Goal: Feedback & Contribution: Submit feedback/report problem

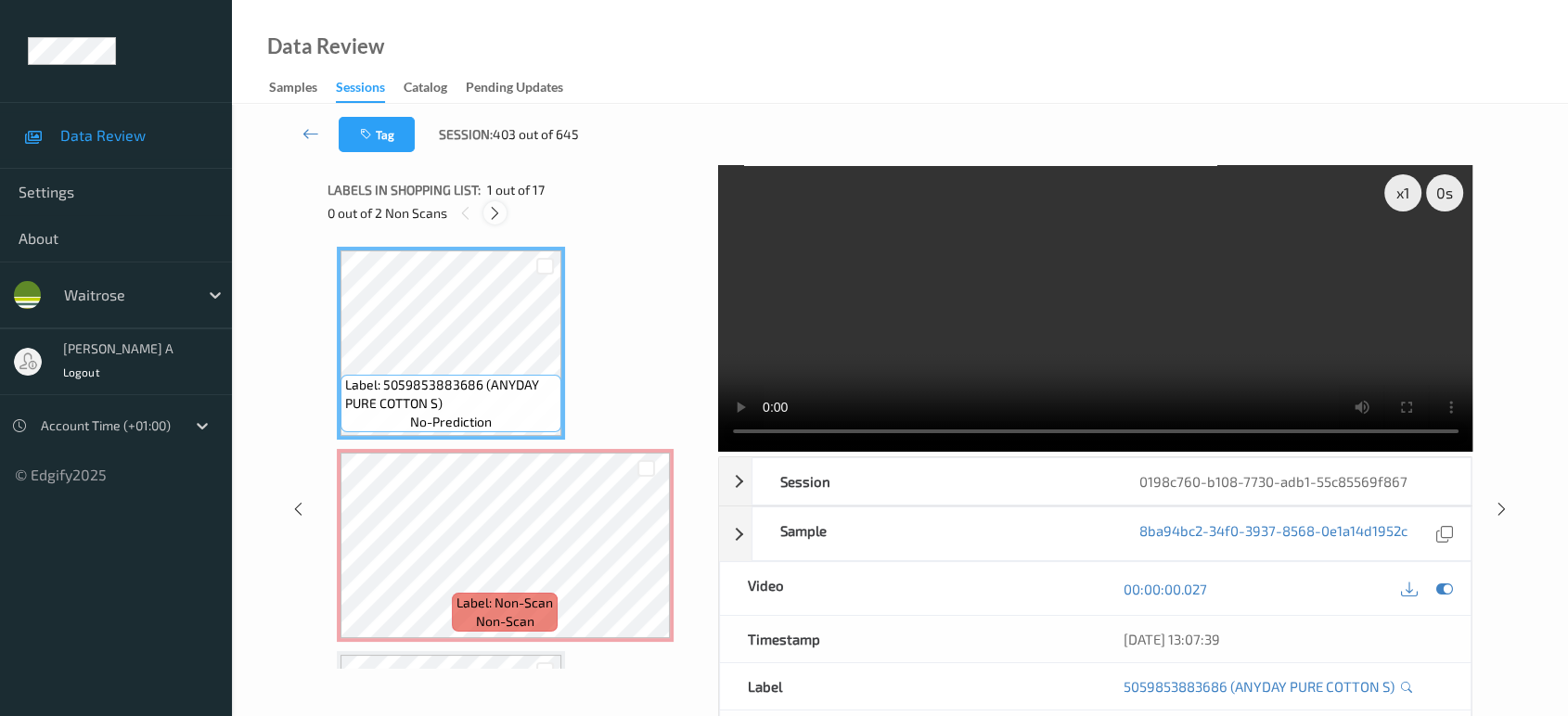
click at [490, 215] on icon at bounding box center [495, 213] width 16 height 17
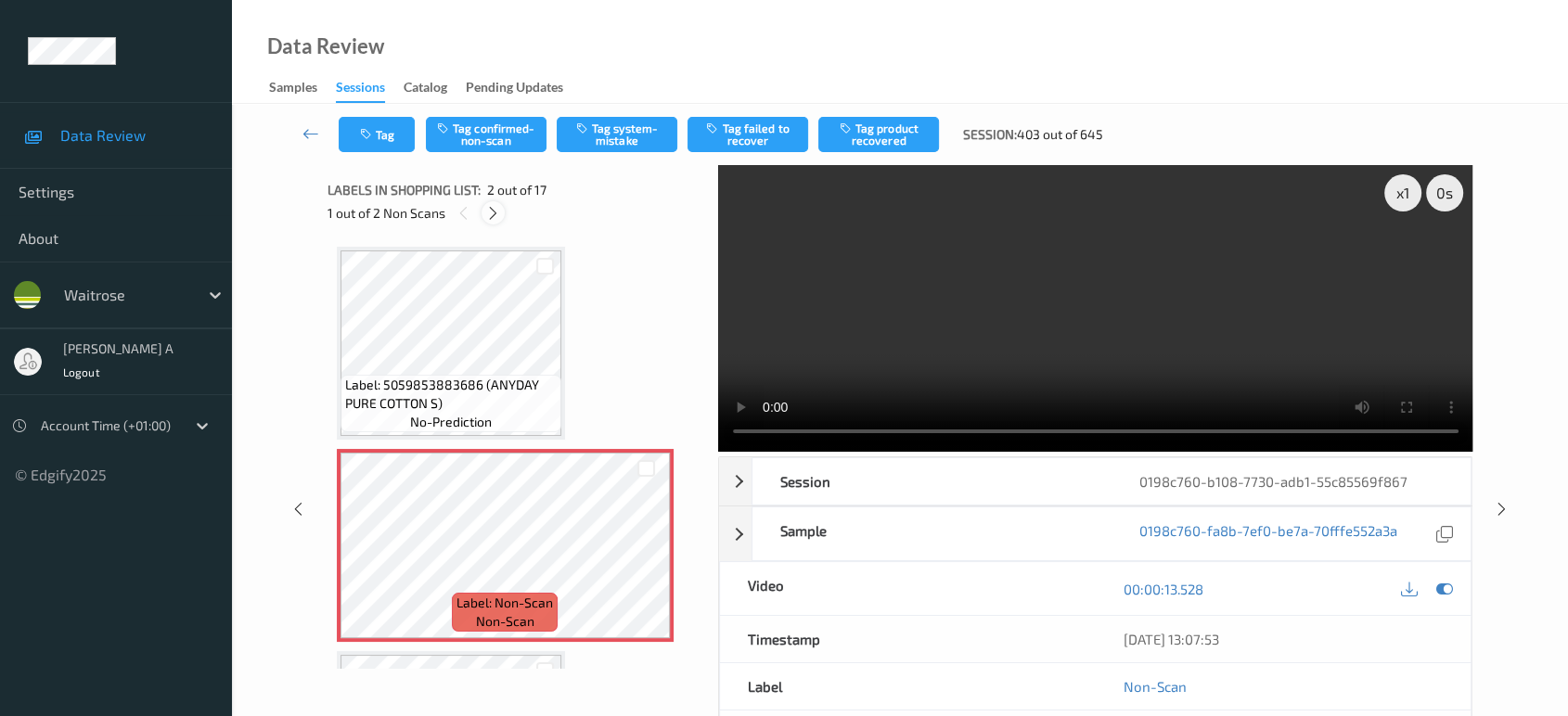
scroll to position [9, 0]
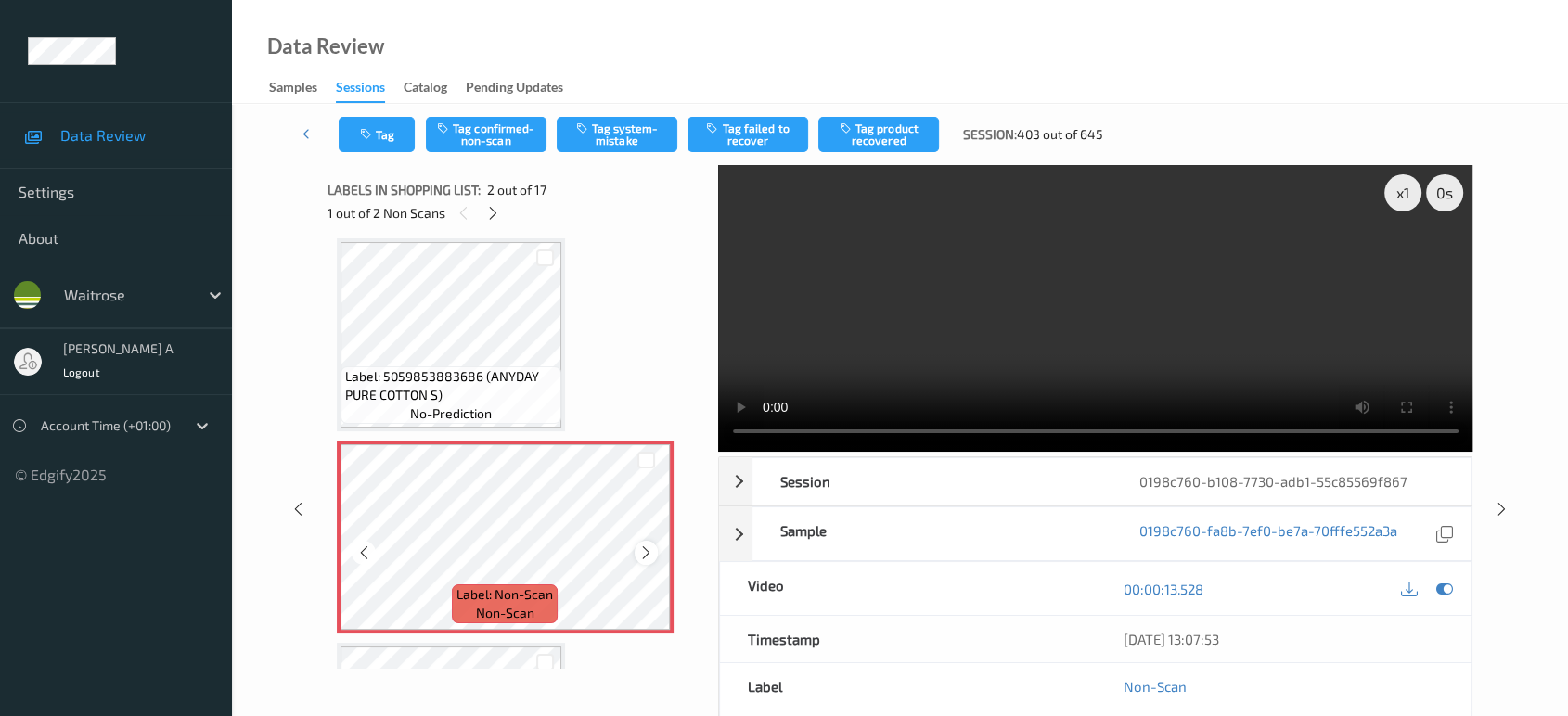
click at [647, 546] on icon at bounding box center [646, 553] width 16 height 17
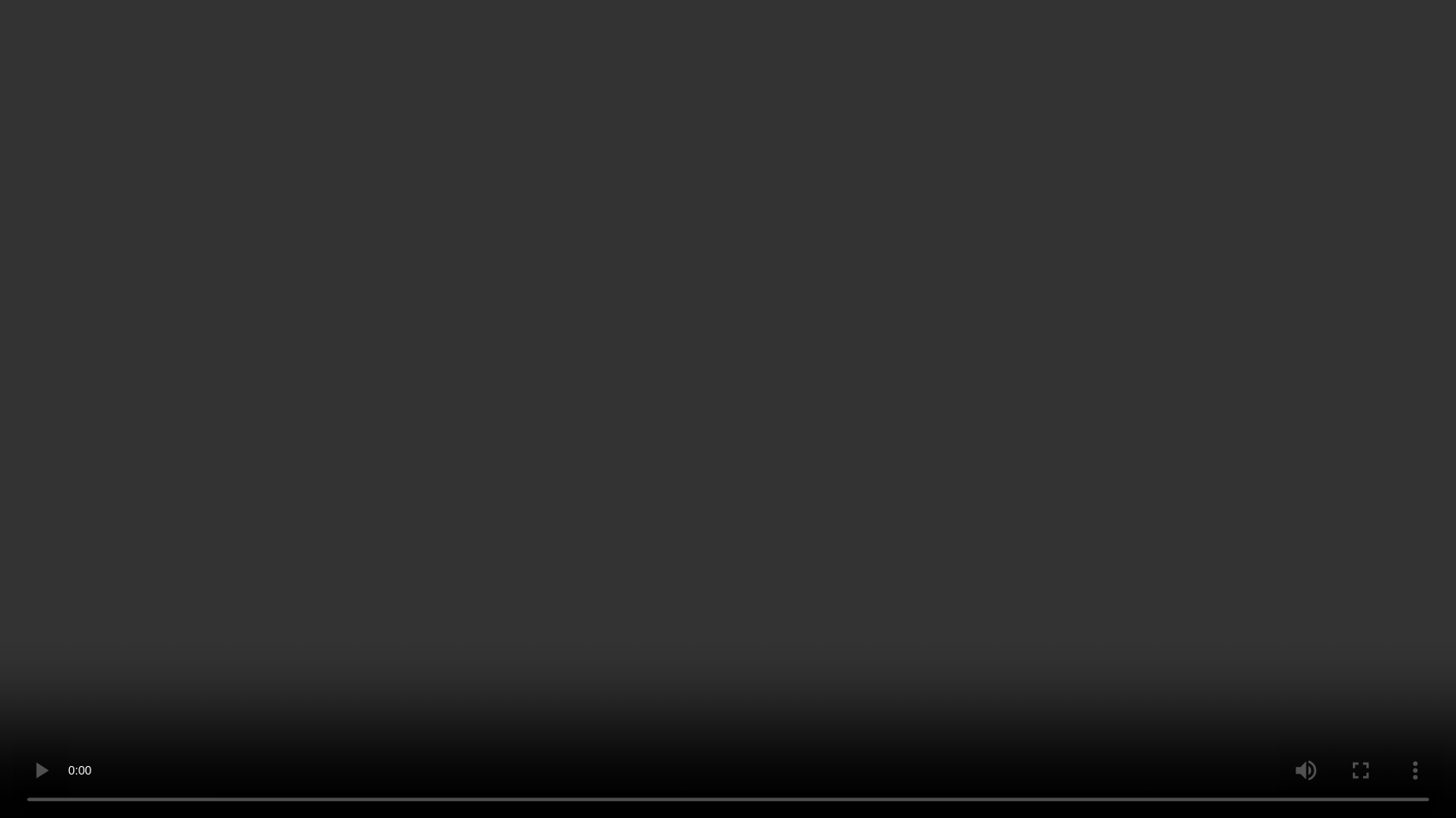
click at [798, 455] on video at bounding box center [728, 409] width 1456 height 818
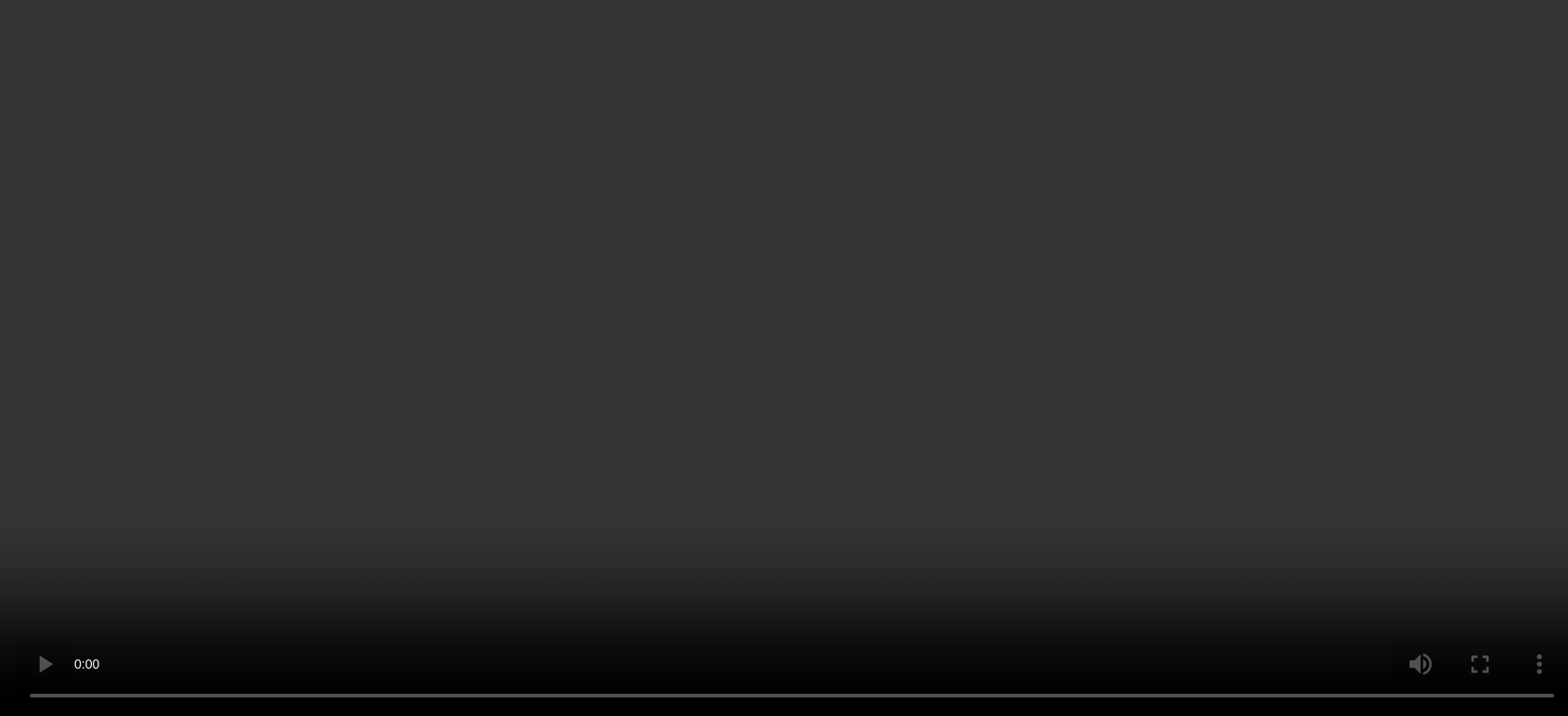
scroll to position [112, 0]
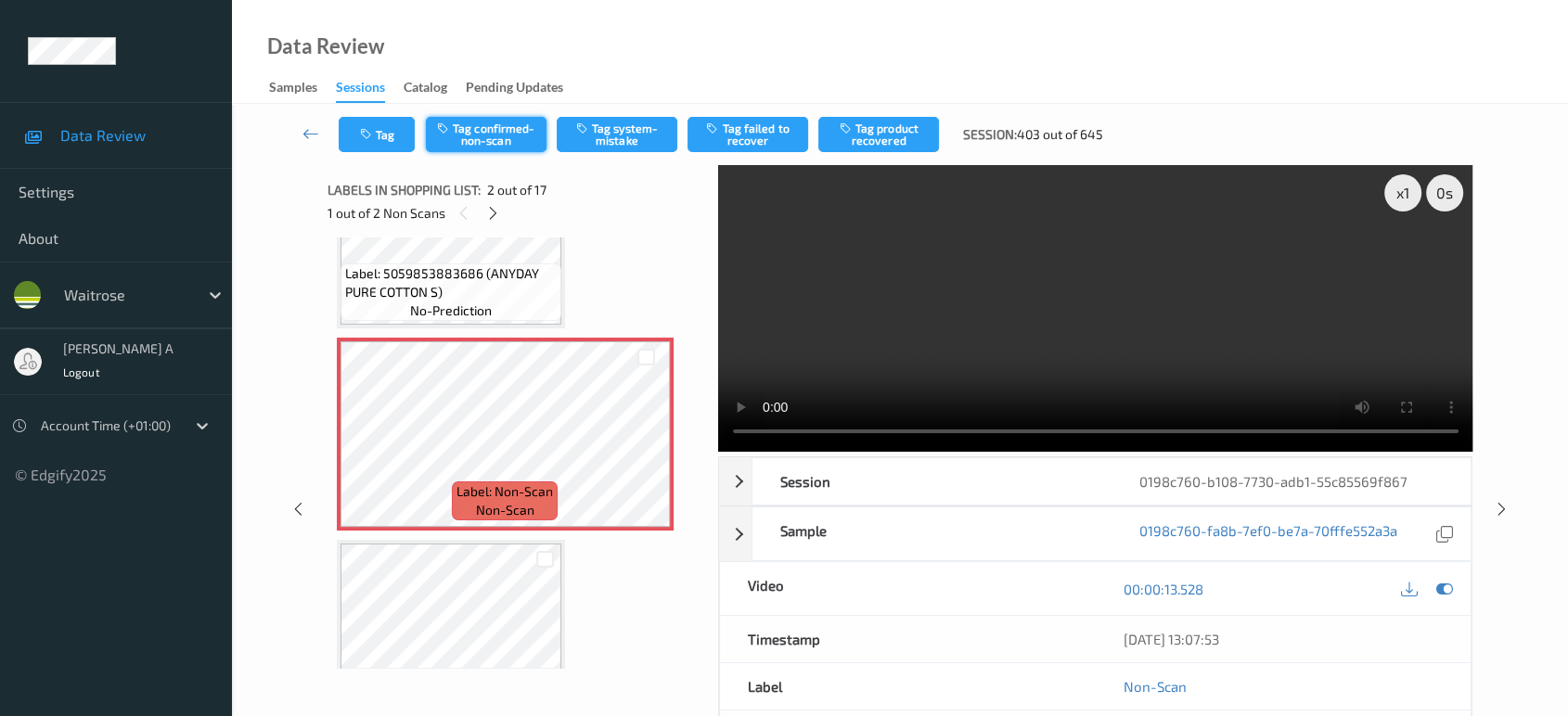
click at [501, 142] on button "Tag confirmed-non-scan" at bounding box center [485, 134] width 120 height 35
click at [901, 134] on button "Tag product recovered" at bounding box center [878, 134] width 120 height 35
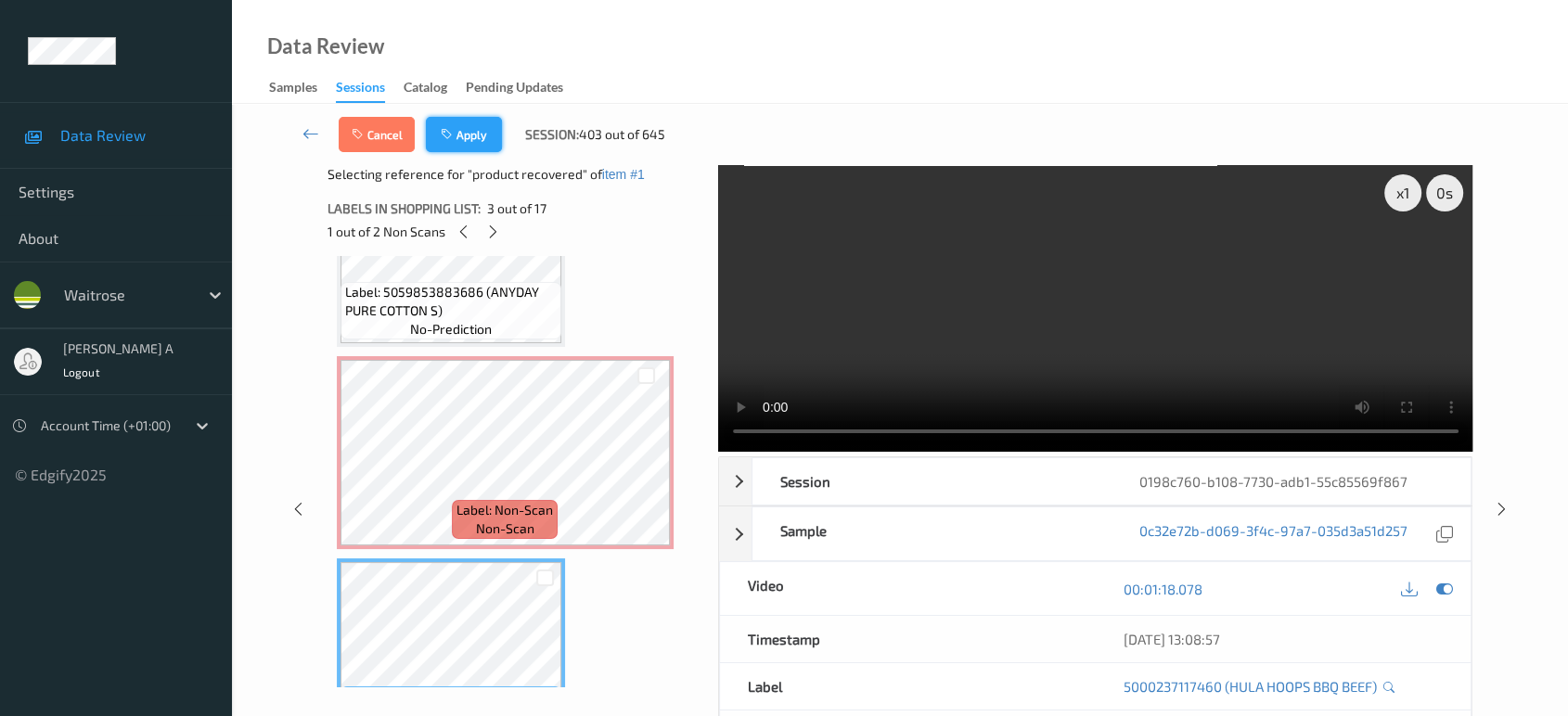
click at [453, 139] on icon "button" at bounding box center [448, 134] width 16 height 13
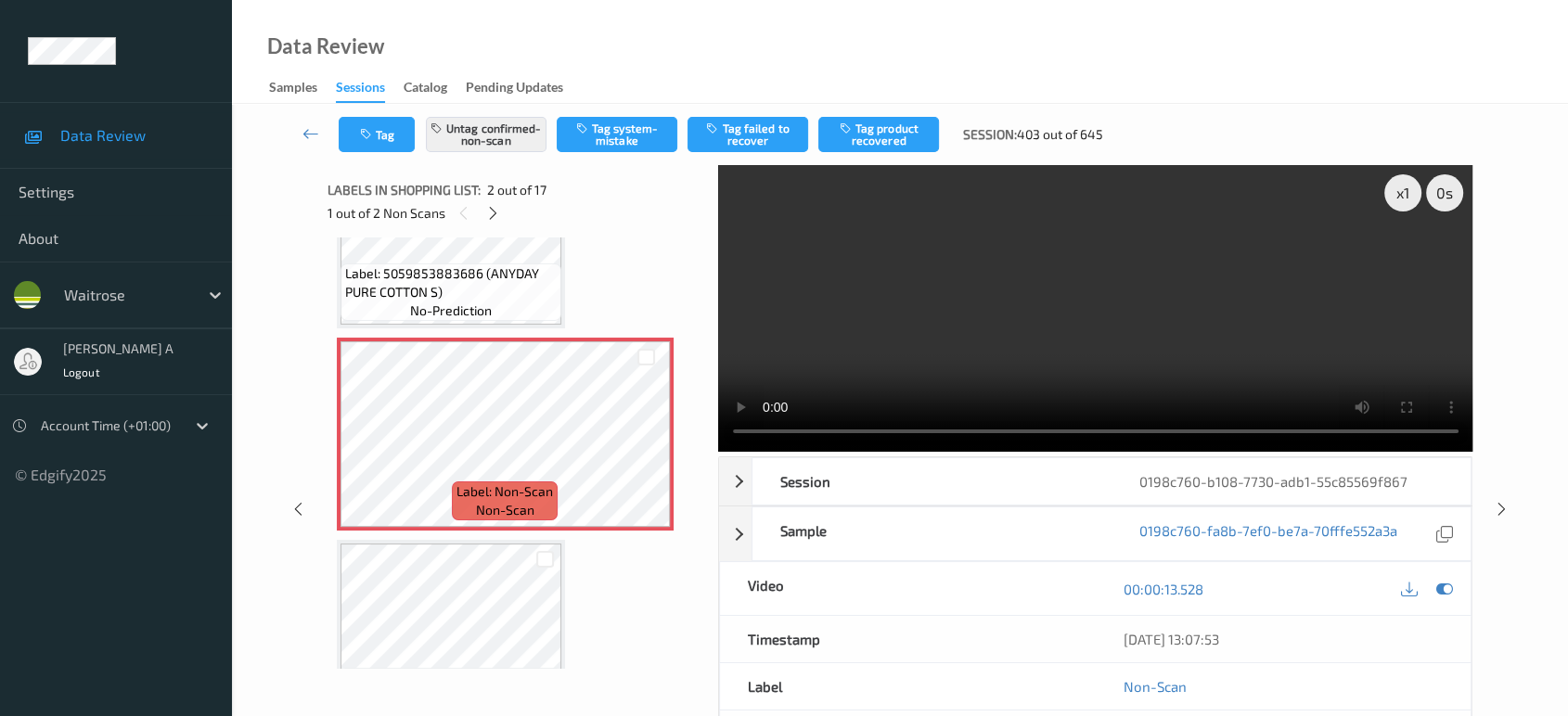
scroll to position [9, 0]
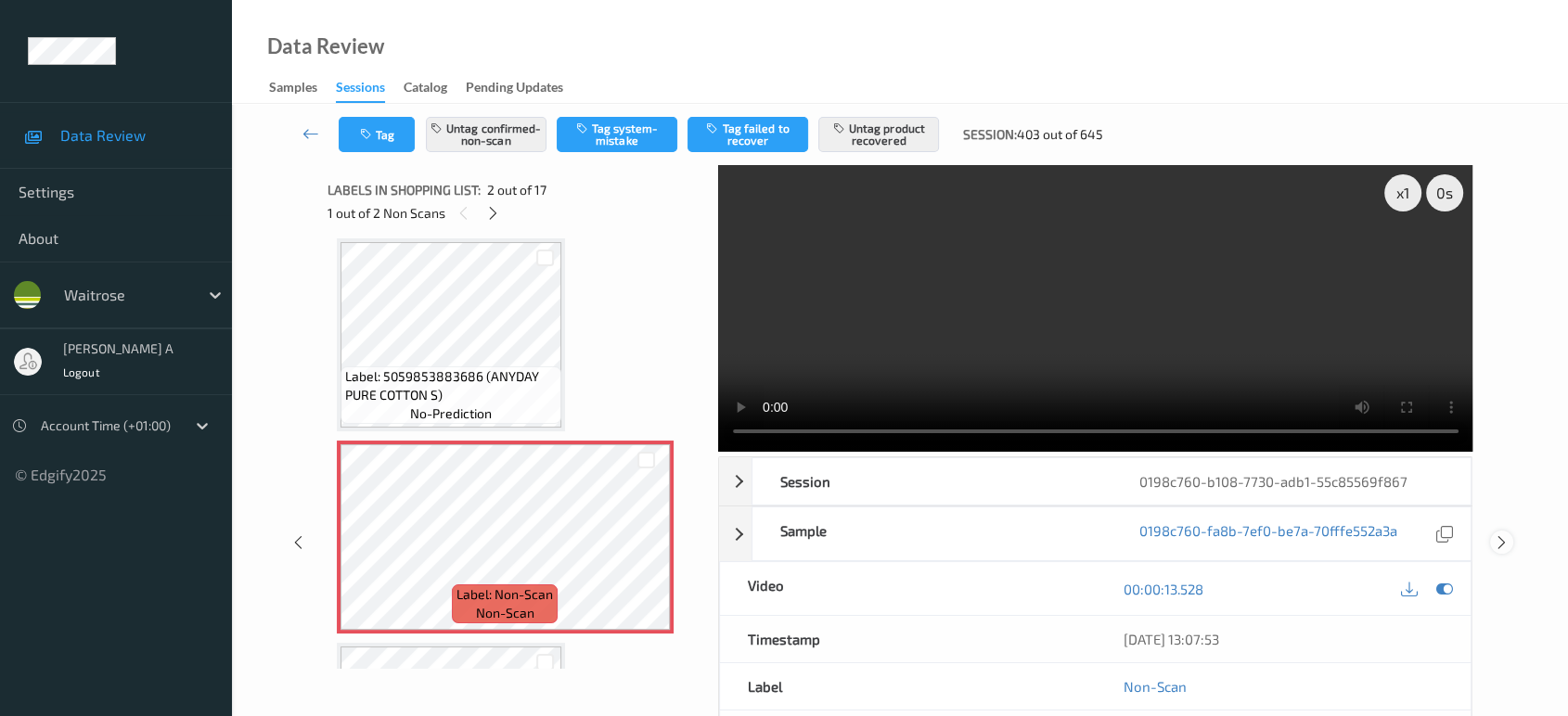
click at [1499, 534] on icon at bounding box center [1502, 542] width 16 height 17
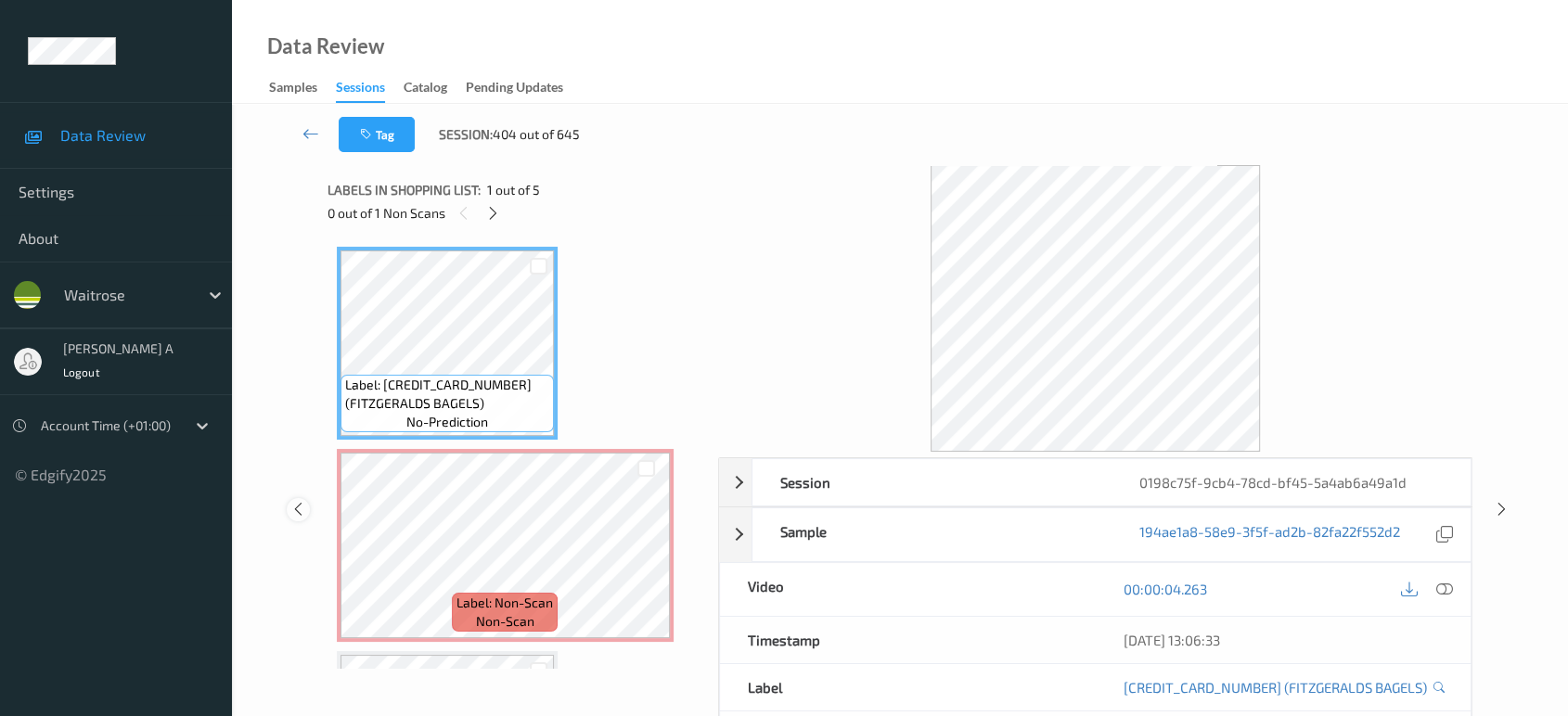
click at [300, 513] on icon at bounding box center [299, 509] width 16 height 17
click at [497, 213] on icon at bounding box center [495, 213] width 16 height 17
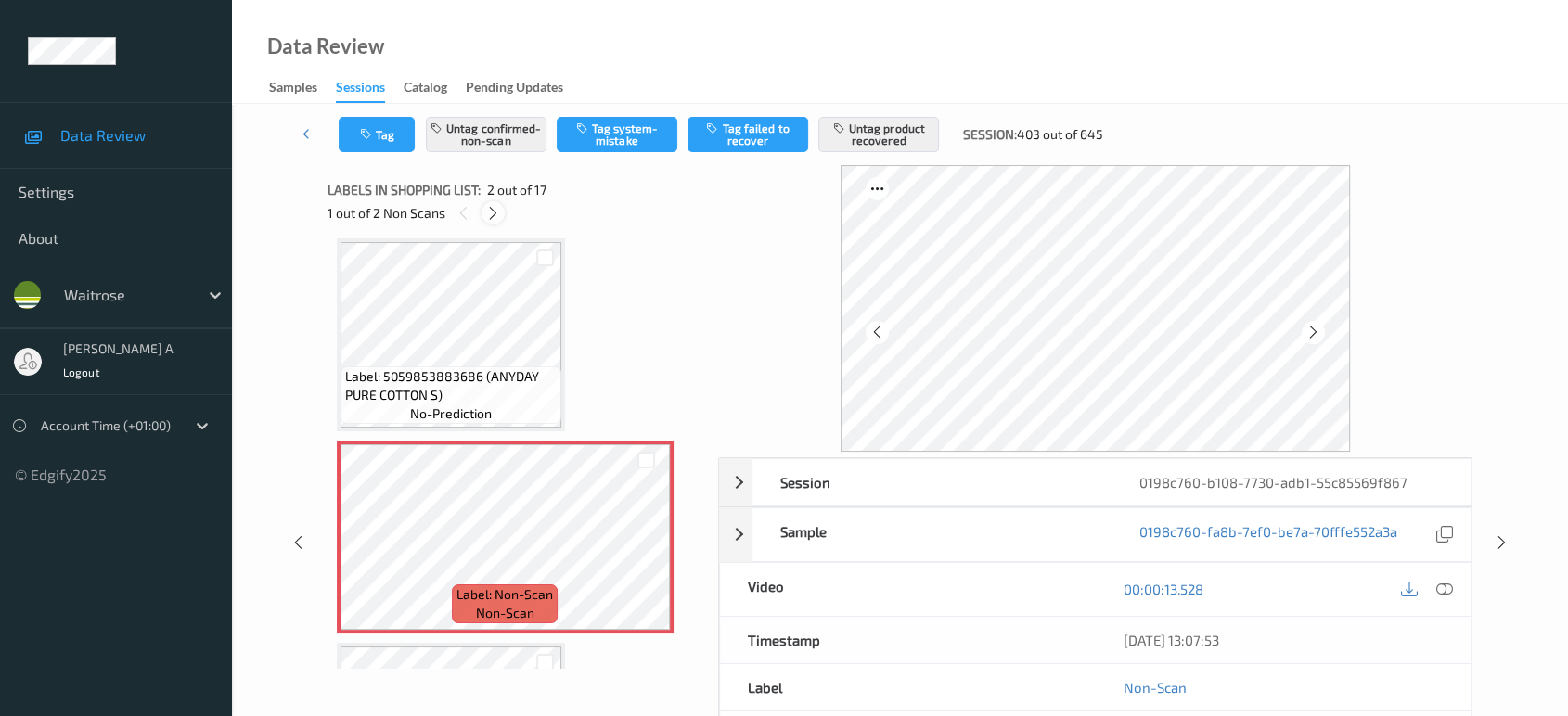
click at [497, 213] on icon at bounding box center [493, 213] width 16 height 17
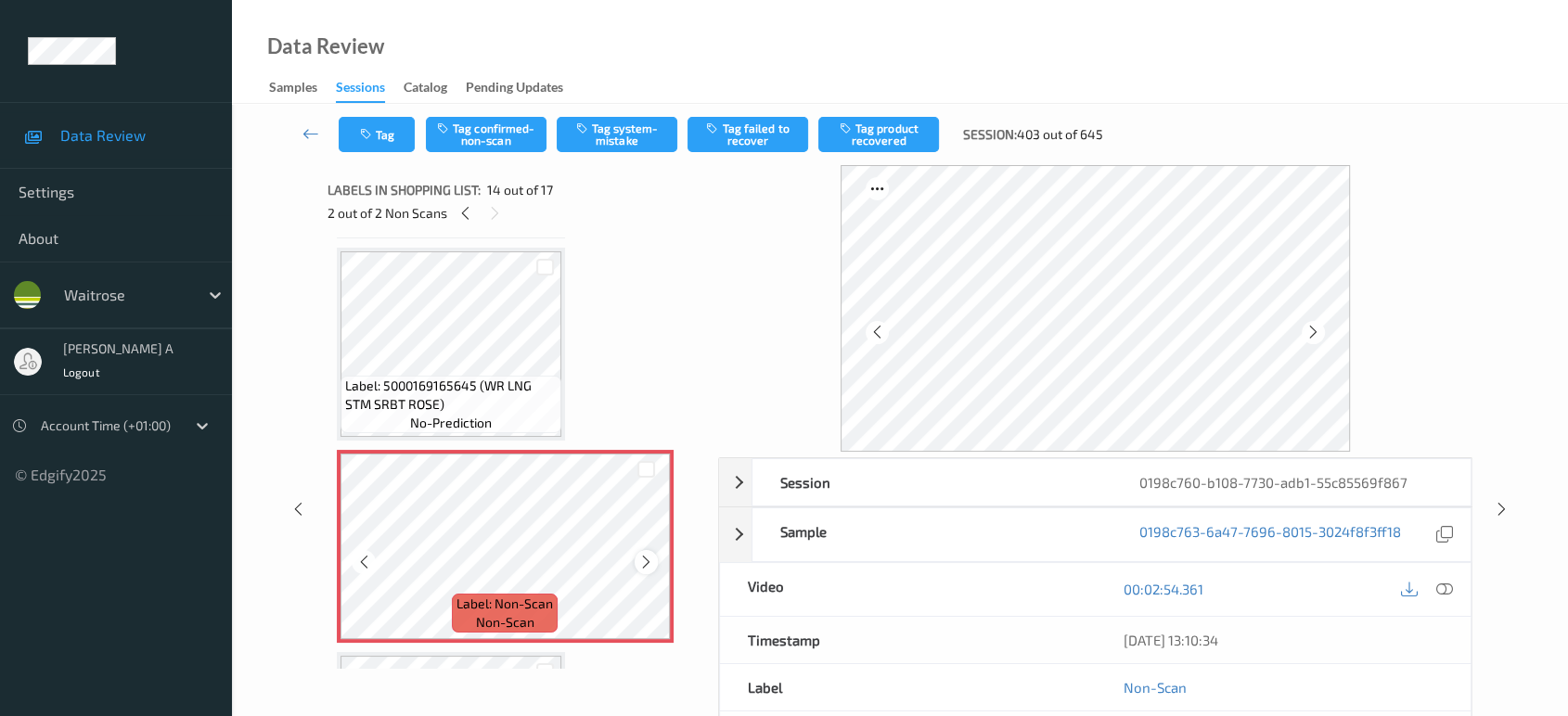
click at [648, 554] on icon at bounding box center [646, 561] width 16 height 17
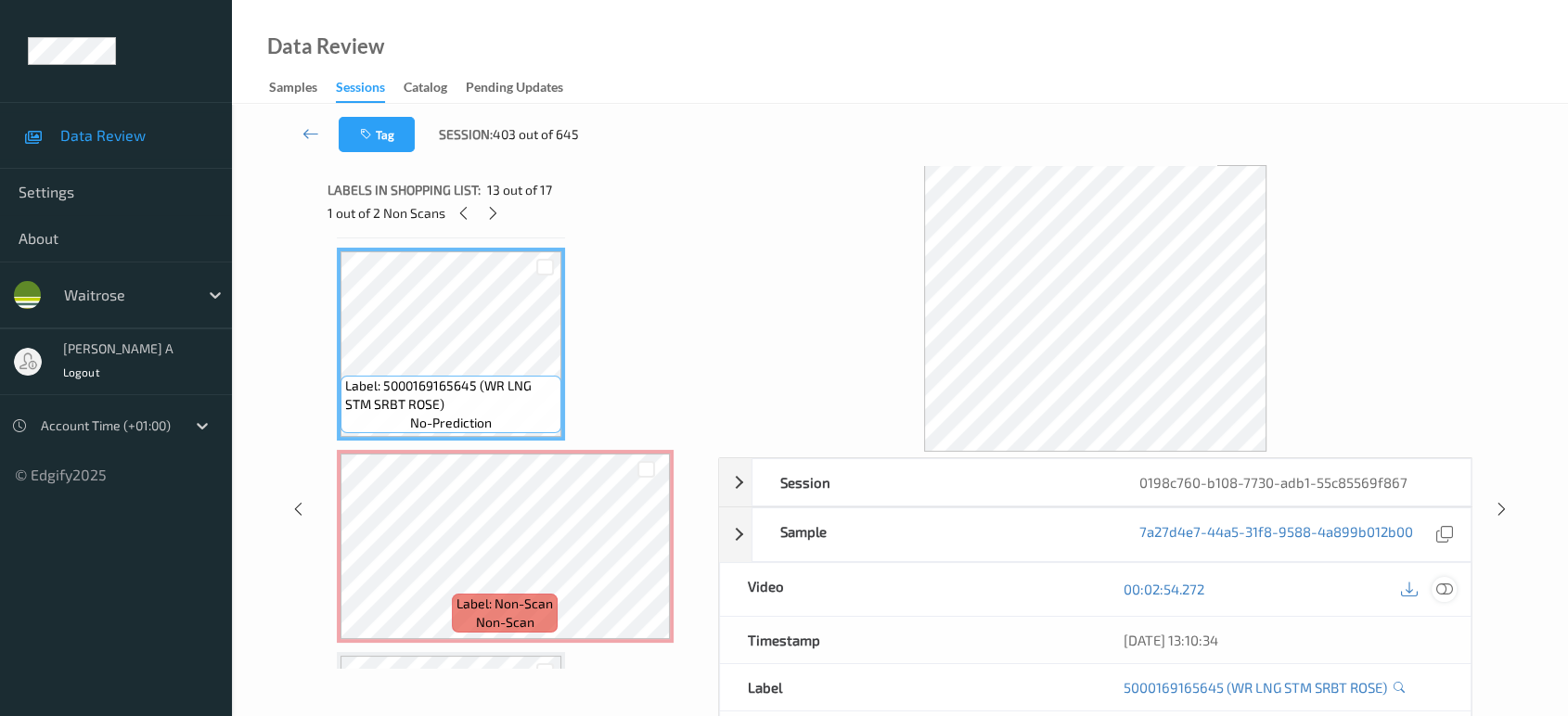
click at [1451, 591] on icon at bounding box center [1445, 589] width 17 height 17
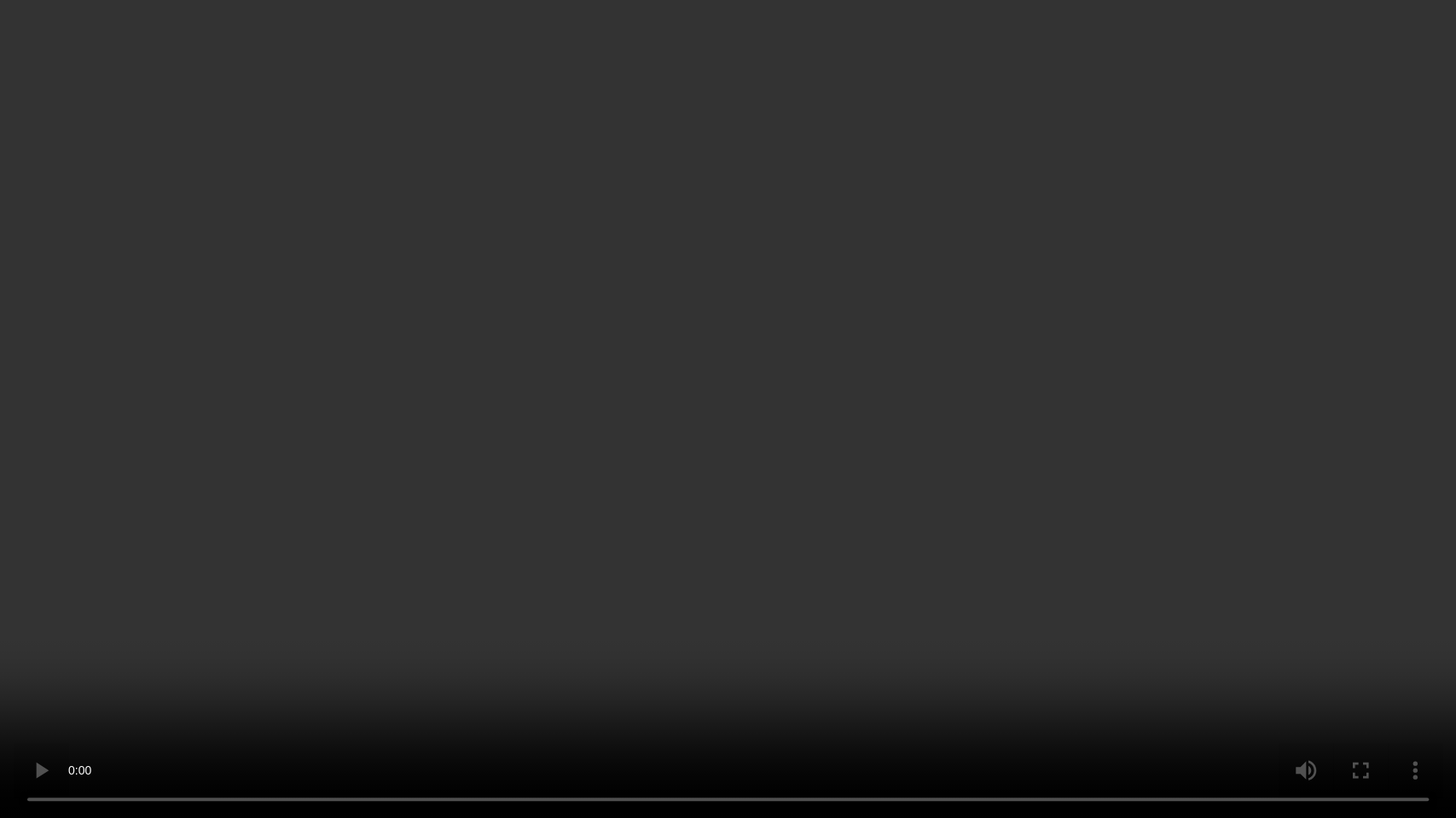
click at [999, 395] on video at bounding box center [728, 409] width 1456 height 818
click at [810, 477] on video at bounding box center [728, 409] width 1456 height 818
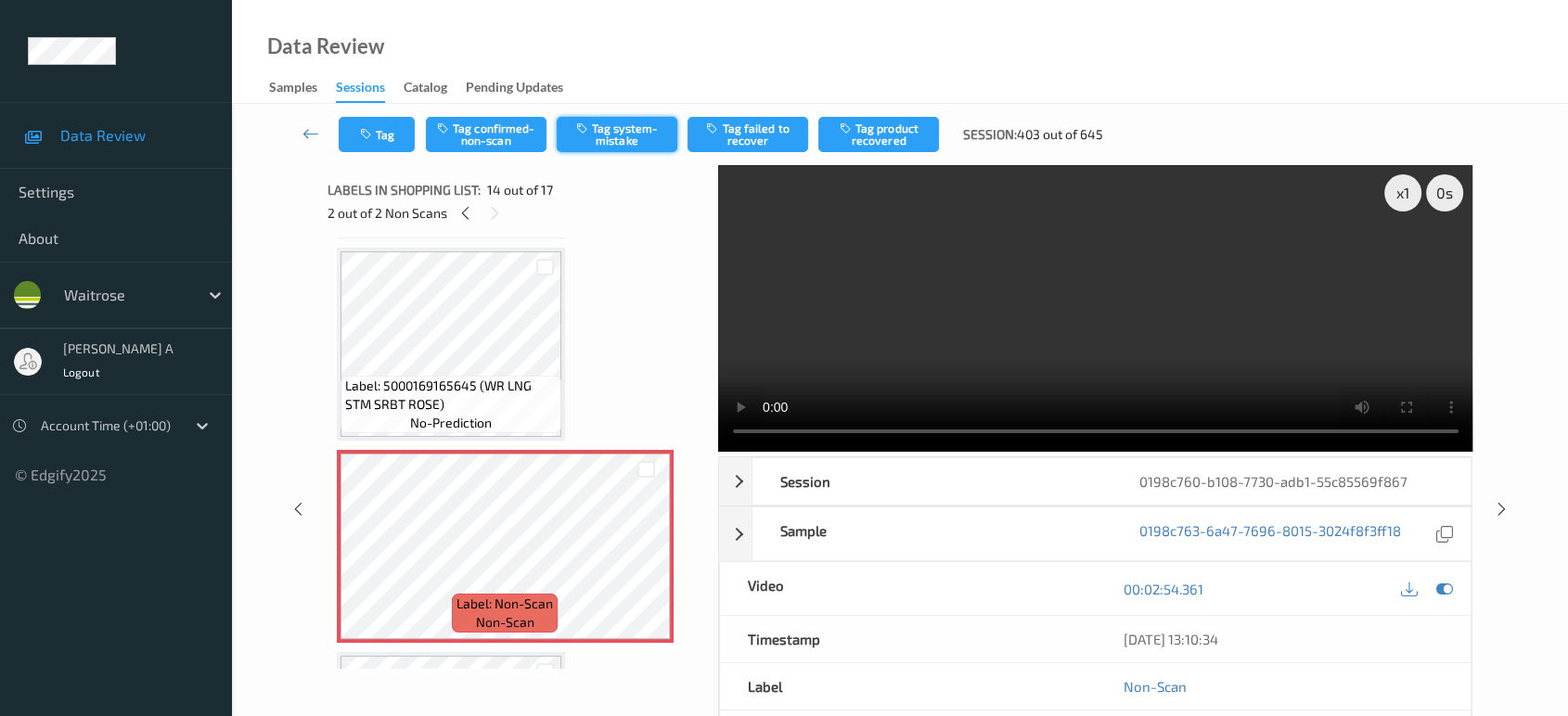
click at [633, 134] on button "Tag system-mistake" at bounding box center [617, 134] width 120 height 35
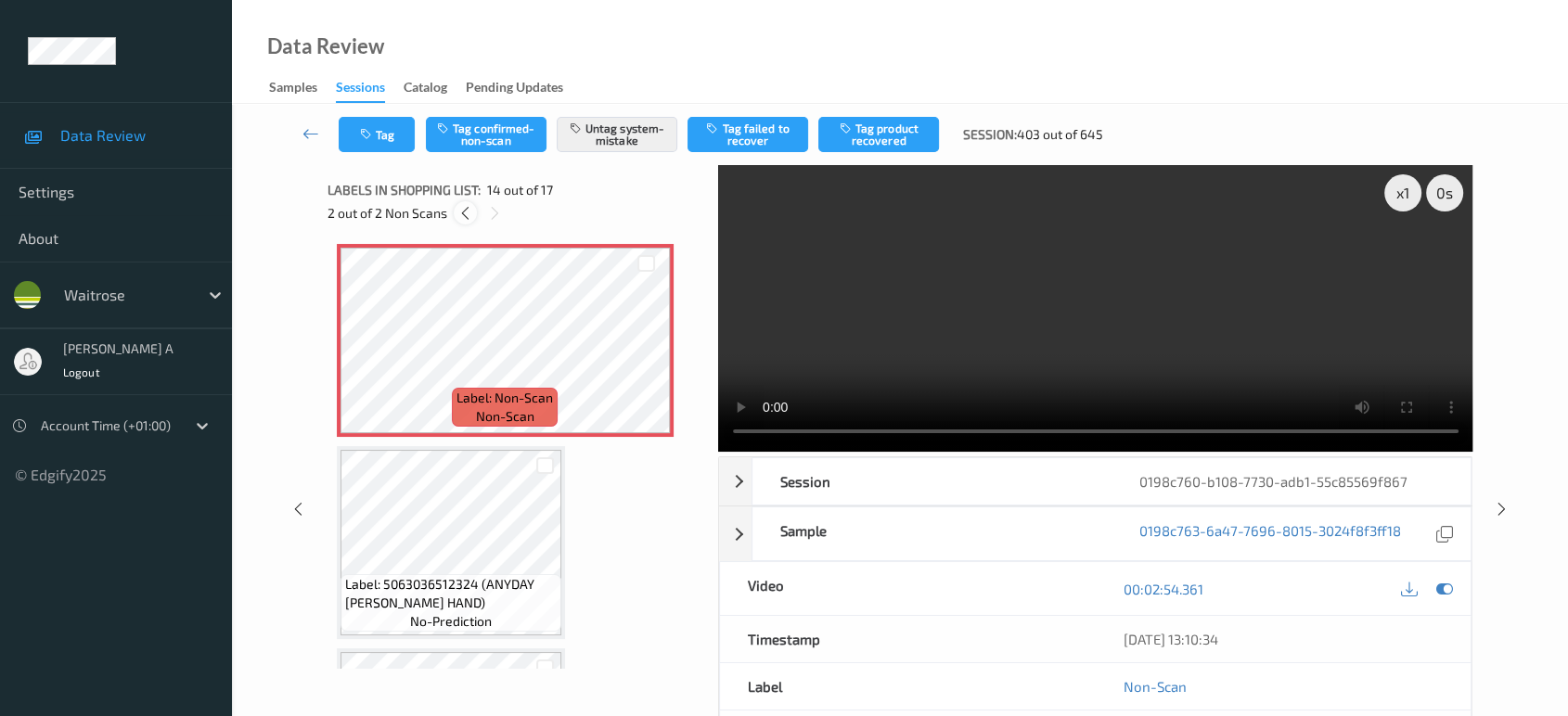
click at [459, 212] on icon at bounding box center [465, 213] width 16 height 17
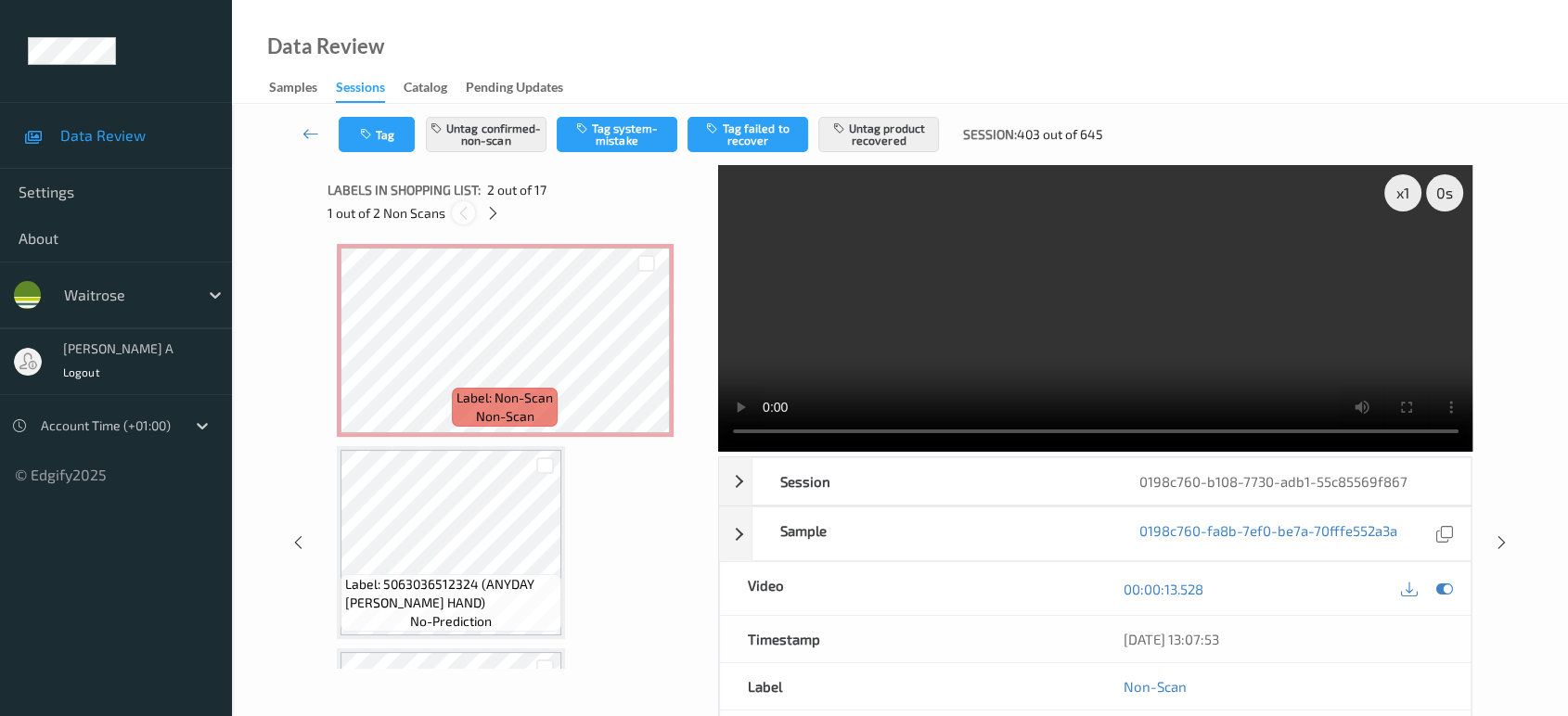
scroll to position [9, 0]
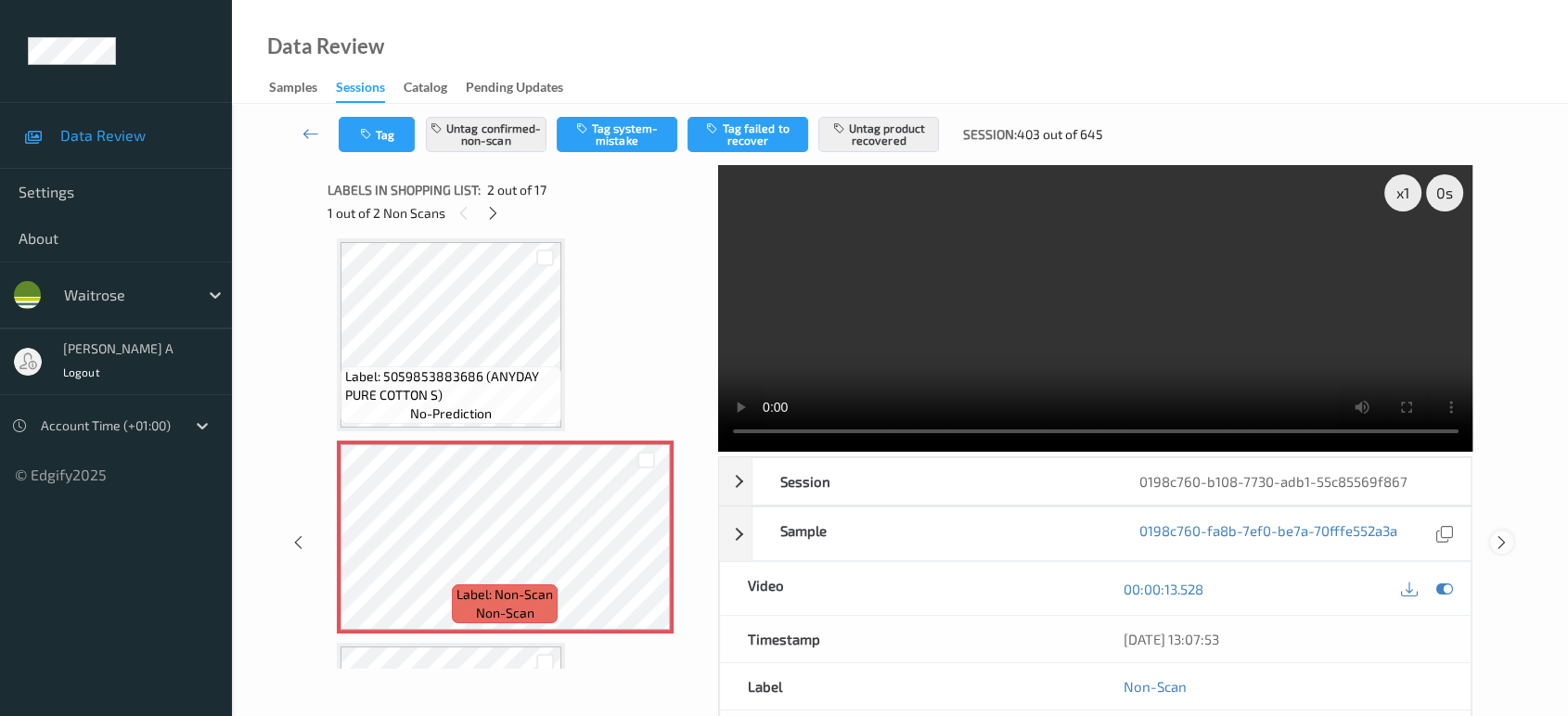
click at [1498, 546] on icon at bounding box center [1502, 542] width 16 height 17
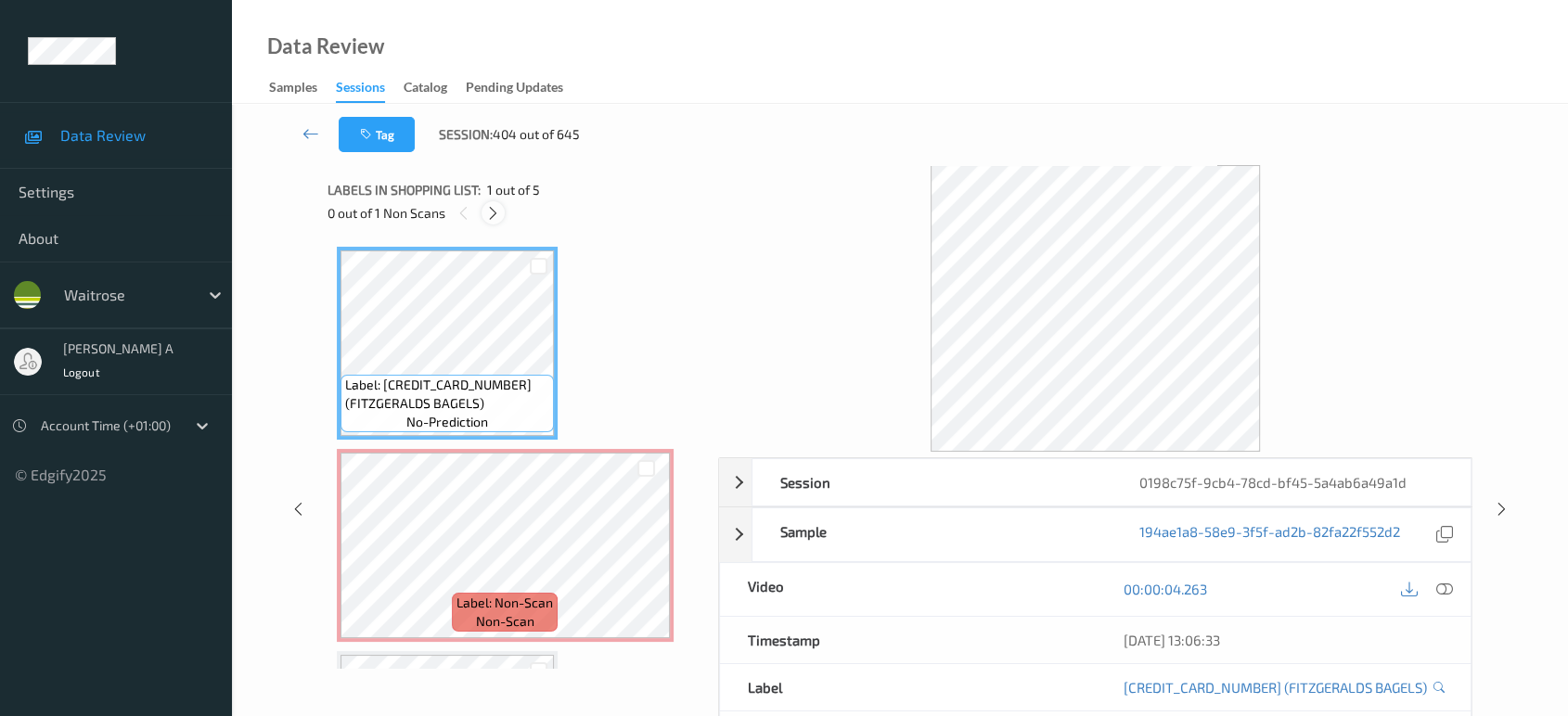
click at [502, 219] on div at bounding box center [493, 213] width 23 height 23
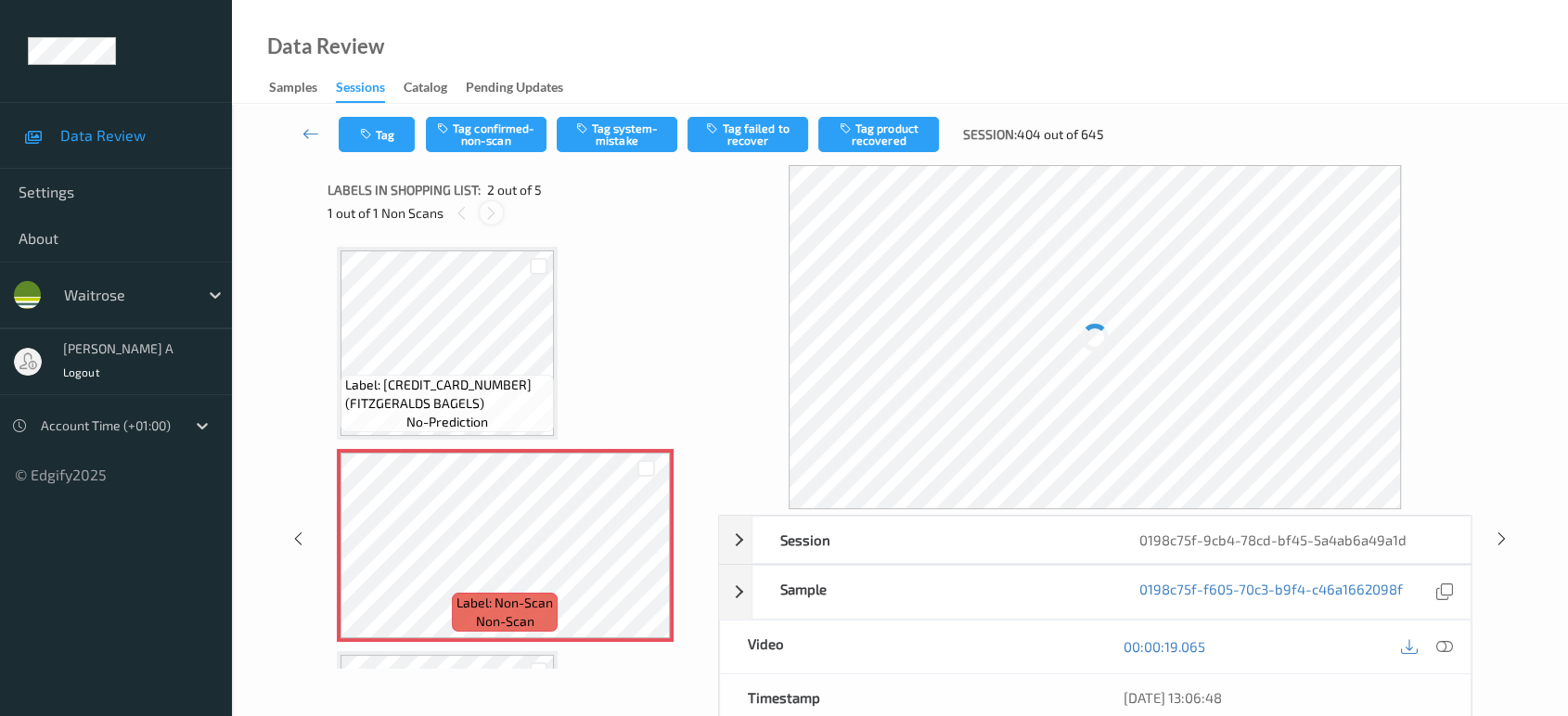
scroll to position [9, 0]
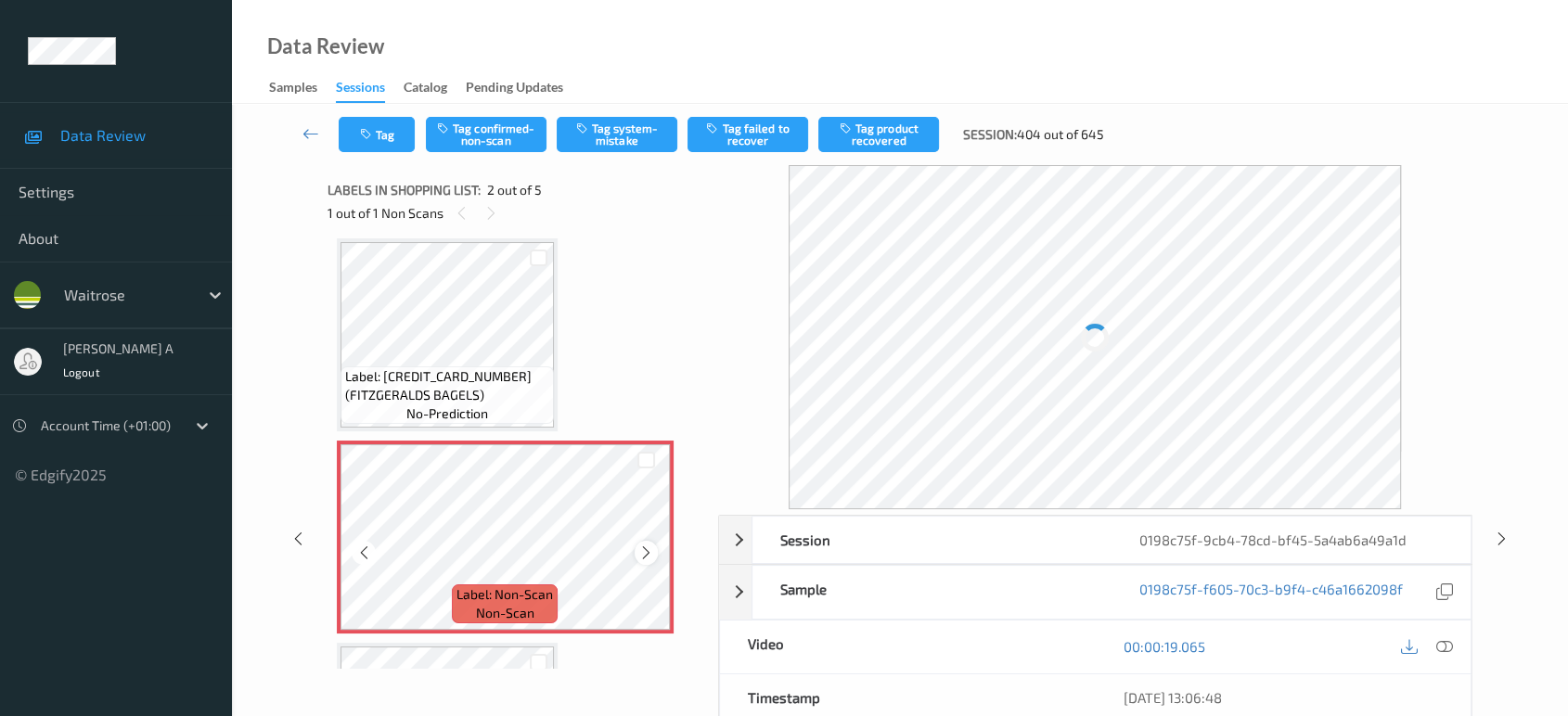
click at [646, 547] on icon at bounding box center [646, 553] width 16 height 17
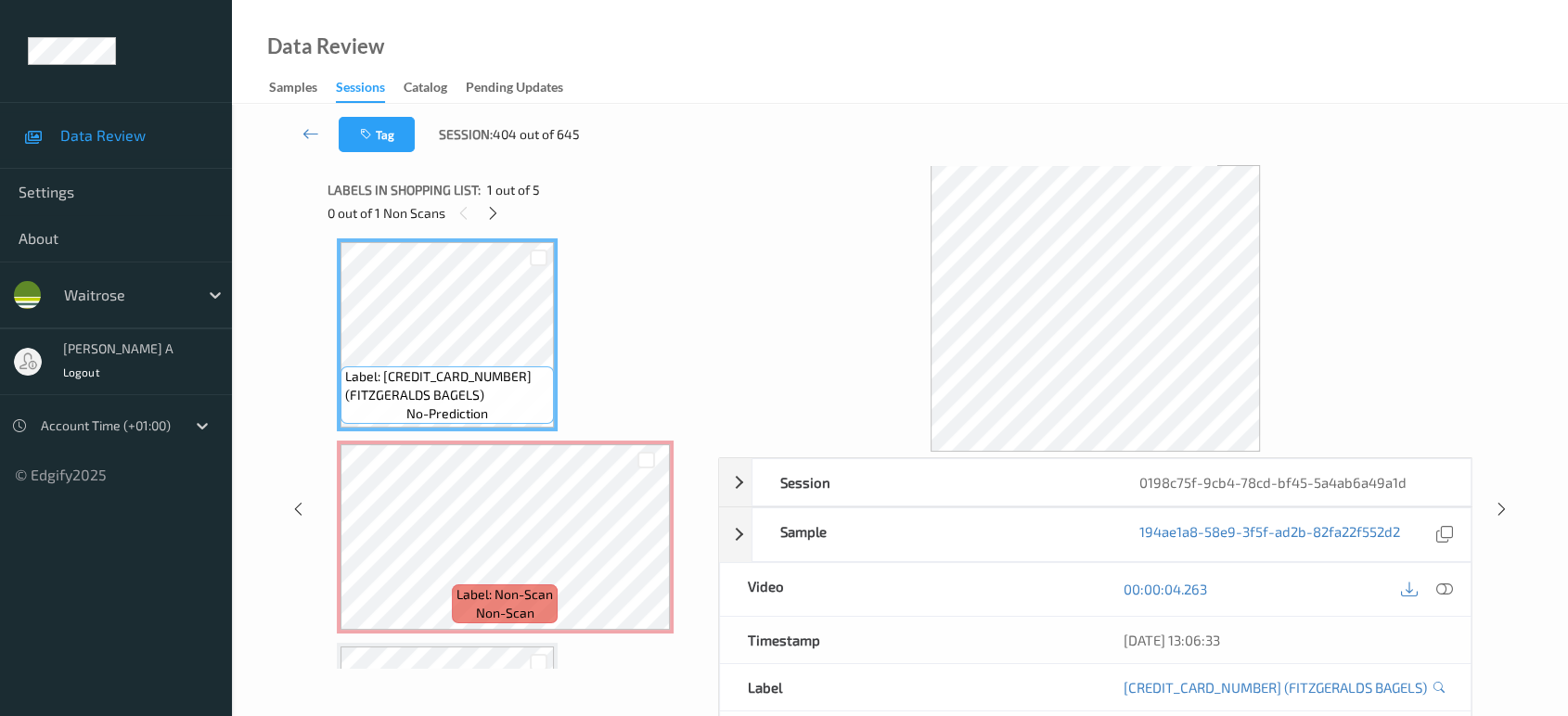
click at [1457, 592] on div "00:00:04.263" at bounding box center [1283, 590] width 376 height 53
click at [1443, 592] on icon at bounding box center [1445, 589] width 17 height 17
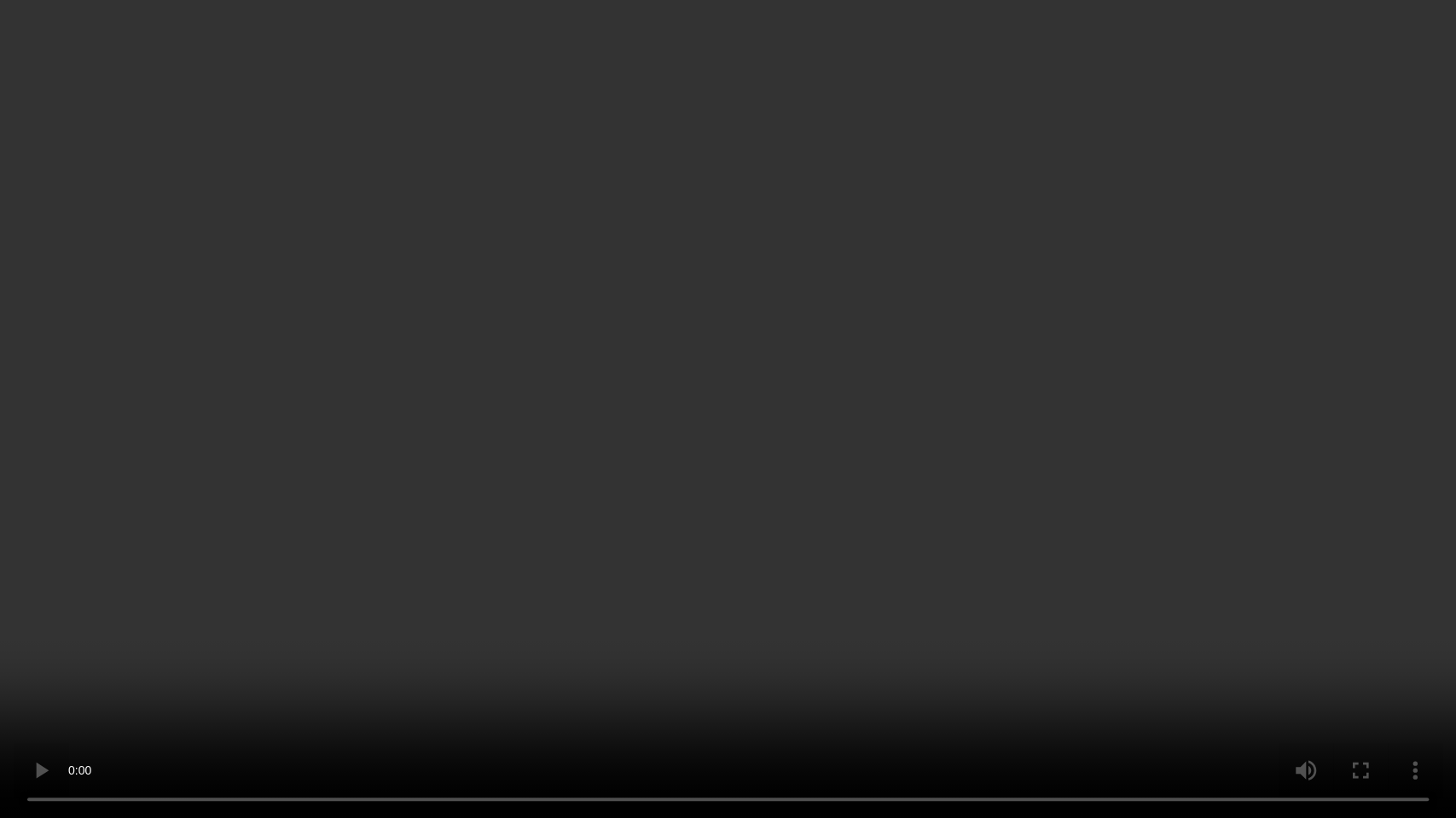
click at [817, 413] on video at bounding box center [728, 409] width 1456 height 818
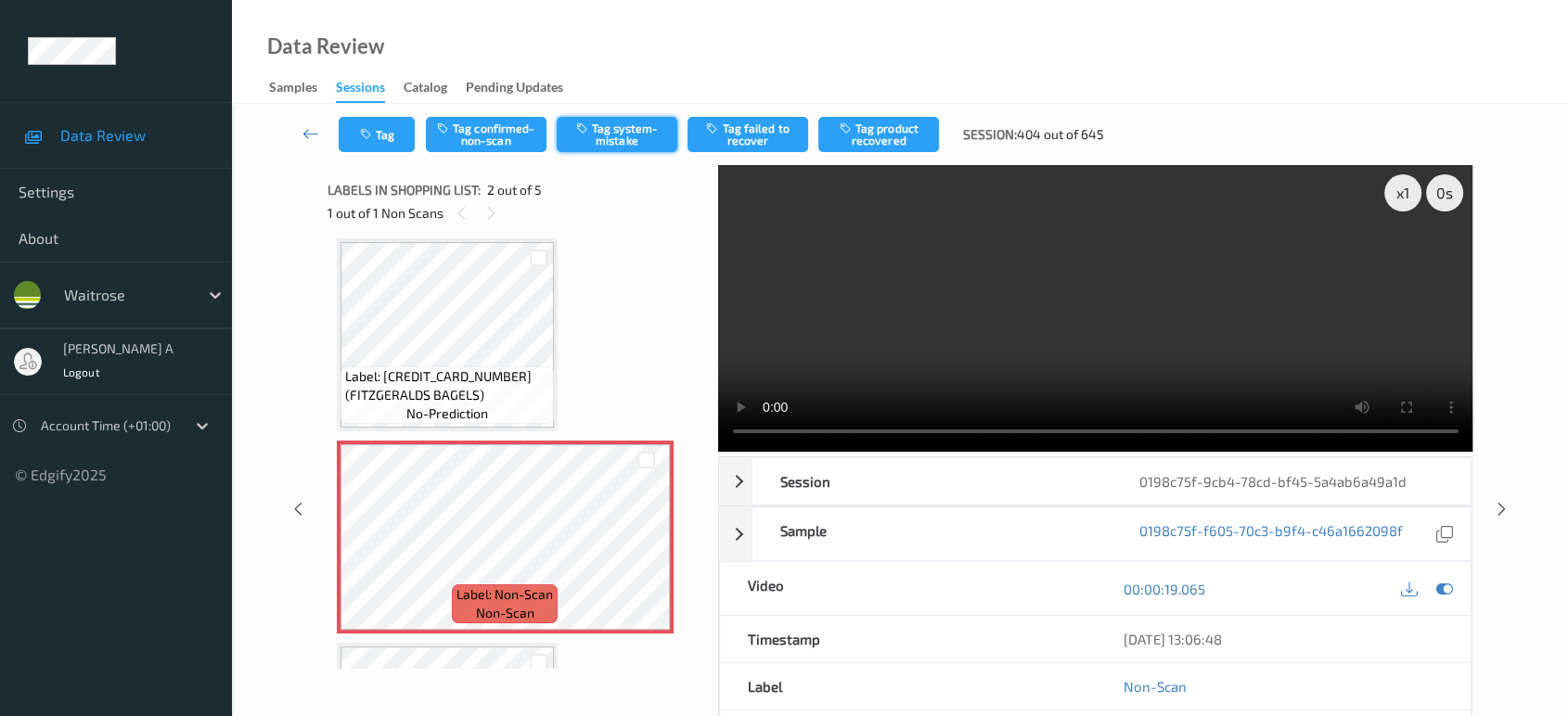
click at [586, 148] on button "Tag system-mistake" at bounding box center [617, 134] width 120 height 35
click at [396, 136] on button "Tag" at bounding box center [377, 134] width 76 height 35
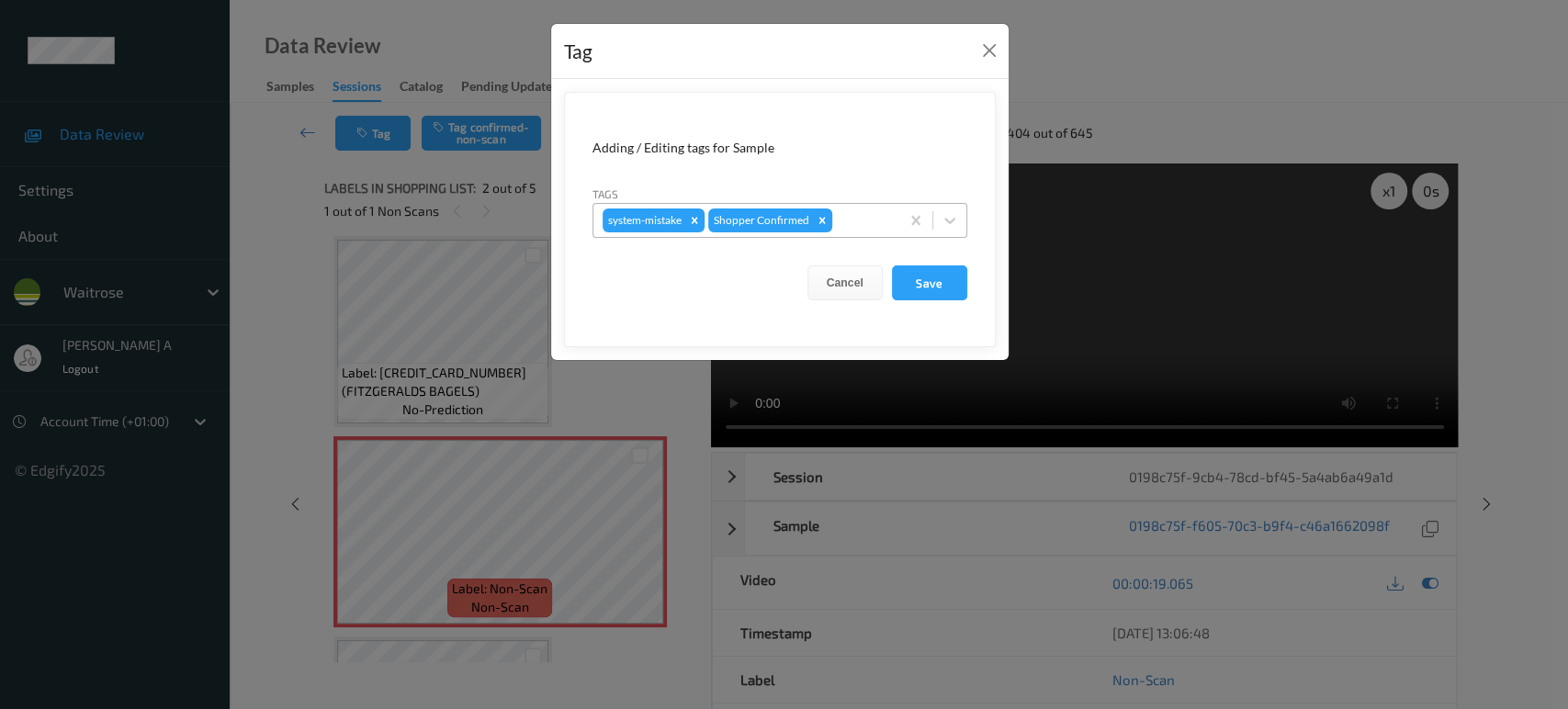
click at [857, 219] on div at bounding box center [863, 220] width 54 height 22
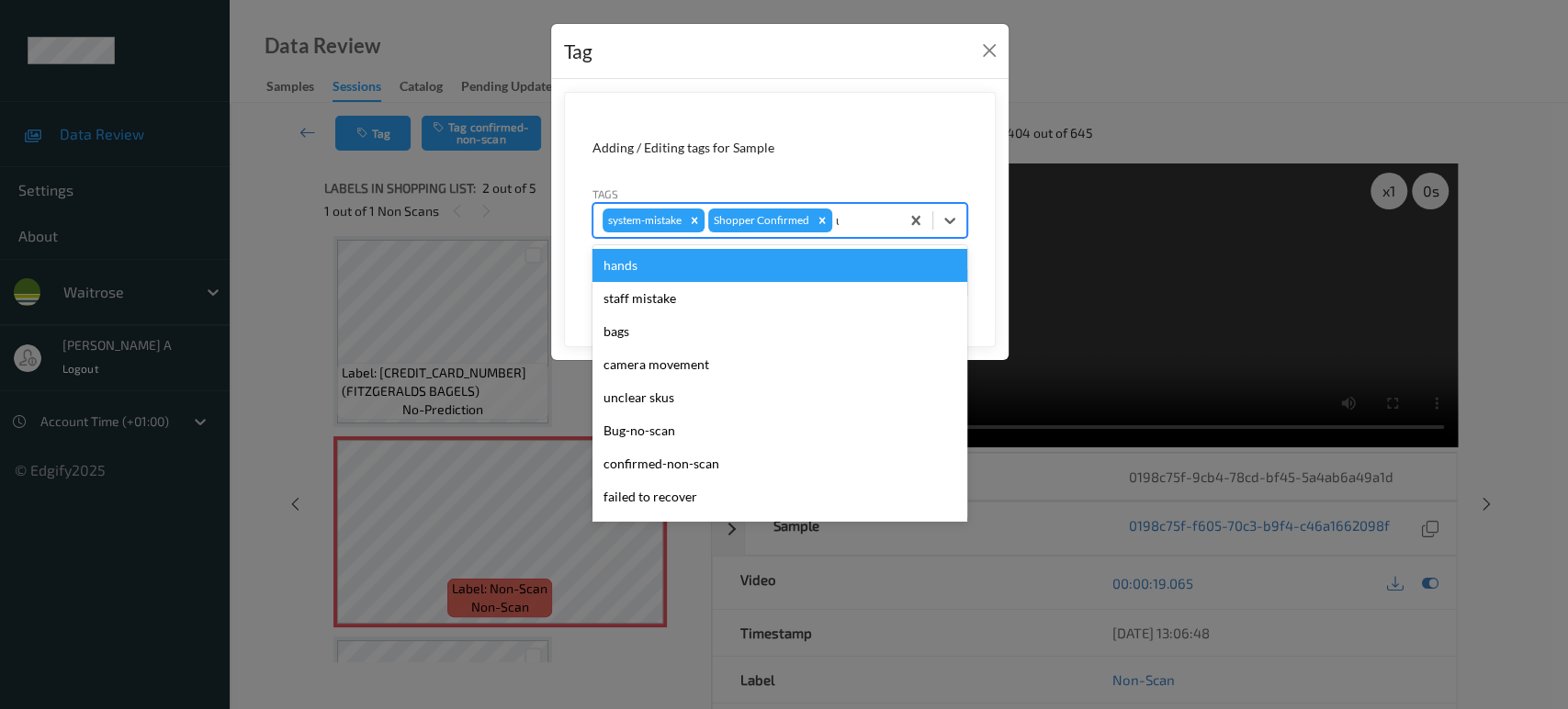
type input "un"
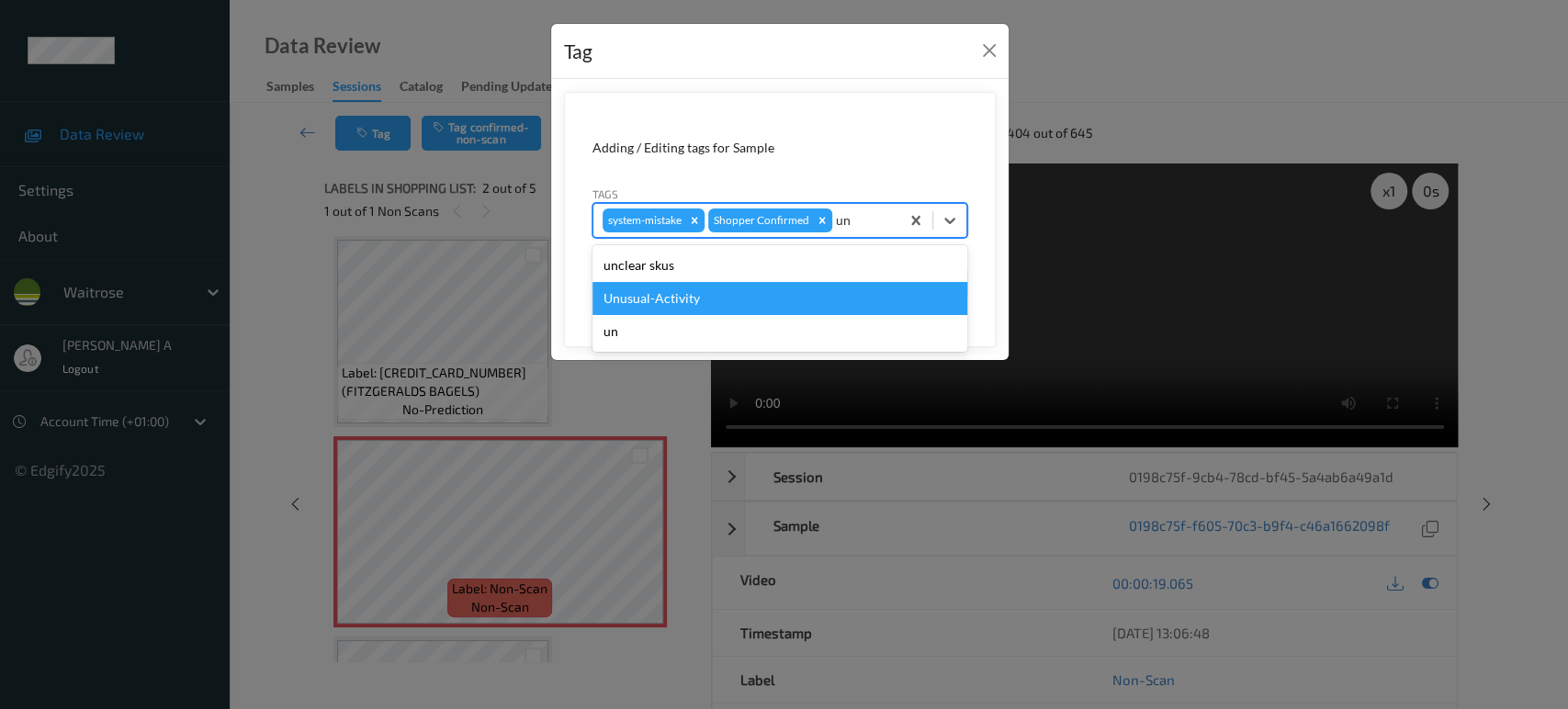
click at [661, 291] on div "Unusual-Activity" at bounding box center [780, 298] width 375 height 33
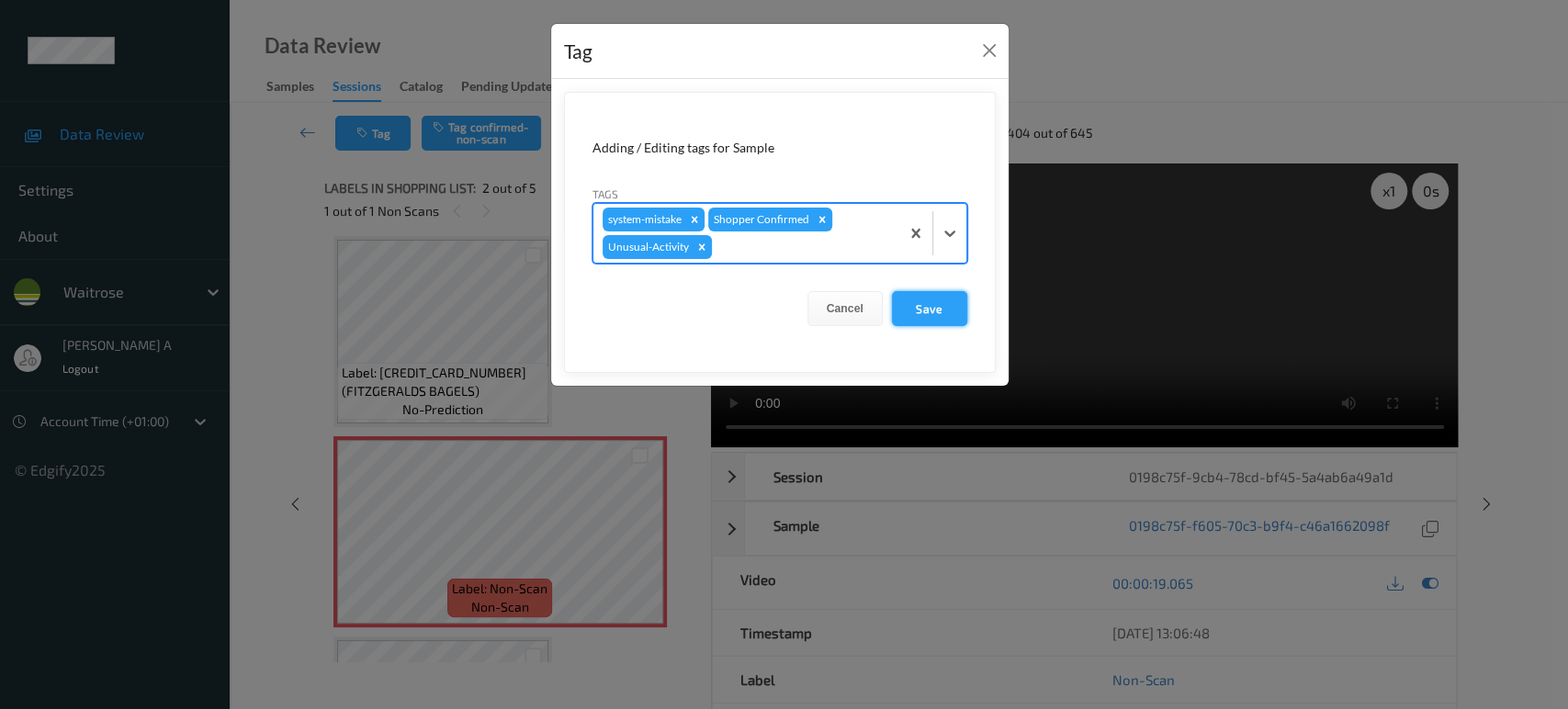
click at [956, 310] on button "Save" at bounding box center [930, 309] width 76 height 35
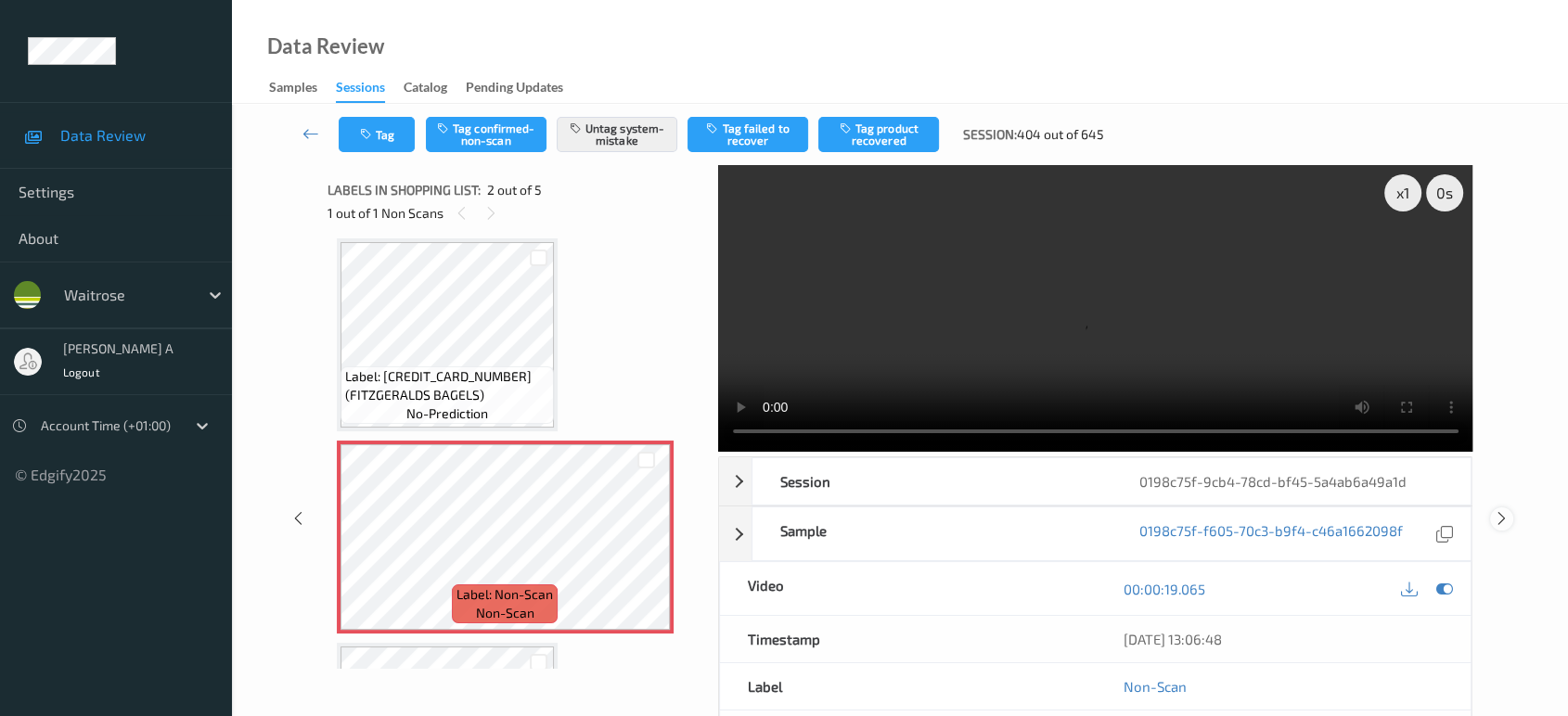
click at [1503, 510] on icon at bounding box center [1502, 517] width 16 height 17
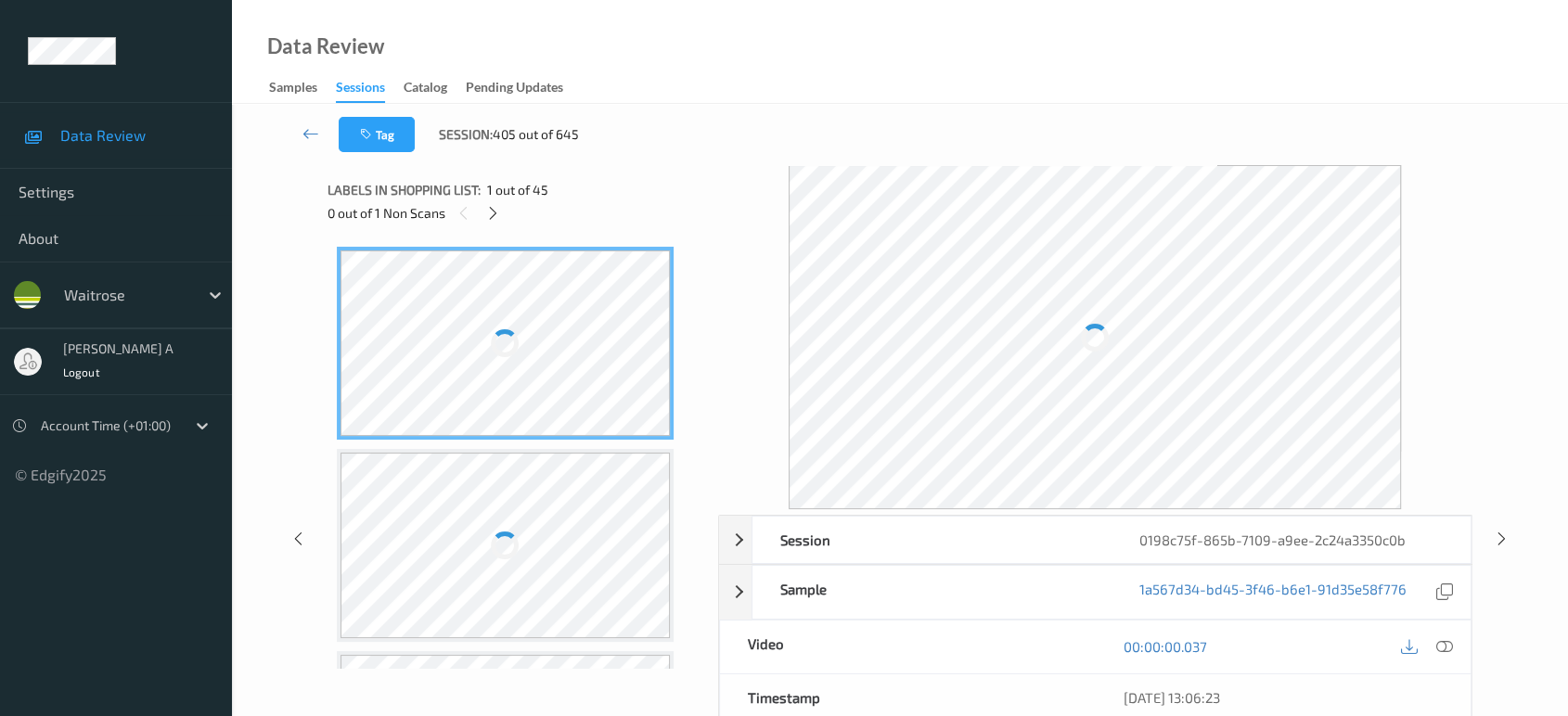
click at [300, 524] on div "Session 0198c75f-865b-7109-a9ee-2c24a3350c0b Session ID 0198c75f-865b-7109-a9ee…" at bounding box center [900, 538] width 1261 height 746
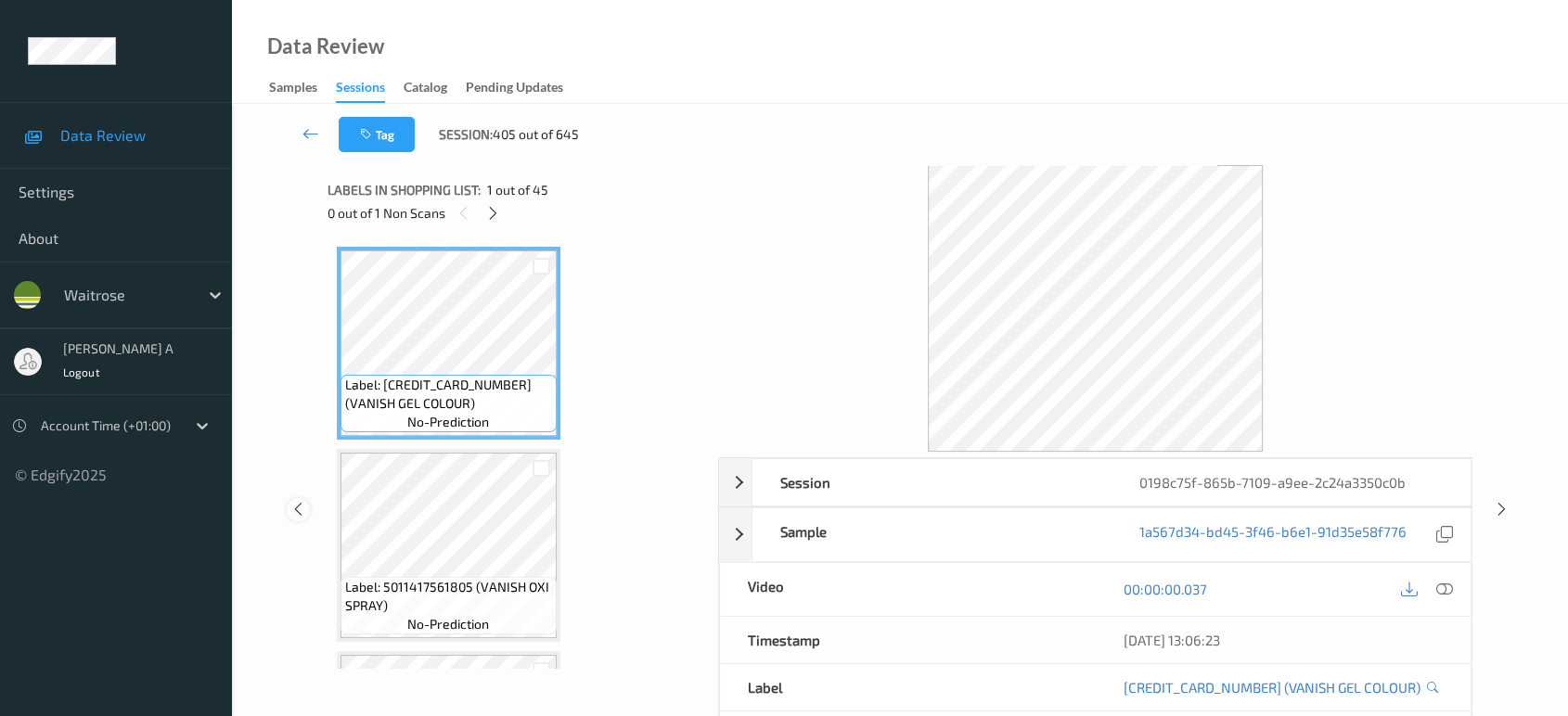
click at [298, 504] on icon at bounding box center [299, 509] width 16 height 17
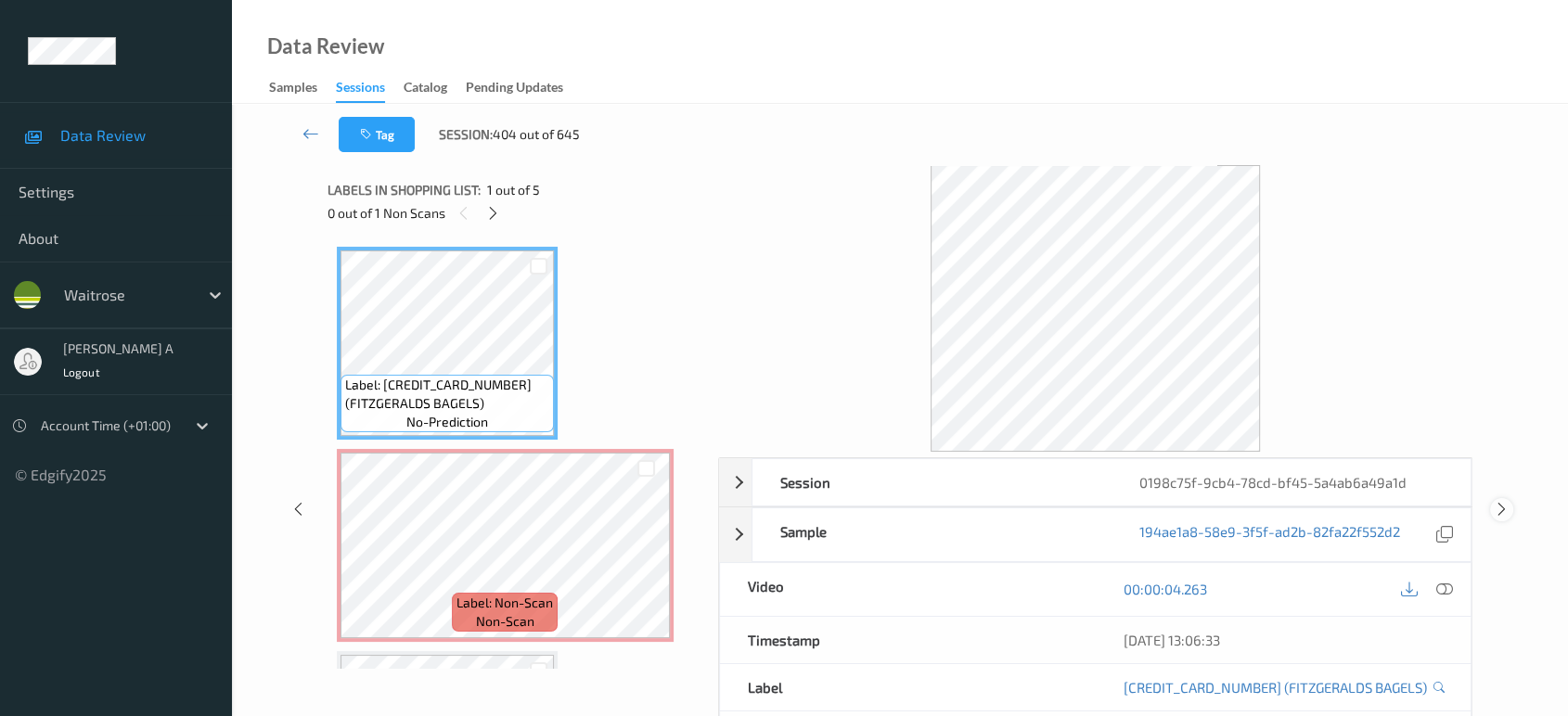
click at [1501, 512] on icon at bounding box center [1502, 509] width 16 height 17
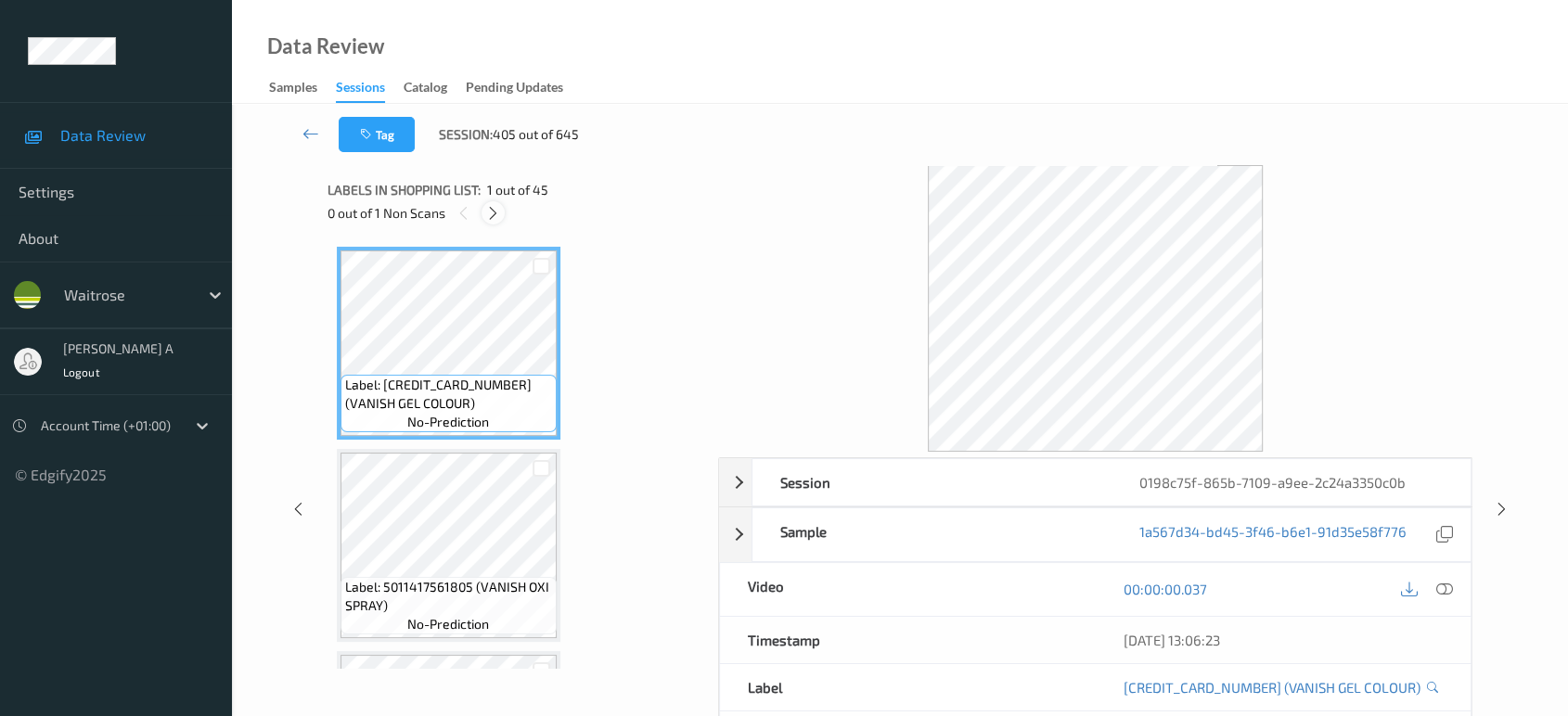
click at [497, 205] on icon at bounding box center [493, 213] width 16 height 17
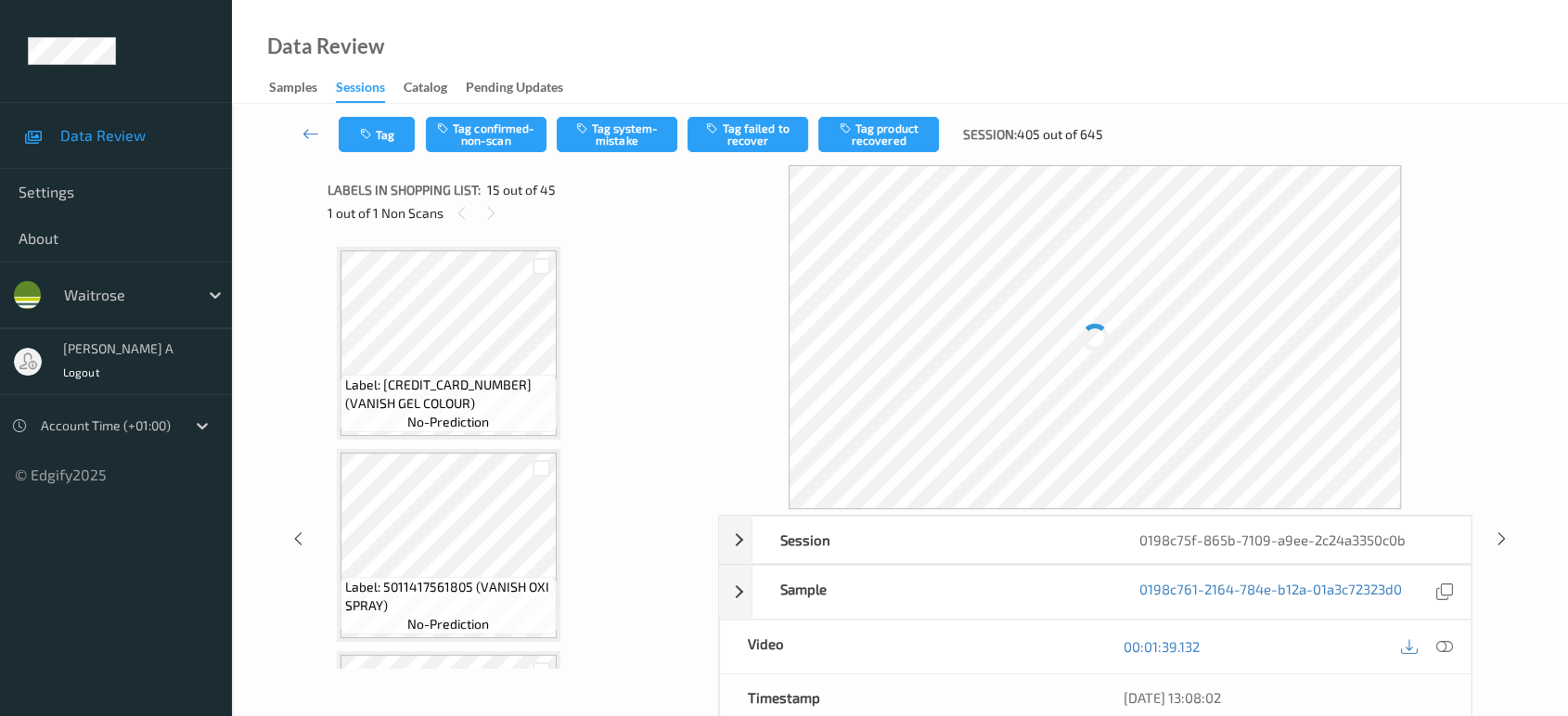
scroll to position [2626, 0]
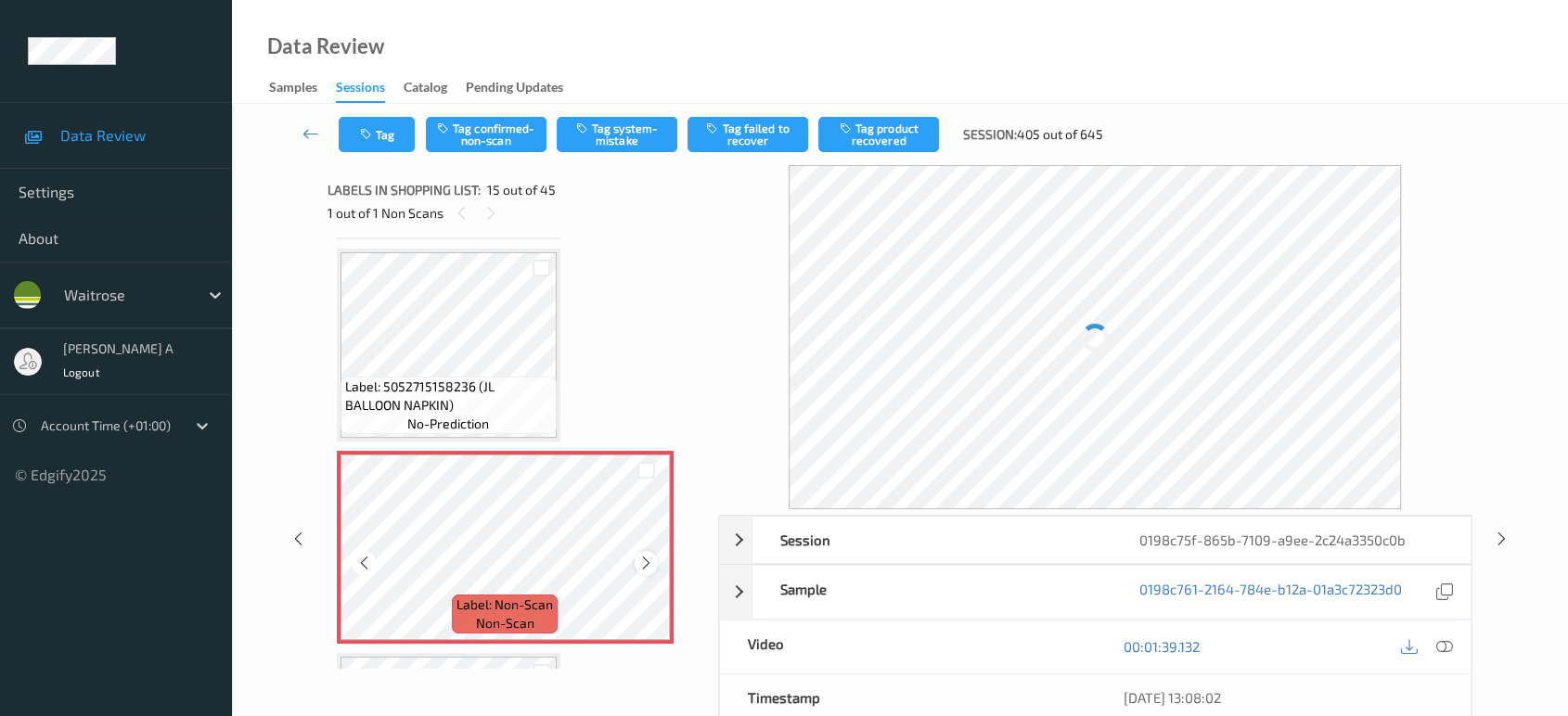
click at [654, 555] on icon at bounding box center [646, 562] width 16 height 17
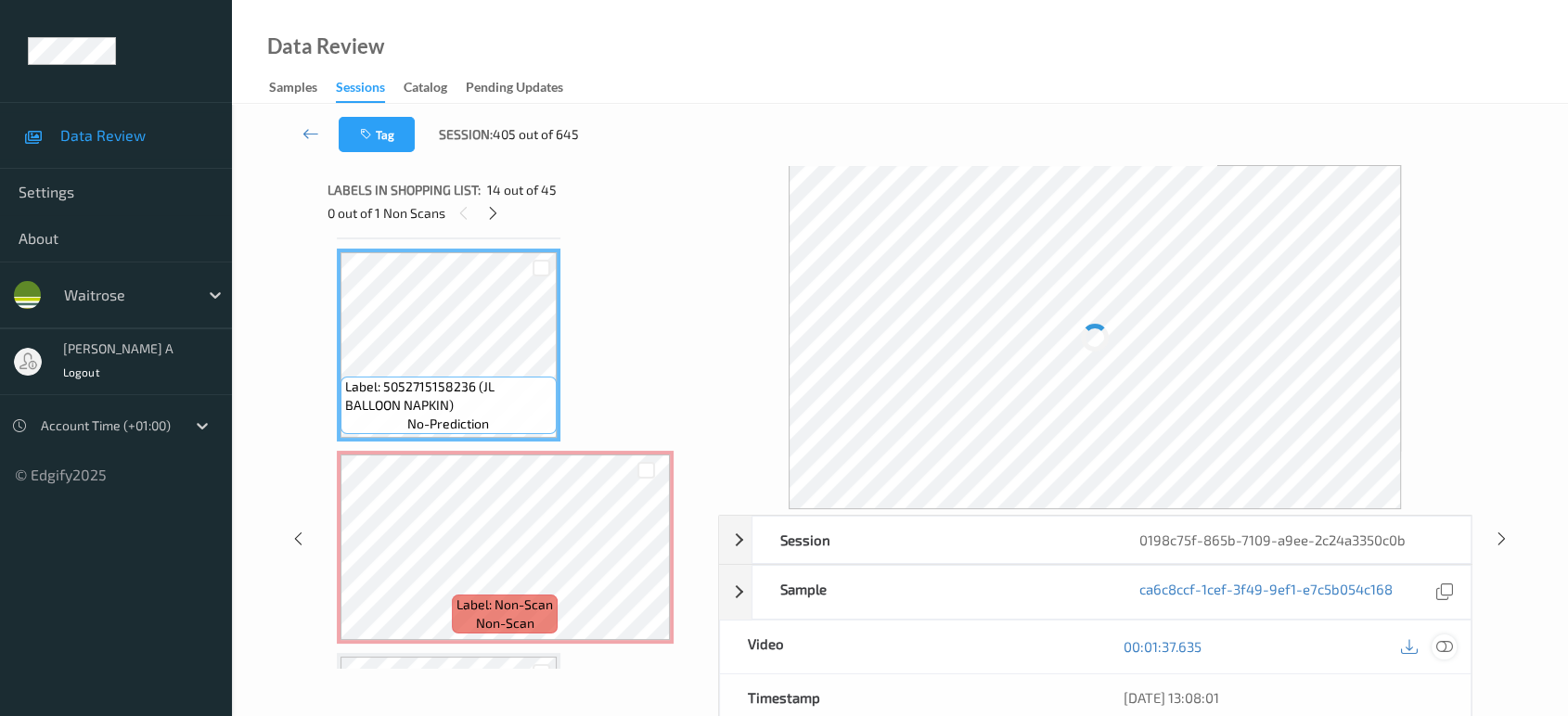
click at [1443, 640] on icon at bounding box center [1445, 646] width 17 height 17
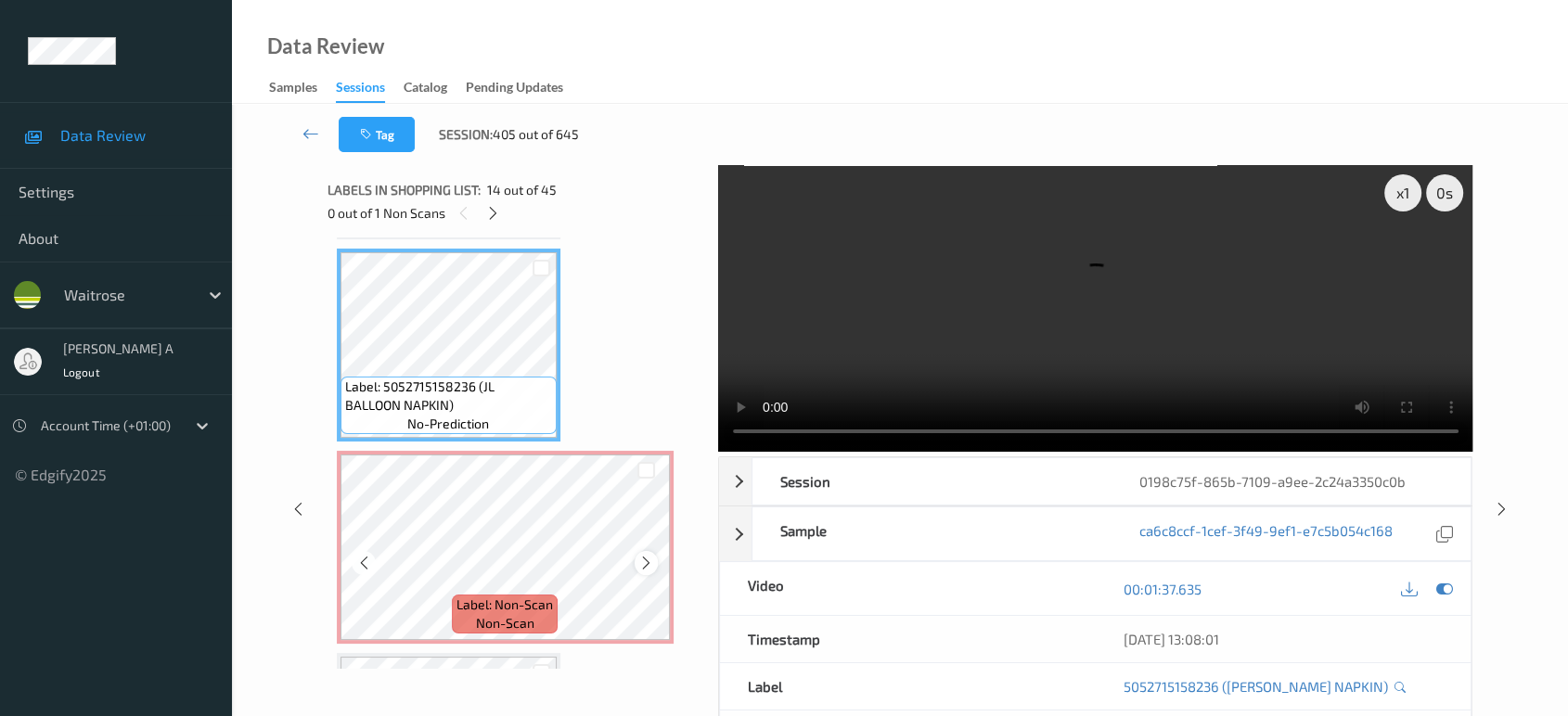
click at [652, 555] on icon at bounding box center [646, 562] width 16 height 17
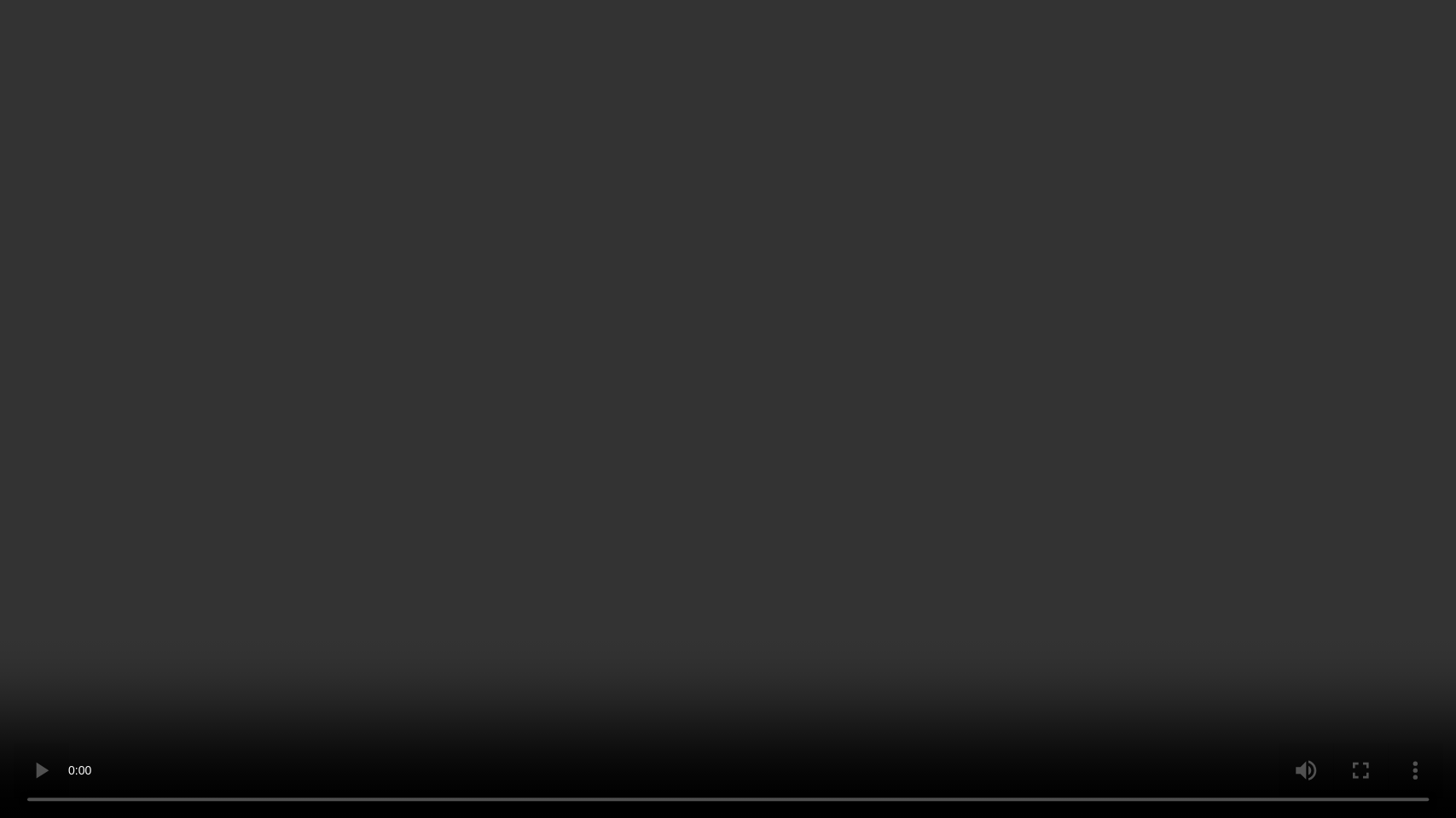
click at [594, 491] on video at bounding box center [728, 409] width 1456 height 818
click at [719, 432] on video at bounding box center [728, 409] width 1456 height 818
click at [763, 411] on video at bounding box center [728, 409] width 1456 height 818
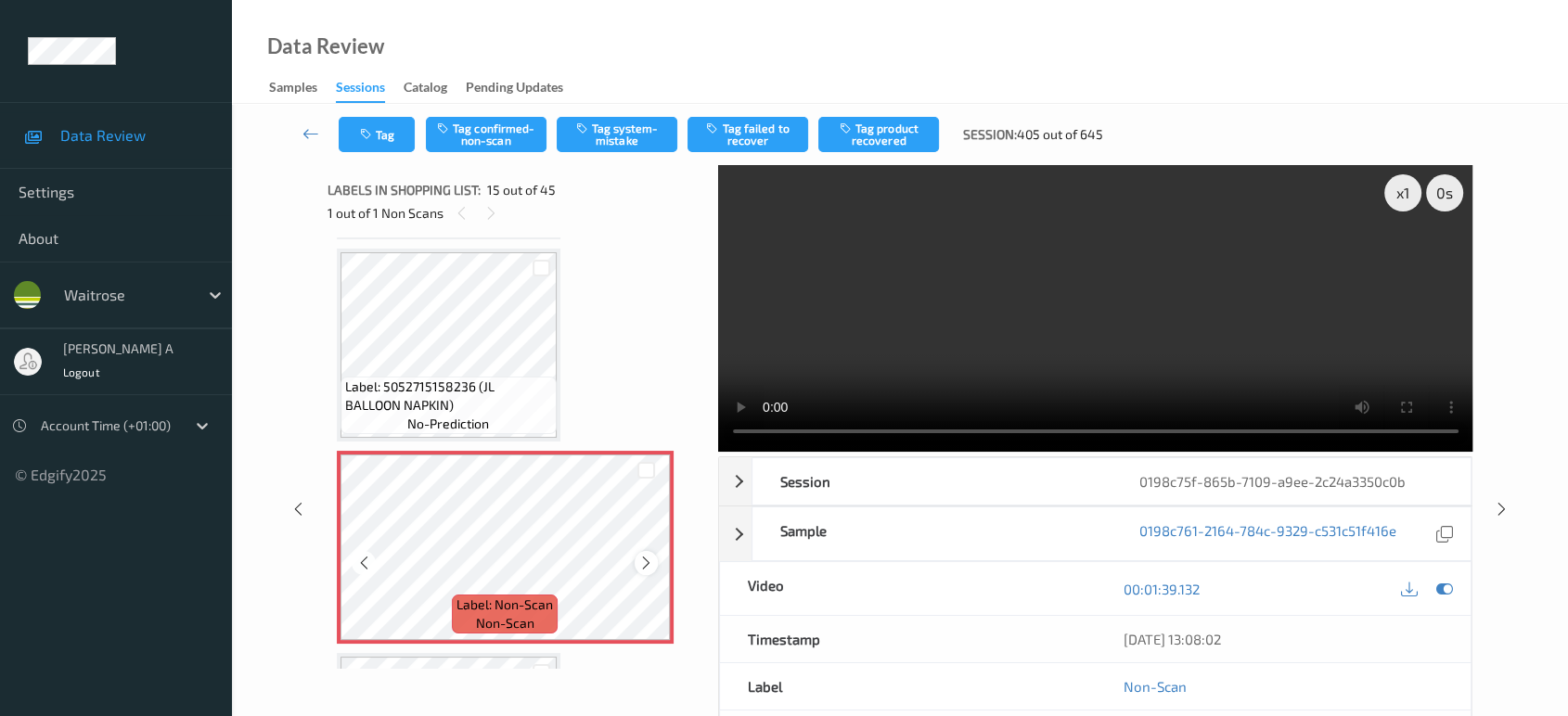
click at [642, 555] on icon at bounding box center [646, 562] width 16 height 17
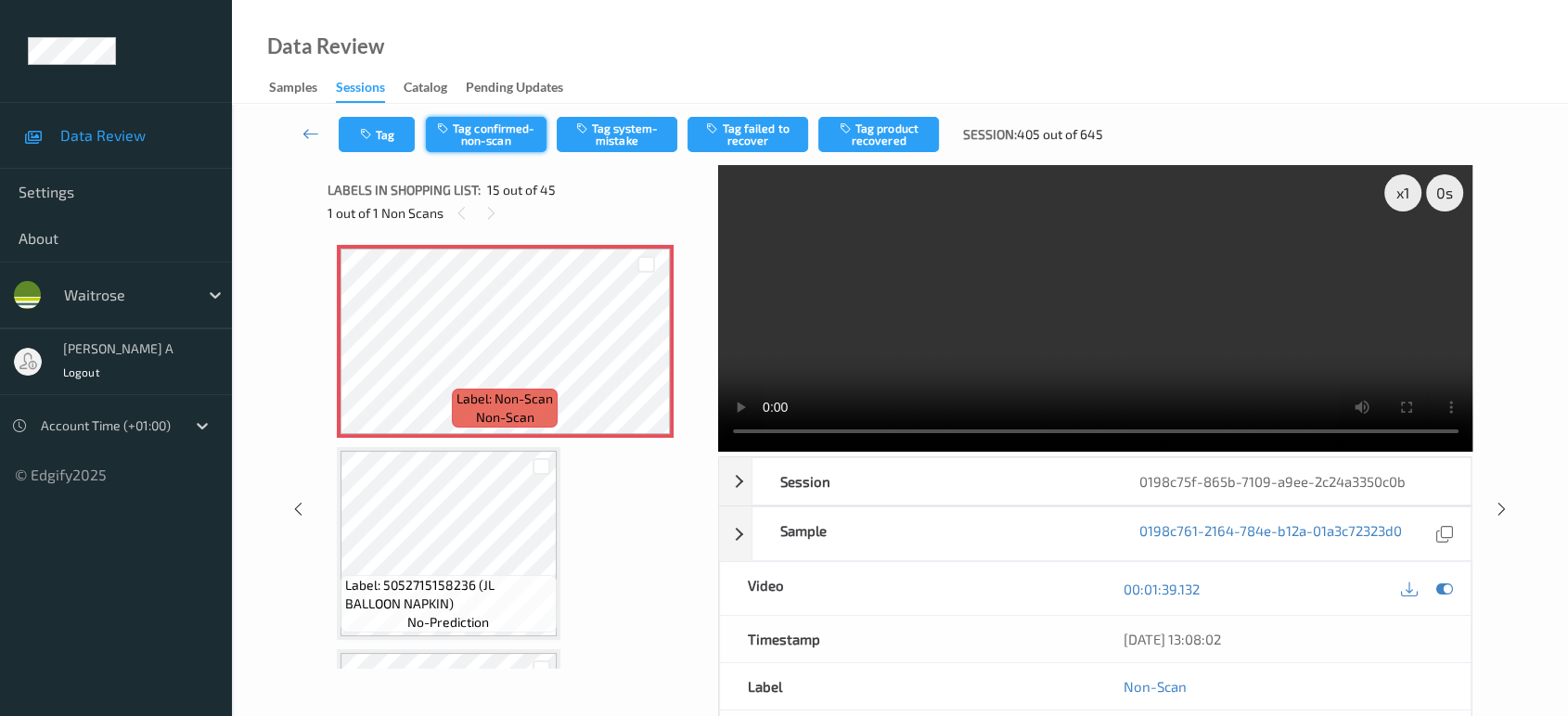
click at [504, 134] on button "Tag confirmed-non-scan" at bounding box center [485, 134] width 120 height 35
click at [879, 134] on button "Tag product recovered" at bounding box center [878, 134] width 120 height 35
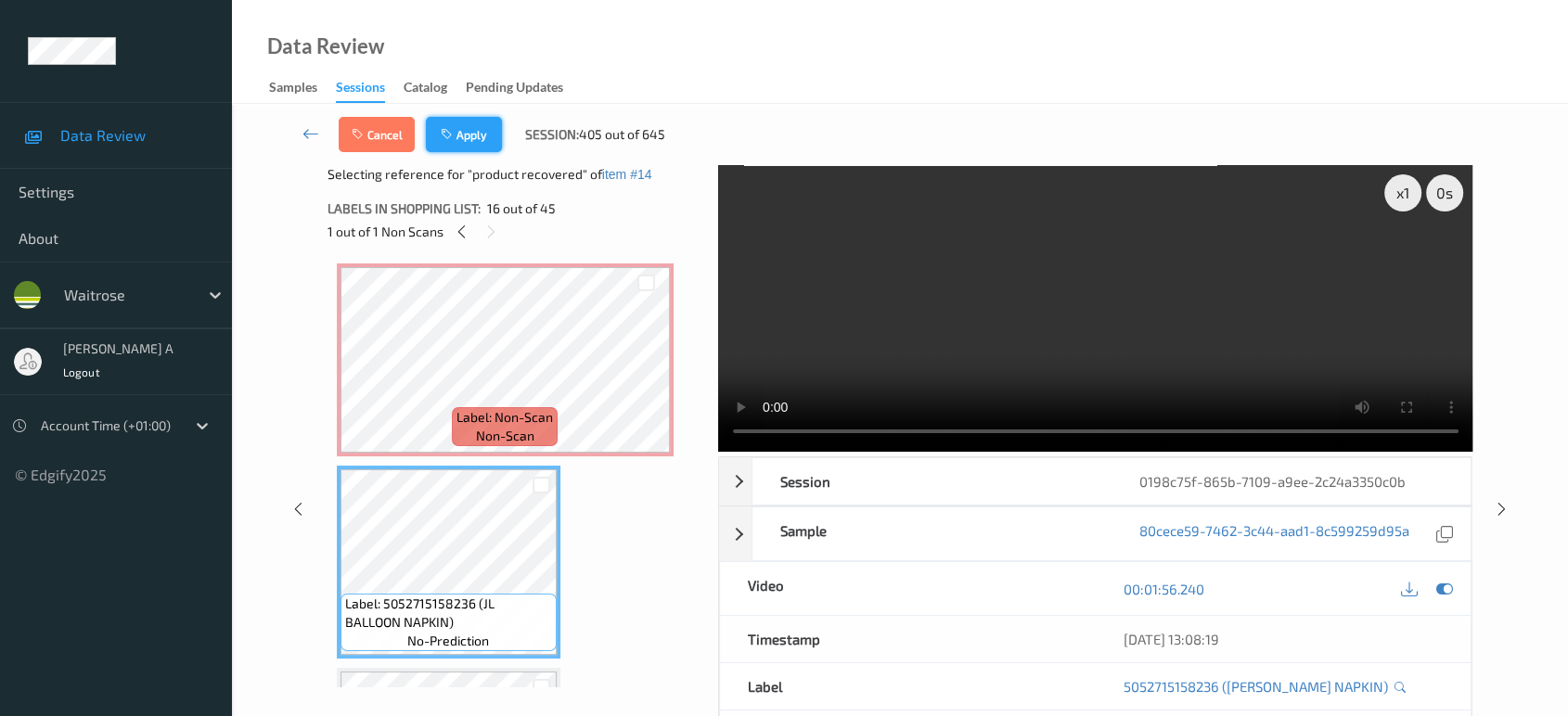
click at [498, 139] on button "Apply" at bounding box center [464, 134] width 76 height 35
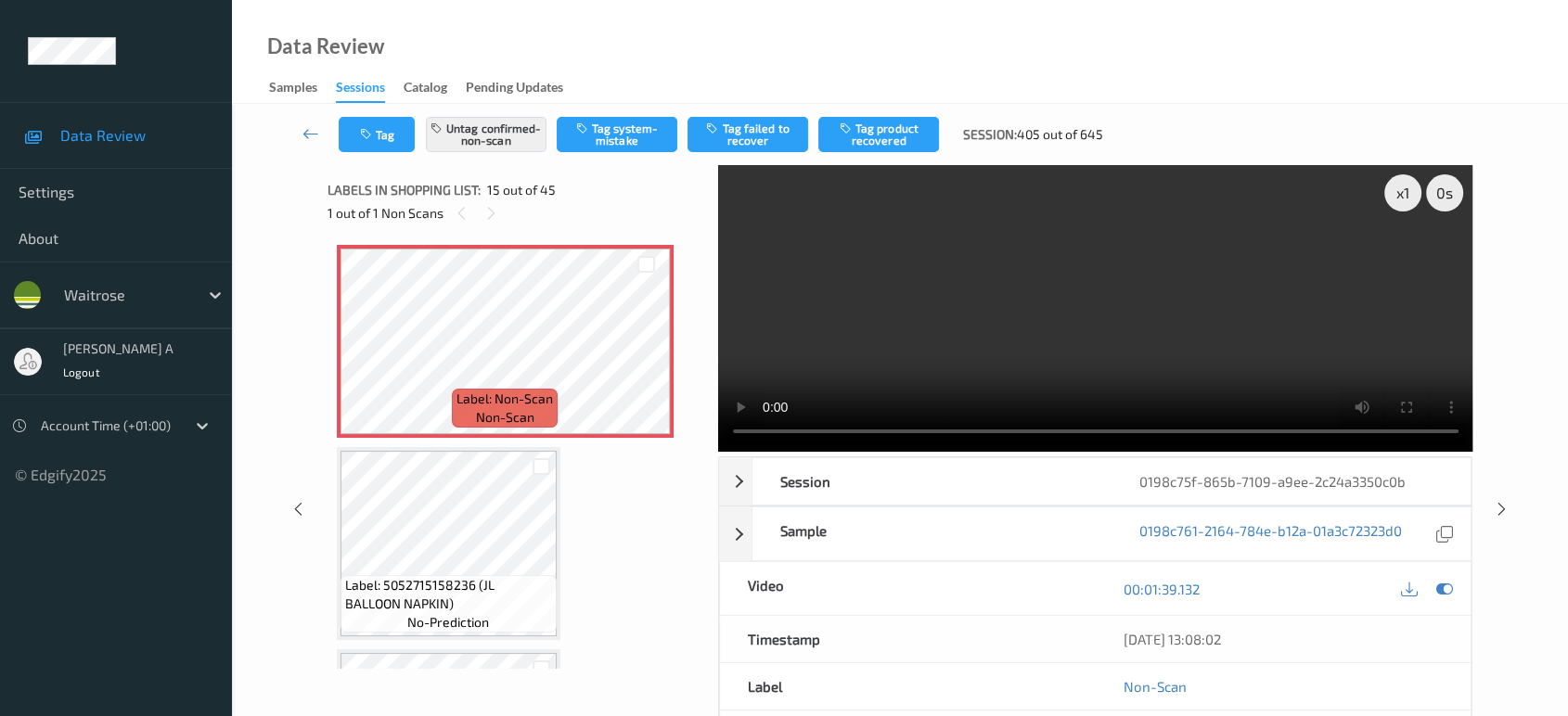
scroll to position [2626, 0]
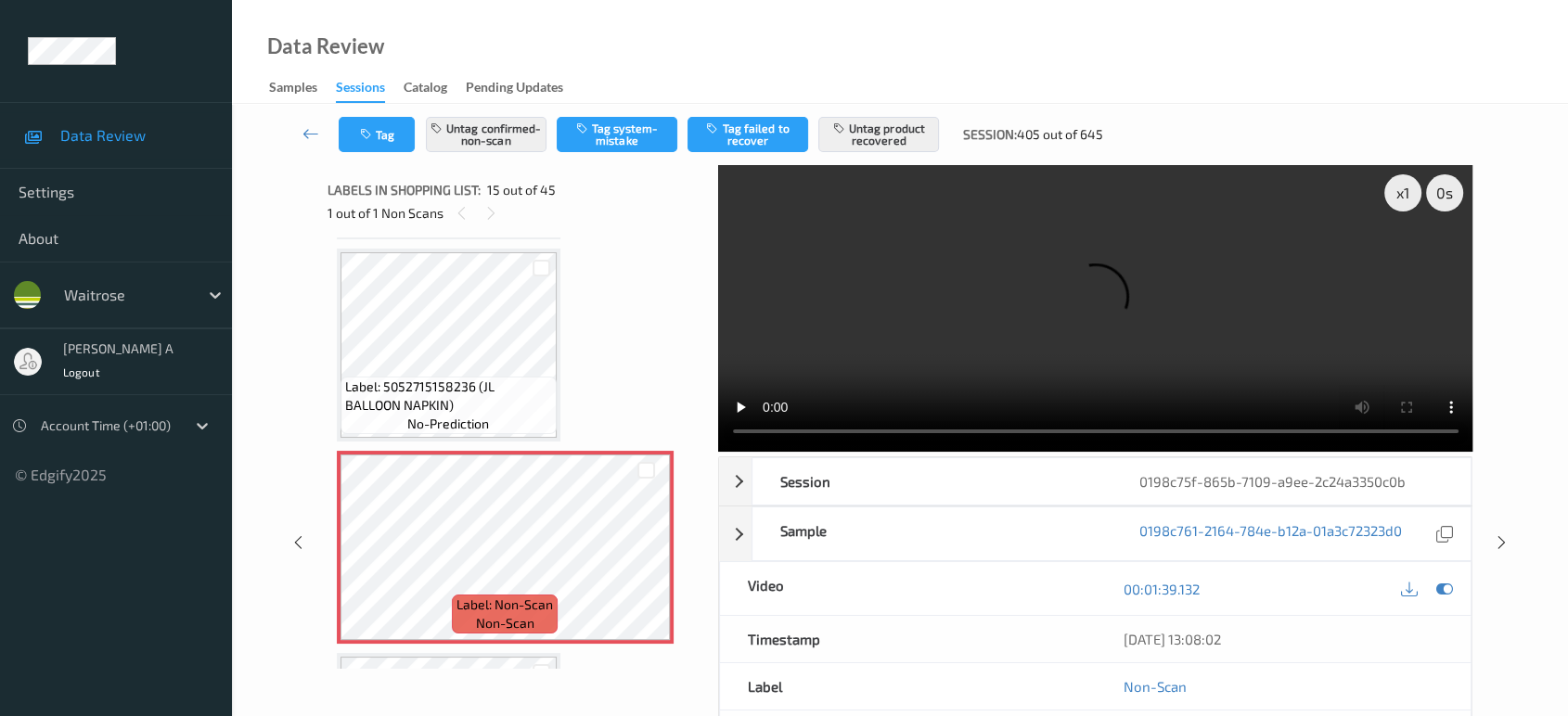
drag, startPoint x: 1499, startPoint y: 463, endPoint x: 994, endPoint y: 2, distance: 683.8
click at [1499, 534] on icon at bounding box center [1502, 542] width 16 height 17
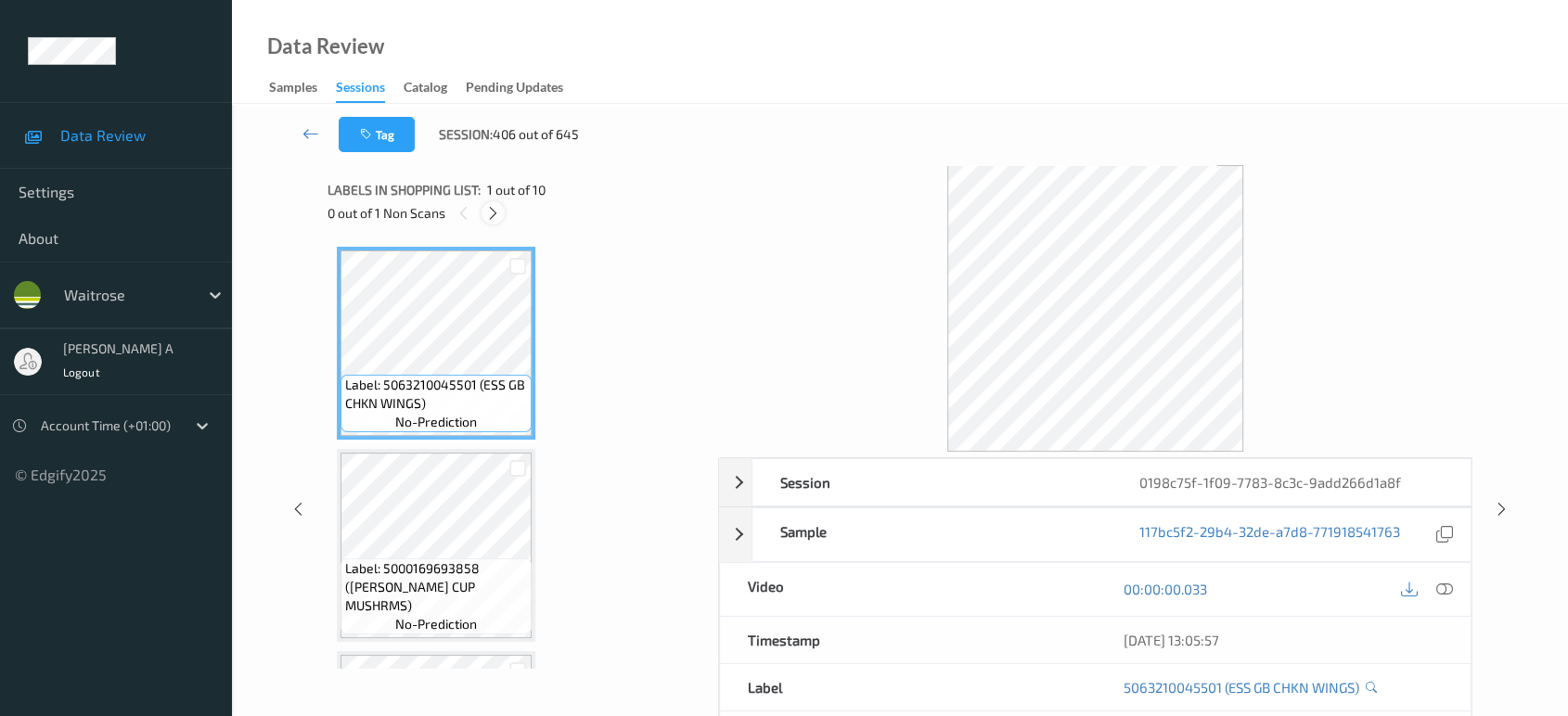
click at [500, 216] on icon at bounding box center [493, 213] width 16 height 17
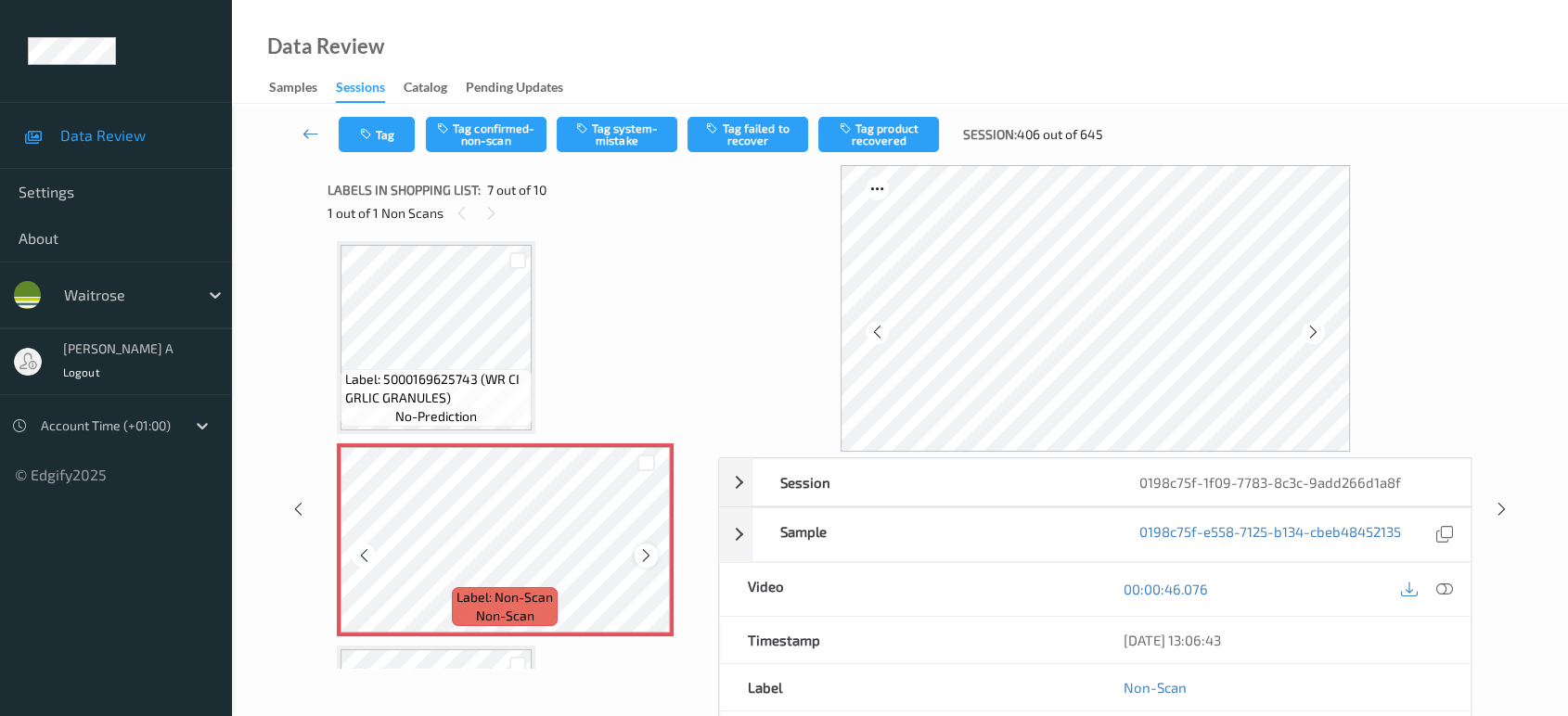
click at [646, 555] on icon at bounding box center [646, 555] width 16 height 17
click at [646, 553] on icon at bounding box center [646, 555] width 16 height 17
click at [649, 550] on icon at bounding box center [646, 555] width 16 height 17
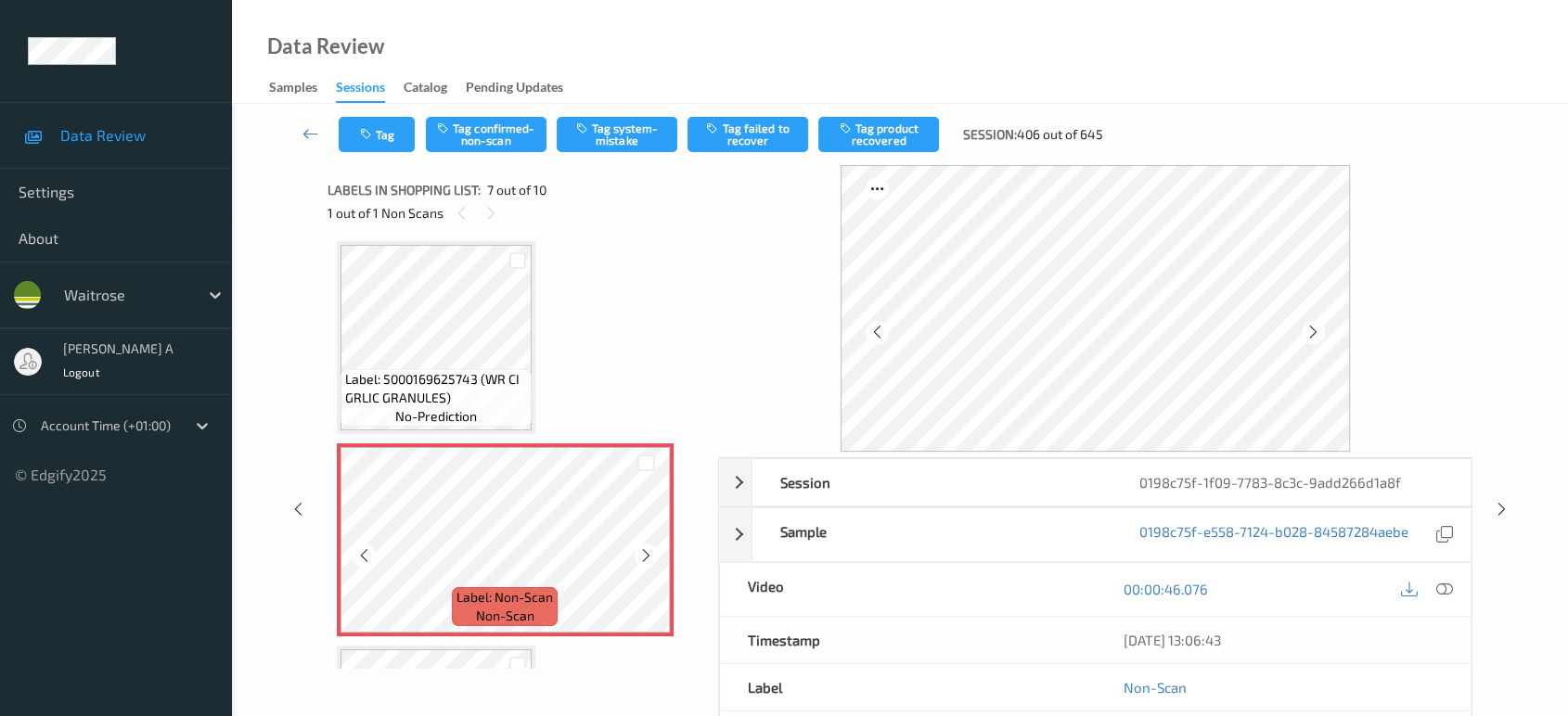
click at [649, 550] on icon at bounding box center [646, 555] width 16 height 17
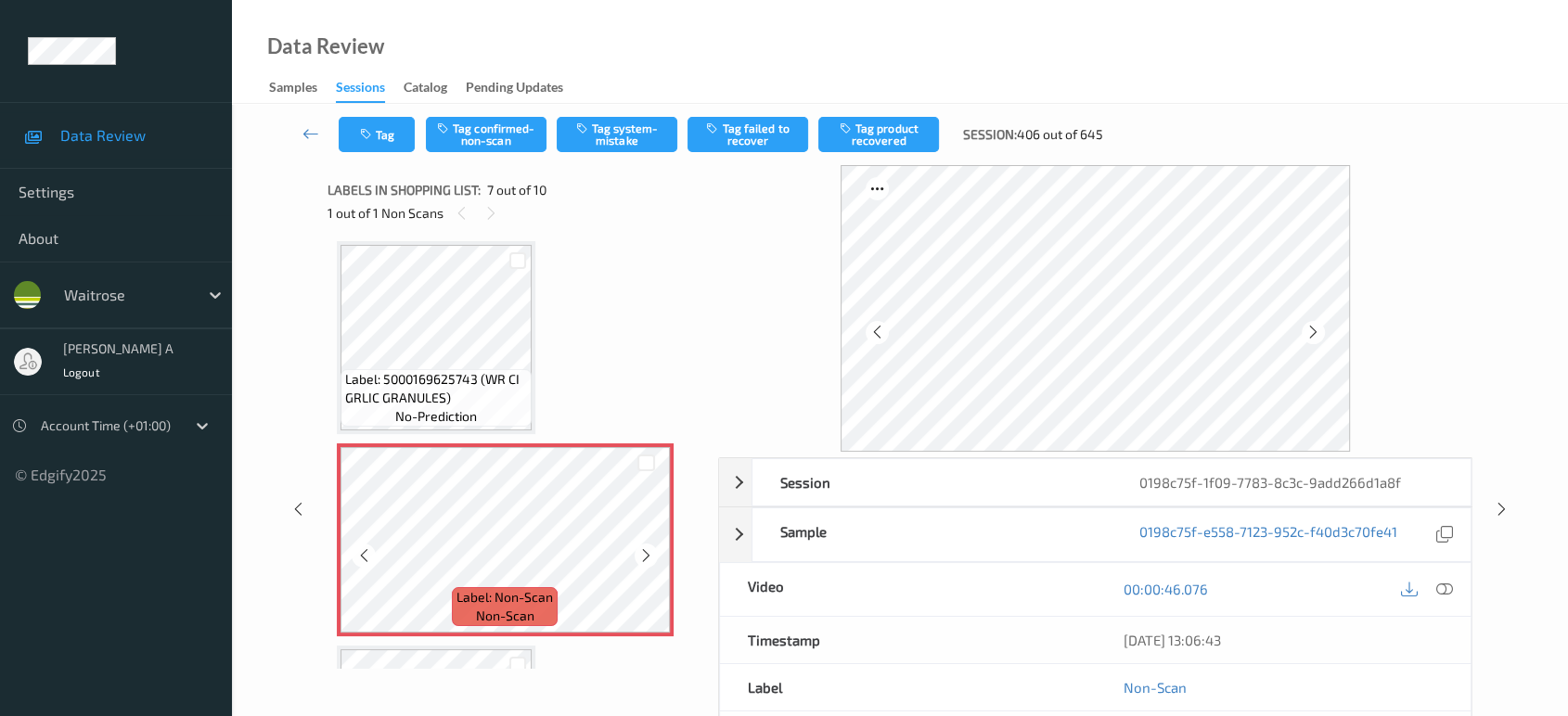
click at [649, 550] on icon at bounding box center [646, 555] width 16 height 17
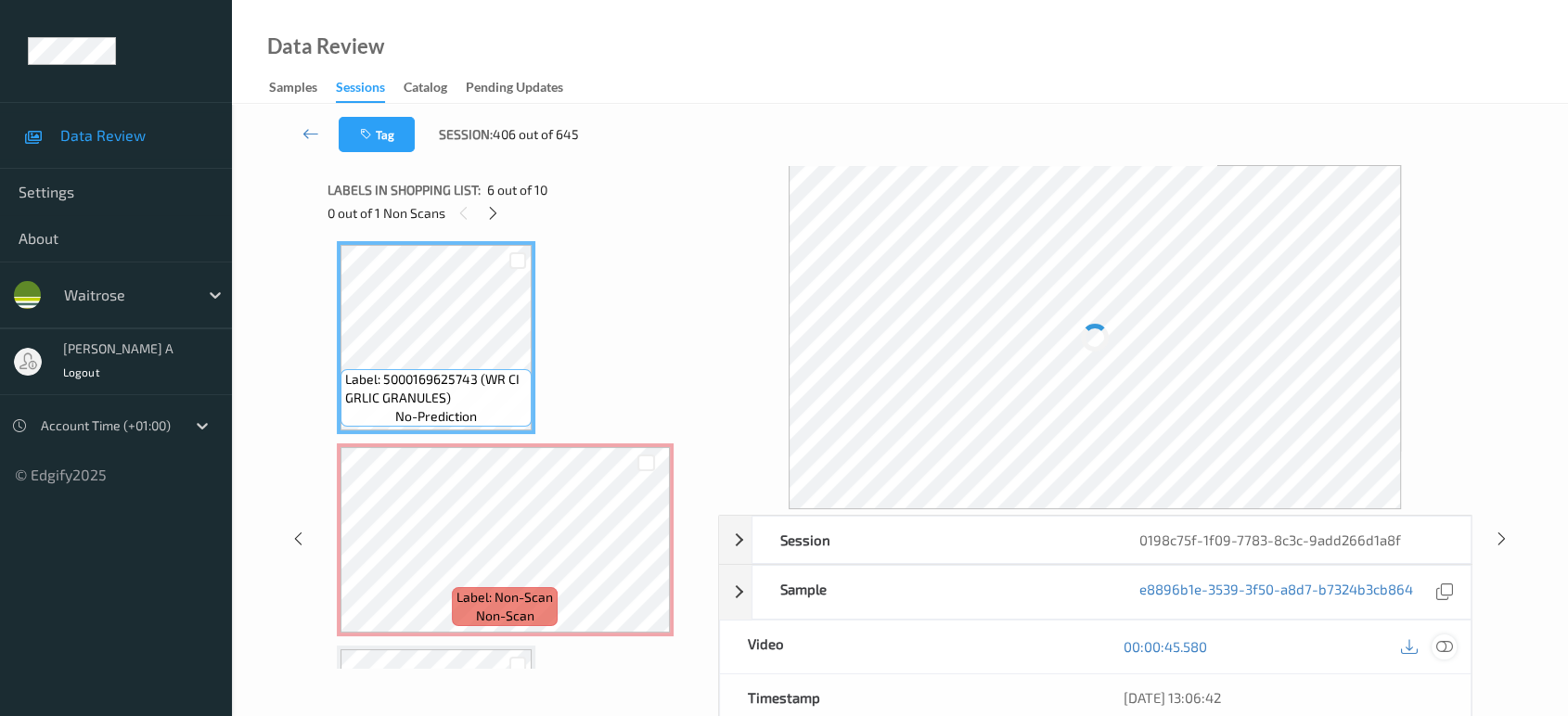
click at [1444, 649] on icon at bounding box center [1445, 646] width 17 height 17
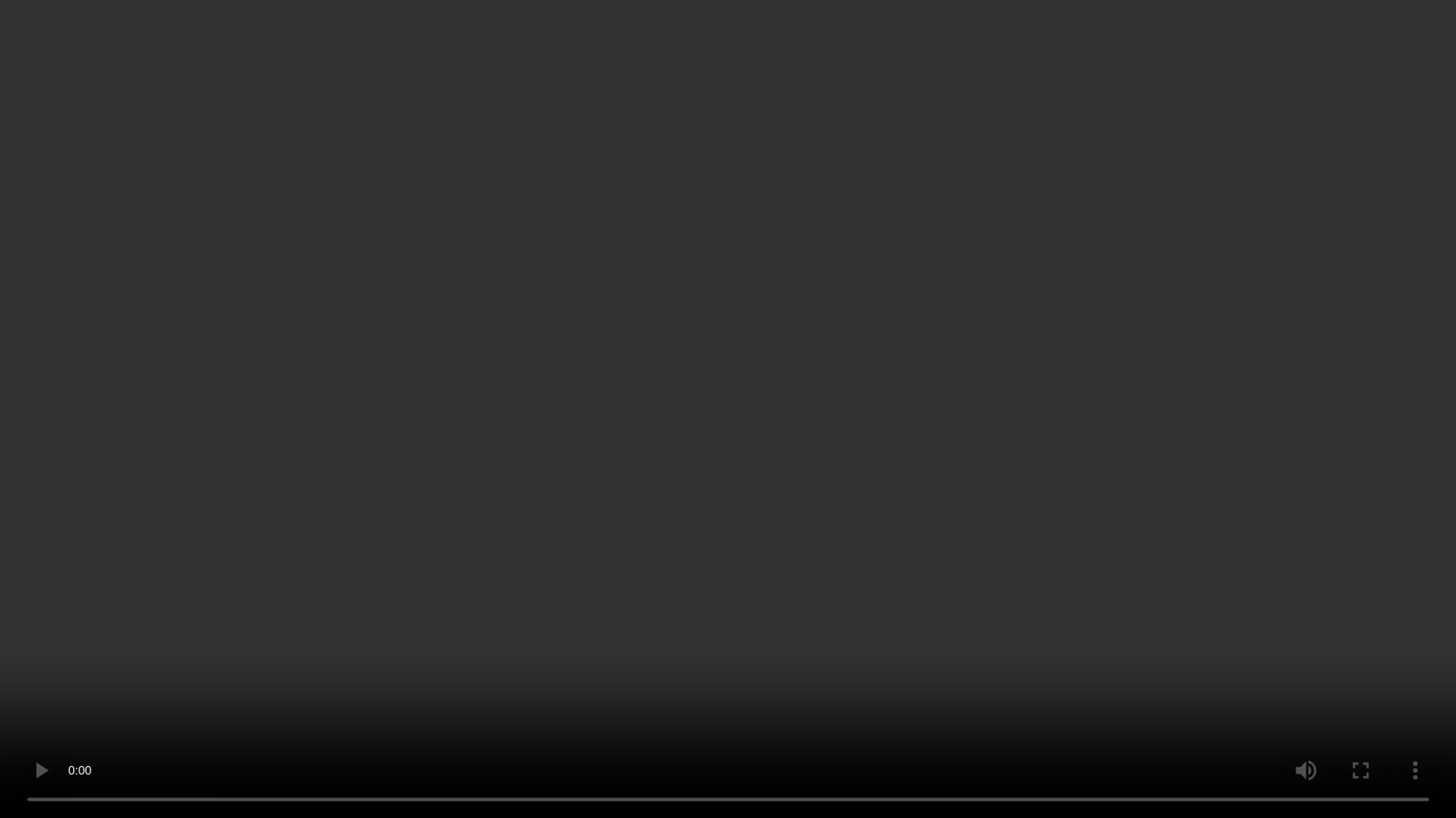
click at [371, 657] on video at bounding box center [728, 409] width 1456 height 818
click at [881, 458] on video at bounding box center [728, 409] width 1456 height 818
click at [788, 441] on video at bounding box center [728, 409] width 1456 height 818
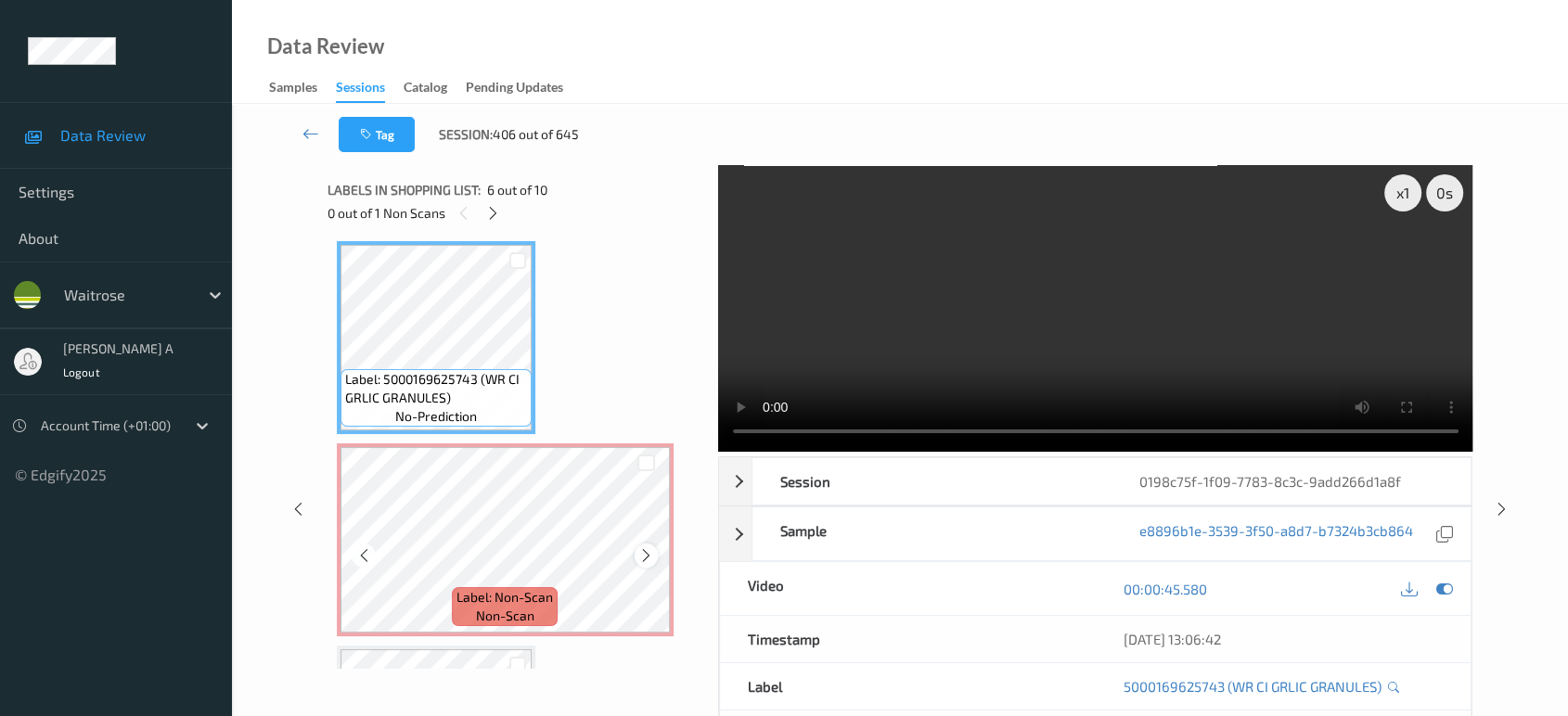
click at [651, 559] on div at bounding box center [647, 556] width 23 height 23
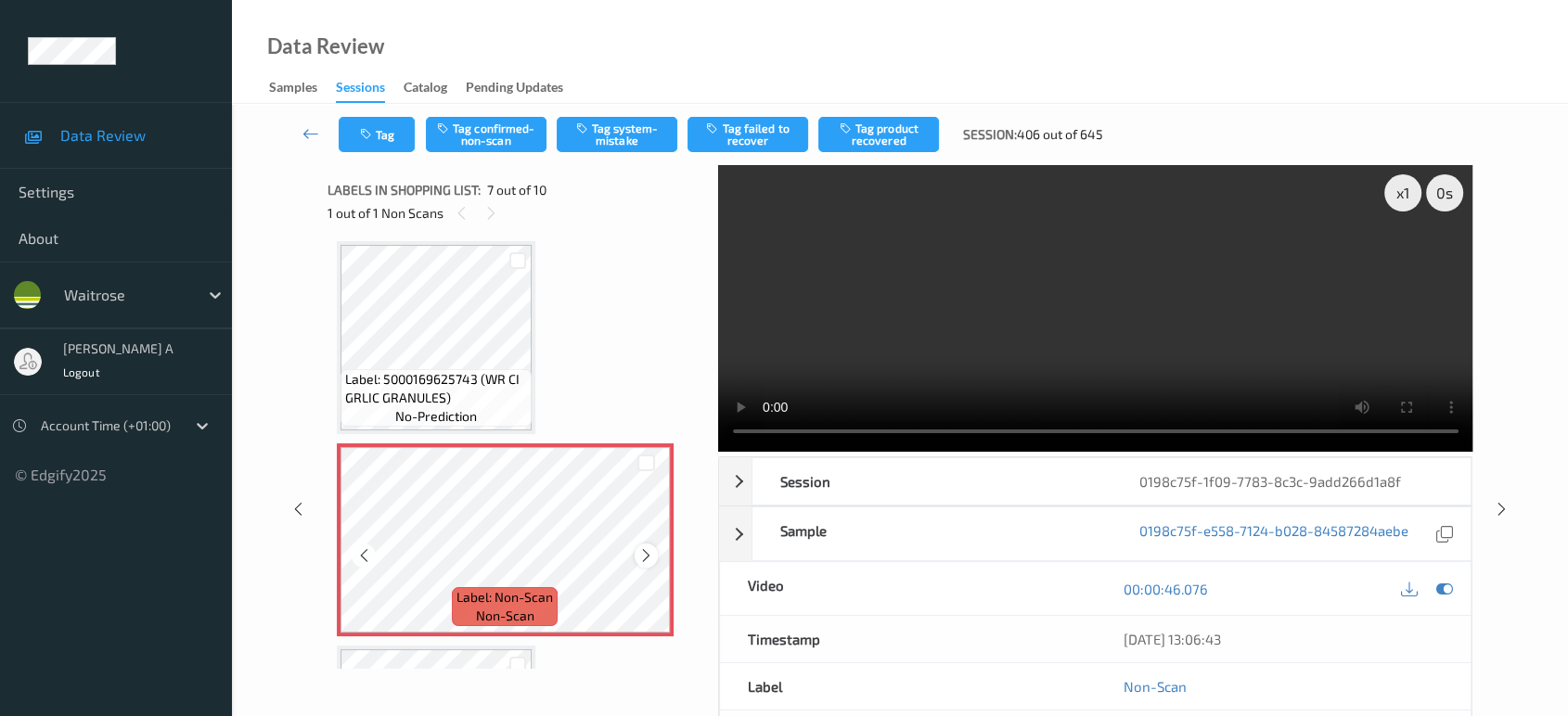
click at [645, 558] on icon at bounding box center [646, 555] width 16 height 17
click at [367, 552] on icon at bounding box center [364, 555] width 16 height 17
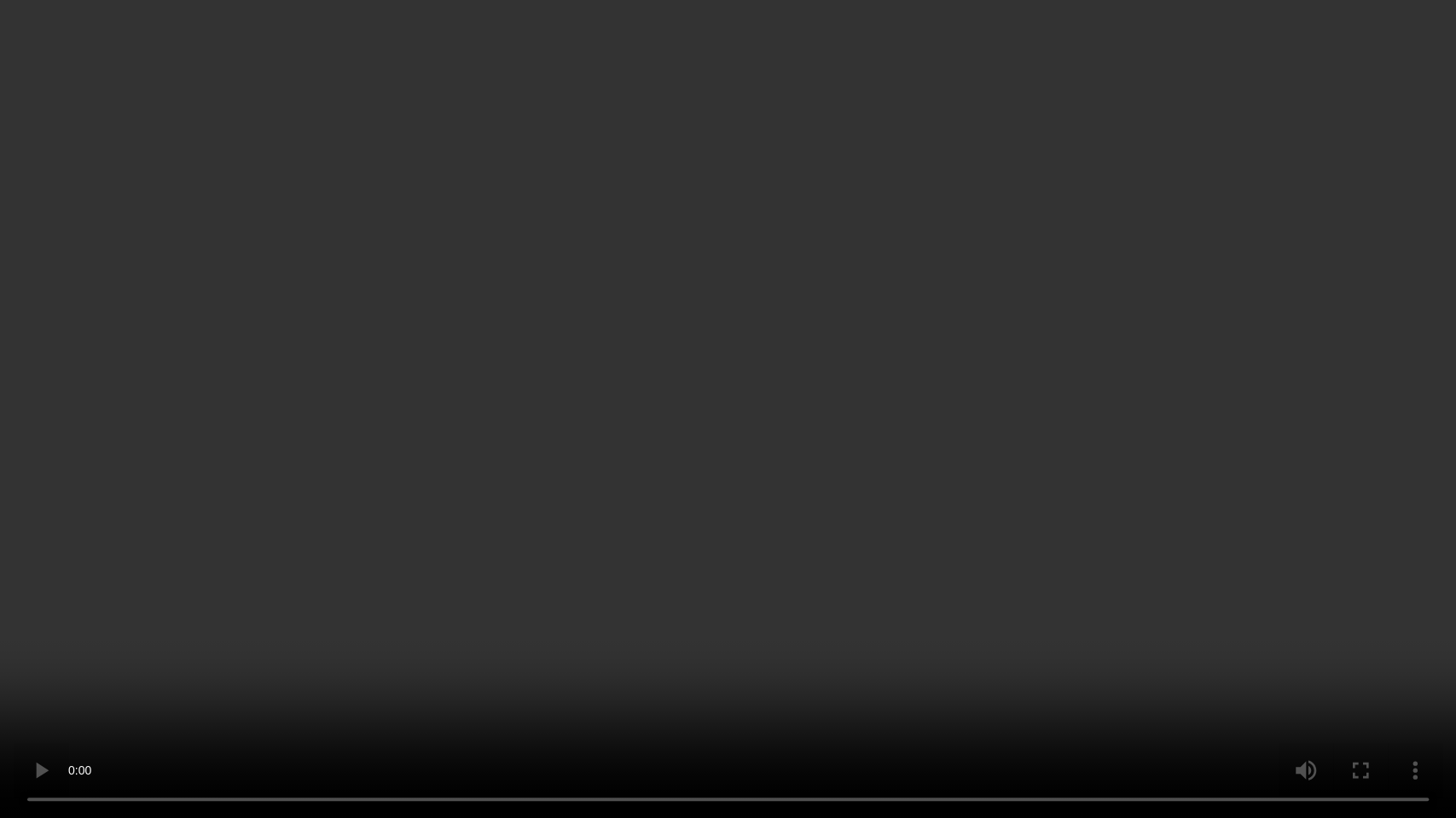
click at [746, 399] on video at bounding box center [728, 409] width 1456 height 818
click at [746, 493] on video at bounding box center [728, 409] width 1456 height 818
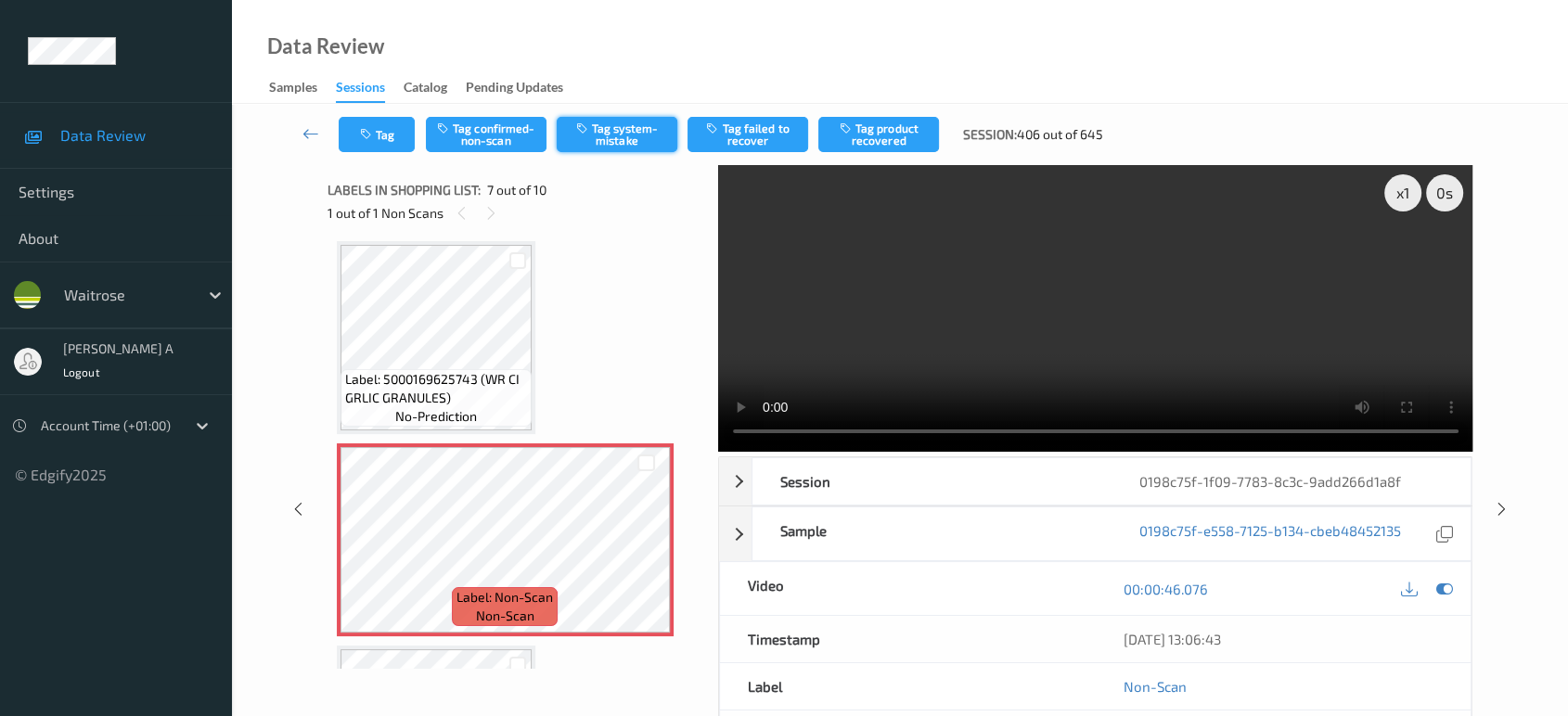
click at [600, 142] on button "Tag system-mistake" at bounding box center [617, 134] width 120 height 35
click at [366, 132] on icon "button" at bounding box center [368, 134] width 16 height 13
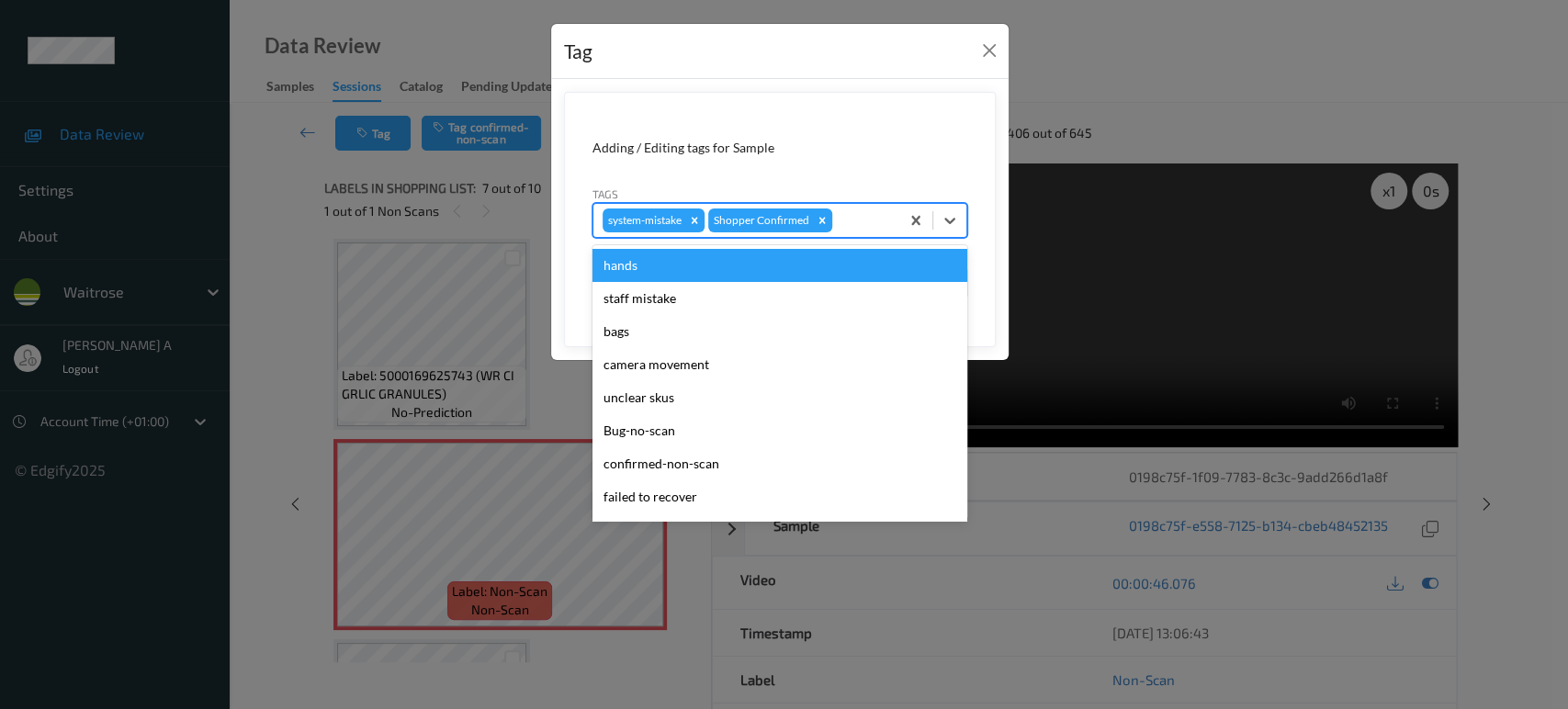
click at [859, 220] on div at bounding box center [863, 220] width 54 height 22
type input "un"
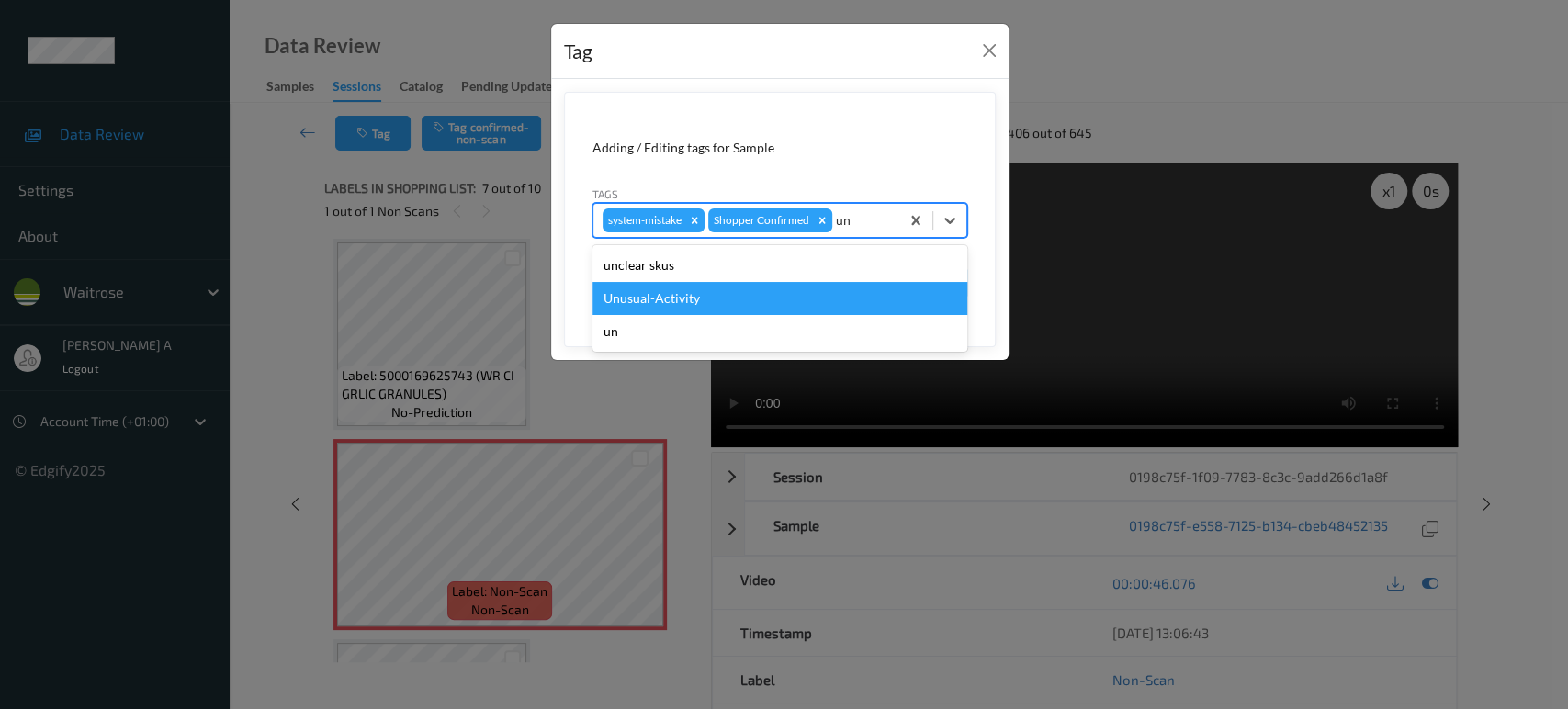
click at [784, 293] on div "Unusual-Activity" at bounding box center [780, 298] width 375 height 33
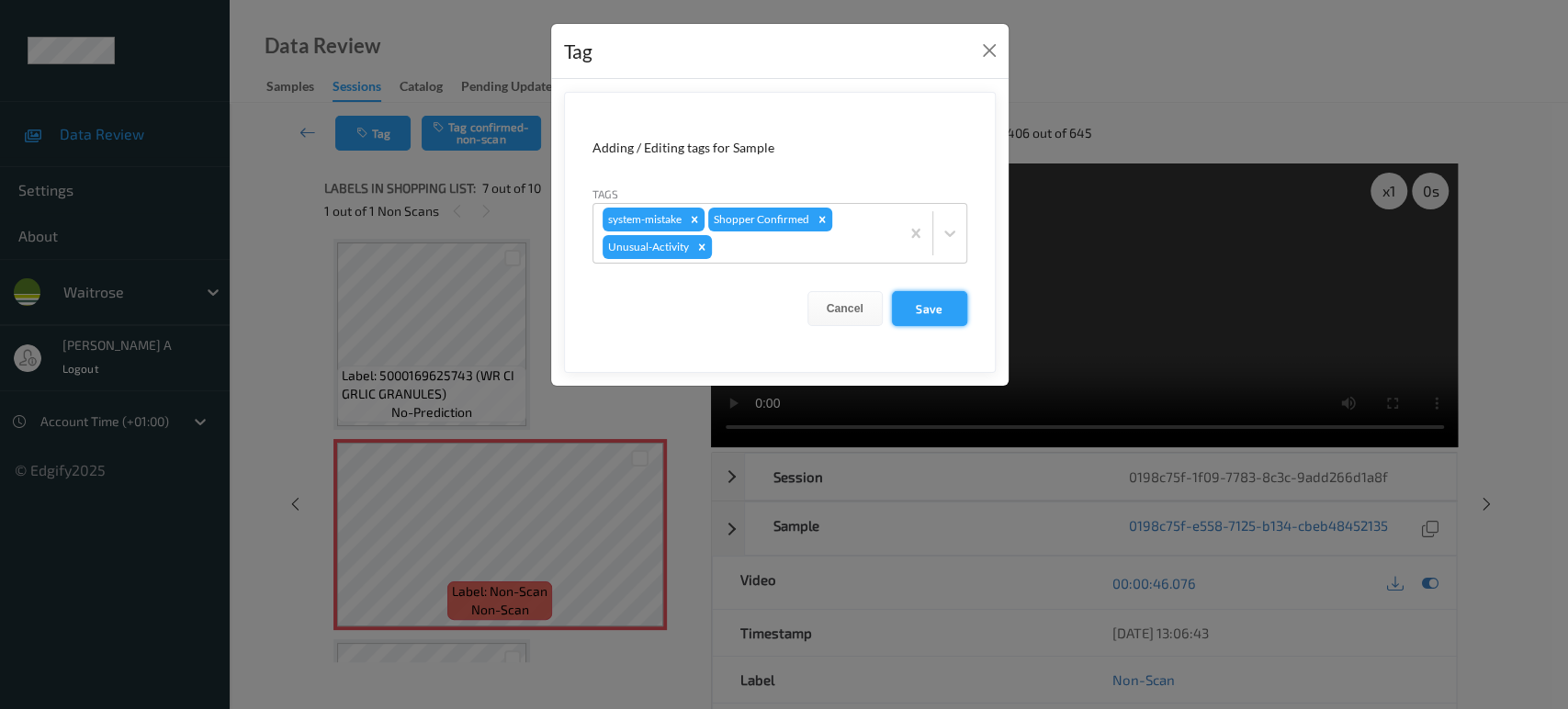
click at [909, 310] on button "Save" at bounding box center [930, 309] width 76 height 35
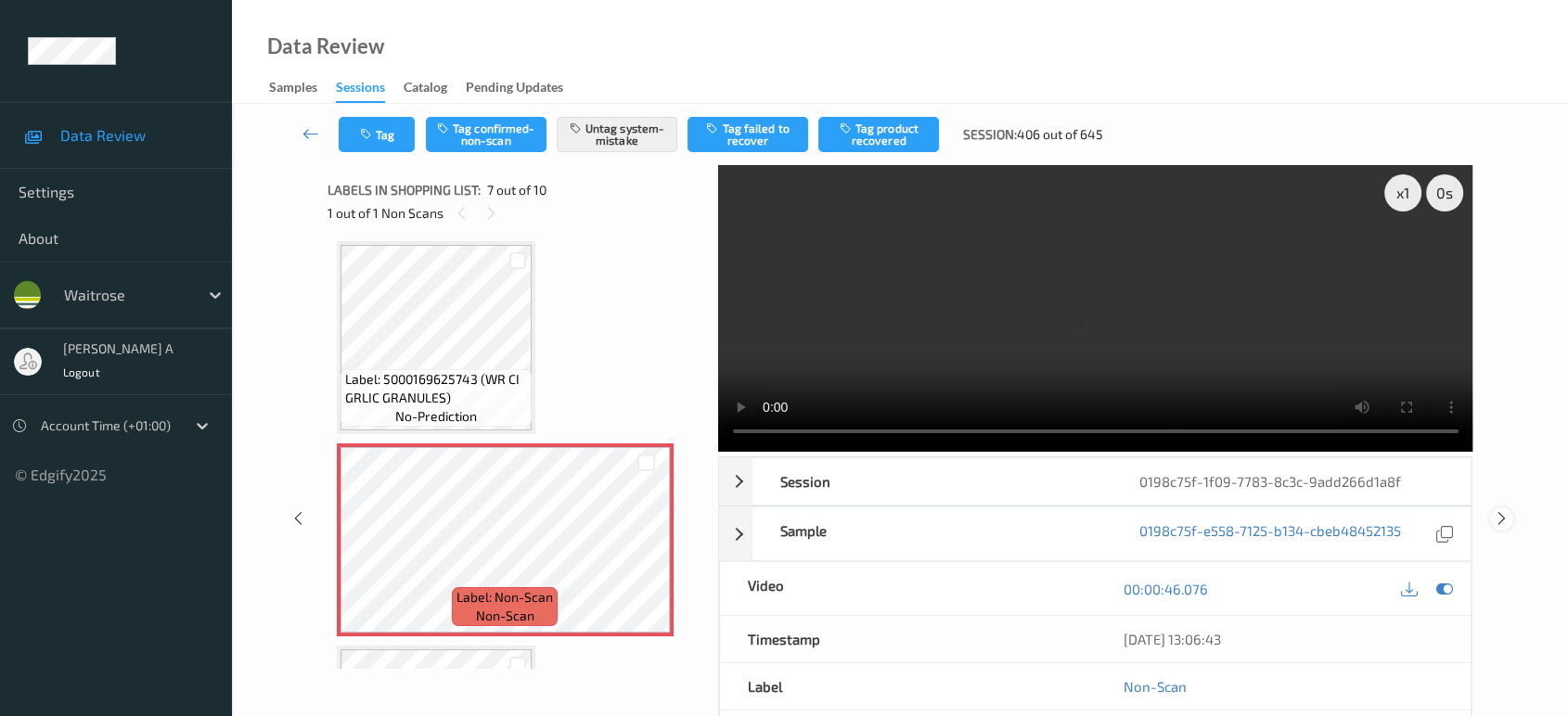
click at [1502, 510] on icon at bounding box center [1502, 517] width 16 height 17
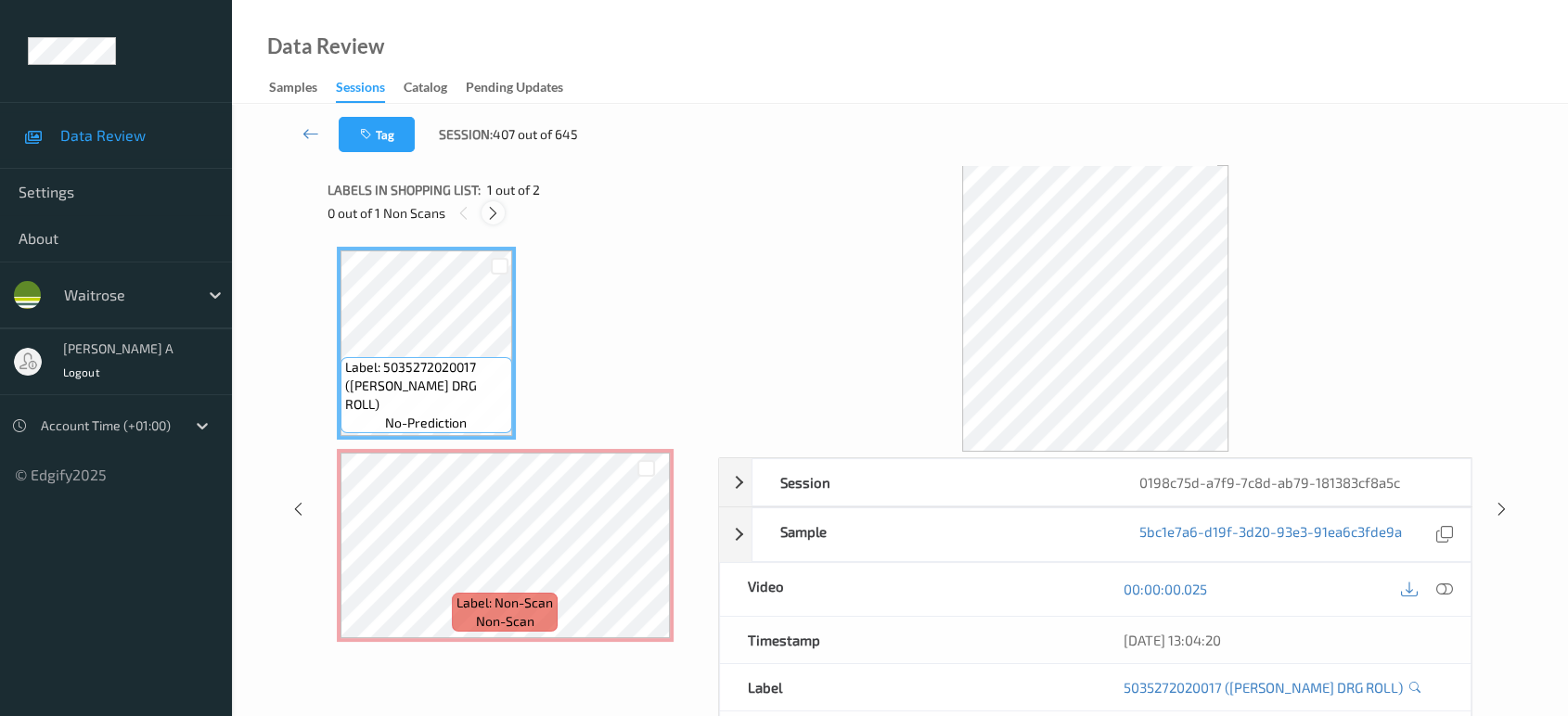
click at [497, 218] on icon at bounding box center [493, 213] width 16 height 17
click at [1448, 590] on icon at bounding box center [1445, 589] width 17 height 17
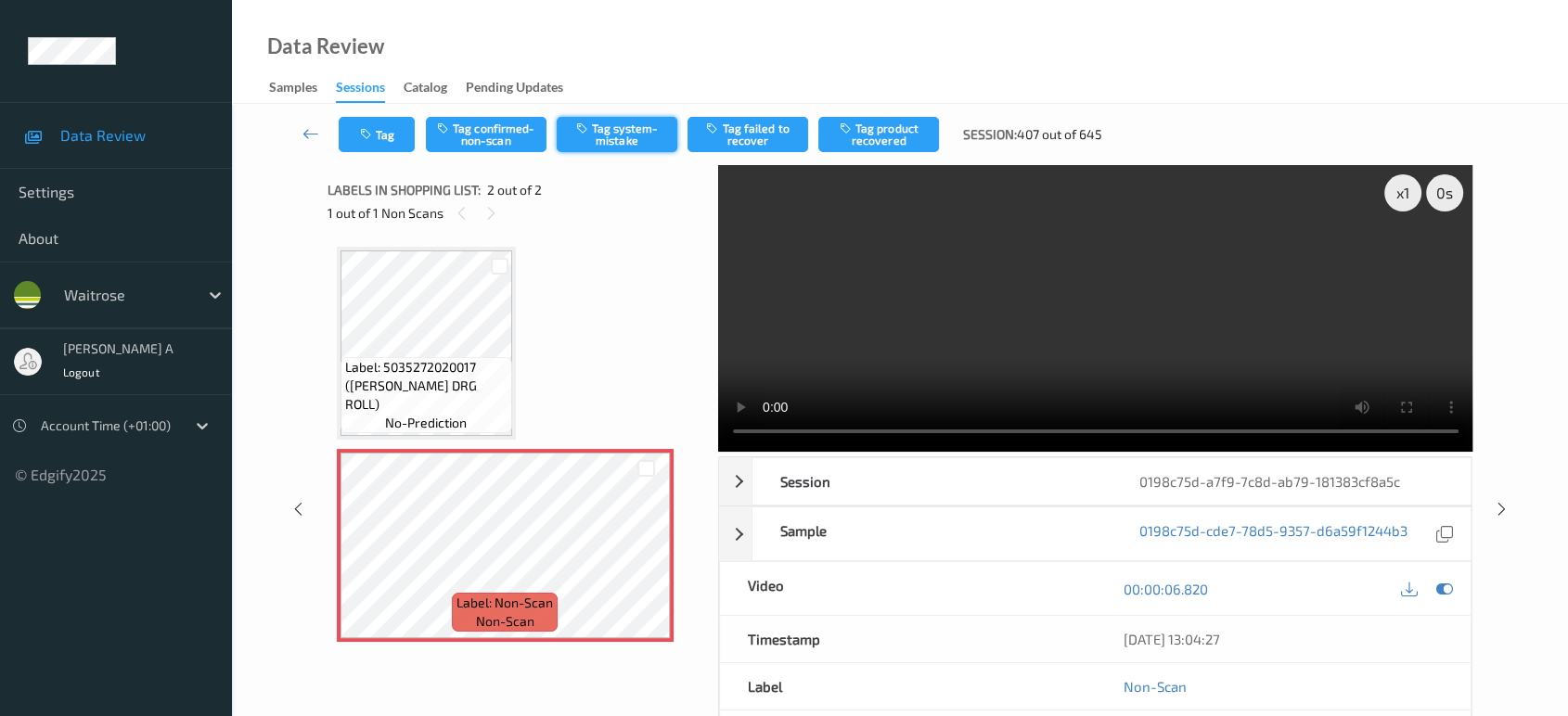
click at [604, 134] on button "Tag system-mistake" at bounding box center [617, 134] width 120 height 35
click at [366, 136] on icon "button" at bounding box center [368, 134] width 16 height 13
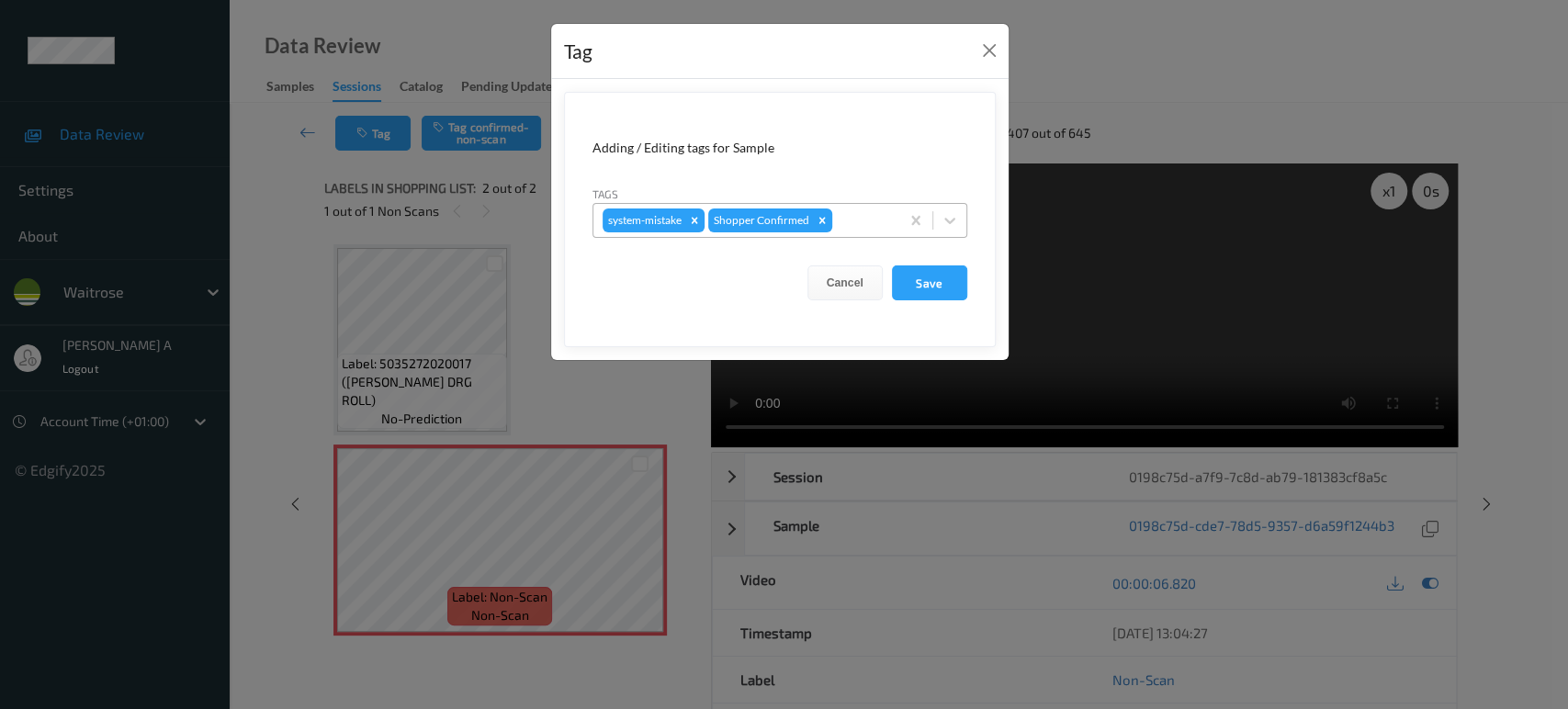
click at [844, 221] on div at bounding box center [863, 220] width 54 height 22
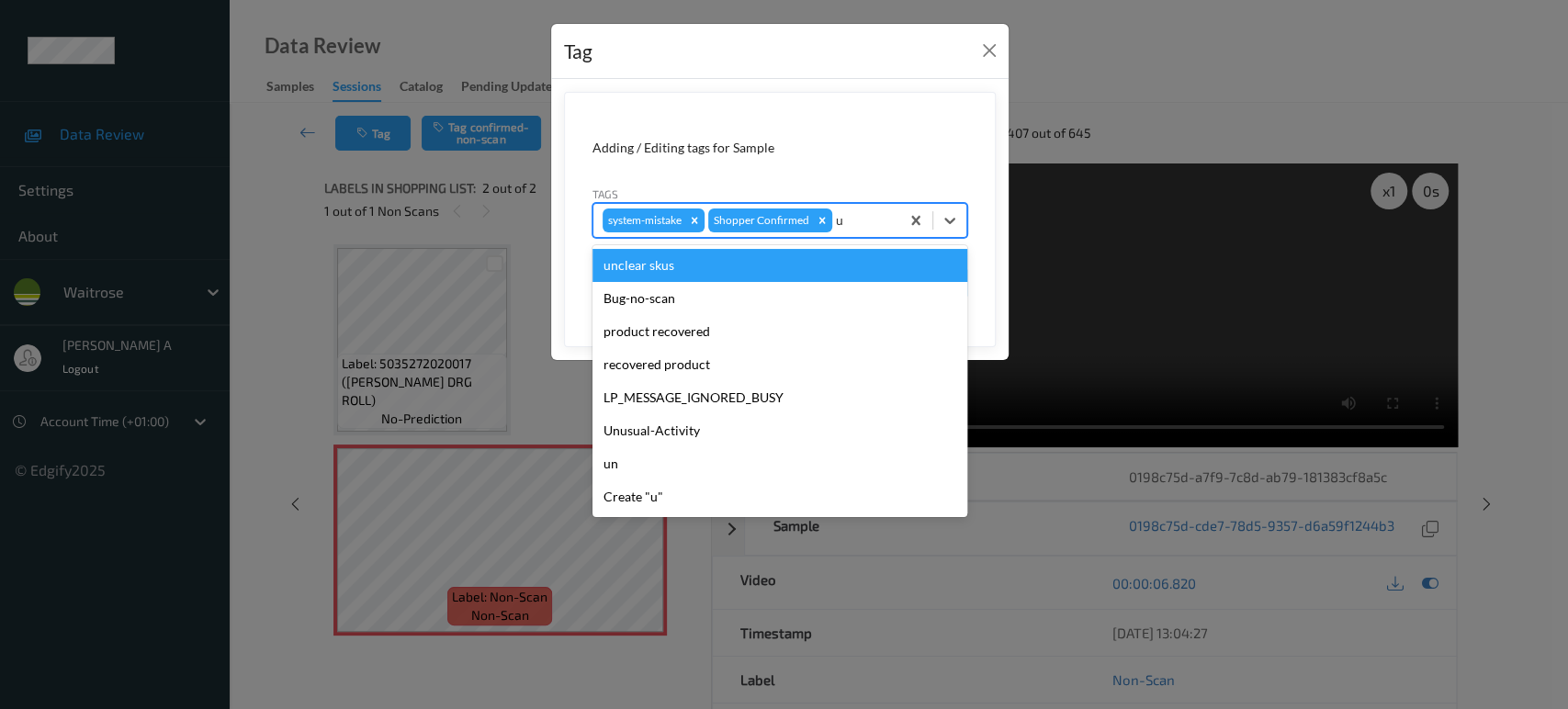
type input "un"
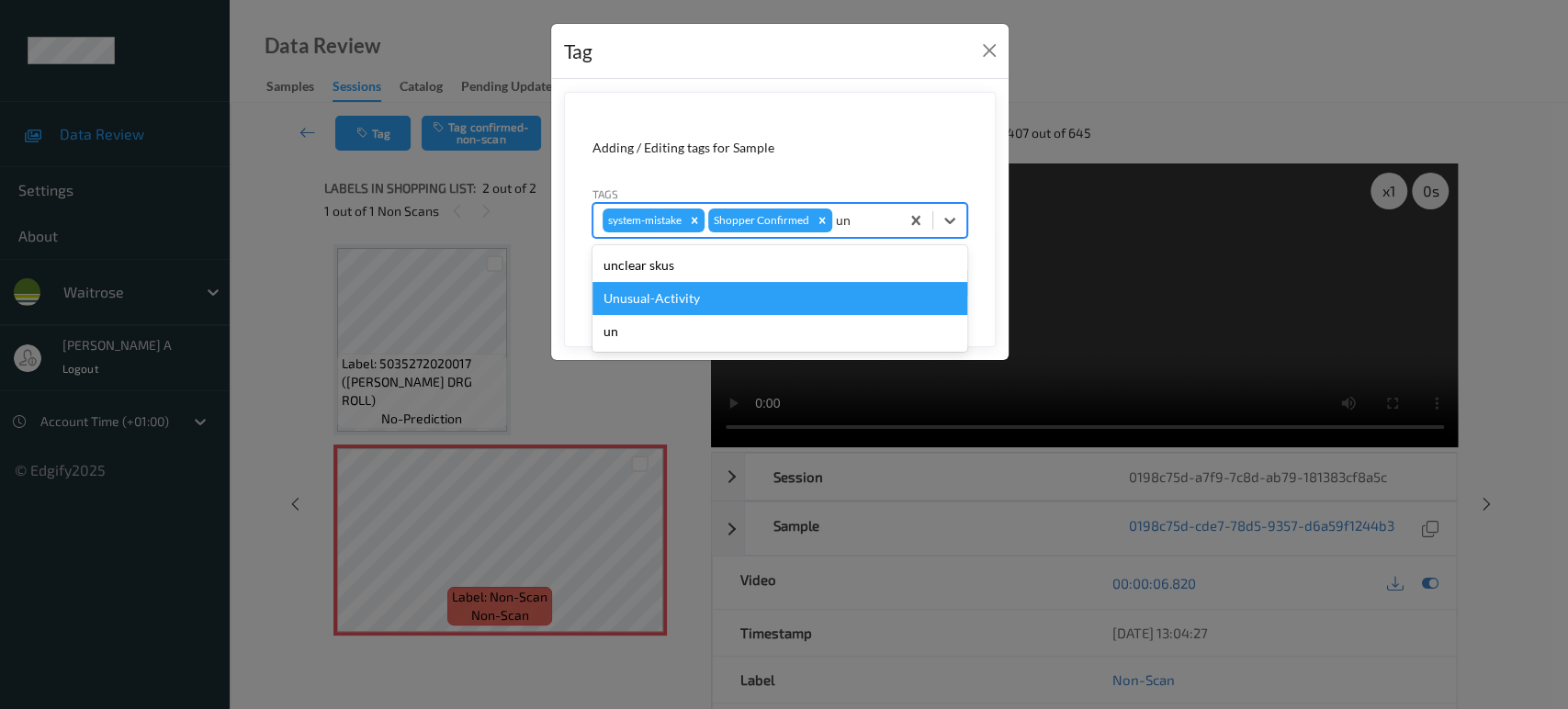
click at [740, 298] on div "Unusual-Activity" at bounding box center [780, 298] width 375 height 33
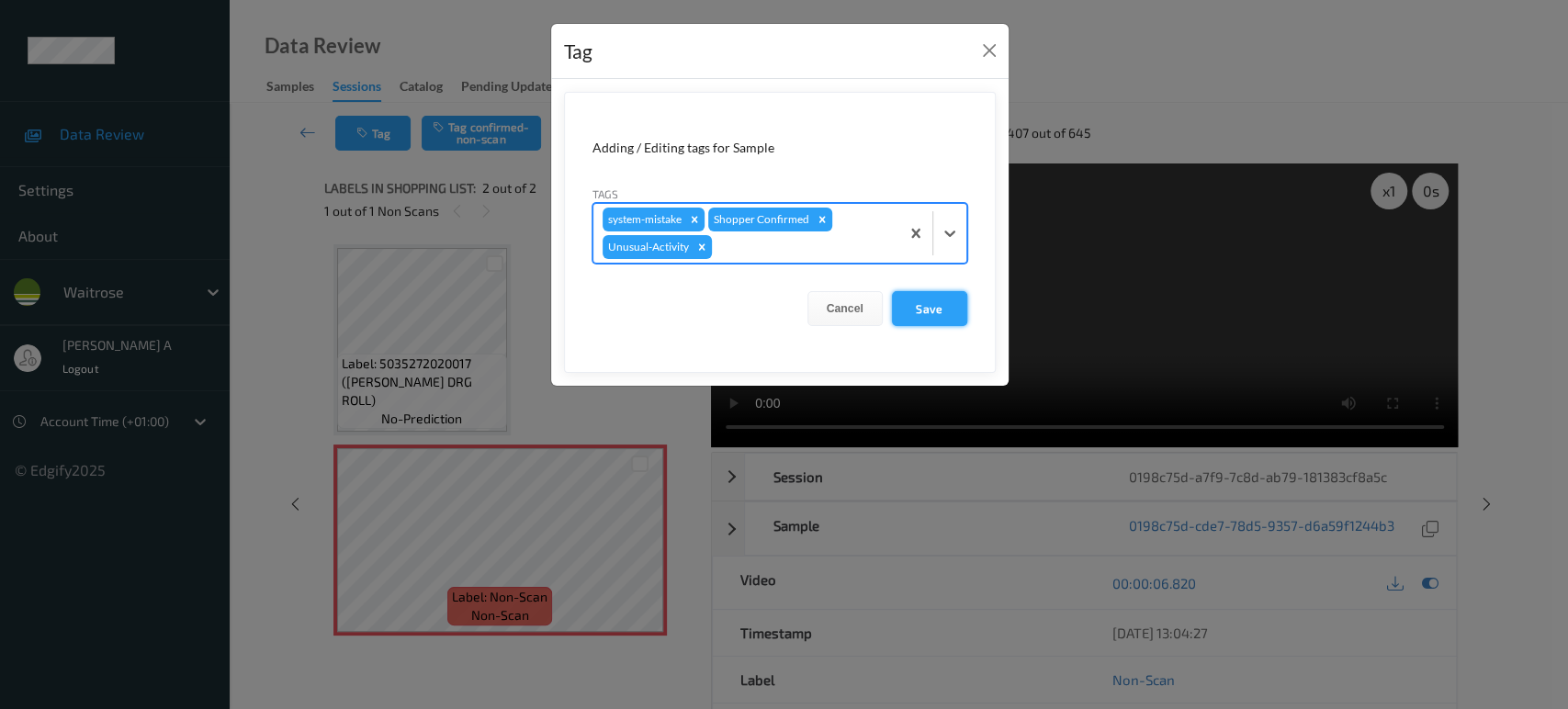
click at [923, 321] on button "Save" at bounding box center [930, 309] width 76 height 35
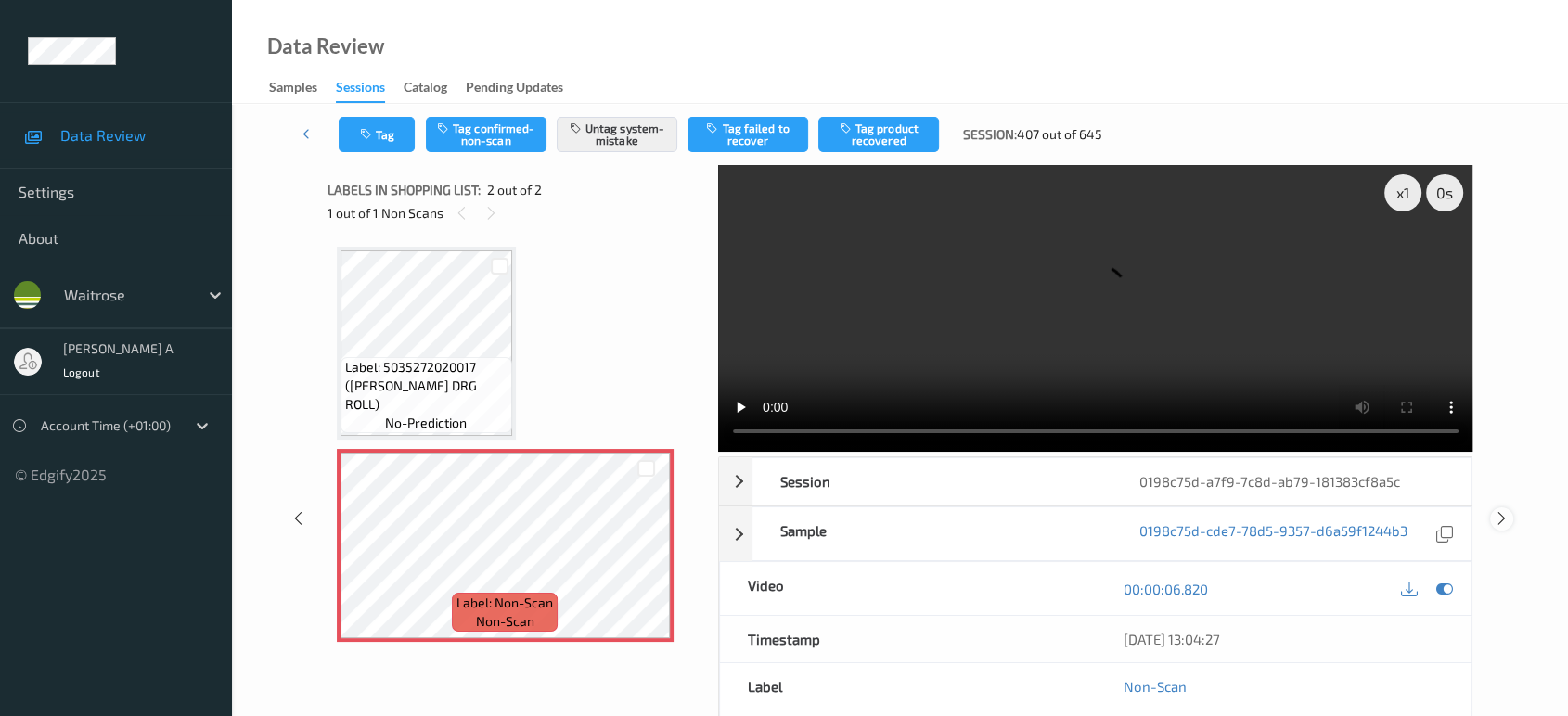
click at [1507, 510] on icon at bounding box center [1502, 517] width 16 height 17
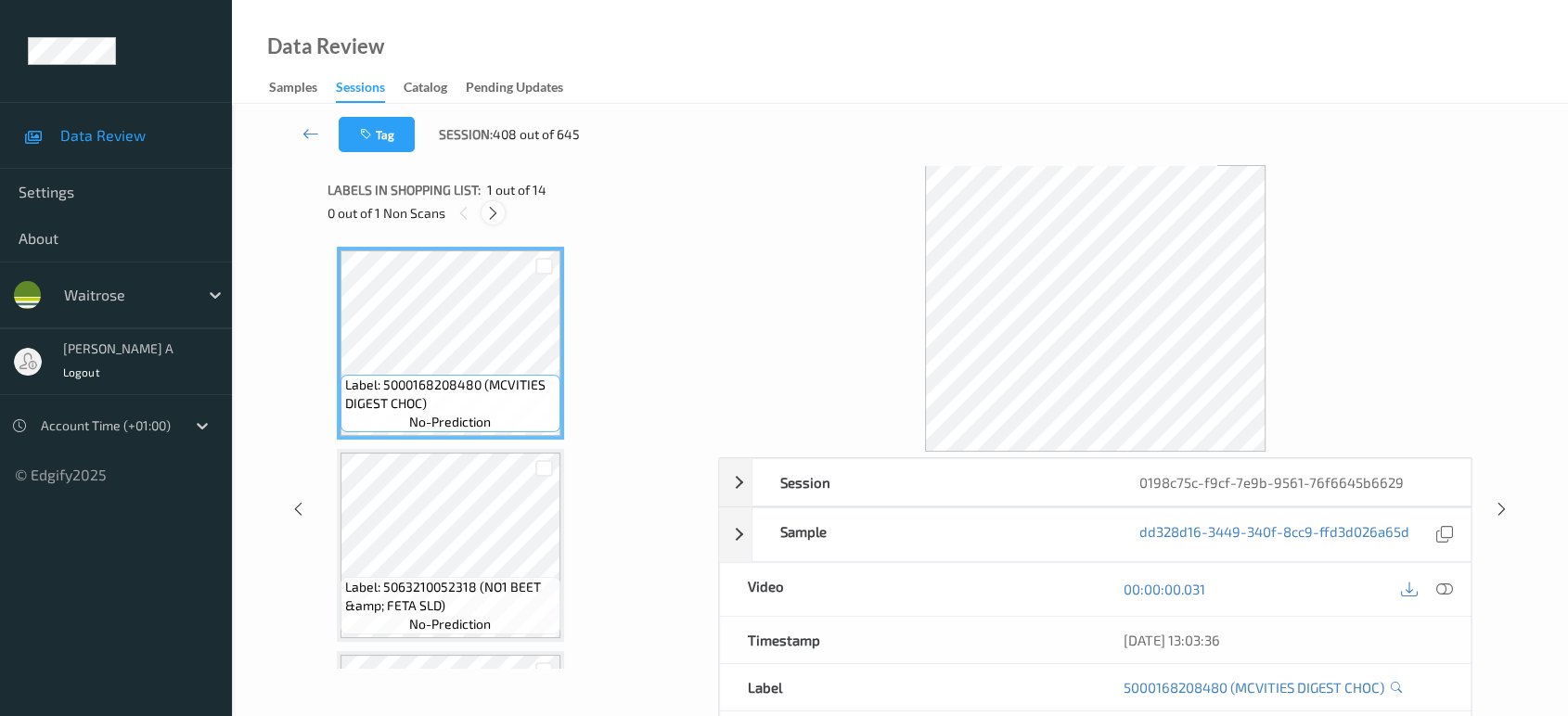
click at [494, 212] on icon at bounding box center [493, 213] width 16 height 17
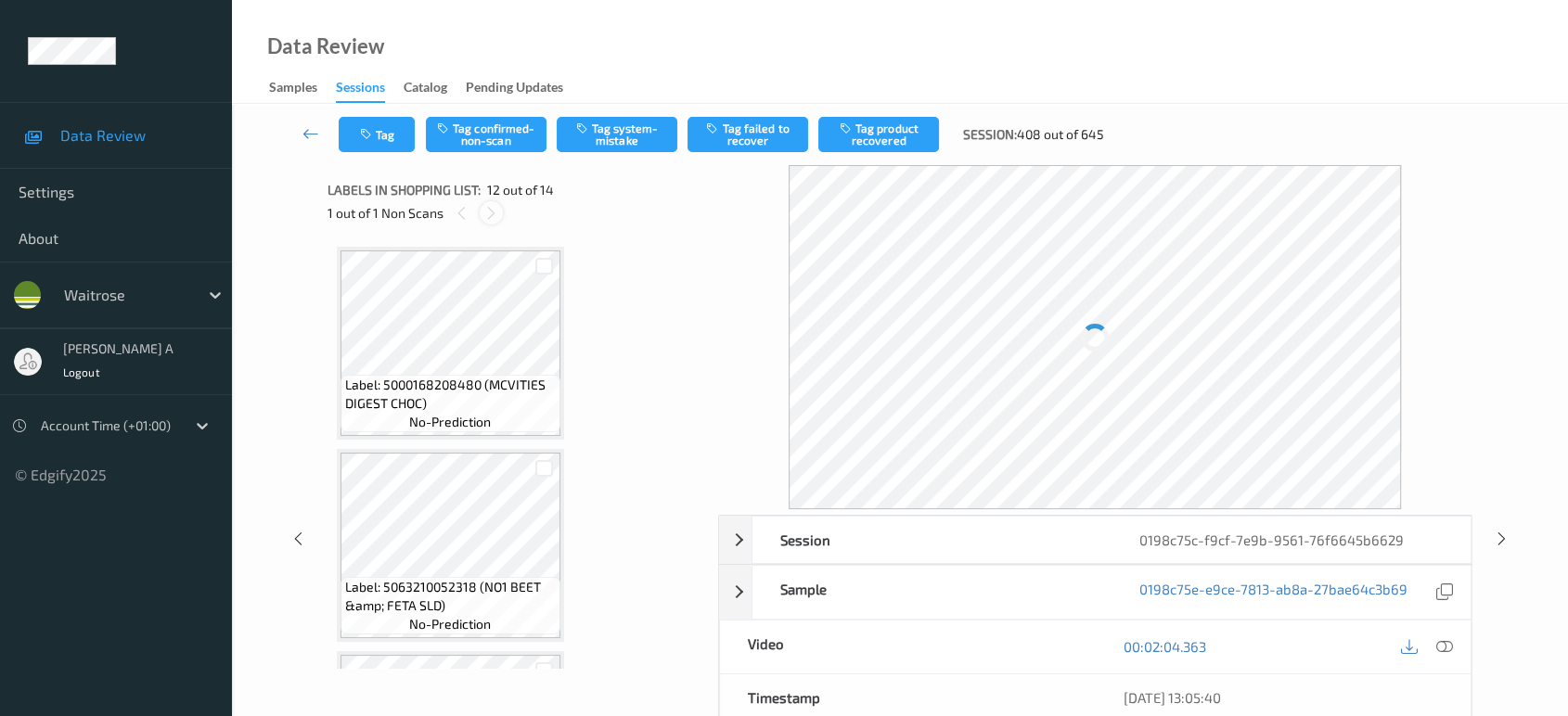
scroll to position [2023, 0]
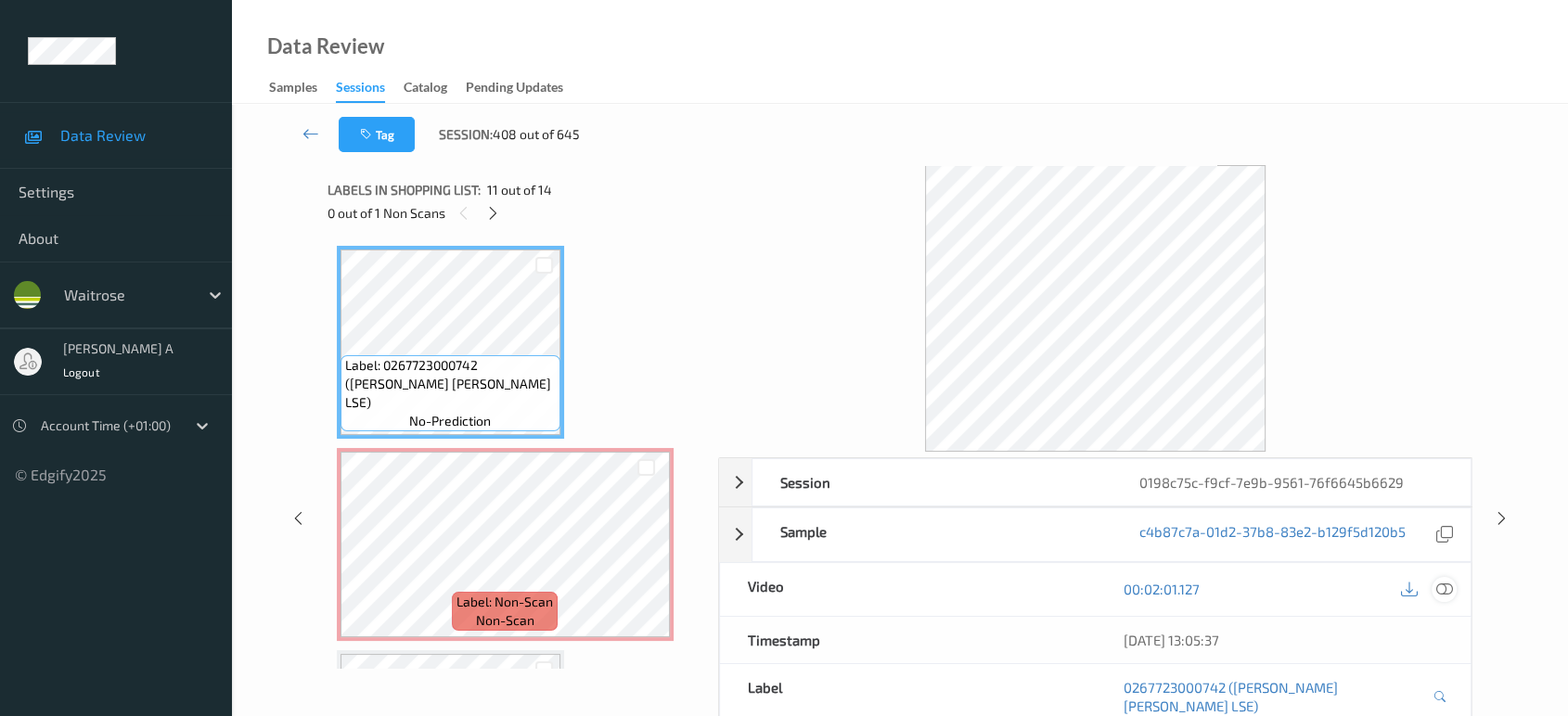
click at [1442, 591] on icon at bounding box center [1445, 589] width 17 height 17
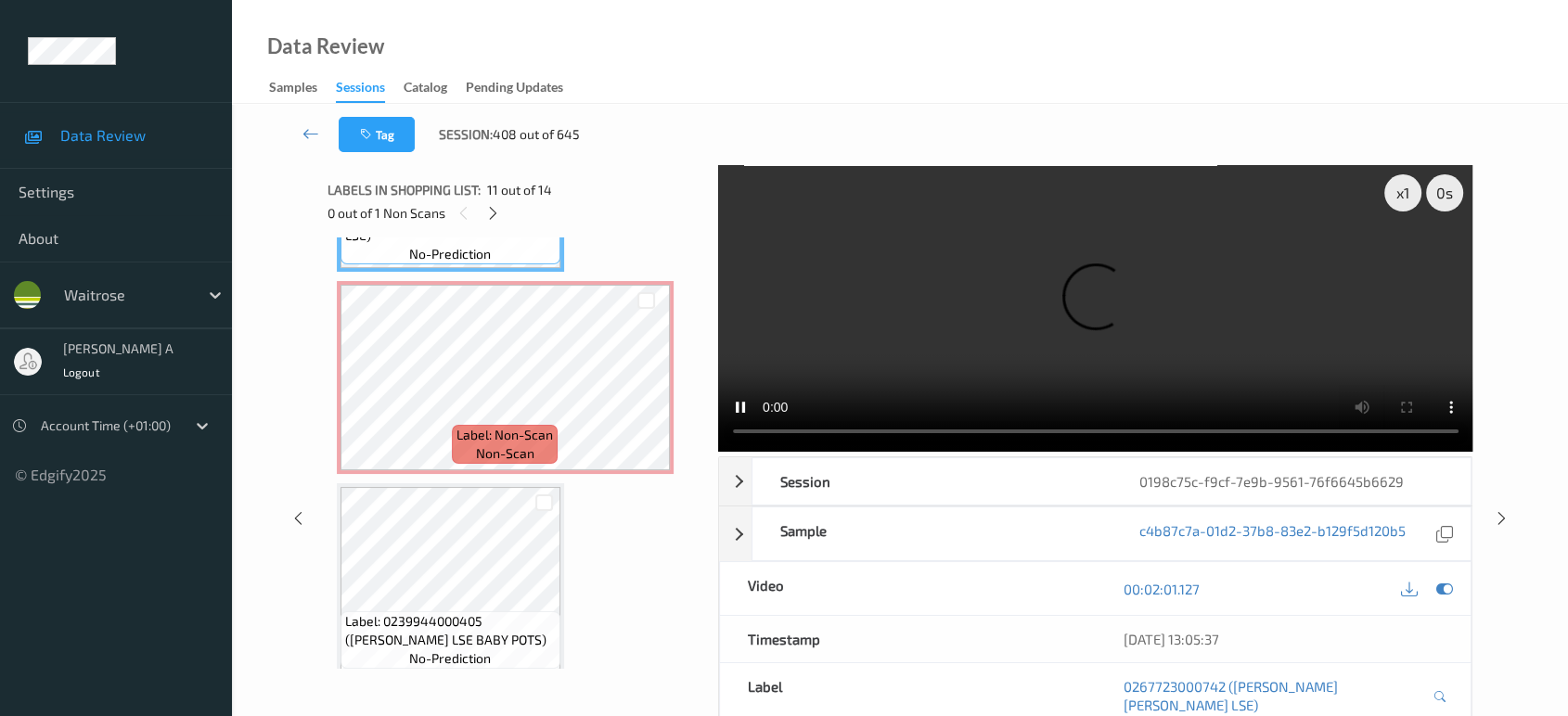
scroll to position [1881, 0]
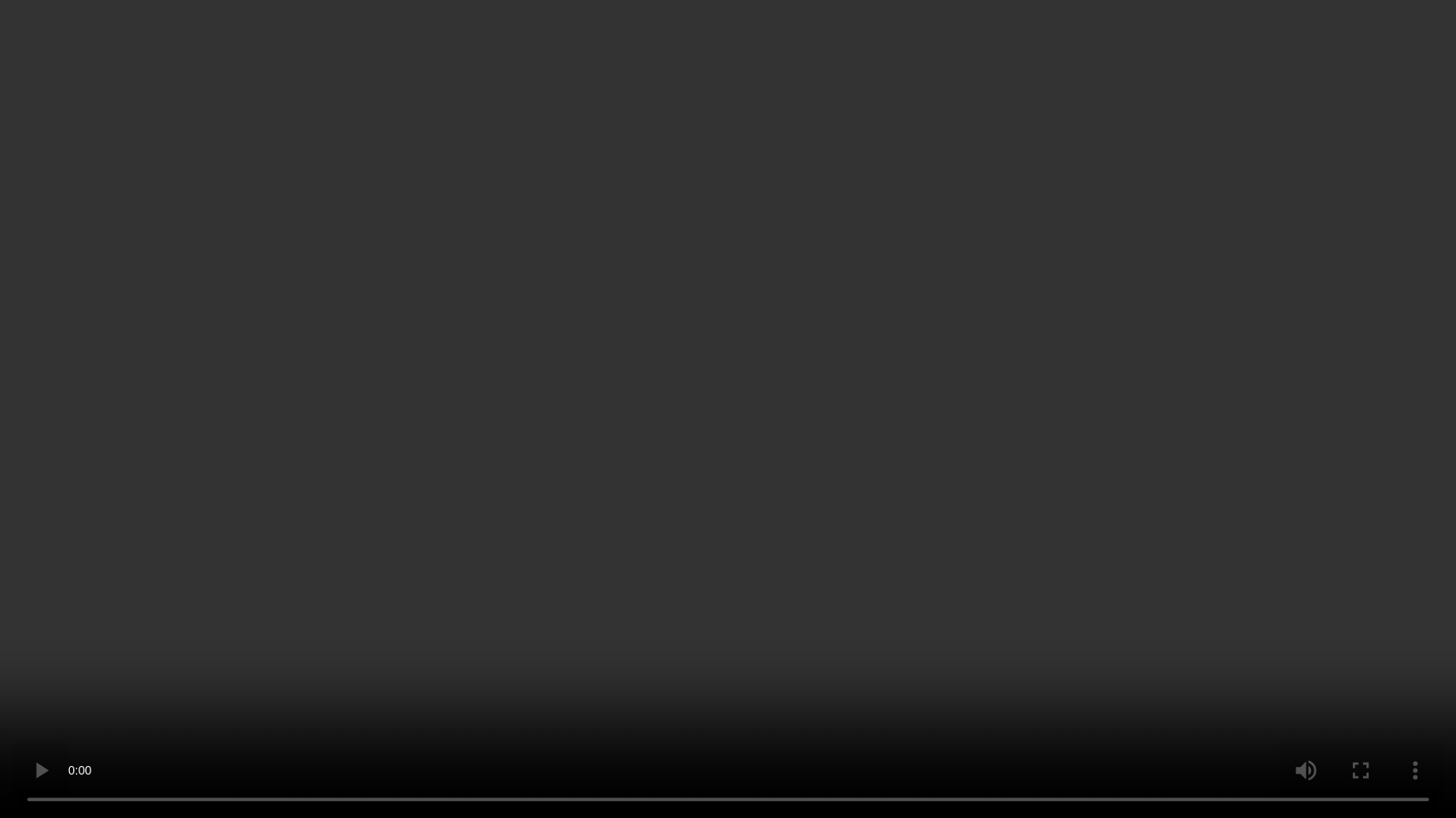
click at [963, 361] on video at bounding box center [728, 409] width 1456 height 818
click at [668, 351] on video at bounding box center [728, 409] width 1456 height 818
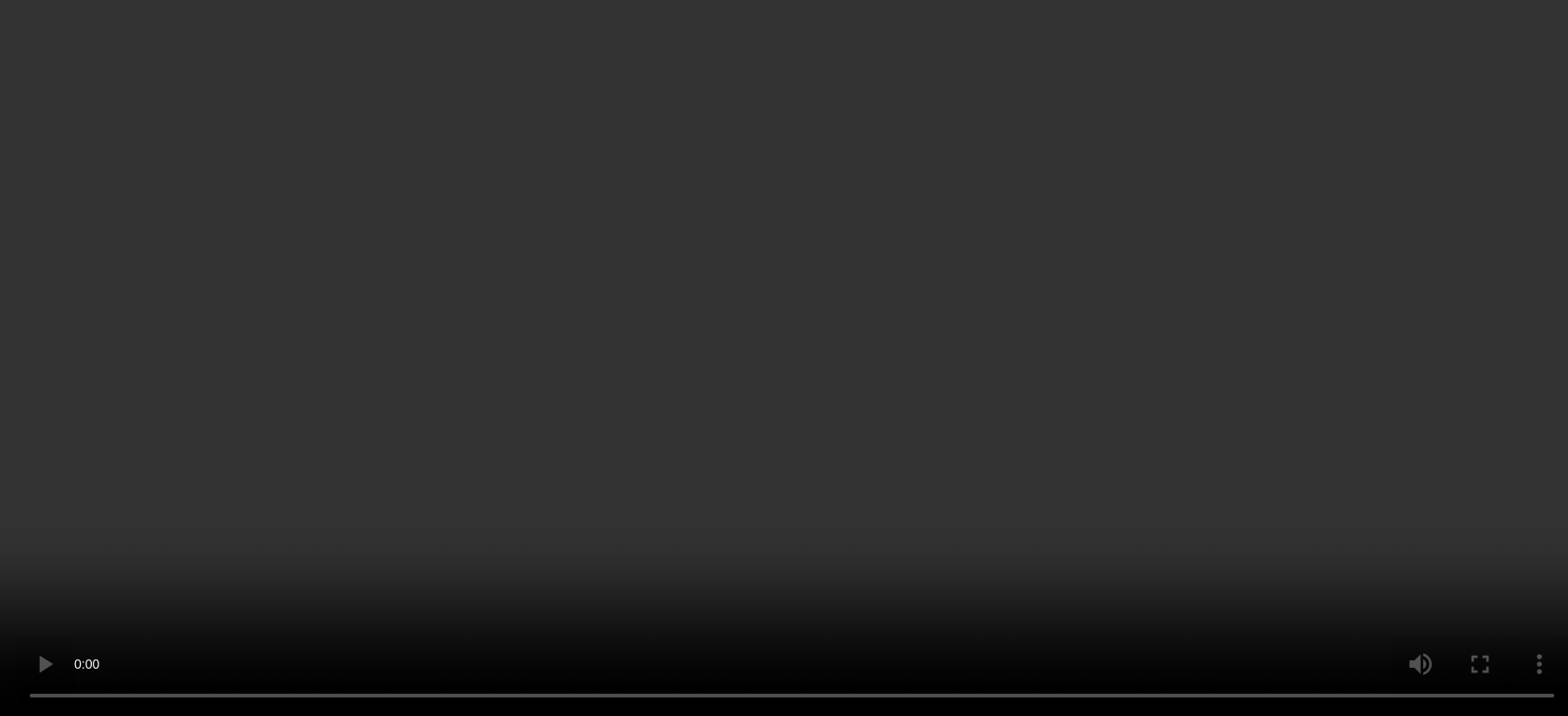
scroll to position [2086, 0]
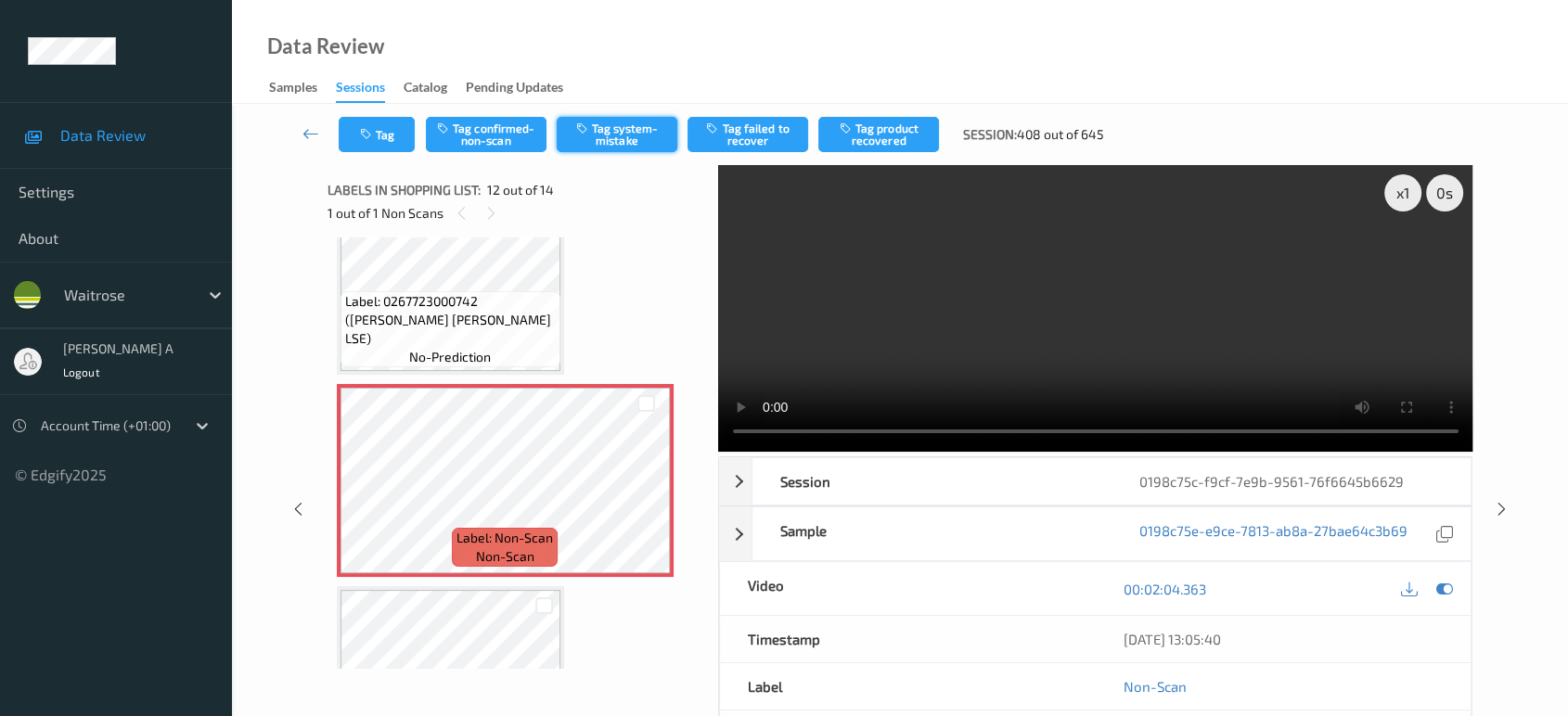
click at [635, 126] on button "Tag system-mistake" at bounding box center [617, 134] width 120 height 35
click at [366, 123] on button "Tag" at bounding box center [377, 134] width 76 height 35
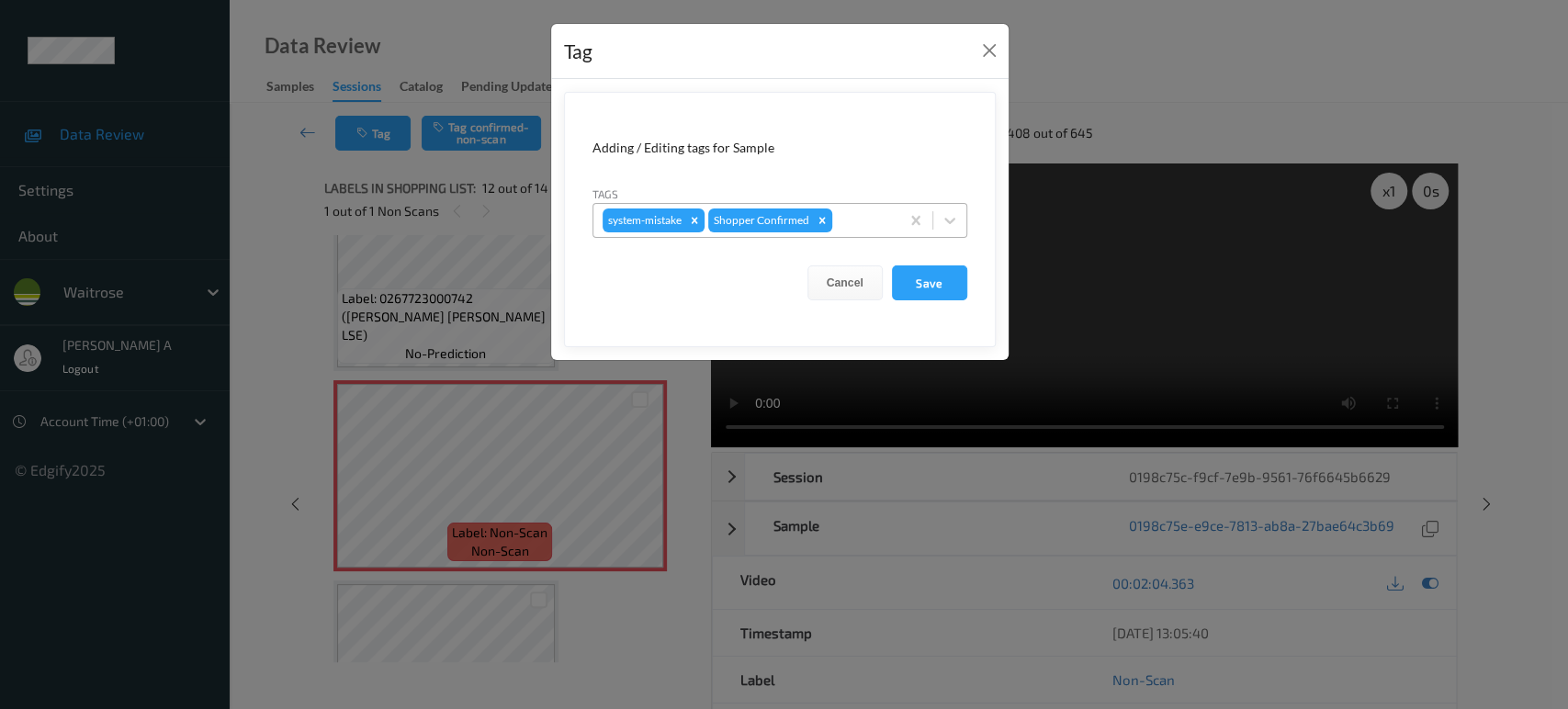
click at [851, 217] on div at bounding box center [863, 220] width 54 height 22
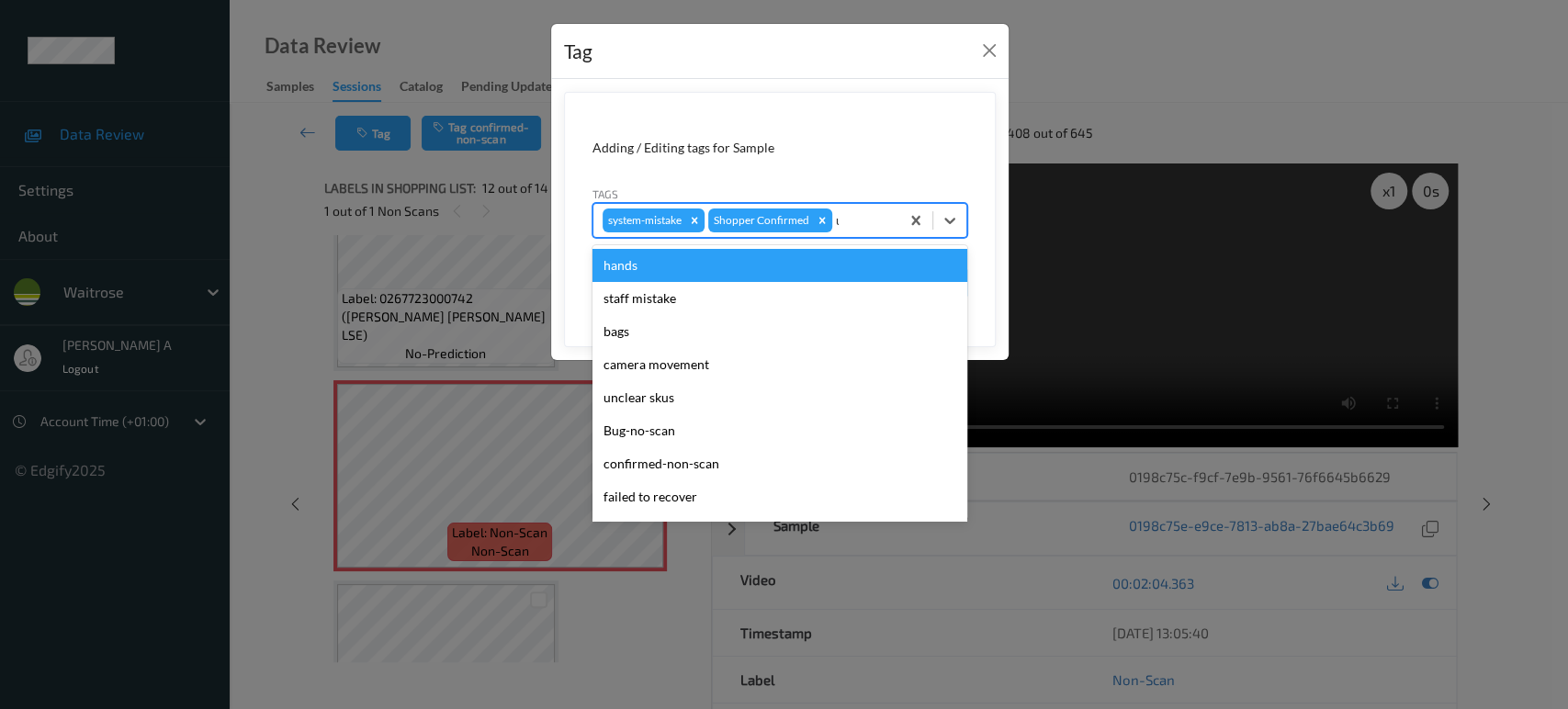
type input "un"
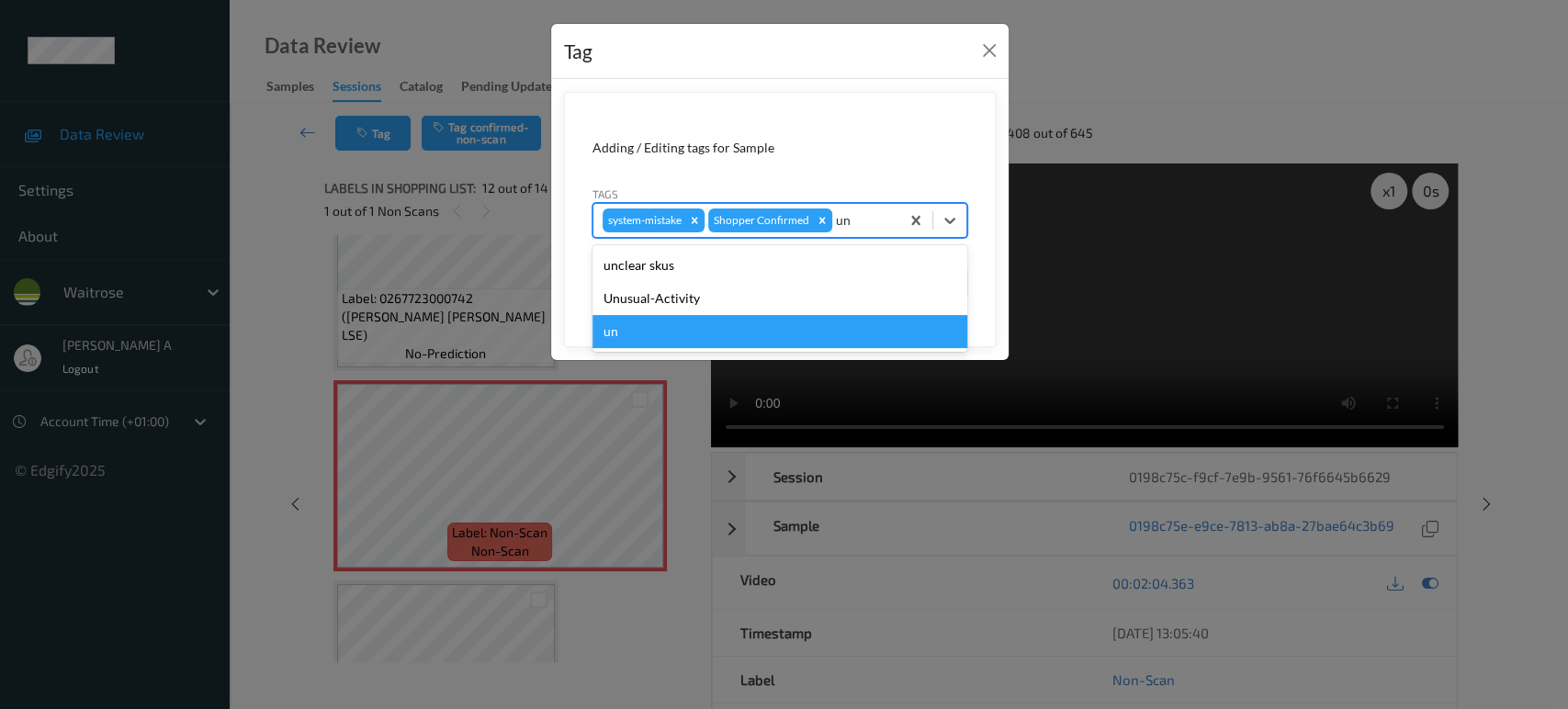
click at [713, 315] on div "un" at bounding box center [780, 331] width 375 height 33
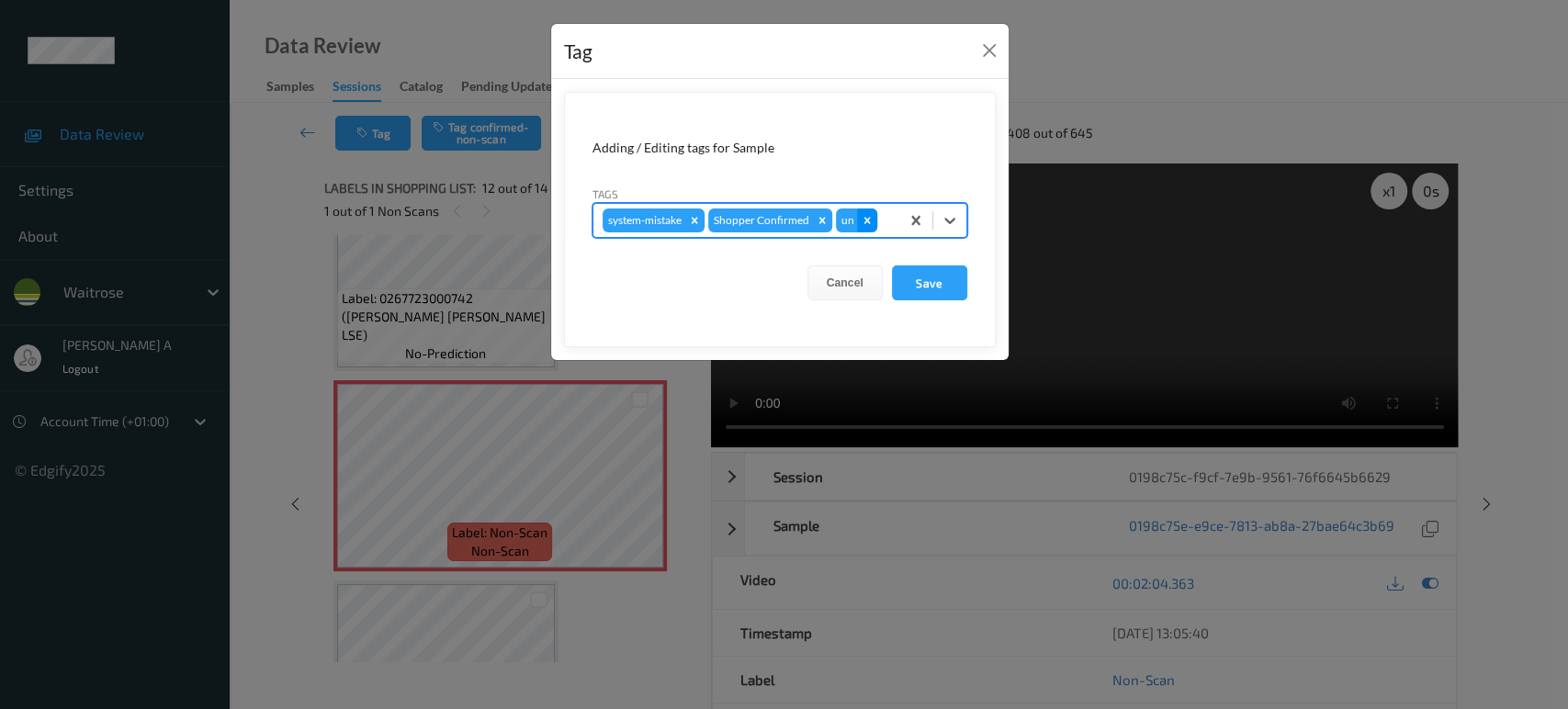
click at [865, 221] on icon "Remove un" at bounding box center [866, 220] width 7 height 7
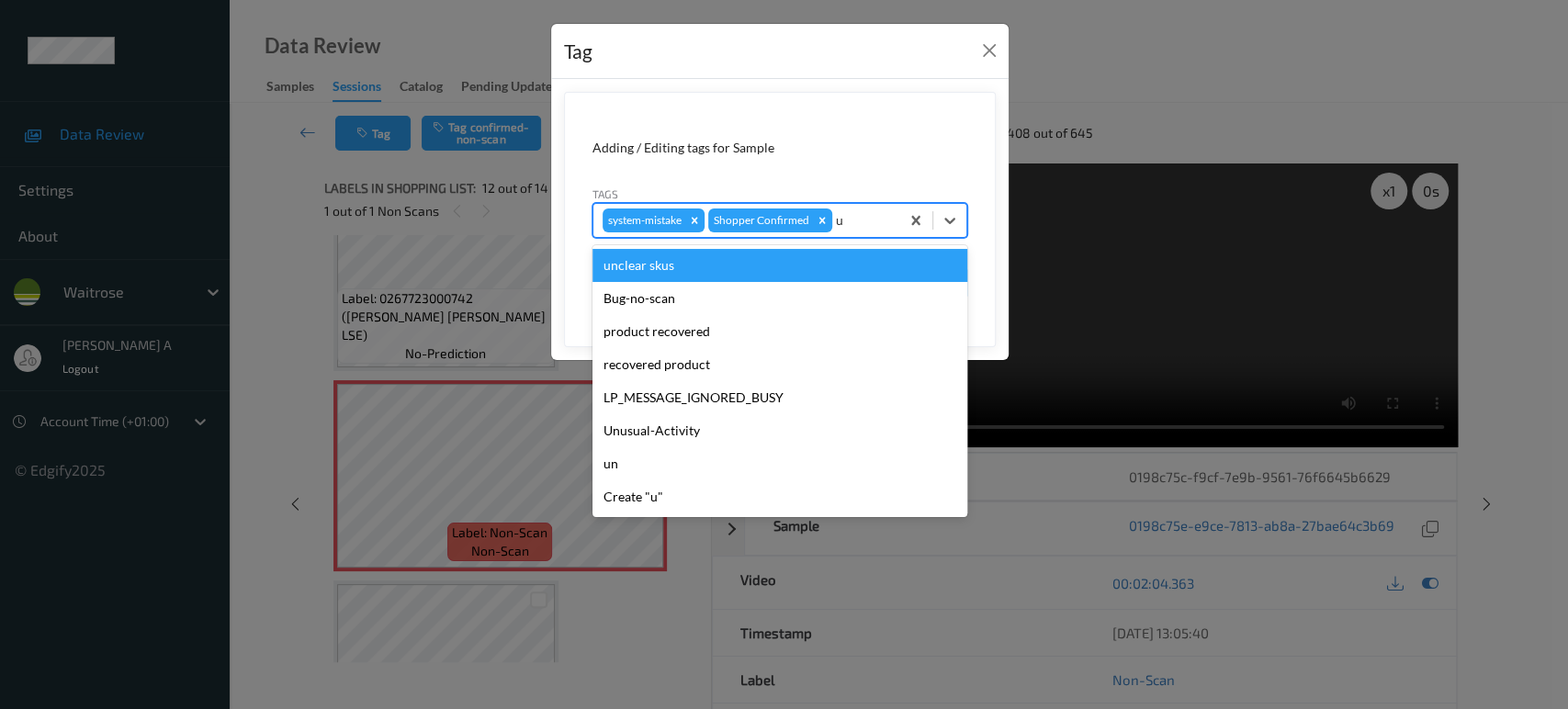
type input "un"
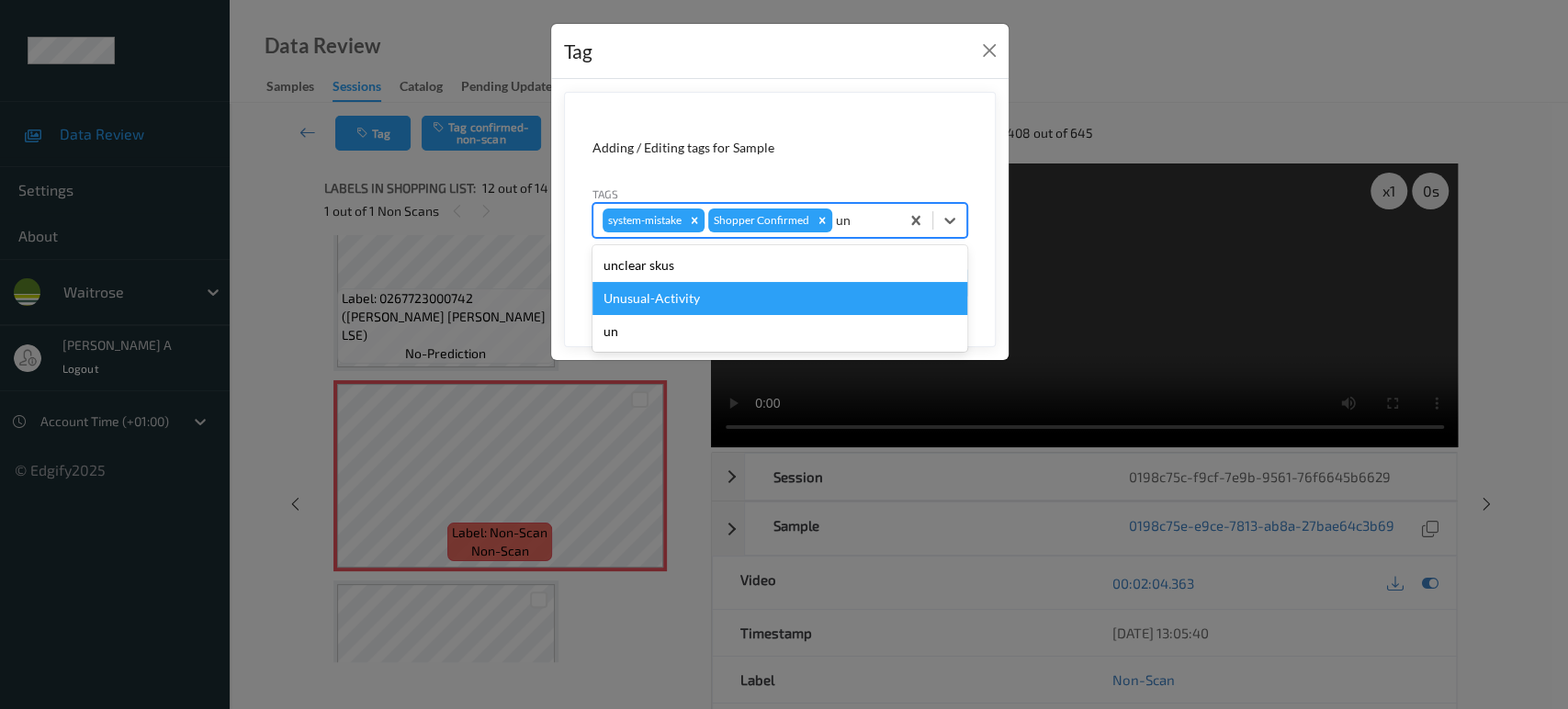
click at [727, 293] on div "Unusual-Activity" at bounding box center [780, 298] width 375 height 33
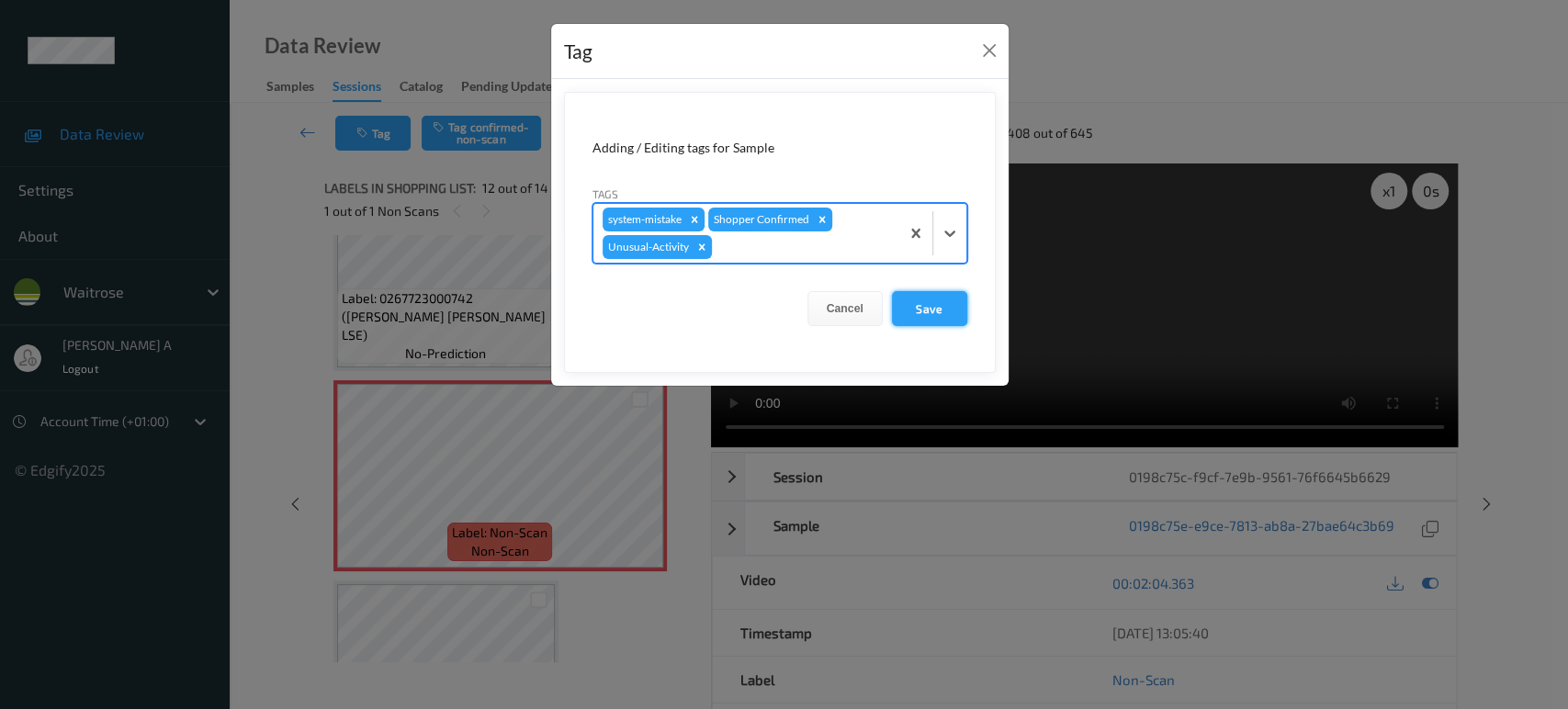
click at [917, 300] on button "Save" at bounding box center [930, 309] width 76 height 35
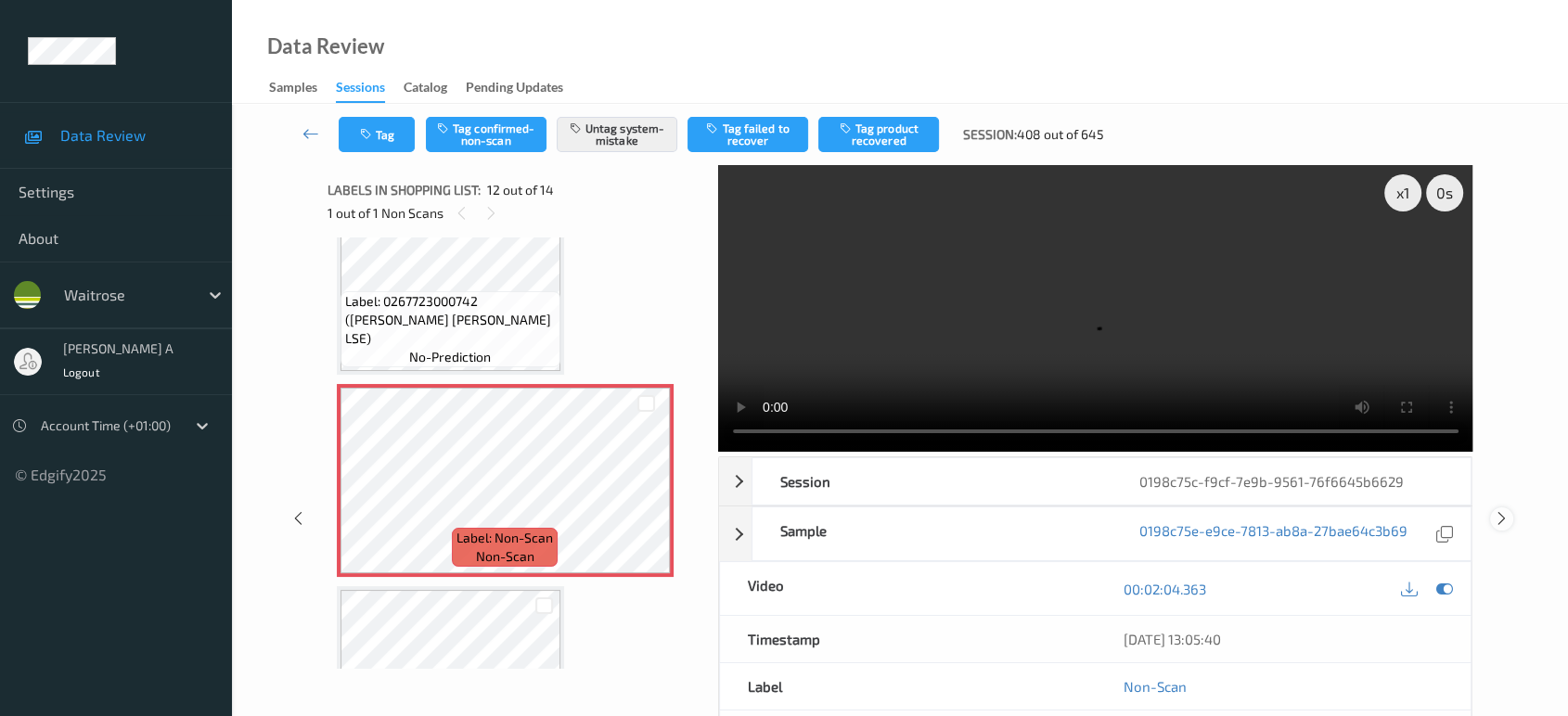
click at [1499, 510] on icon at bounding box center [1502, 517] width 16 height 17
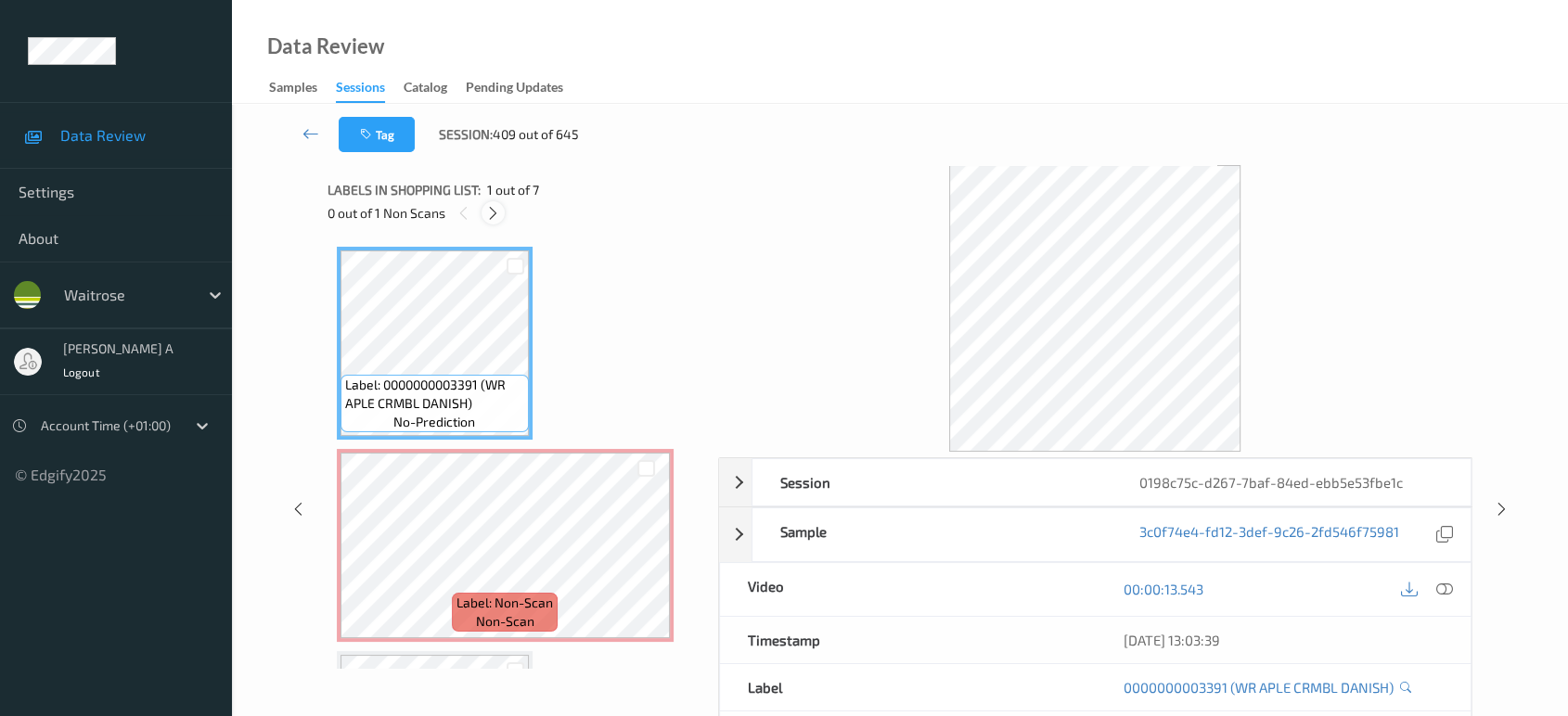
click at [494, 207] on icon at bounding box center [493, 213] width 16 height 17
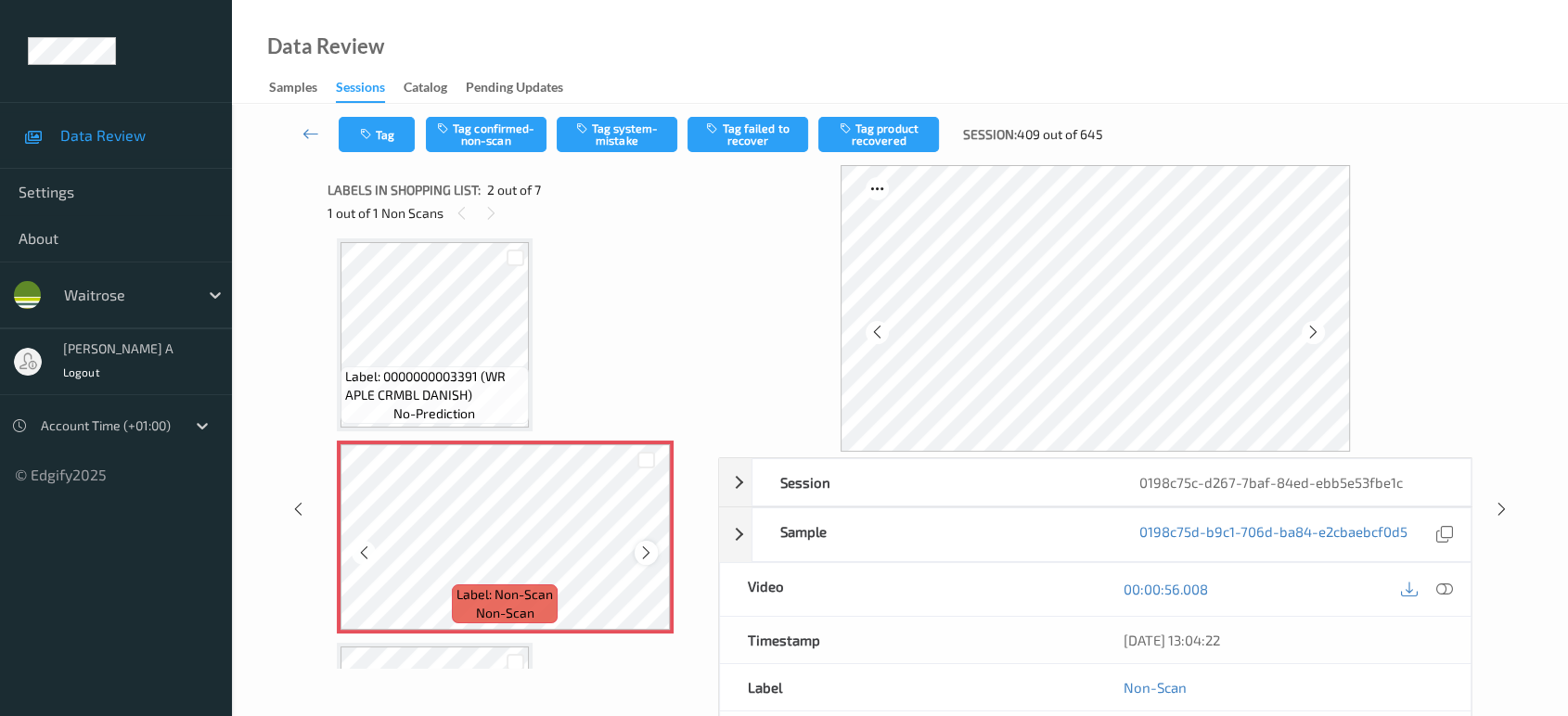
click at [642, 550] on icon at bounding box center [646, 553] width 16 height 17
click at [643, 550] on icon at bounding box center [646, 553] width 16 height 17
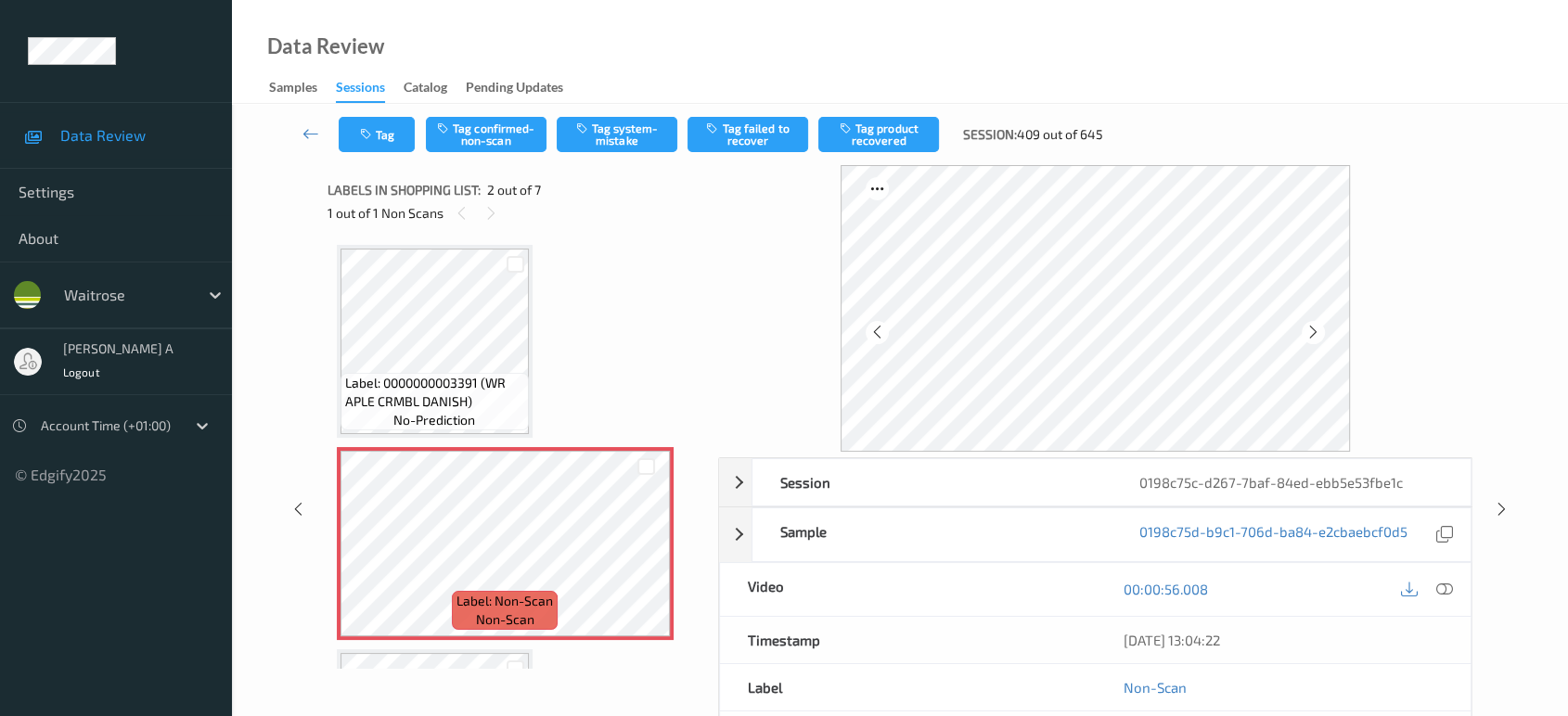
scroll to position [0, 0]
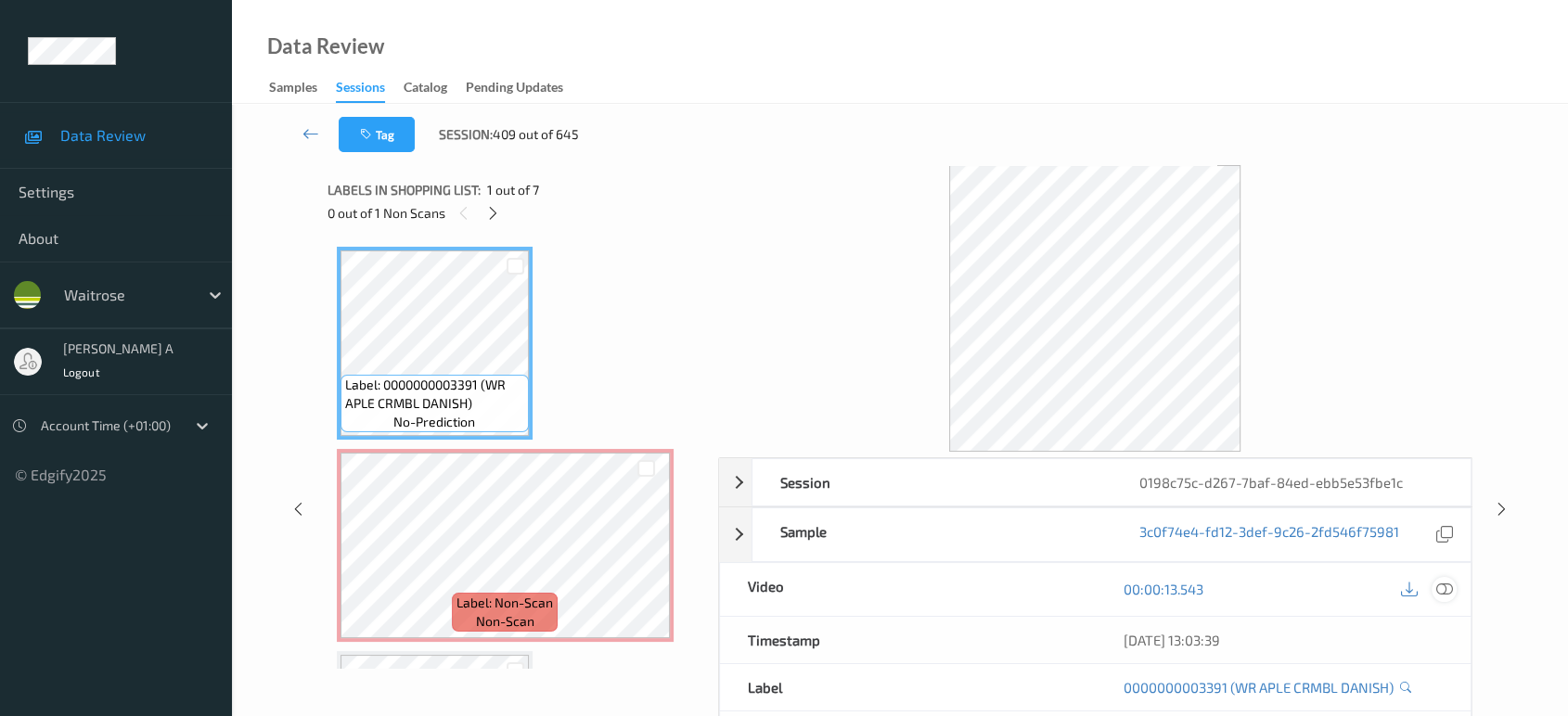
click at [1444, 584] on icon at bounding box center [1445, 589] width 17 height 17
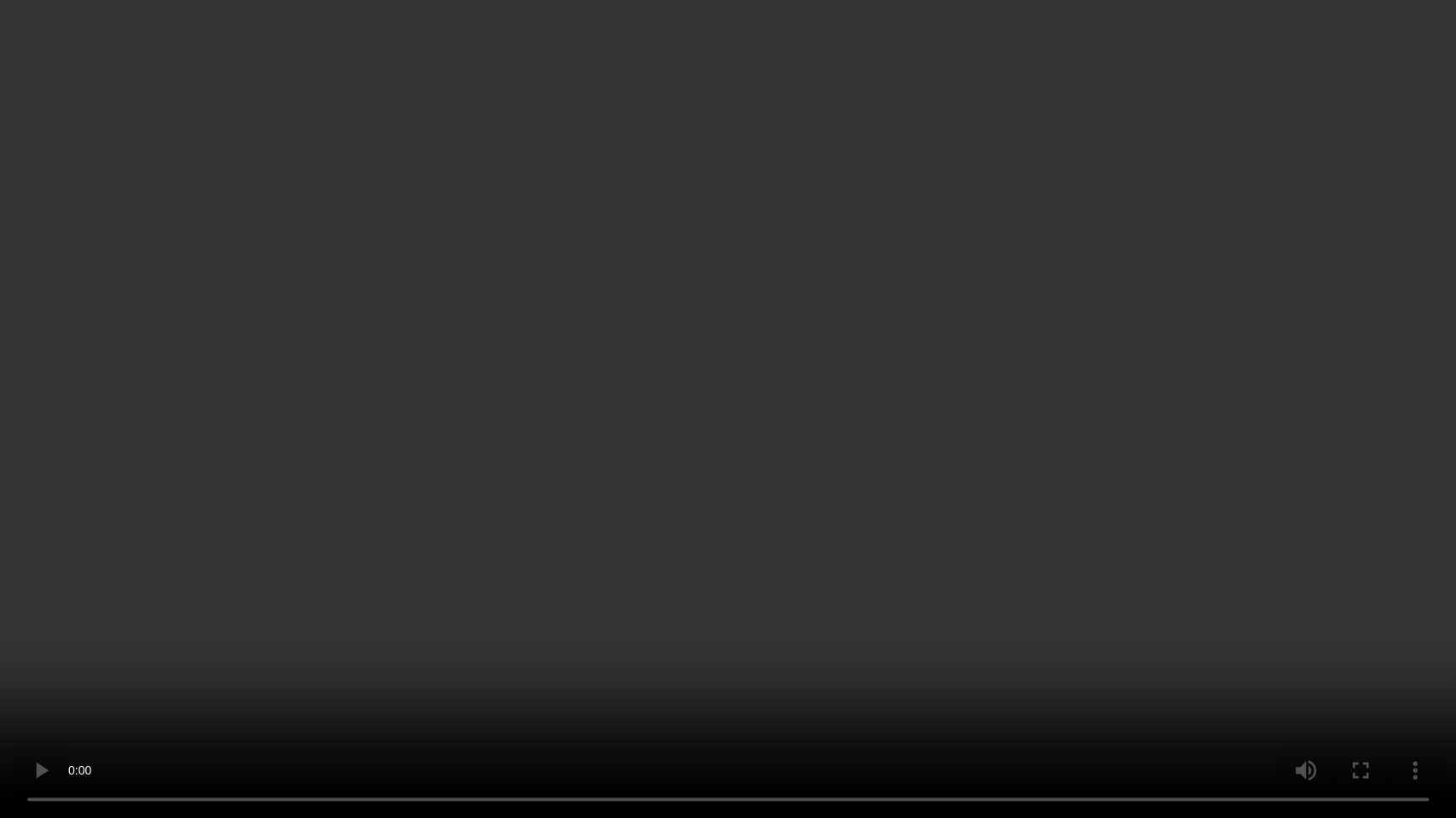
click at [877, 426] on video at bounding box center [728, 409] width 1456 height 818
click at [643, 343] on video at bounding box center [728, 409] width 1456 height 818
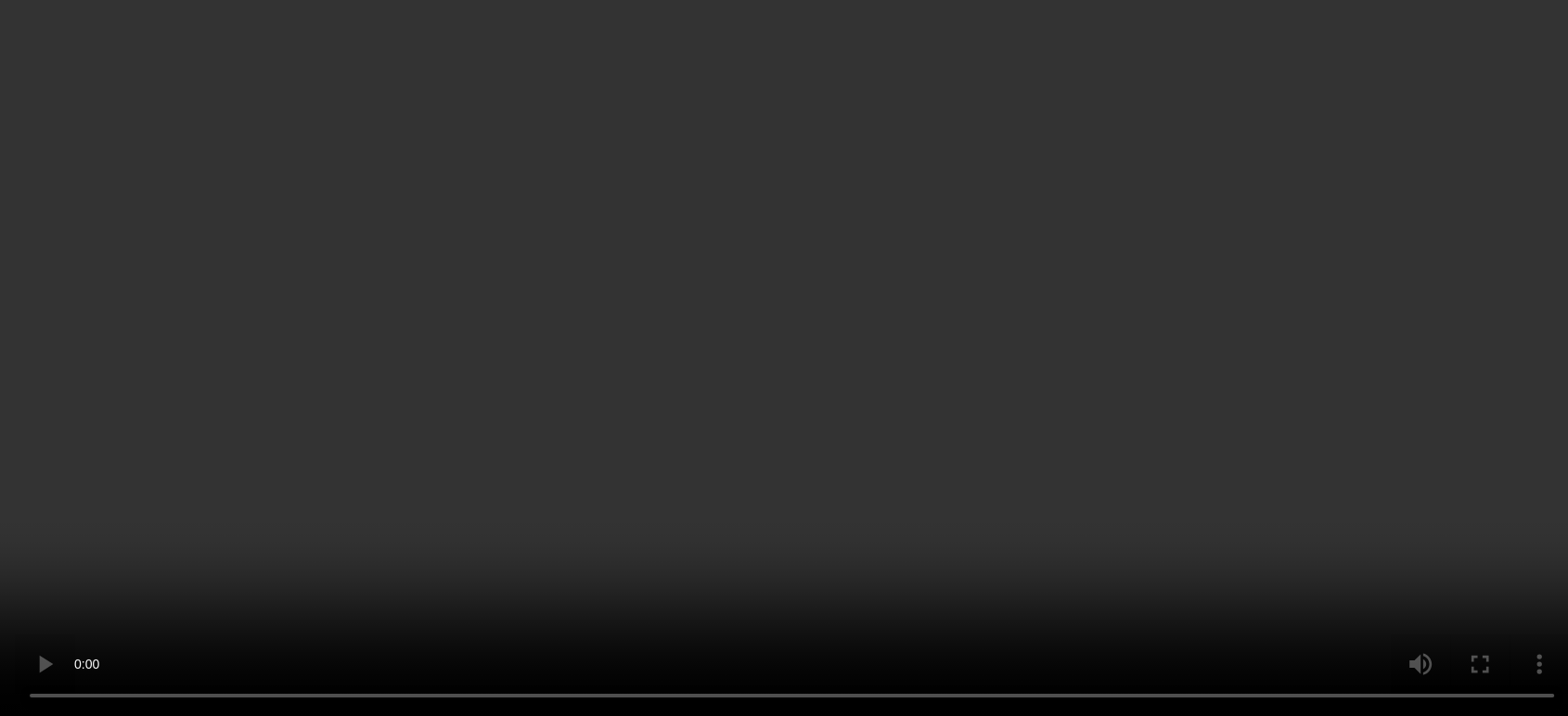
scroll to position [60, 0]
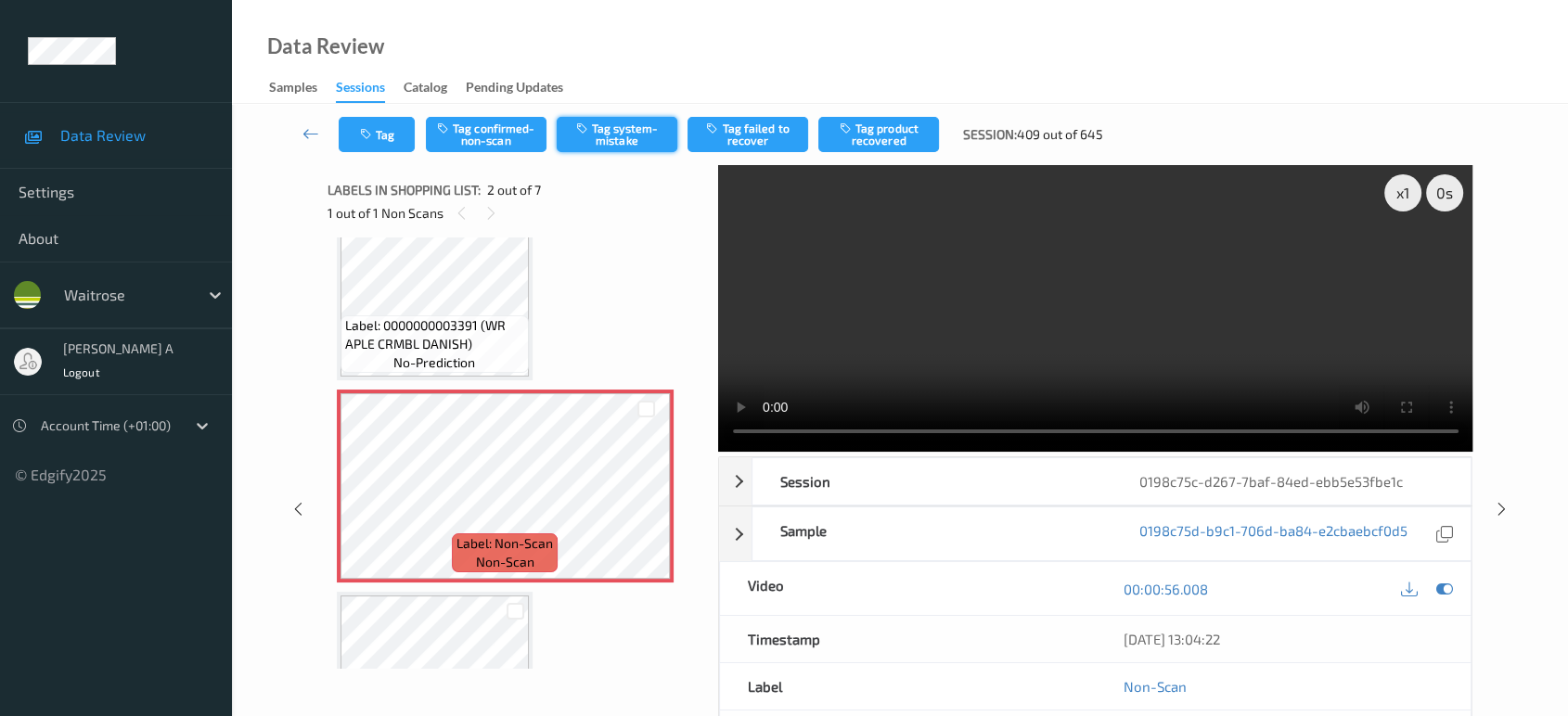
click at [623, 149] on button "Tag system-mistake" at bounding box center [617, 134] width 120 height 35
click at [373, 125] on button "Tag" at bounding box center [377, 134] width 76 height 35
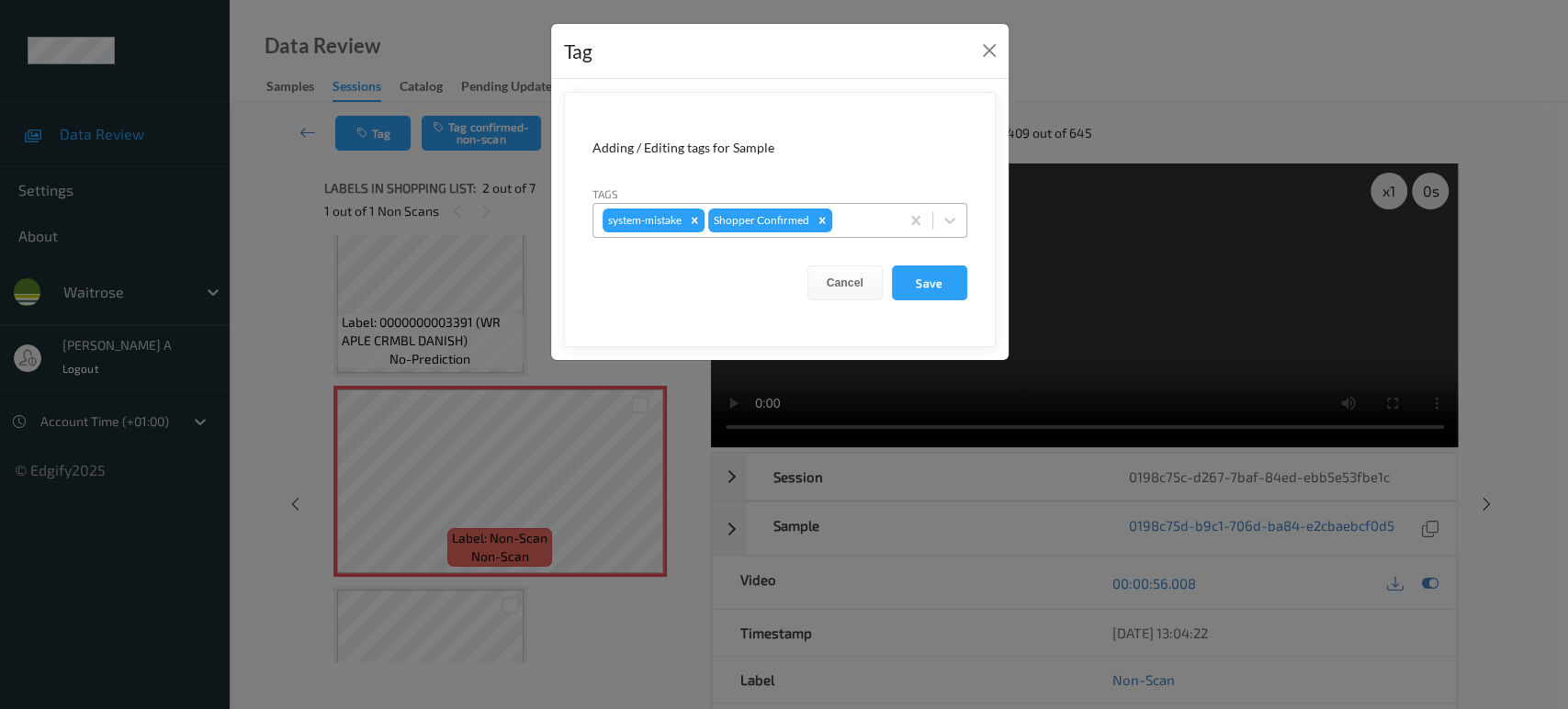
click at [878, 210] on div at bounding box center [863, 220] width 54 height 22
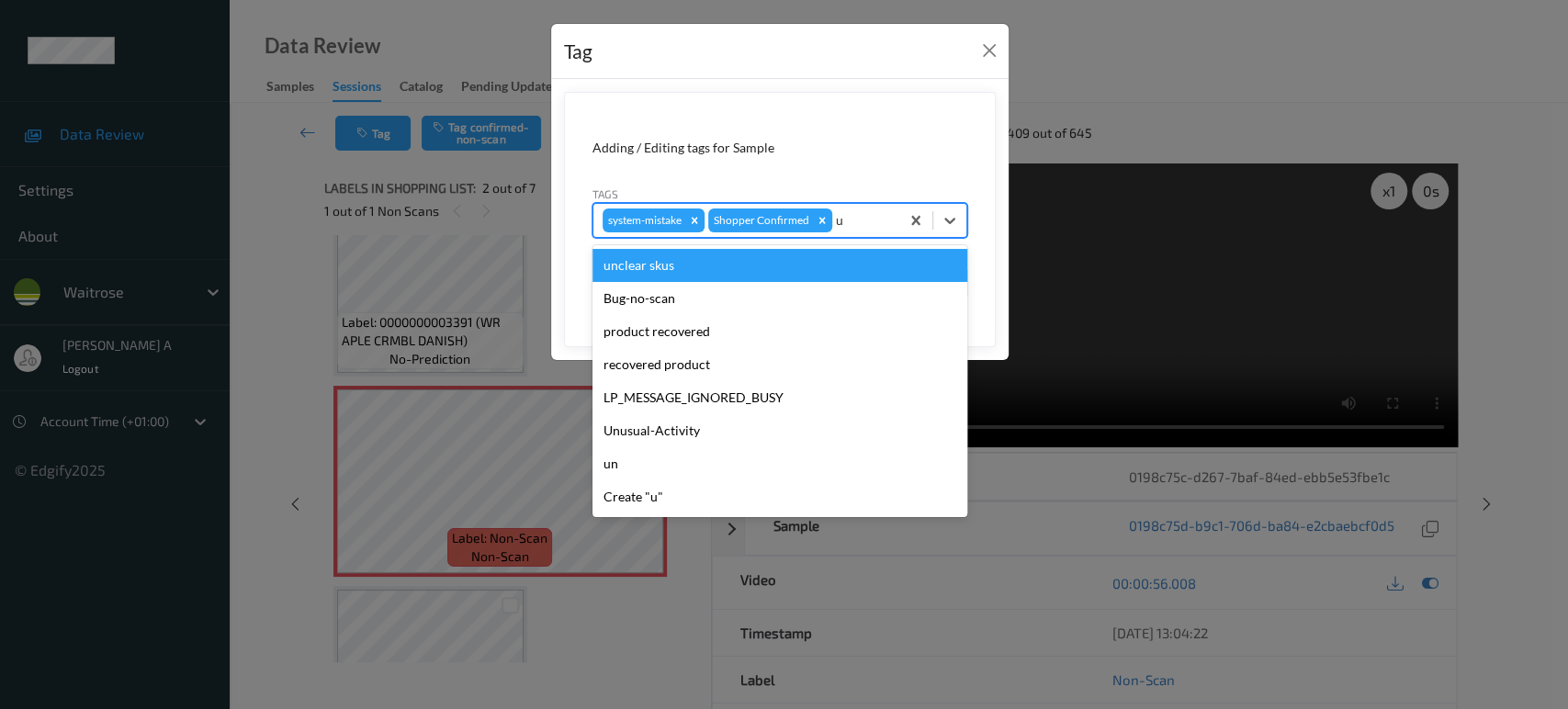
type input "un"
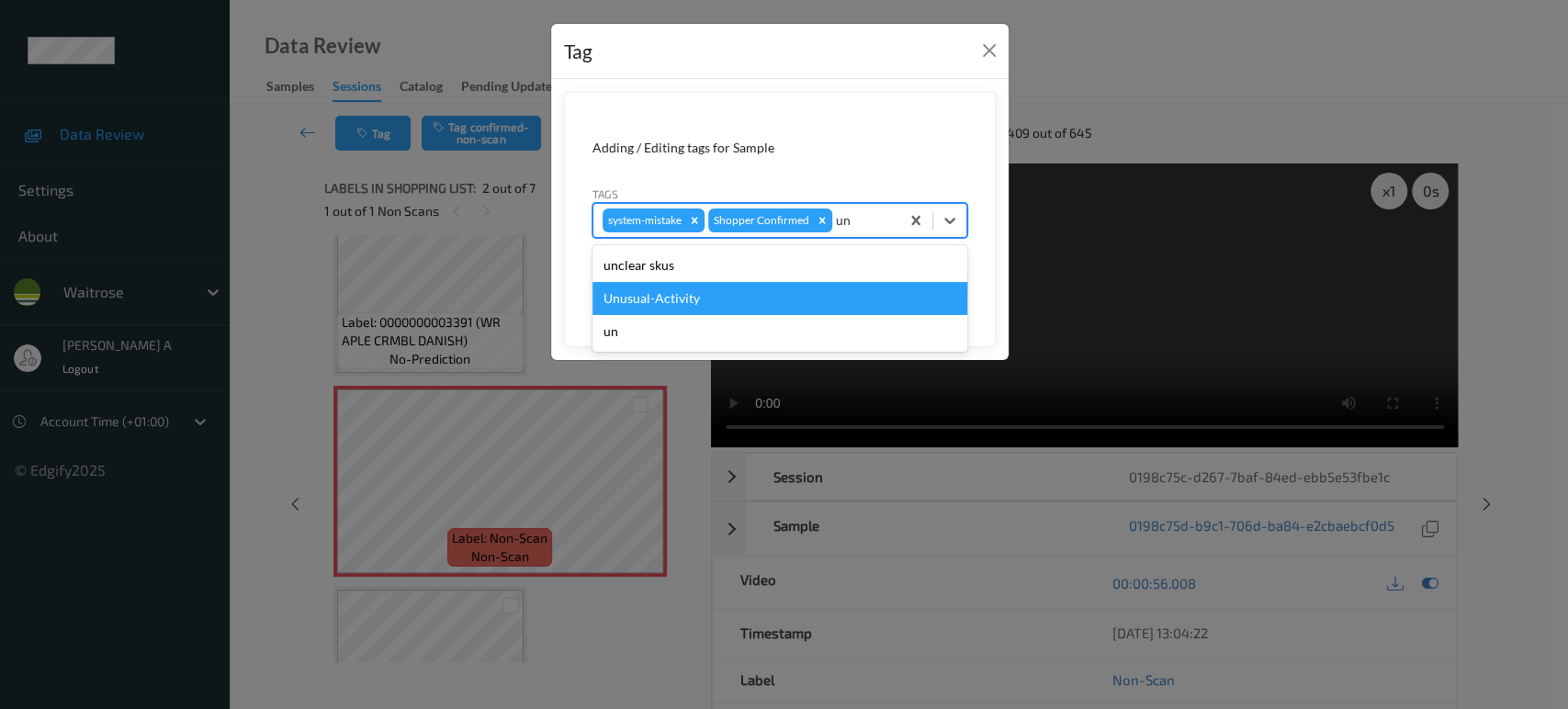
click at [718, 293] on div "Unusual-Activity" at bounding box center [780, 298] width 375 height 33
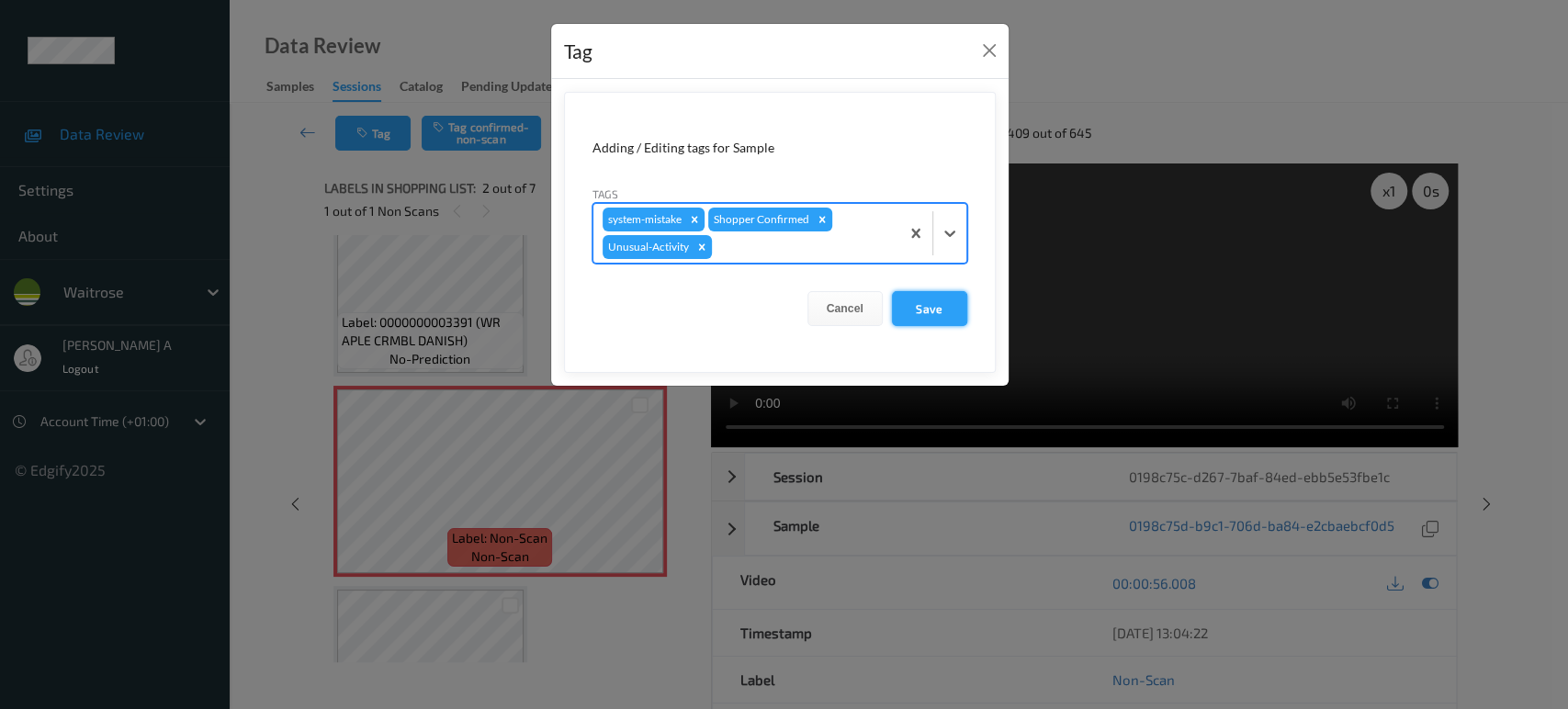
click at [932, 309] on button "Save" at bounding box center [930, 309] width 76 height 35
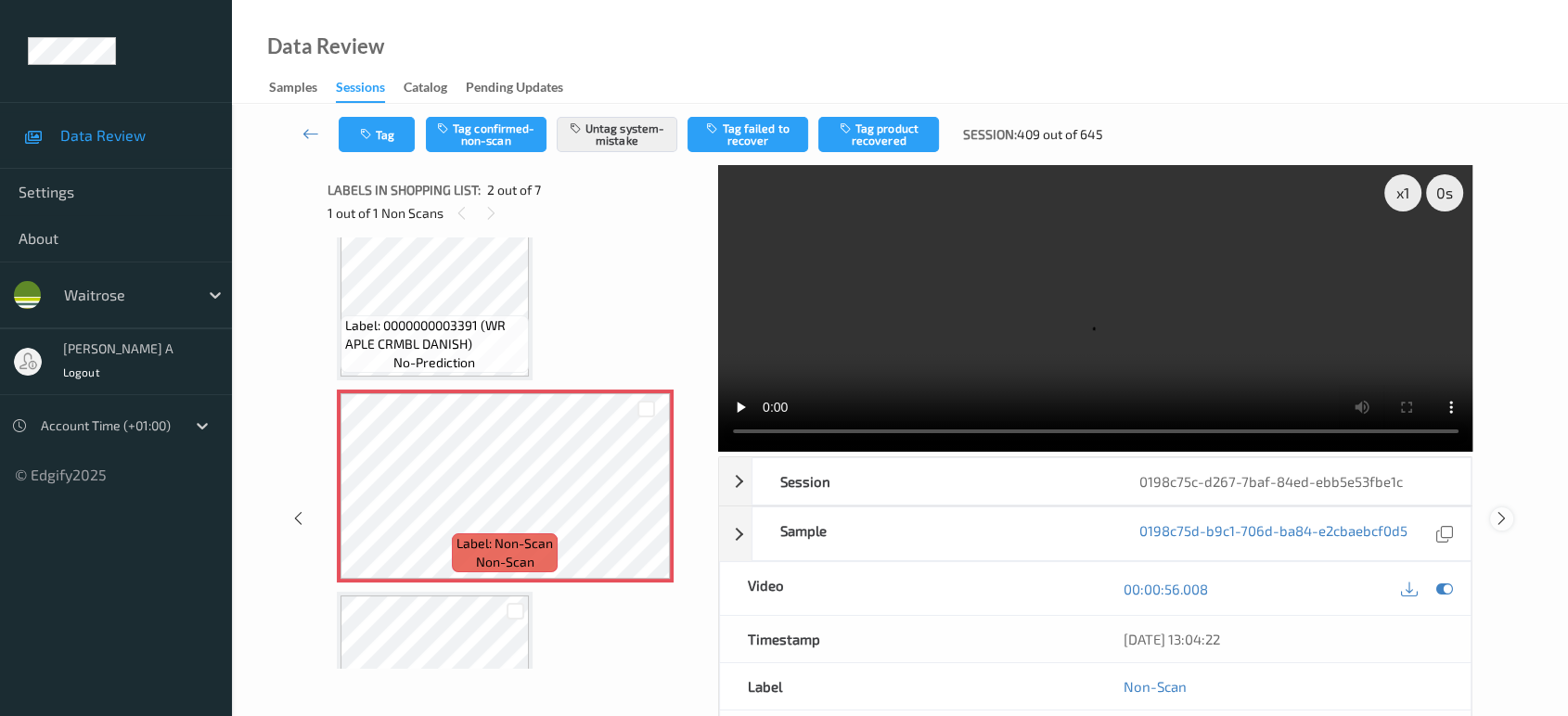
click at [1502, 510] on icon at bounding box center [1502, 517] width 16 height 17
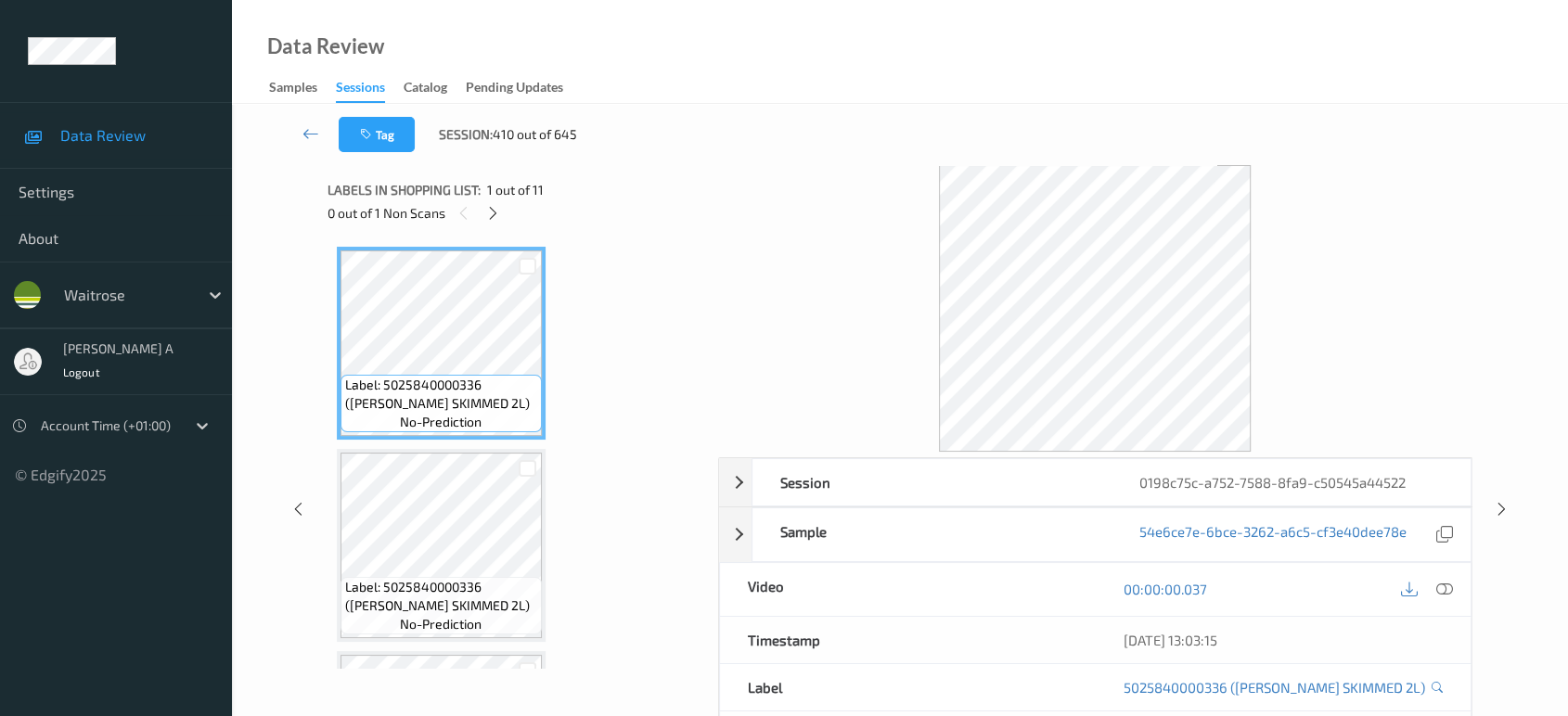
drag, startPoint x: 504, startPoint y: 215, endPoint x: 542, endPoint y: 303, distance: 95.9
click at [499, 218] on div at bounding box center [493, 213] width 23 height 23
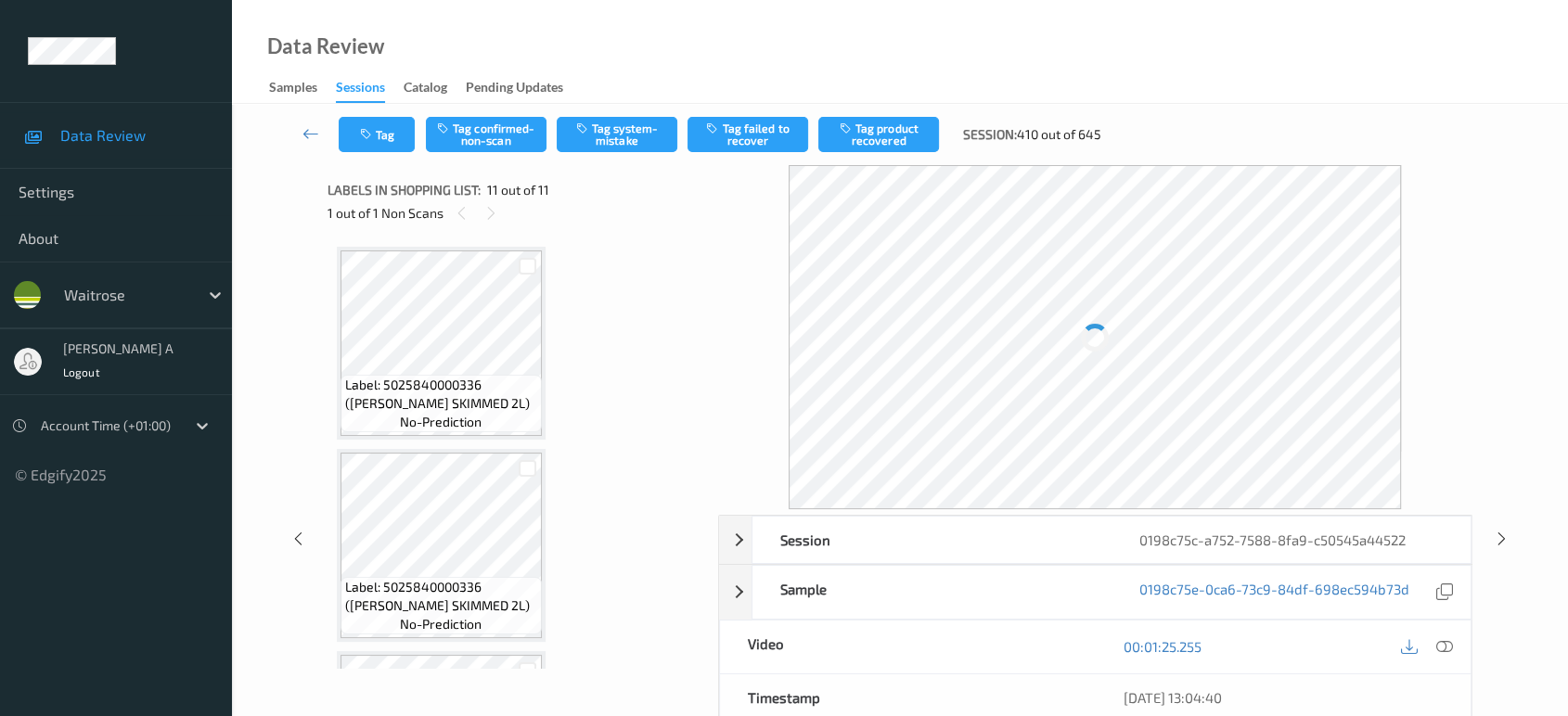
scroll to position [1792, 0]
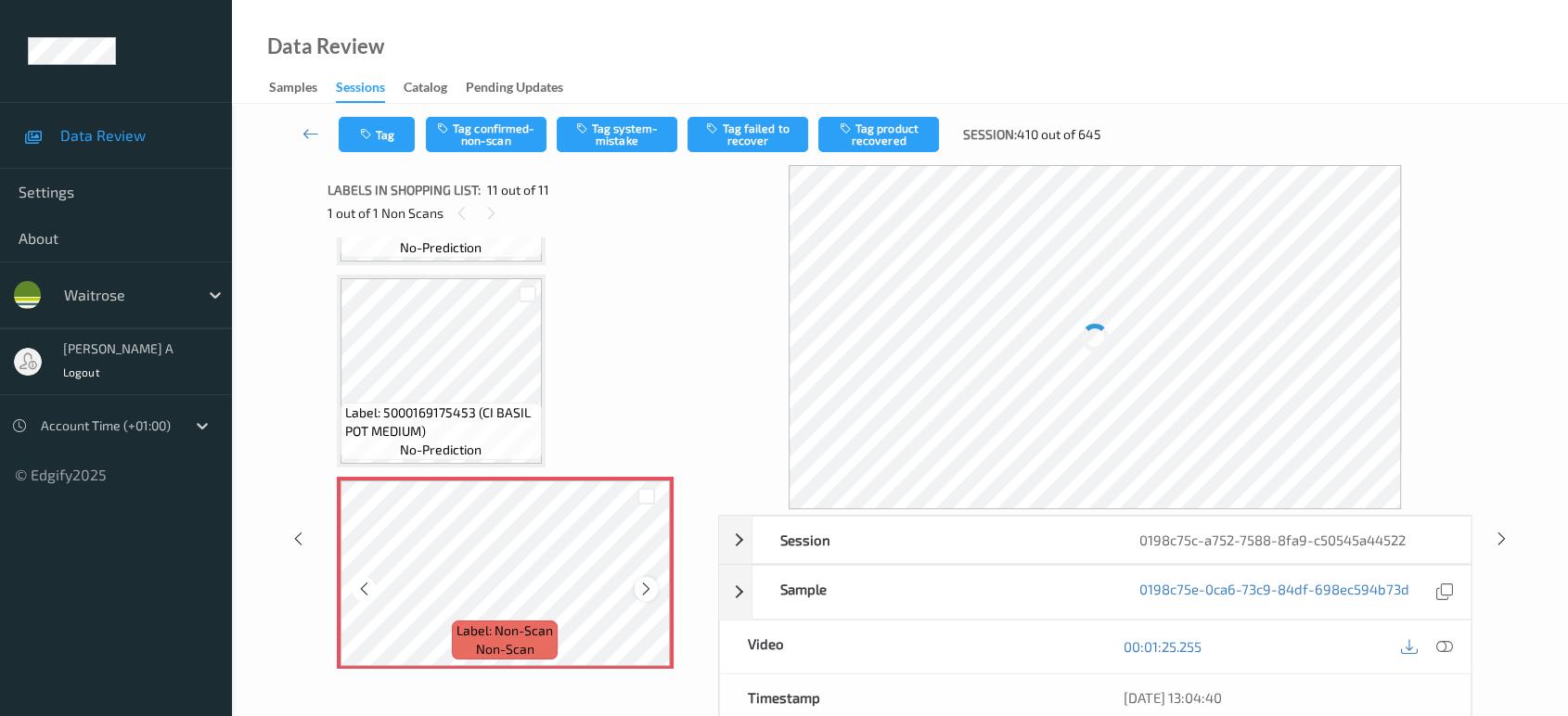
click at [645, 581] on icon at bounding box center [646, 589] width 16 height 17
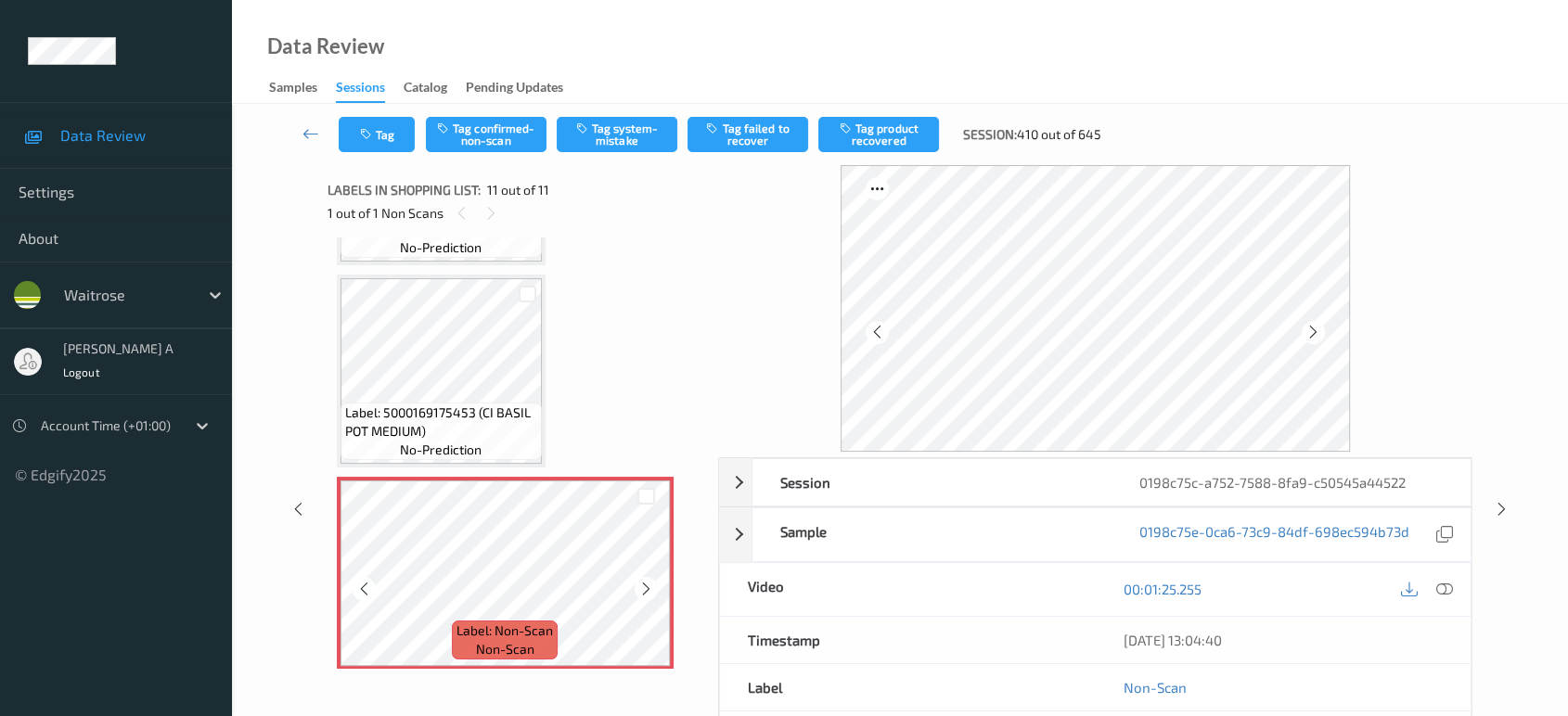
click at [645, 581] on icon at bounding box center [646, 589] width 16 height 17
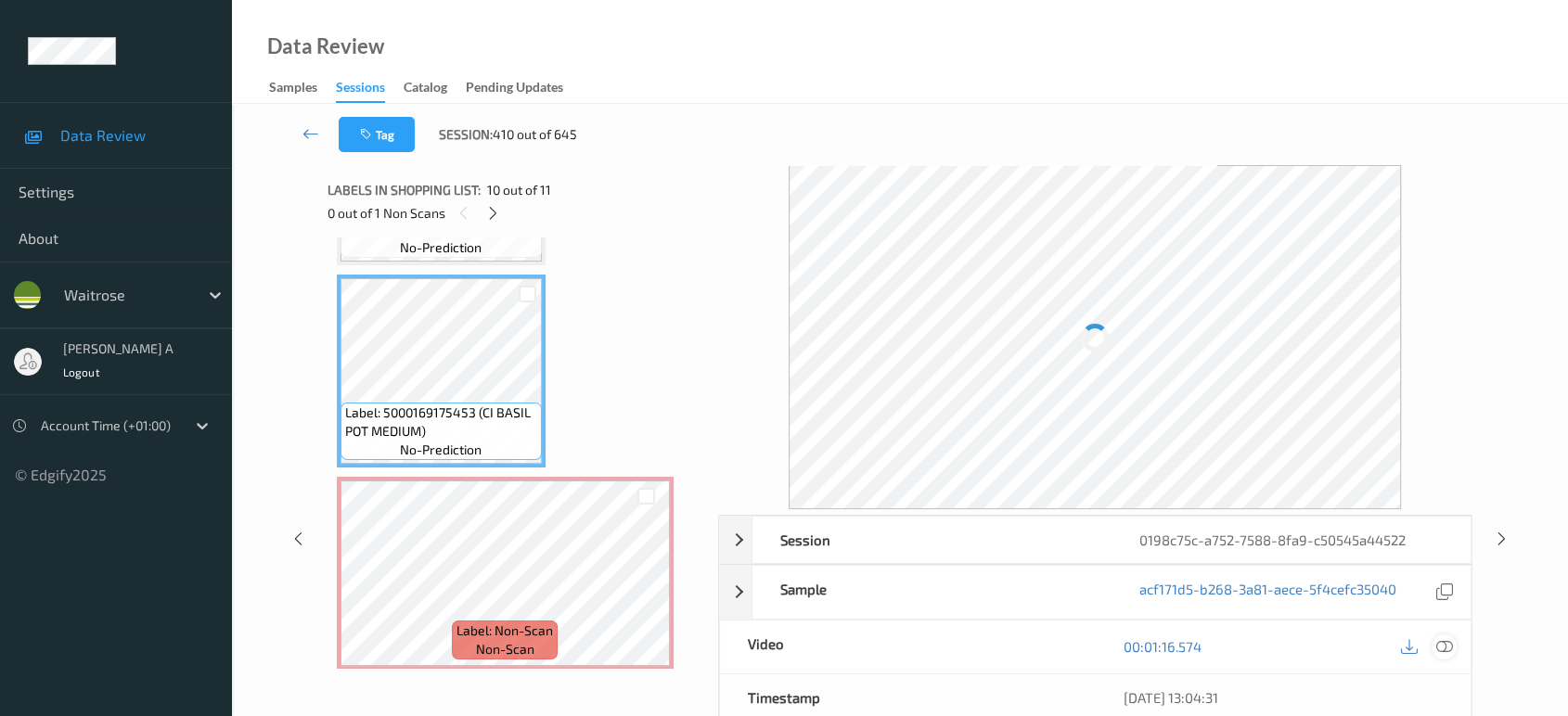
click at [1442, 639] on icon at bounding box center [1445, 646] width 17 height 17
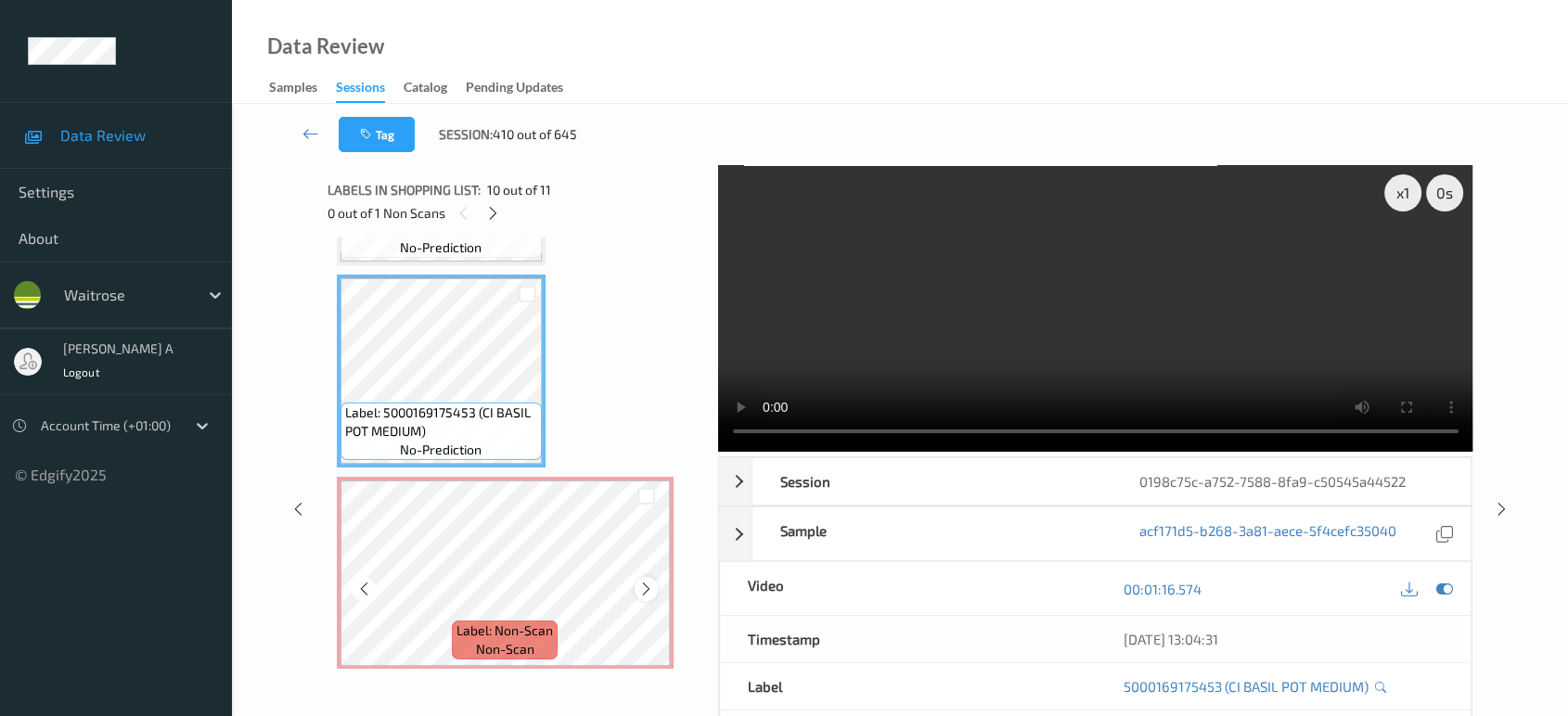
click at [645, 581] on icon at bounding box center [646, 589] width 16 height 17
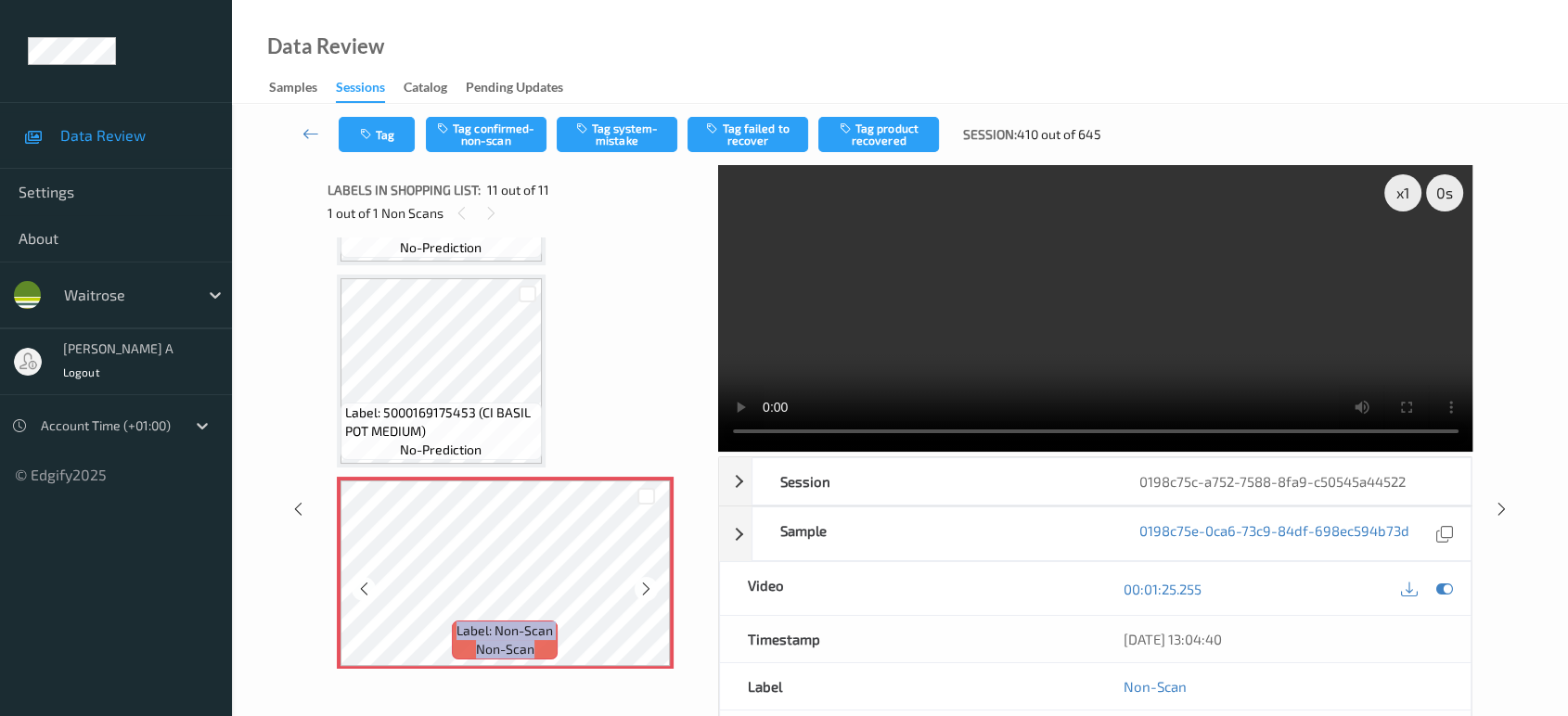
click at [645, 581] on icon at bounding box center [646, 589] width 16 height 17
click at [631, 134] on button "Tag system-mistake" at bounding box center [617, 134] width 120 height 35
click at [602, 137] on button "Tag system-mistake" at bounding box center [617, 134] width 120 height 35
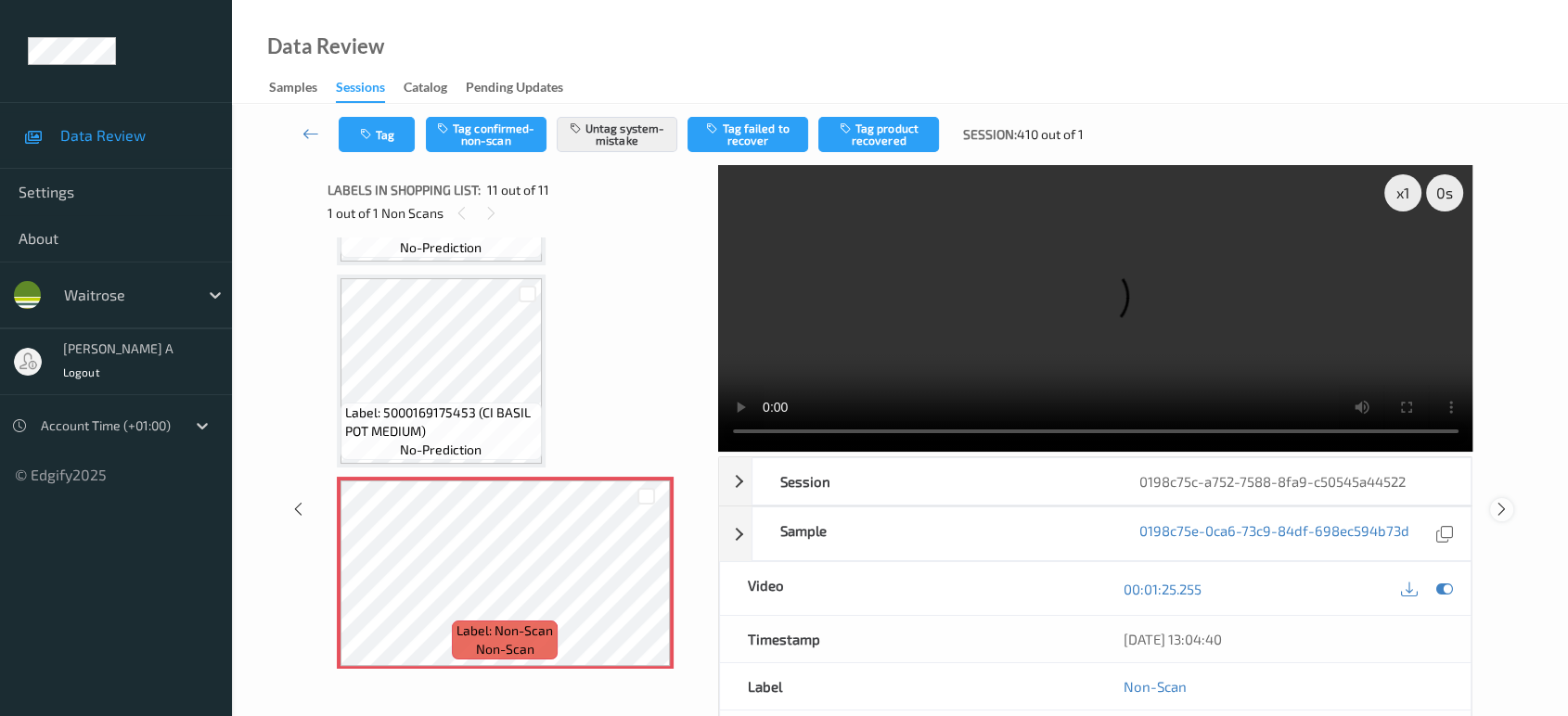
click at [1499, 510] on icon at bounding box center [1502, 509] width 16 height 17
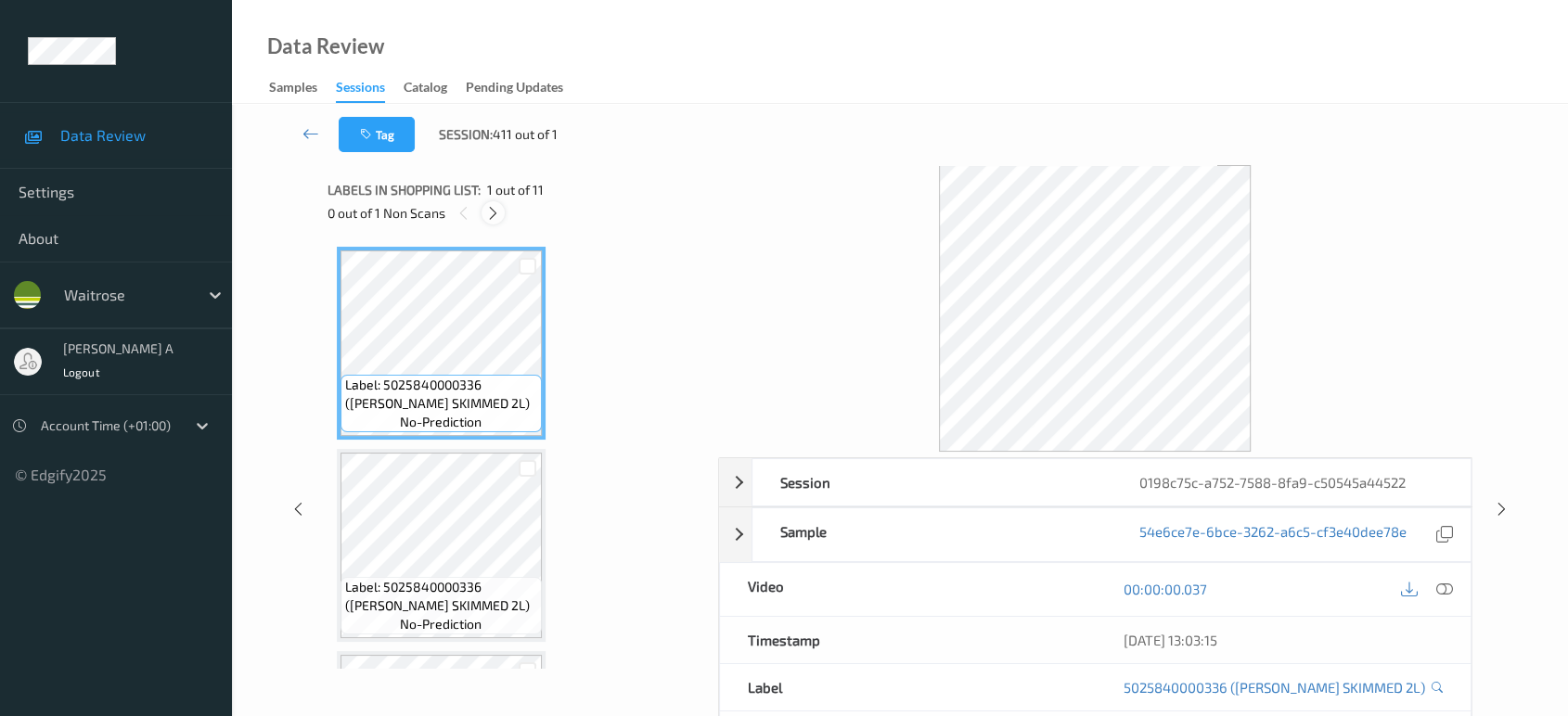
click at [501, 216] on div at bounding box center [493, 213] width 23 height 23
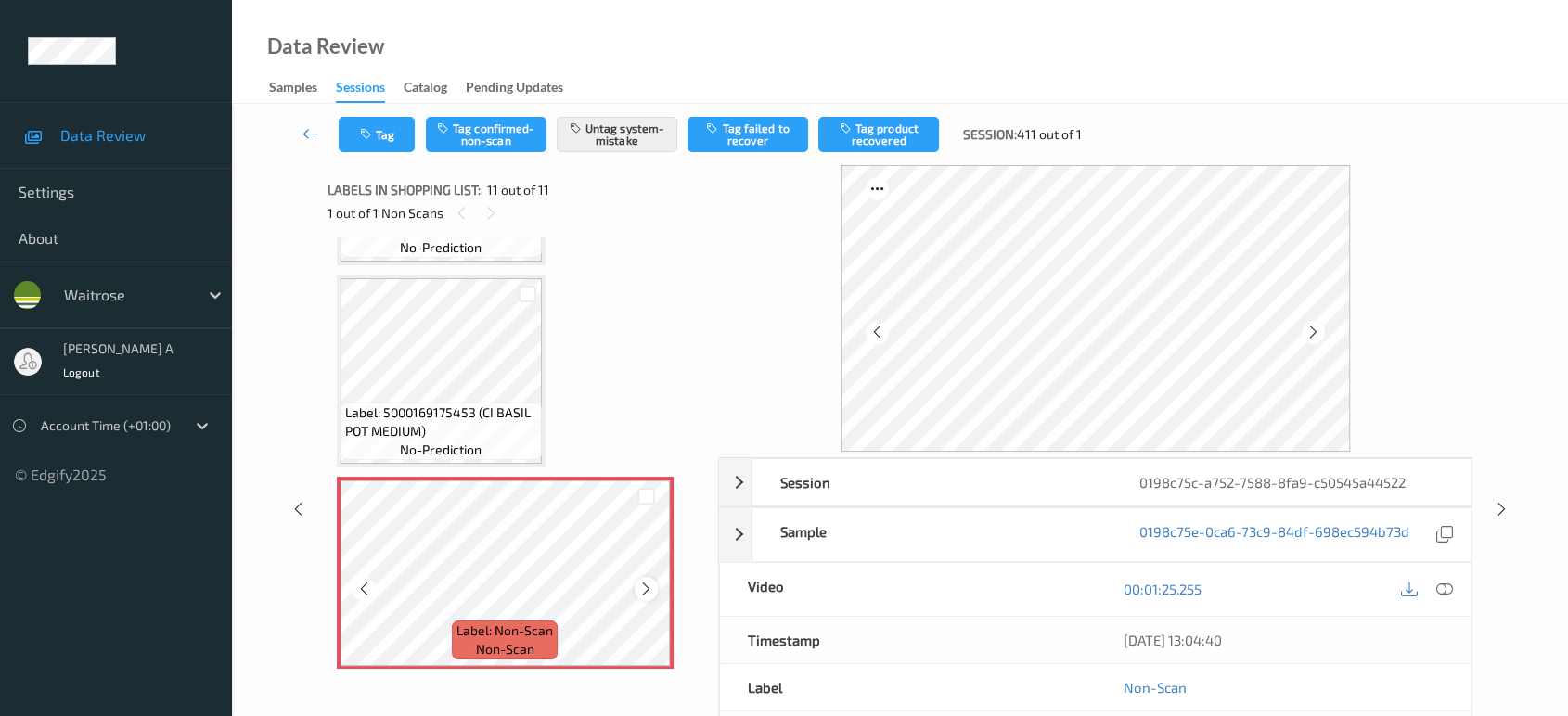
click at [648, 585] on icon at bounding box center [646, 589] width 16 height 17
click at [646, 582] on icon at bounding box center [646, 589] width 16 height 17
click at [297, 513] on icon at bounding box center [299, 509] width 16 height 17
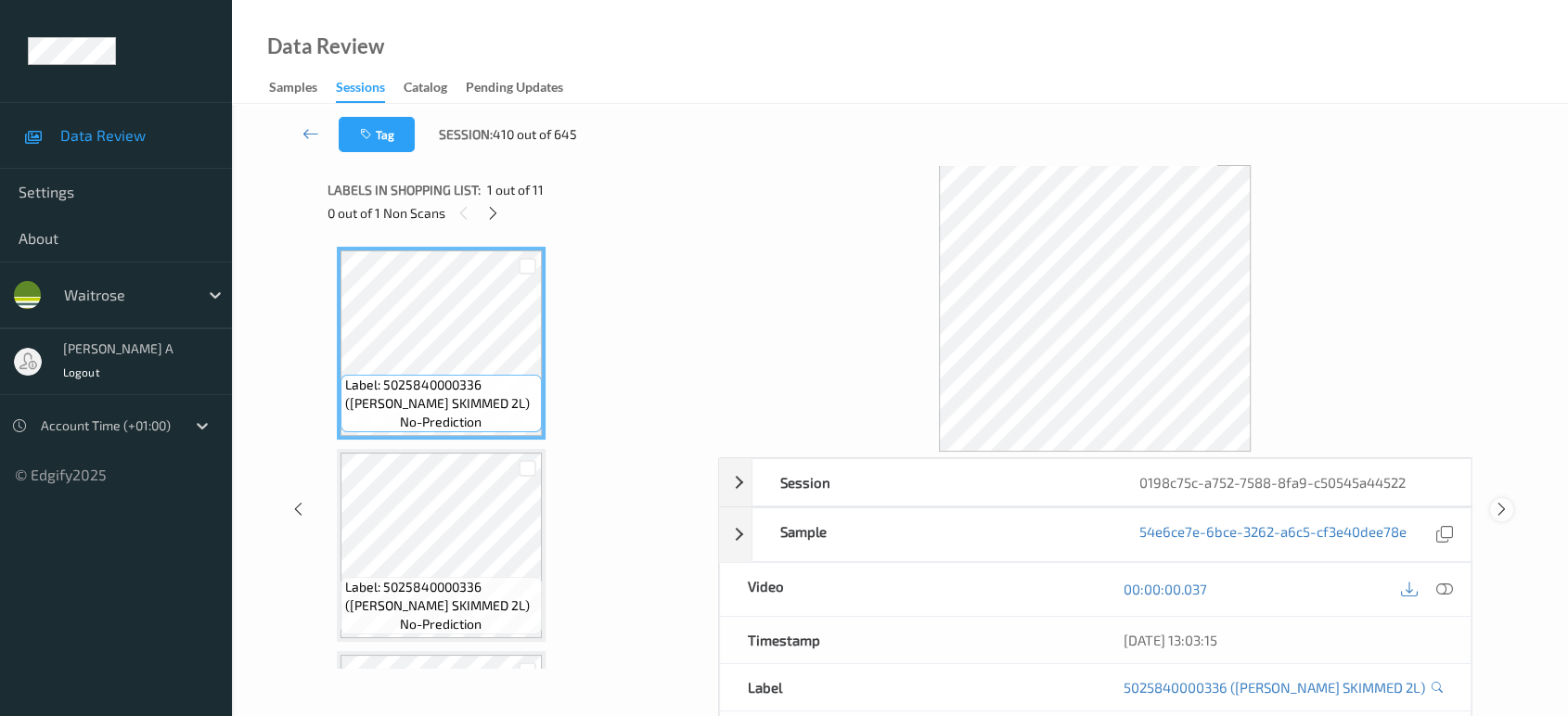
click at [1500, 509] on icon at bounding box center [1502, 509] width 16 height 17
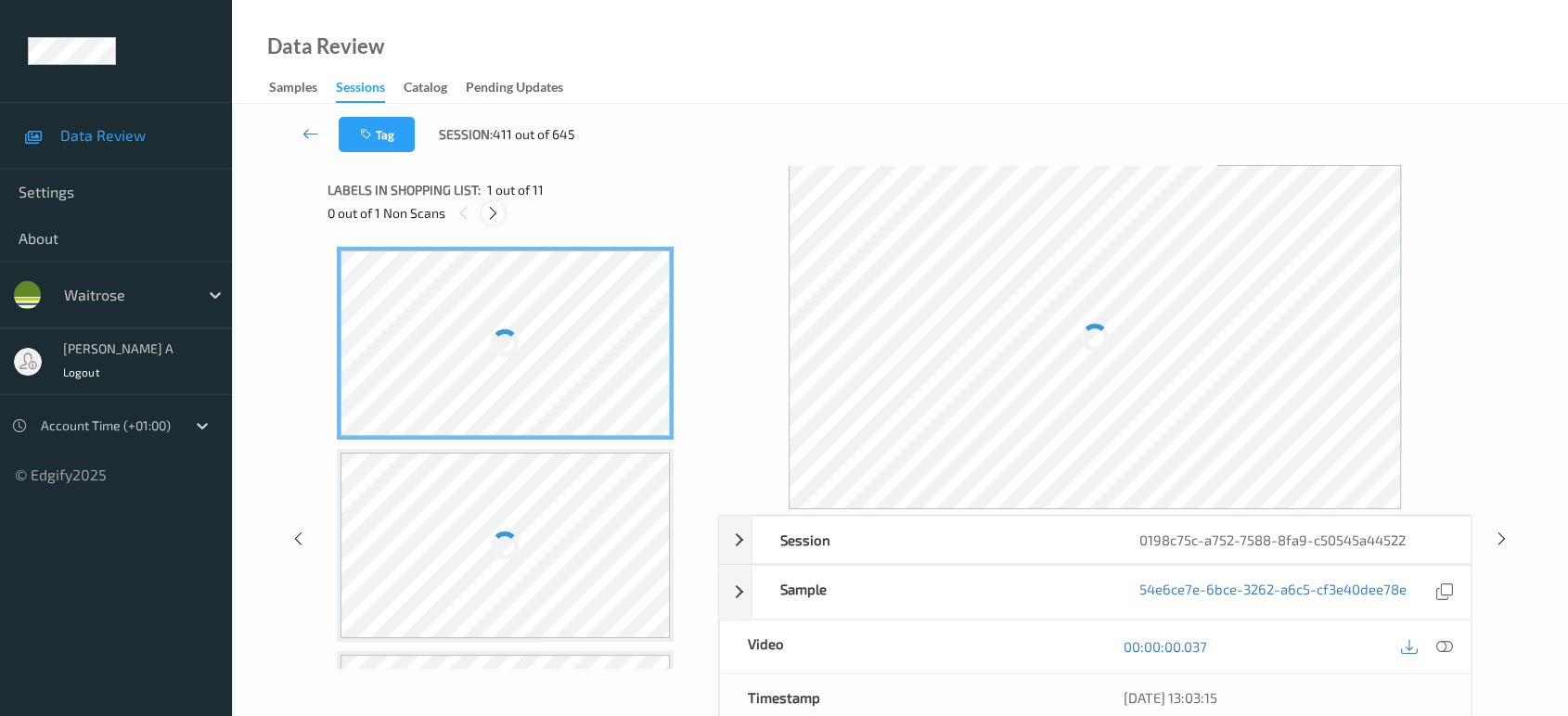
click at [497, 213] on icon at bounding box center [493, 213] width 16 height 17
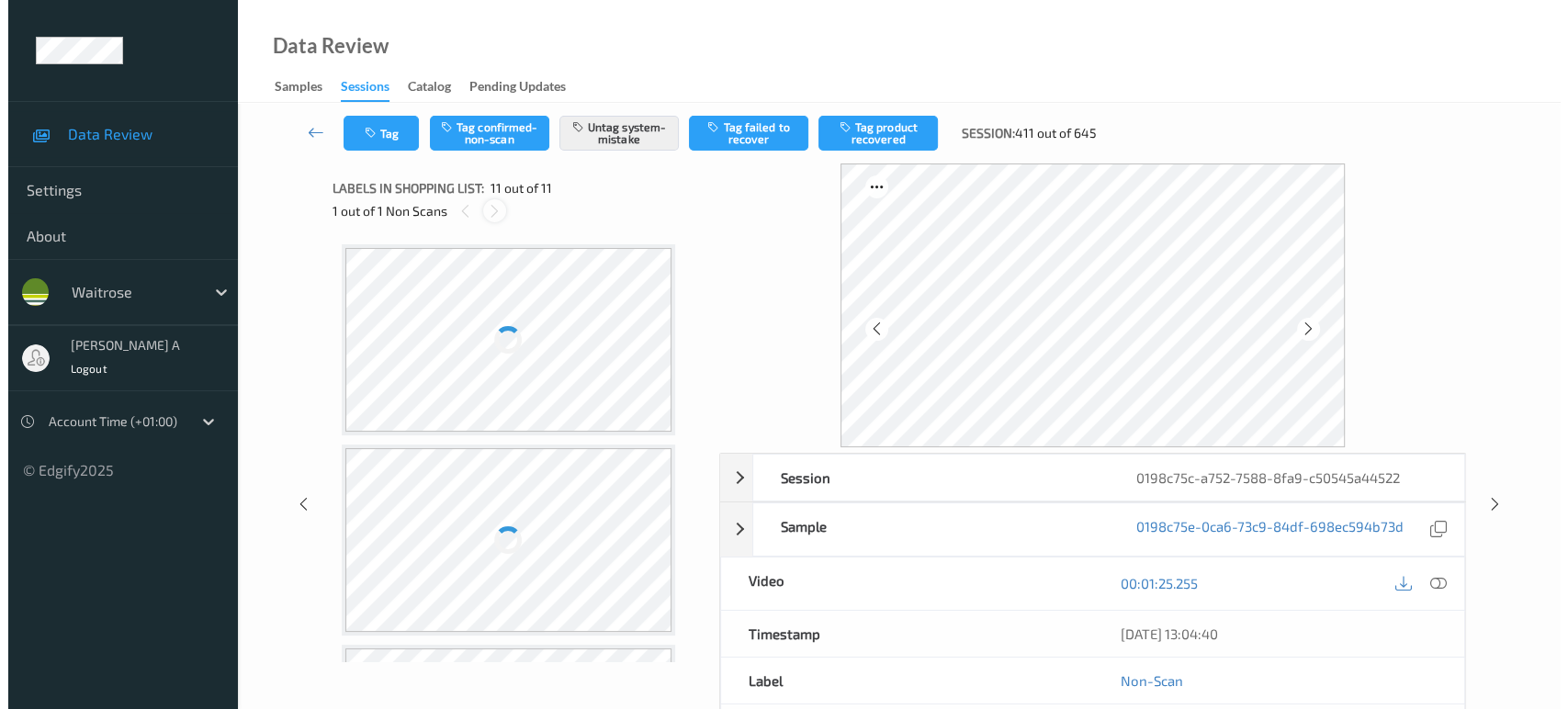
scroll to position [1774, 0]
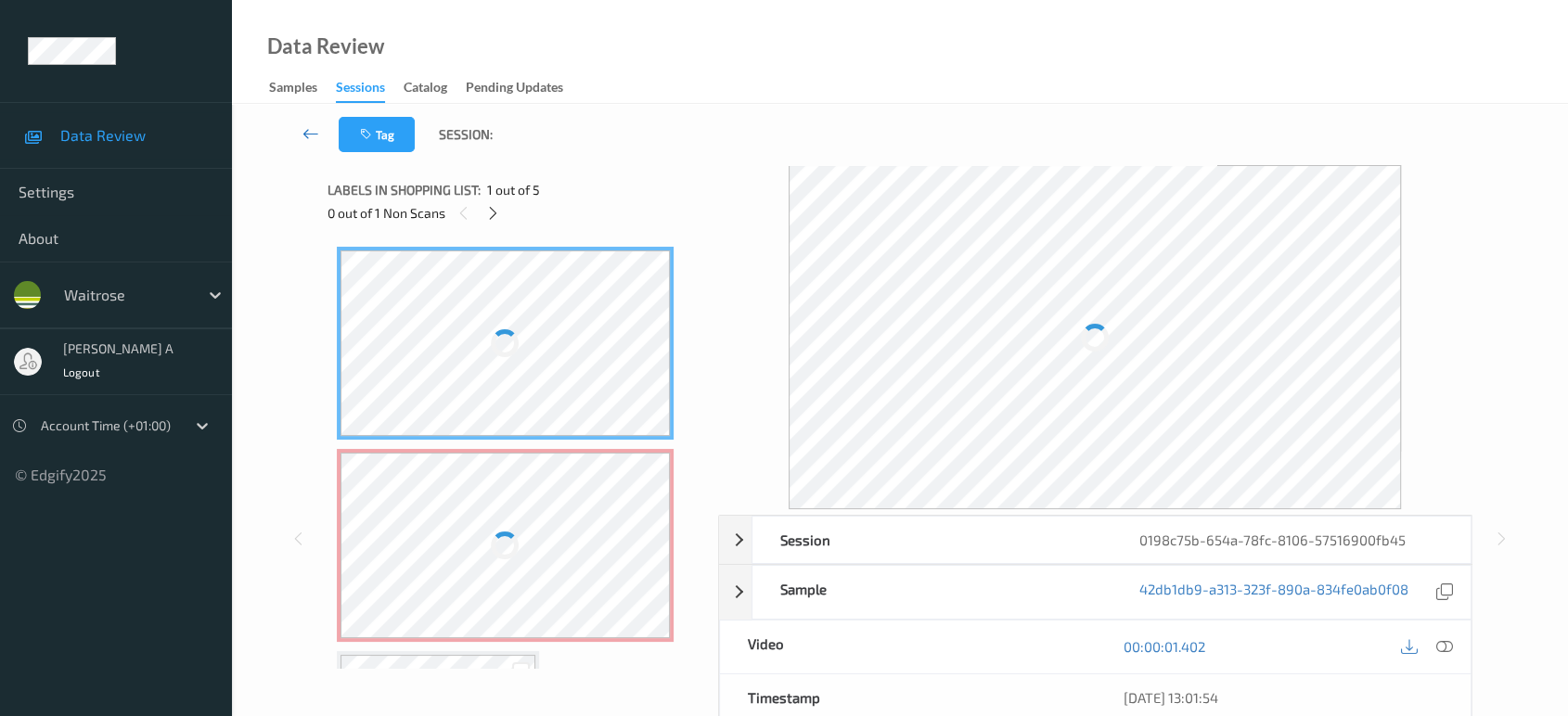
click at [307, 132] on icon at bounding box center [310, 133] width 17 height 19
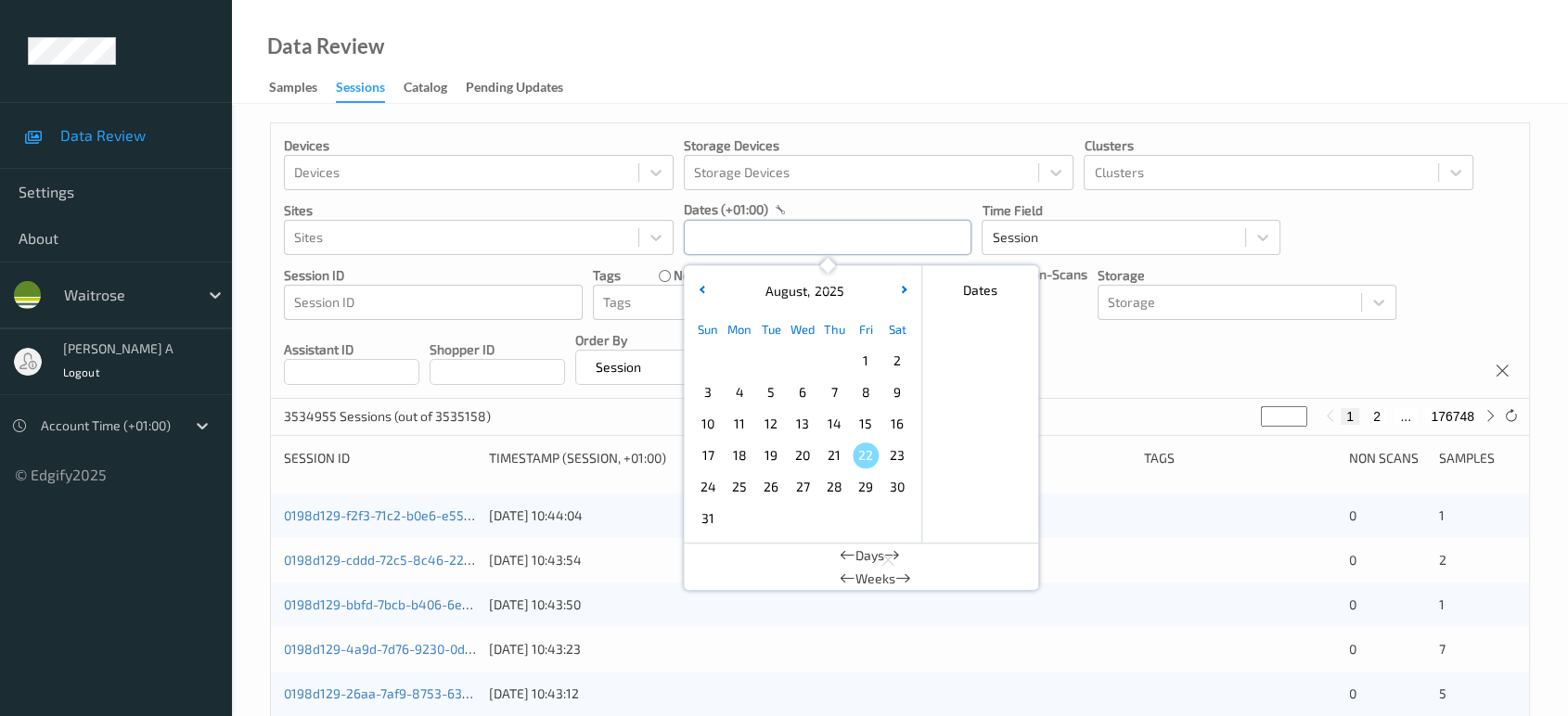
click at [940, 237] on input "text" at bounding box center [828, 238] width 288 height 35
click at [802, 456] on span "20" at bounding box center [803, 455] width 26 height 26
type input "[DATE] 00:00 -> [DATE] 23:59"
click at [1075, 359] on div "Devices Devices Storage Devices Storage Devices Clusters Clusters Sites Sites d…" at bounding box center [900, 261] width 1259 height 276
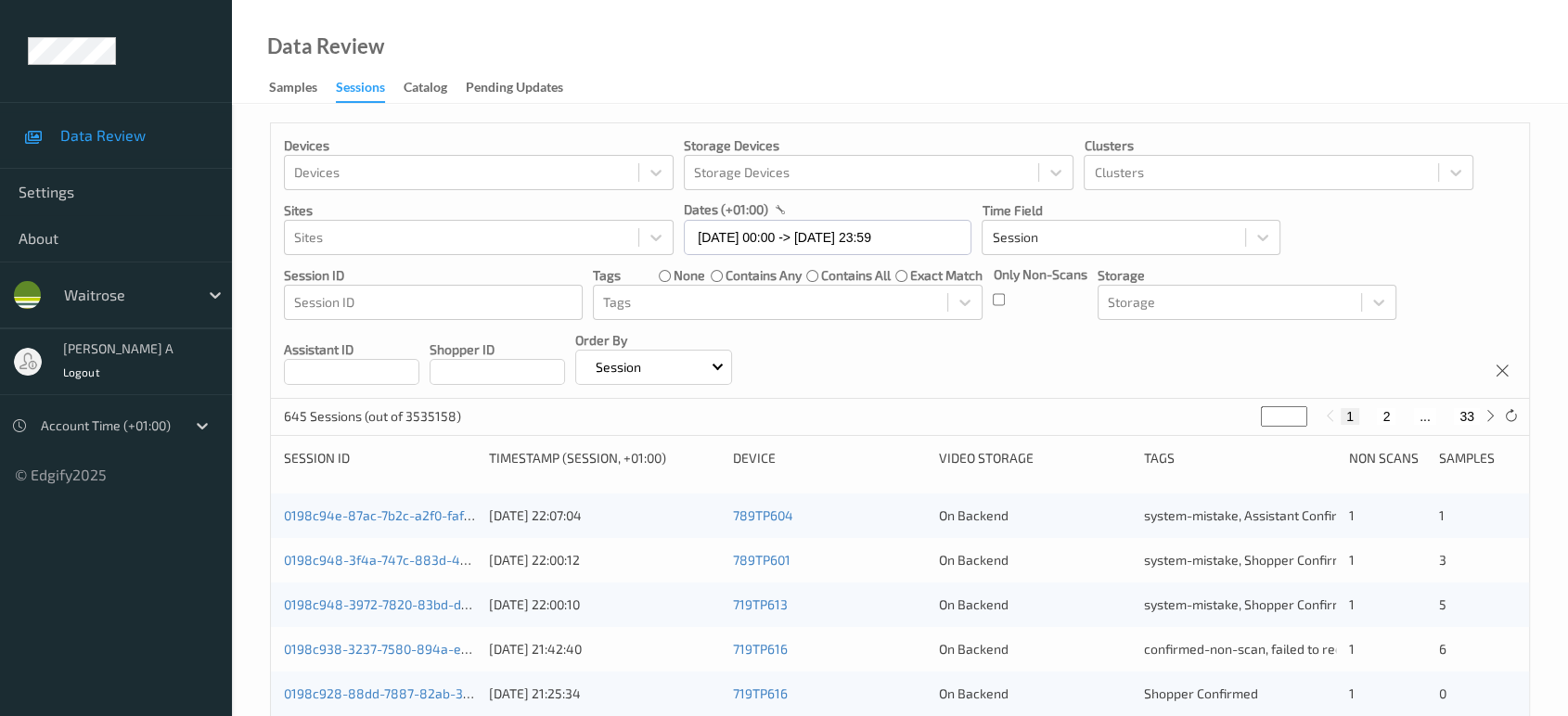
click at [1263, 416] on input "*" at bounding box center [1284, 416] width 46 height 21
type input "**"
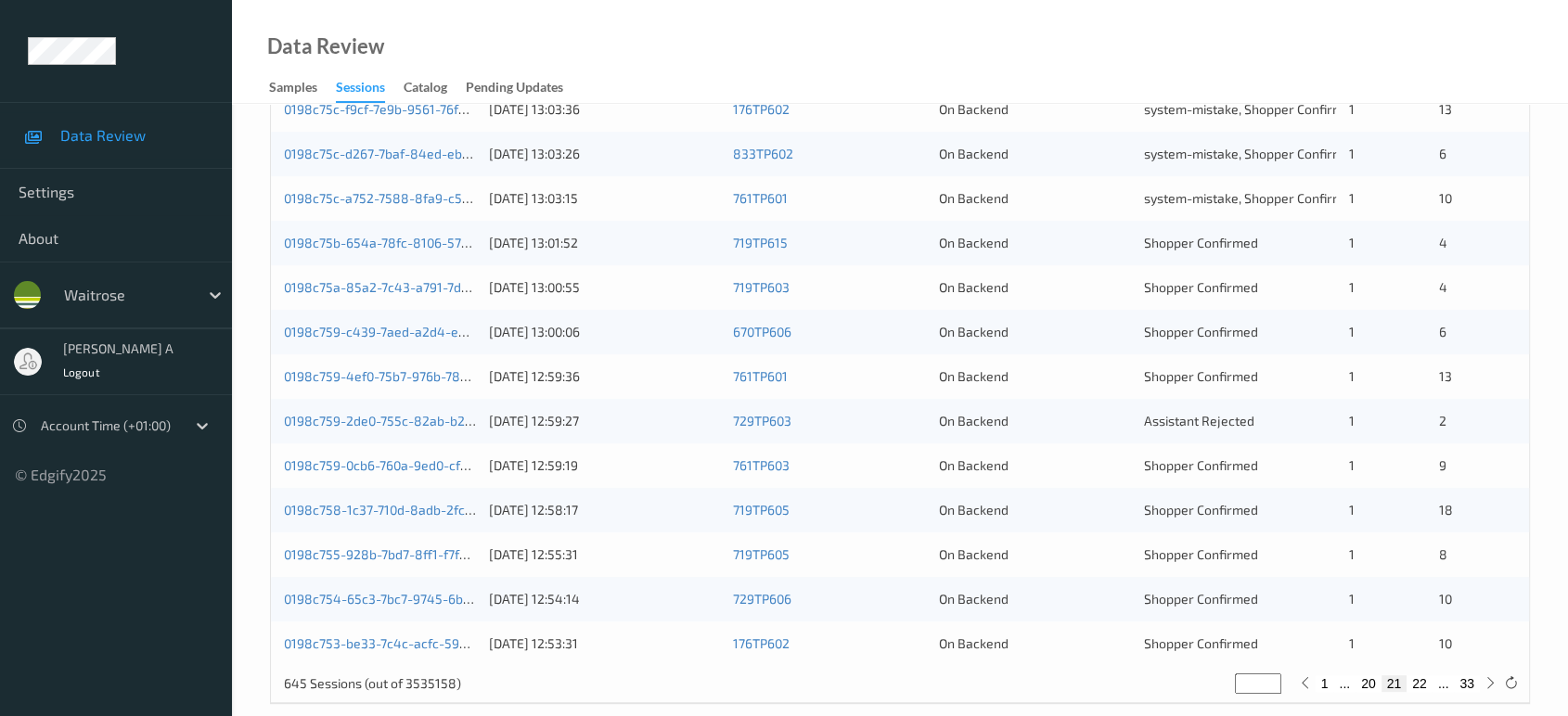
scroll to position [721, 0]
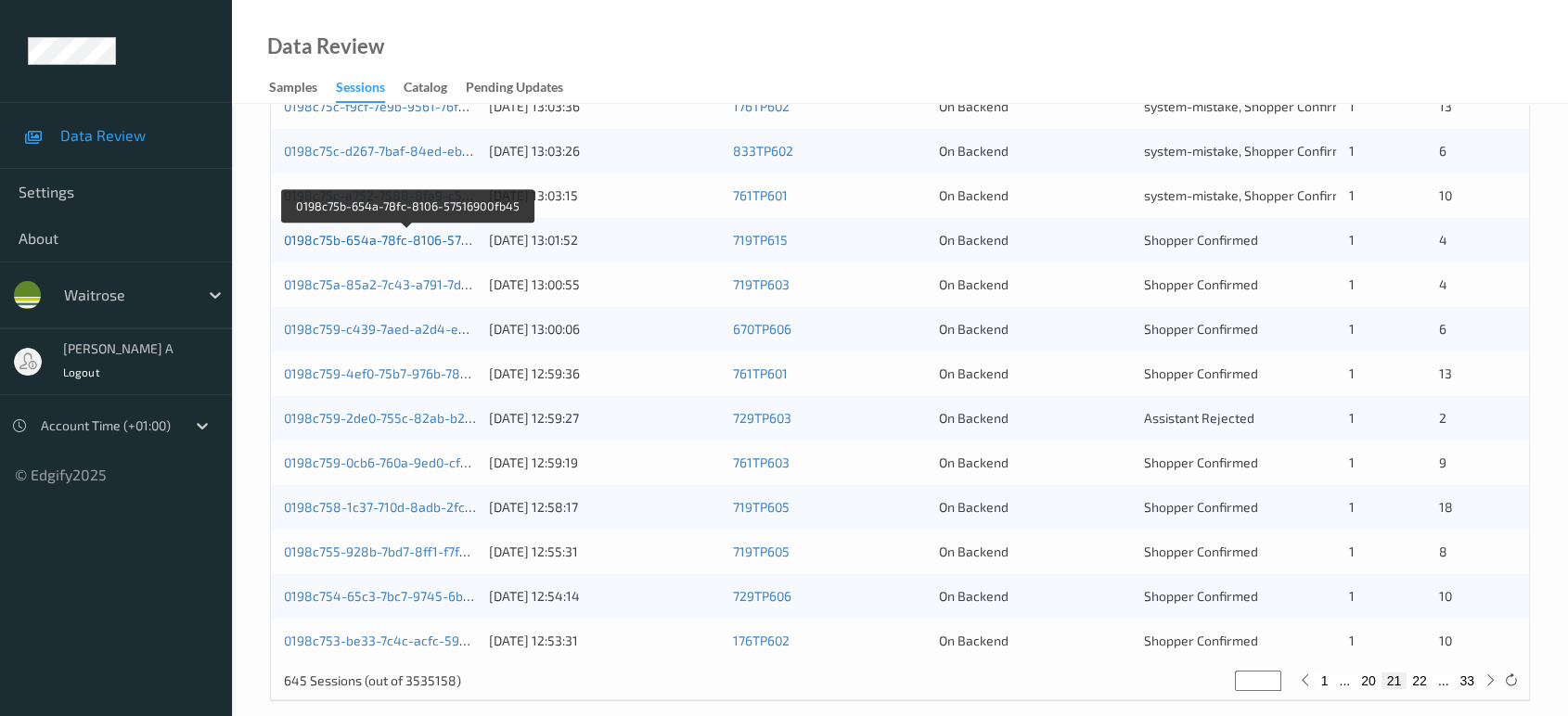
type input "**"
click at [413, 241] on link "0198c75b-654a-78fc-8106-57516900fb45" at bounding box center [407, 240] width 248 height 16
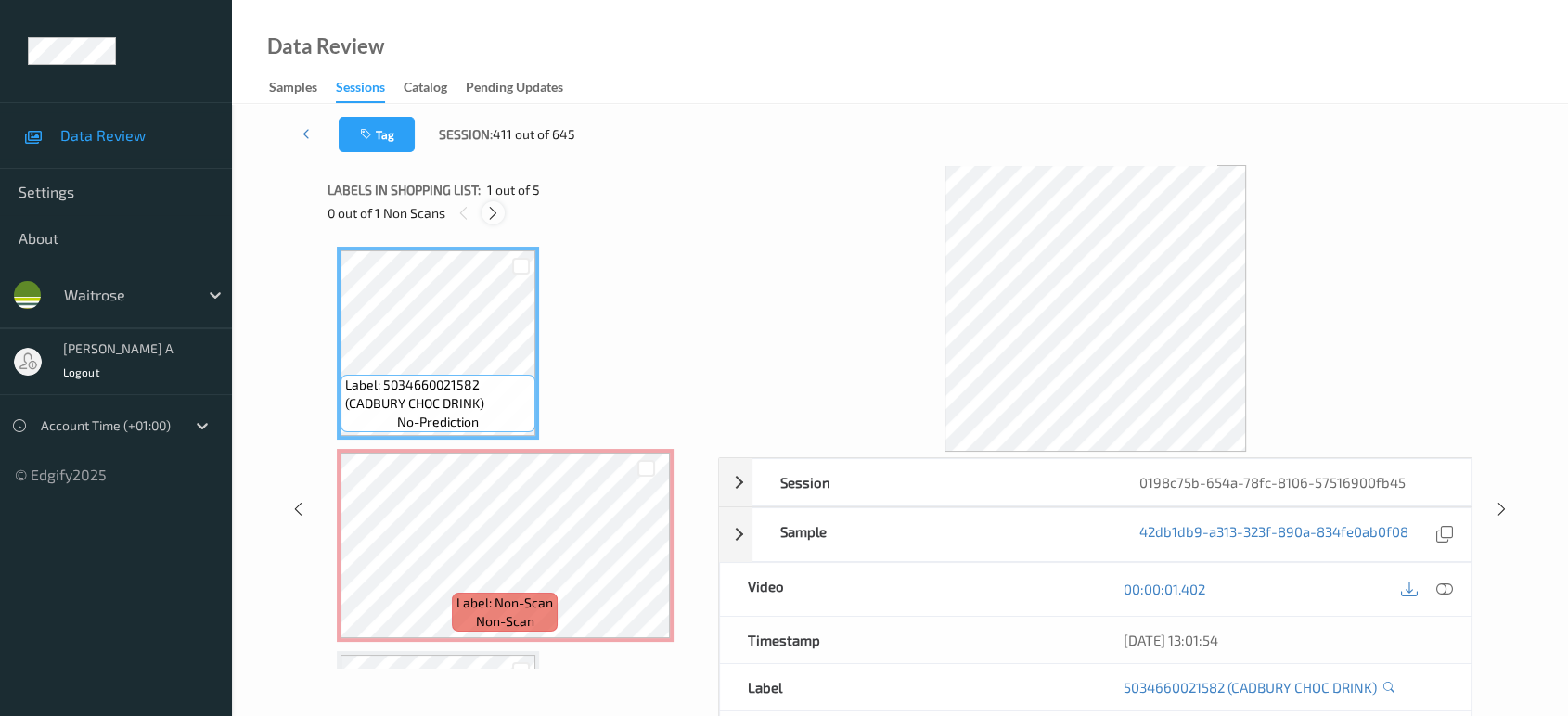
click at [493, 212] on icon at bounding box center [493, 213] width 16 height 17
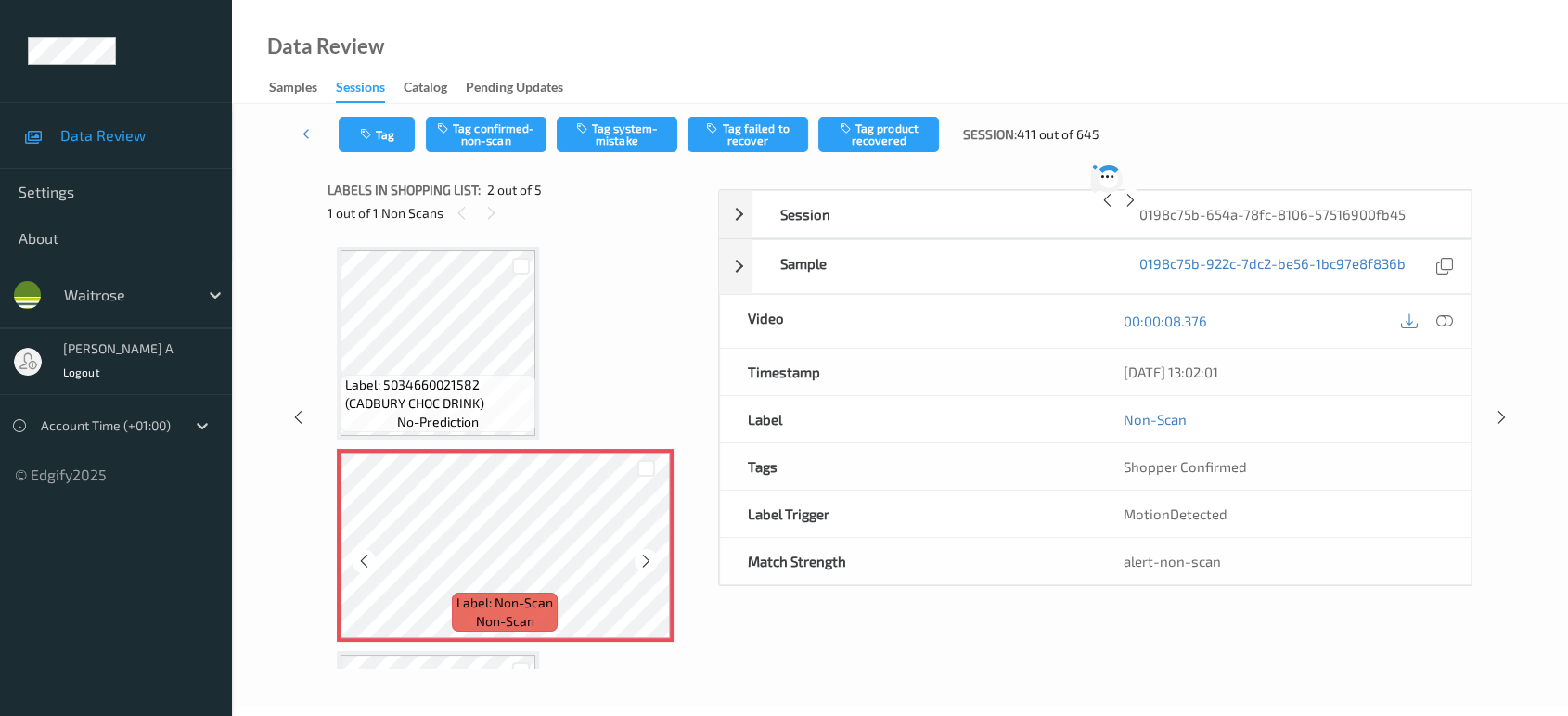
scroll to position [9, 0]
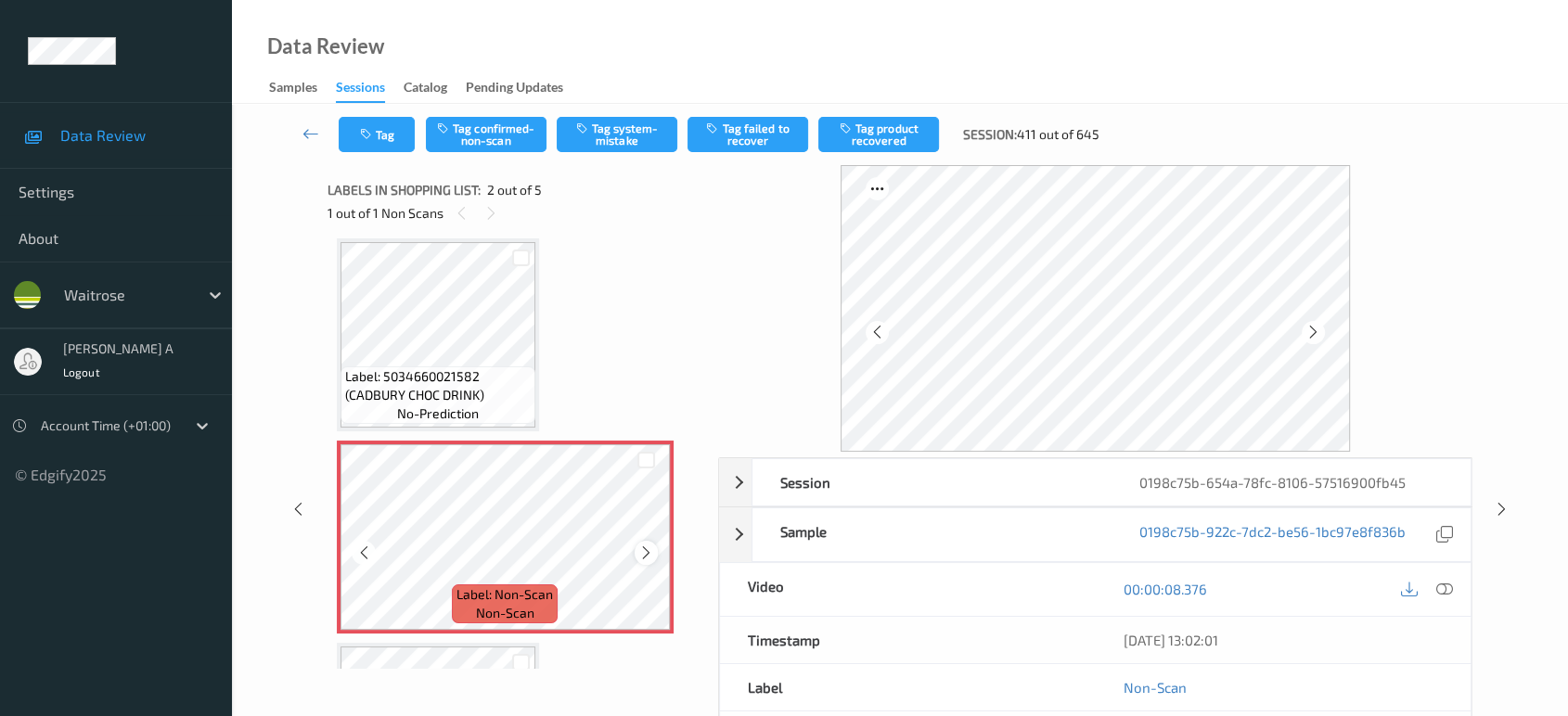
click at [640, 551] on icon at bounding box center [646, 553] width 16 height 17
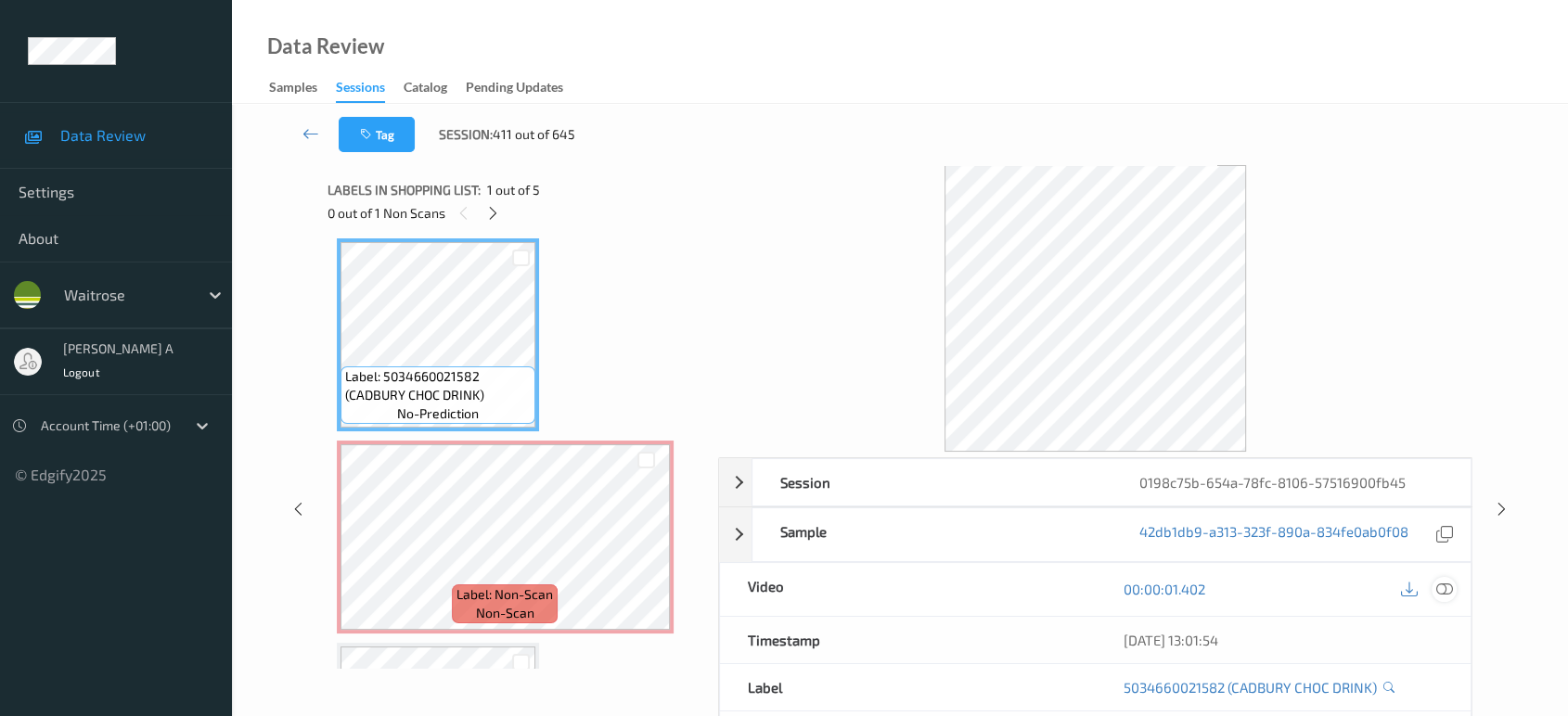
click at [1445, 587] on icon at bounding box center [1445, 589] width 17 height 17
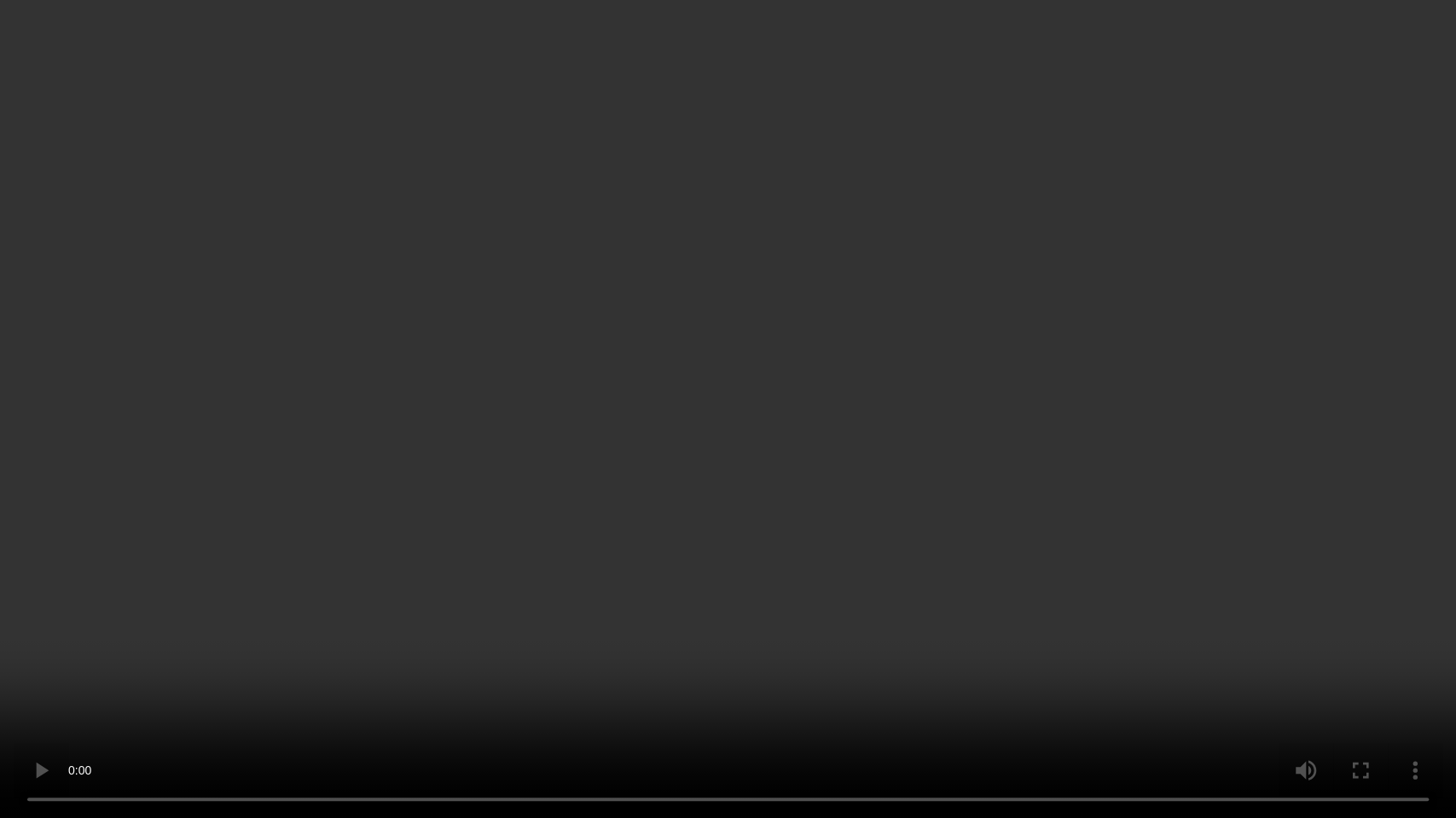
click at [862, 511] on video at bounding box center [728, 409] width 1456 height 818
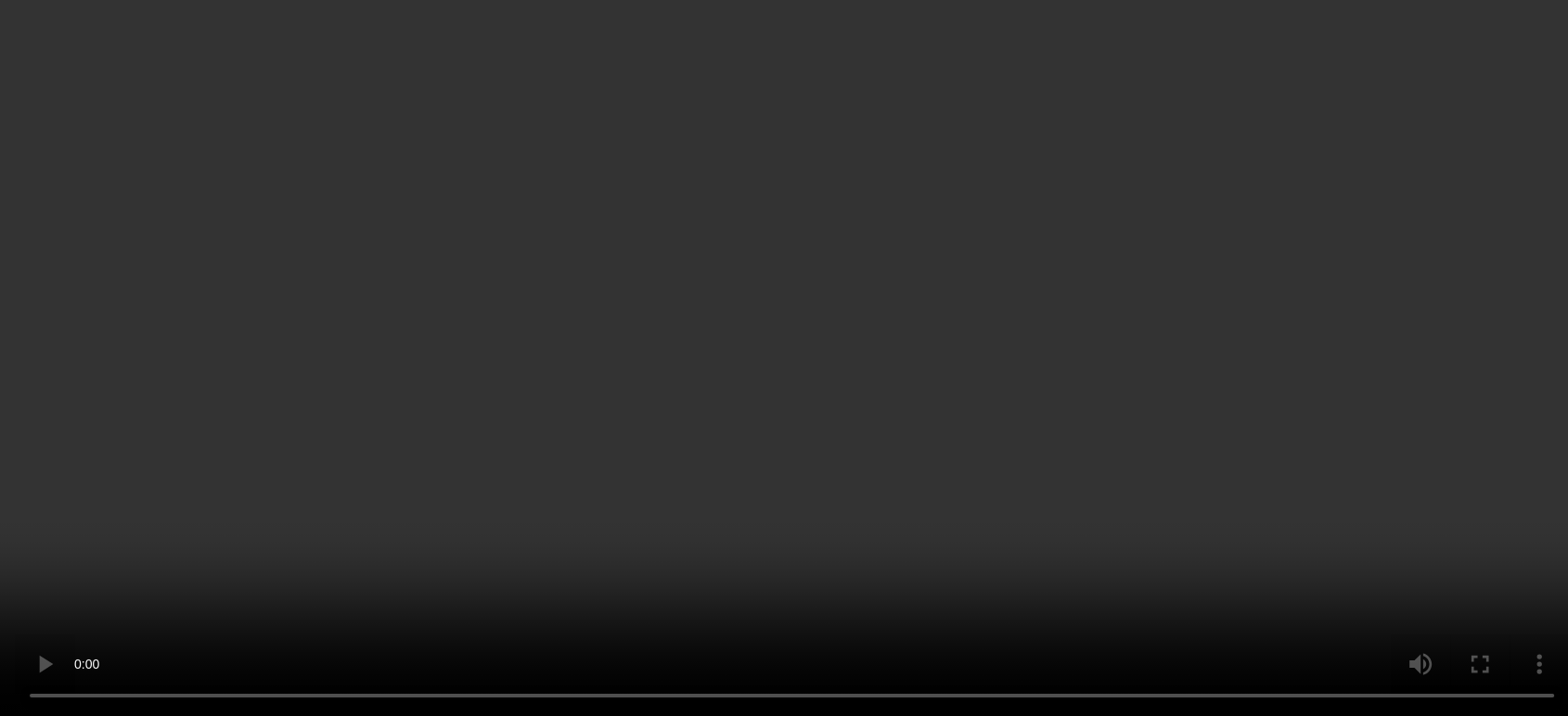
scroll to position [0, 0]
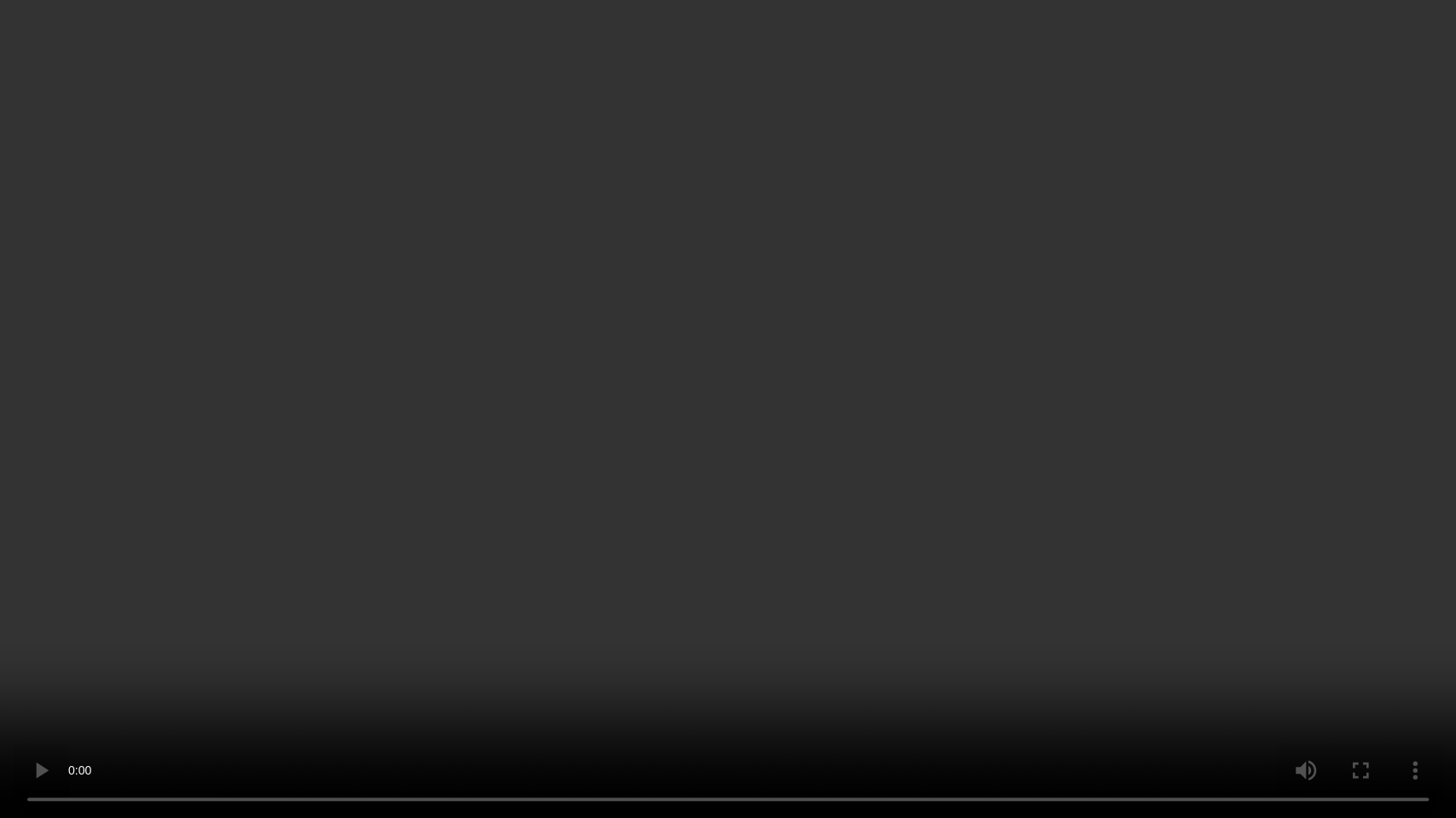
click at [761, 529] on video at bounding box center [728, 409] width 1456 height 818
click at [948, 528] on video at bounding box center [728, 409] width 1456 height 818
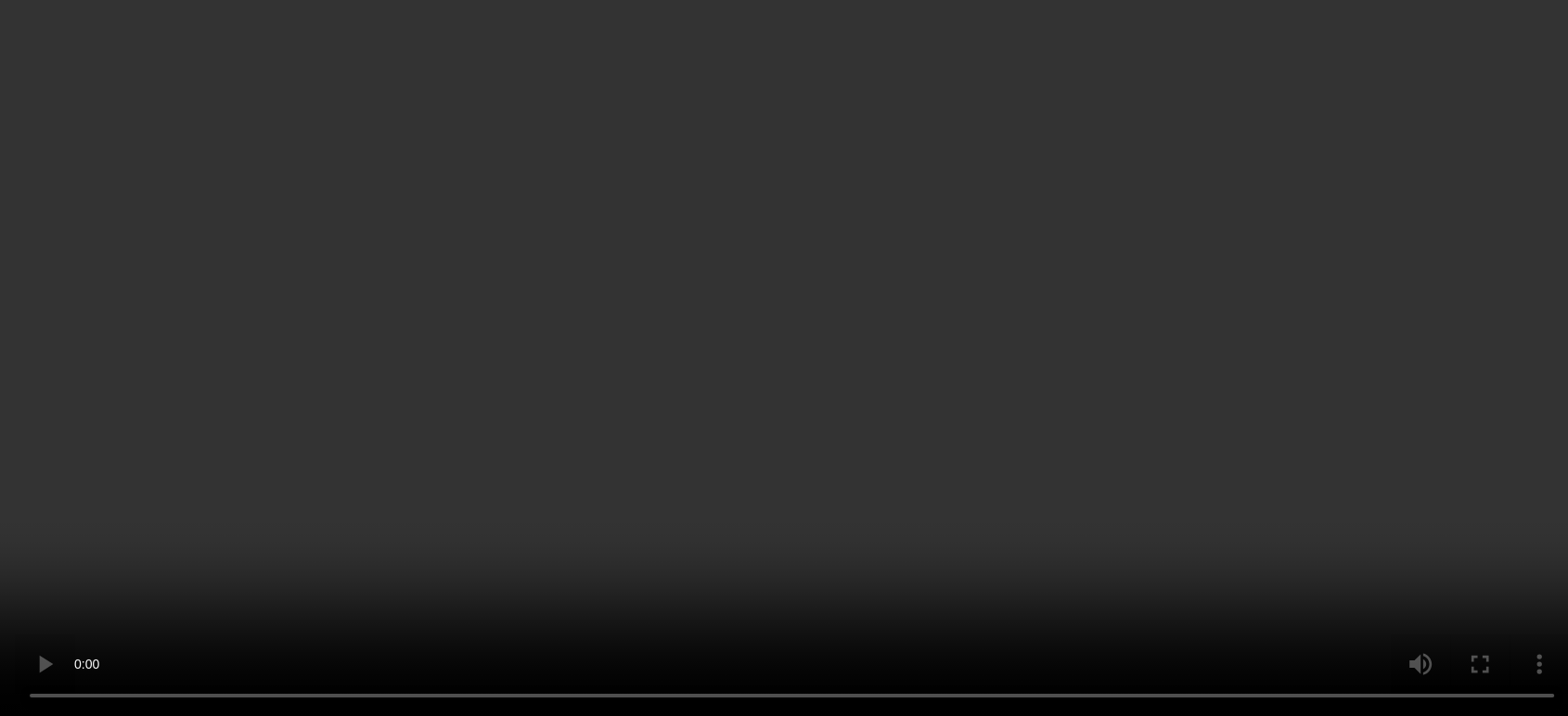
scroll to position [205, 0]
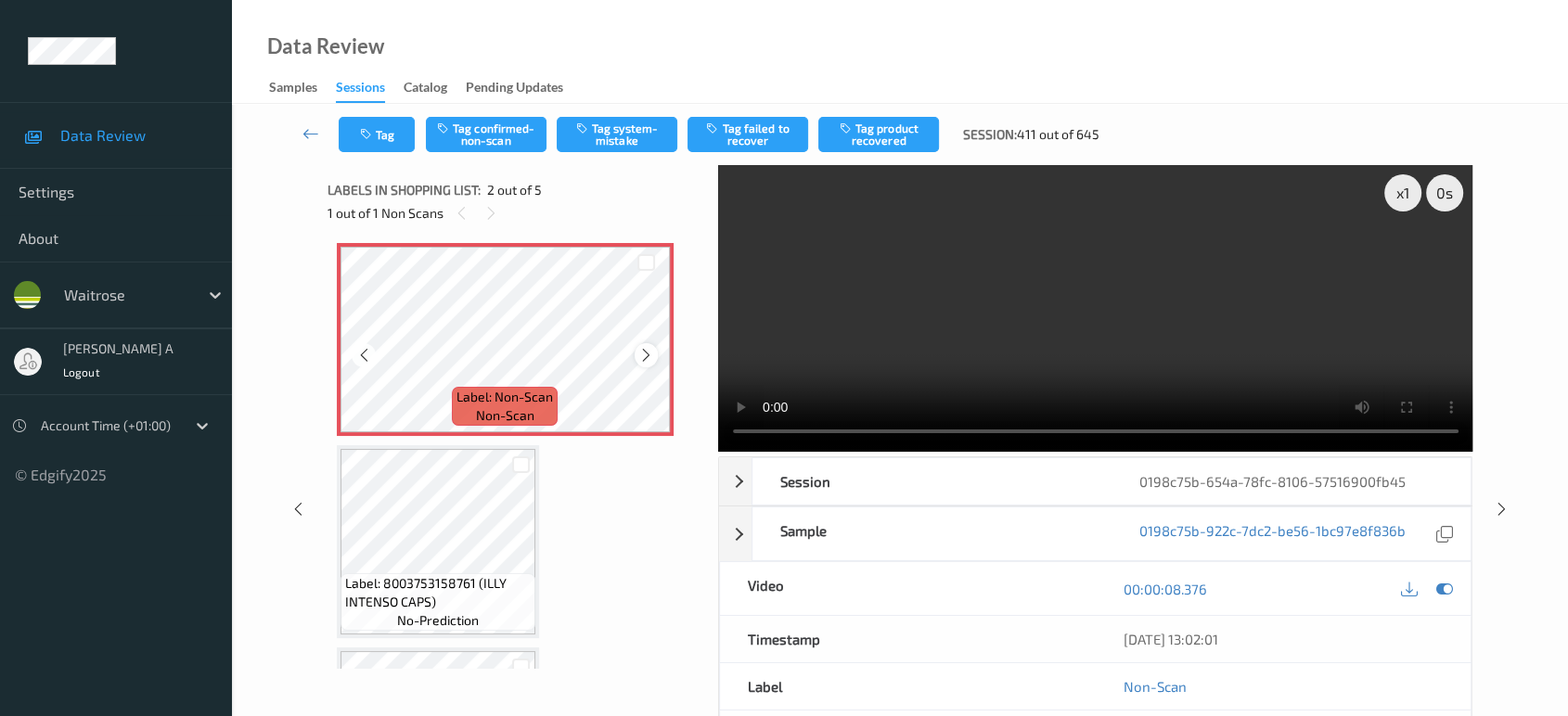
click at [636, 356] on div at bounding box center [647, 355] width 23 height 23
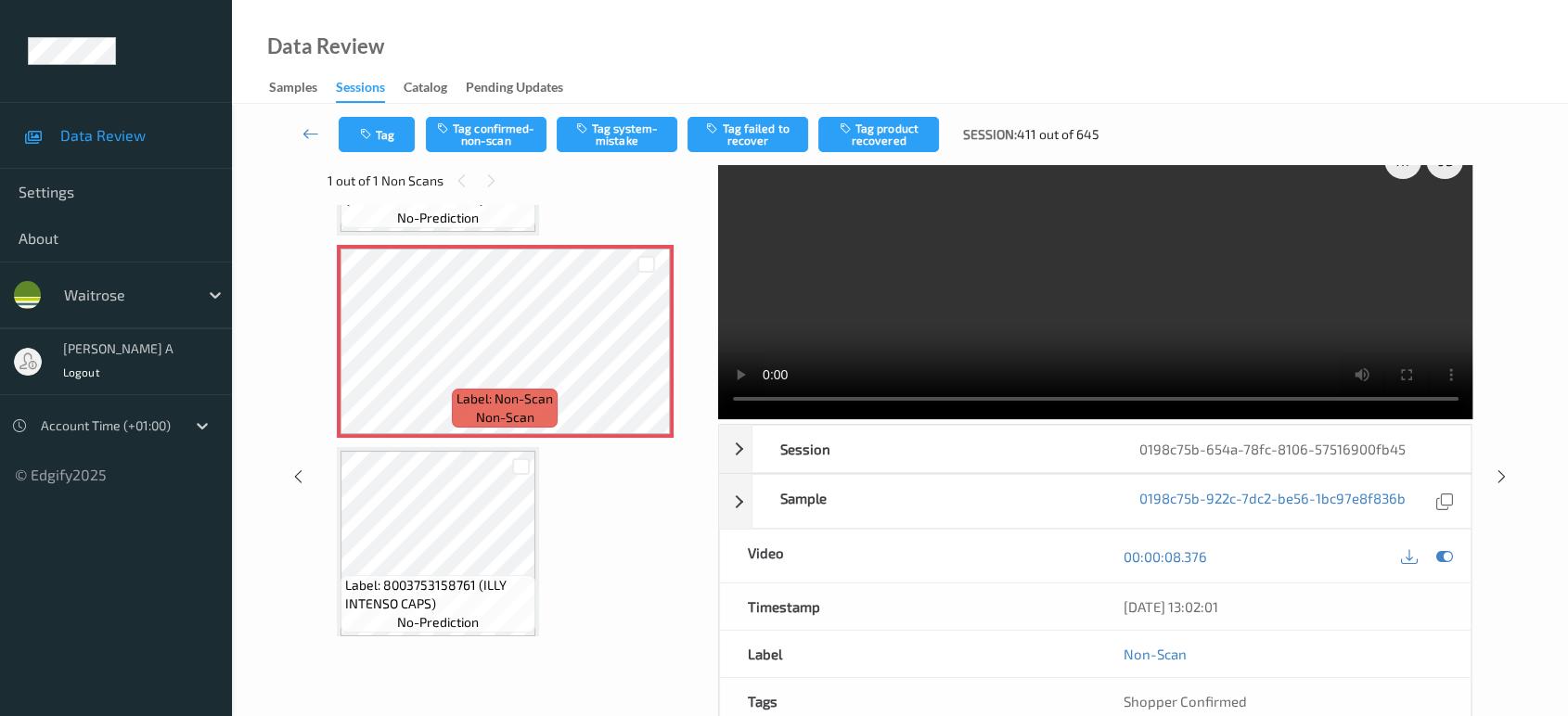
scroll to position [0, 0]
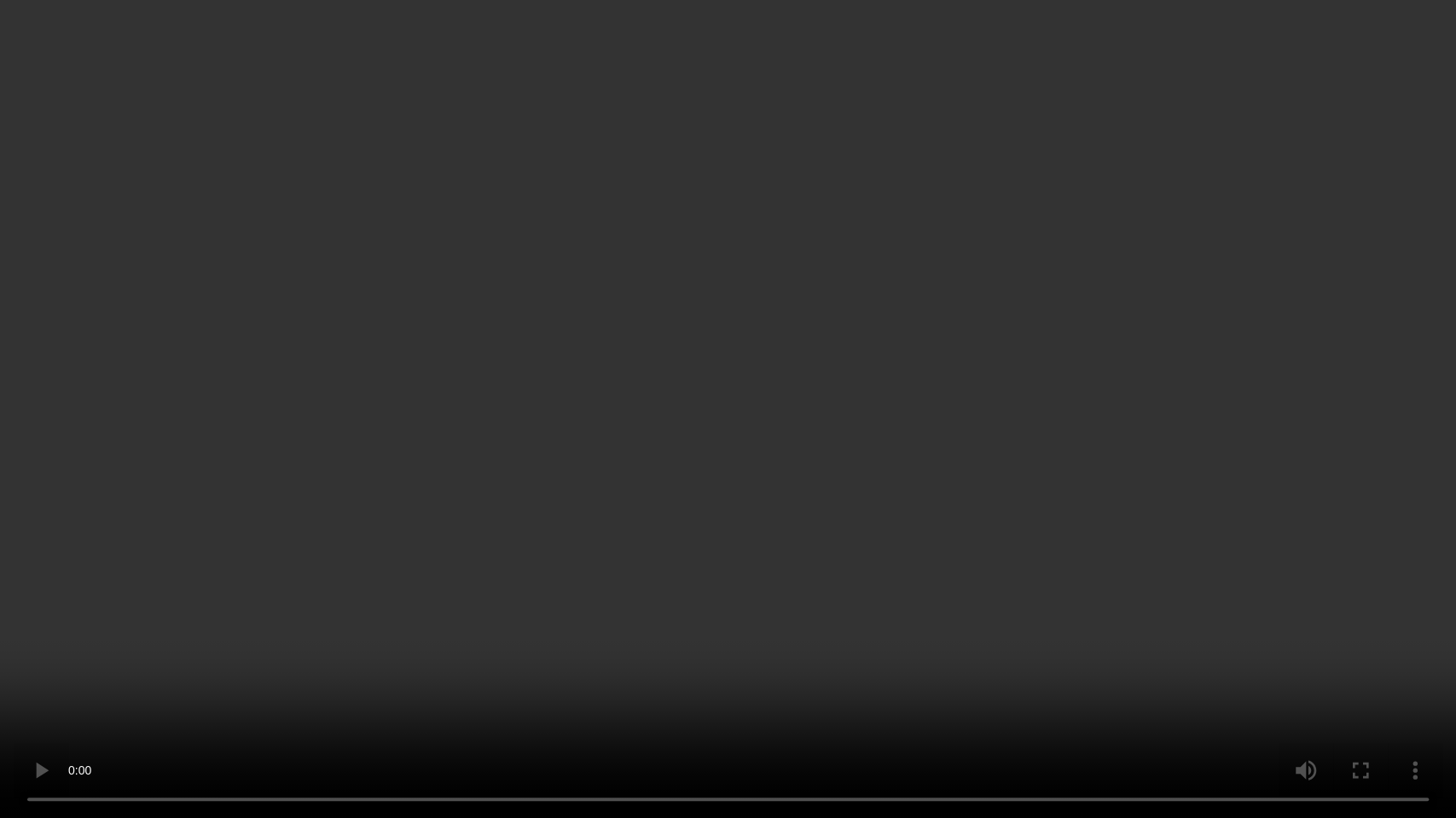
click at [879, 394] on video at bounding box center [728, 409] width 1456 height 818
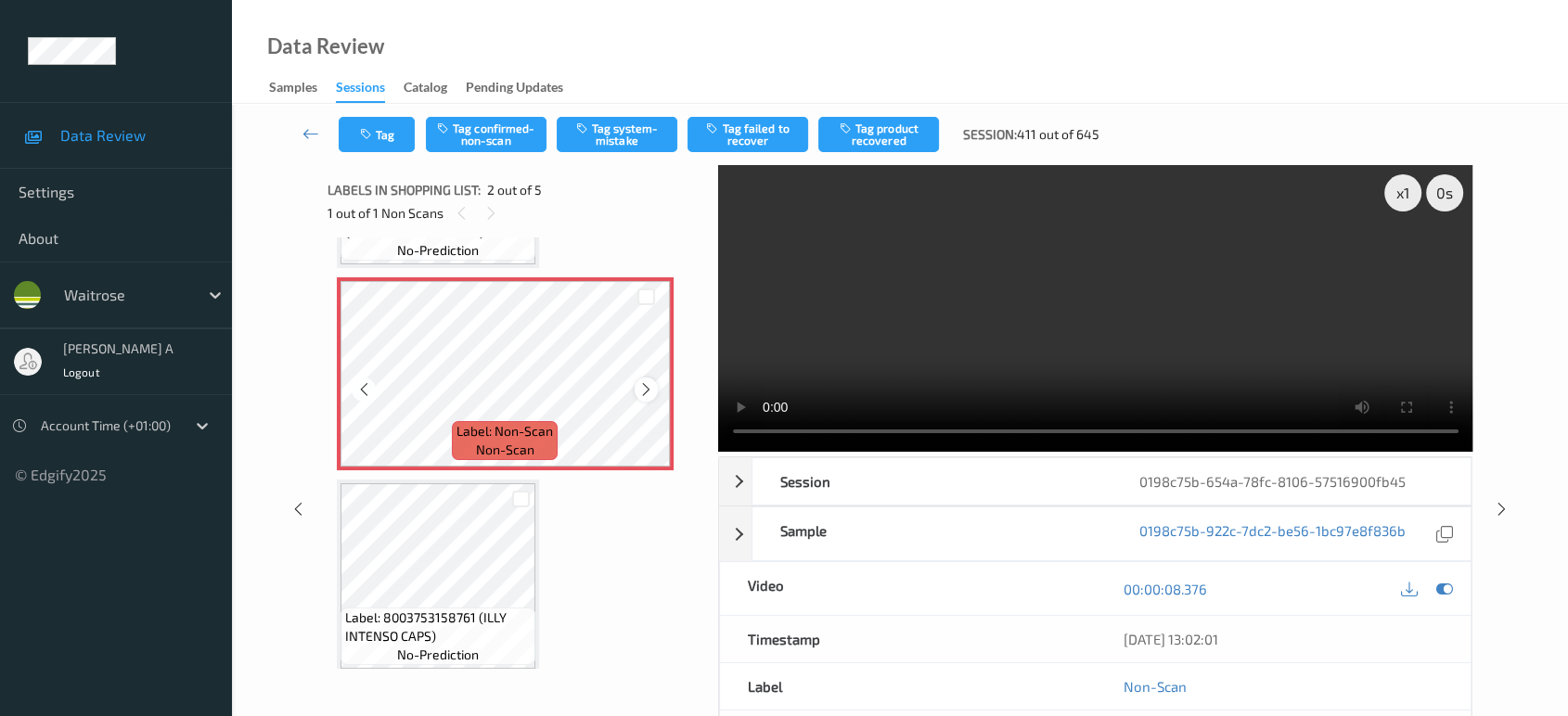
click at [651, 391] on icon at bounding box center [646, 389] width 16 height 17
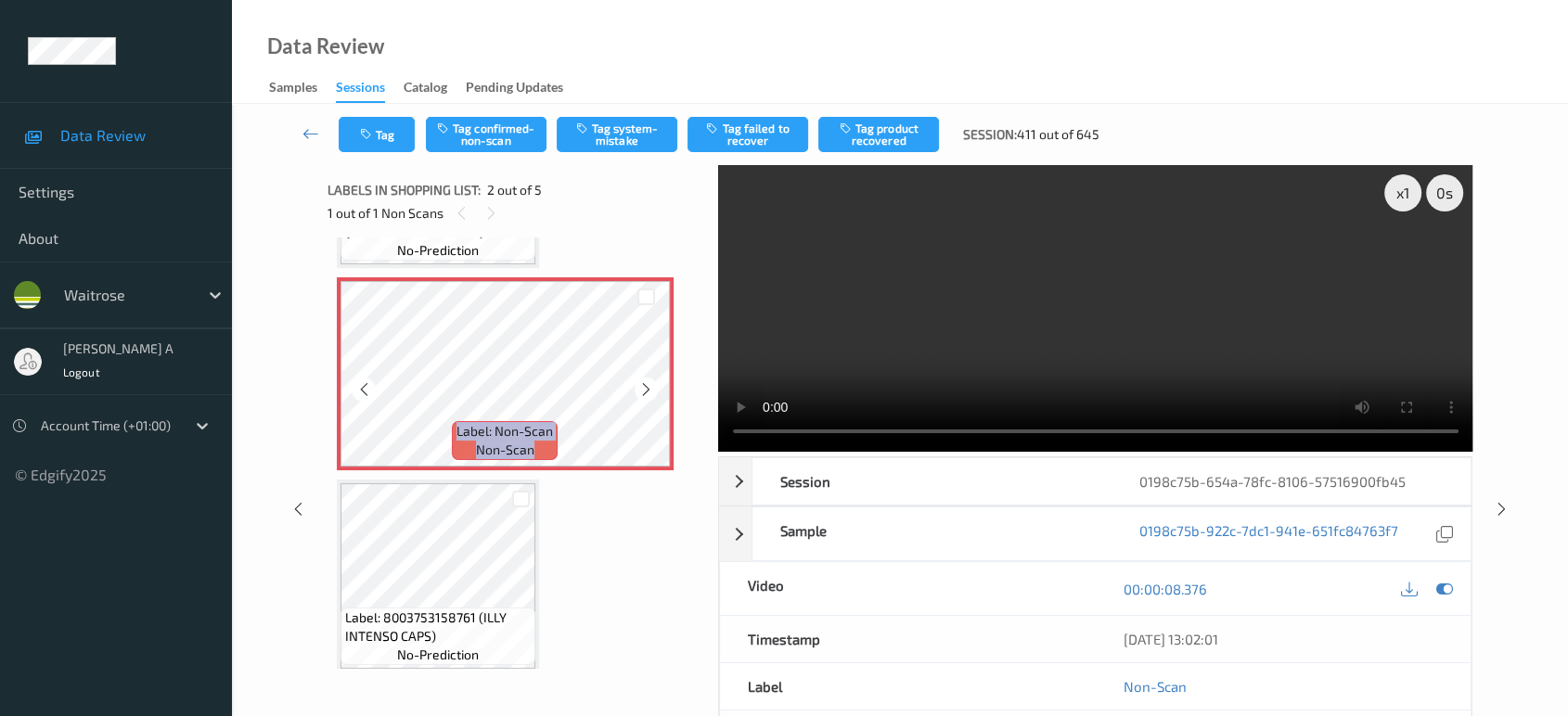
click at [651, 391] on icon at bounding box center [646, 389] width 16 height 17
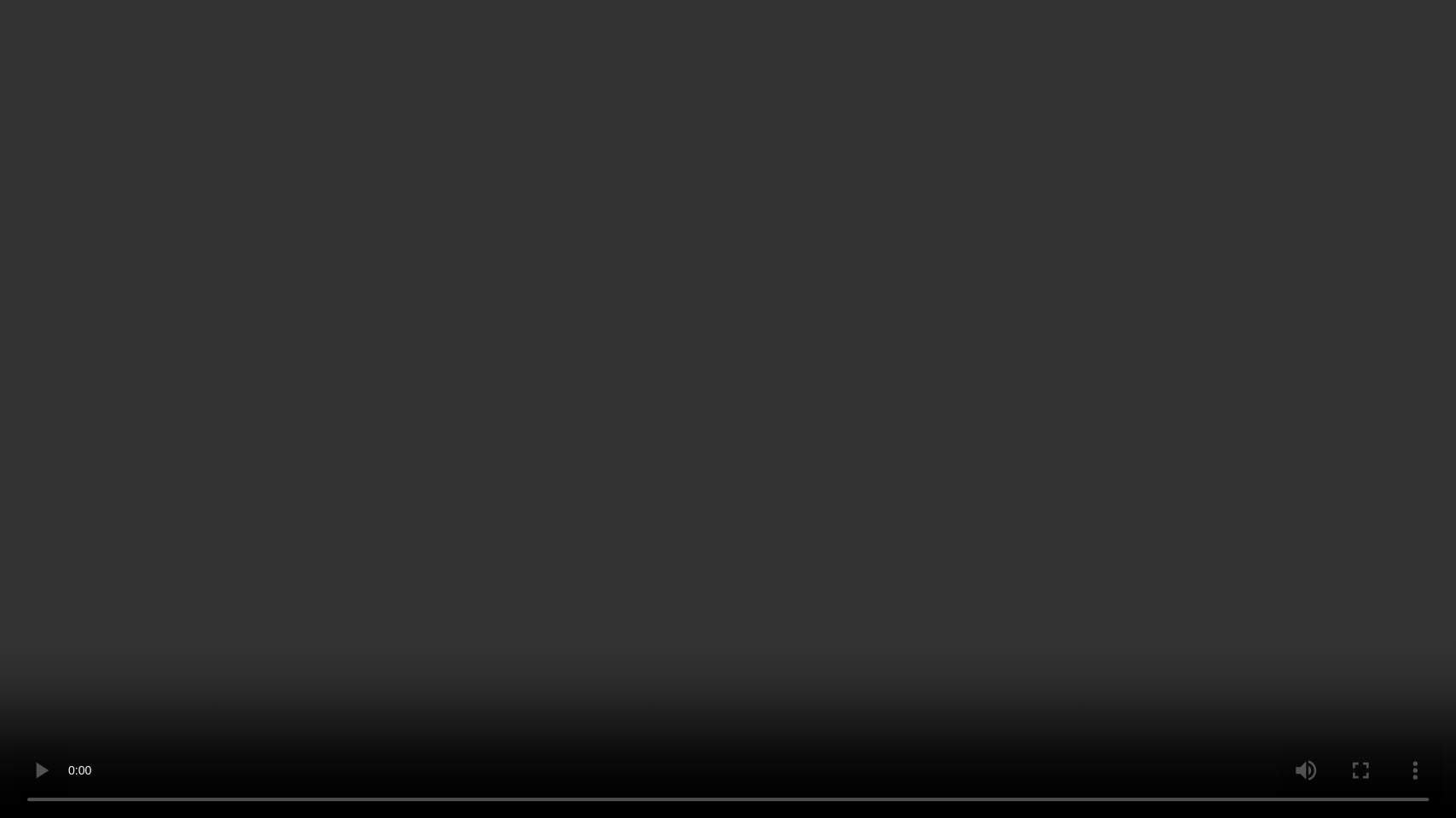
click at [737, 535] on video at bounding box center [728, 409] width 1456 height 818
click at [1160, 657] on video at bounding box center [728, 409] width 1456 height 818
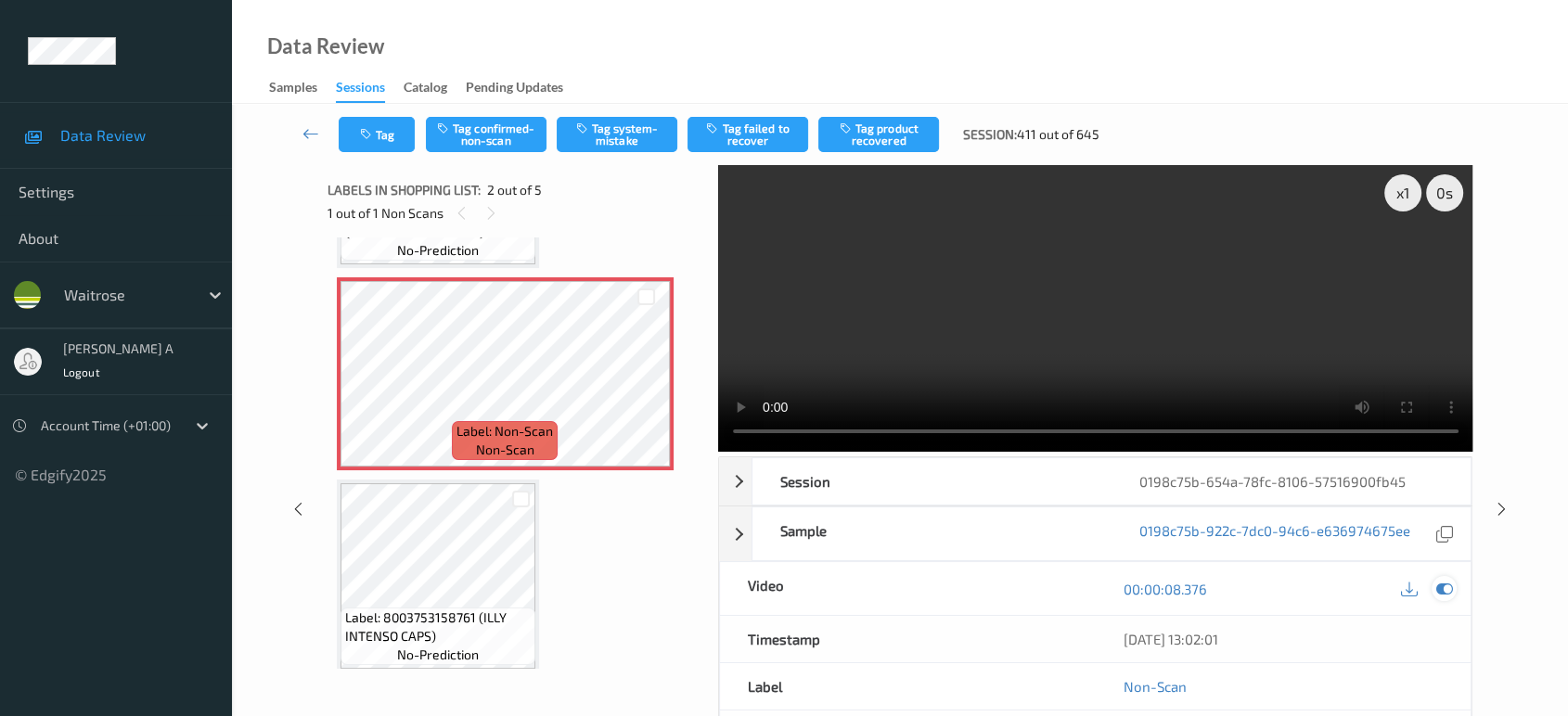
click at [1453, 593] on icon at bounding box center [1445, 589] width 17 height 17
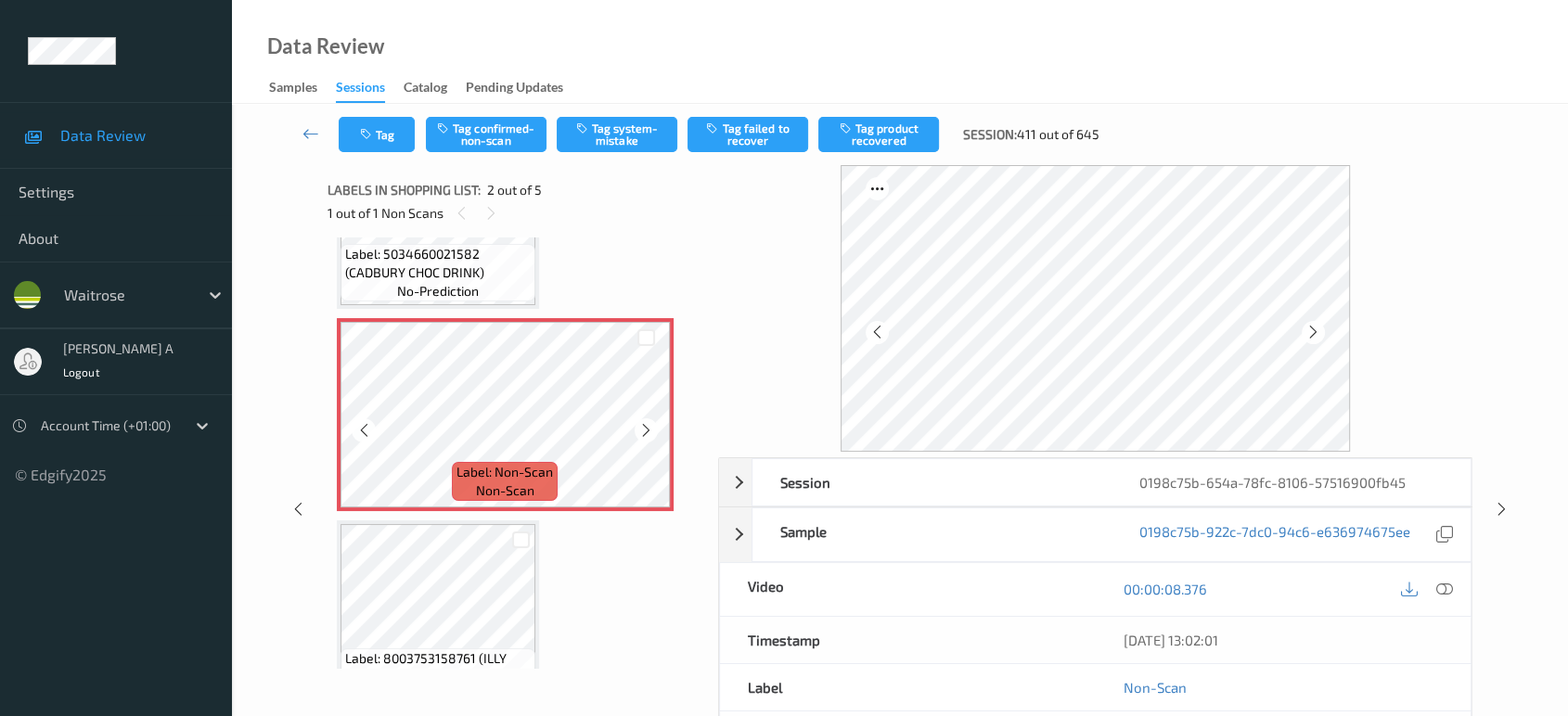
scroll to position [68, 0]
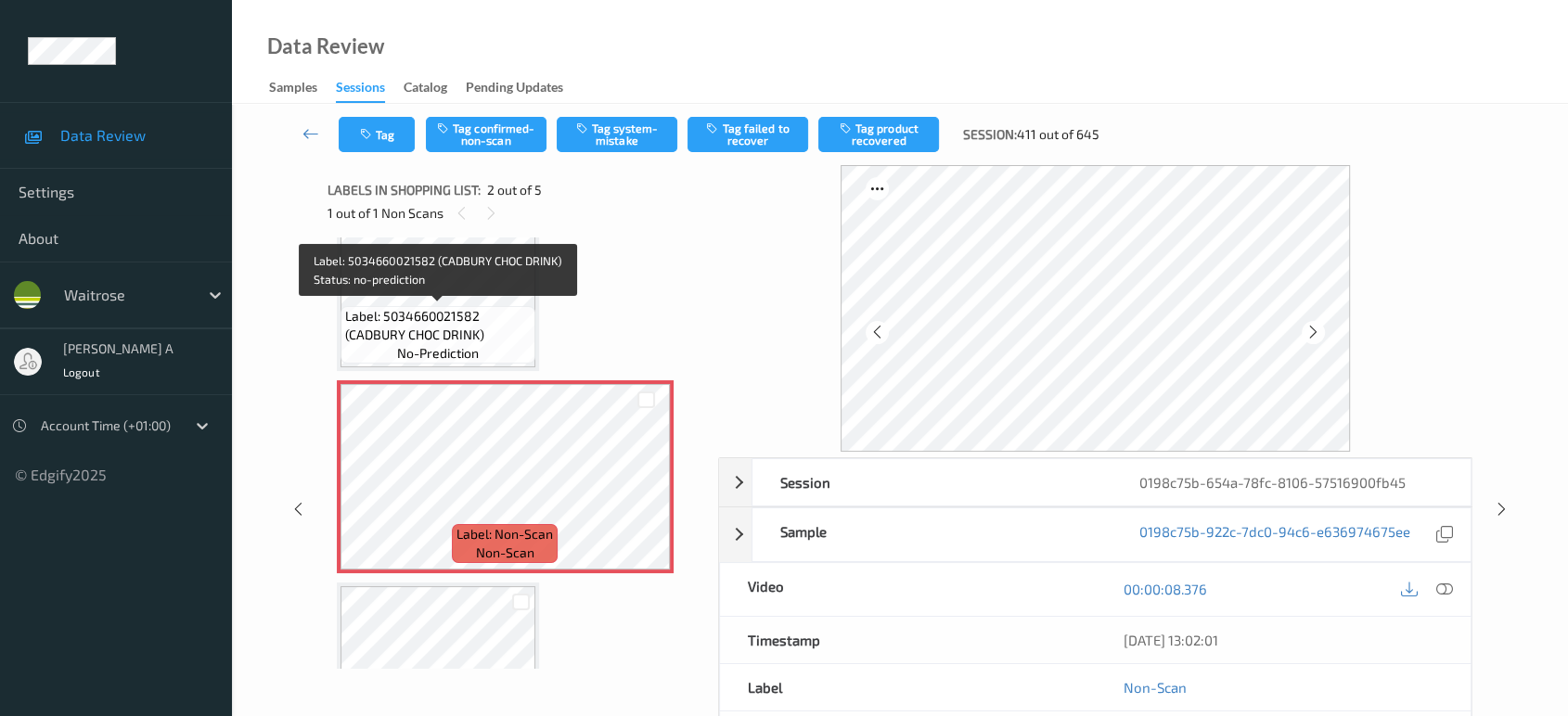
click at [483, 332] on span "Label: 5034660021582 (CADBURY CHOC DRINK)" at bounding box center [438, 326] width 186 height 37
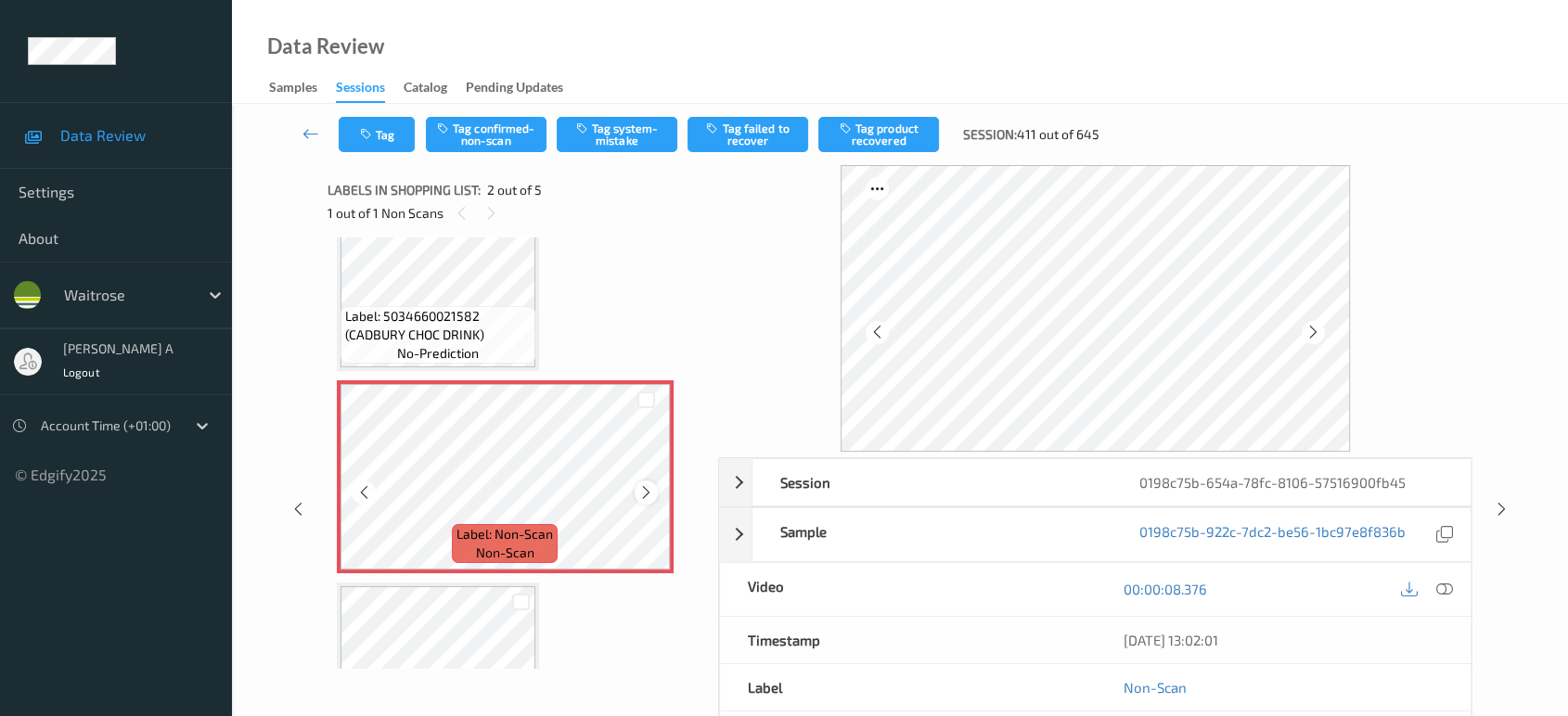
click at [636, 487] on div at bounding box center [647, 492] width 23 height 23
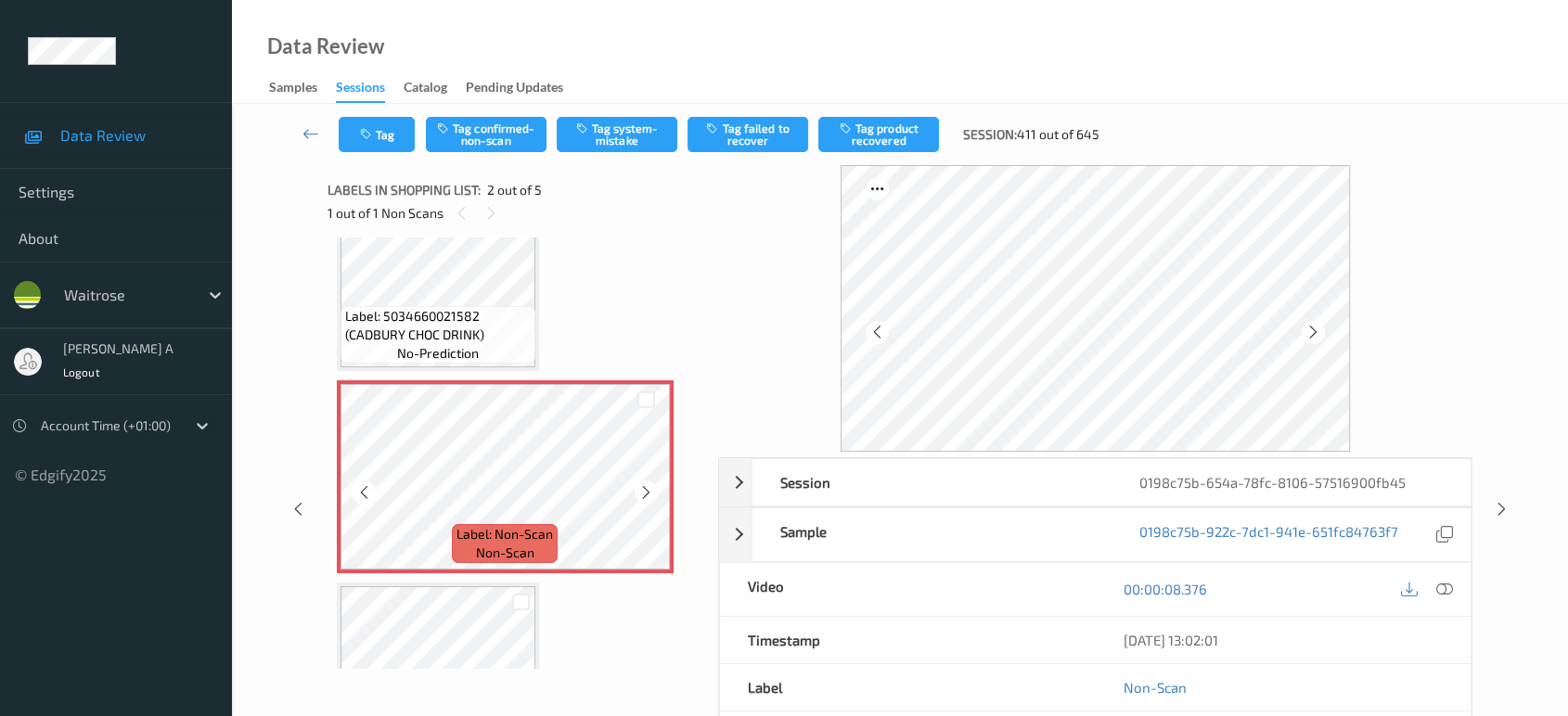
click at [636, 487] on div at bounding box center [647, 492] width 23 height 23
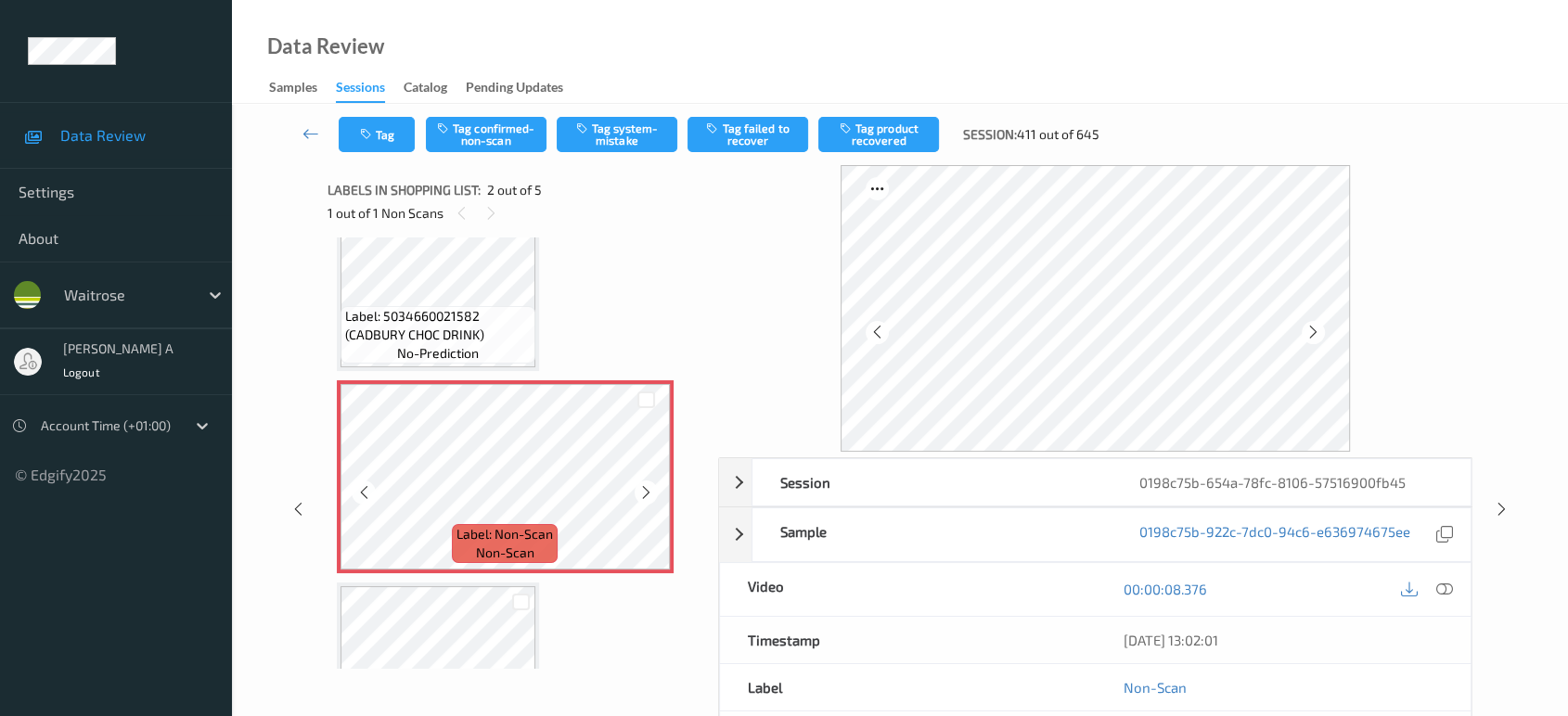
click at [636, 487] on div at bounding box center [647, 492] width 23 height 23
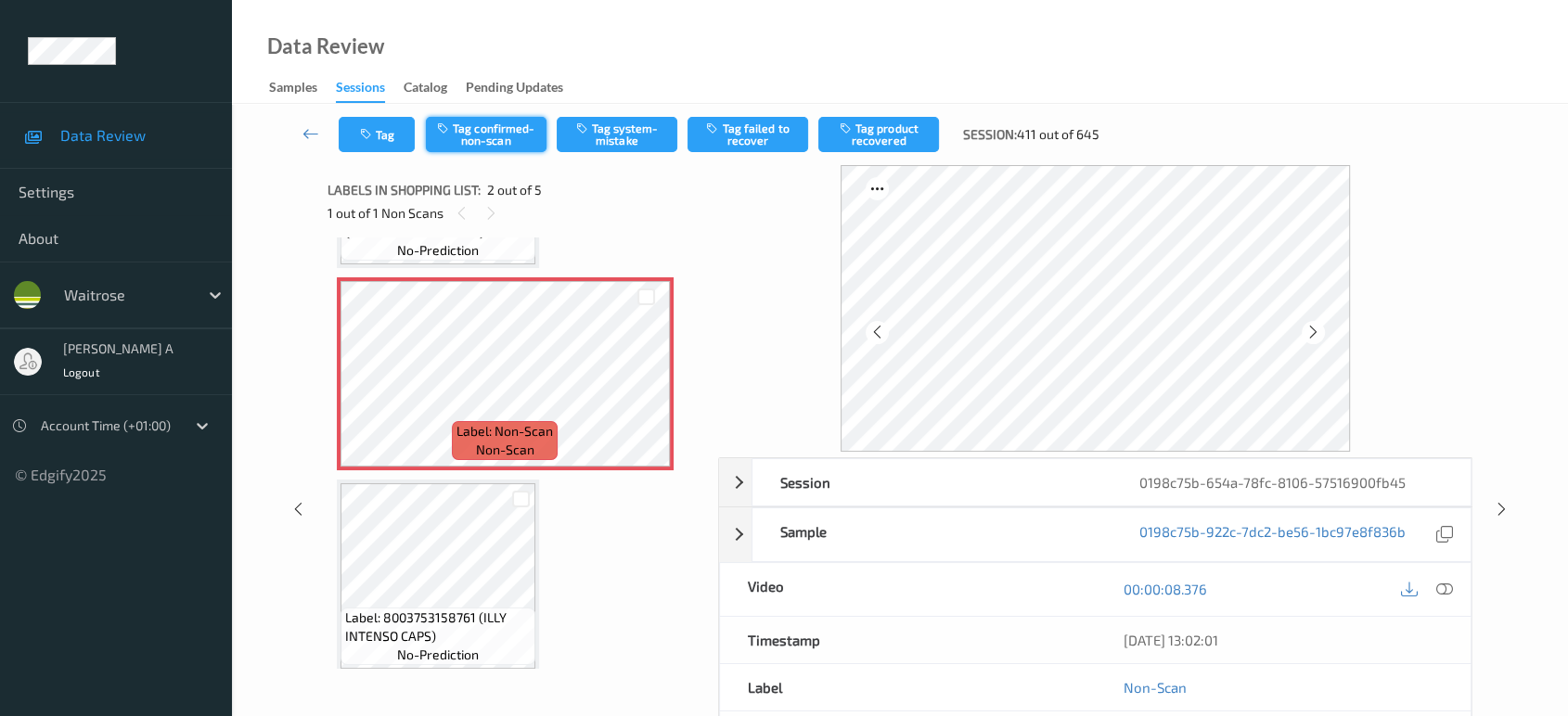
click at [480, 128] on button "Tag confirmed-non-scan" at bounding box center [485, 134] width 120 height 35
click at [861, 134] on button "Tag product recovered" at bounding box center [878, 134] width 120 height 35
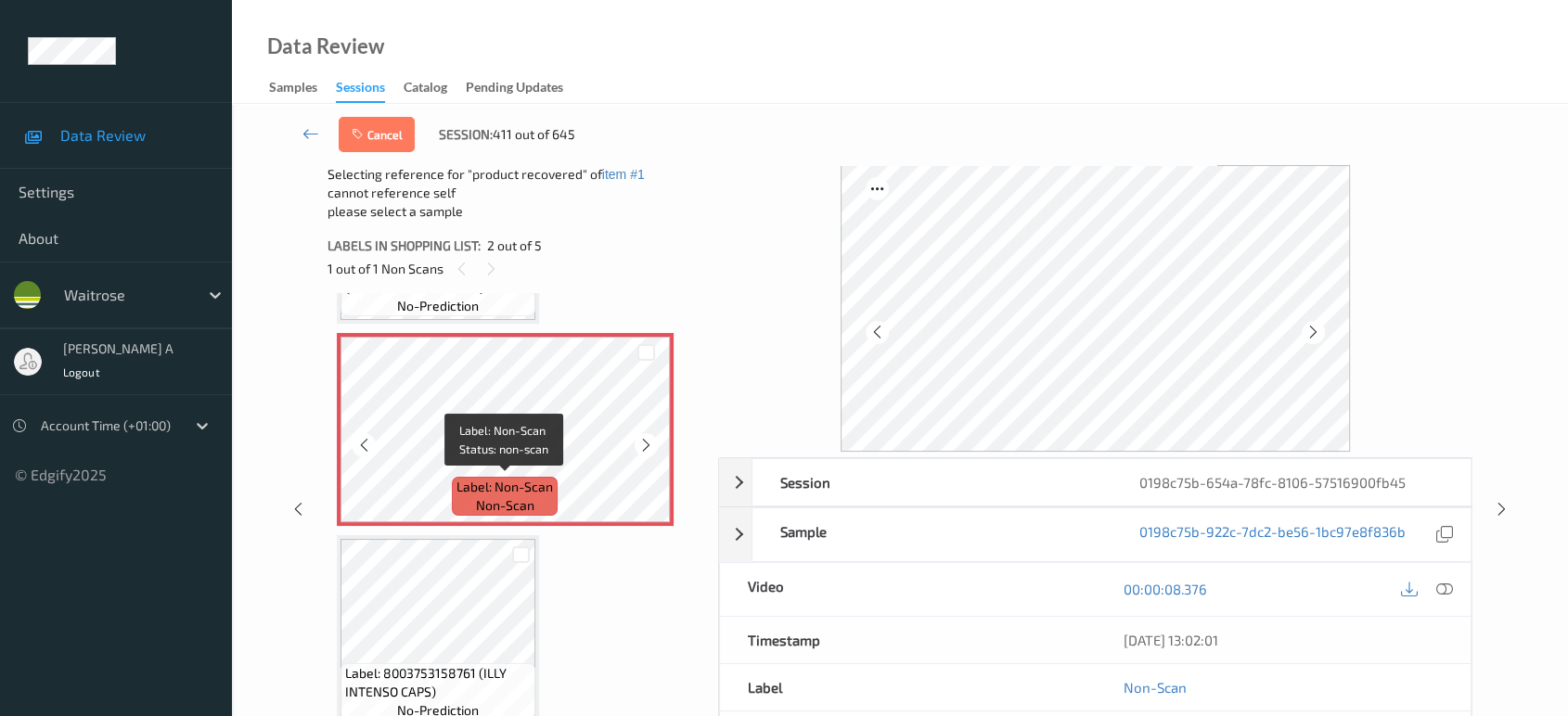
scroll to position [275, 0]
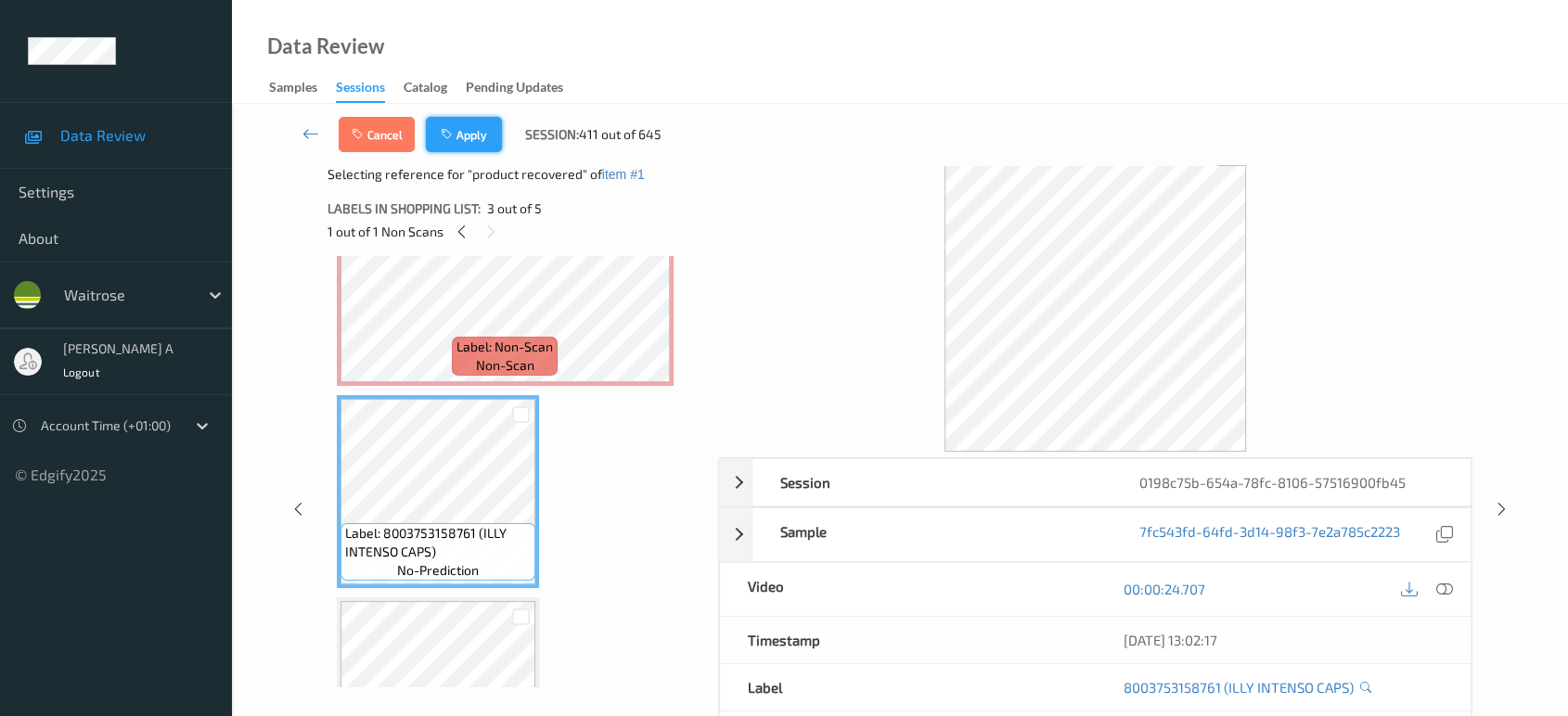
click at [483, 139] on button "Apply" at bounding box center [464, 134] width 76 height 35
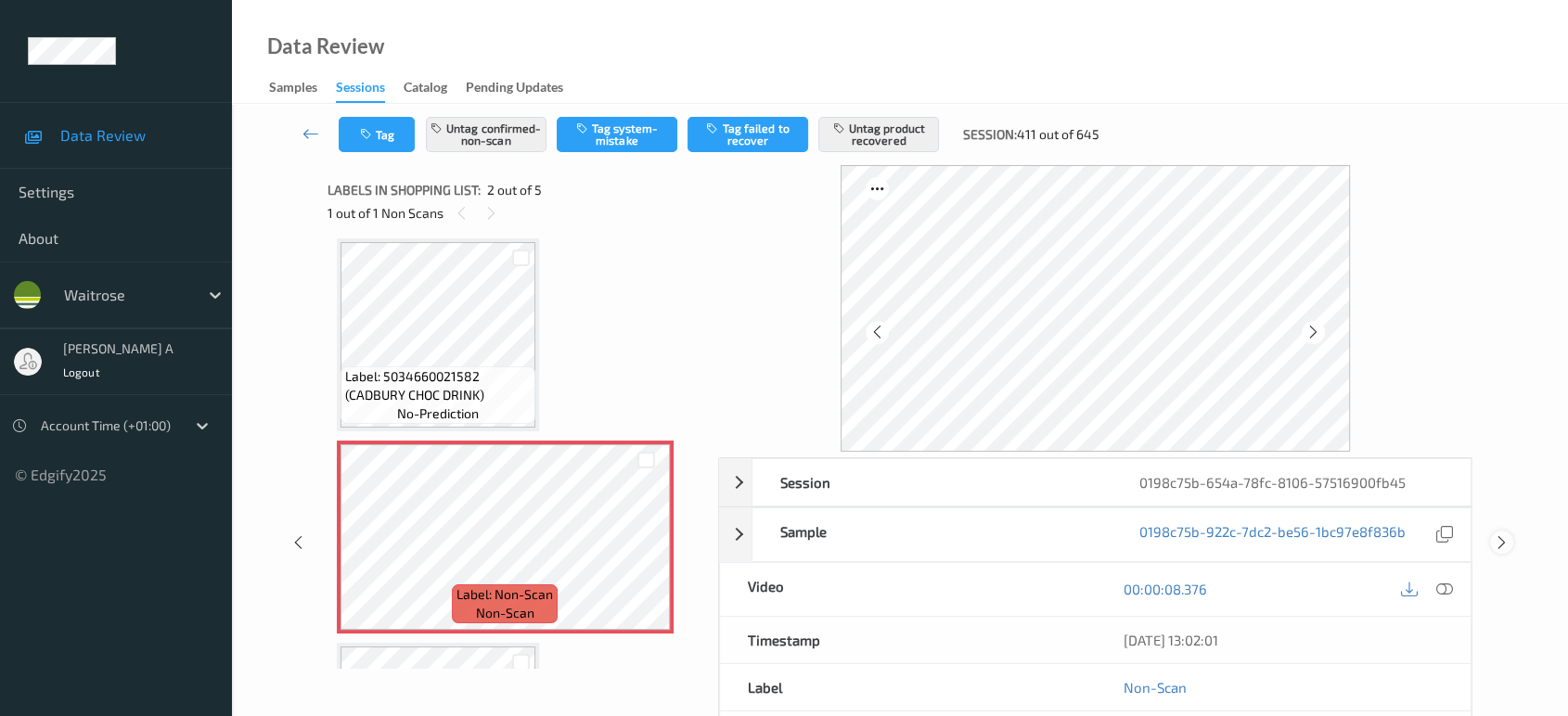
click at [1499, 534] on icon at bounding box center [1502, 542] width 16 height 17
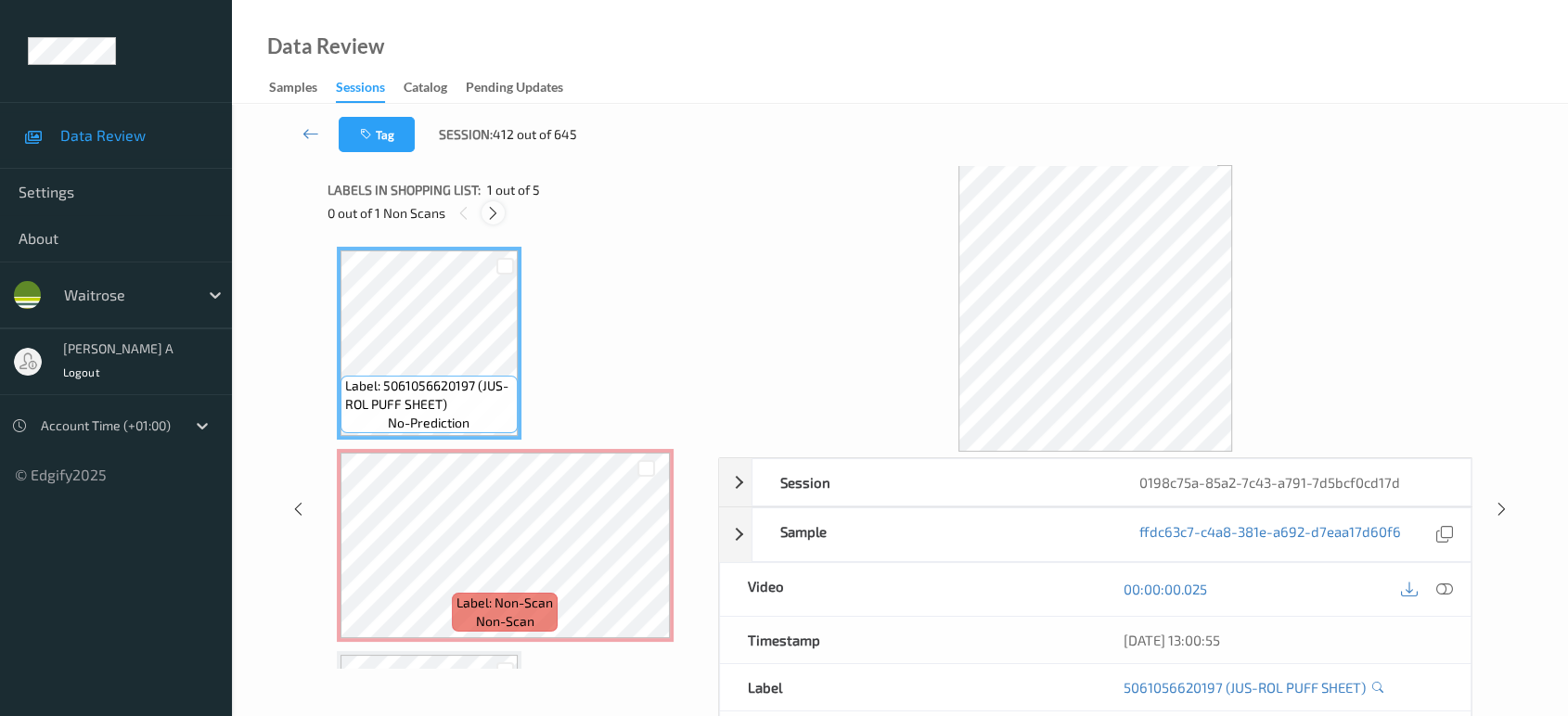
click at [492, 216] on icon at bounding box center [493, 213] width 16 height 17
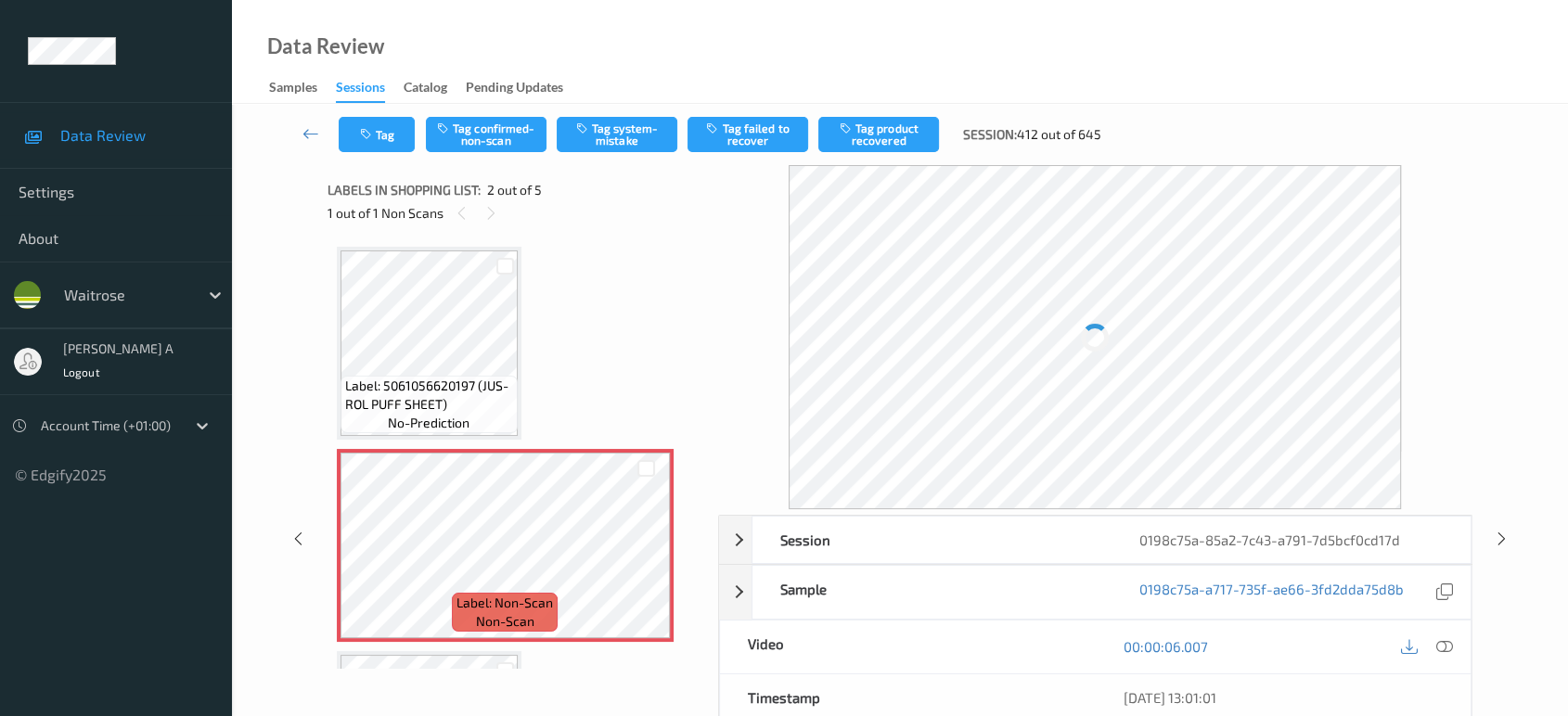
scroll to position [9, 0]
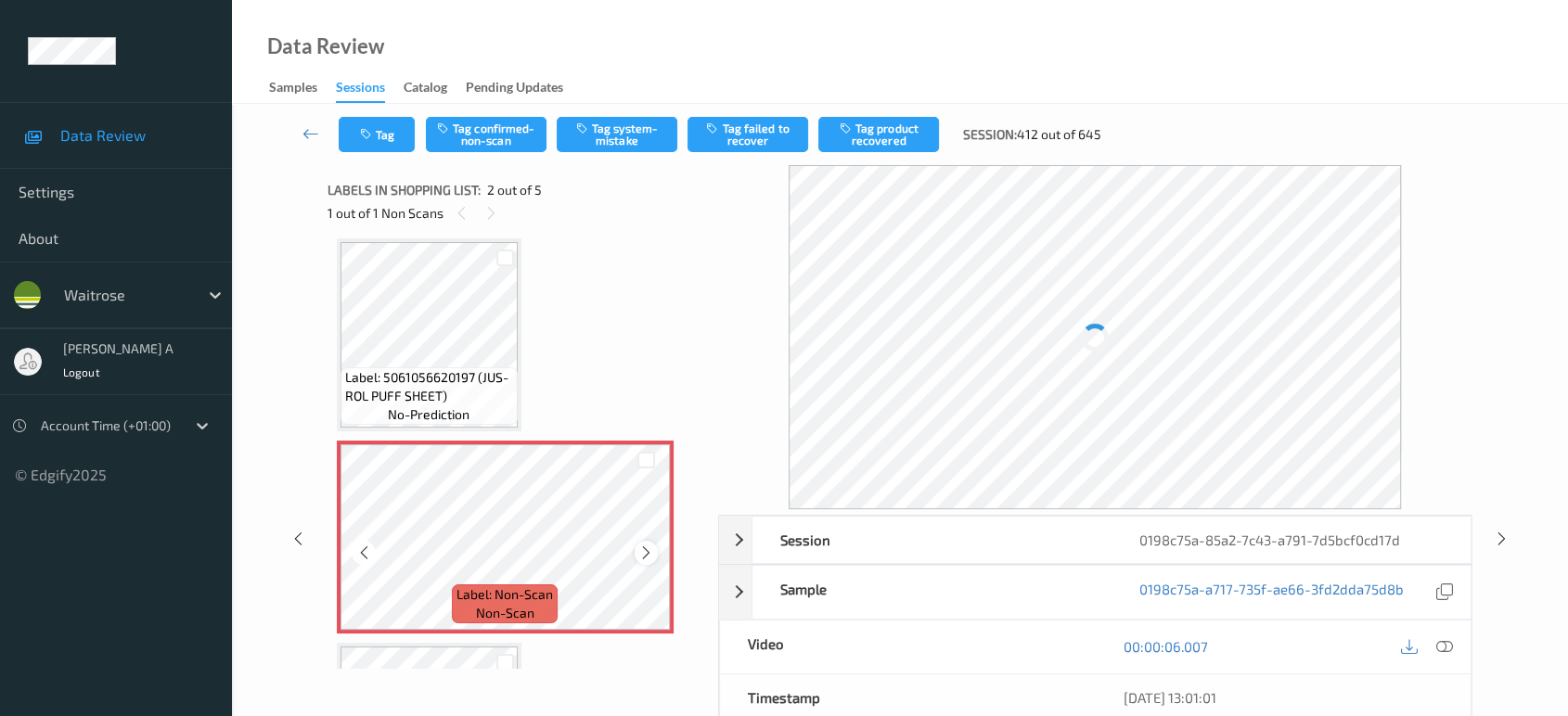
click at [649, 548] on icon at bounding box center [646, 553] width 16 height 17
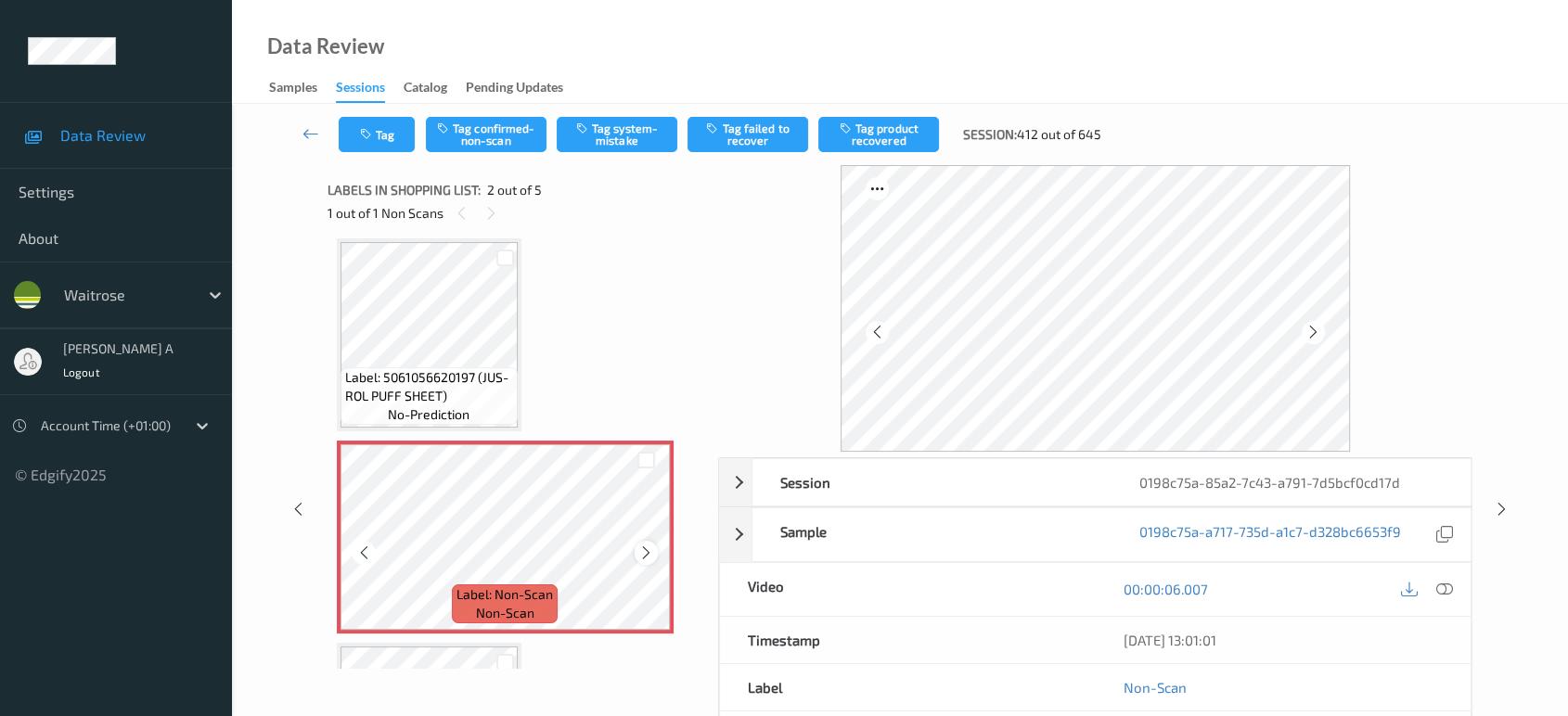
click at [651, 552] on icon at bounding box center [646, 553] width 16 height 17
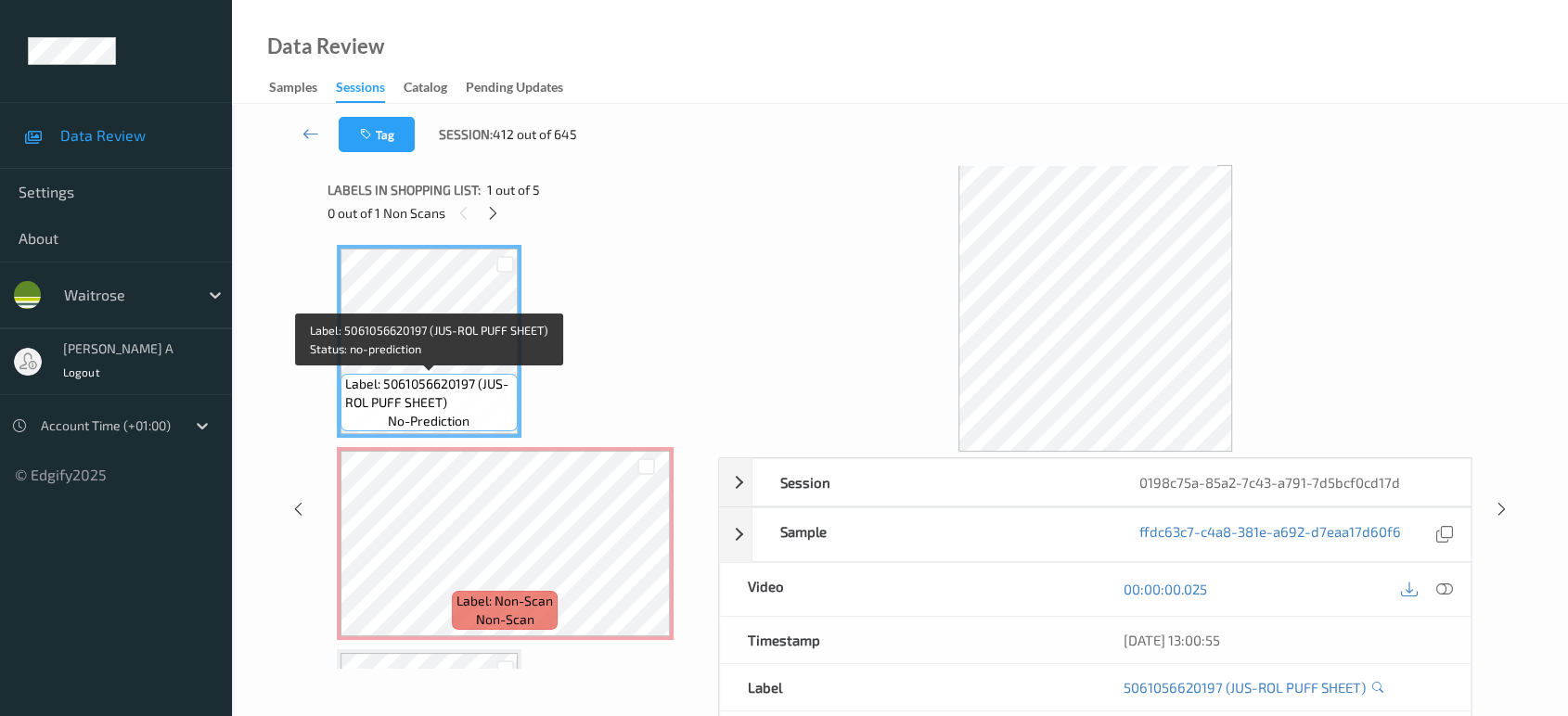
scroll to position [0, 0]
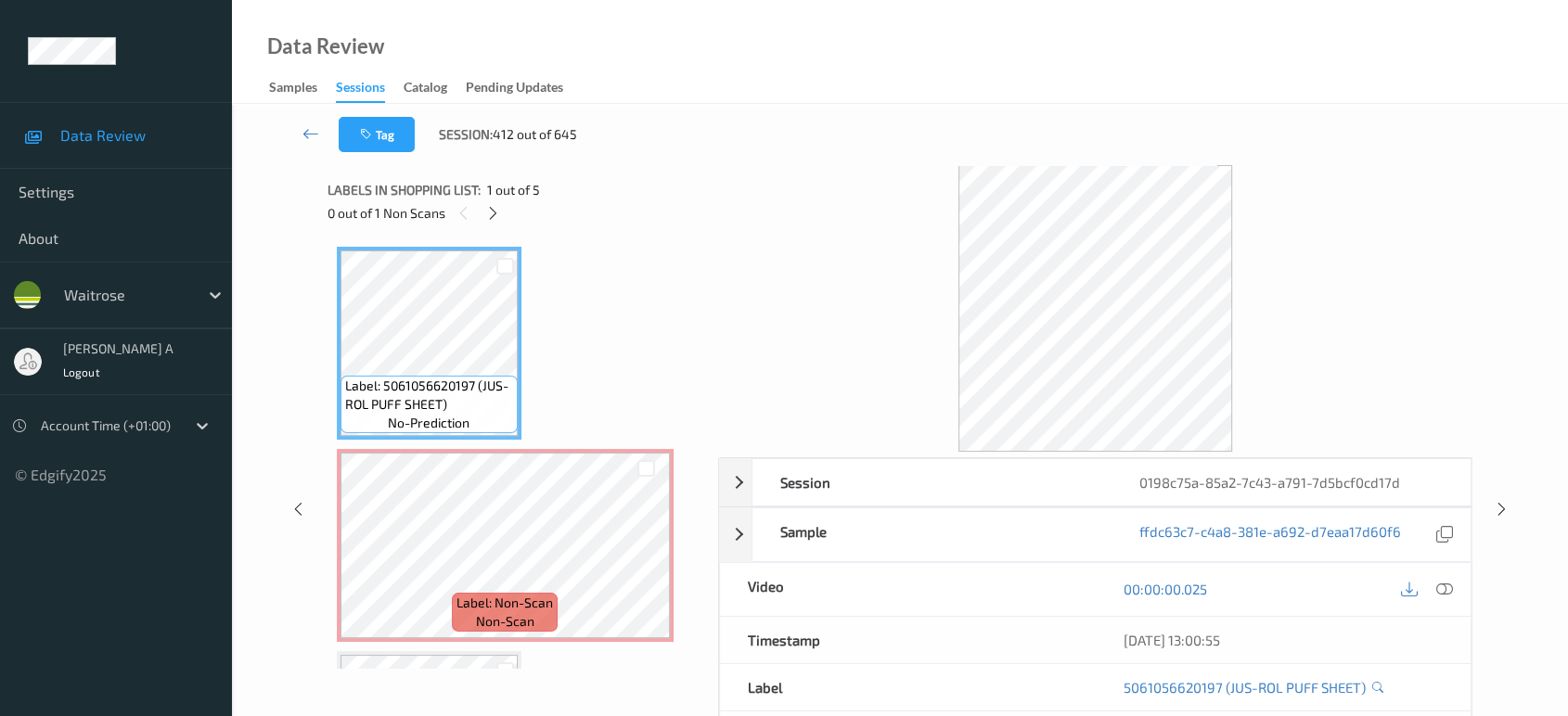
click at [1433, 585] on div at bounding box center [1445, 590] width 25 height 25
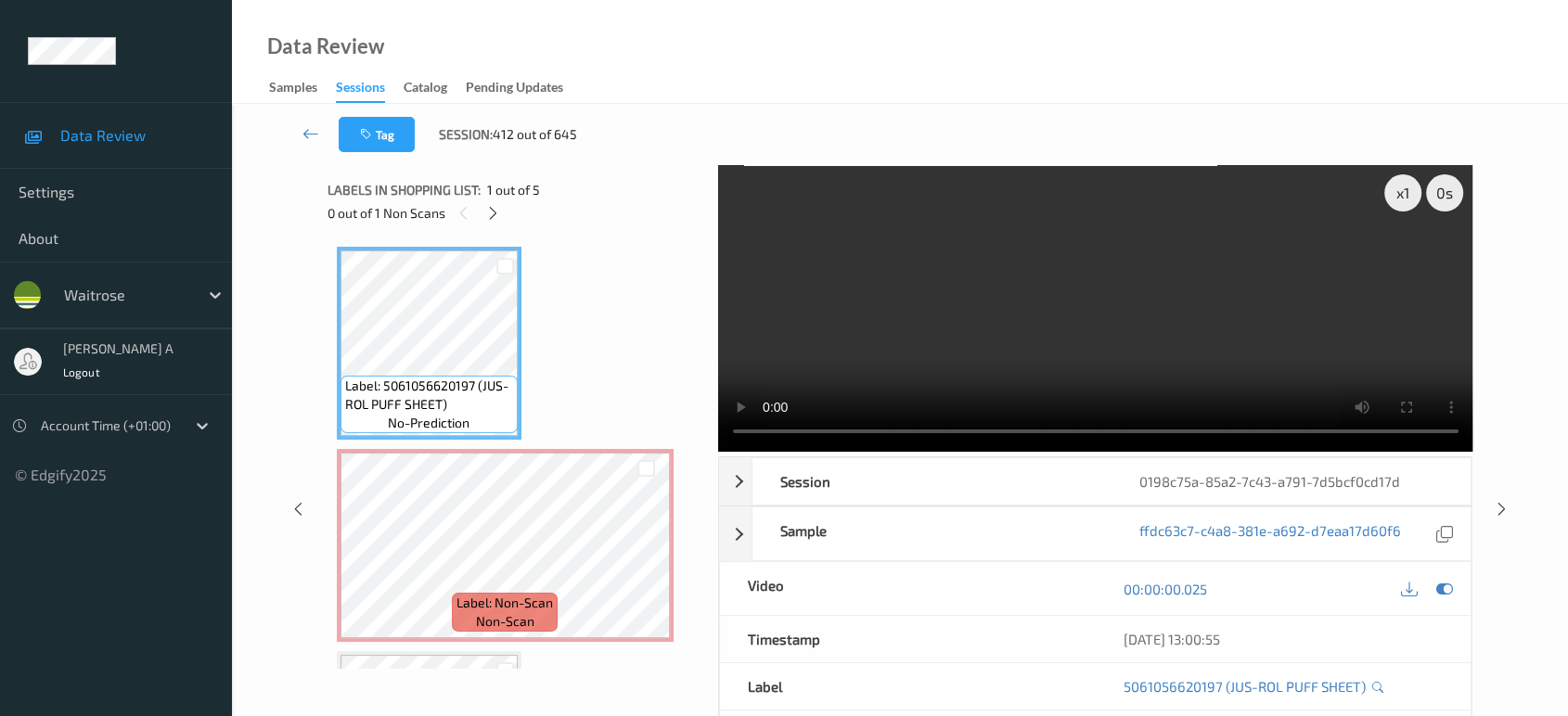
click at [1110, 330] on video at bounding box center [1096, 308] width 756 height 287
click at [497, 214] on icon at bounding box center [493, 213] width 16 height 17
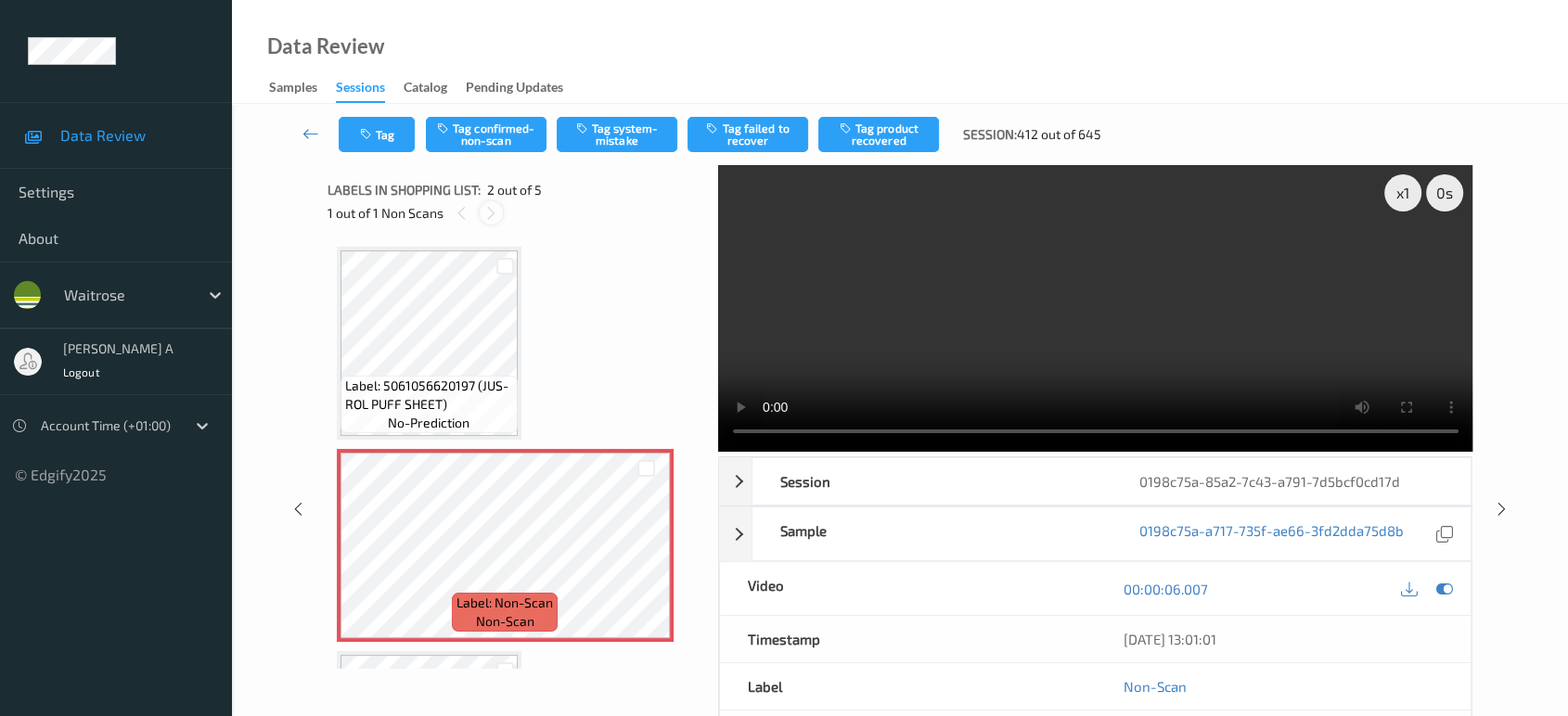
scroll to position [9, 0]
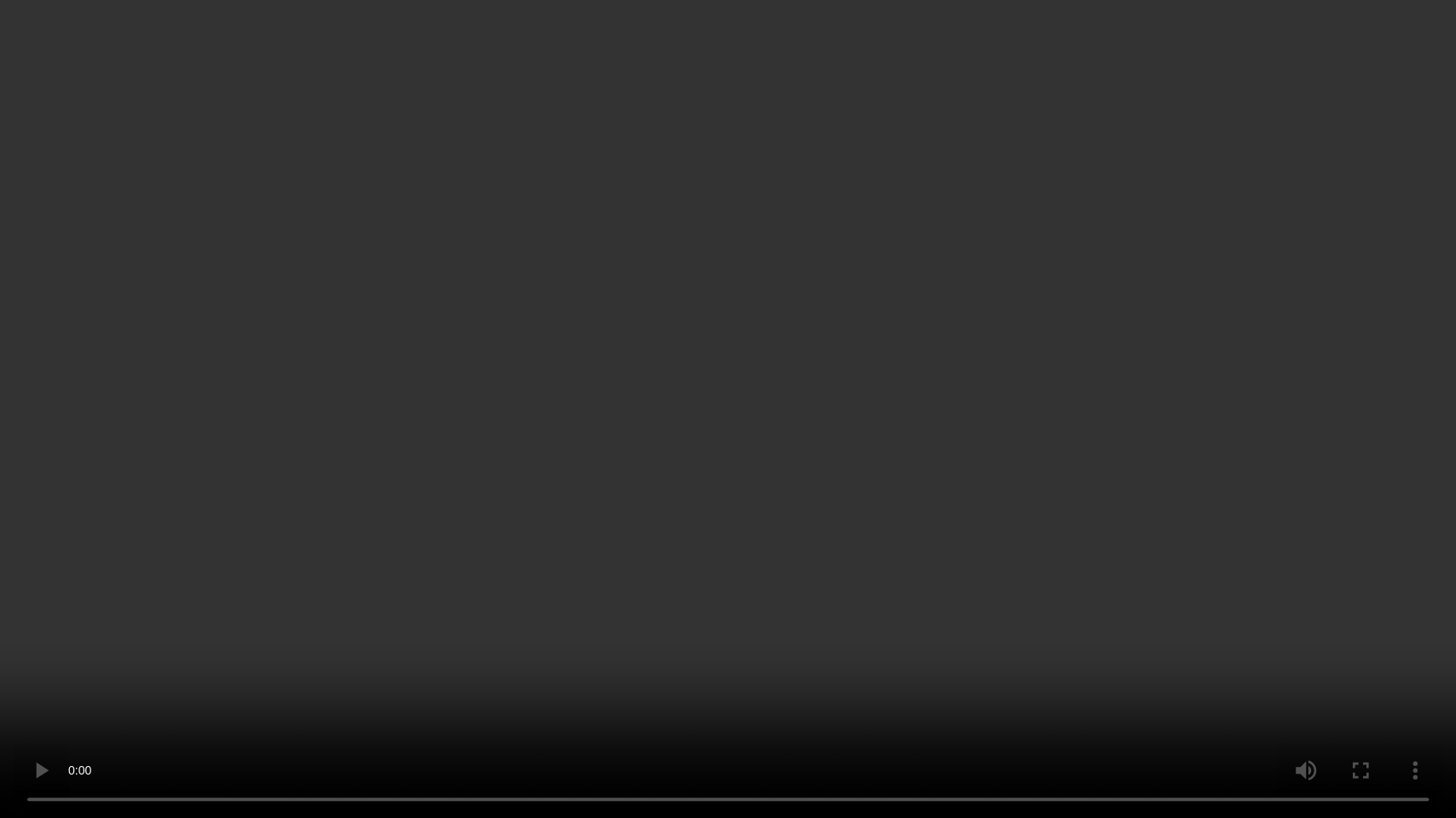
click at [750, 477] on video at bounding box center [728, 409] width 1456 height 818
click at [811, 350] on video at bounding box center [728, 409] width 1456 height 818
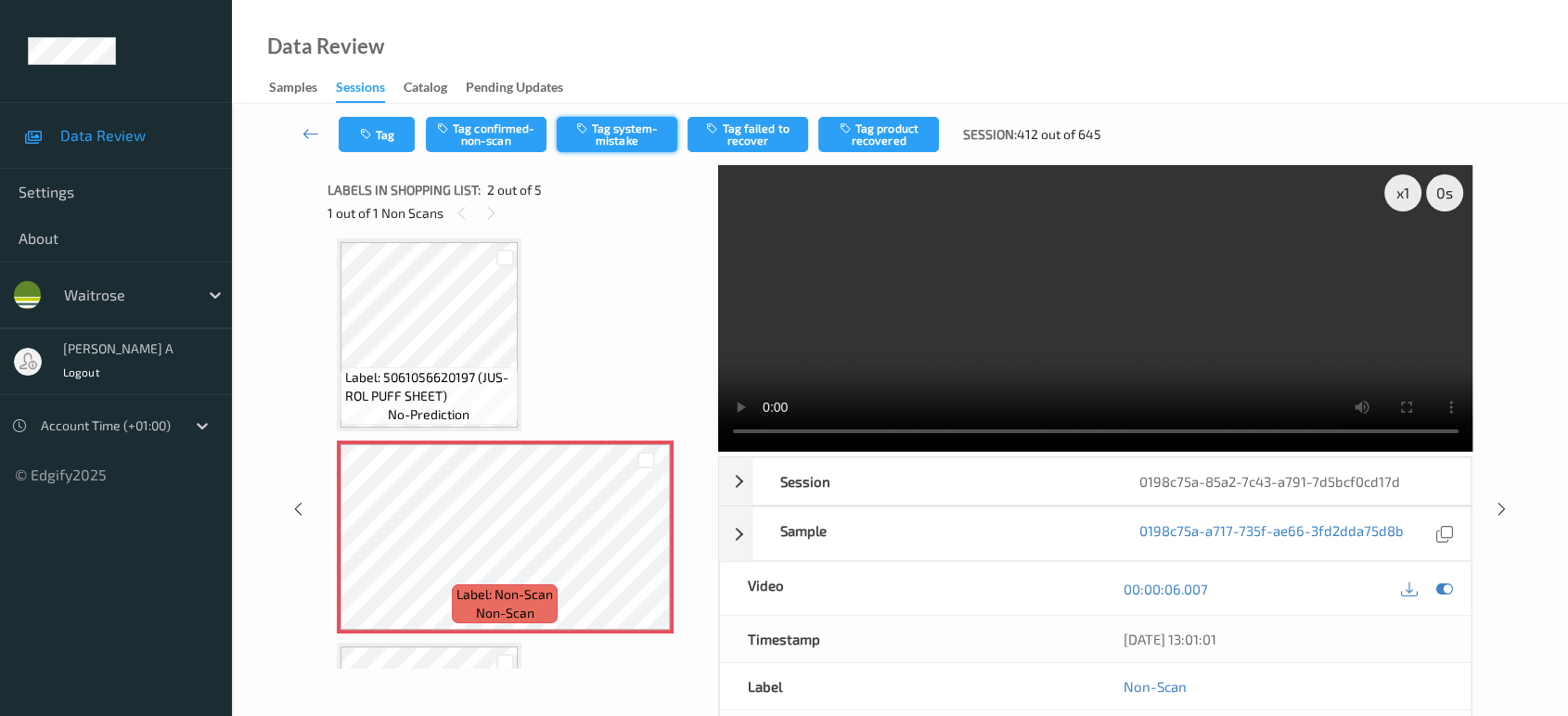
click at [630, 143] on button "Tag system-mistake" at bounding box center [617, 134] width 120 height 35
click at [387, 134] on button "Tag" at bounding box center [377, 134] width 76 height 35
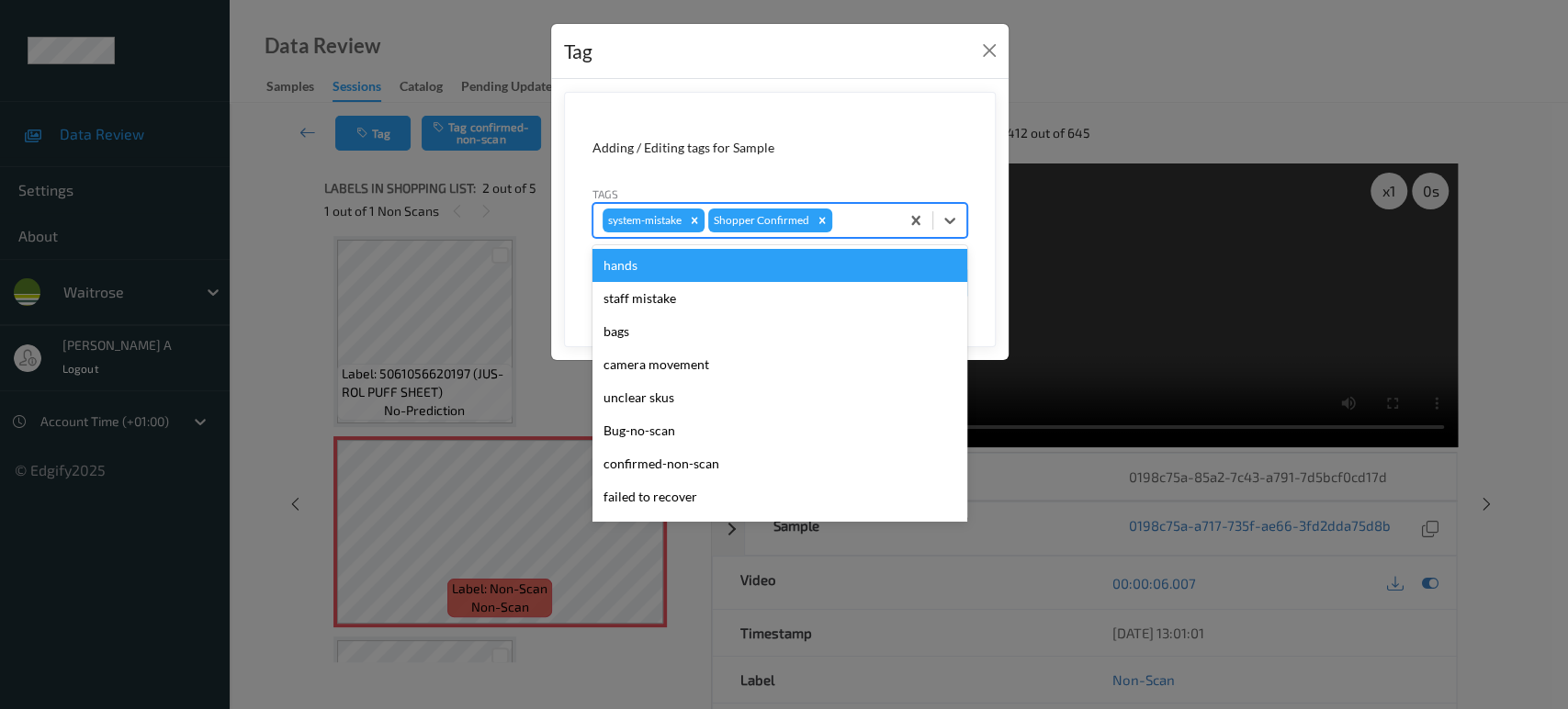
click at [876, 212] on div at bounding box center [863, 220] width 54 height 22
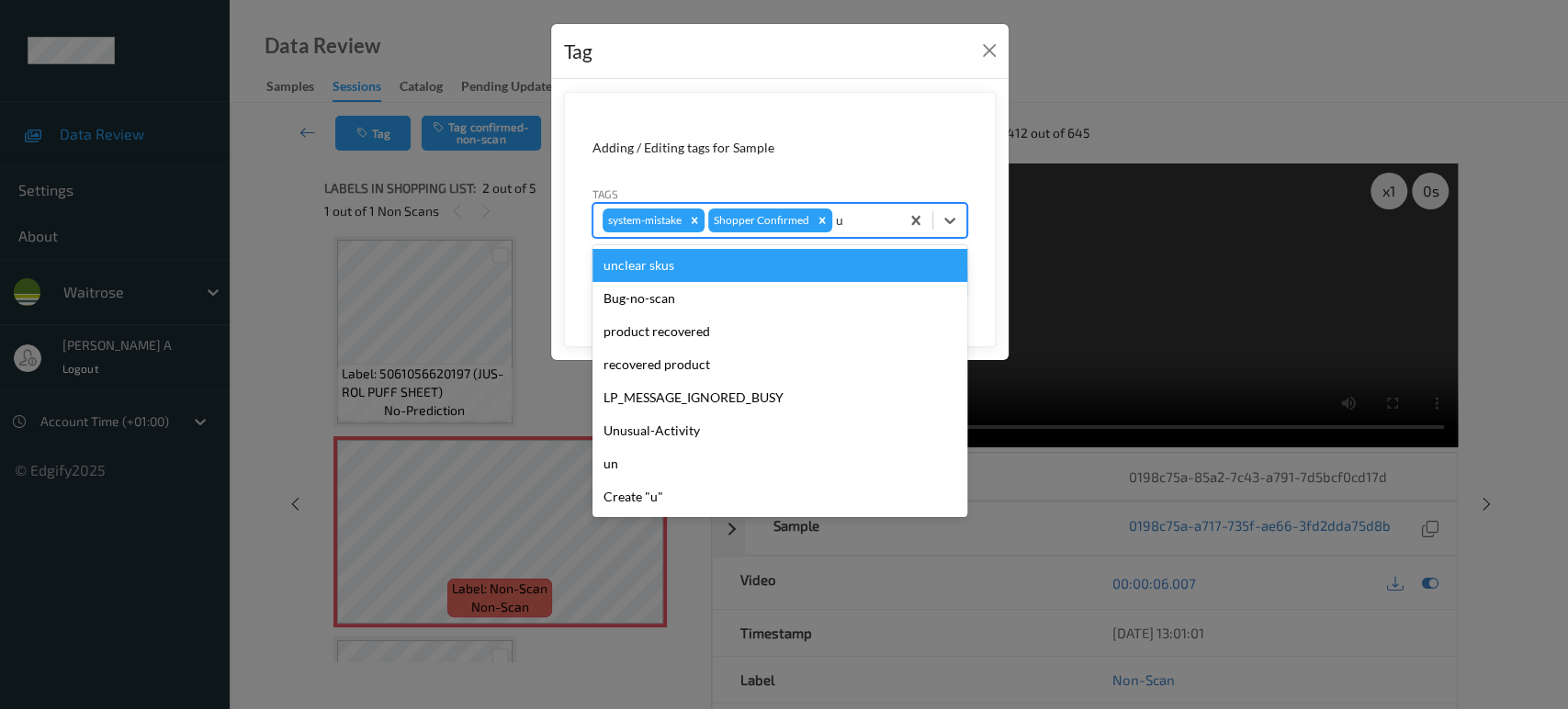
type input "un"
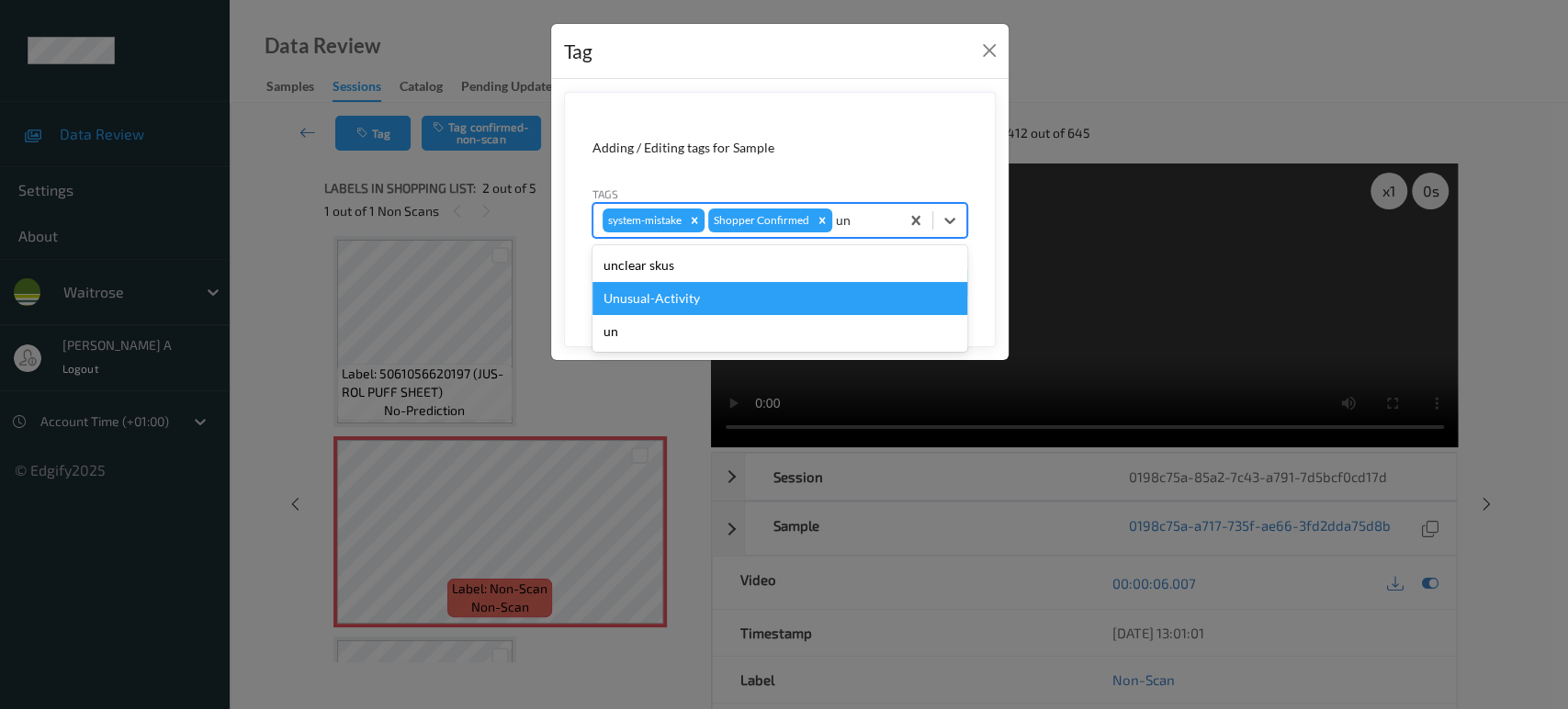
click at [712, 285] on div "Unusual-Activity" at bounding box center [780, 298] width 375 height 33
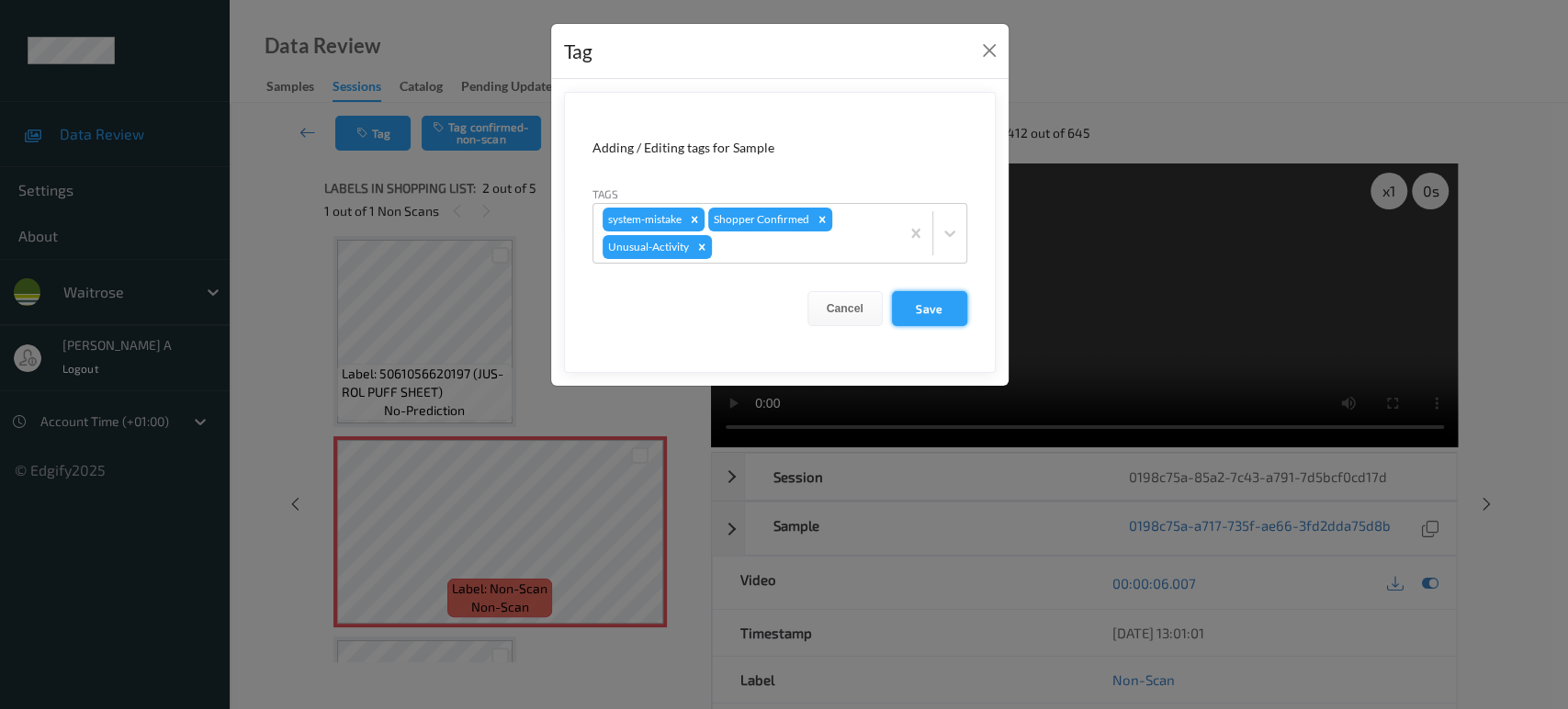
click at [917, 307] on button "Save" at bounding box center [930, 309] width 76 height 35
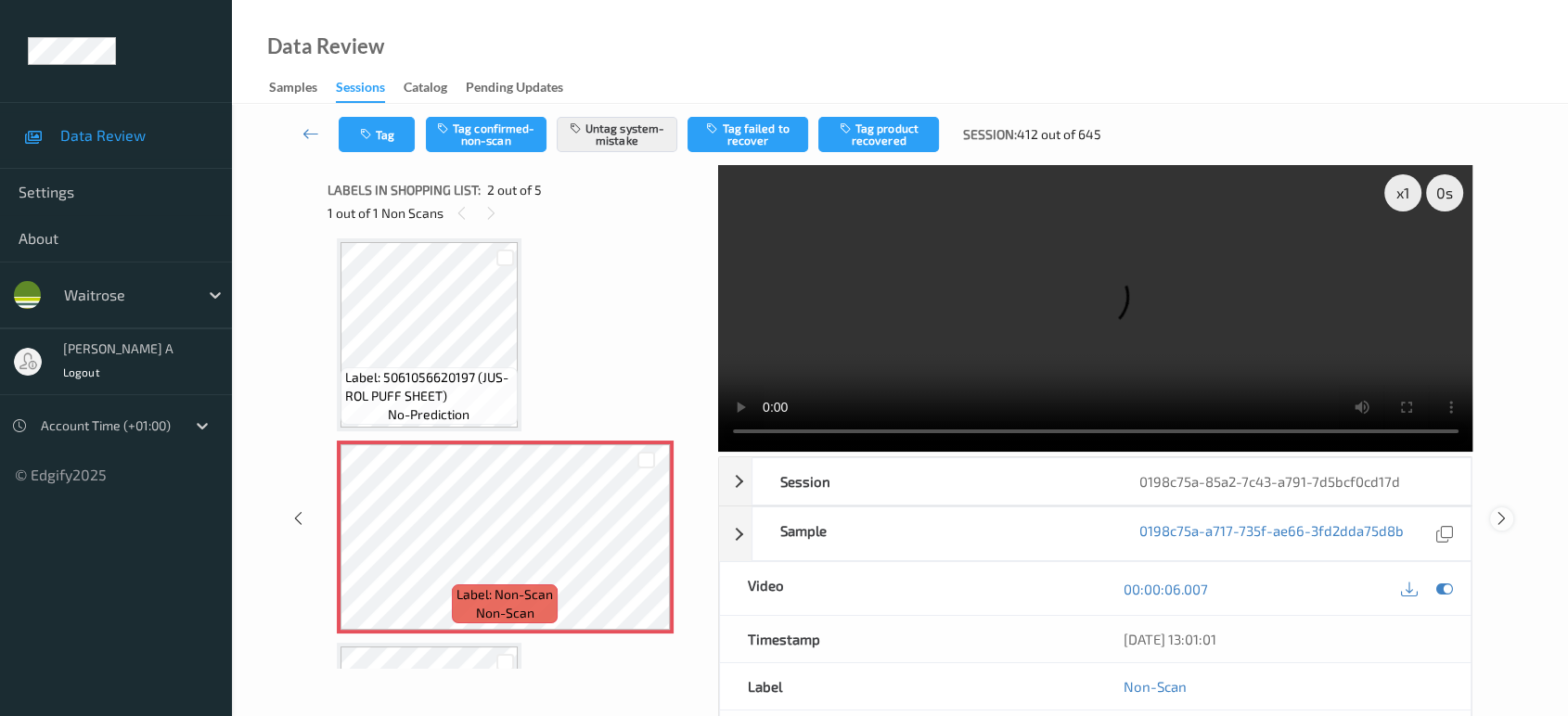
click at [1499, 510] on icon at bounding box center [1502, 517] width 16 height 17
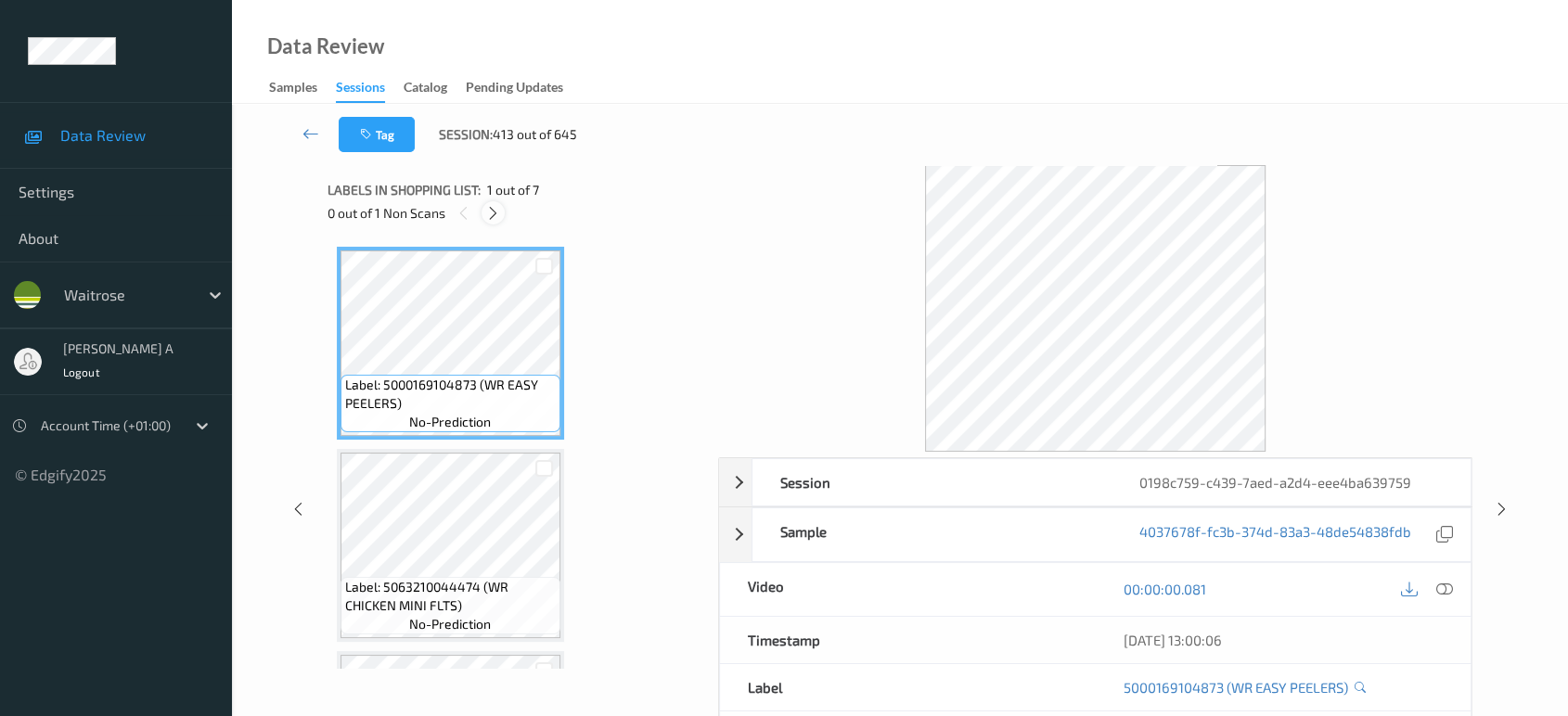
click at [497, 208] on icon at bounding box center [493, 213] width 16 height 17
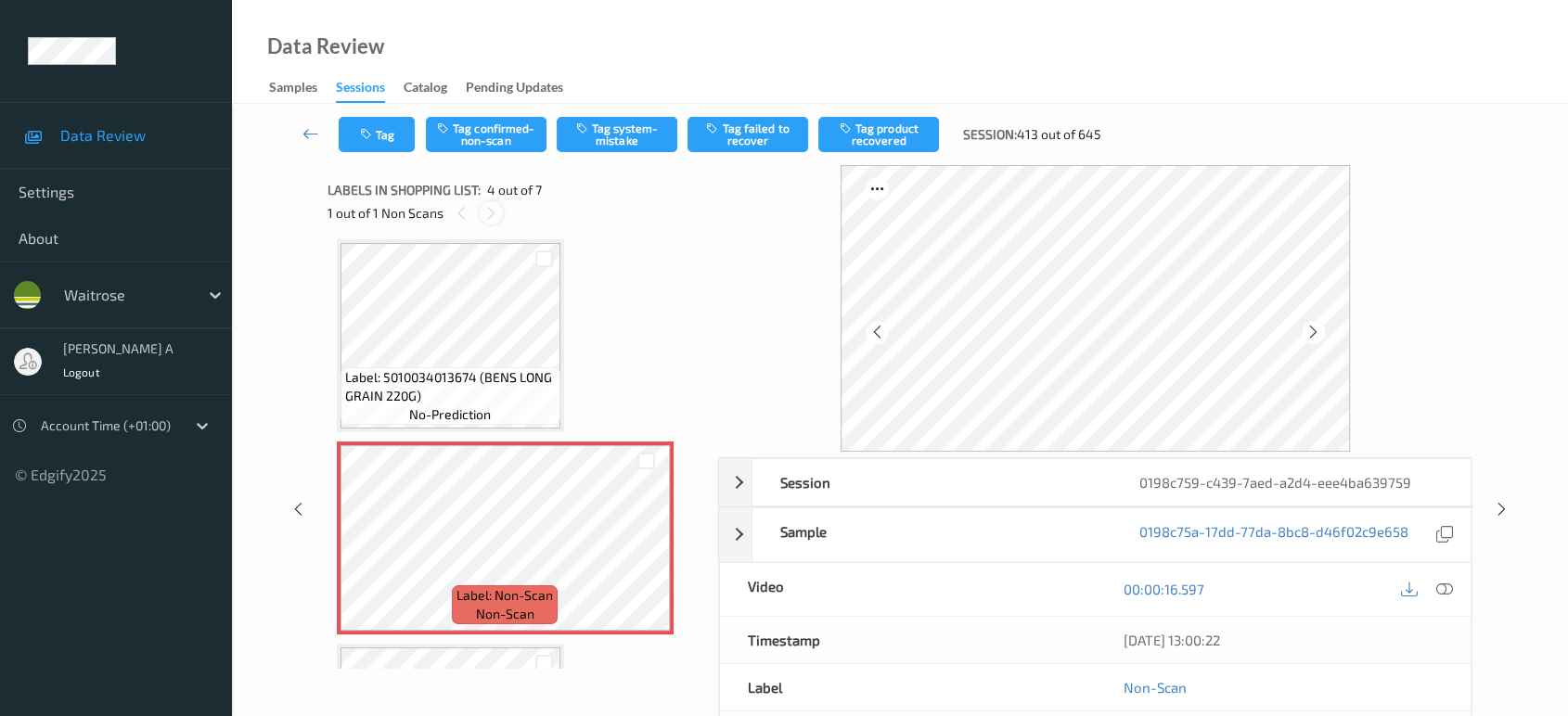
click at [492, 205] on icon at bounding box center [491, 213] width 16 height 17
click at [650, 546] on icon at bounding box center [646, 554] width 16 height 17
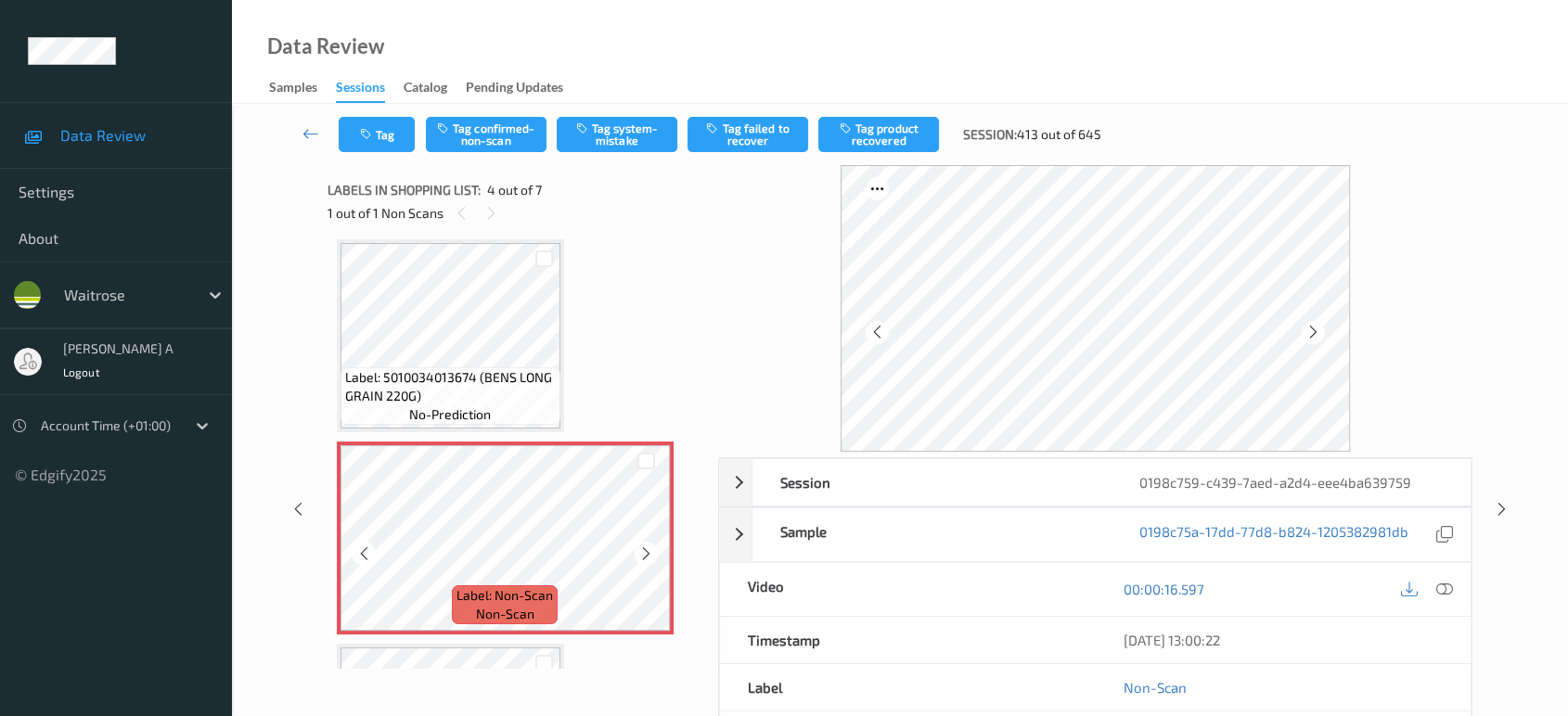
click at [650, 546] on icon at bounding box center [646, 554] width 16 height 17
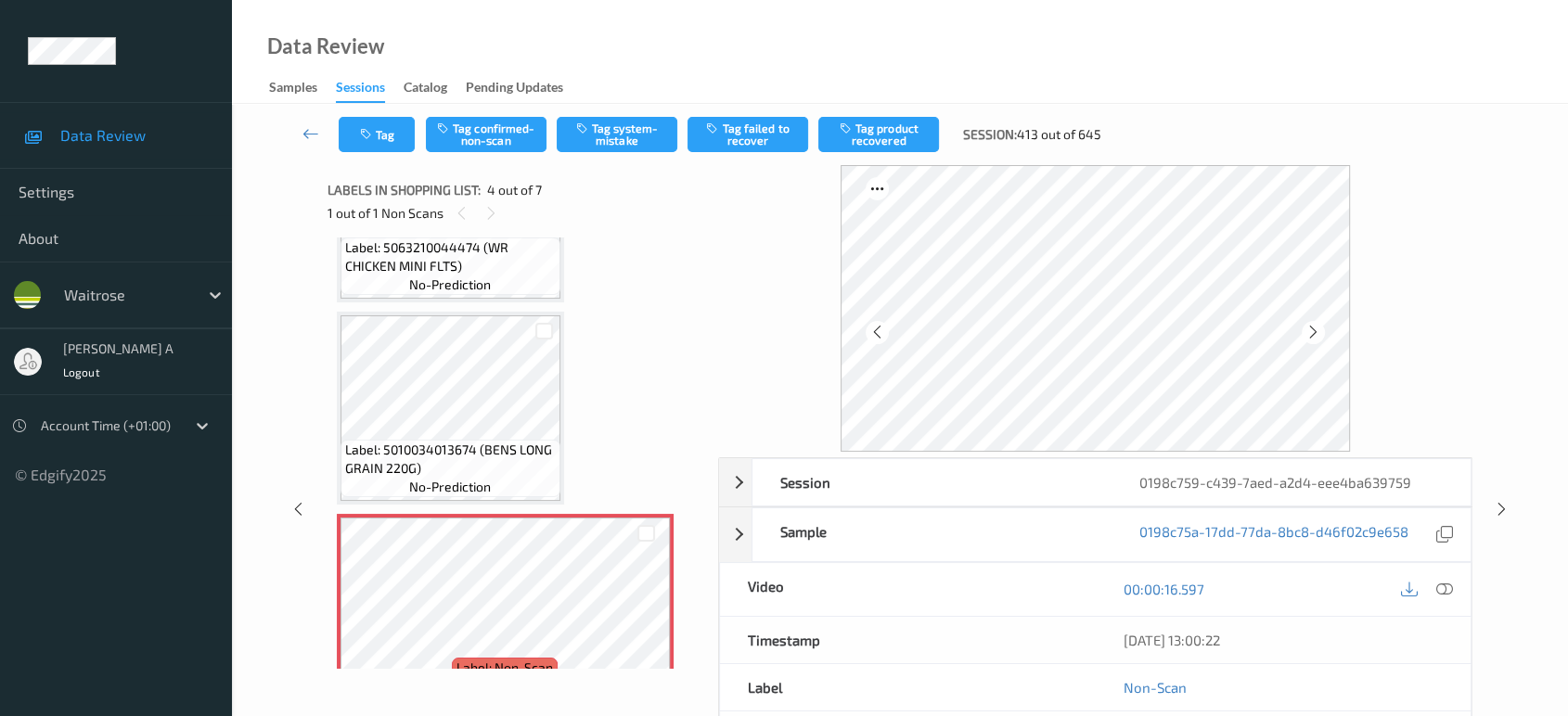
scroll to position [309, 0]
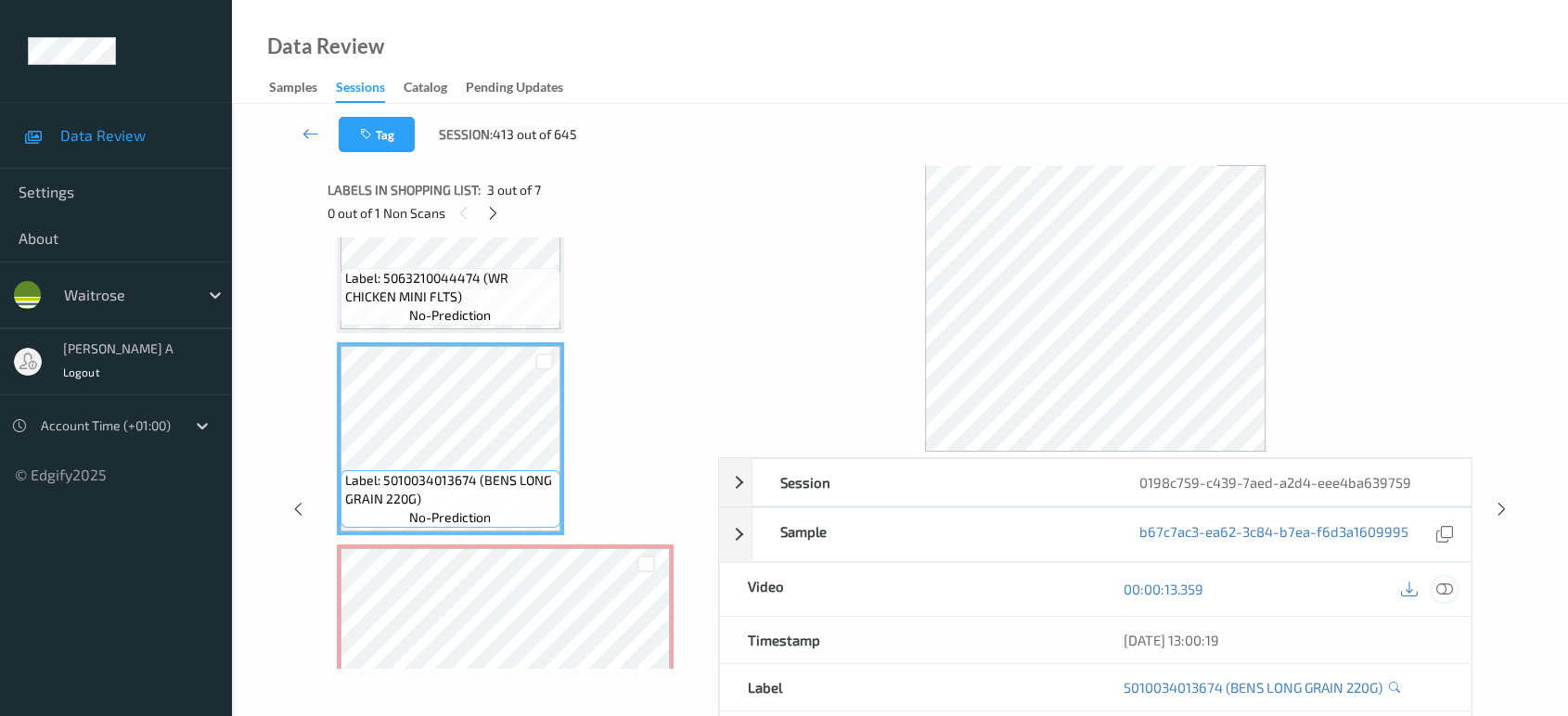
click at [1446, 588] on icon at bounding box center [1445, 589] width 17 height 17
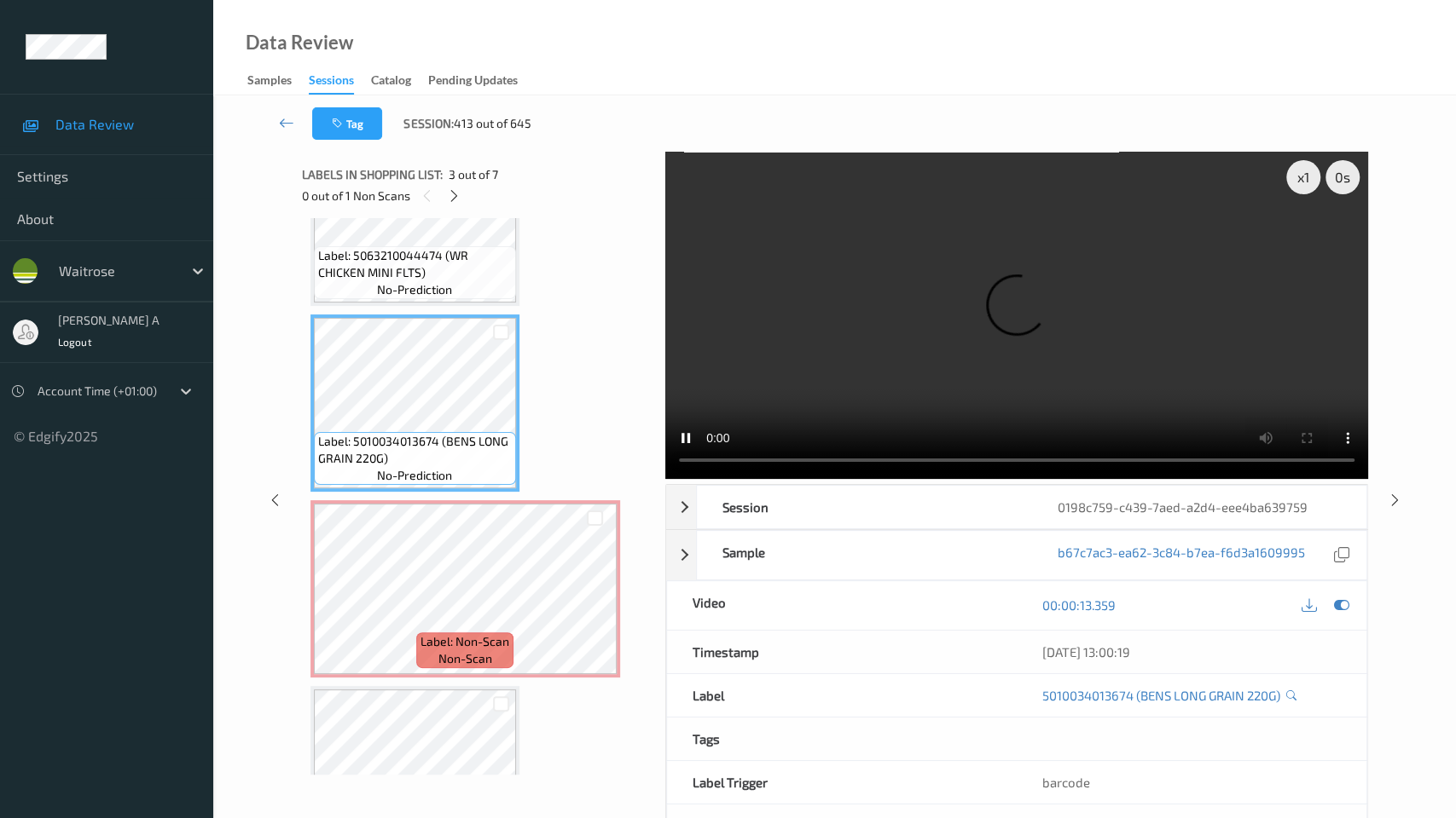
click at [737, 341] on video at bounding box center [1016, 316] width 702 height 327
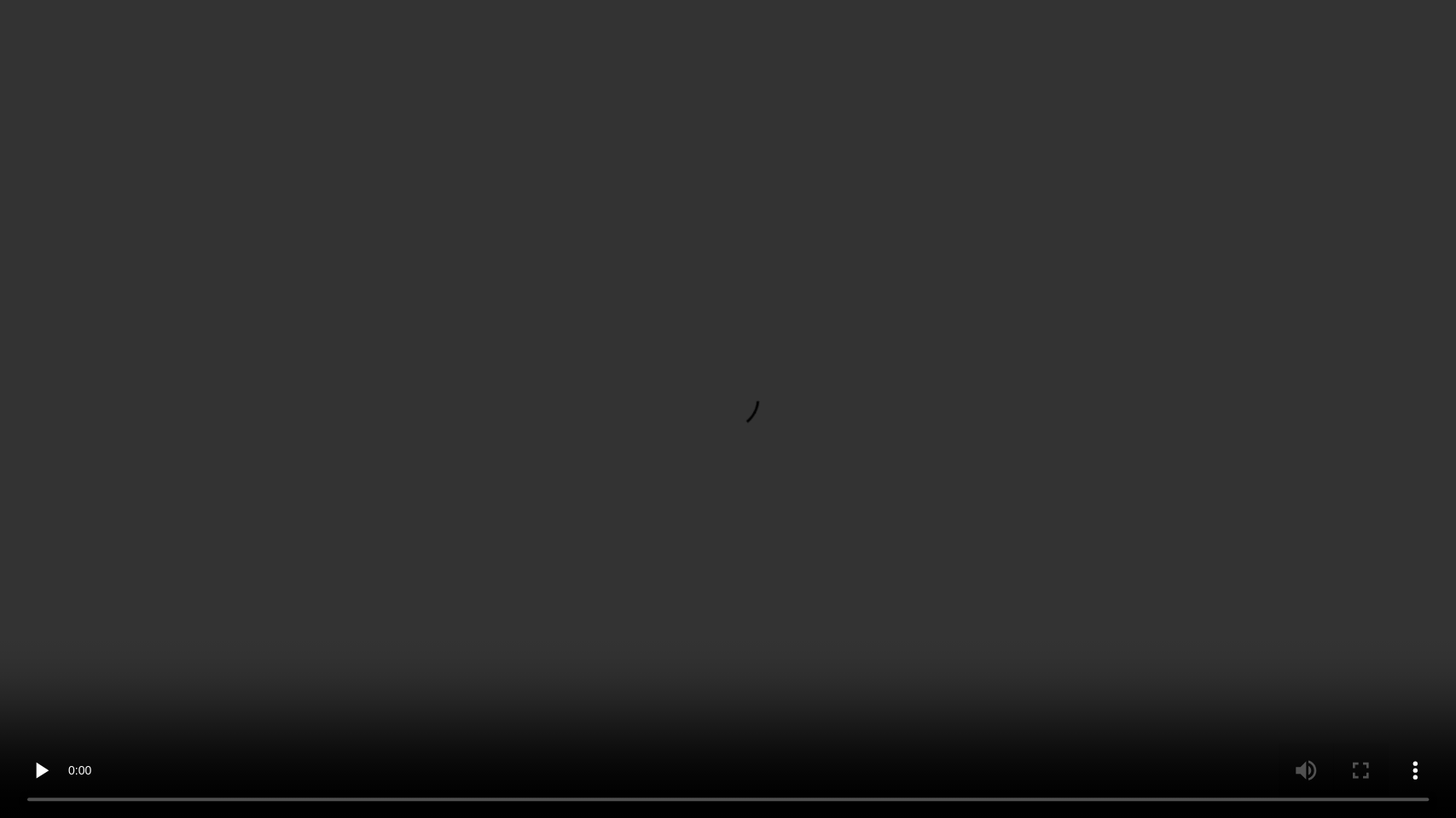
click at [629, 444] on video at bounding box center [728, 409] width 1456 height 818
click at [764, 370] on video at bounding box center [728, 409] width 1456 height 818
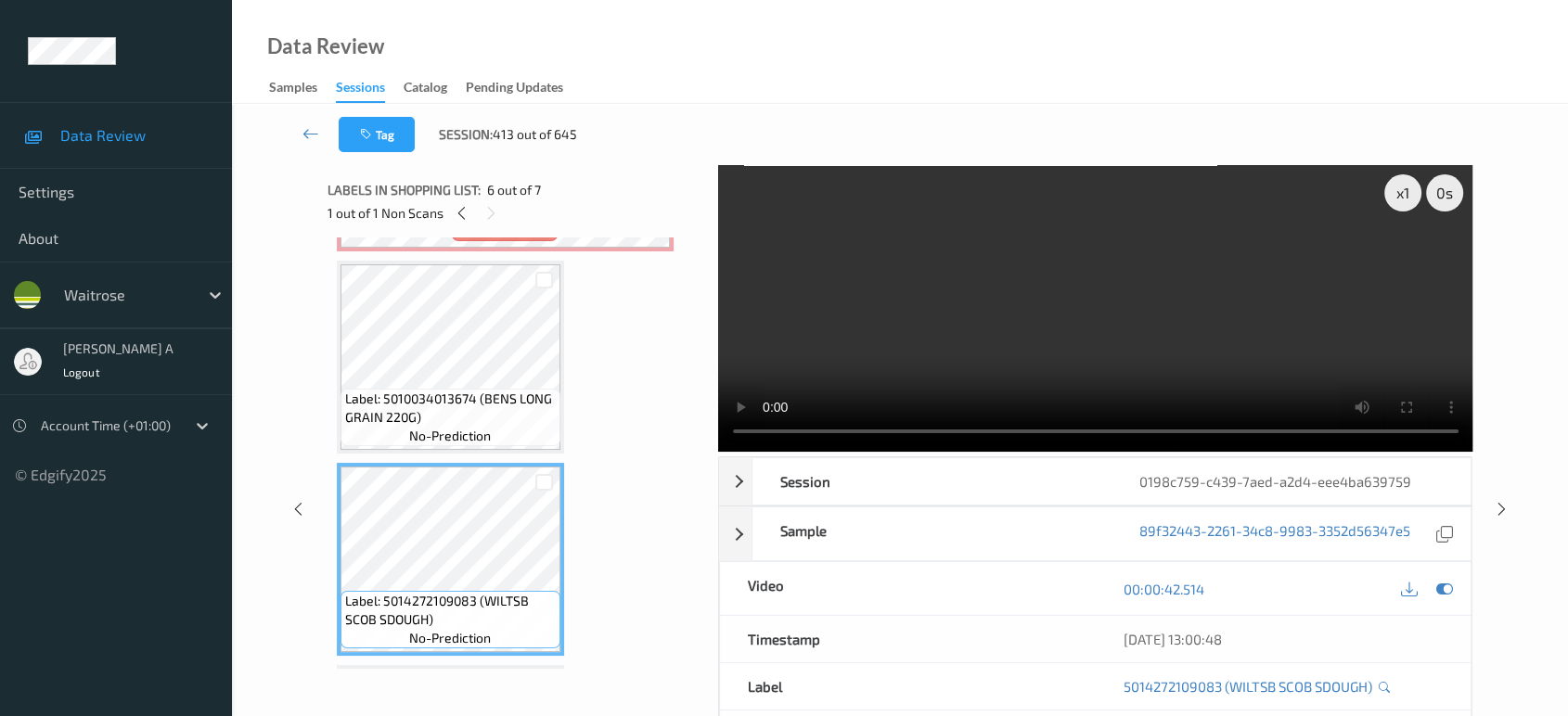
scroll to position [780, 0]
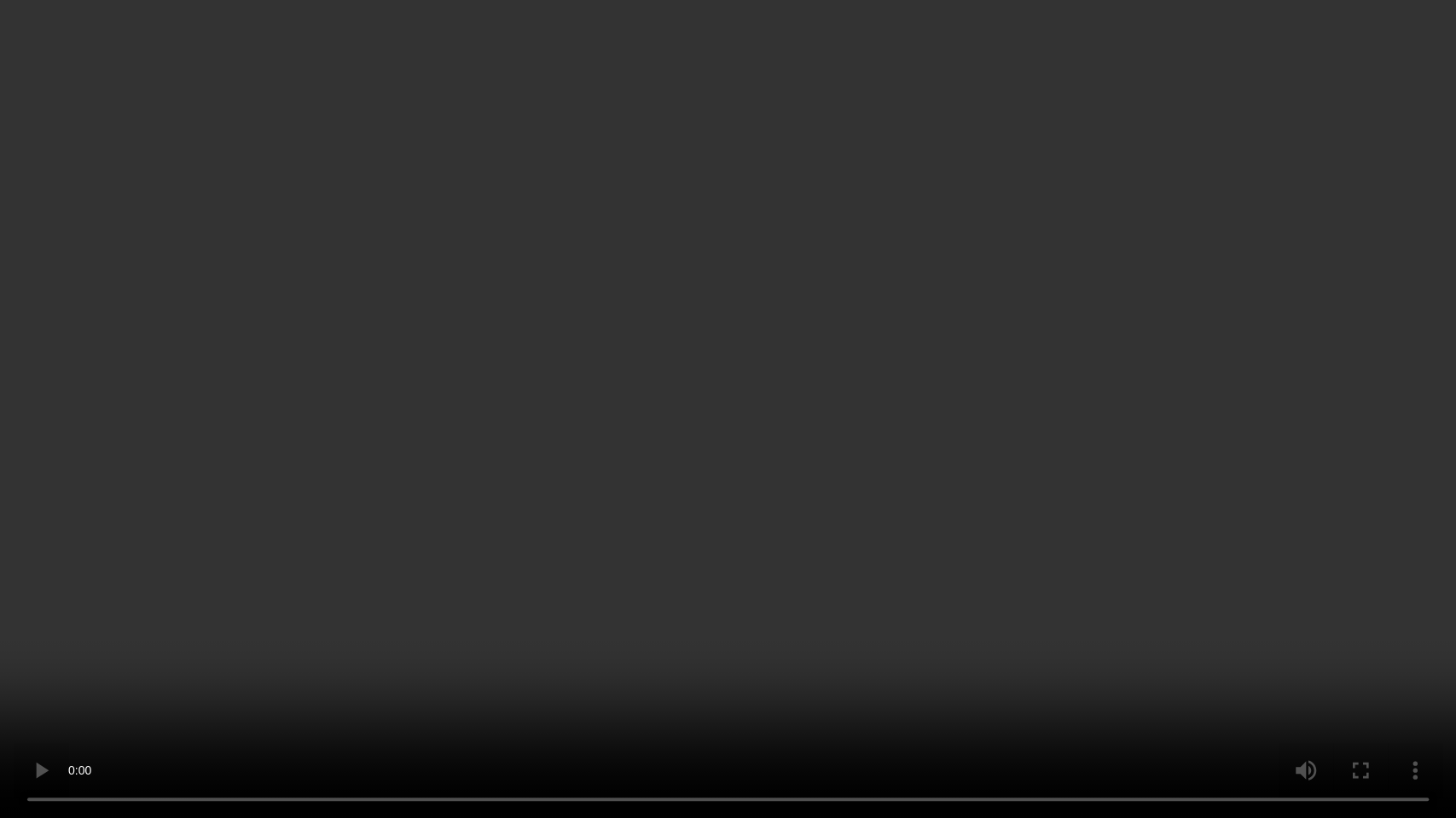
click at [808, 479] on video at bounding box center [728, 409] width 1456 height 818
click at [603, 380] on video at bounding box center [728, 409] width 1456 height 818
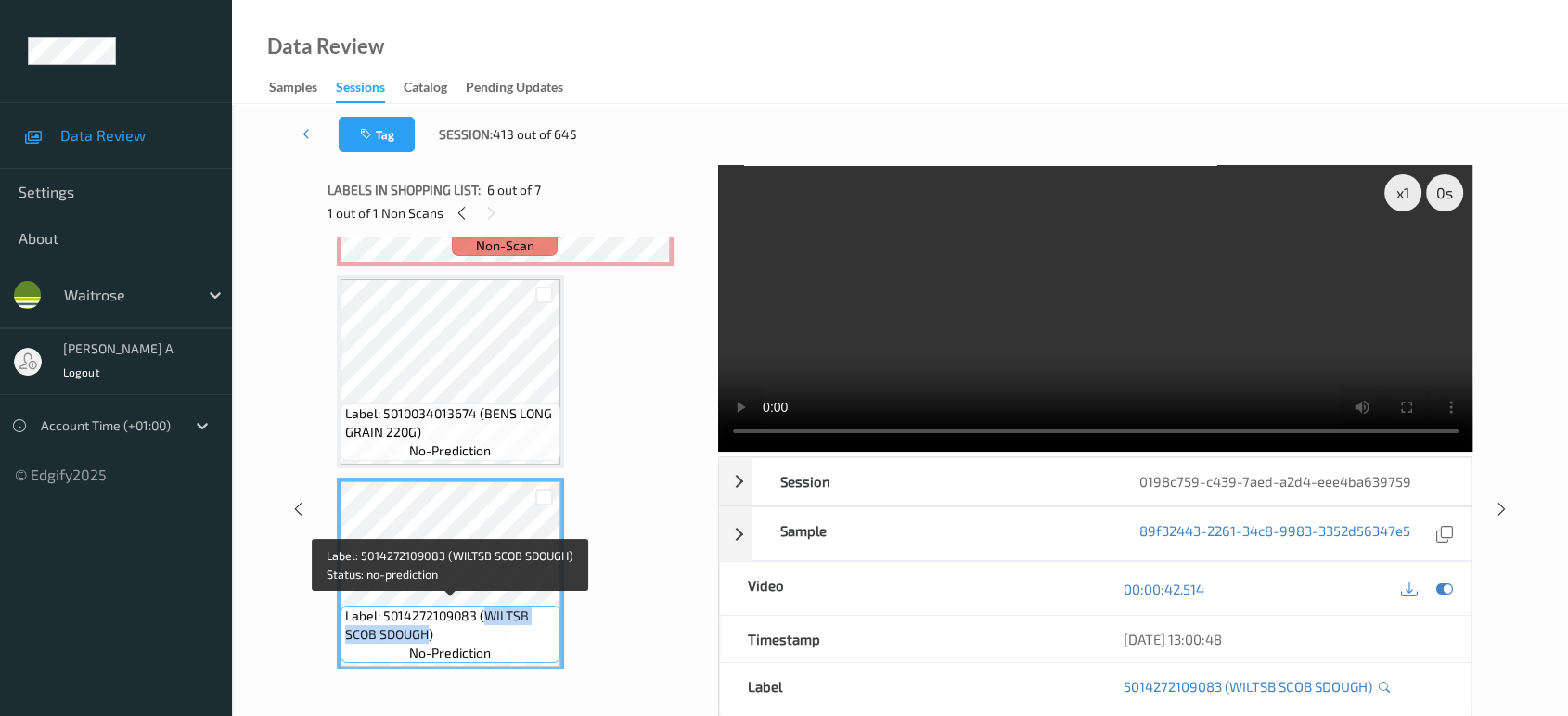
drag, startPoint x: 484, startPoint y: 609, endPoint x: 426, endPoint y: 634, distance: 63.2
click at [426, 634] on span "Label: 5014272109083 (WILTSB SCOB SDOUGH)" at bounding box center [450, 625] width 210 height 37
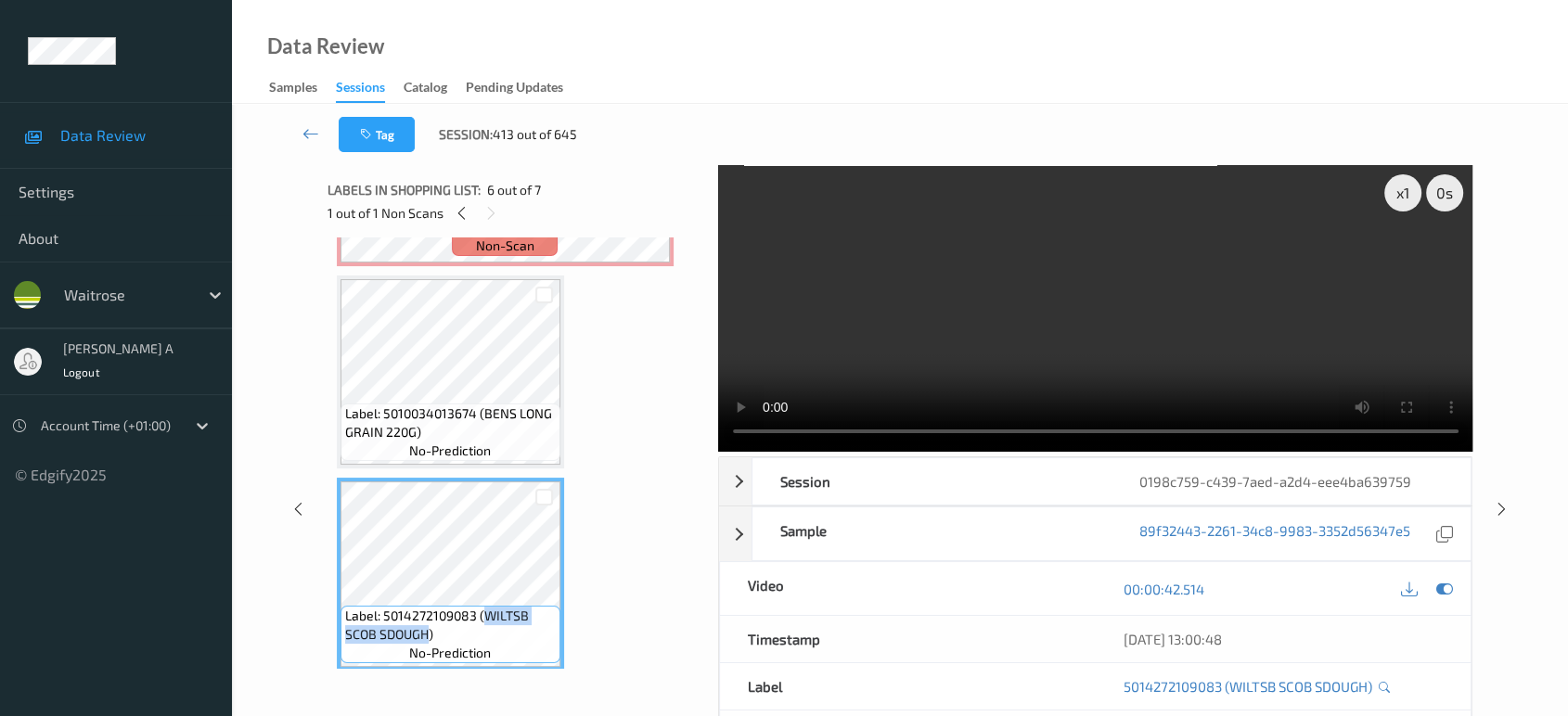
copy span "WILTSB SCOB SDOUGH"
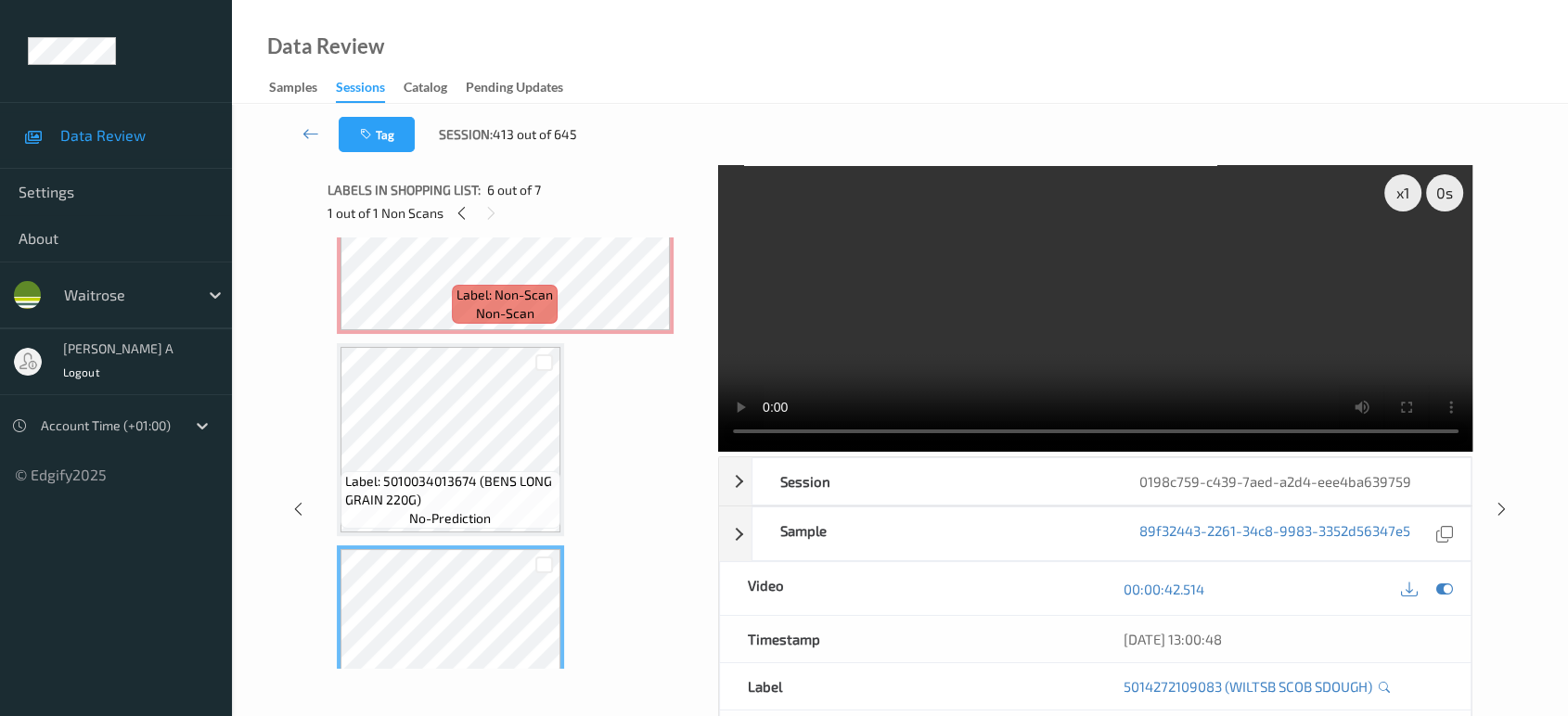
scroll to position [677, 0]
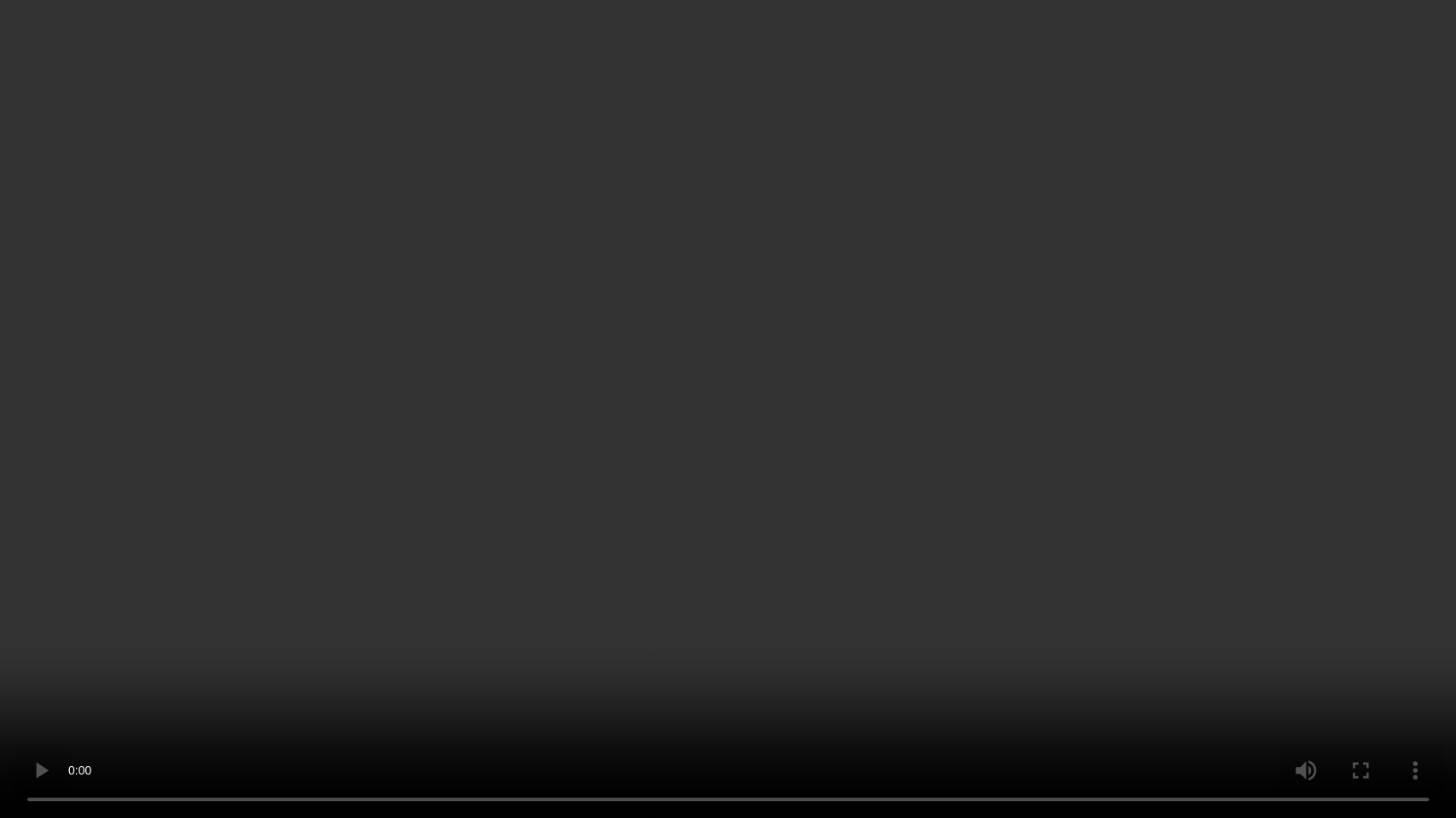
click at [601, 573] on video at bounding box center [728, 409] width 1456 height 818
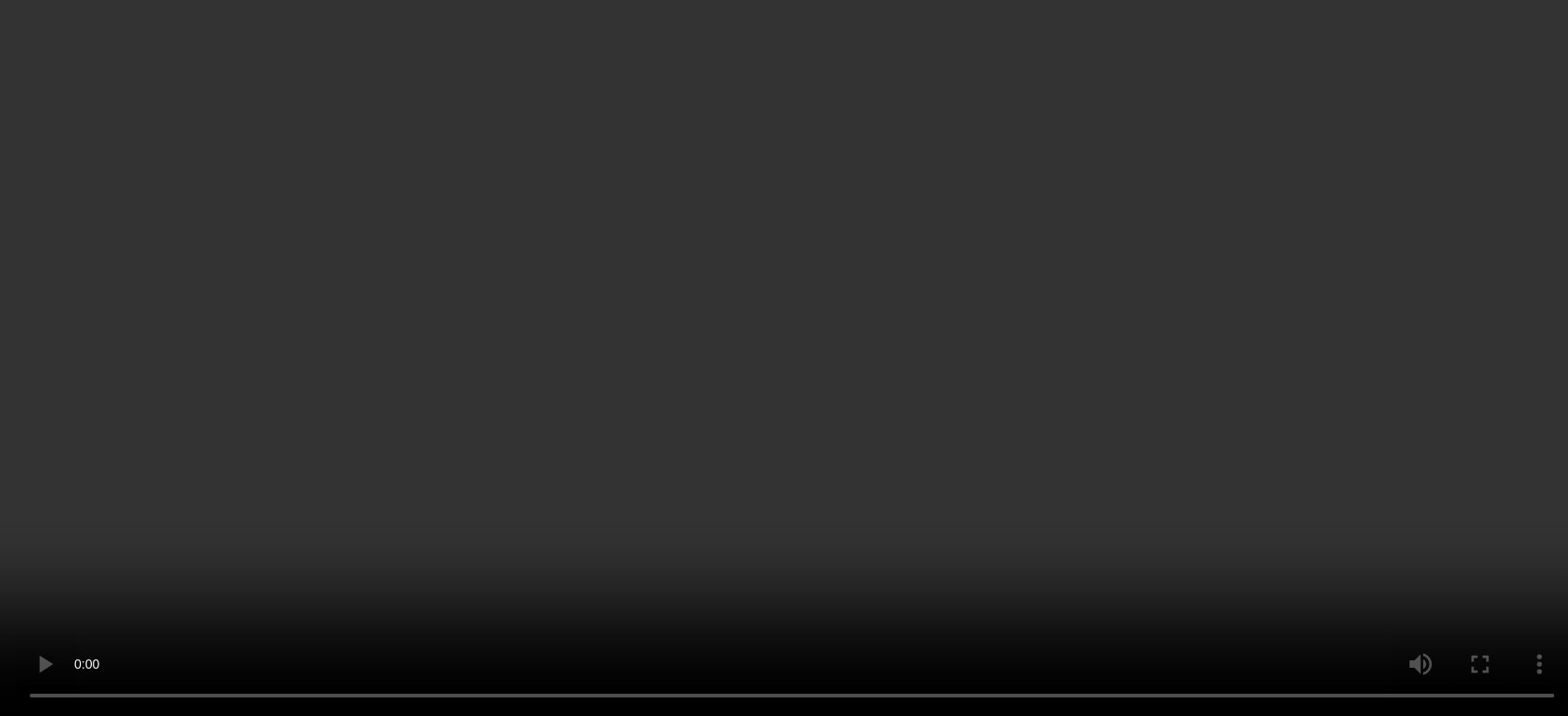
scroll to position [471, 0]
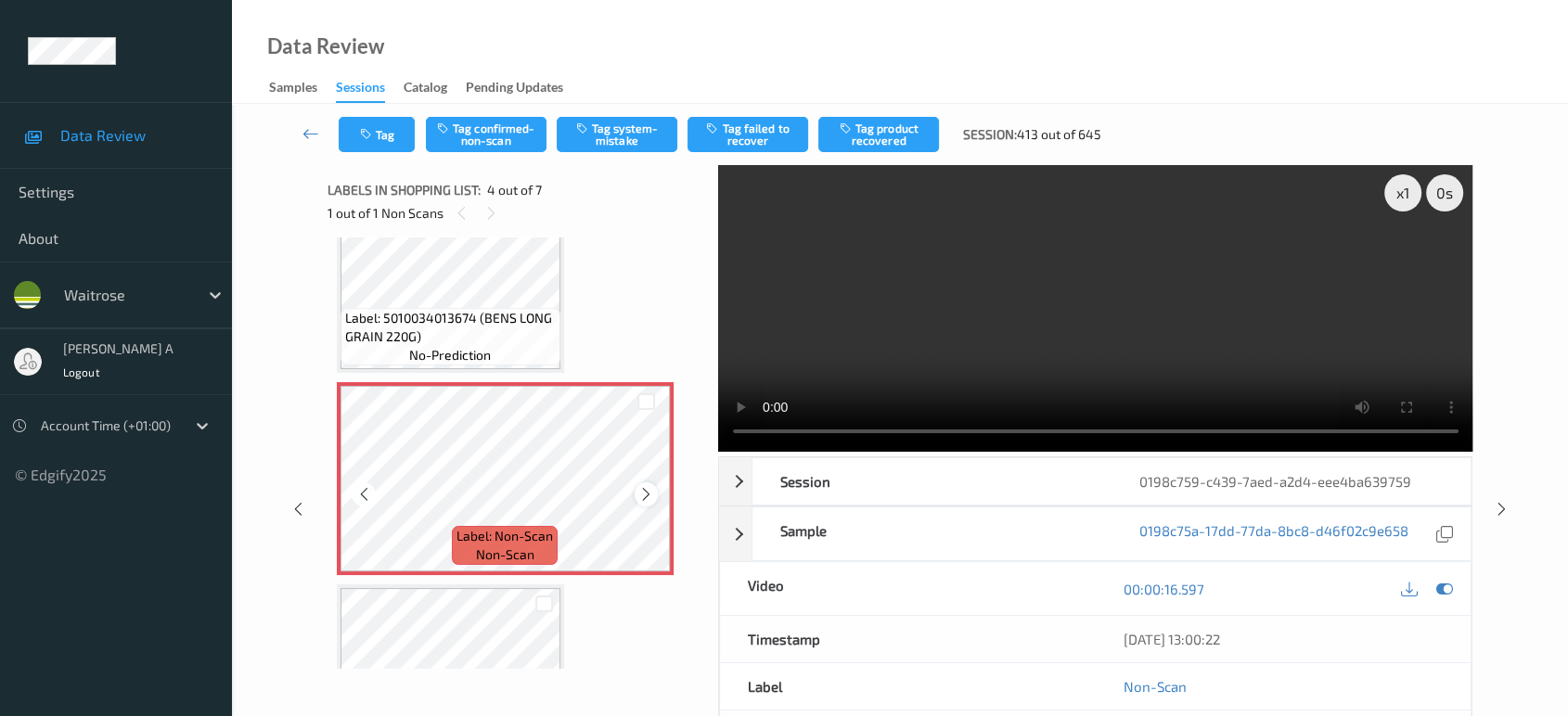
click at [640, 497] on icon at bounding box center [646, 494] width 16 height 17
click at [486, 139] on button "Tag confirmed-non-scan" at bounding box center [485, 134] width 120 height 35
click at [880, 132] on button "Tag product recovered" at bounding box center [878, 134] width 120 height 35
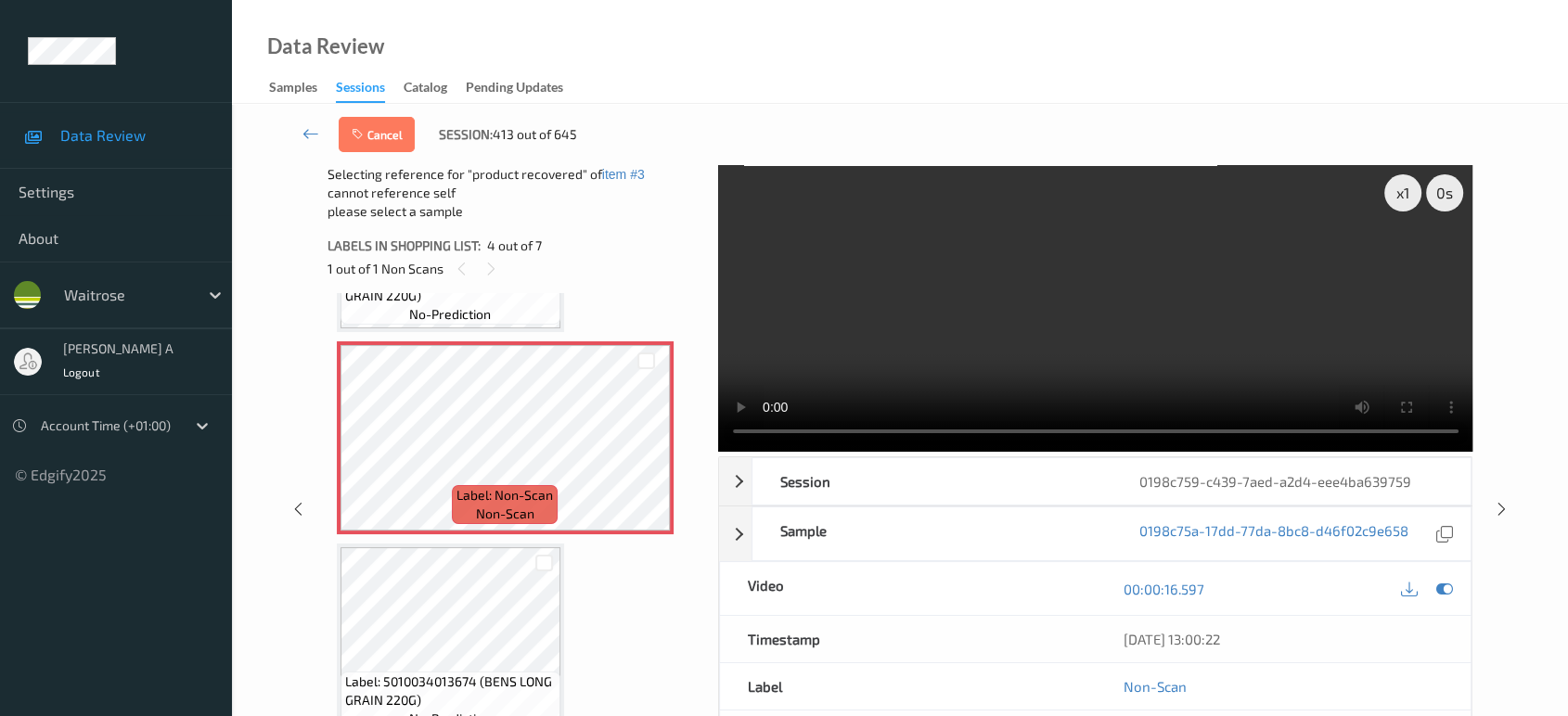
scroll to position [574, 0]
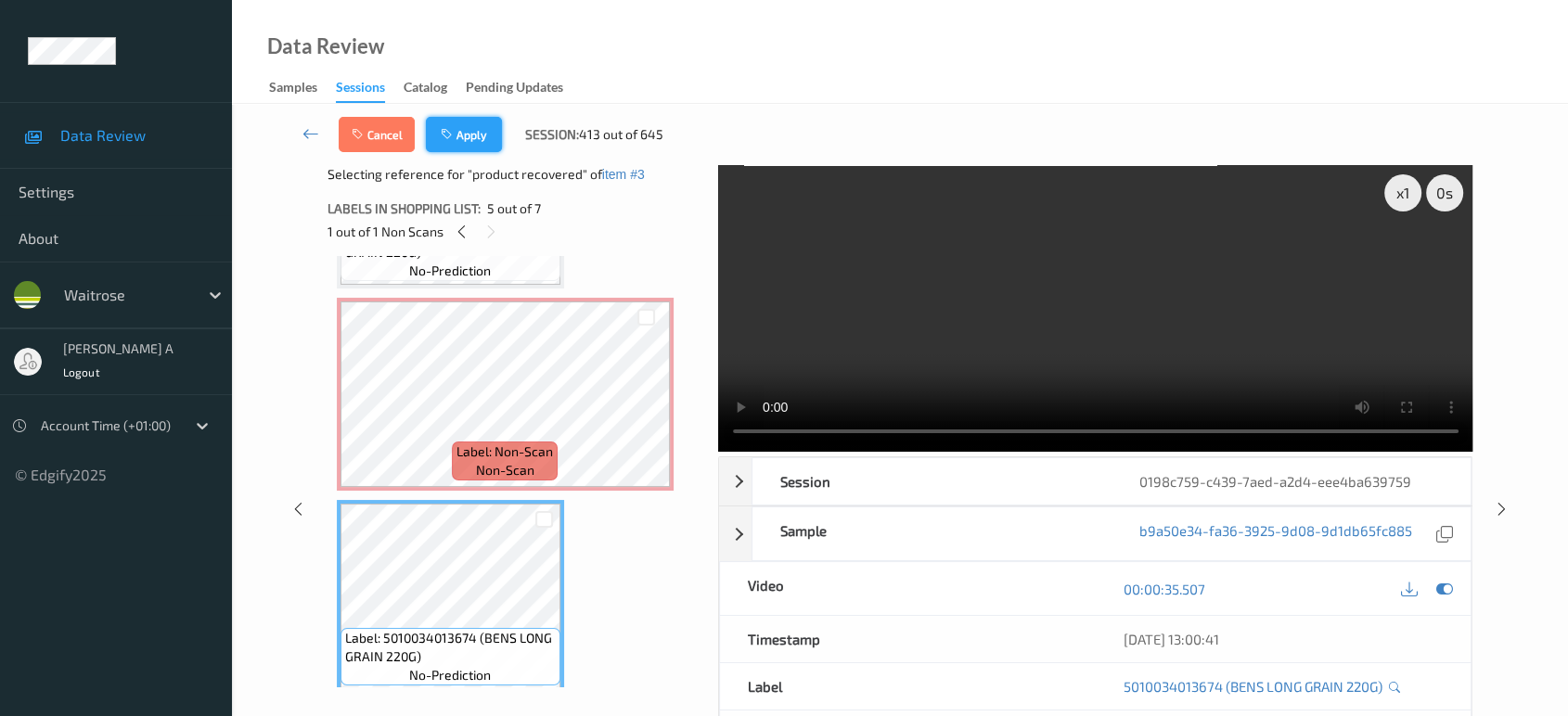
click at [463, 134] on button "Apply" at bounding box center [464, 134] width 76 height 35
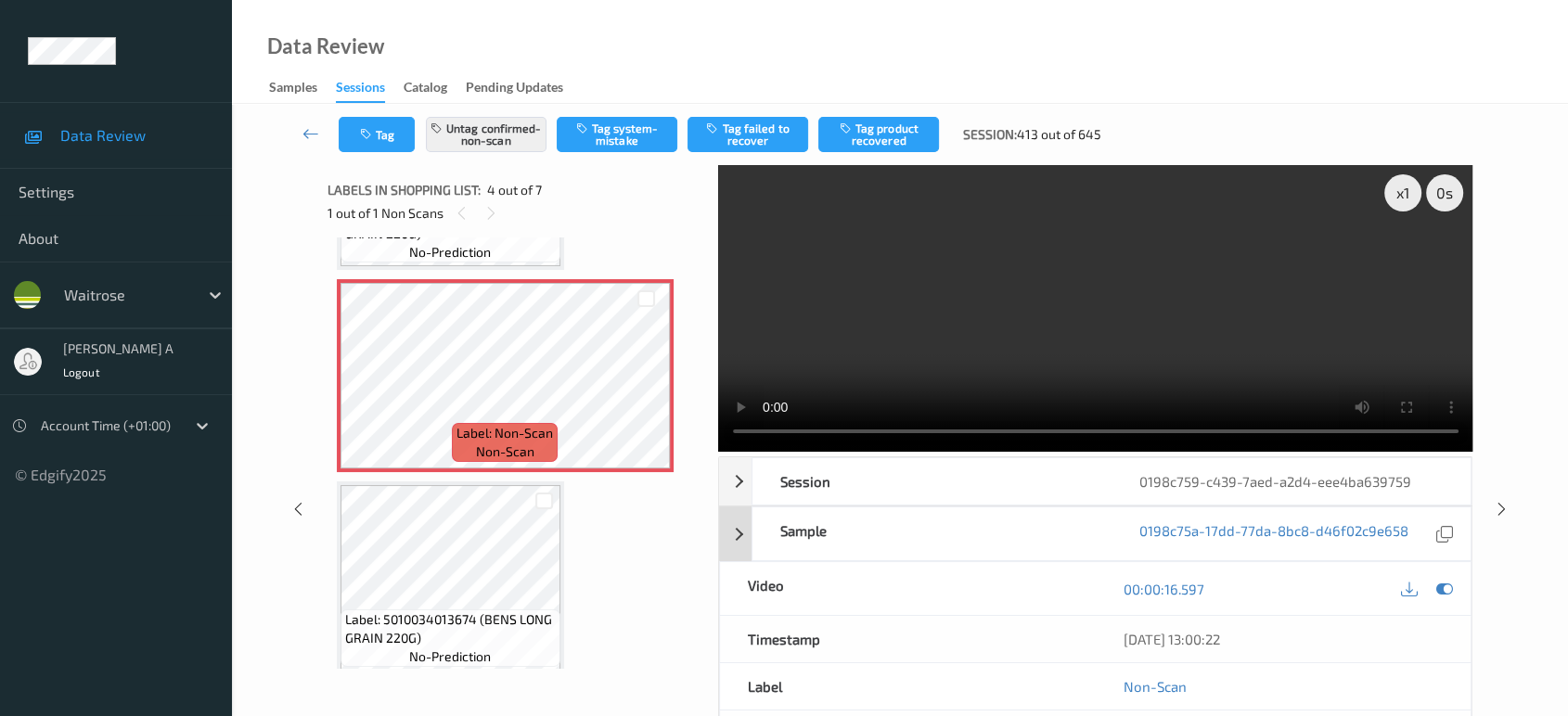
scroll to position [412, 0]
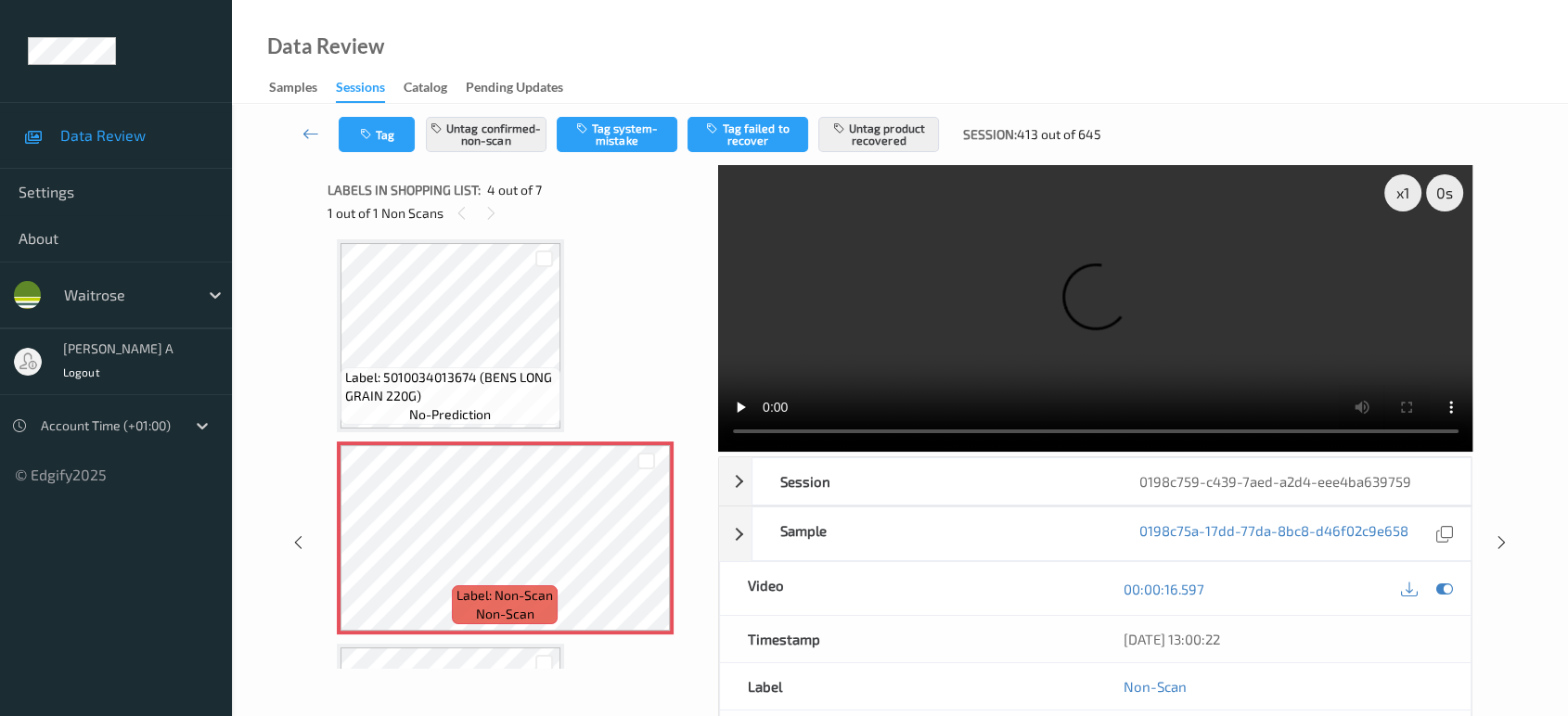
drag, startPoint x: 1499, startPoint y: 465, endPoint x: 1475, endPoint y: 417, distance: 53.7
click at [1499, 534] on icon at bounding box center [1502, 542] width 16 height 17
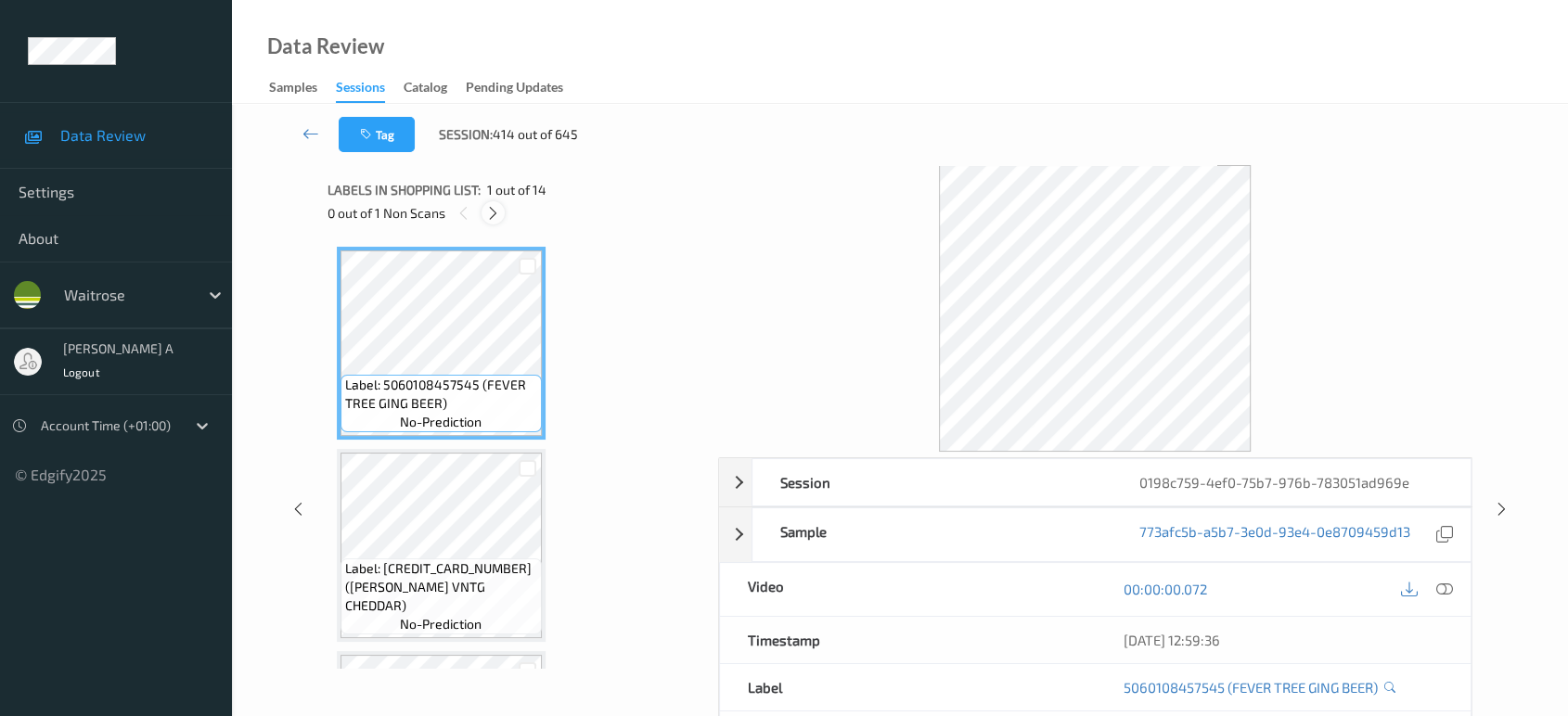
click at [500, 219] on icon at bounding box center [493, 213] width 16 height 17
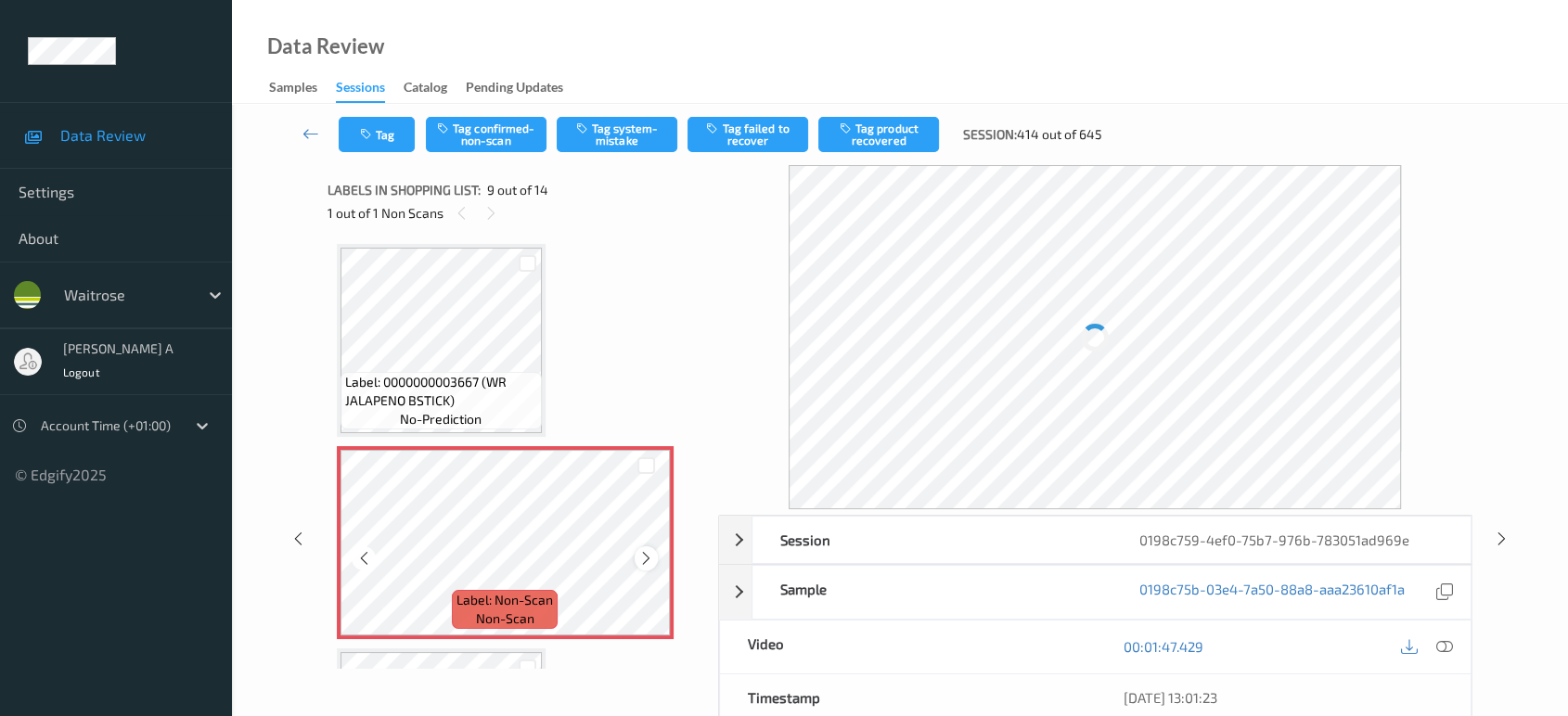
click at [644, 554] on icon at bounding box center [646, 558] width 16 height 17
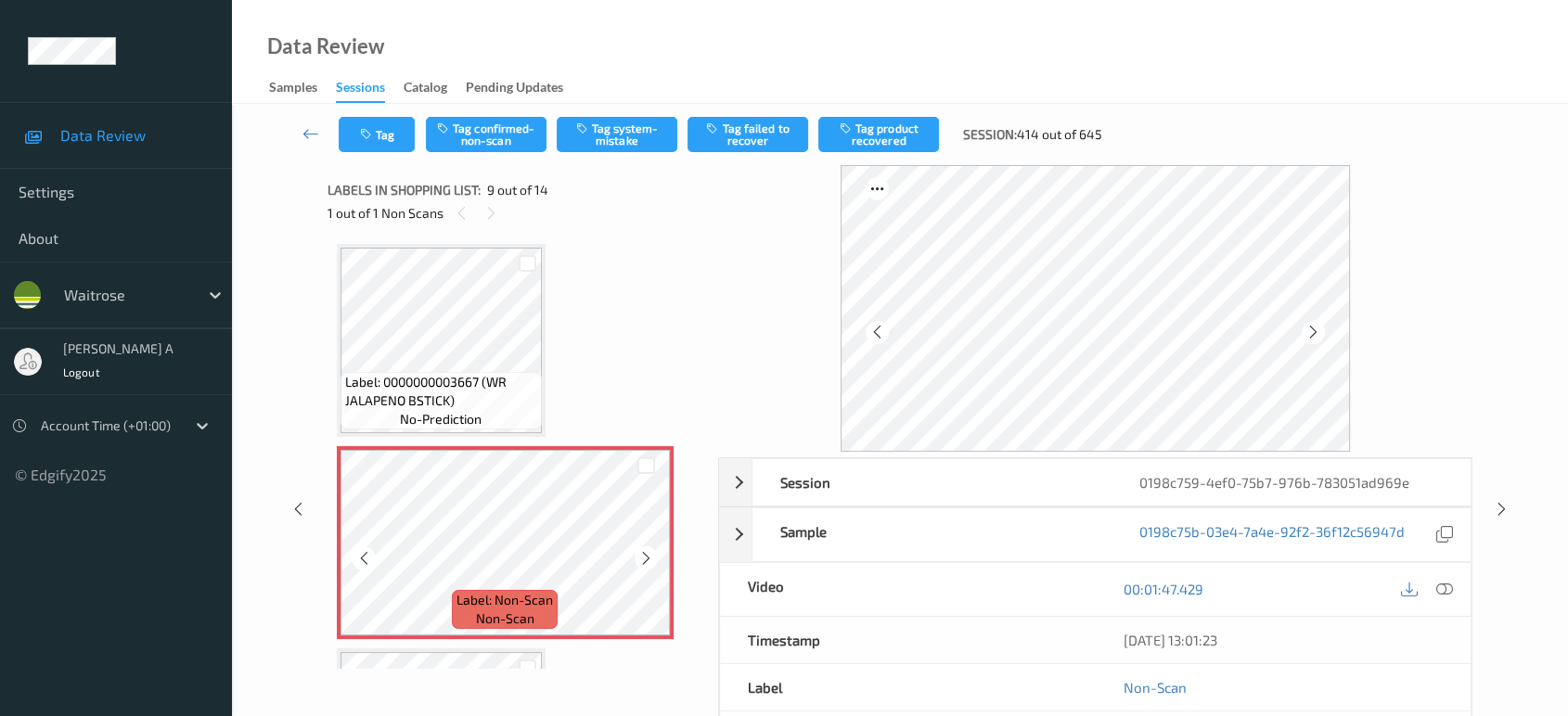
click at [644, 554] on icon at bounding box center [646, 558] width 16 height 17
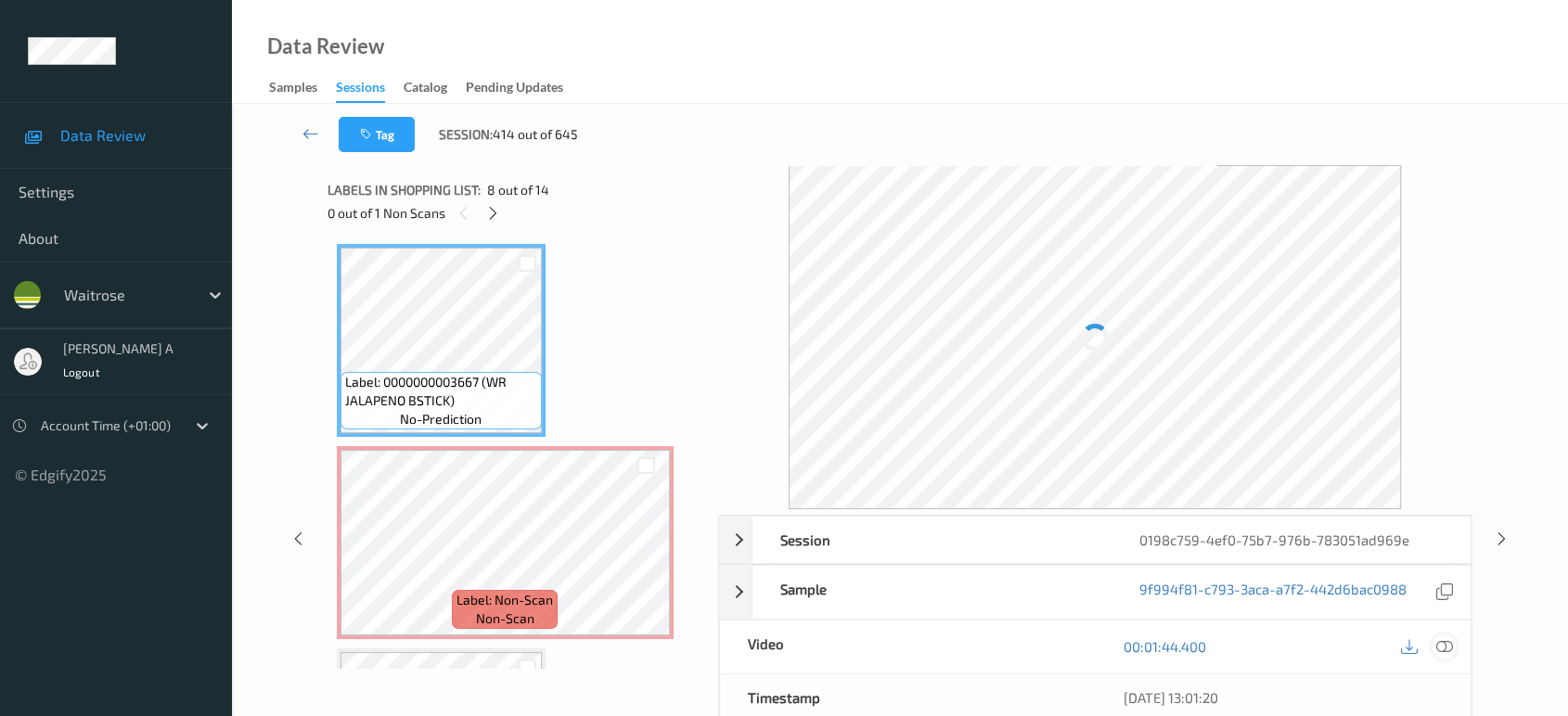
click at [1451, 643] on icon at bounding box center [1445, 646] width 17 height 17
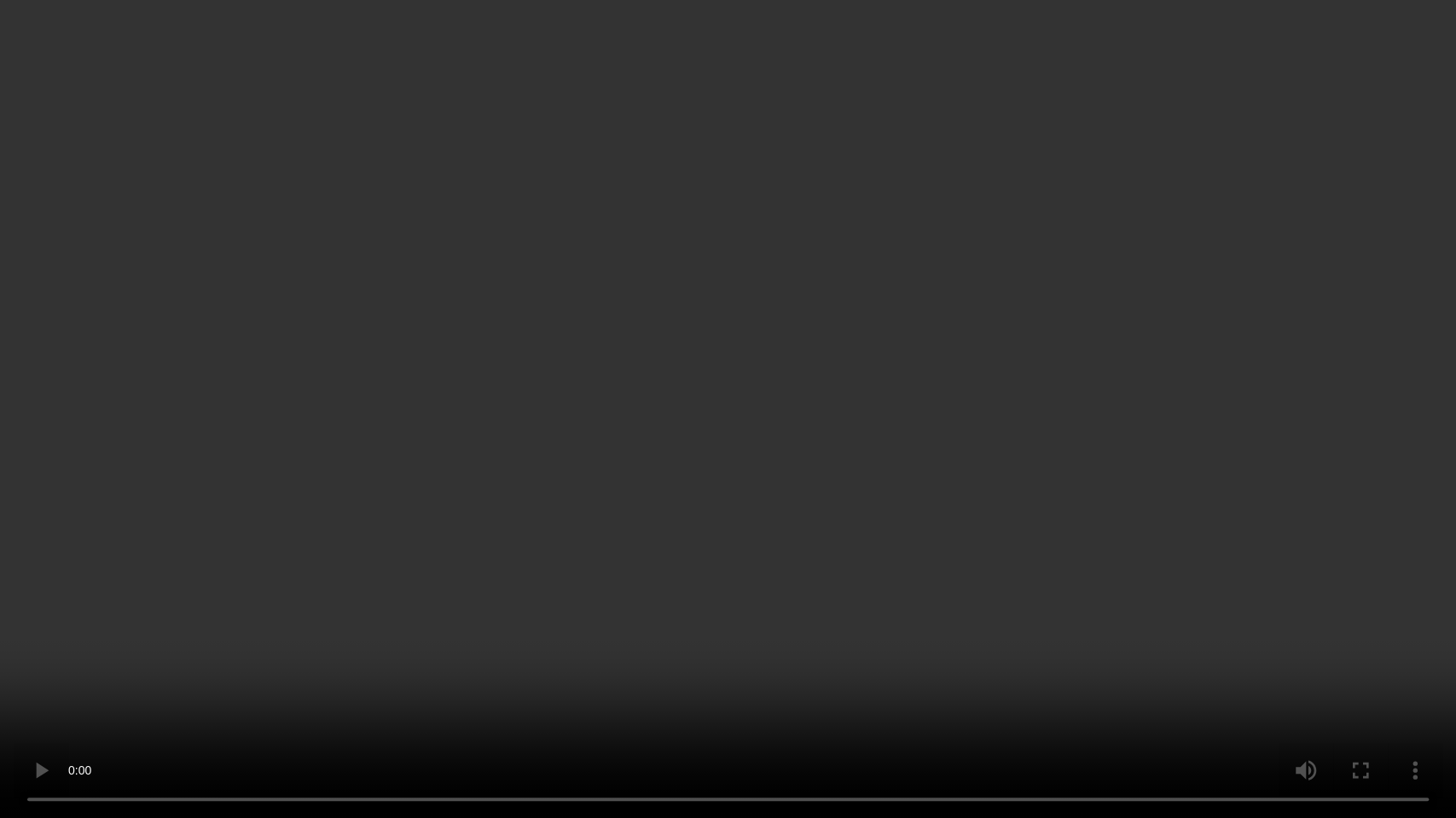
click at [849, 403] on video at bounding box center [728, 409] width 1456 height 818
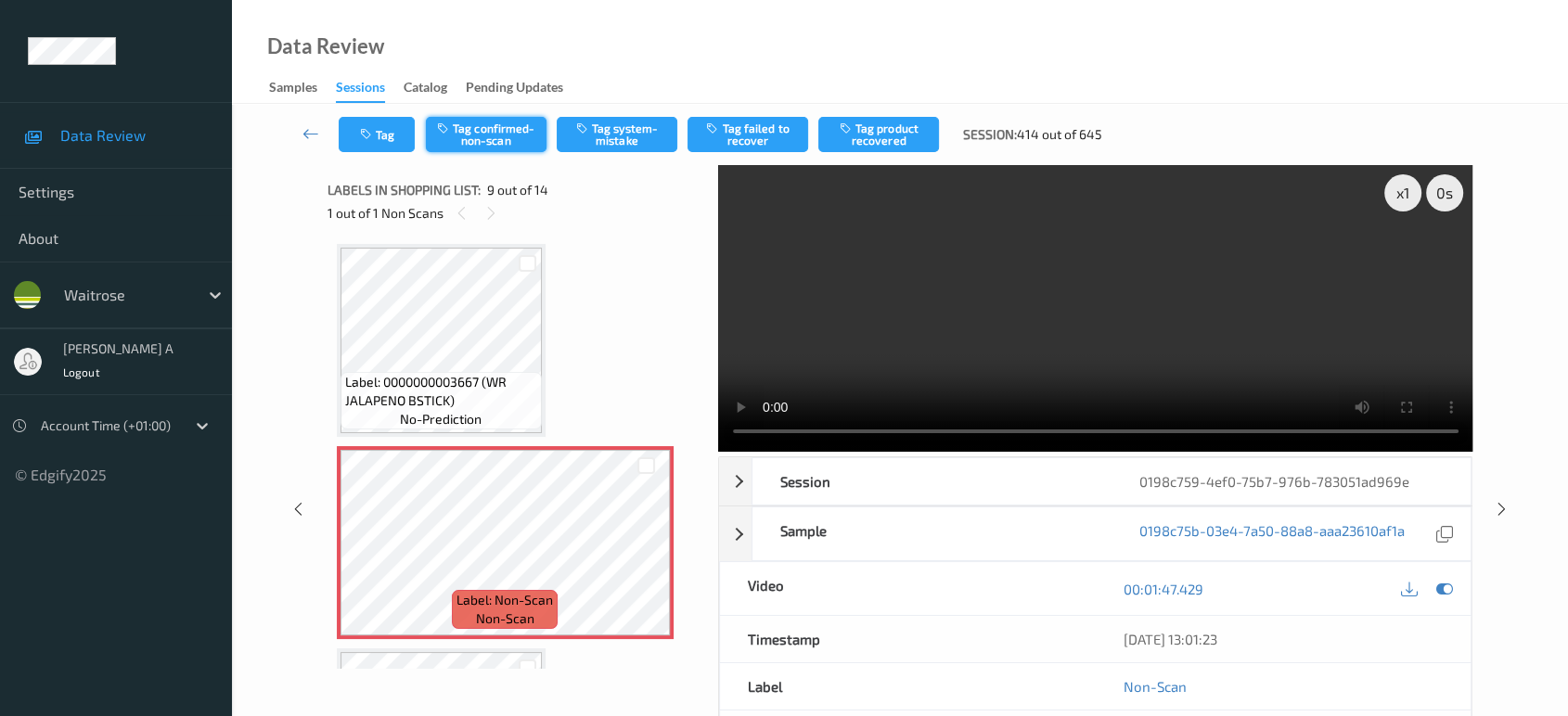
click at [492, 135] on button "Tag confirmed-non-scan" at bounding box center [485, 134] width 120 height 35
click at [500, 125] on button "Untag confirmed-non-scan" at bounding box center [485, 134] width 120 height 35
click at [623, 137] on button "Tag system-mistake" at bounding box center [617, 134] width 120 height 35
click at [379, 142] on button "Tag" at bounding box center [377, 134] width 76 height 35
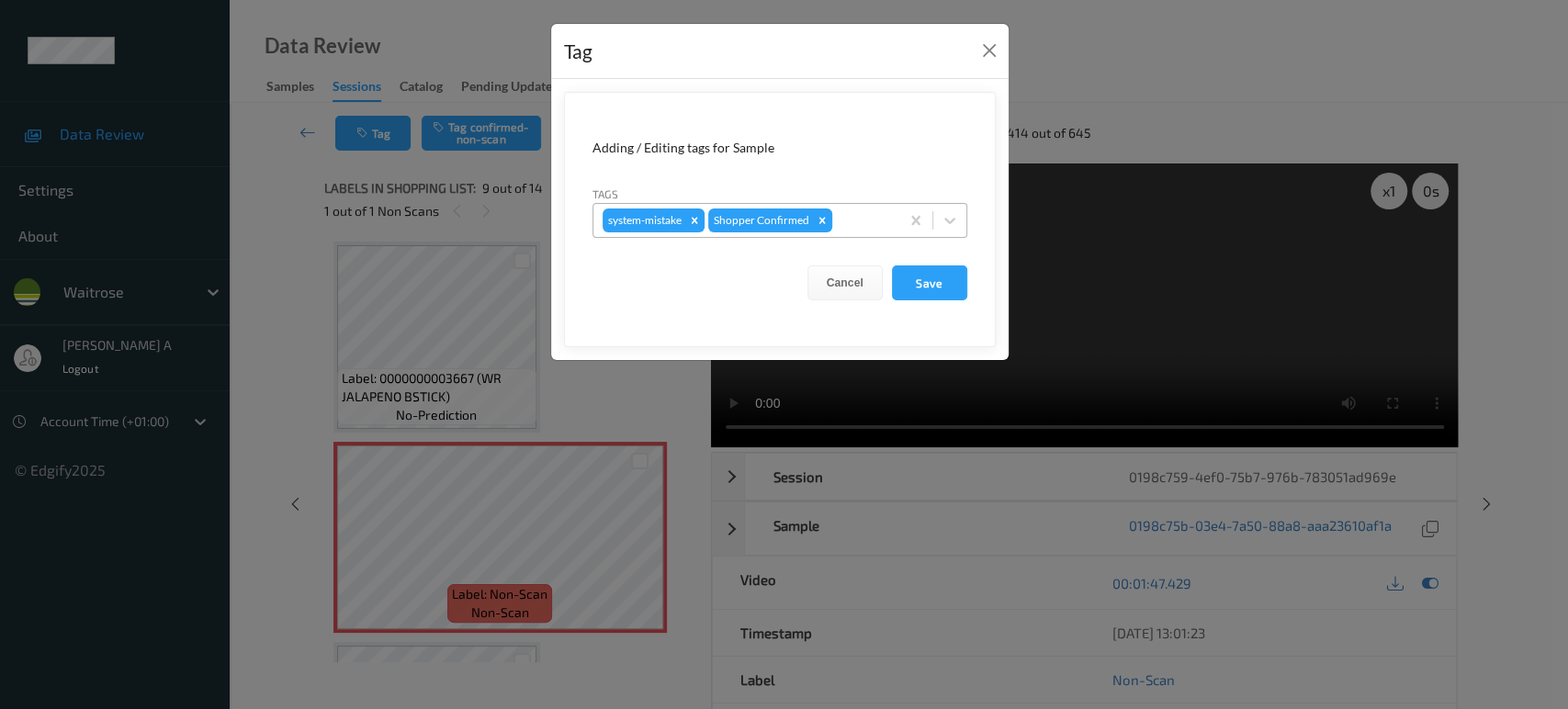
click at [859, 221] on div at bounding box center [863, 220] width 54 height 22
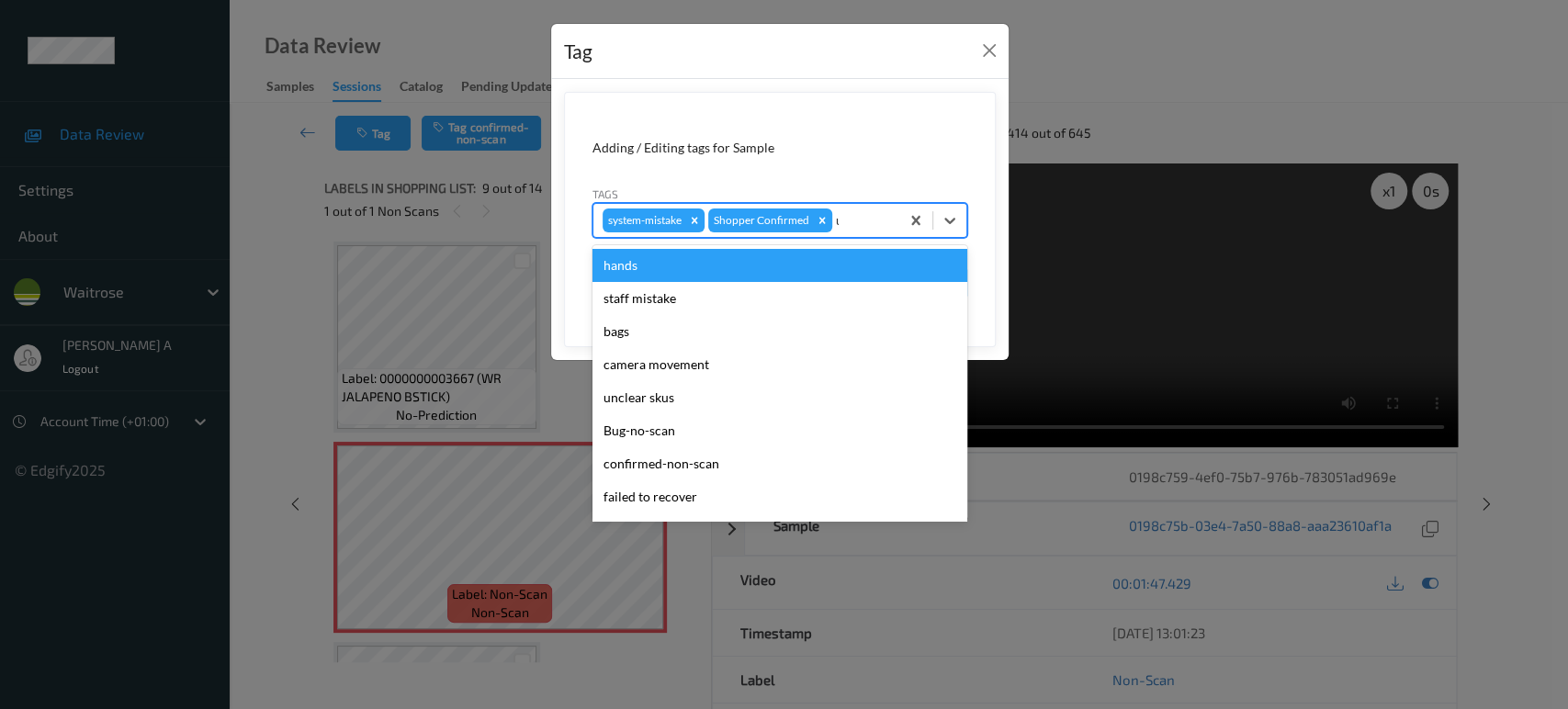
type input "un"
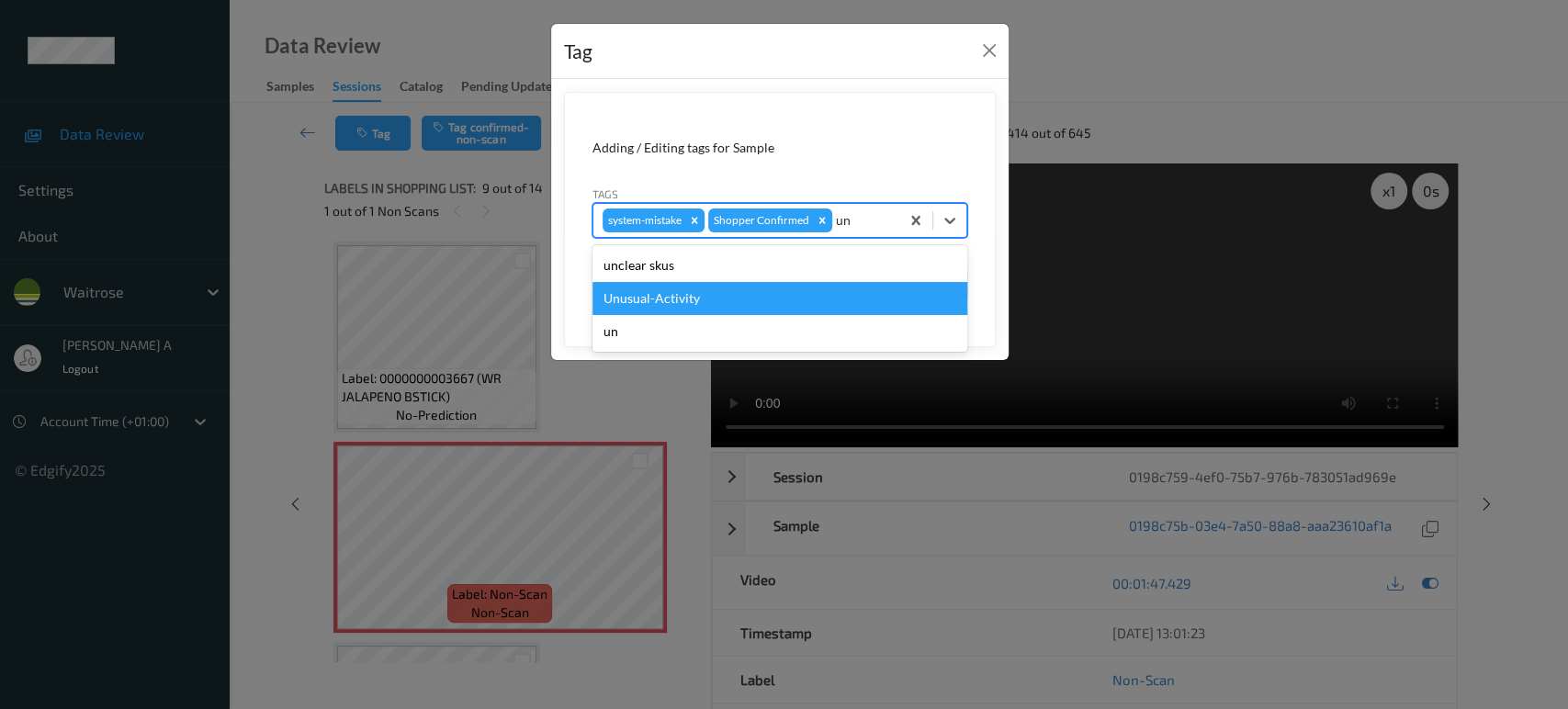
click at [691, 296] on div "Unusual-Activity" at bounding box center [780, 298] width 375 height 33
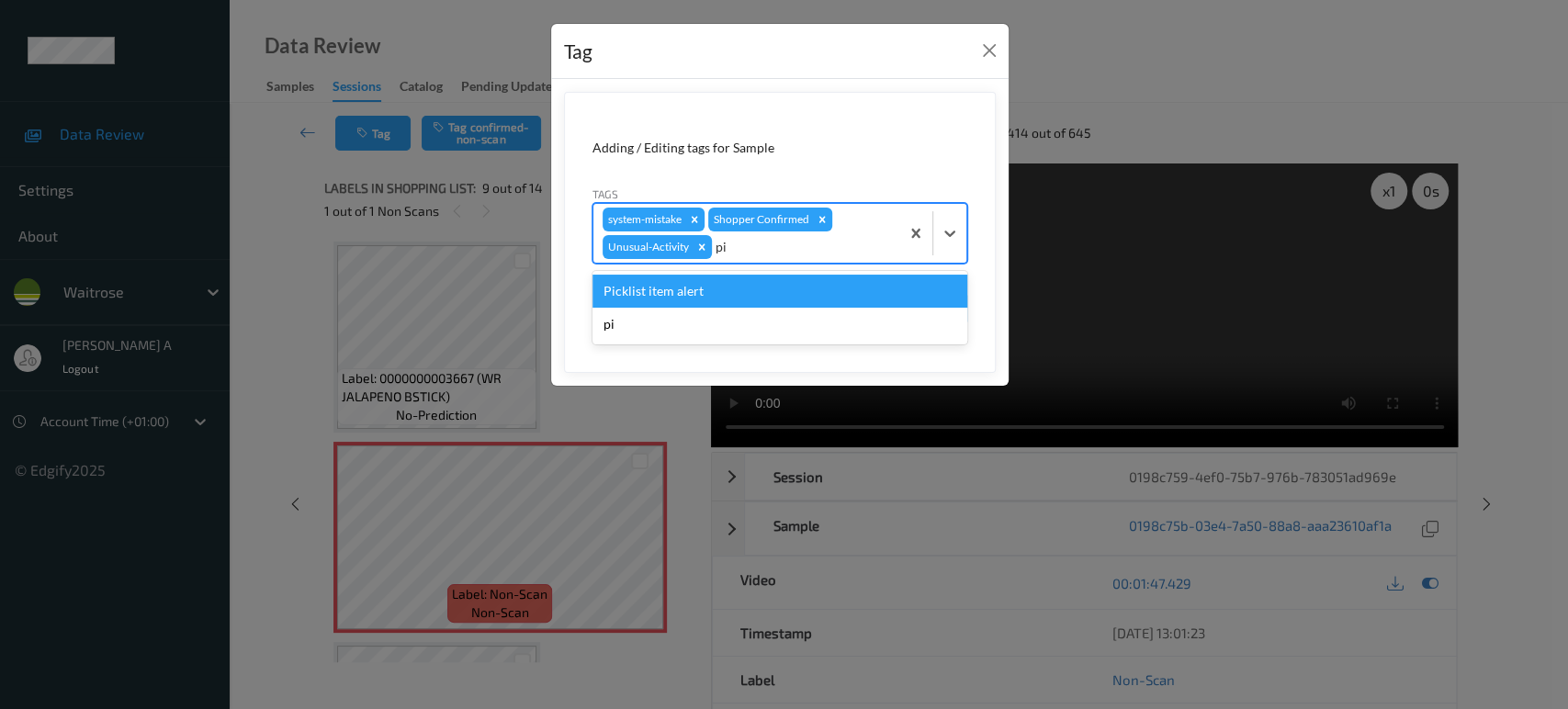
type input "pic"
click at [675, 286] on div "Picklist item alert" at bounding box center [780, 292] width 375 height 33
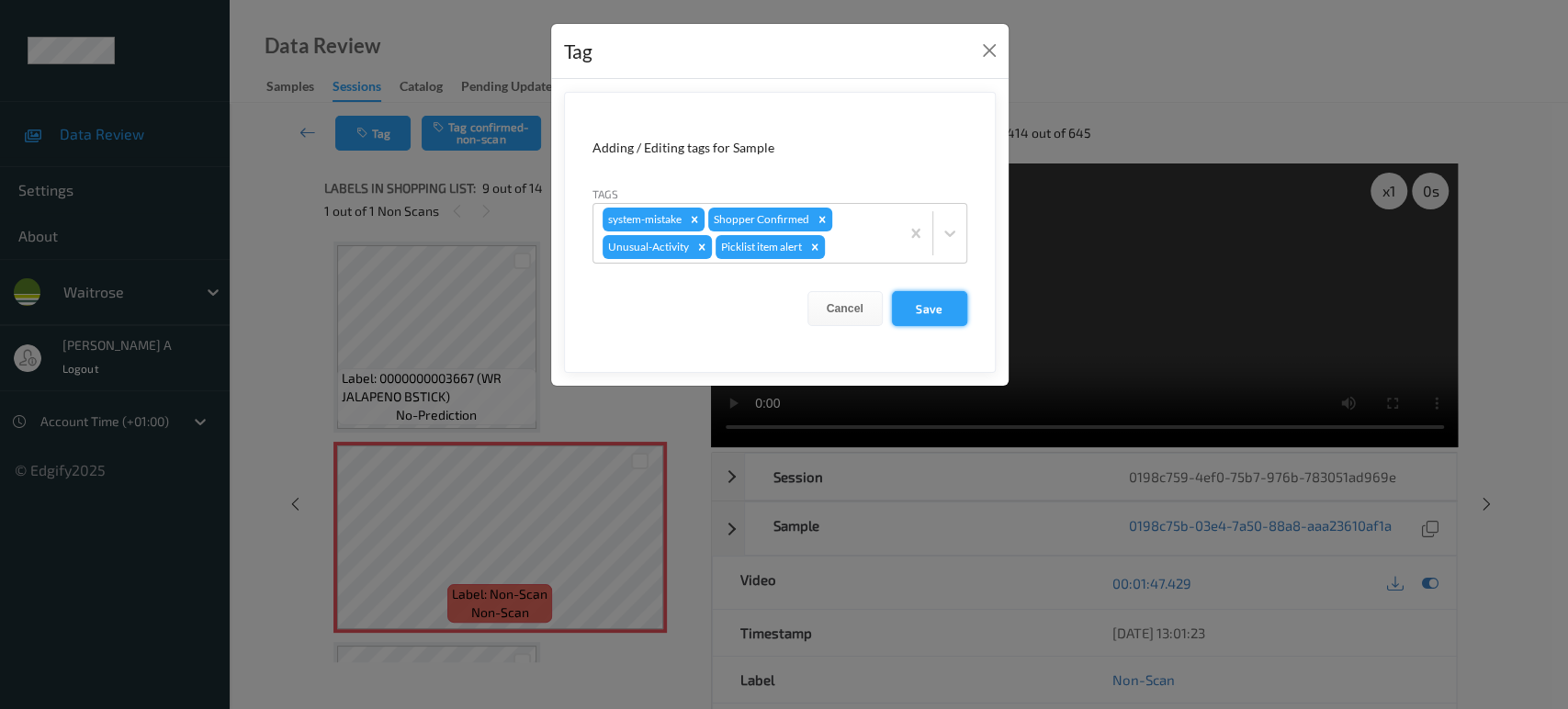
click at [934, 312] on button "Save" at bounding box center [930, 309] width 76 height 35
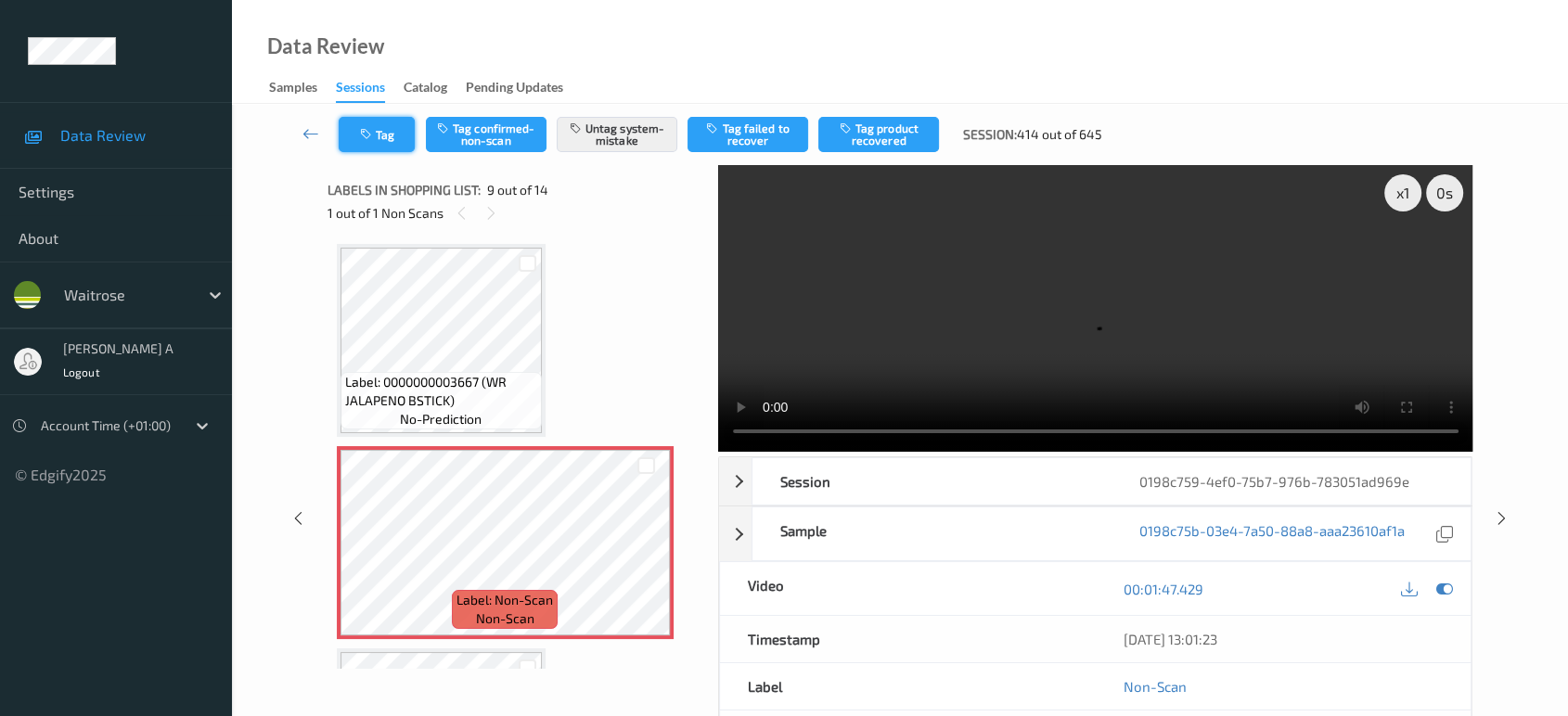
click at [380, 139] on button "Tag" at bounding box center [377, 134] width 76 height 35
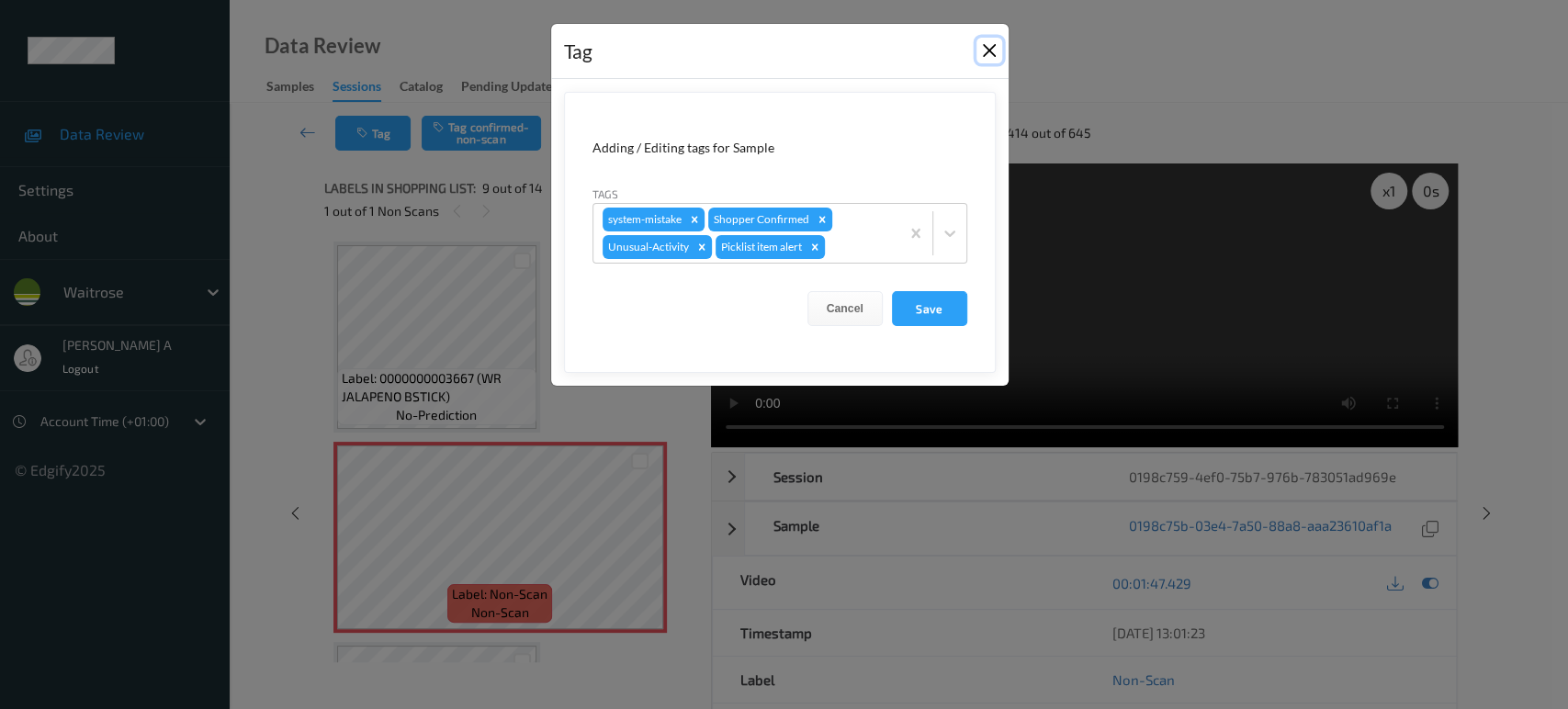
click at [986, 52] on button "Close" at bounding box center [989, 50] width 26 height 26
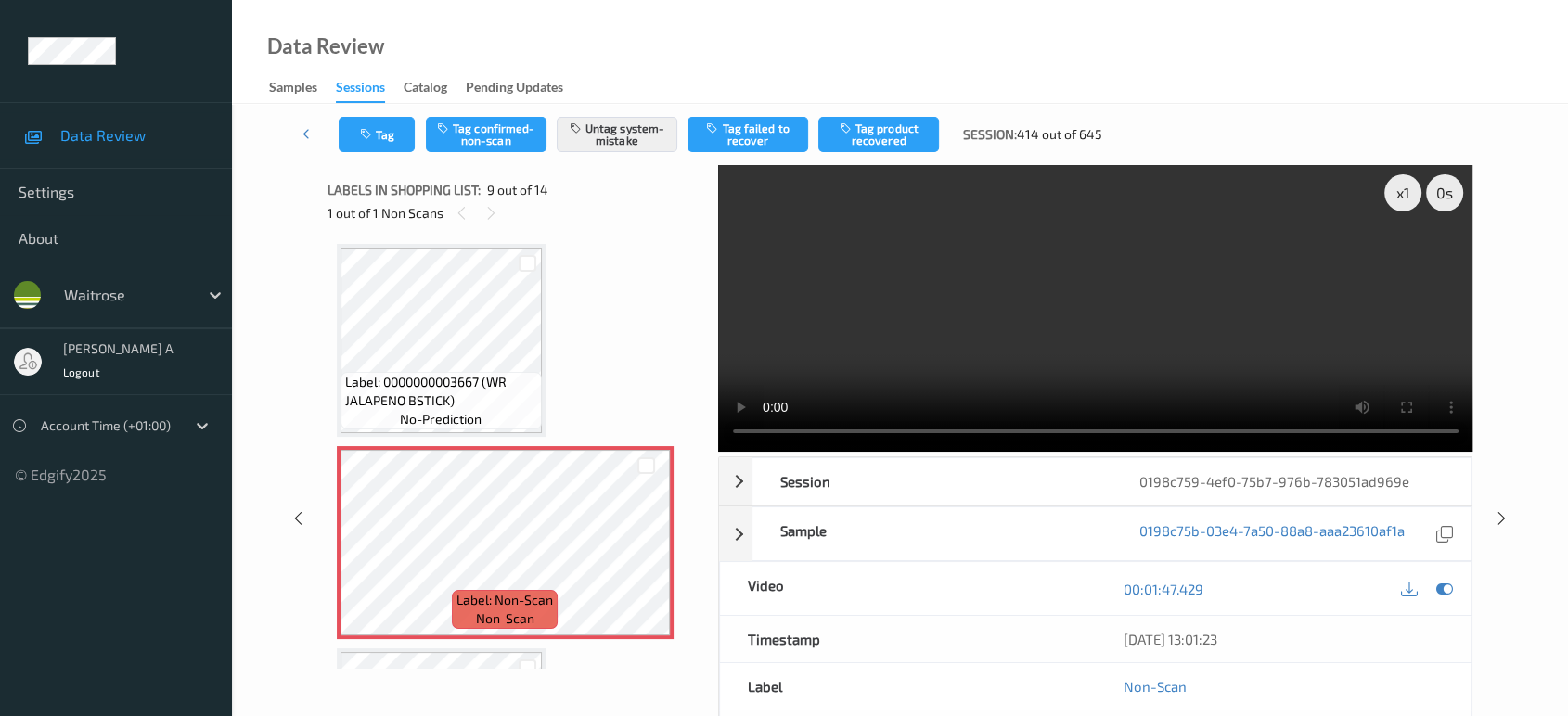
click at [1503, 517] on icon at bounding box center [1502, 517] width 16 height 17
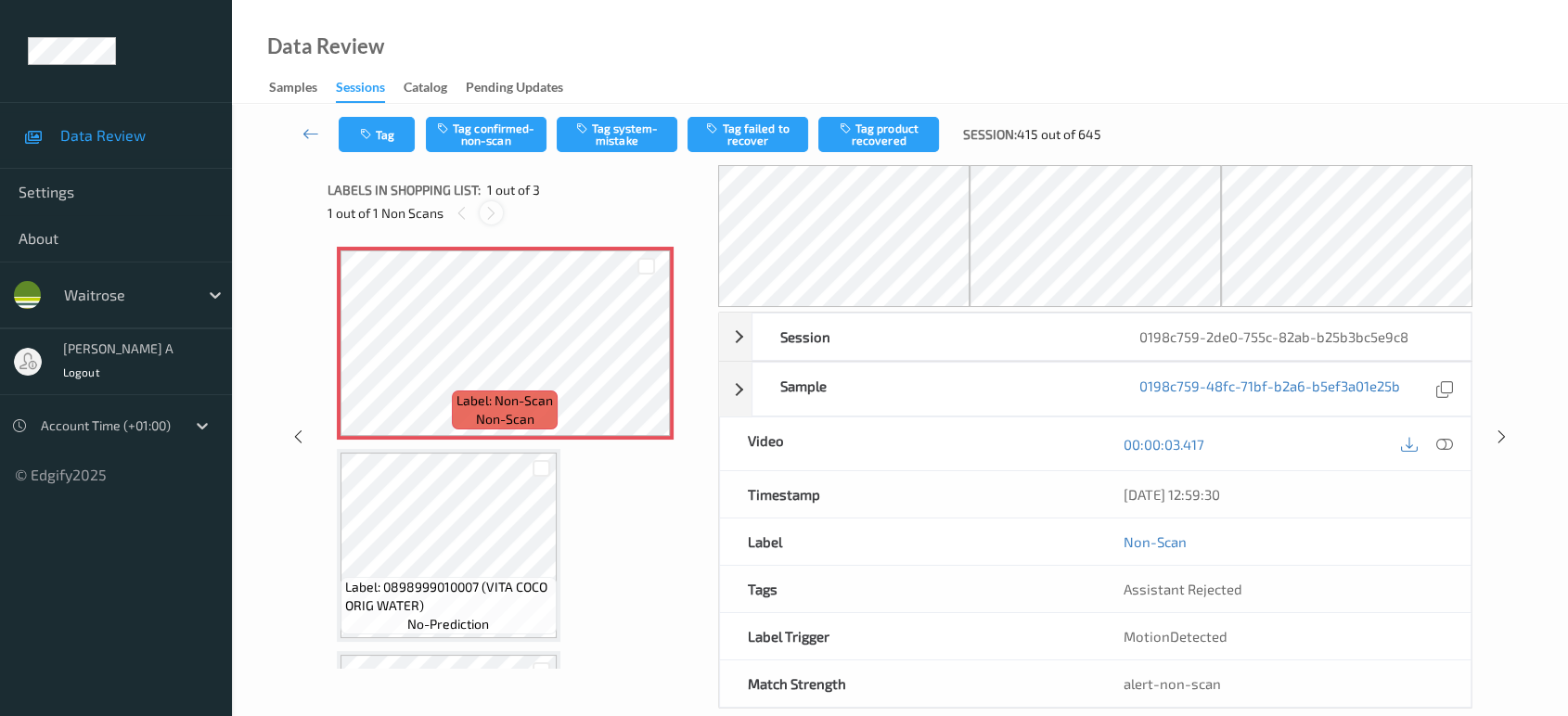
click at [488, 212] on icon at bounding box center [491, 213] width 16 height 17
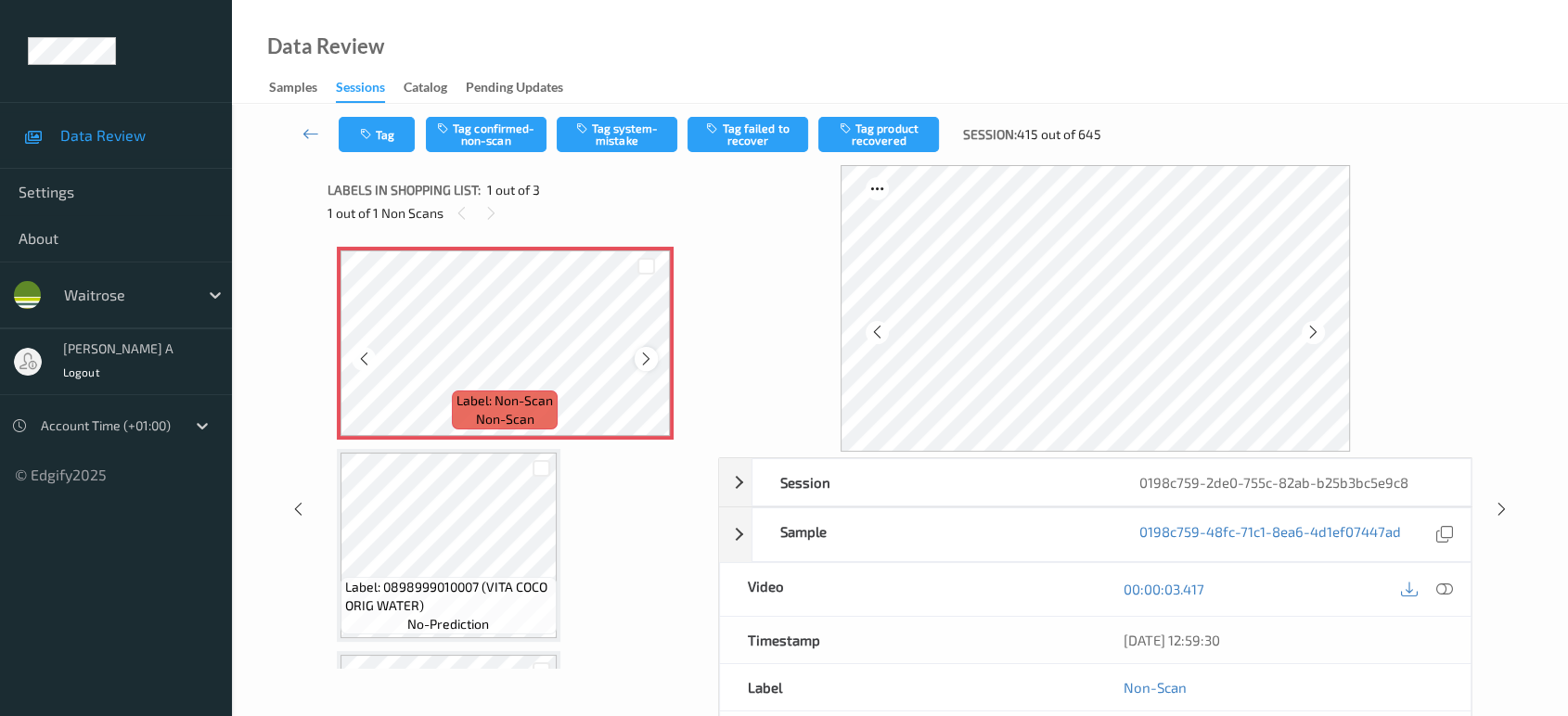
click at [646, 355] on icon at bounding box center [646, 358] width 16 height 17
click at [1442, 599] on div at bounding box center [1445, 590] width 25 height 25
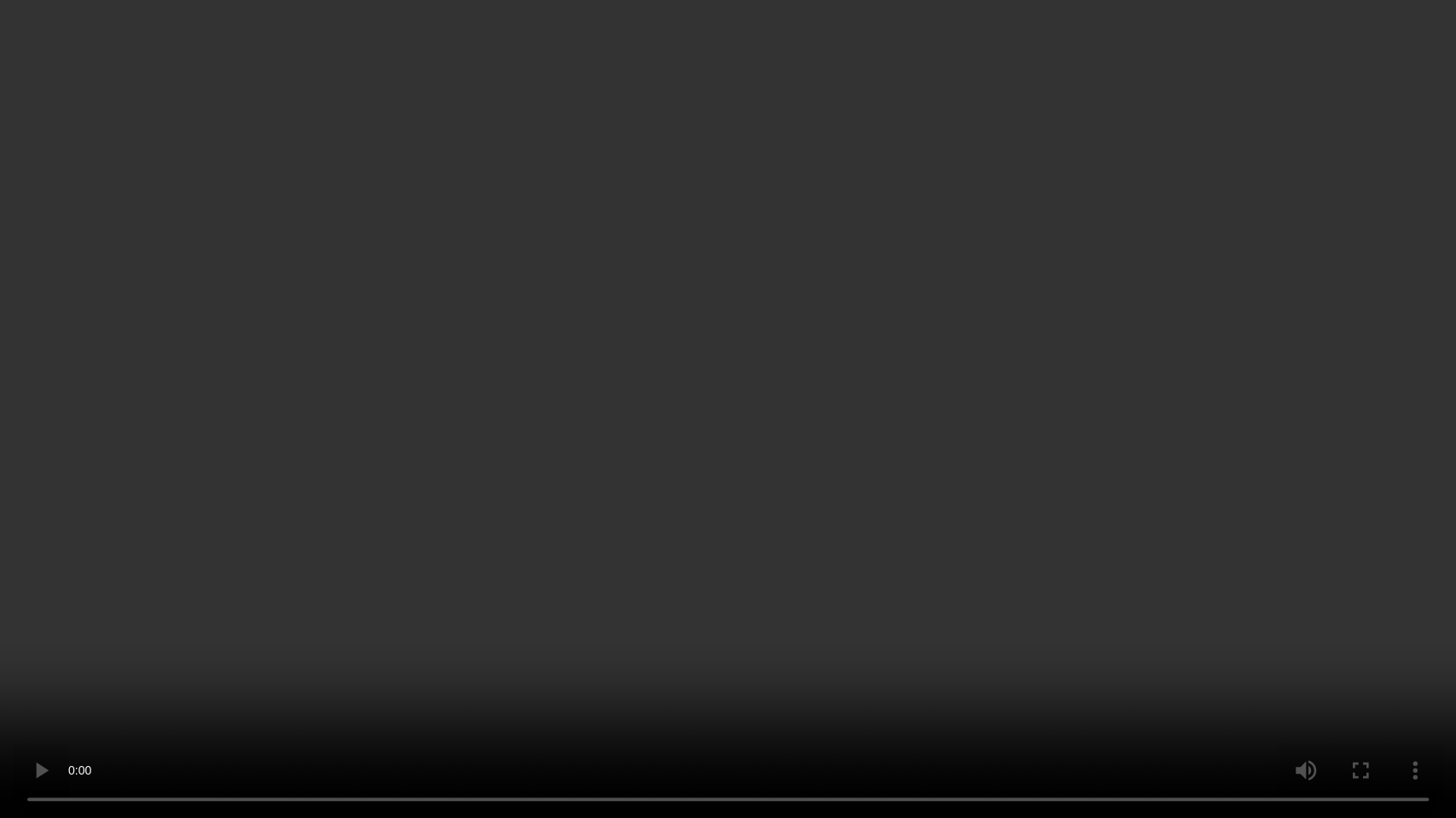
click at [937, 398] on video at bounding box center [728, 409] width 1456 height 818
click at [766, 417] on video at bounding box center [728, 409] width 1456 height 818
click at [444, 411] on video at bounding box center [728, 409] width 1456 height 818
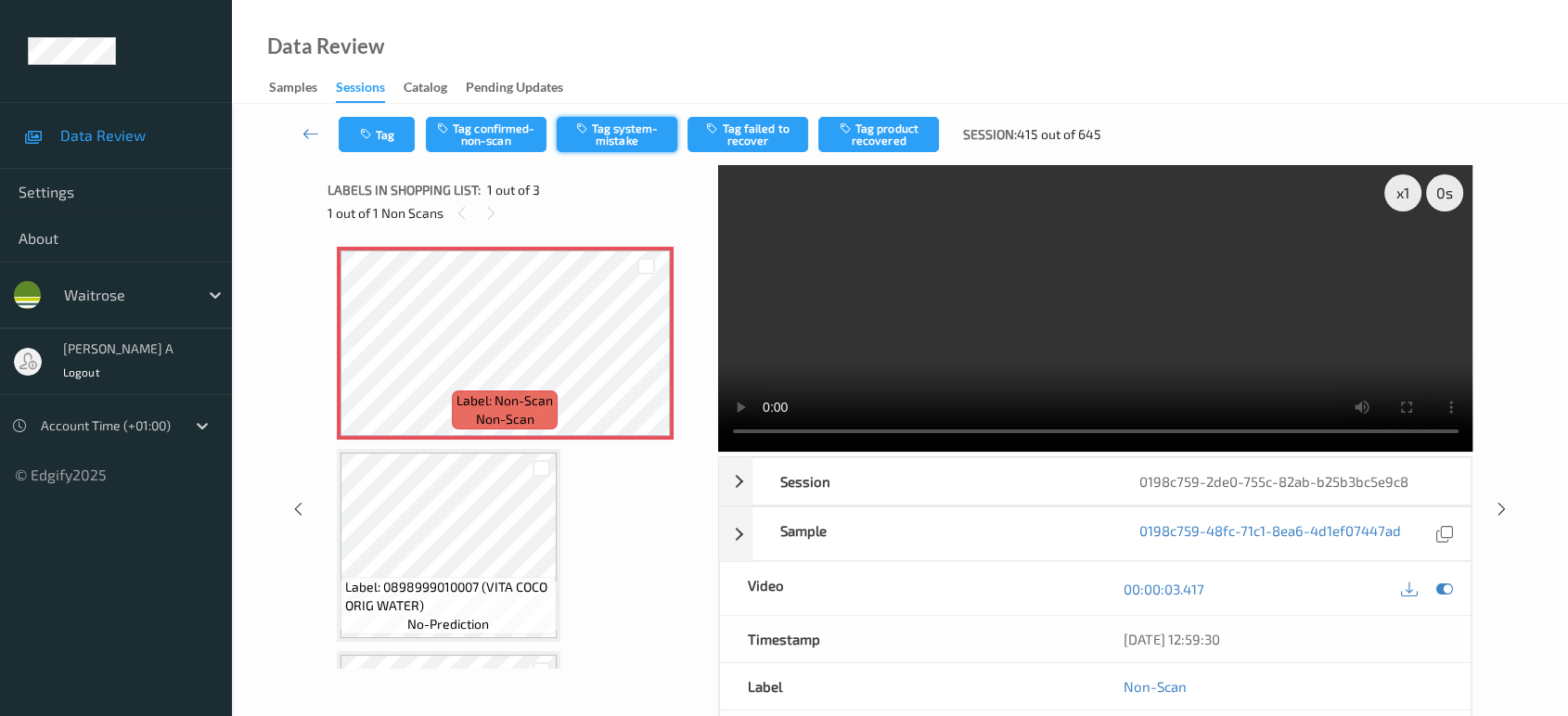
click at [612, 125] on button "Tag system-mistake" at bounding box center [617, 134] width 120 height 35
click at [388, 126] on button "Tag" at bounding box center [377, 134] width 76 height 35
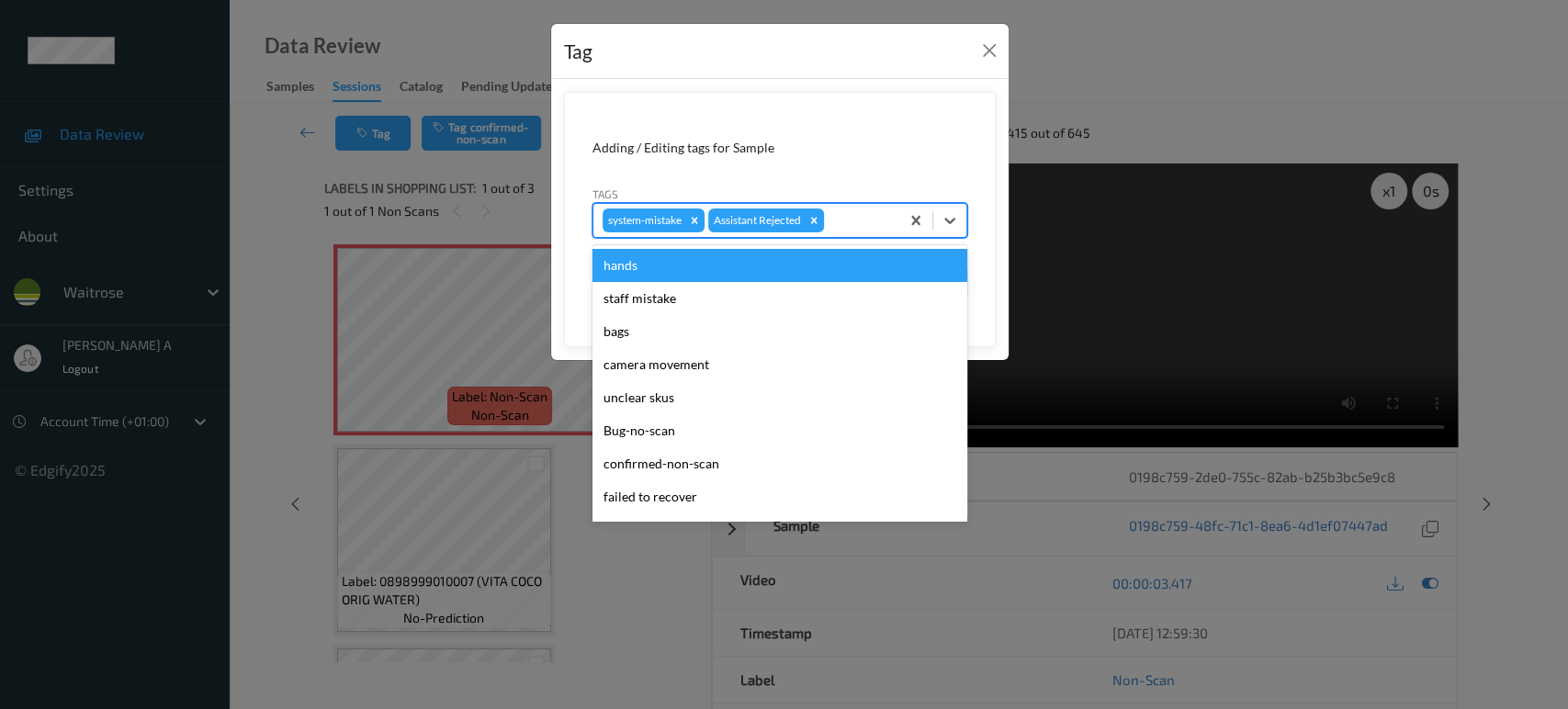
click at [864, 222] on div at bounding box center [858, 220] width 62 height 22
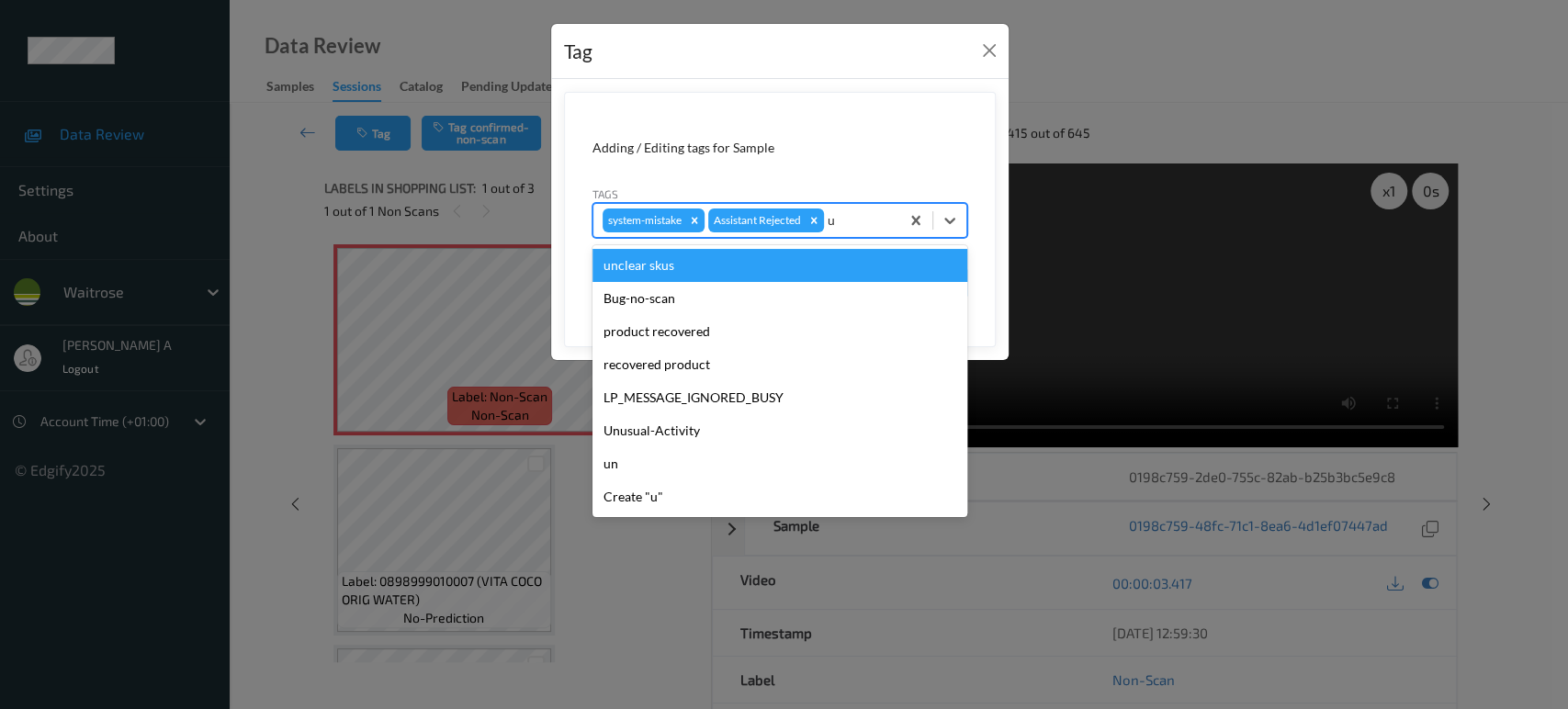
type input "un"
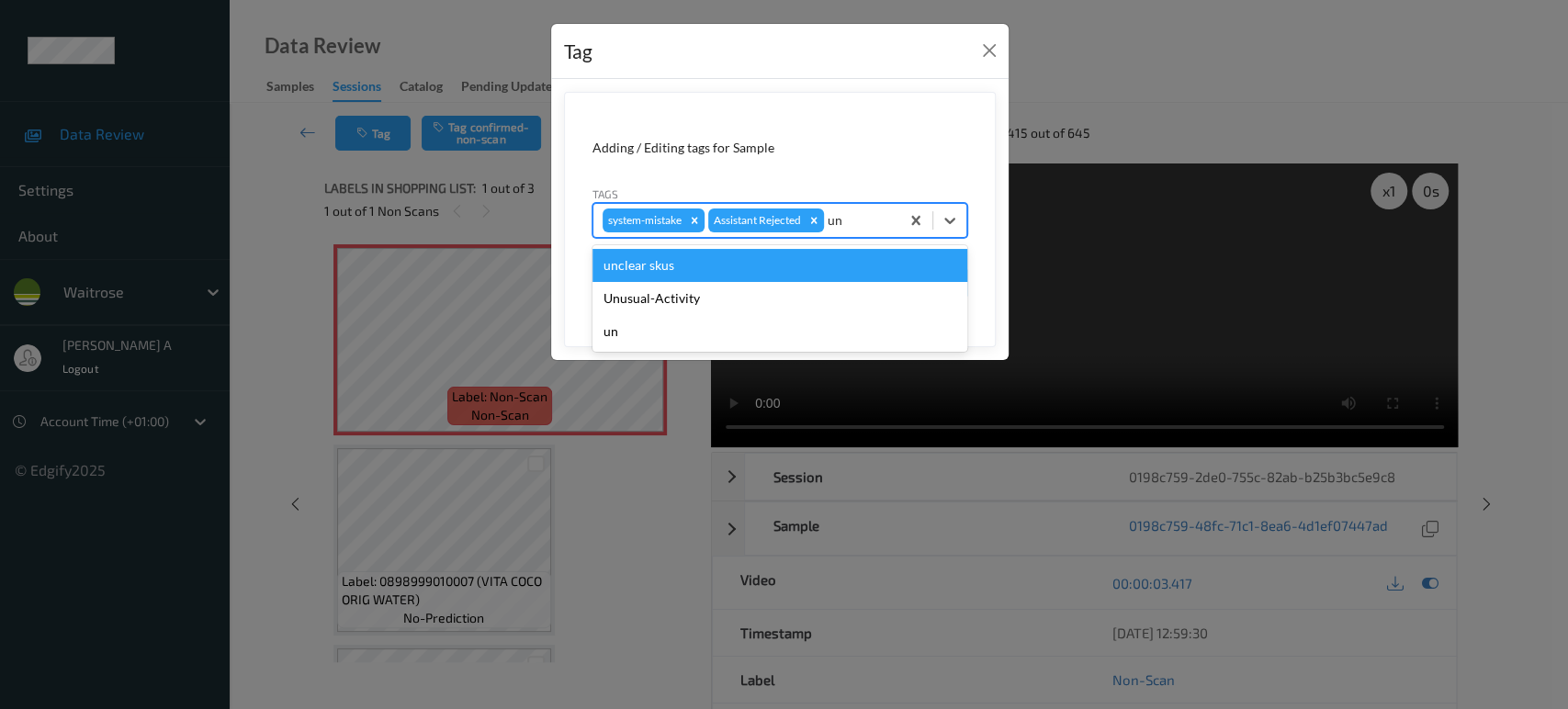
click at [740, 290] on div "Unusual-Activity" at bounding box center [780, 298] width 375 height 33
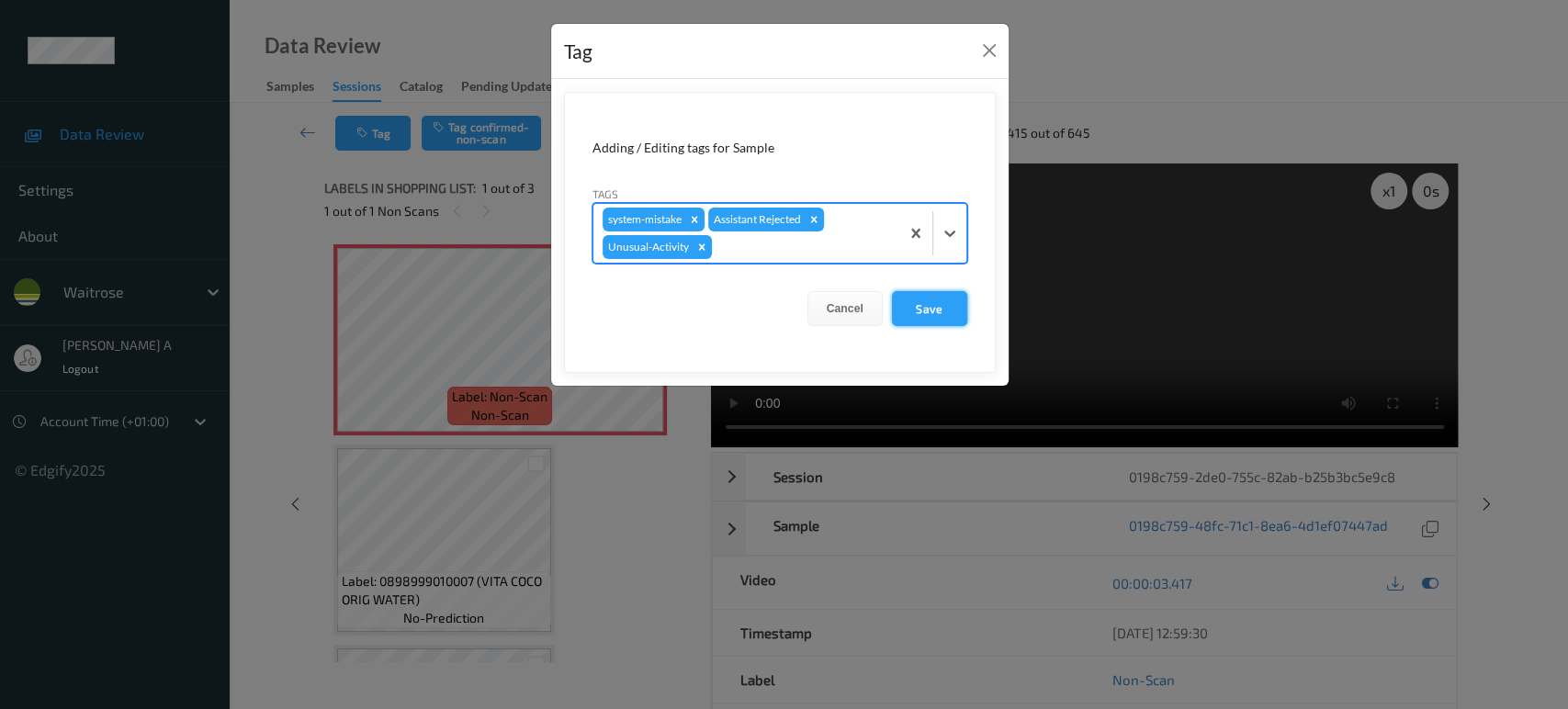
click at [940, 307] on button "Save" at bounding box center [930, 309] width 76 height 35
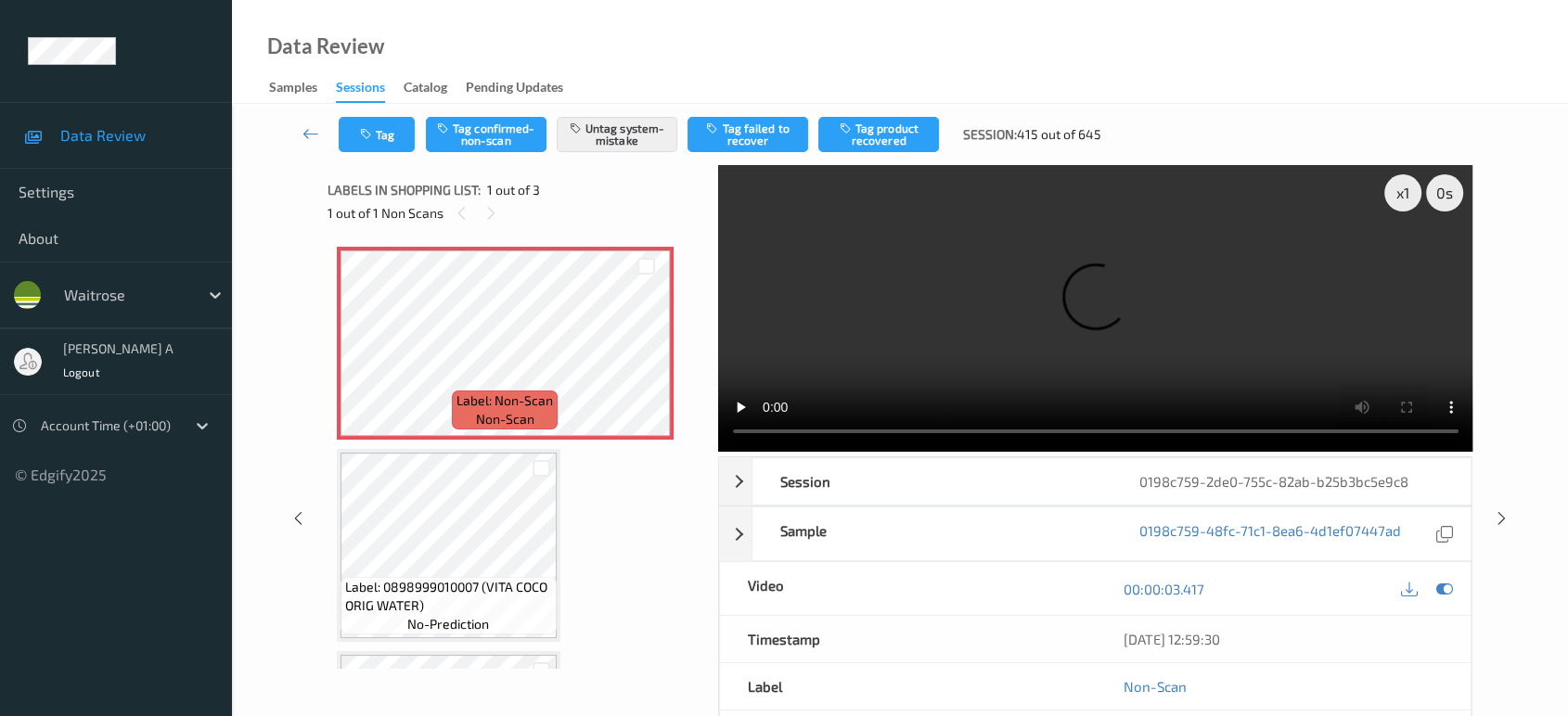
drag, startPoint x: 1500, startPoint y: 444, endPoint x: 1155, endPoint y: 63, distance: 514.0
click at [1501, 510] on icon at bounding box center [1502, 517] width 16 height 17
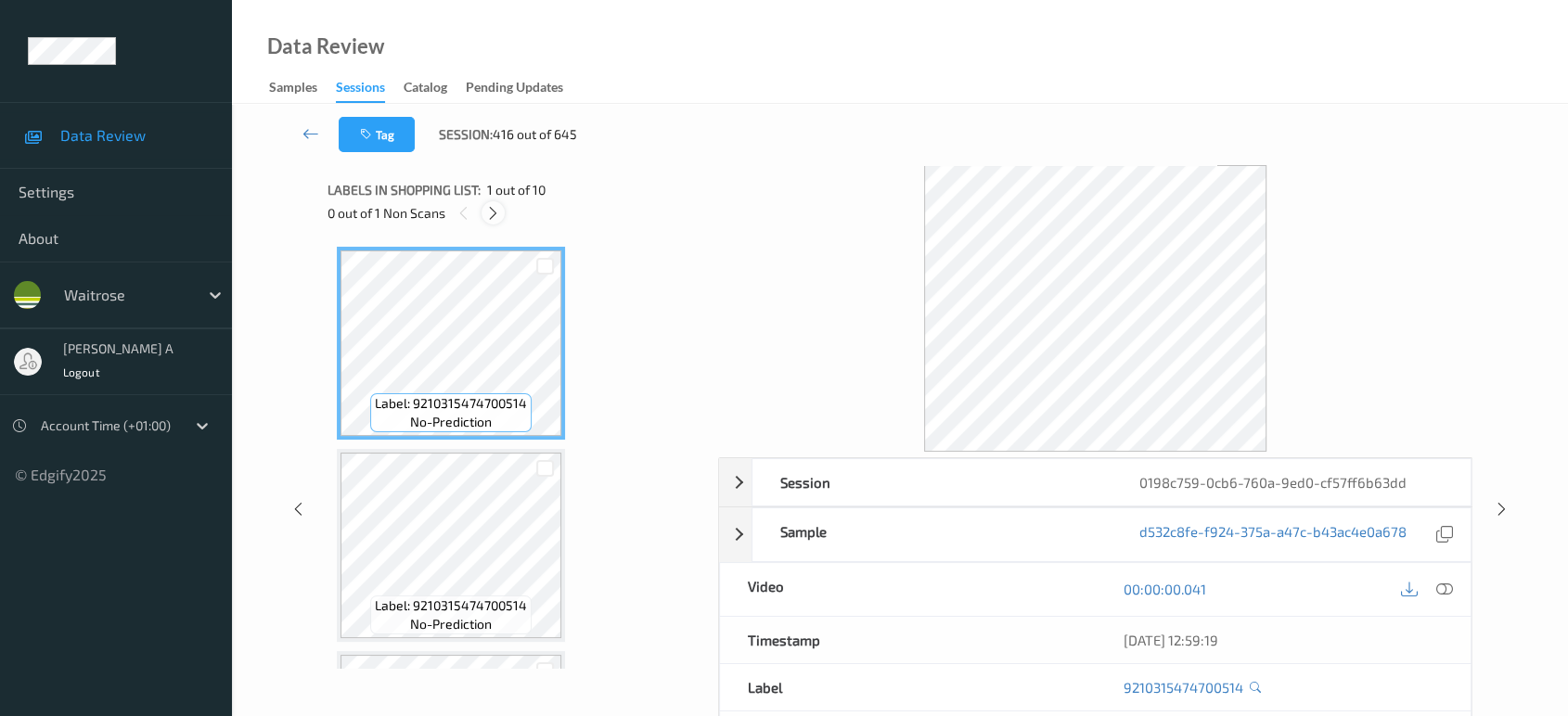
click at [488, 213] on icon at bounding box center [493, 213] width 16 height 17
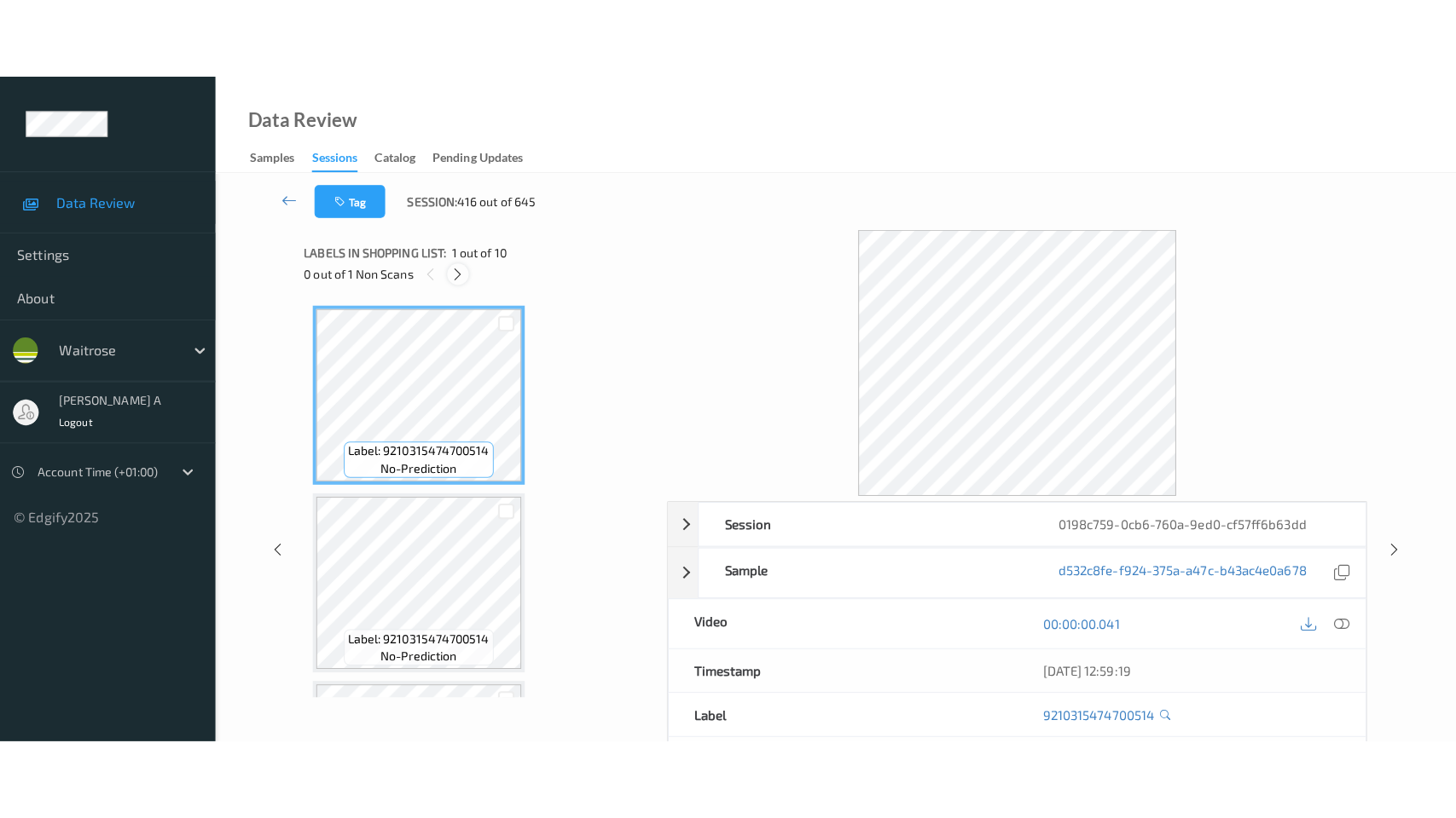
scroll to position [1303, 0]
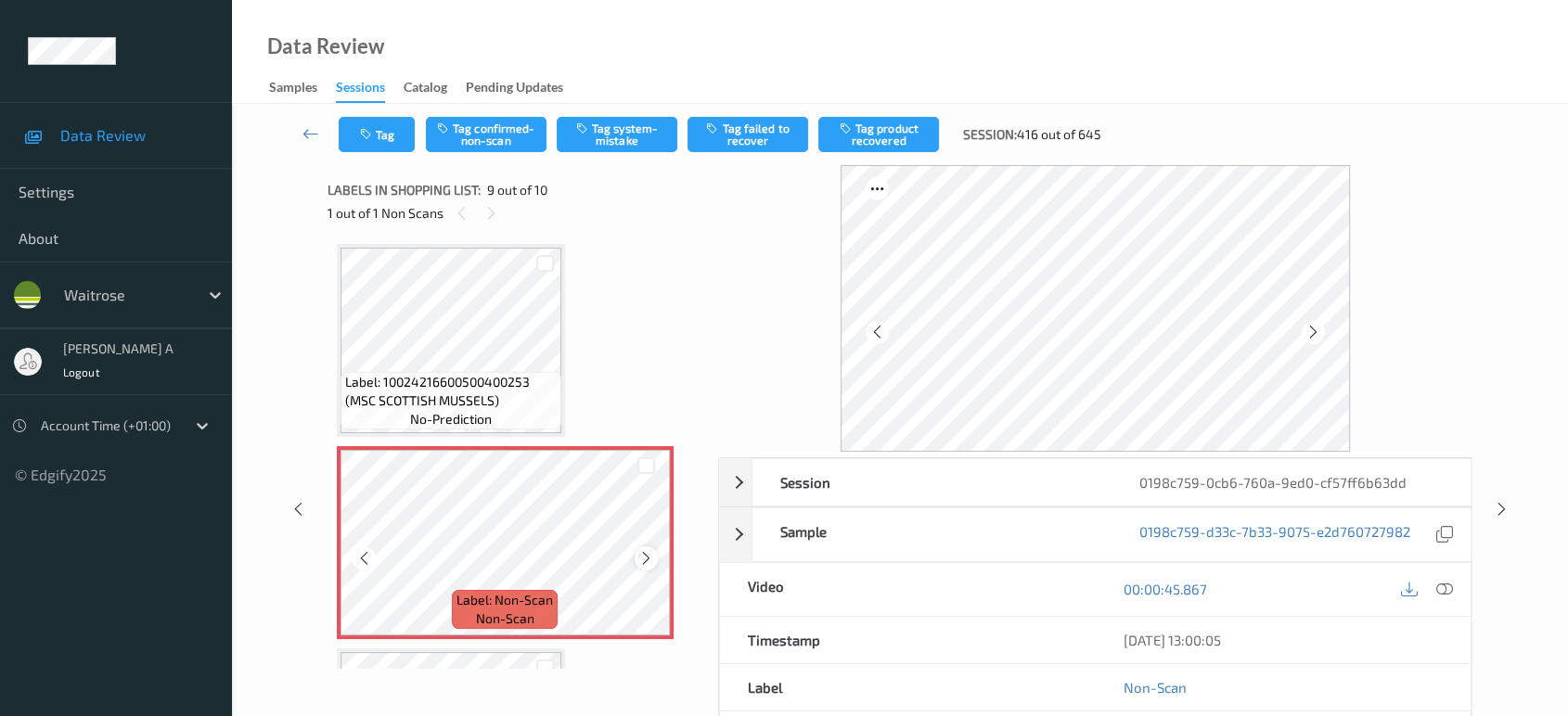
click at [648, 554] on icon at bounding box center [646, 558] width 16 height 17
click at [647, 555] on icon at bounding box center [646, 558] width 16 height 17
click at [639, 550] on icon at bounding box center [646, 558] width 16 height 17
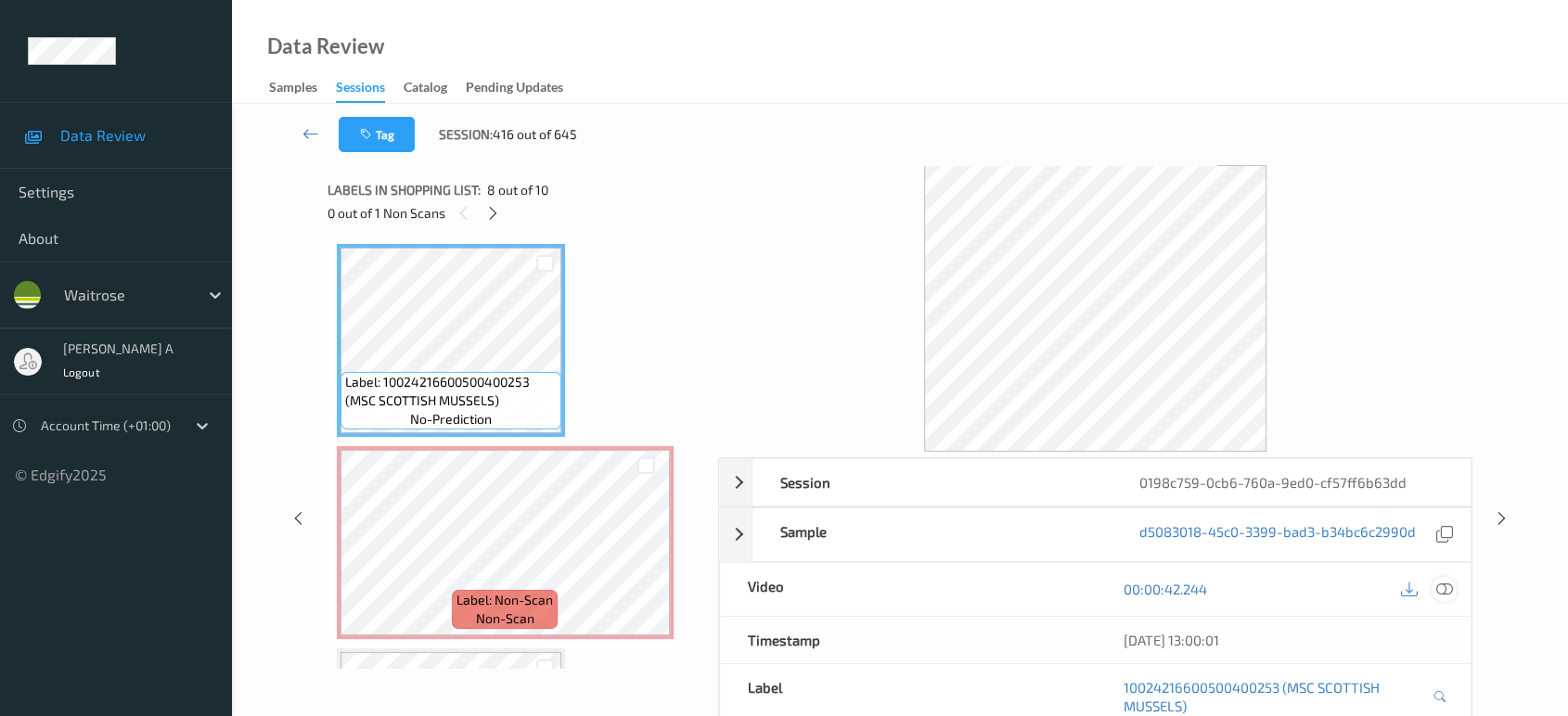
click at [1442, 582] on icon at bounding box center [1445, 589] width 17 height 17
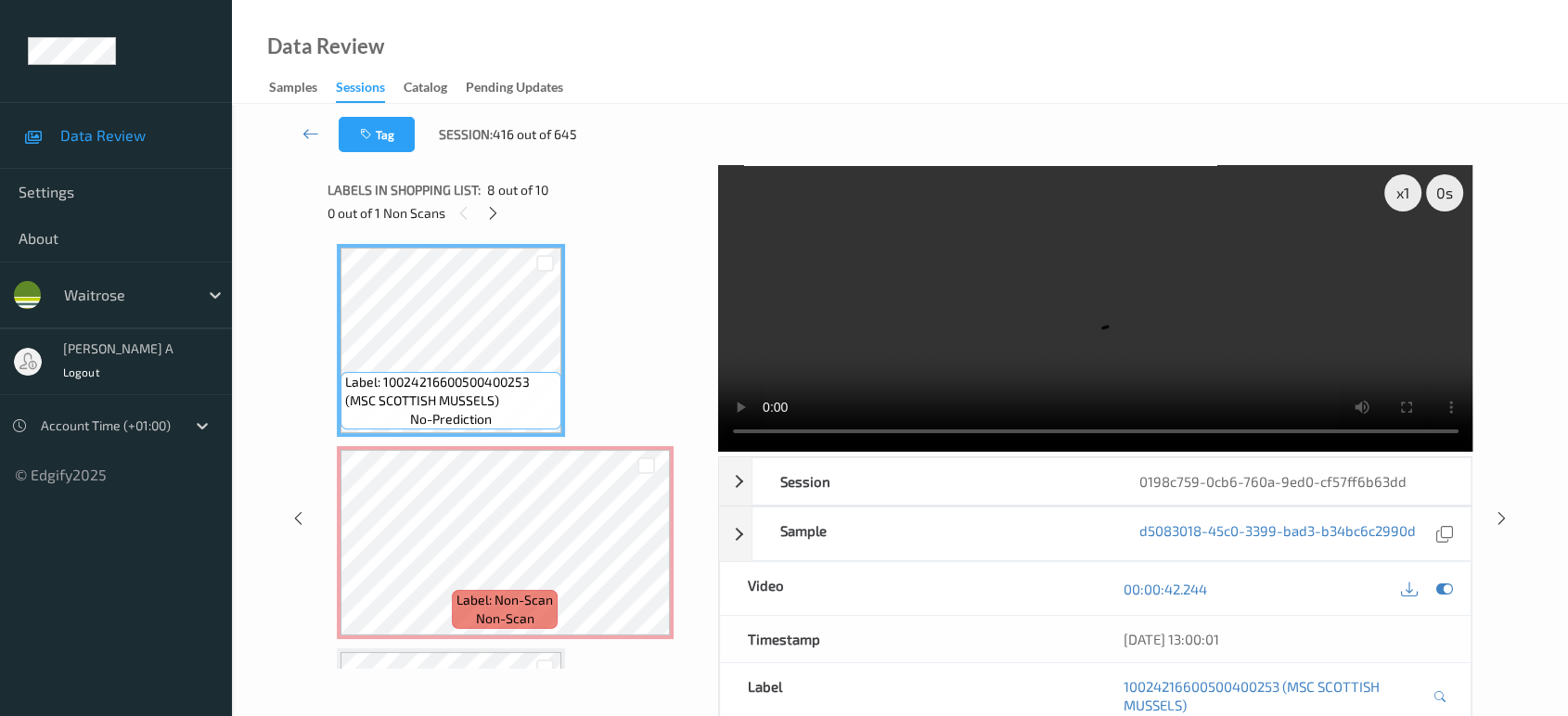
scroll to position [1417, 0]
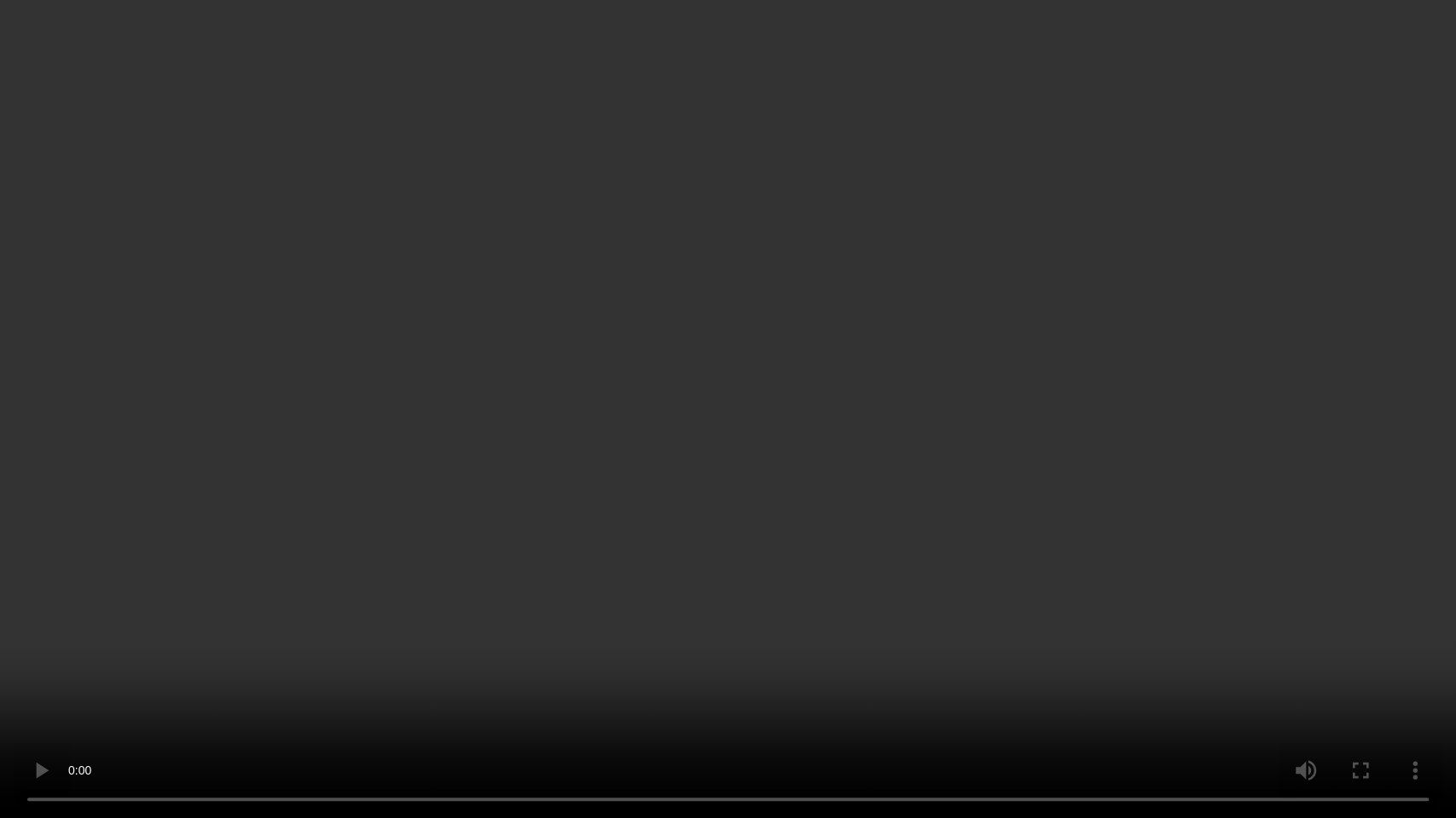
click at [897, 552] on video at bounding box center [728, 409] width 1456 height 818
click at [969, 457] on video at bounding box center [728, 409] width 1456 height 818
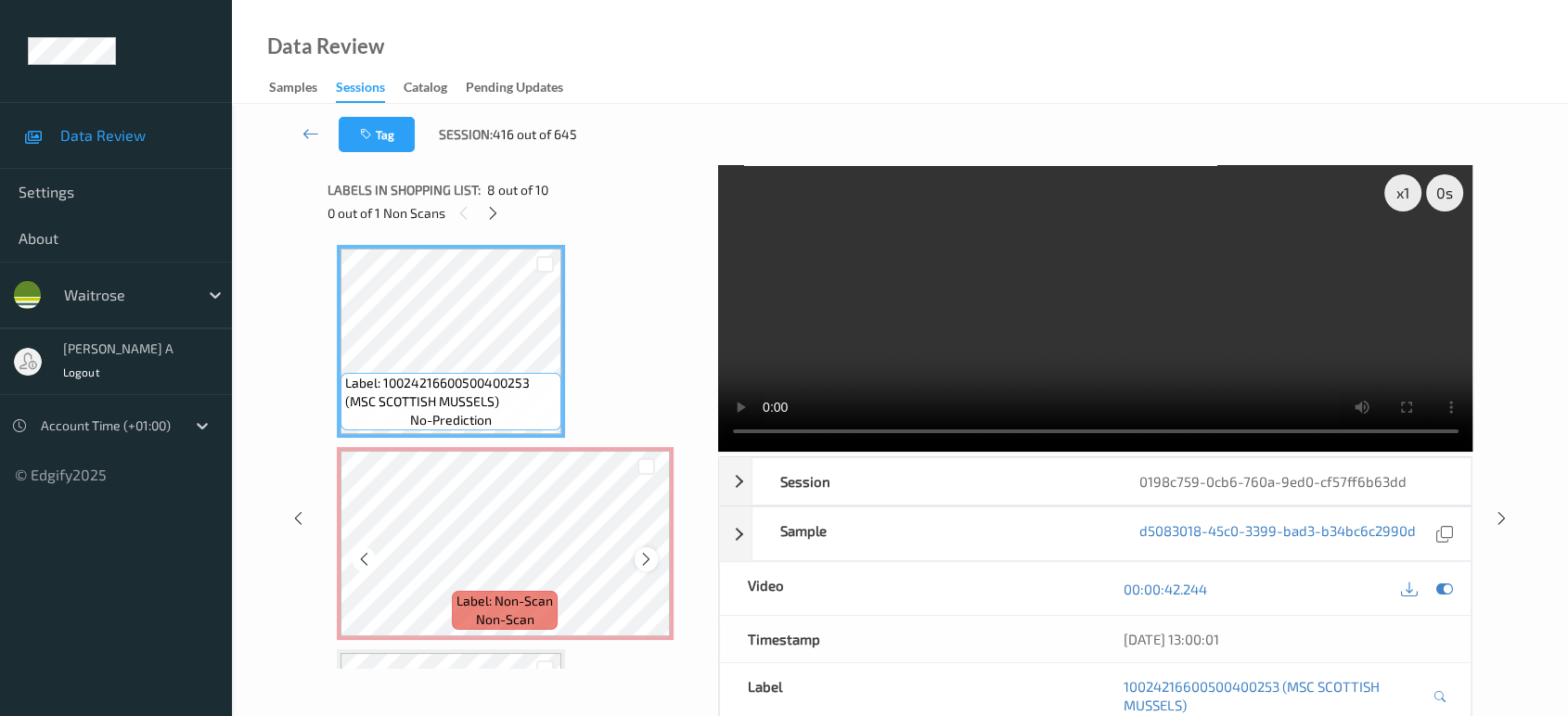
click at [646, 551] on icon at bounding box center [646, 559] width 16 height 17
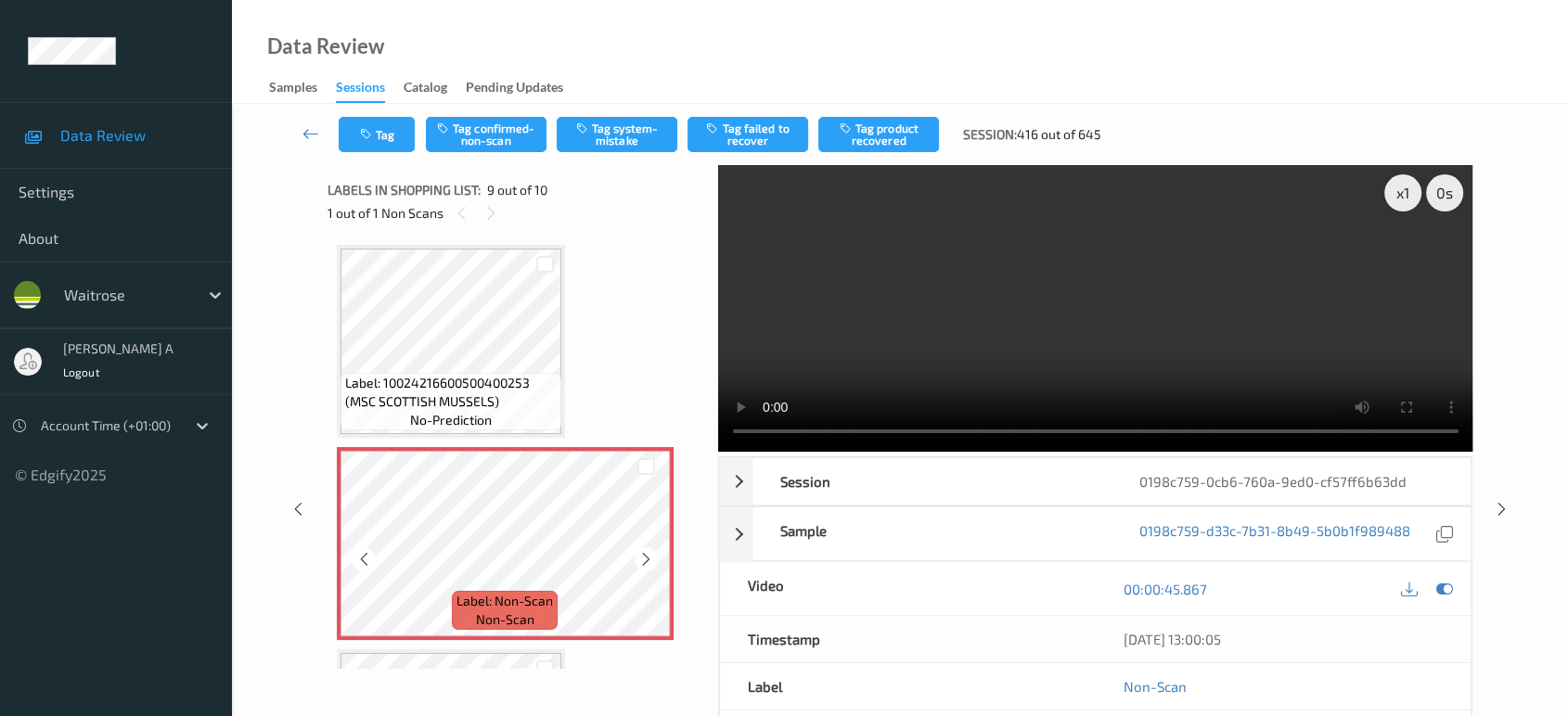
click at [646, 551] on icon at bounding box center [646, 559] width 16 height 17
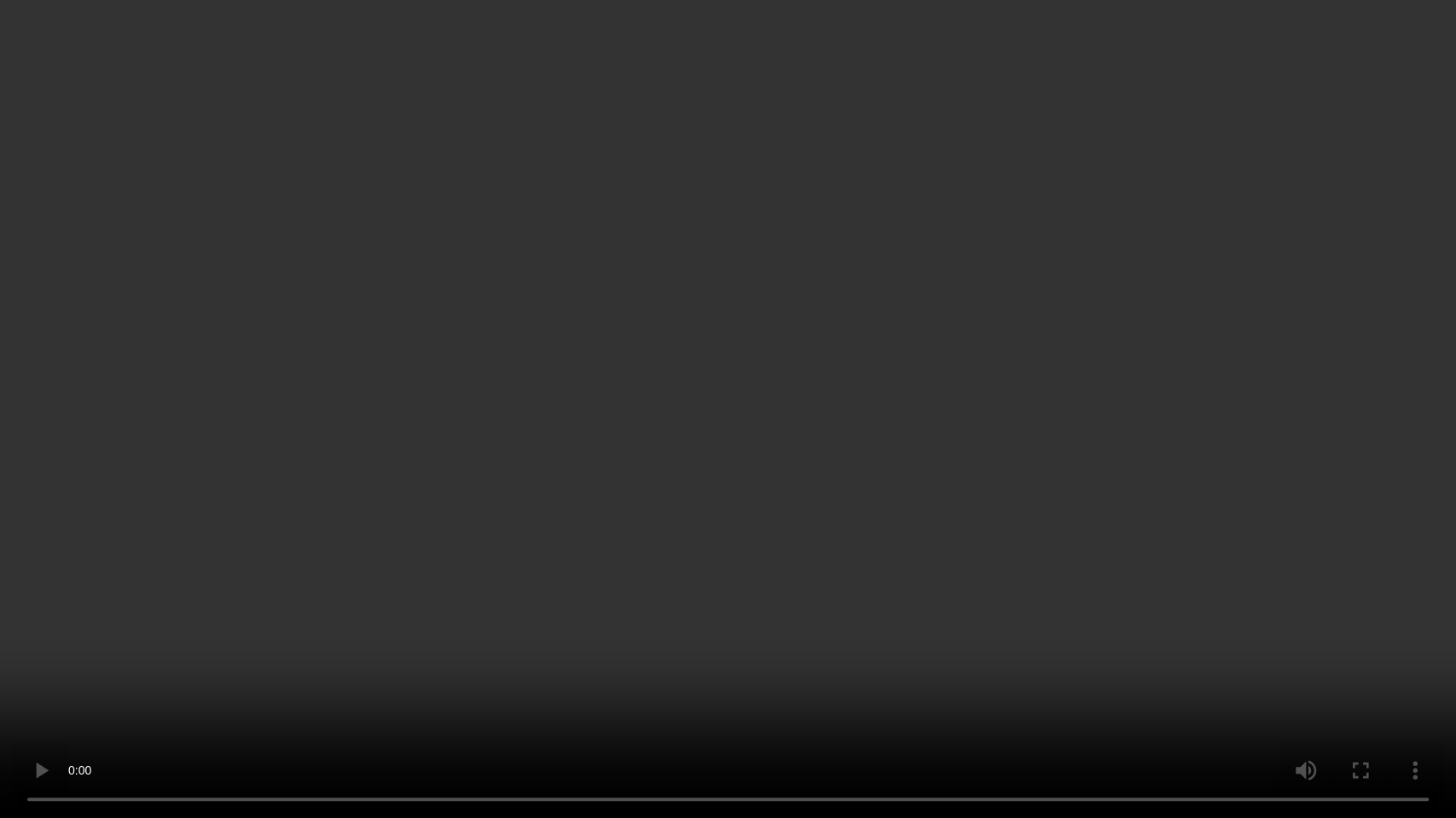
click at [659, 452] on video at bounding box center [728, 409] width 1456 height 818
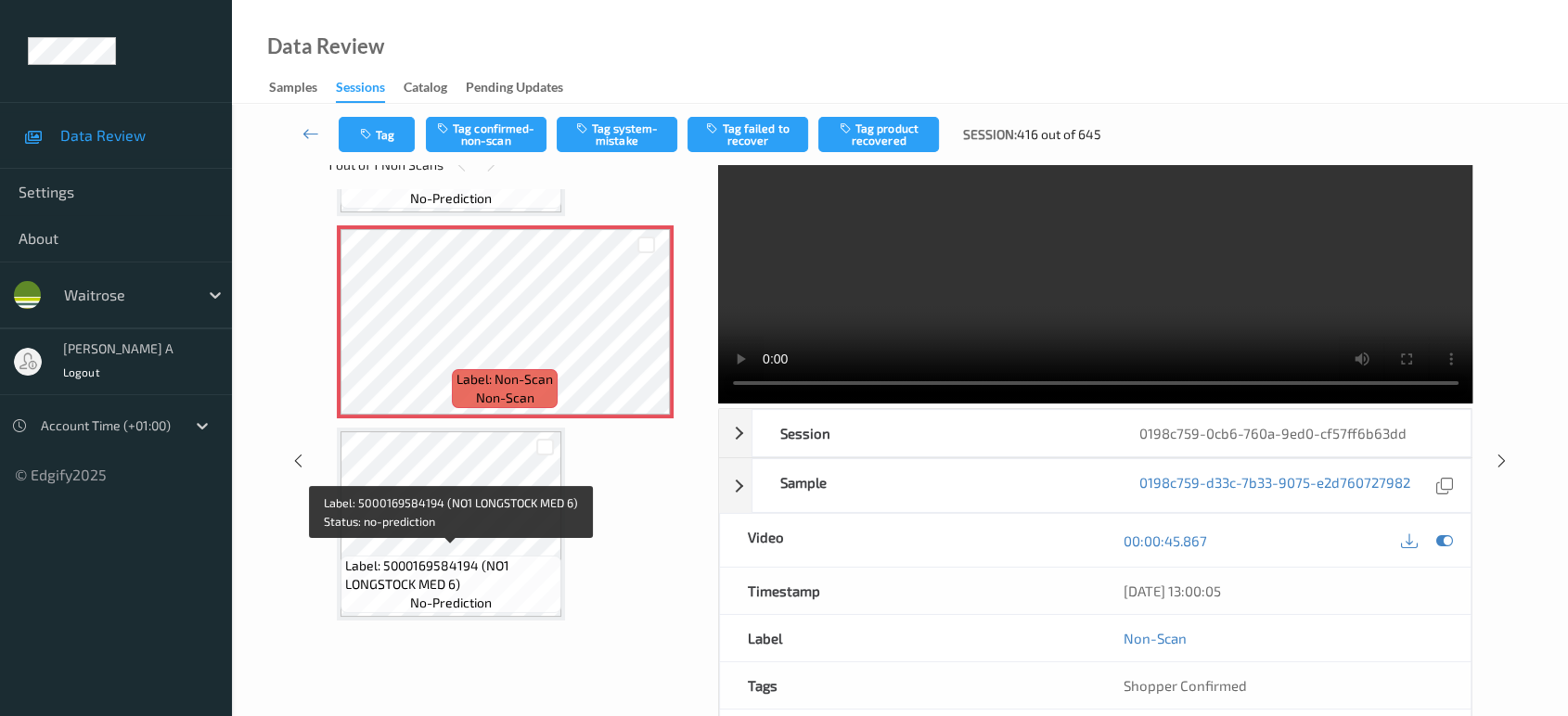
scroll to position [0, 0]
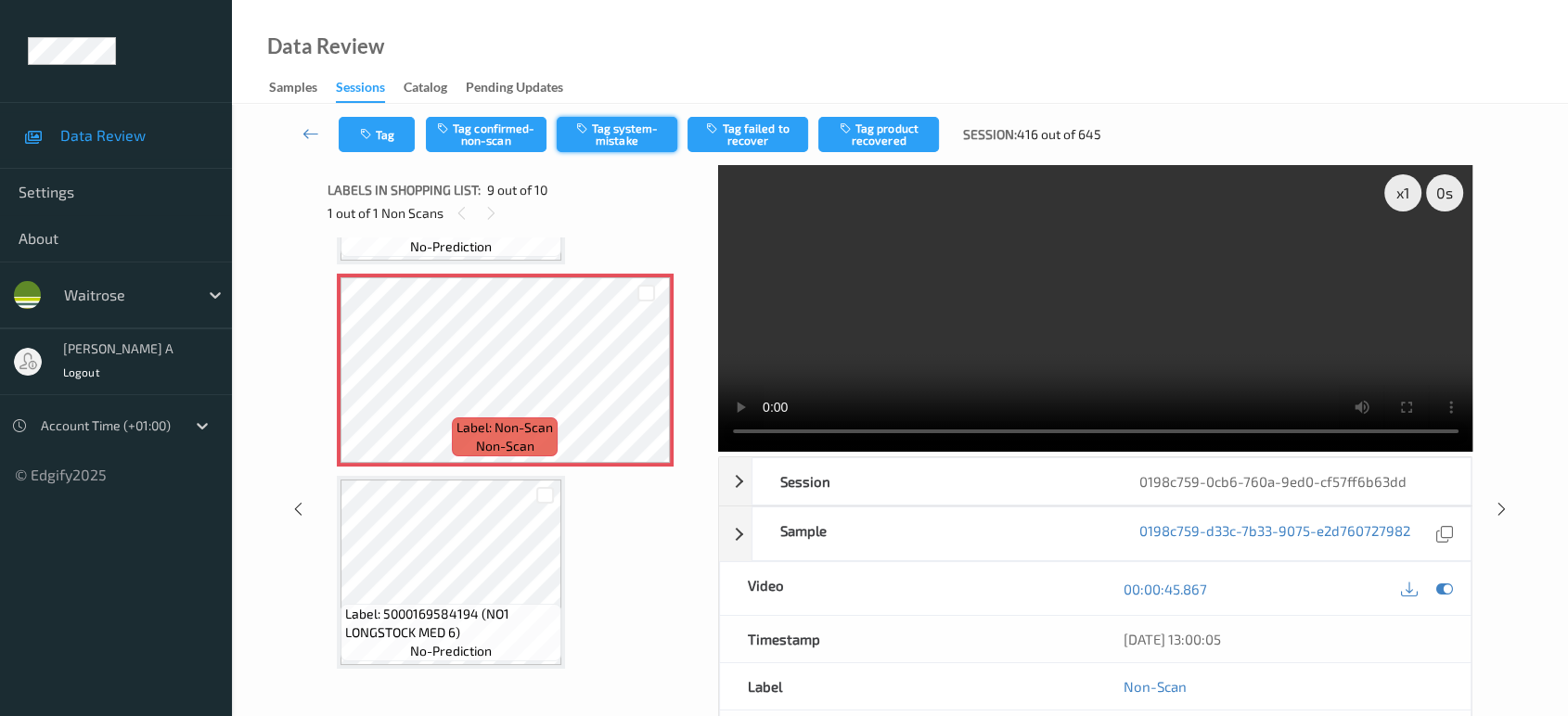
click at [621, 138] on button "Tag system-mistake" at bounding box center [617, 134] width 120 height 35
click at [349, 133] on button "Tag" at bounding box center [377, 134] width 76 height 35
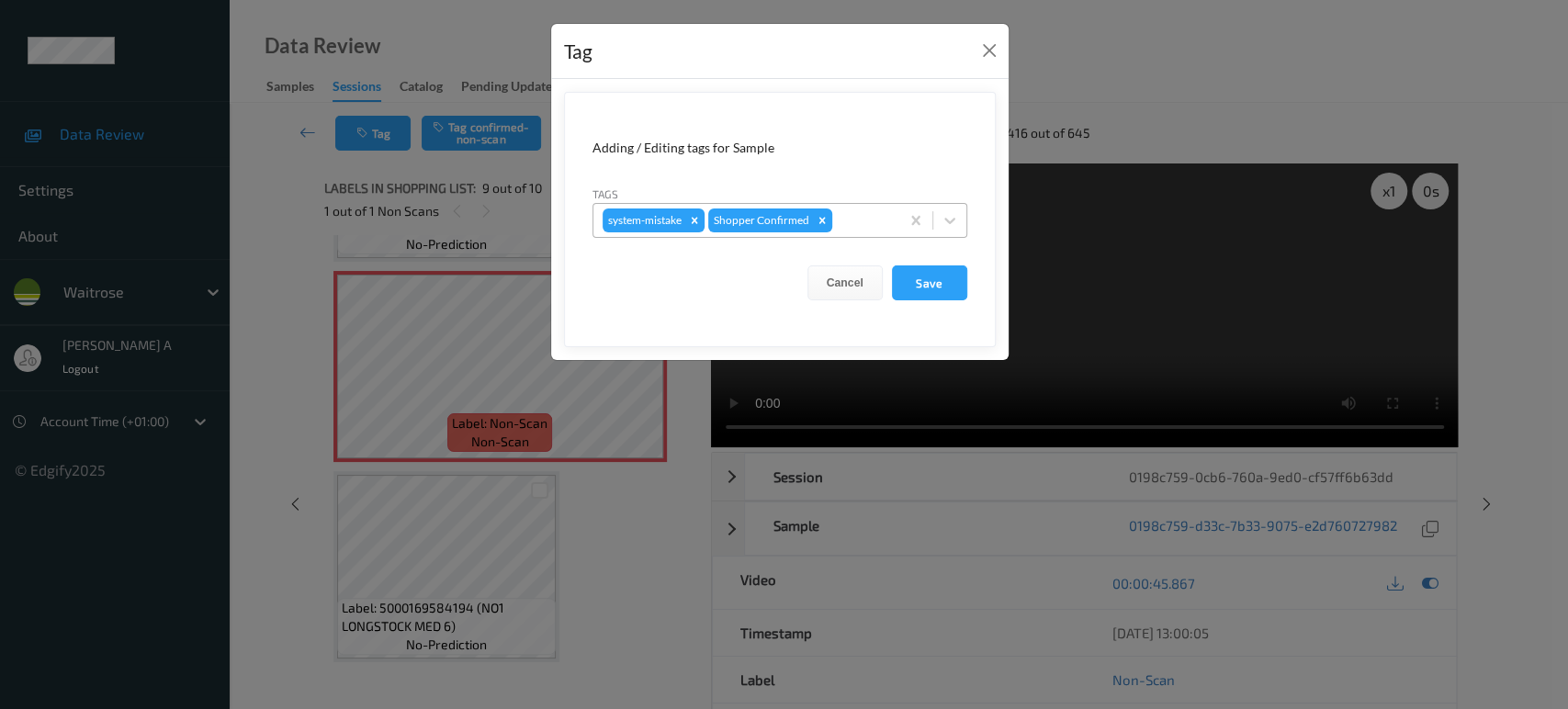
click at [858, 219] on div at bounding box center [863, 220] width 54 height 22
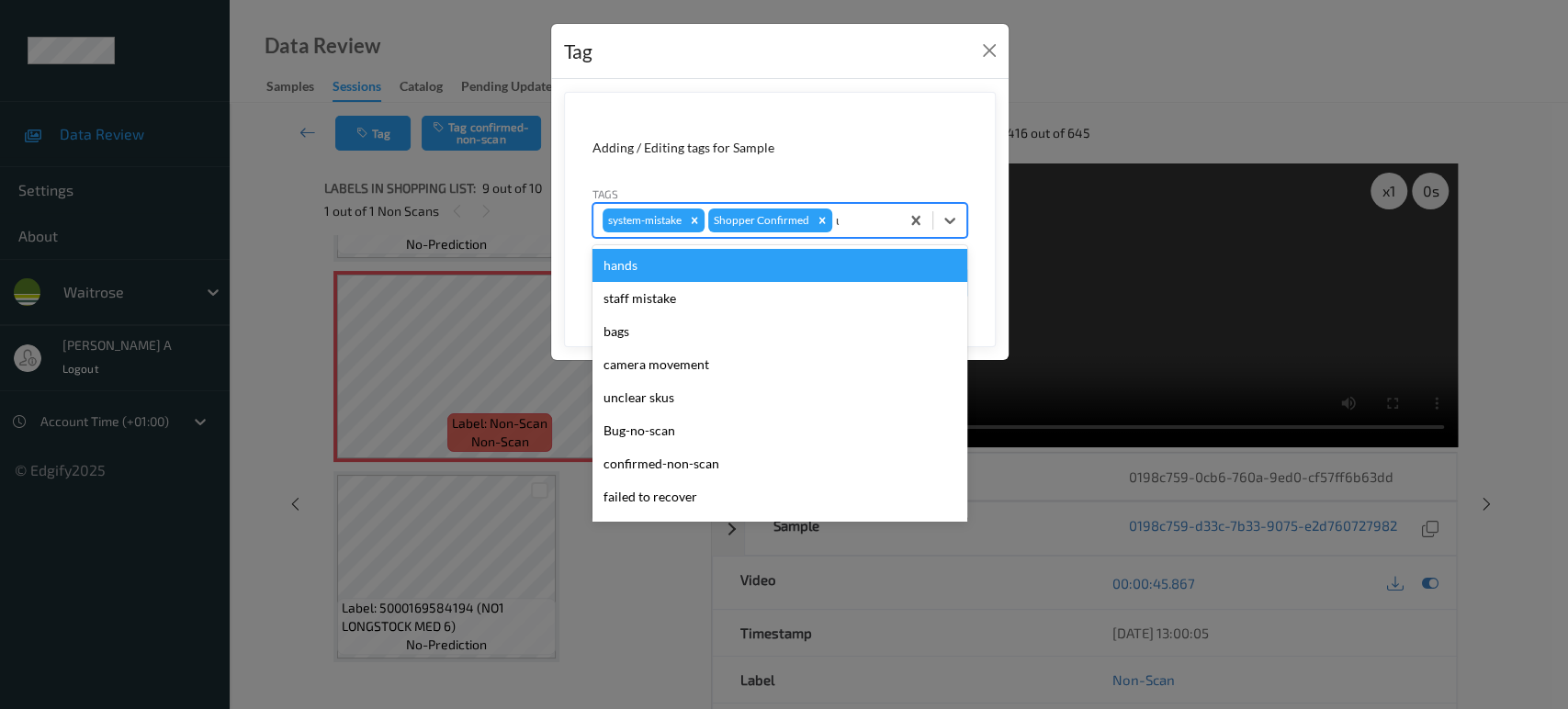
type input "un"
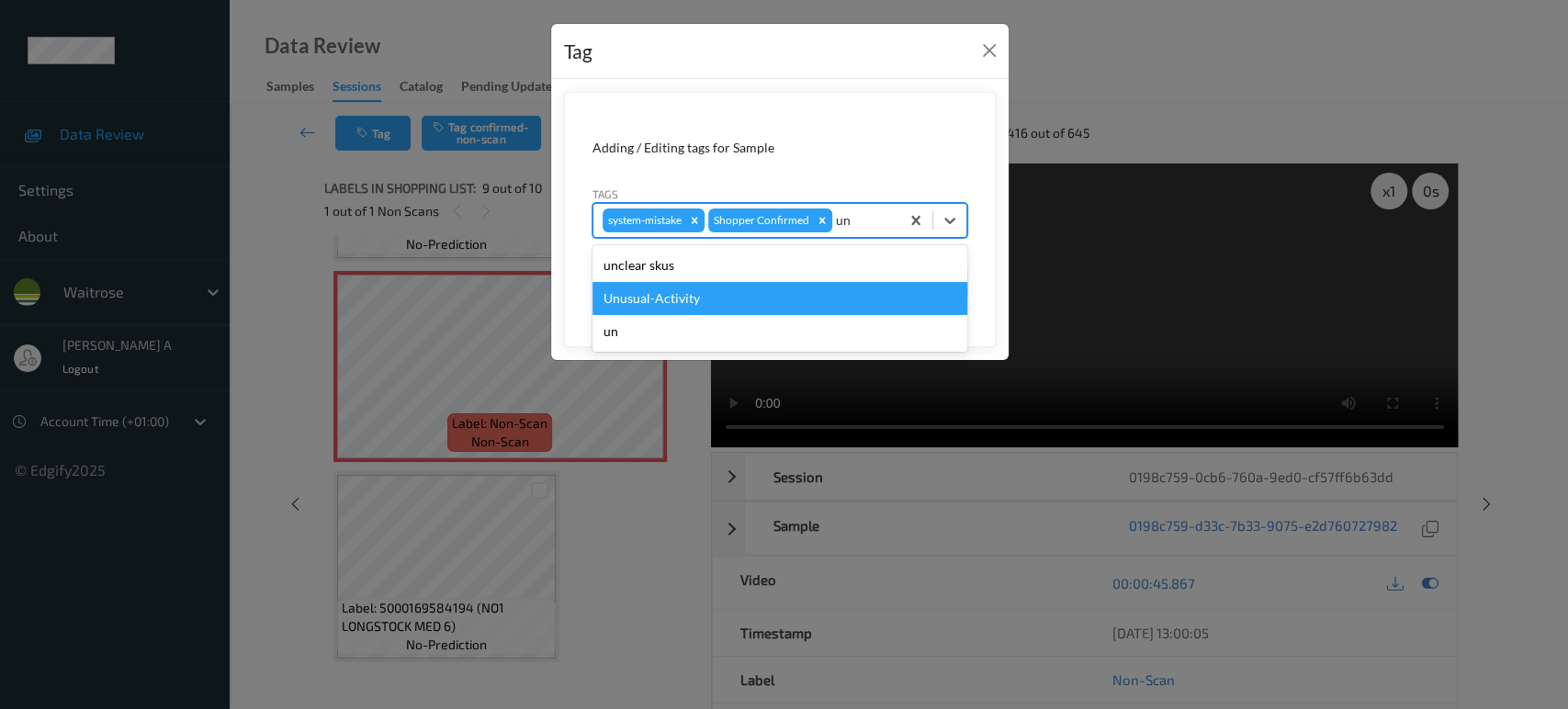
click at [685, 293] on div "Unusual-Activity" at bounding box center [780, 298] width 375 height 33
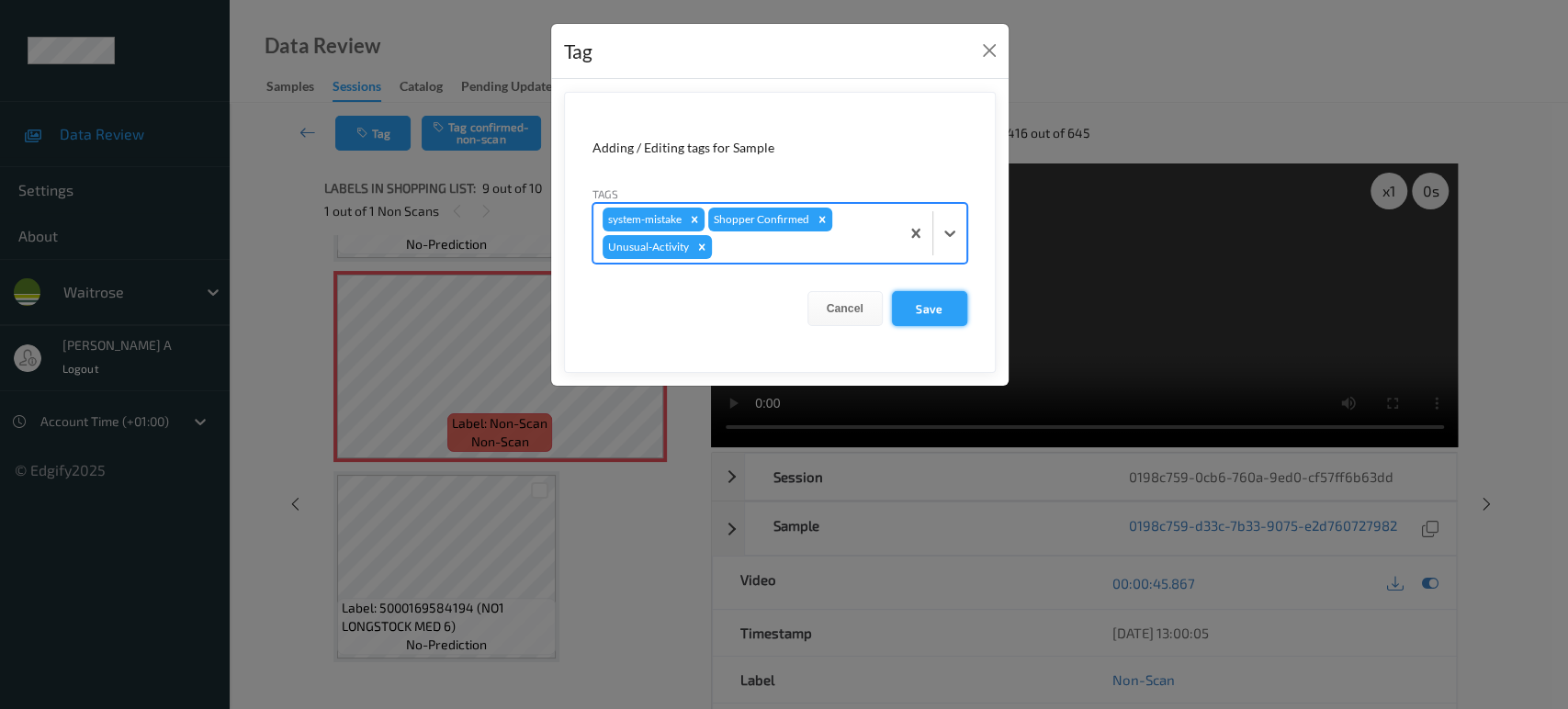
click at [910, 311] on button "Save" at bounding box center [930, 309] width 76 height 35
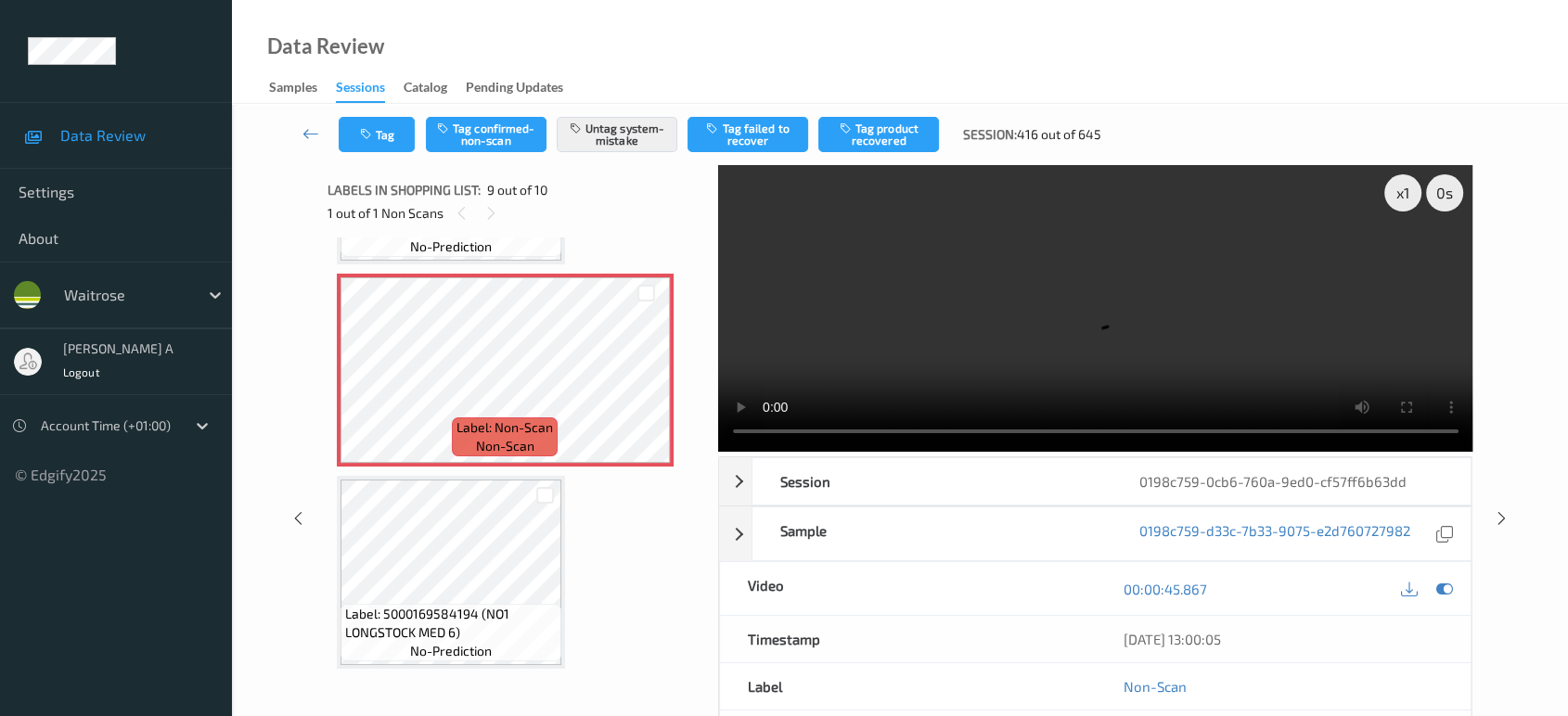
click at [1511, 525] on div "x 1 0 s Session 0198c759-0cb6-760a-9ed0-cf57ff6b63dd Session ID 0198c759-0cb6-7…" at bounding box center [900, 518] width 1261 height 707
click at [1503, 515] on icon at bounding box center [1502, 517] width 16 height 17
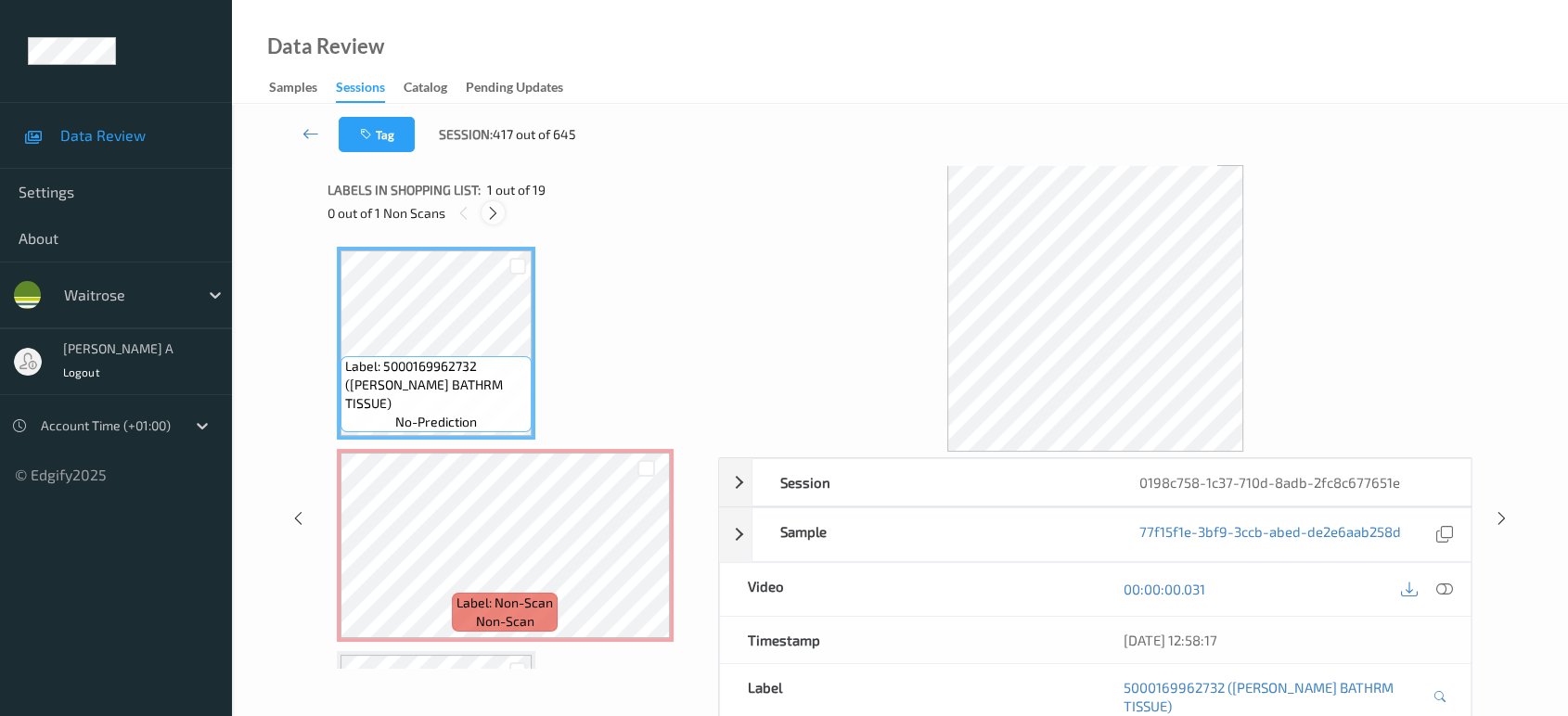
click at [485, 213] on icon at bounding box center [493, 213] width 16 height 17
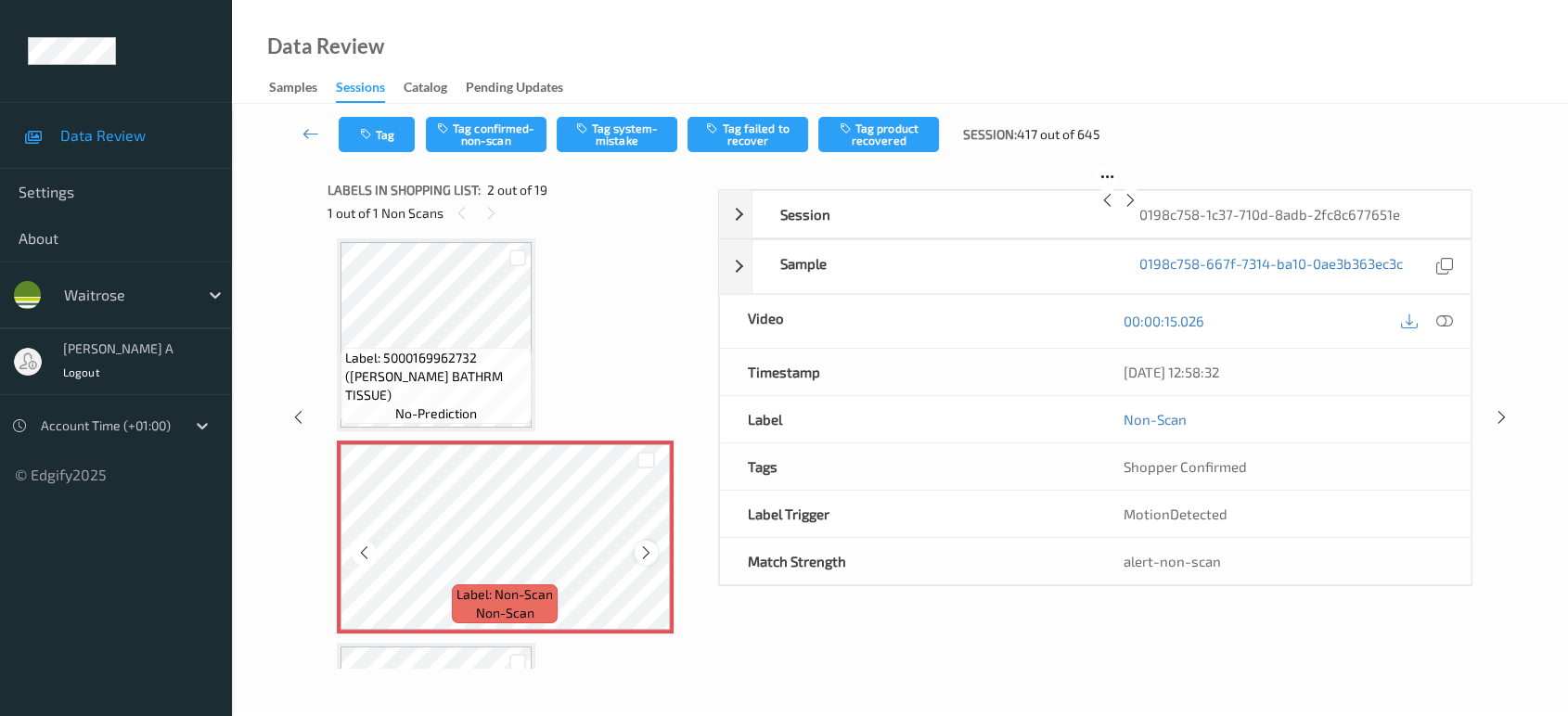
click at [642, 546] on icon at bounding box center [646, 553] width 16 height 17
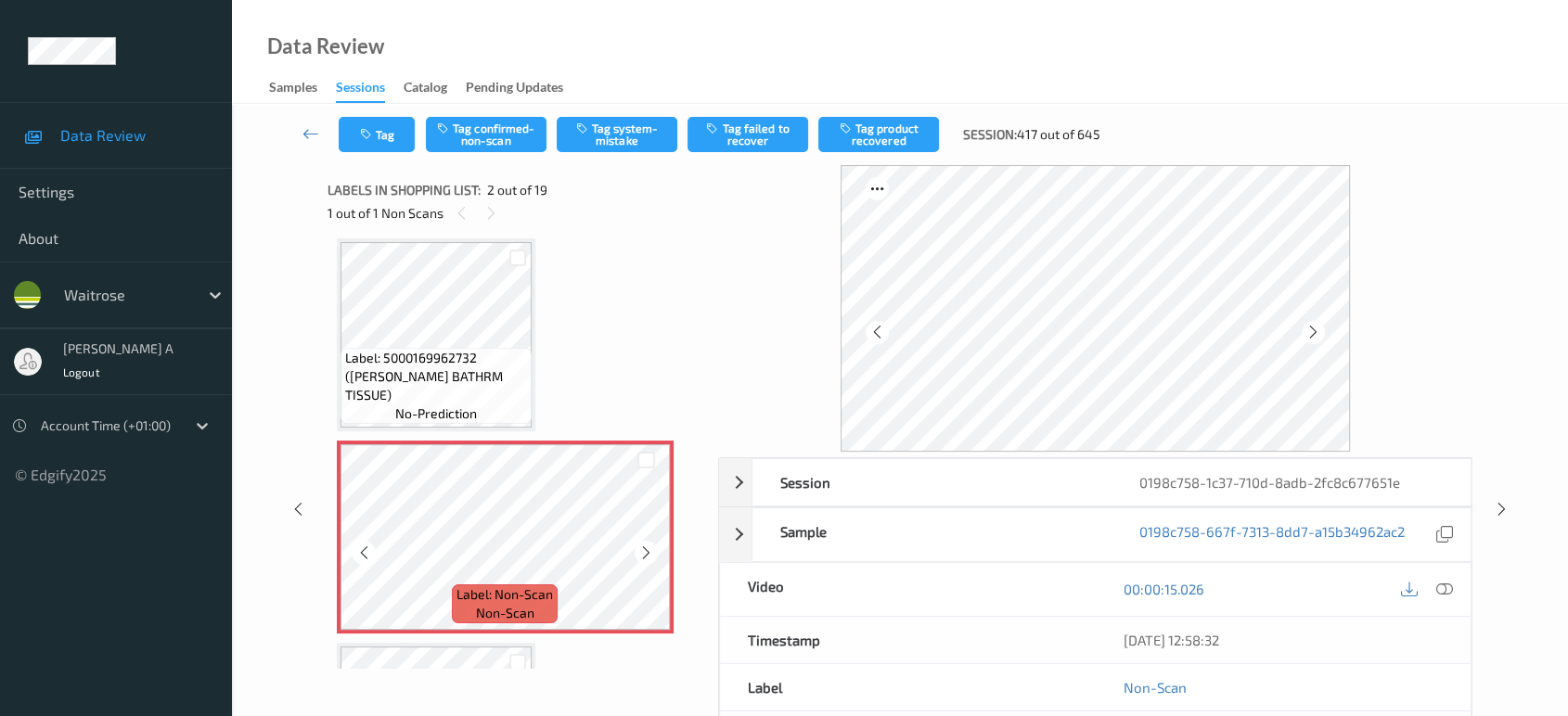
click at [642, 546] on icon at bounding box center [646, 553] width 16 height 17
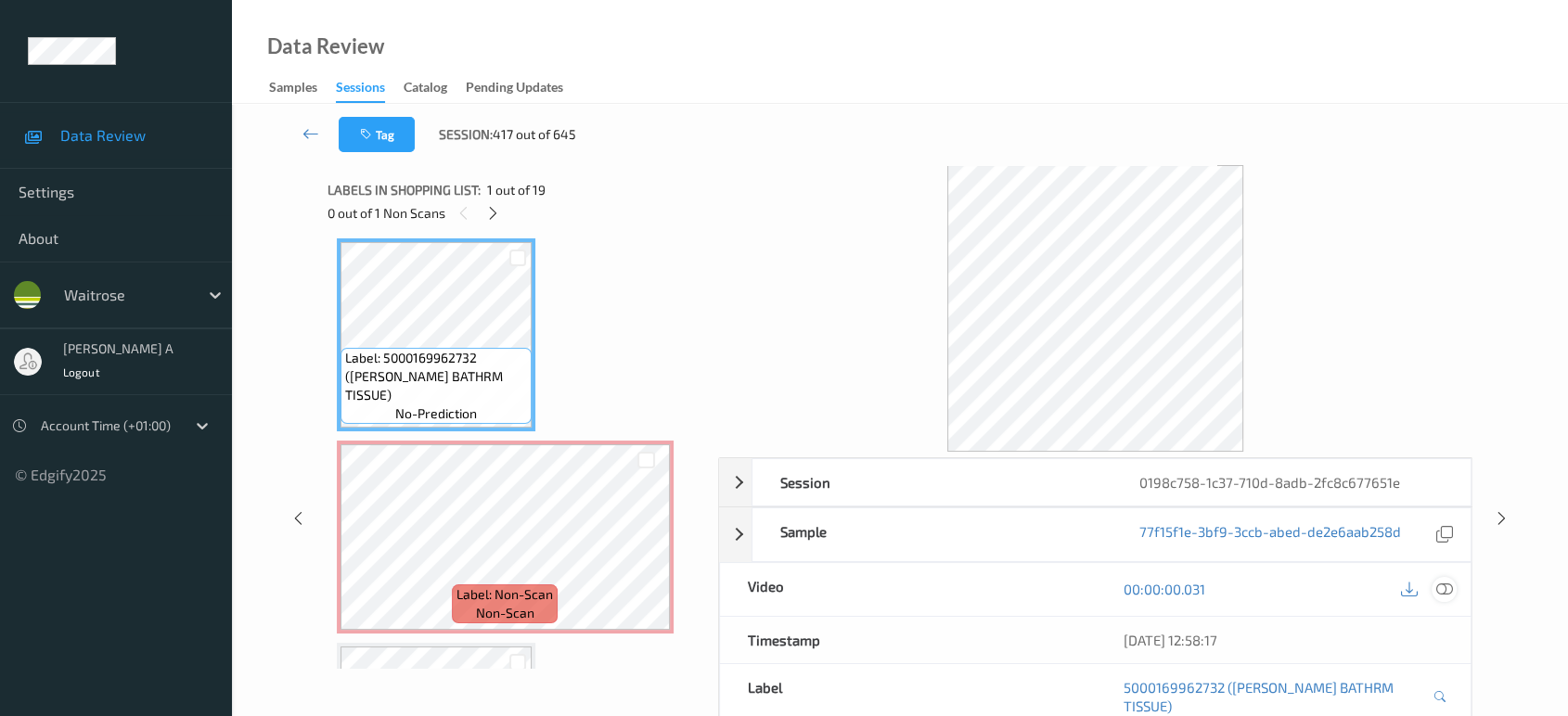
click at [1453, 591] on div at bounding box center [1445, 590] width 25 height 25
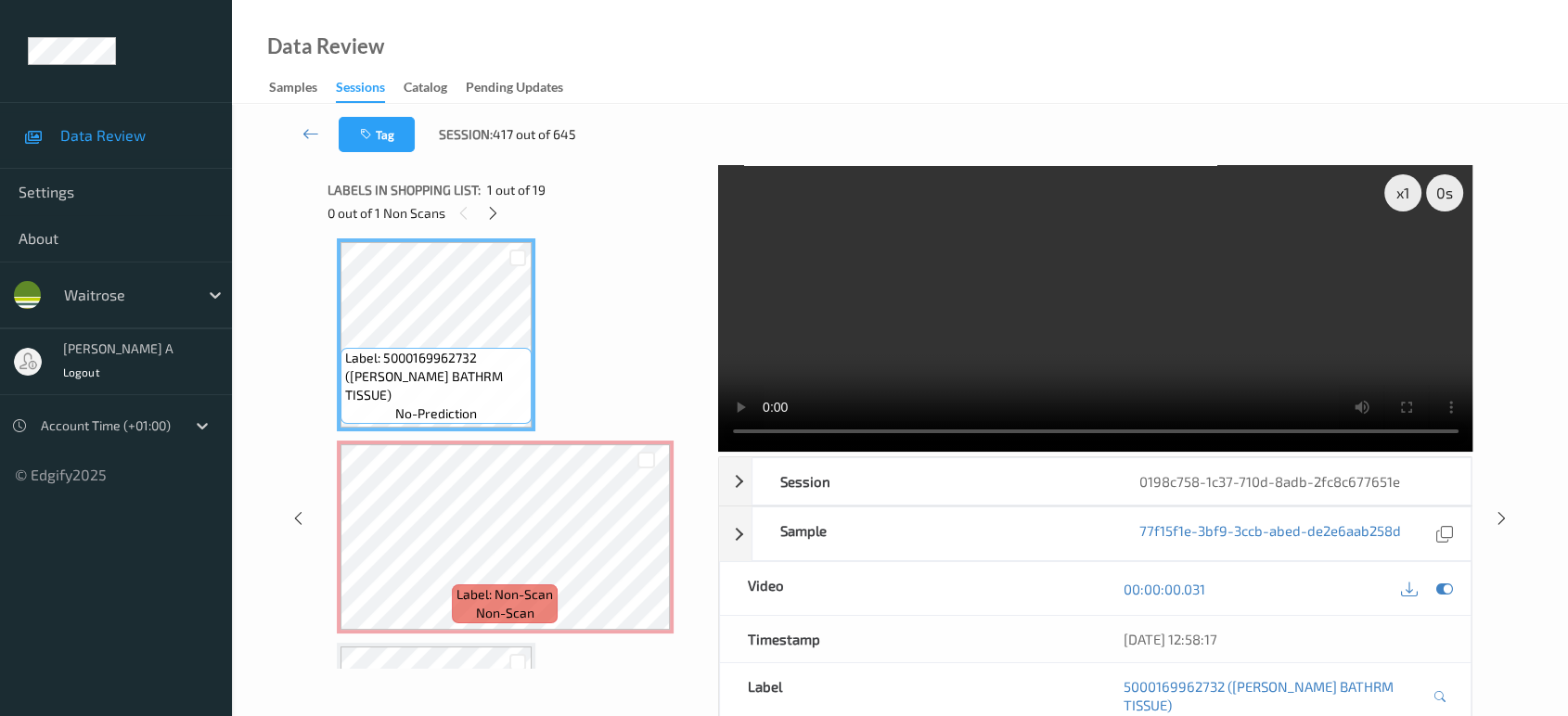
click at [1013, 199] on video at bounding box center [1096, 308] width 756 height 287
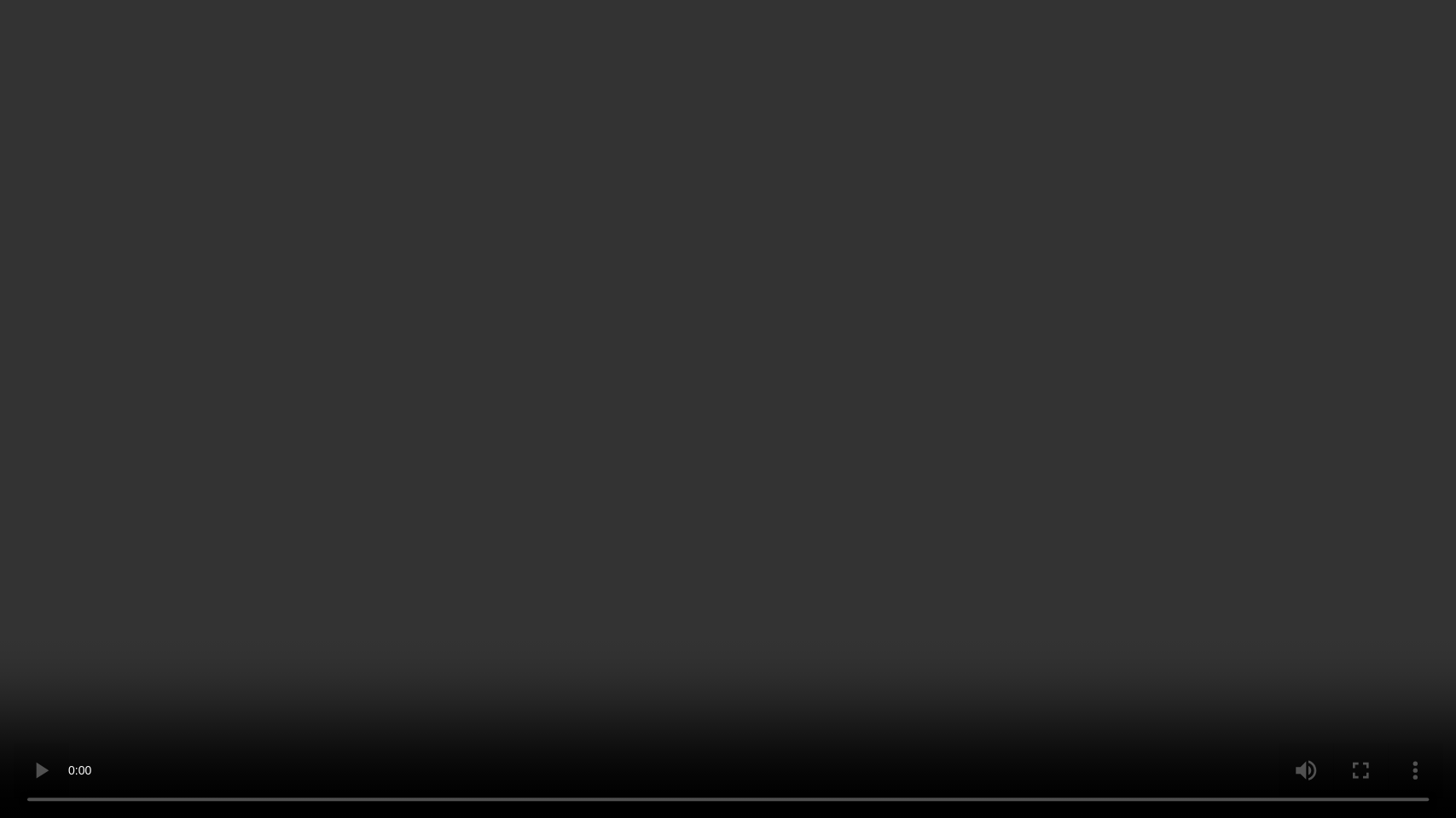
drag, startPoint x: 704, startPoint y: 527, endPoint x: 653, endPoint y: 137, distance: 393.3
click at [705, 495] on video at bounding box center [728, 409] width 1456 height 818
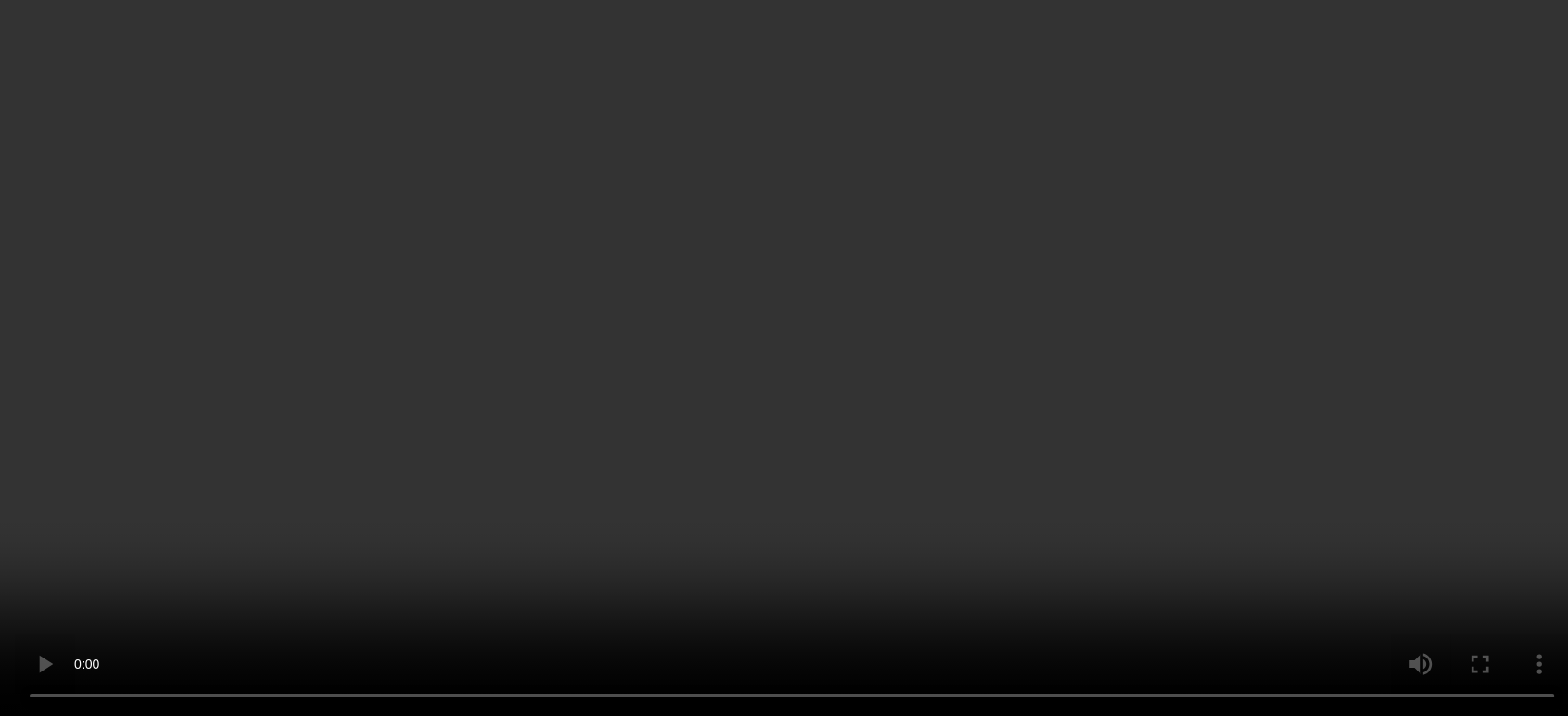
scroll to position [215, 0]
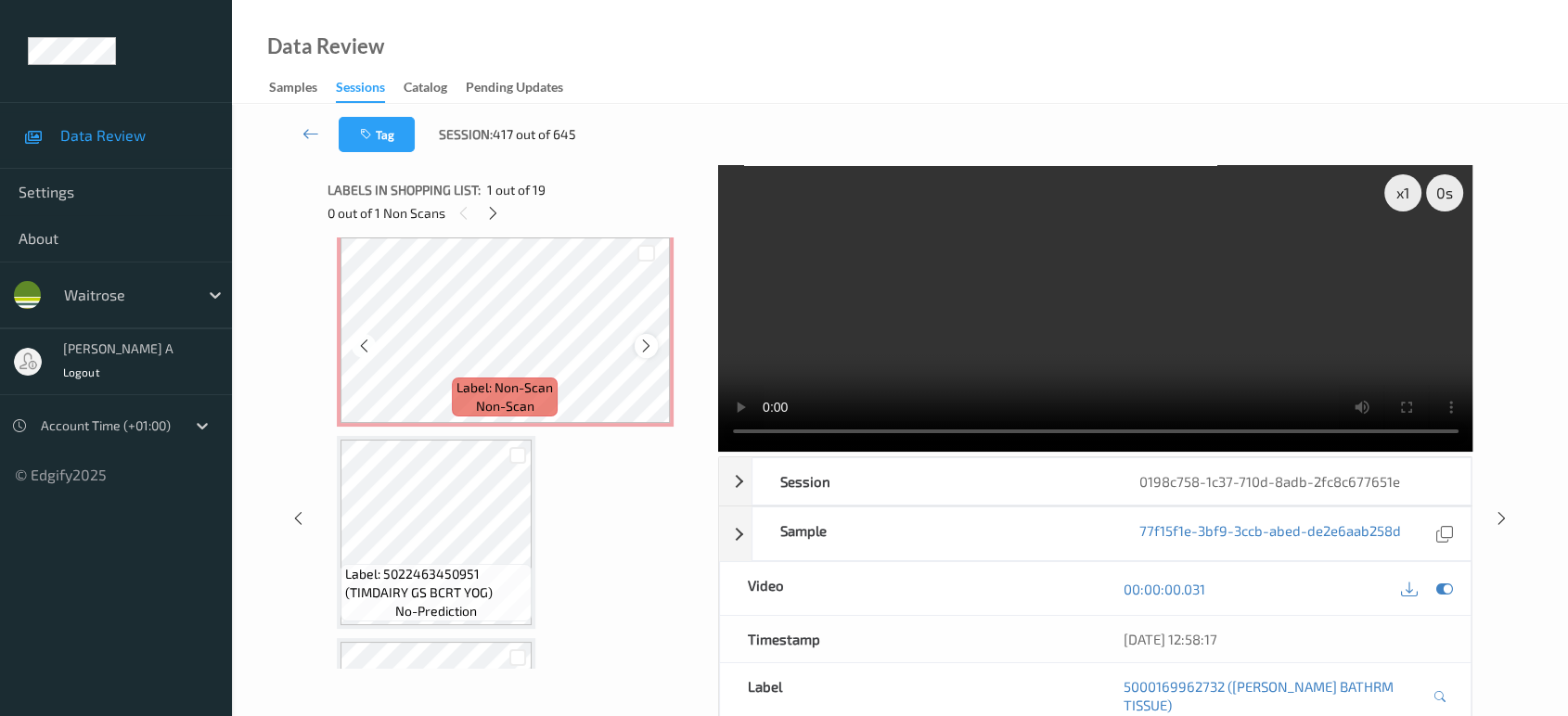
click at [642, 347] on icon at bounding box center [646, 345] width 16 height 17
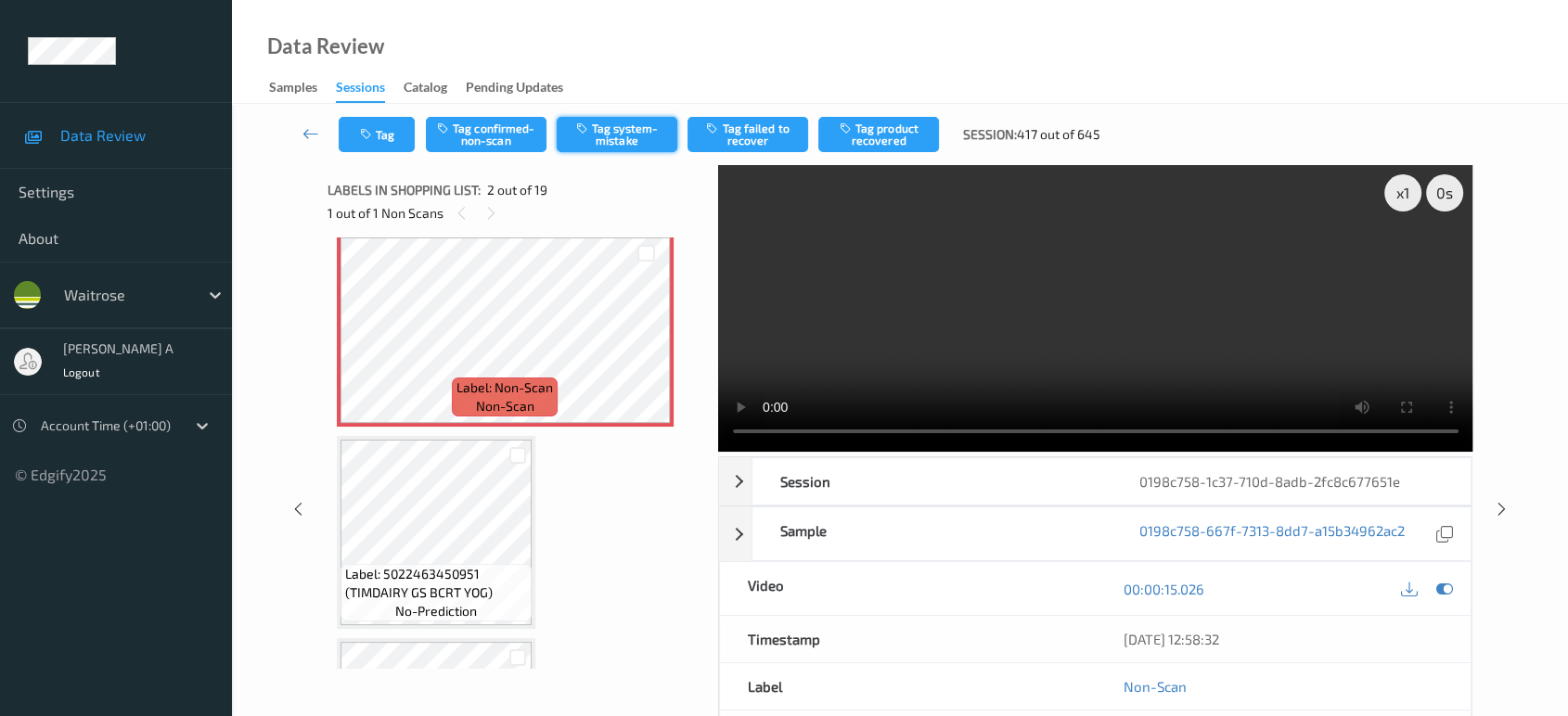
click at [611, 138] on button "Tag system-mistake" at bounding box center [617, 134] width 120 height 35
click at [395, 136] on button "Tag" at bounding box center [377, 134] width 76 height 35
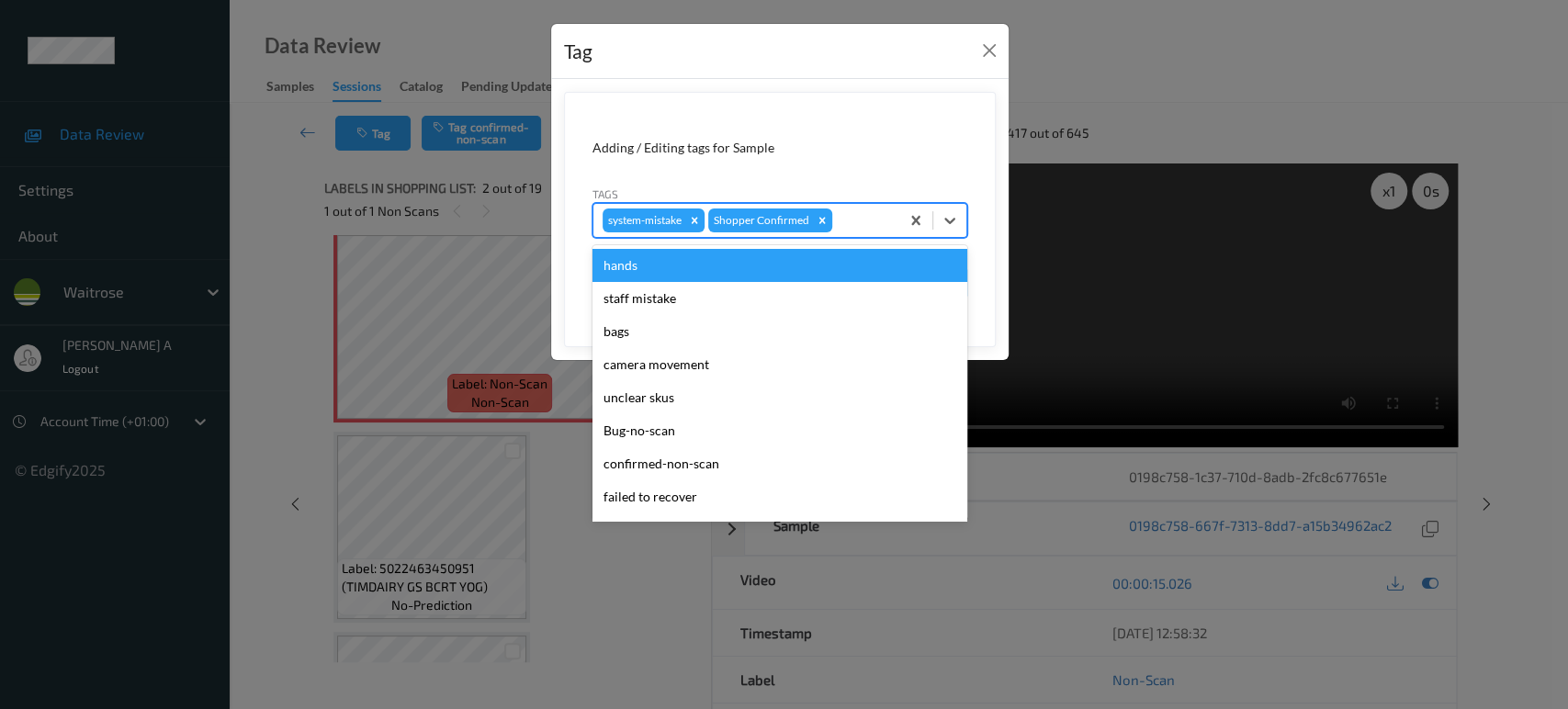
click at [852, 219] on div at bounding box center [863, 220] width 54 height 22
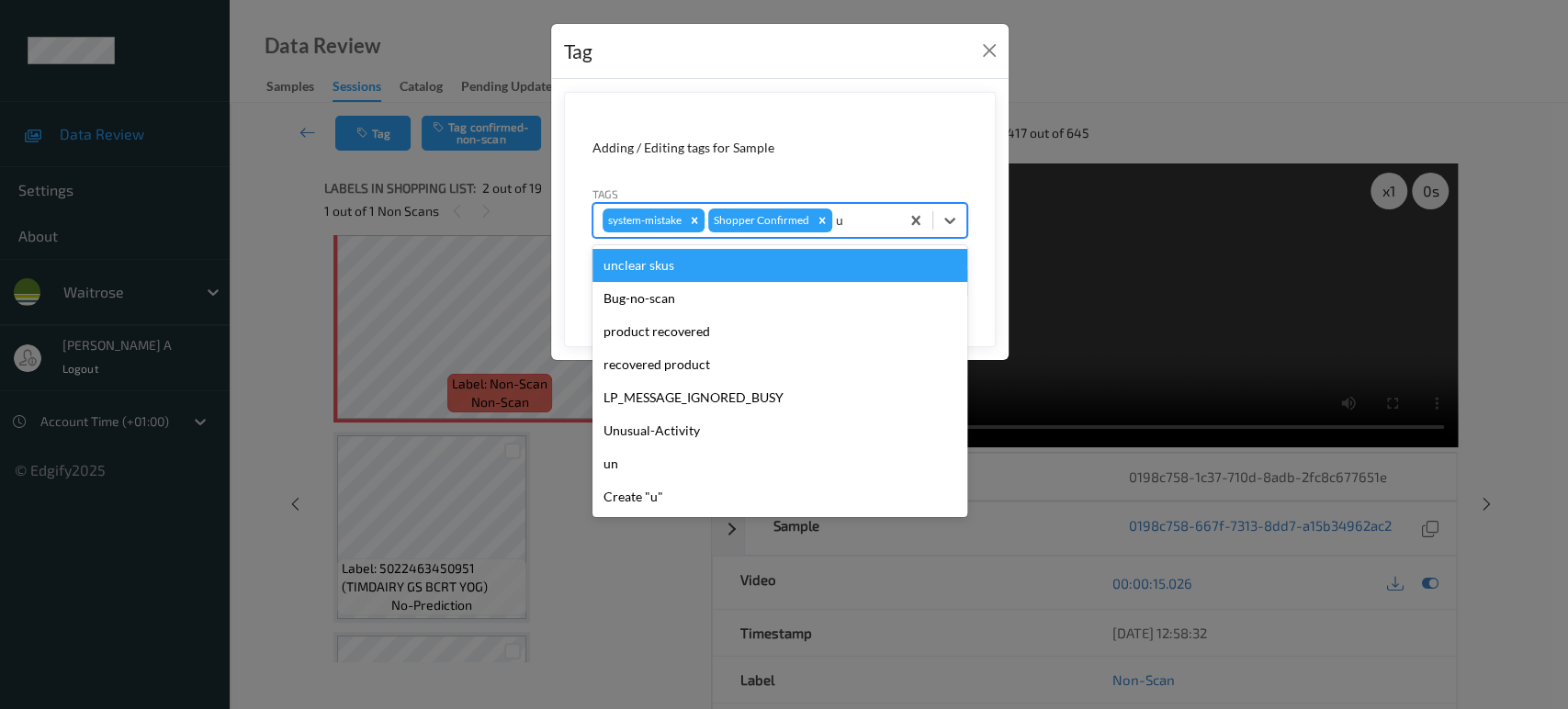
type input "un"
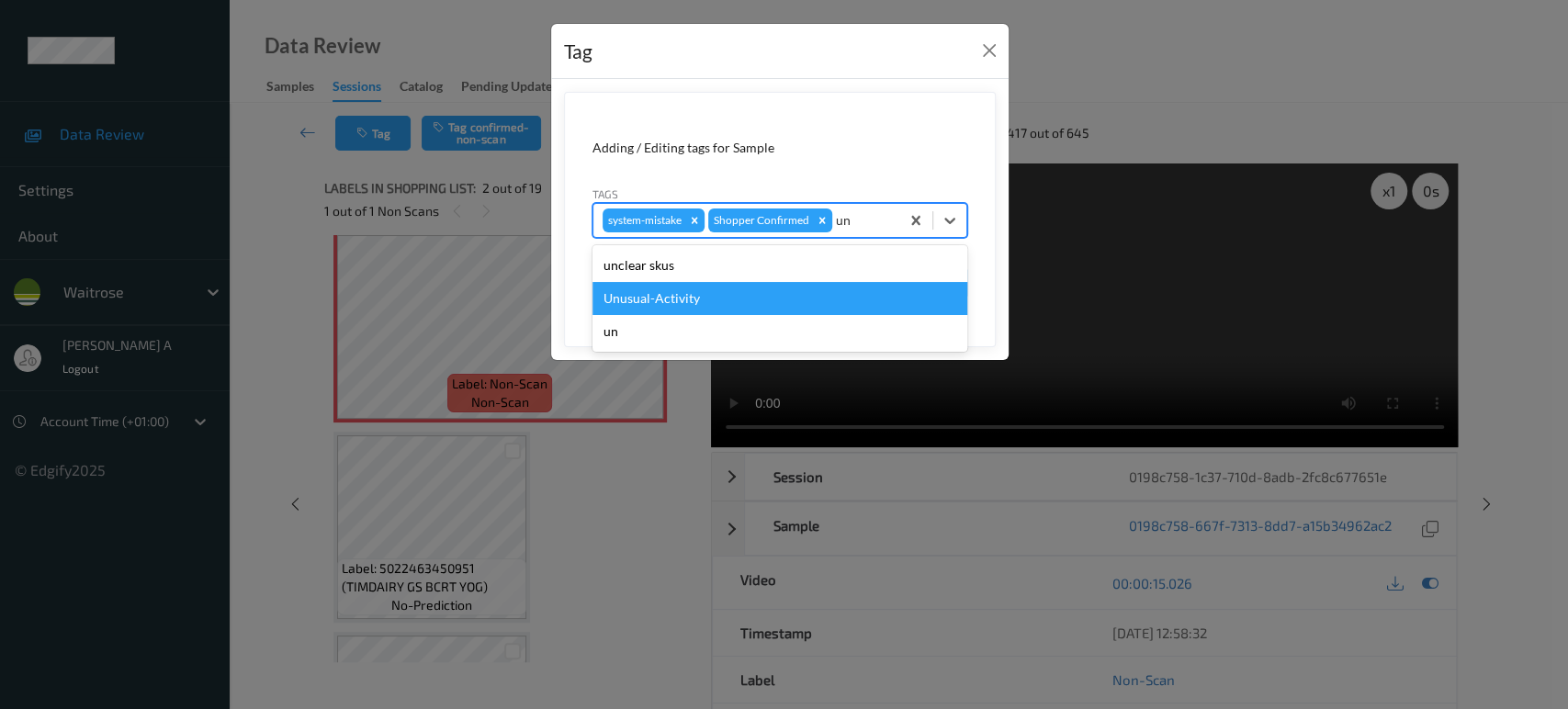
click at [681, 300] on div "Unusual-Activity" at bounding box center [780, 298] width 375 height 33
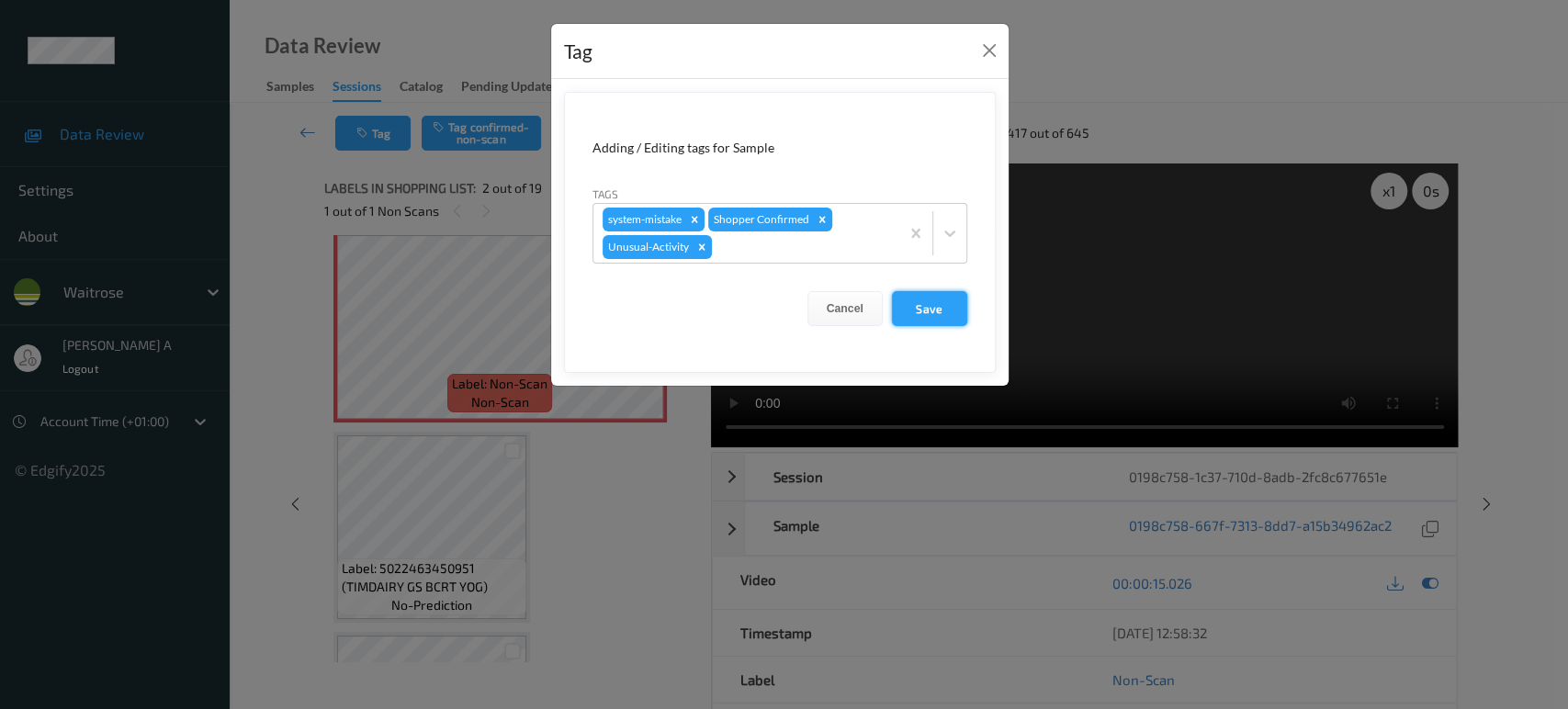
click at [935, 307] on button "Save" at bounding box center [930, 309] width 76 height 35
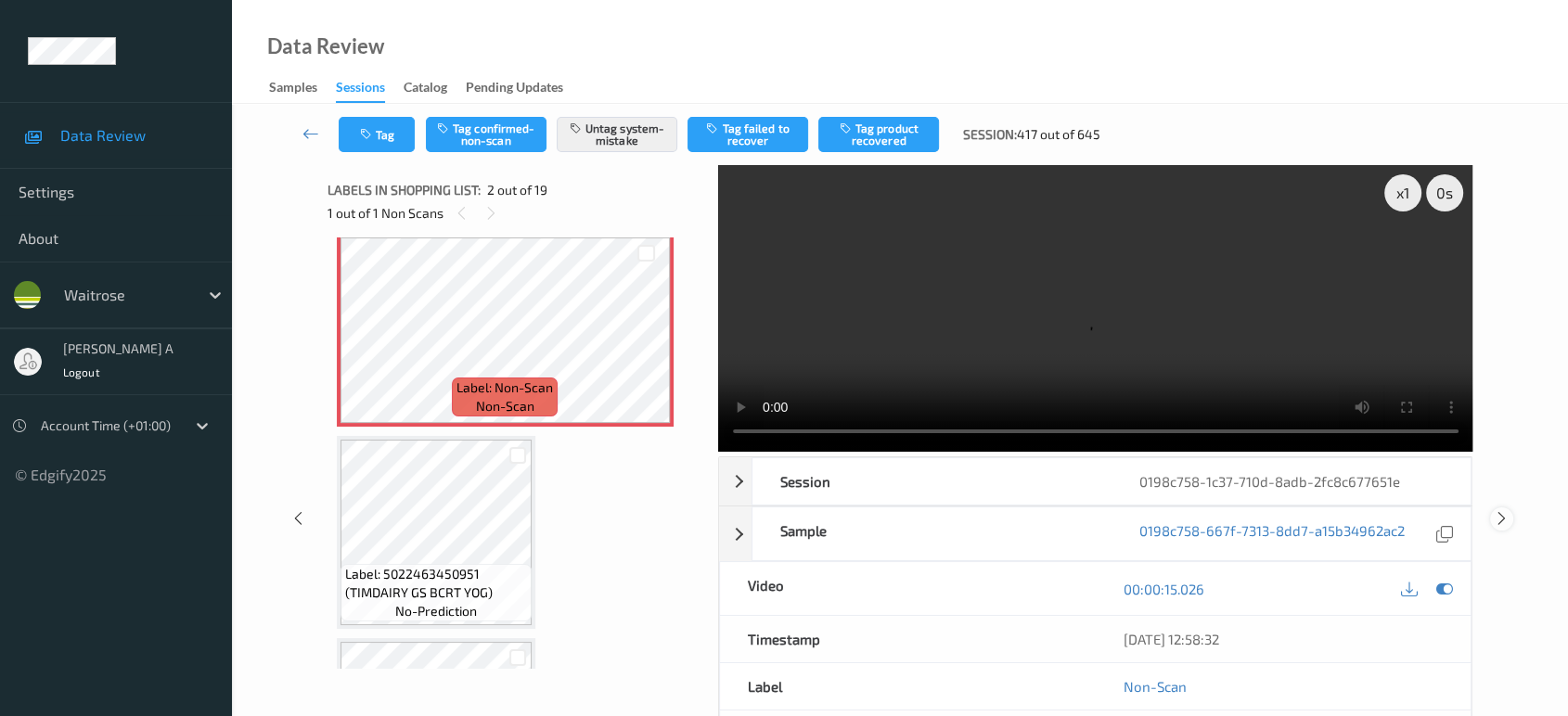
click at [1498, 510] on icon at bounding box center [1502, 517] width 16 height 17
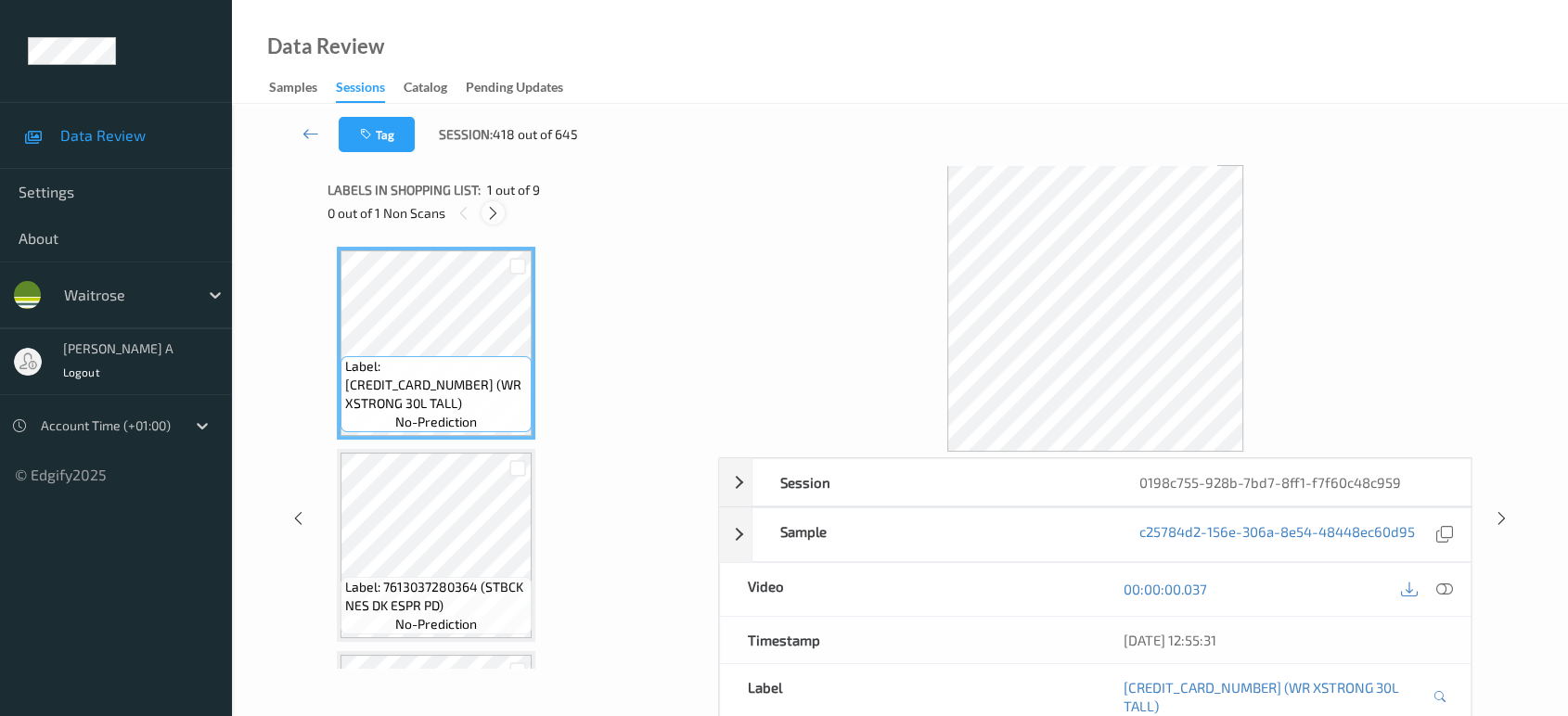
click at [497, 205] on icon at bounding box center [493, 213] width 16 height 17
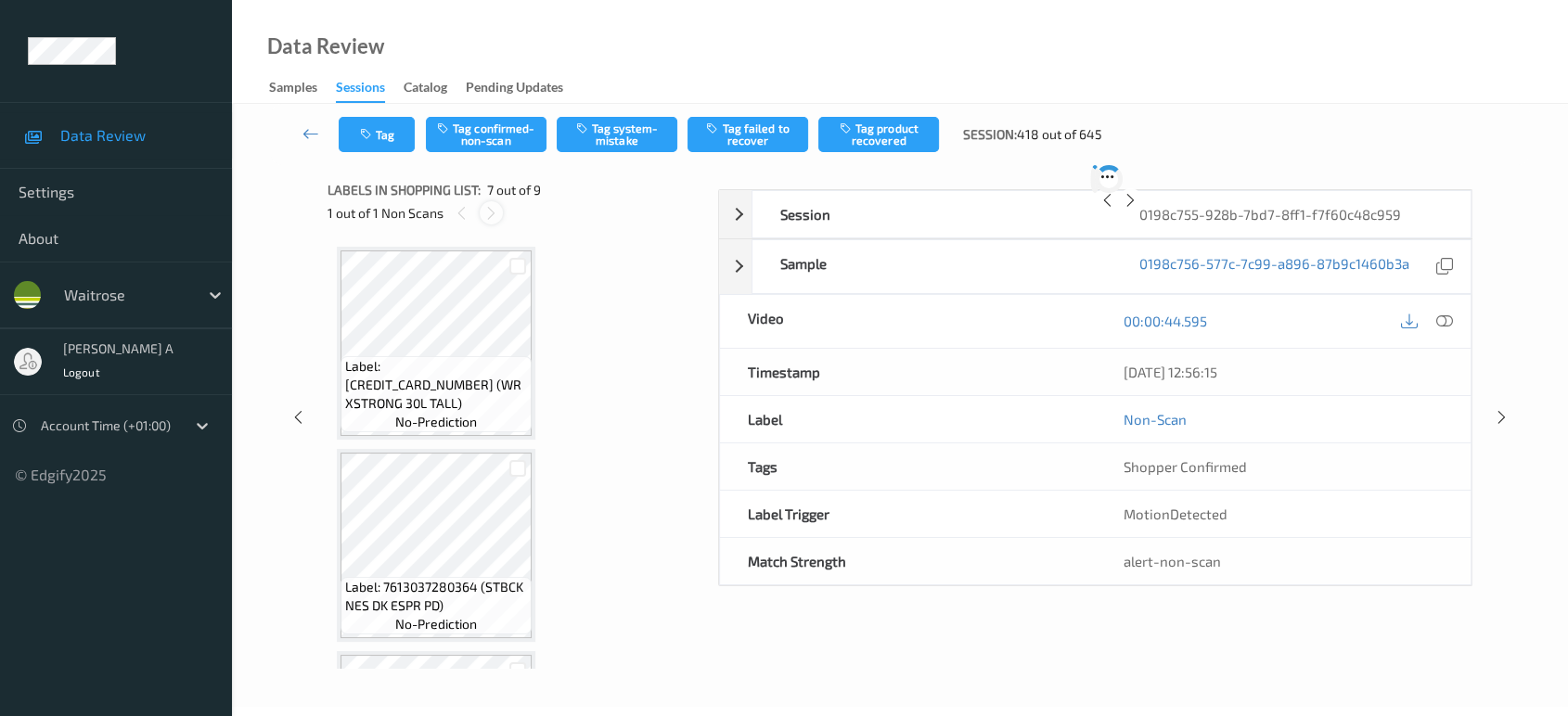
scroll to position [1016, 0]
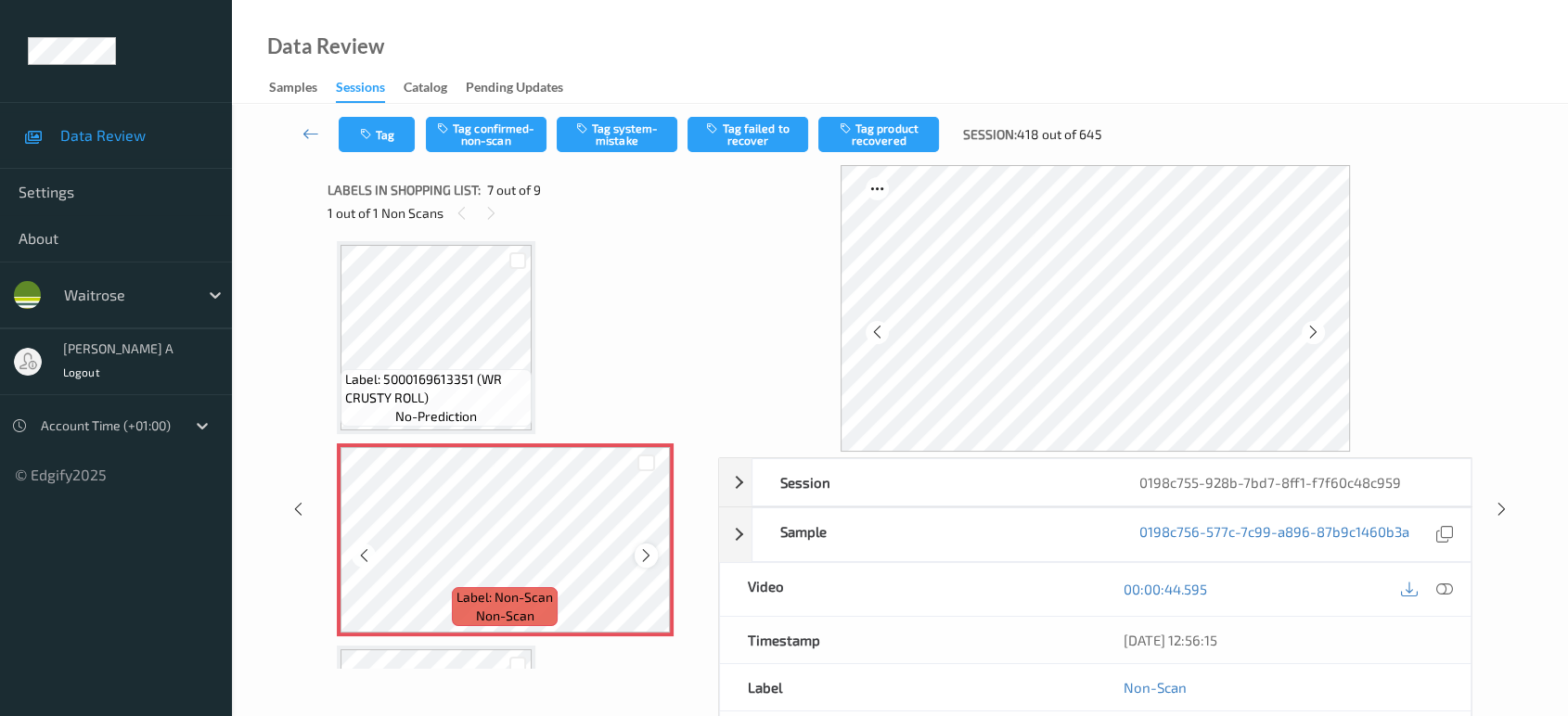
click at [647, 547] on icon at bounding box center [646, 555] width 16 height 17
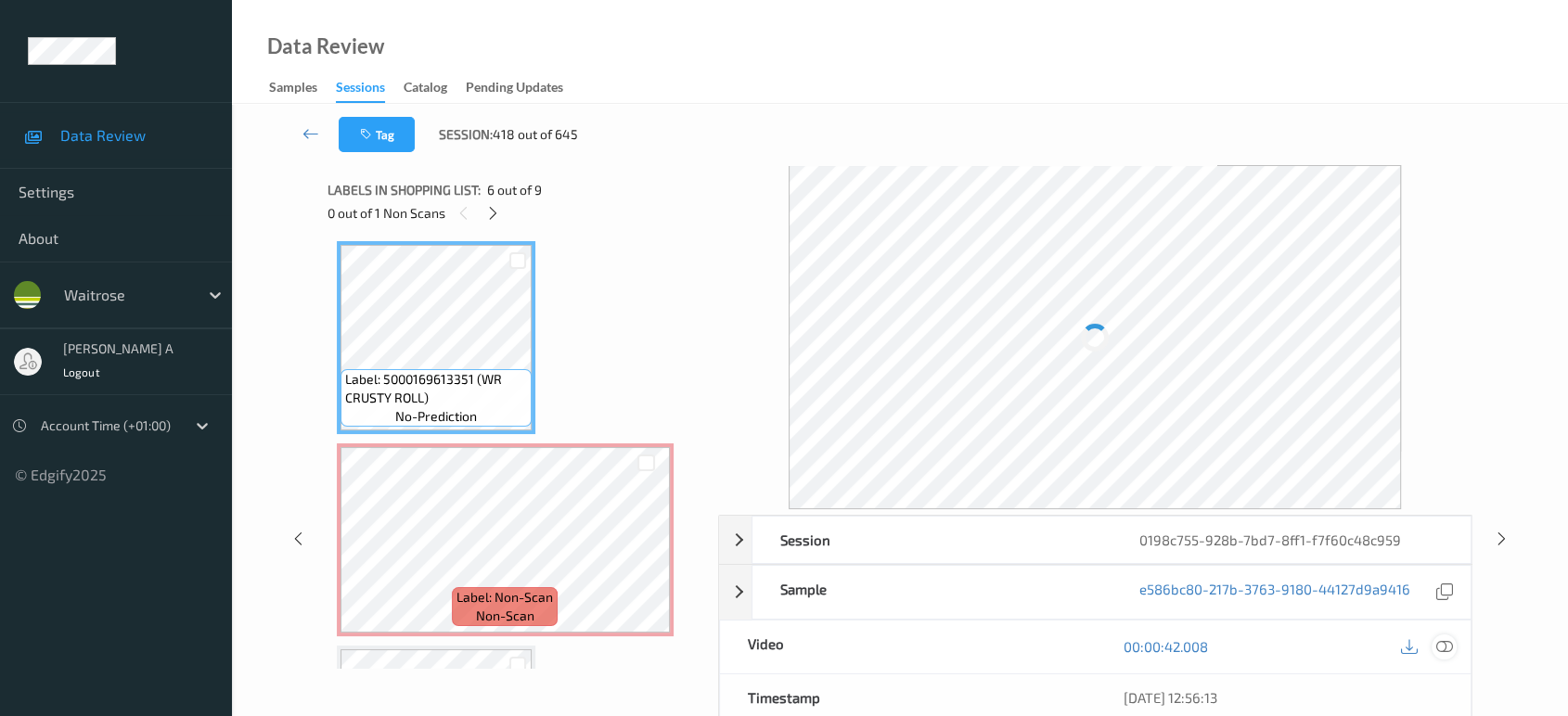
click at [1447, 638] on icon at bounding box center [1445, 646] width 17 height 17
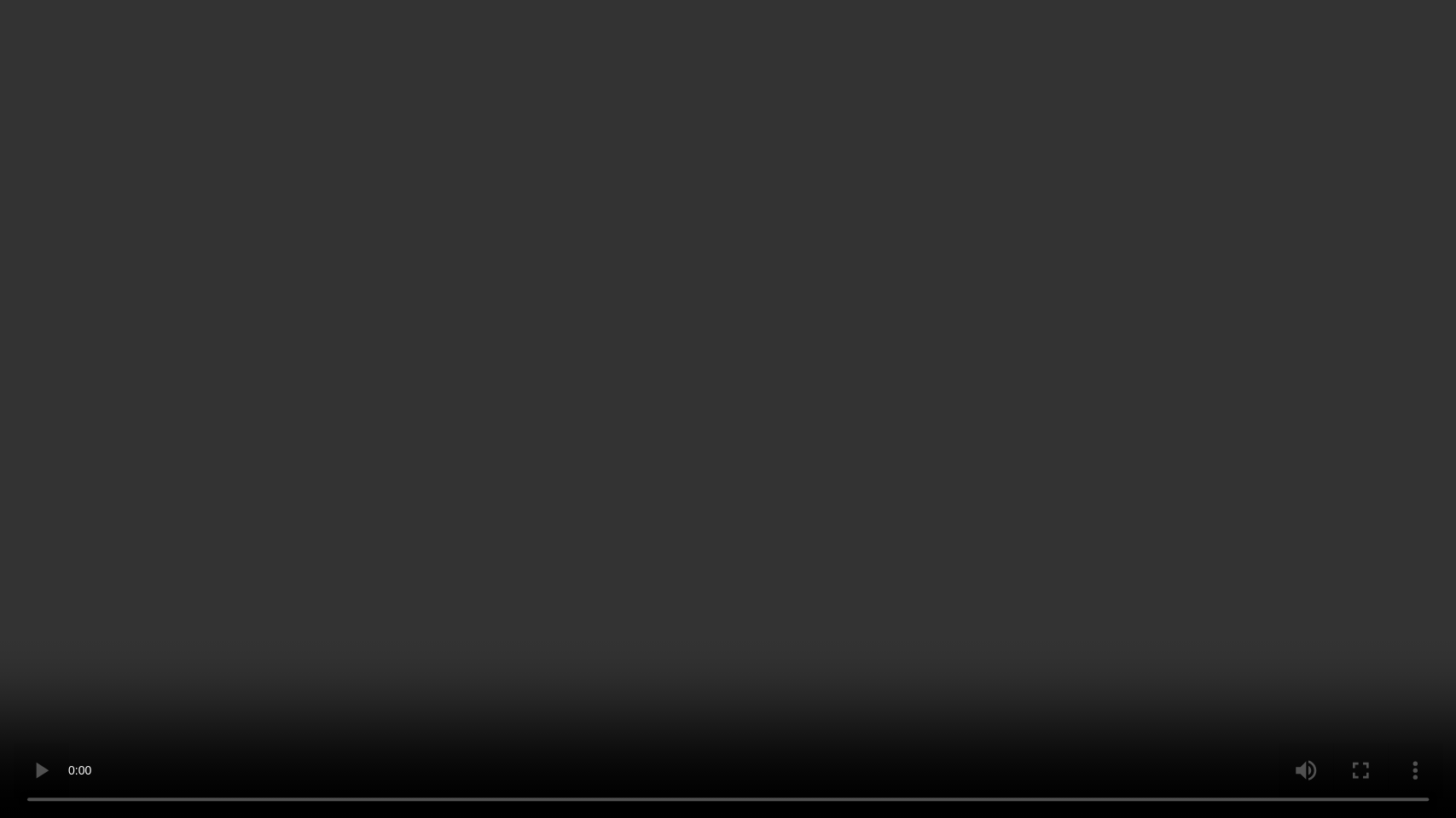
drag, startPoint x: 648, startPoint y: 316, endPoint x: 712, endPoint y: 75, distance: 249.4
click at [649, 313] on video at bounding box center [728, 409] width 1456 height 818
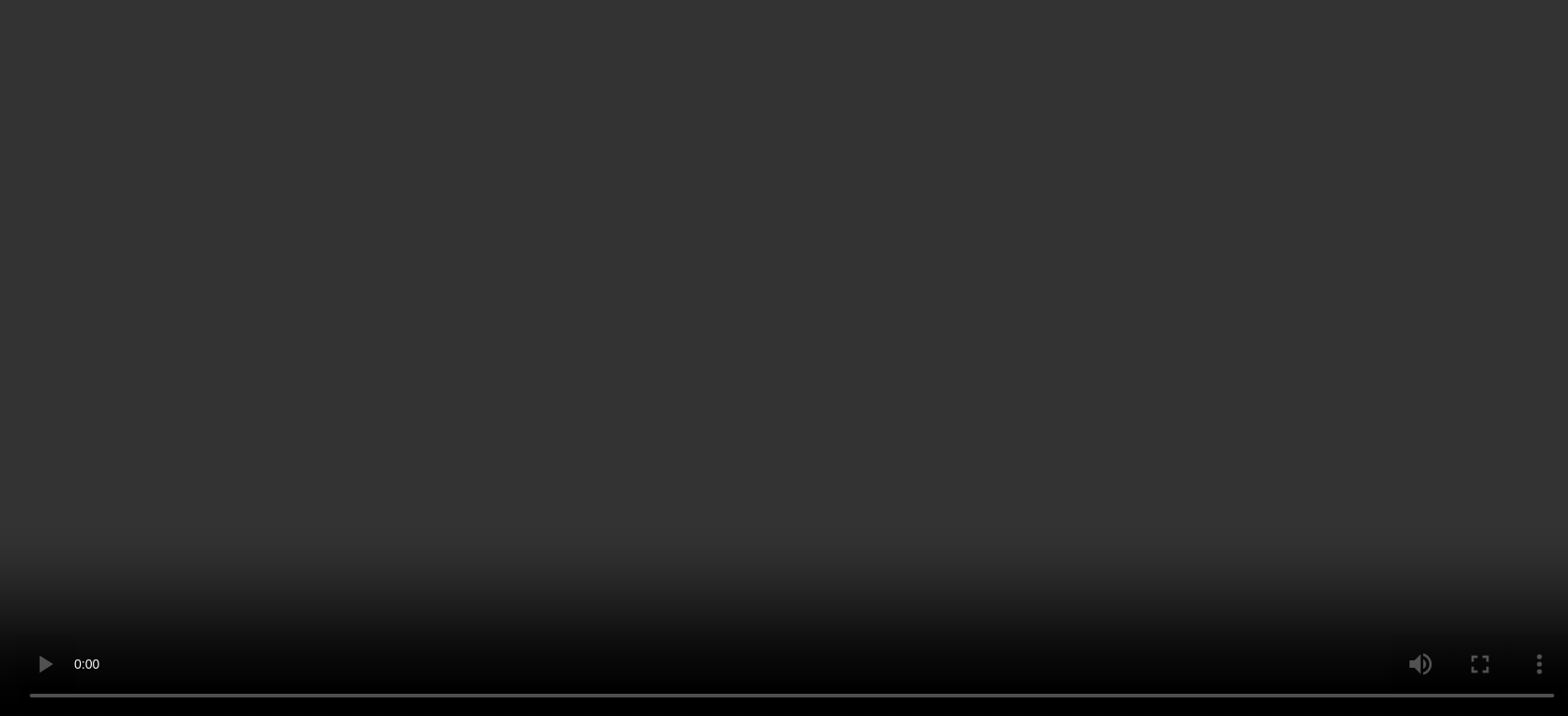
scroll to position [1223, 0]
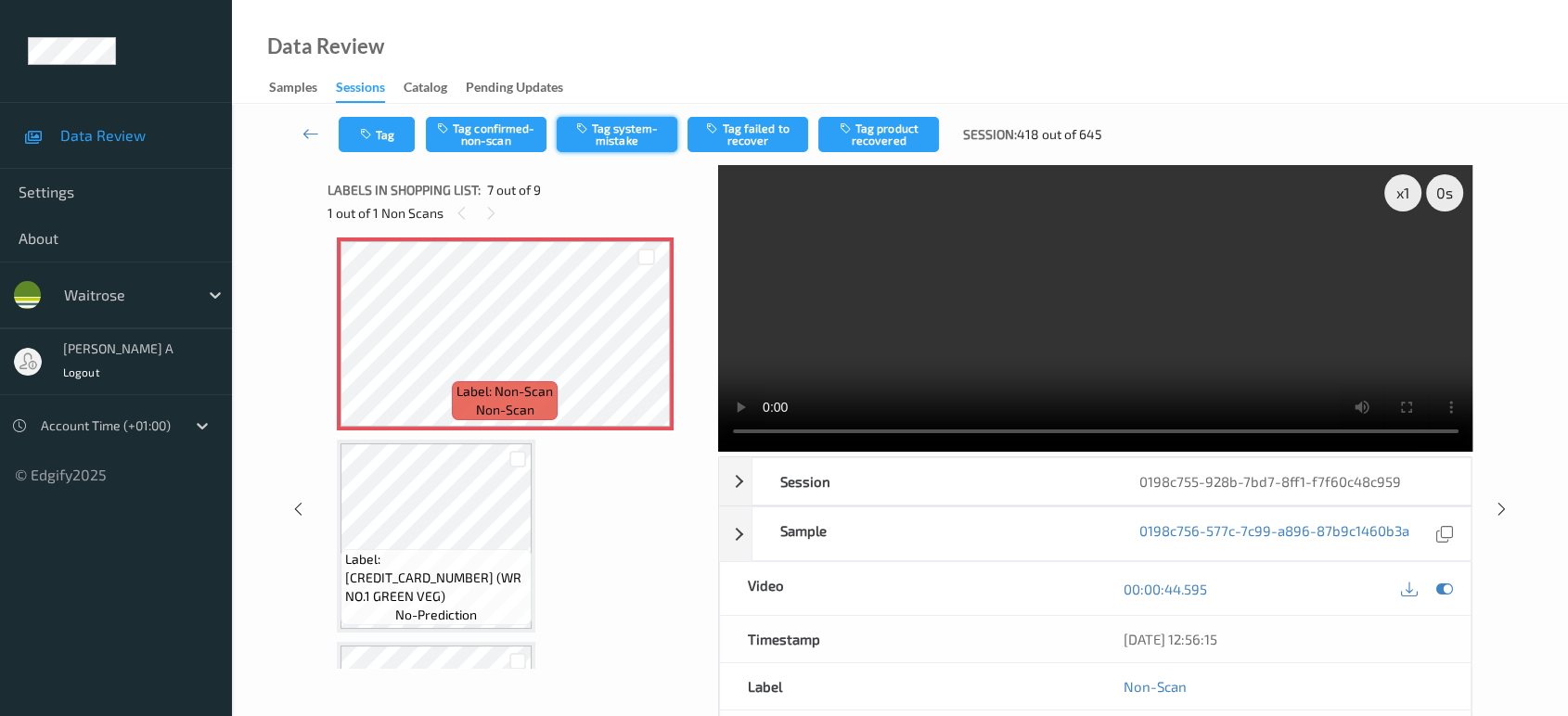
click at [595, 131] on button "Tag system-mistake" at bounding box center [617, 134] width 120 height 35
click at [374, 145] on button "Tag" at bounding box center [377, 134] width 76 height 35
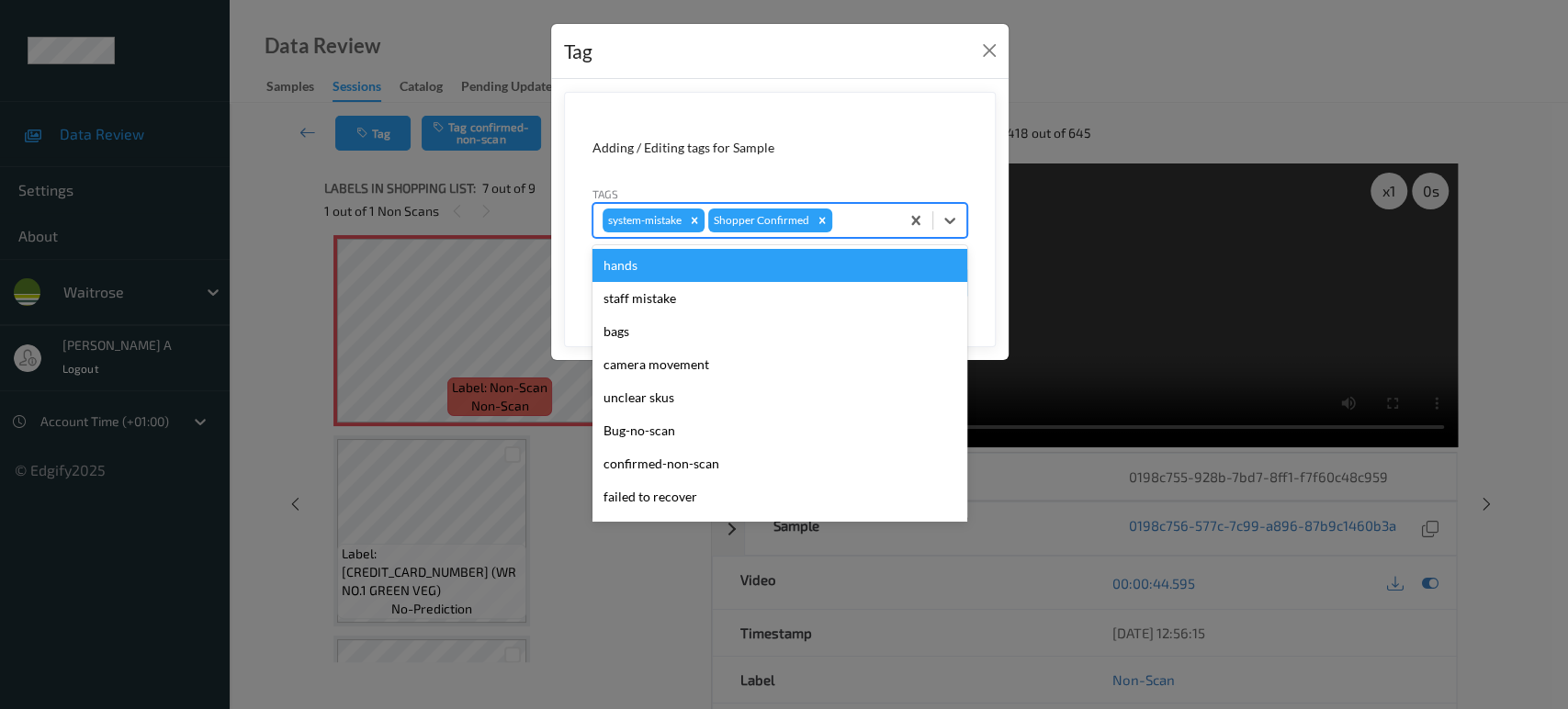
click at [874, 231] on div at bounding box center [863, 220] width 54 height 22
type input "un"
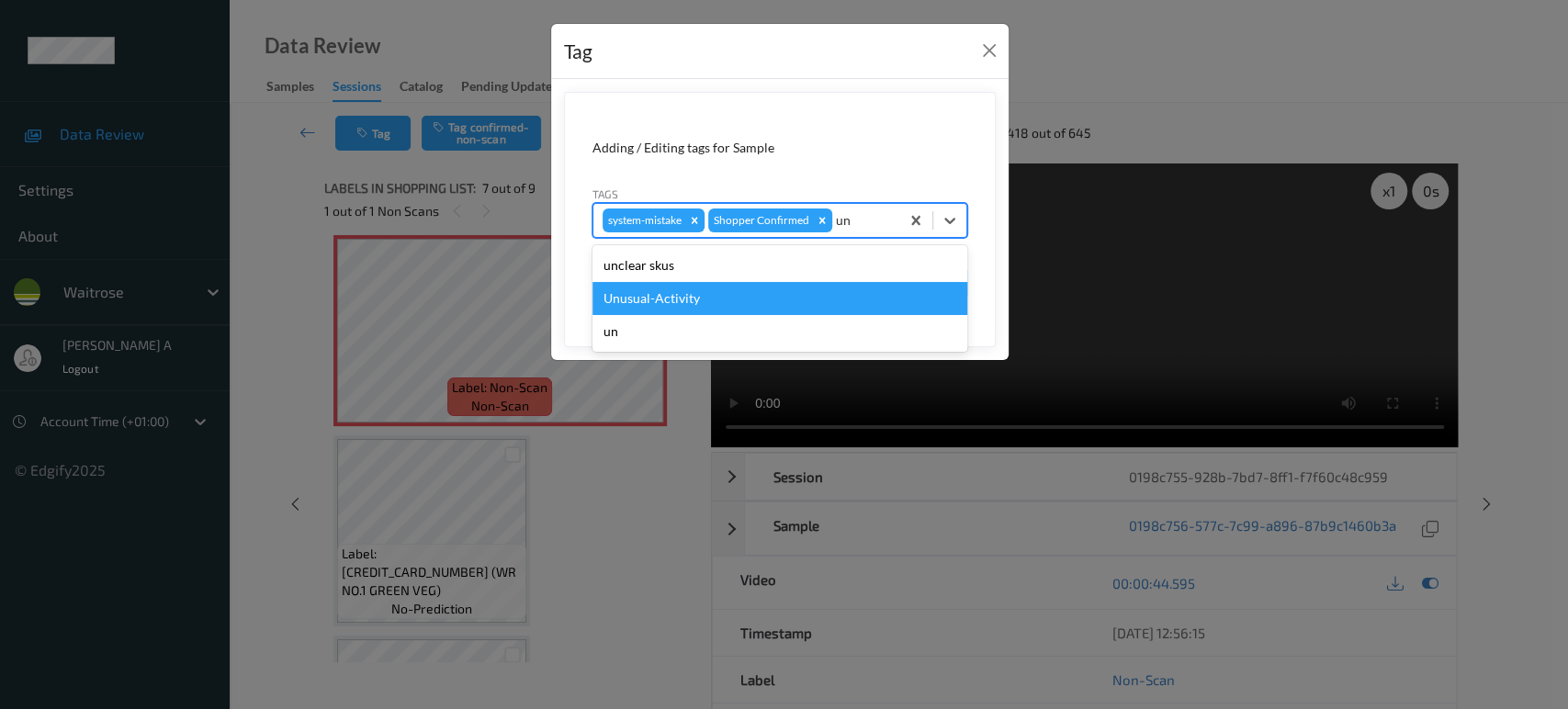
click at [772, 303] on div "Unusual-Activity" at bounding box center [780, 298] width 375 height 33
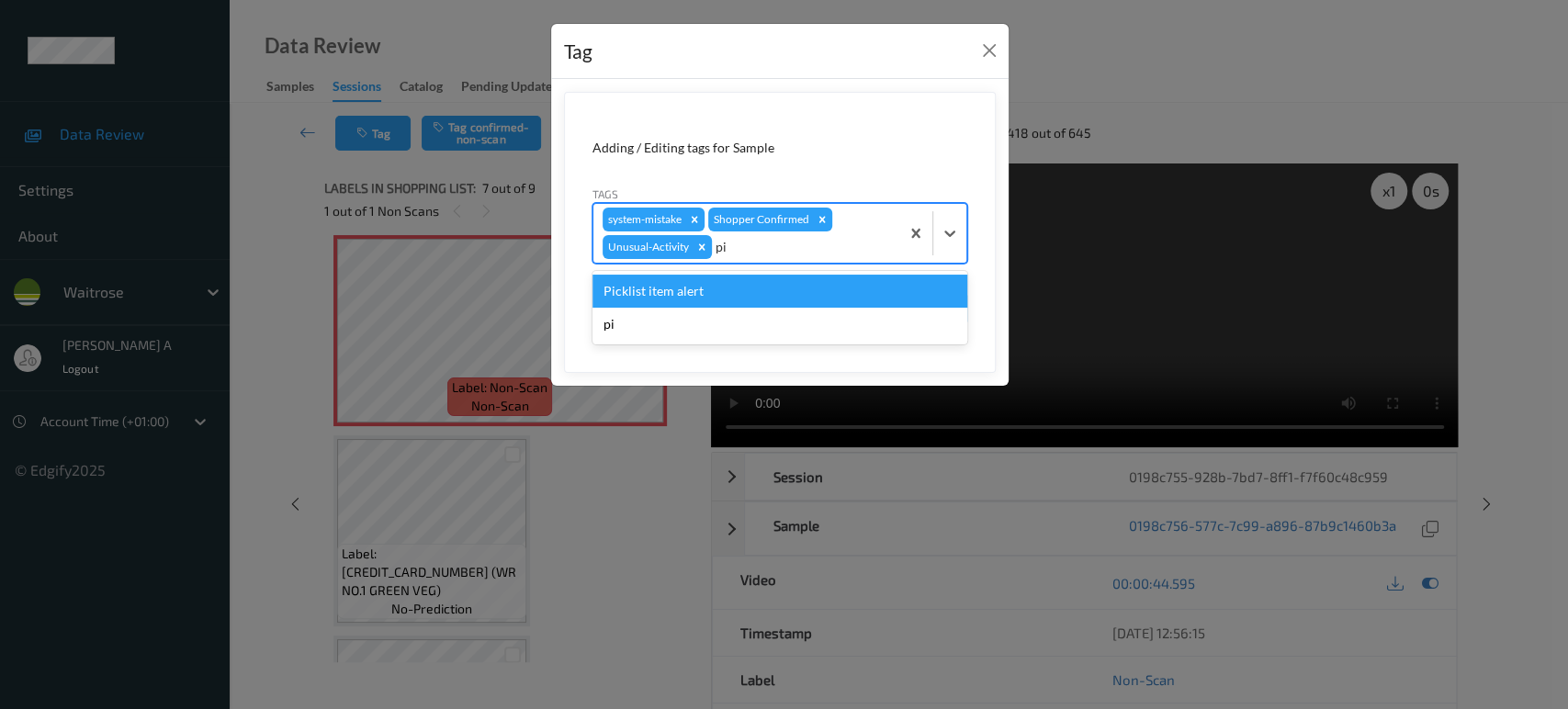
type input "pic"
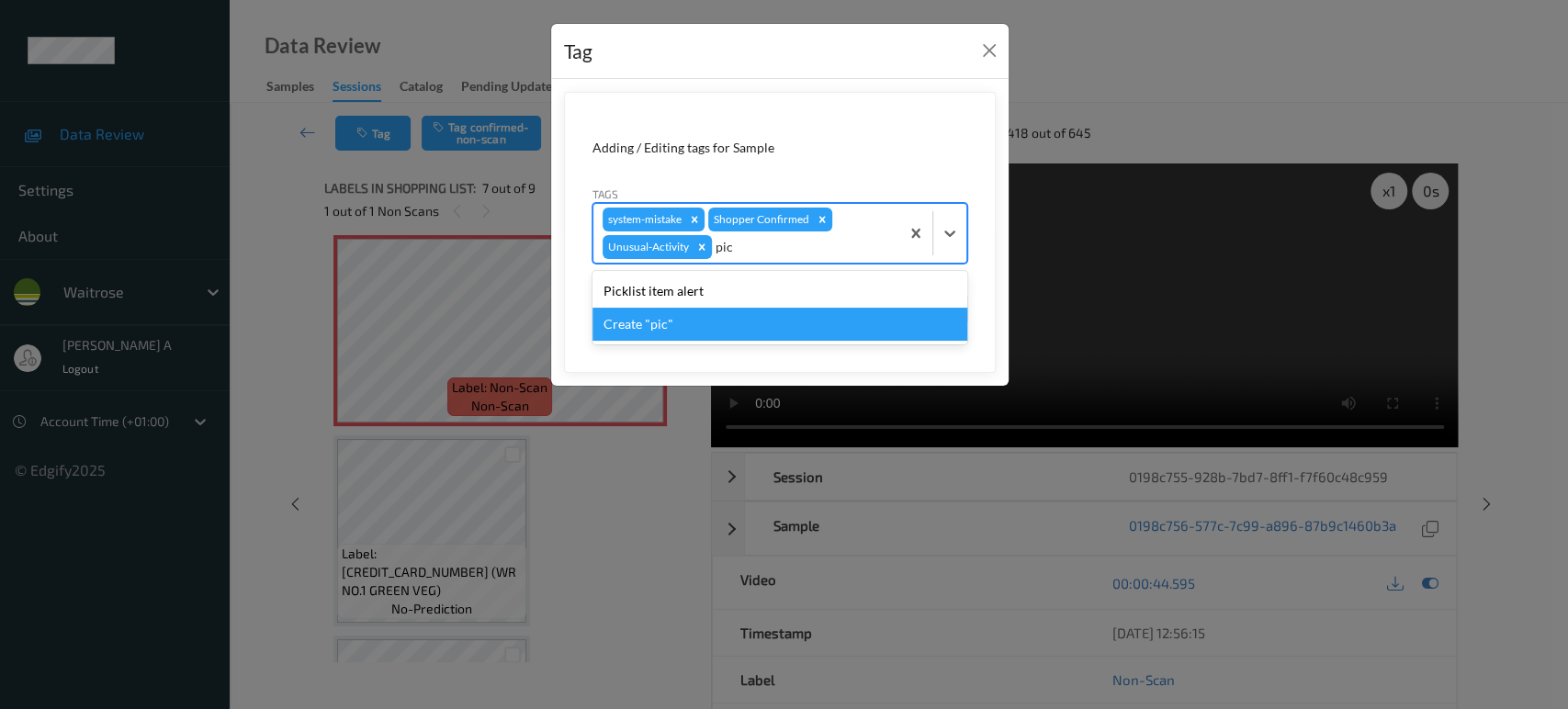
click at [753, 297] on div "Picklist item alert" at bounding box center [780, 292] width 375 height 33
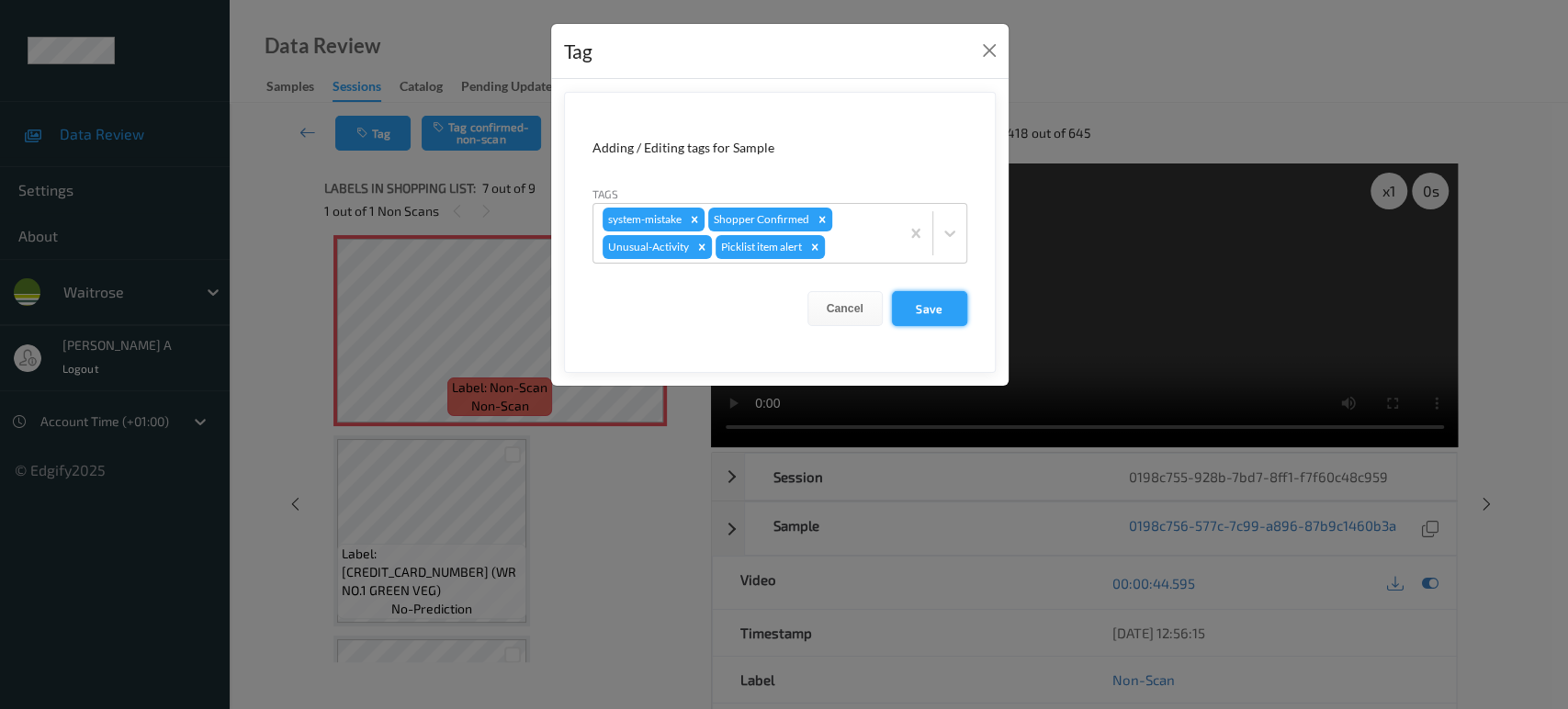
click at [935, 311] on button "Save" at bounding box center [930, 309] width 76 height 35
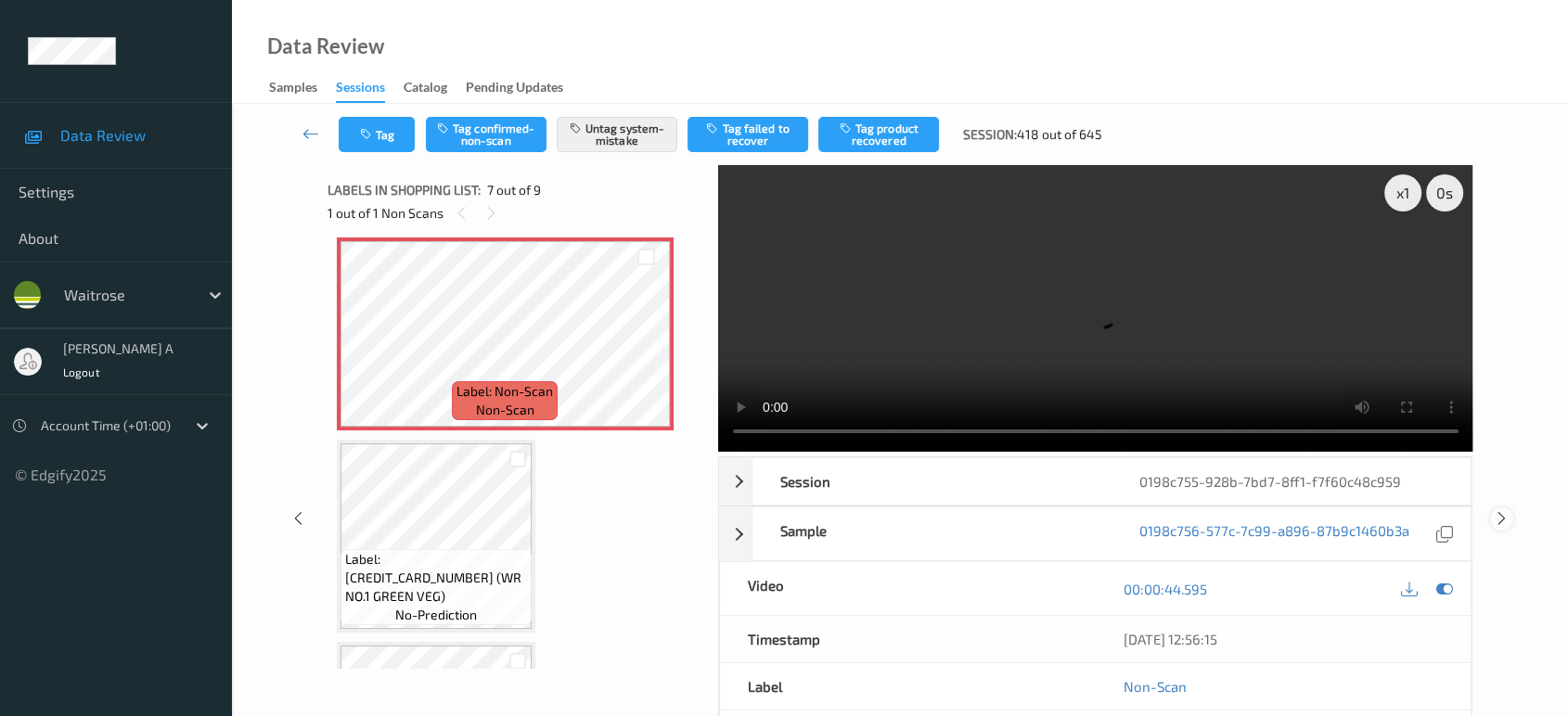
click at [1499, 510] on icon at bounding box center [1502, 517] width 16 height 17
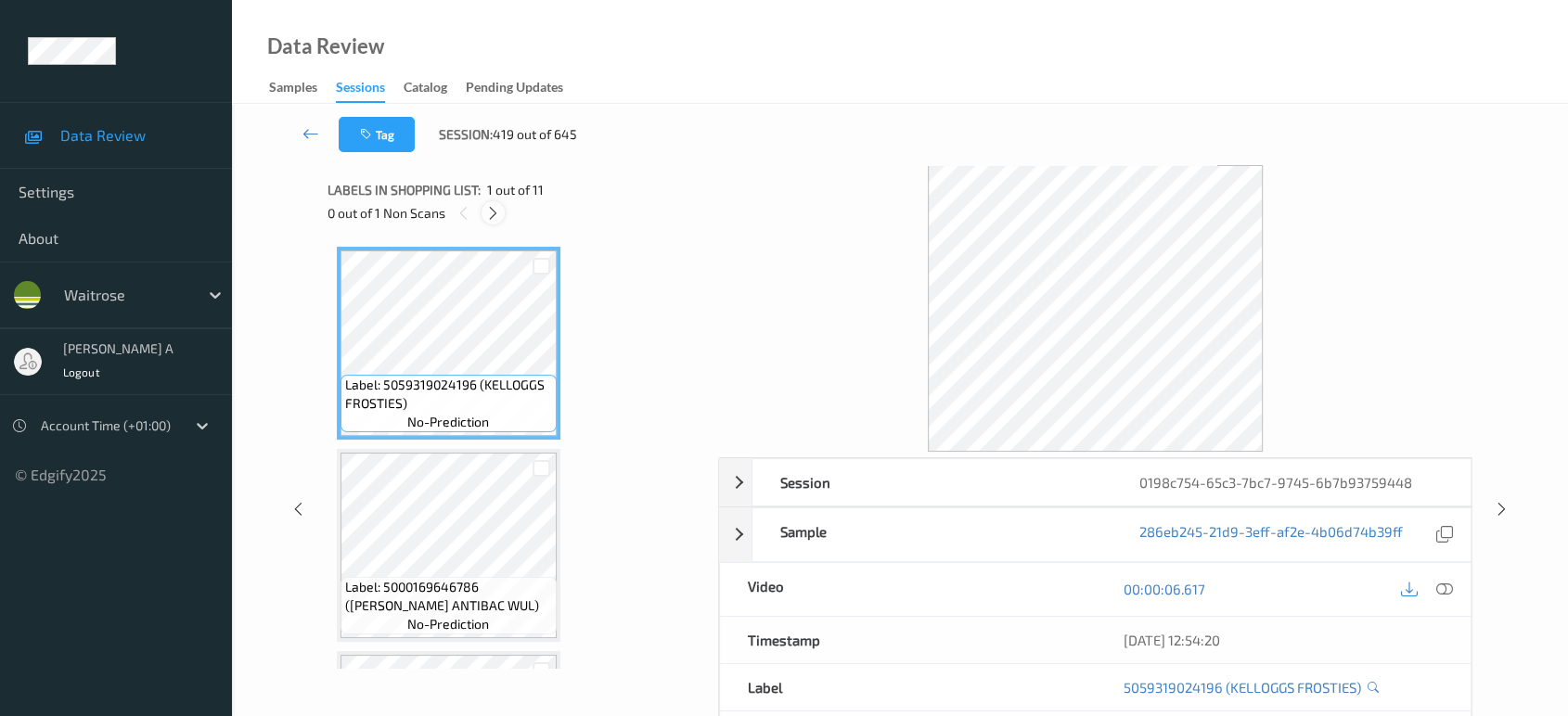
click at [499, 213] on icon at bounding box center [493, 213] width 16 height 17
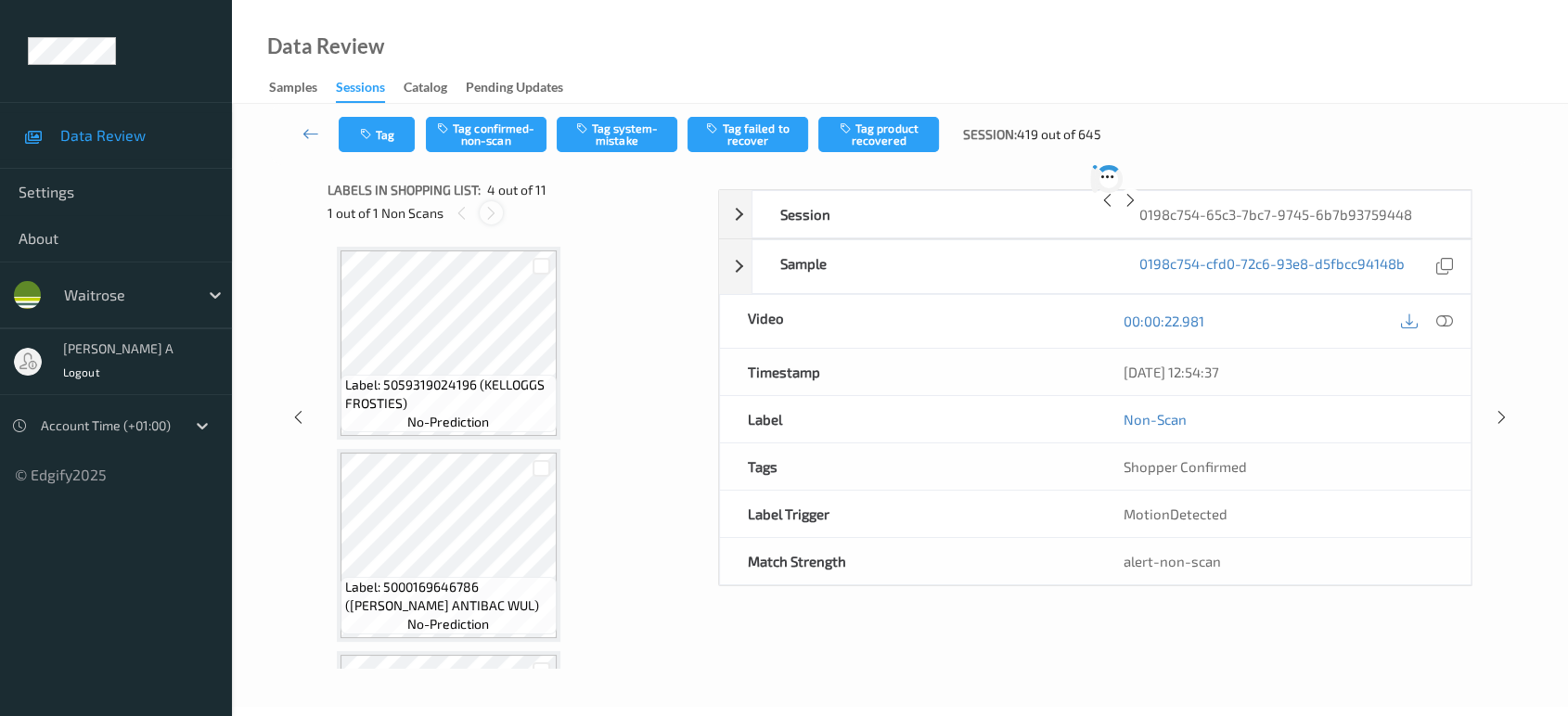
scroll to position [412, 0]
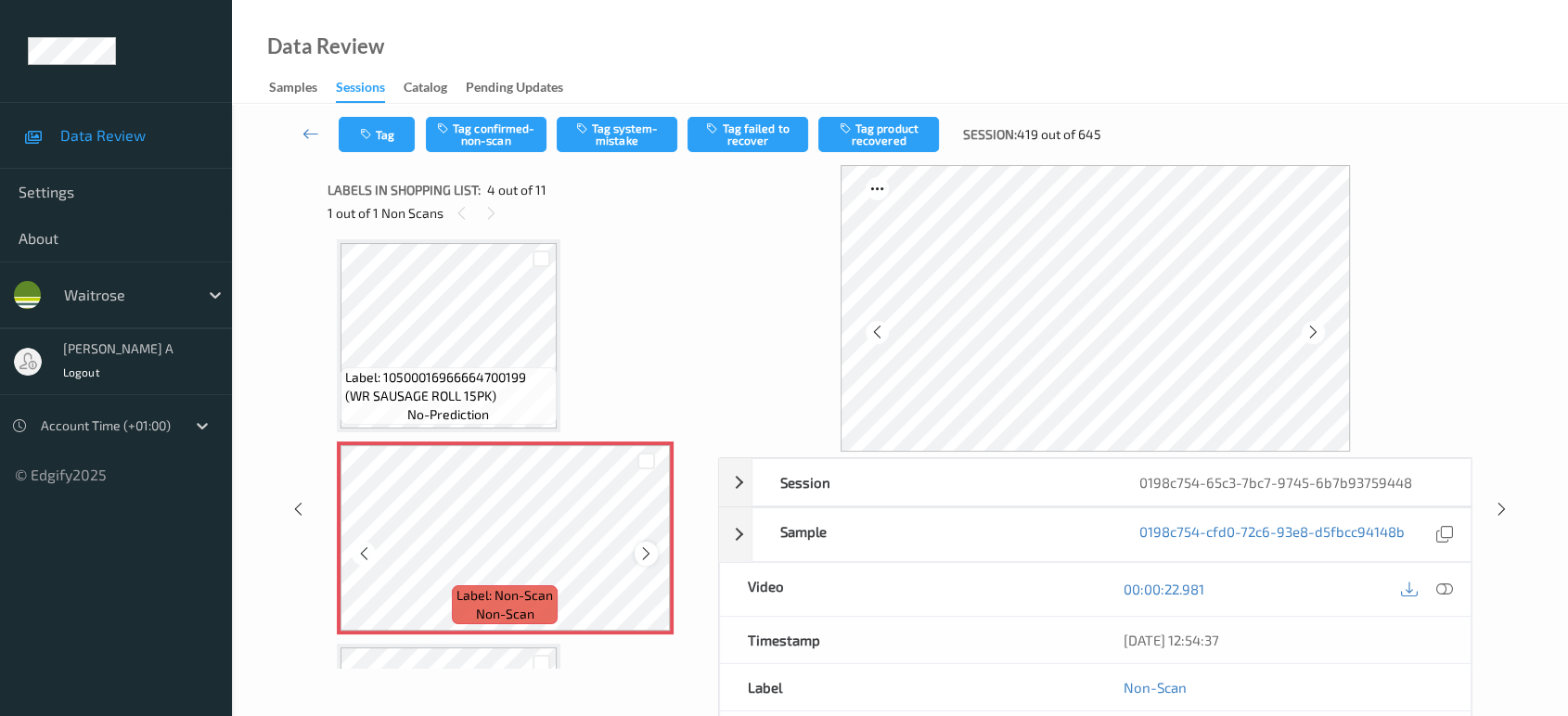
click at [643, 553] on icon at bounding box center [646, 554] width 16 height 17
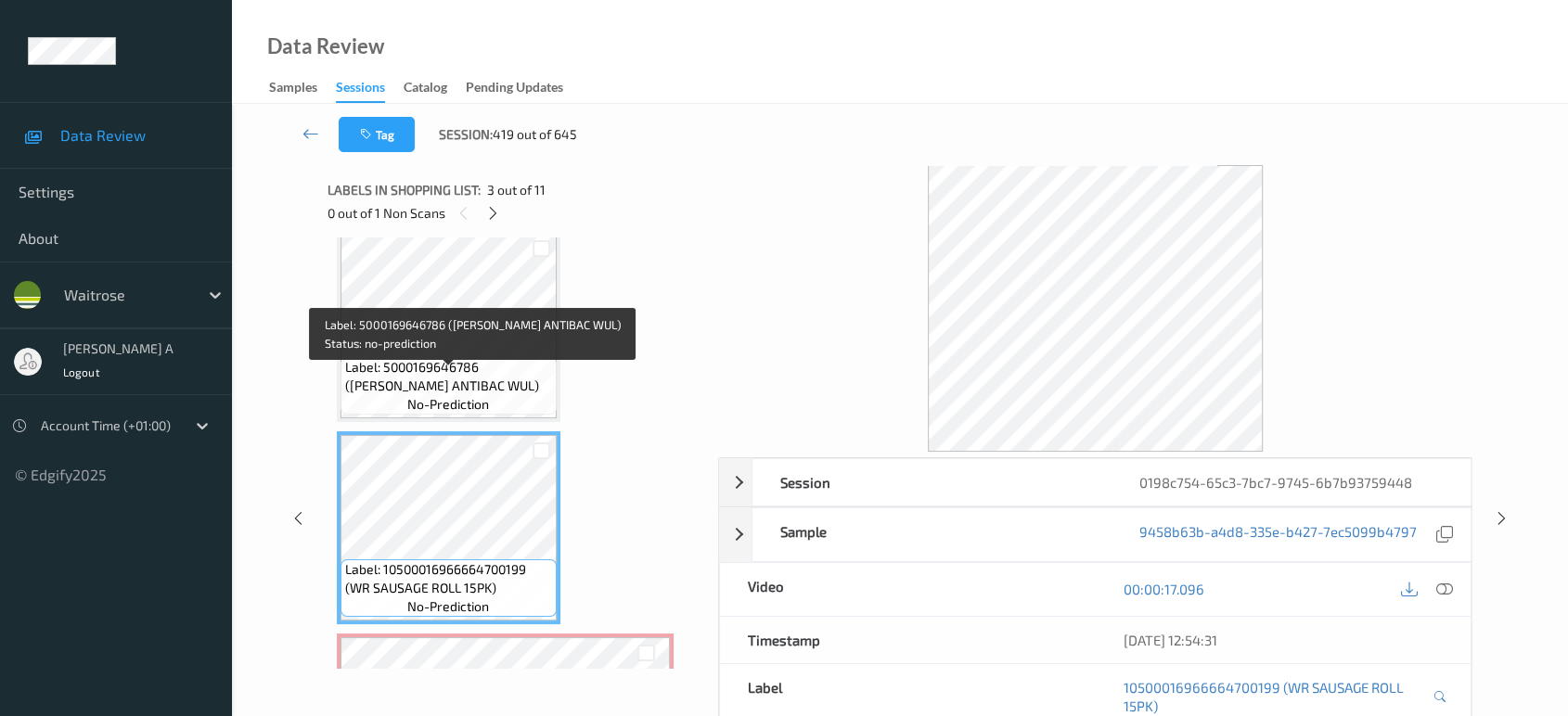
scroll to position [205, 0]
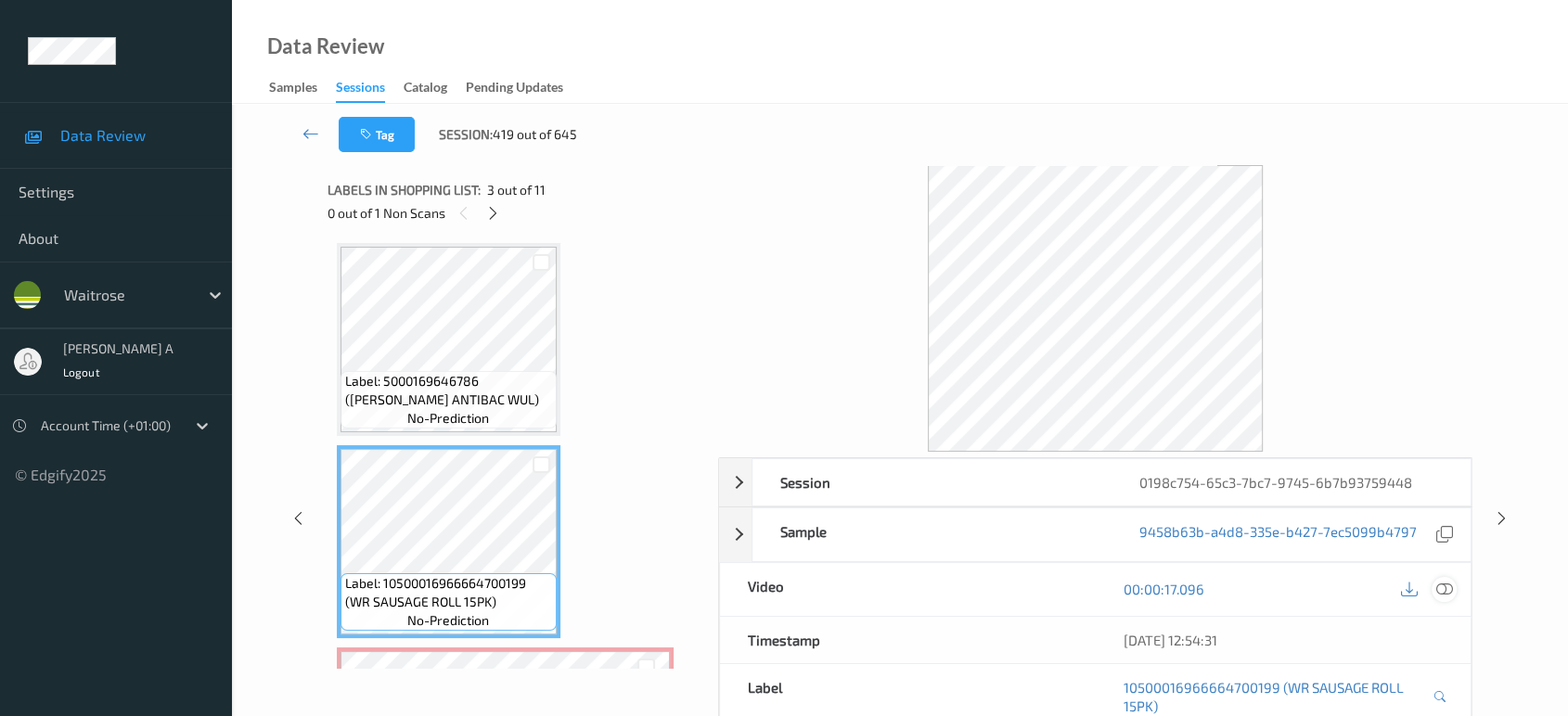
click at [1455, 587] on div at bounding box center [1445, 590] width 25 height 25
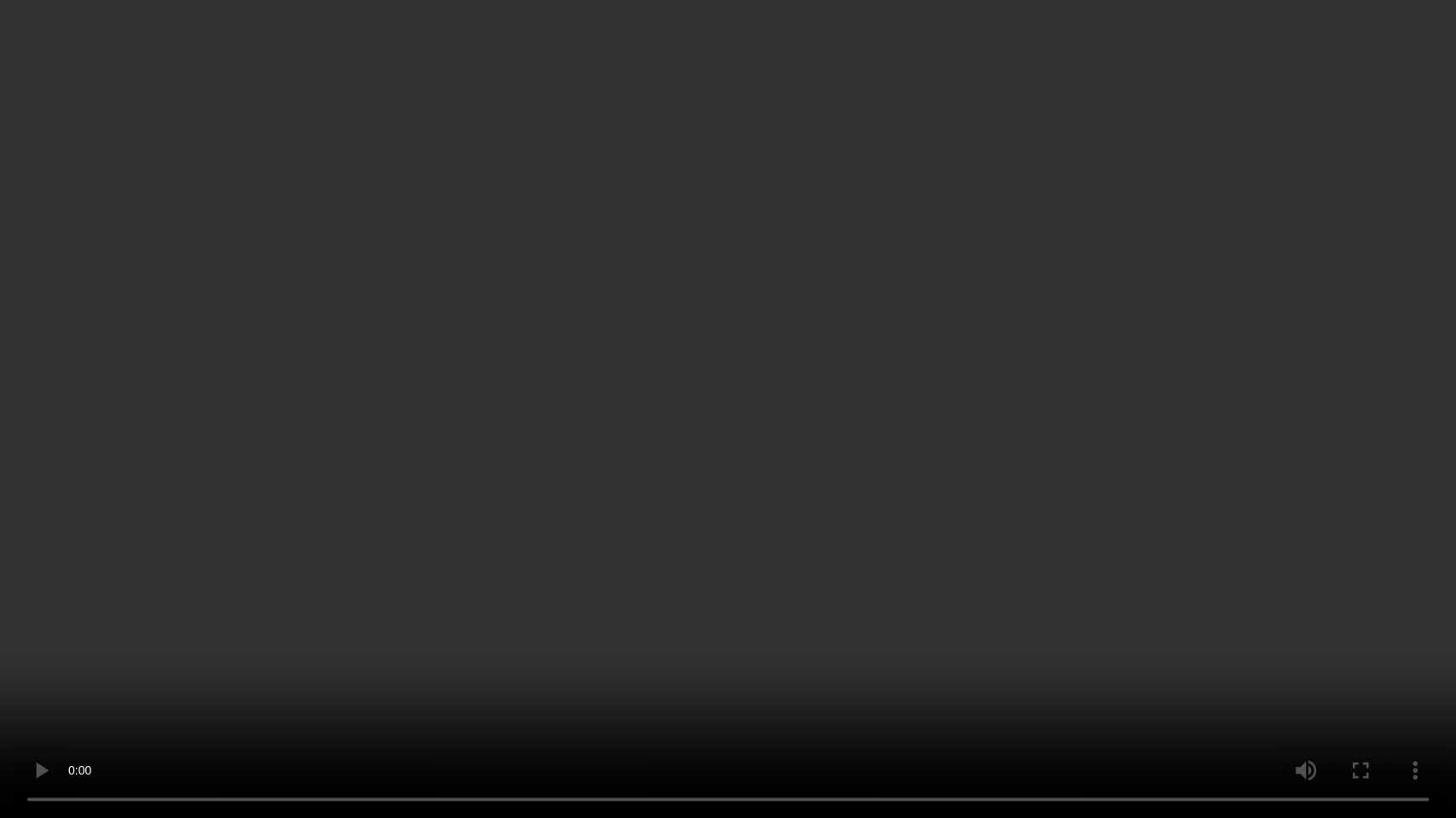
click at [746, 477] on video at bounding box center [728, 409] width 1456 height 818
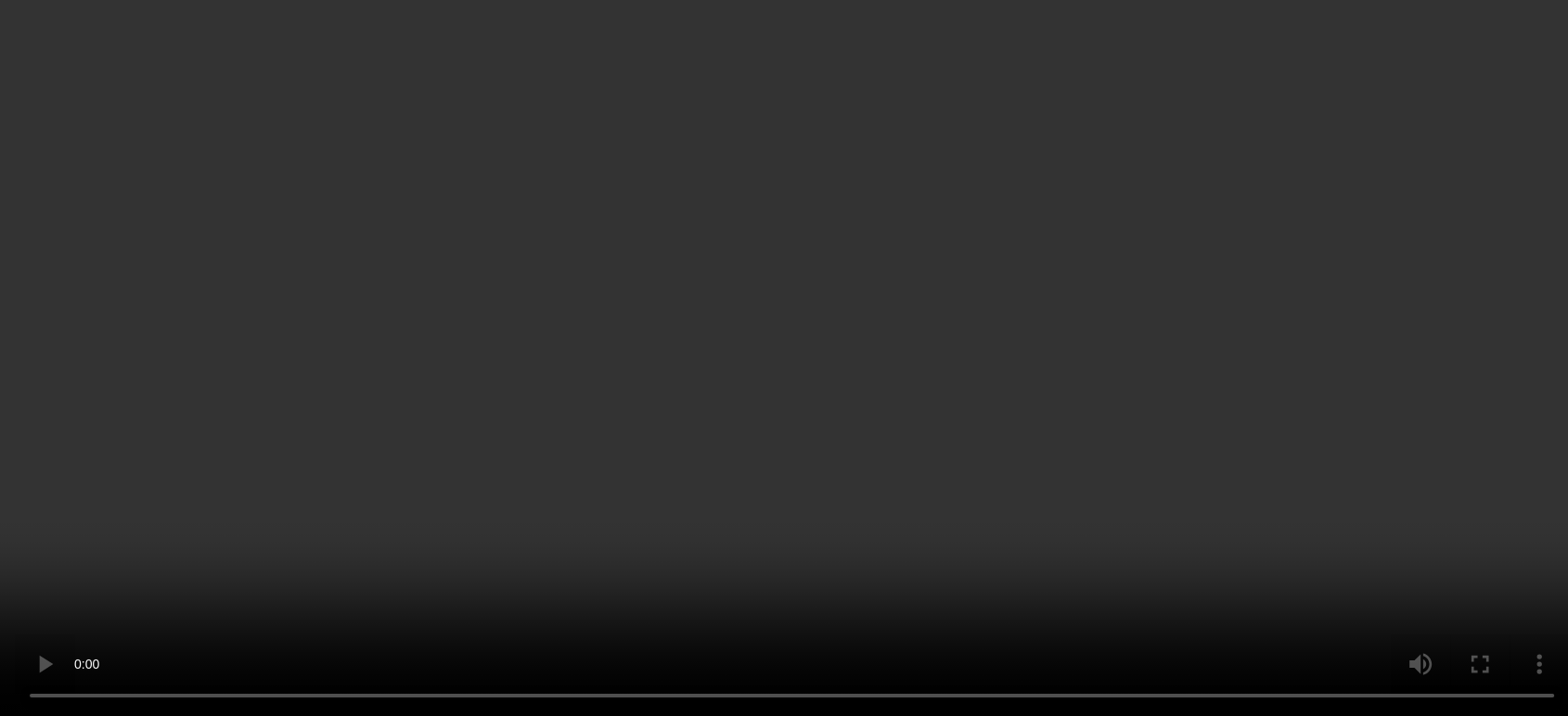
scroll to position [617, 0]
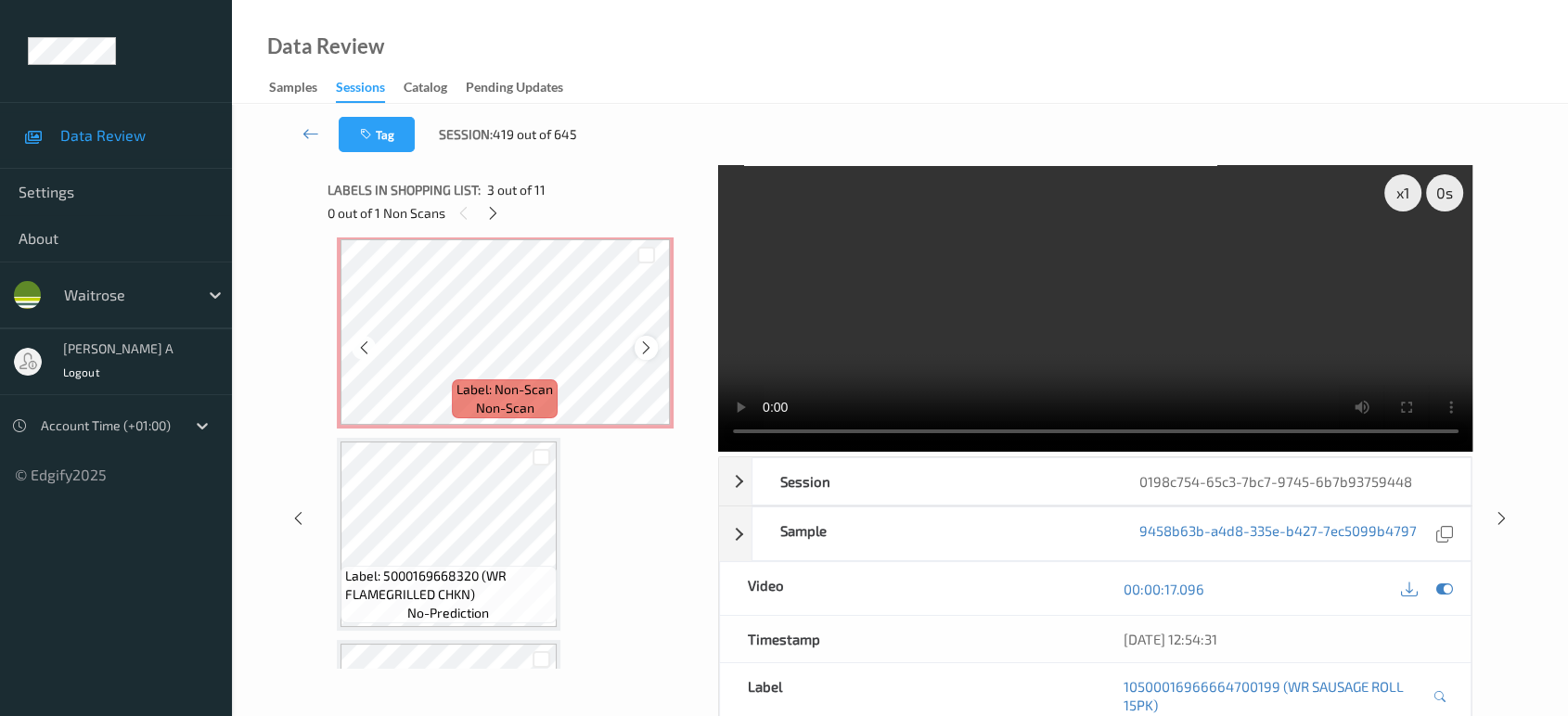
click at [641, 340] on icon at bounding box center [646, 347] width 16 height 17
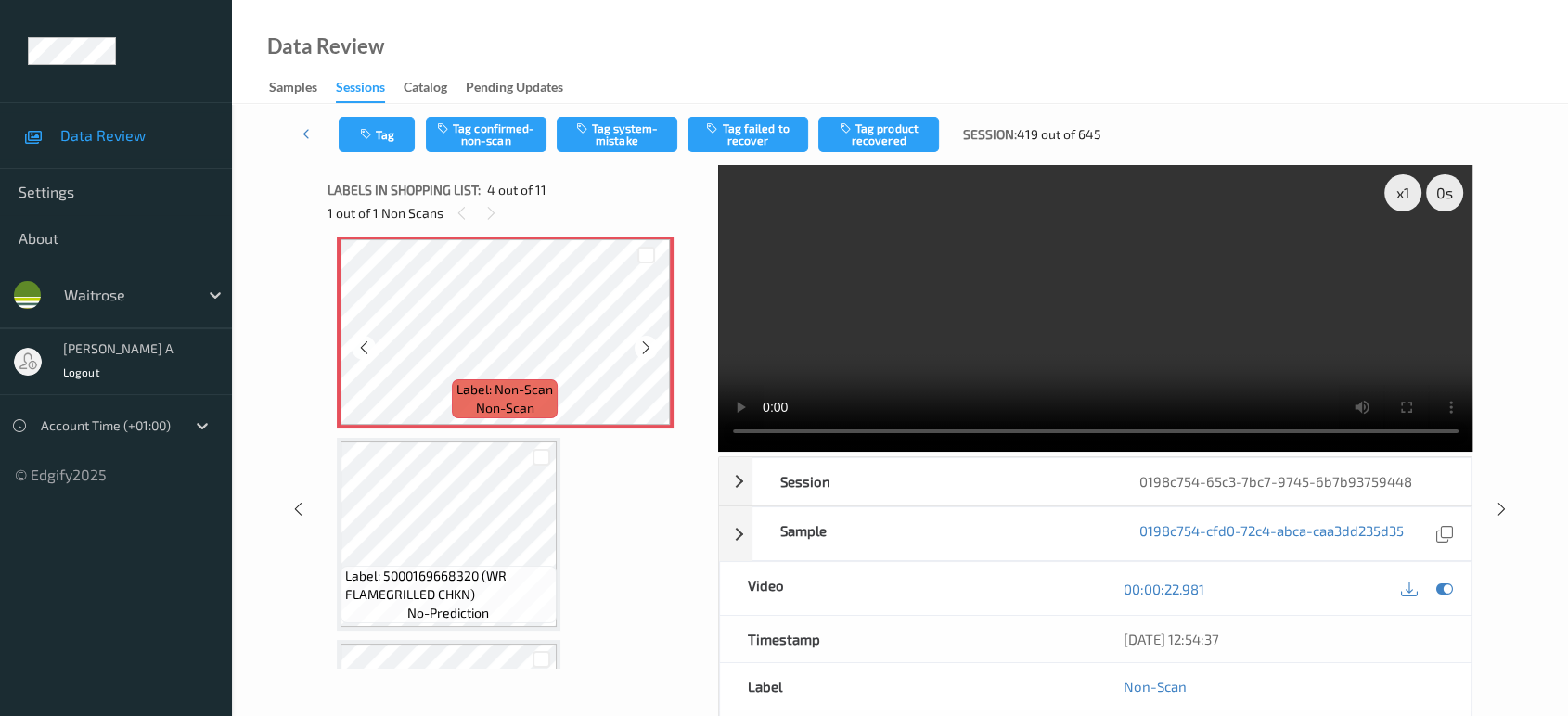
click at [641, 340] on icon at bounding box center [646, 347] width 16 height 17
click at [479, 134] on button "Tag confirmed-non-scan" at bounding box center [485, 134] width 120 height 35
click at [891, 137] on button "Tag product recovered" at bounding box center [878, 134] width 120 height 35
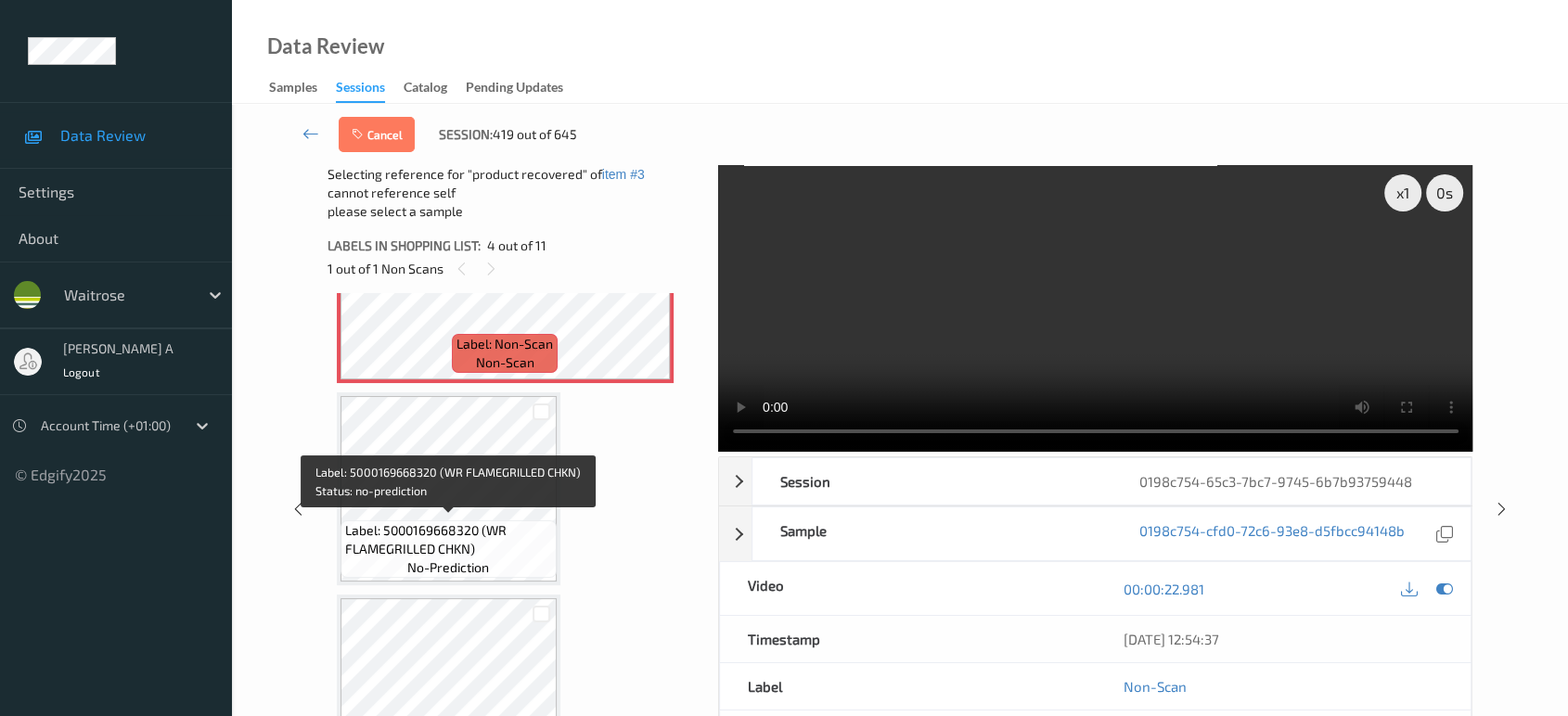
scroll to position [721, 0]
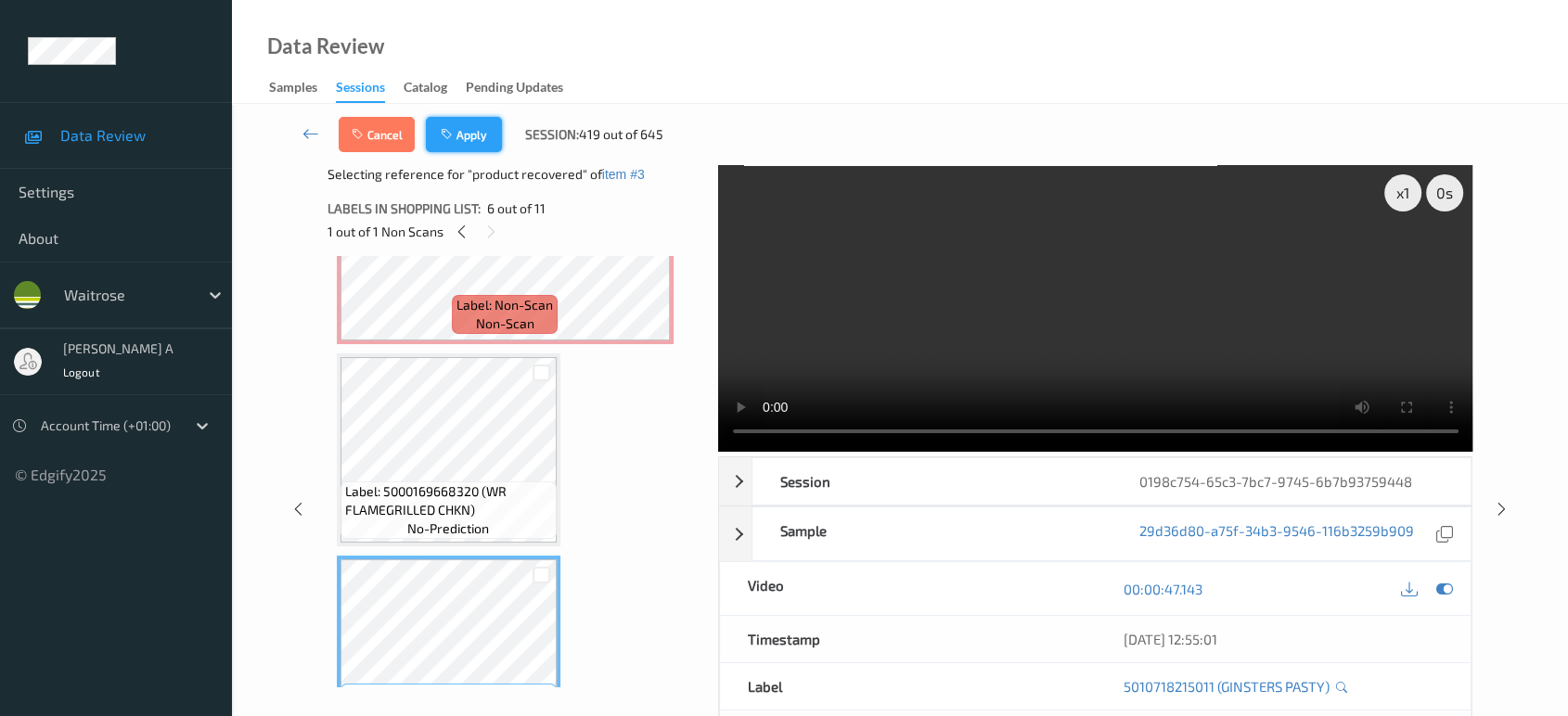
click at [460, 140] on button "Apply" at bounding box center [464, 134] width 76 height 35
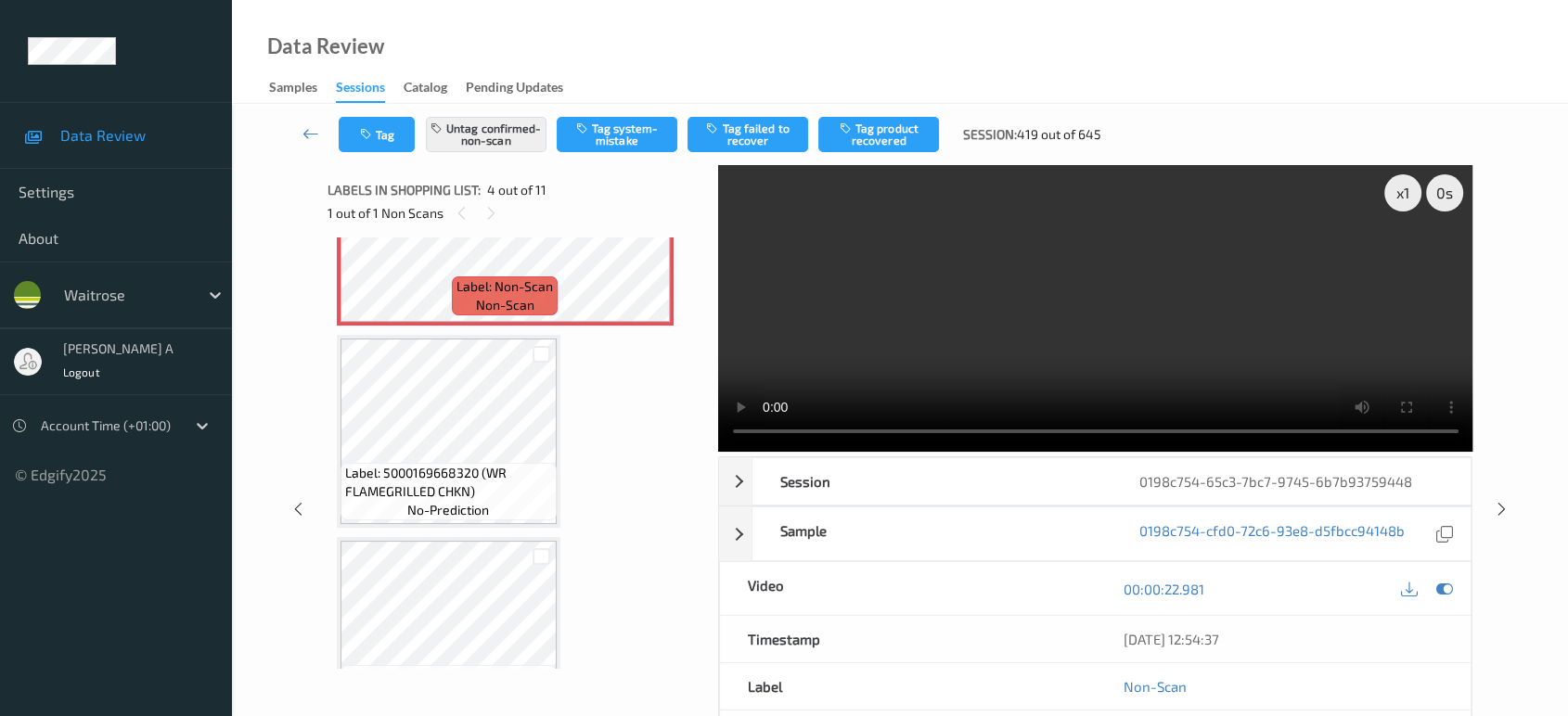
scroll to position [412, 0]
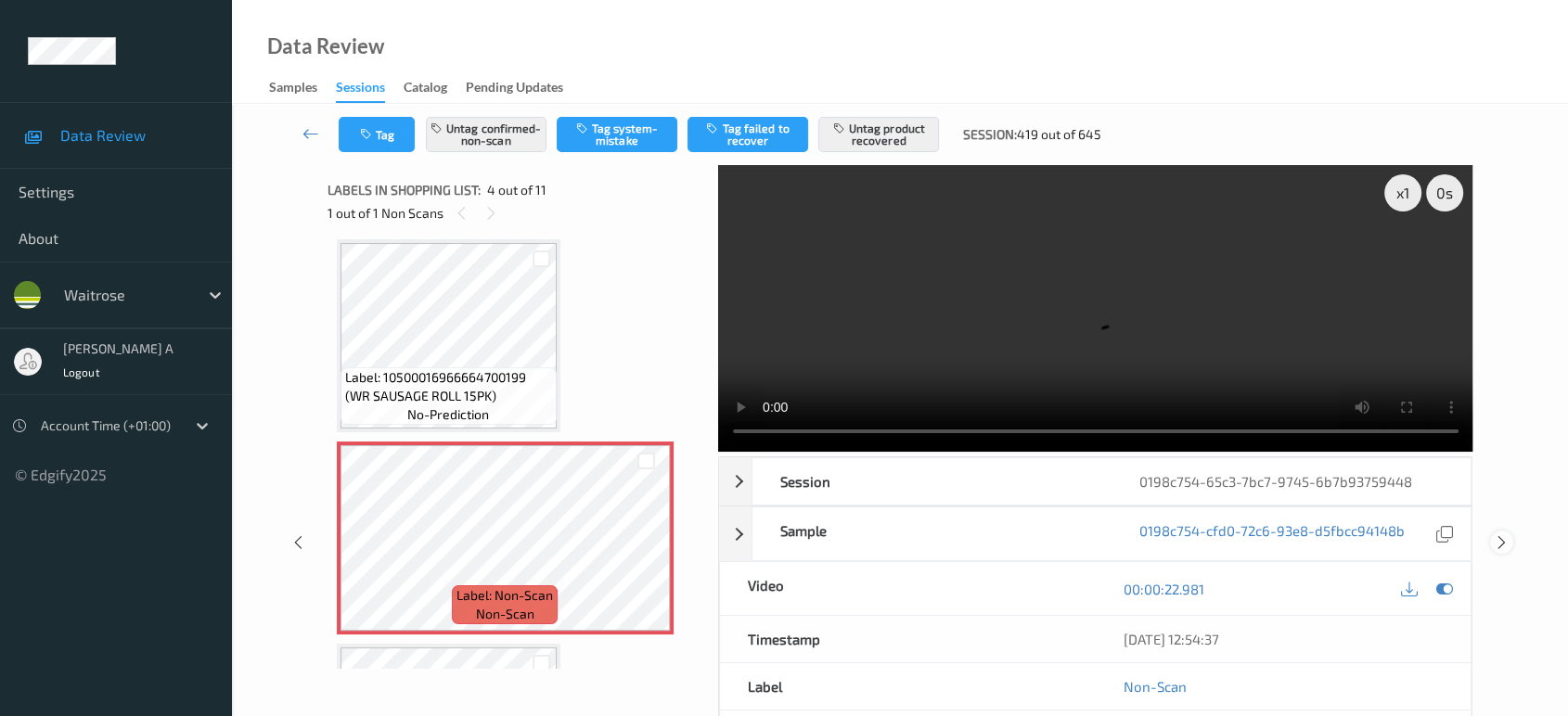
click at [1499, 534] on icon at bounding box center [1502, 542] width 16 height 17
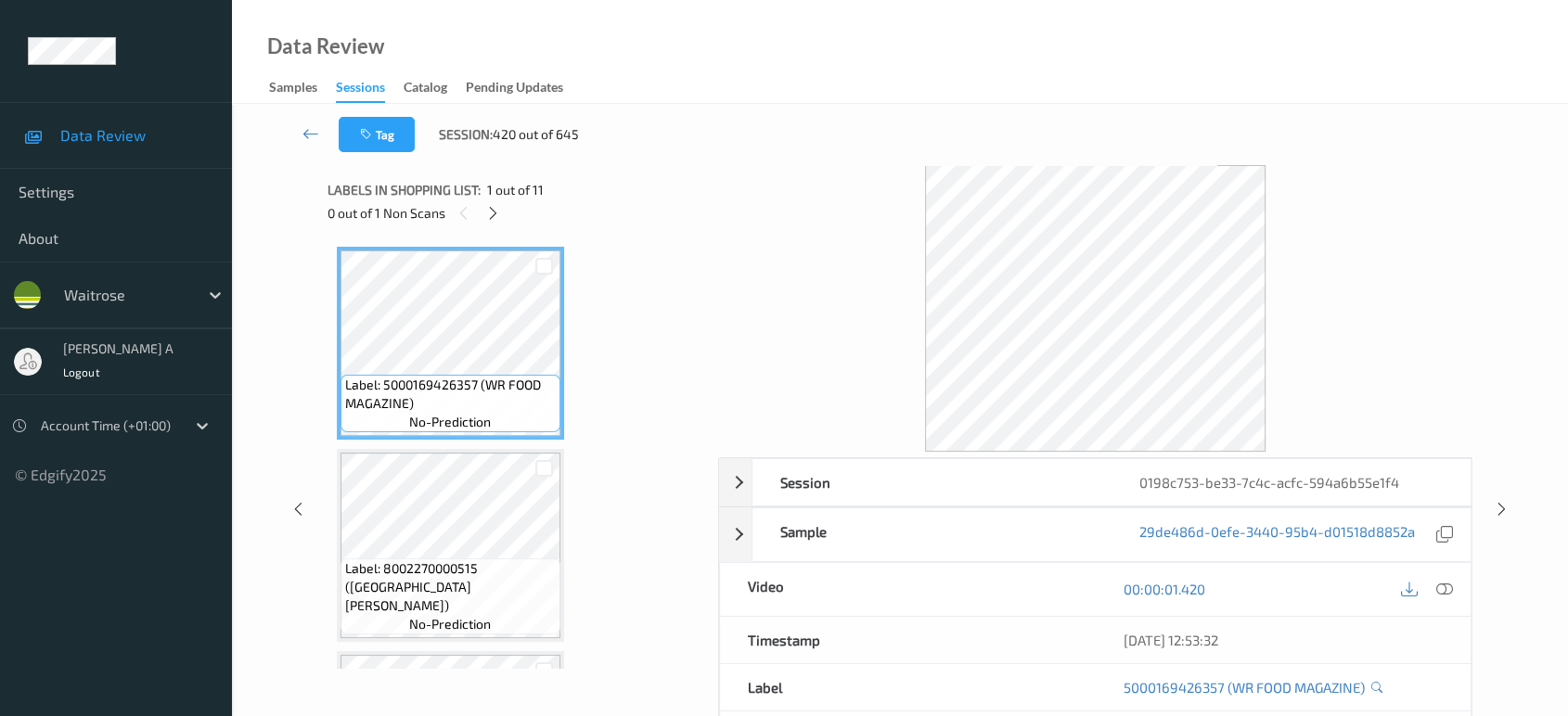
click at [505, 222] on div "0 out of 1 Non Scans" at bounding box center [517, 213] width 378 height 23
click at [497, 213] on icon at bounding box center [493, 213] width 16 height 17
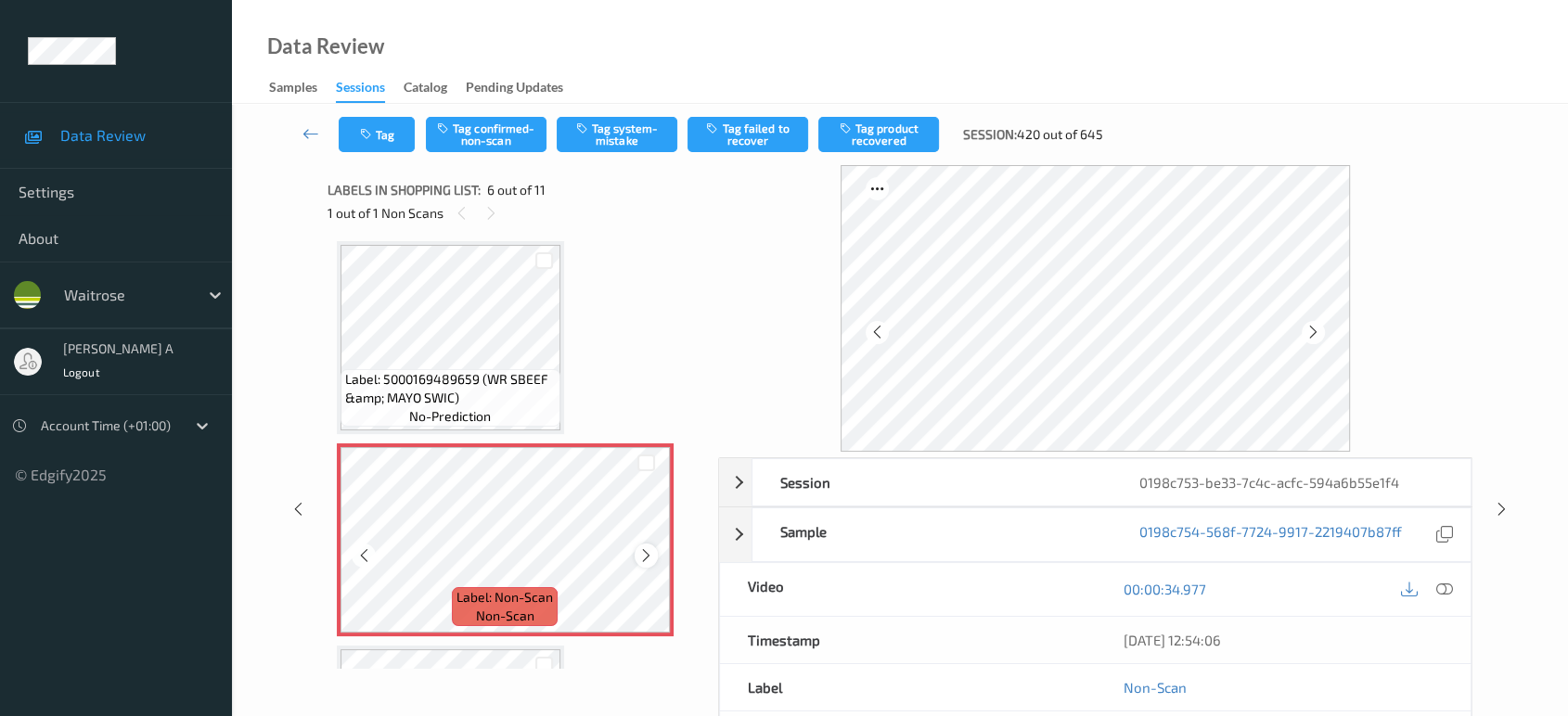
click at [648, 552] on icon at bounding box center [646, 555] width 16 height 17
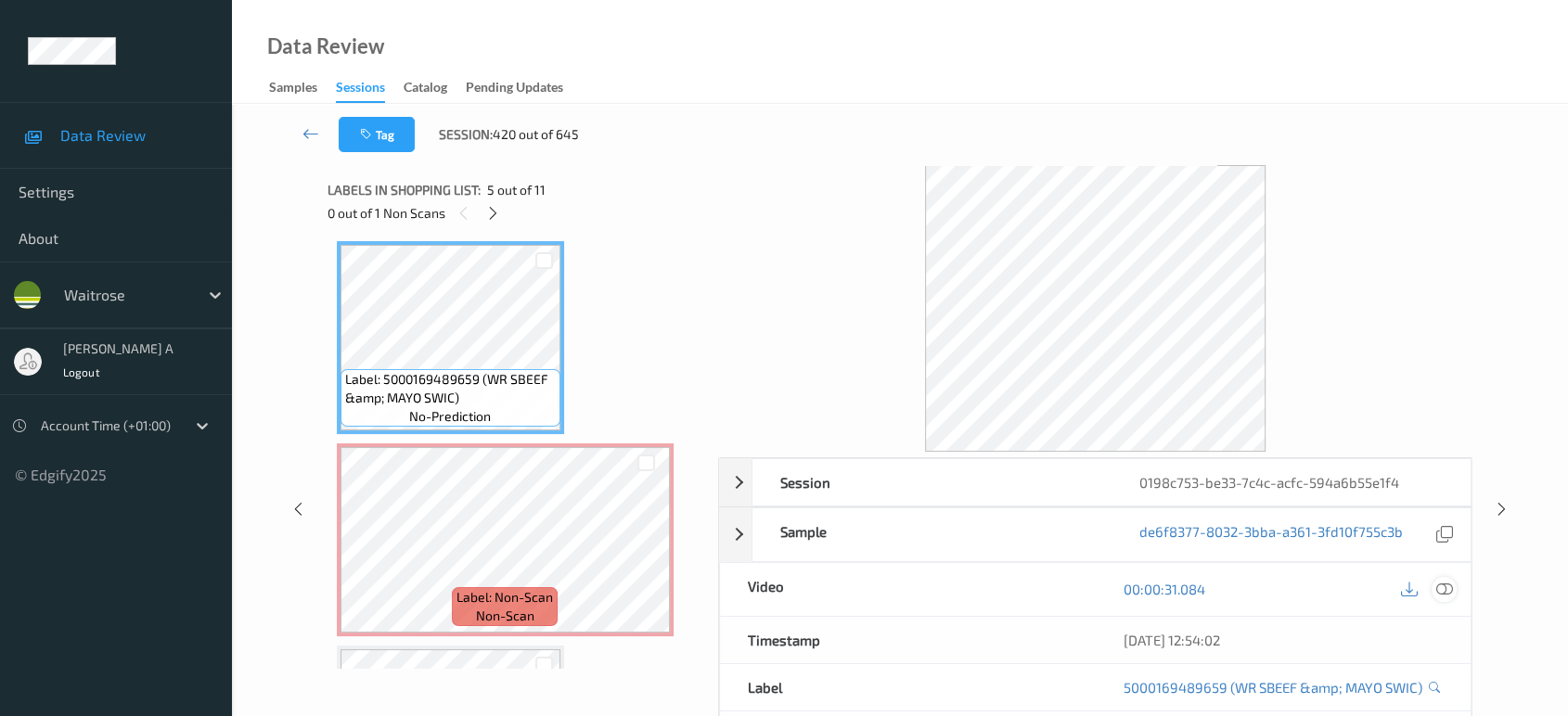
click at [1445, 591] on icon at bounding box center [1445, 589] width 17 height 17
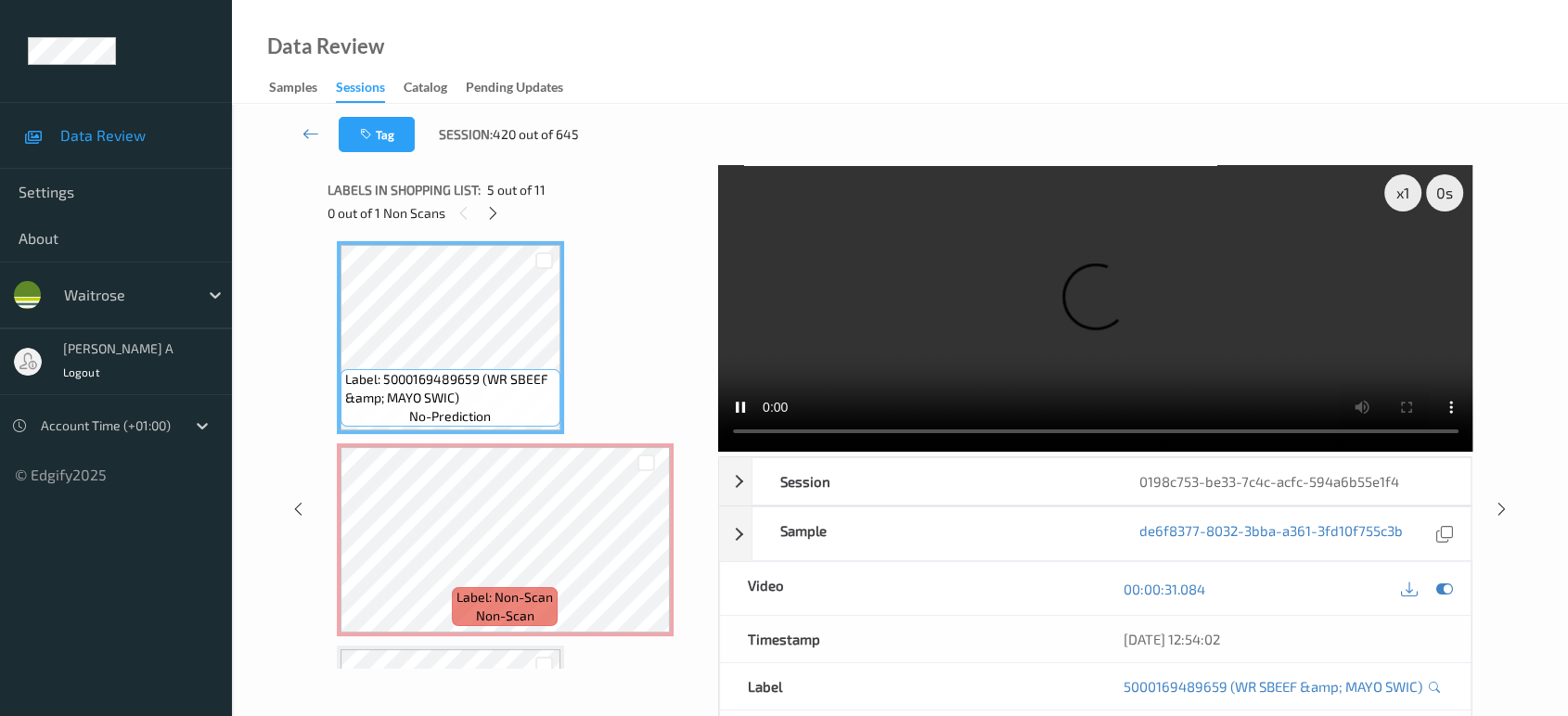
scroll to position [711, 0]
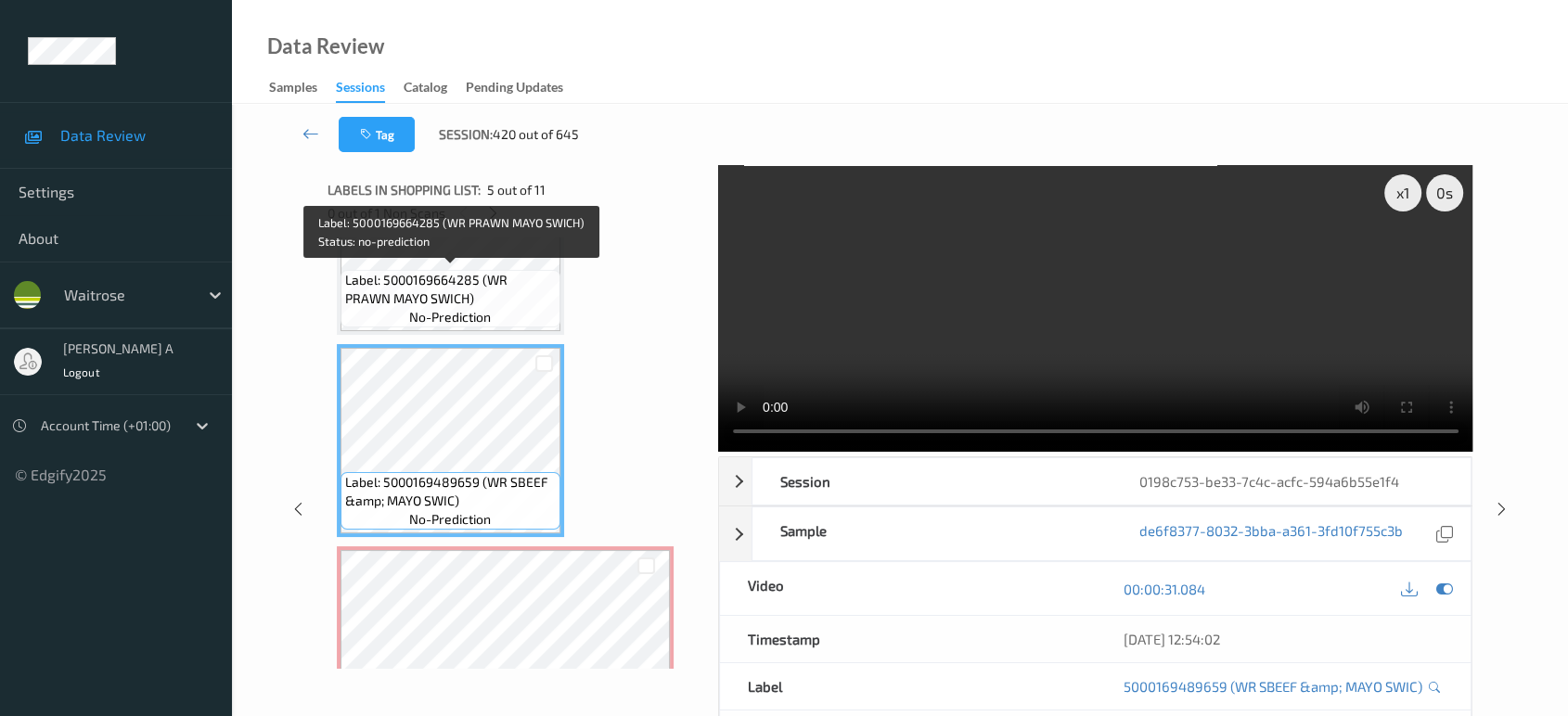
click at [477, 271] on span "Label: 5000169664285 (WR PRAWN MAYO SWICH)" at bounding box center [450, 290] width 210 height 37
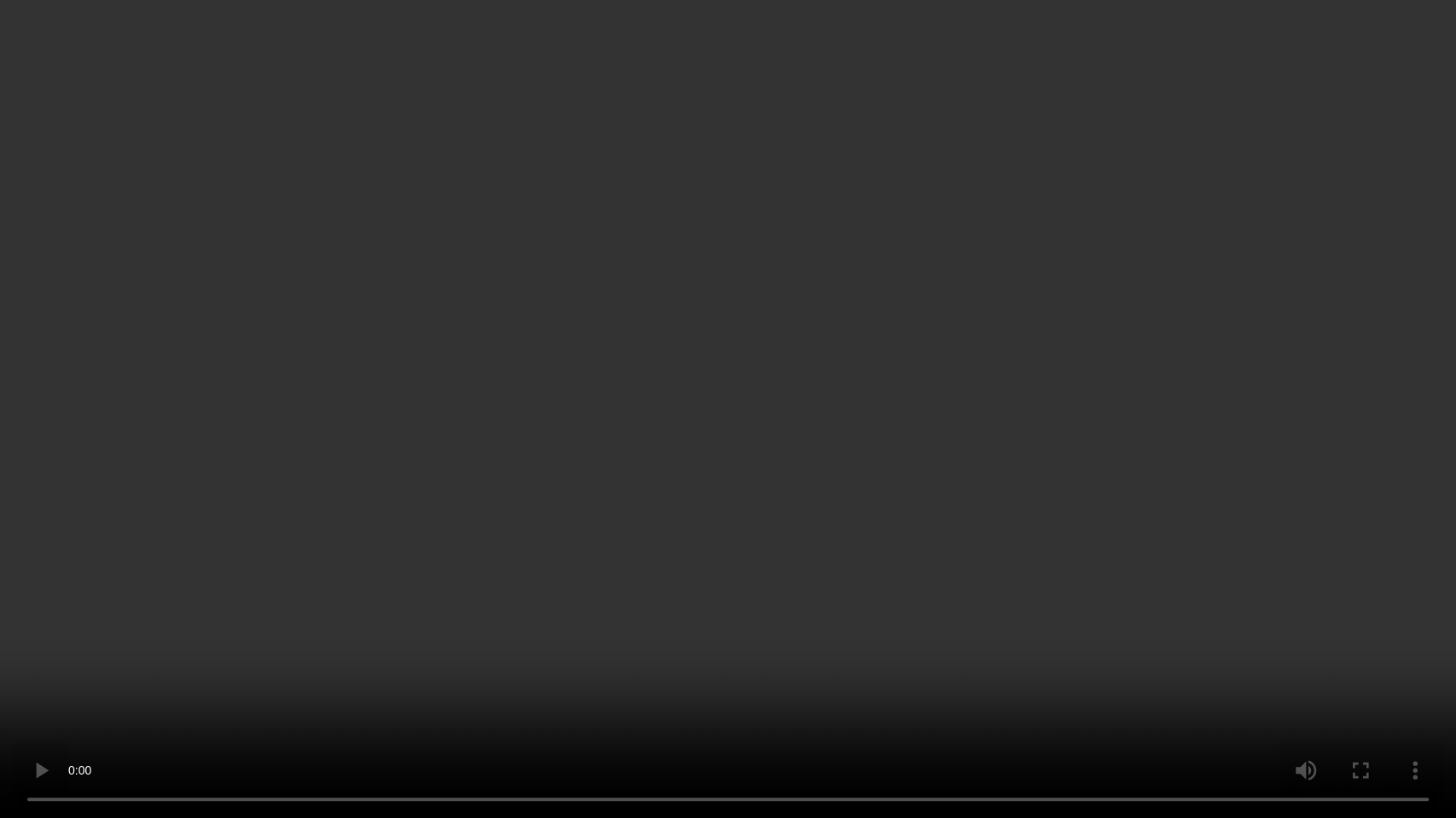
click at [805, 463] on video at bounding box center [728, 409] width 1456 height 818
click at [853, 409] on video at bounding box center [728, 409] width 1456 height 818
click at [987, 502] on video at bounding box center [728, 409] width 1456 height 818
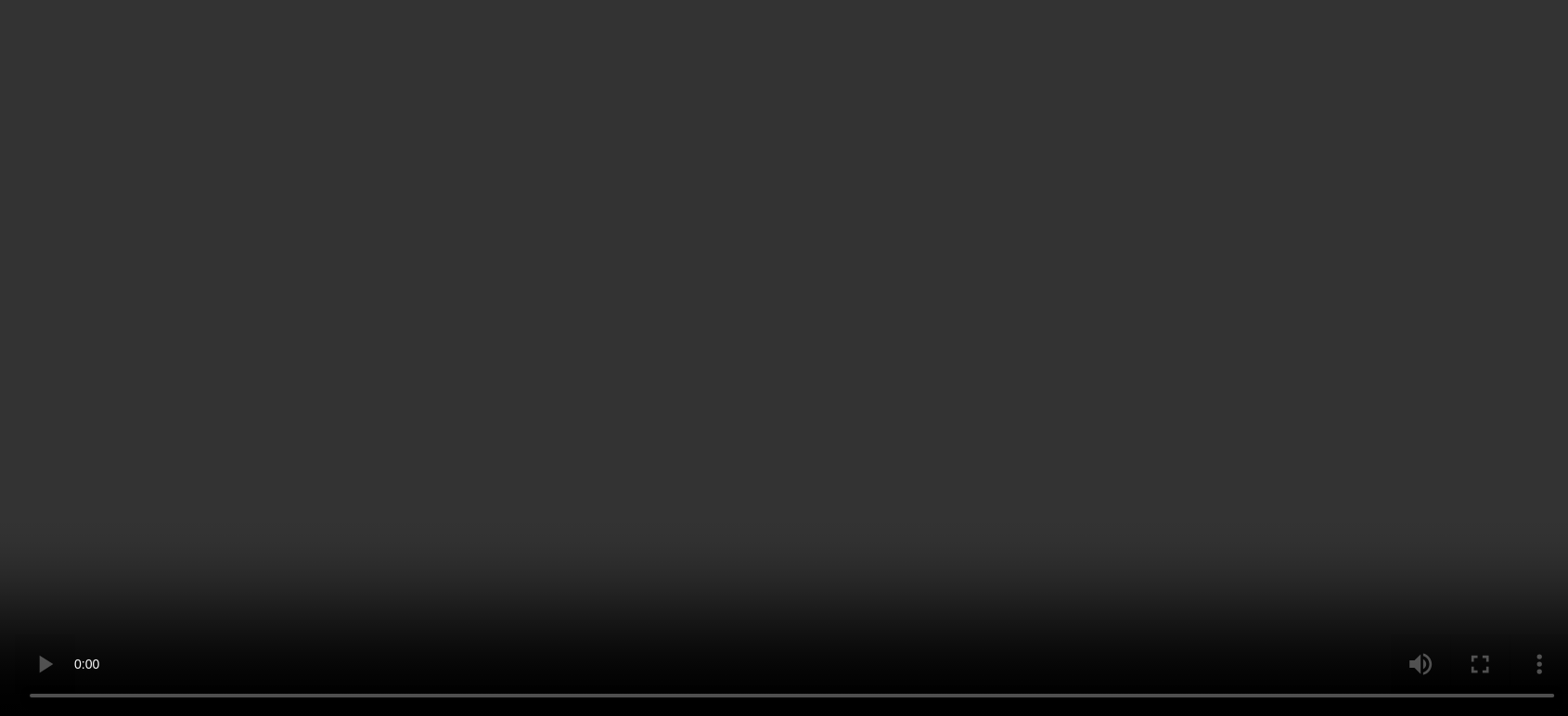
scroll to position [1123, 0]
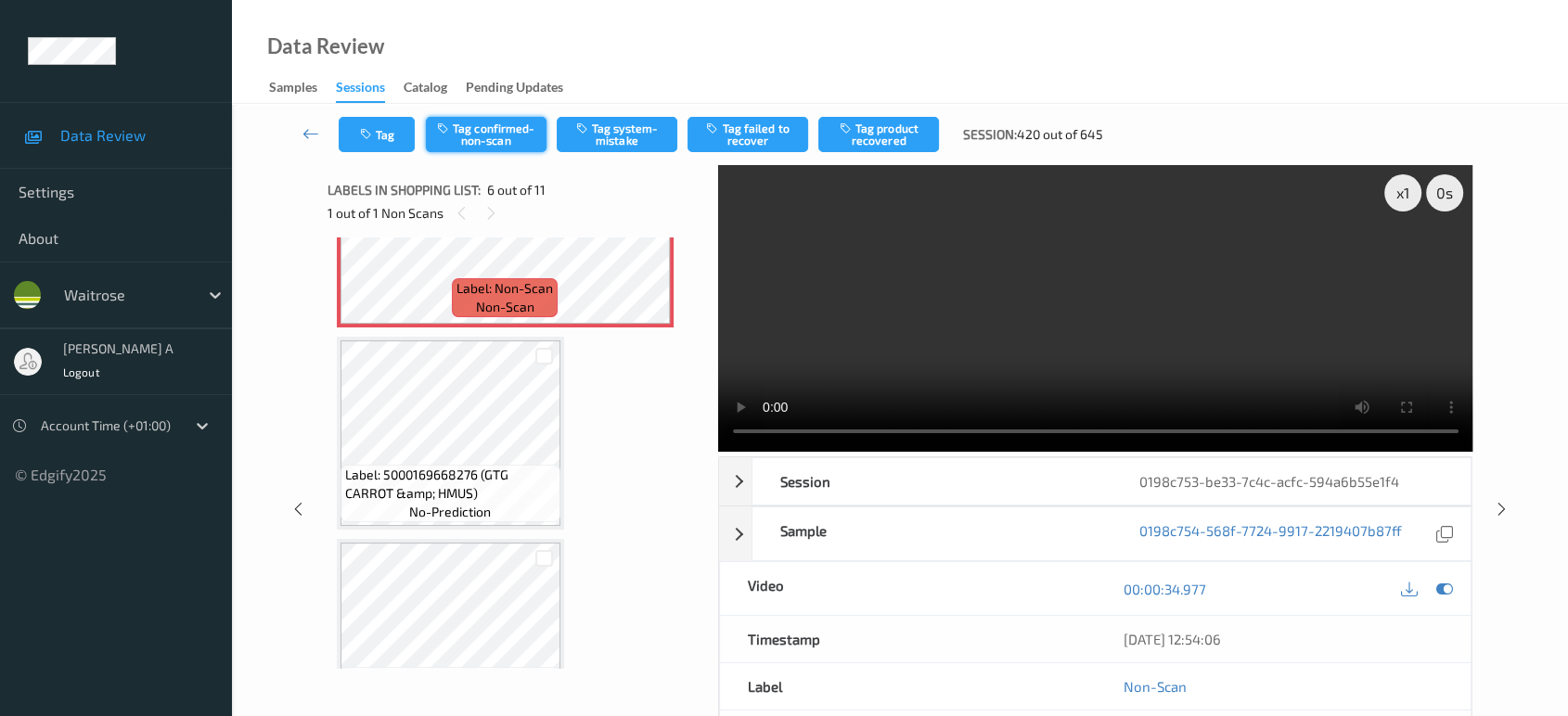
click at [504, 136] on button "Tag confirmed-non-scan" at bounding box center [485, 134] width 120 height 35
click at [853, 133] on button "Tag product recovered" at bounding box center [878, 134] width 120 height 35
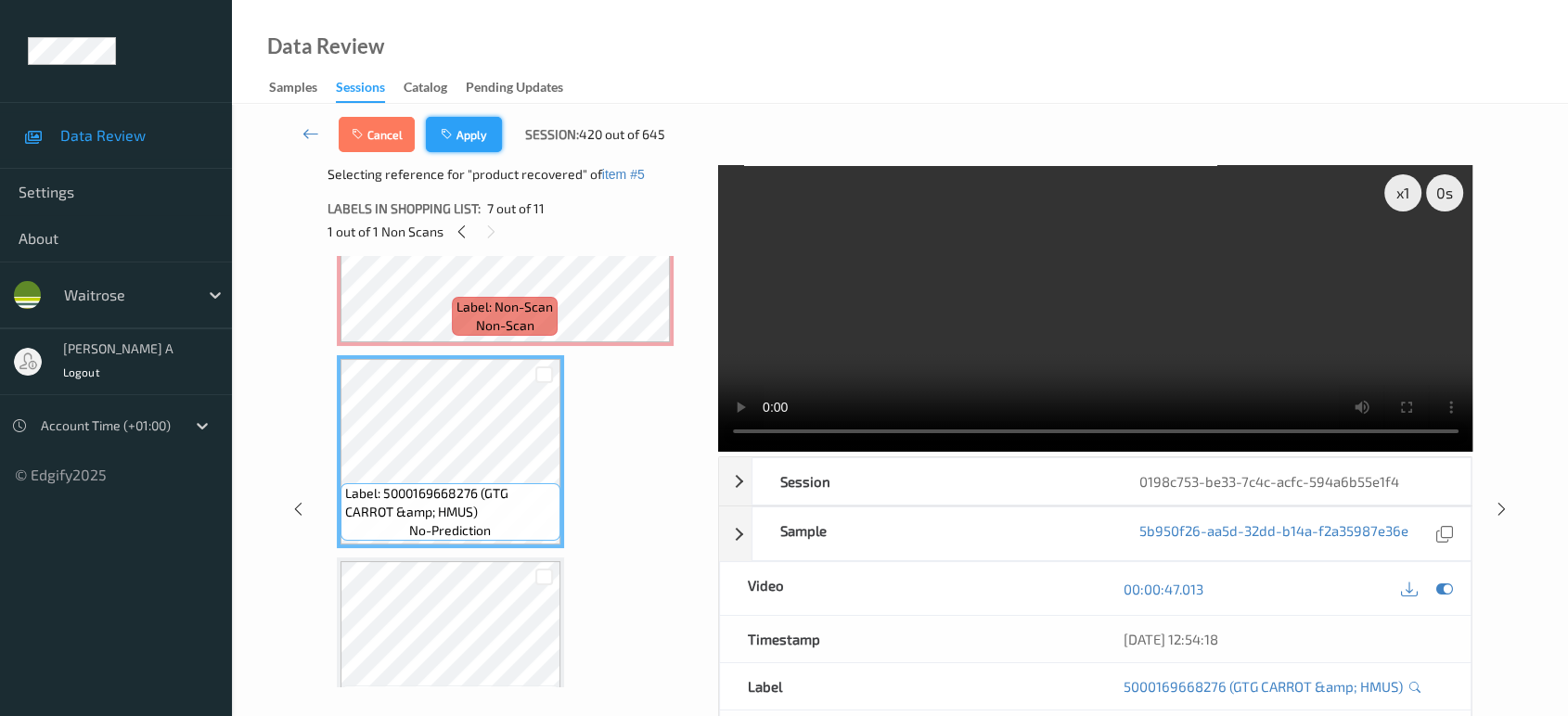
click at [474, 132] on button "Apply" at bounding box center [464, 134] width 76 height 35
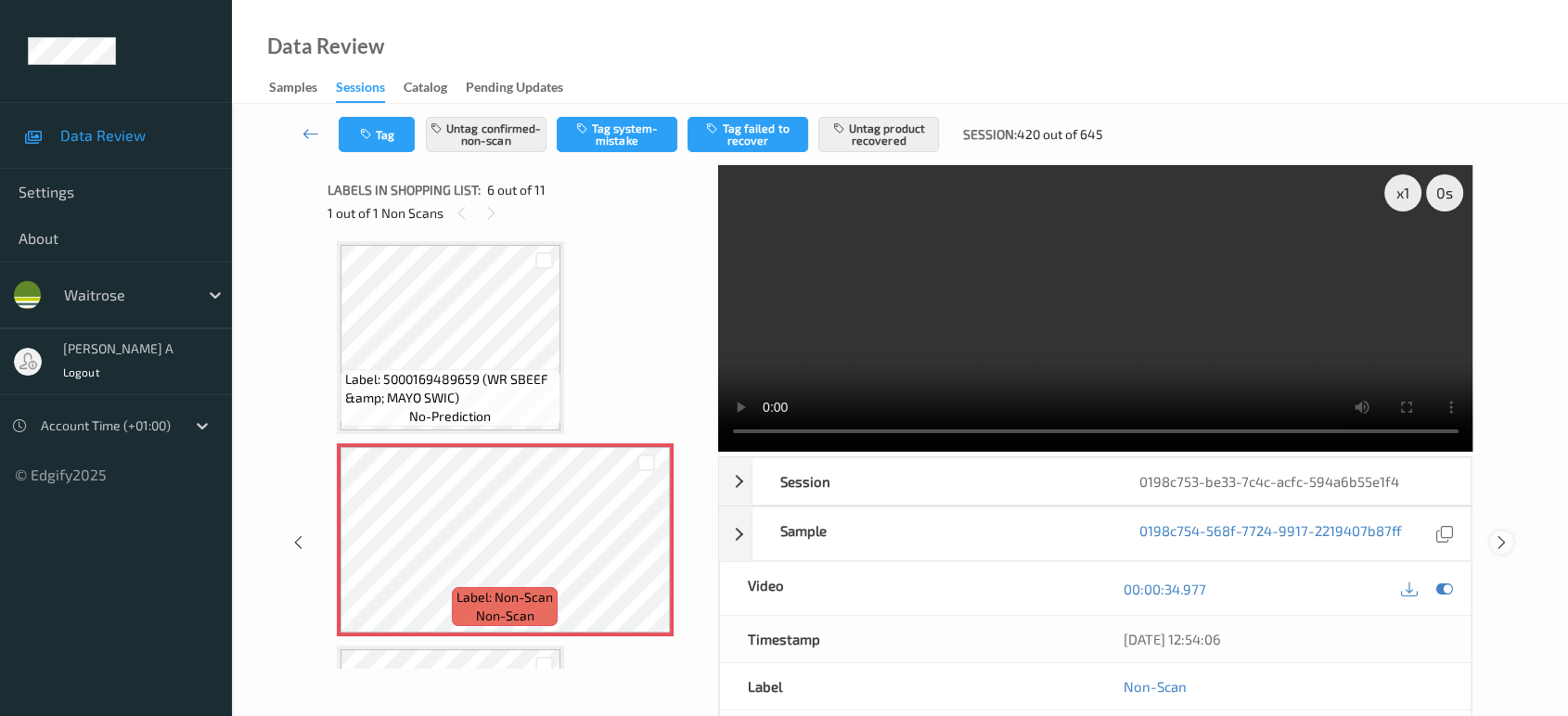
click at [1508, 534] on icon at bounding box center [1502, 542] width 16 height 17
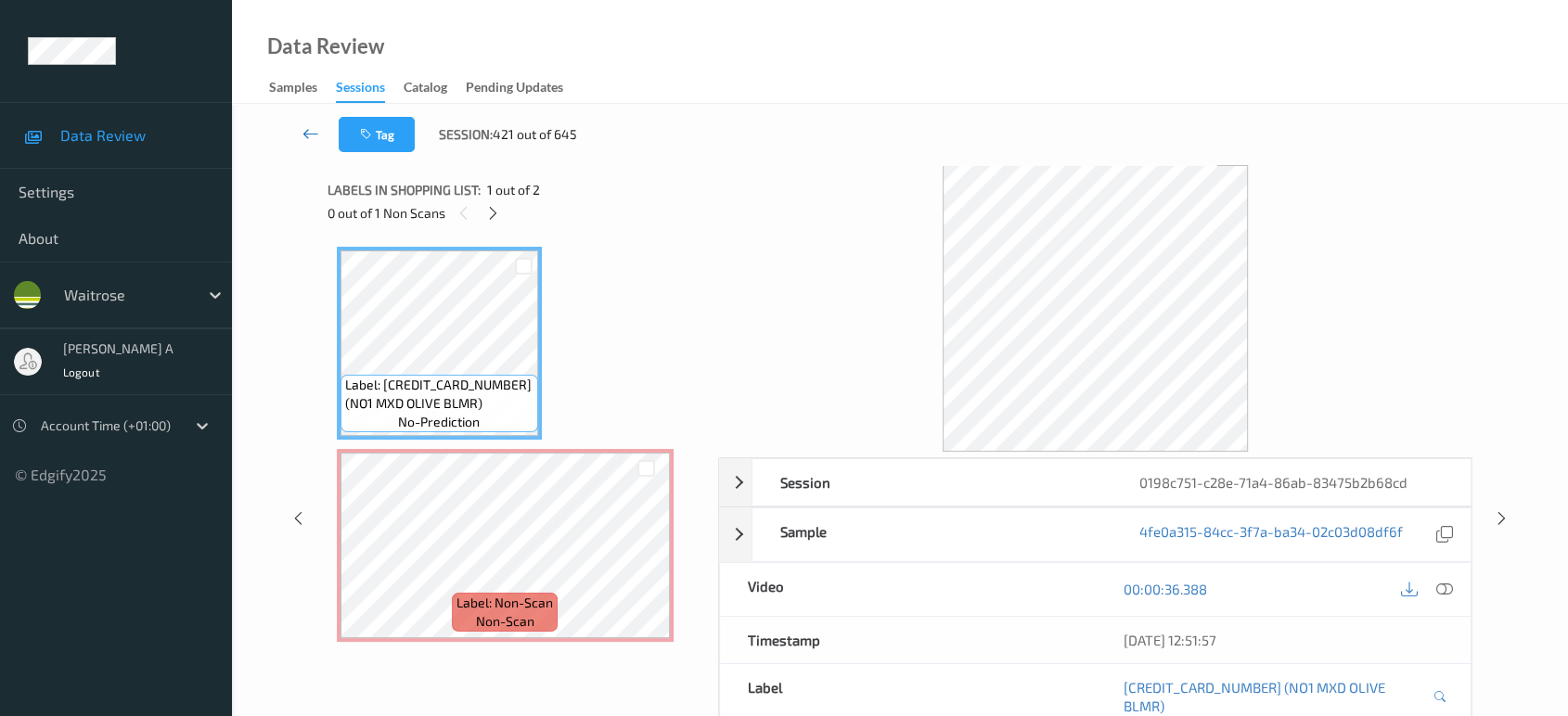
click at [310, 133] on icon at bounding box center [310, 133] width 17 height 19
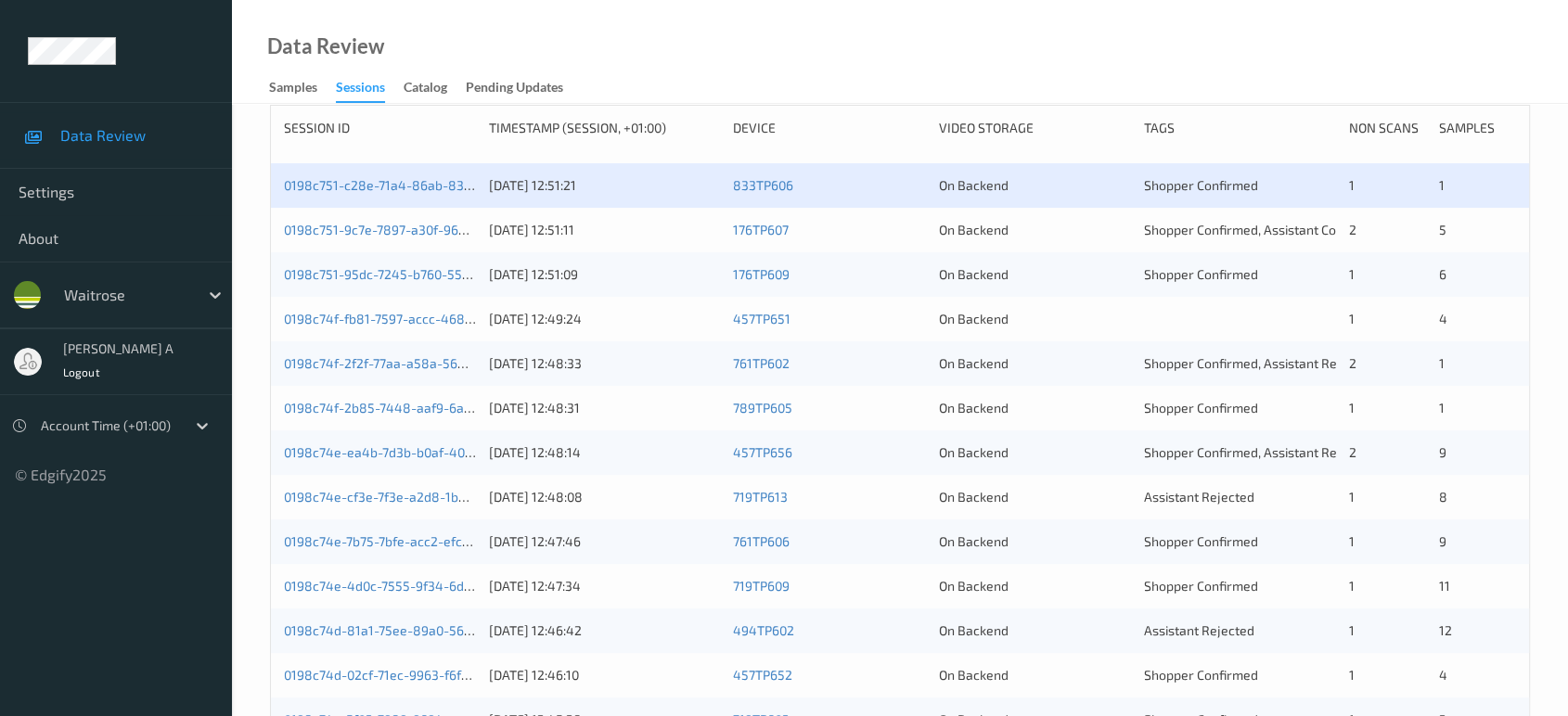
scroll to position [227, 0]
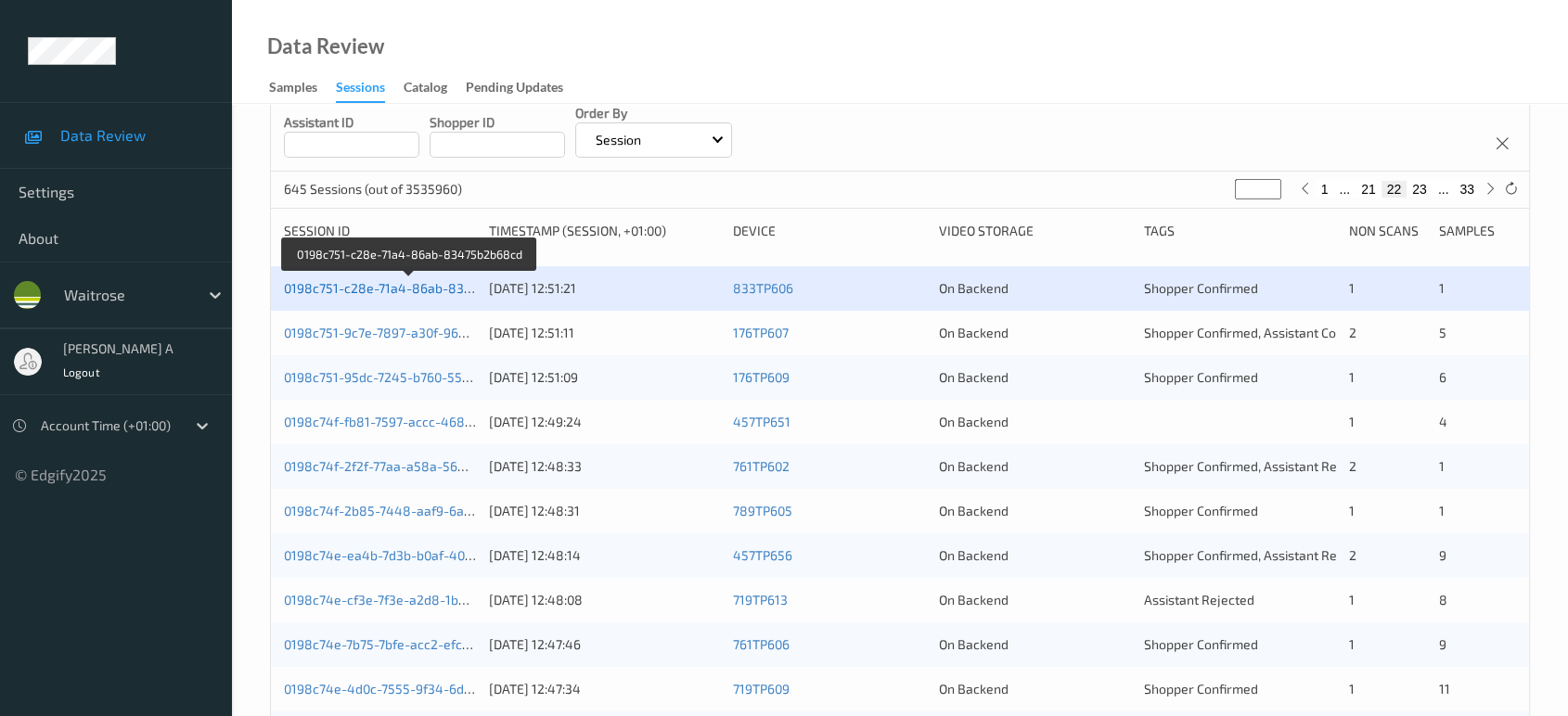
click at [423, 288] on link "0198c751-c28e-71a4-86ab-83475b2b68cd" at bounding box center [411, 288] width 254 height 16
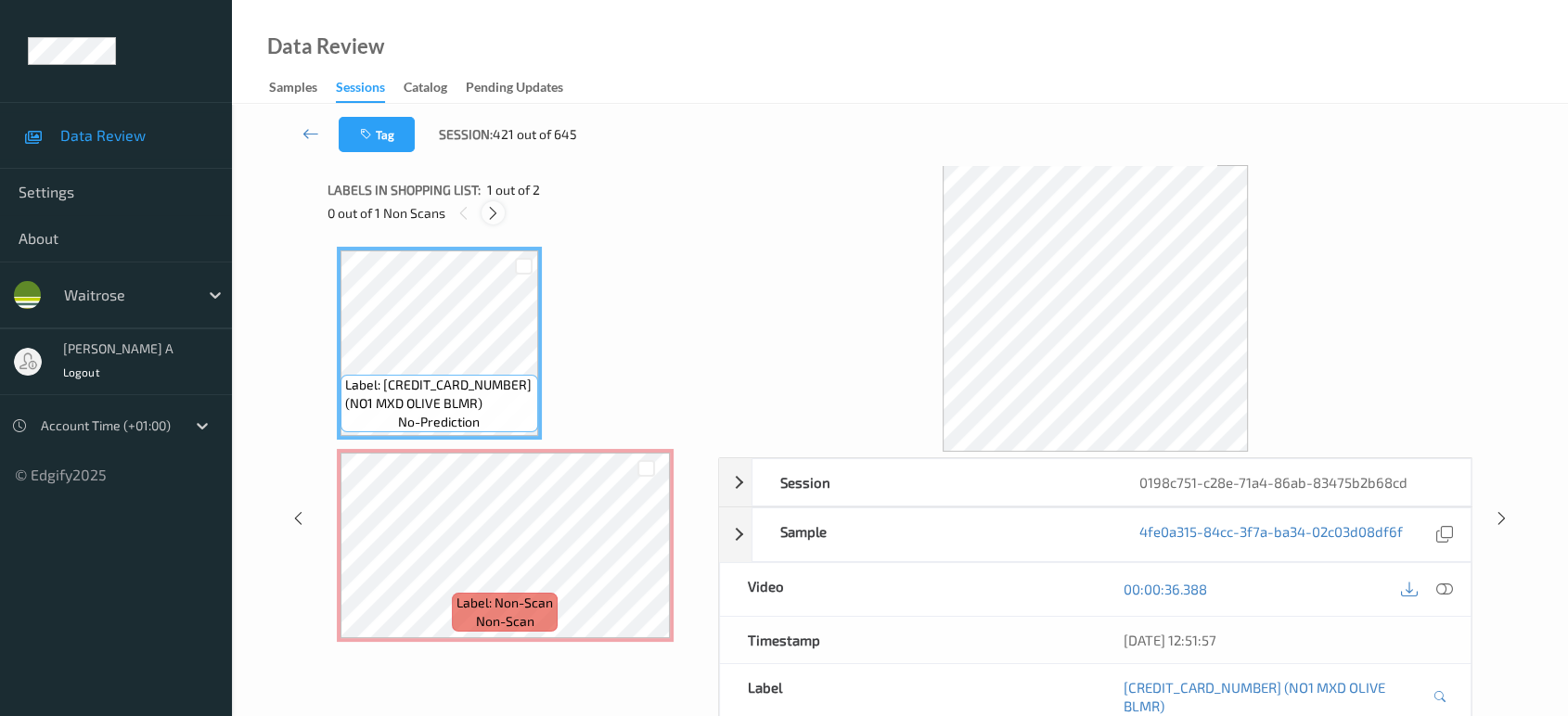
click at [490, 207] on icon at bounding box center [493, 213] width 16 height 17
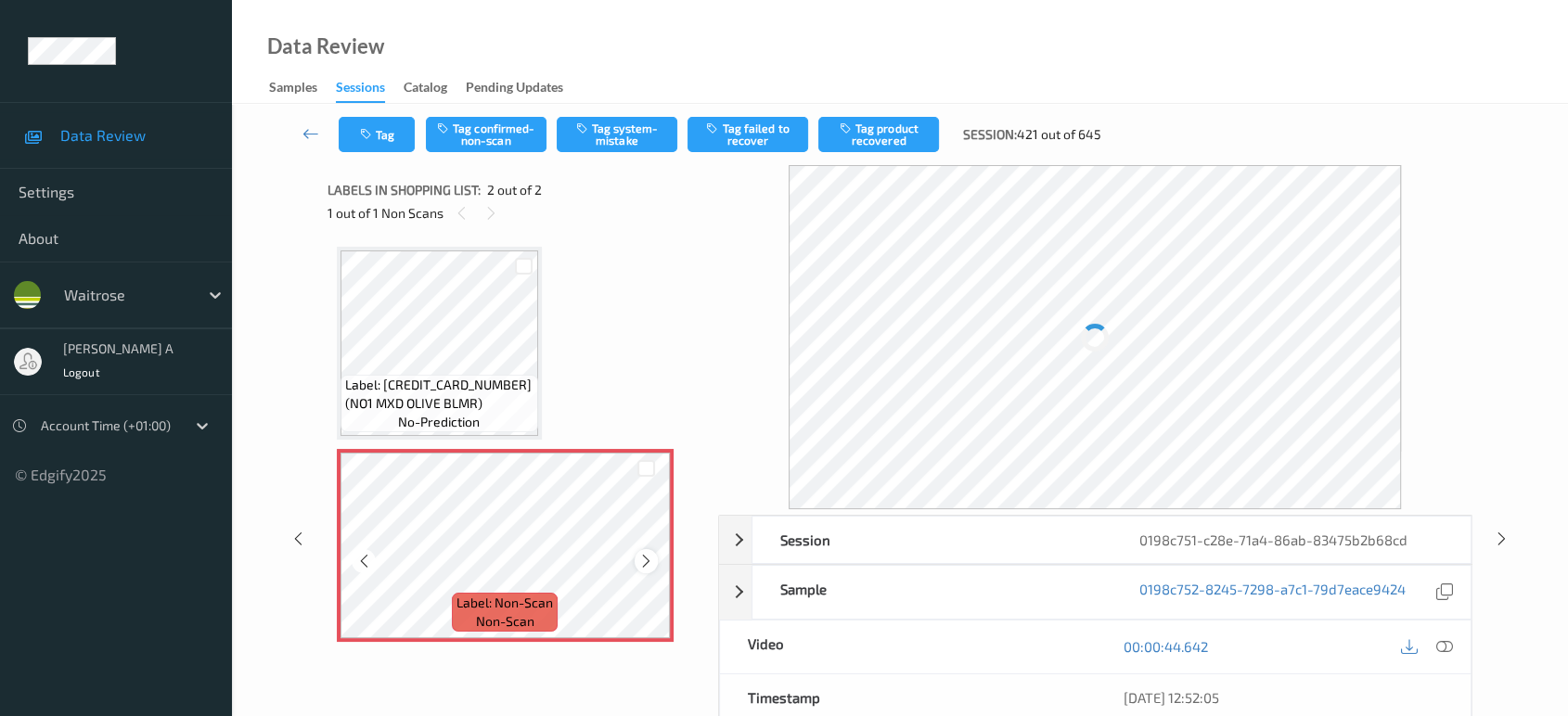
click at [645, 557] on icon at bounding box center [646, 560] width 16 height 17
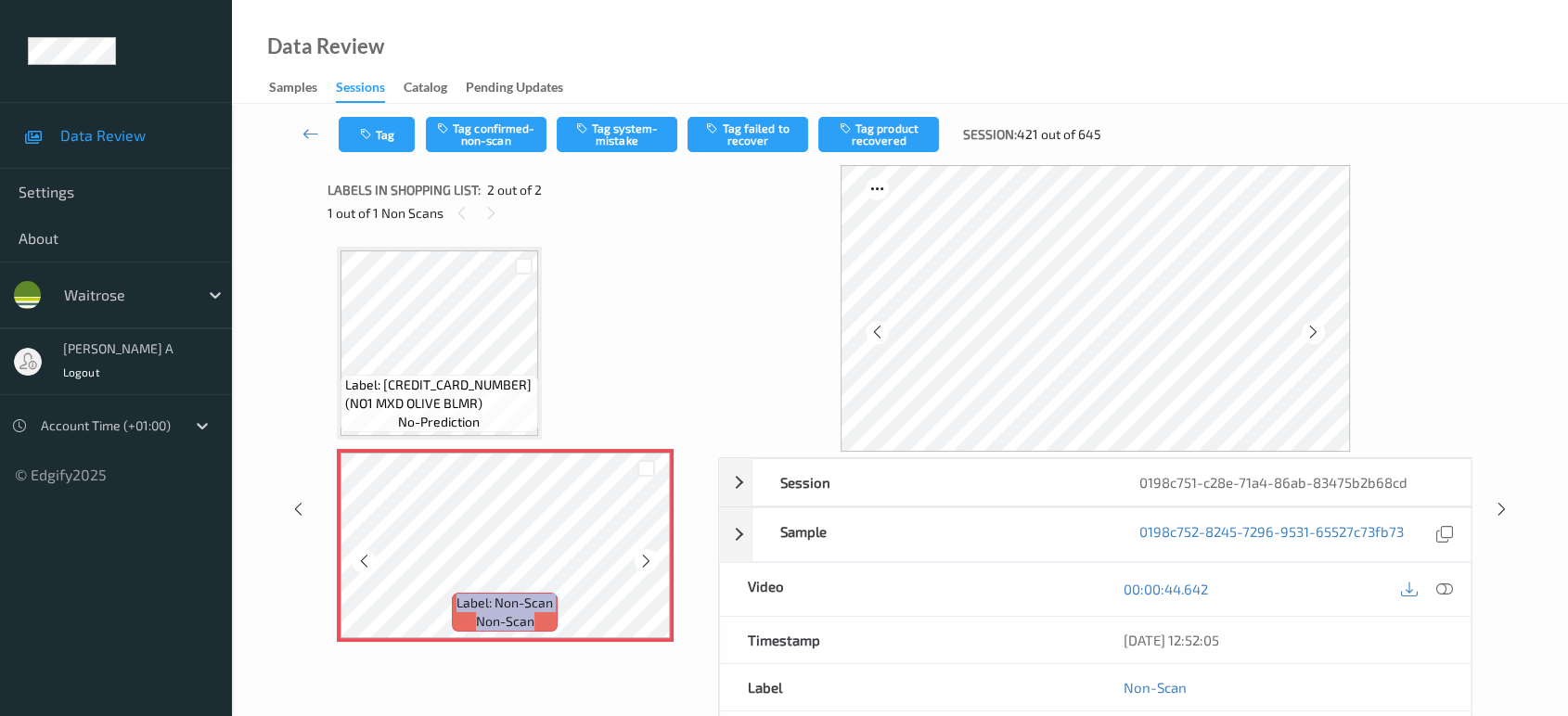
click at [645, 557] on icon at bounding box center [646, 560] width 16 height 17
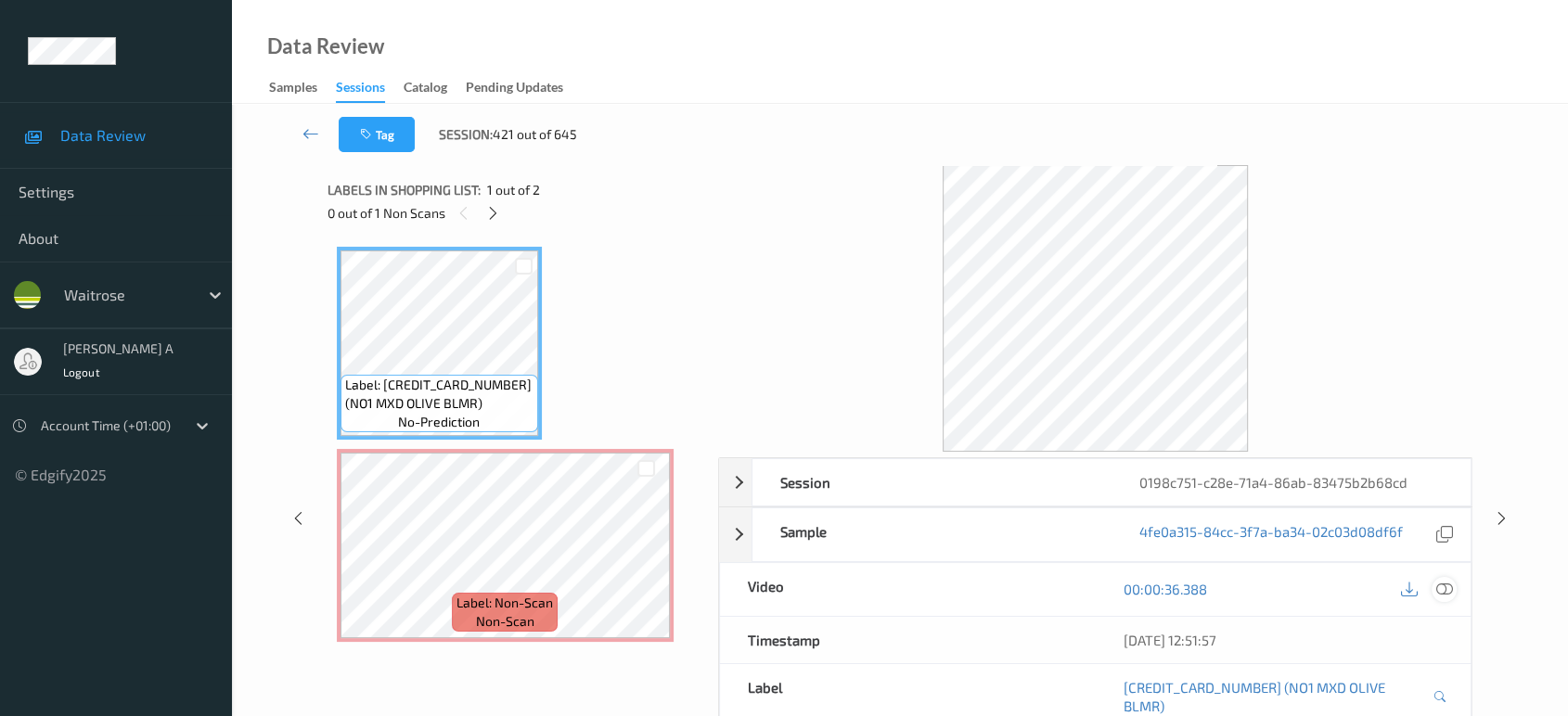
click at [1447, 591] on icon at bounding box center [1445, 589] width 17 height 17
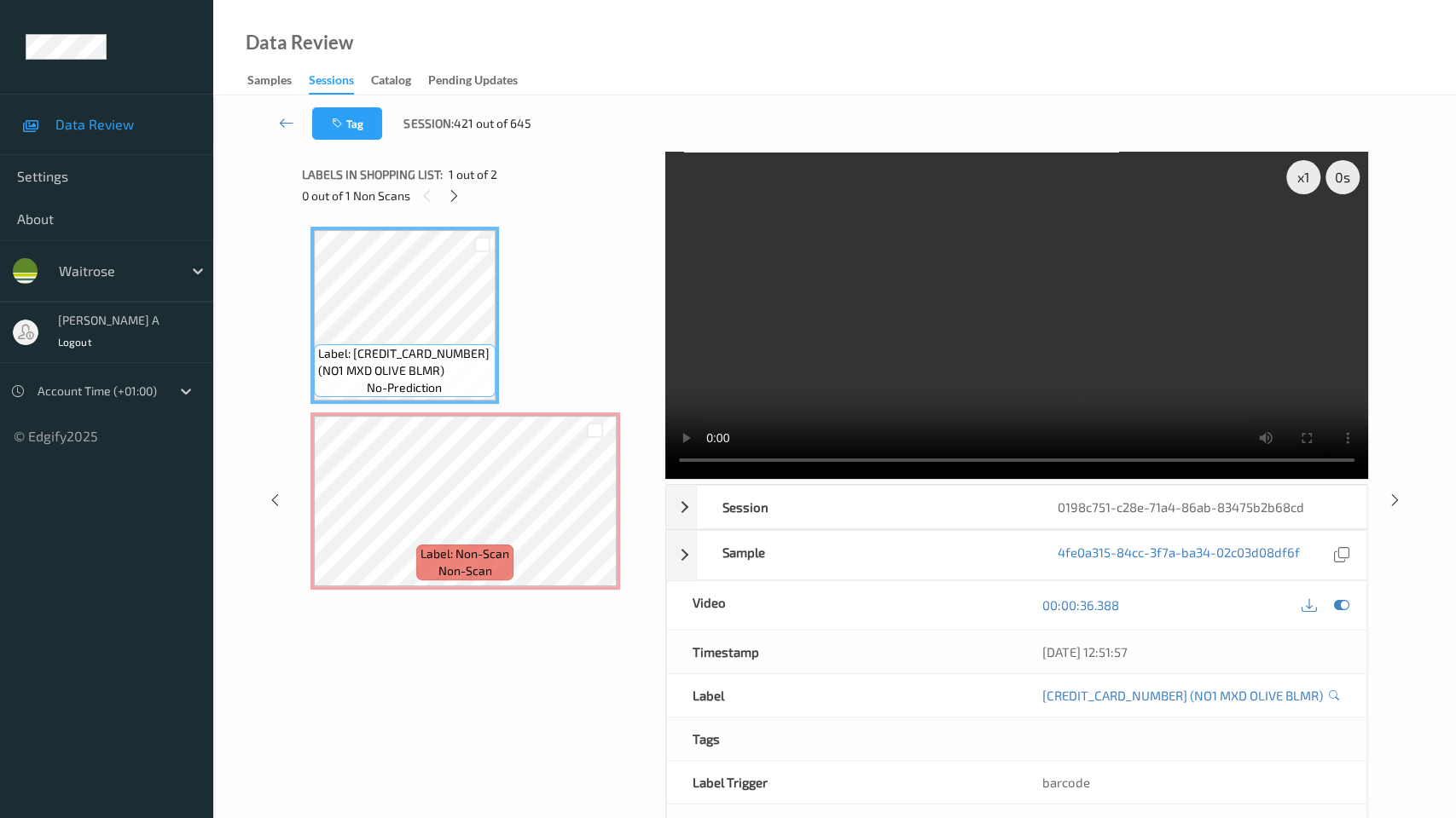
click at [665, 479] on video at bounding box center [1016, 316] width 702 height 327
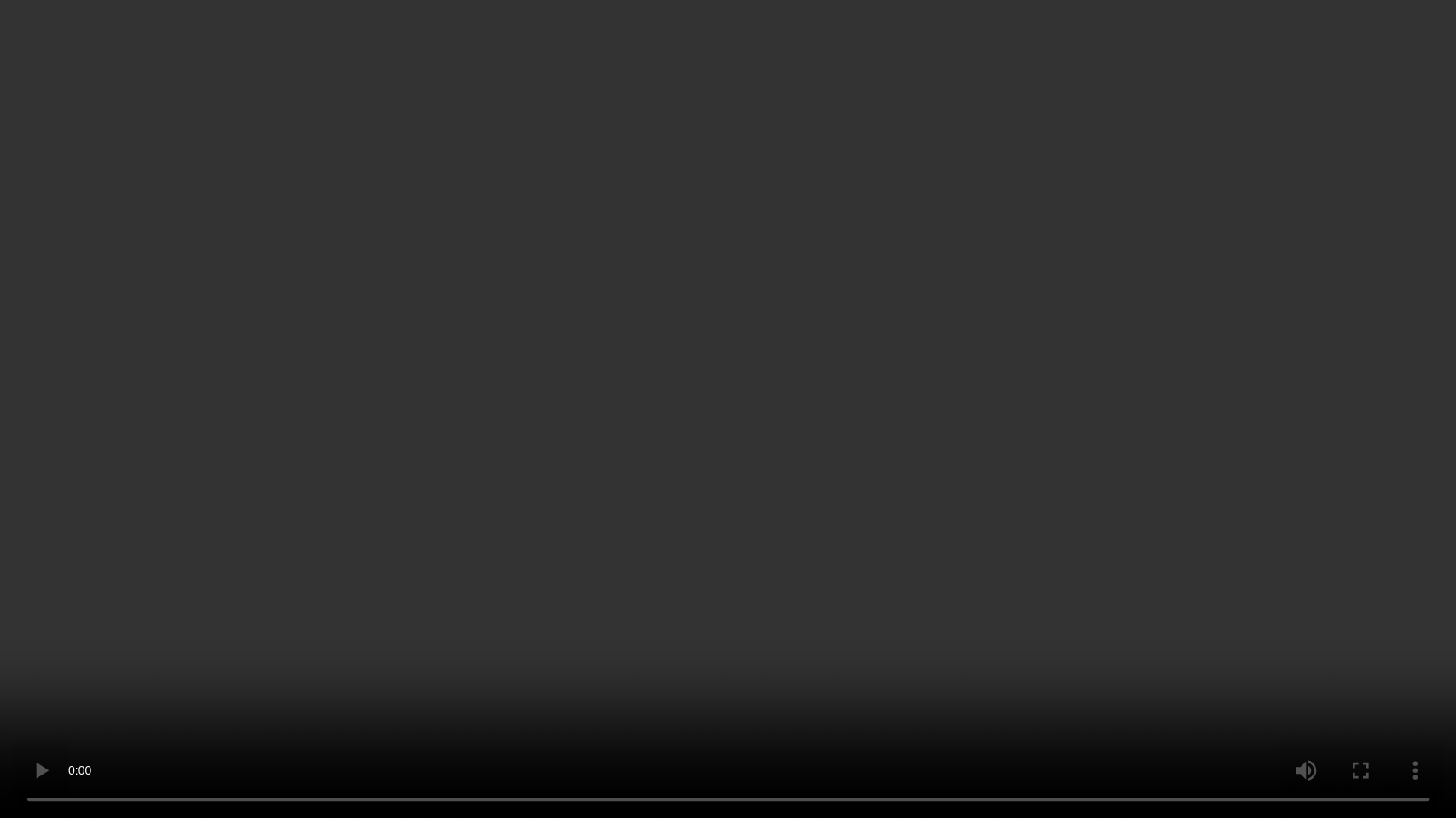
click at [430, 559] on video at bounding box center [728, 409] width 1456 height 818
click at [795, 465] on video at bounding box center [728, 409] width 1456 height 818
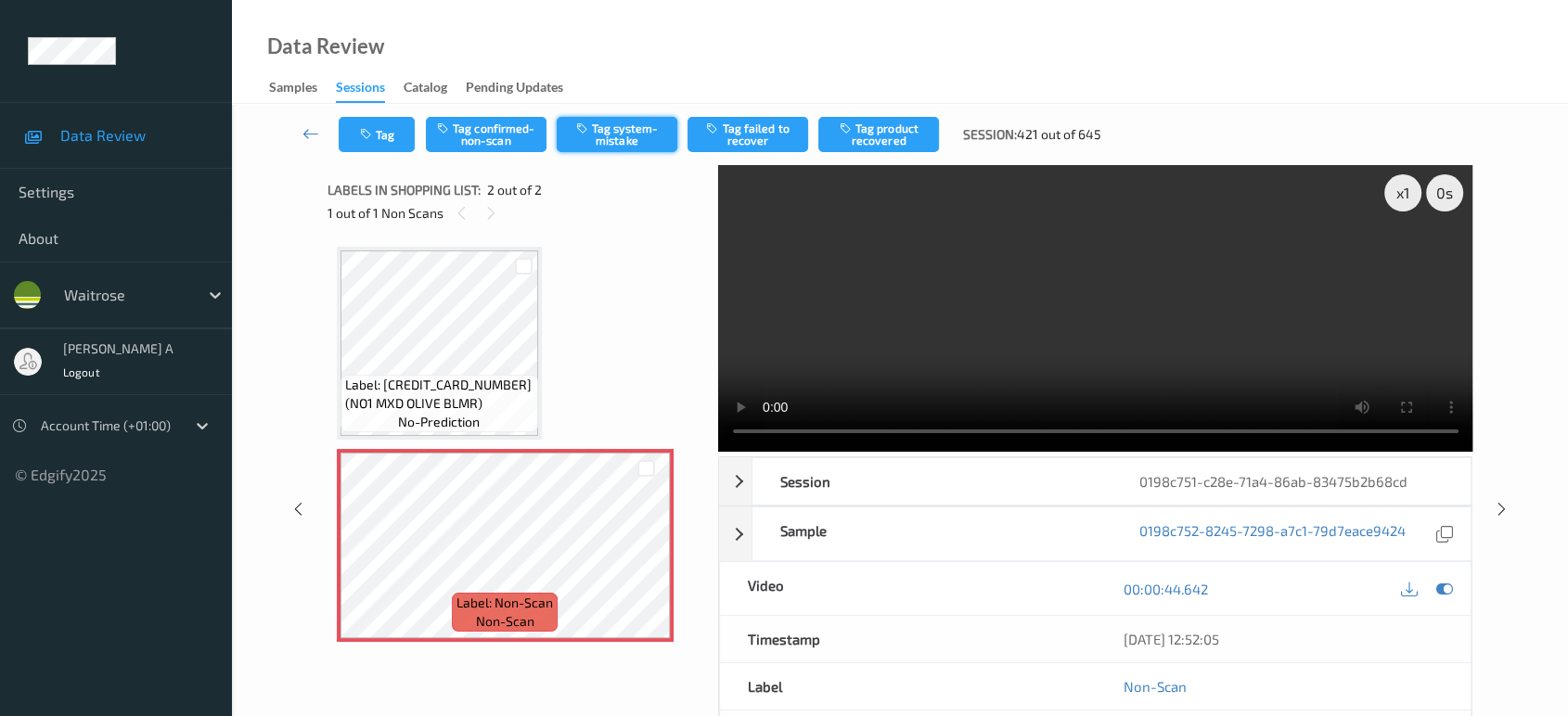
click at [632, 124] on button "Tag system-mistake" at bounding box center [617, 134] width 120 height 35
click at [392, 133] on button "Tag" at bounding box center [377, 134] width 76 height 35
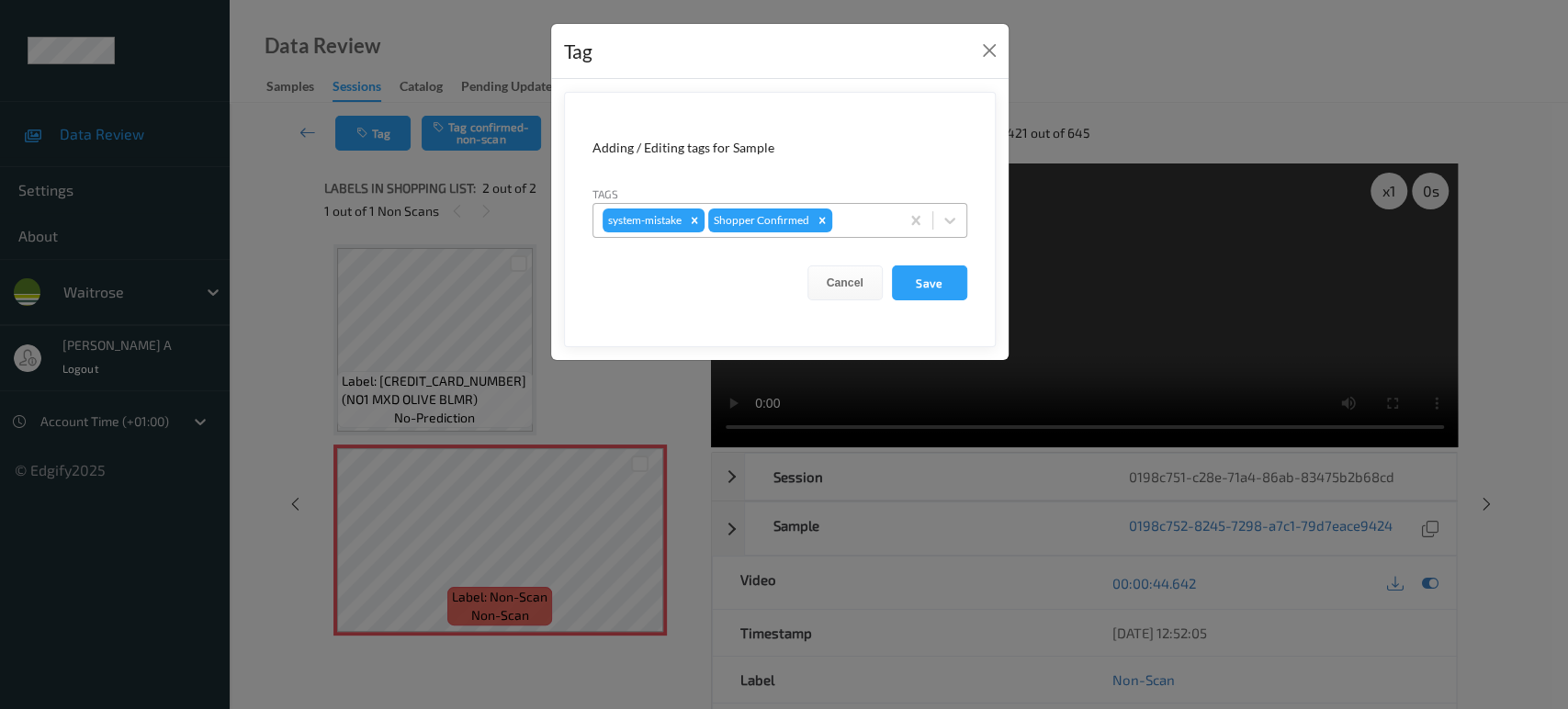
click at [866, 221] on div at bounding box center [863, 220] width 54 height 22
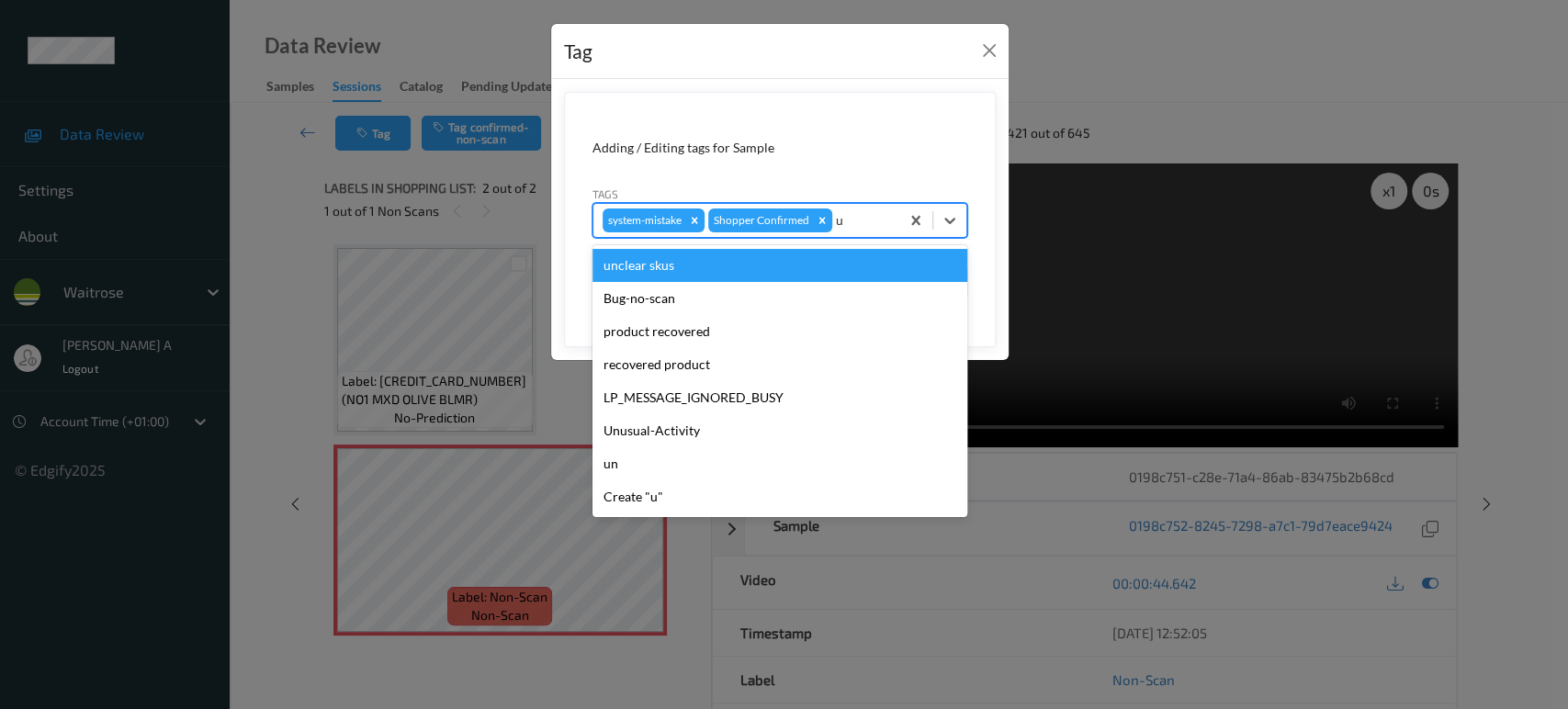
type input "un"
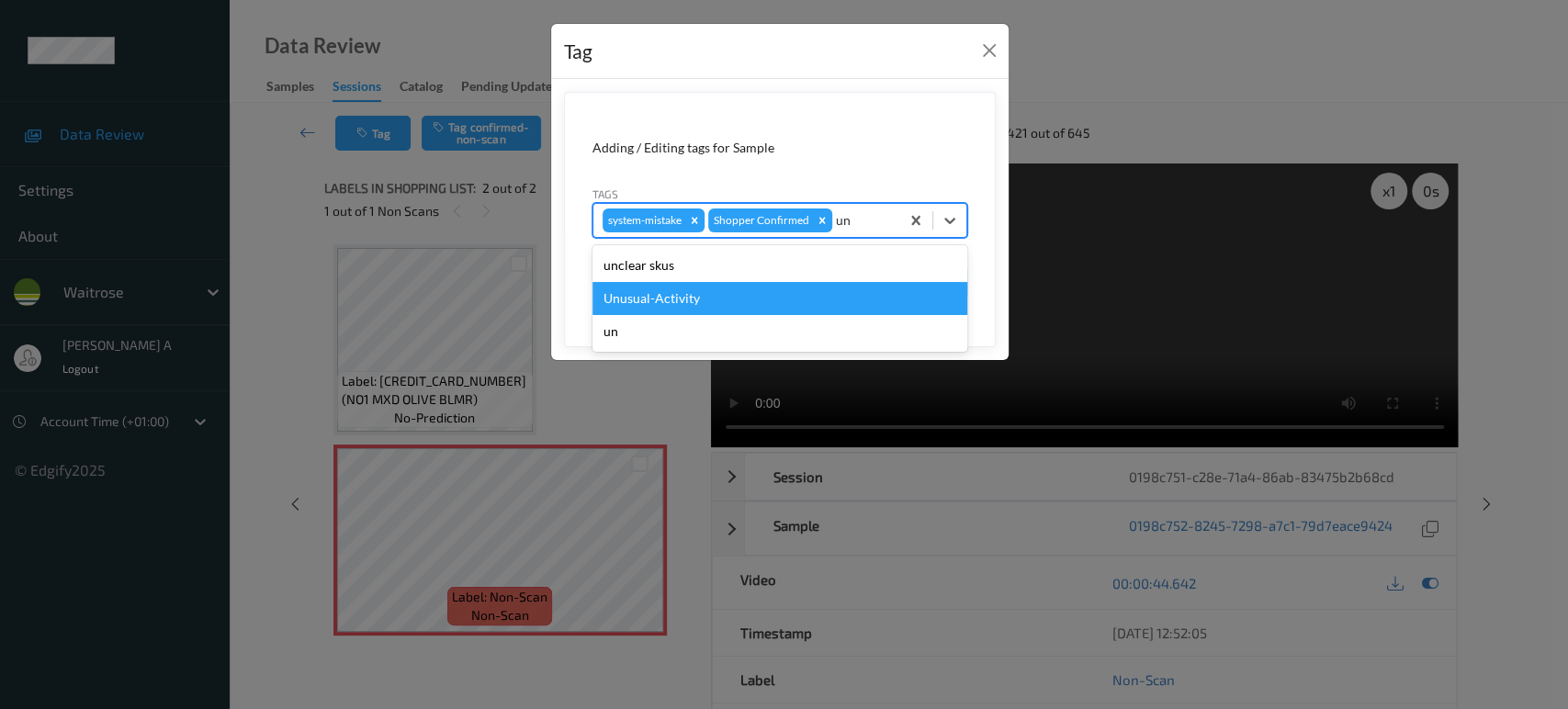
click at [791, 293] on div "Unusual-Activity" at bounding box center [780, 298] width 375 height 33
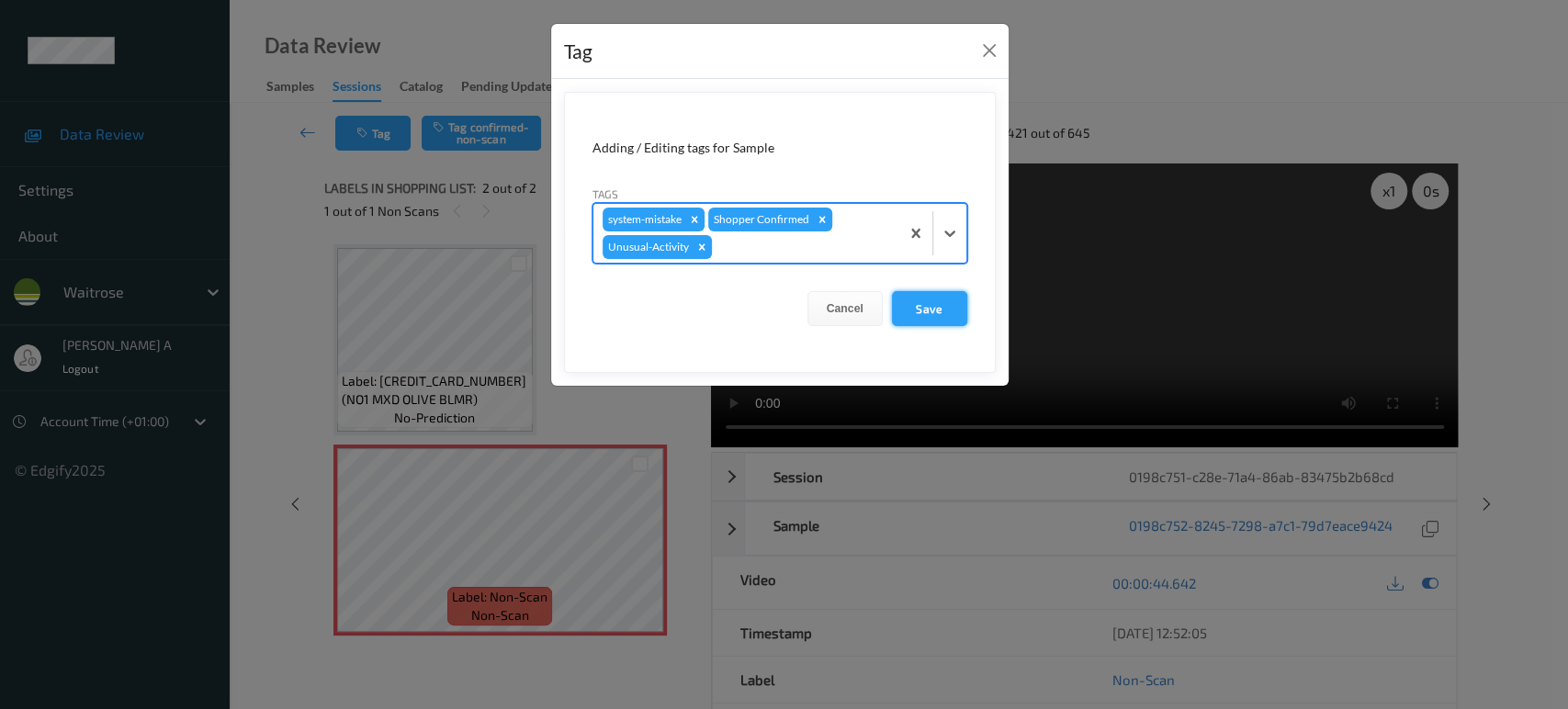
click at [922, 304] on button "Save" at bounding box center [930, 309] width 76 height 35
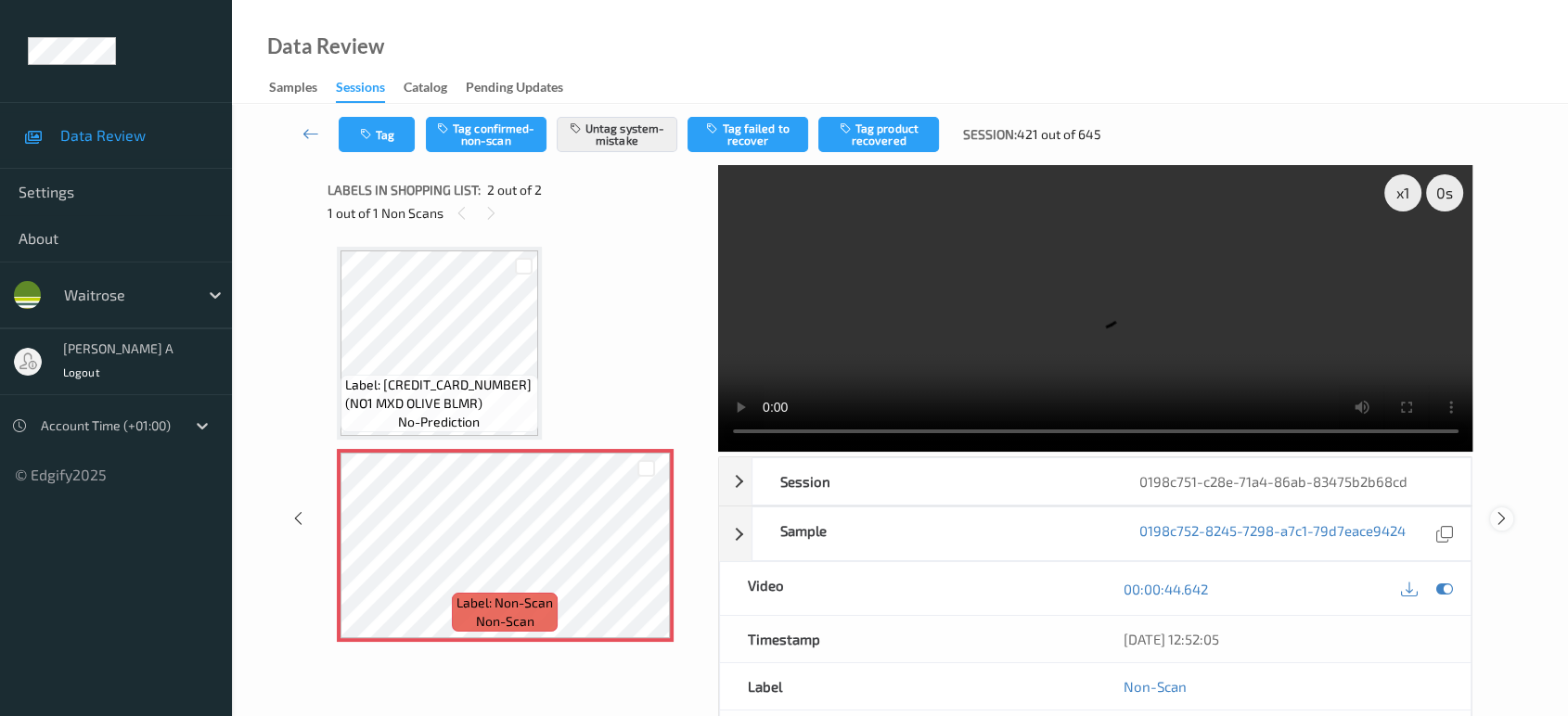
click at [1503, 510] on icon at bounding box center [1502, 517] width 16 height 17
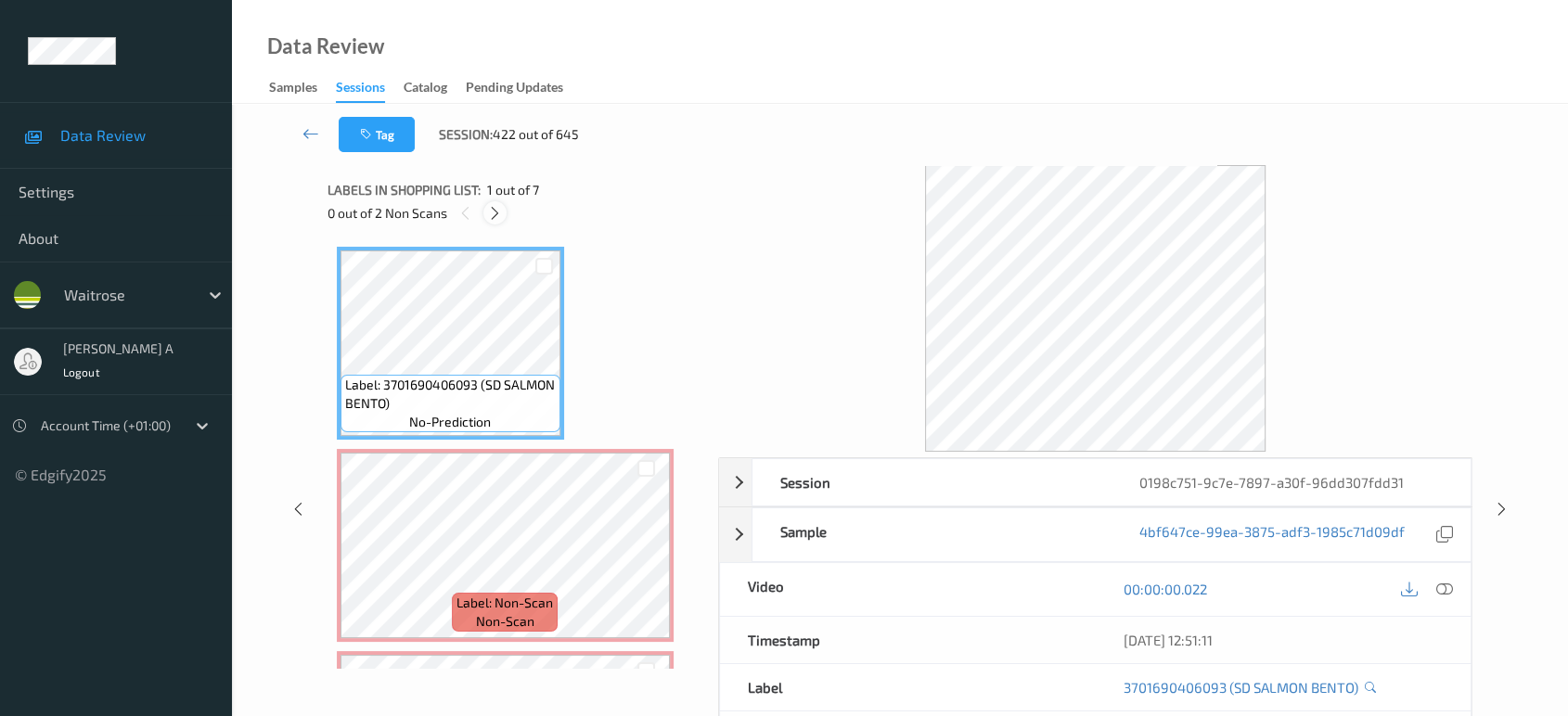
click at [495, 220] on icon at bounding box center [495, 213] width 16 height 17
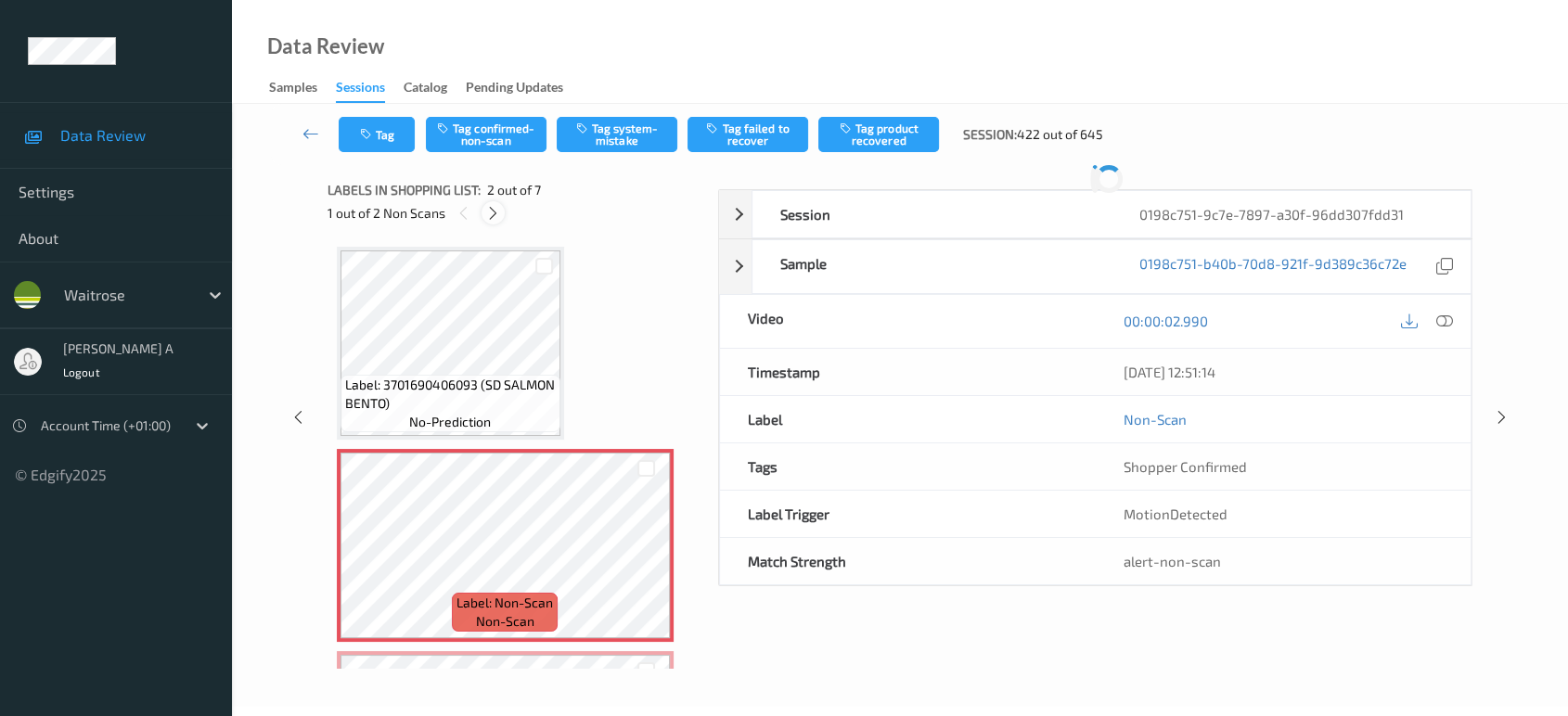
scroll to position [9, 0]
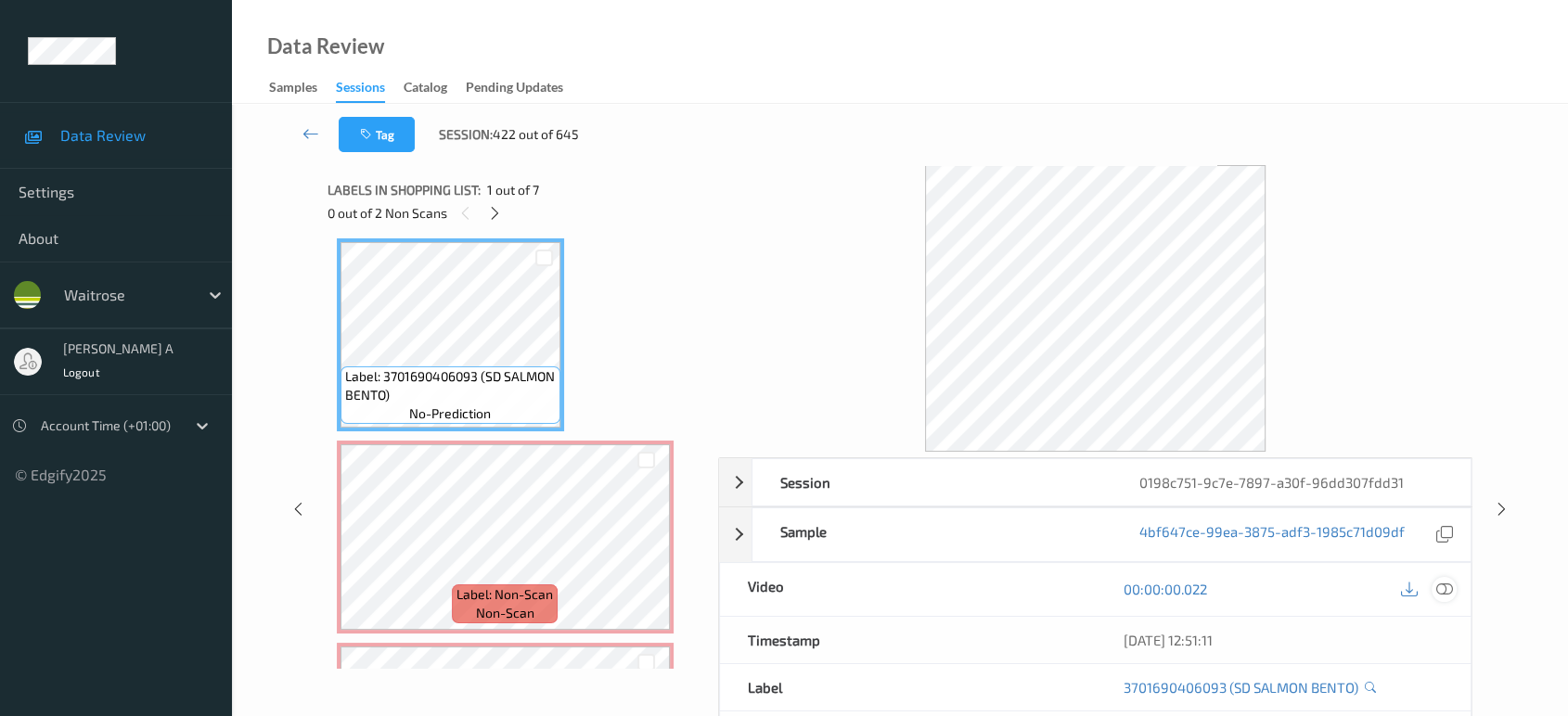
click at [1443, 594] on icon at bounding box center [1445, 589] width 17 height 17
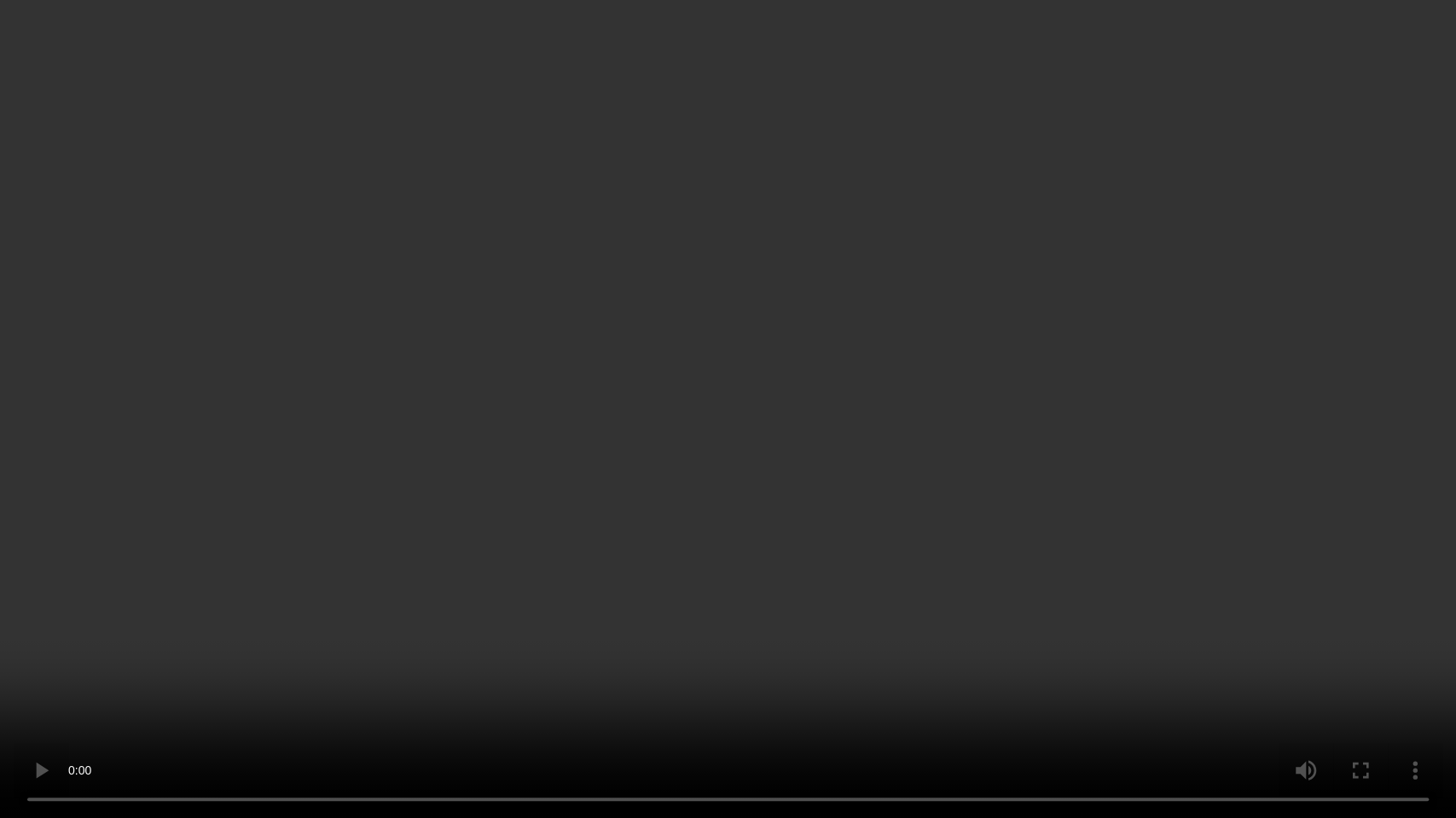
click at [784, 403] on video at bounding box center [728, 409] width 1456 height 818
click at [787, 452] on video at bounding box center [728, 409] width 1456 height 818
click at [831, 448] on video at bounding box center [728, 409] width 1456 height 818
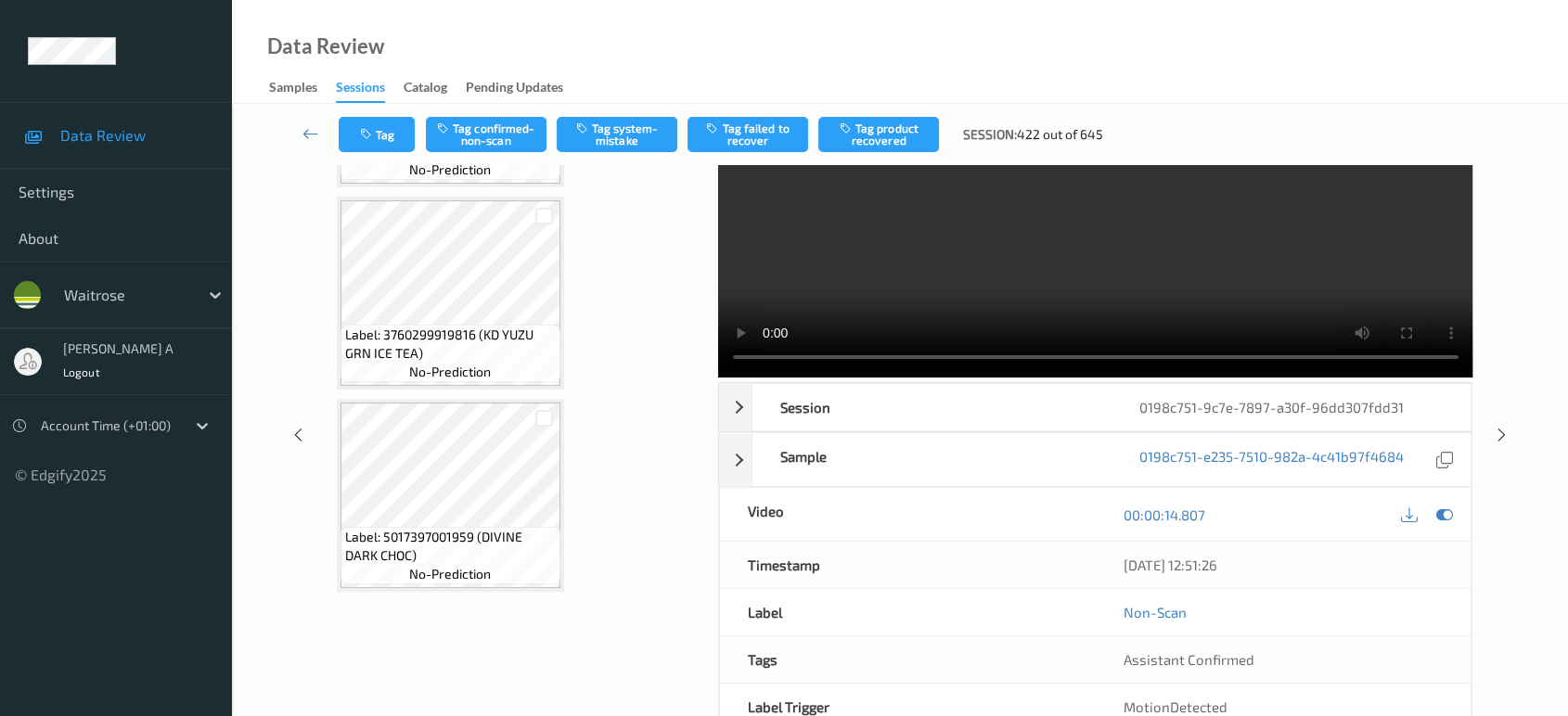
scroll to position [103, 0]
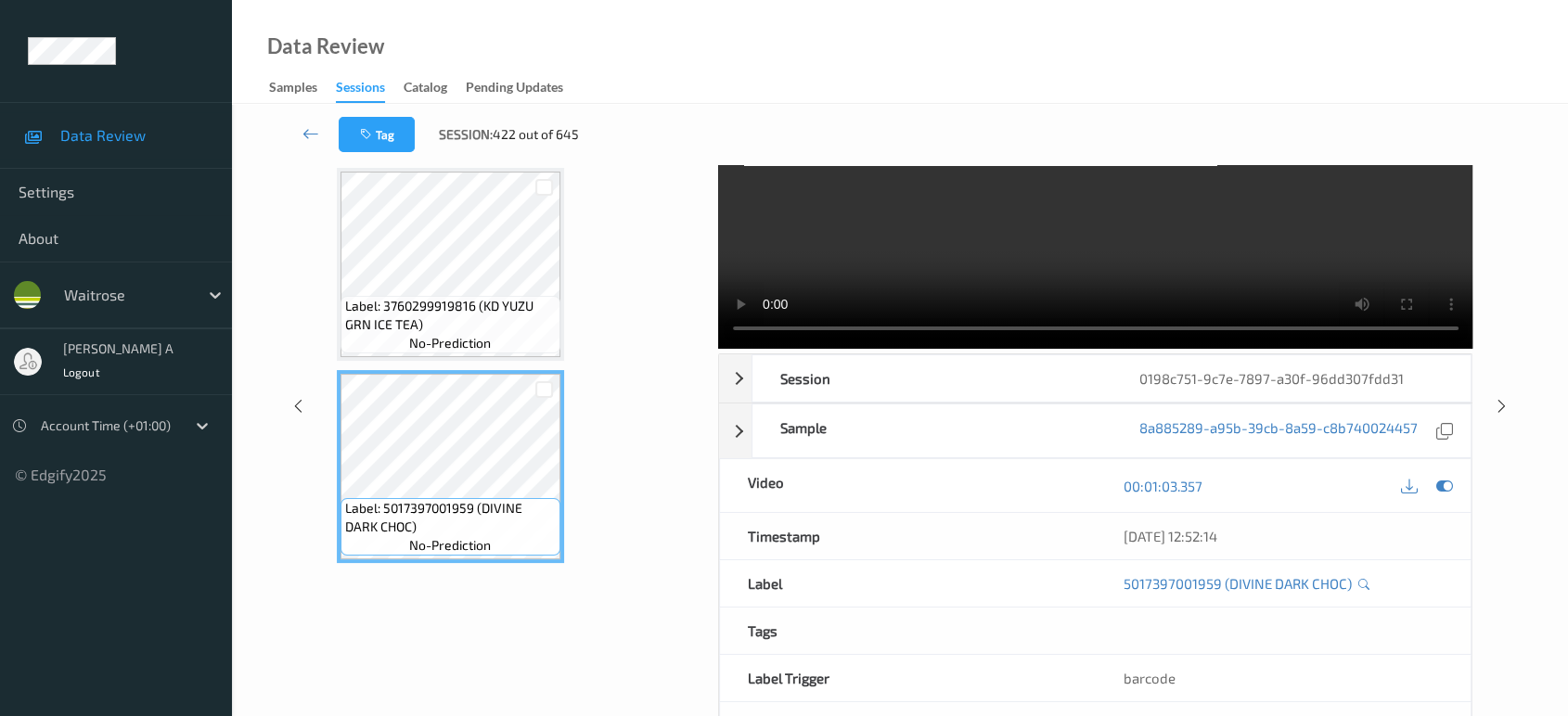
click at [1285, 260] on video at bounding box center [1096, 205] width 756 height 287
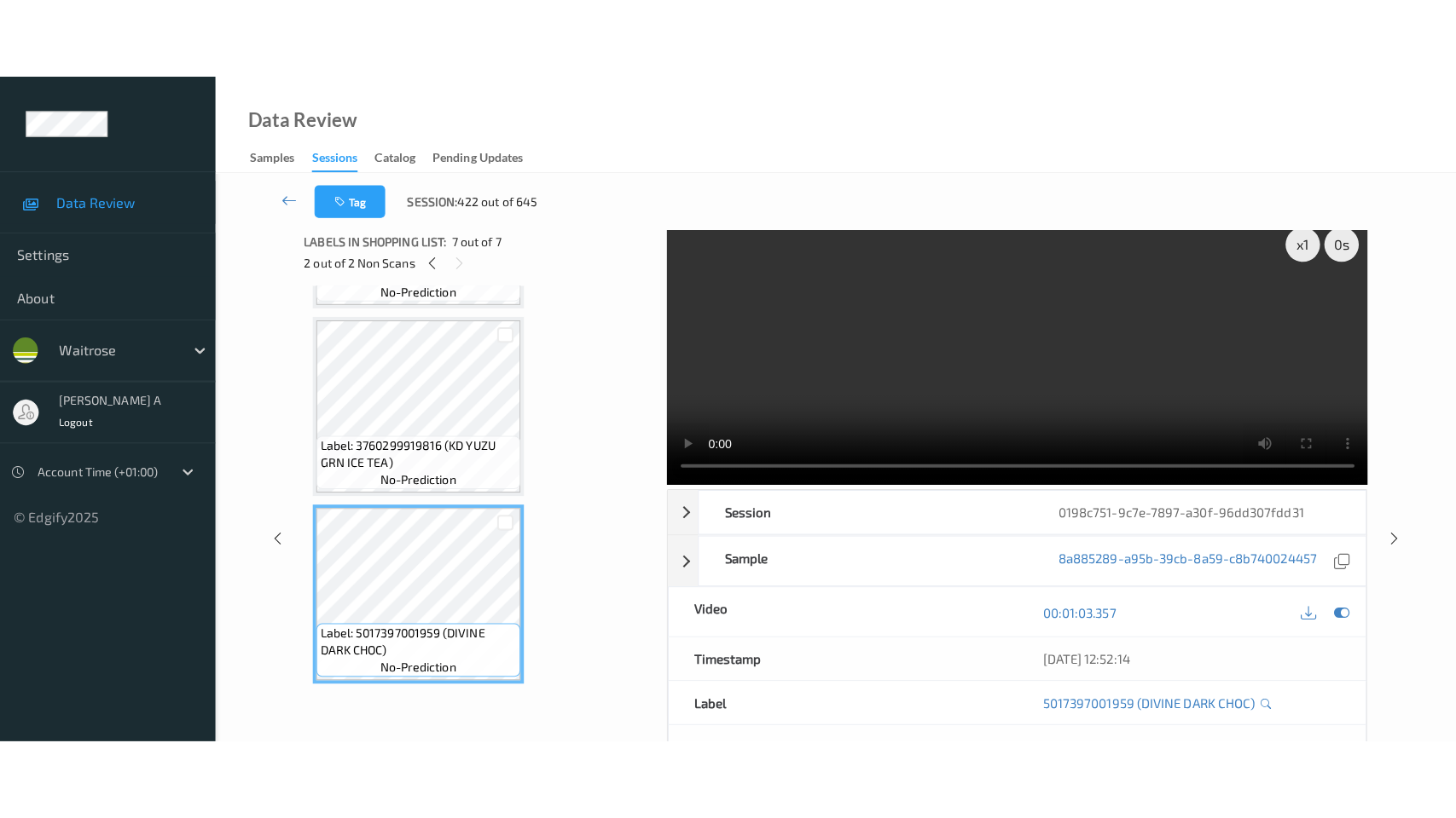
scroll to position [0, 0]
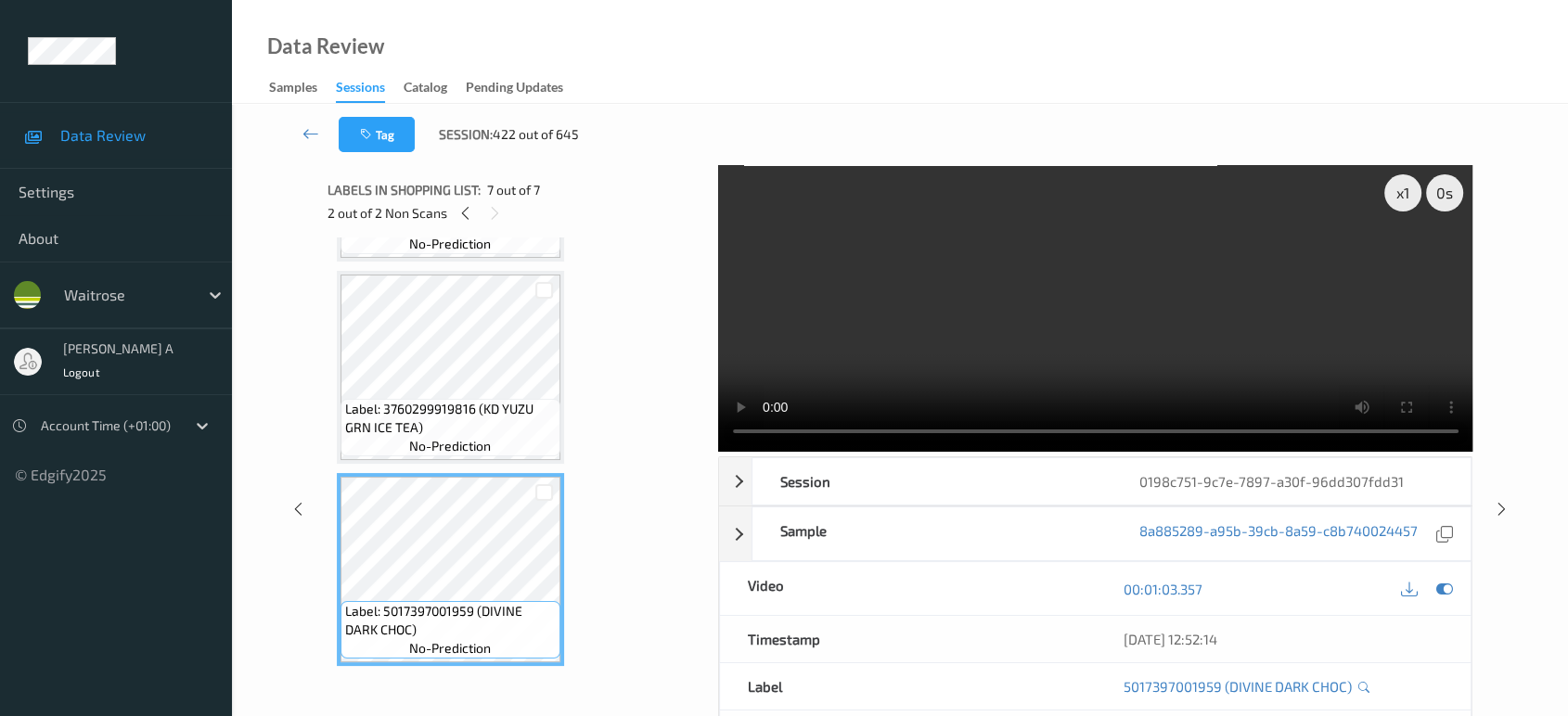
click at [1126, 278] on video at bounding box center [1096, 308] width 756 height 287
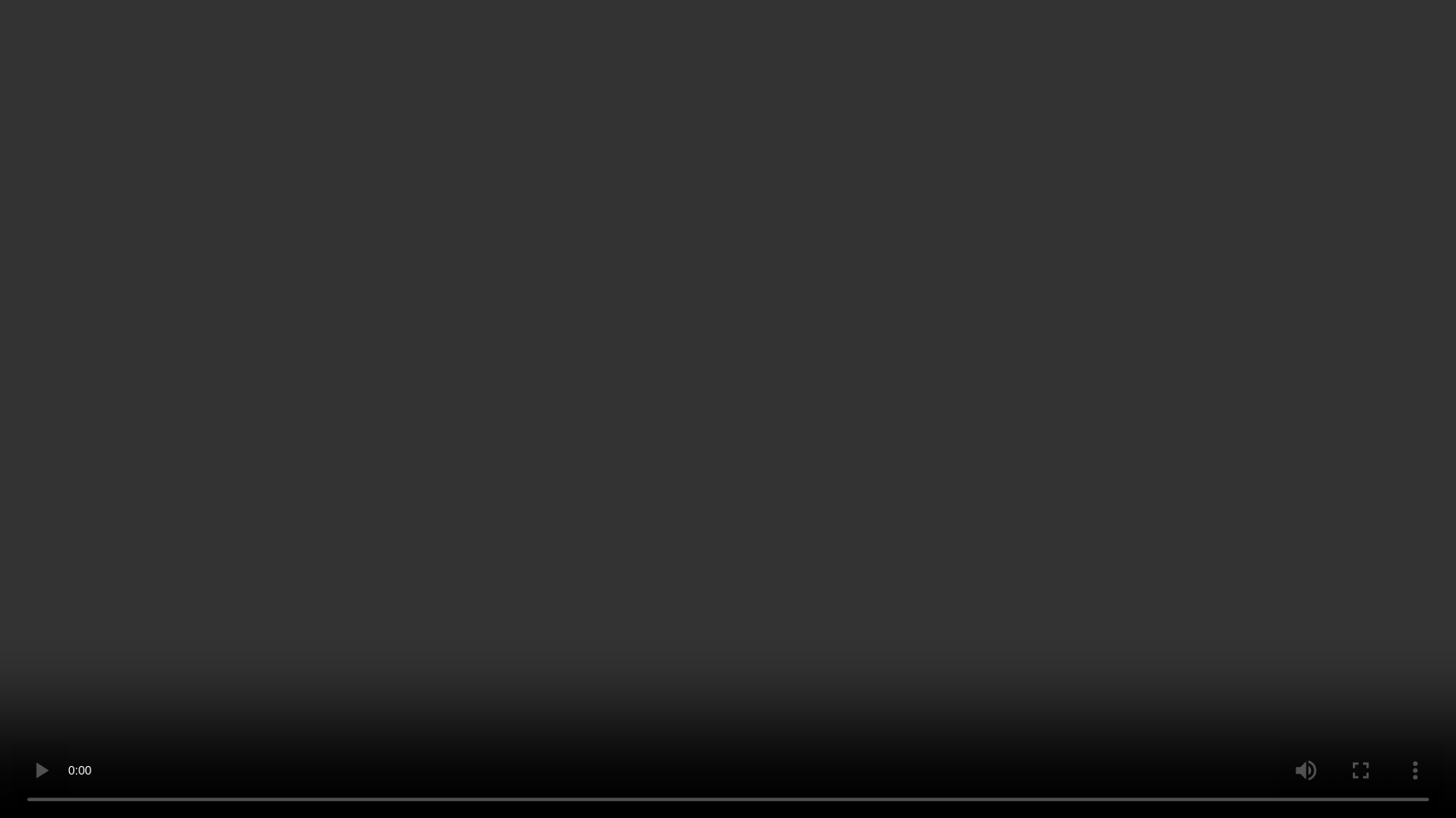
click at [866, 405] on video at bounding box center [728, 409] width 1456 height 818
click at [594, 401] on video at bounding box center [728, 409] width 1456 height 818
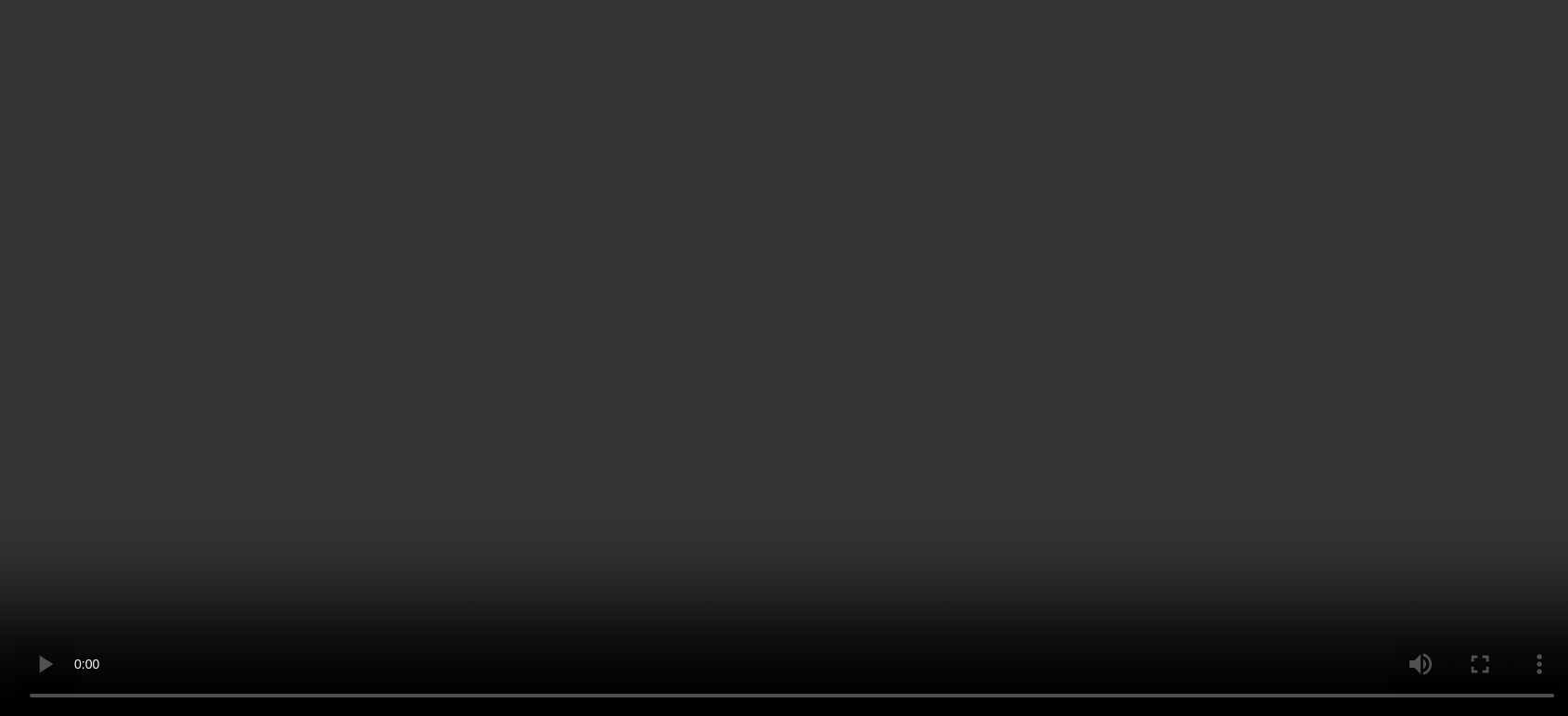
scroll to position [296, 0]
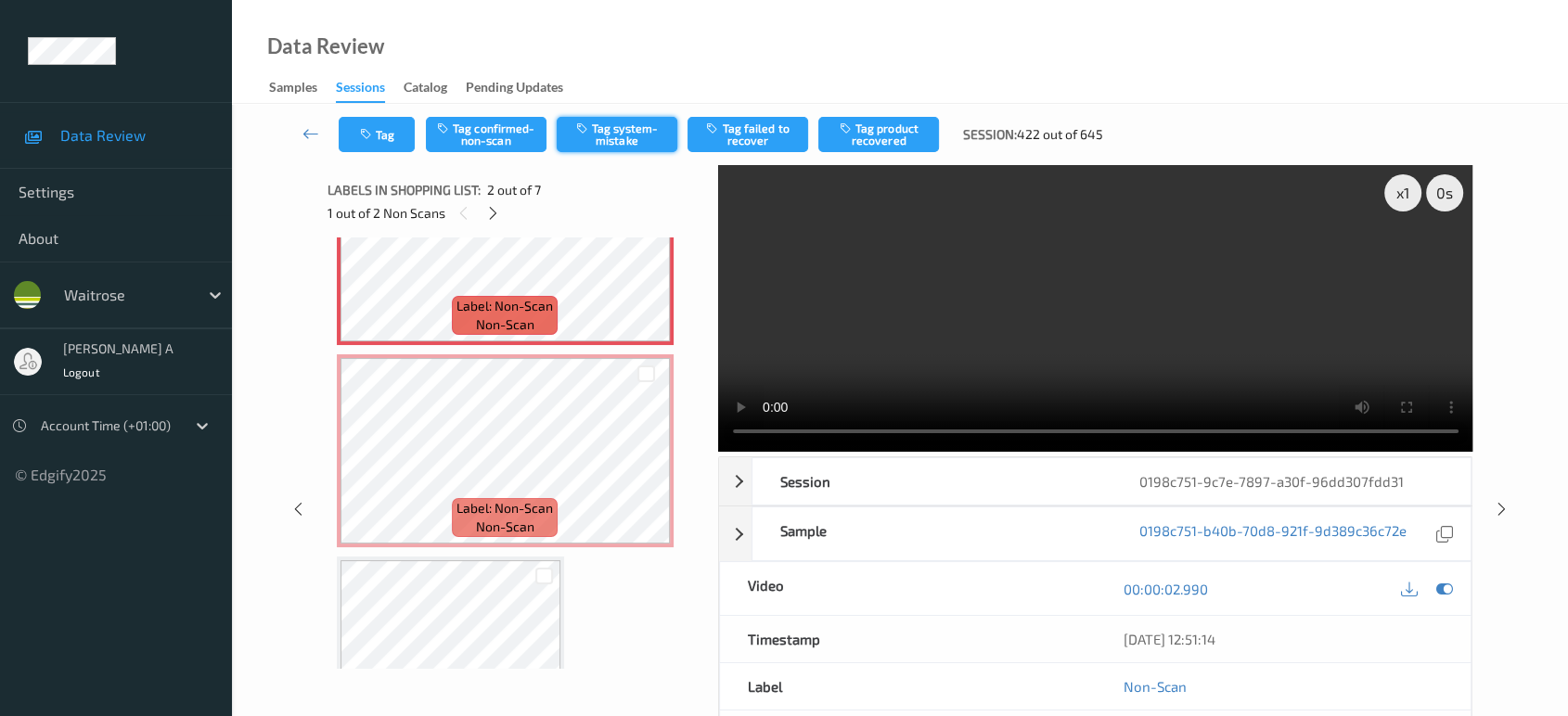
click at [603, 130] on button "Tag system-mistake" at bounding box center [617, 134] width 120 height 35
click at [357, 142] on button "Tag" at bounding box center [377, 134] width 76 height 35
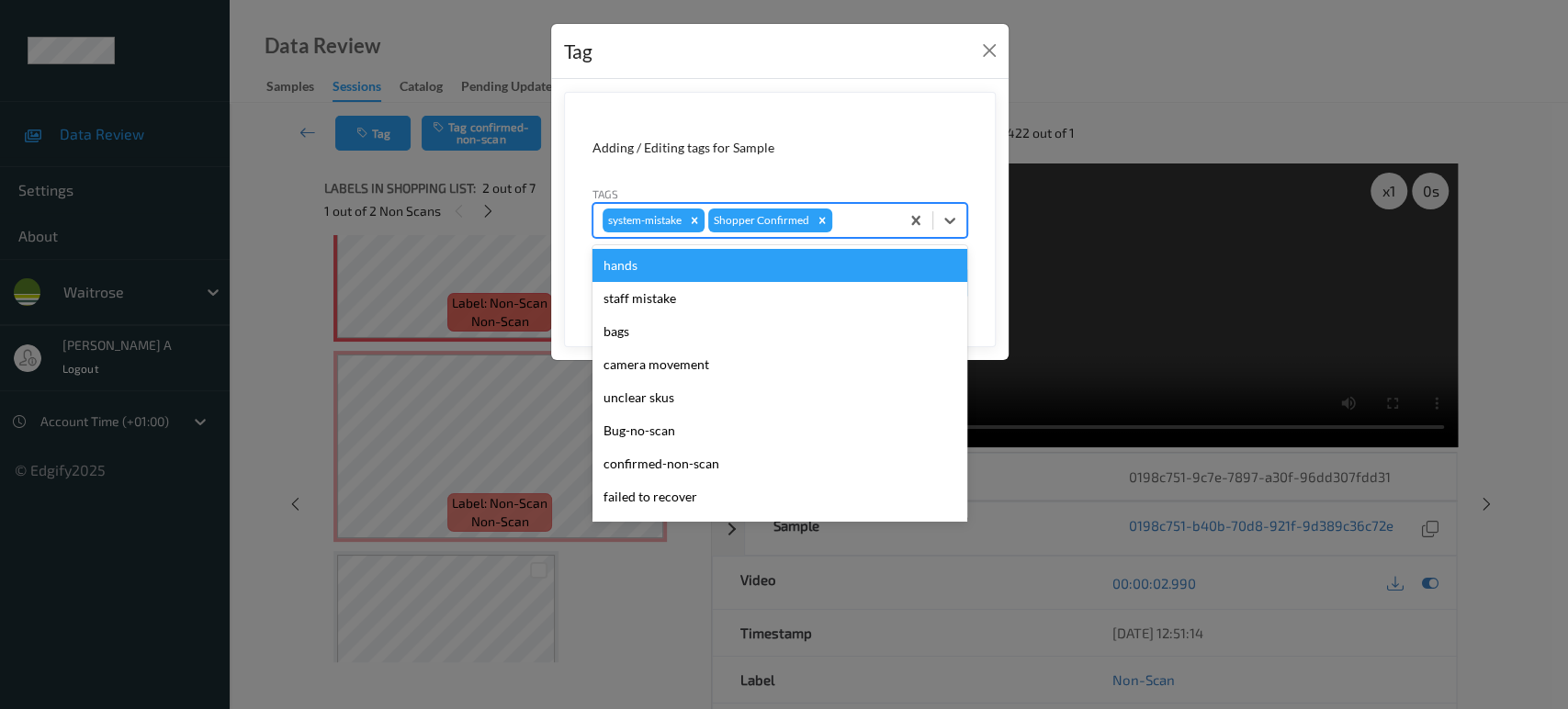
click at [846, 221] on div at bounding box center [863, 220] width 54 height 22
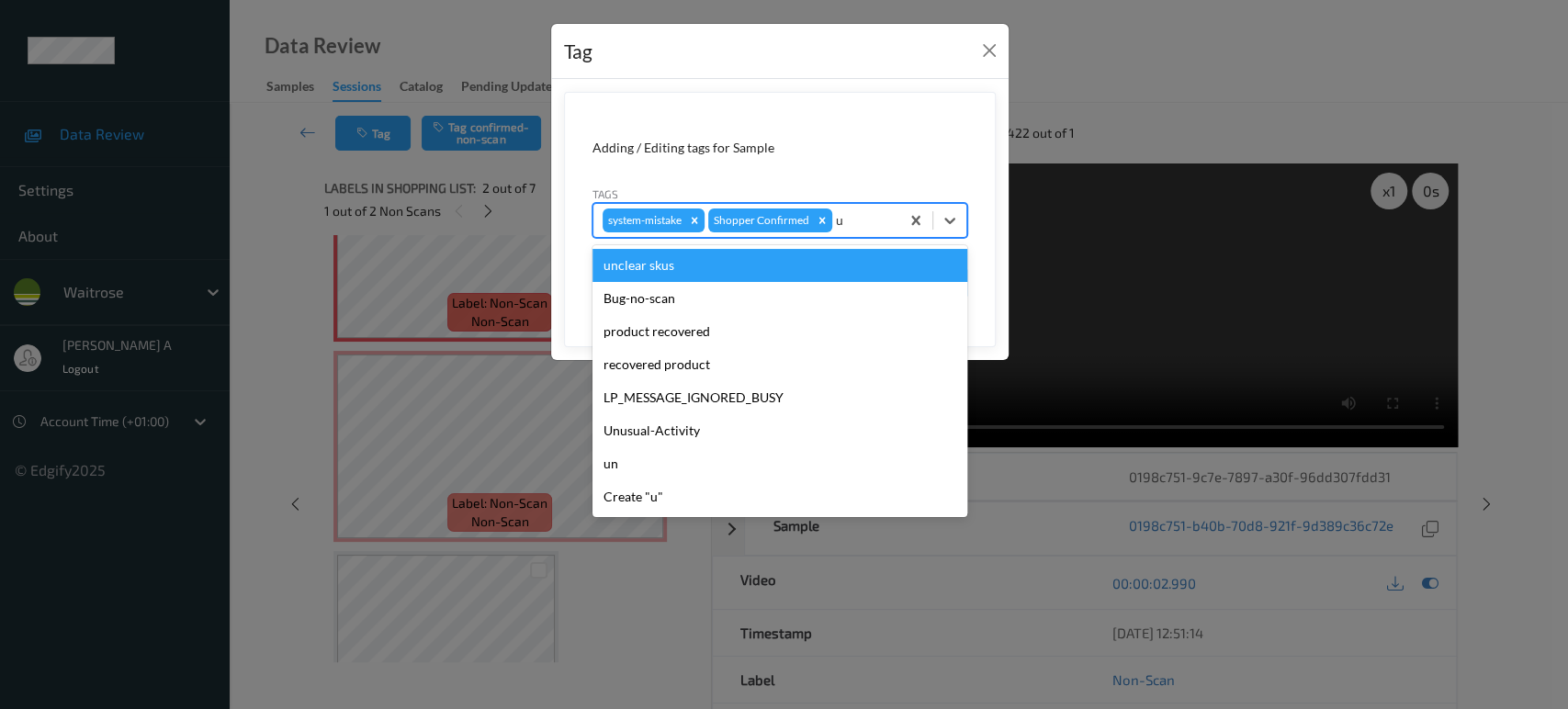
type input "un"
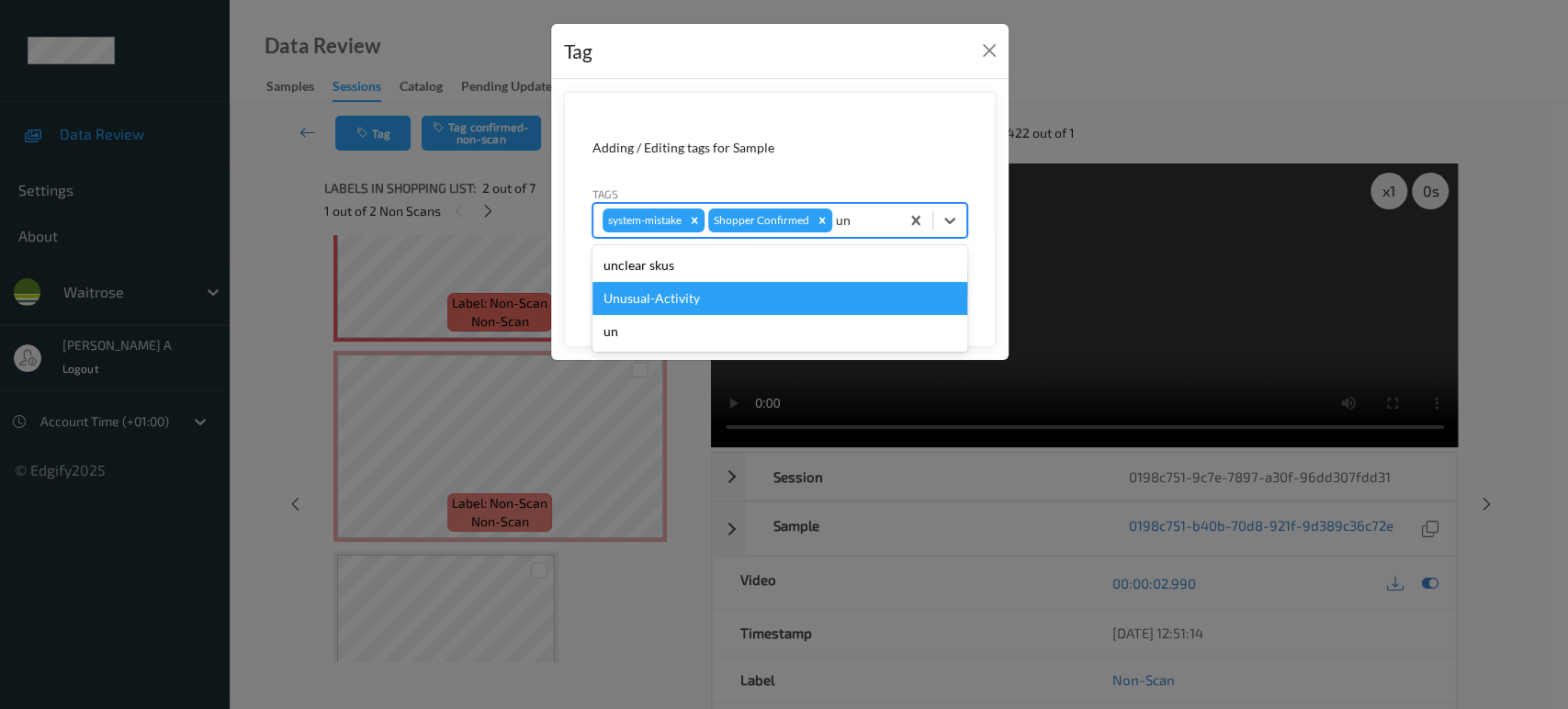
click at [728, 286] on div "Unusual-Activity" at bounding box center [780, 298] width 375 height 33
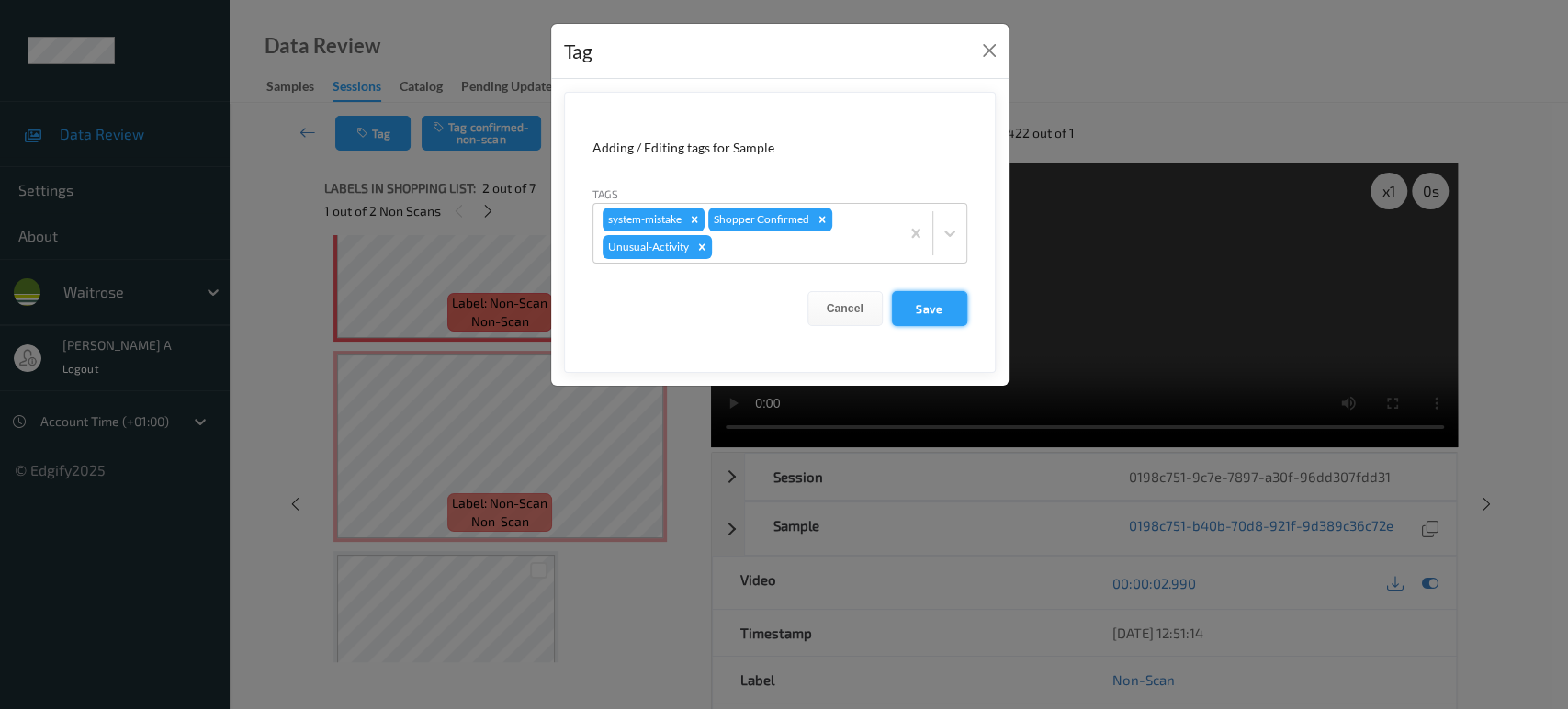
click at [940, 314] on button "Save" at bounding box center [930, 309] width 76 height 35
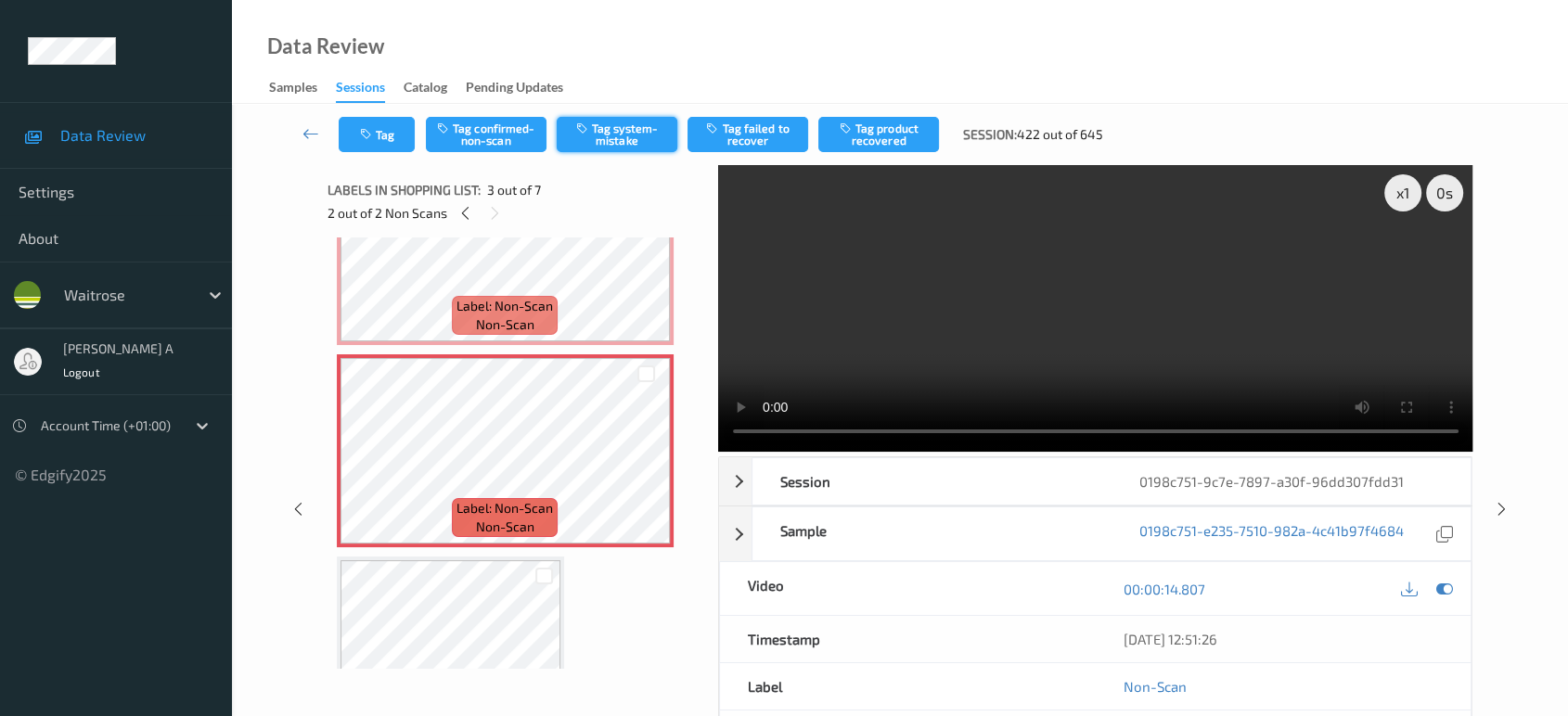
click at [599, 125] on button "Tag system-mistake" at bounding box center [617, 134] width 120 height 35
click at [374, 134] on icon "button" at bounding box center [368, 134] width 16 height 13
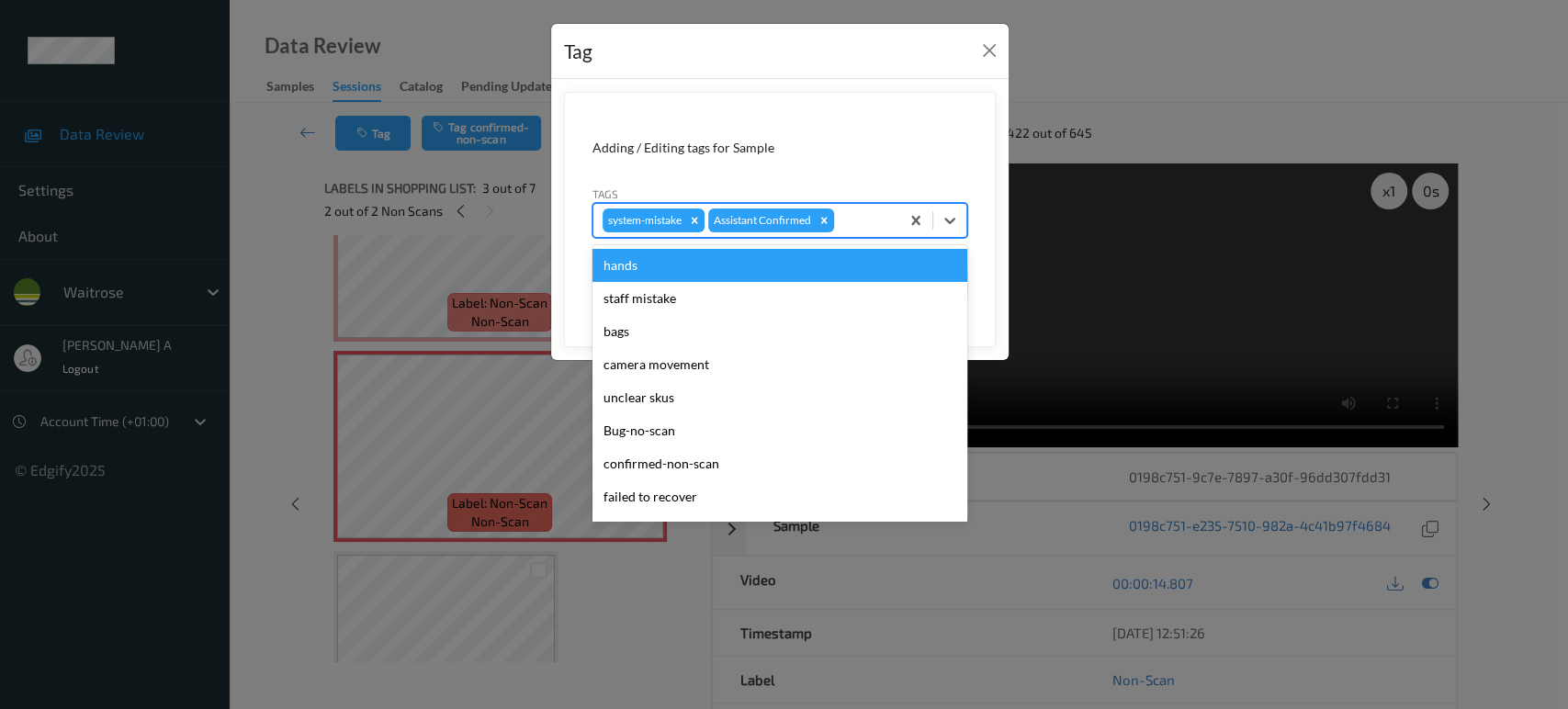
click at [872, 229] on div at bounding box center [864, 220] width 52 height 22
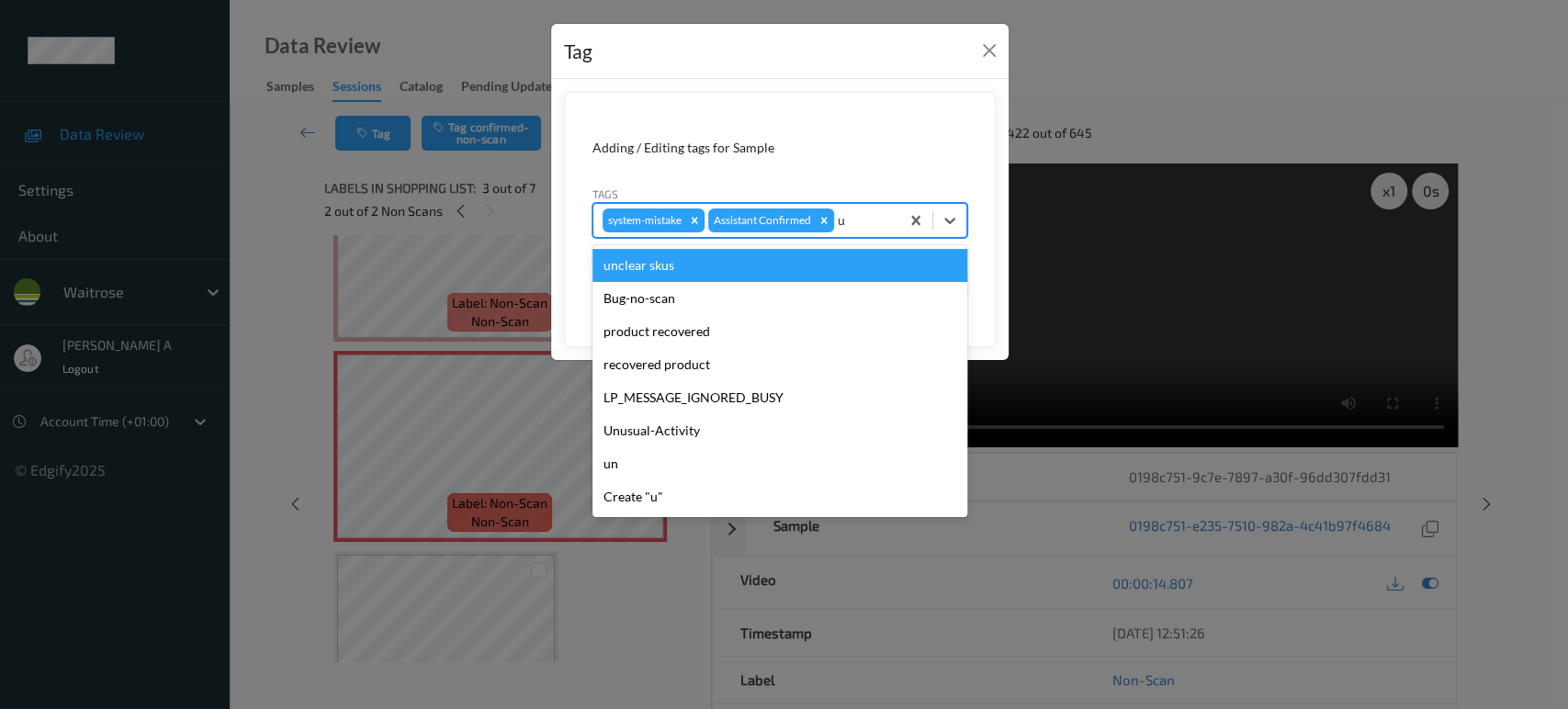
type input "un"
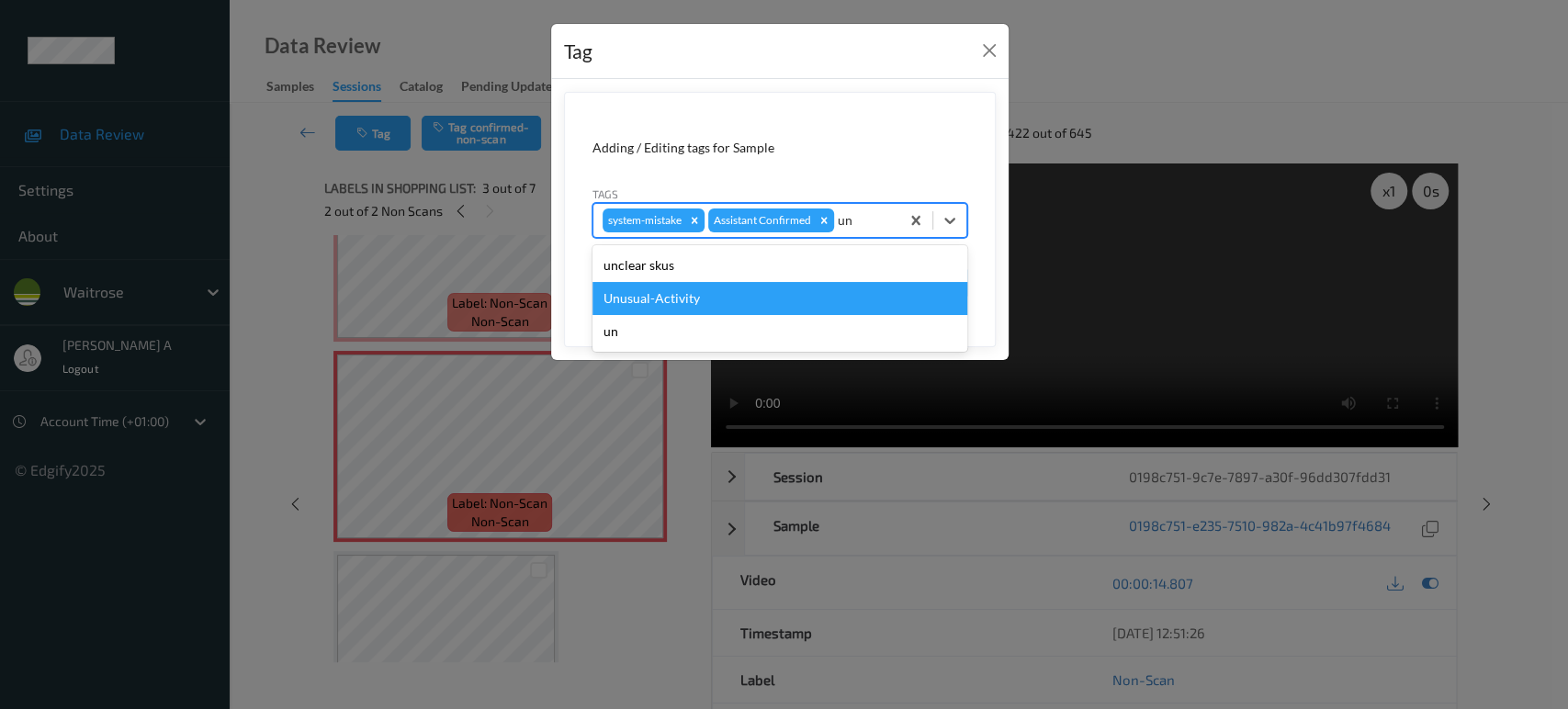
click at [749, 287] on div "Unusual-Activity" at bounding box center [780, 298] width 375 height 33
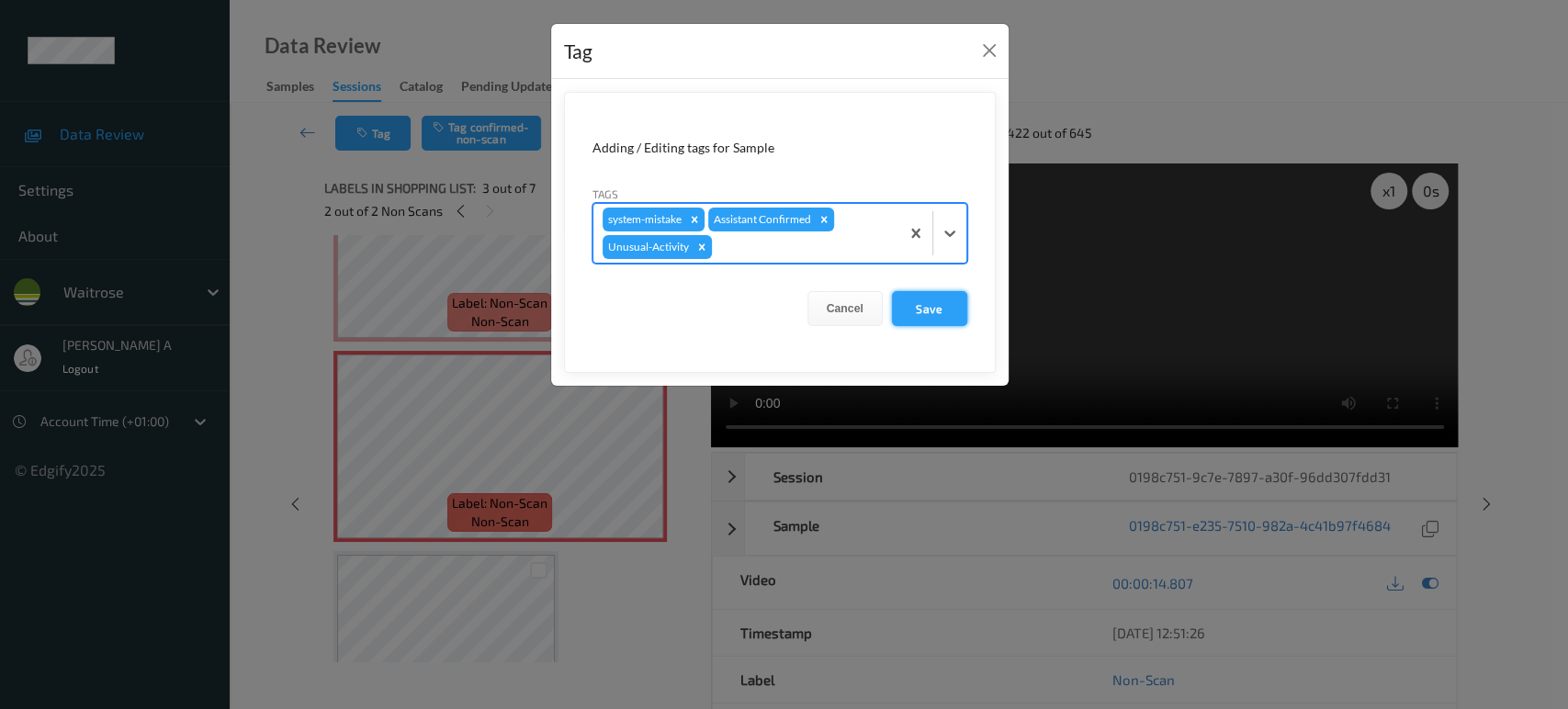
click at [898, 310] on button "Save" at bounding box center [930, 309] width 76 height 35
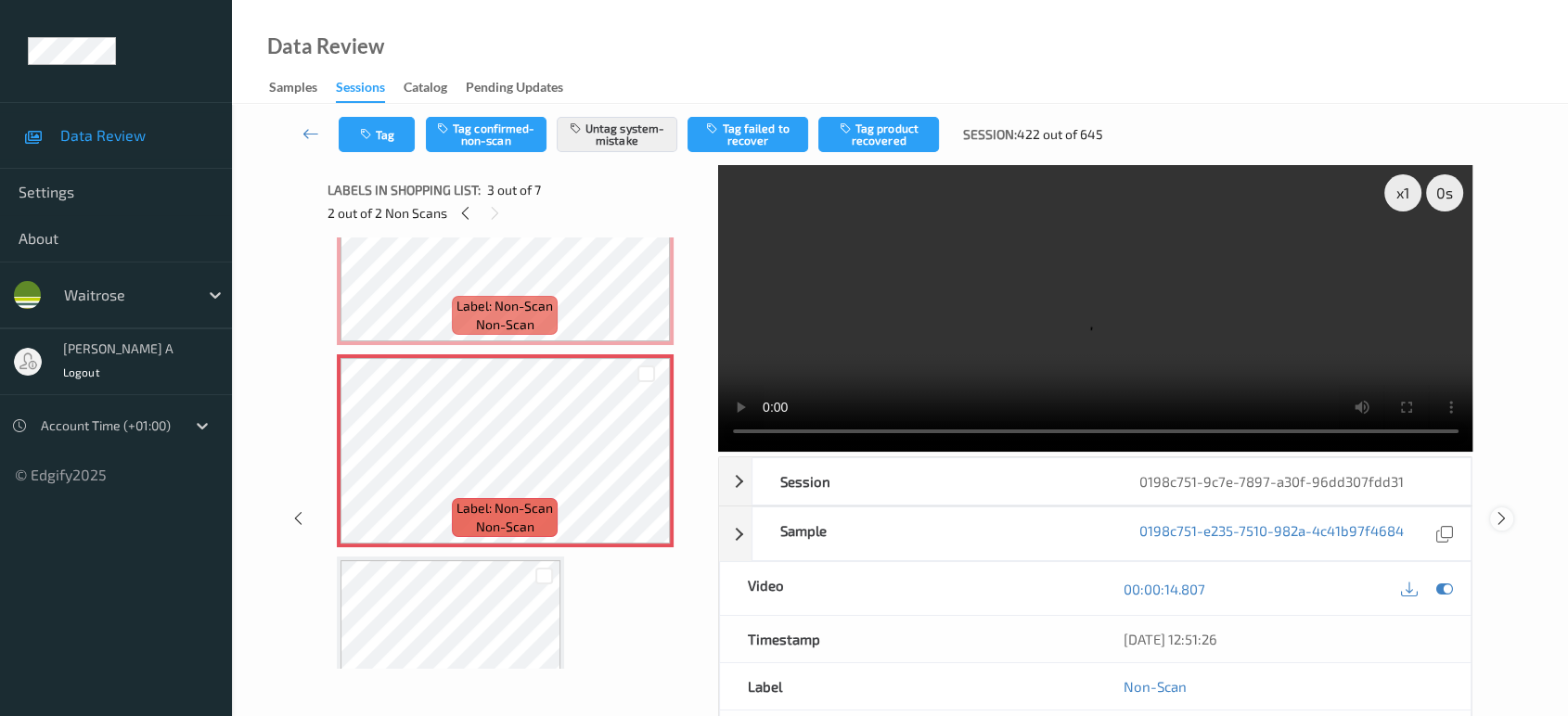
click at [1505, 510] on icon at bounding box center [1502, 517] width 16 height 17
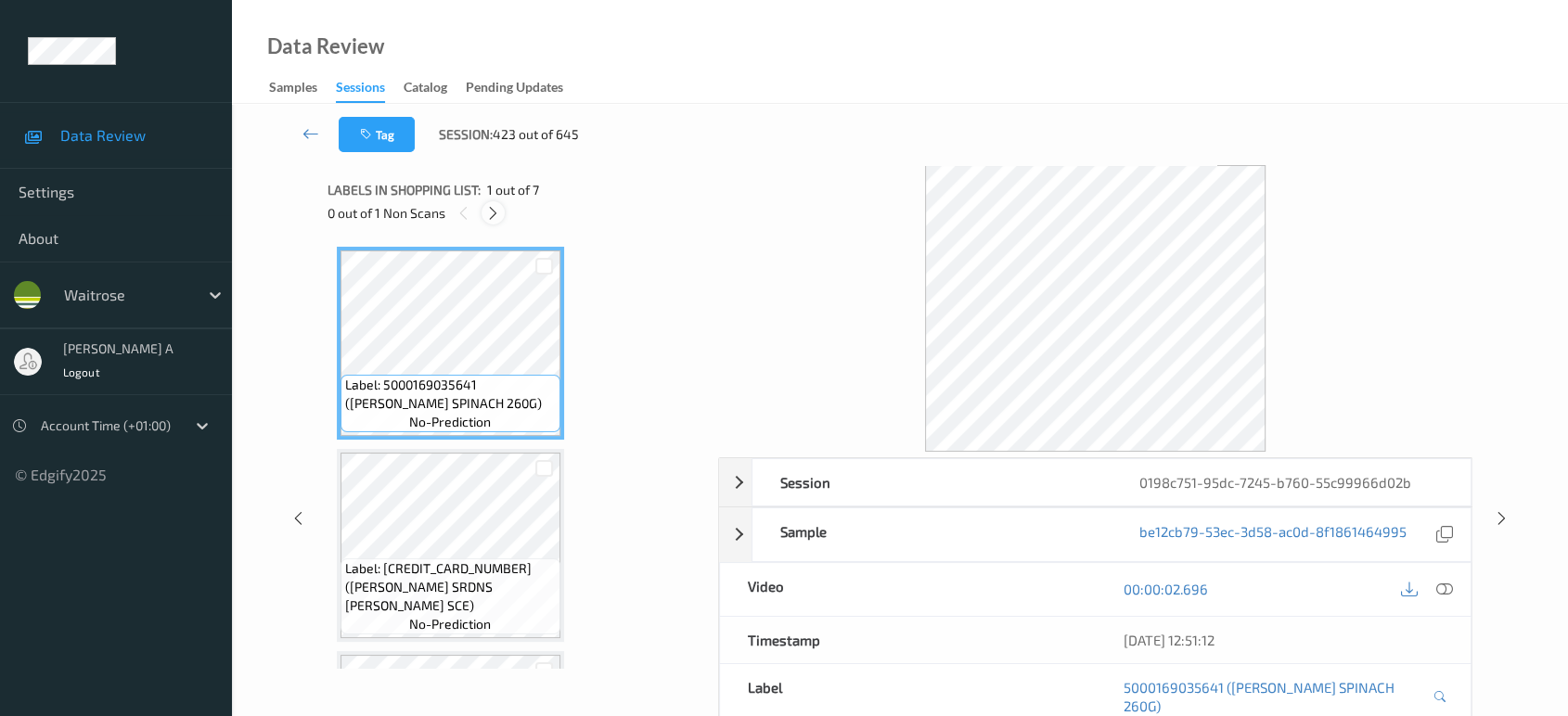
click at [497, 209] on icon at bounding box center [493, 213] width 16 height 17
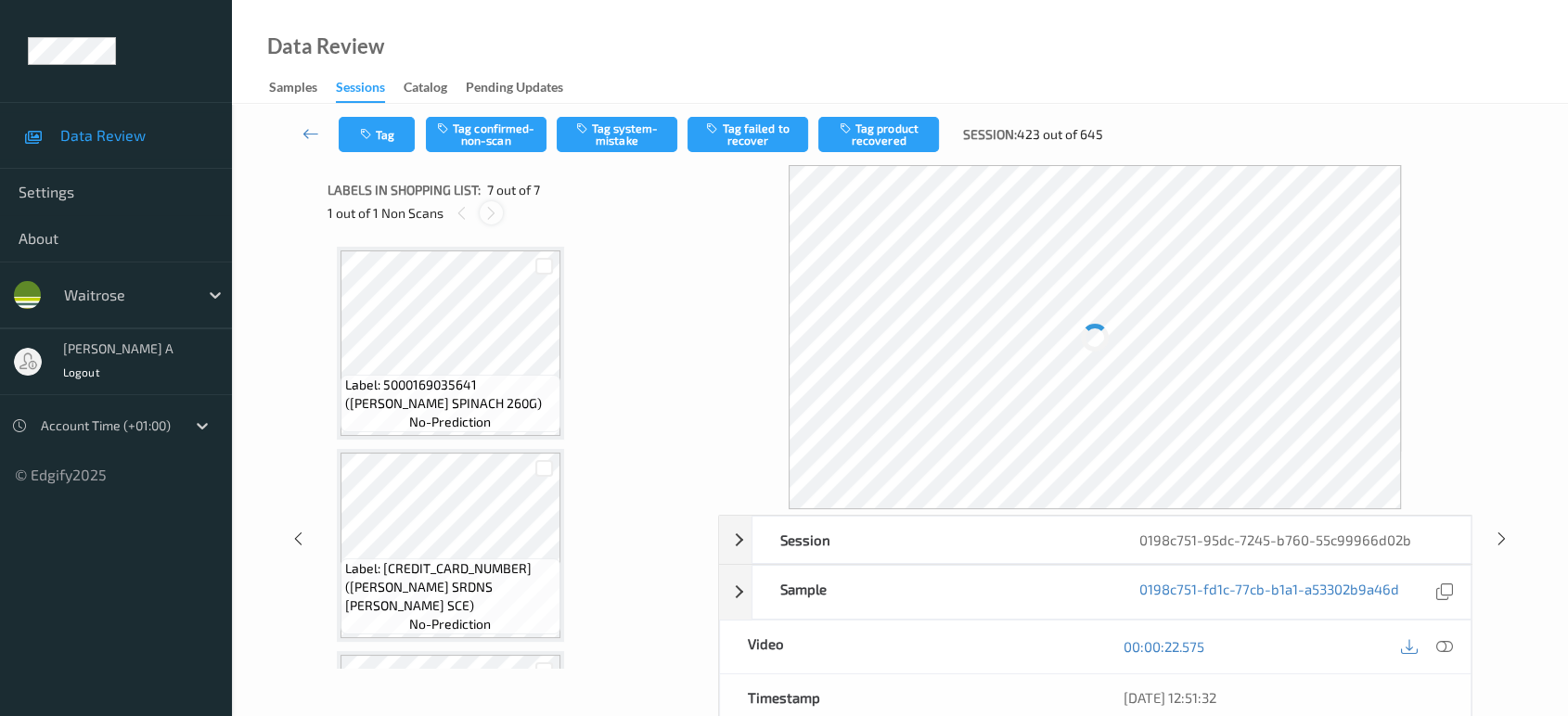
scroll to position [987, 0]
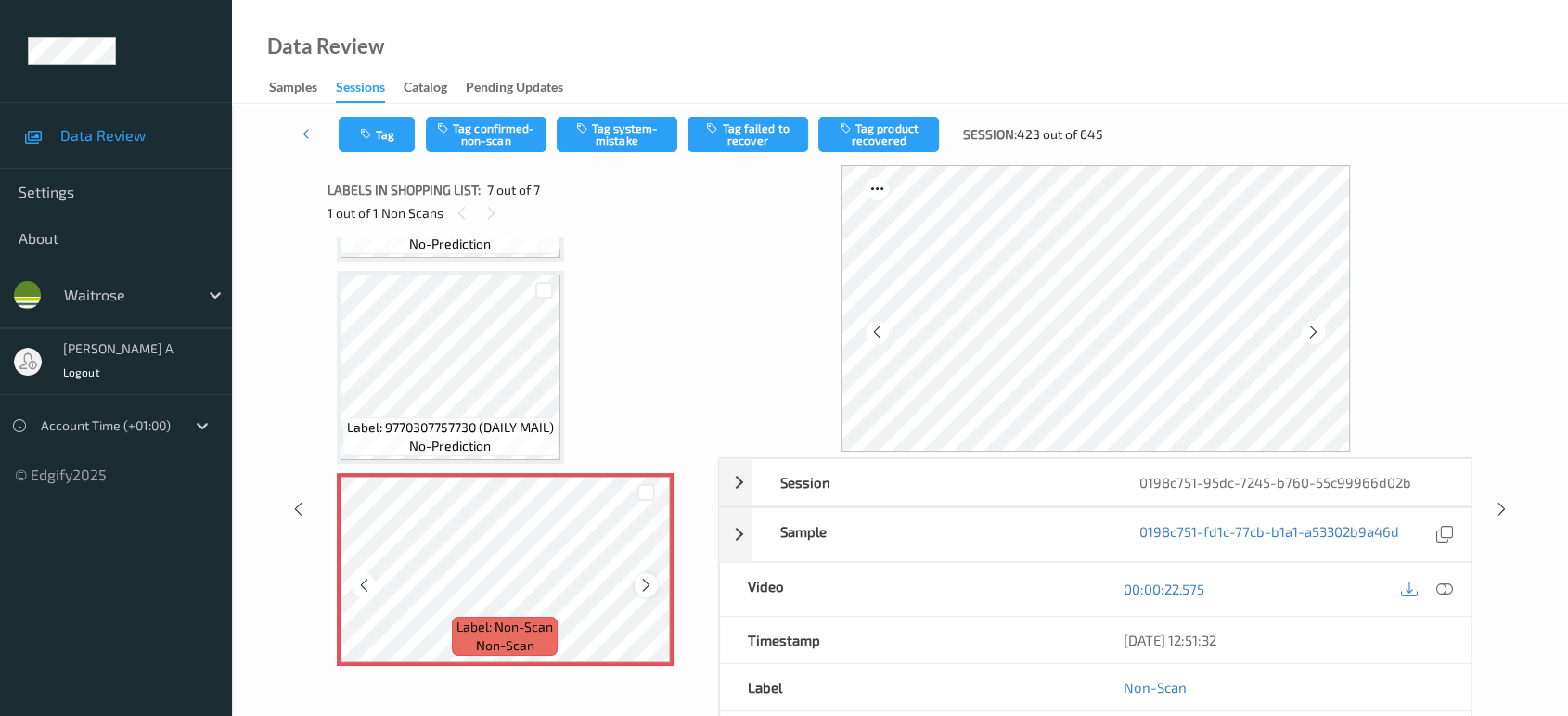
click at [646, 577] on icon at bounding box center [646, 585] width 16 height 17
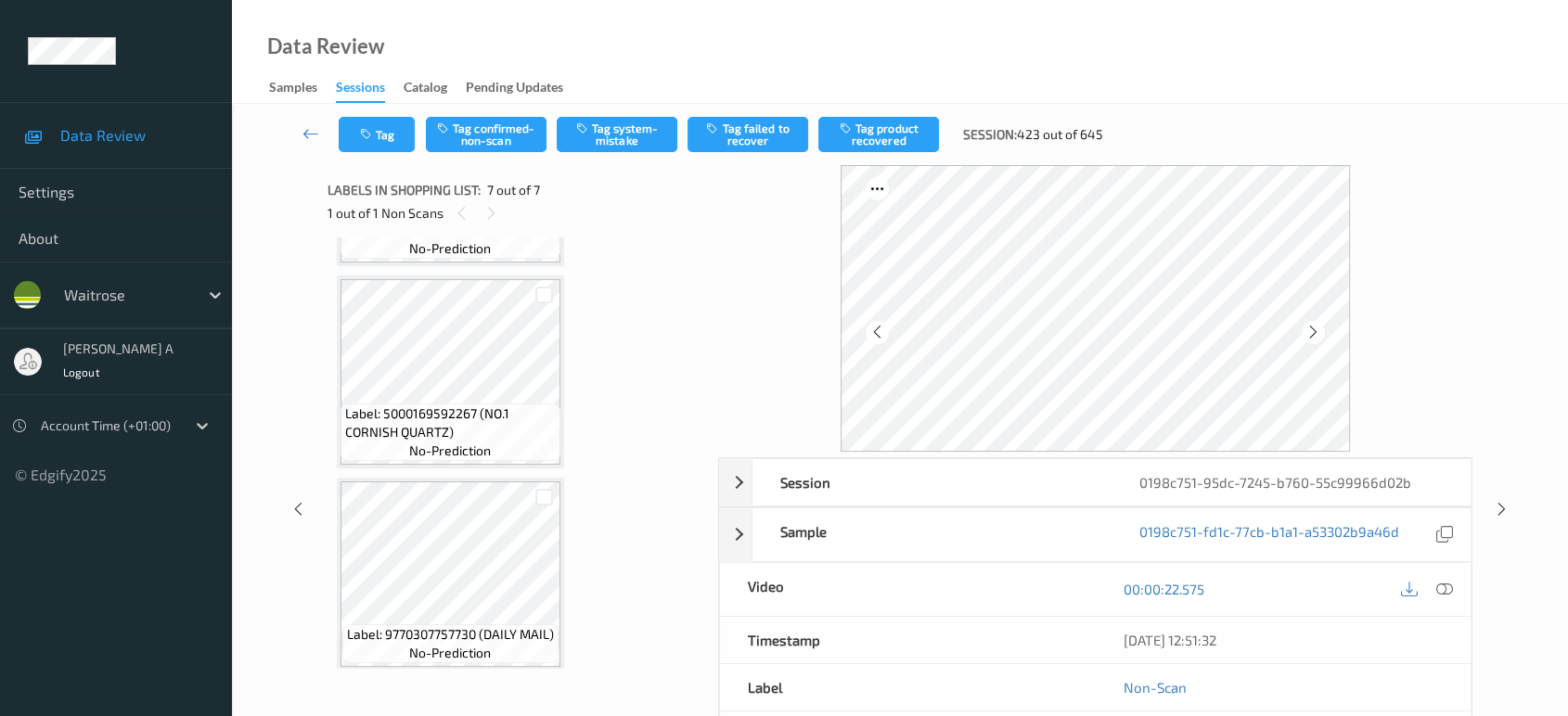
scroll to position [677, 0]
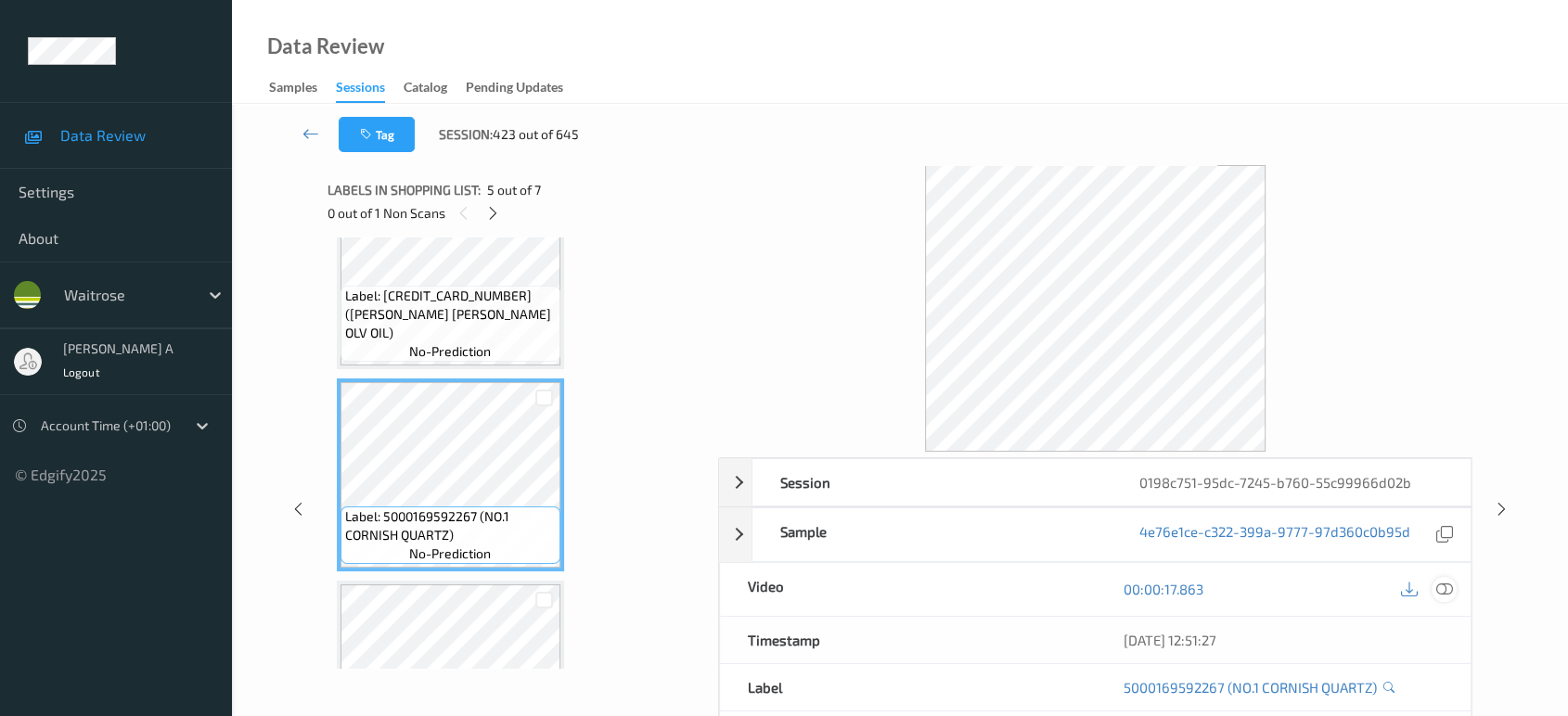
click at [1445, 587] on icon at bounding box center [1445, 589] width 17 height 17
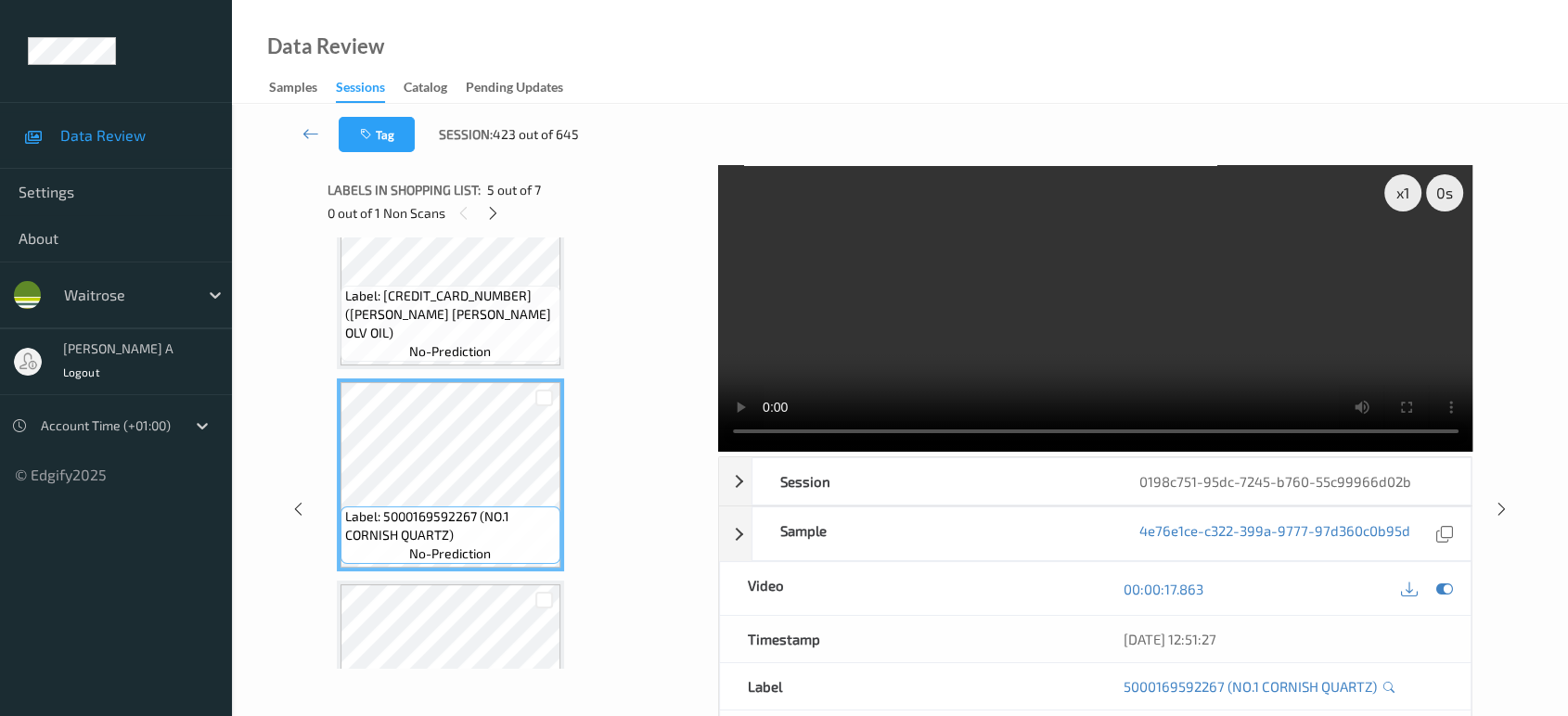
click at [900, 302] on video at bounding box center [1096, 308] width 756 height 287
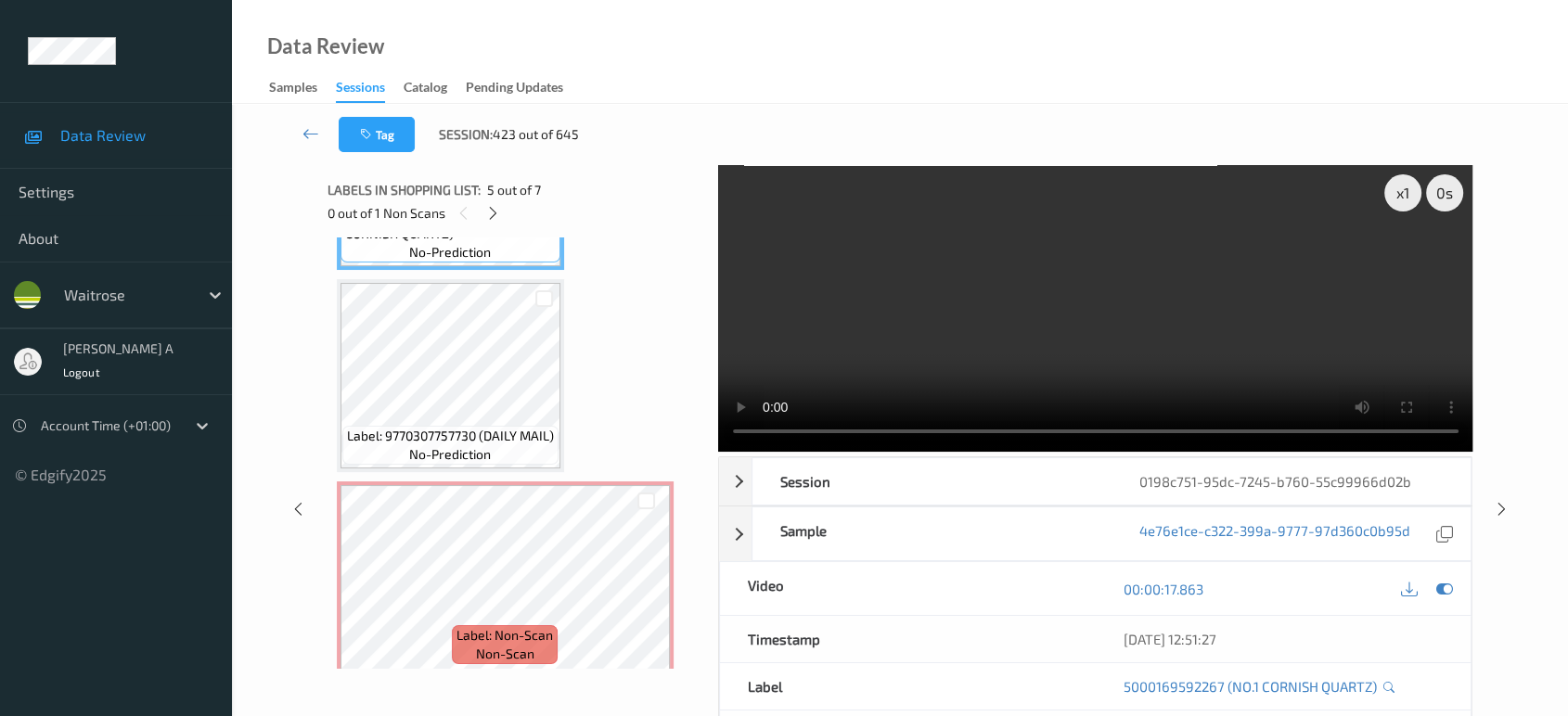
scroll to position [987, 0]
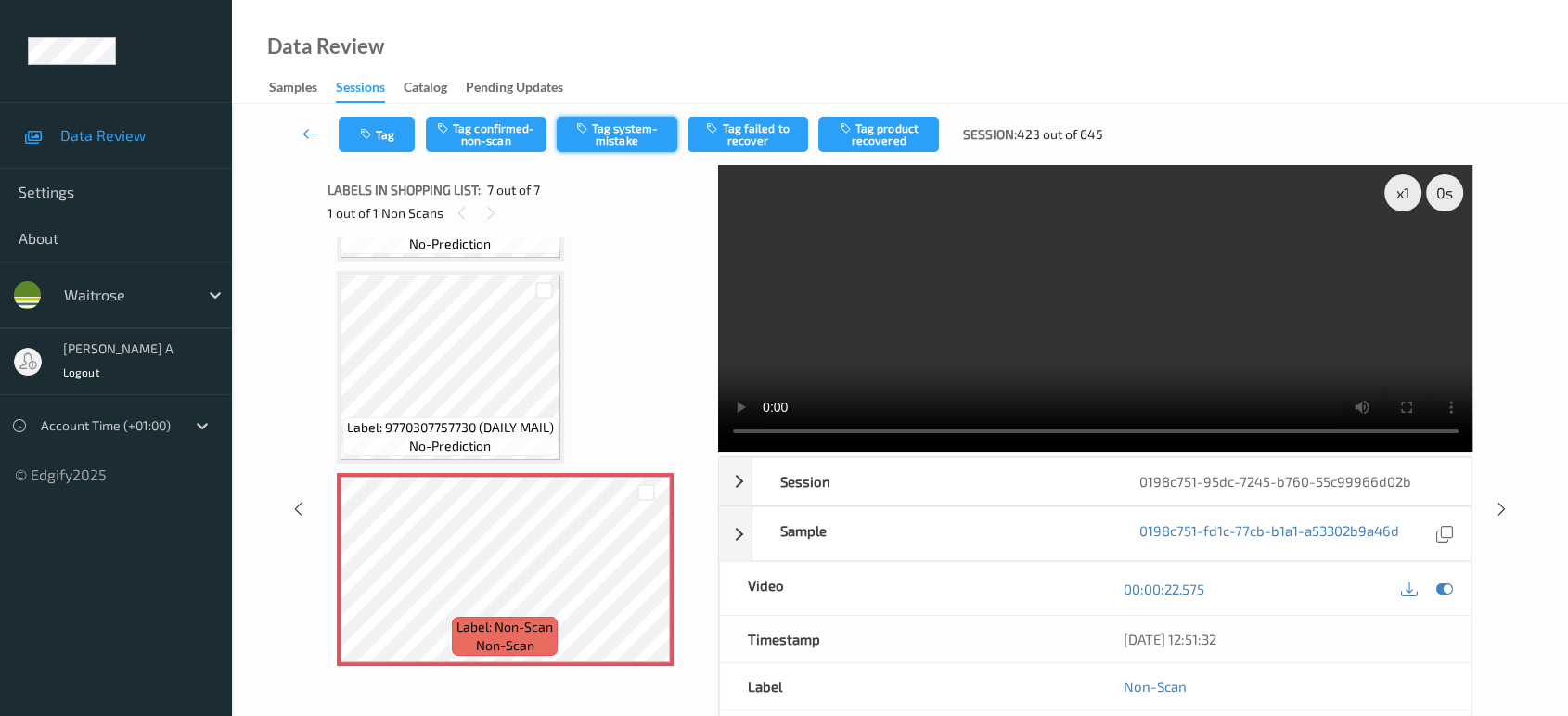
click at [626, 124] on button "Tag system-mistake" at bounding box center [617, 134] width 120 height 35
click at [1499, 501] on icon at bounding box center [1502, 509] width 16 height 17
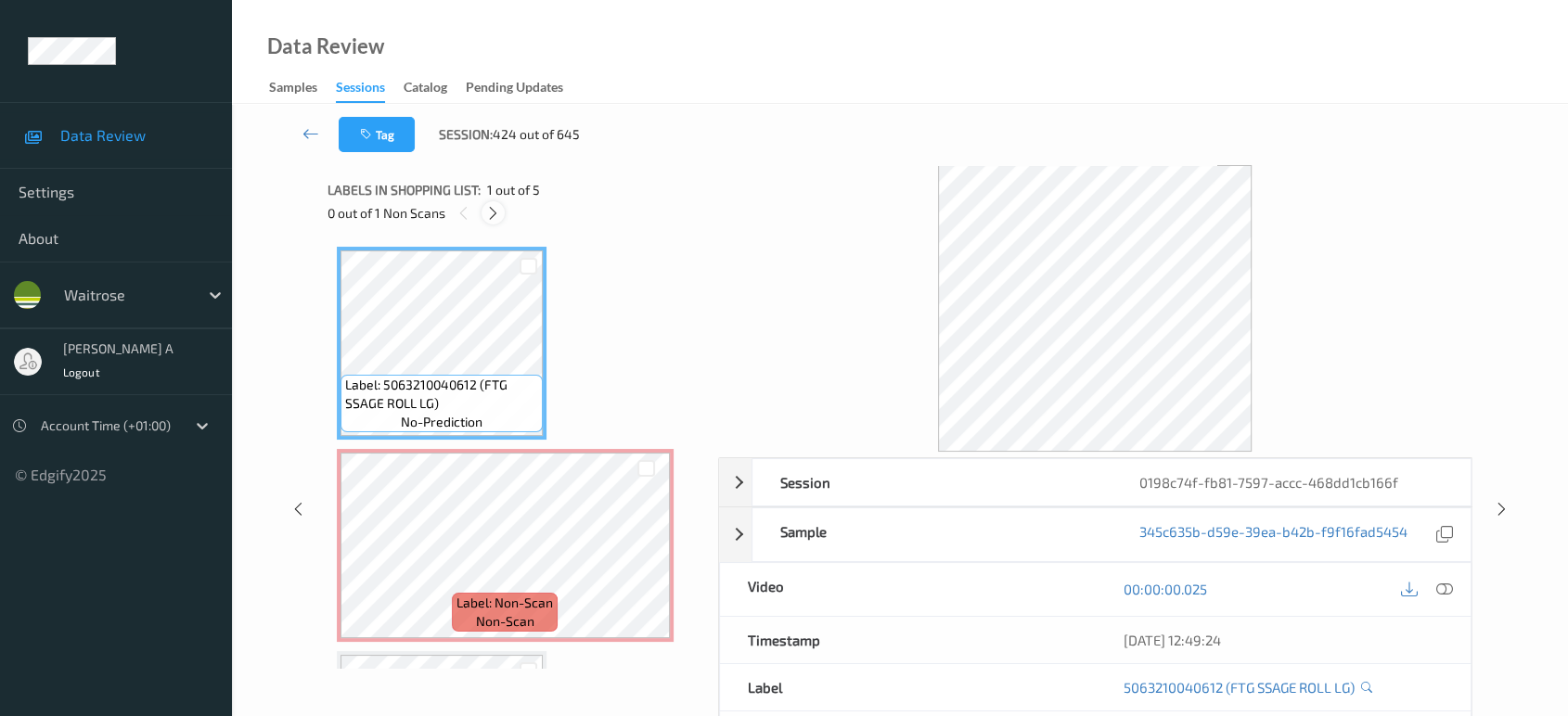
click at [496, 217] on icon at bounding box center [493, 213] width 16 height 17
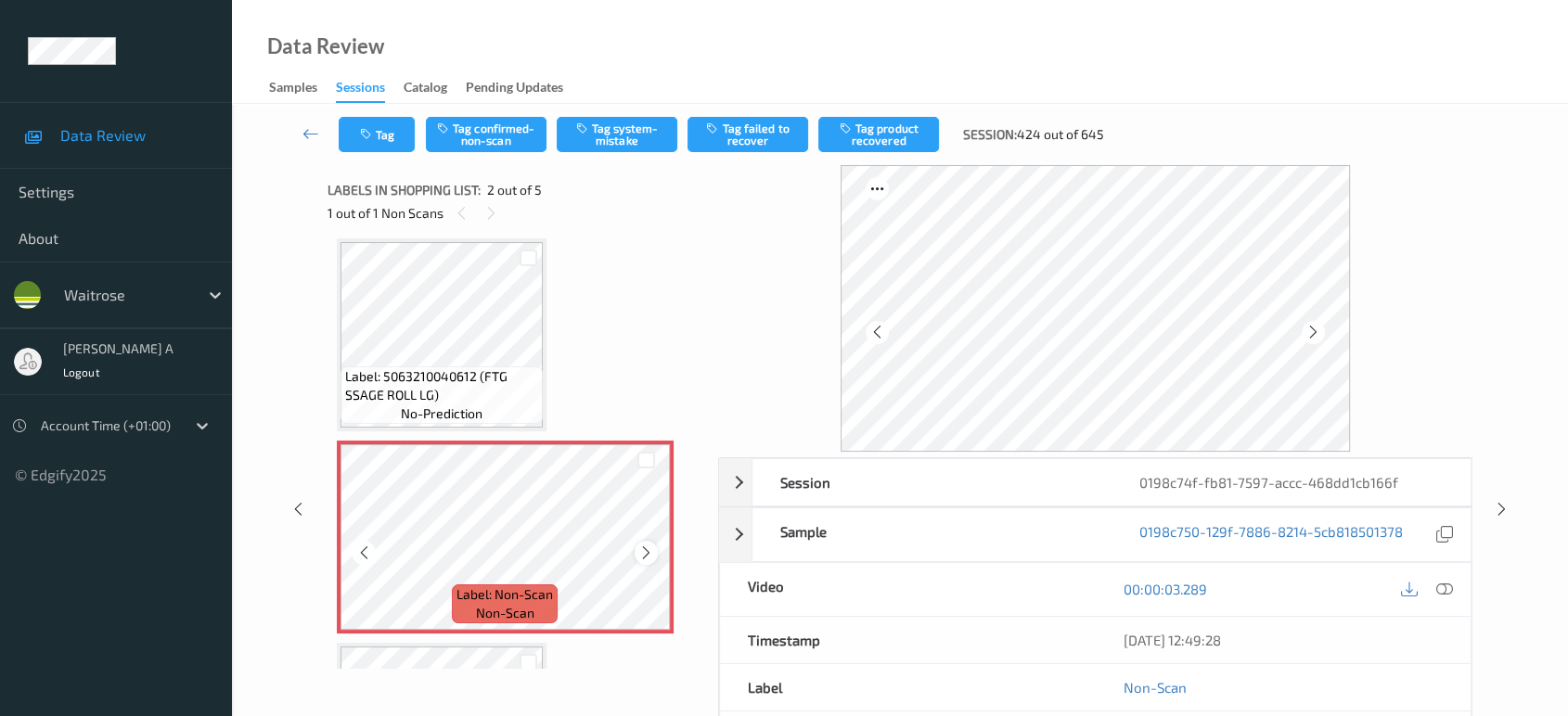
click at [645, 552] on icon at bounding box center [646, 553] width 16 height 17
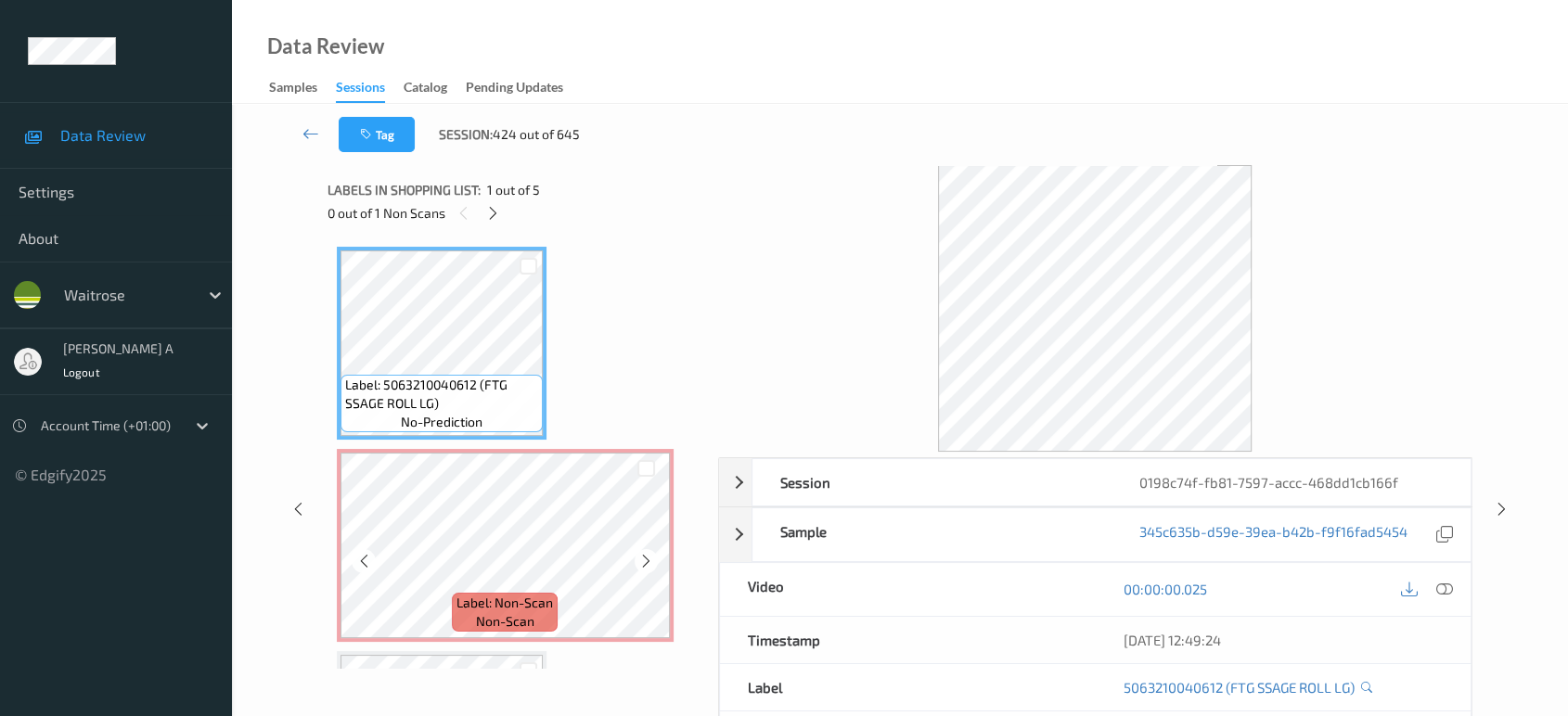
scroll to position [0, 0]
drag, startPoint x: 1446, startPoint y: 587, endPoint x: 1233, endPoint y: 492, distance: 233.2
click at [1446, 587] on icon at bounding box center [1445, 589] width 17 height 17
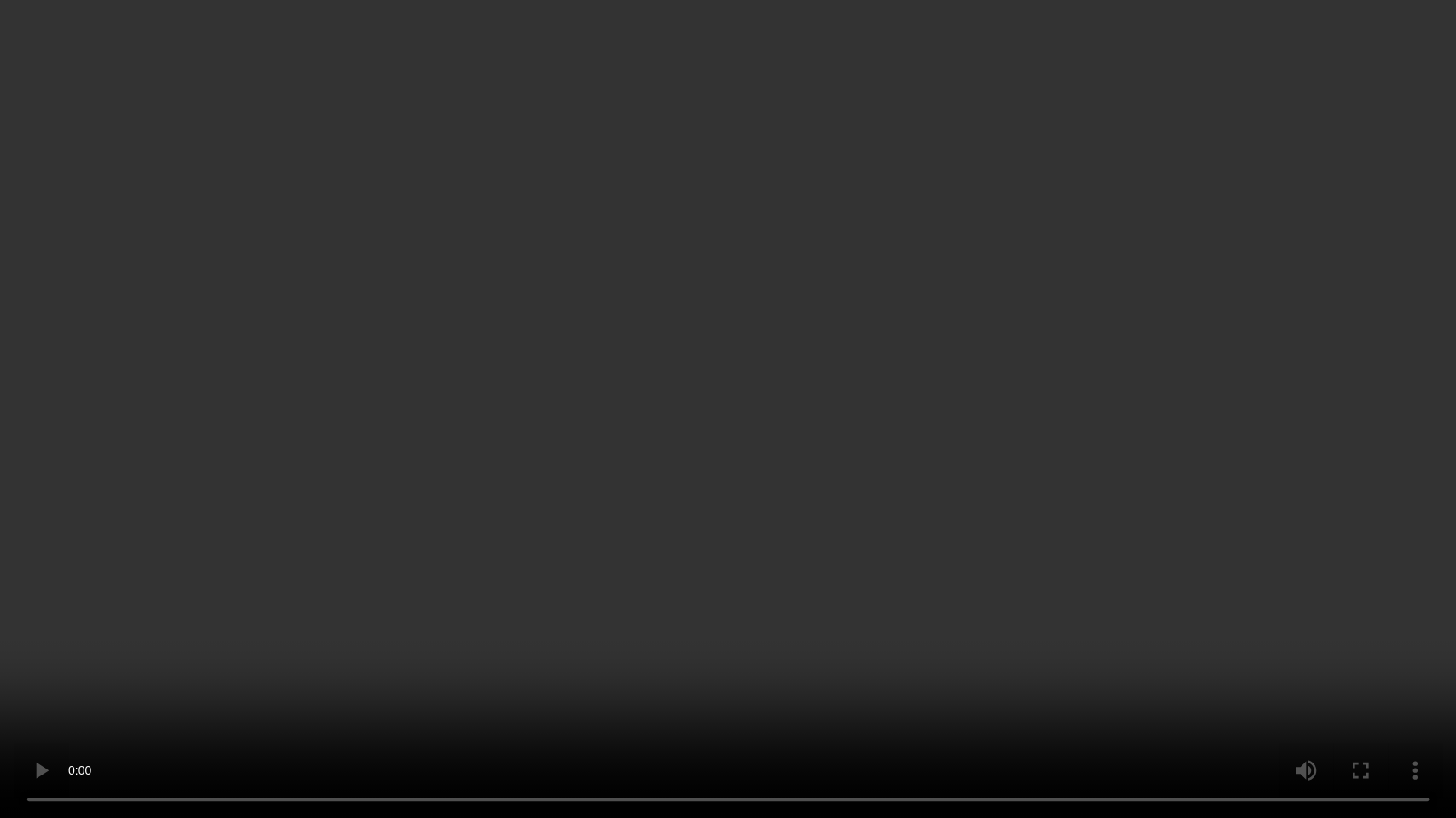
click at [907, 446] on video at bounding box center [728, 409] width 1456 height 818
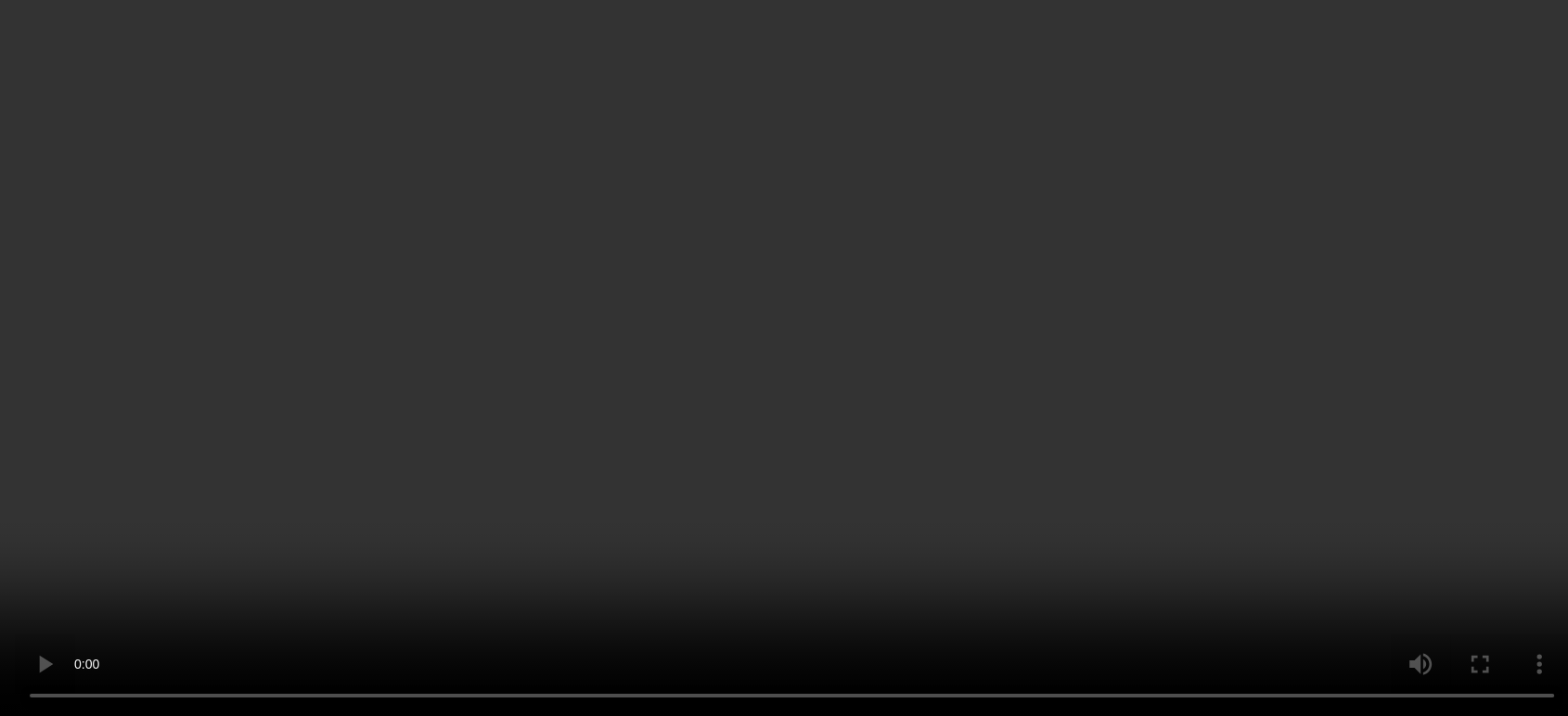
scroll to position [103, 0]
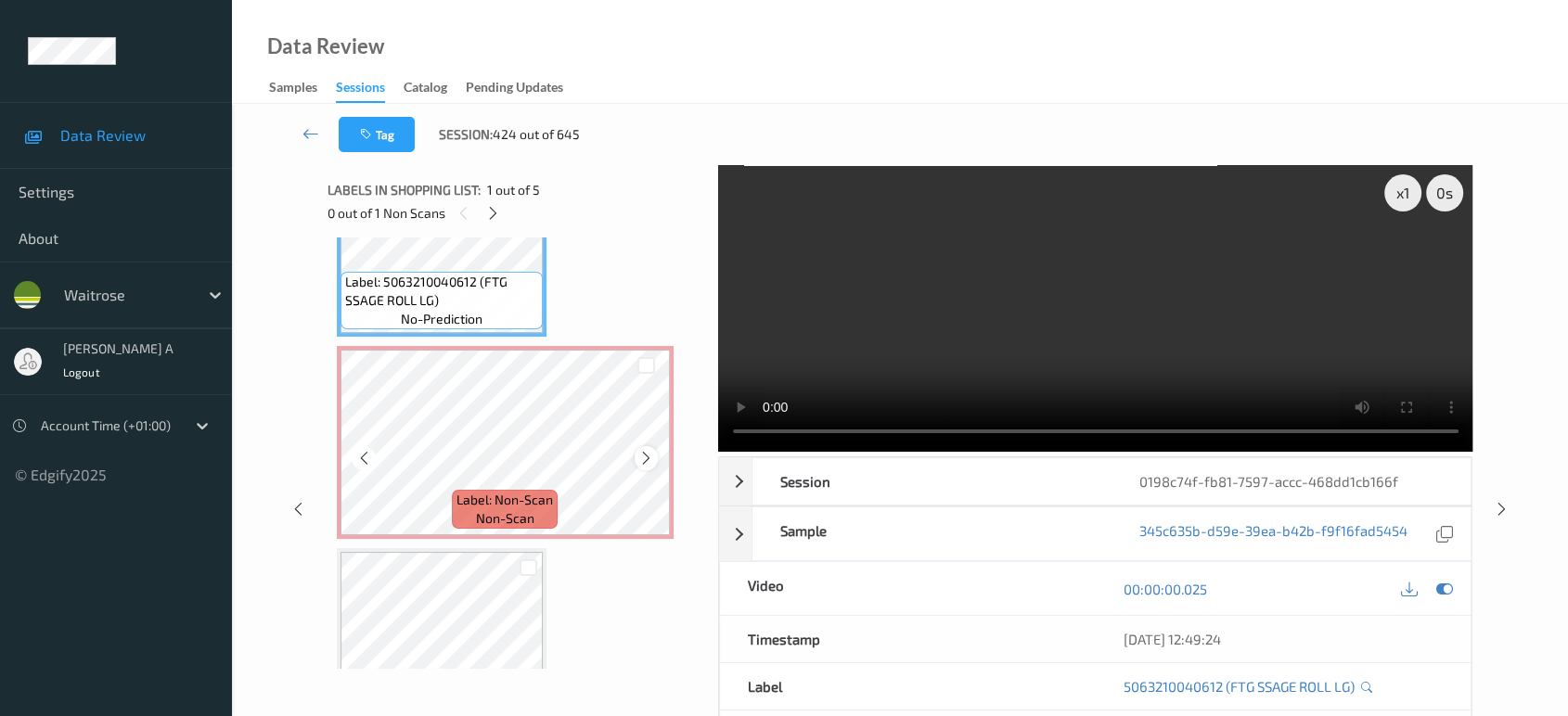
click at [638, 458] on icon at bounding box center [646, 458] width 16 height 17
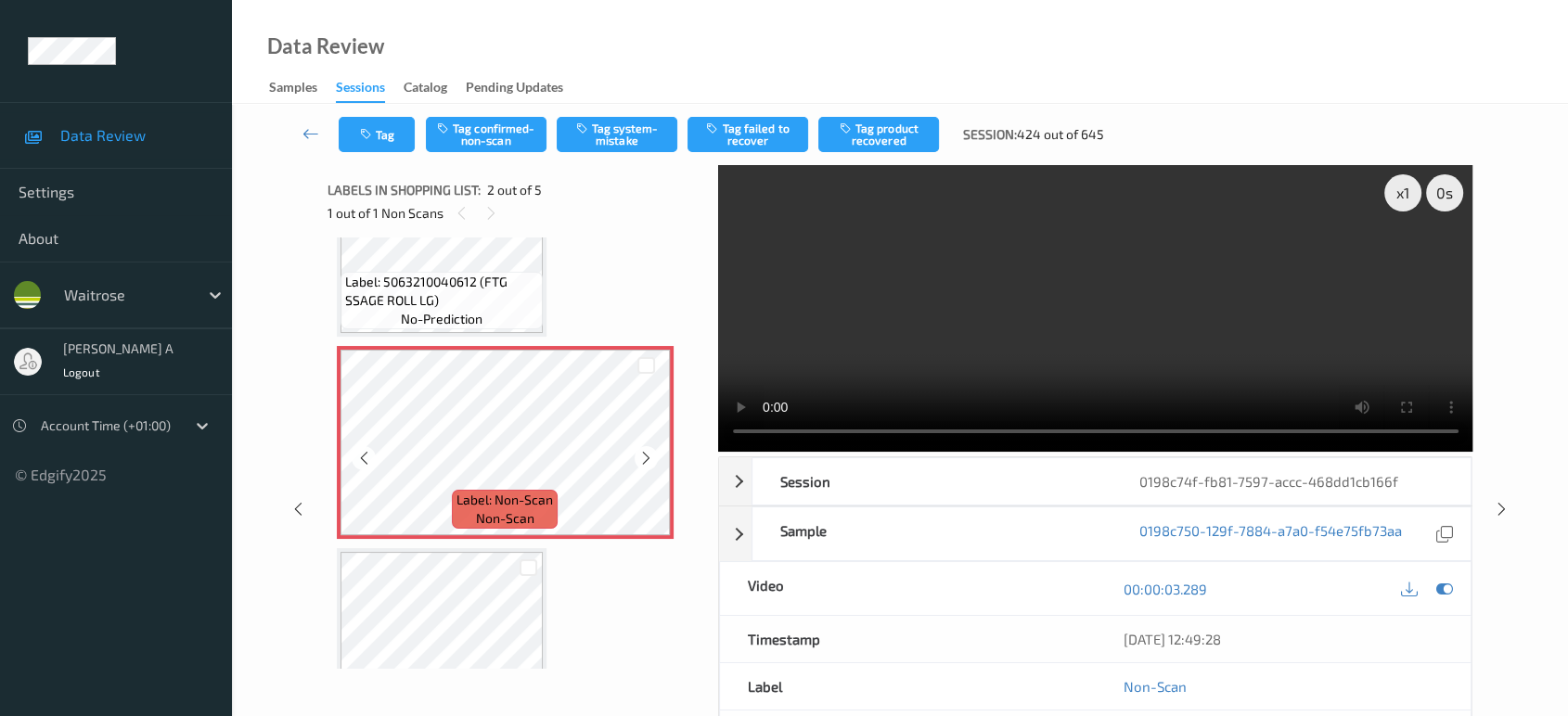
click at [638, 458] on icon at bounding box center [646, 458] width 16 height 17
click at [618, 126] on button "Tag system-mistake" at bounding box center [617, 134] width 120 height 35
click at [377, 124] on button "Tag" at bounding box center [377, 134] width 76 height 35
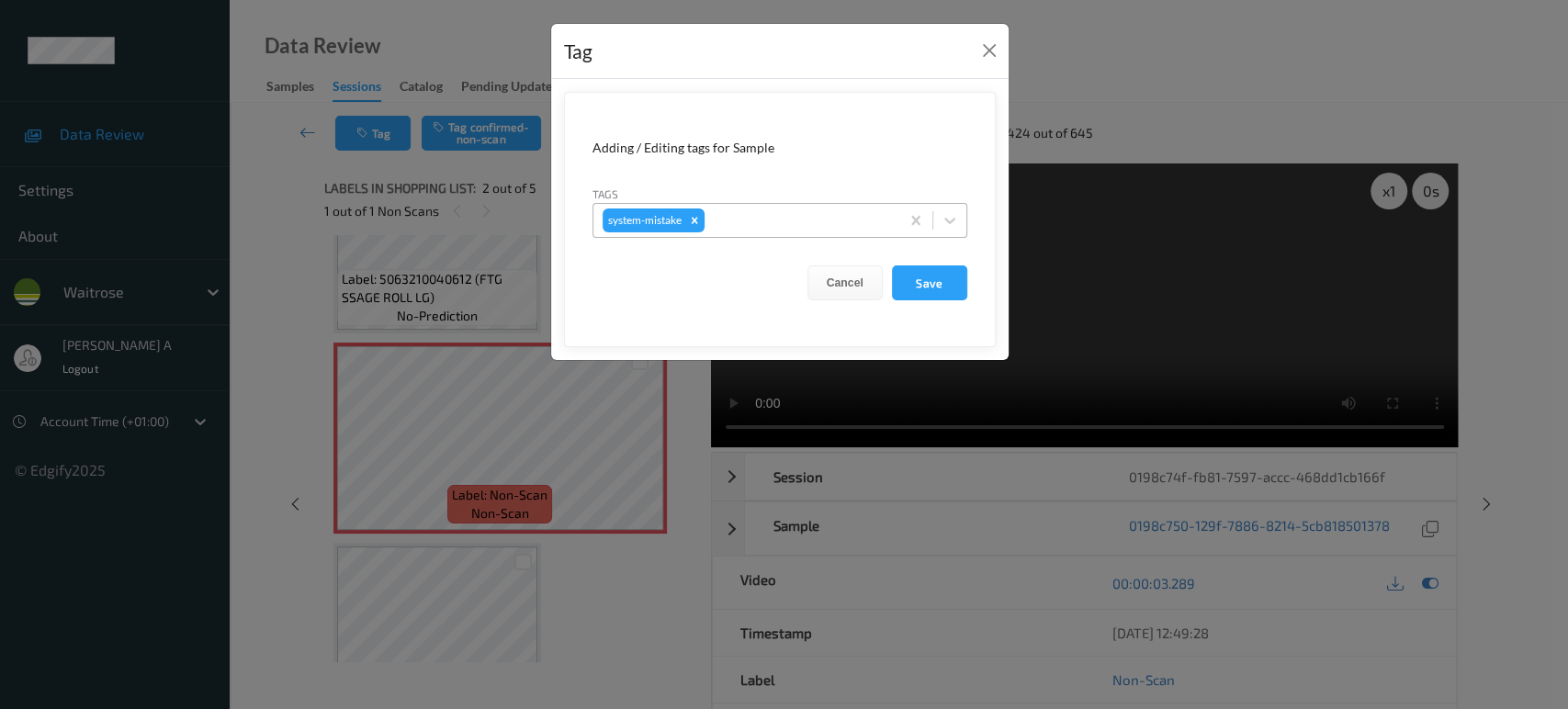
click at [811, 217] on div at bounding box center [799, 220] width 182 height 22
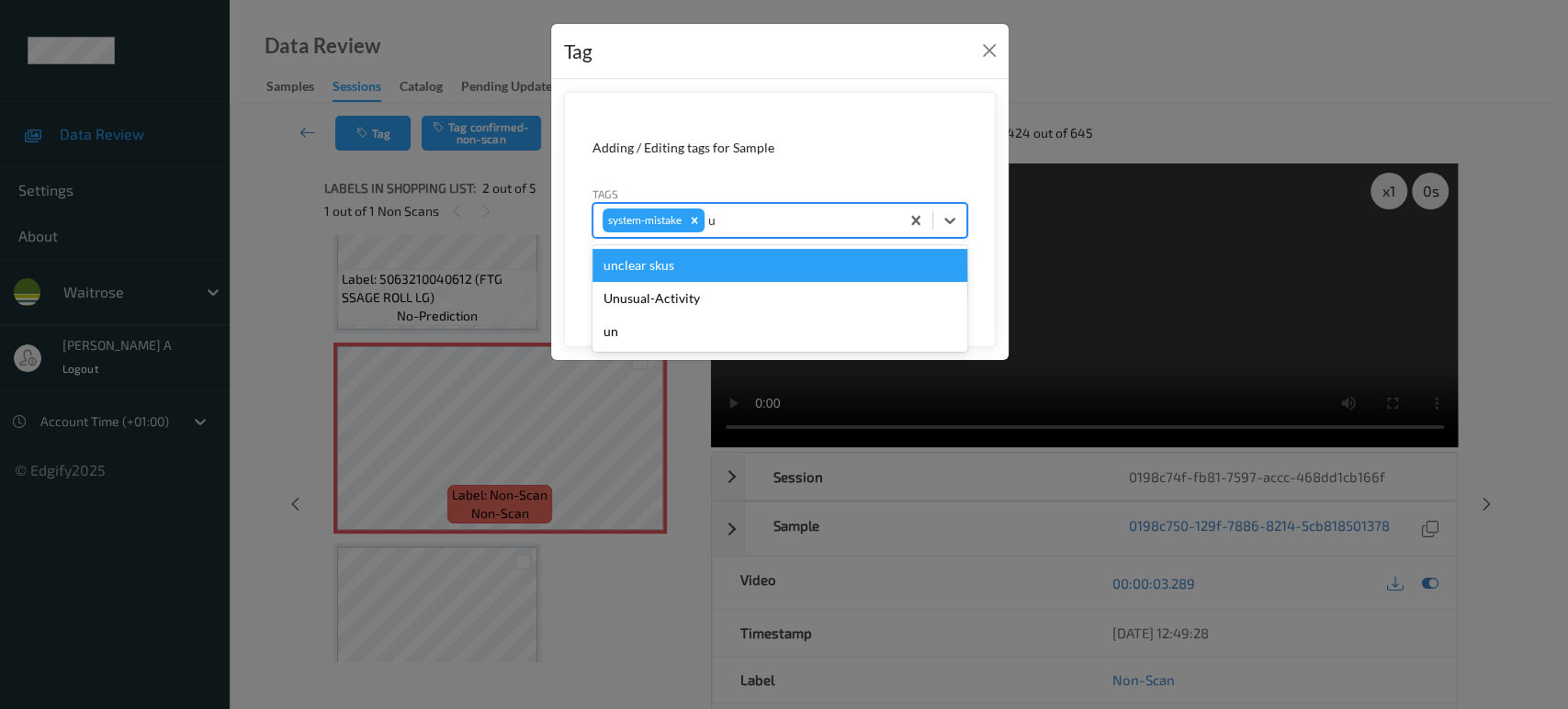
type input "un"
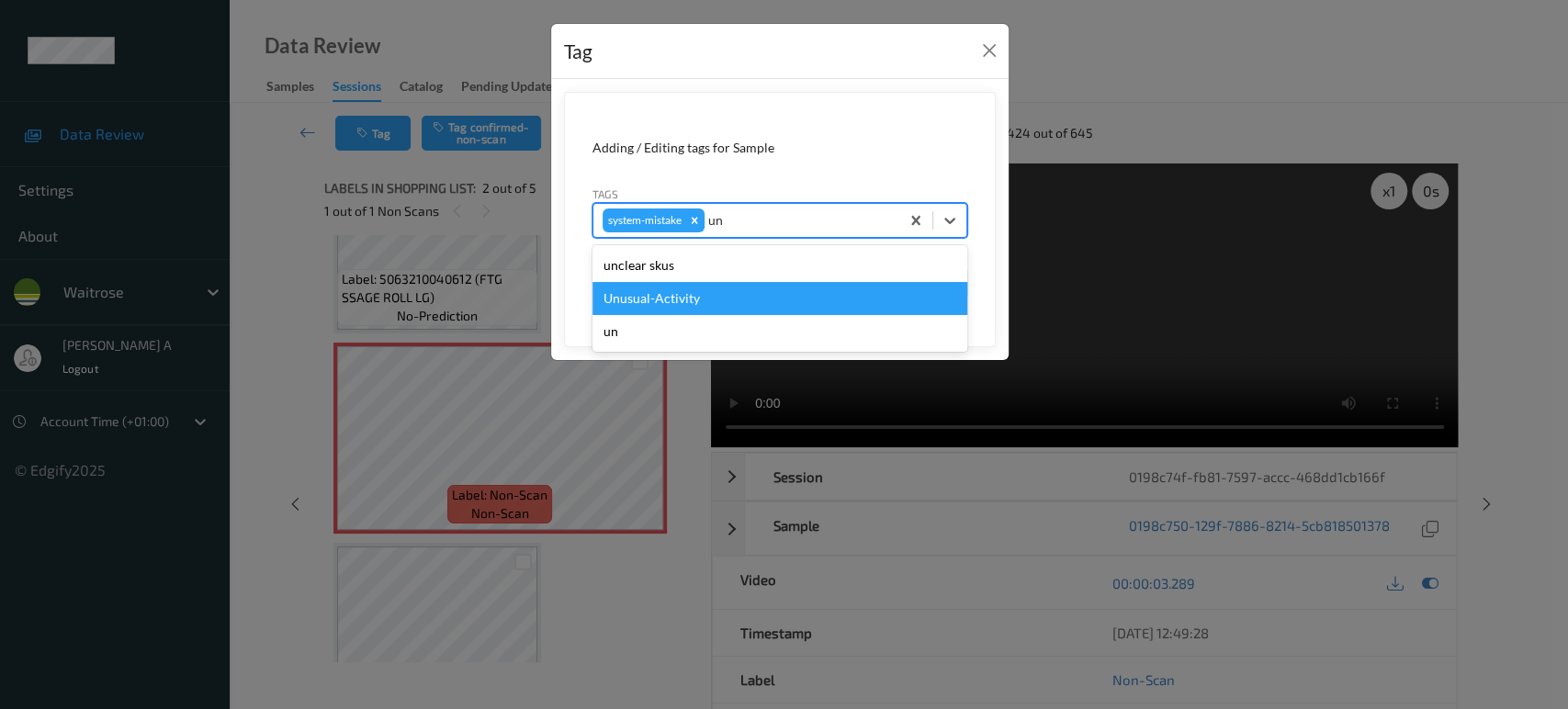
click at [712, 293] on div "Unusual-Activity" at bounding box center [780, 298] width 375 height 33
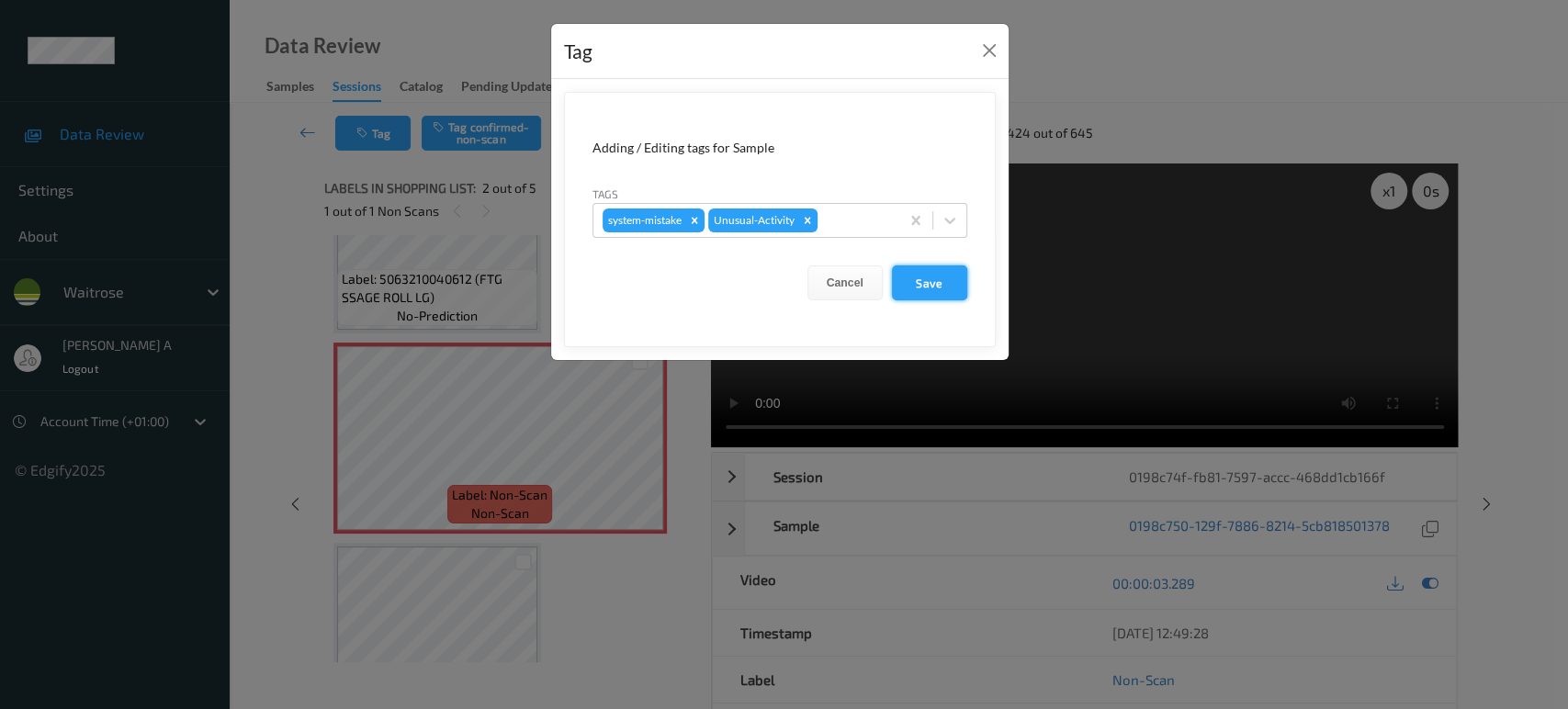
click at [926, 296] on button "Save" at bounding box center [930, 283] width 76 height 35
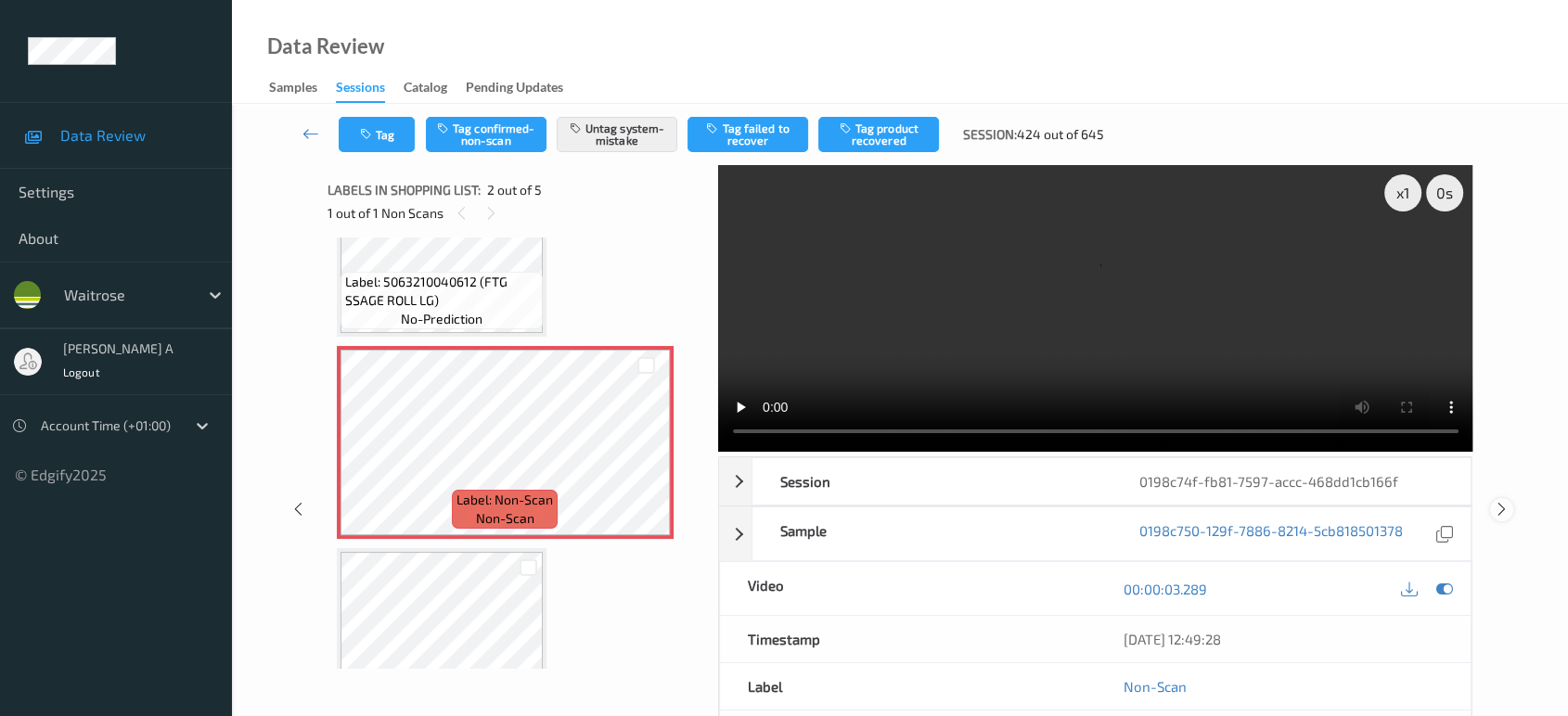
click at [1502, 501] on icon at bounding box center [1502, 509] width 16 height 17
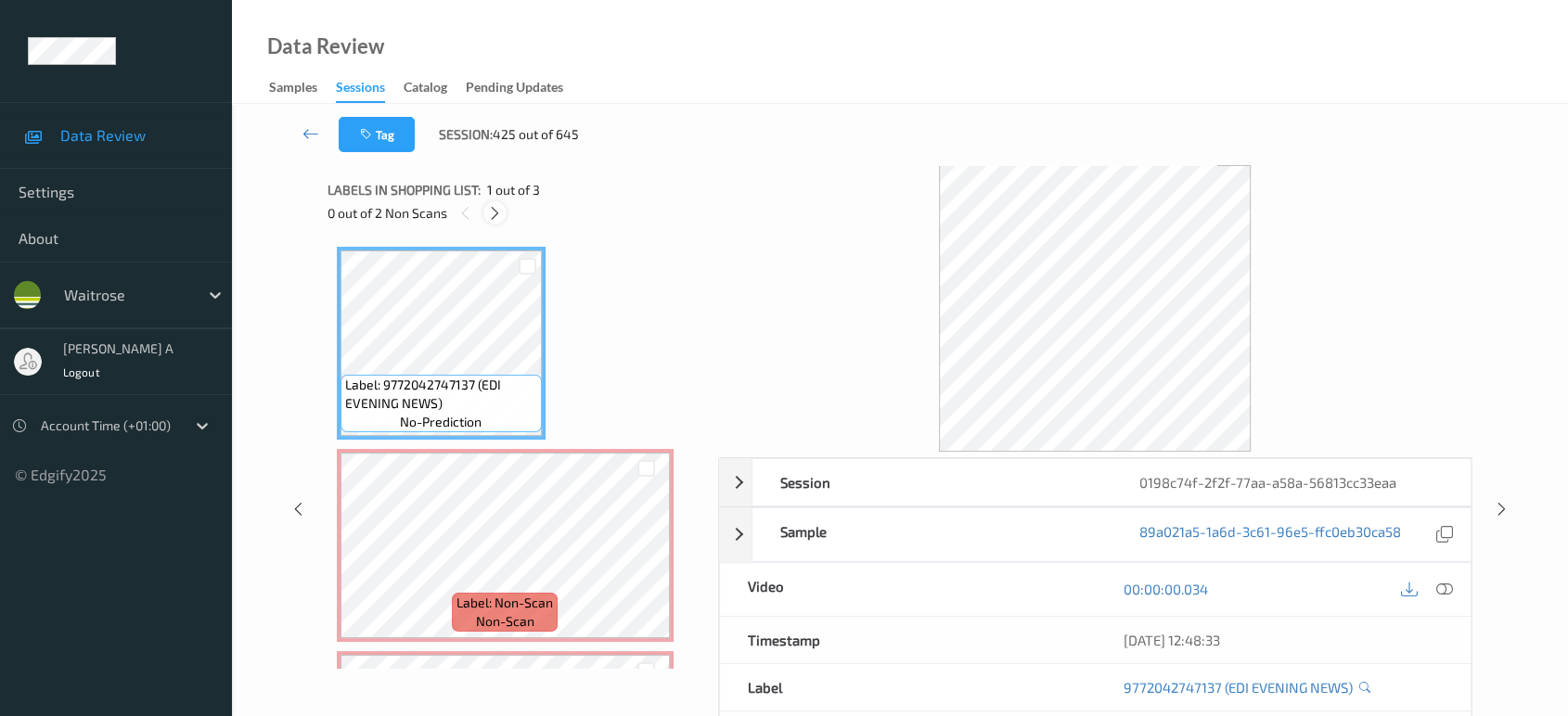
click at [497, 223] on div at bounding box center [495, 213] width 23 height 23
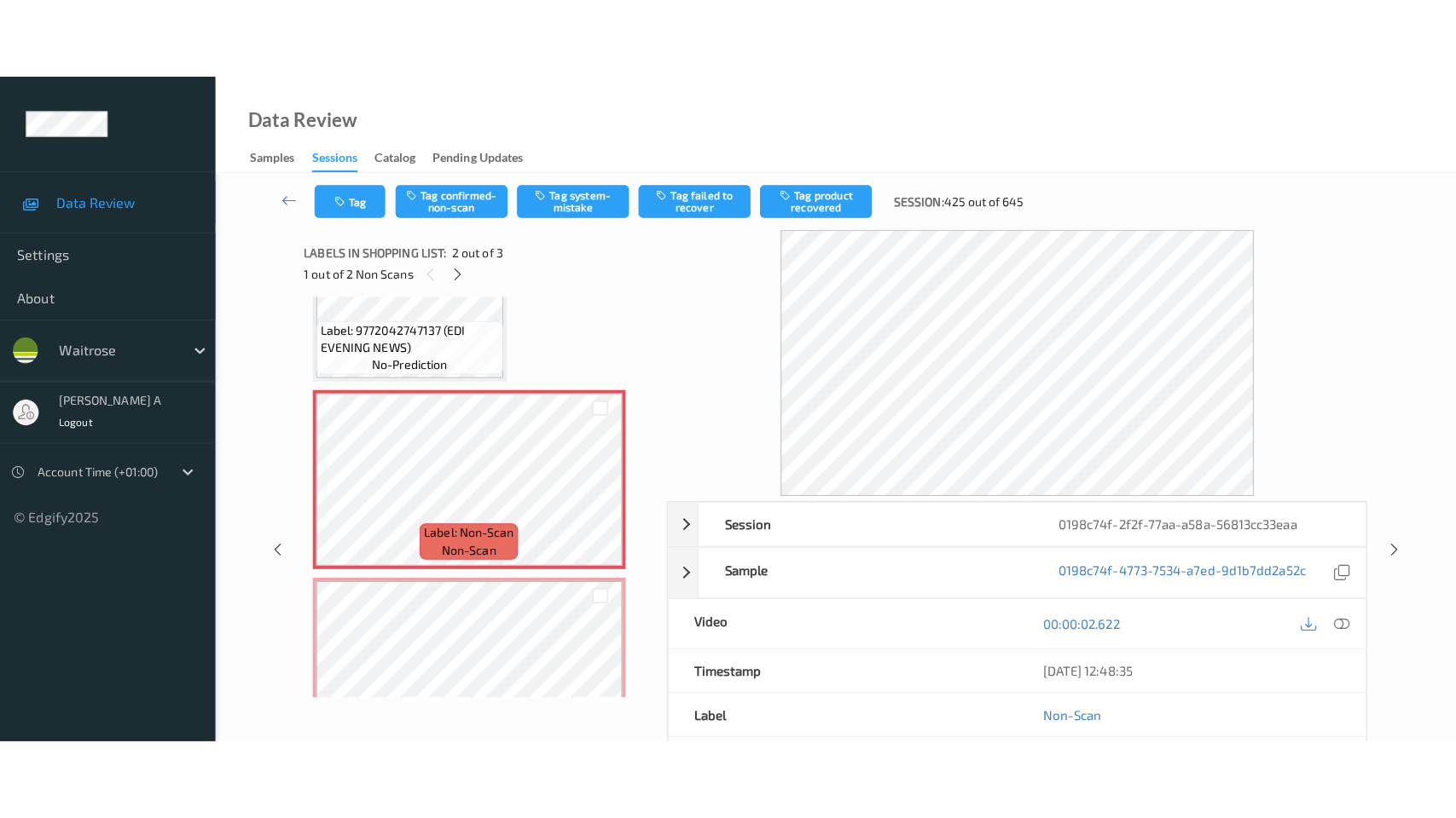
scroll to position [8, 0]
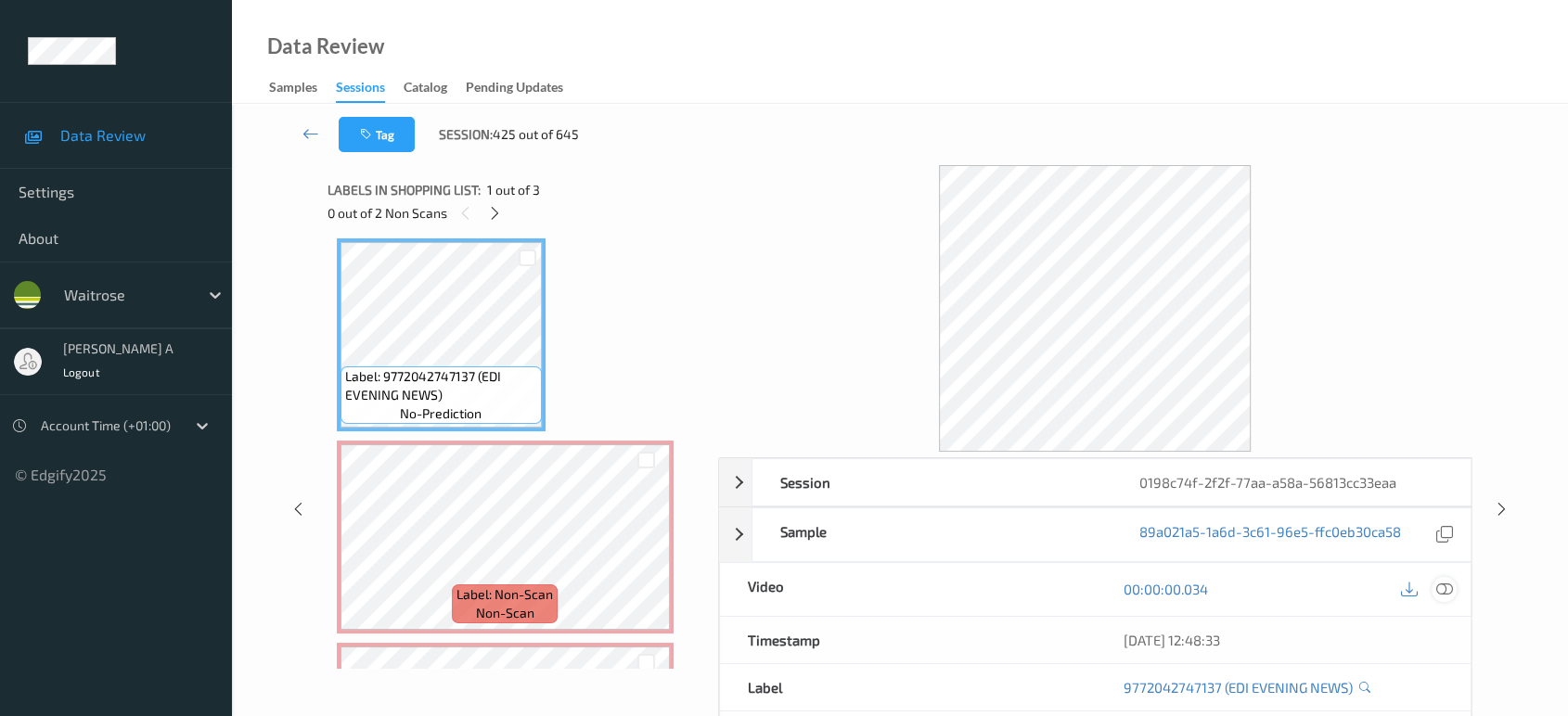
click at [1446, 584] on icon at bounding box center [1445, 589] width 17 height 17
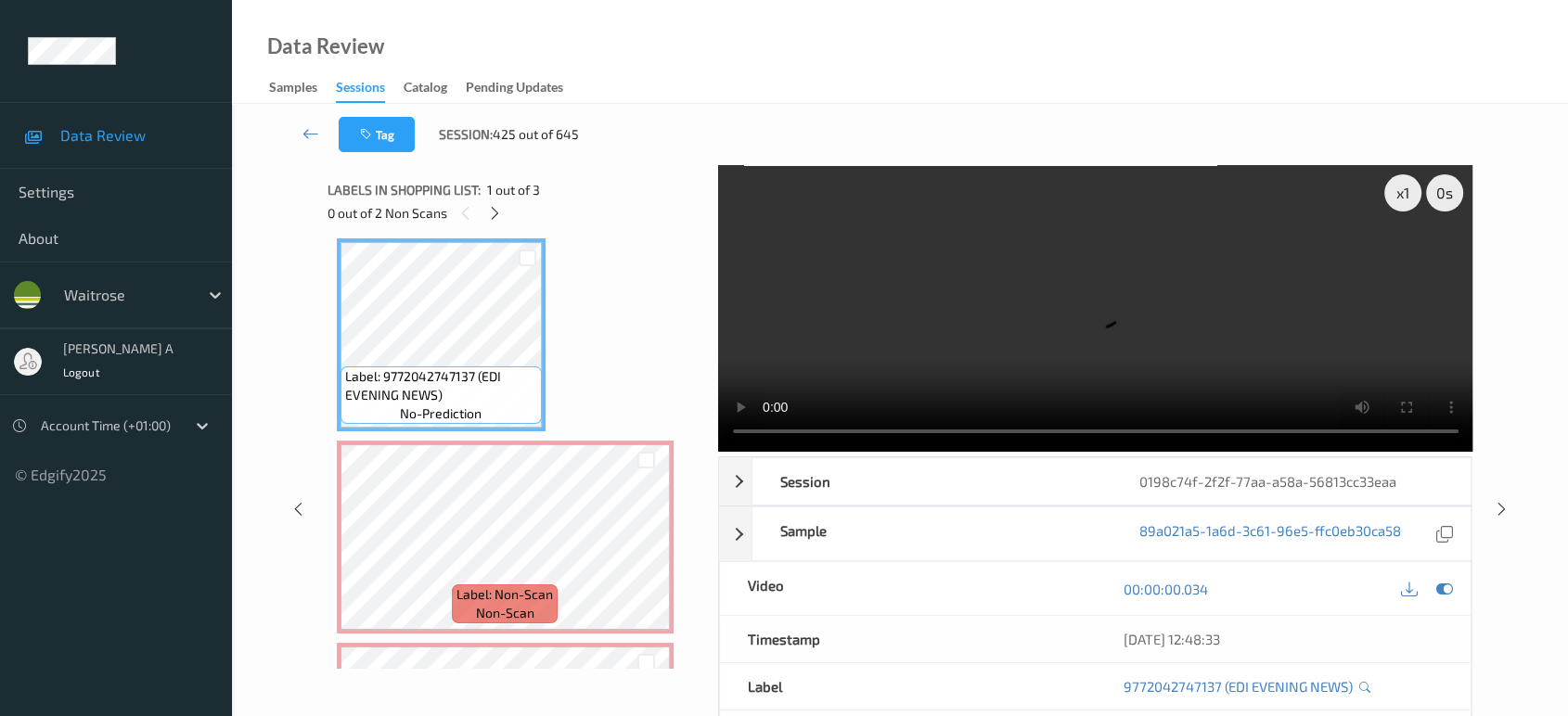
scroll to position [8, 0]
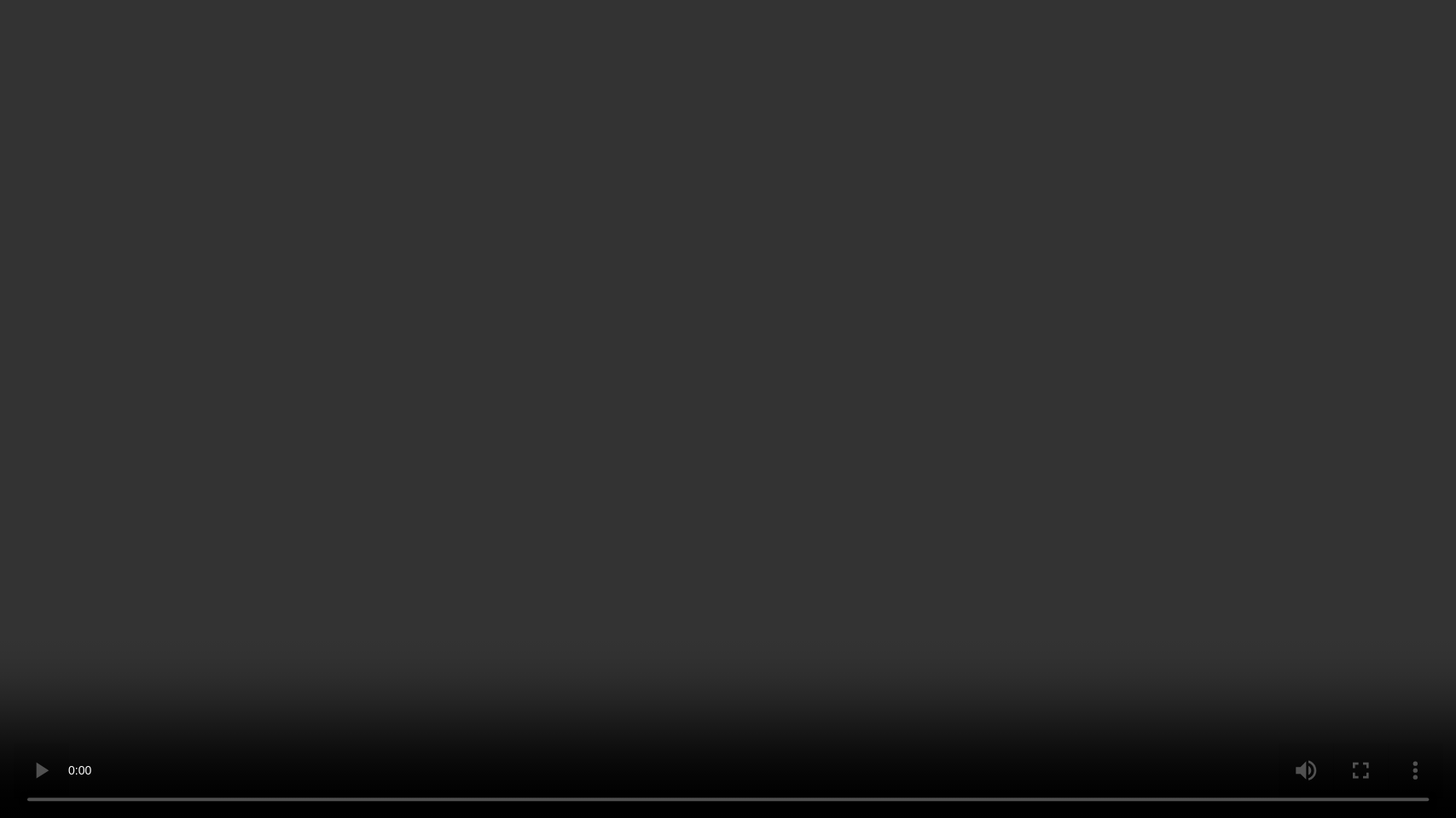
click at [532, 409] on video at bounding box center [728, 409] width 1456 height 818
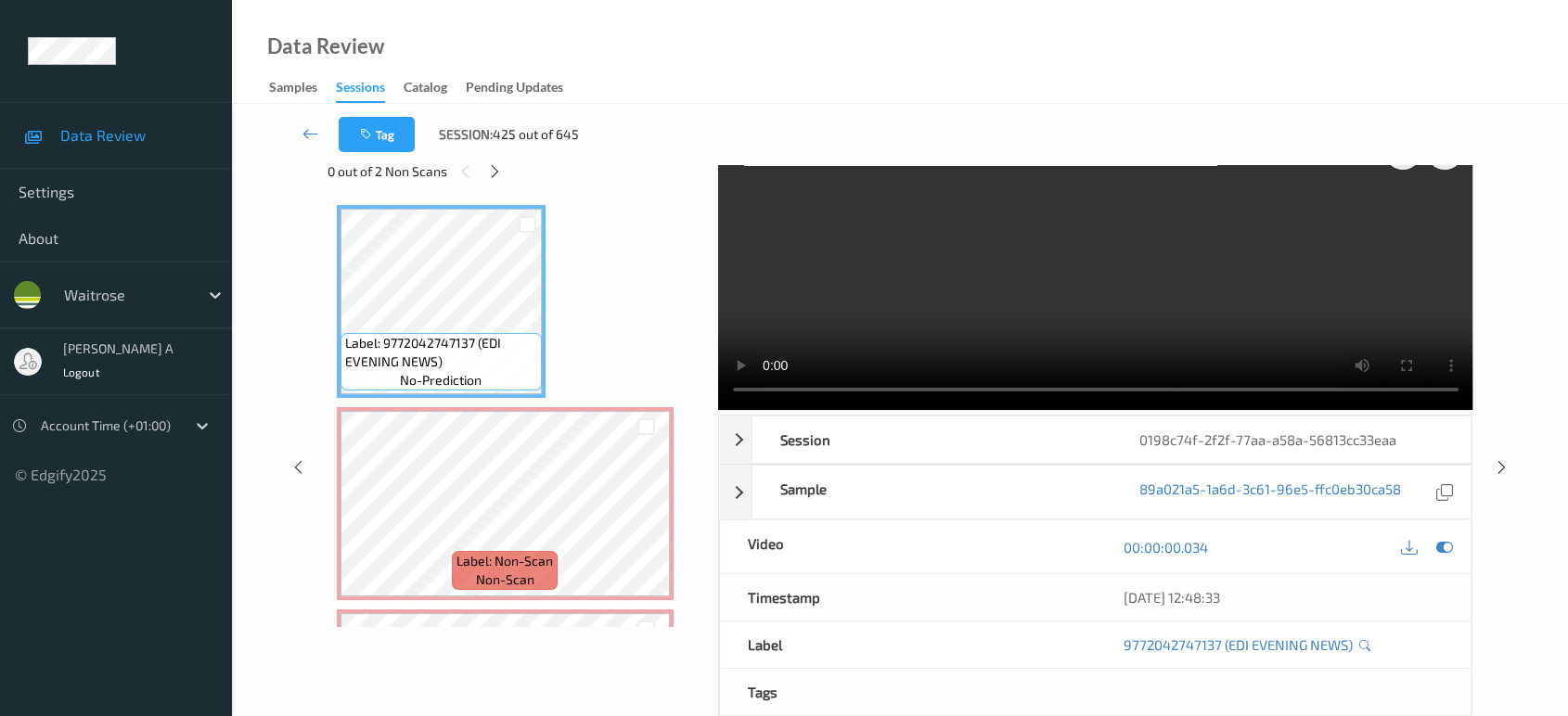
scroll to position [0, 0]
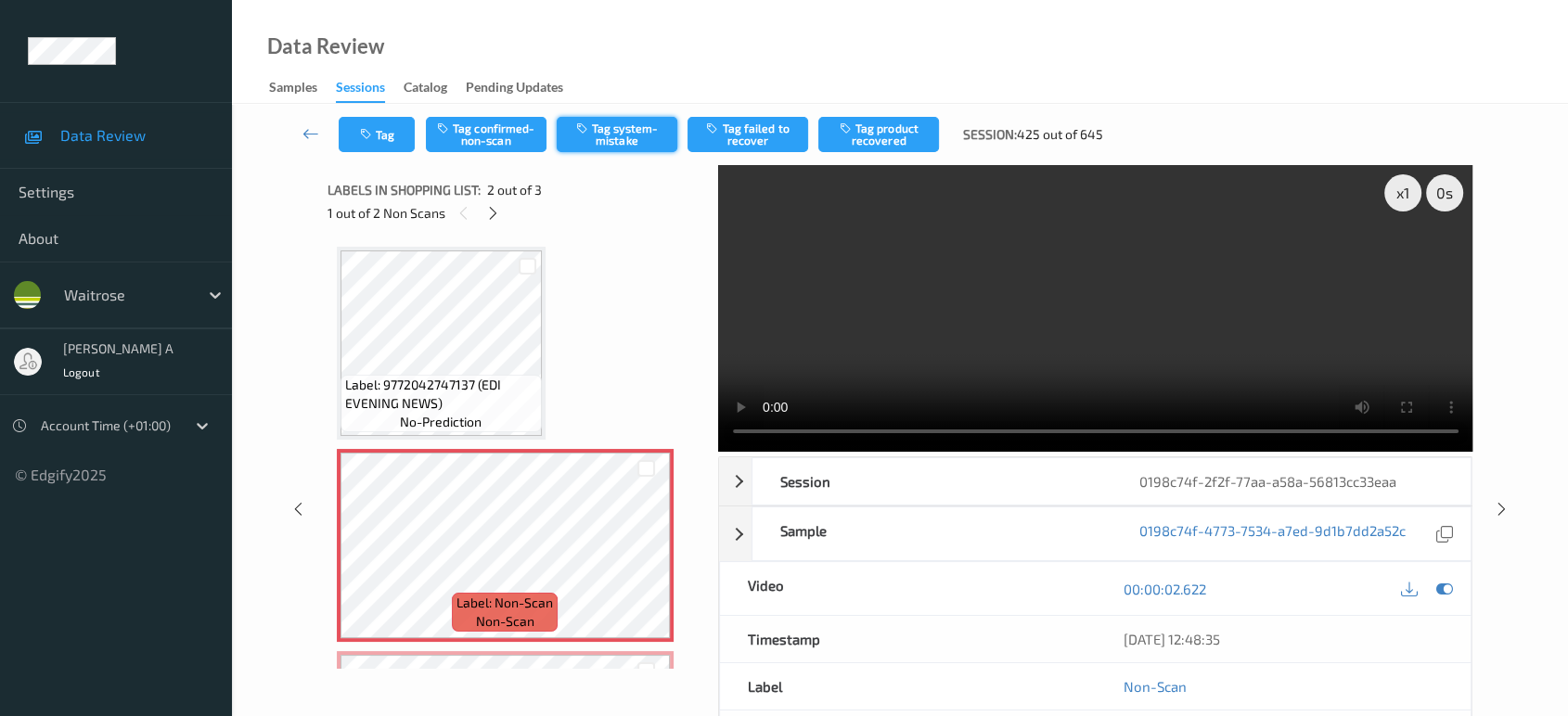
click at [609, 142] on button "Tag system-mistake" at bounding box center [617, 134] width 120 height 35
click at [382, 142] on button "Tag" at bounding box center [377, 134] width 76 height 35
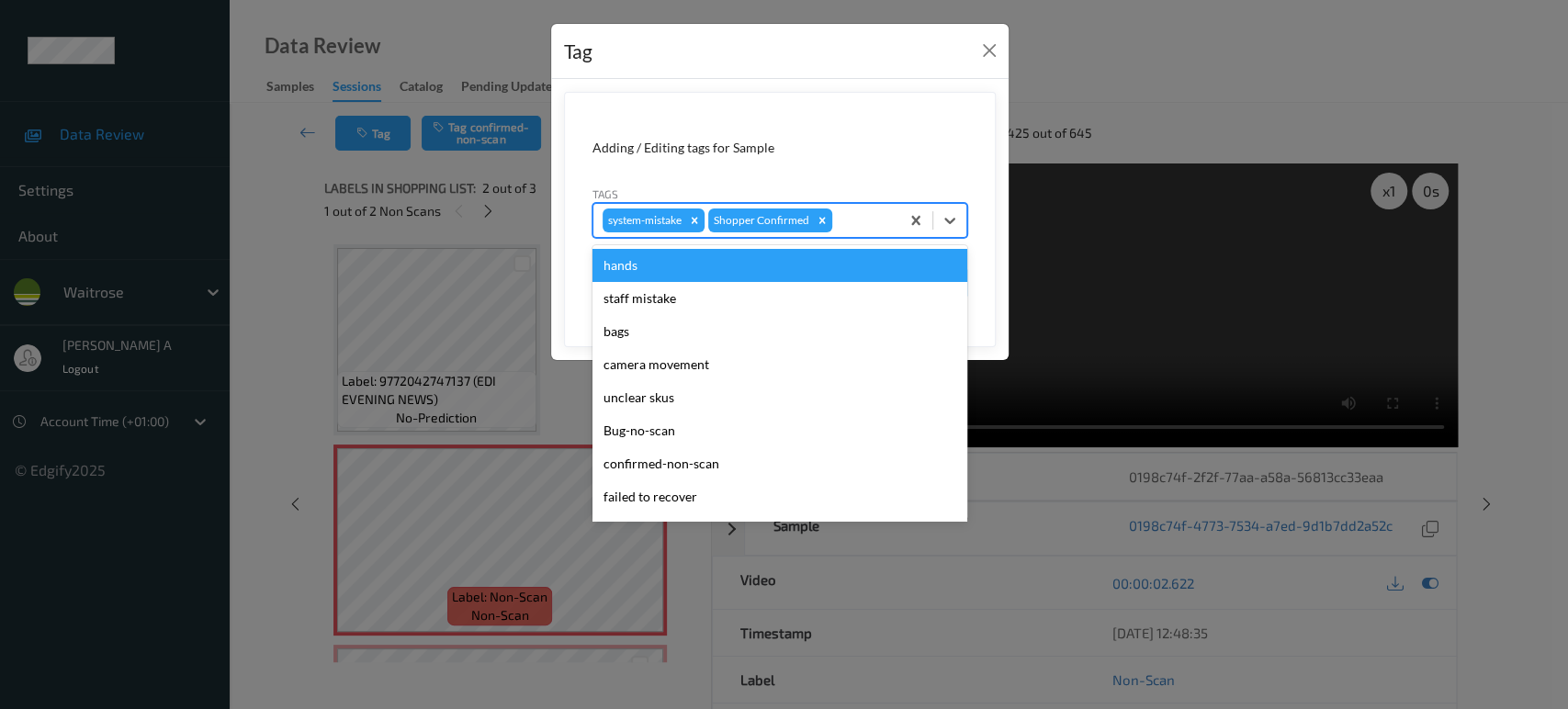
click at [874, 217] on div at bounding box center [863, 220] width 54 height 22
type input "un"
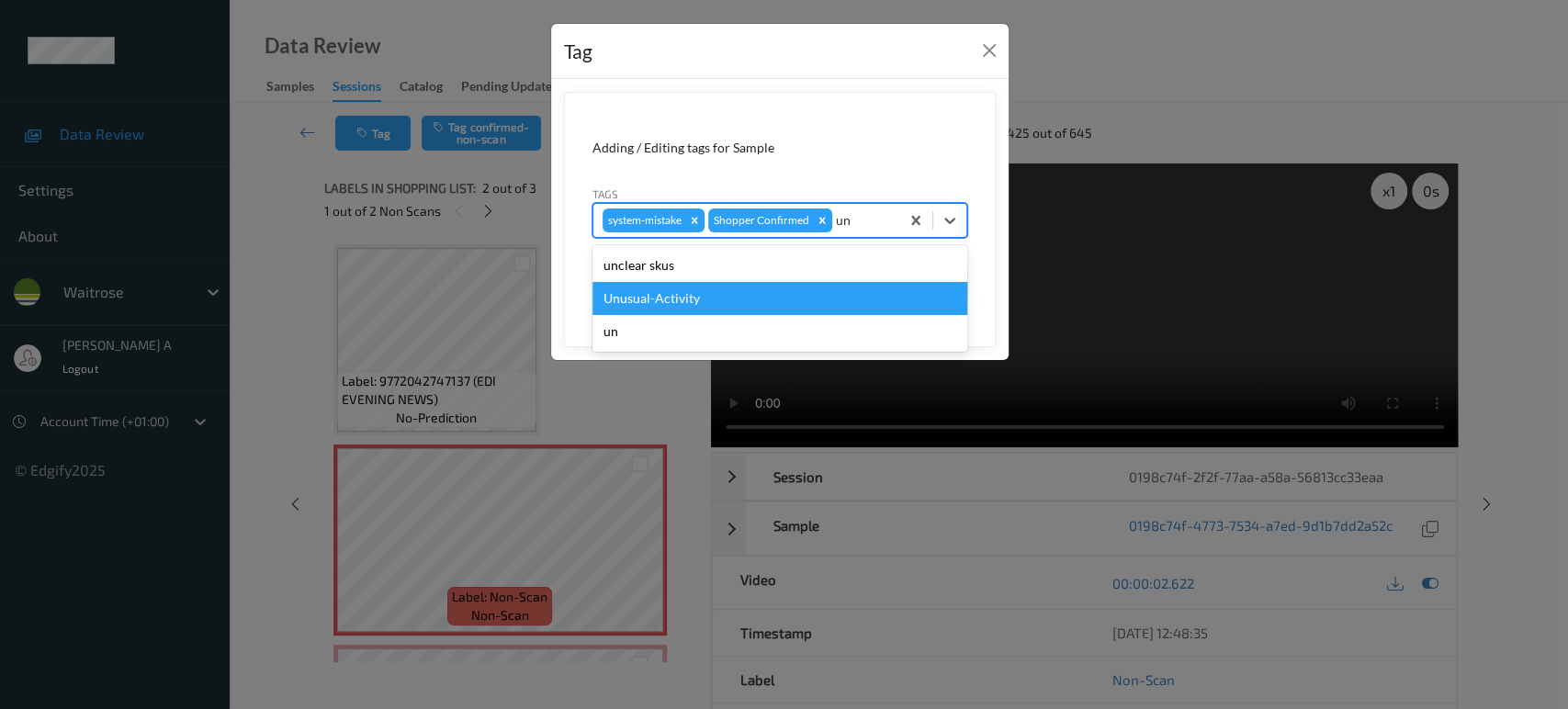
click at [685, 299] on div "Unusual-Activity" at bounding box center [780, 298] width 375 height 33
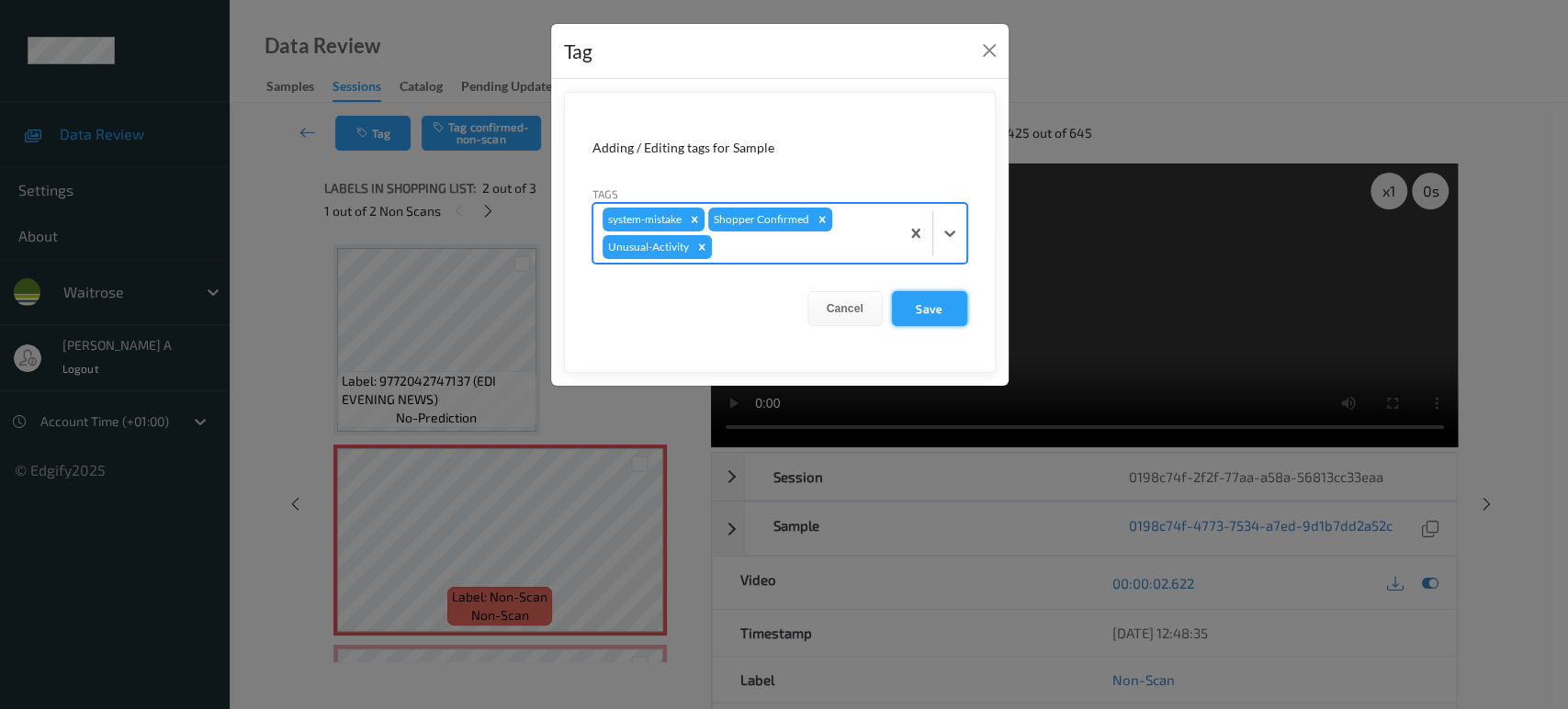
click at [948, 314] on button "Save" at bounding box center [930, 309] width 76 height 35
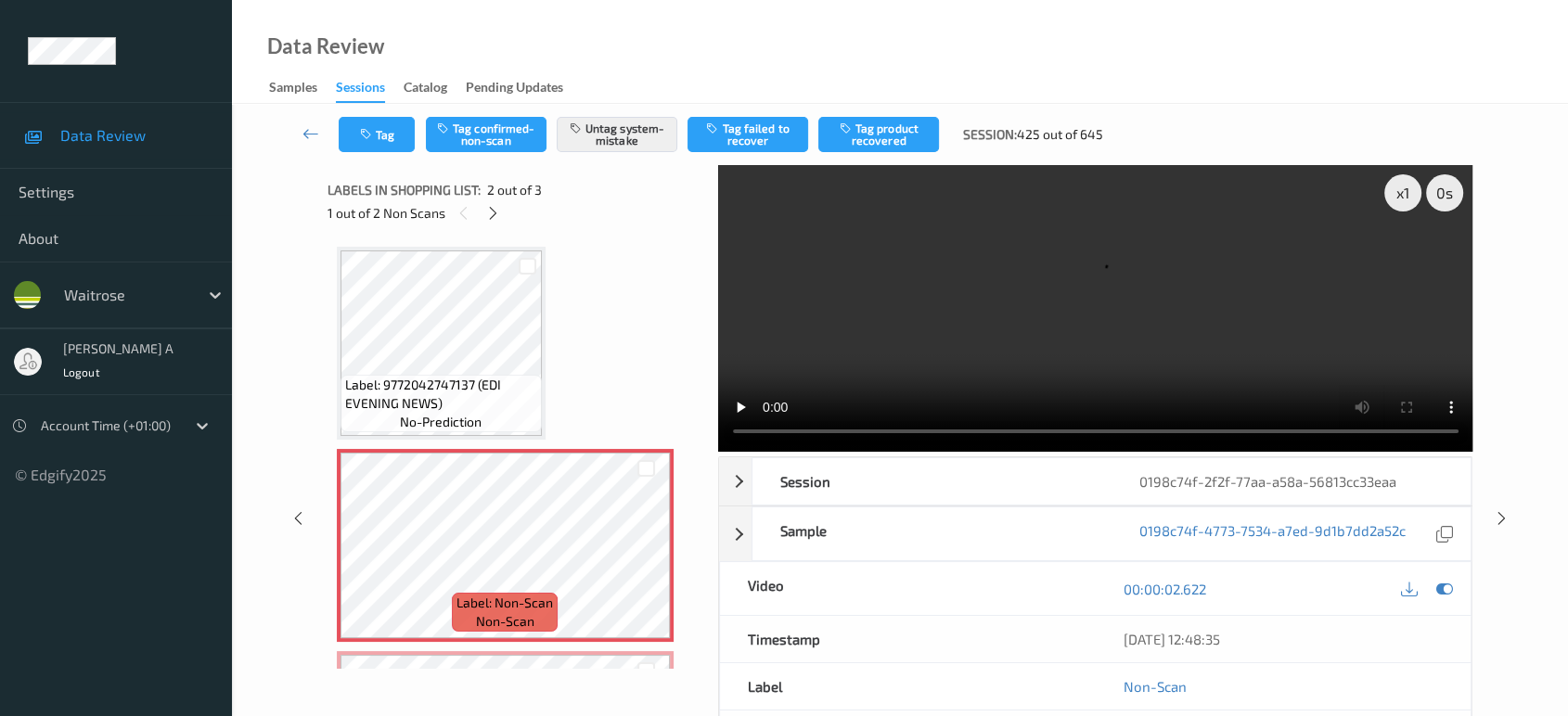
scroll to position [181, 0]
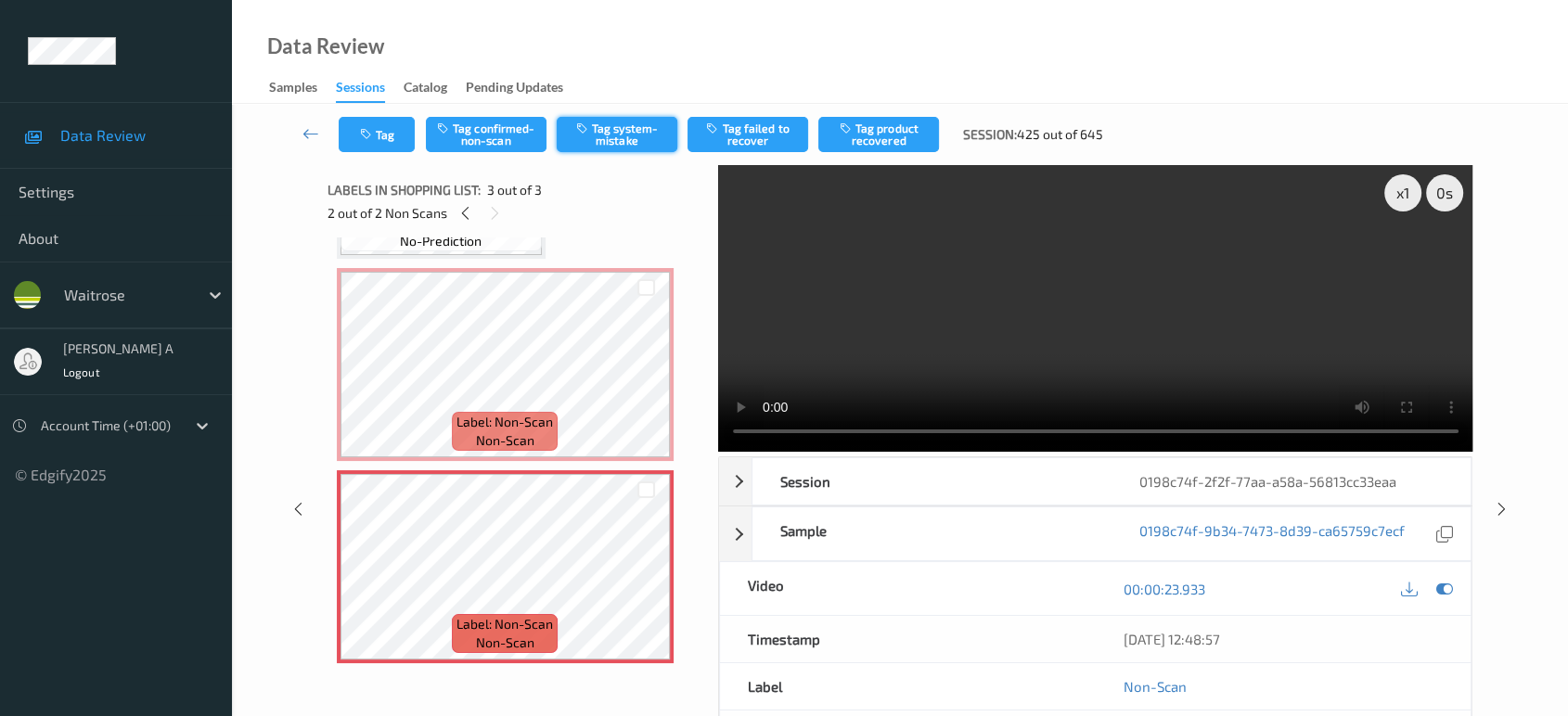
click at [641, 136] on button "Tag system-mistake" at bounding box center [617, 134] width 120 height 35
click at [392, 120] on button "Tag" at bounding box center [377, 134] width 76 height 35
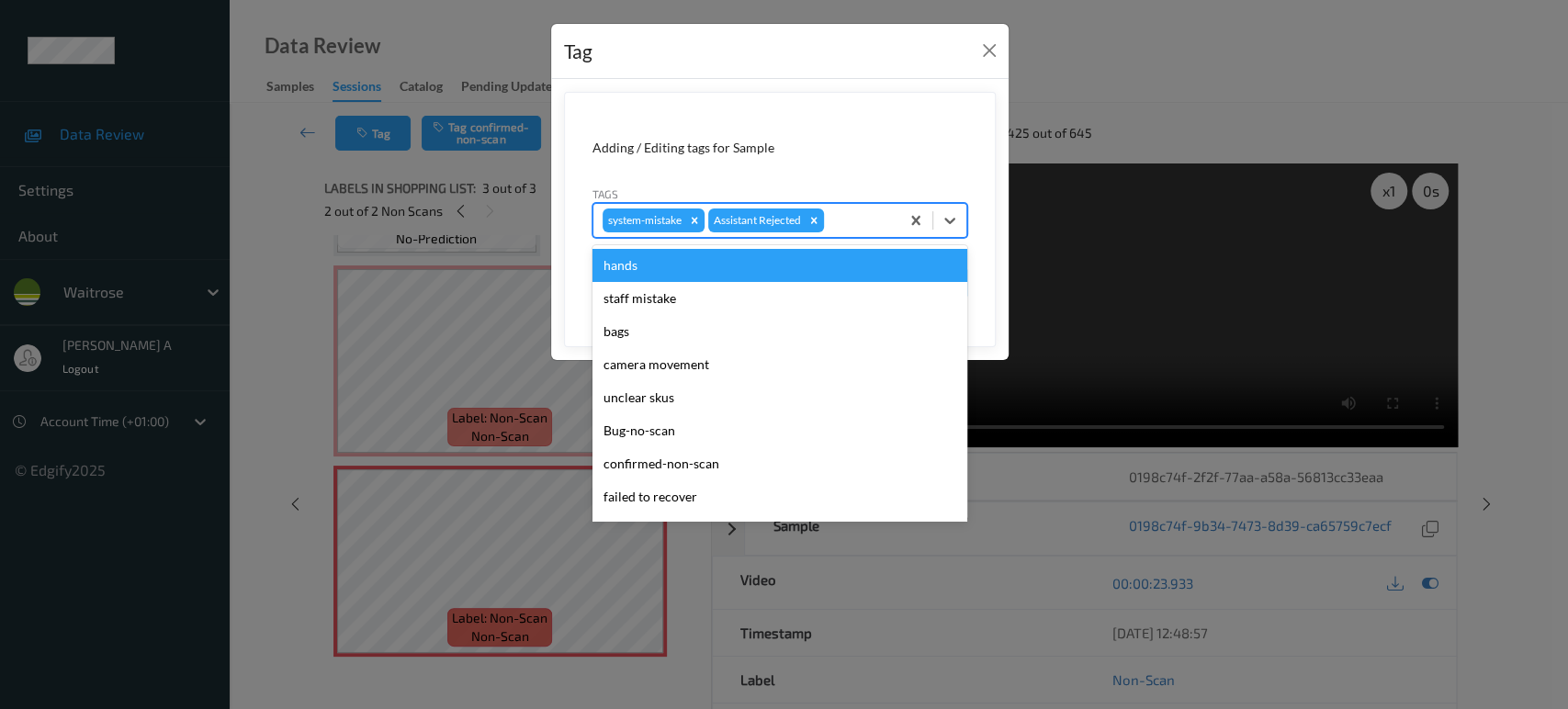
click at [841, 221] on div at bounding box center [858, 220] width 62 height 22
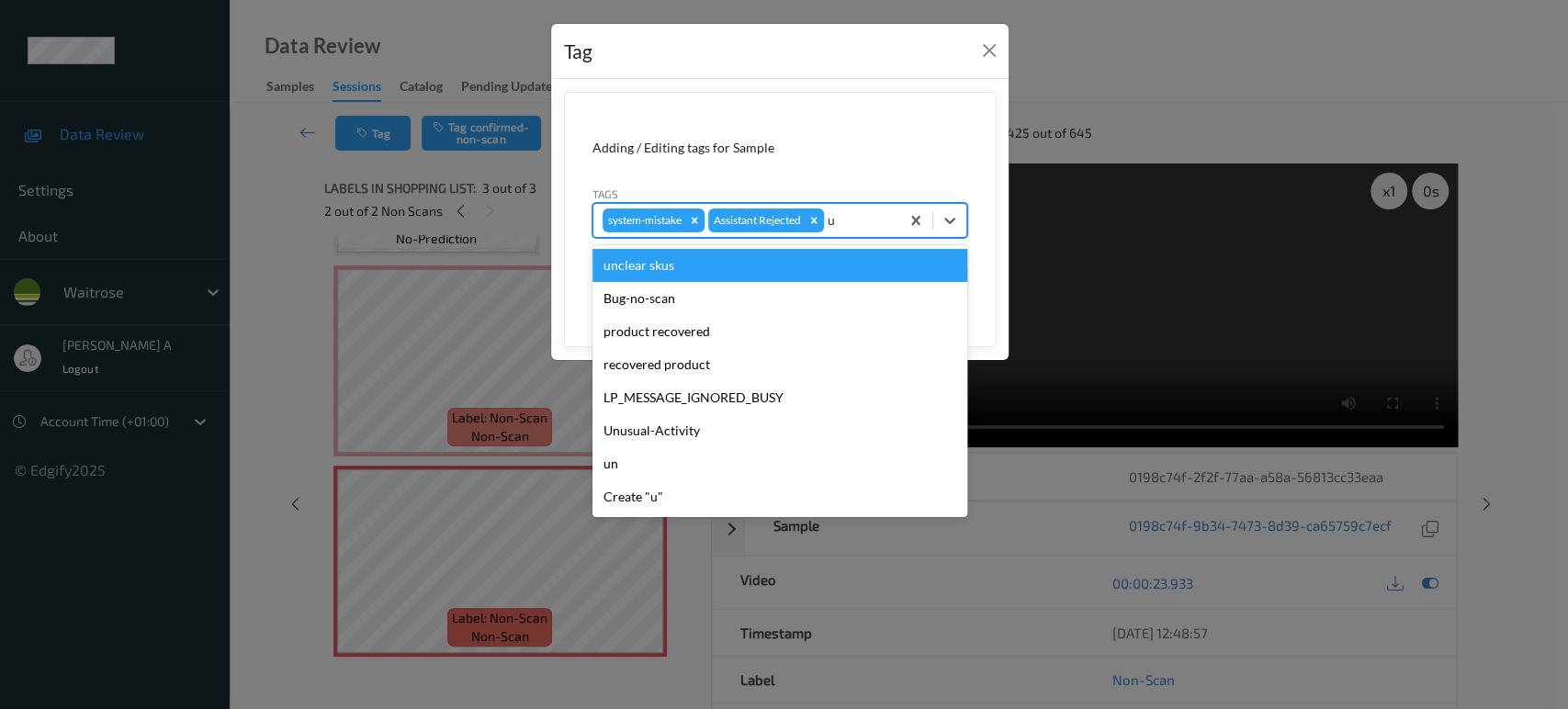
type input "un"
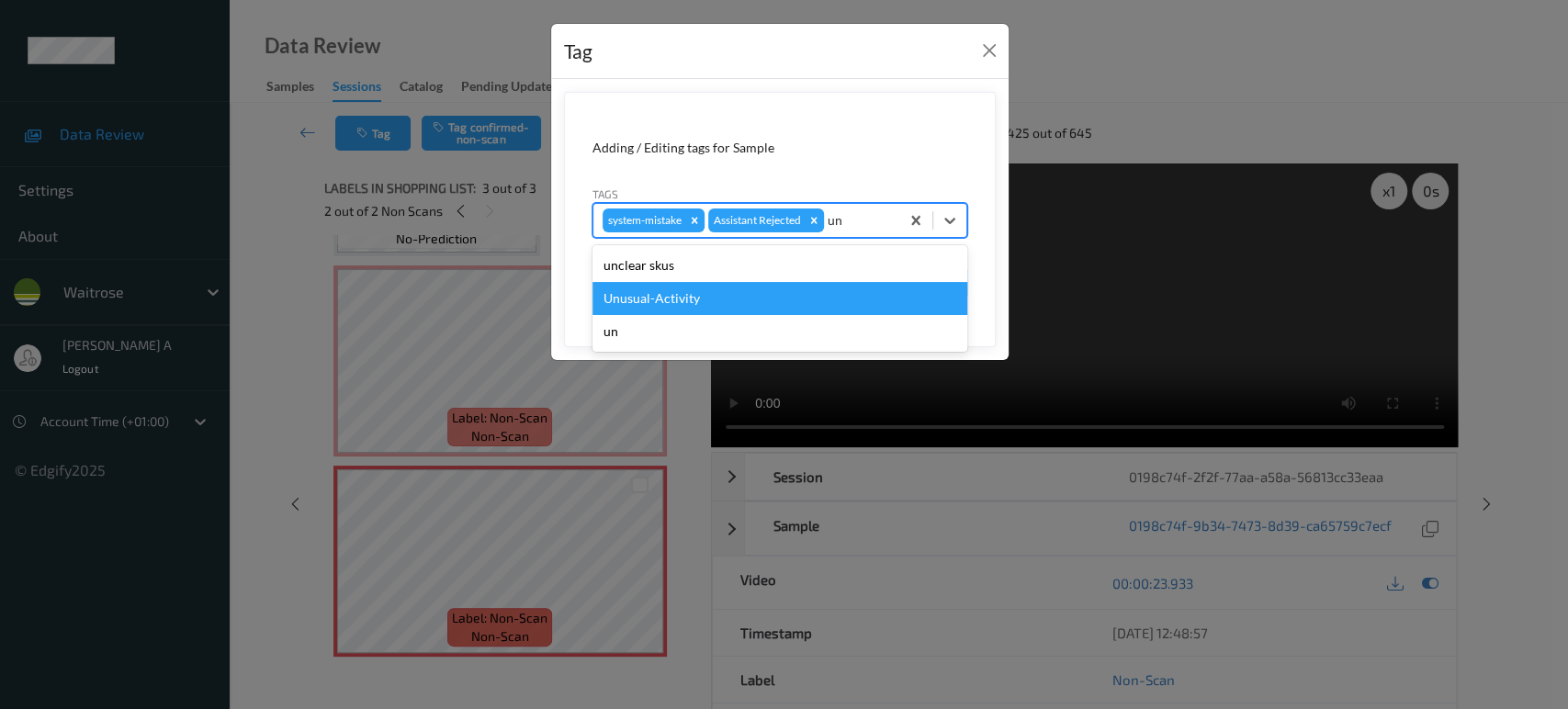
click at [704, 293] on div "Unusual-Activity" at bounding box center [780, 298] width 375 height 33
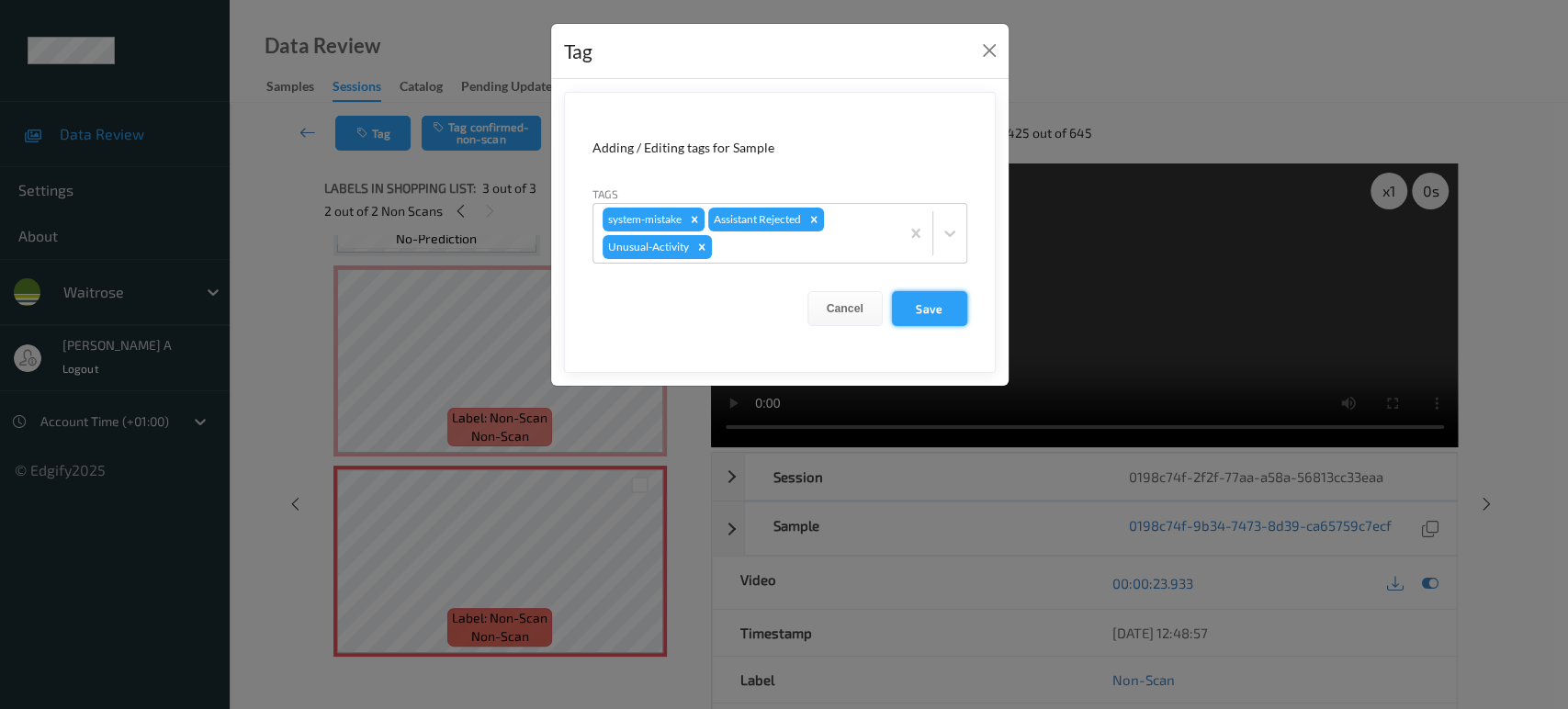
click at [926, 303] on button "Save" at bounding box center [930, 309] width 76 height 35
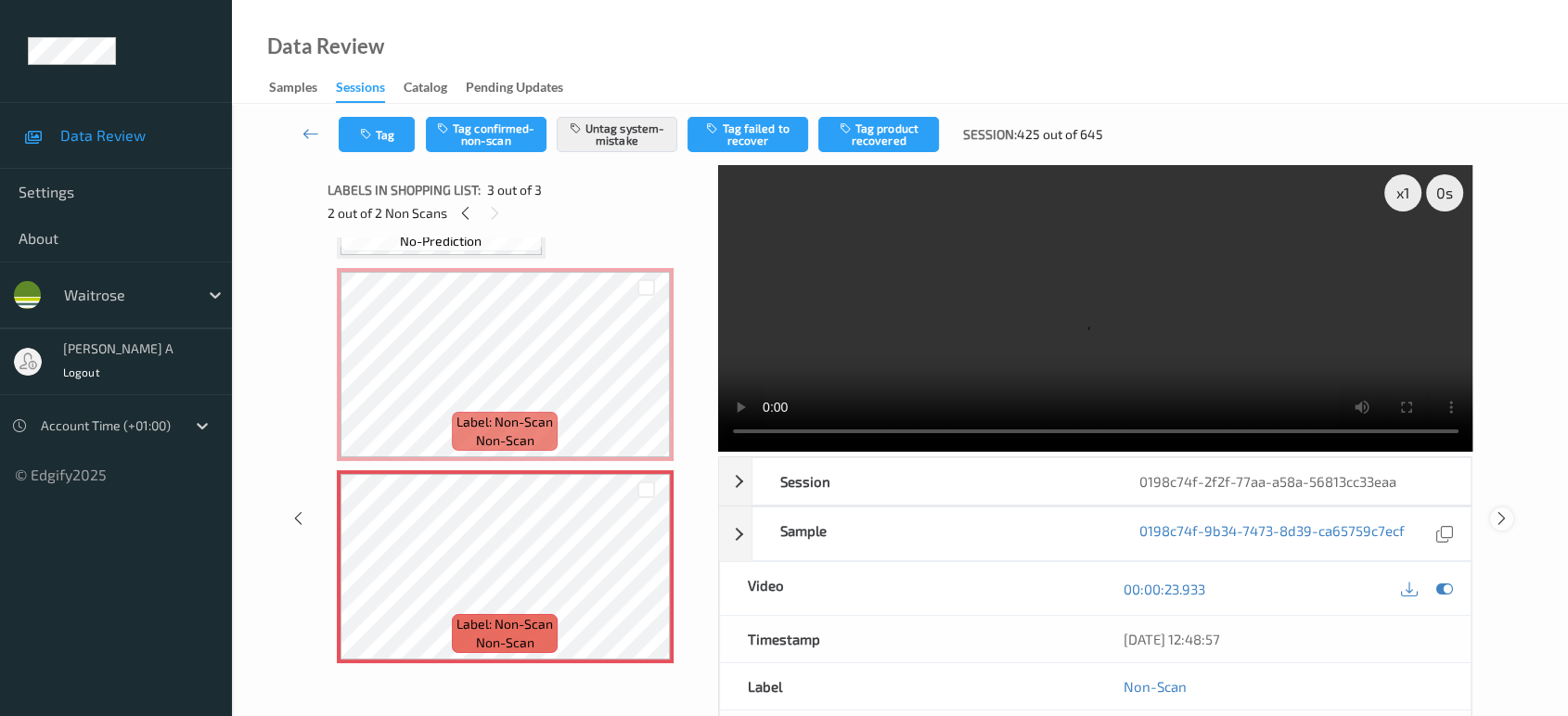
click at [1502, 515] on icon at bounding box center [1502, 517] width 16 height 17
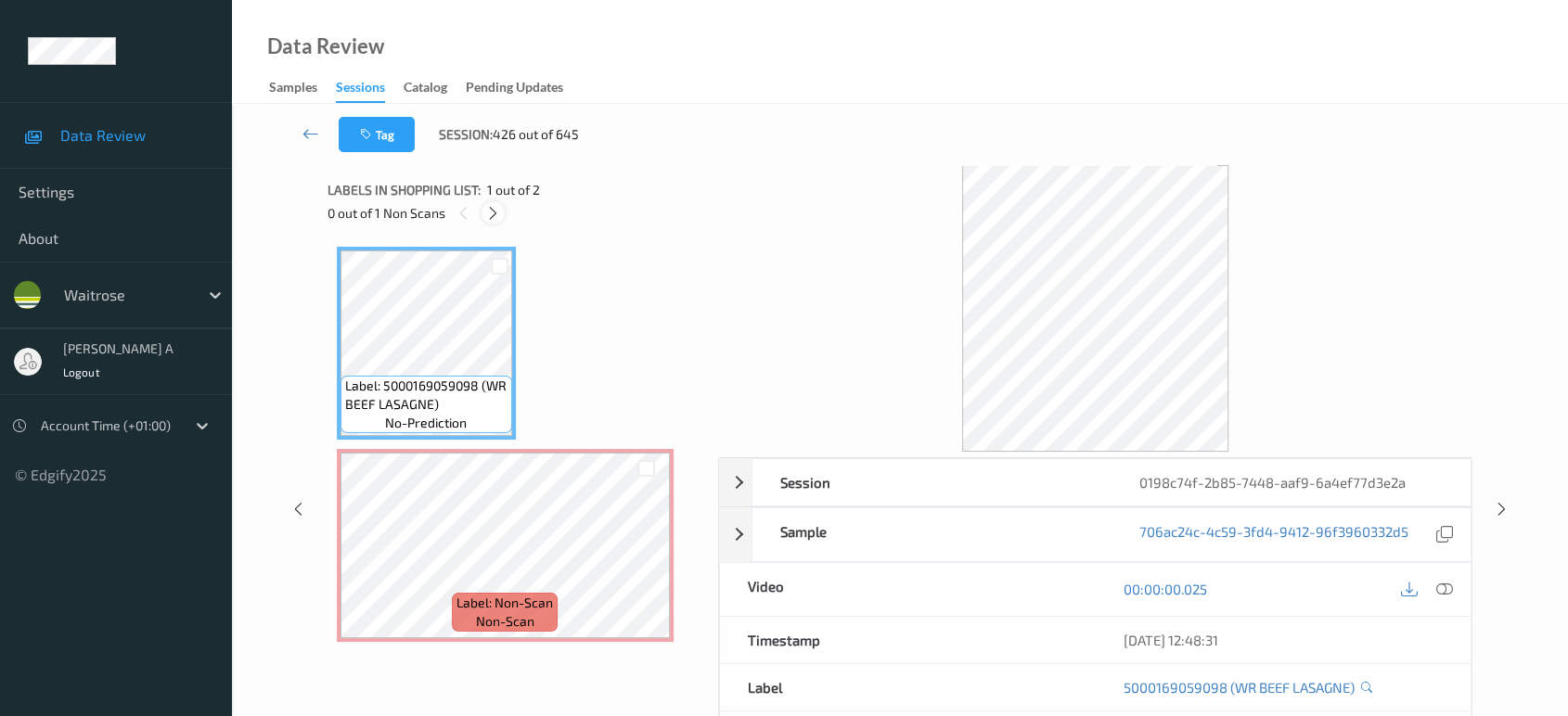
click at [498, 208] on icon at bounding box center [493, 213] width 16 height 17
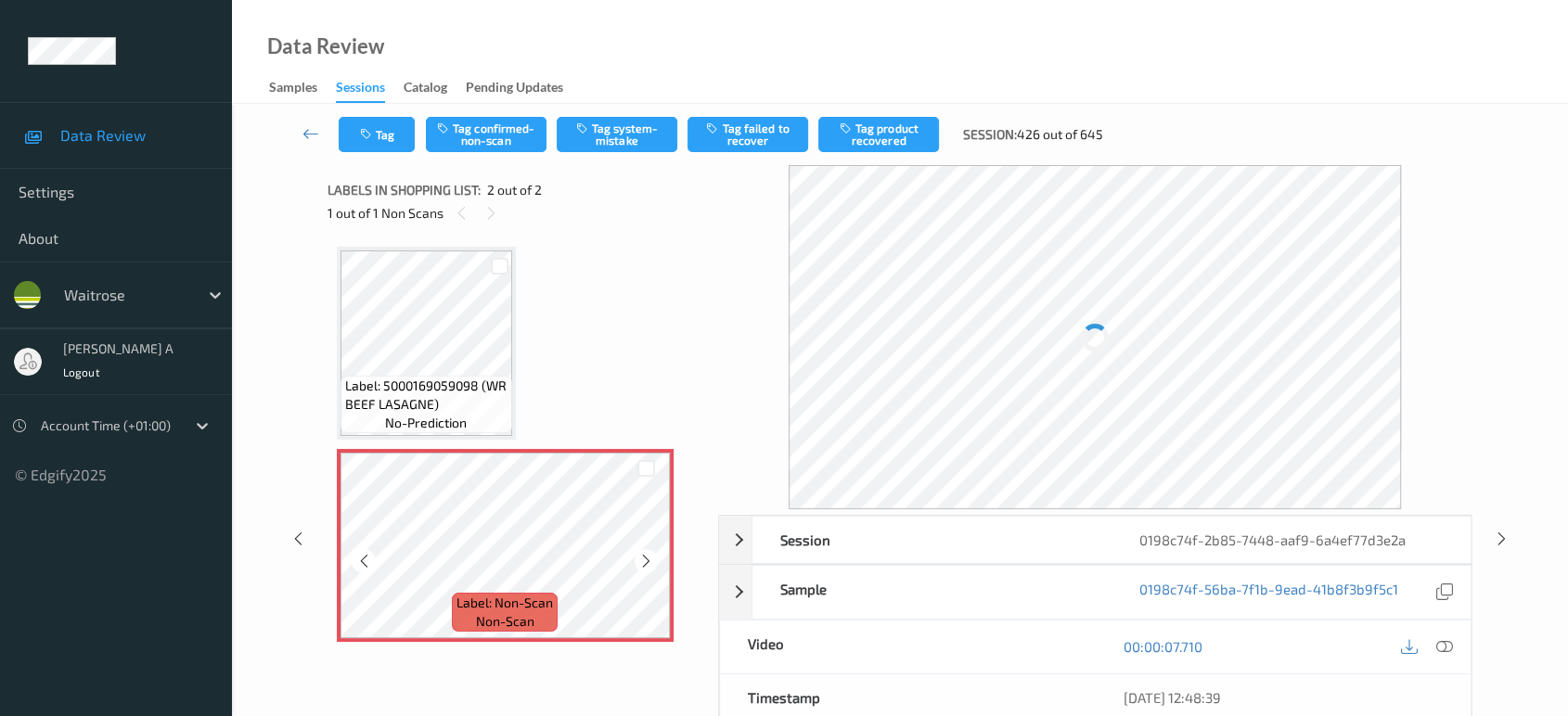
click at [648, 559] on icon at bounding box center [646, 560] width 16 height 17
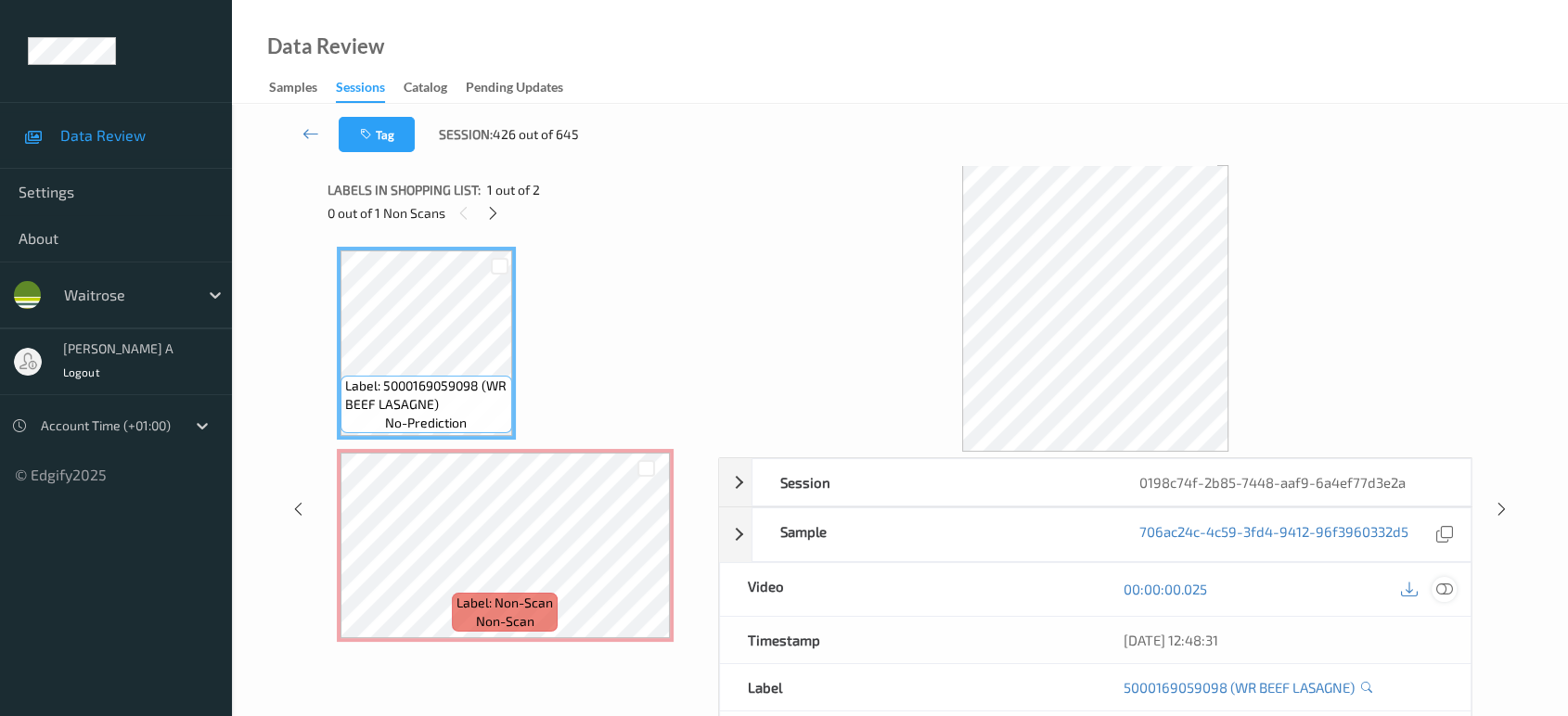
click at [1438, 584] on icon at bounding box center [1445, 589] width 17 height 17
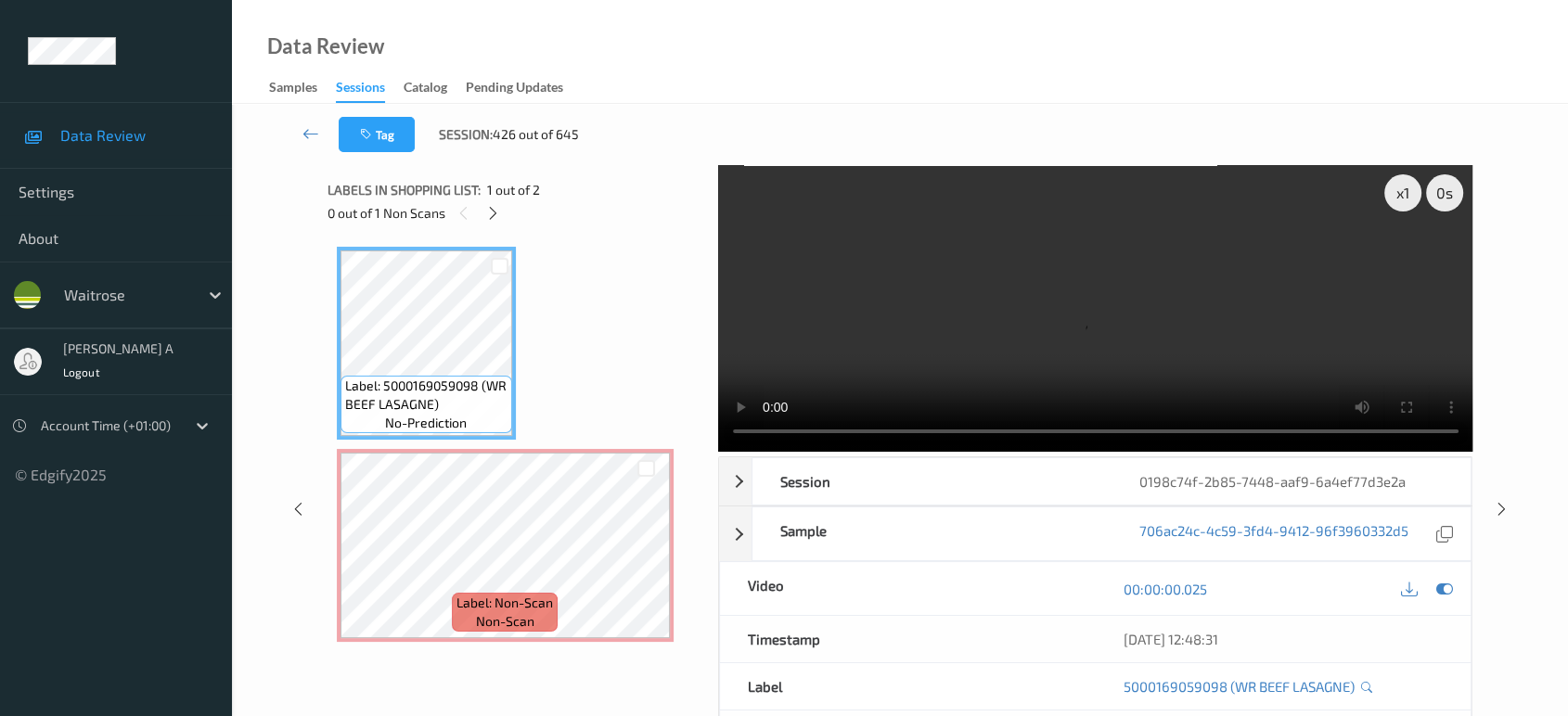
click at [1400, 263] on video at bounding box center [1096, 308] width 756 height 287
click at [1426, 332] on video at bounding box center [1096, 308] width 756 height 287
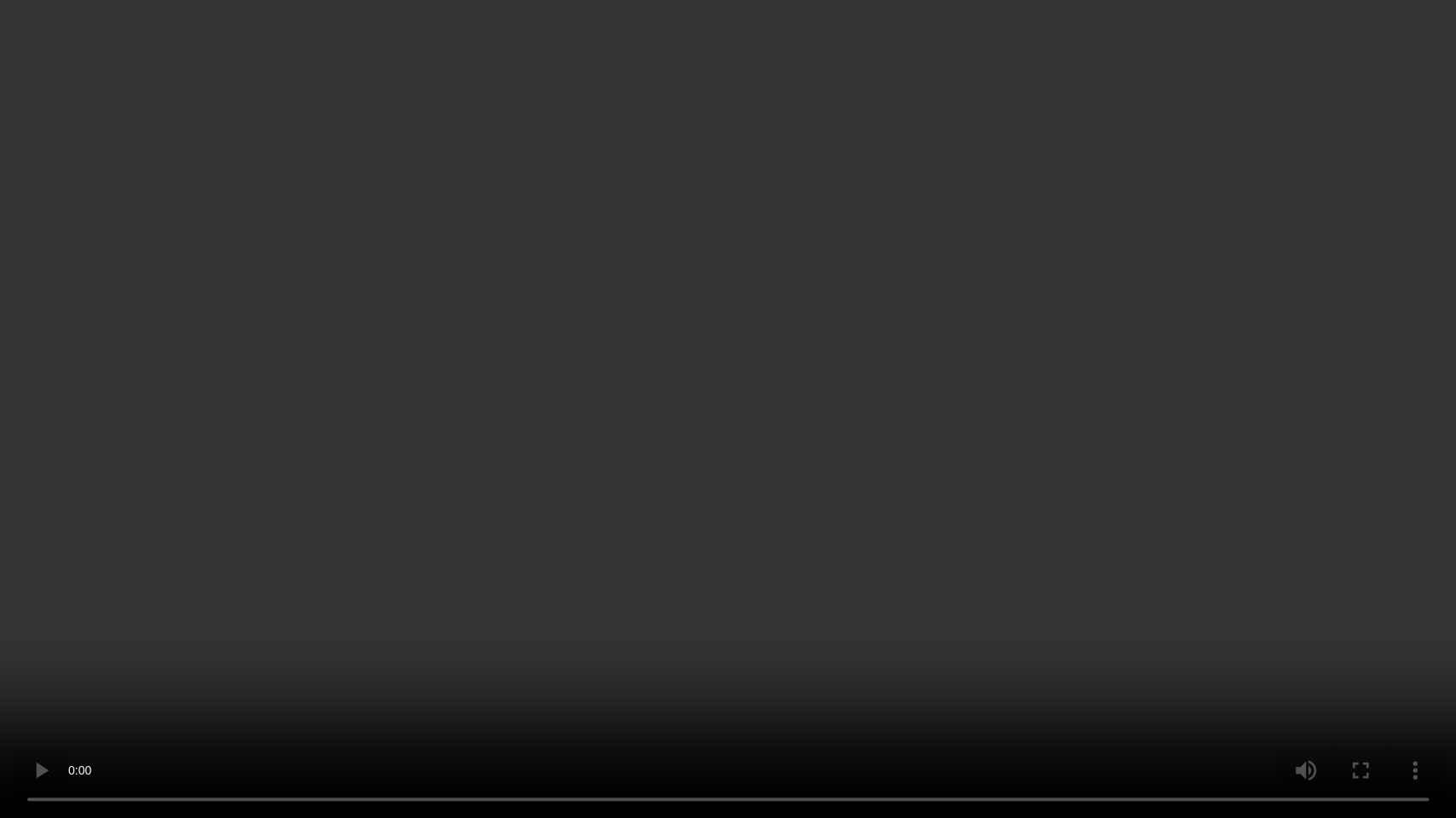
click at [880, 474] on video at bounding box center [728, 409] width 1456 height 818
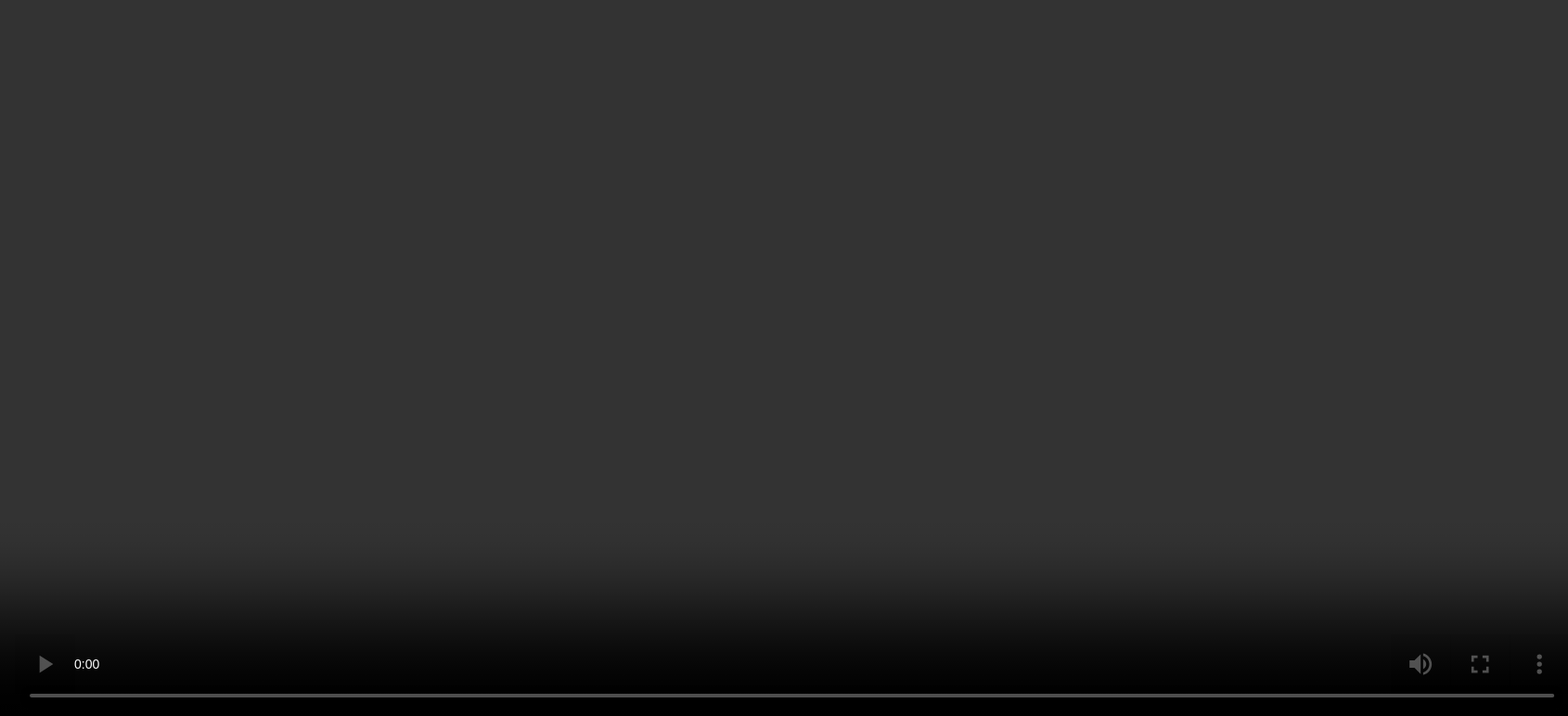
scroll to position [173, 0]
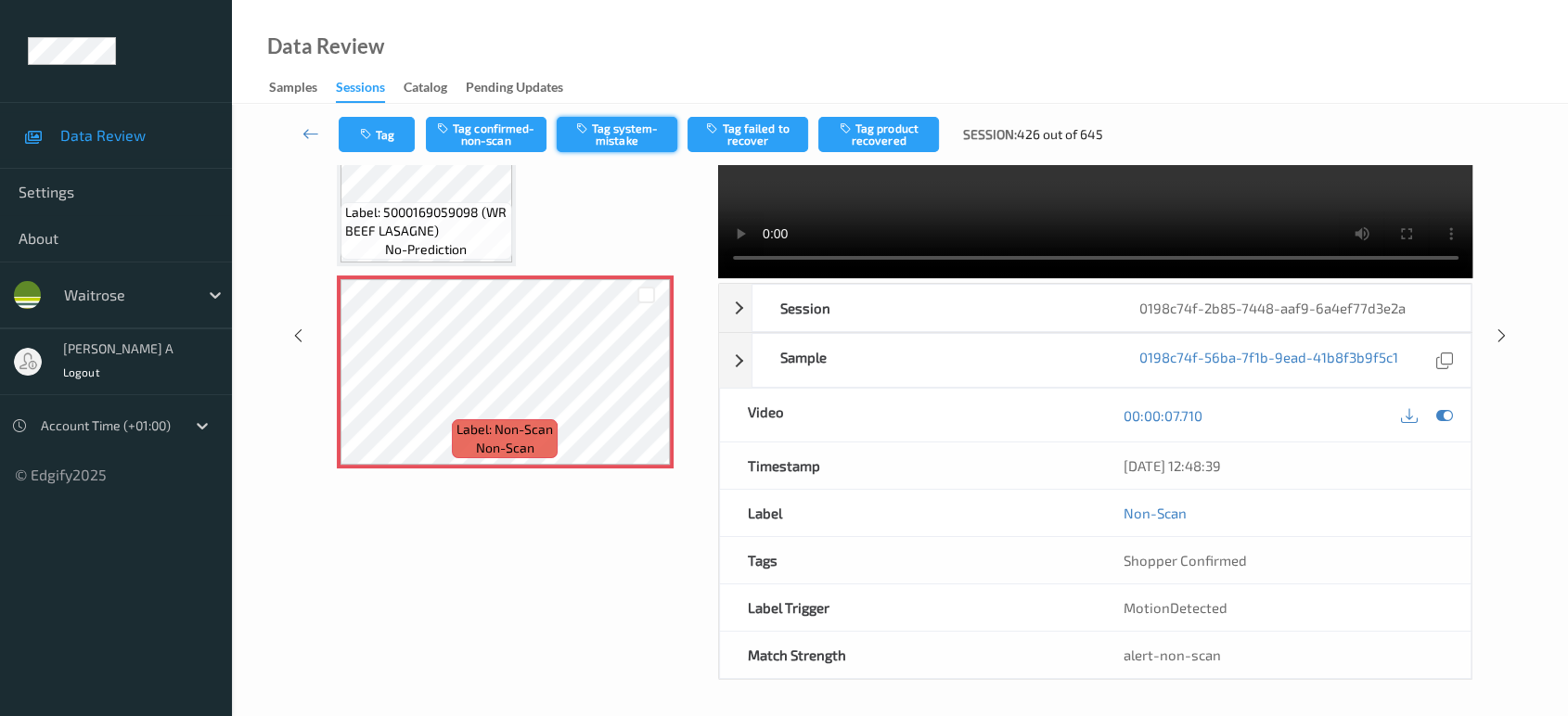
click at [592, 146] on button "Tag system-mistake" at bounding box center [617, 134] width 120 height 35
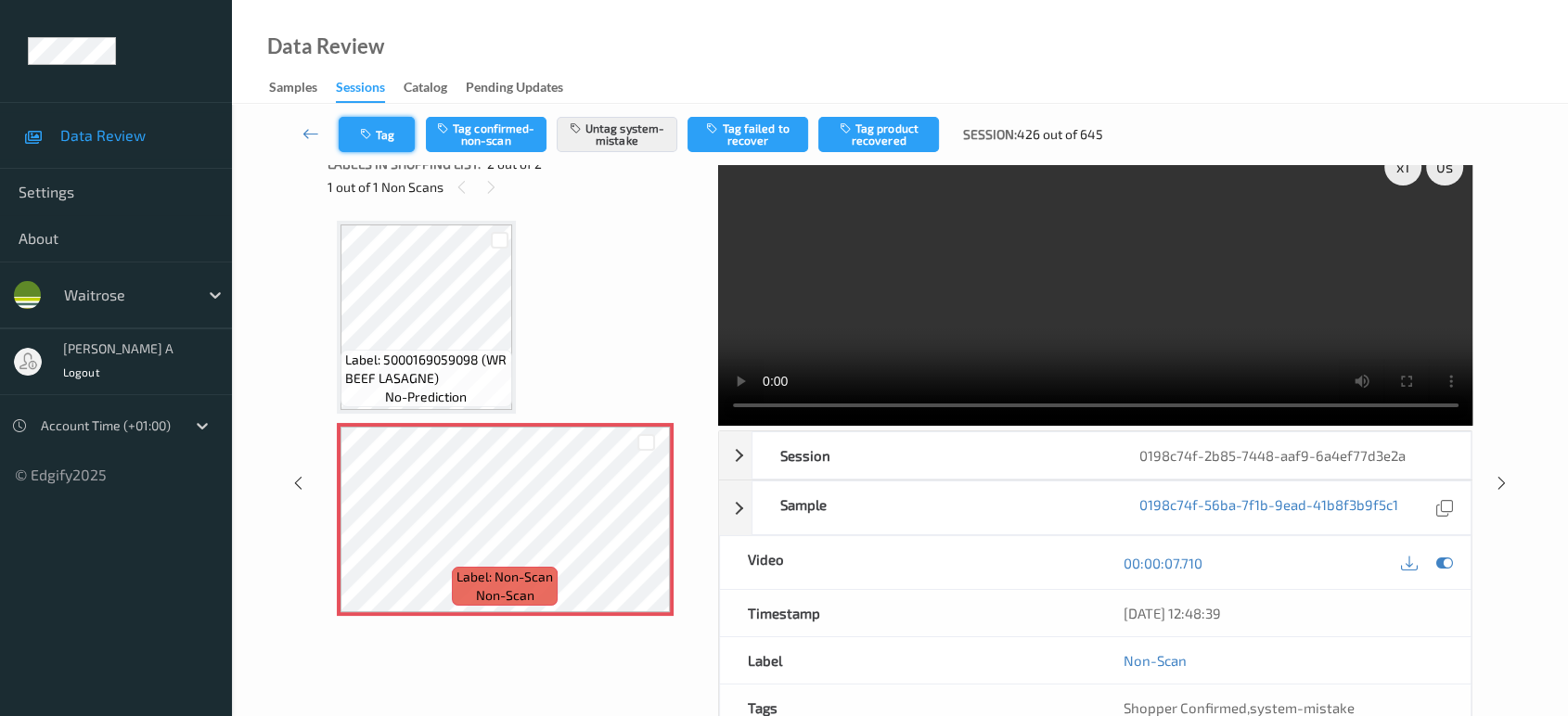
click at [366, 134] on icon "button" at bounding box center [368, 134] width 16 height 13
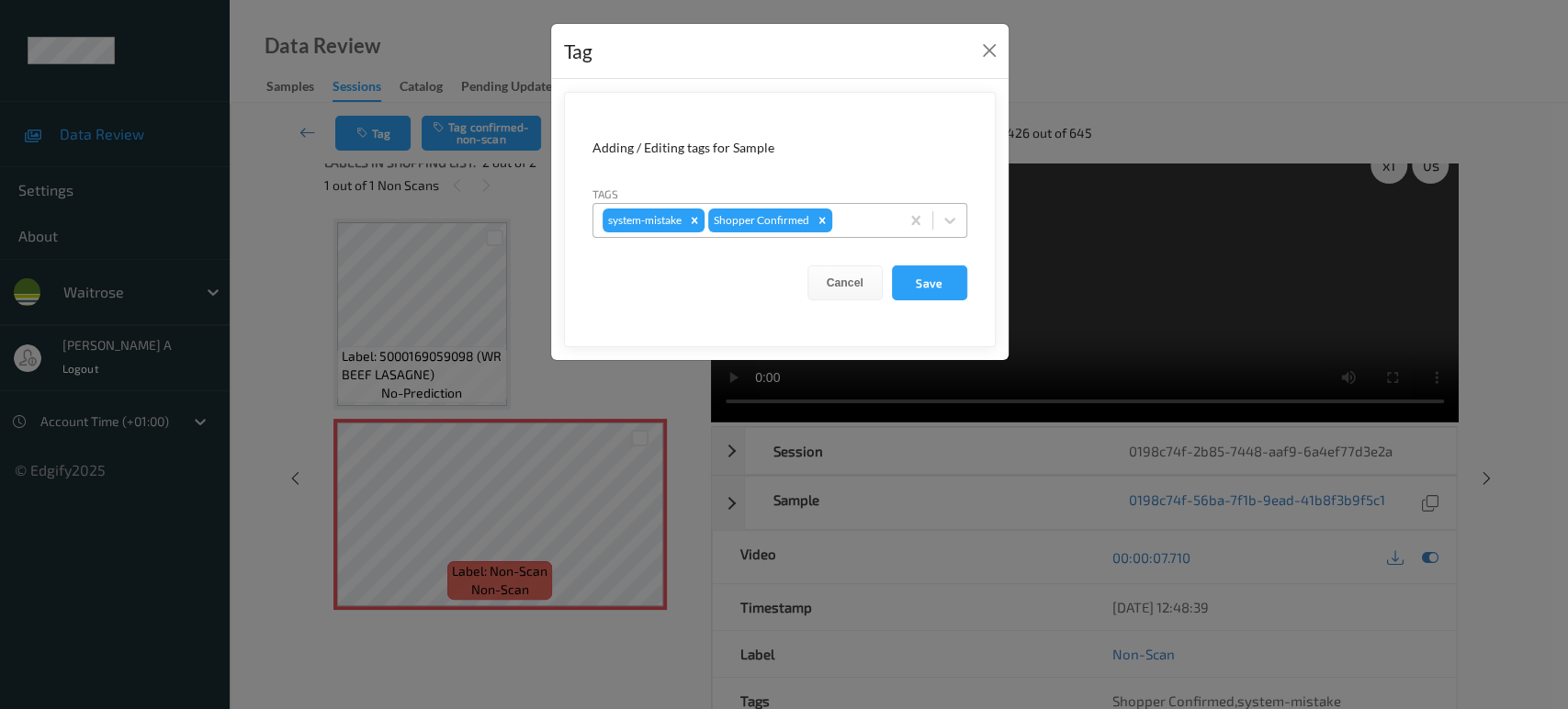
click at [860, 213] on div at bounding box center [863, 220] width 54 height 22
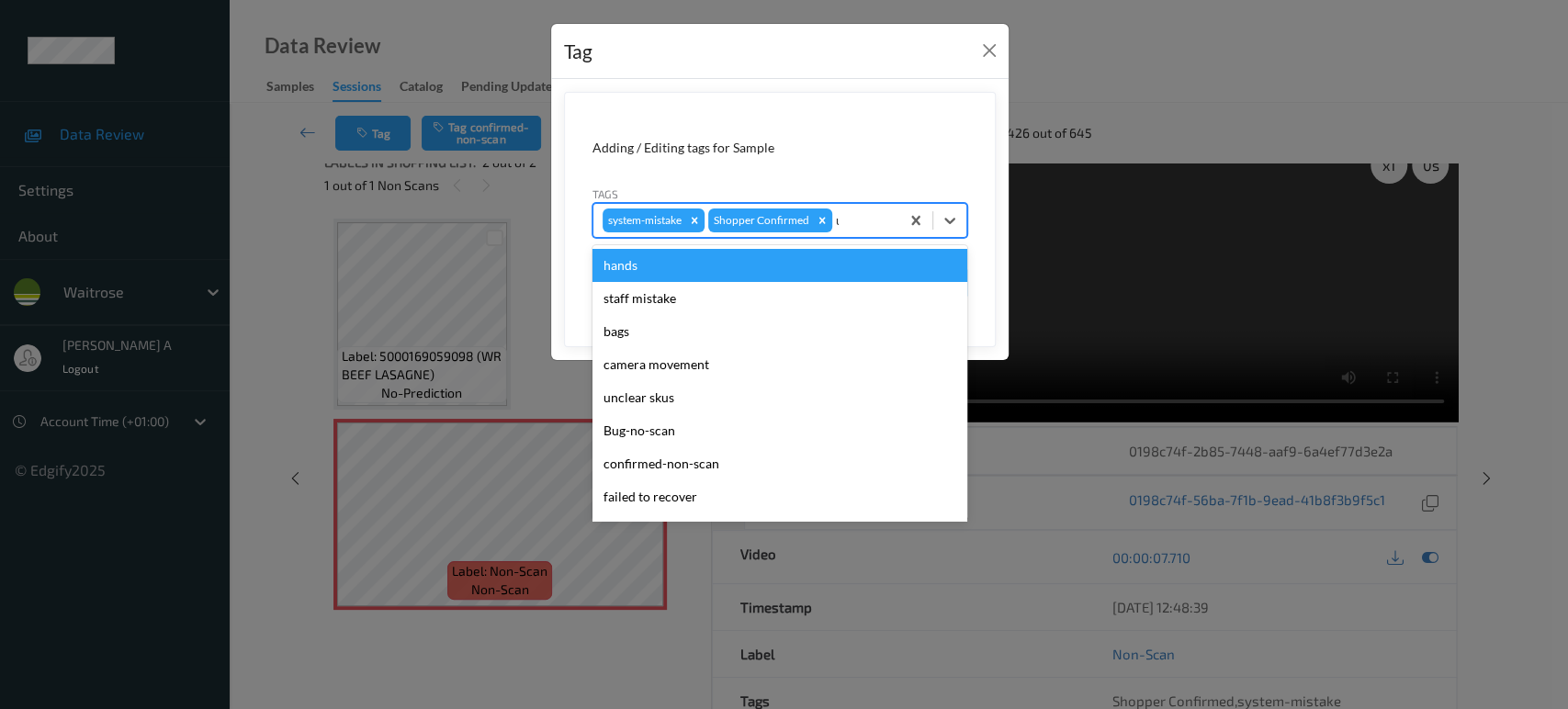
type input "un"
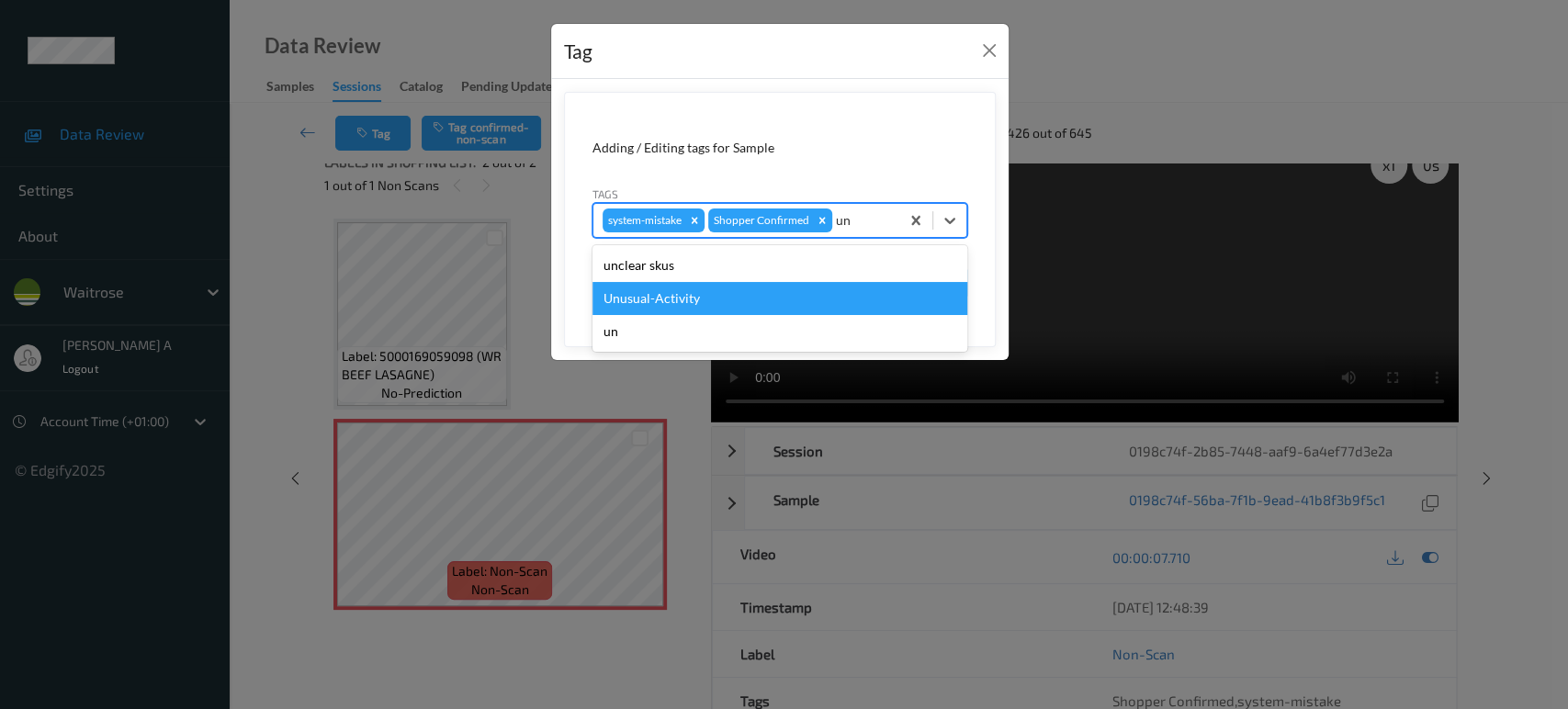
click at [745, 293] on div "Unusual-Activity" at bounding box center [780, 298] width 375 height 33
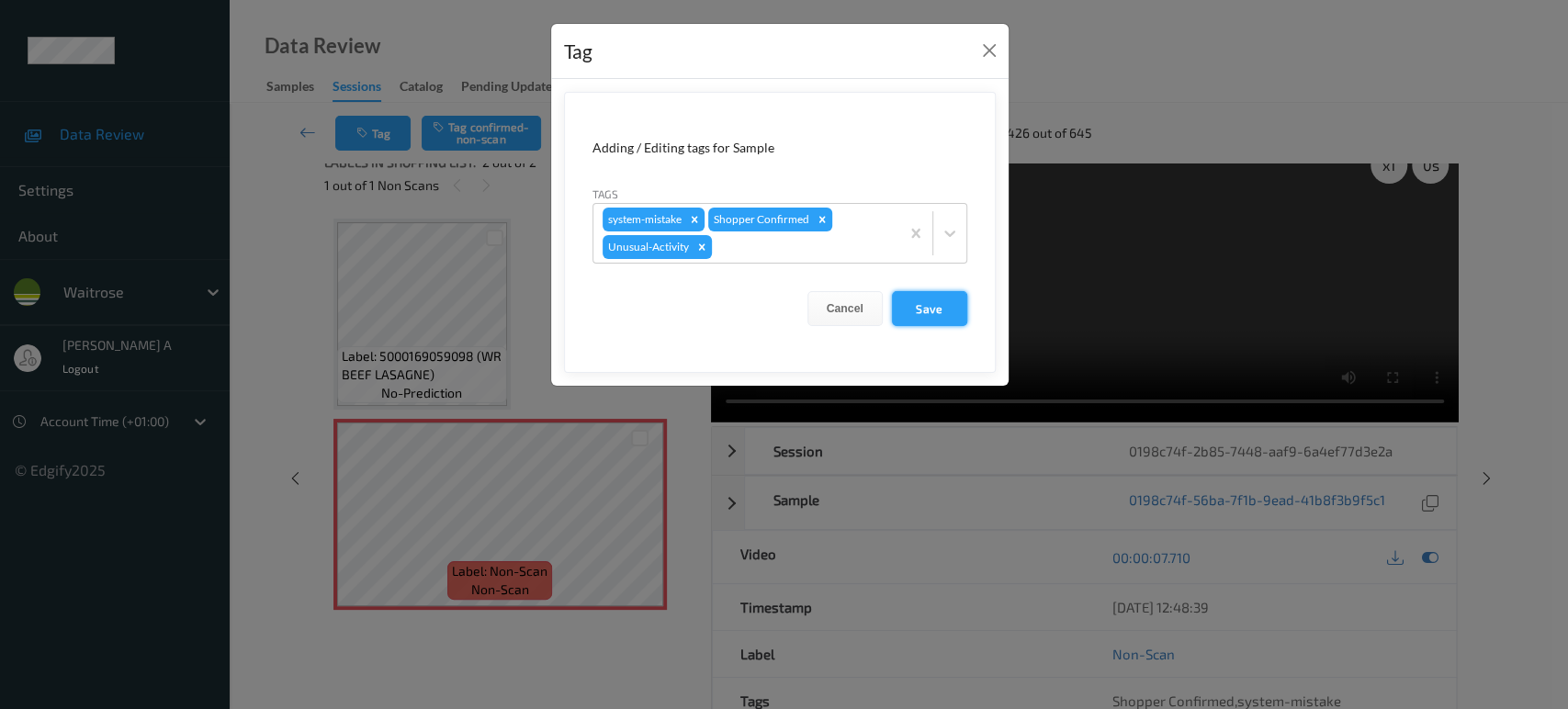
click at [918, 310] on button "Save" at bounding box center [930, 309] width 76 height 35
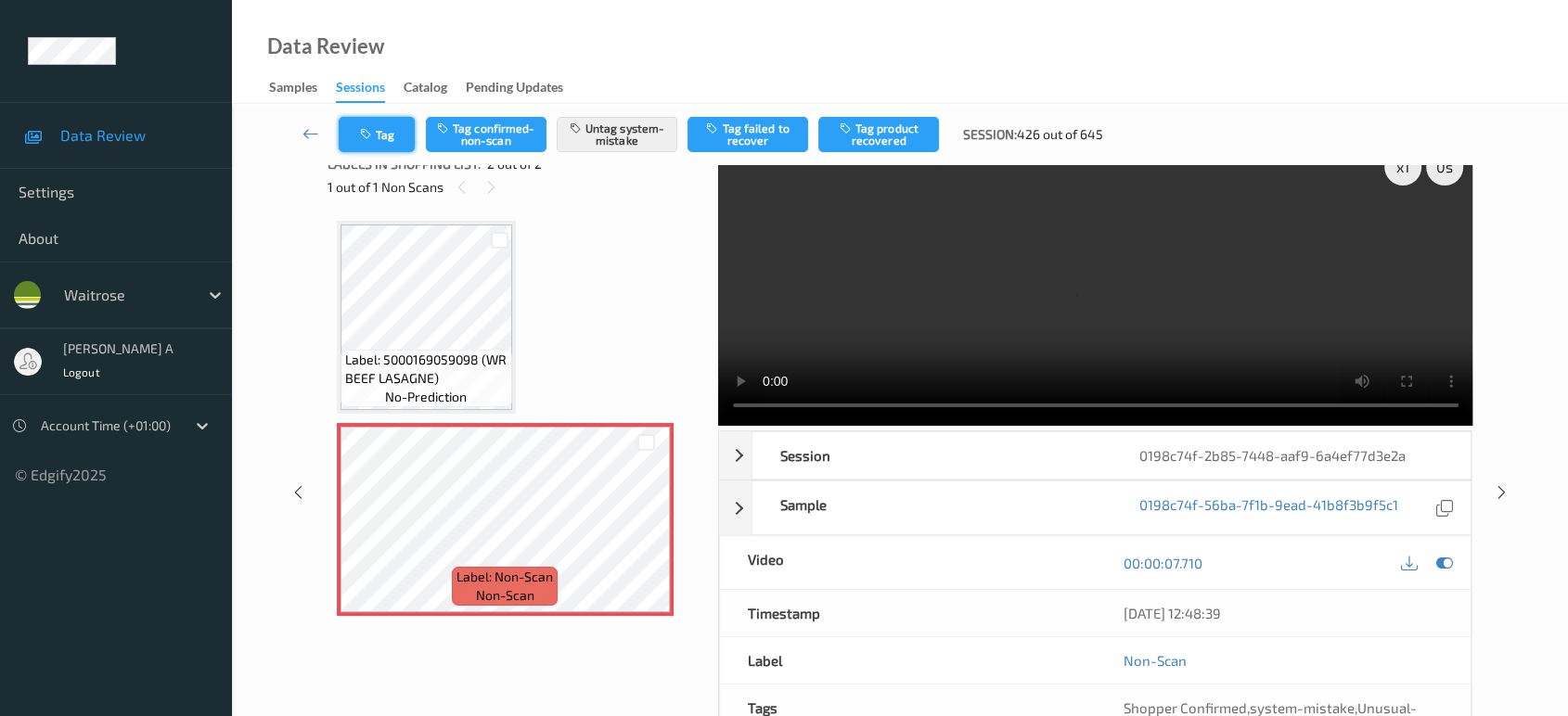
click at [385, 142] on button "Tag" at bounding box center [377, 134] width 76 height 35
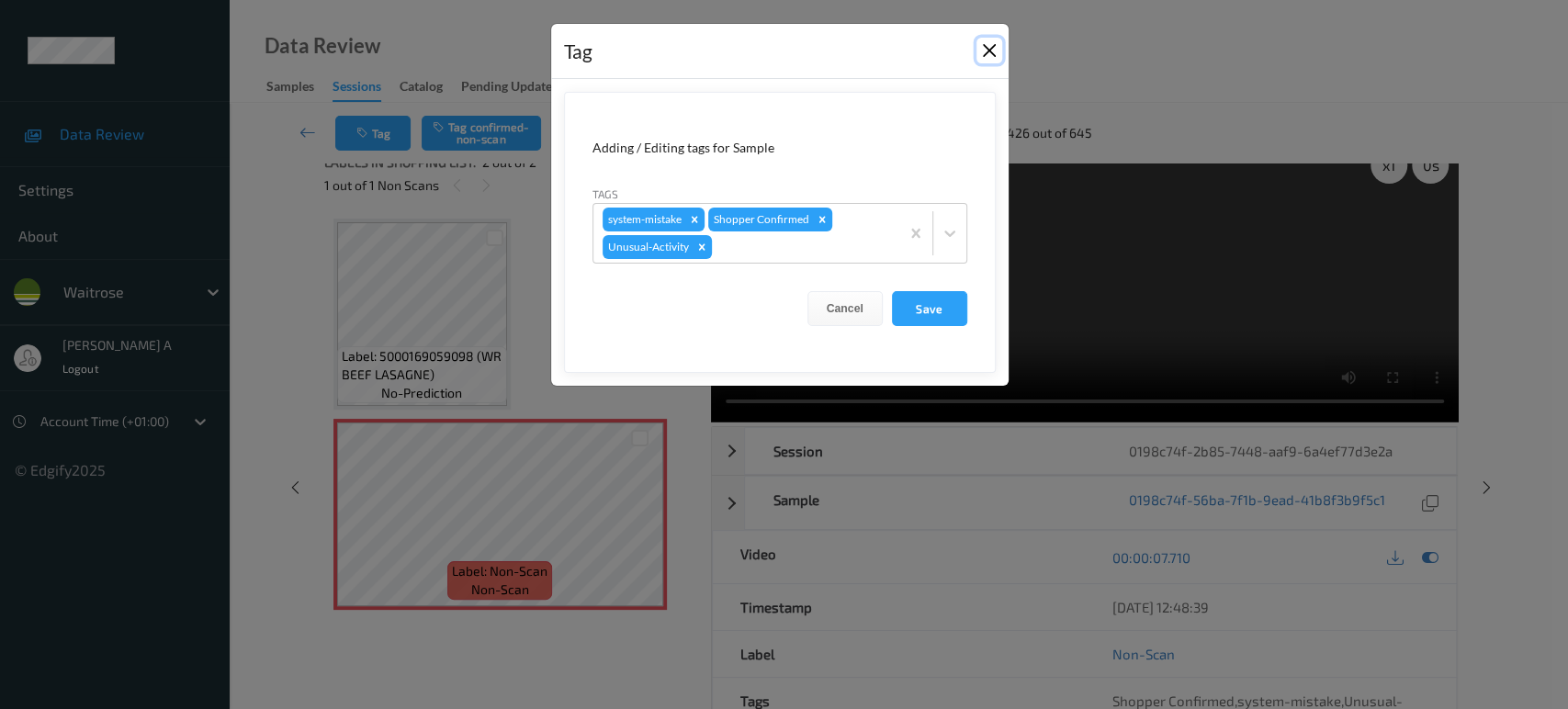
click at [984, 49] on button "Close" at bounding box center [989, 50] width 26 height 26
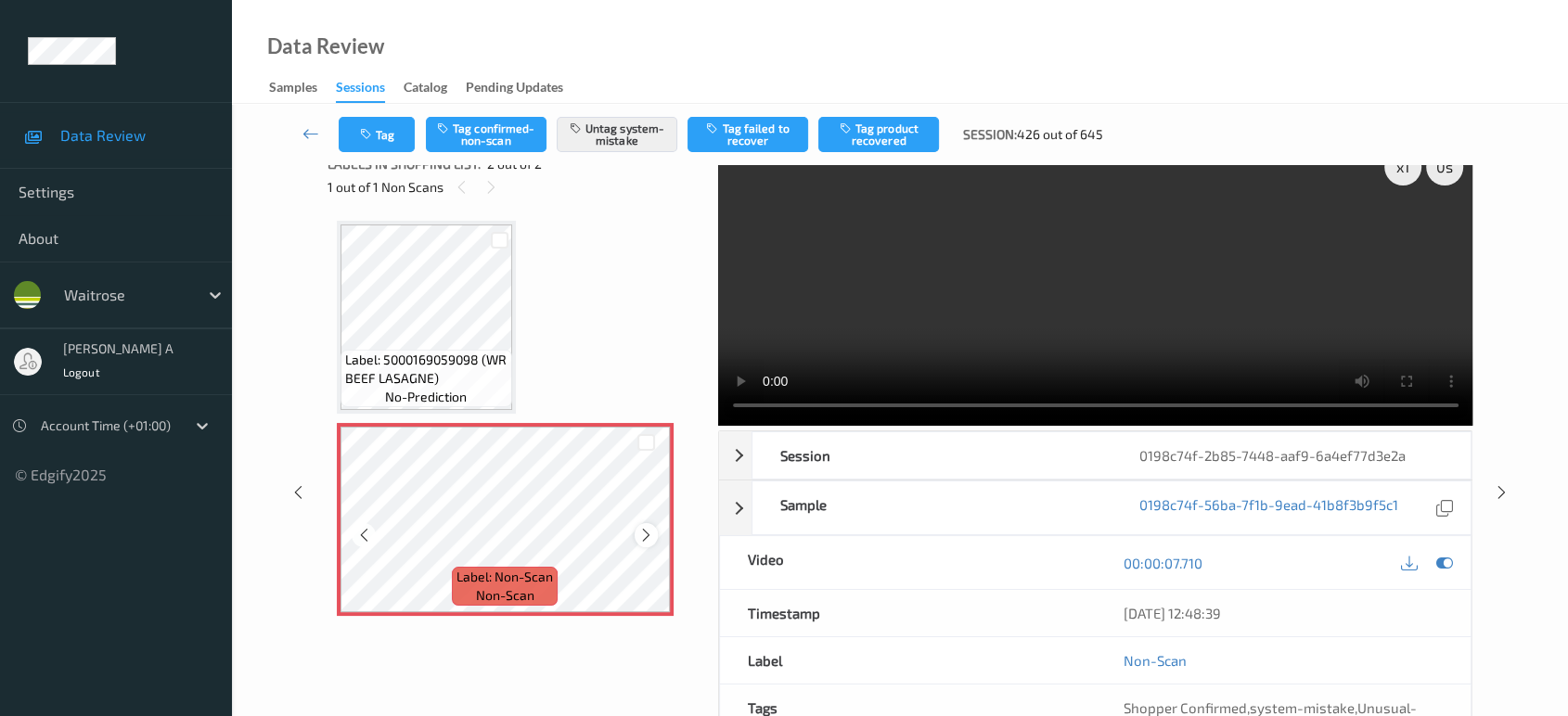
click at [645, 533] on icon at bounding box center [646, 535] width 16 height 17
click at [351, 135] on button "Tag" at bounding box center [377, 134] width 76 height 35
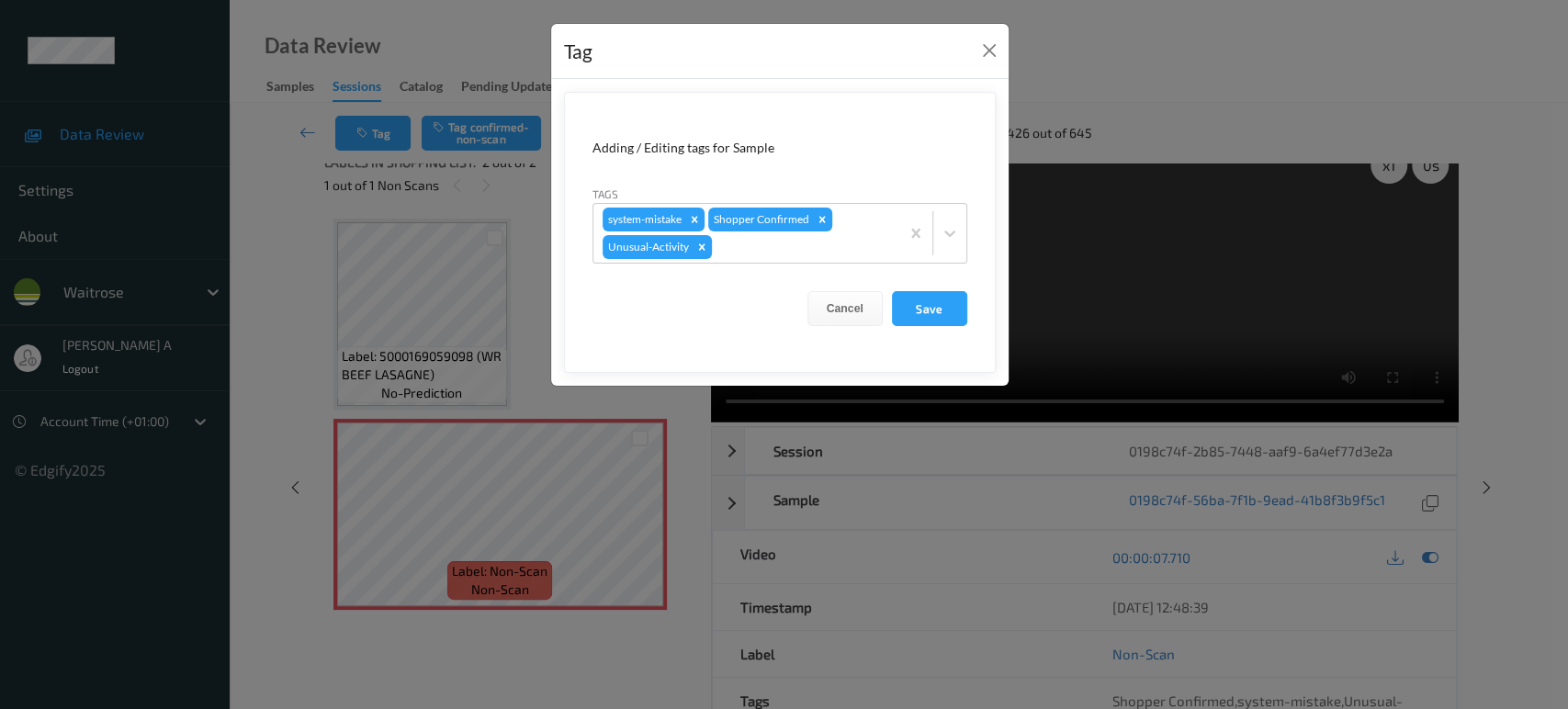
click at [1001, 50] on div "Tag" at bounding box center [780, 52] width 457 height 56
click at [992, 54] on button "Close" at bounding box center [989, 50] width 26 height 26
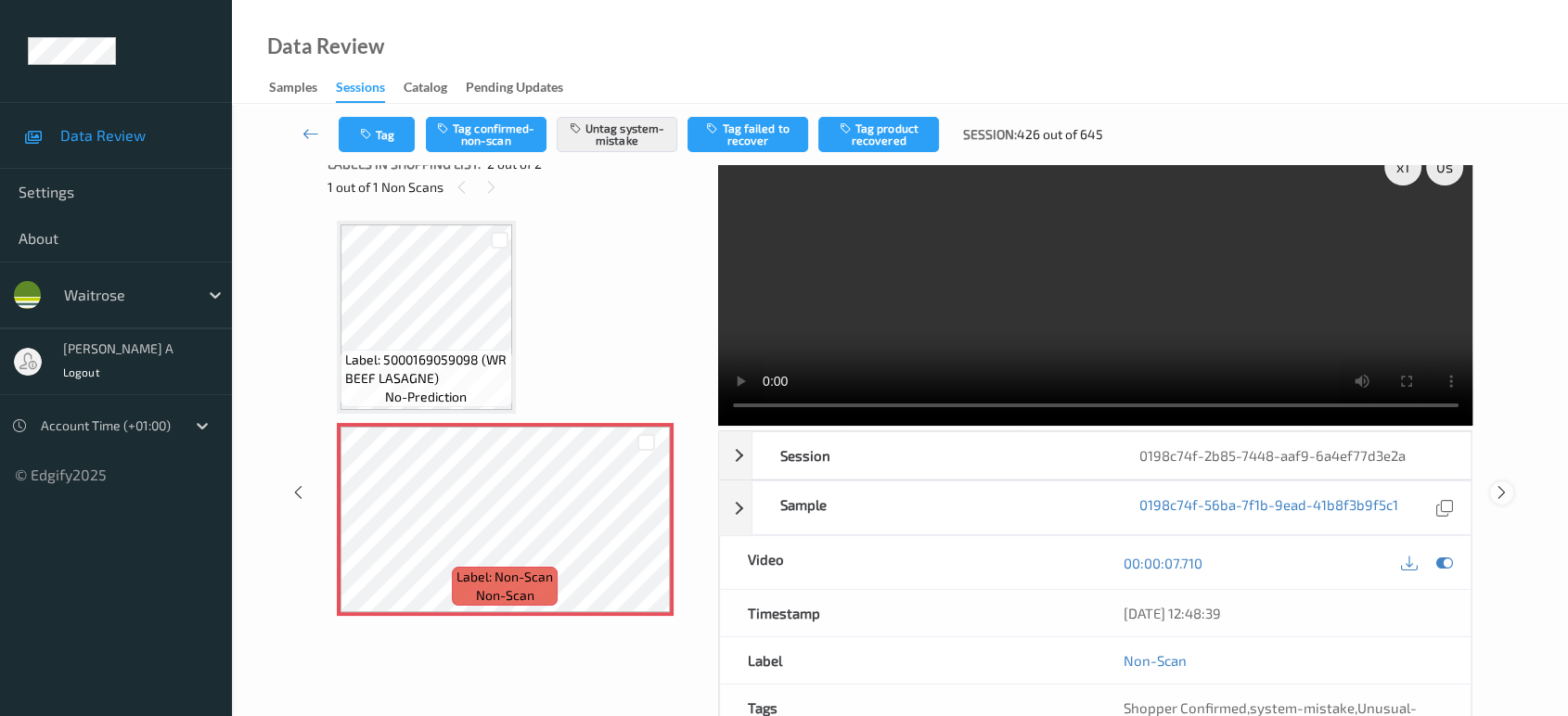
click at [1498, 486] on icon at bounding box center [1502, 492] width 16 height 17
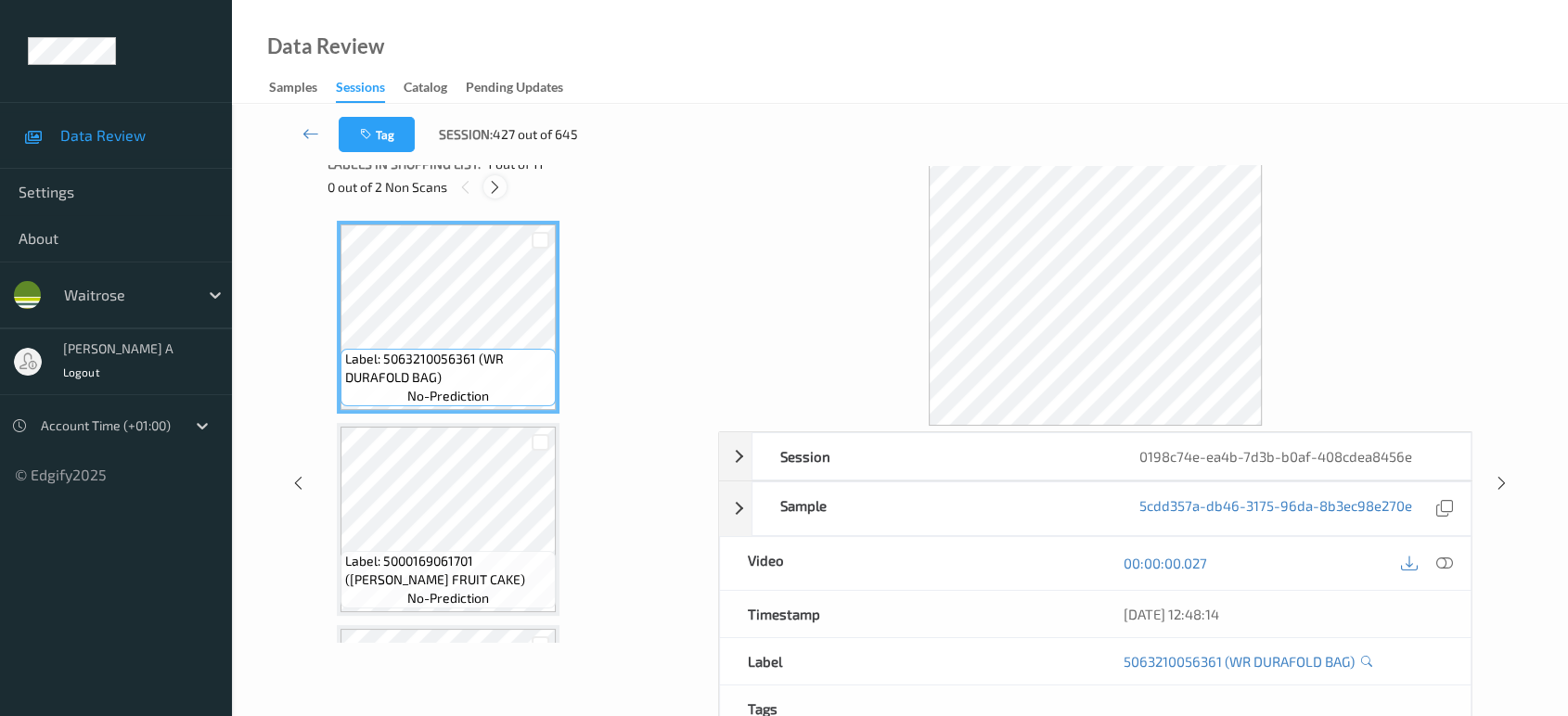
click at [505, 180] on div at bounding box center [495, 187] width 23 height 23
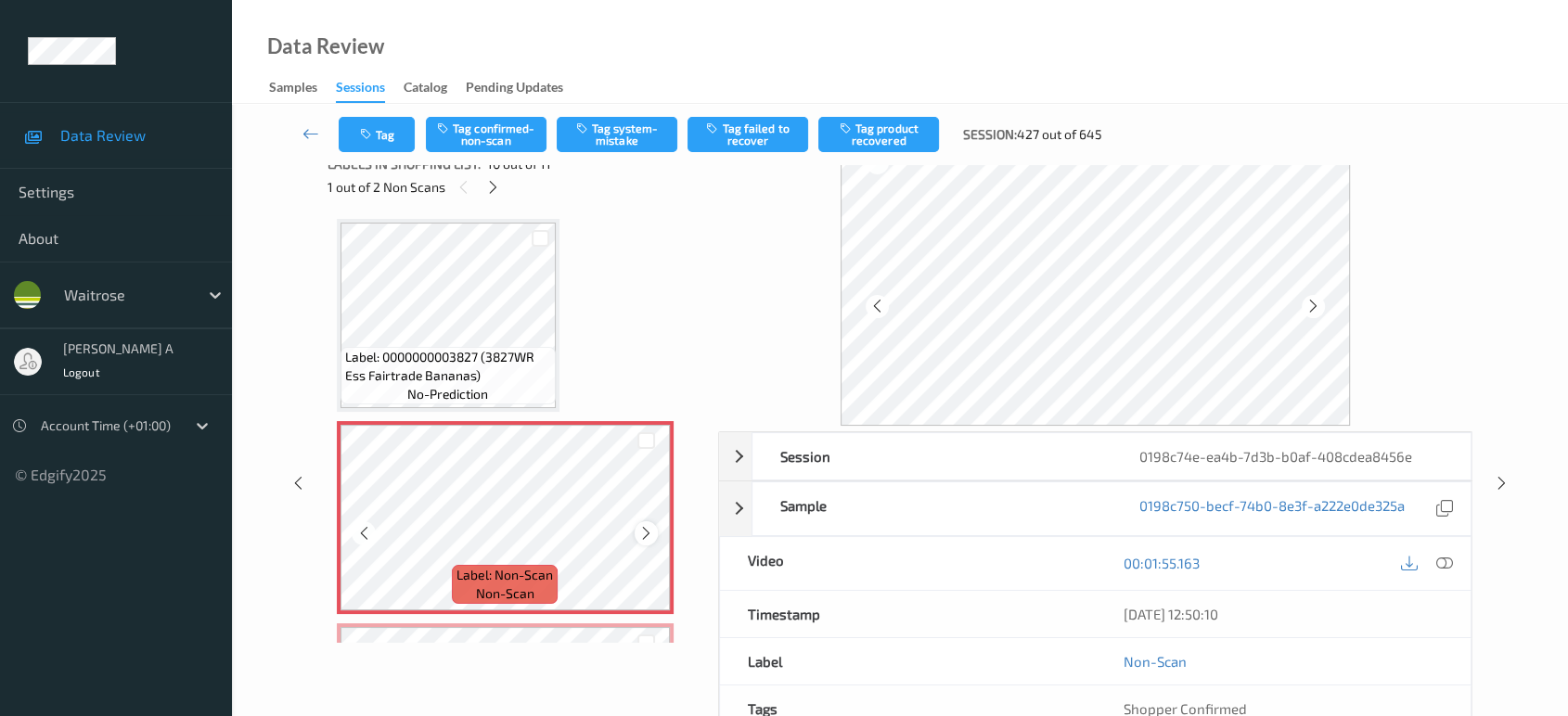
click at [640, 525] on icon at bounding box center [646, 533] width 16 height 17
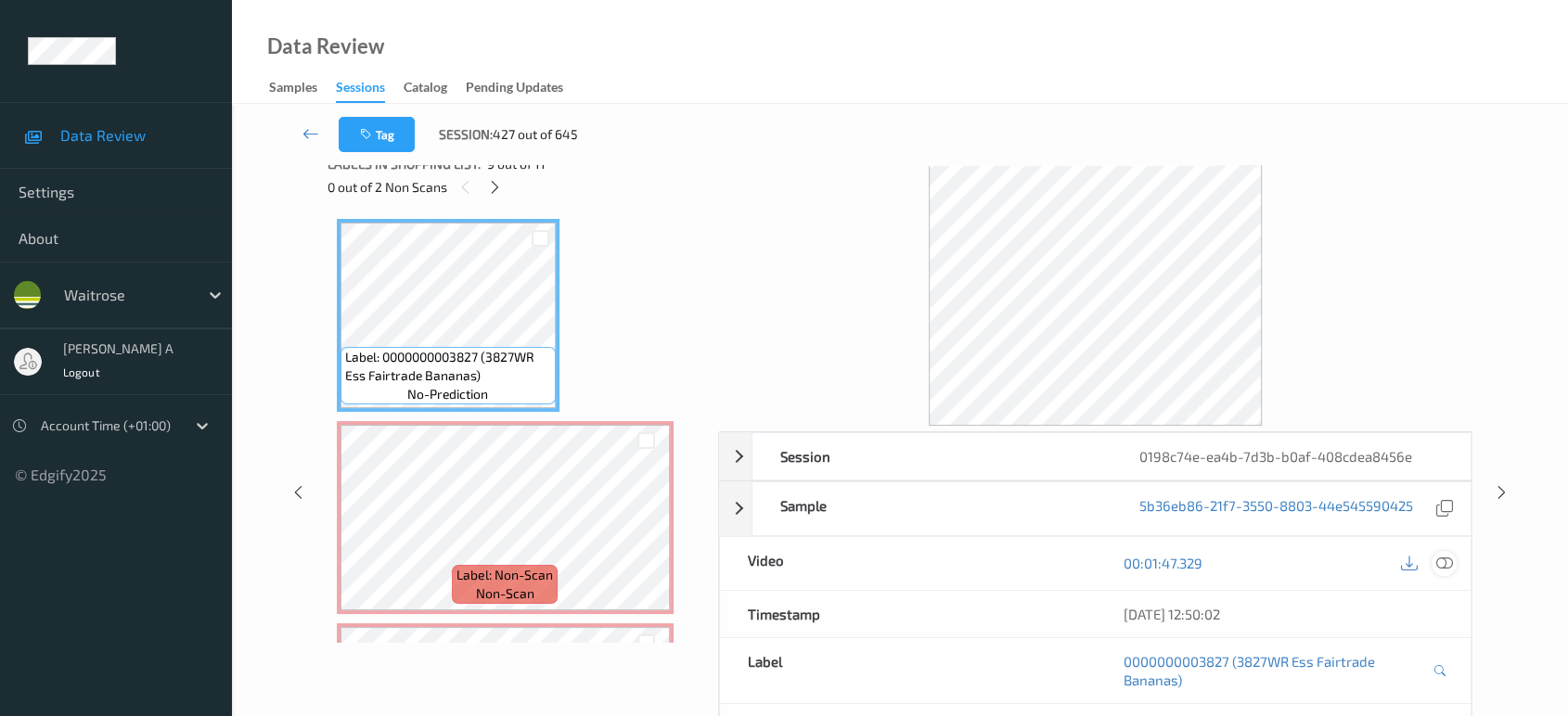
click at [1445, 568] on icon at bounding box center [1445, 562] width 17 height 17
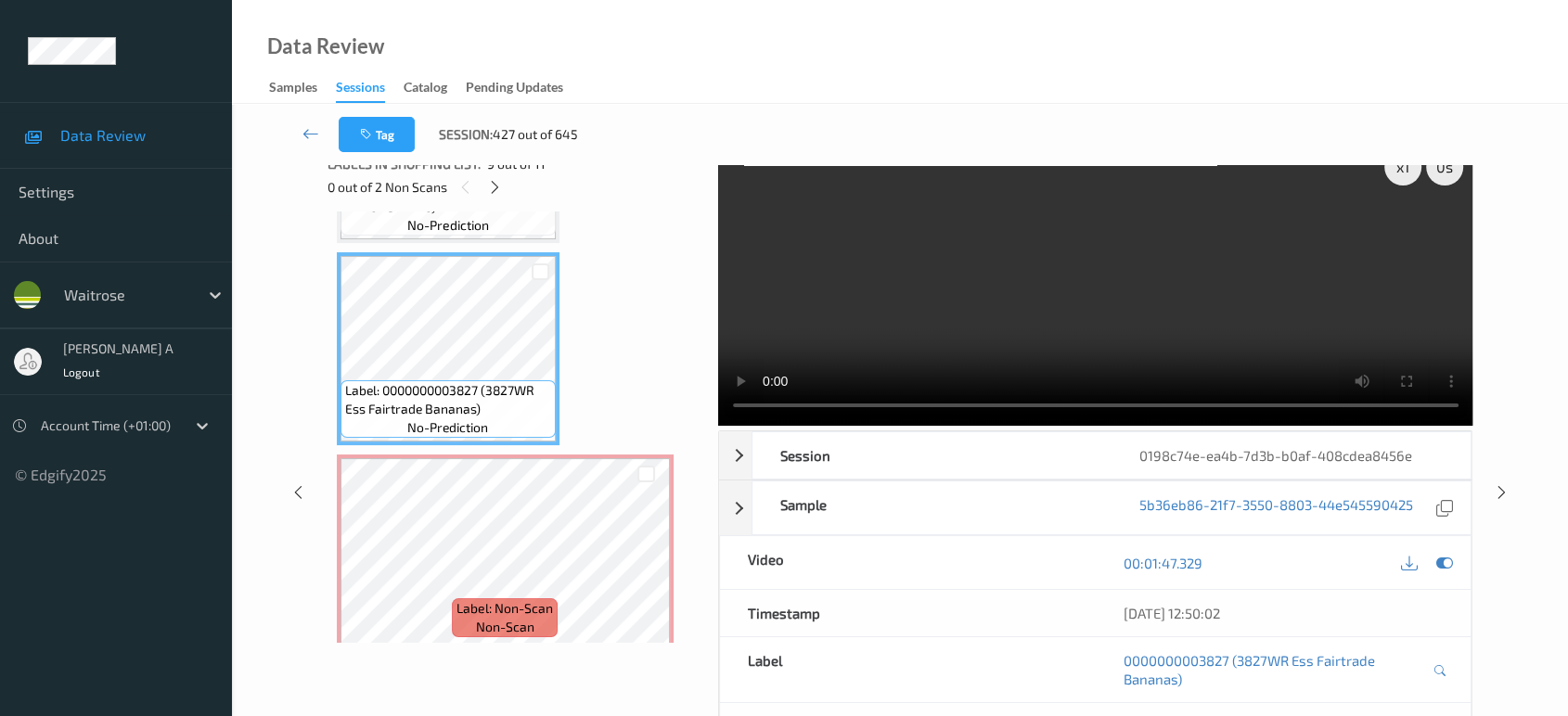
scroll to position [0, 0]
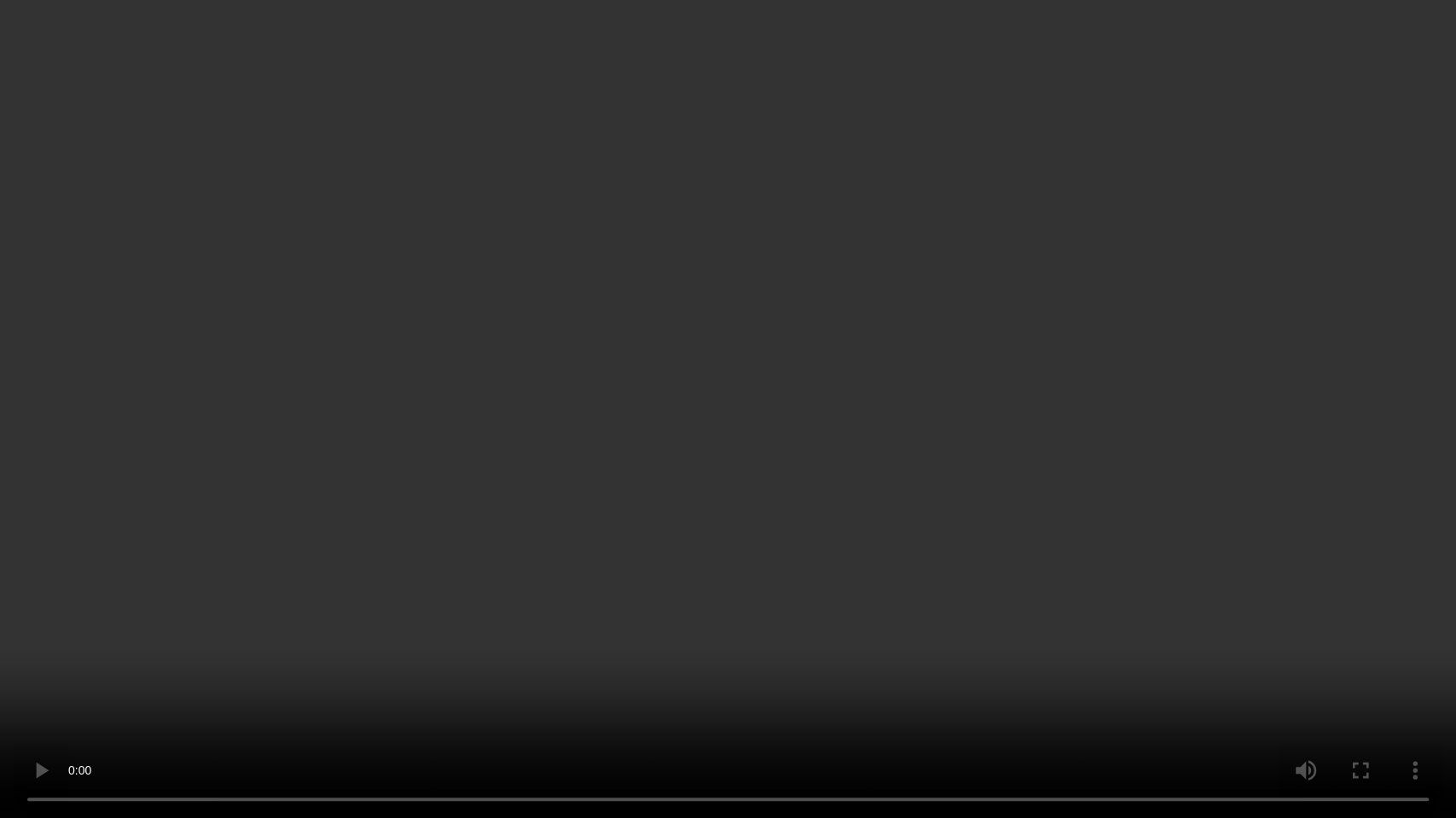
click at [707, 456] on video at bounding box center [728, 409] width 1456 height 818
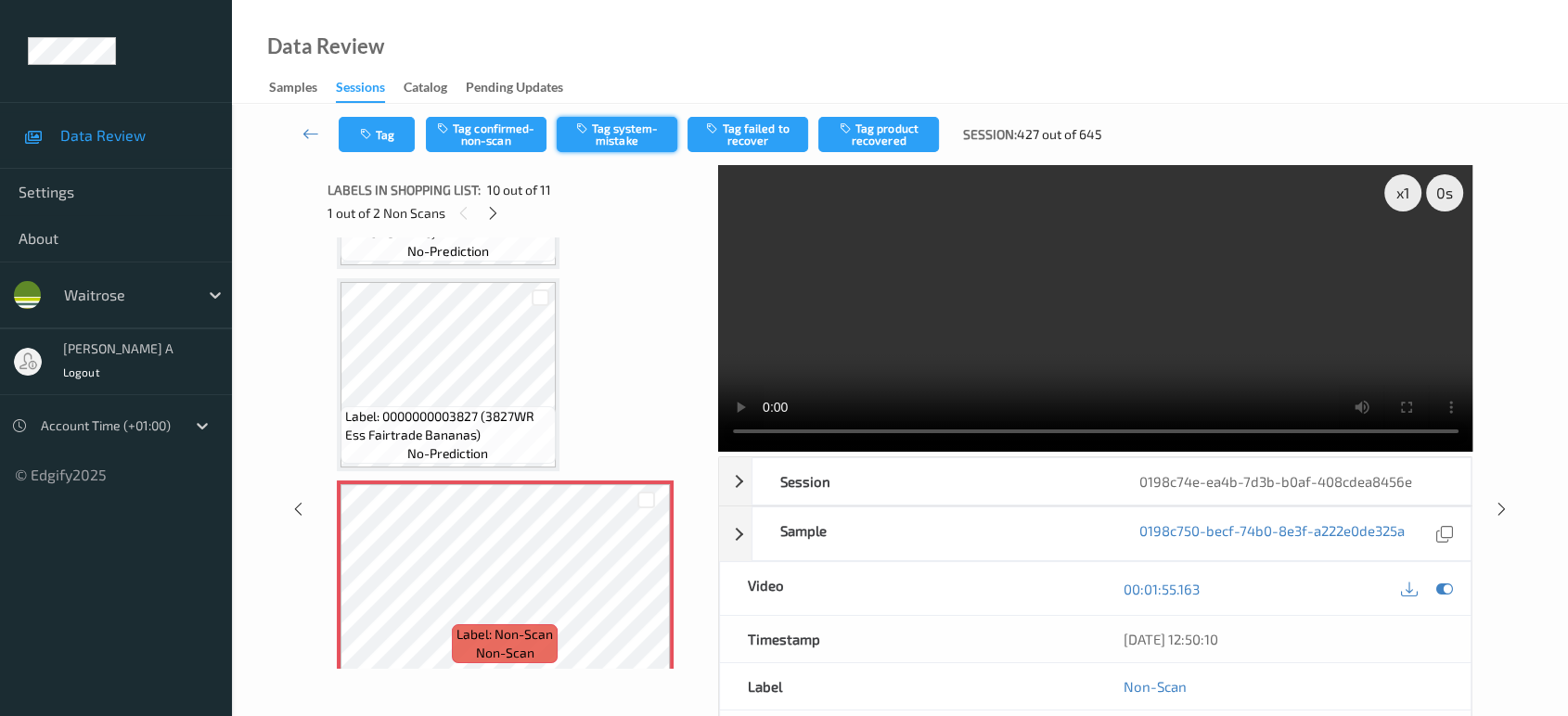
click at [586, 139] on button "Tag system-mistake" at bounding box center [617, 134] width 120 height 35
click at [389, 124] on button "Tag" at bounding box center [377, 134] width 76 height 35
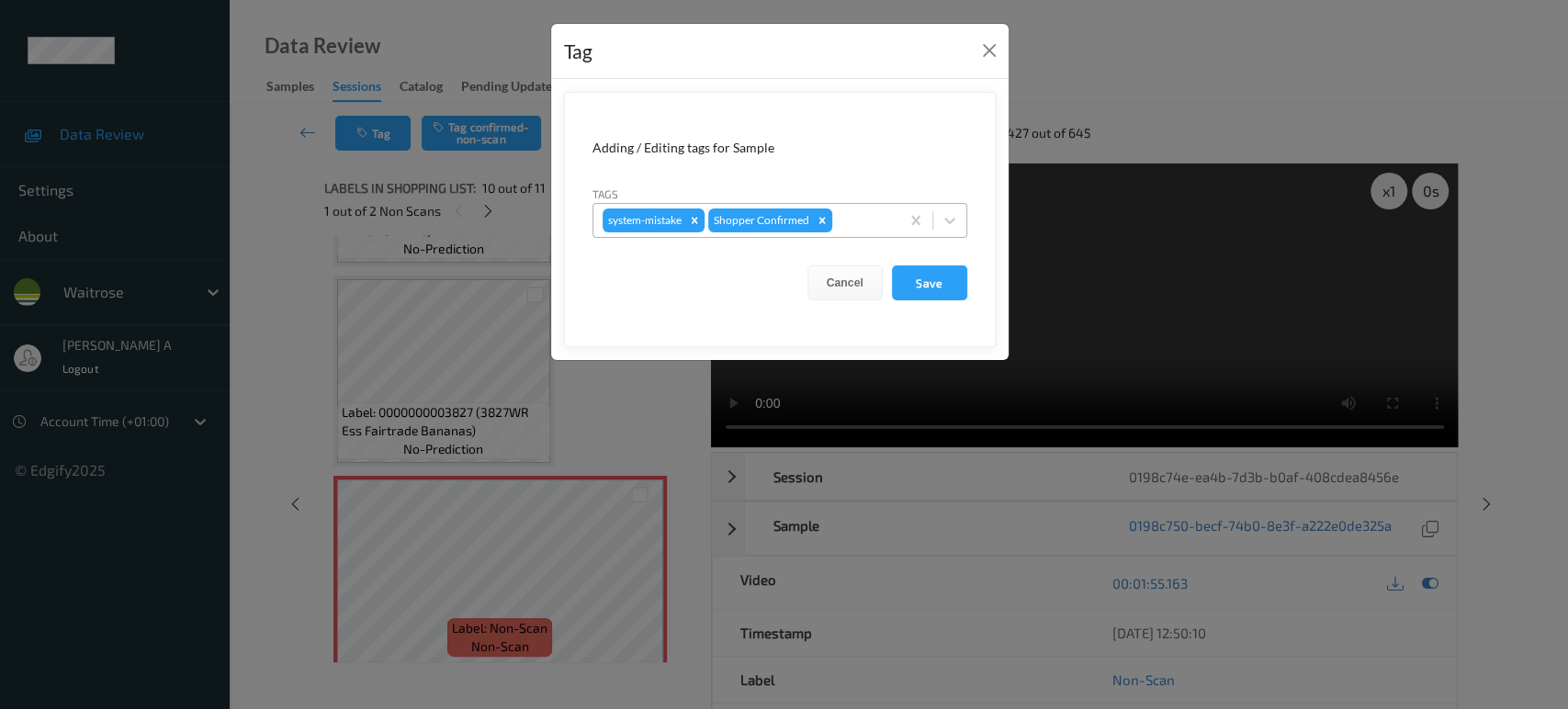
click at [842, 226] on div at bounding box center [863, 220] width 54 height 22
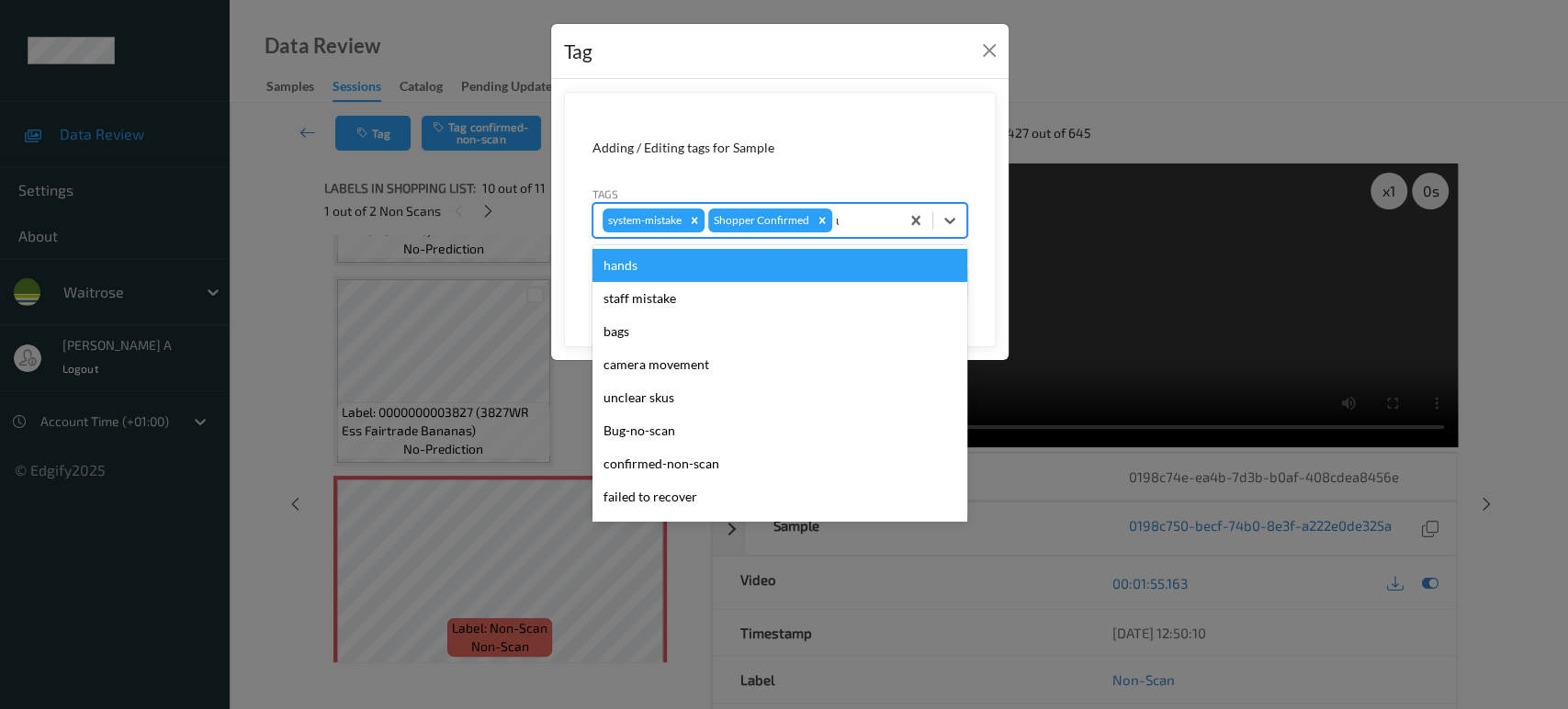
type input "un"
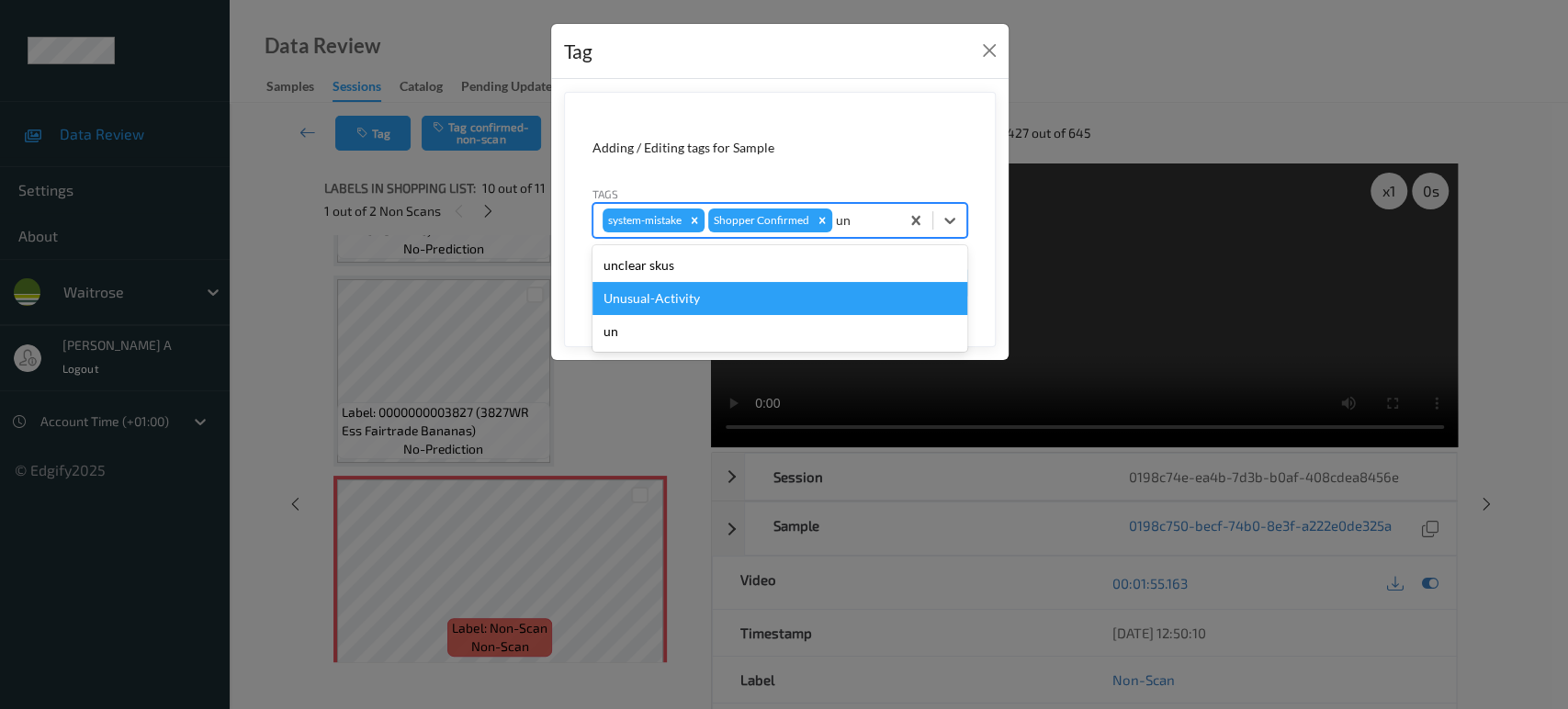
click at [762, 293] on div "Unusual-Activity" at bounding box center [780, 298] width 375 height 33
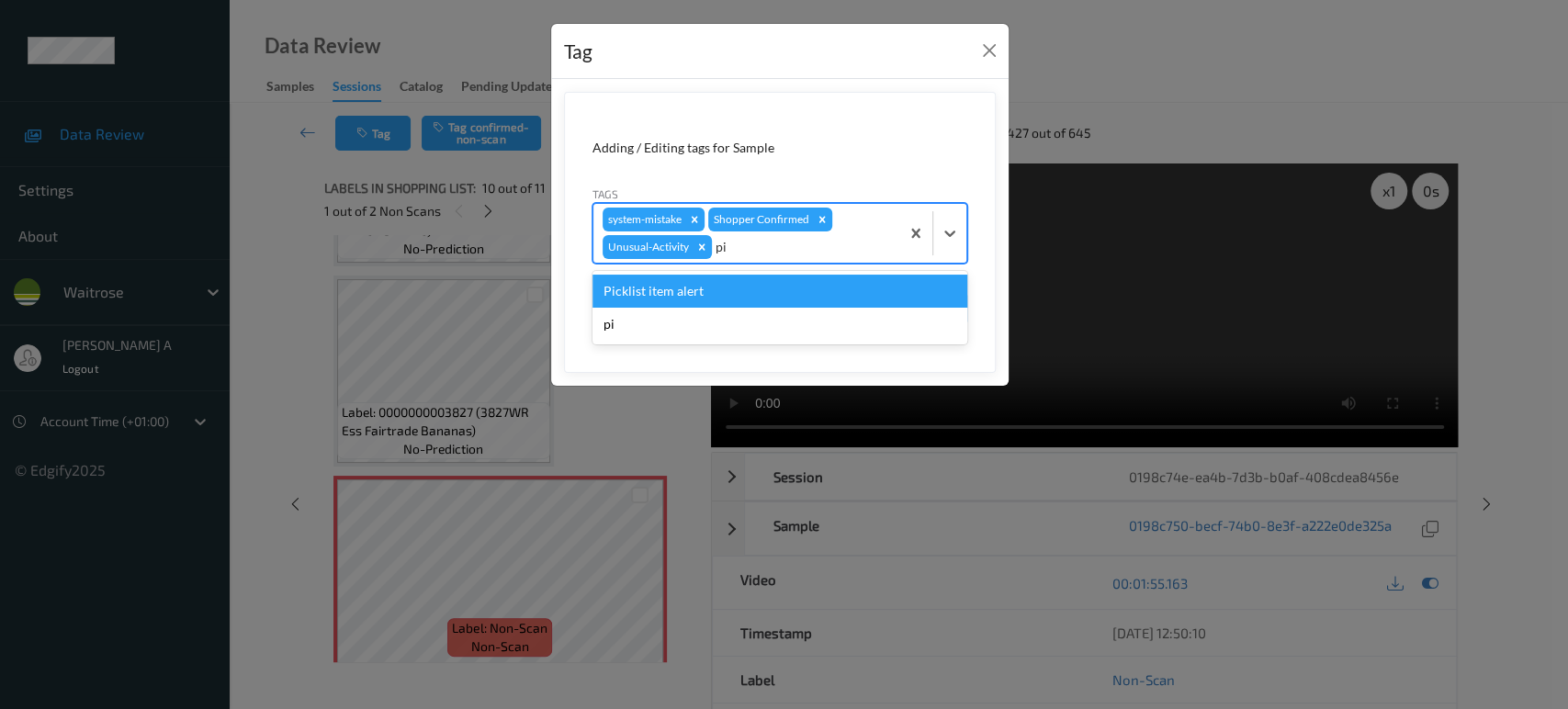
type input "pic"
click at [762, 293] on div "Picklist item alert" at bounding box center [780, 292] width 375 height 33
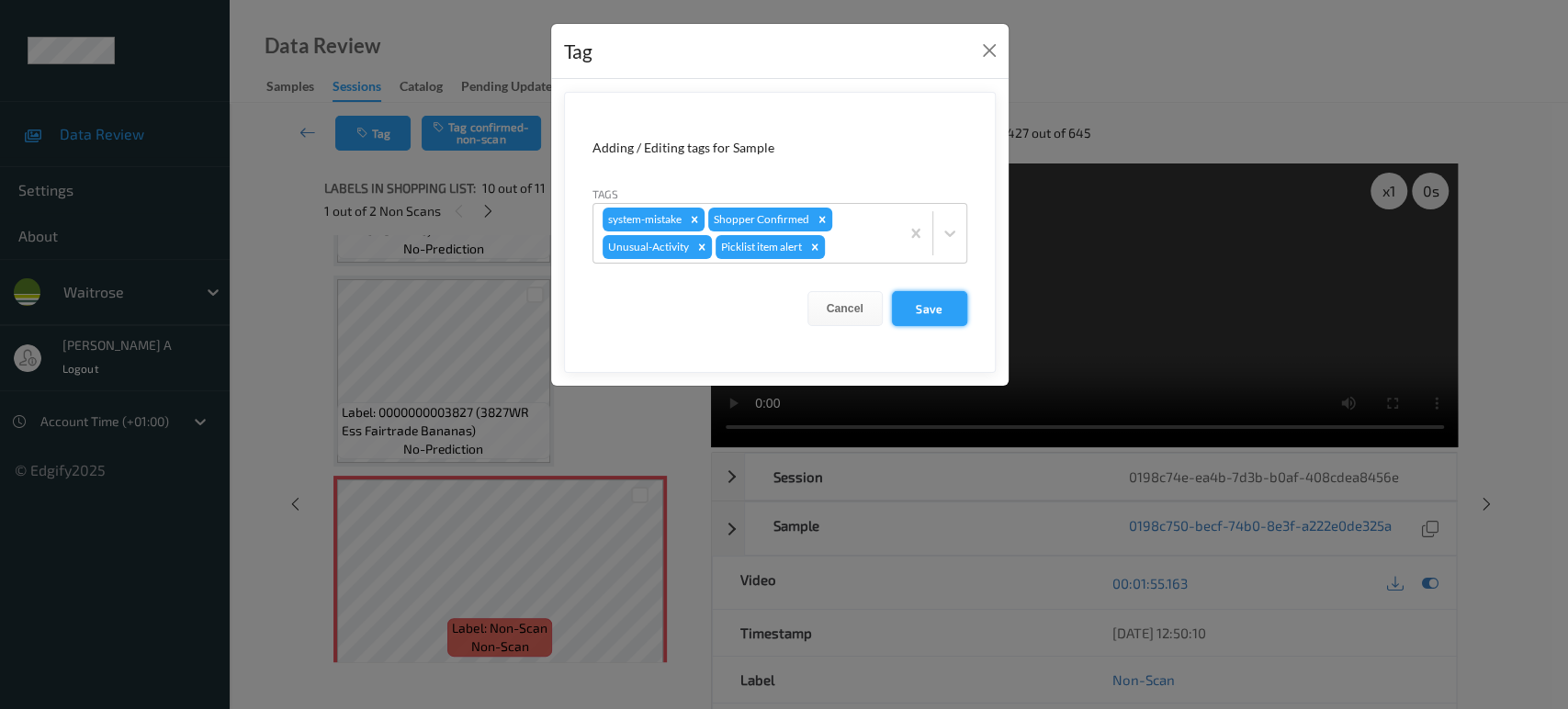
click at [926, 304] on button "Save" at bounding box center [930, 309] width 76 height 35
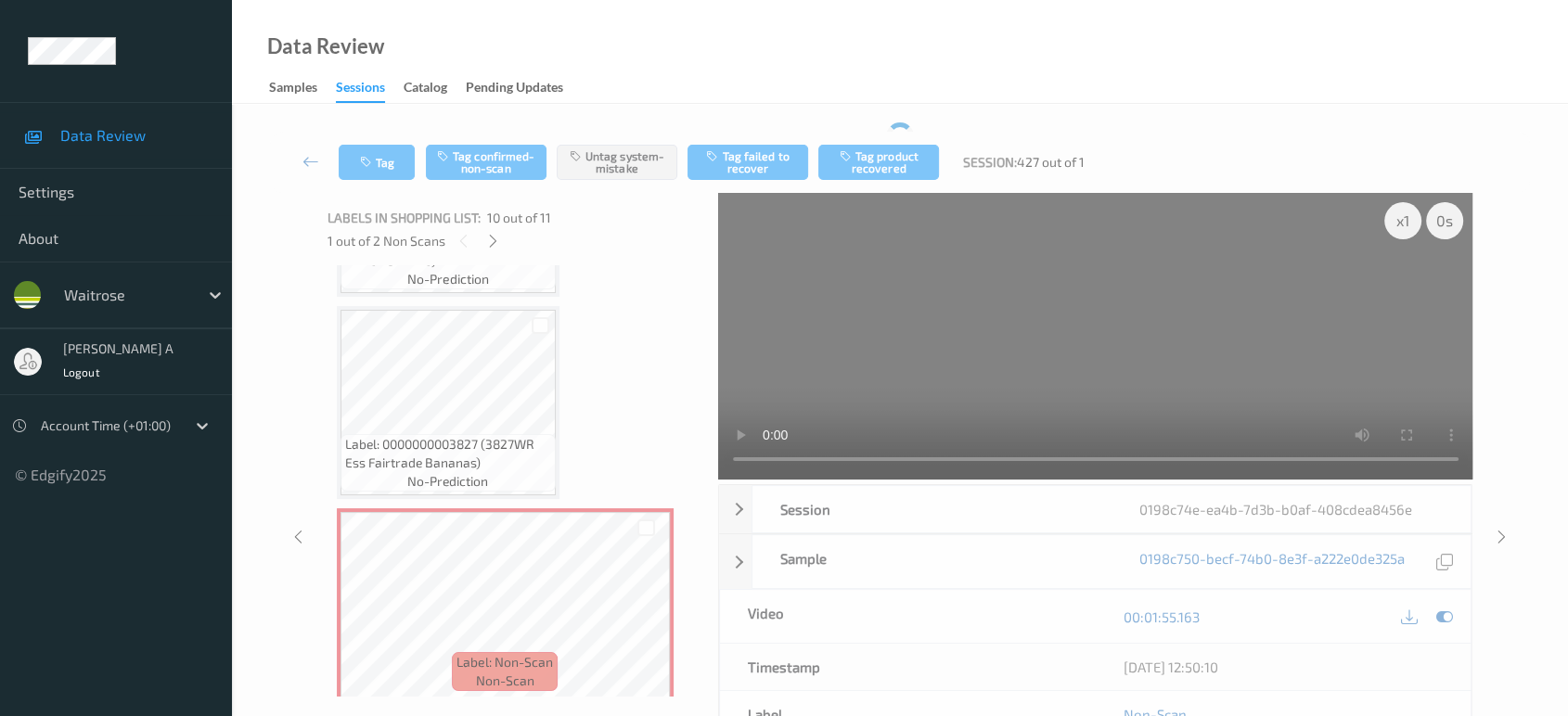
scroll to position [1792, 0]
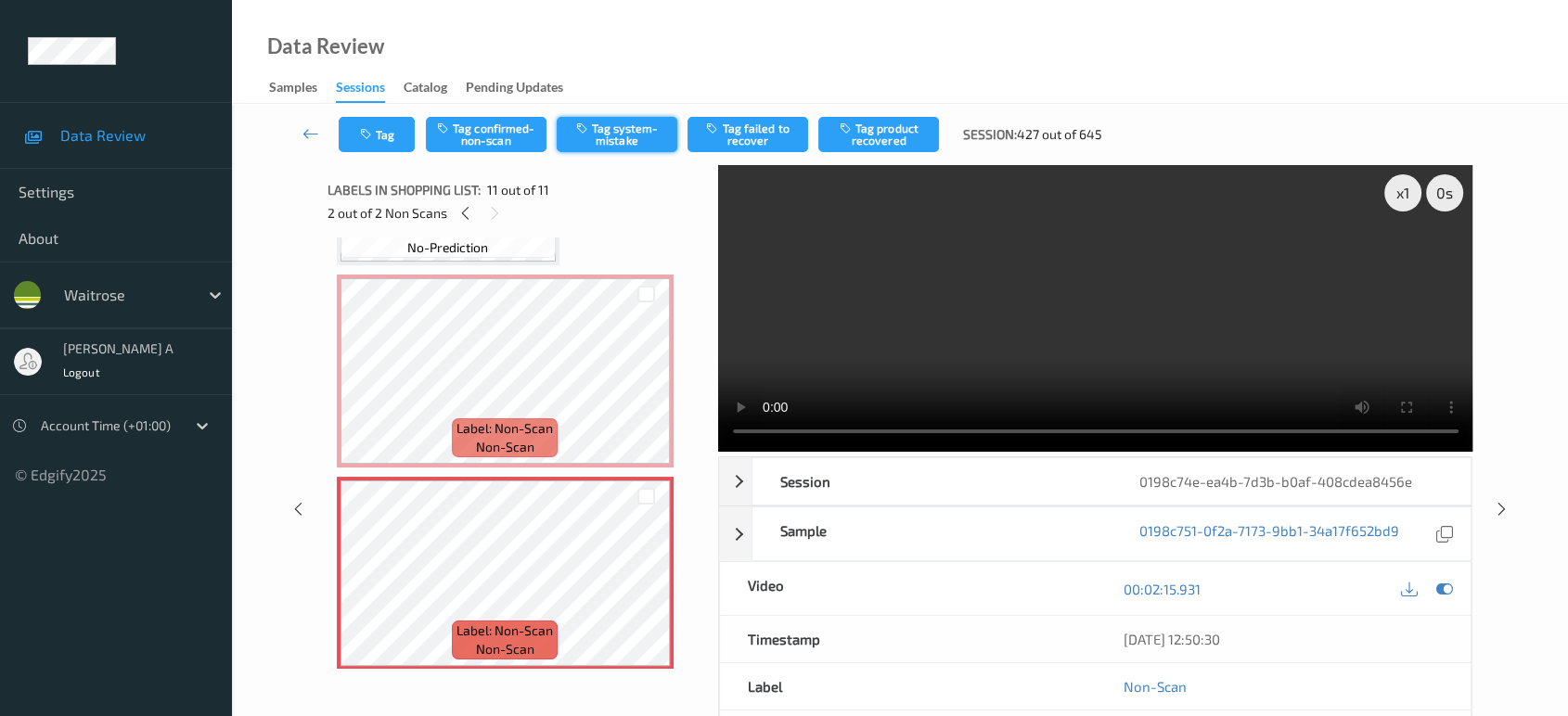
click at [625, 146] on button "Tag system-mistake" at bounding box center [617, 134] width 120 height 35
click at [386, 124] on button "Tag" at bounding box center [377, 134] width 76 height 35
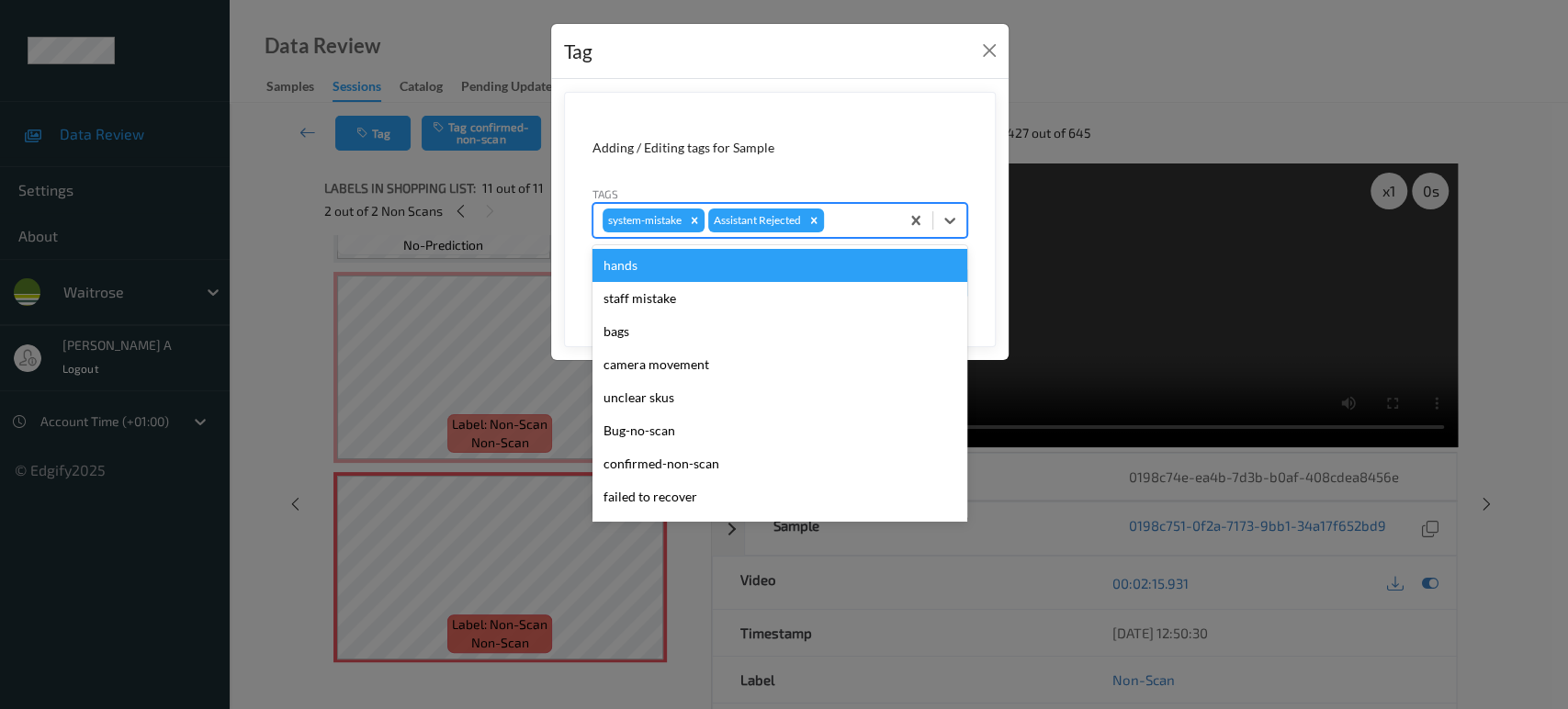
click at [849, 225] on div at bounding box center [858, 220] width 62 height 22
type input "un"
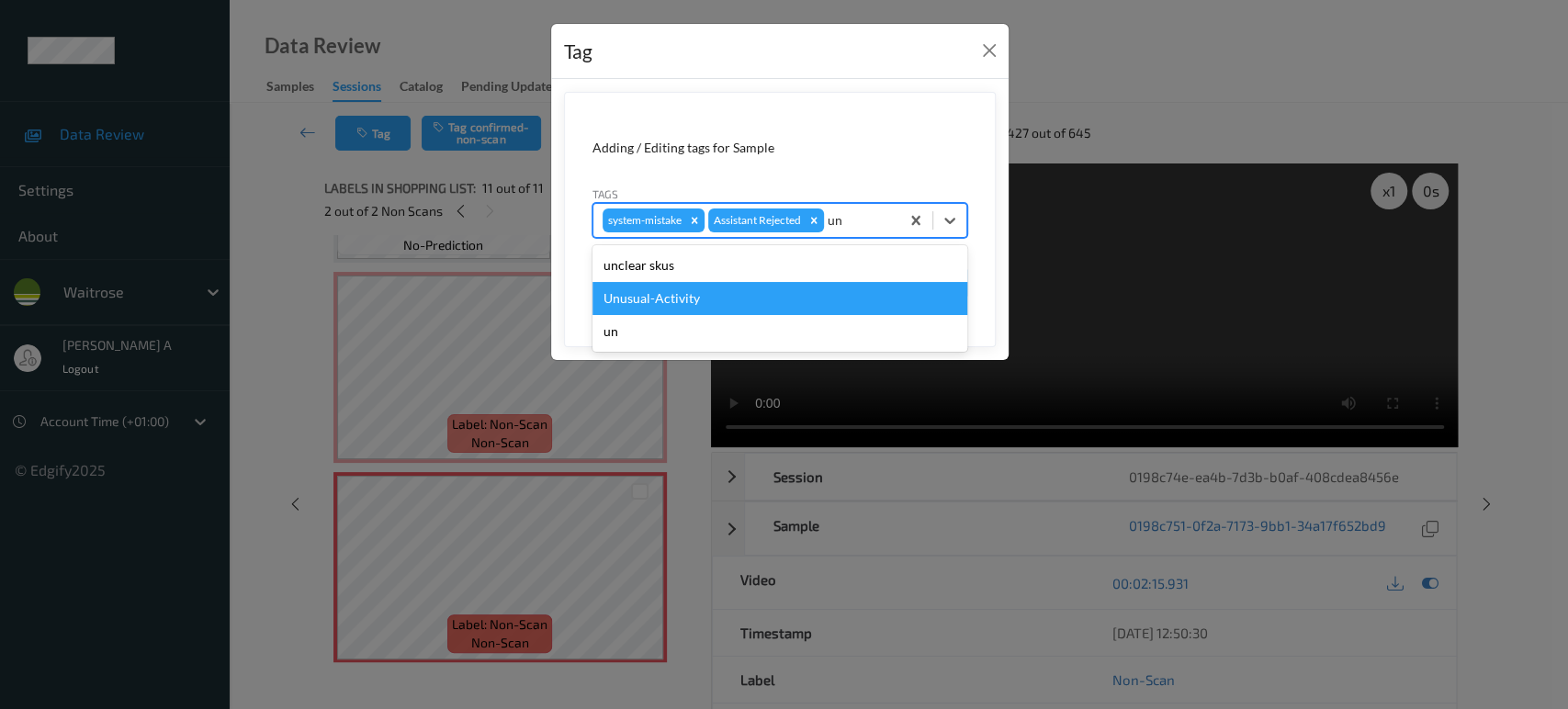
click at [723, 307] on div "Unusual-Activity" at bounding box center [780, 298] width 375 height 33
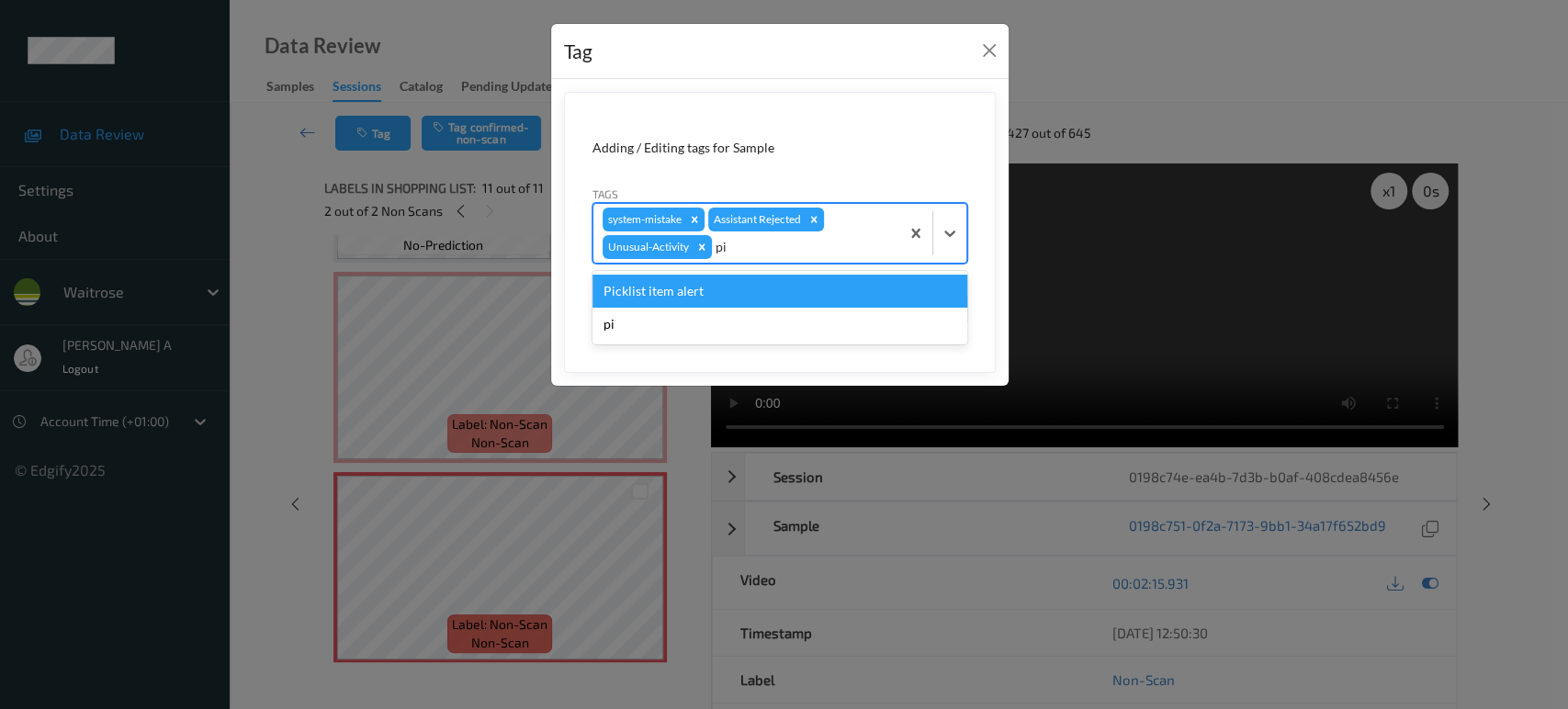
type input "pic"
click at [723, 308] on div "Create "pic"" at bounding box center [780, 324] width 375 height 33
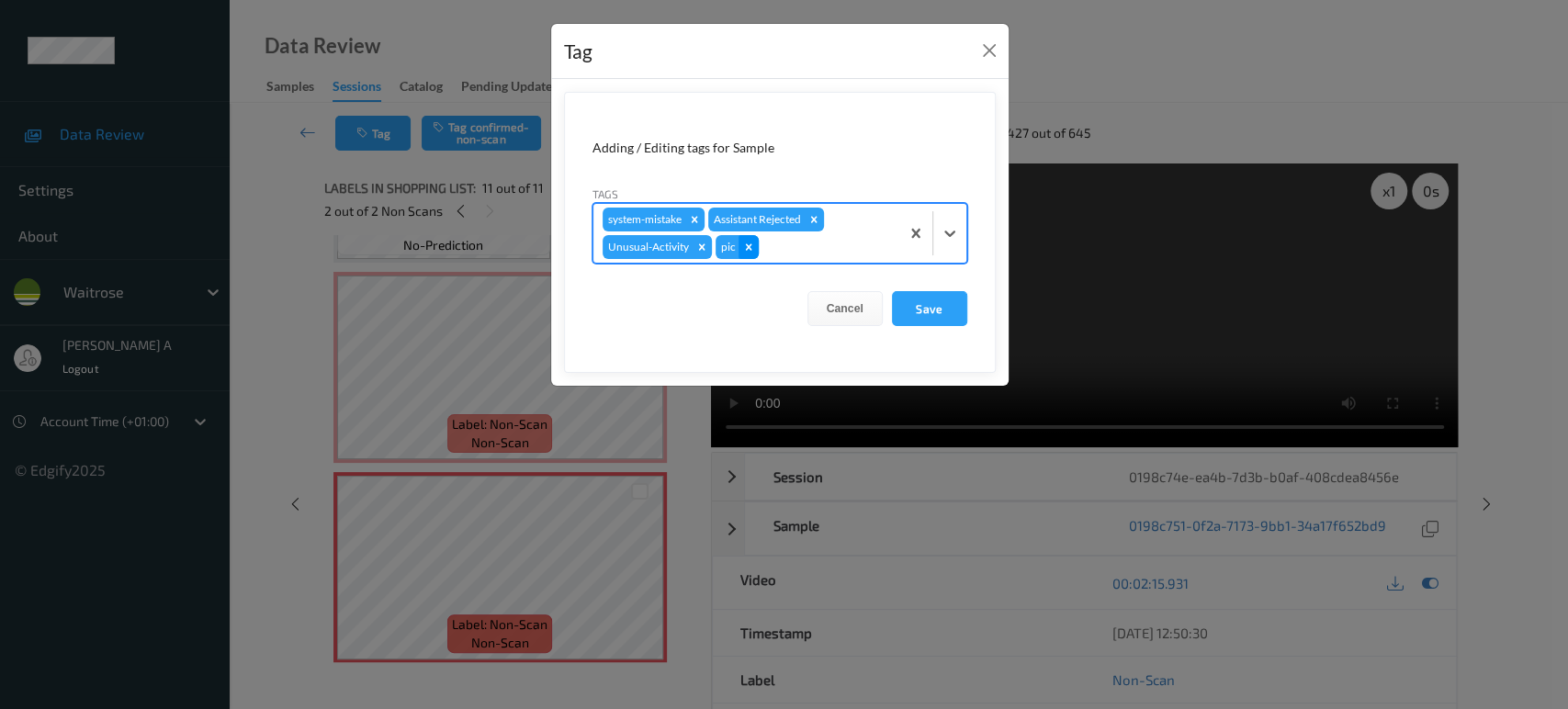
click at [746, 251] on icon "Remove pic" at bounding box center [748, 246] width 13 height 13
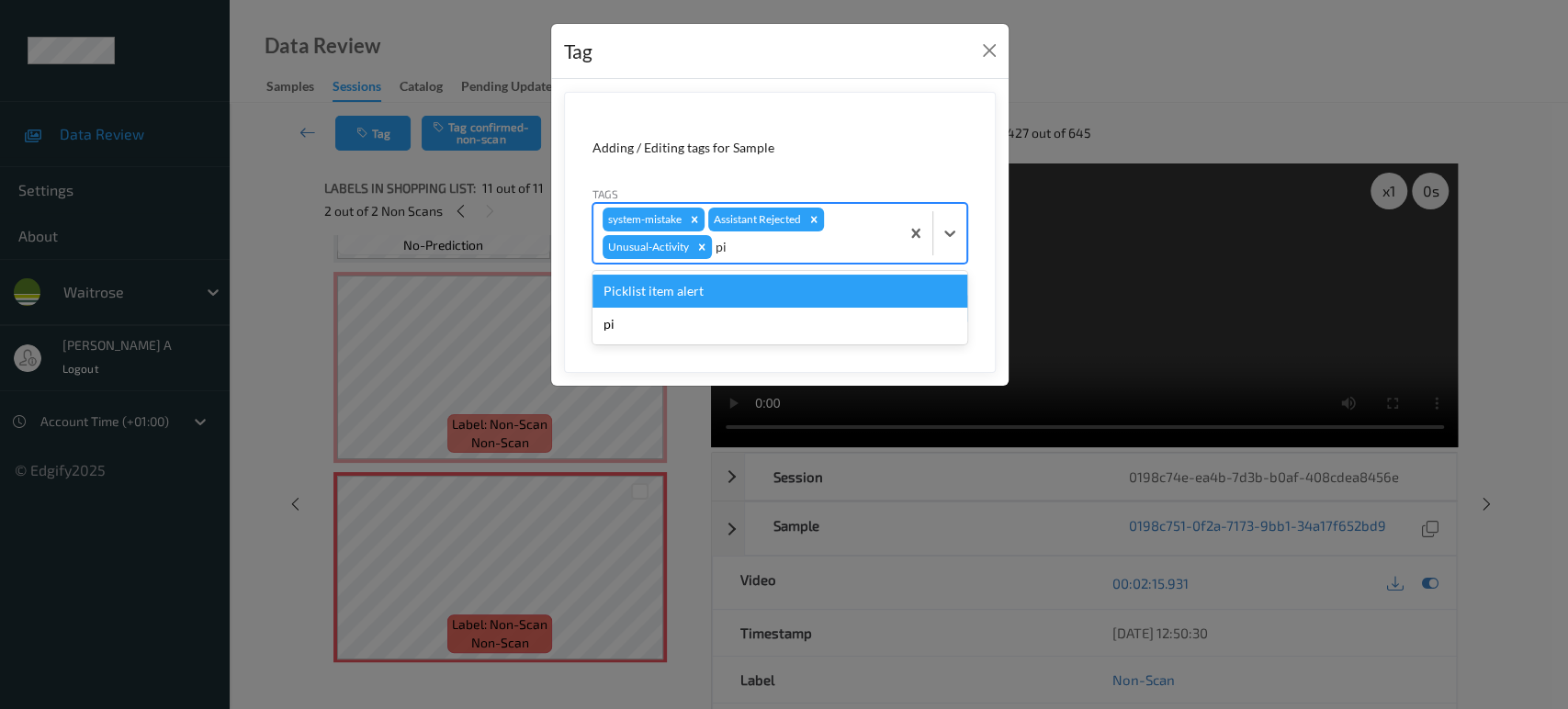
type input "pic"
click at [717, 294] on div "Picklist item alert" at bounding box center [780, 292] width 375 height 33
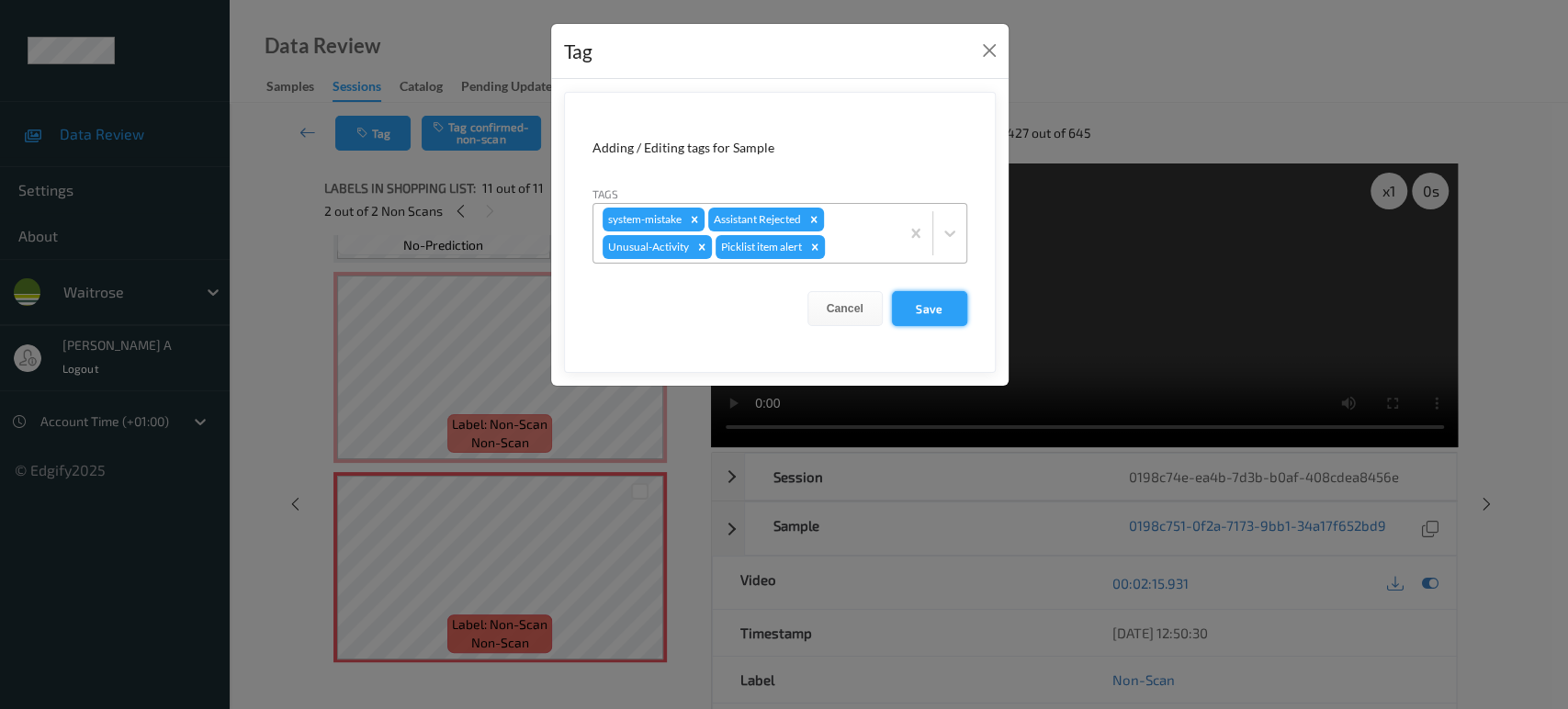
click at [958, 316] on button "Save" at bounding box center [930, 309] width 76 height 35
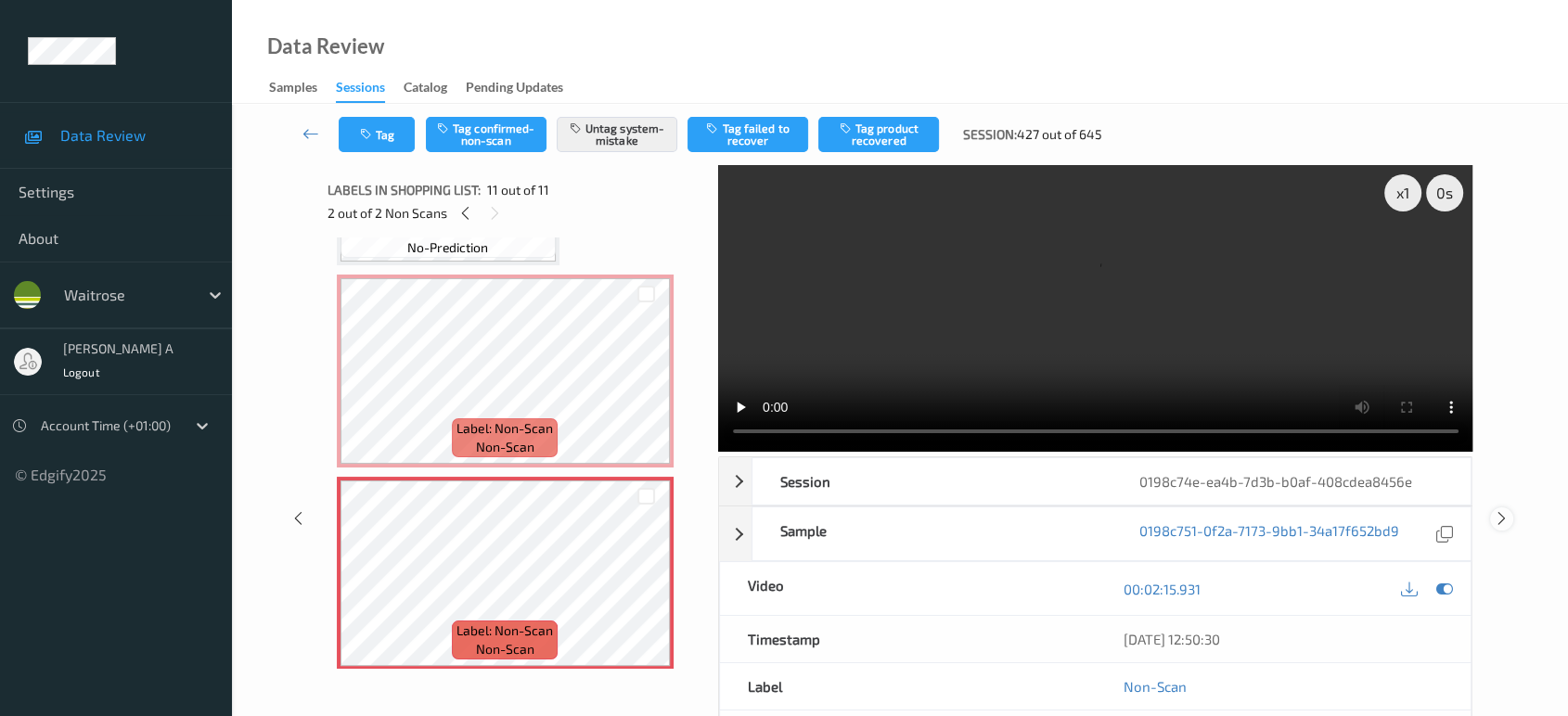
click at [1505, 510] on icon at bounding box center [1502, 517] width 16 height 17
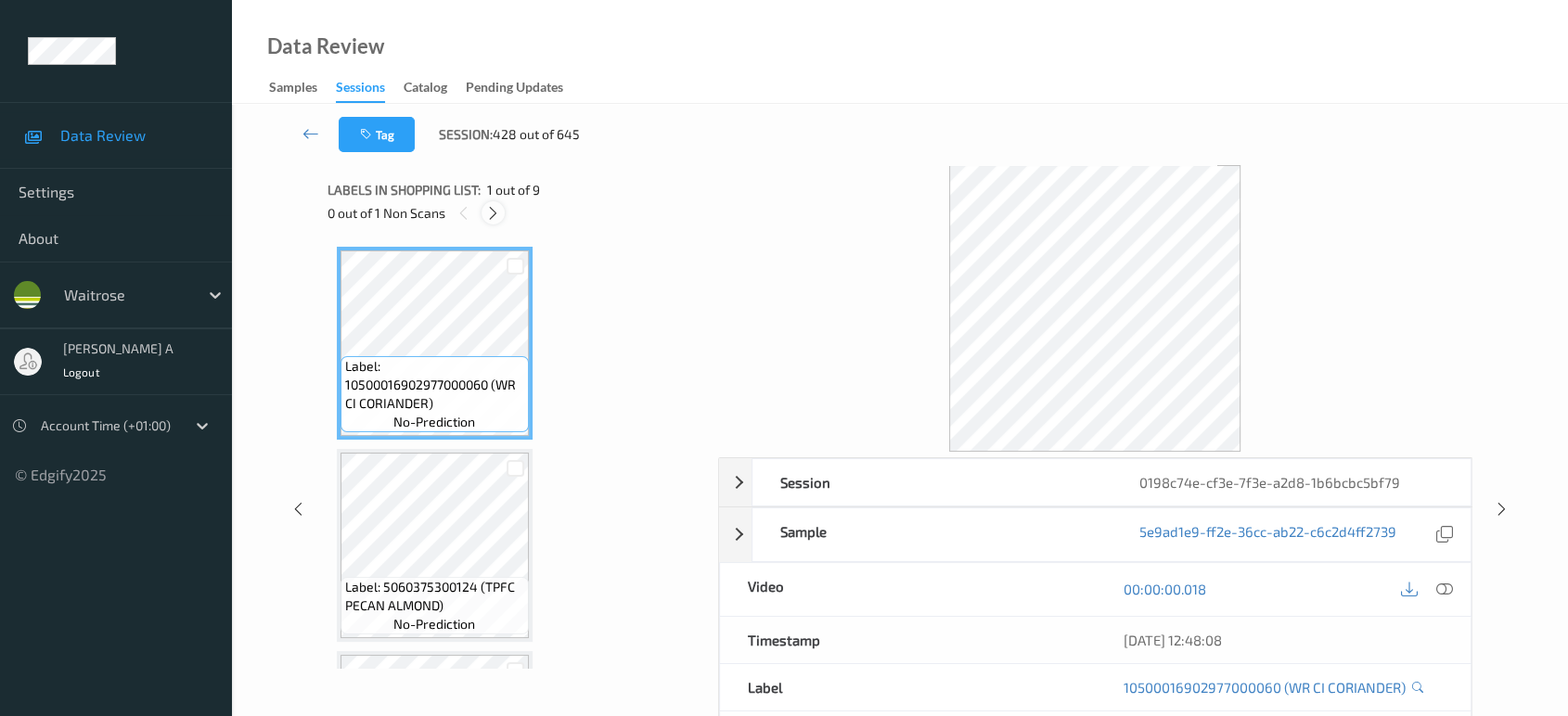
click at [492, 206] on icon at bounding box center [493, 213] width 16 height 17
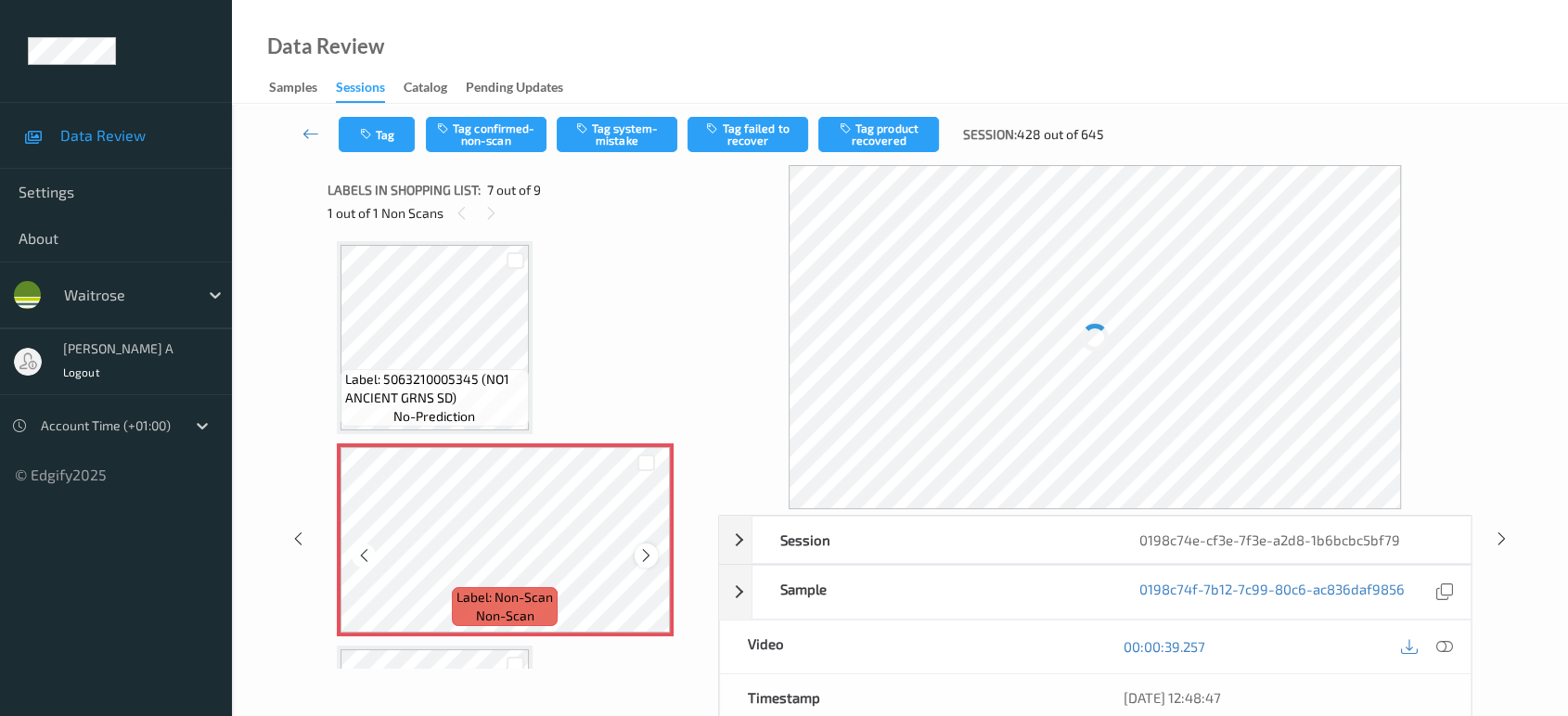
click at [649, 549] on icon at bounding box center [646, 555] width 16 height 17
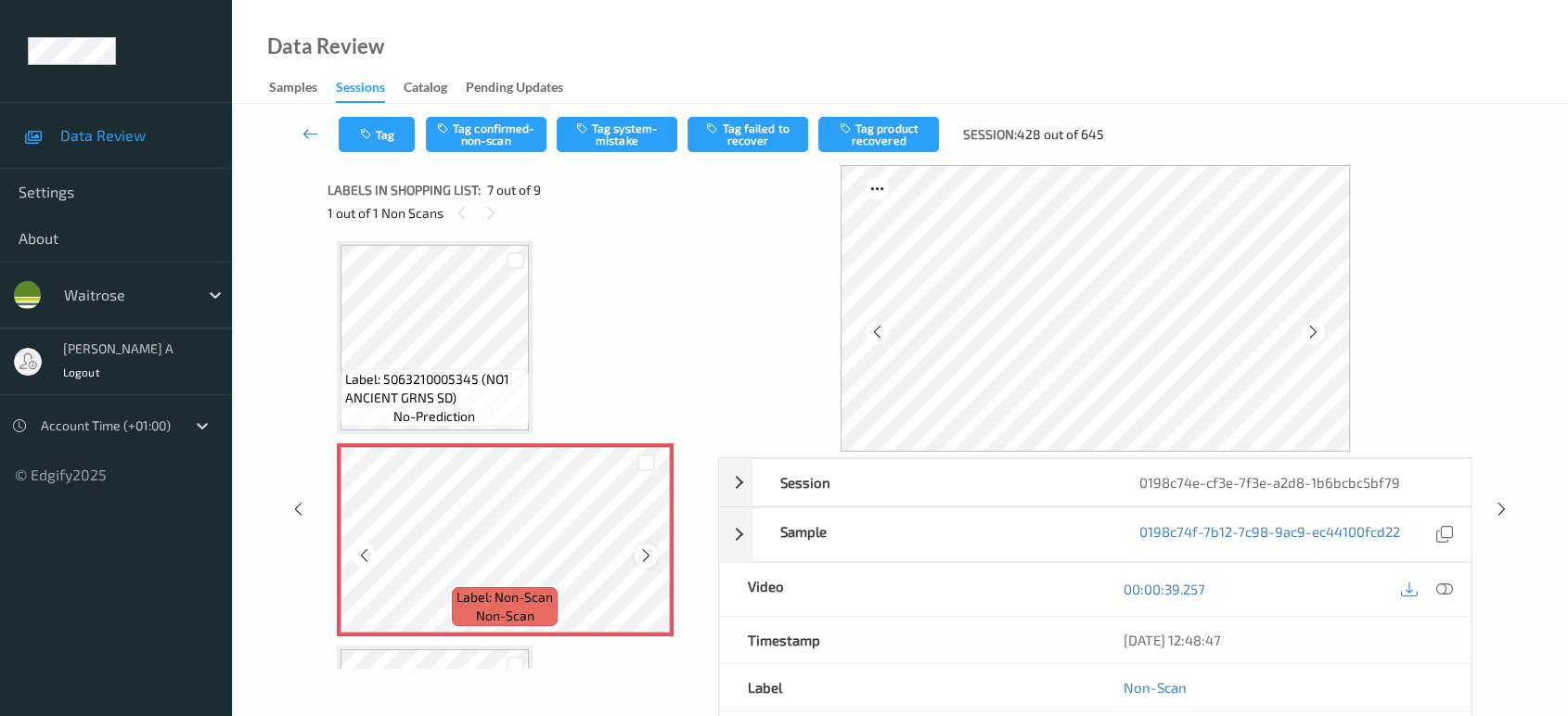
click at [647, 553] on icon at bounding box center [646, 555] width 16 height 17
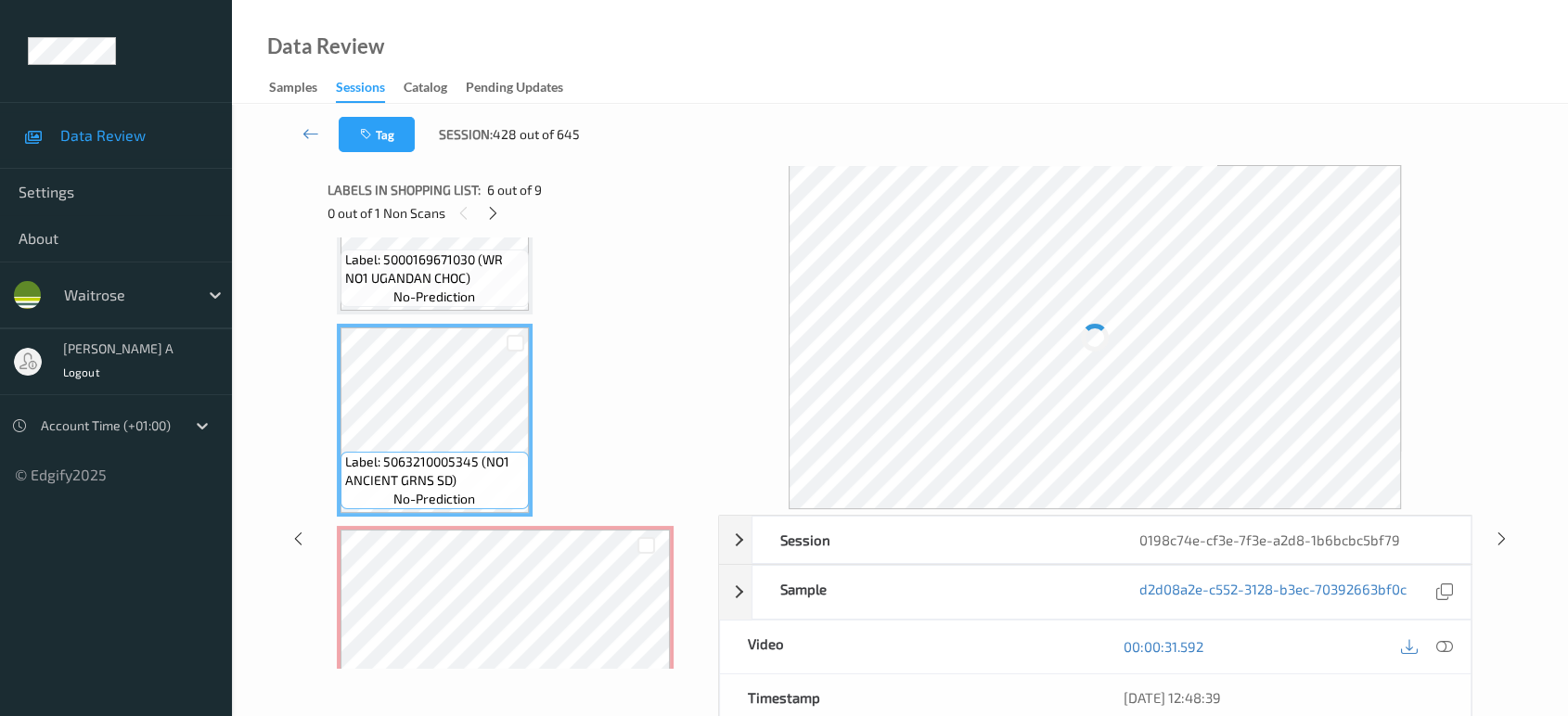
scroll to position [913, 0]
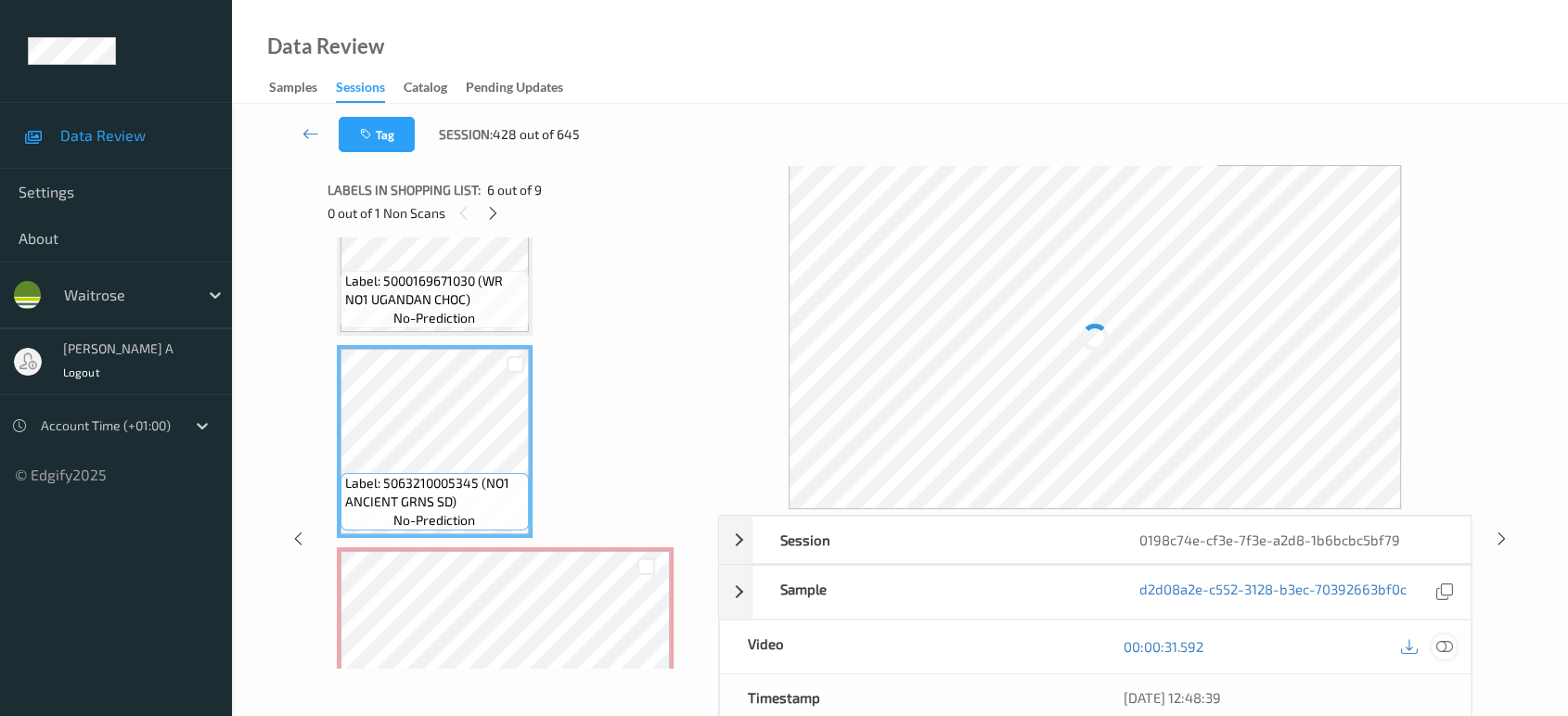
click at [1441, 645] on icon at bounding box center [1445, 646] width 17 height 17
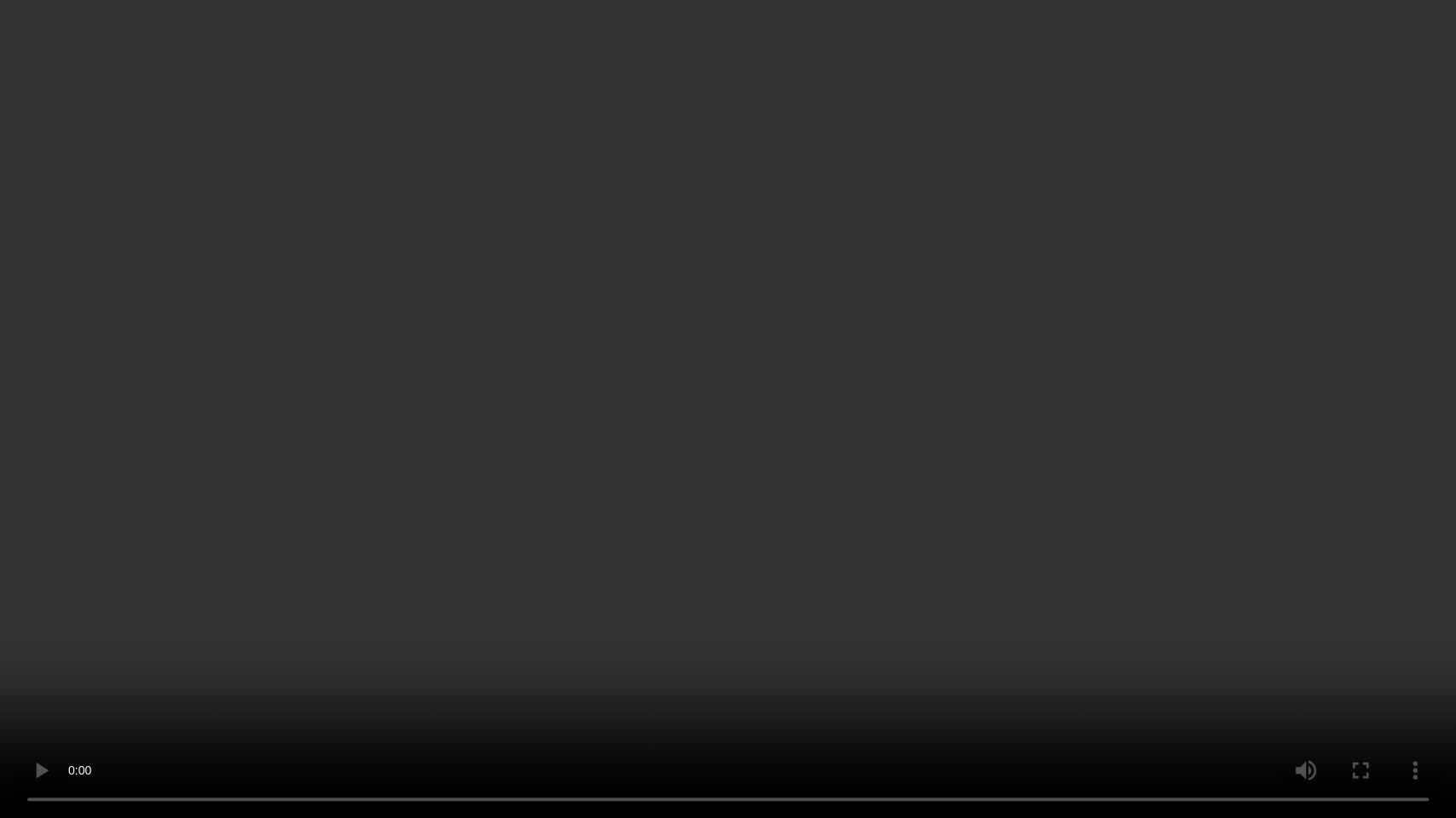
click at [951, 396] on video at bounding box center [728, 409] width 1456 height 818
click at [739, 419] on video at bounding box center [728, 409] width 1456 height 818
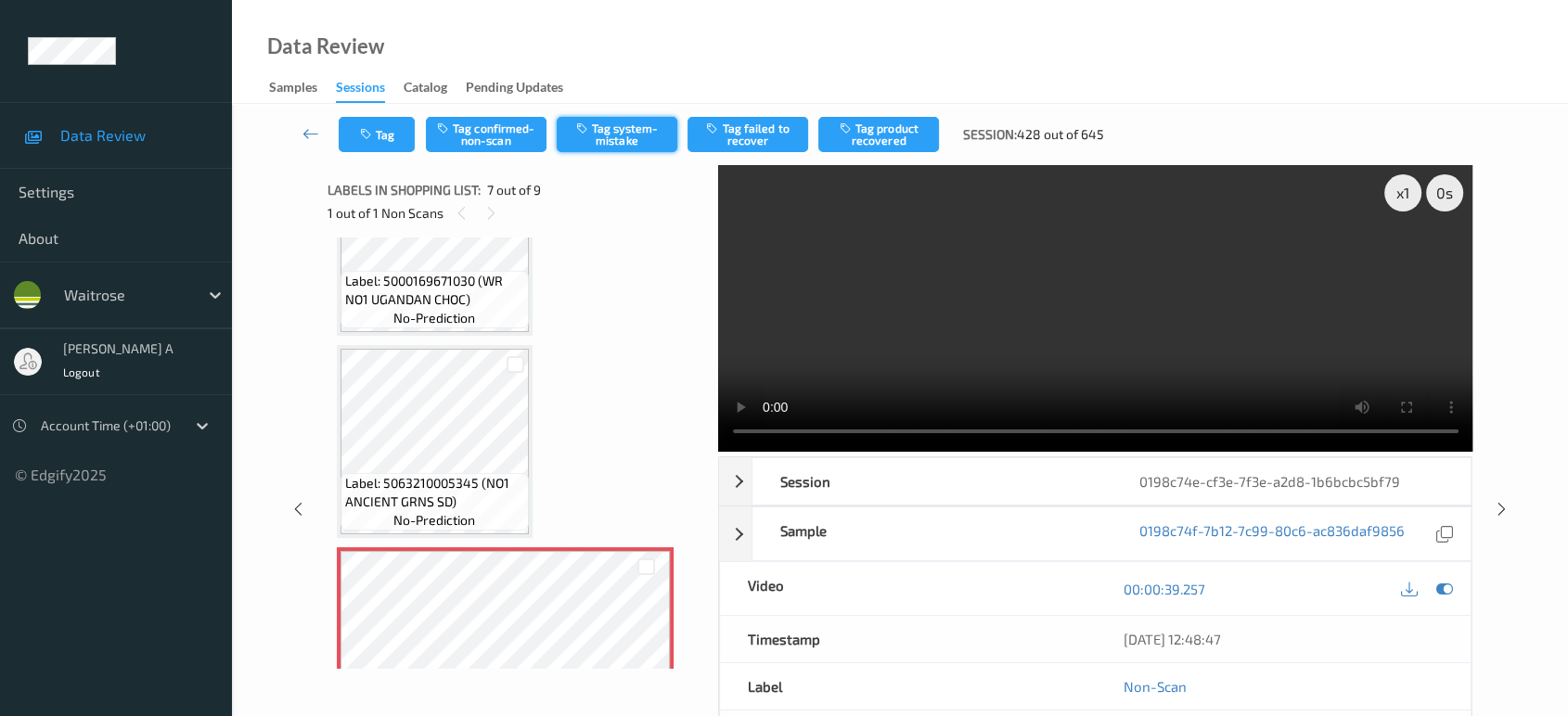
click at [601, 133] on button "Tag system-mistake" at bounding box center [617, 134] width 120 height 35
click at [370, 128] on icon "button" at bounding box center [368, 134] width 16 height 13
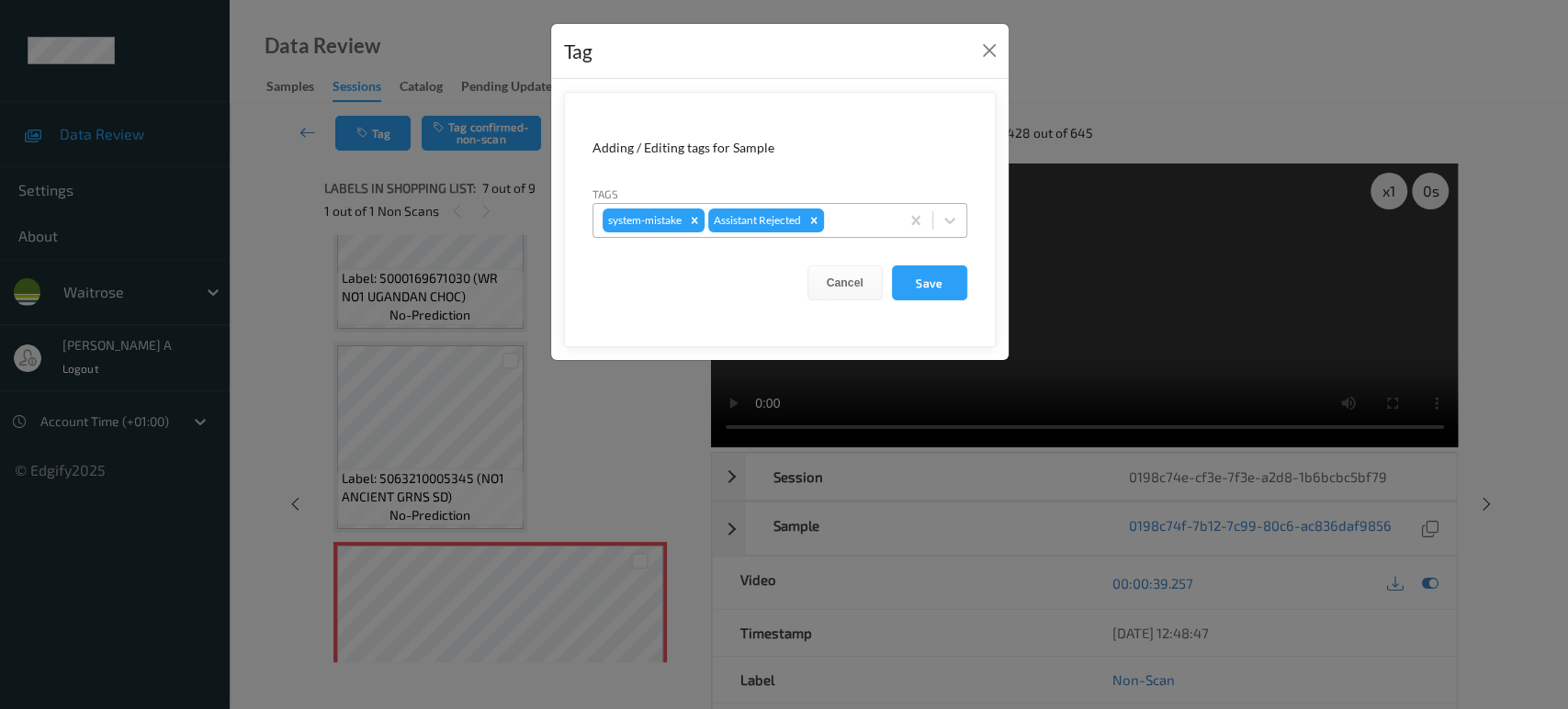
click at [845, 220] on div at bounding box center [858, 220] width 62 height 22
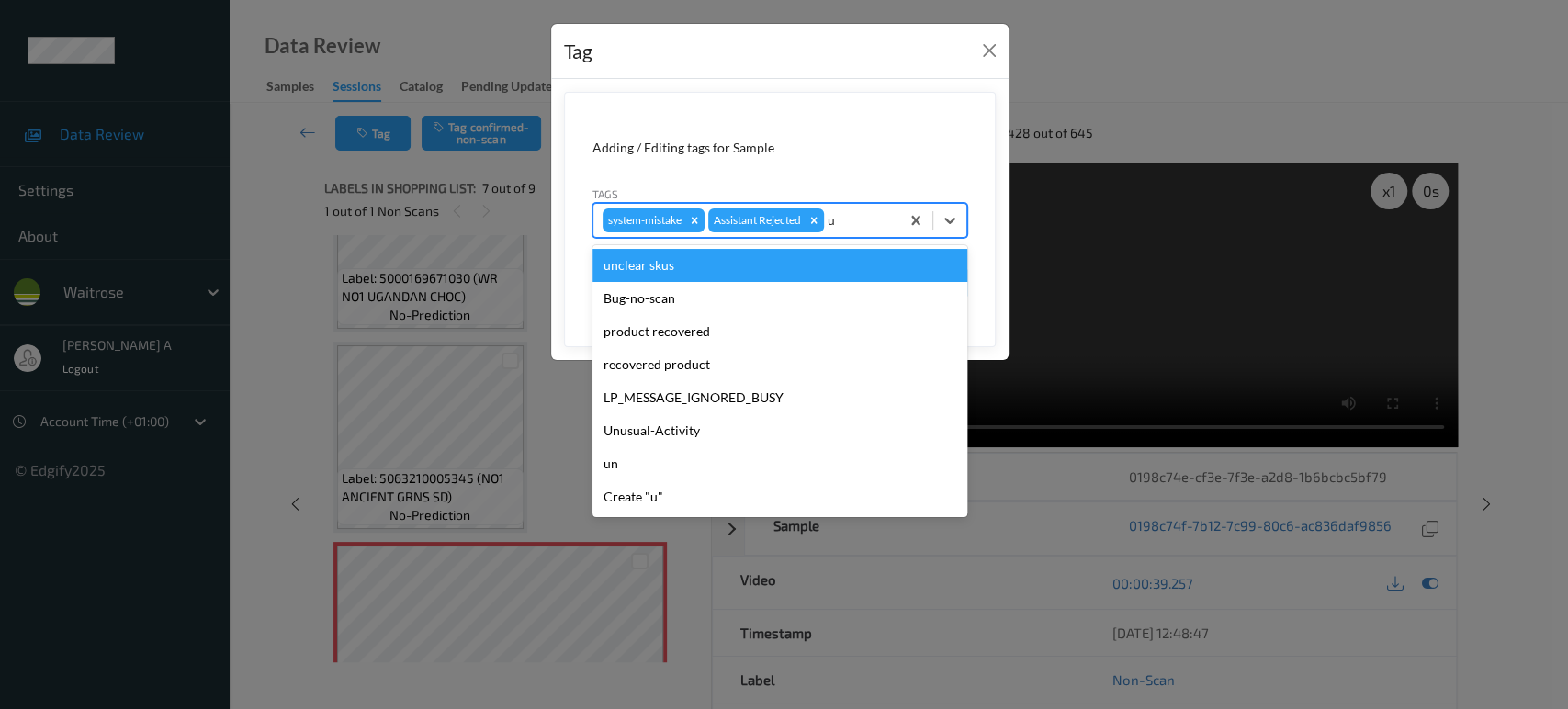
type input "un"
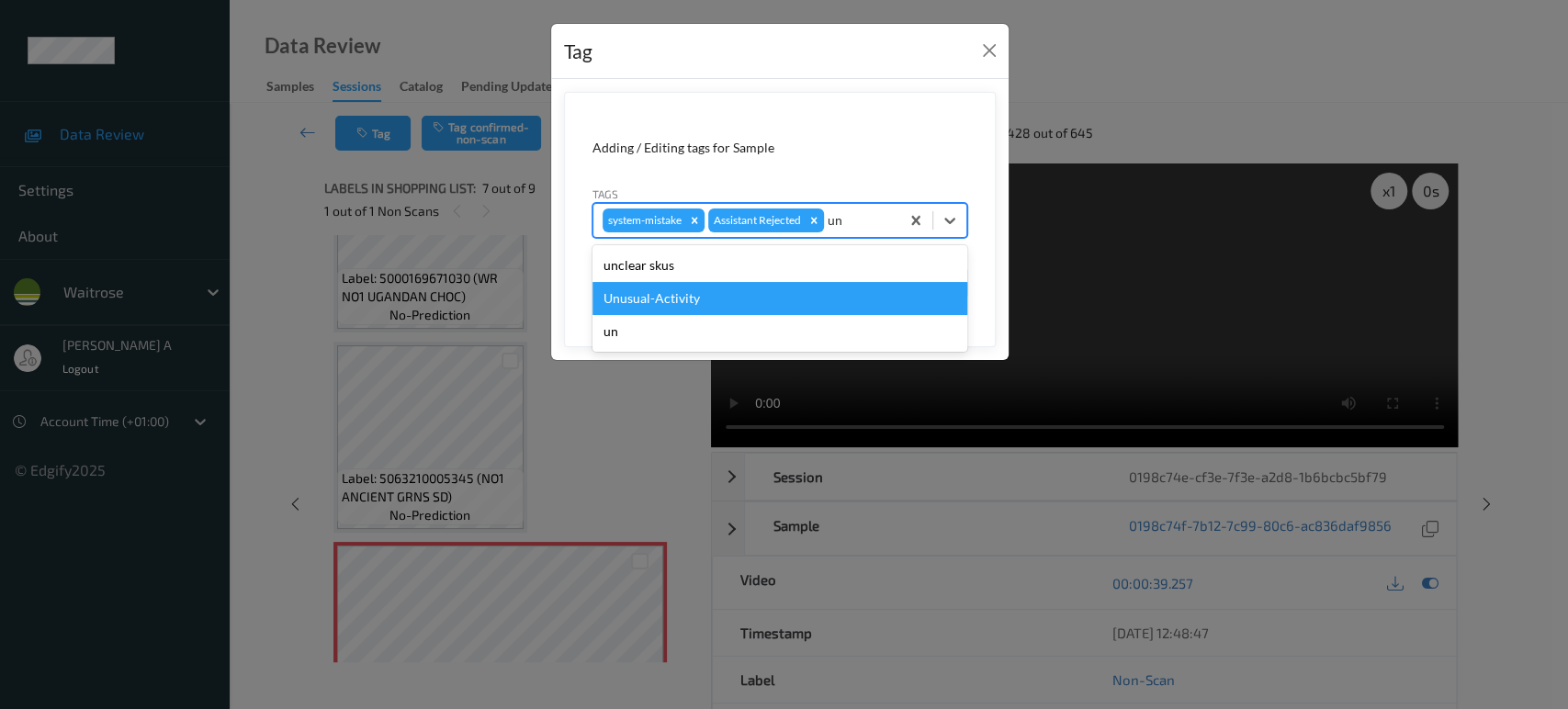
click at [743, 294] on div "Unusual-Activity" at bounding box center [780, 298] width 375 height 33
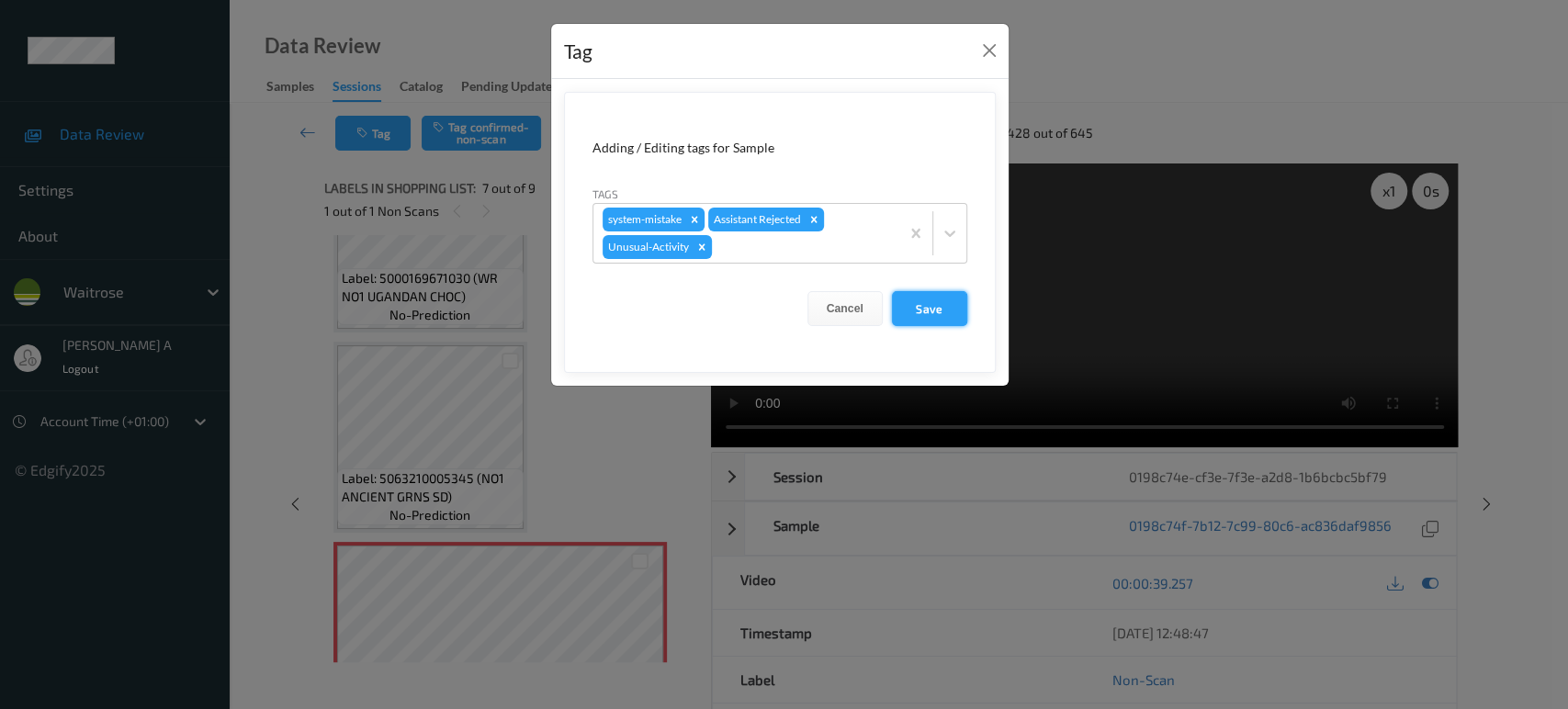
click at [927, 311] on button "Save" at bounding box center [930, 309] width 76 height 35
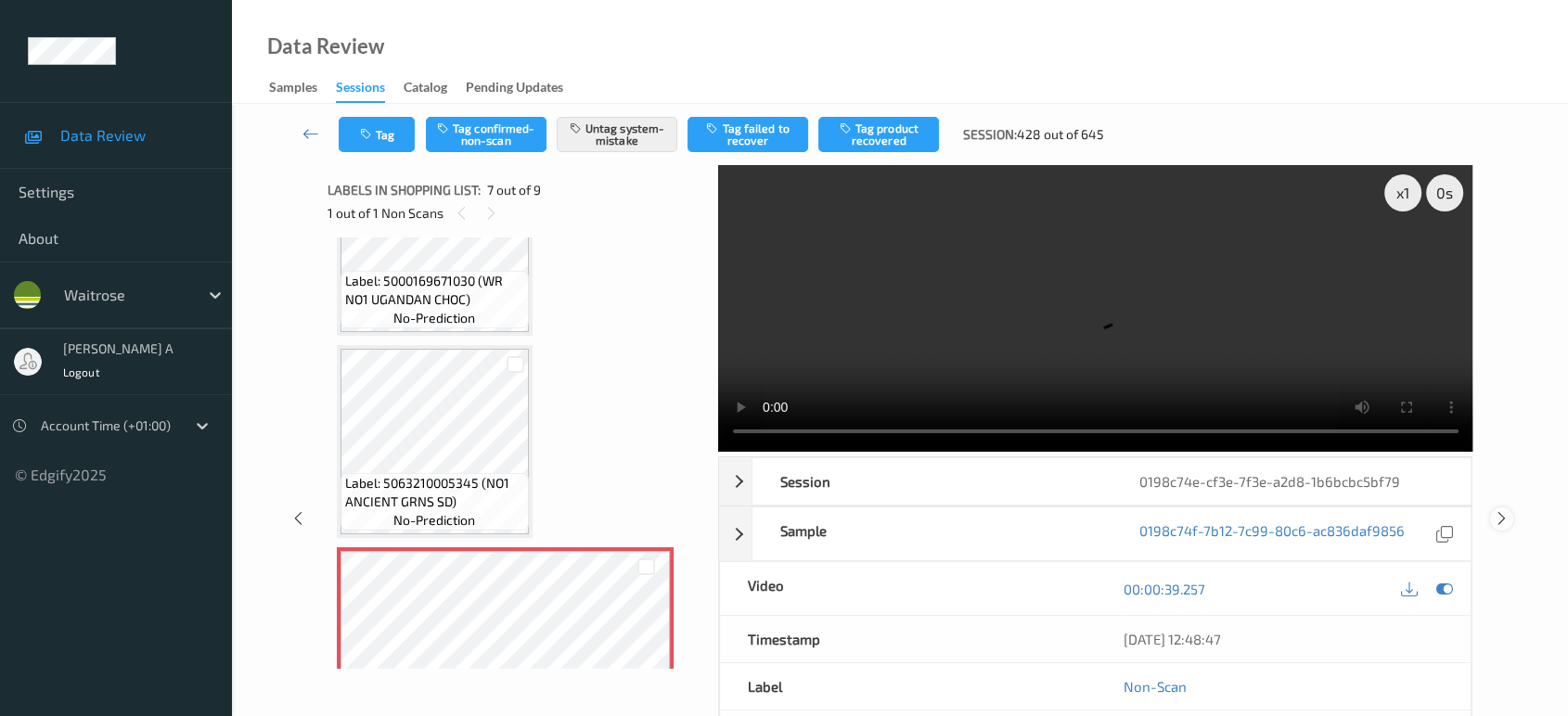
click at [1505, 510] on icon at bounding box center [1502, 517] width 16 height 17
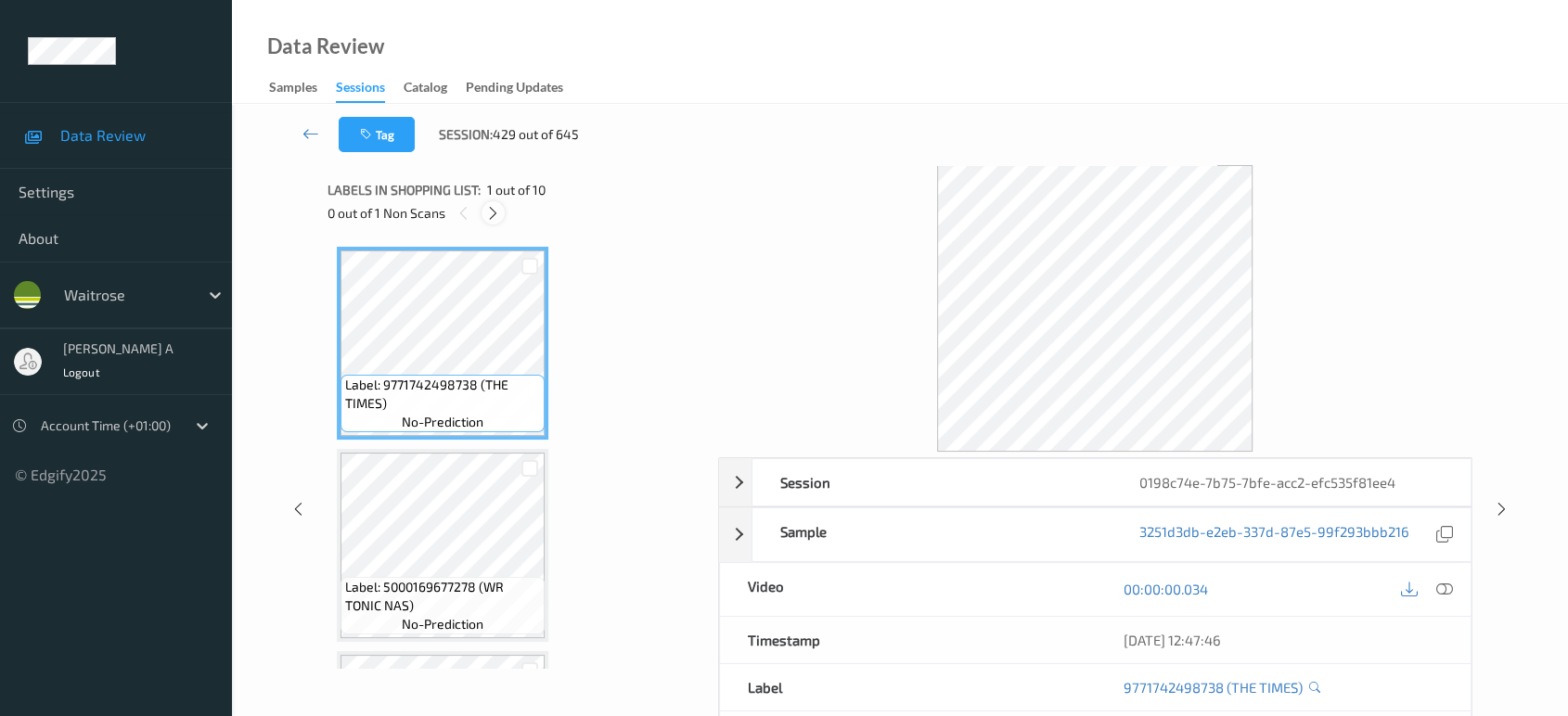
click at [499, 215] on icon at bounding box center [493, 213] width 16 height 17
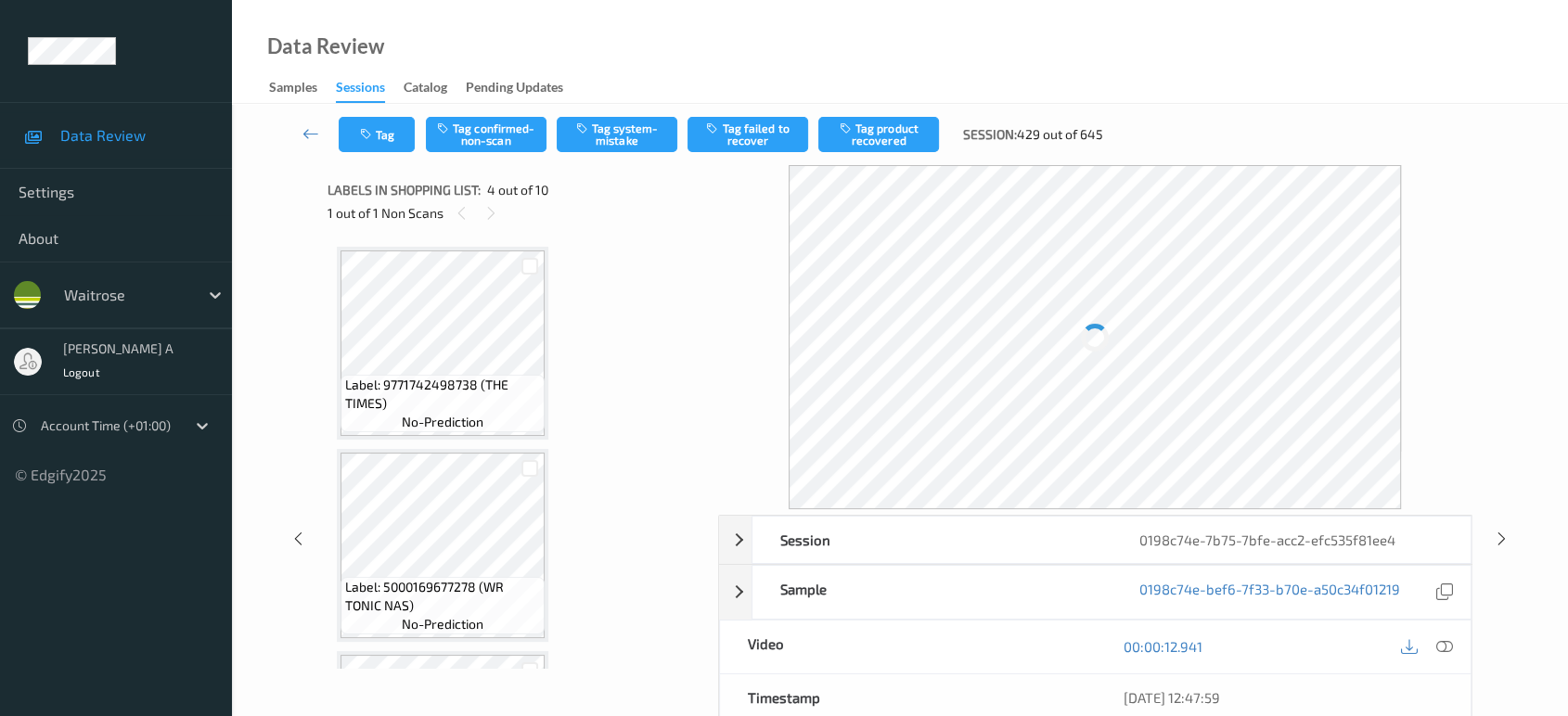
scroll to position [412, 0]
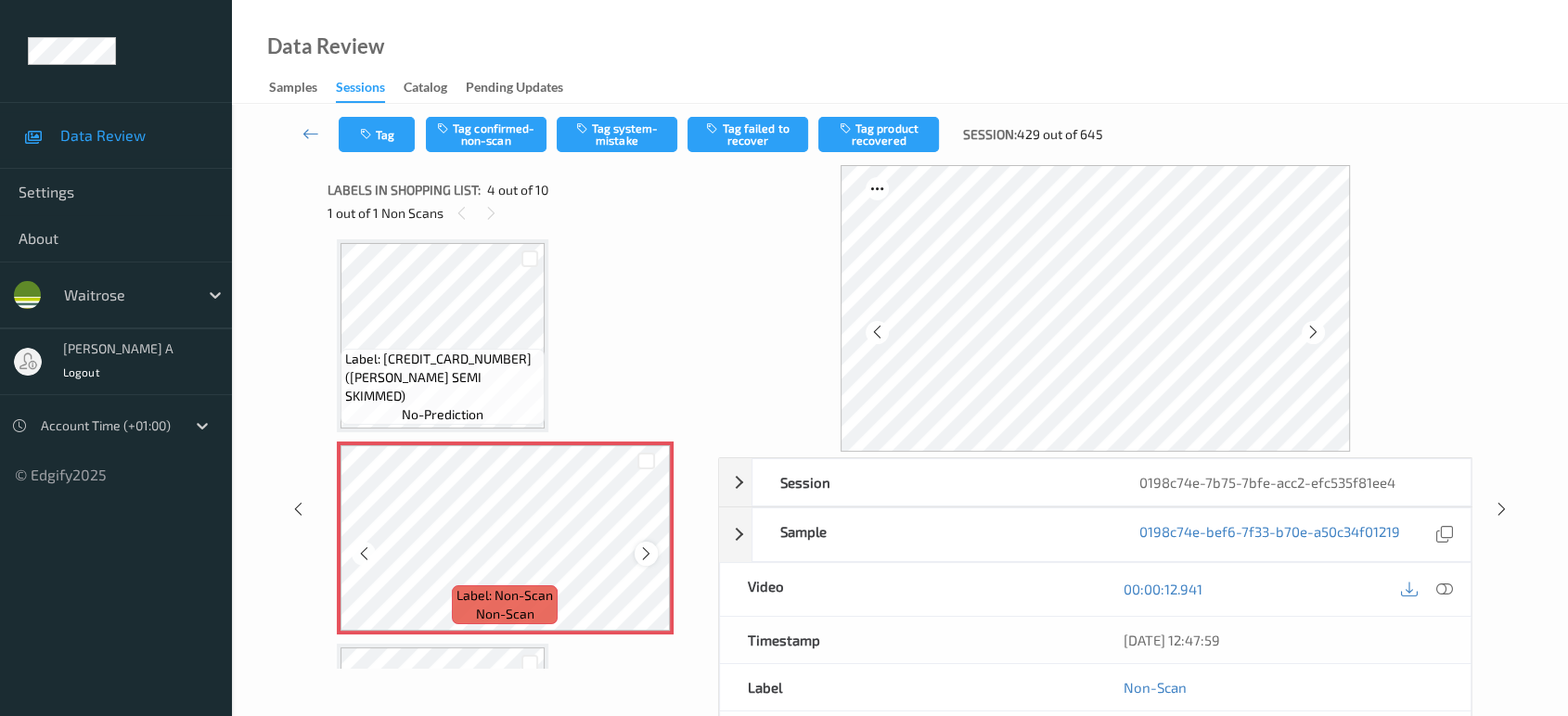
click at [646, 550] on icon at bounding box center [646, 554] width 16 height 17
click at [642, 551] on icon at bounding box center [646, 554] width 16 height 17
click at [642, 553] on icon at bounding box center [646, 554] width 16 height 17
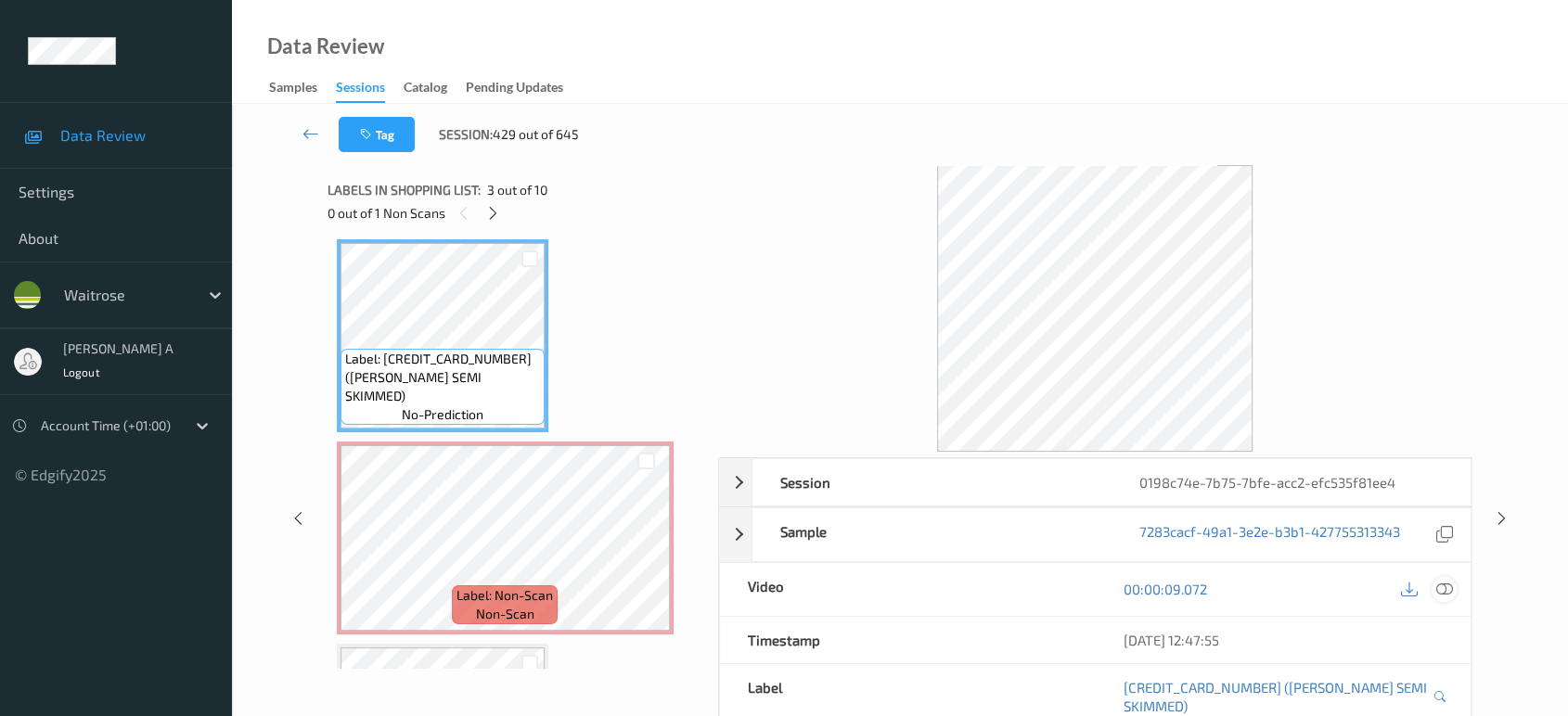
click at [1441, 577] on div at bounding box center [1445, 590] width 25 height 25
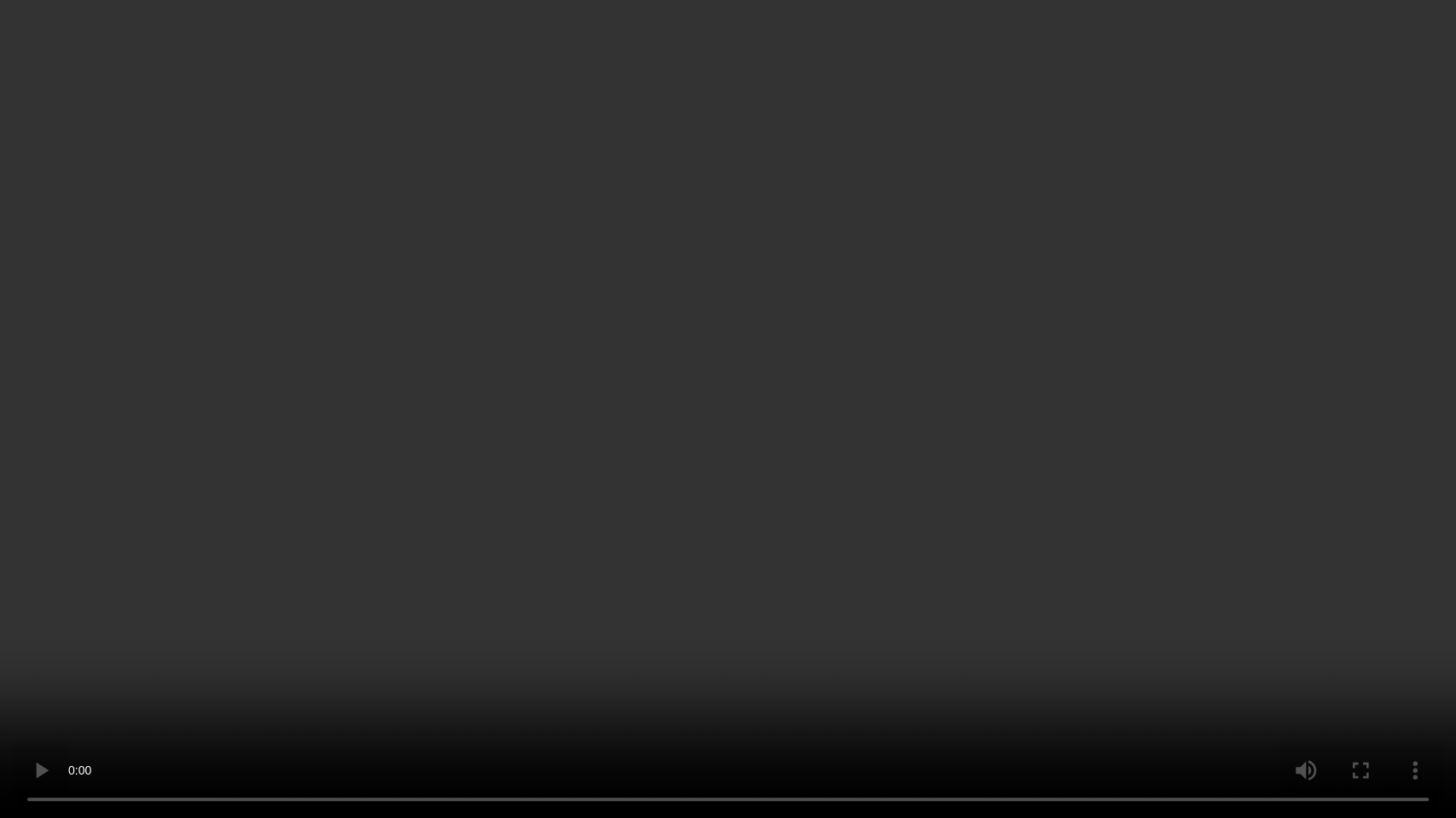
click at [540, 533] on video at bounding box center [728, 409] width 1456 height 818
click at [694, 518] on video at bounding box center [728, 409] width 1456 height 818
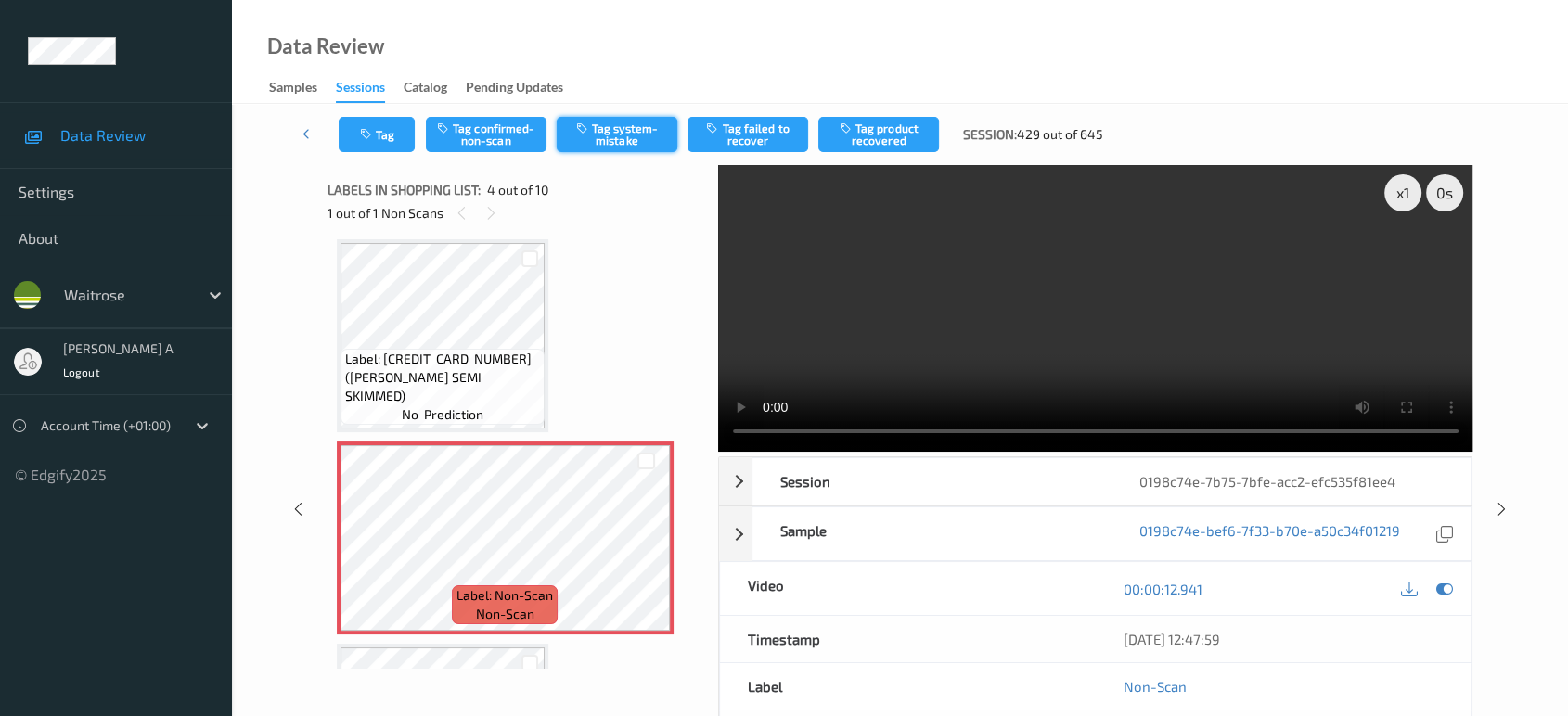
click at [618, 139] on button "Tag system-mistake" at bounding box center [617, 134] width 120 height 35
click at [393, 144] on button "Tag" at bounding box center [377, 134] width 76 height 35
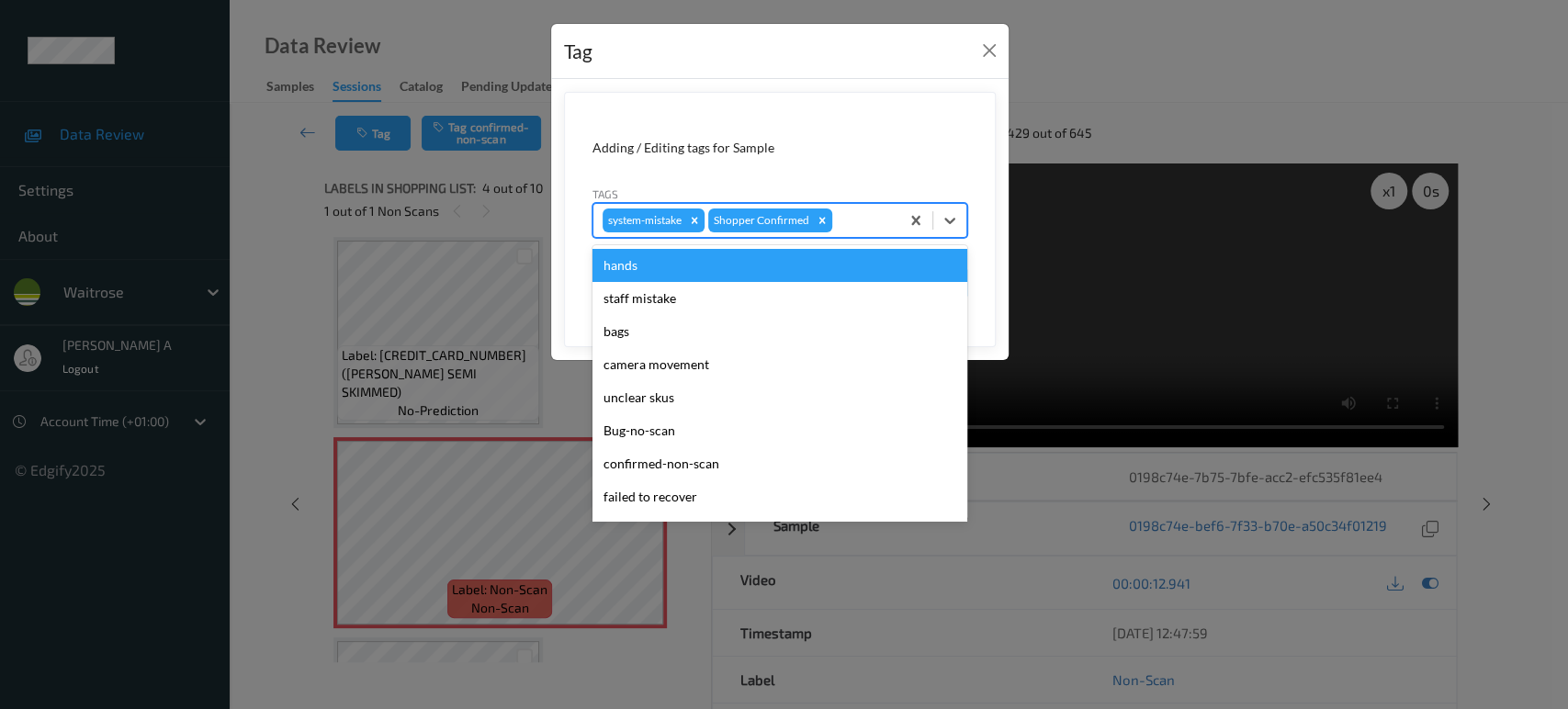
click at [855, 219] on div at bounding box center [863, 220] width 54 height 22
type input "un"
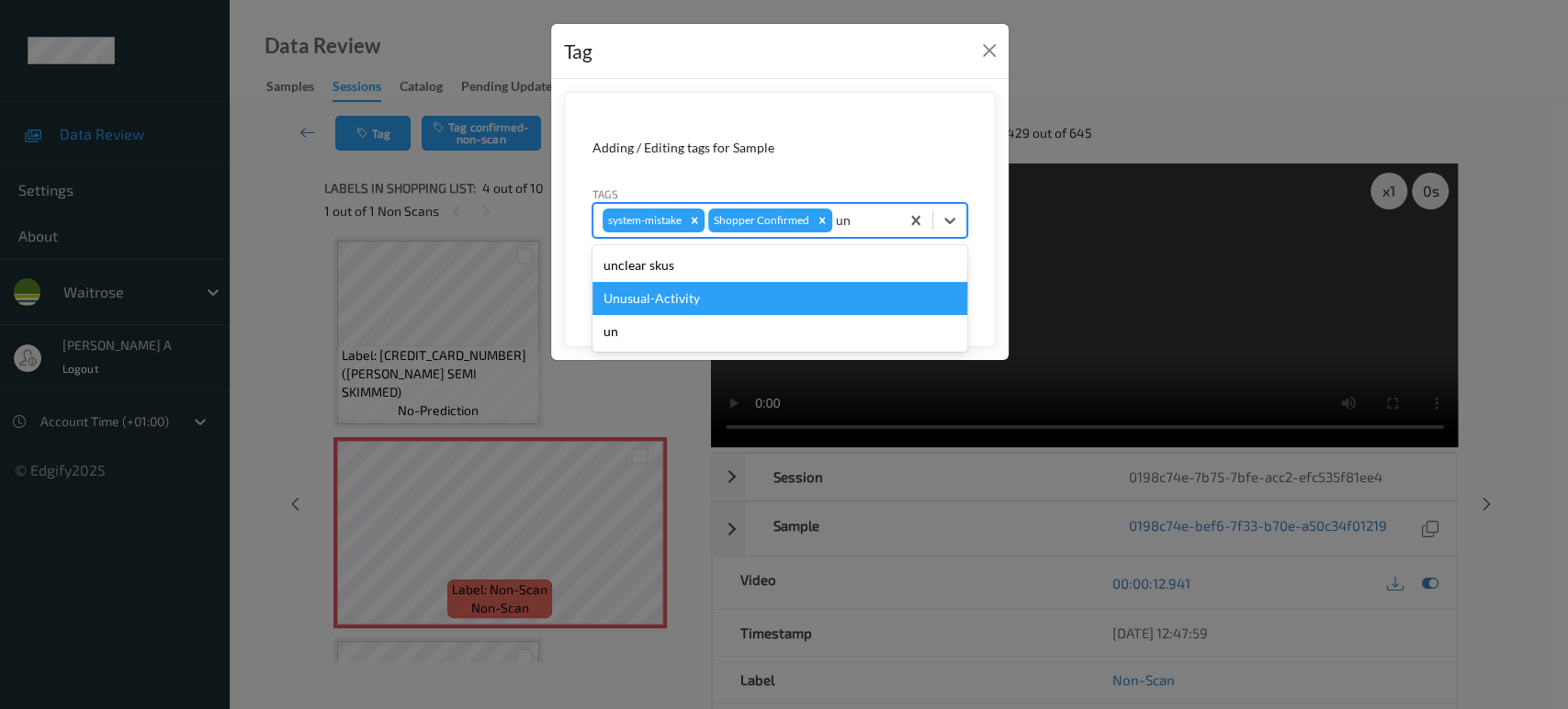
click at [702, 293] on div "Unusual-Activity" at bounding box center [780, 298] width 375 height 33
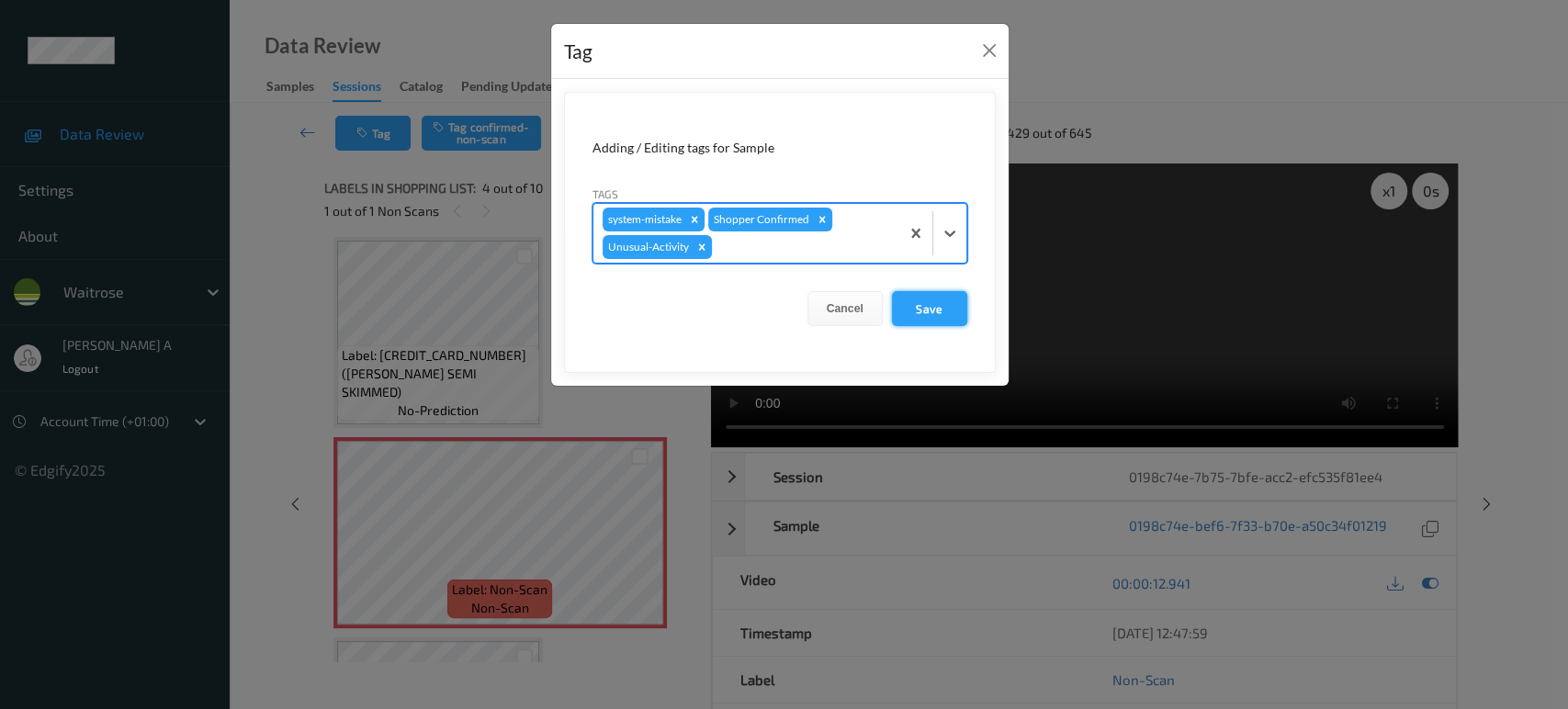
click at [926, 314] on button "Save" at bounding box center [930, 309] width 76 height 35
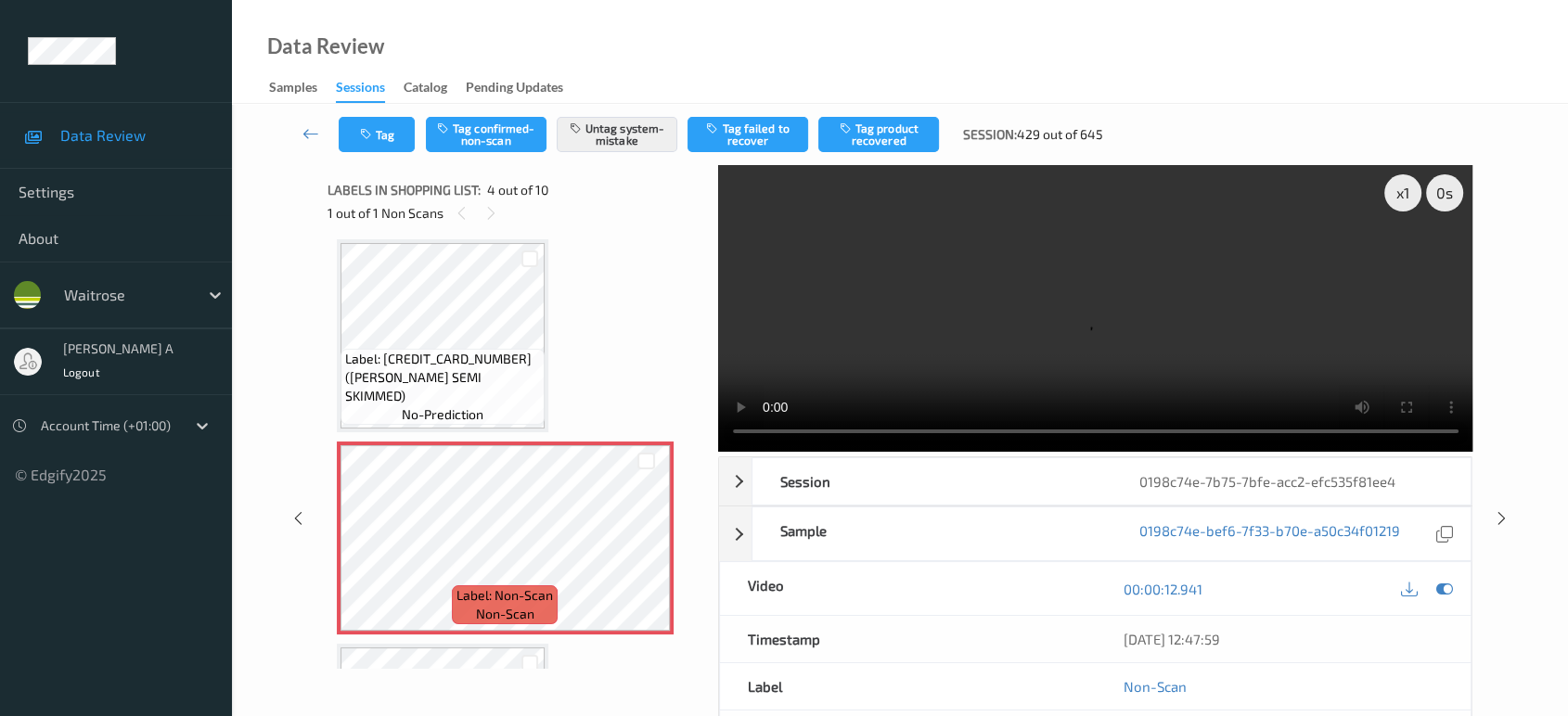
click at [1495, 528] on div "x 1 0 s Session 0198c74e-7b75-7bfe-acc2-efc535f81ee4 Session ID 0198c74e-7b75-7…" at bounding box center [900, 518] width 1261 height 707
click at [1499, 511] on icon at bounding box center [1502, 517] width 16 height 17
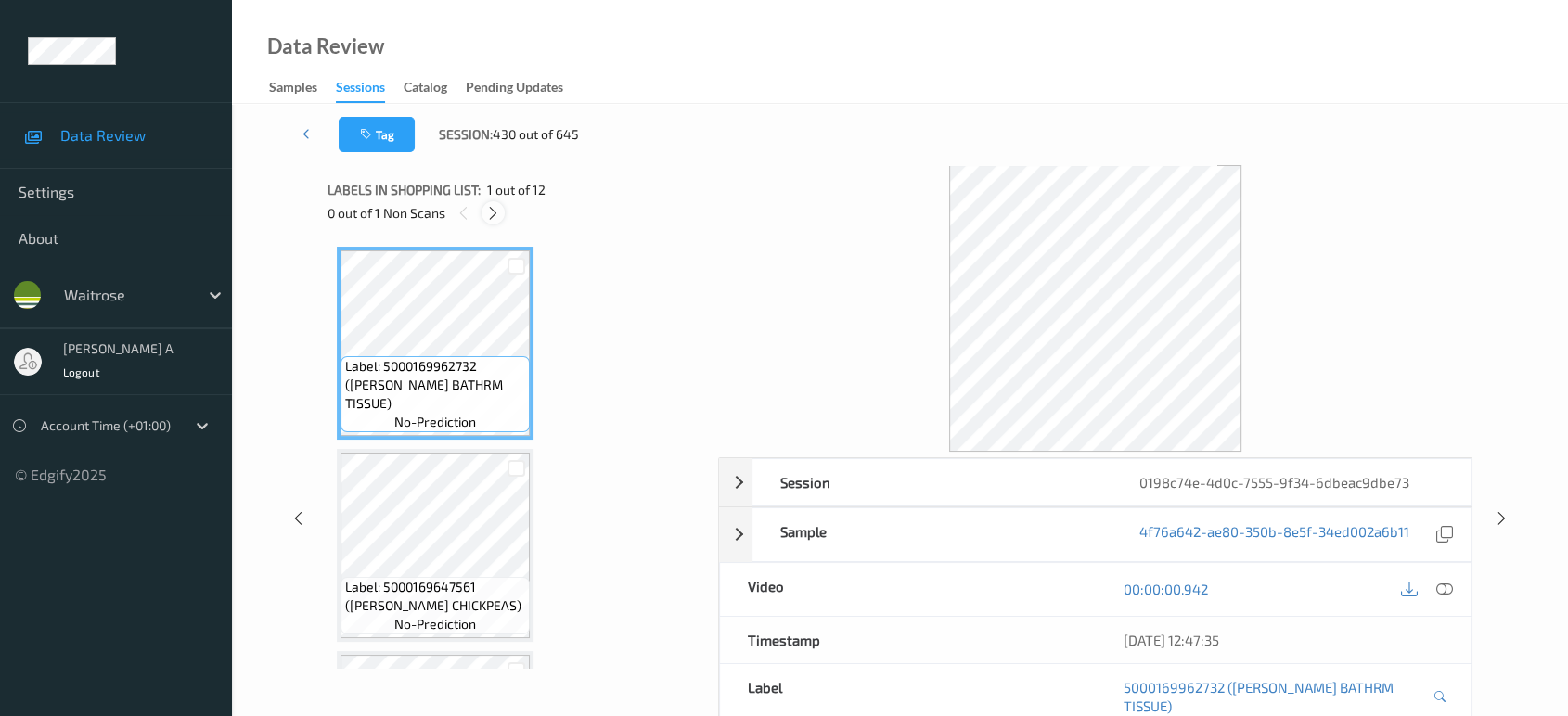
click at [495, 221] on icon at bounding box center [493, 213] width 16 height 17
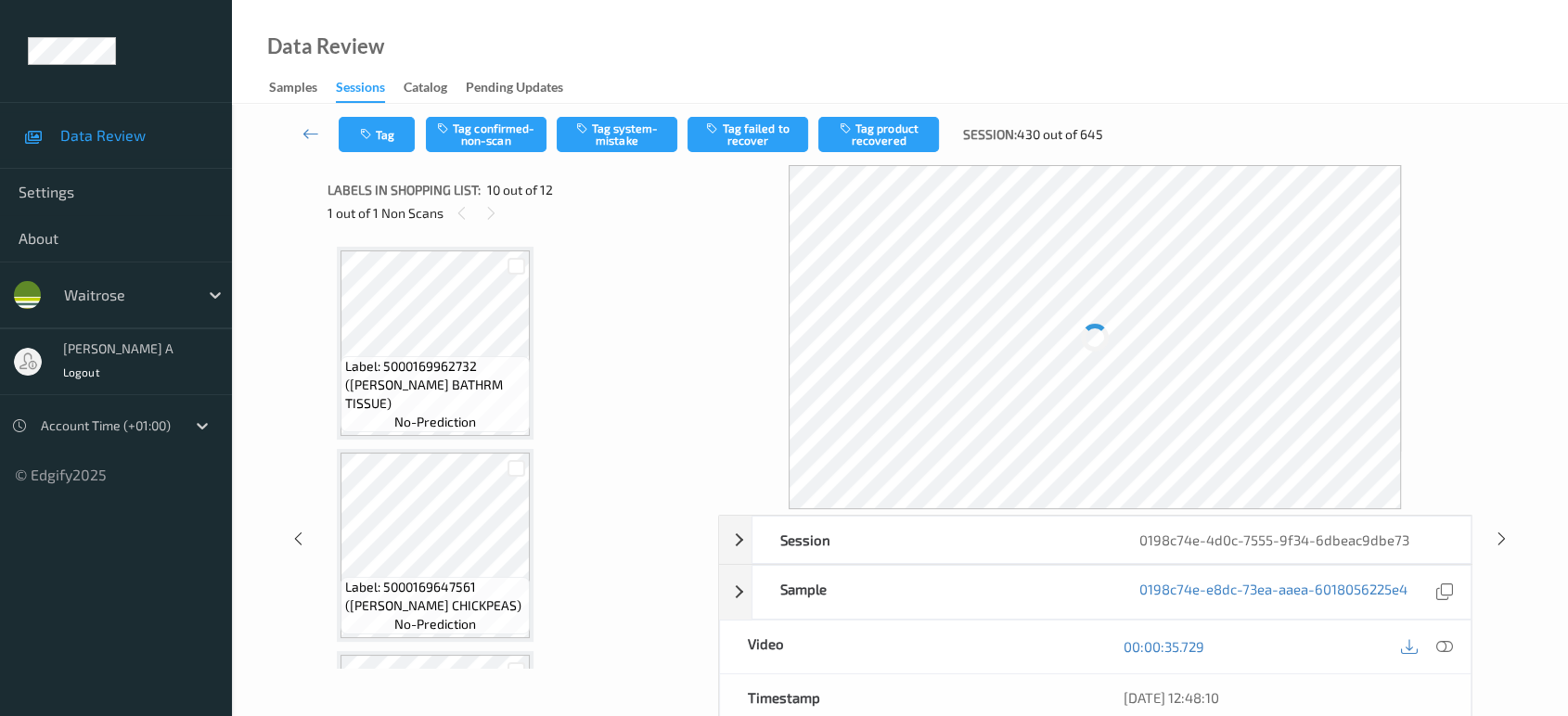
scroll to position [1619, 0]
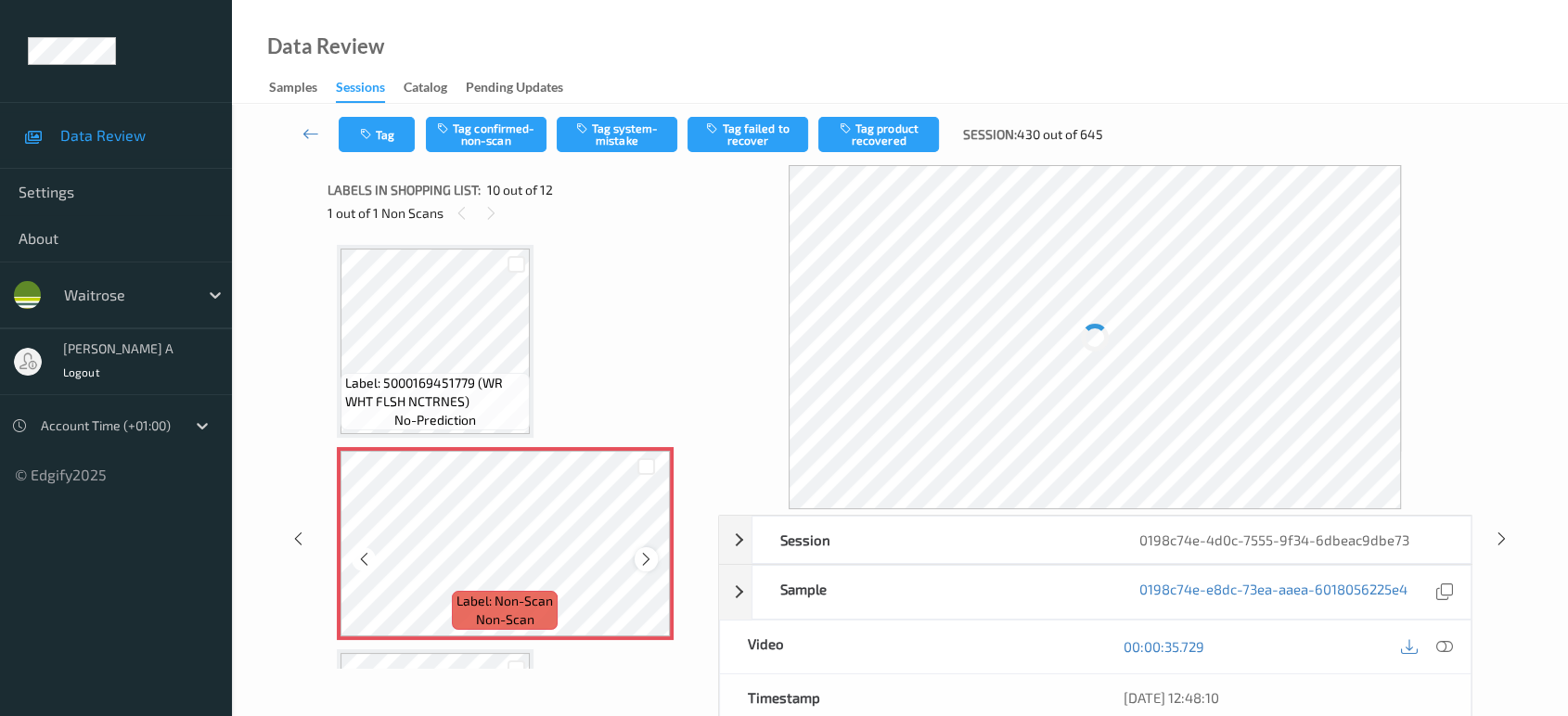
click at [646, 555] on icon at bounding box center [646, 559] width 16 height 17
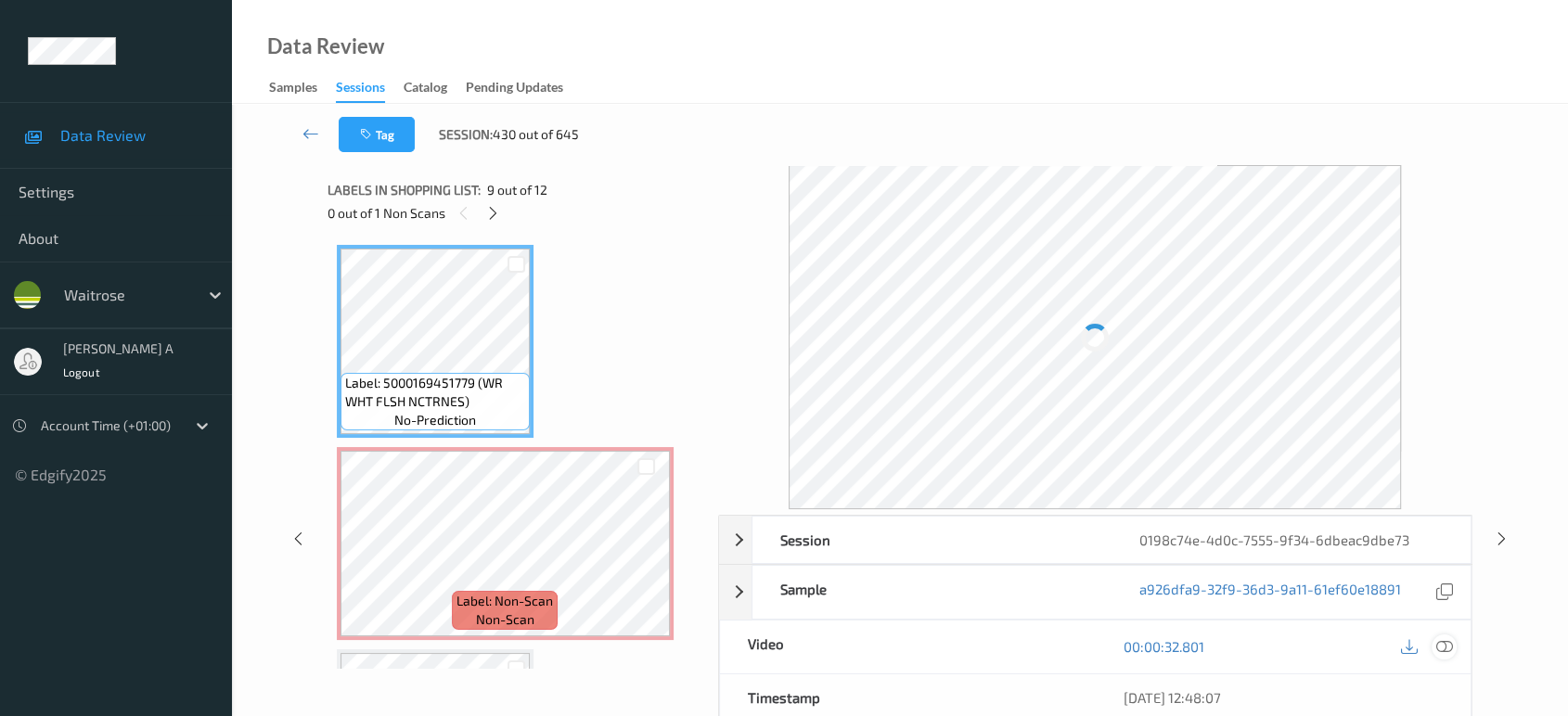
click at [1443, 641] on icon at bounding box center [1445, 646] width 17 height 17
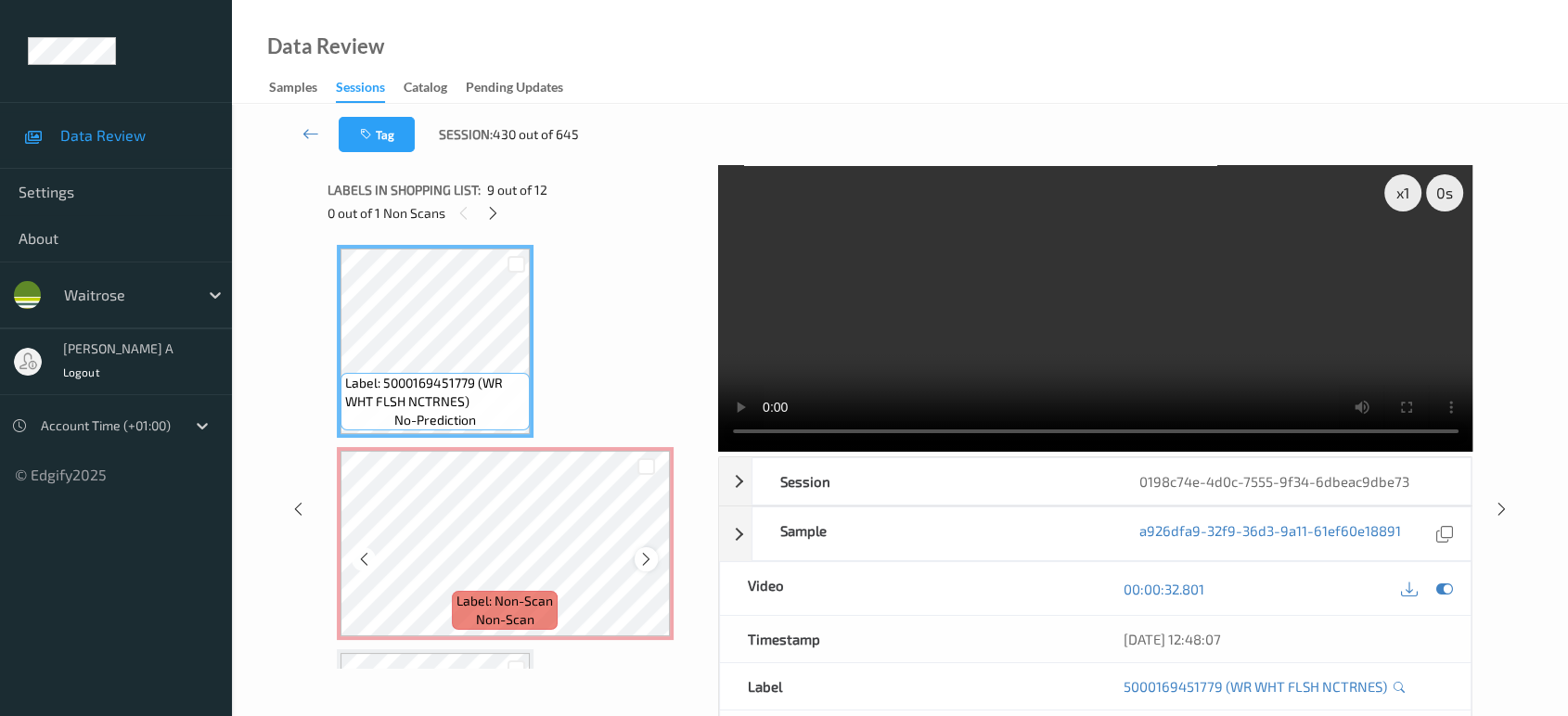
click at [655, 550] on div at bounding box center [647, 559] width 23 height 23
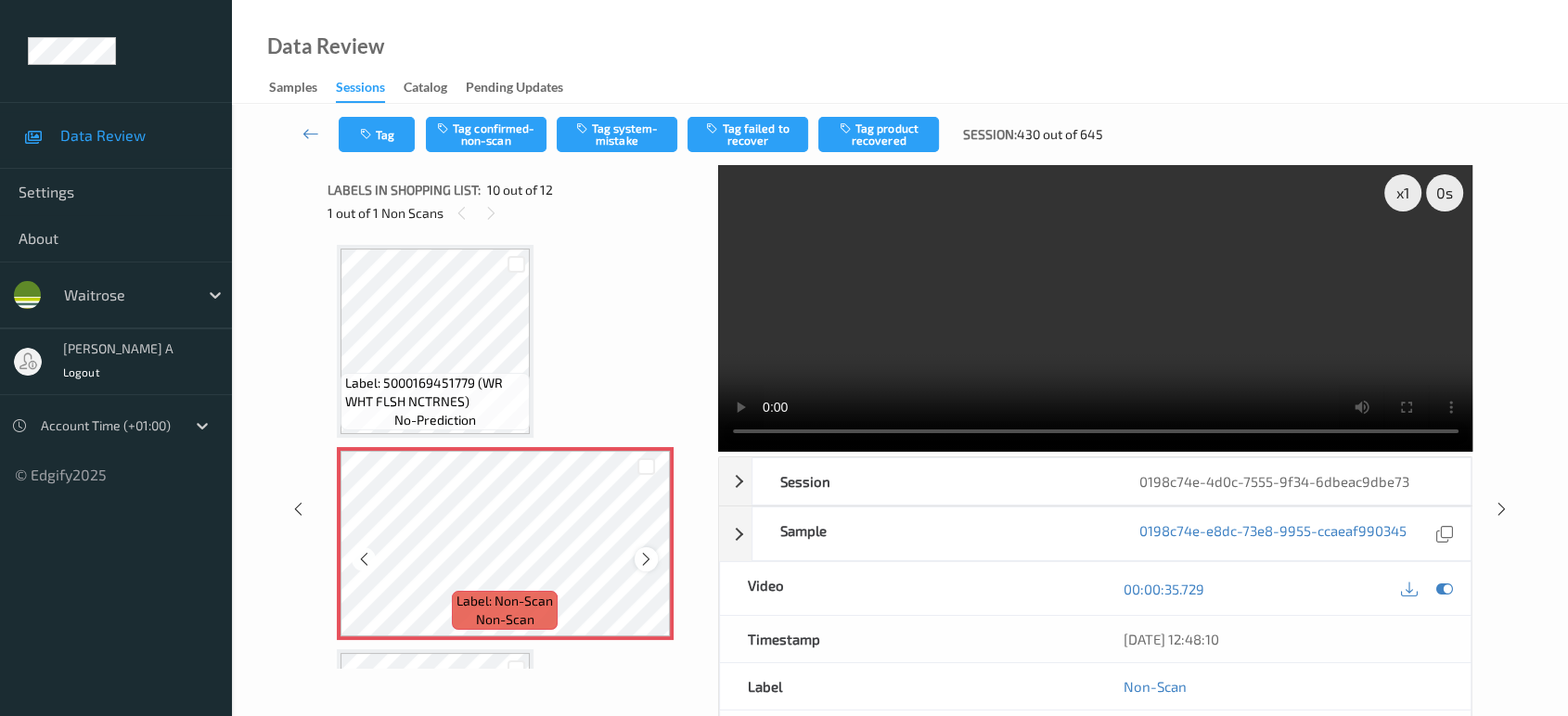
click at [646, 551] on icon at bounding box center [646, 559] width 16 height 17
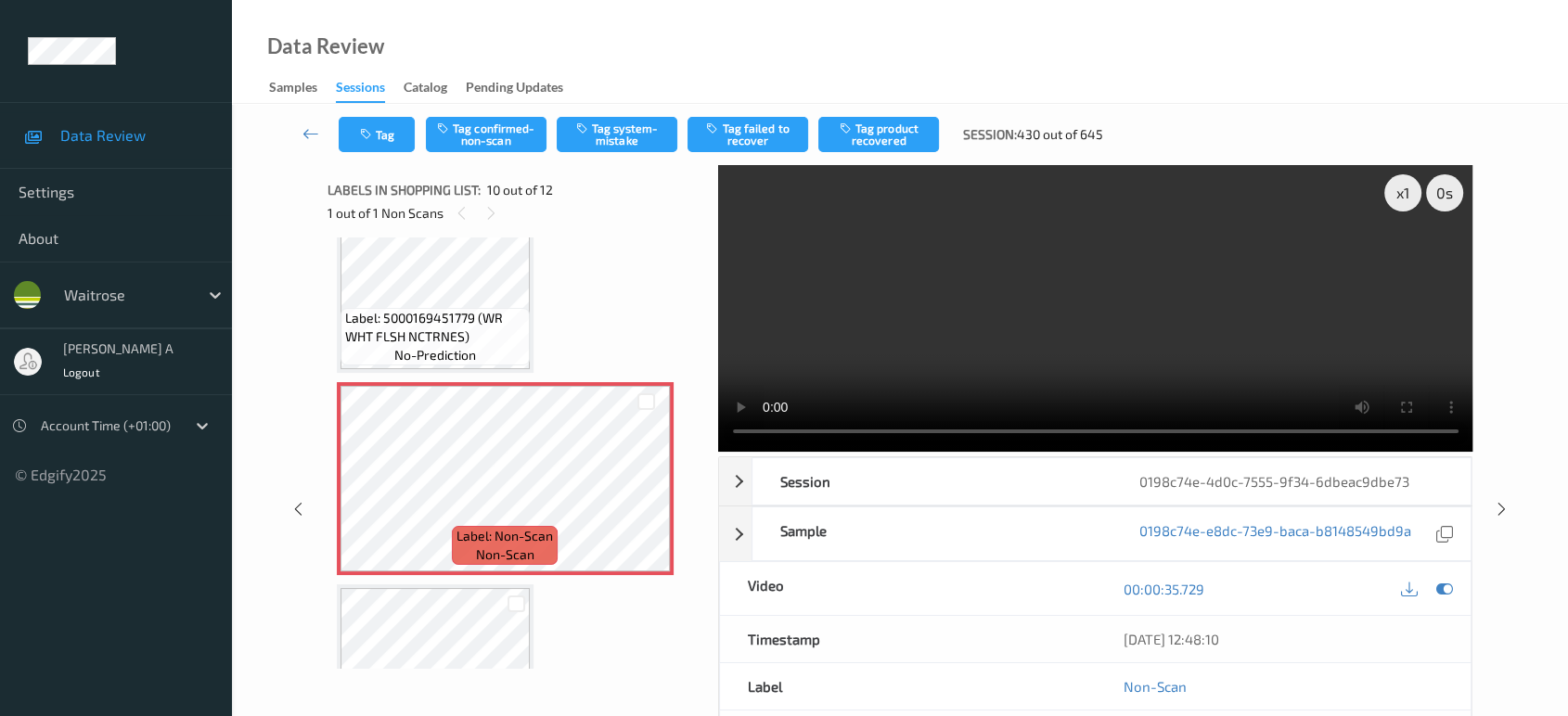
scroll to position [1581, 0]
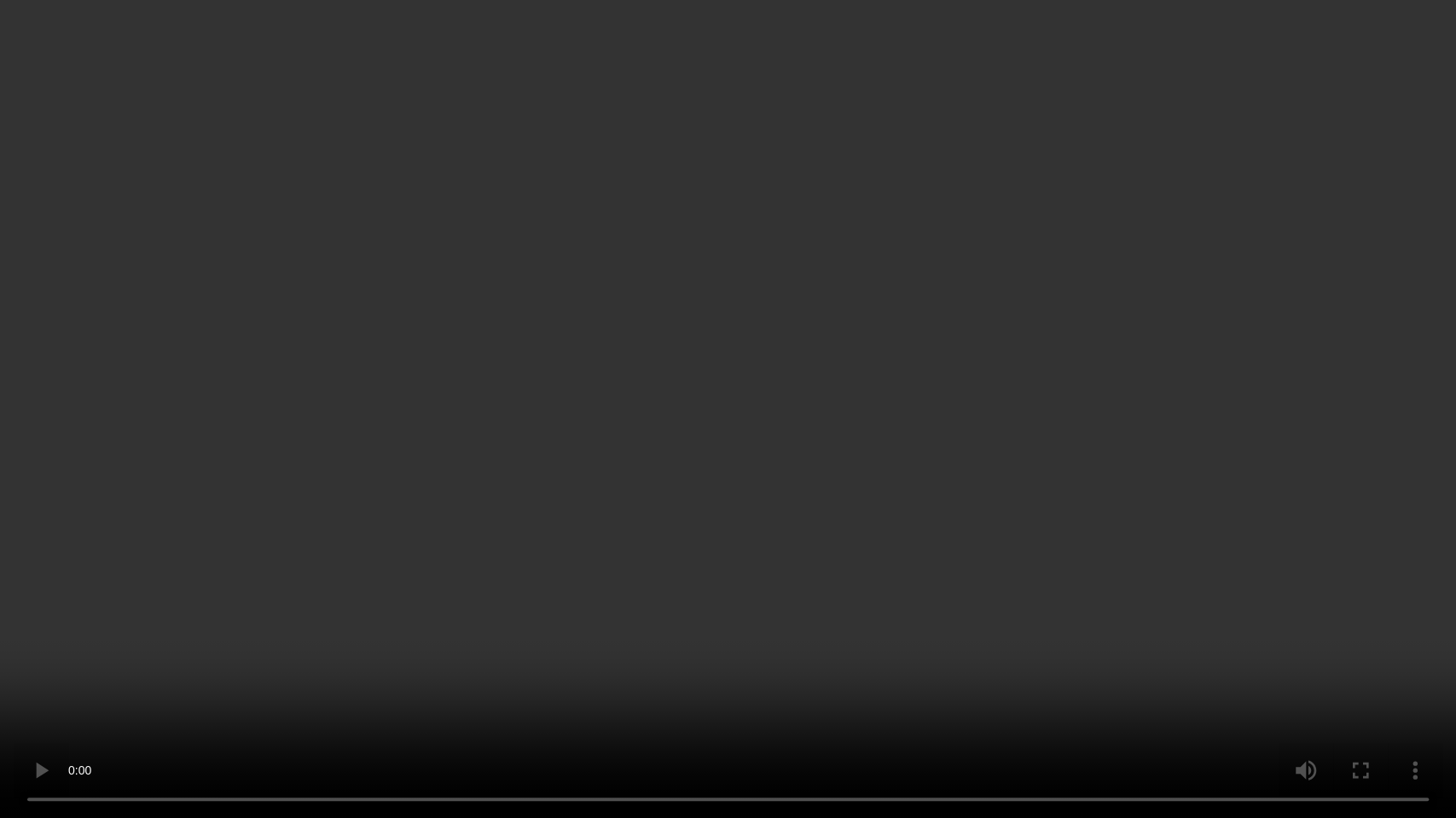
click at [791, 439] on video at bounding box center [728, 409] width 1456 height 818
click at [720, 438] on video at bounding box center [728, 409] width 1456 height 818
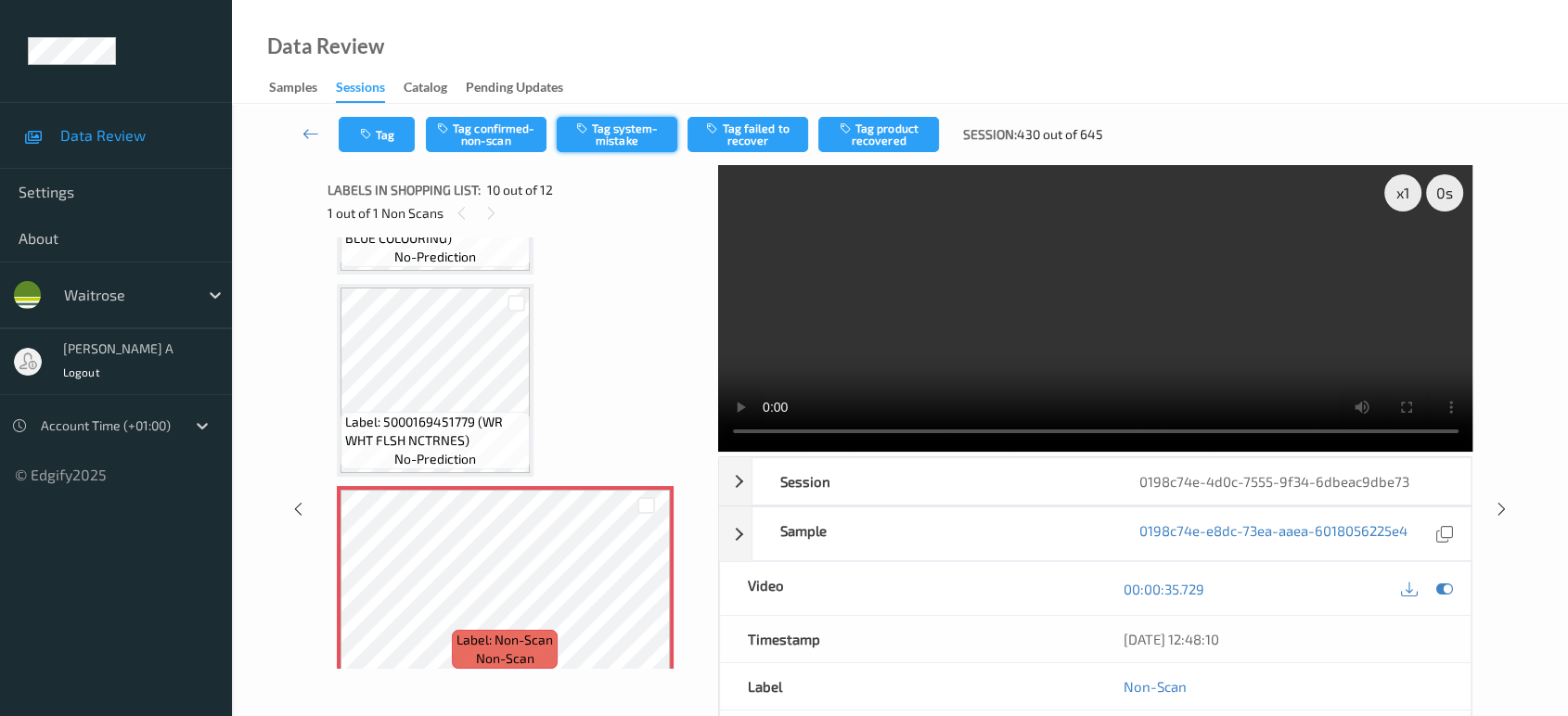
click at [587, 139] on button "Tag system-mistake" at bounding box center [617, 134] width 120 height 35
click at [377, 142] on button "Tag" at bounding box center [377, 134] width 76 height 35
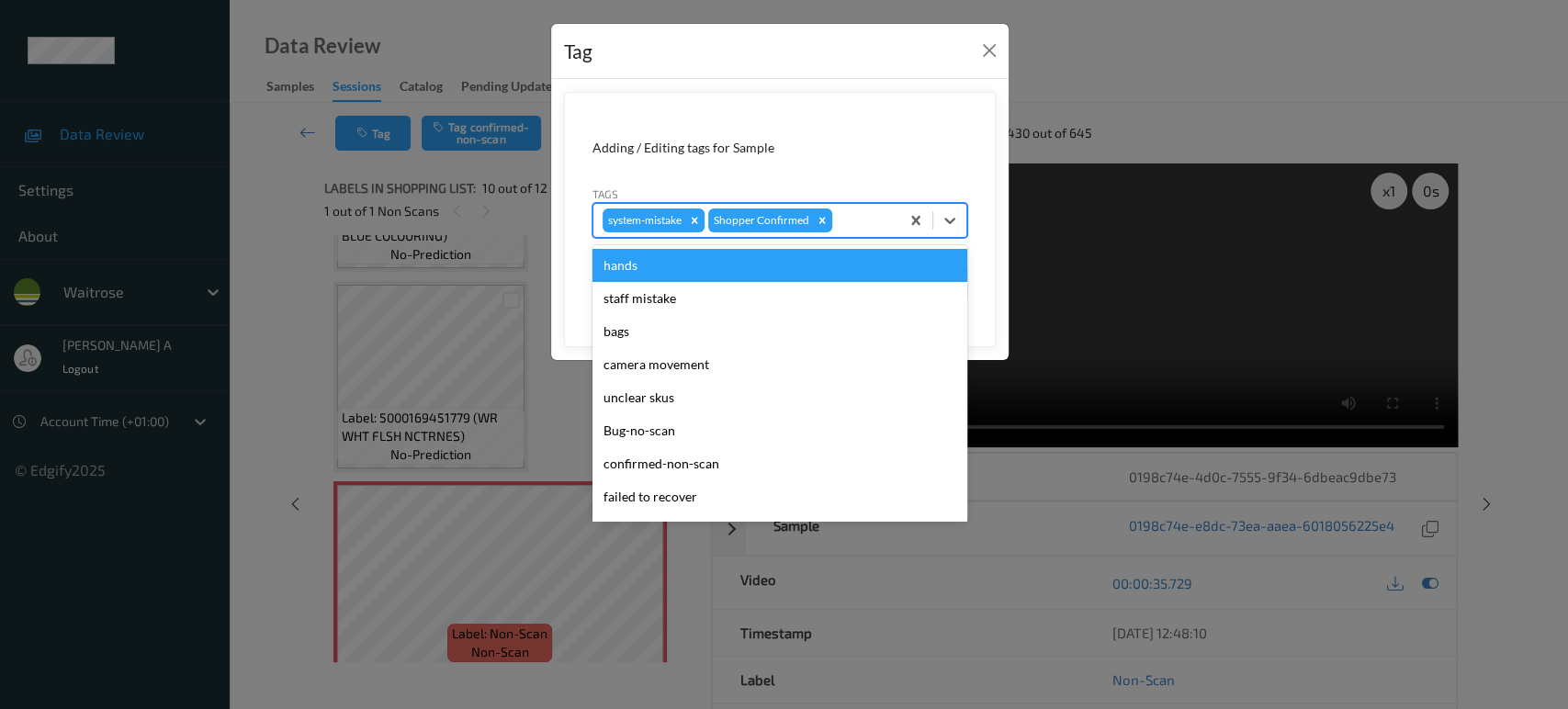
click at [845, 216] on div at bounding box center [863, 220] width 54 height 22
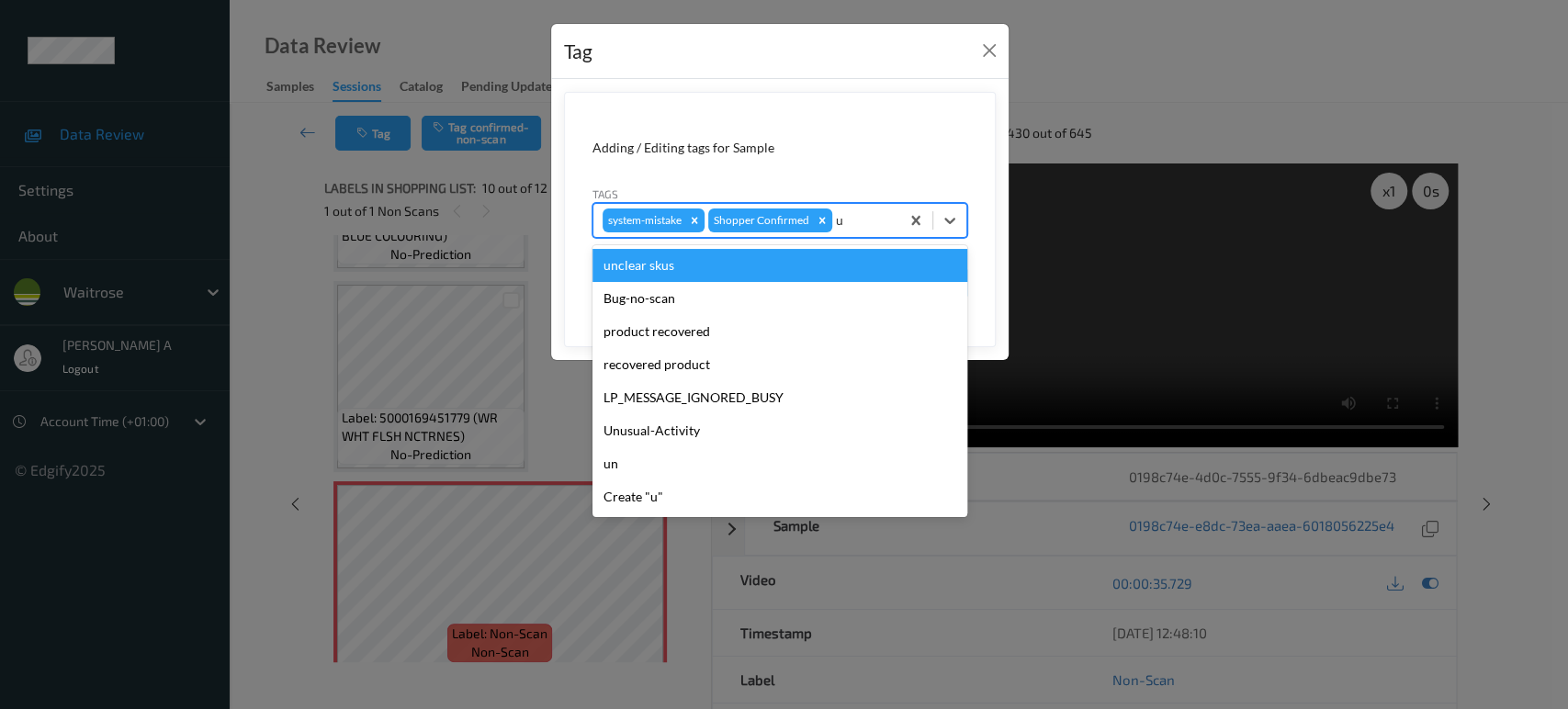
type input "un"
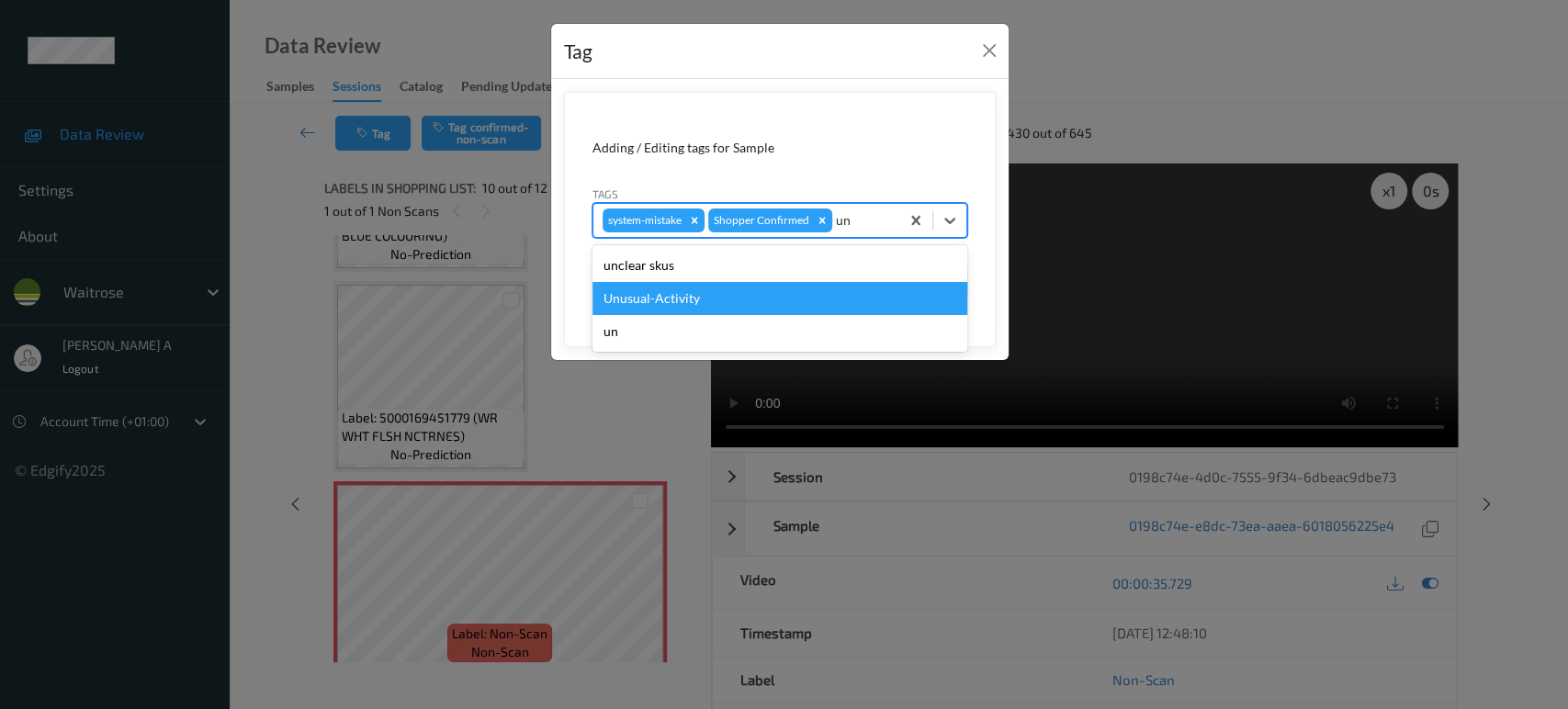
click at [701, 285] on div "Unusual-Activity" at bounding box center [780, 298] width 375 height 33
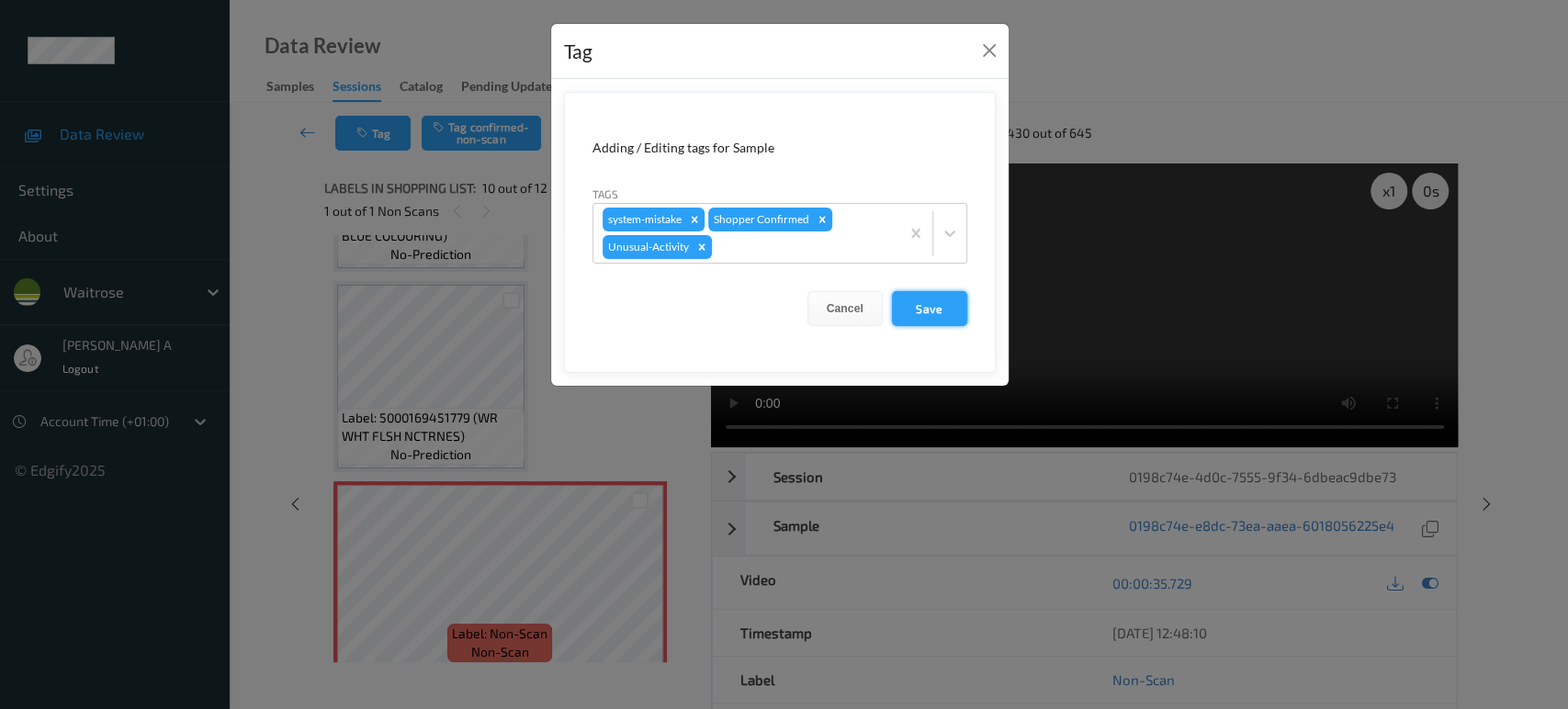
click at [924, 298] on button "Save" at bounding box center [930, 309] width 76 height 35
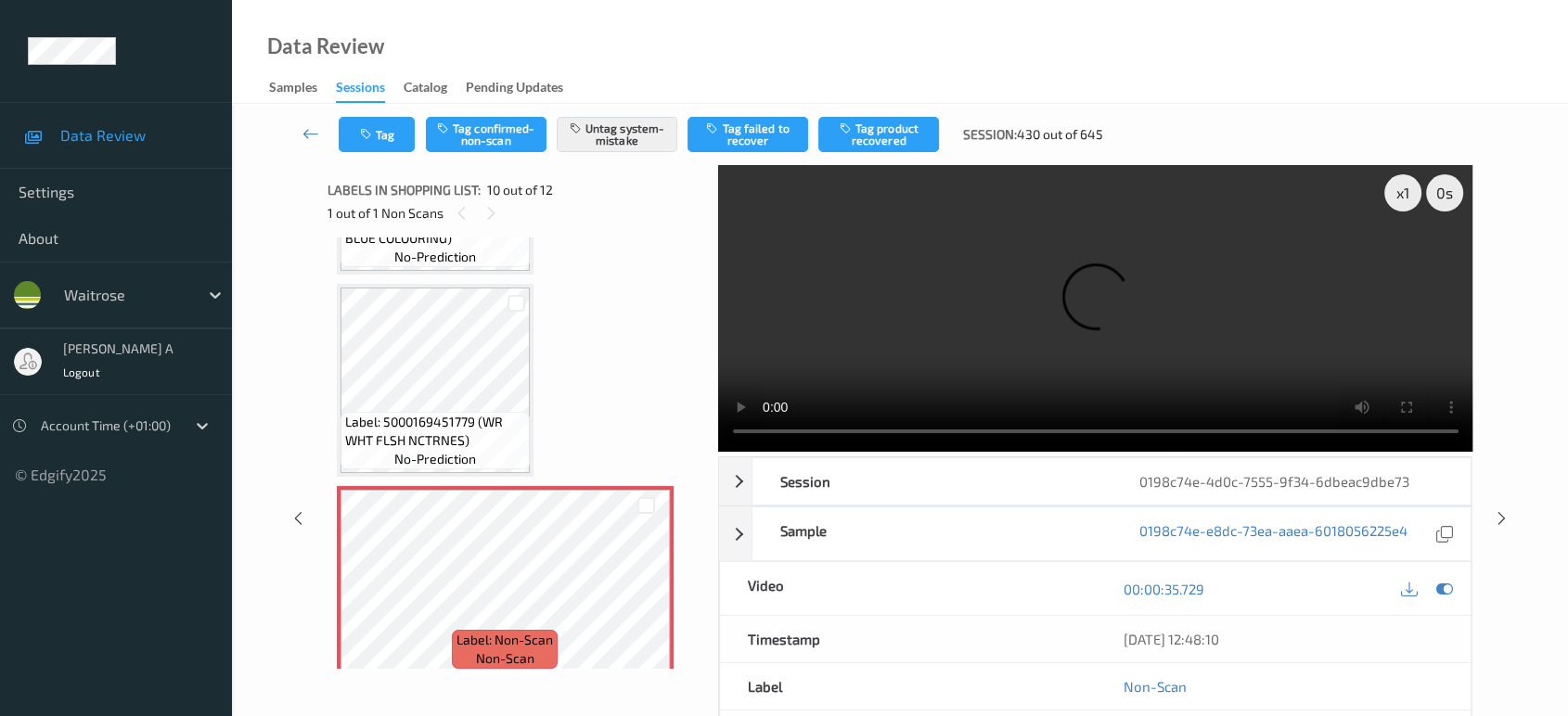
drag, startPoint x: 1504, startPoint y: 441, endPoint x: 1114, endPoint y: 15, distance: 577.6
click at [1504, 510] on icon at bounding box center [1502, 517] width 16 height 17
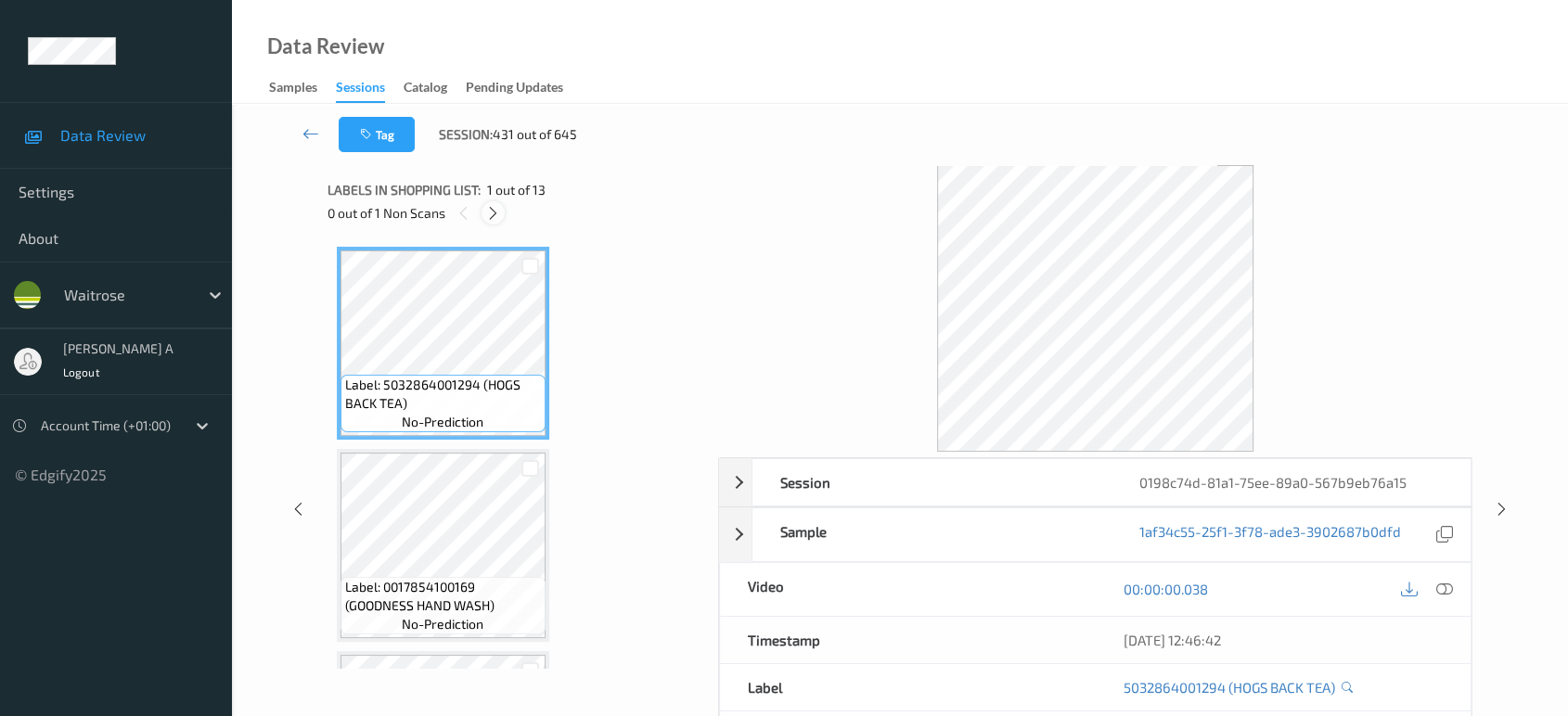
click at [488, 211] on icon at bounding box center [493, 213] width 16 height 17
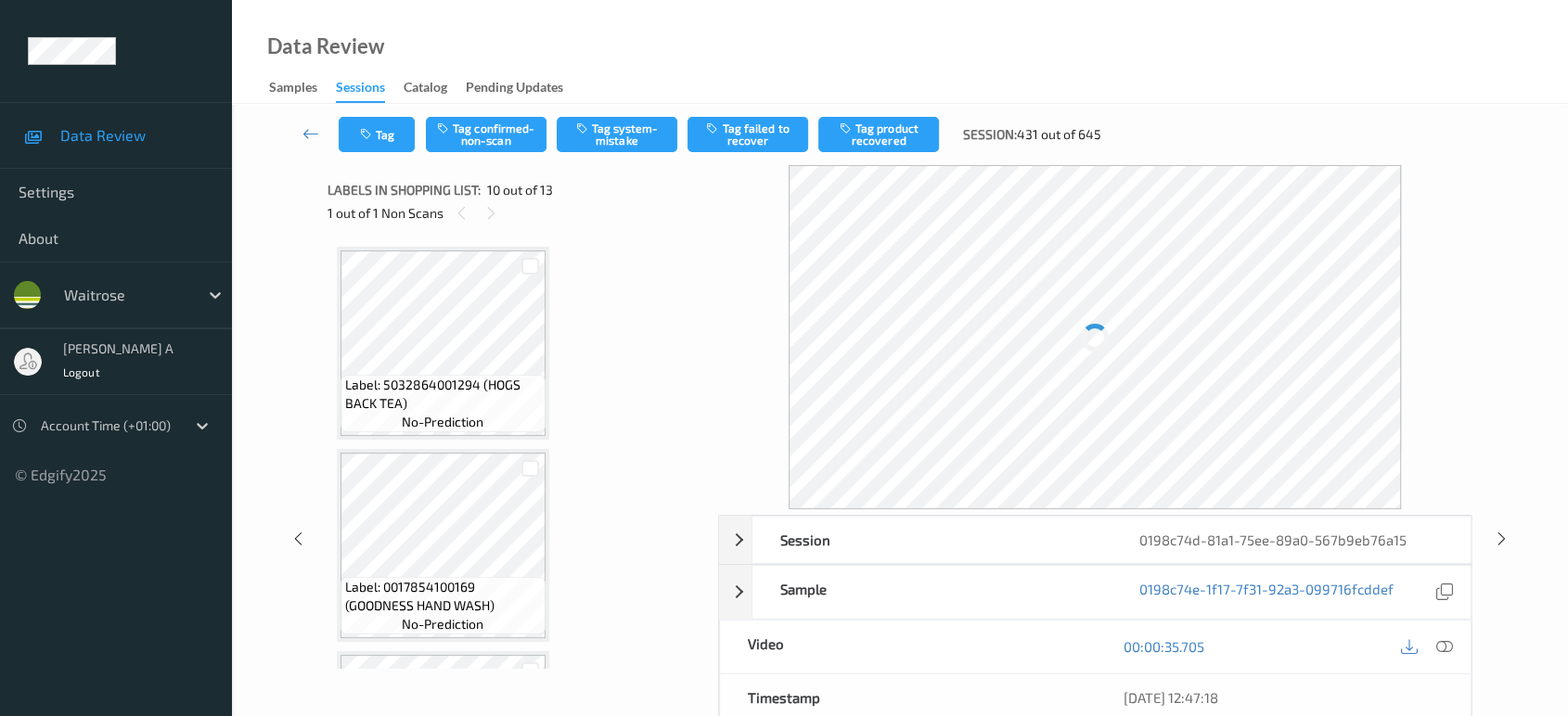
scroll to position [1619, 0]
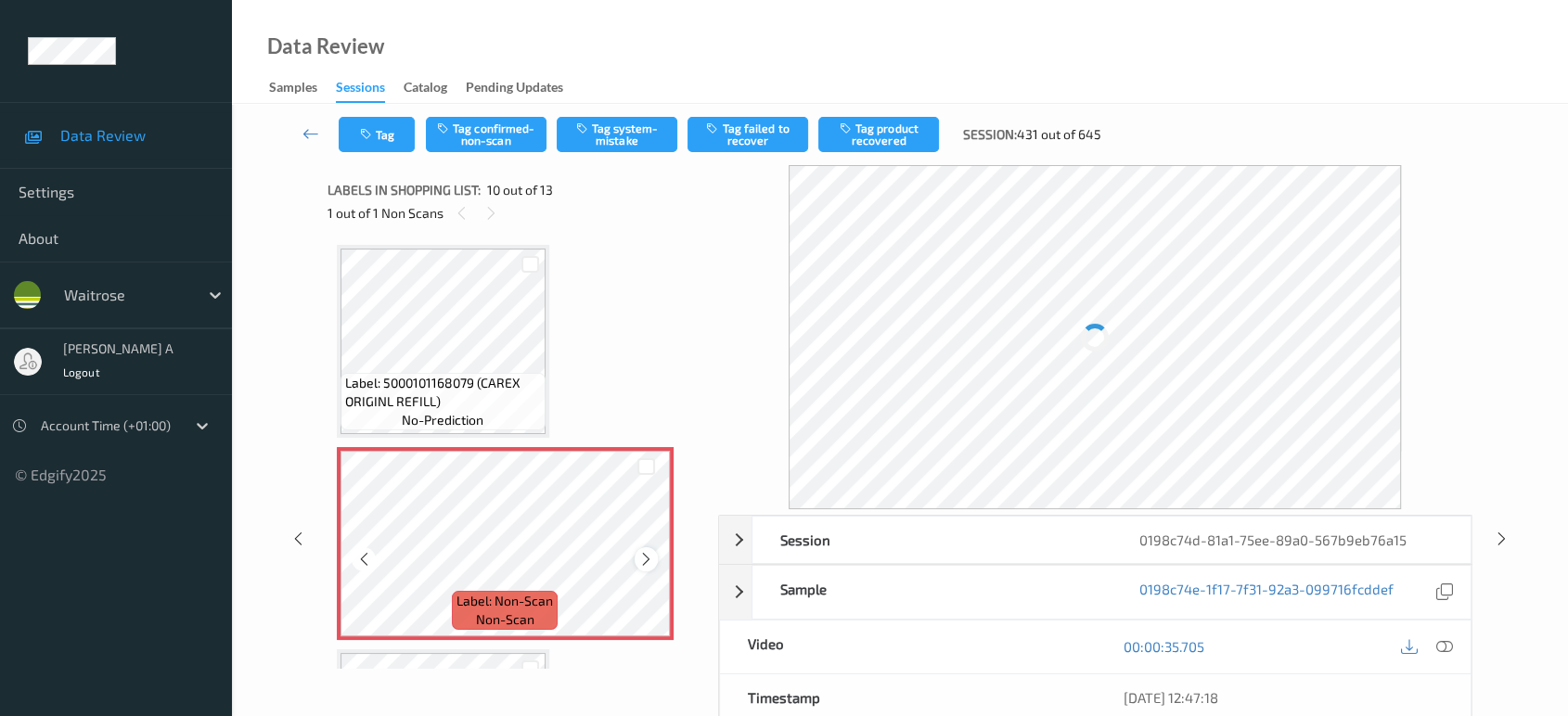
click at [641, 555] on icon at bounding box center [646, 559] width 16 height 17
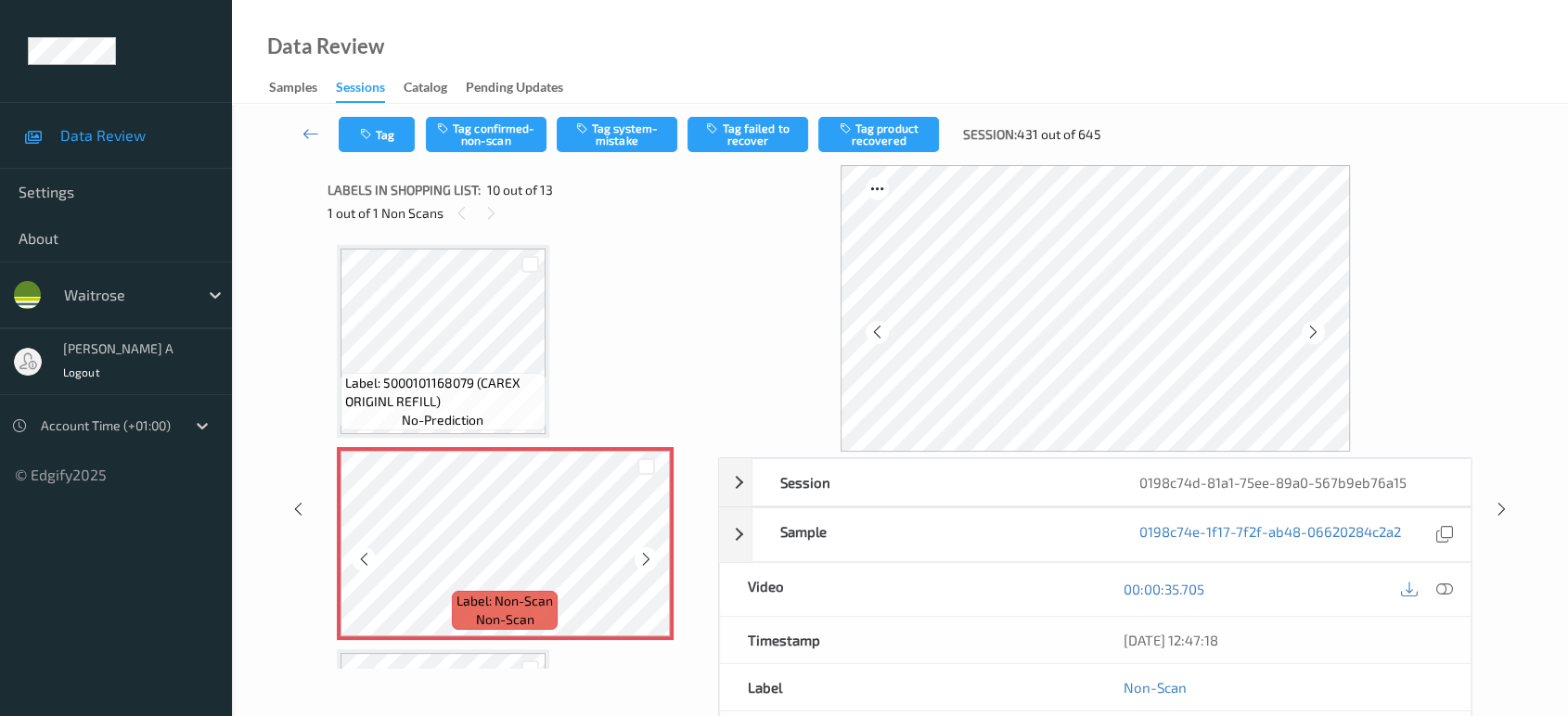
click at [641, 555] on icon at bounding box center [646, 559] width 16 height 17
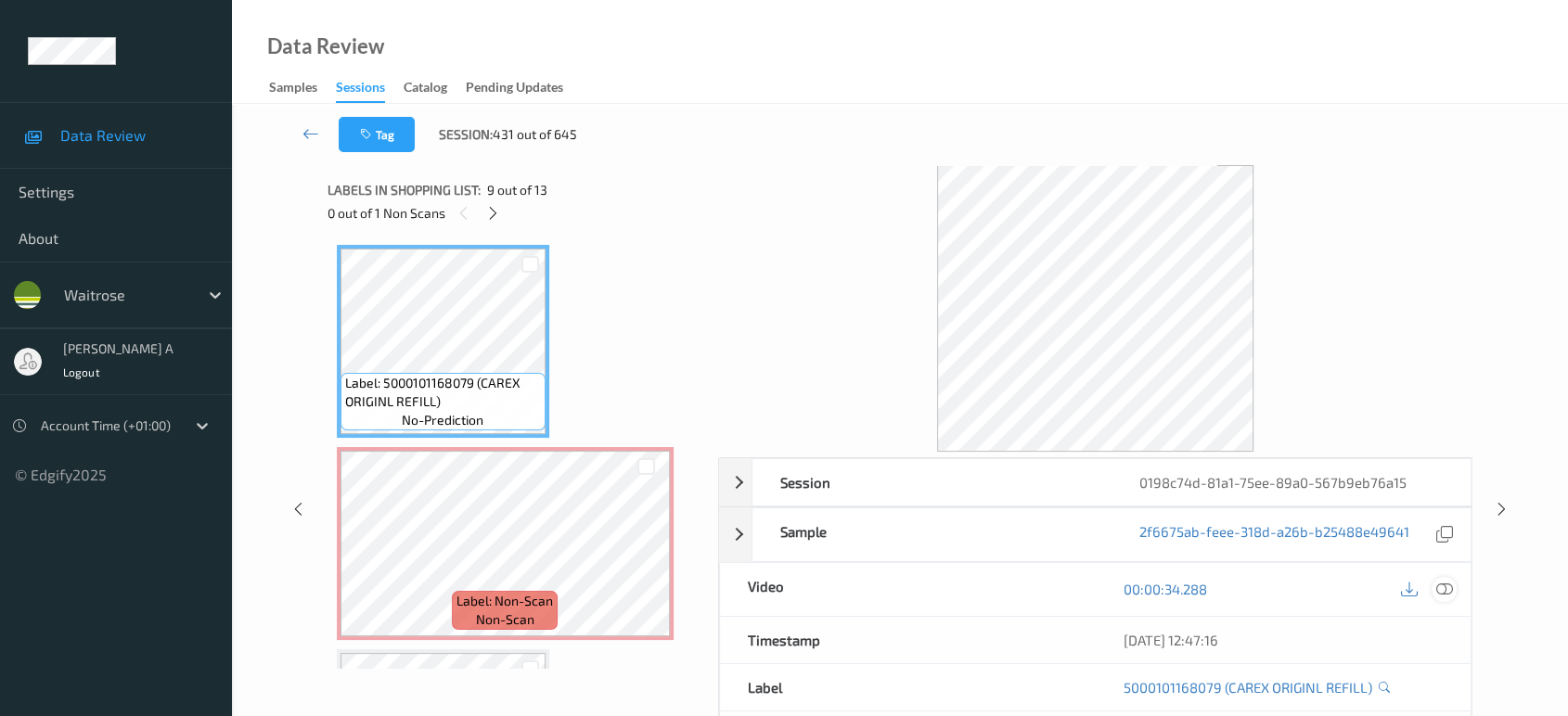
click at [1443, 581] on icon at bounding box center [1445, 589] width 17 height 17
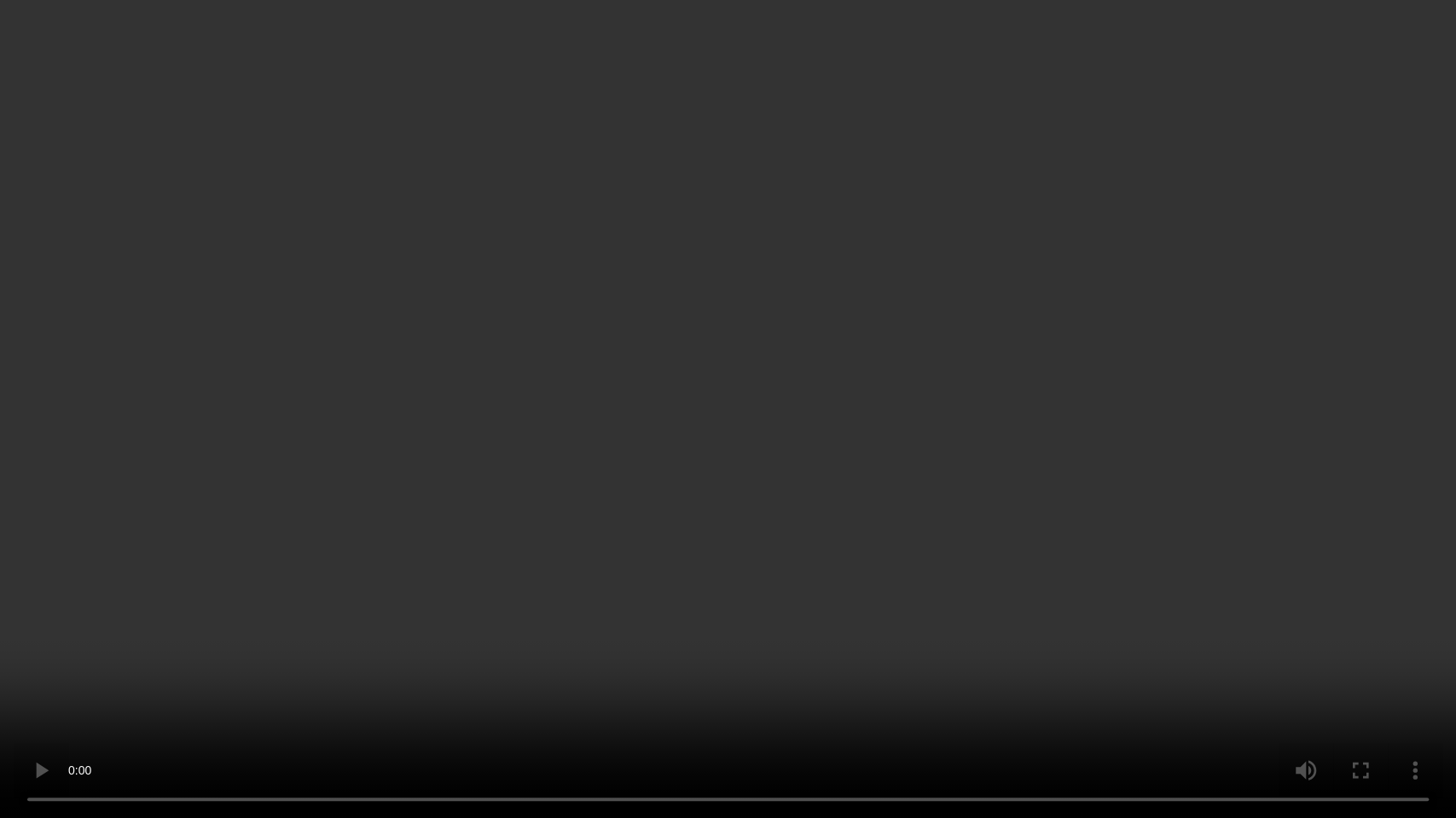
click at [820, 531] on video at bounding box center [728, 409] width 1456 height 818
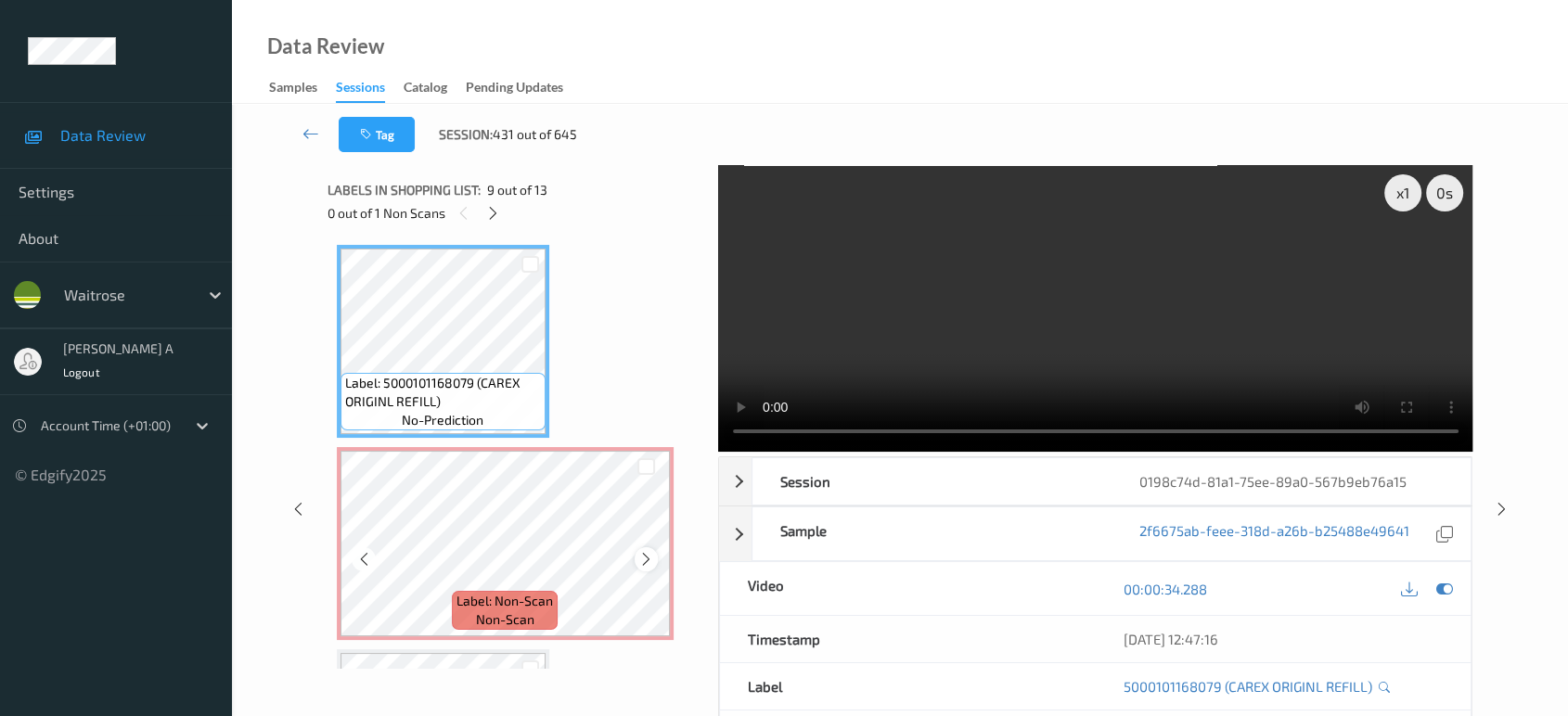
click at [643, 551] on icon at bounding box center [646, 559] width 16 height 17
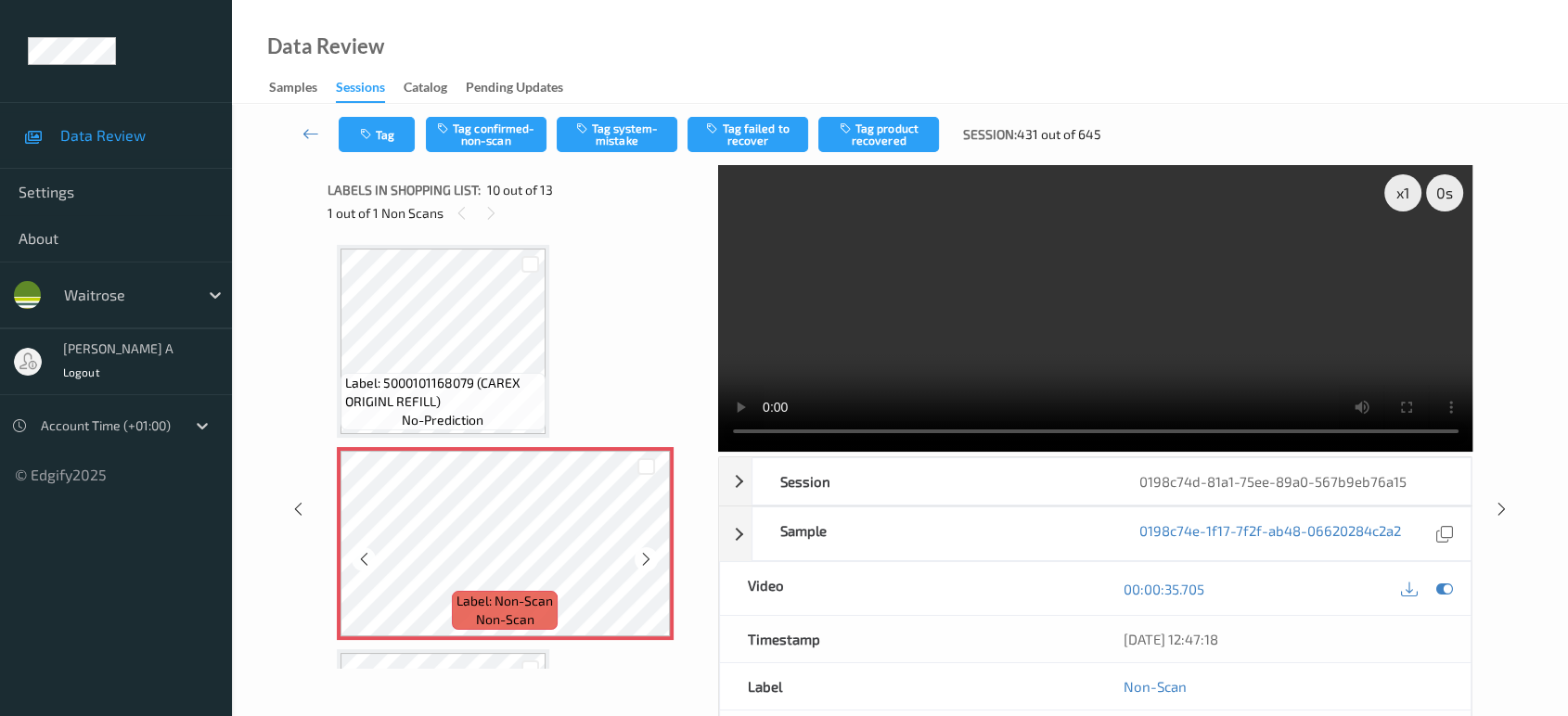
click at [643, 551] on icon at bounding box center [646, 559] width 16 height 17
click at [618, 144] on button "Tag system-mistake" at bounding box center [617, 134] width 120 height 35
click at [1506, 501] on icon at bounding box center [1502, 509] width 16 height 17
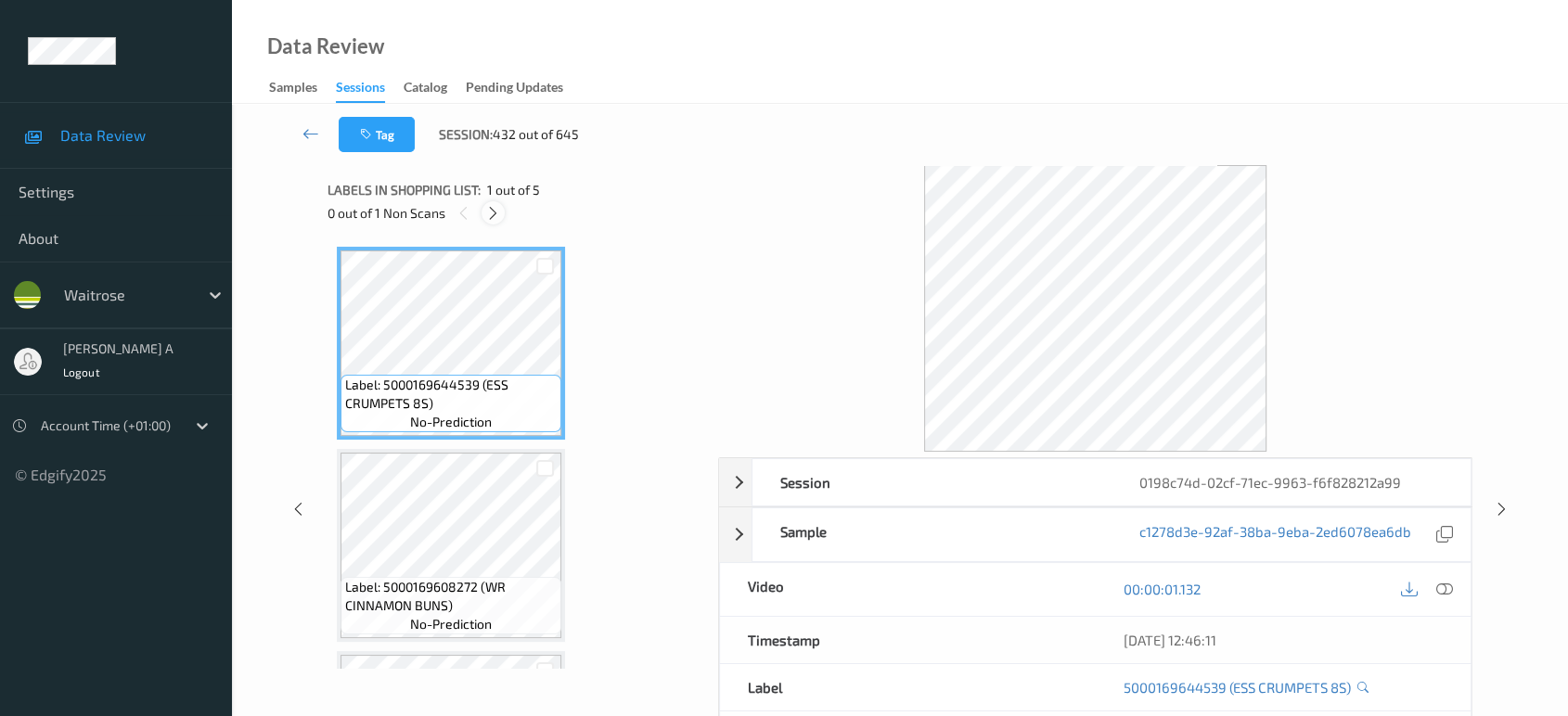
click at [499, 206] on icon at bounding box center [493, 213] width 16 height 17
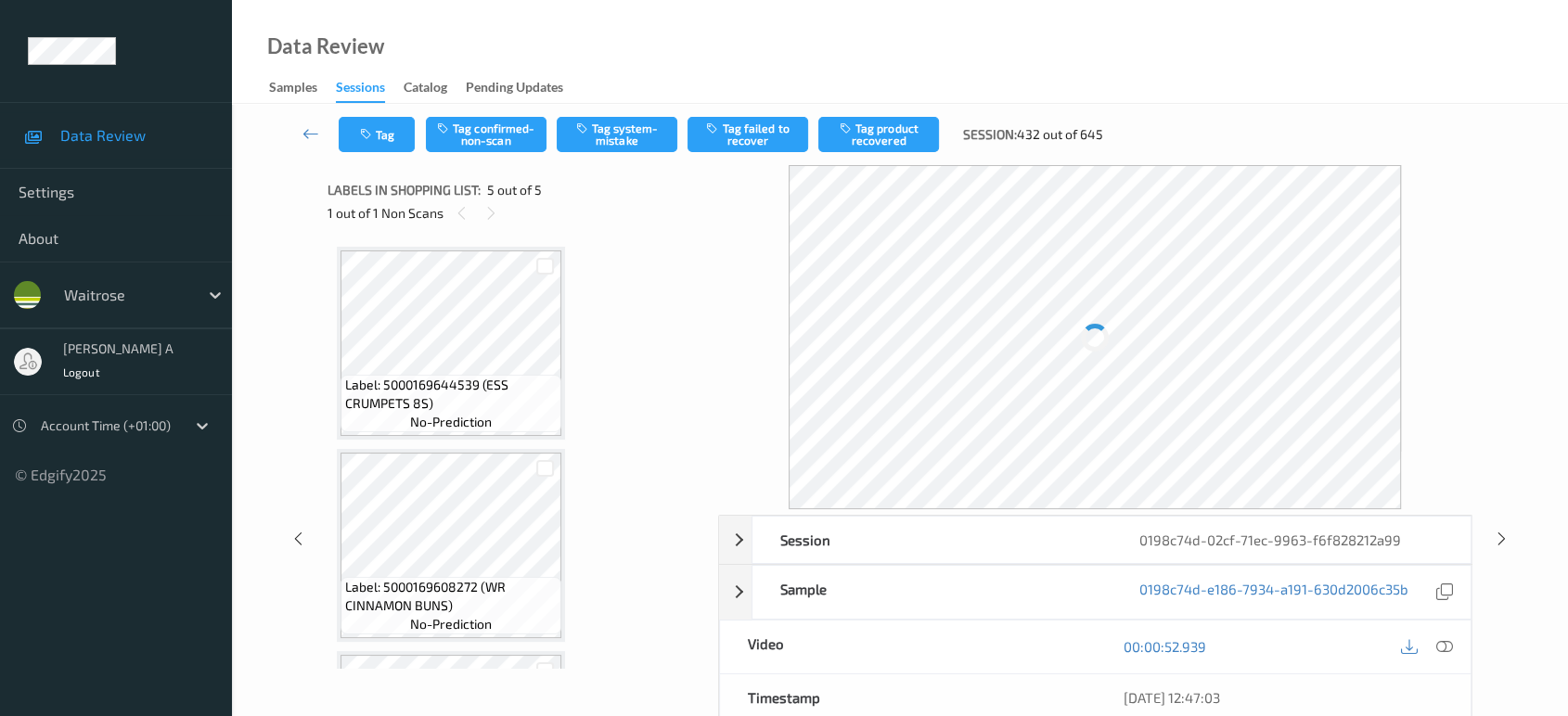
scroll to position [584, 0]
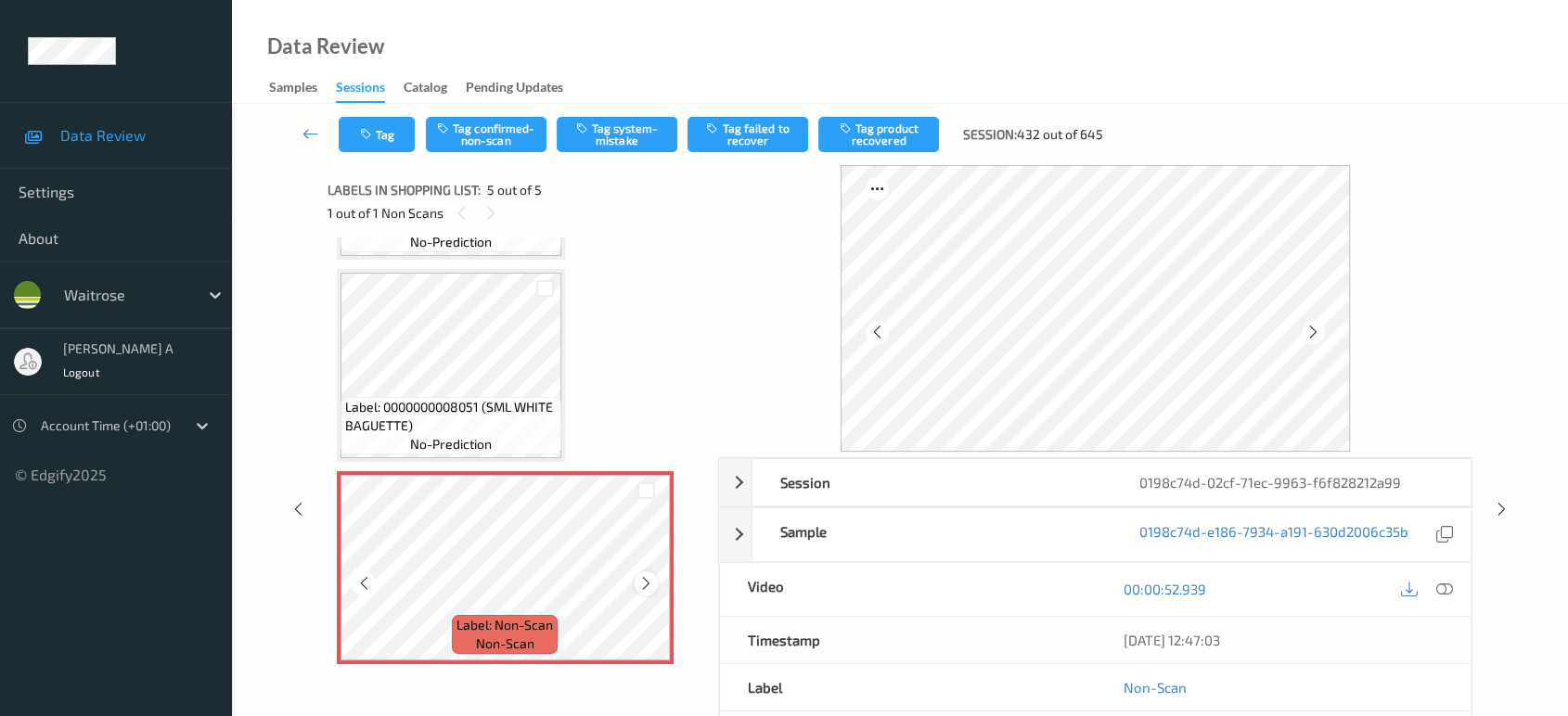
click at [646, 581] on icon at bounding box center [646, 583] width 16 height 17
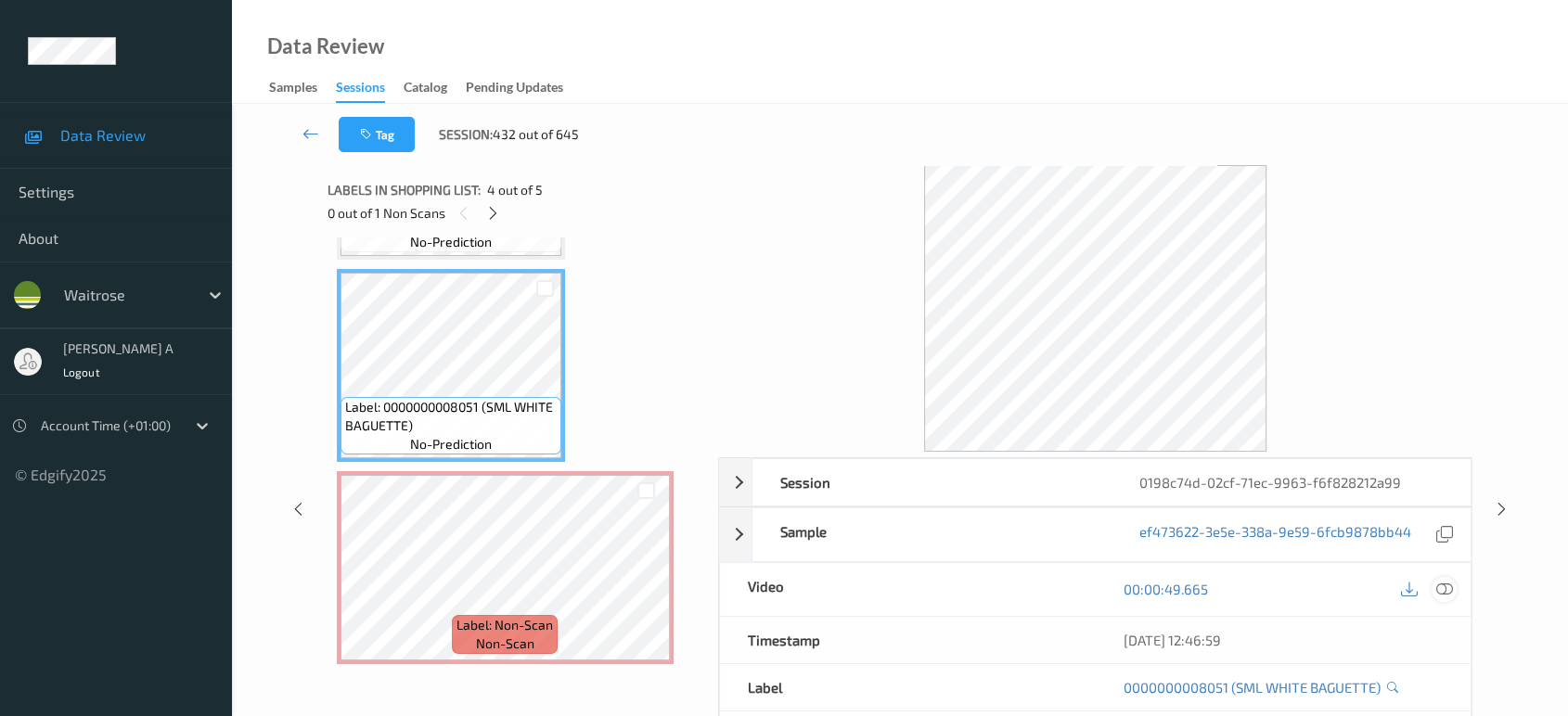
click at [1441, 588] on icon at bounding box center [1445, 589] width 17 height 17
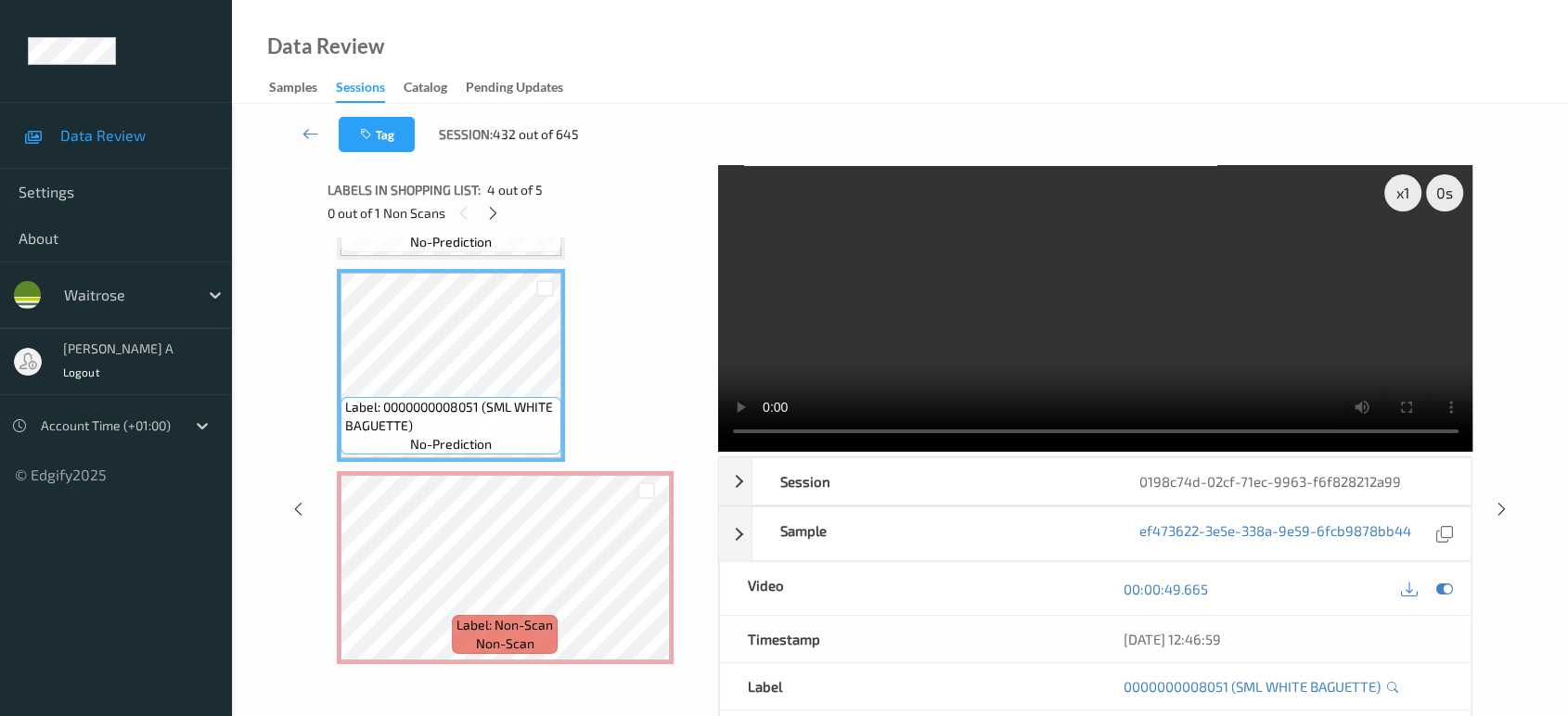
click at [1089, 322] on video at bounding box center [1096, 308] width 756 height 287
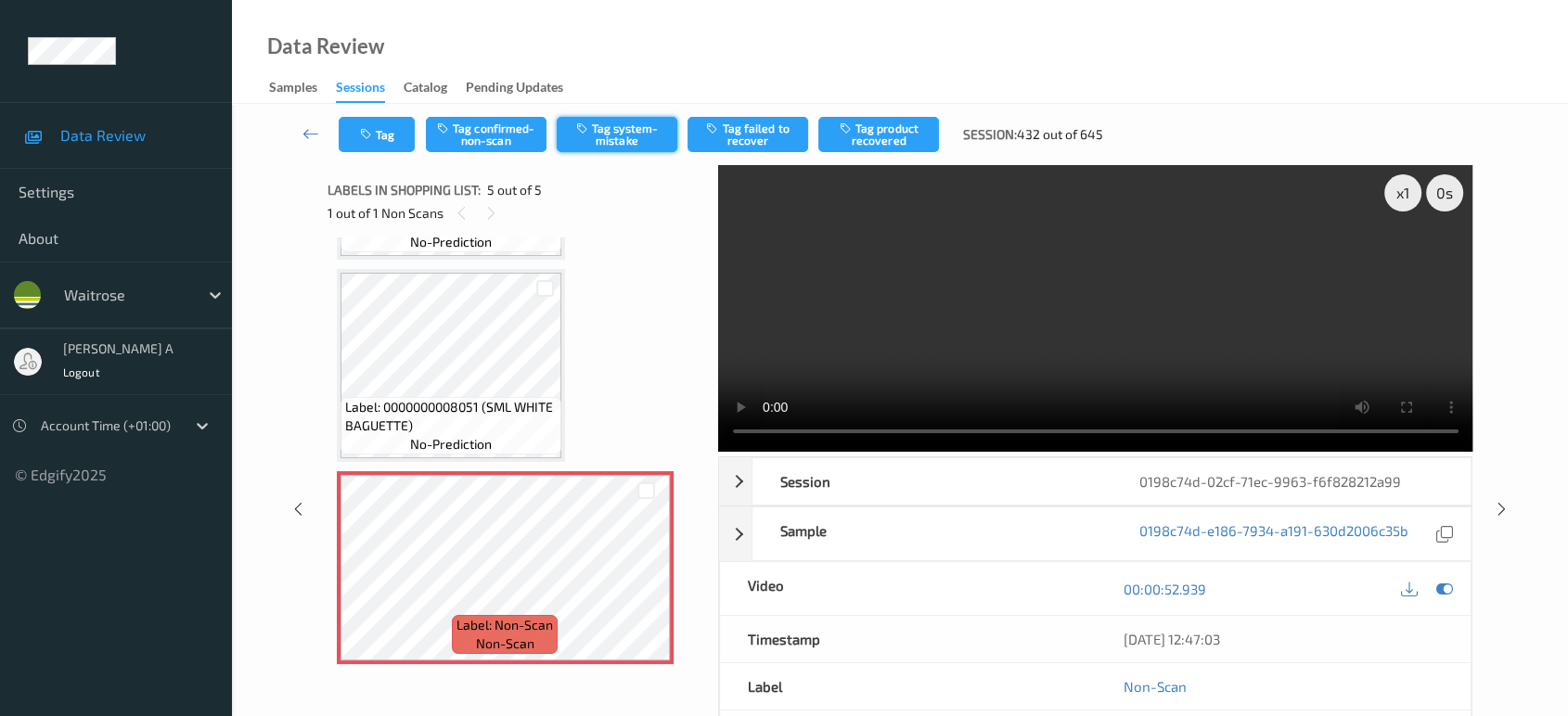
click at [577, 127] on icon "button" at bounding box center [584, 127] width 16 height 13
click at [375, 139] on icon "button" at bounding box center [368, 134] width 16 height 13
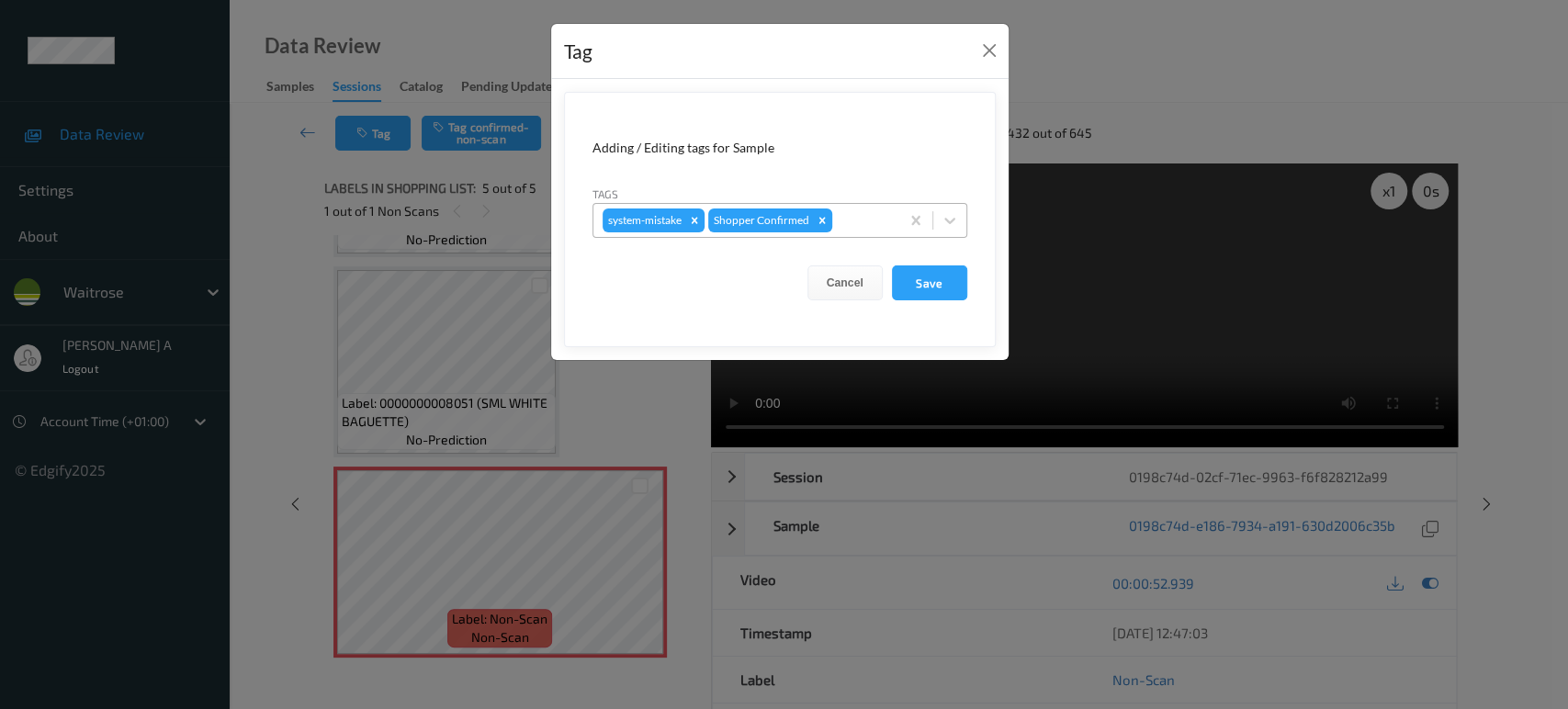
click at [854, 210] on div at bounding box center [863, 220] width 54 height 22
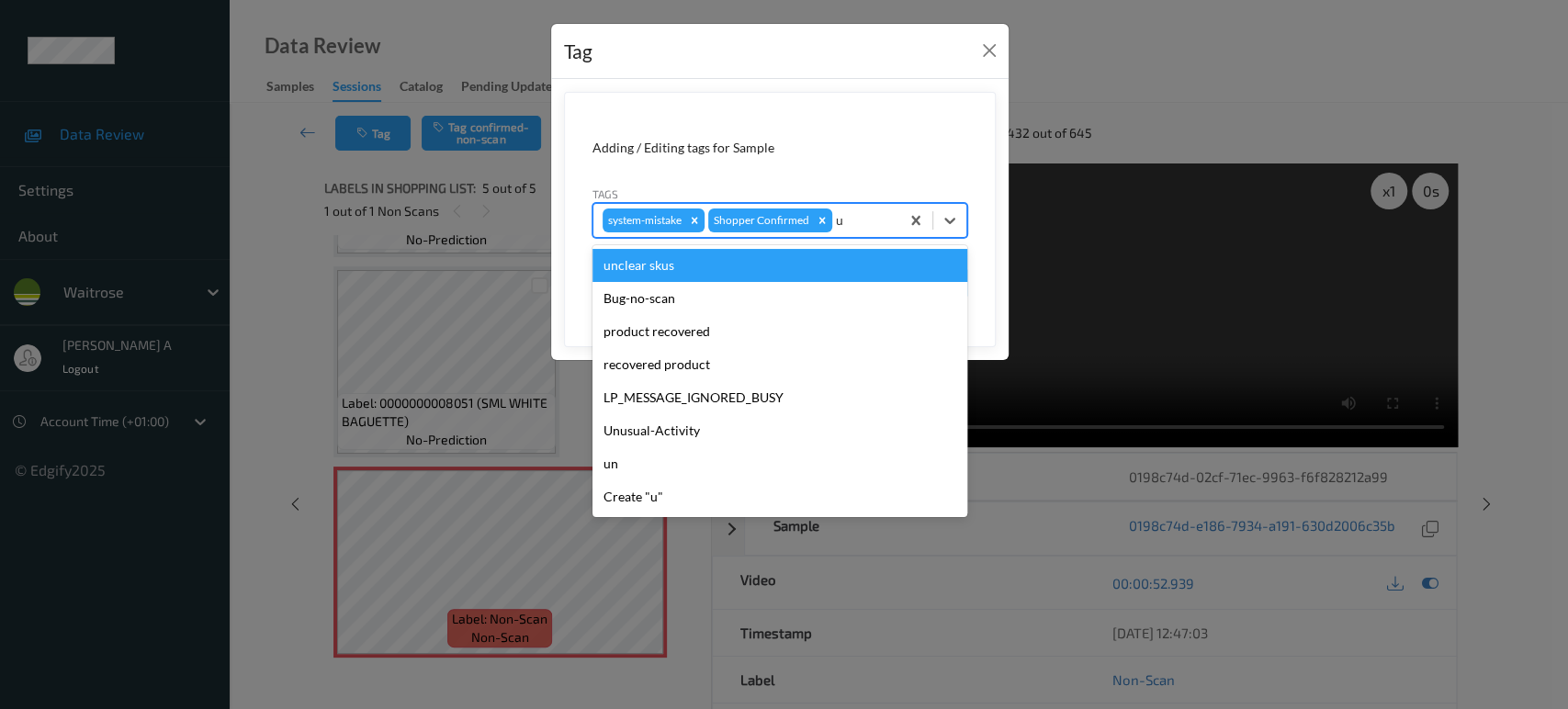
type input "un"
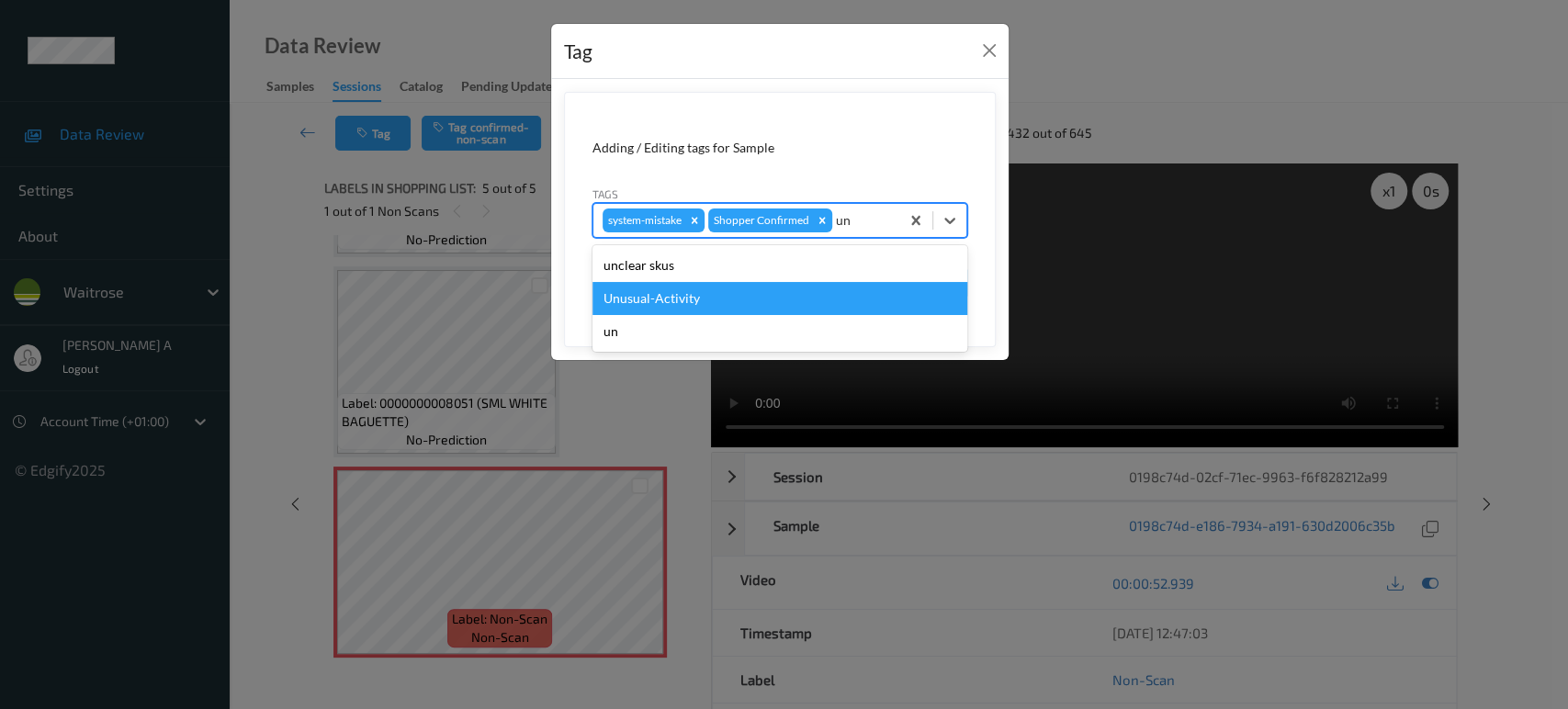
click at [741, 294] on div "Unusual-Activity" at bounding box center [780, 298] width 375 height 33
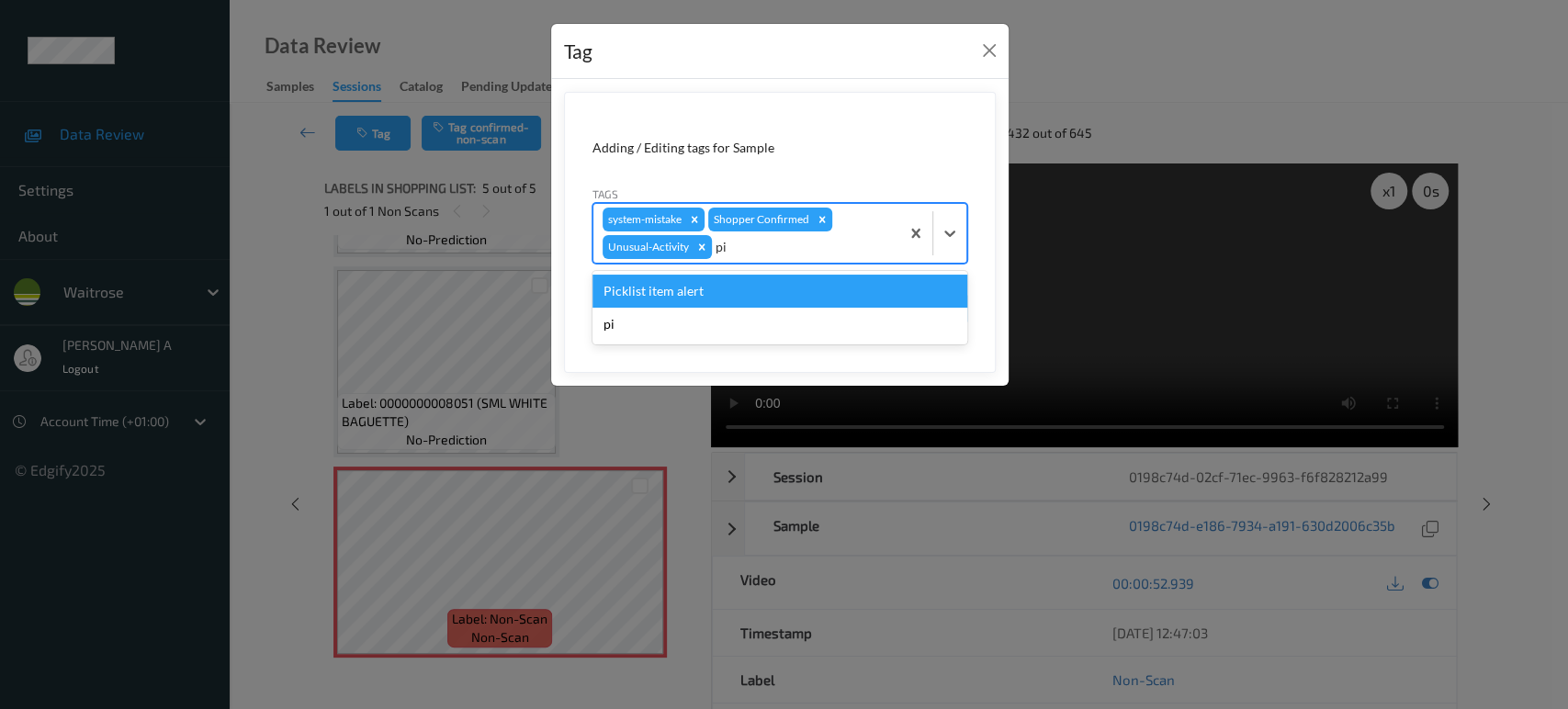
type input "pic"
click at [741, 294] on div "Picklist item alert" at bounding box center [780, 292] width 375 height 33
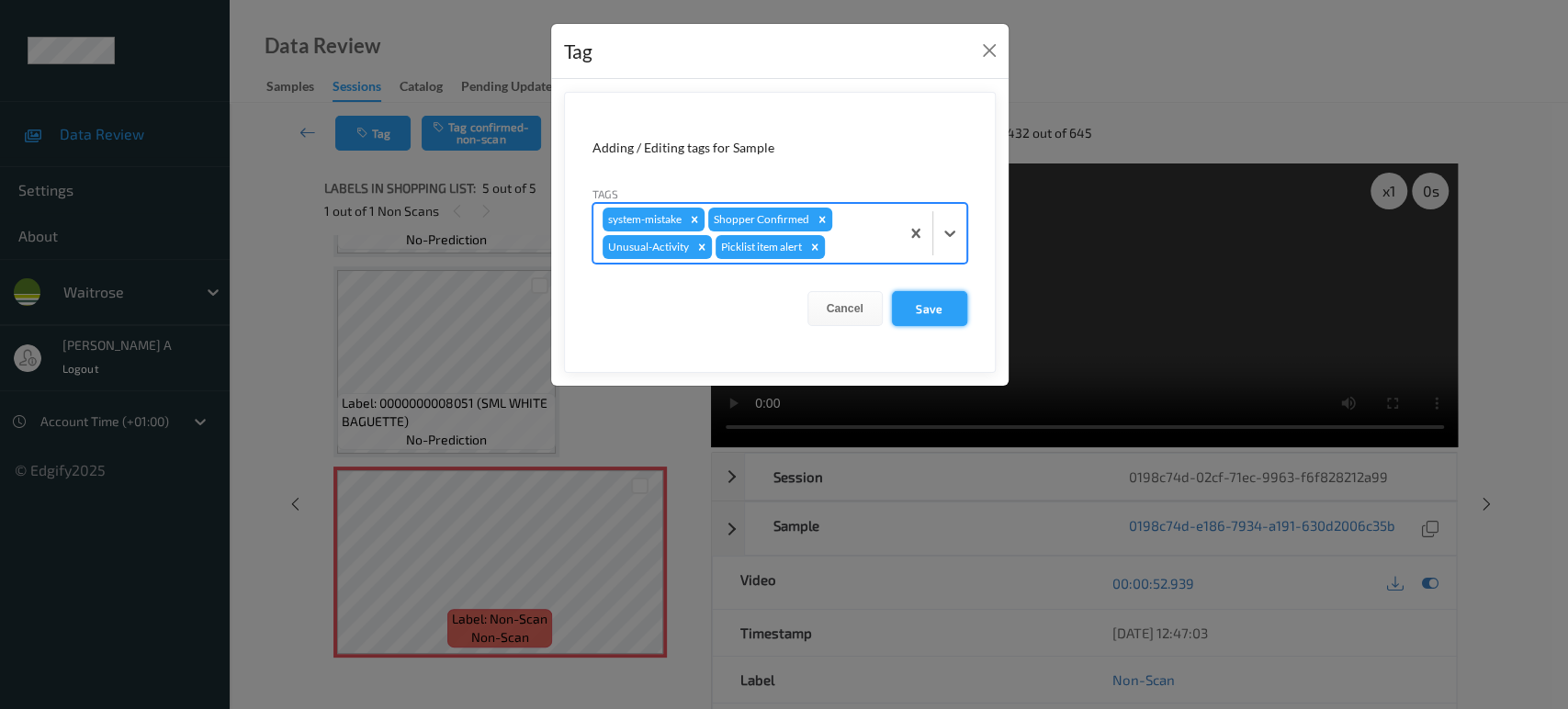
click at [911, 310] on button "Save" at bounding box center [930, 309] width 76 height 35
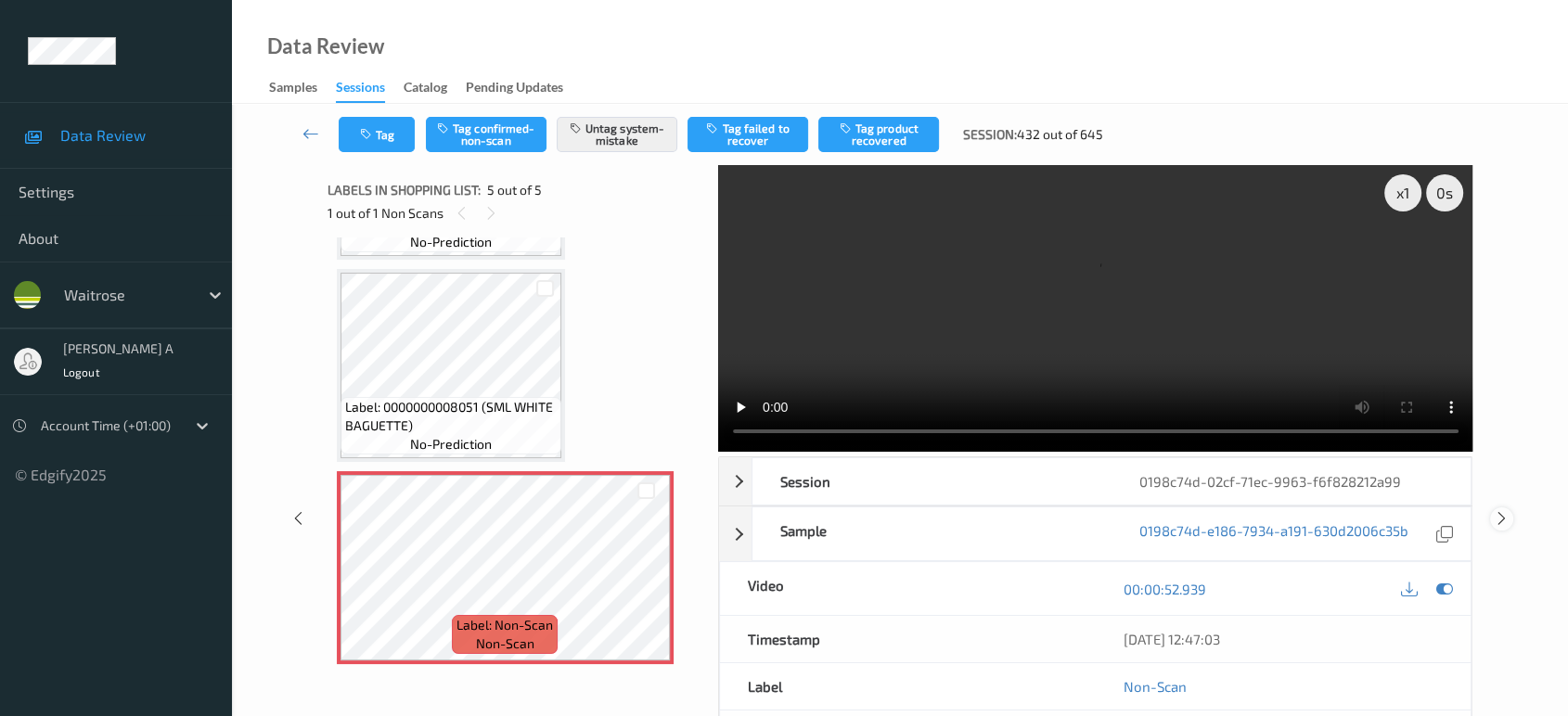
click at [1499, 510] on icon at bounding box center [1502, 517] width 16 height 17
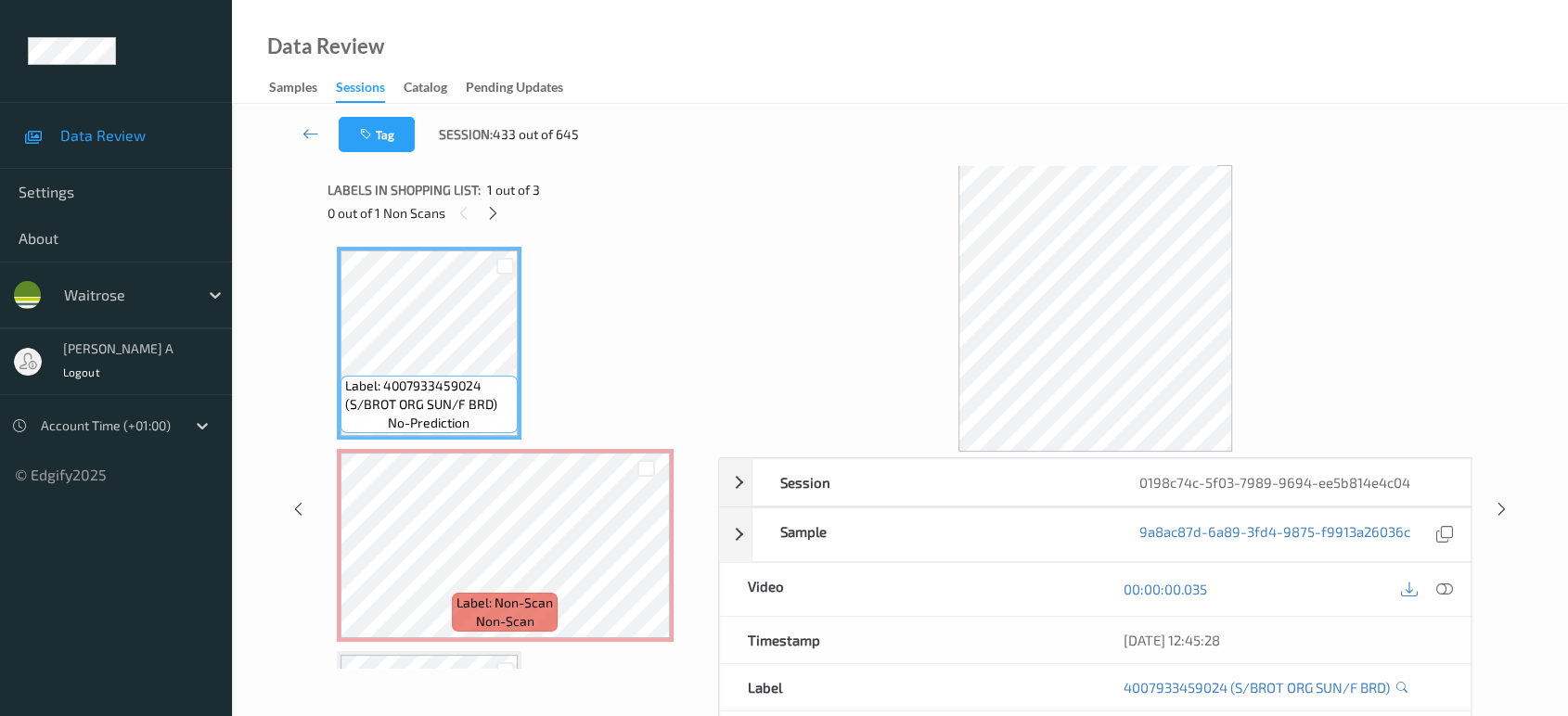
click at [505, 213] on div "0 out of 1 Non Scans" at bounding box center [517, 213] width 378 height 23
click at [500, 218] on icon at bounding box center [493, 213] width 16 height 17
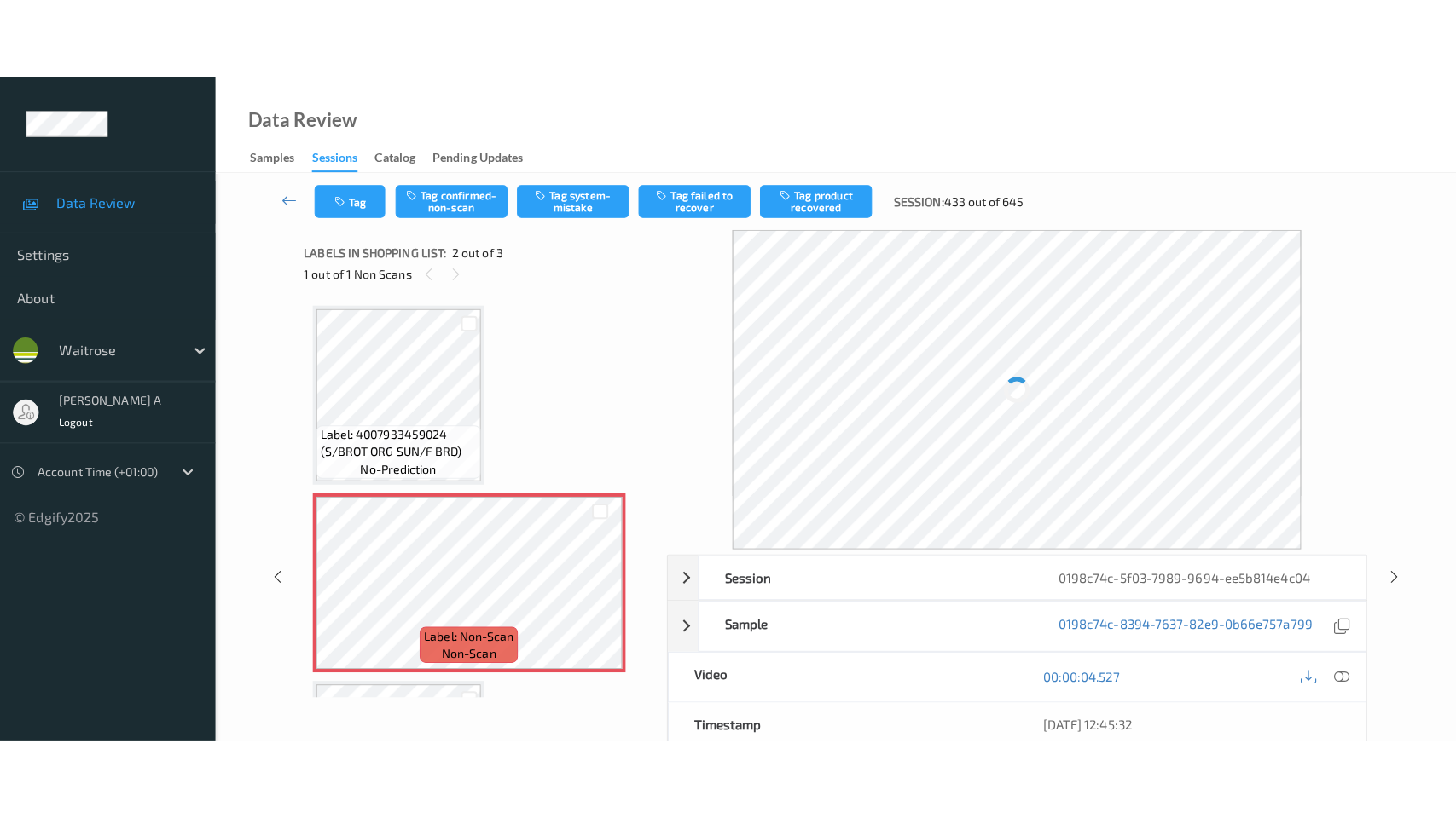
scroll to position [8, 0]
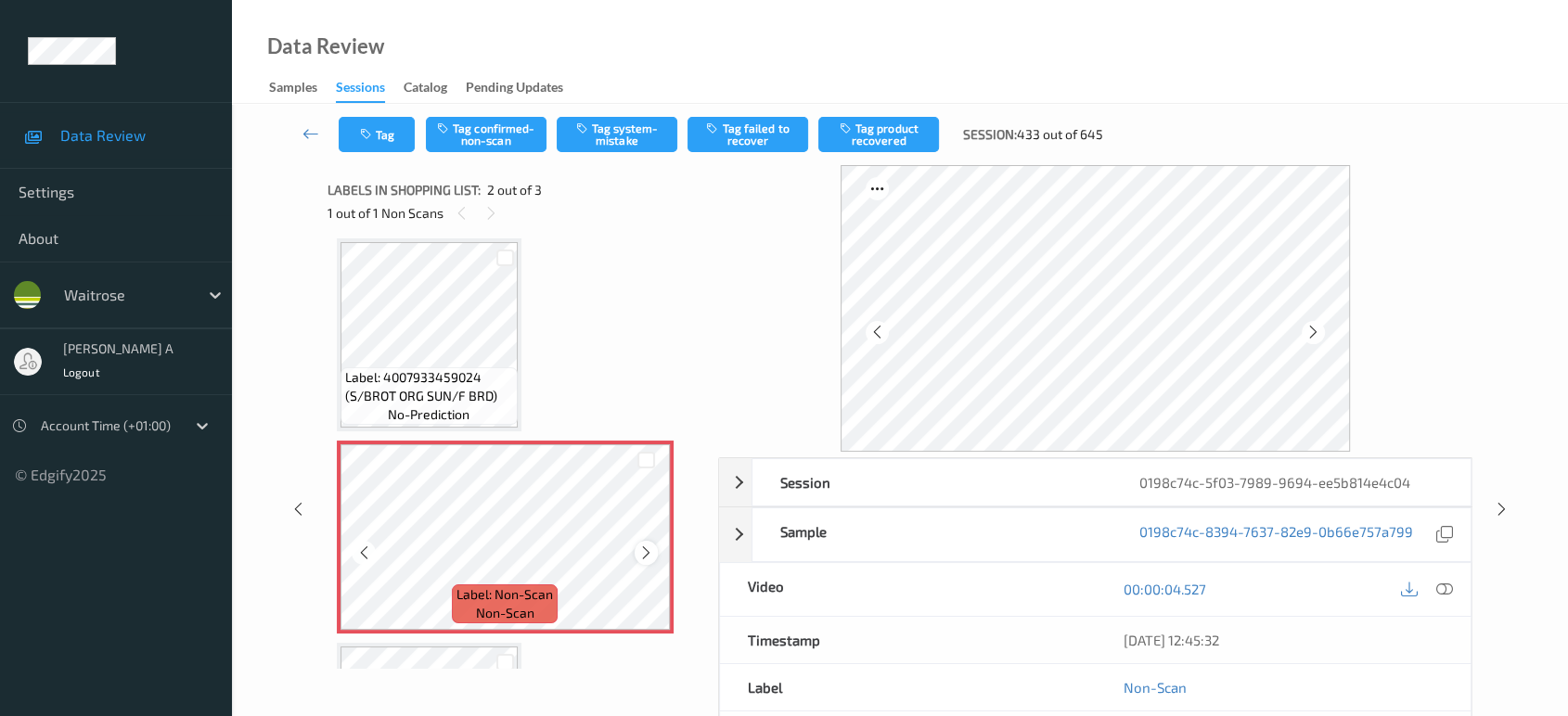
click at [640, 555] on icon at bounding box center [646, 553] width 16 height 17
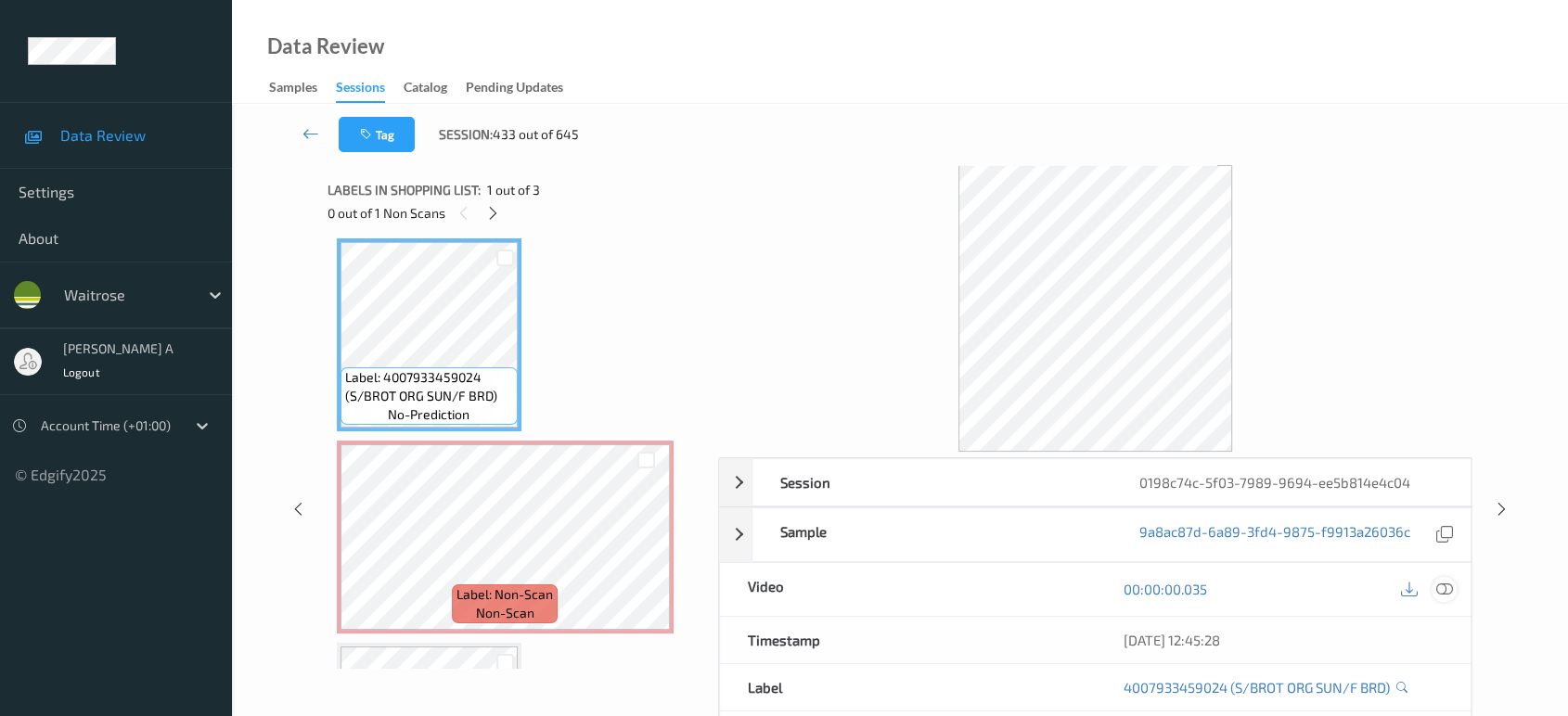
click at [1452, 587] on icon at bounding box center [1445, 589] width 17 height 17
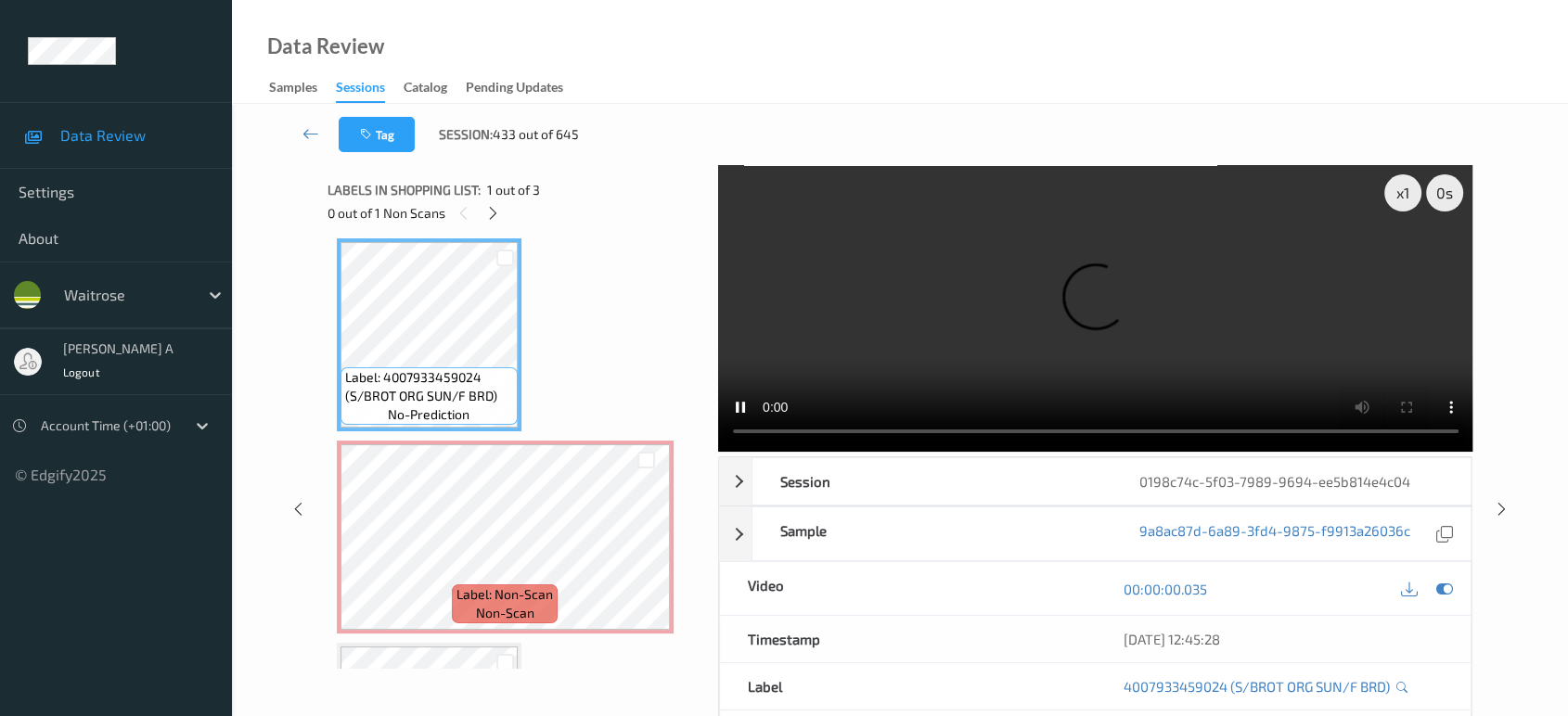
scroll to position [8, 0]
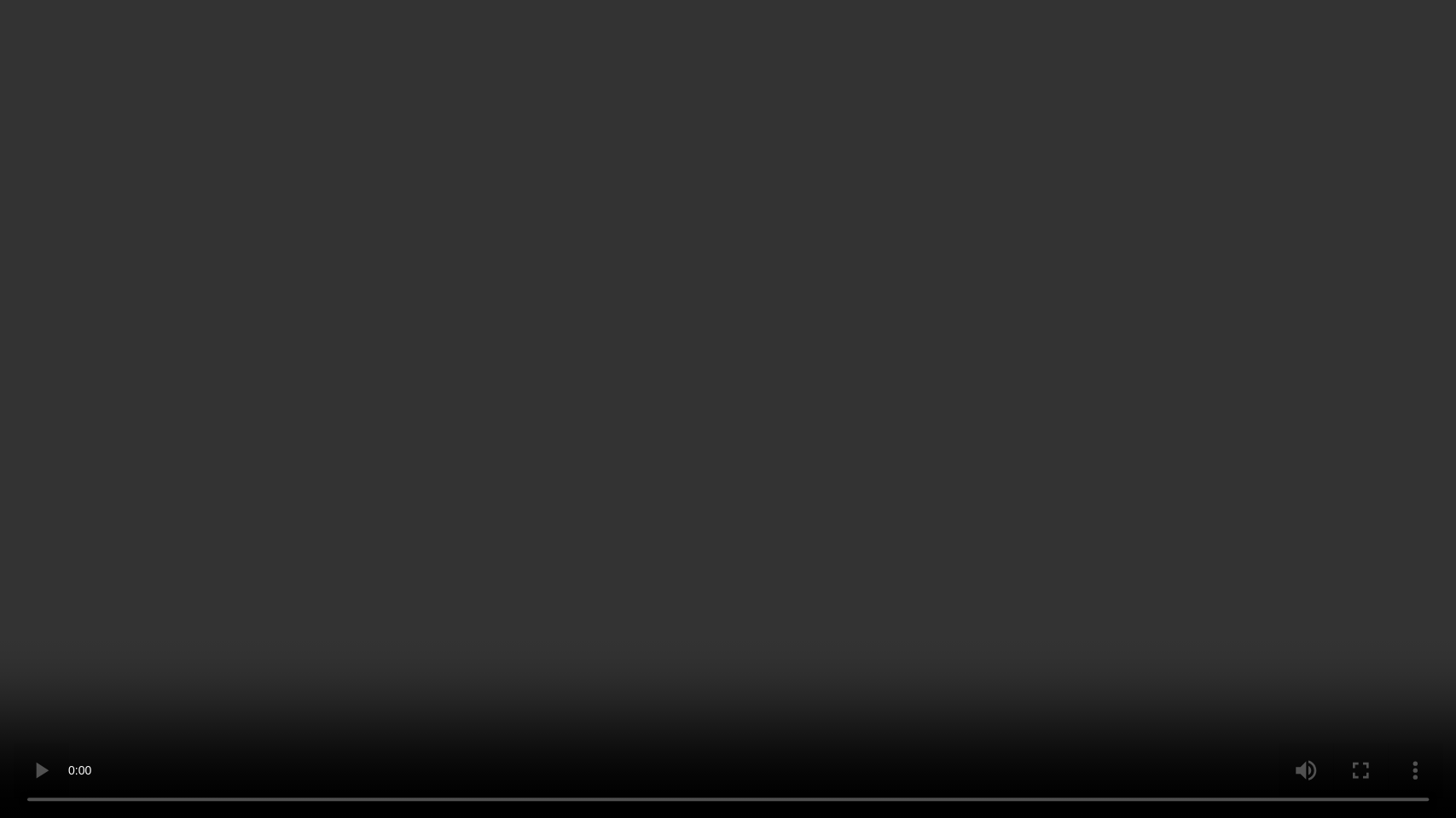
click at [938, 546] on video at bounding box center [728, 409] width 1456 height 818
click at [342, 490] on video at bounding box center [728, 409] width 1456 height 818
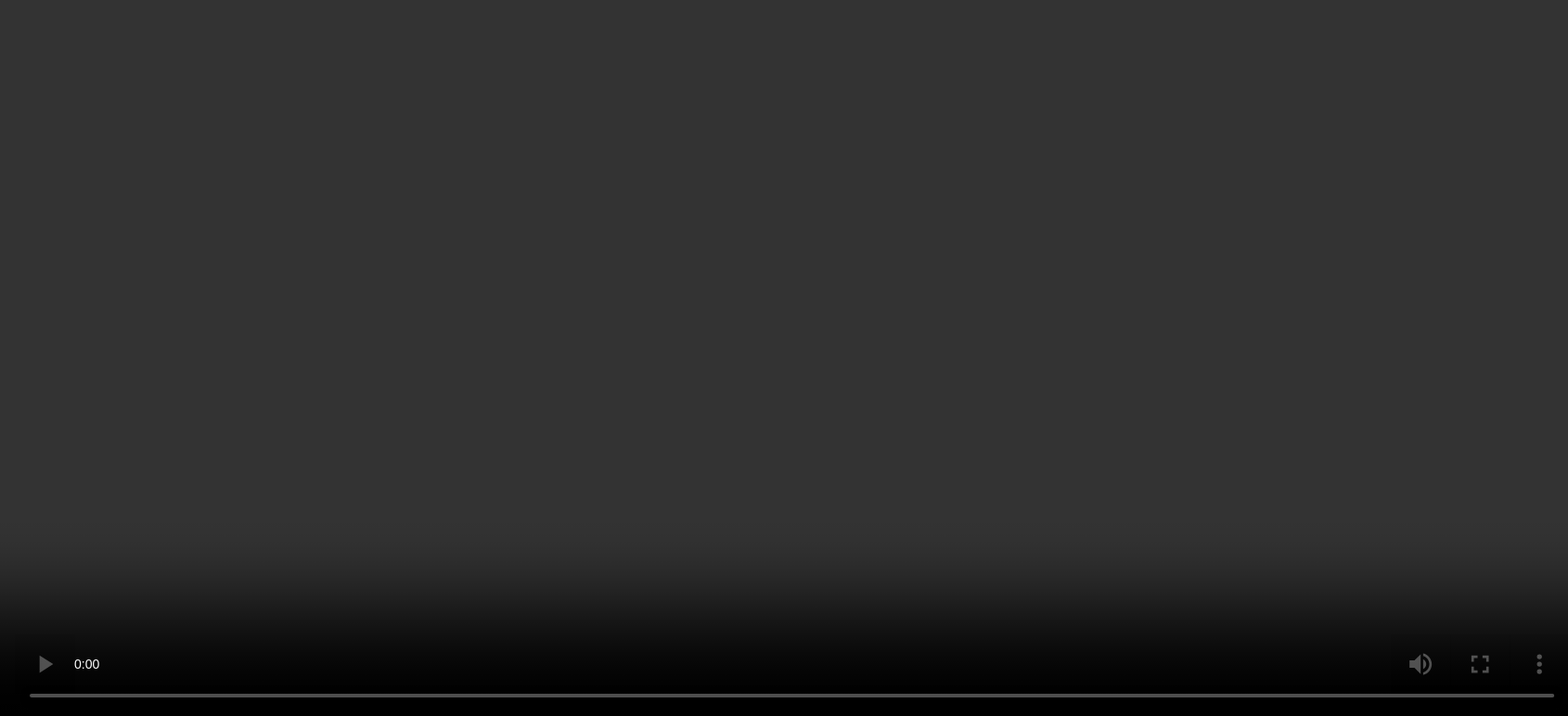
scroll to position [0, 0]
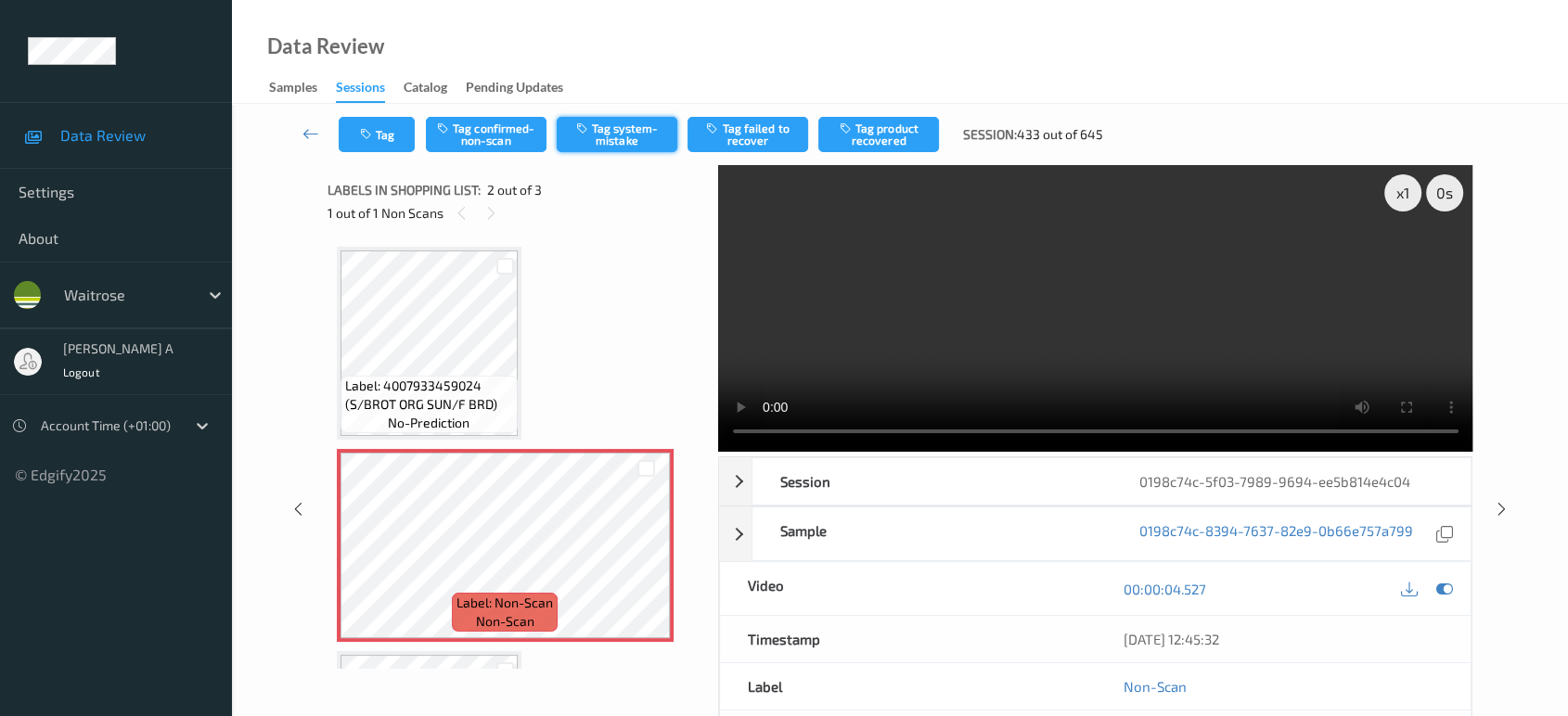
click at [596, 132] on button "Tag system-mistake" at bounding box center [617, 134] width 120 height 35
click at [388, 144] on button "Tag" at bounding box center [377, 134] width 76 height 35
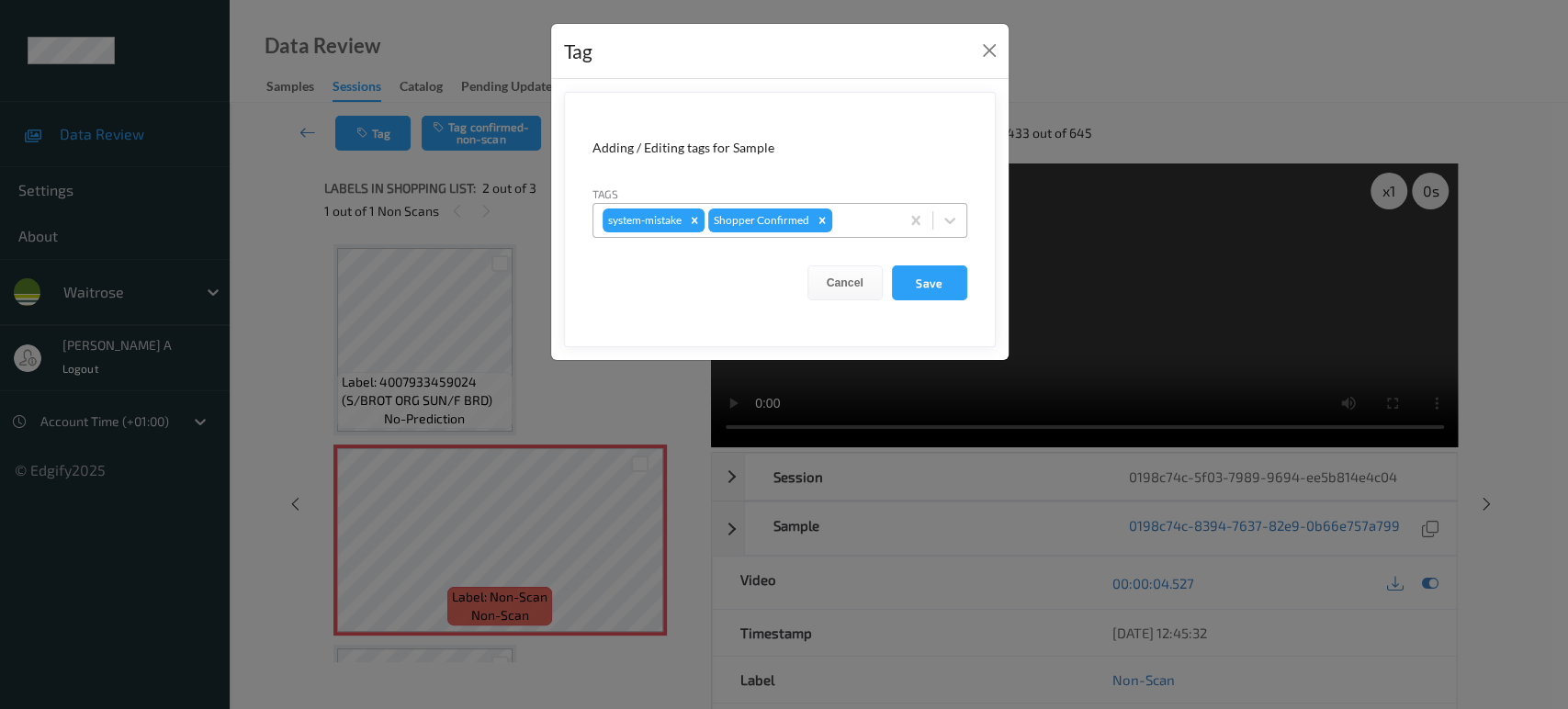
click at [860, 217] on div at bounding box center [863, 220] width 54 height 22
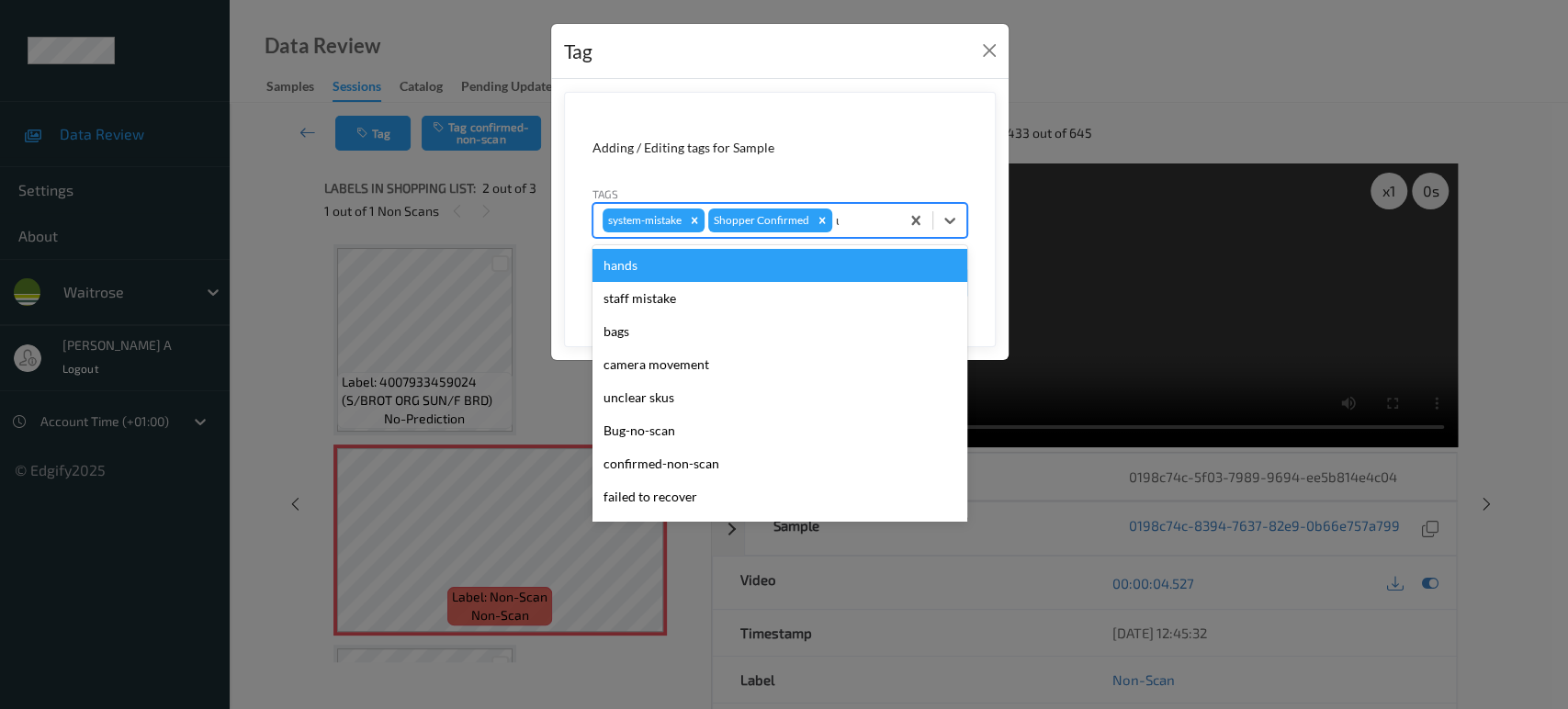
type input "un"
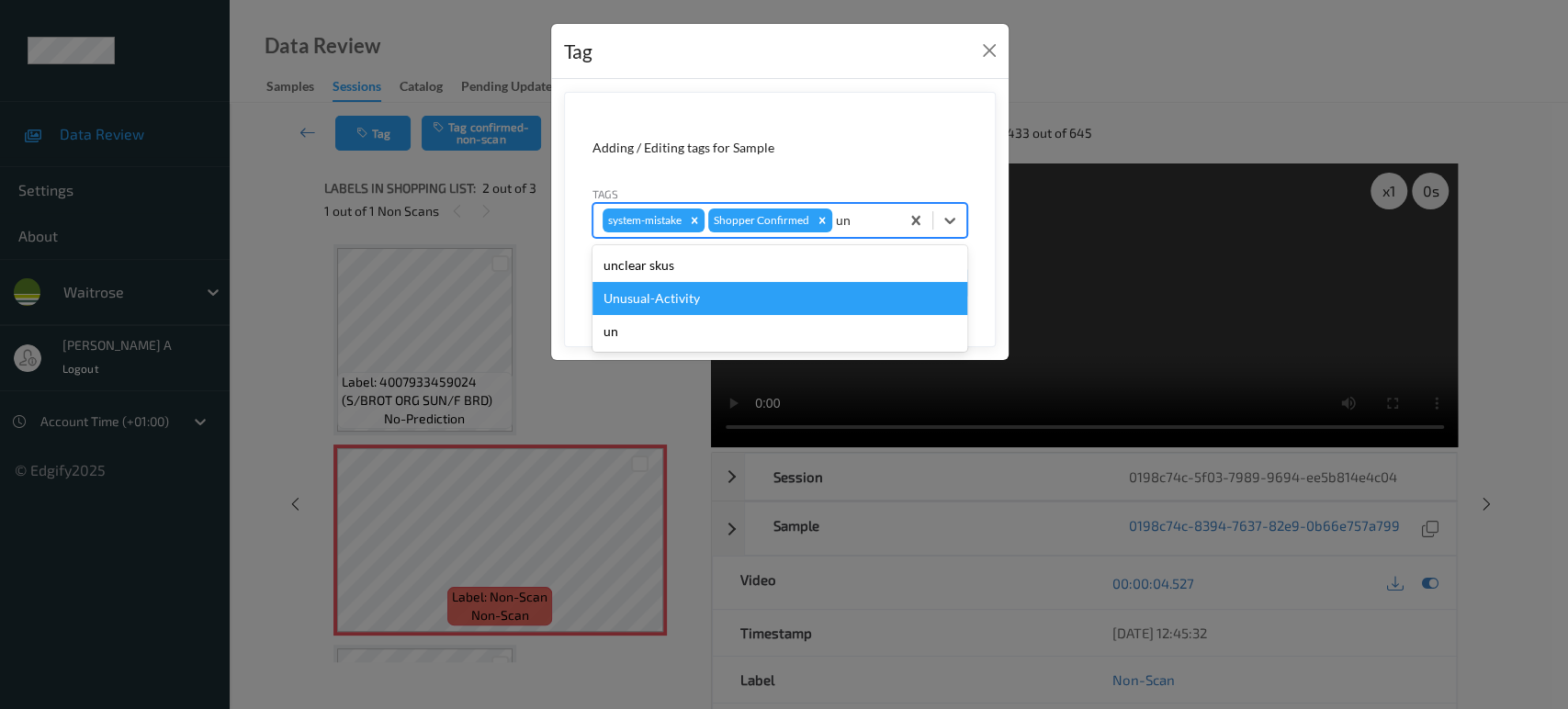
click at [690, 293] on div "Unusual-Activity" at bounding box center [780, 298] width 375 height 33
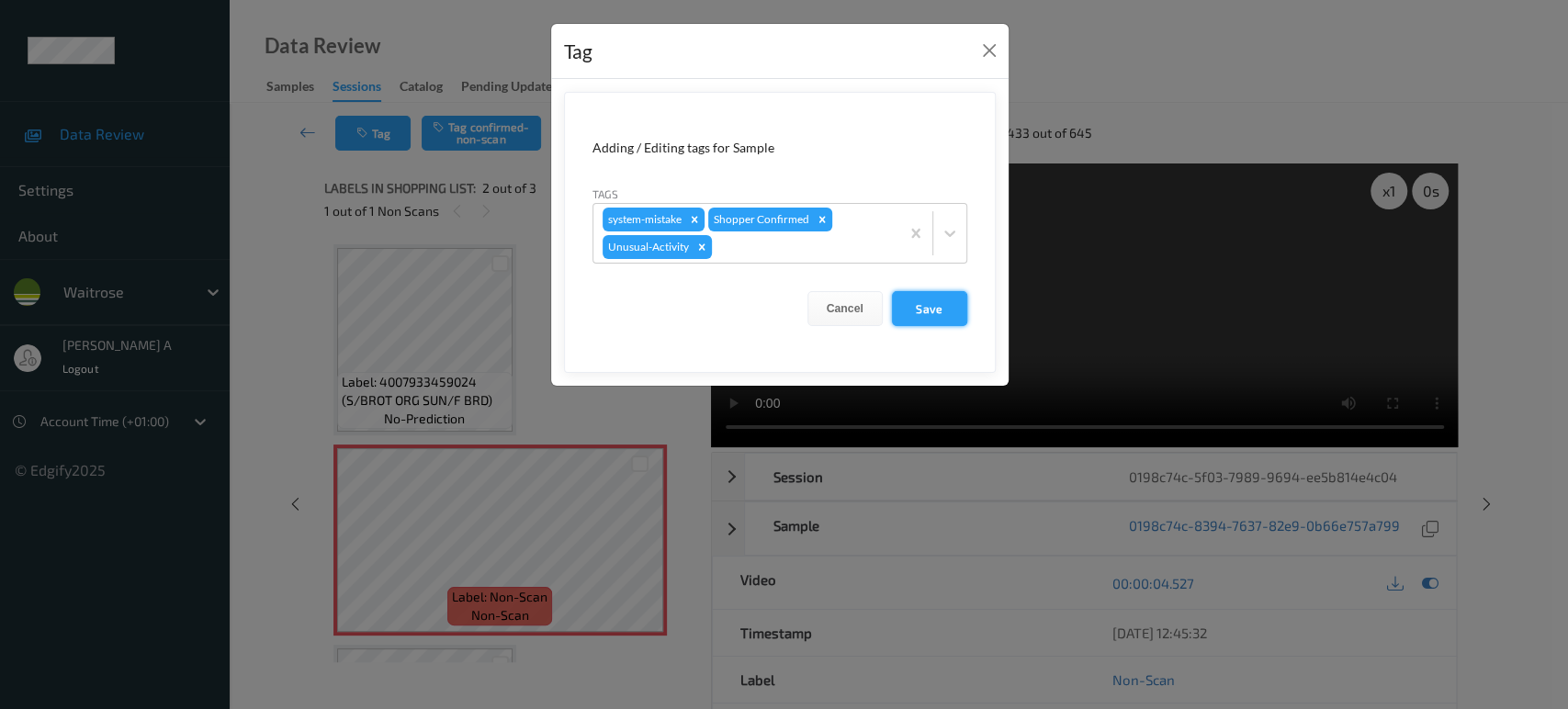
click at [897, 301] on button "Save" at bounding box center [930, 309] width 76 height 35
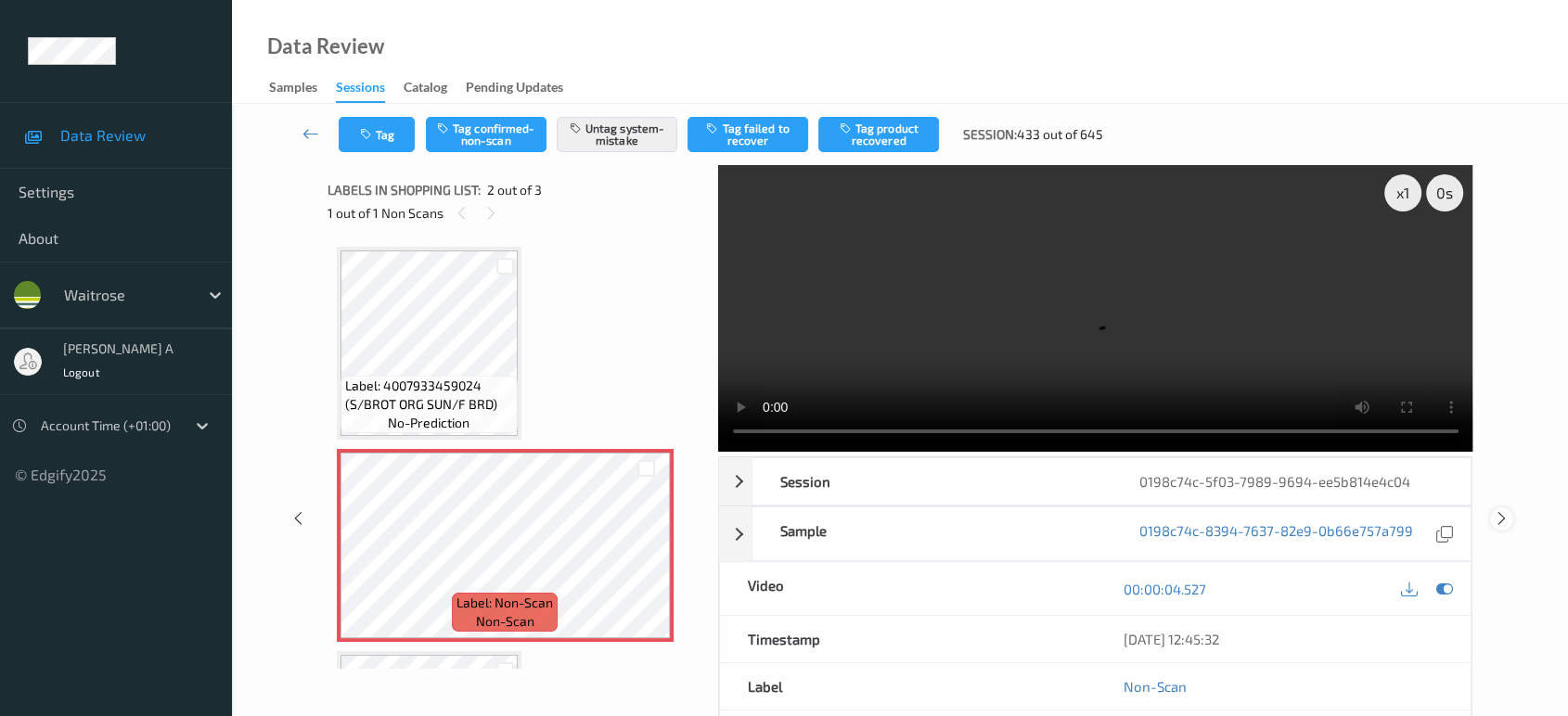
click at [1499, 510] on icon at bounding box center [1502, 517] width 16 height 17
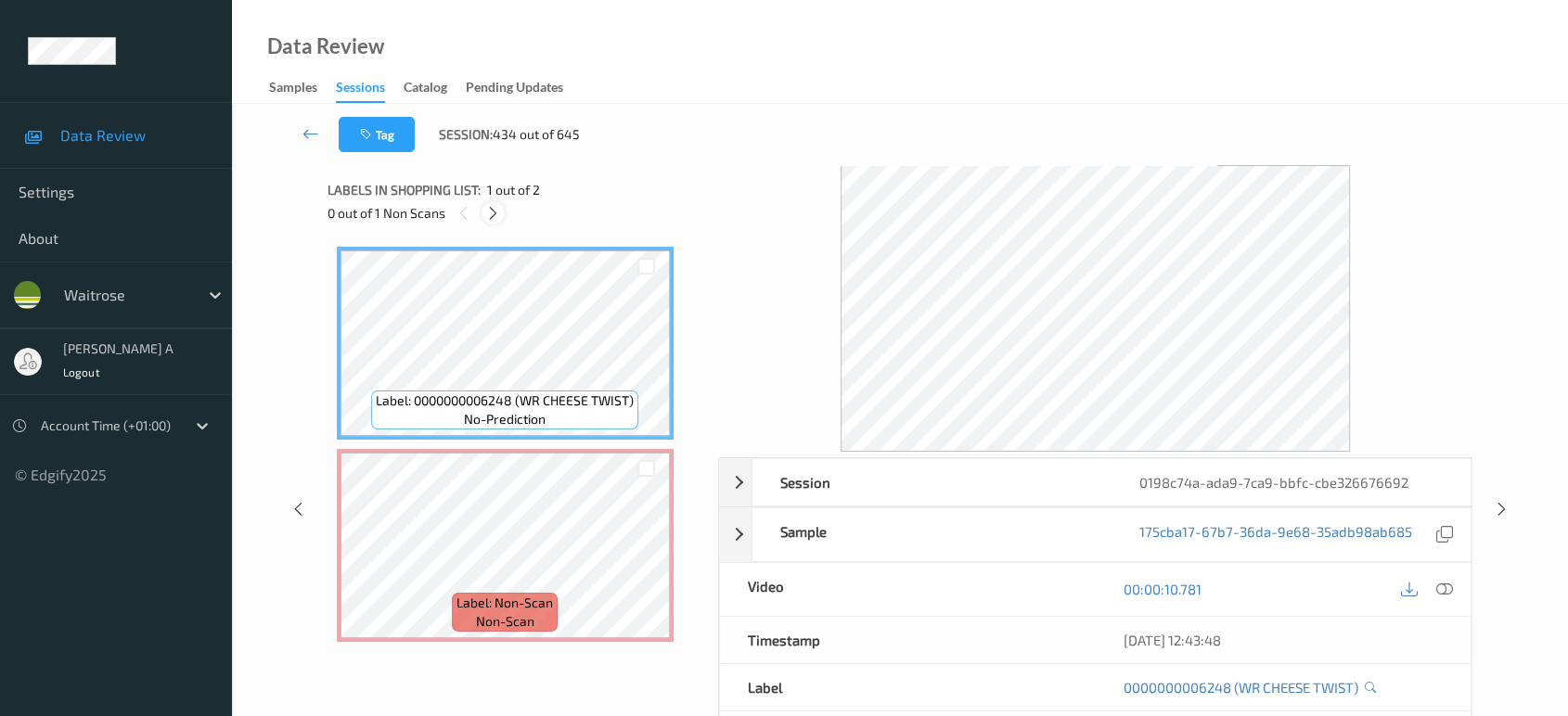
click at [492, 209] on icon at bounding box center [493, 213] width 16 height 17
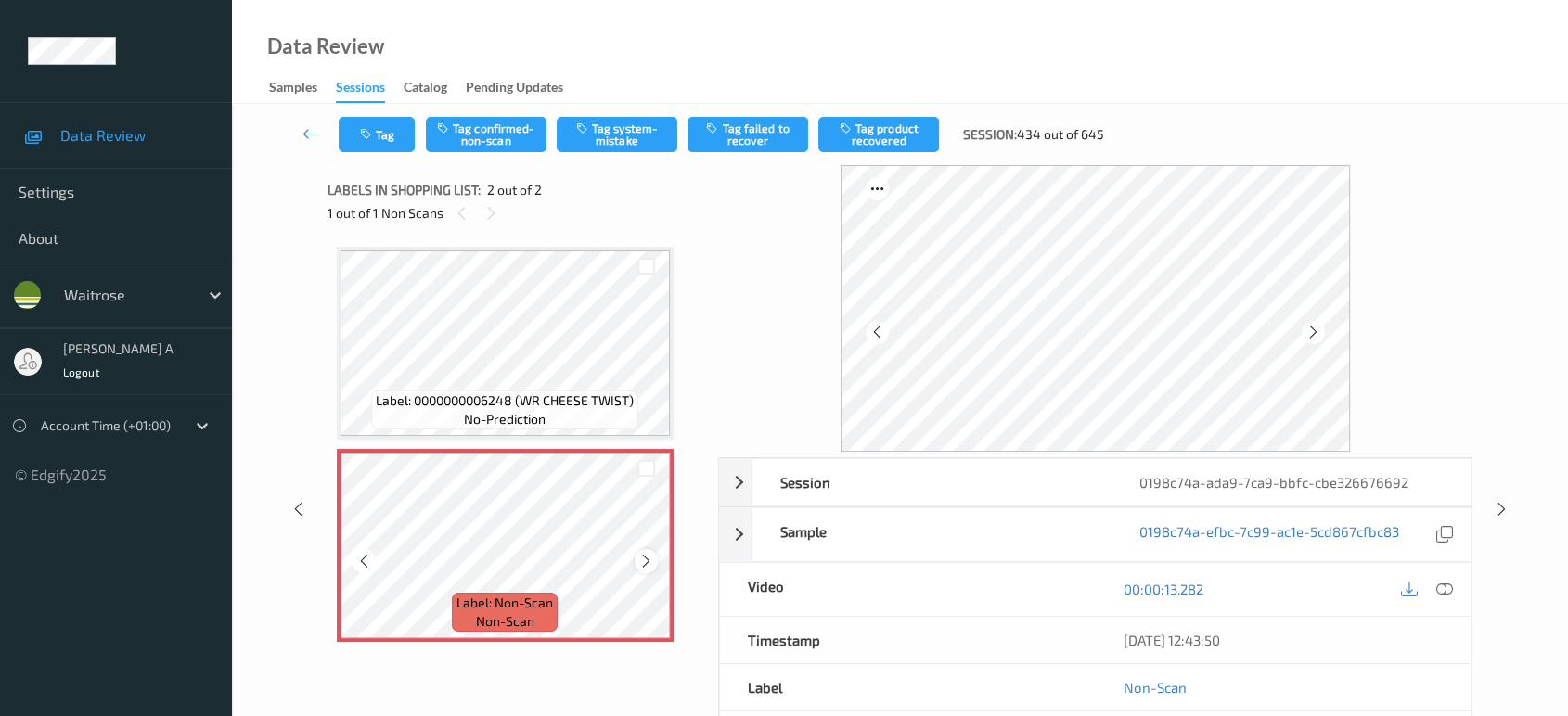
click at [644, 559] on icon at bounding box center [646, 560] width 16 height 17
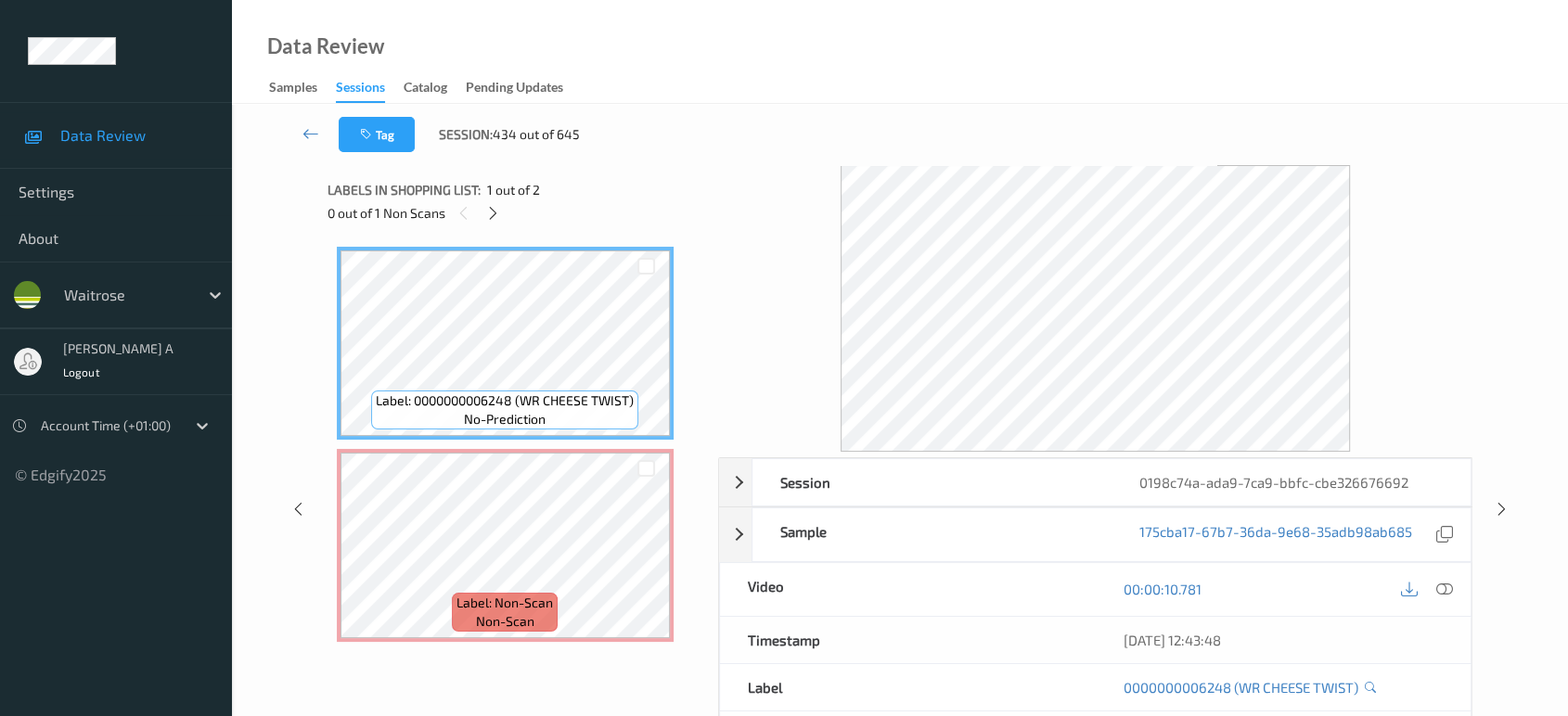
click at [1449, 585] on icon at bounding box center [1445, 589] width 17 height 17
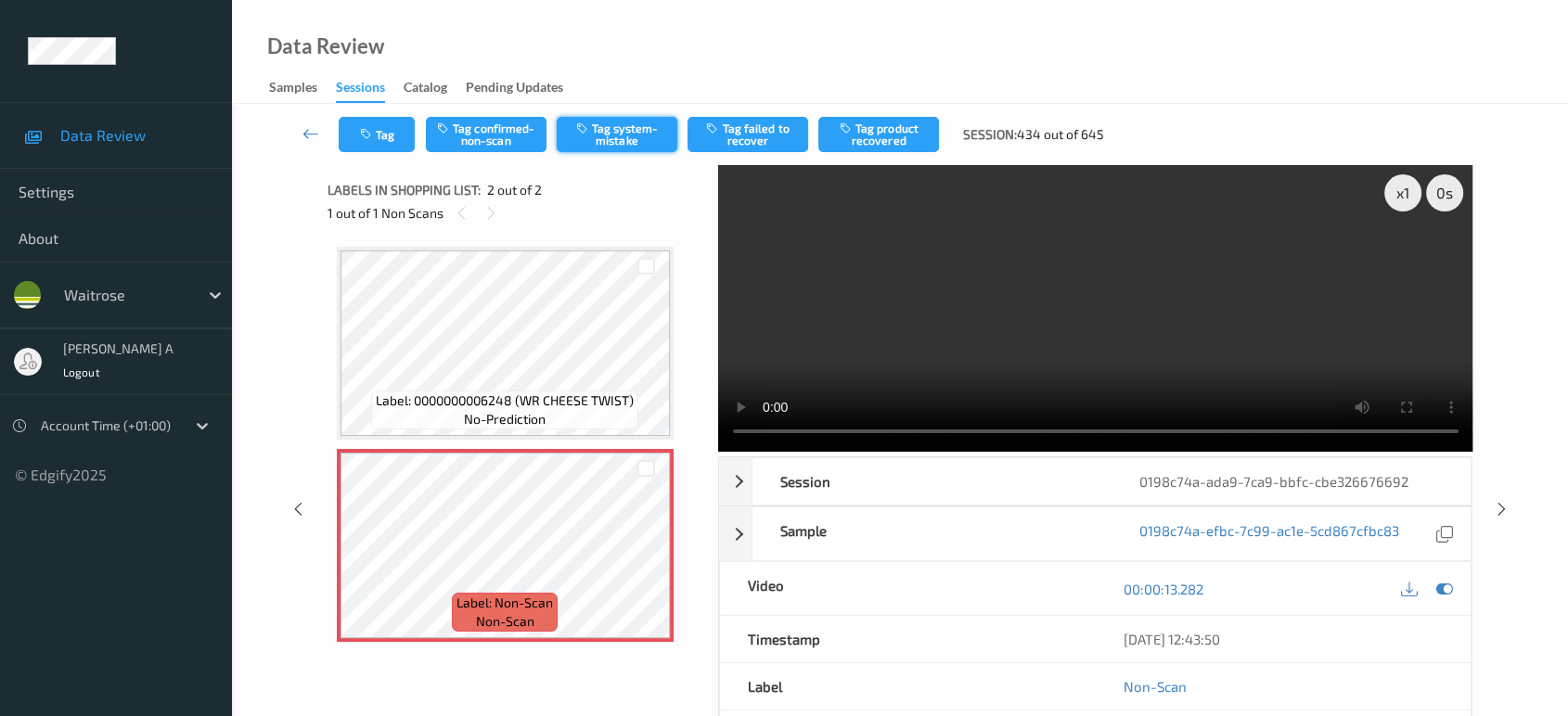
click at [599, 146] on button "Tag system-mistake" at bounding box center [617, 134] width 120 height 35
click at [372, 135] on icon "button" at bounding box center [368, 134] width 16 height 13
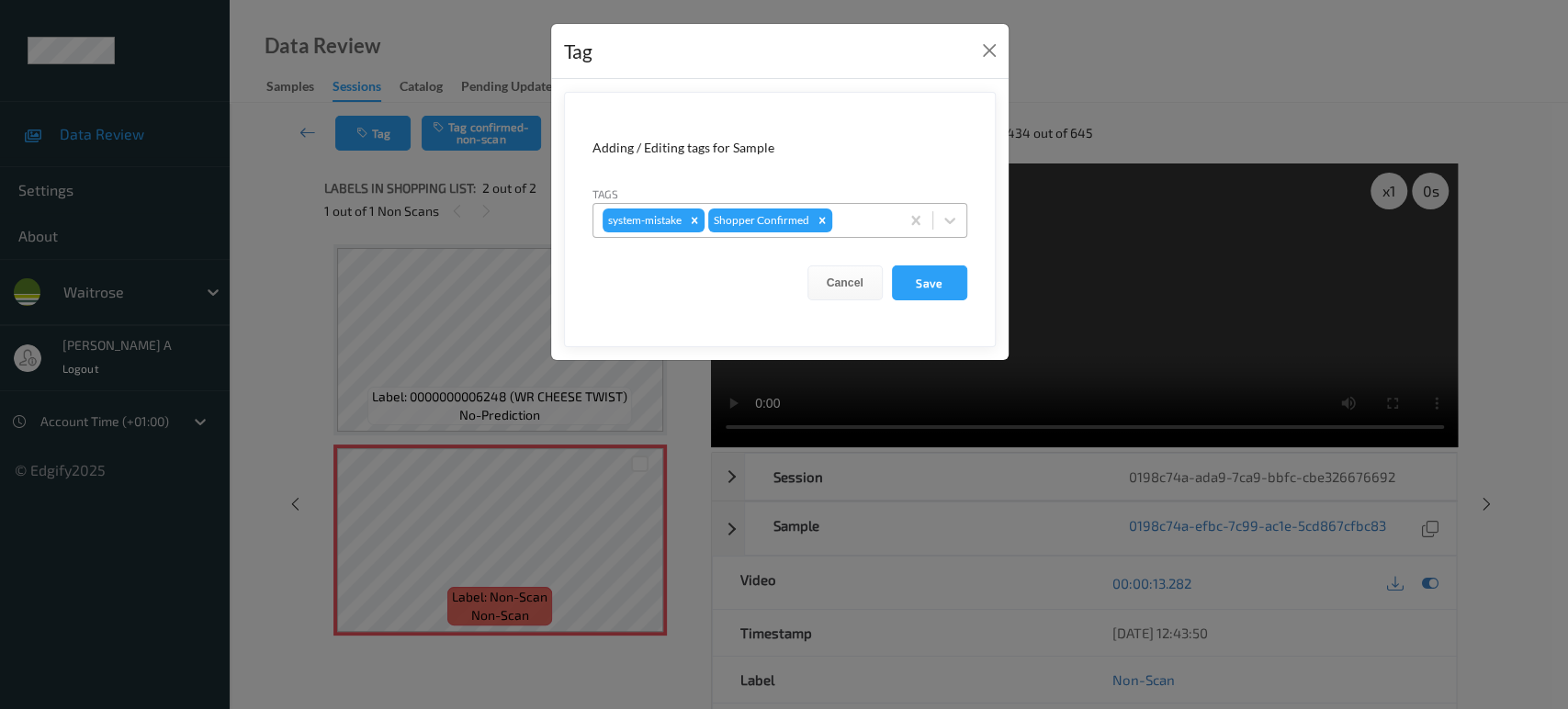
click at [867, 222] on div at bounding box center [863, 220] width 54 height 22
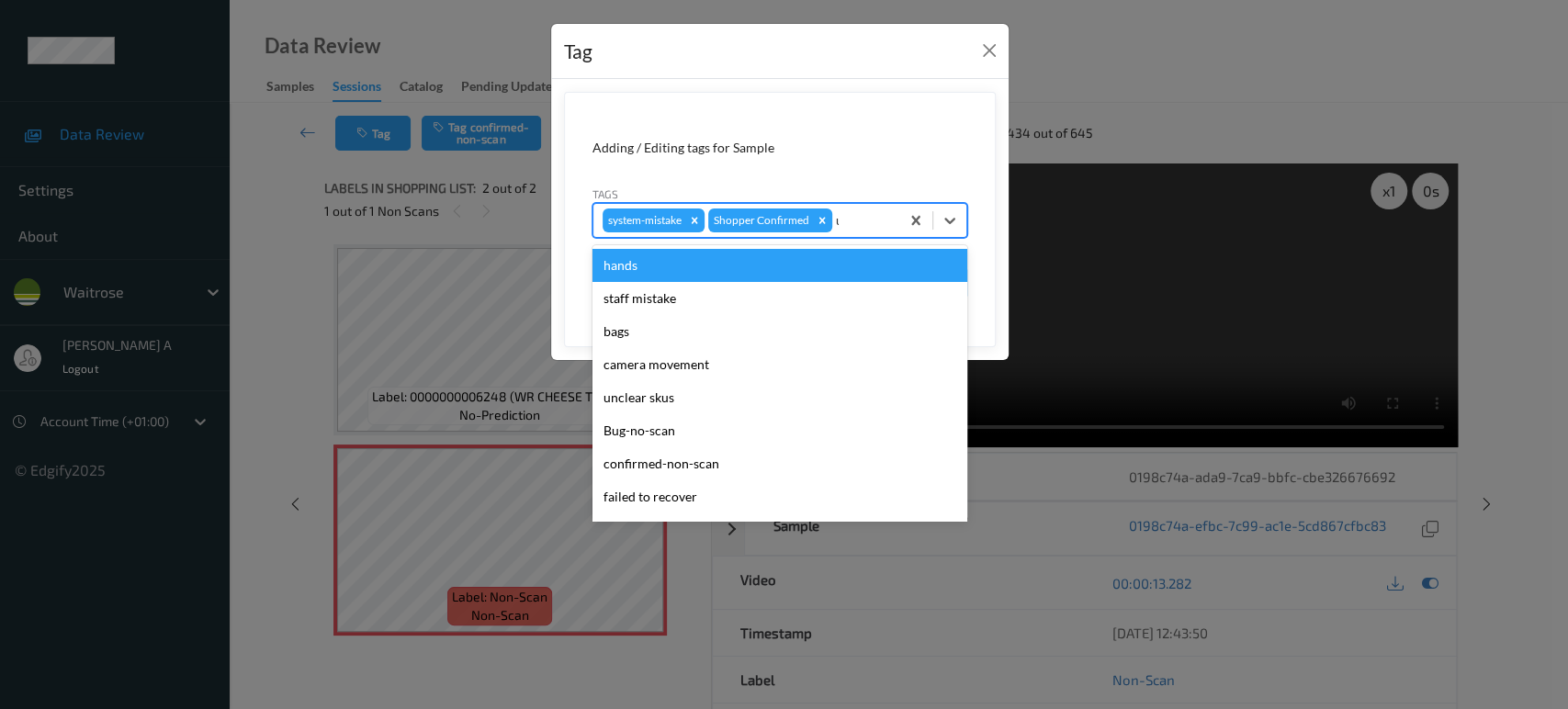
type input "un"
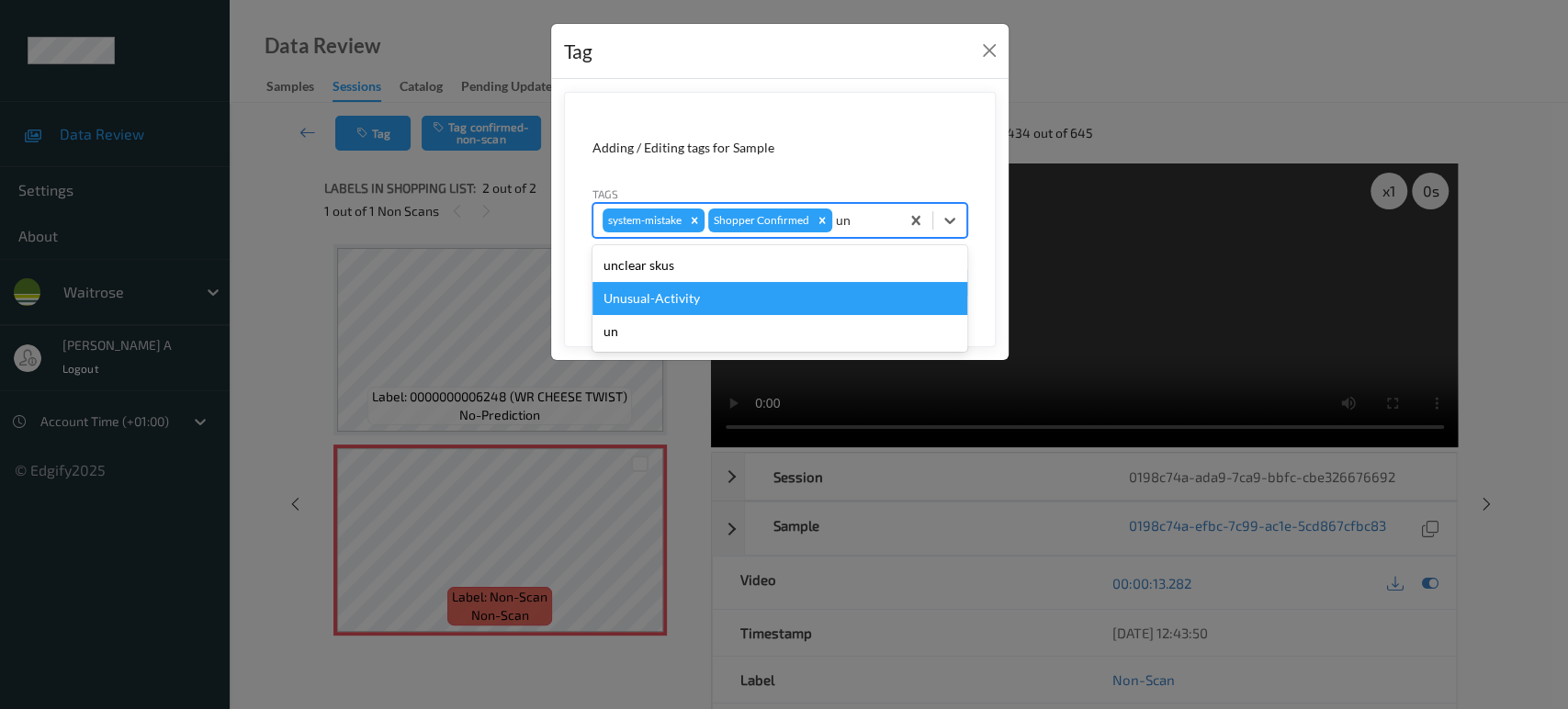
click at [786, 295] on div "Unusual-Activity" at bounding box center [780, 298] width 375 height 33
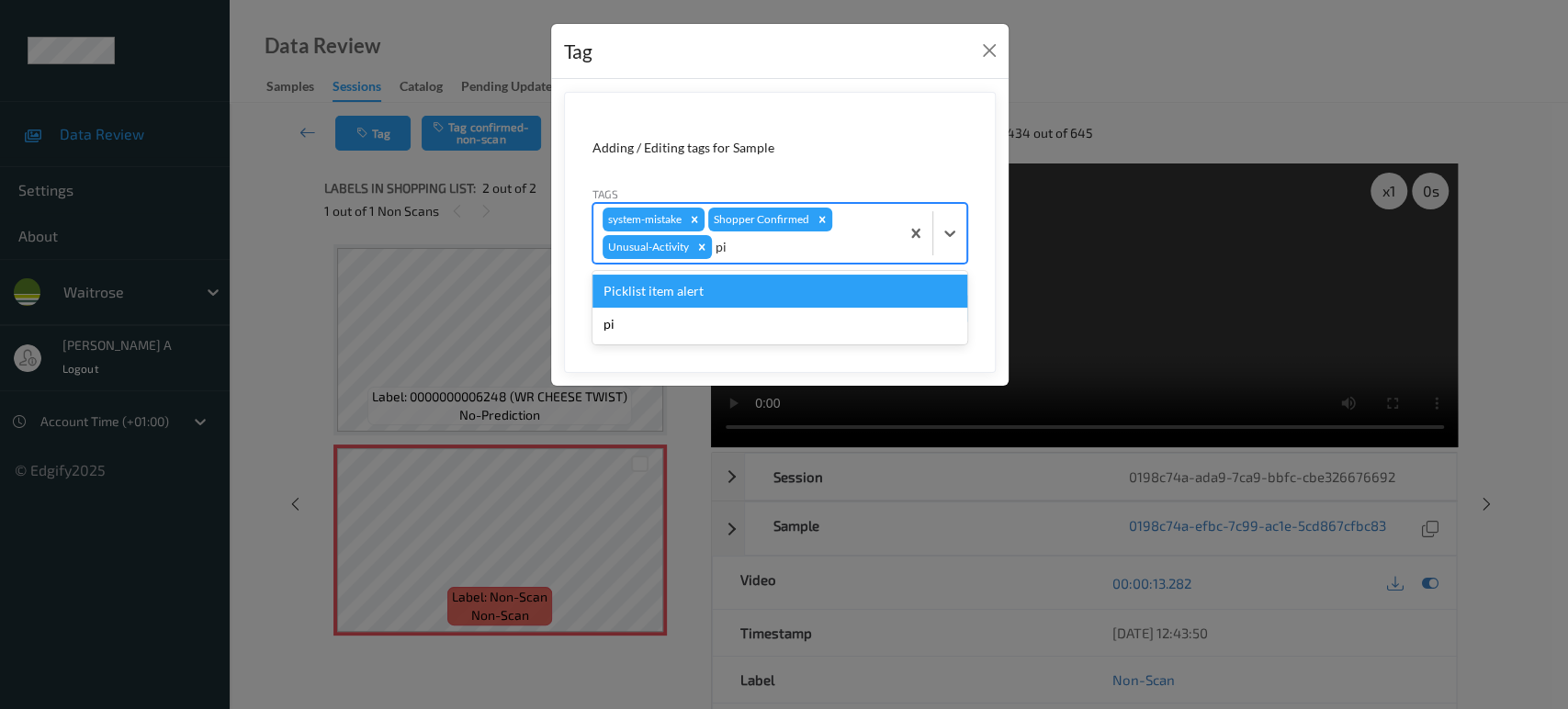
type input "pic"
click at [786, 295] on div "Picklist item alert" at bounding box center [780, 292] width 375 height 33
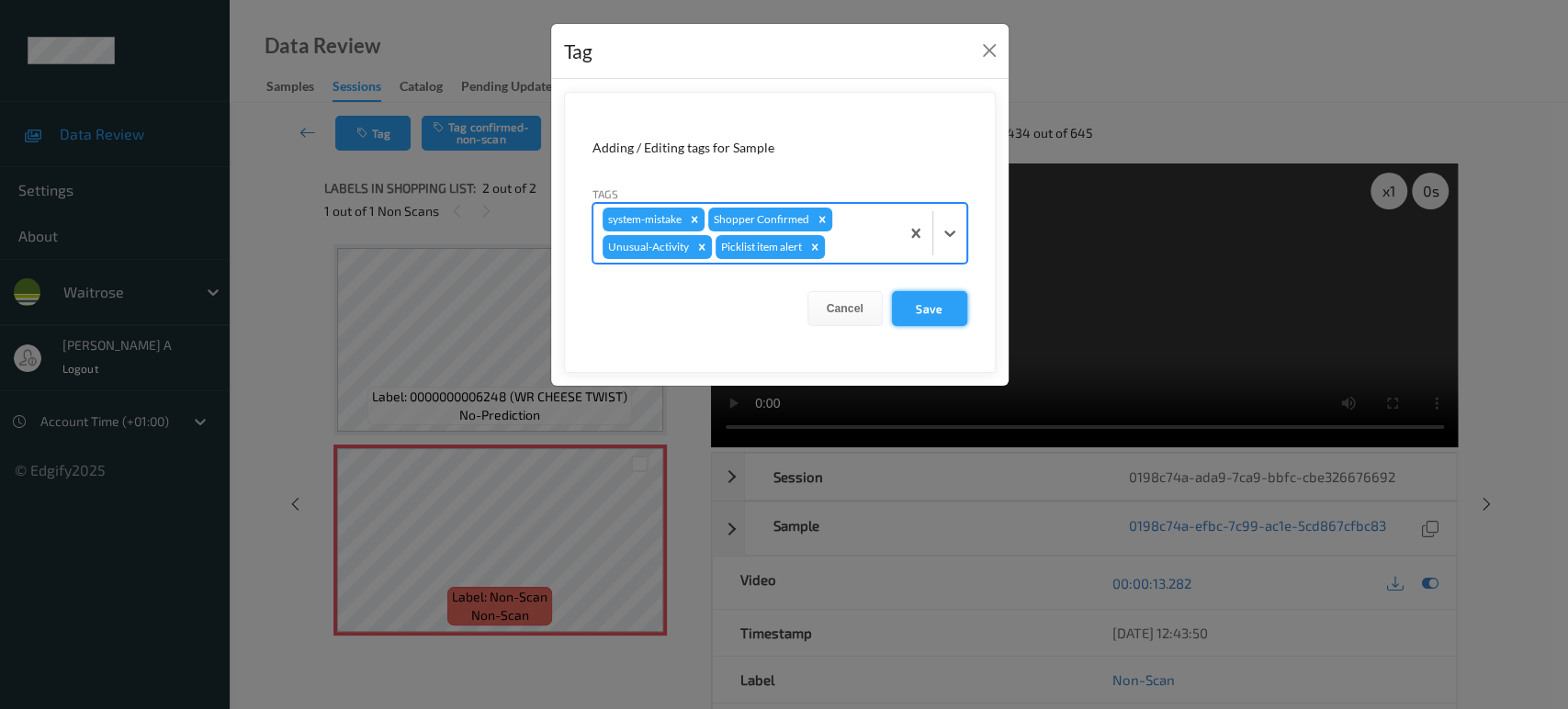
click at [948, 309] on button "Save" at bounding box center [930, 309] width 76 height 35
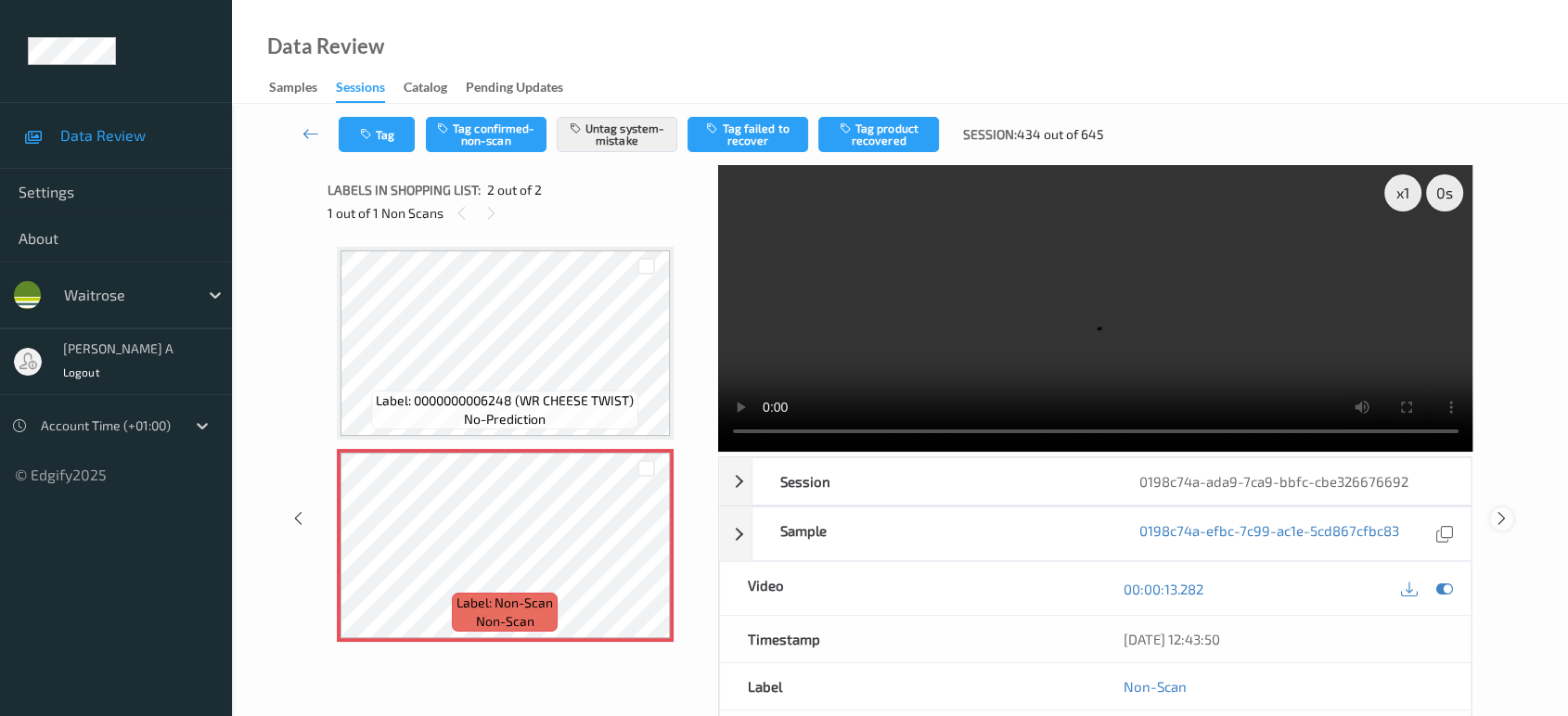
click at [1504, 510] on icon at bounding box center [1502, 517] width 16 height 17
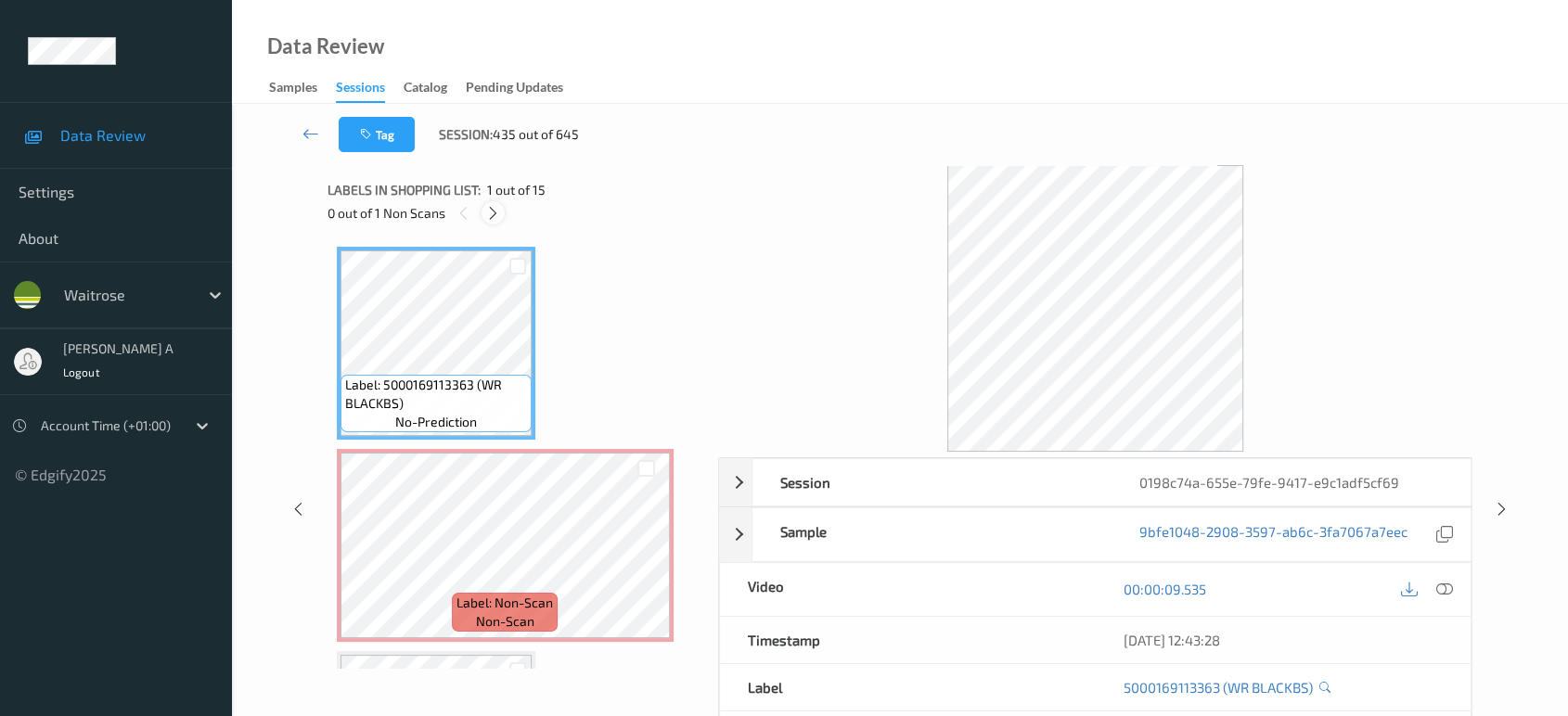
click at [497, 206] on icon at bounding box center [493, 213] width 16 height 17
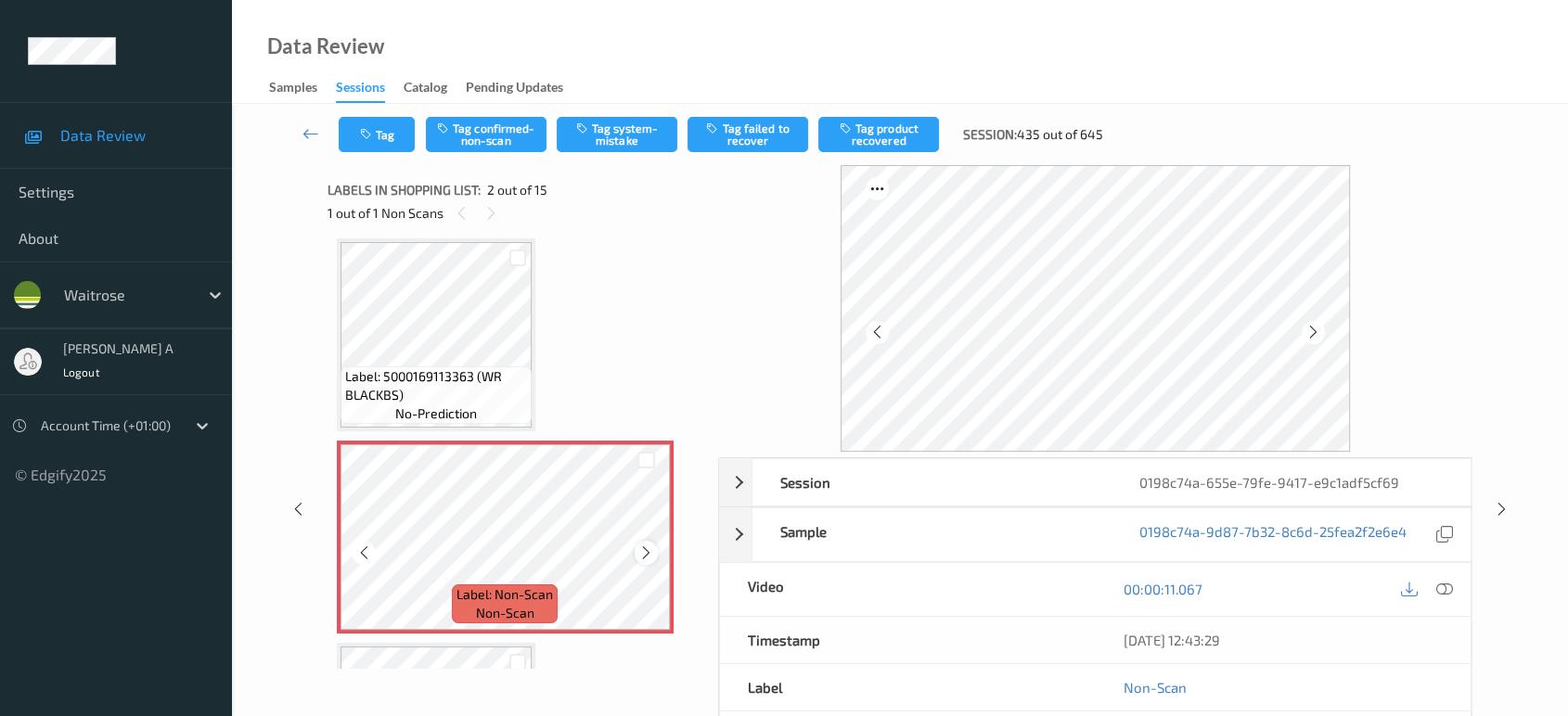
click at [652, 549] on icon at bounding box center [646, 553] width 16 height 17
click at [646, 554] on icon at bounding box center [646, 553] width 16 height 17
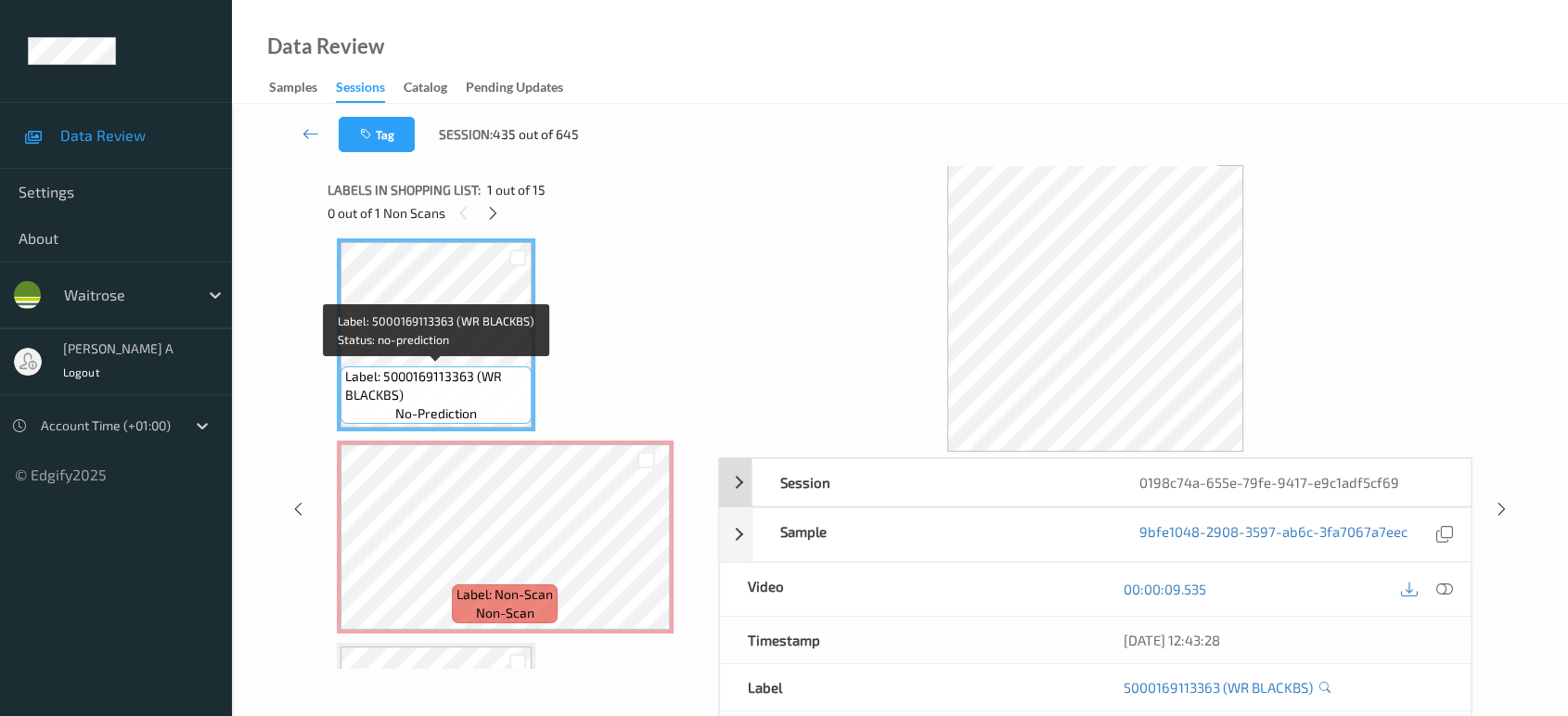
scroll to position [0, 0]
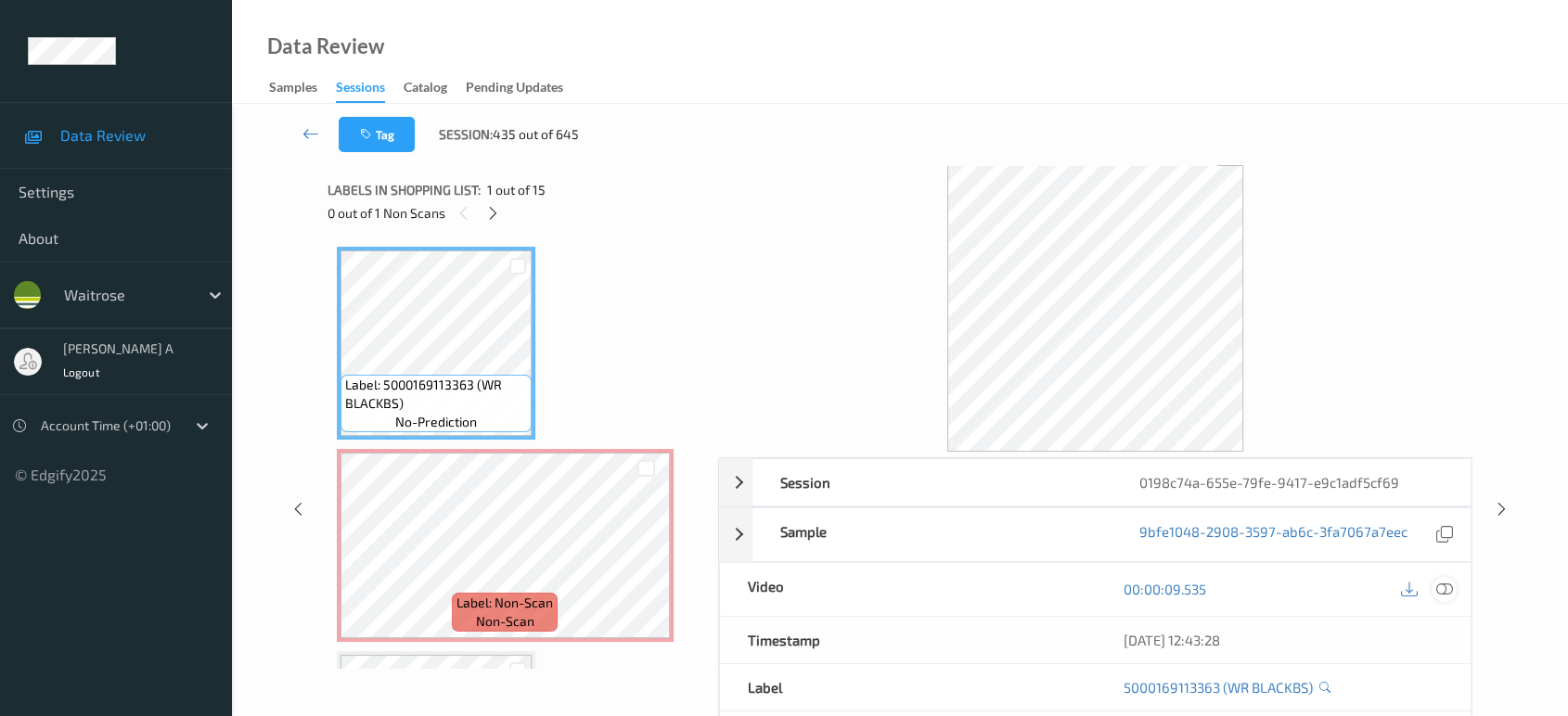
click at [1446, 591] on icon at bounding box center [1445, 589] width 17 height 17
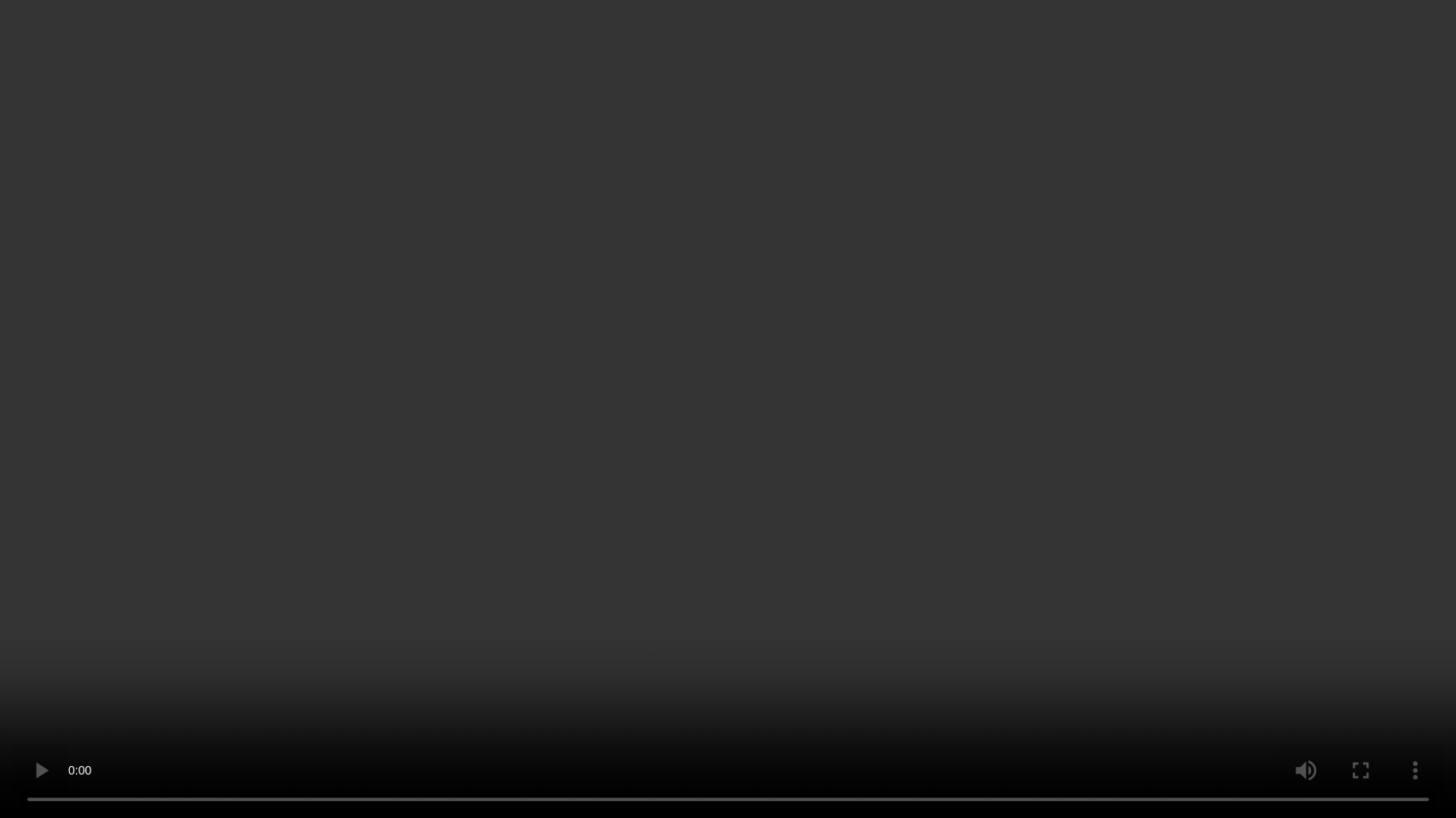
click at [948, 388] on video at bounding box center [728, 409] width 1456 height 818
click at [727, 440] on video at bounding box center [728, 409] width 1456 height 818
click at [662, 467] on video at bounding box center [728, 409] width 1456 height 818
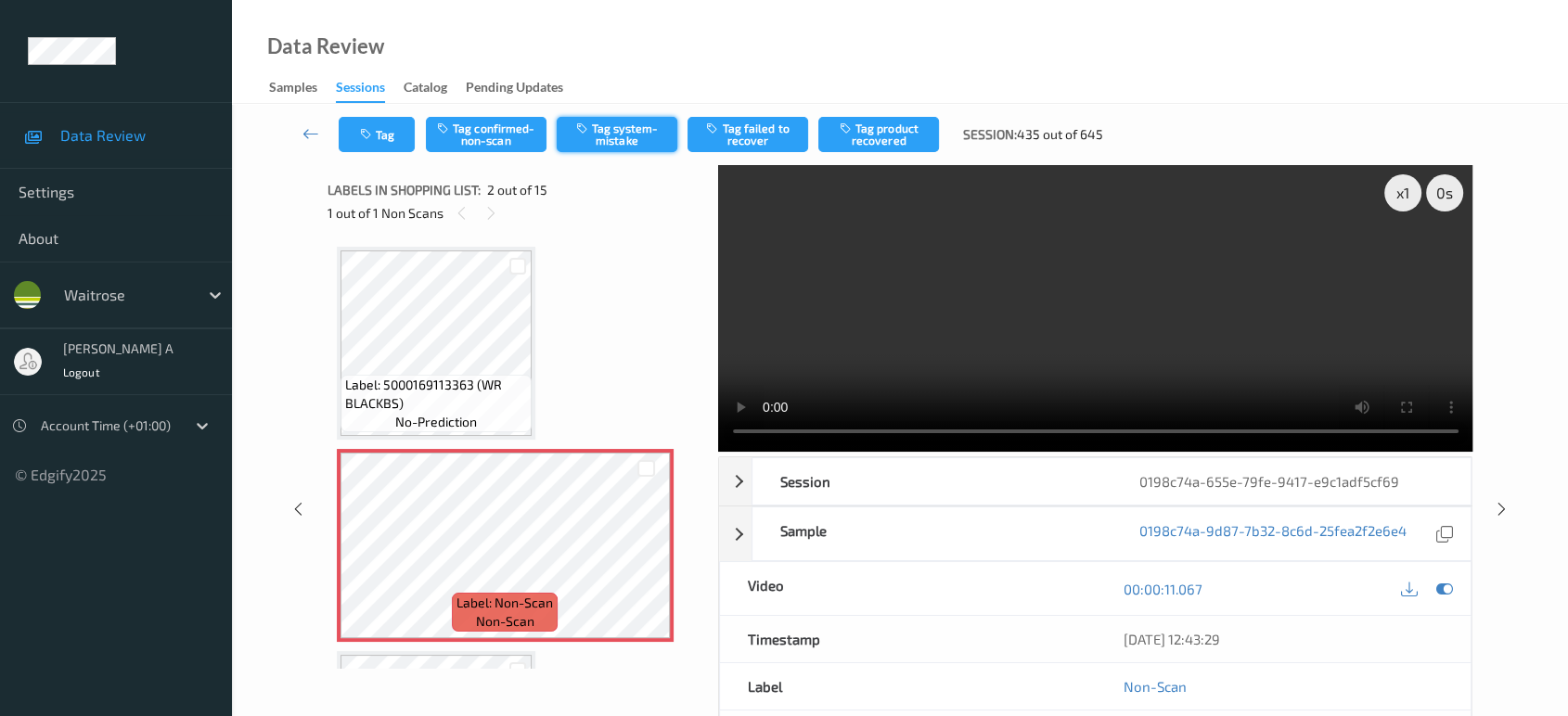
click at [610, 142] on button "Tag system-mistake" at bounding box center [617, 134] width 120 height 35
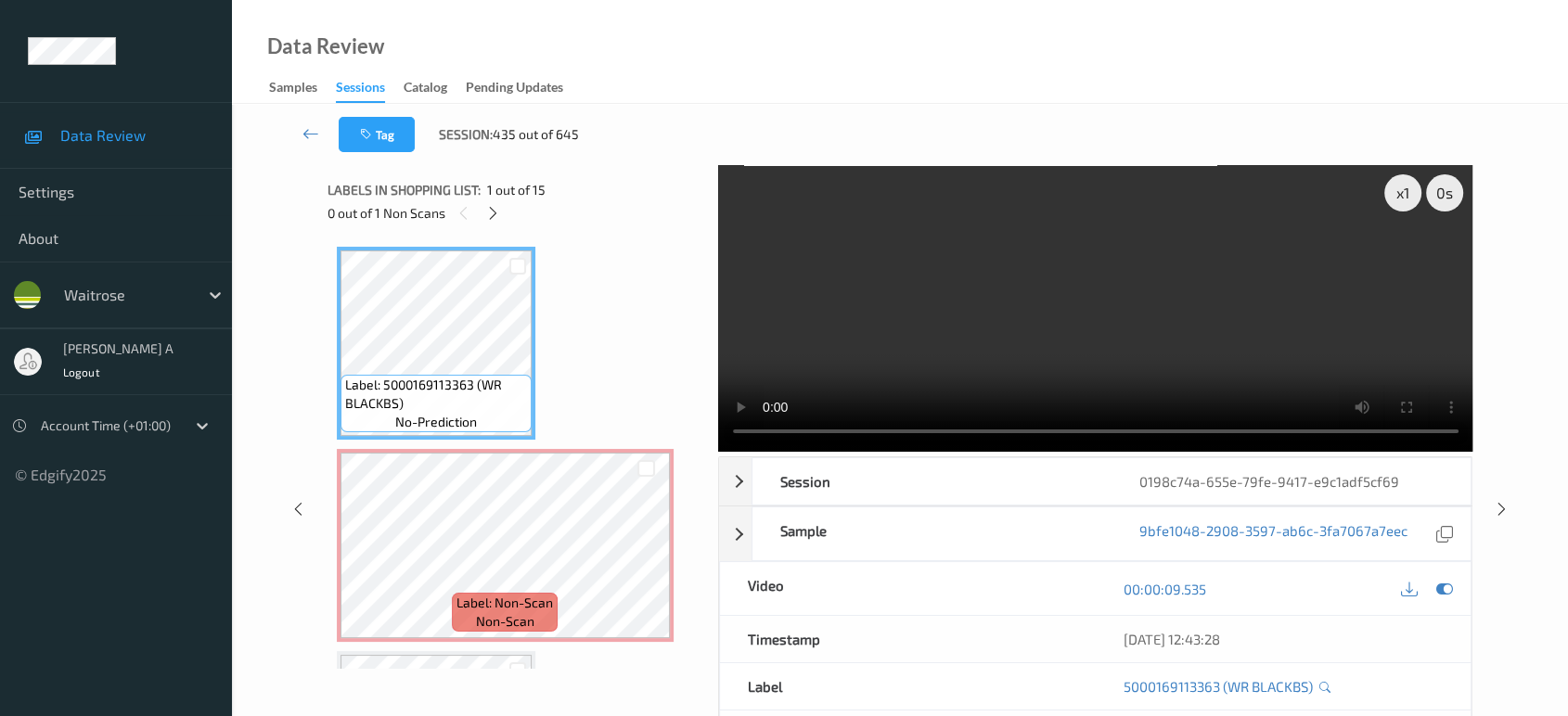
click at [1159, 291] on video at bounding box center [1096, 308] width 756 height 287
click at [1047, 251] on video at bounding box center [1096, 308] width 756 height 287
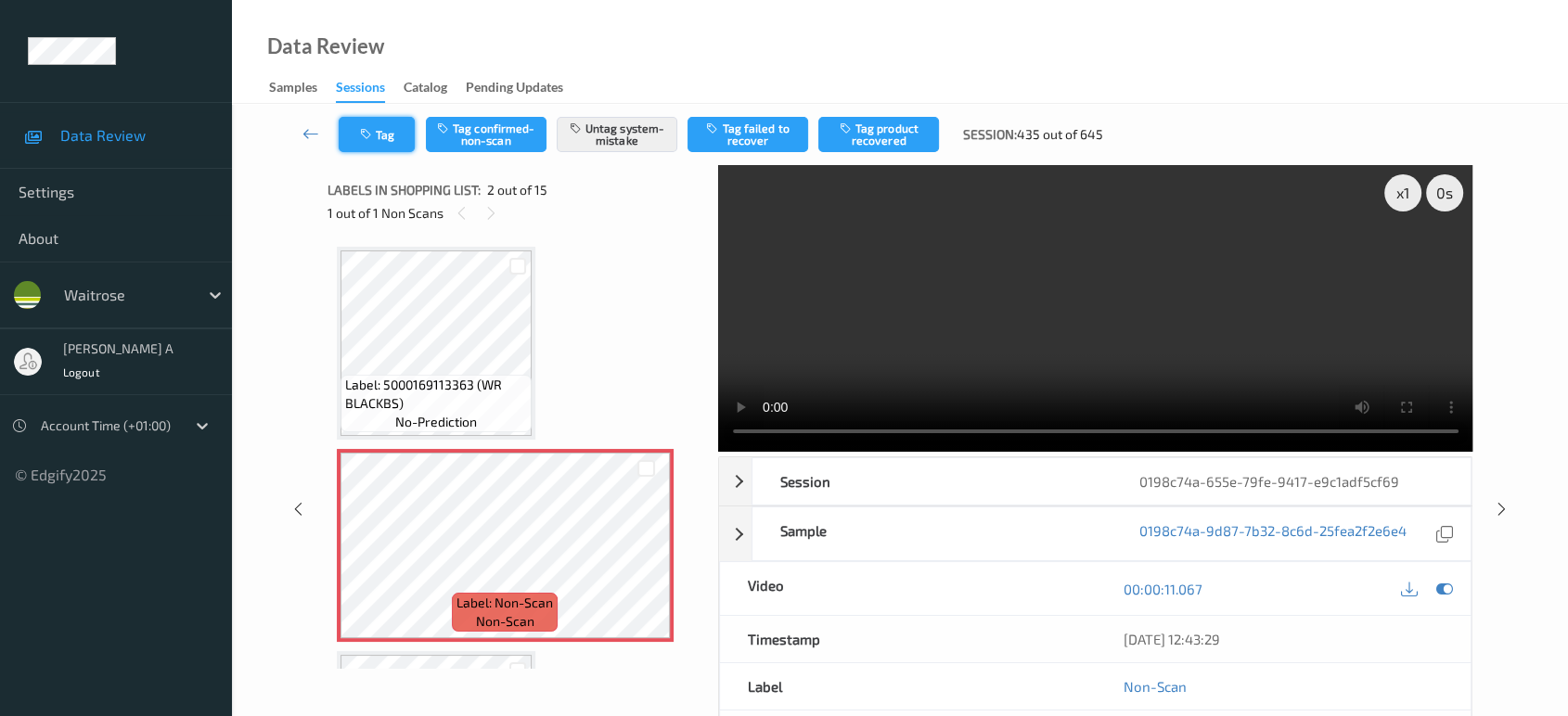
click at [376, 134] on button "Tag" at bounding box center [377, 134] width 76 height 35
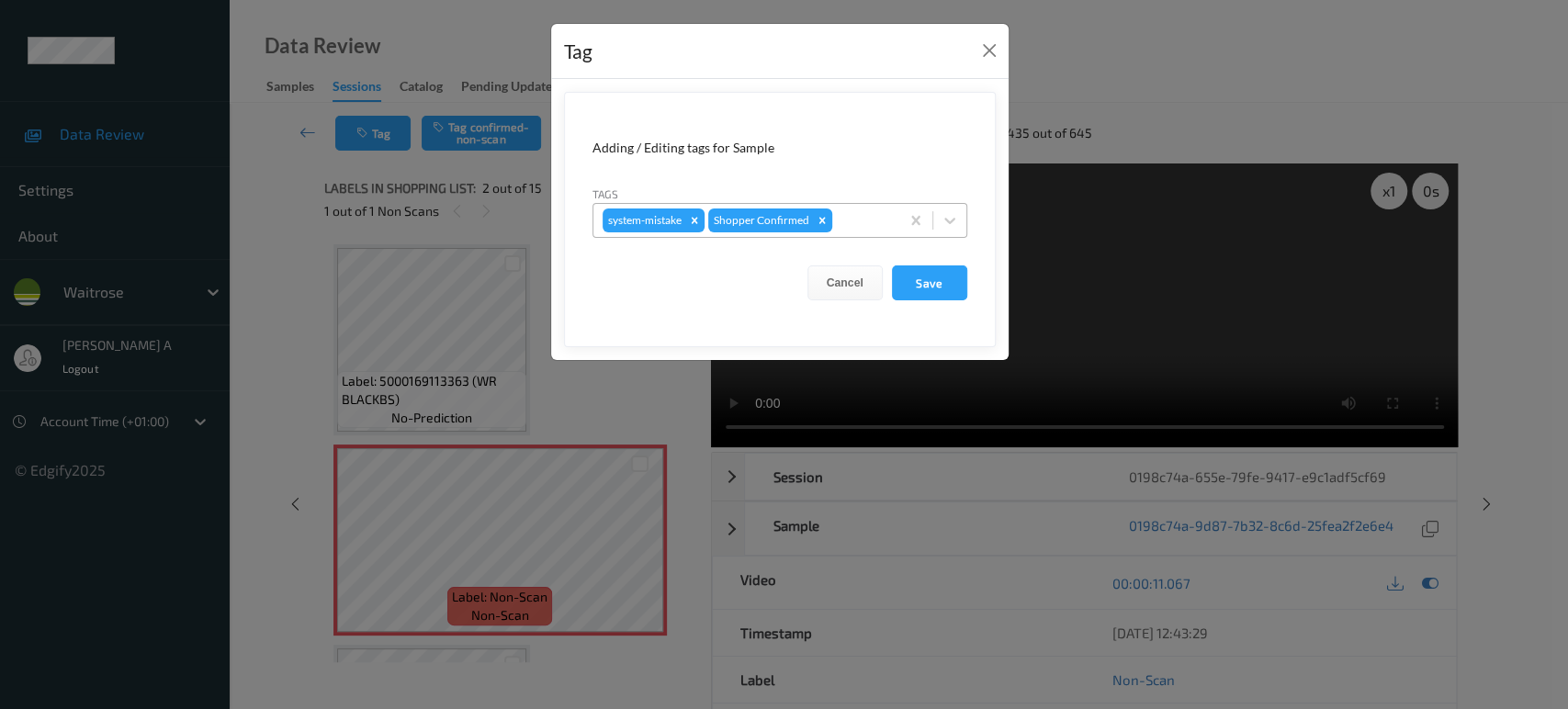
click at [843, 217] on div at bounding box center [863, 220] width 54 height 22
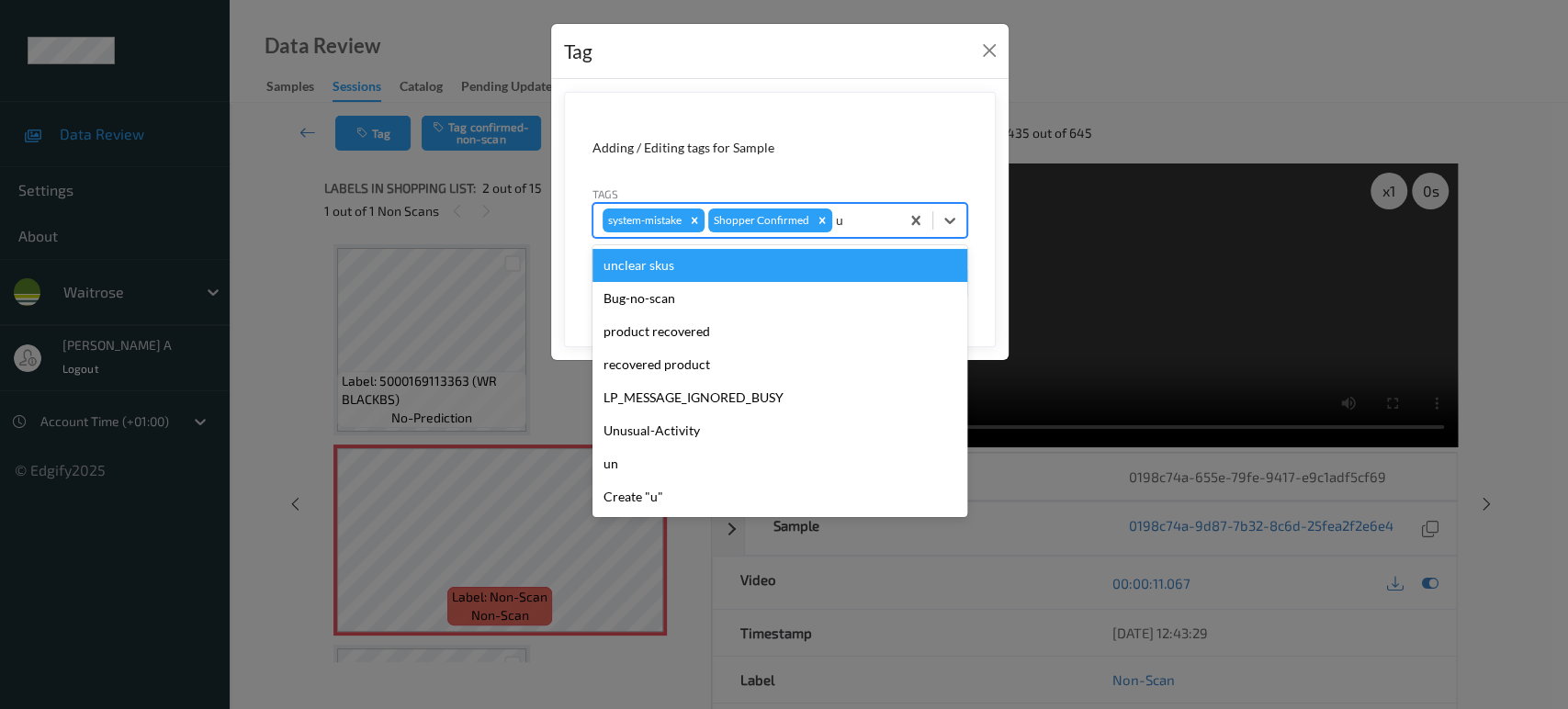
type input "un"
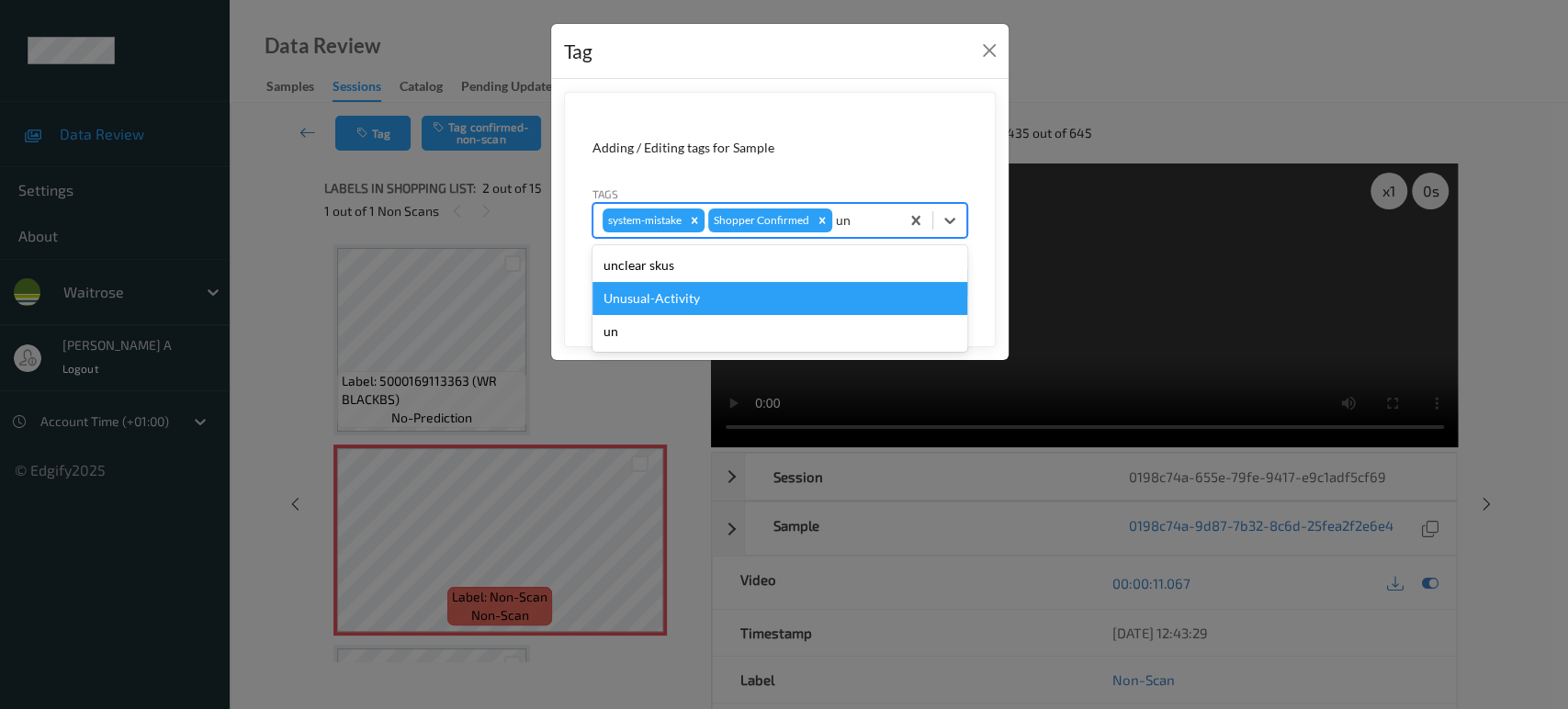
click at [692, 288] on div "Unusual-Activity" at bounding box center [780, 298] width 375 height 33
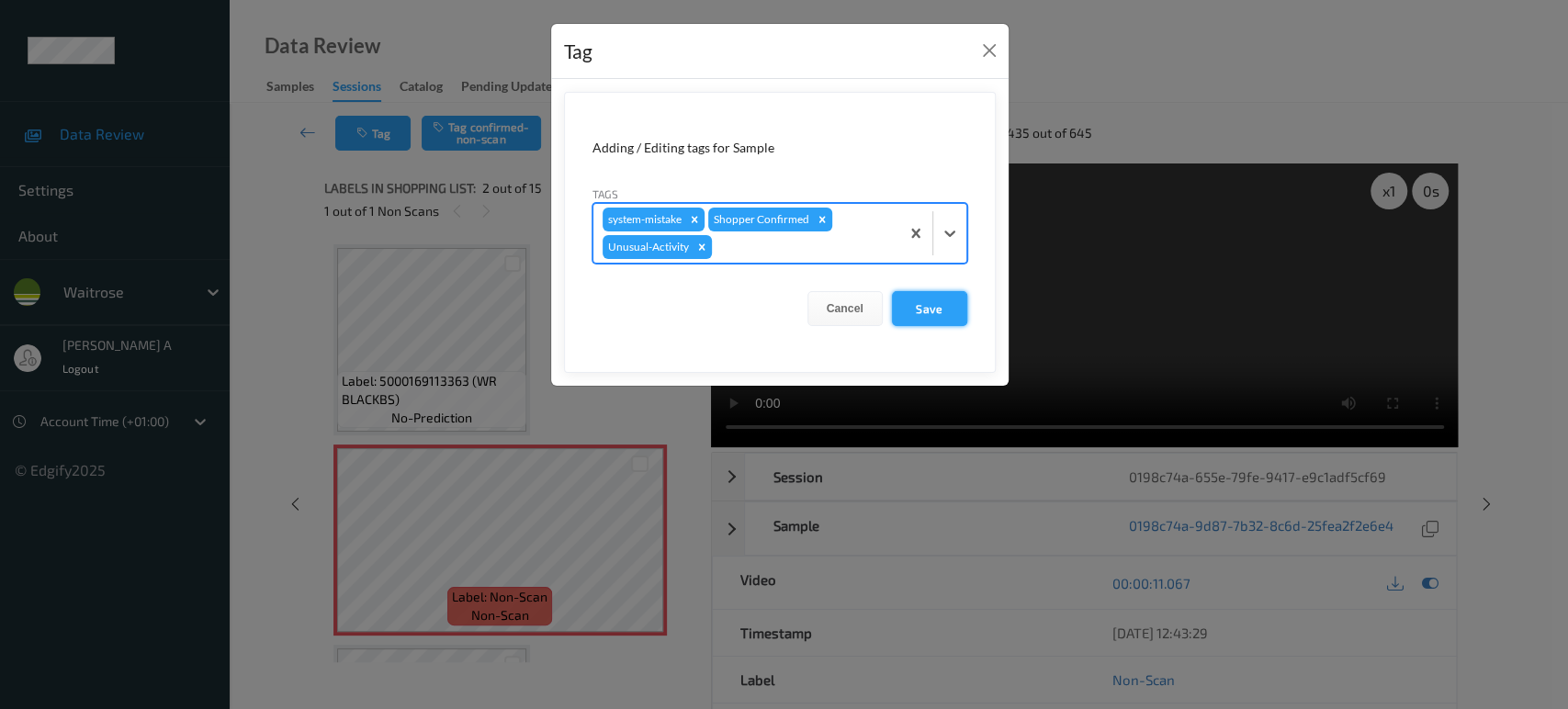
click at [933, 298] on button "Save" at bounding box center [930, 309] width 76 height 35
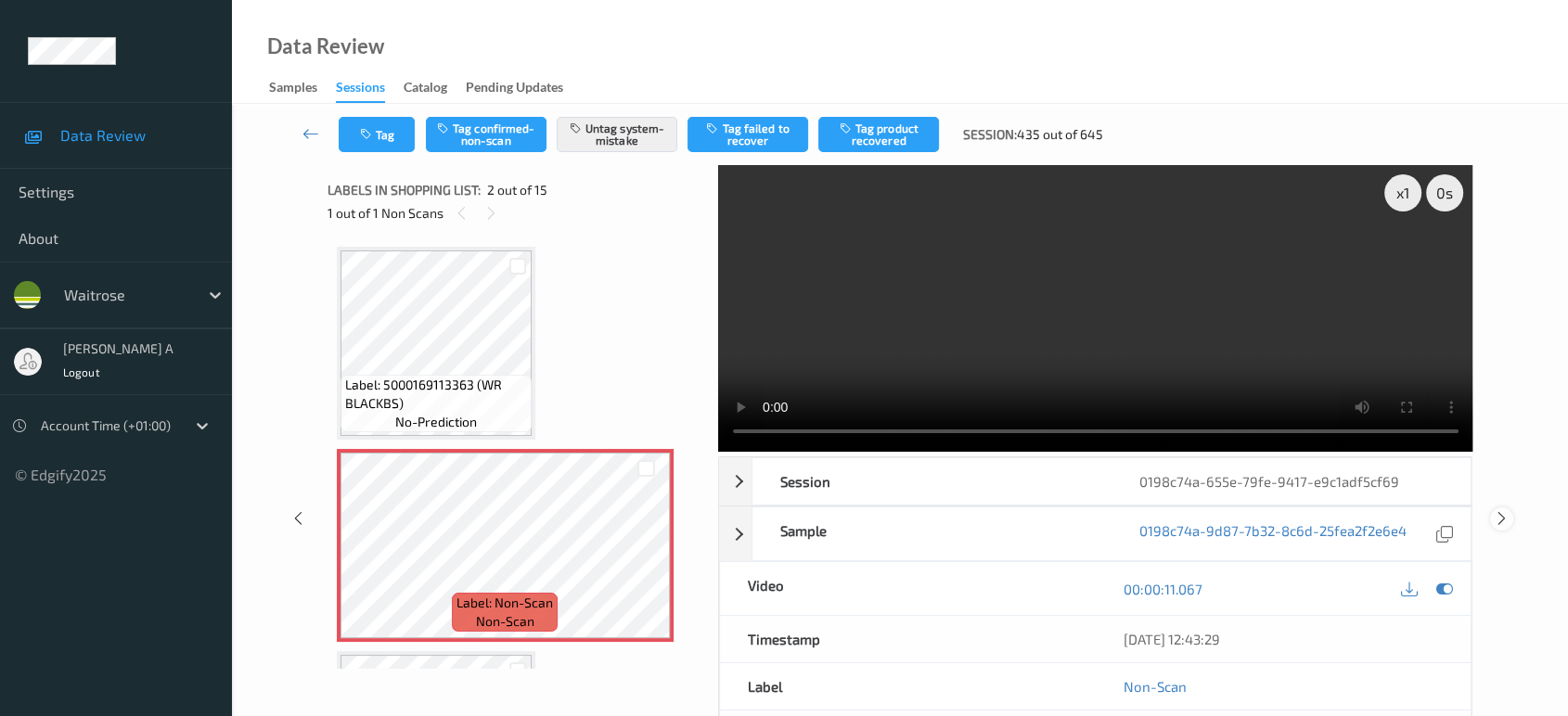
click at [1500, 510] on icon at bounding box center [1502, 517] width 16 height 17
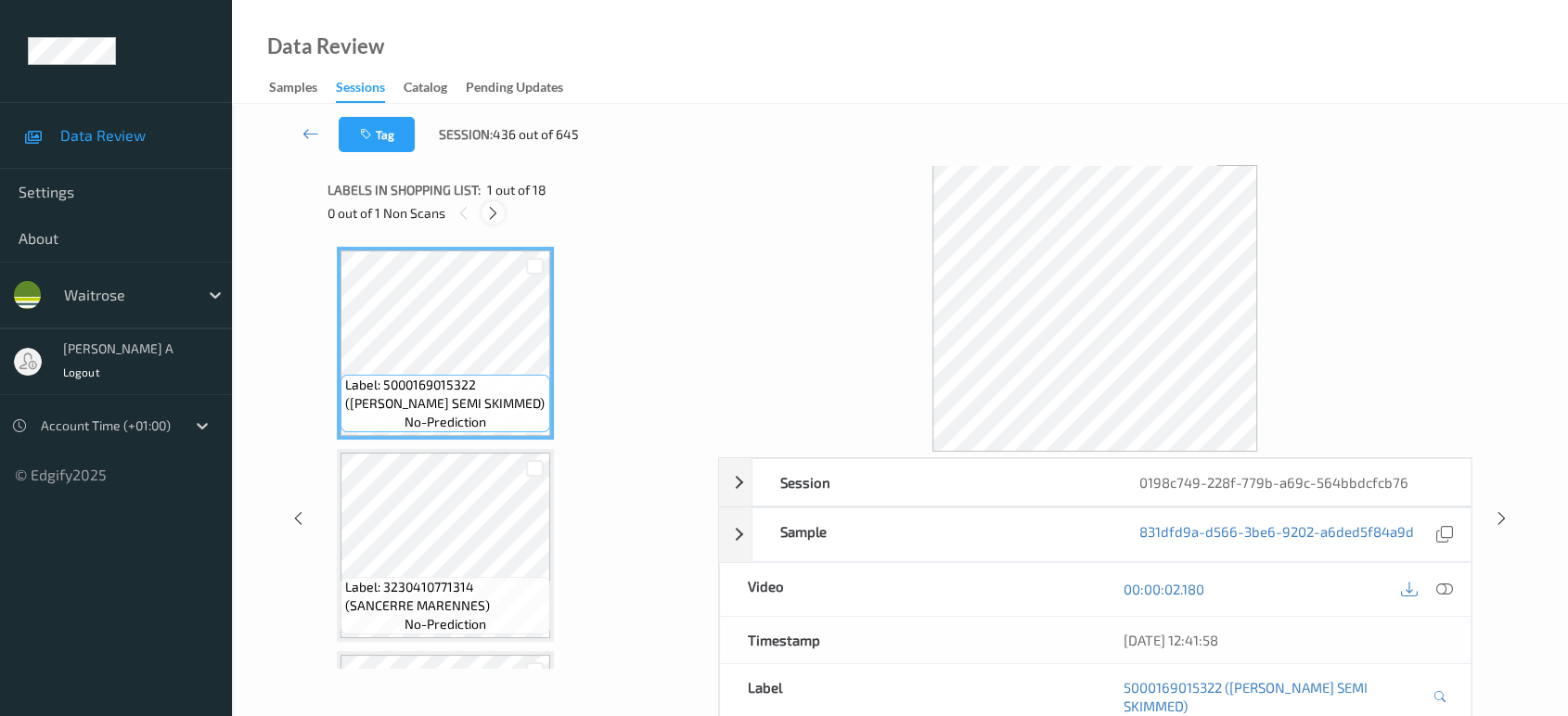
click at [495, 213] on icon at bounding box center [493, 213] width 16 height 17
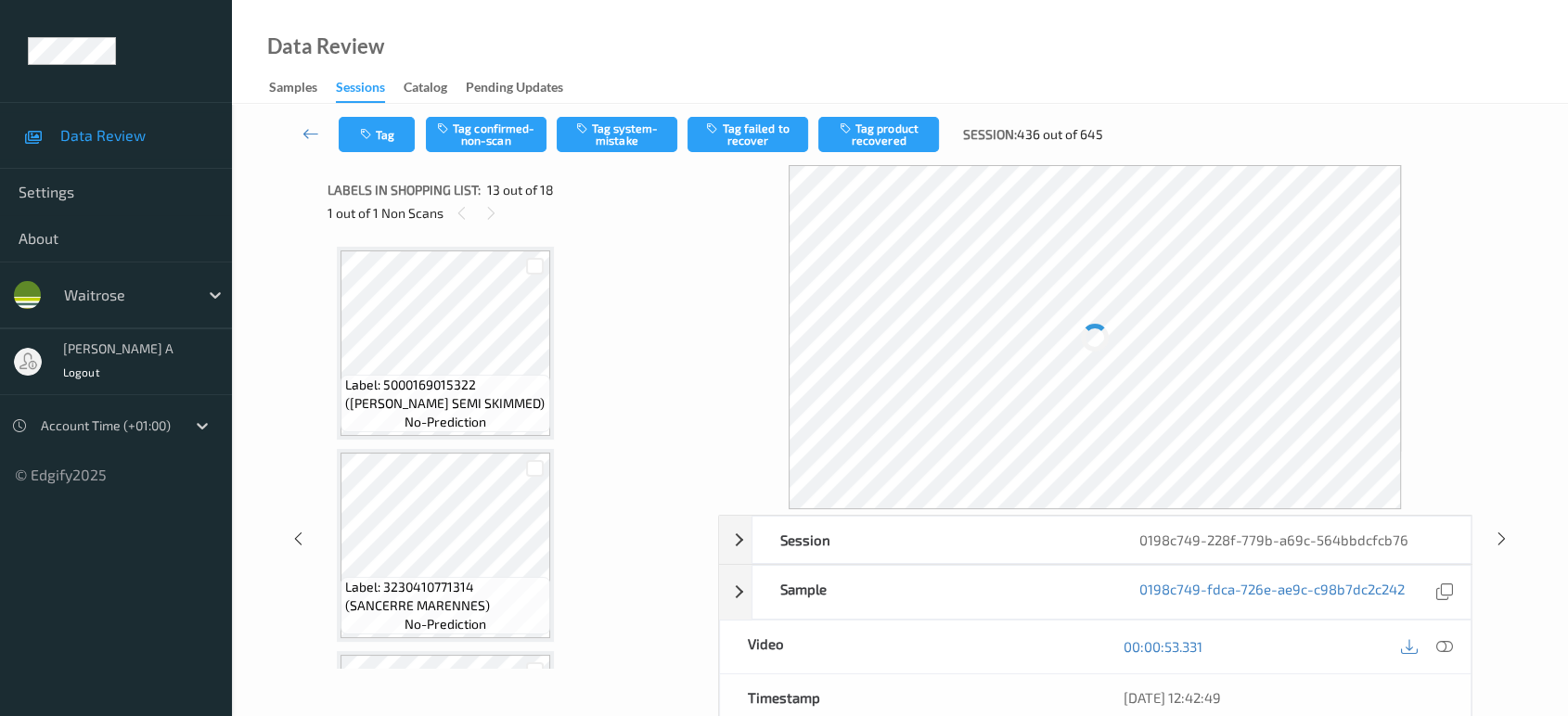
scroll to position [2224, 0]
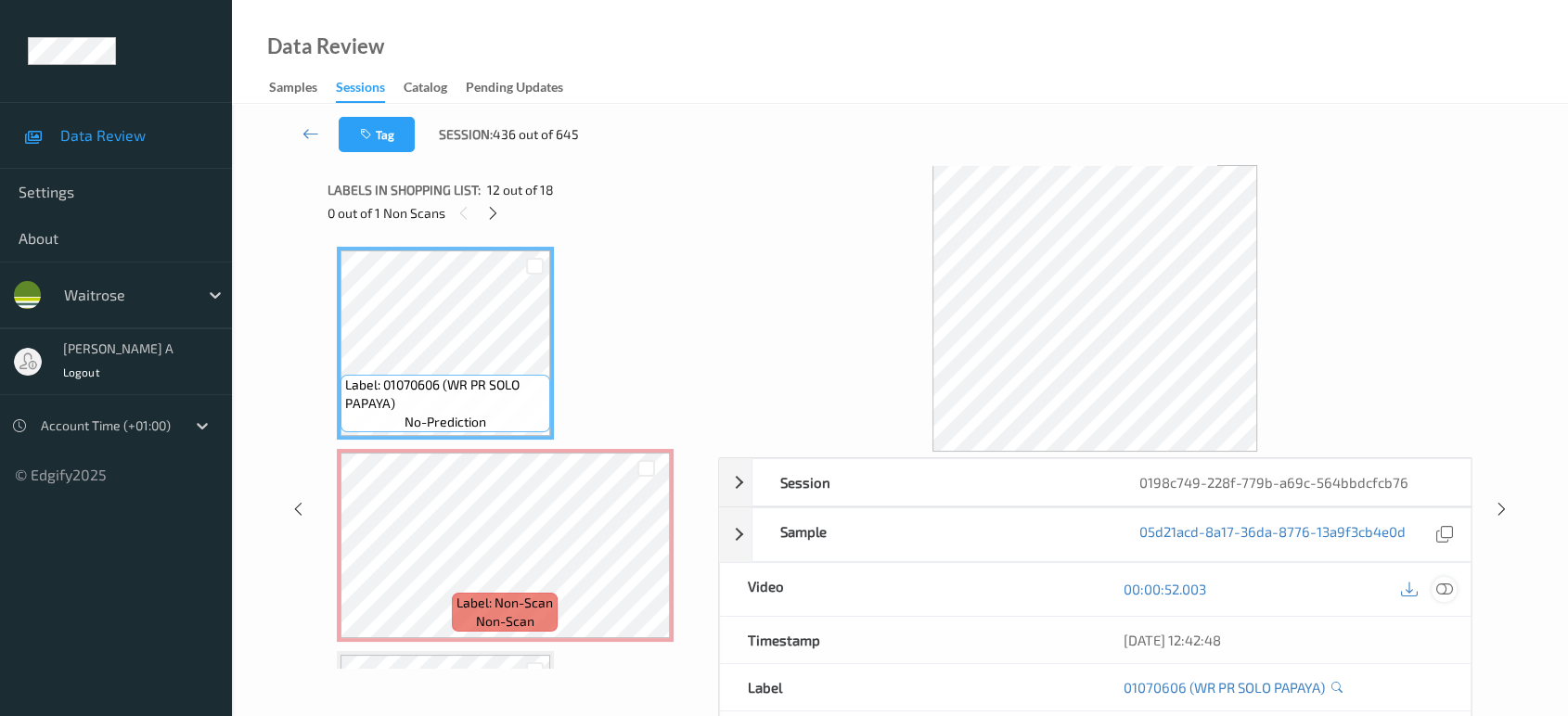
click at [1441, 585] on icon at bounding box center [1445, 589] width 17 height 17
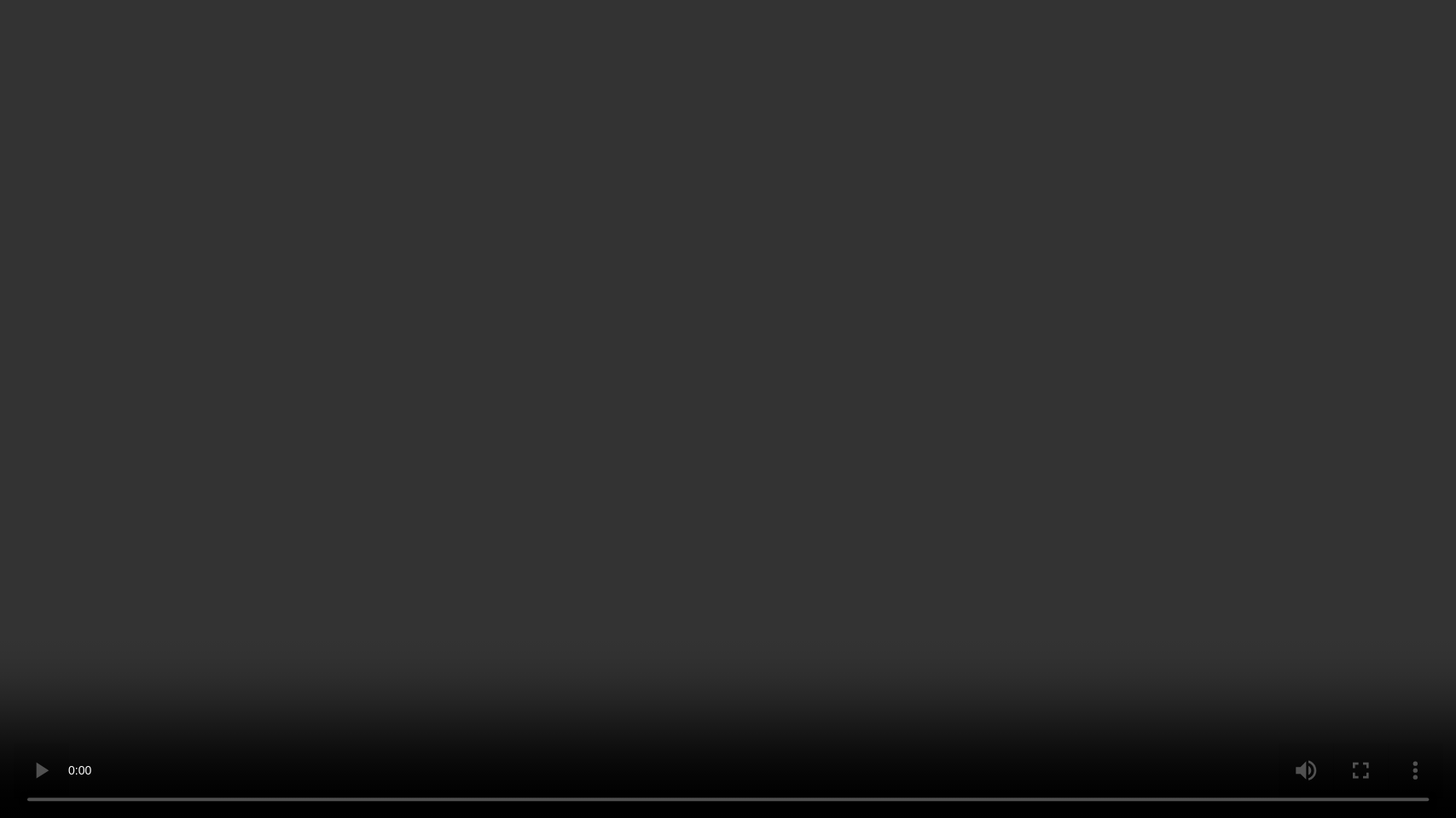
click at [735, 509] on video at bounding box center [728, 409] width 1456 height 818
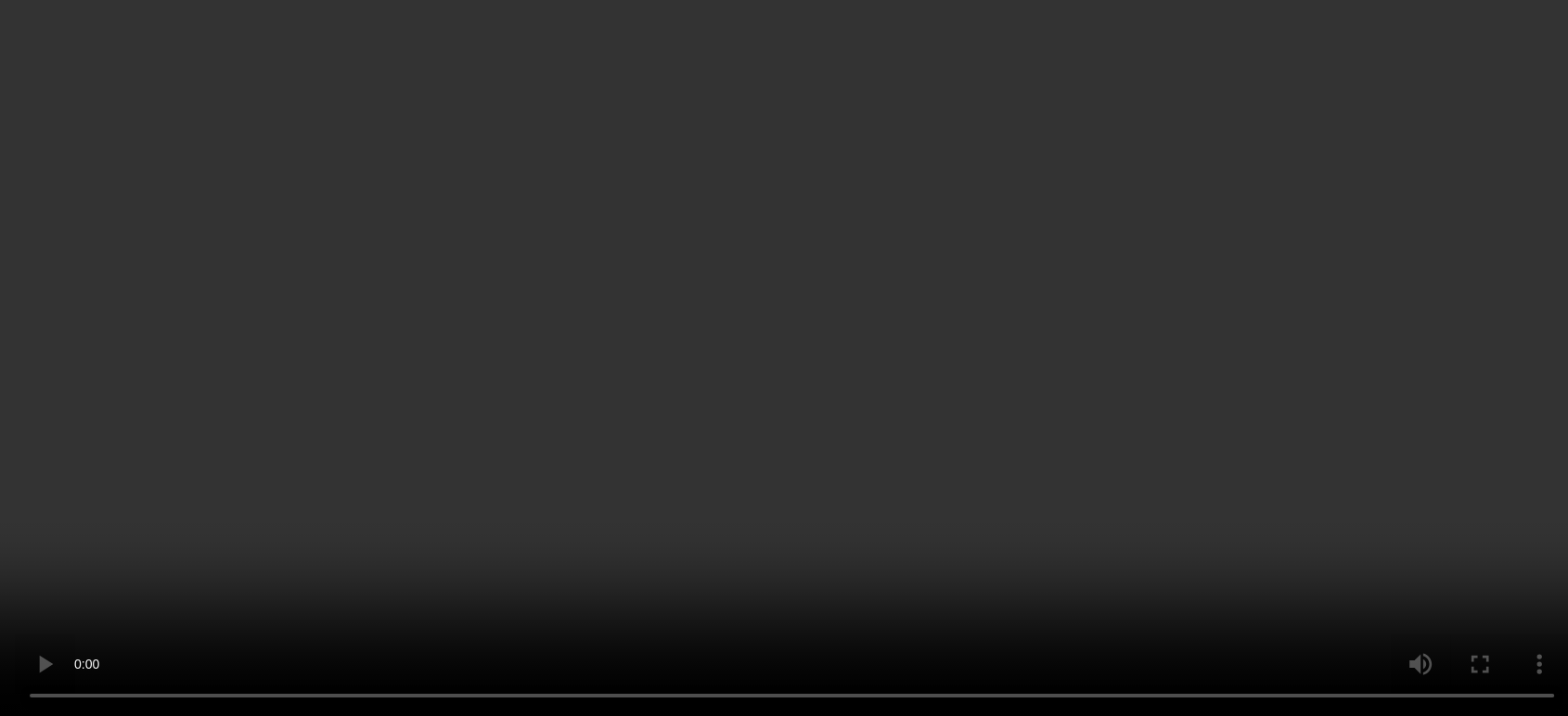
scroll to position [2327, 0]
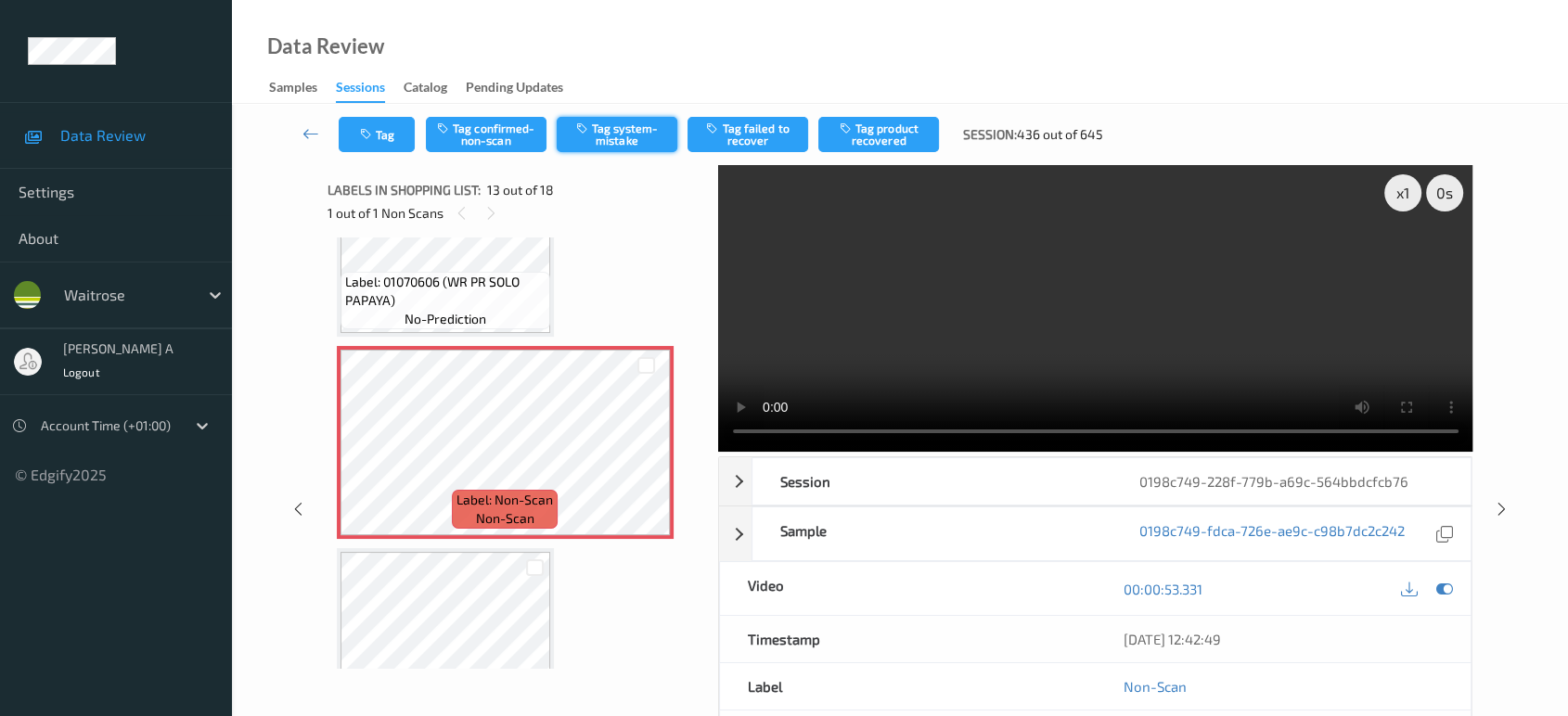
click at [621, 142] on button "Tag system-mistake" at bounding box center [617, 134] width 120 height 35
click at [400, 134] on button "Tag" at bounding box center [377, 134] width 76 height 35
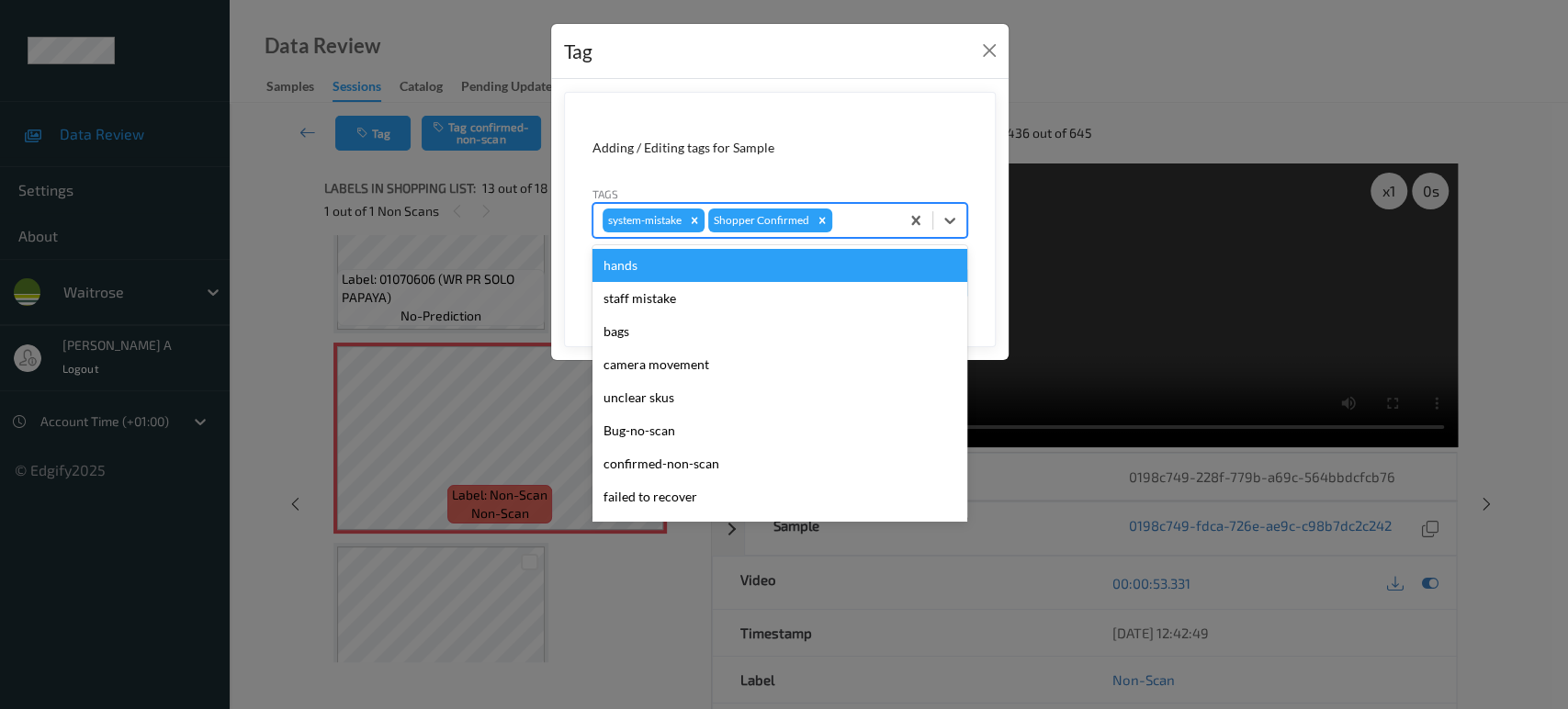
click at [859, 223] on div at bounding box center [863, 220] width 54 height 22
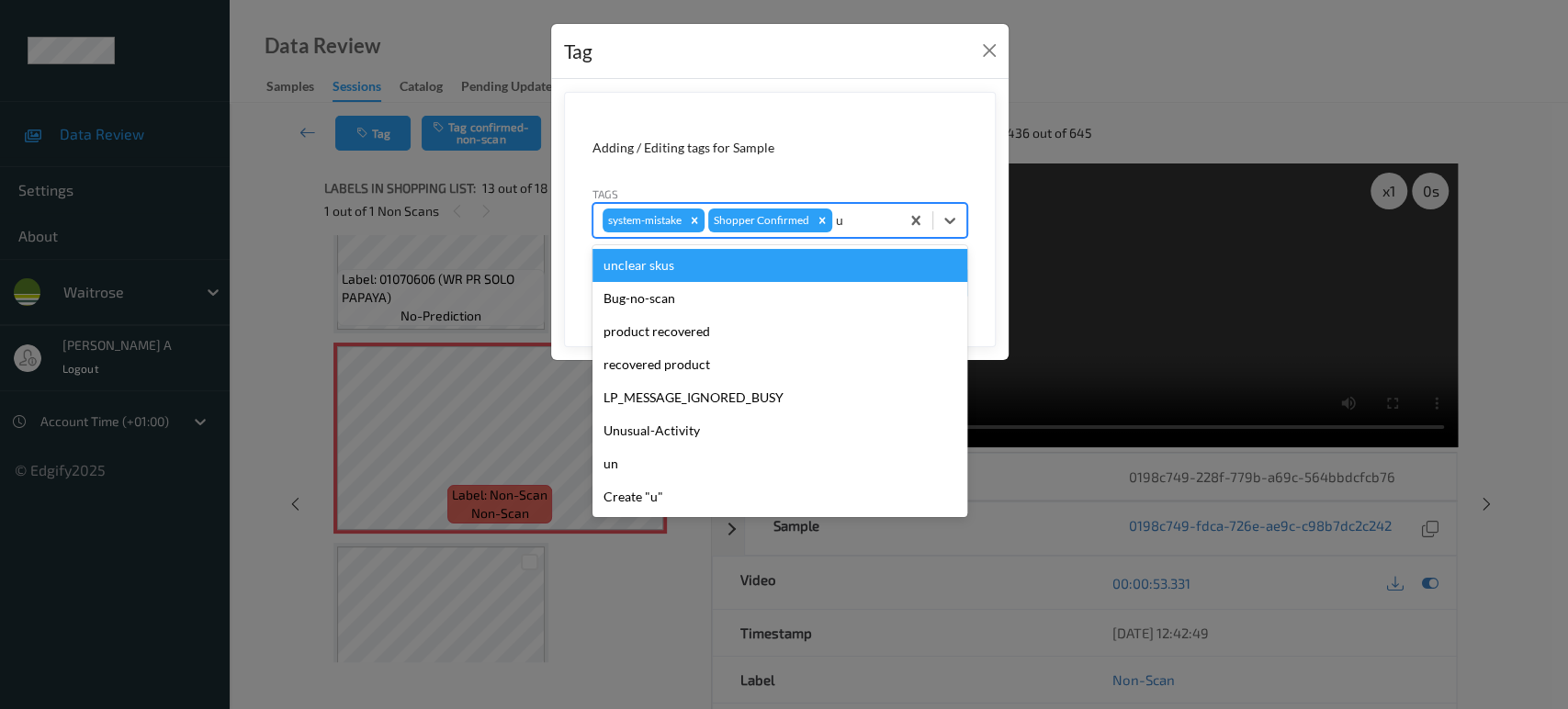
type input "un"
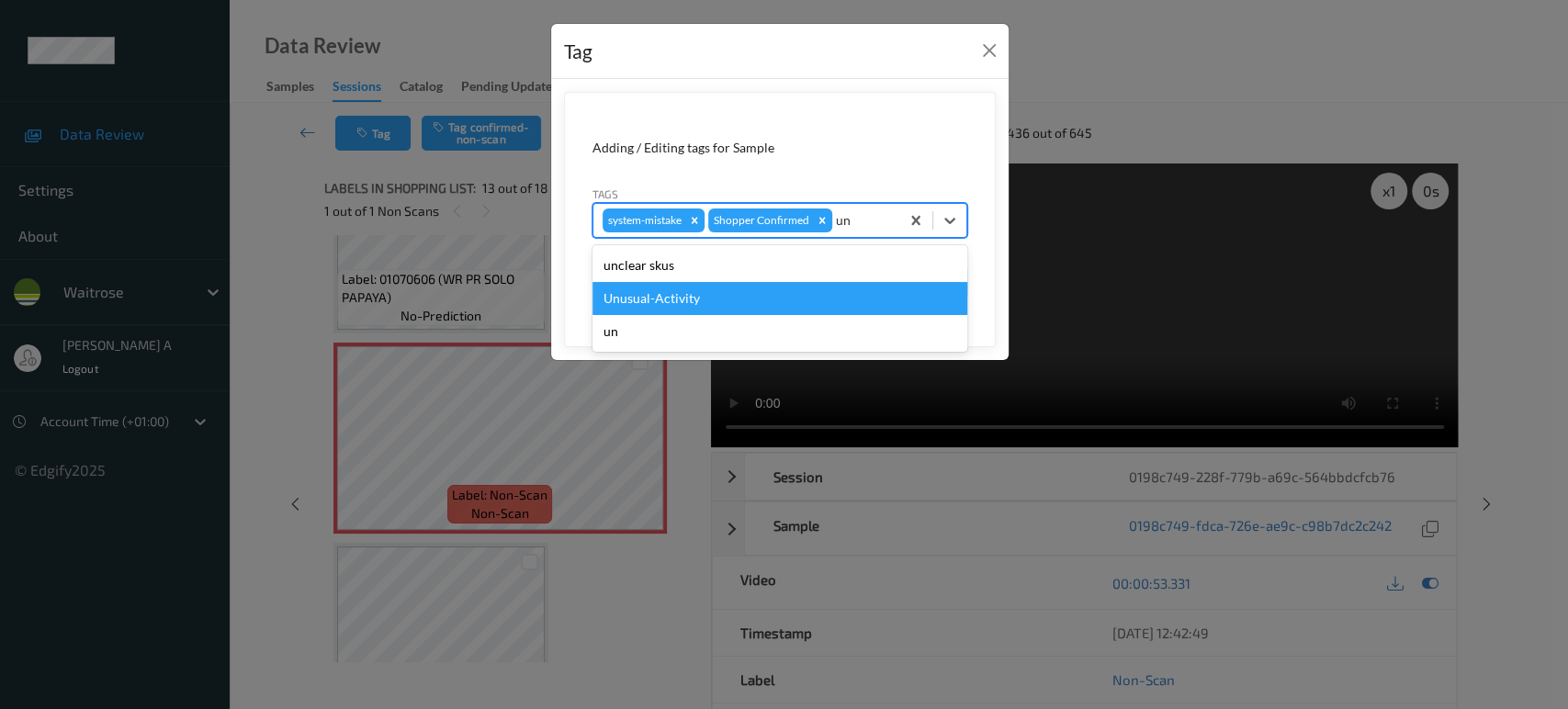
click at [689, 307] on div "Unusual-Activity" at bounding box center [780, 298] width 375 height 33
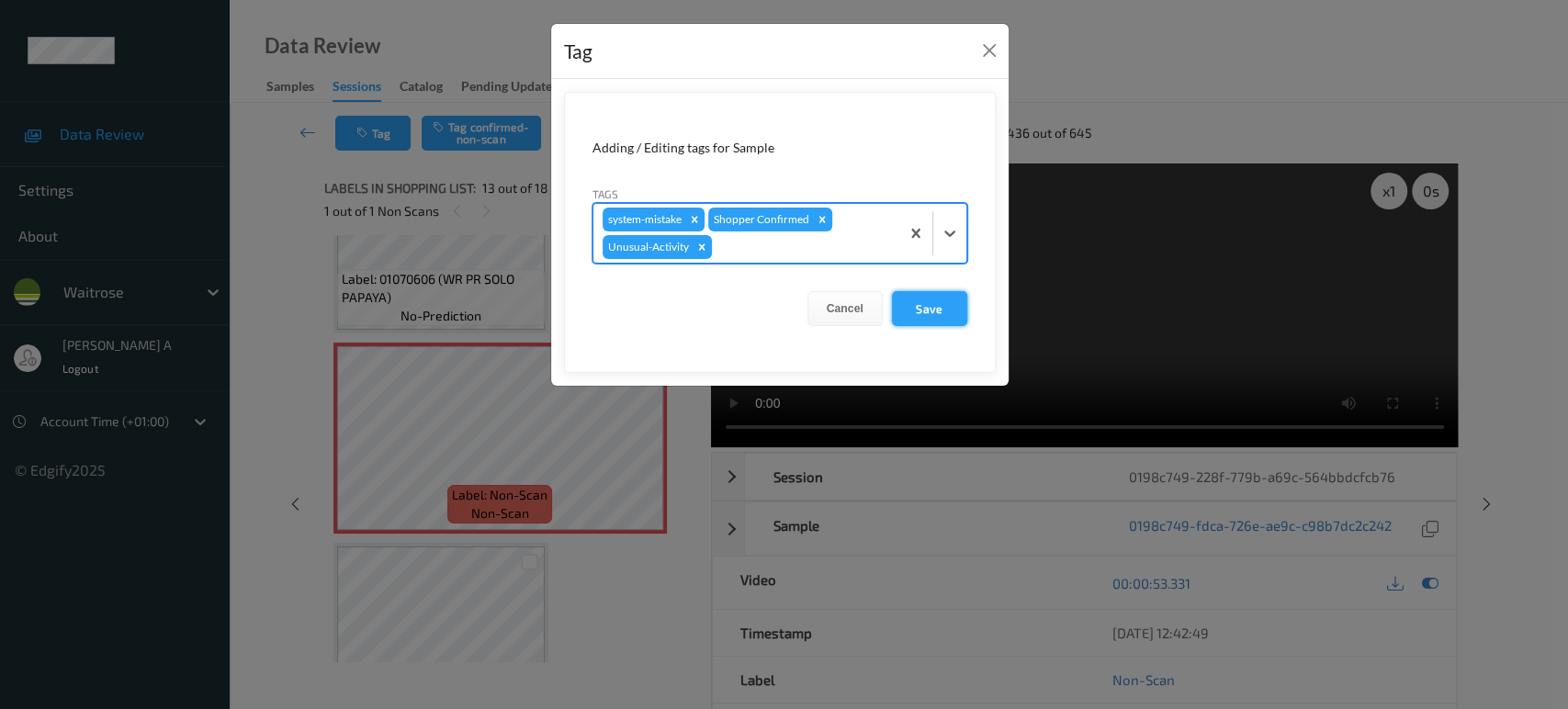
click at [912, 306] on button "Save" at bounding box center [930, 309] width 76 height 35
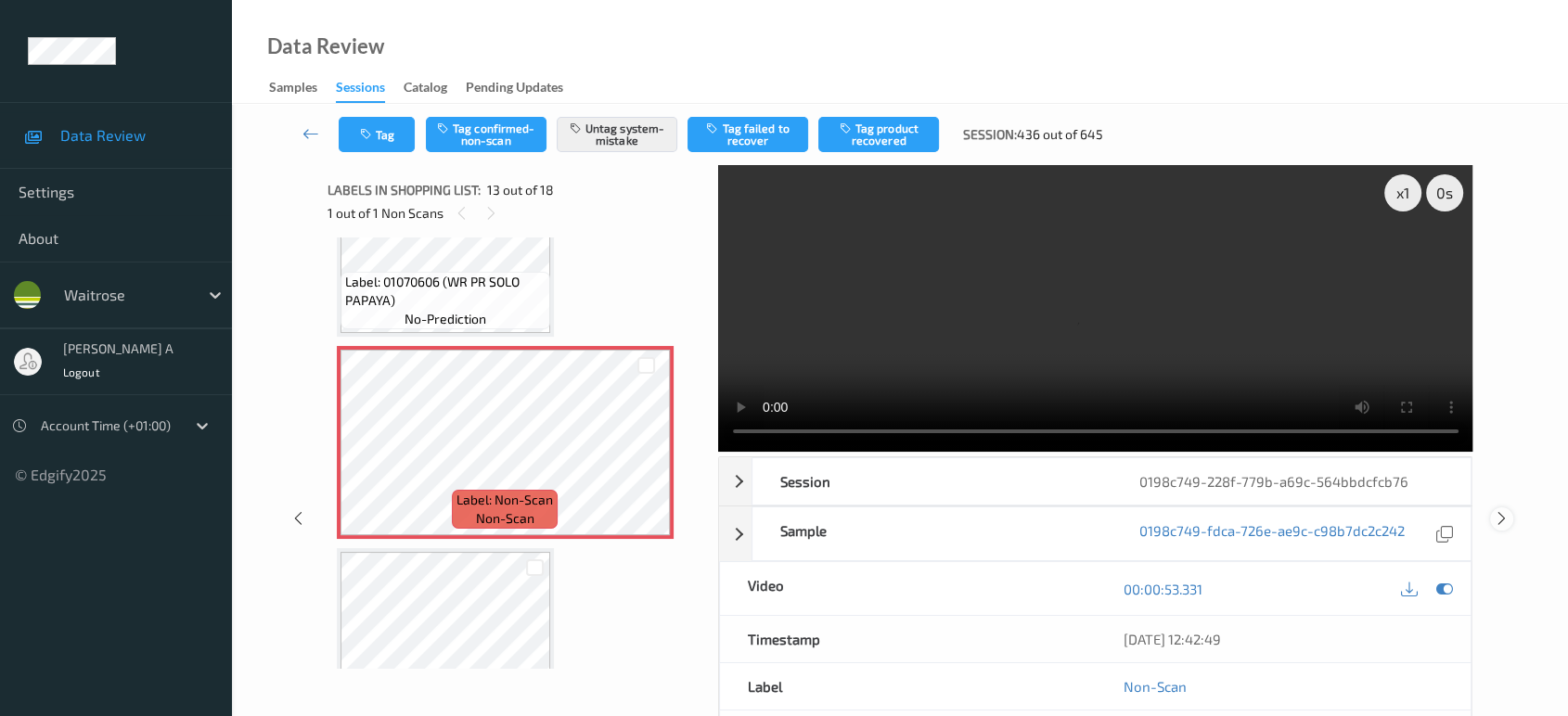
click at [1505, 510] on icon at bounding box center [1502, 517] width 16 height 17
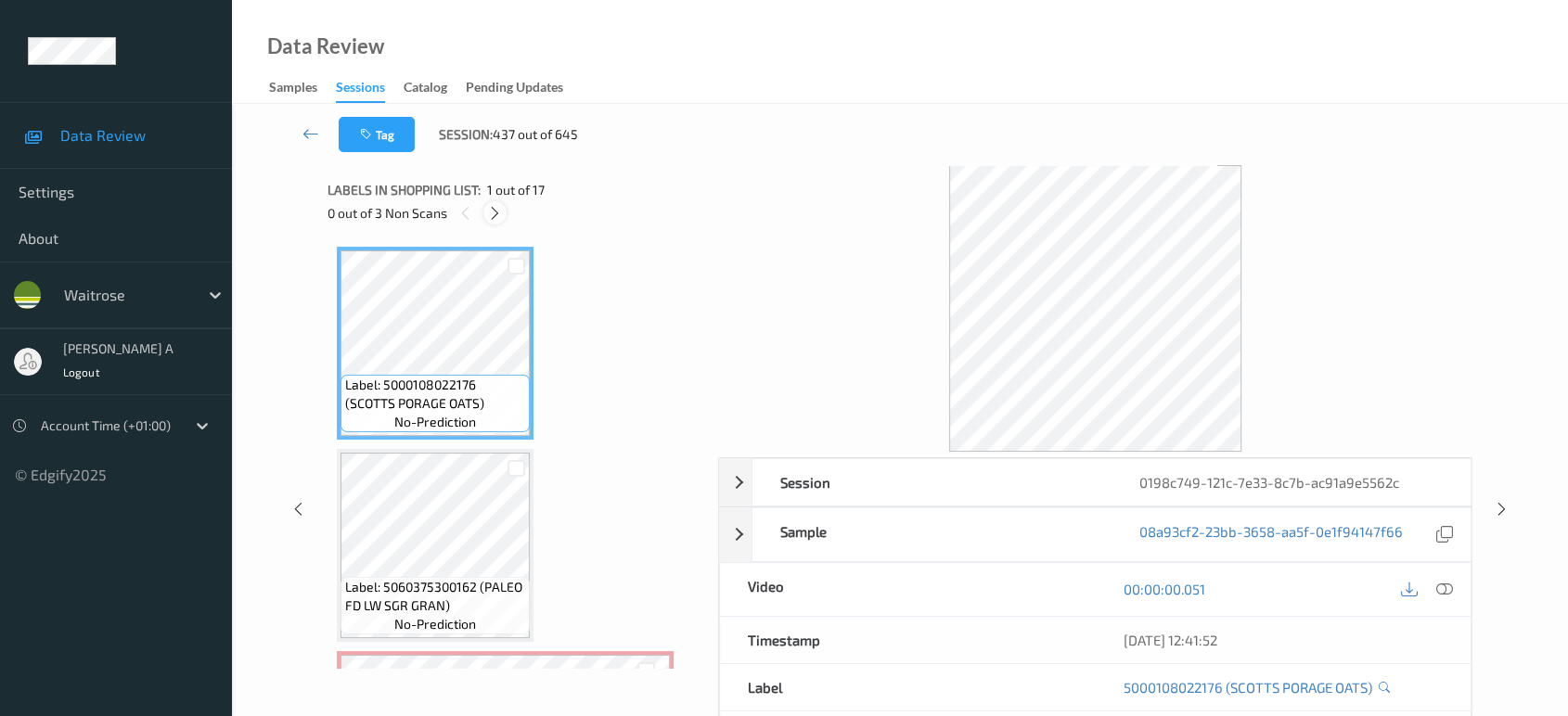
click at [496, 210] on icon at bounding box center [495, 213] width 16 height 17
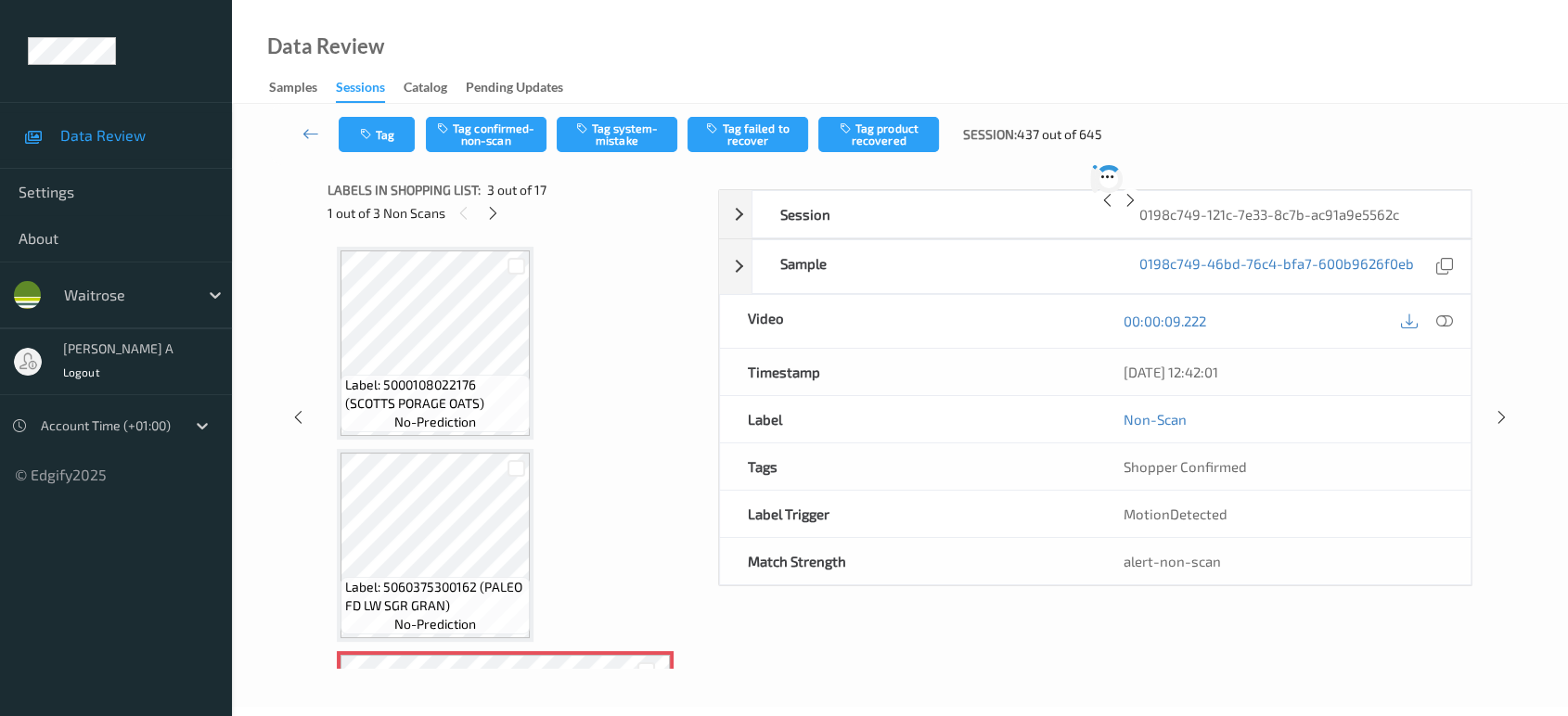
scroll to position [209, 0]
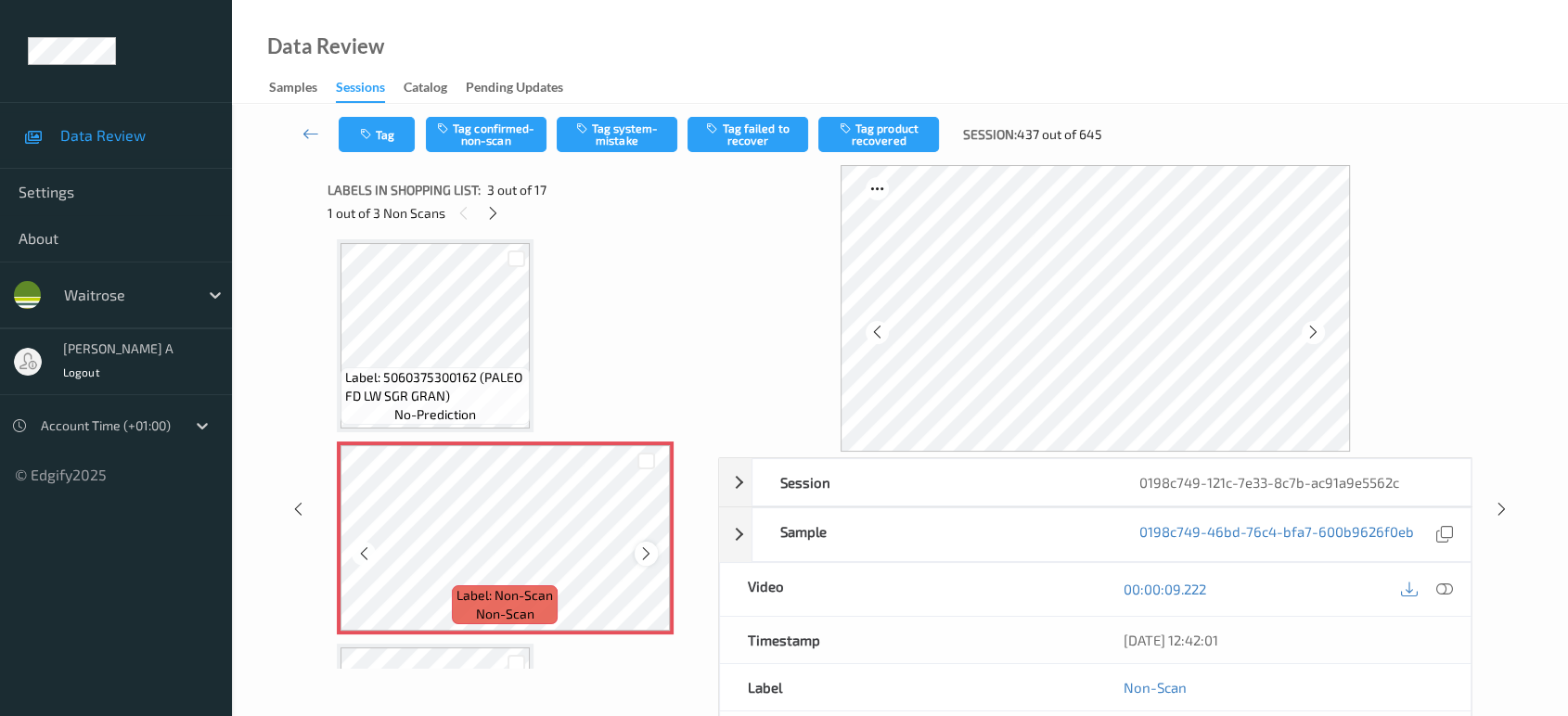
click at [646, 555] on icon at bounding box center [646, 554] width 16 height 17
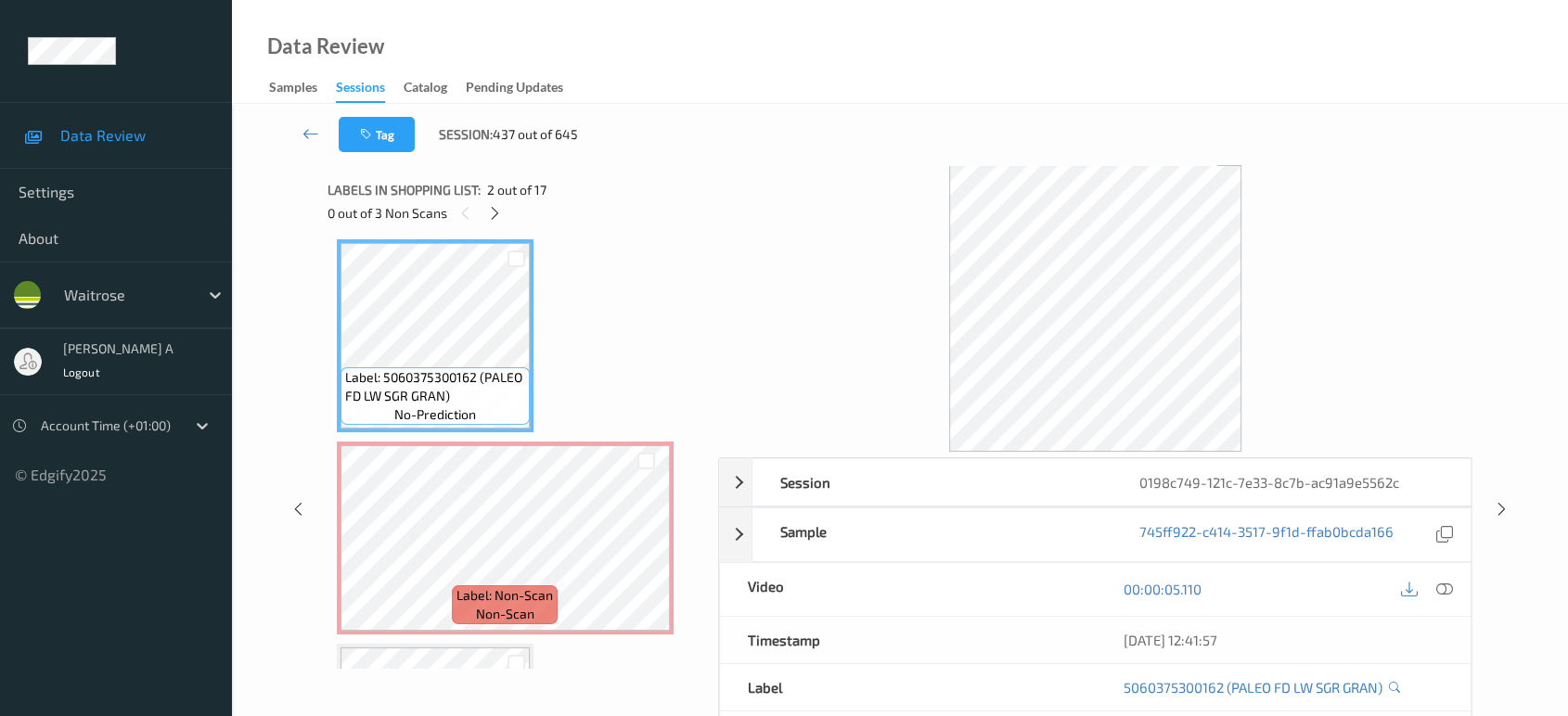
click at [1444, 586] on icon at bounding box center [1445, 589] width 17 height 17
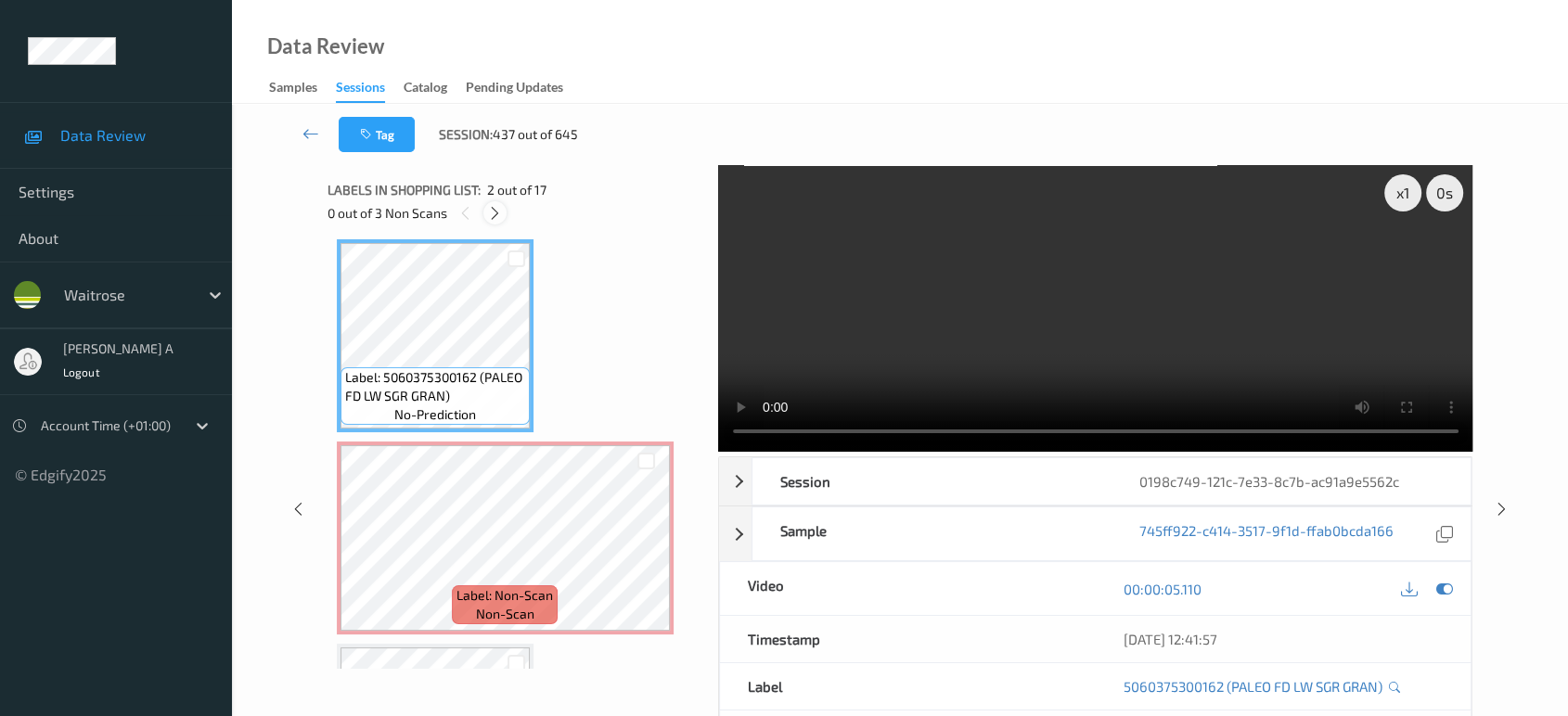
click at [491, 206] on icon at bounding box center [495, 213] width 16 height 17
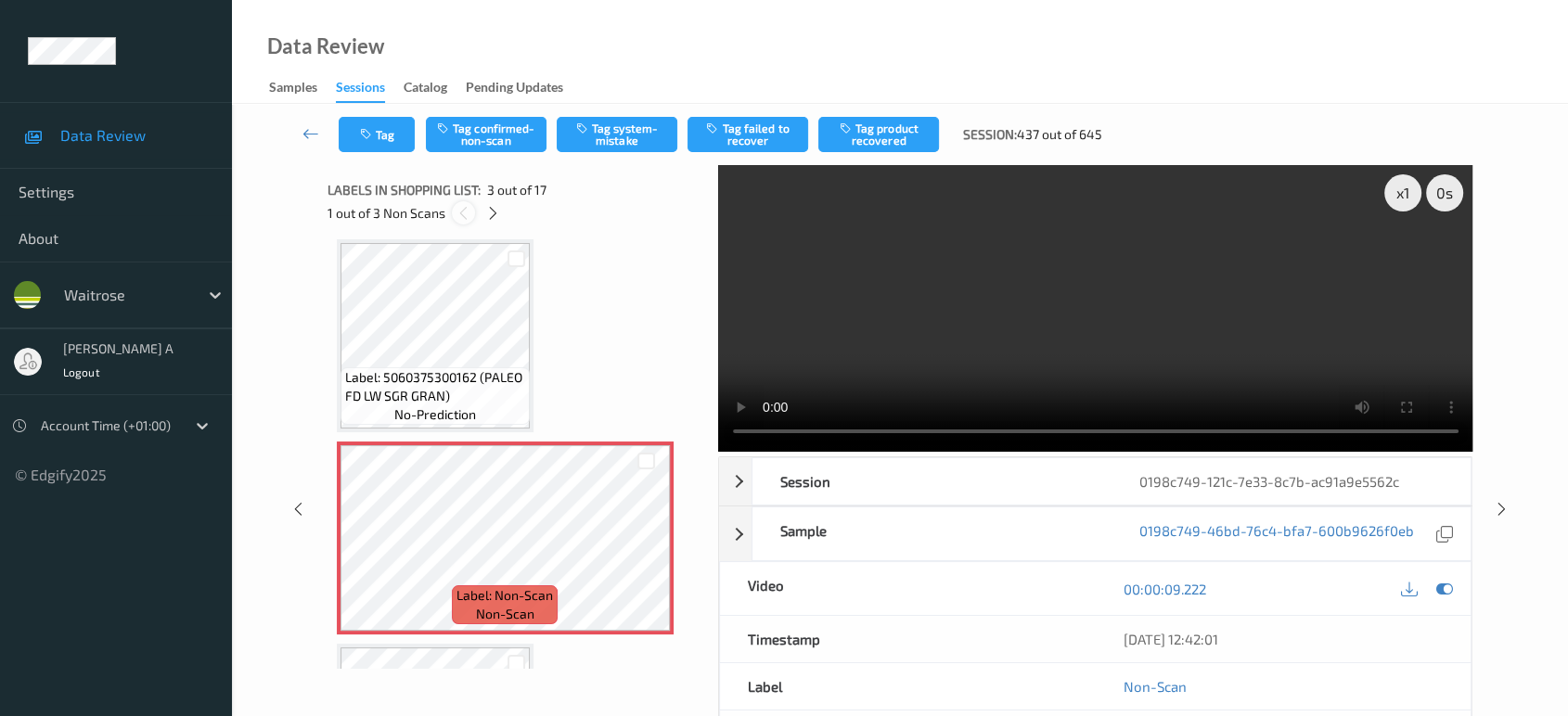
click at [463, 212] on icon at bounding box center [464, 213] width 16 height 17
click at [495, 211] on icon at bounding box center [493, 213] width 16 height 17
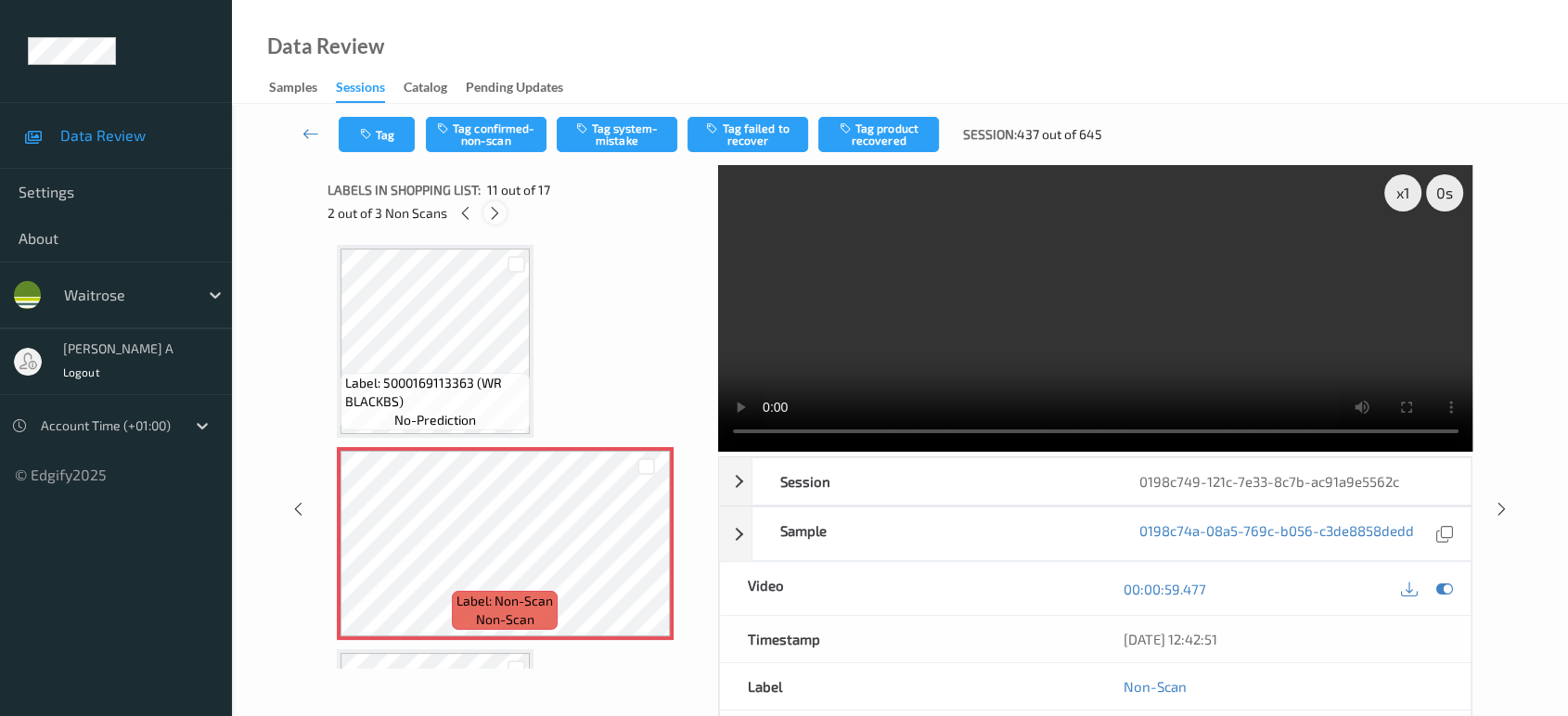
click at [495, 211] on icon at bounding box center [495, 213] width 16 height 17
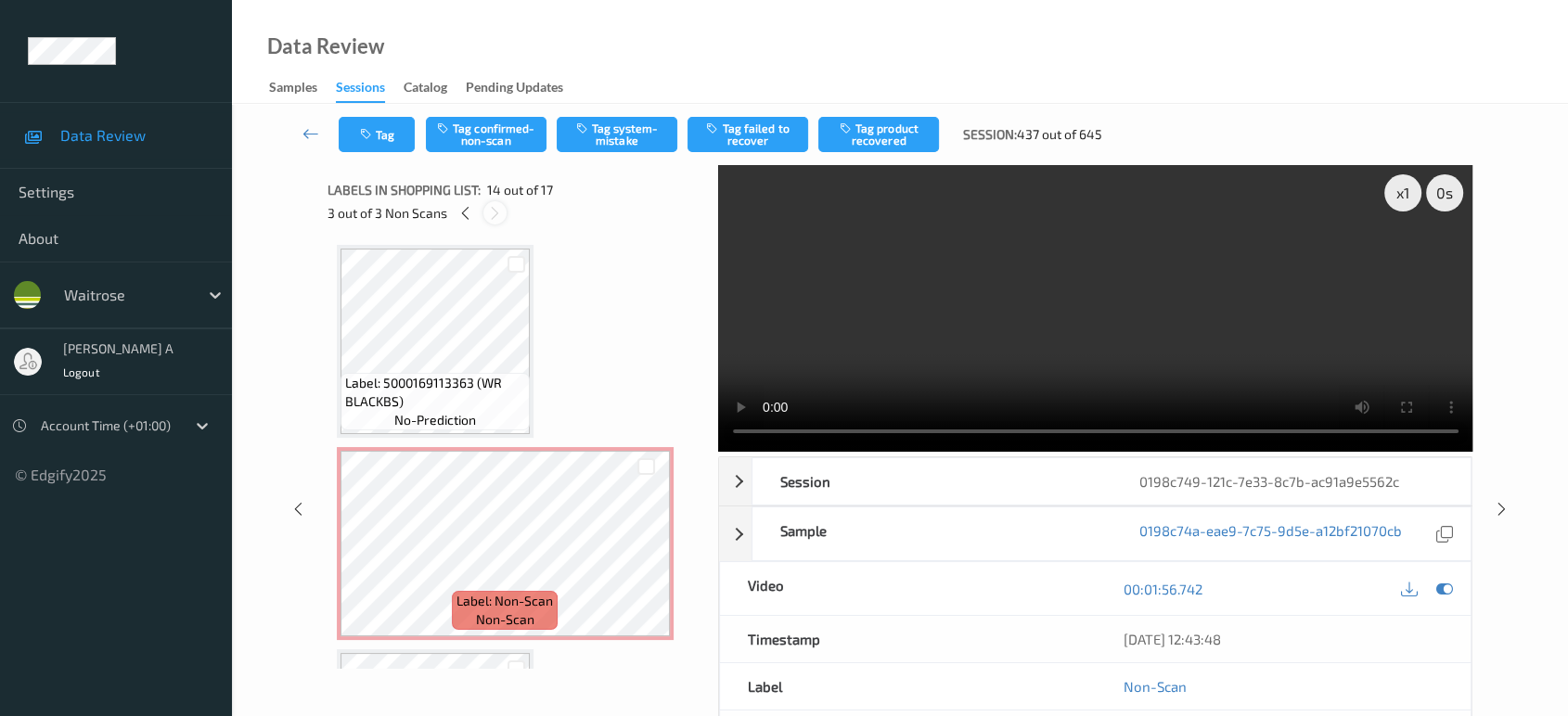
scroll to position [2425, 0]
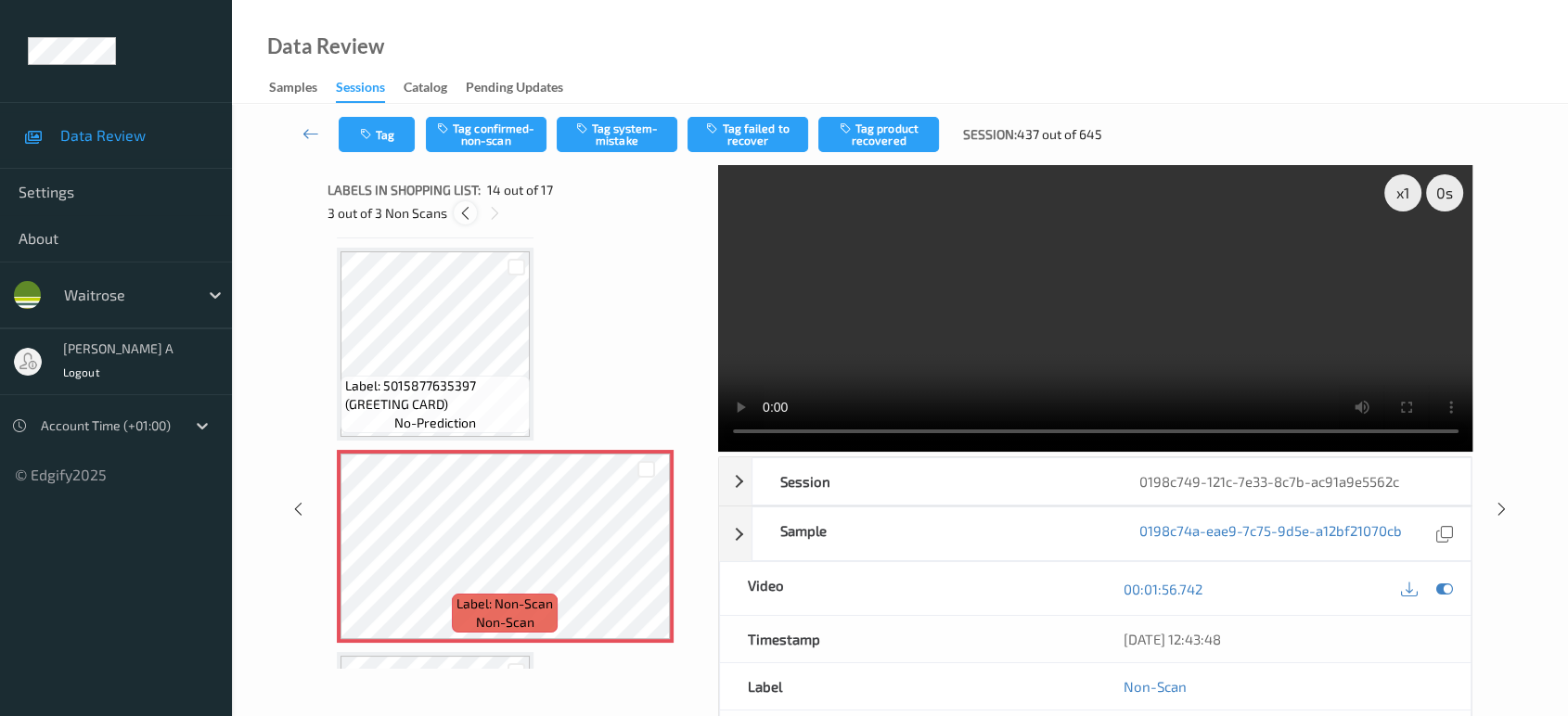
click at [463, 212] on icon at bounding box center [465, 213] width 16 height 17
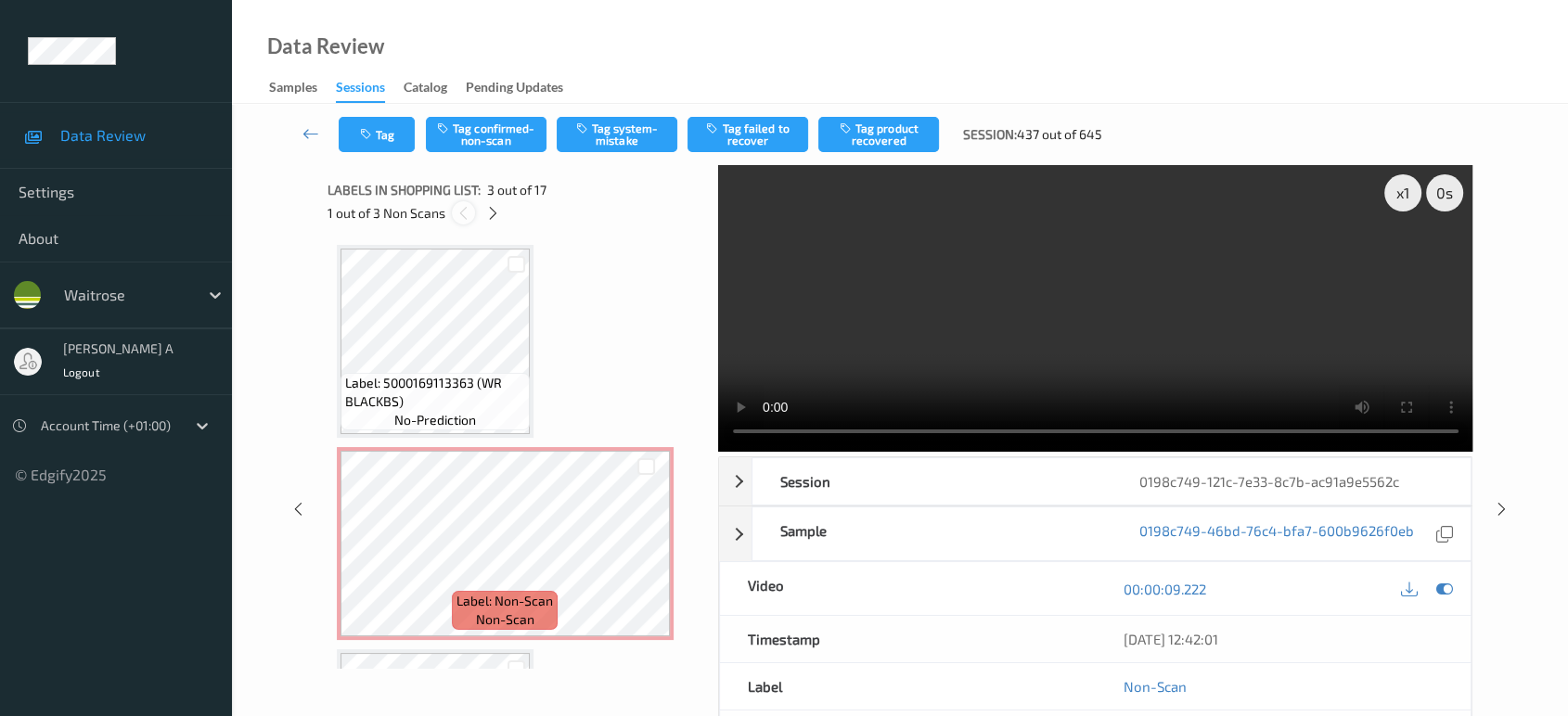
scroll to position [209, 0]
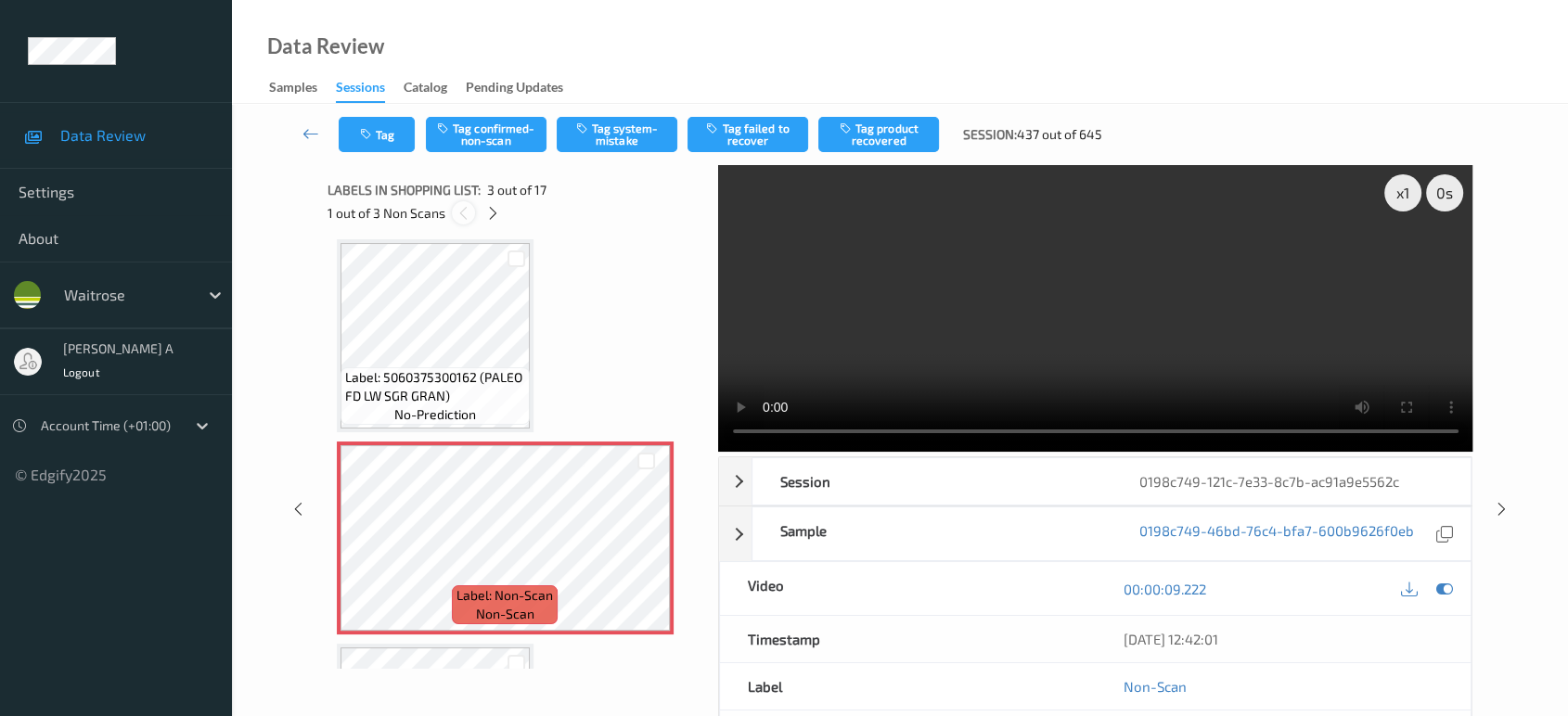
click at [463, 212] on icon at bounding box center [464, 213] width 16 height 17
click at [641, 547] on icon at bounding box center [646, 554] width 16 height 17
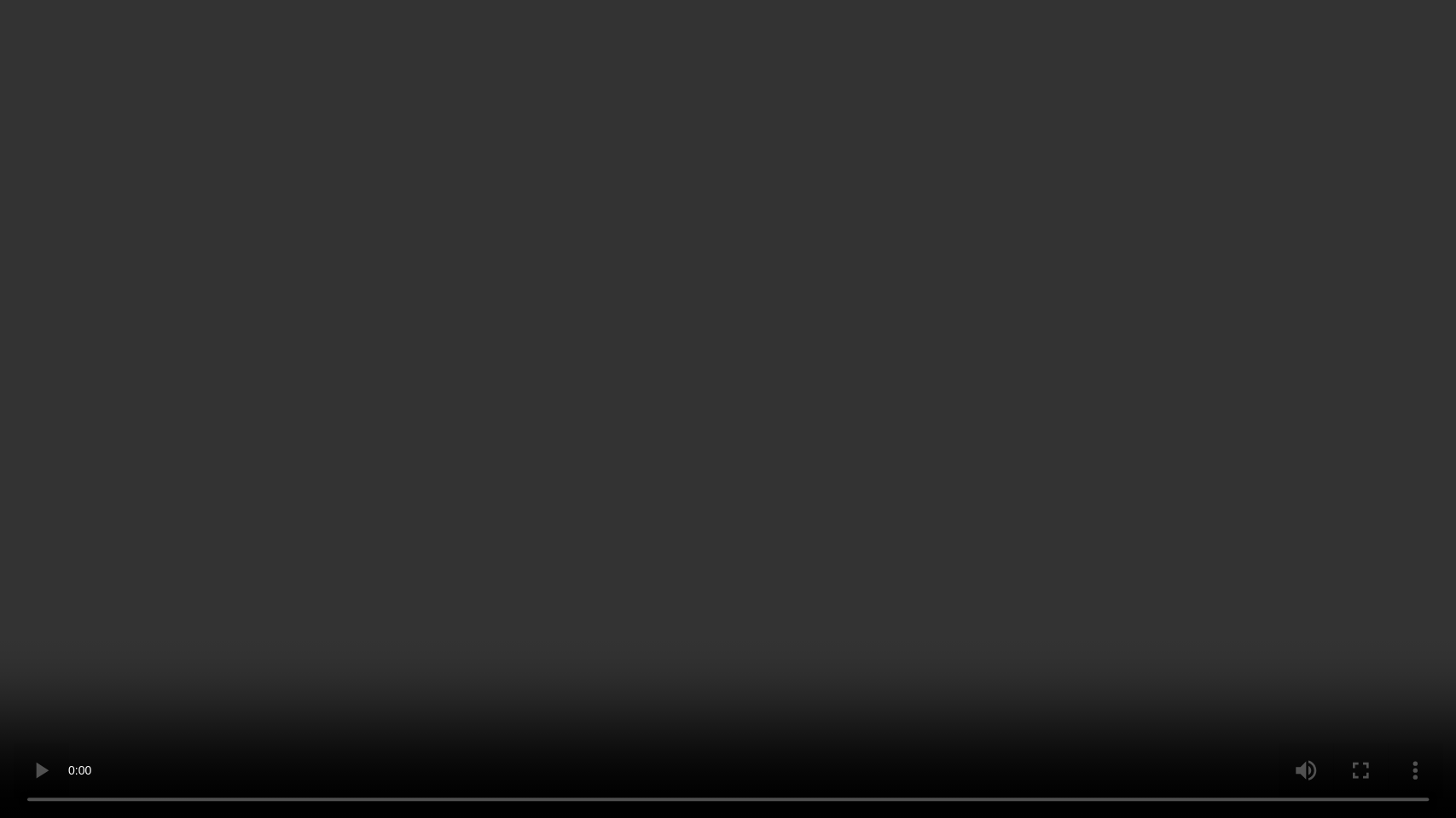
click at [607, 503] on video at bounding box center [728, 409] width 1456 height 818
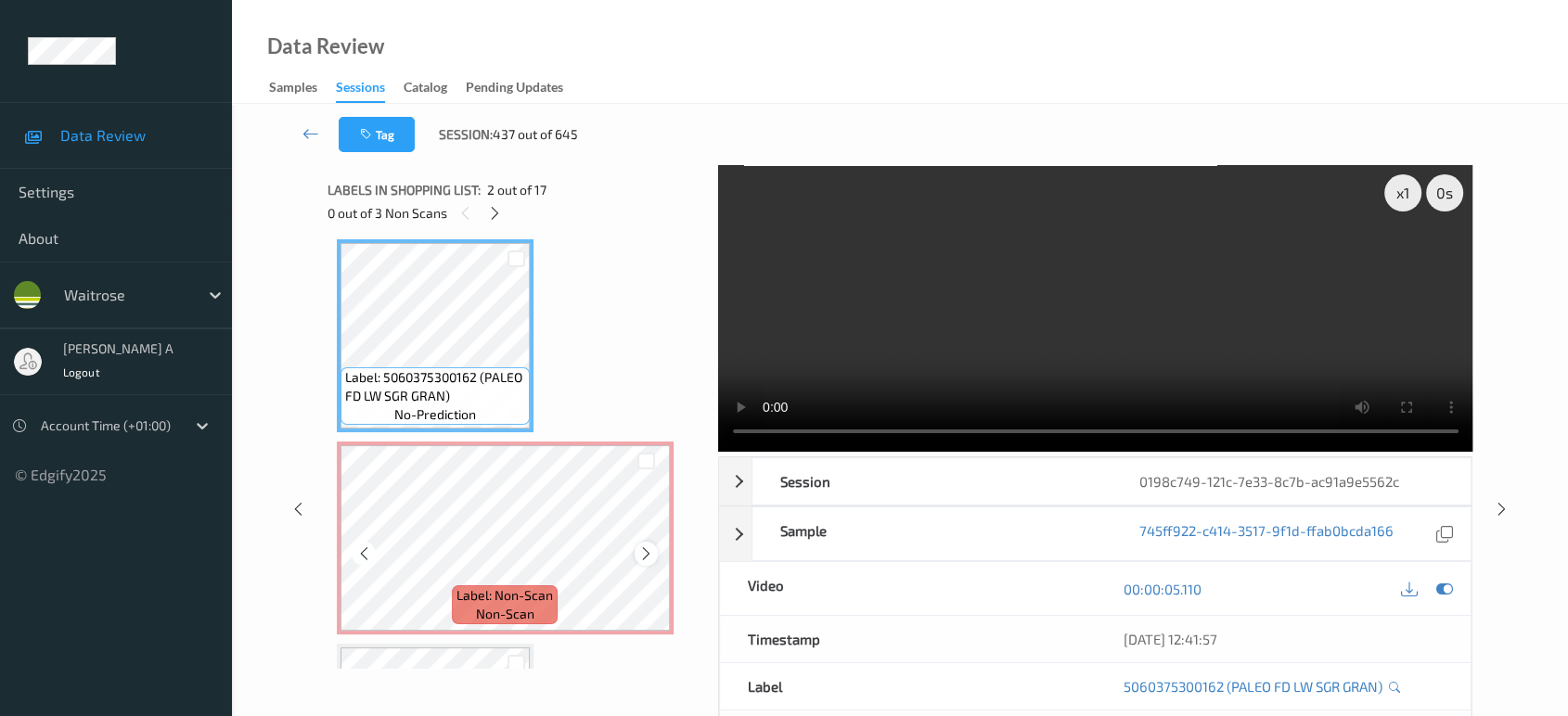
click at [648, 553] on icon at bounding box center [646, 554] width 16 height 17
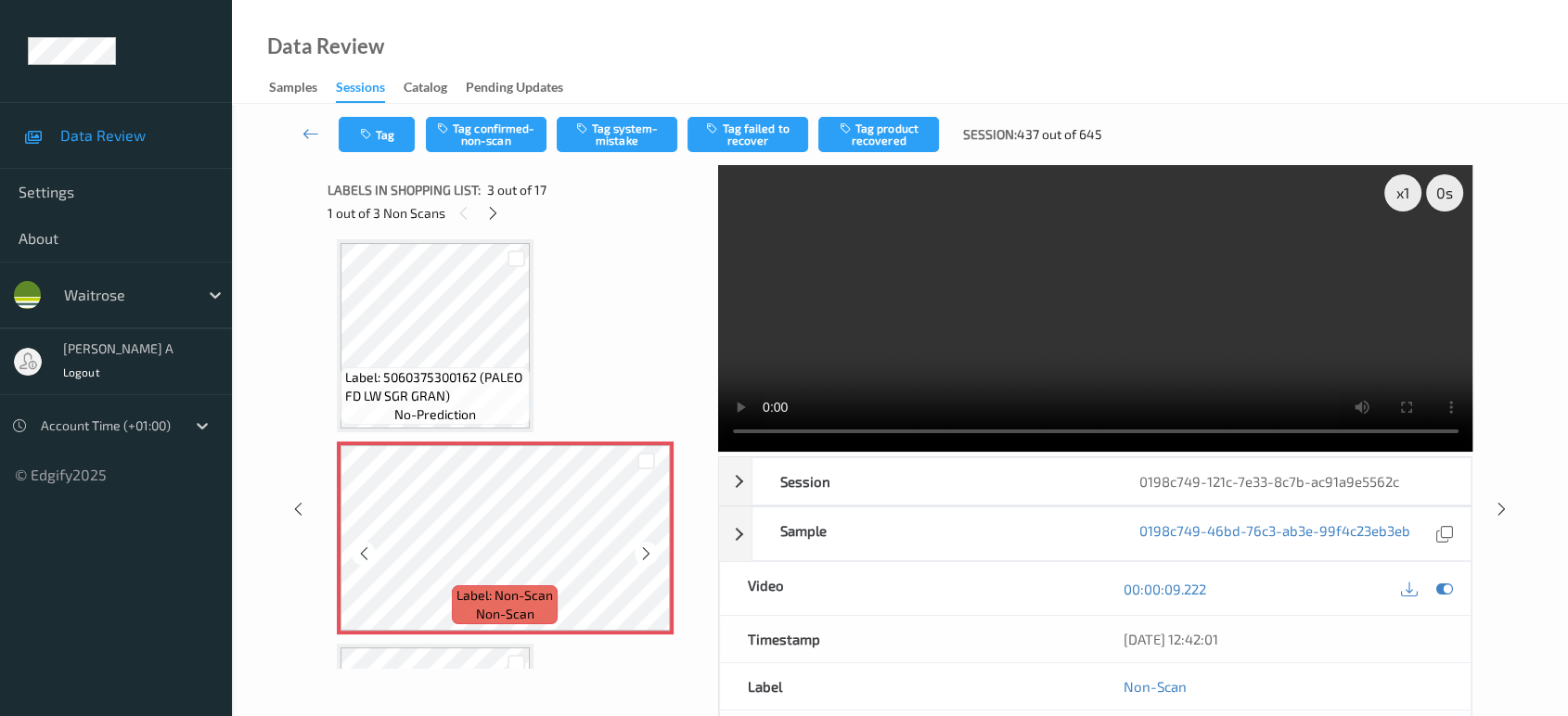
click at [648, 553] on icon at bounding box center [646, 554] width 16 height 17
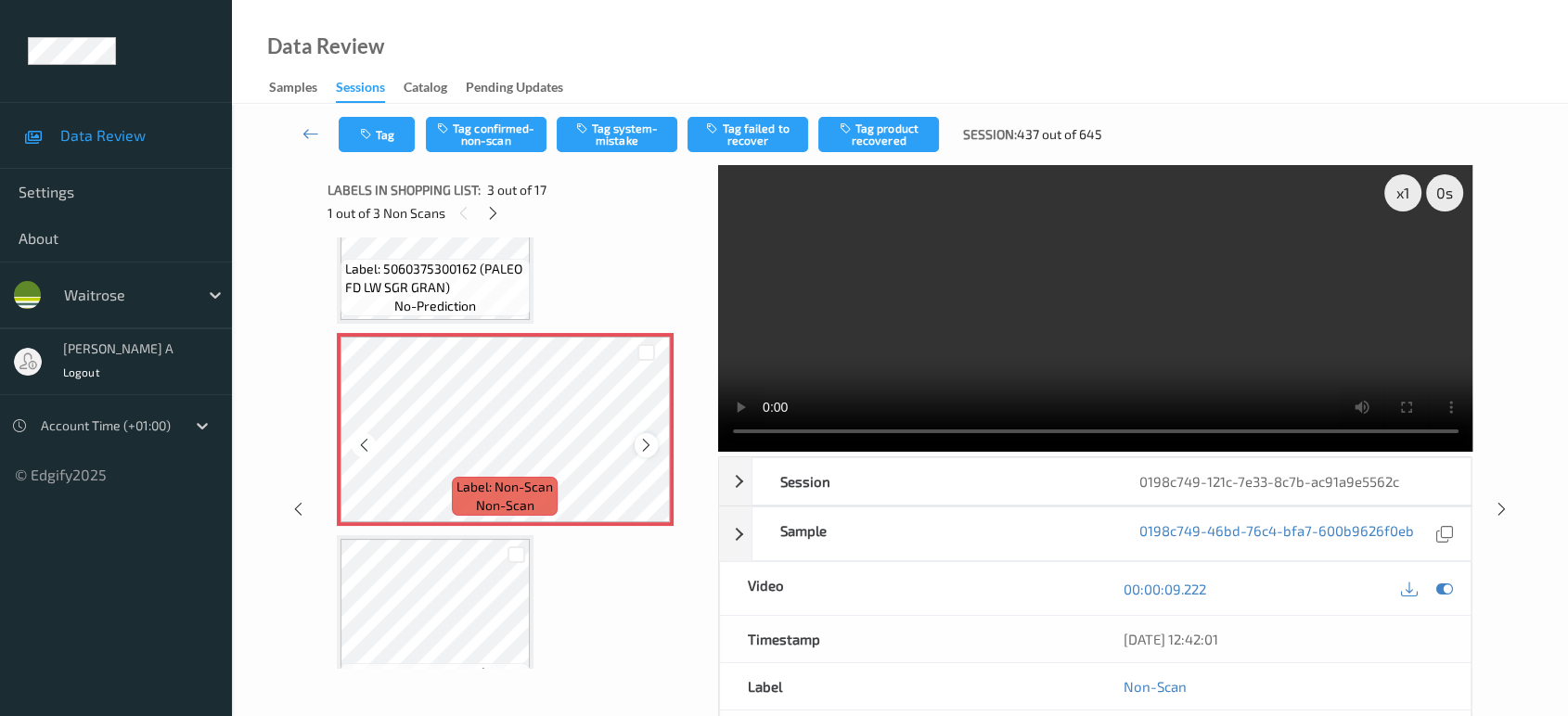
scroll to position [416, 0]
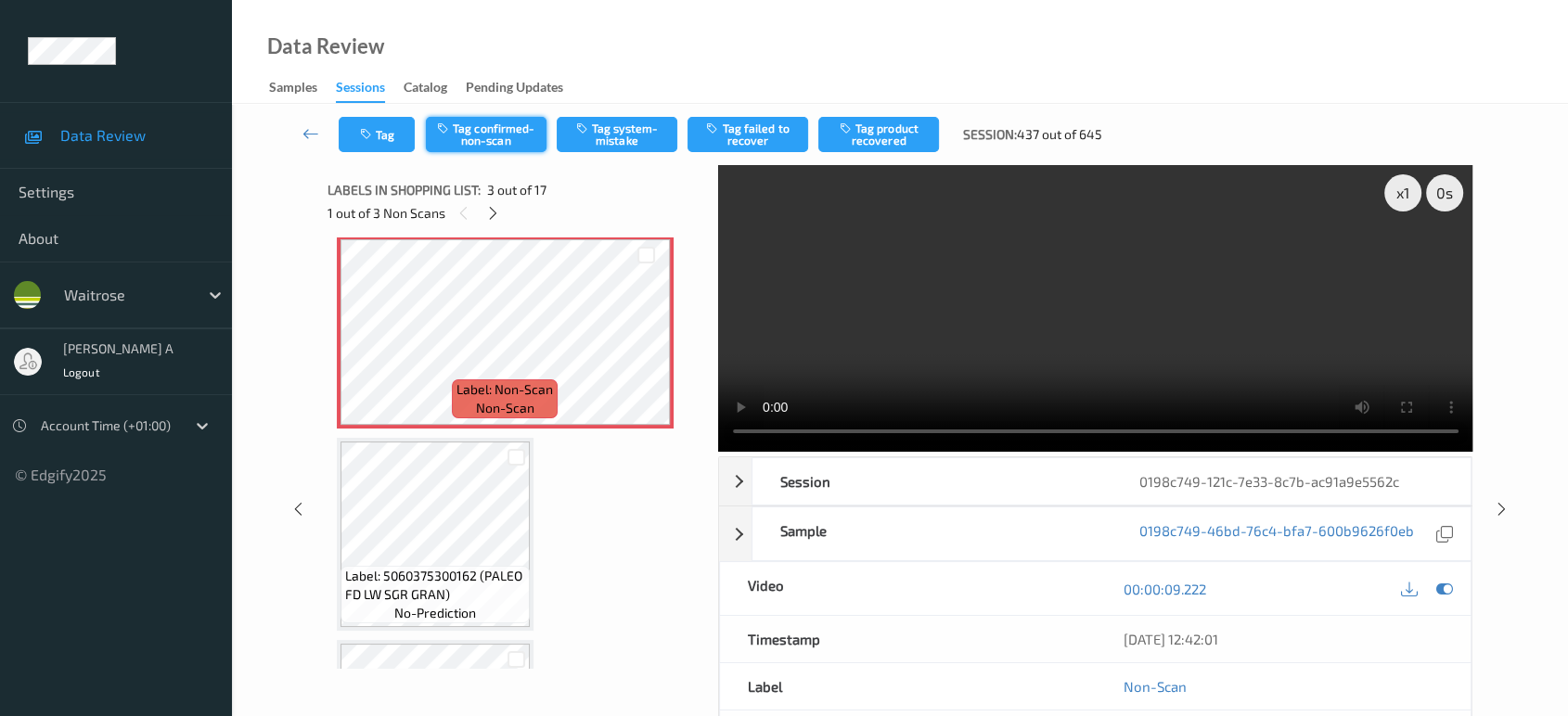
click at [468, 142] on button "Tag confirmed-non-scan" at bounding box center [485, 134] width 120 height 35
click at [894, 133] on button "Tag product recovered" at bounding box center [878, 134] width 120 height 35
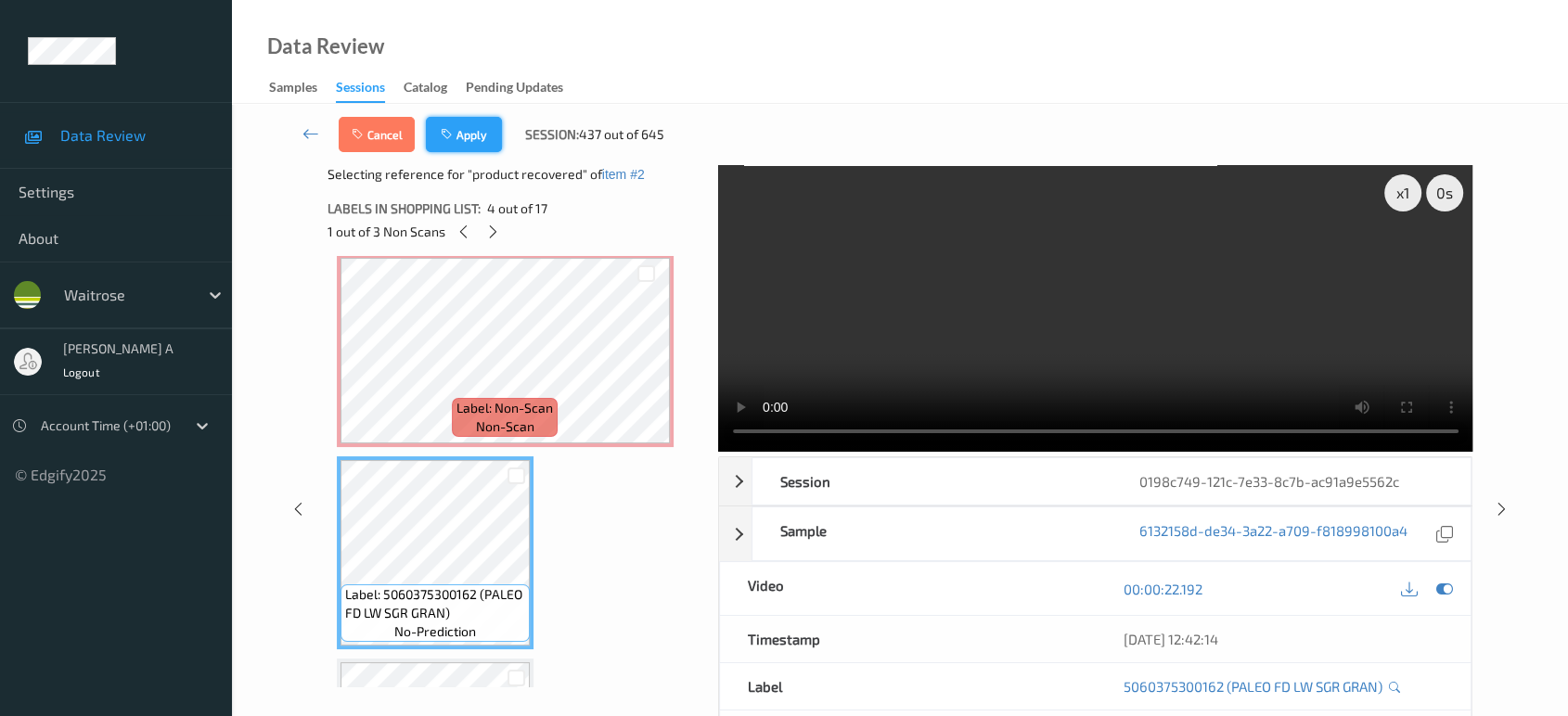
click at [475, 137] on button "Apply" at bounding box center [464, 134] width 76 height 35
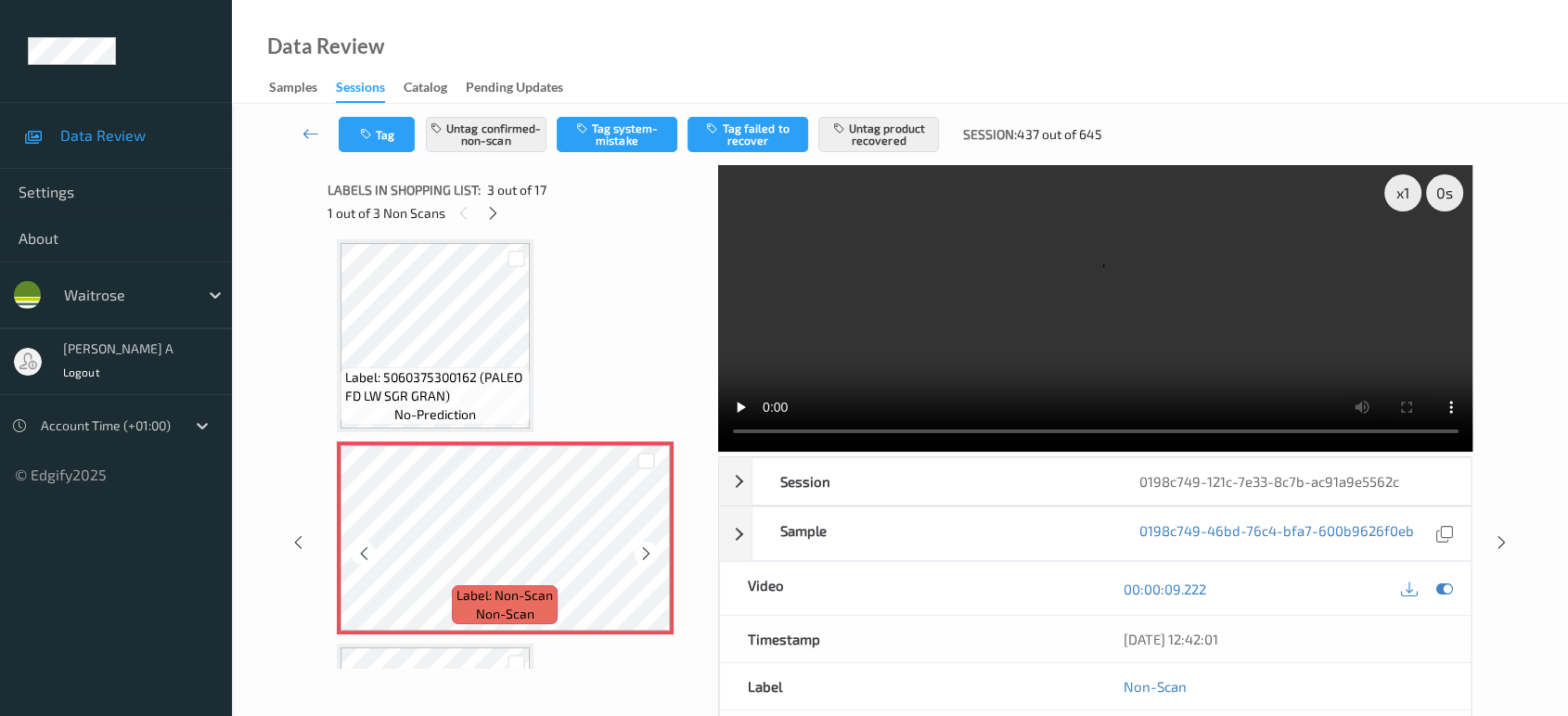
scroll to position [519, 0]
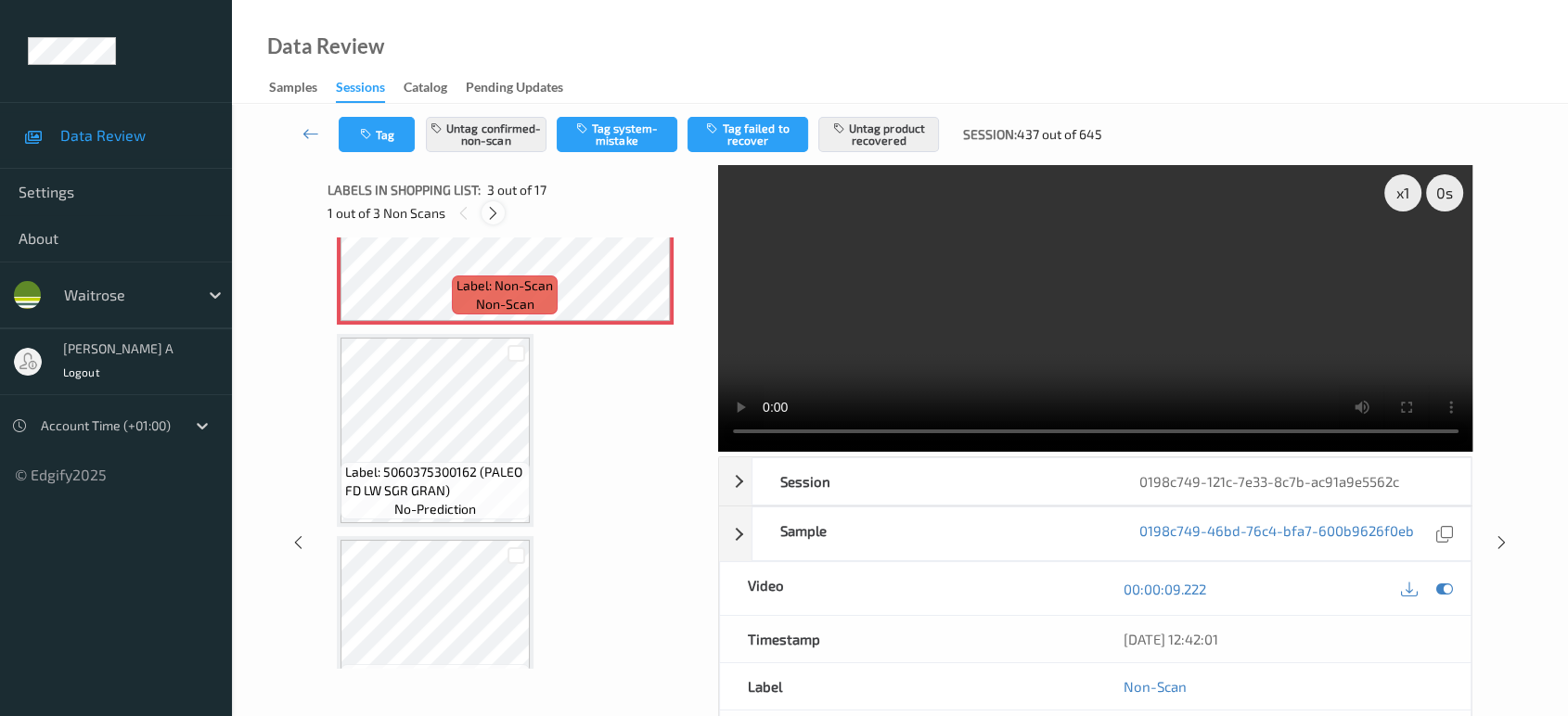
click at [494, 213] on icon at bounding box center [493, 213] width 16 height 17
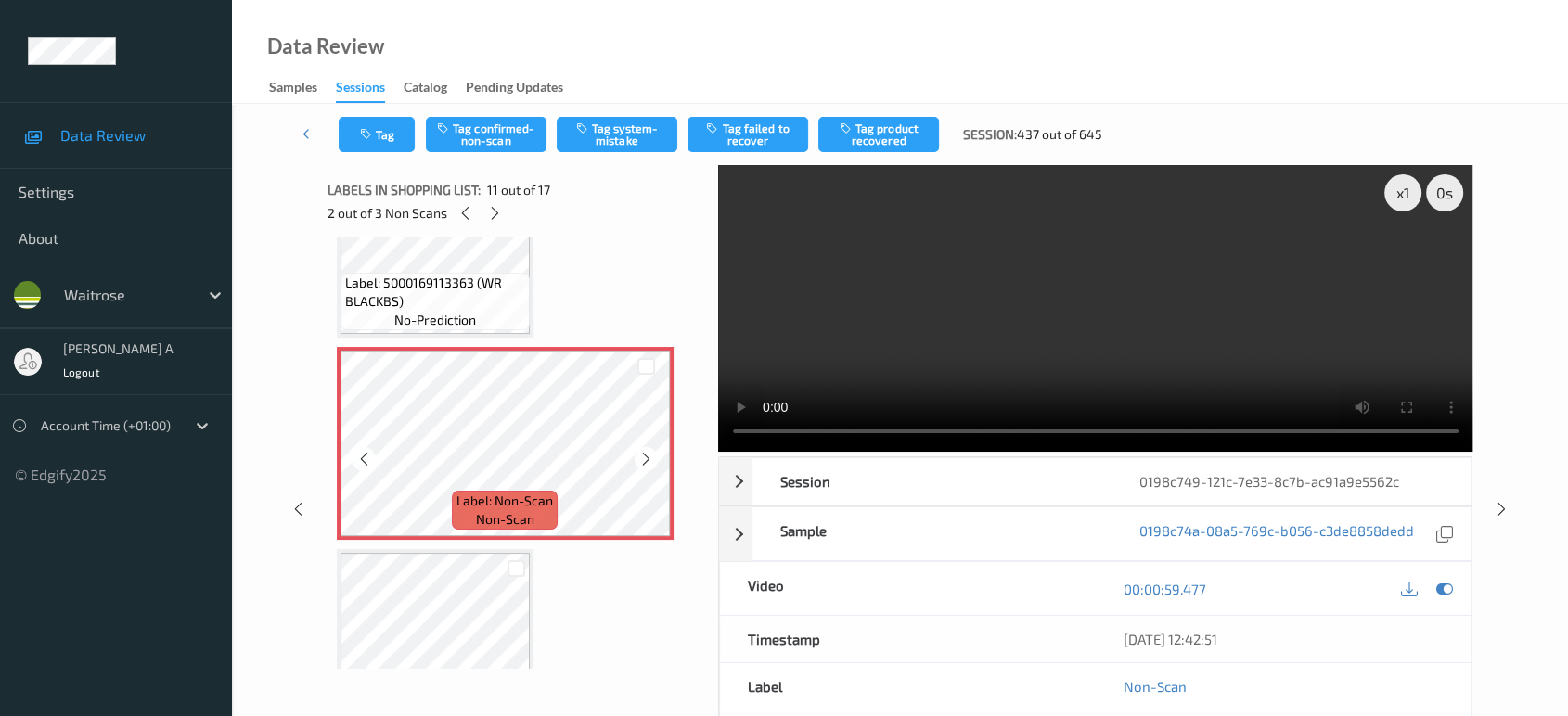
scroll to position [1924, 0]
click at [642, 449] on icon at bounding box center [646, 456] width 16 height 17
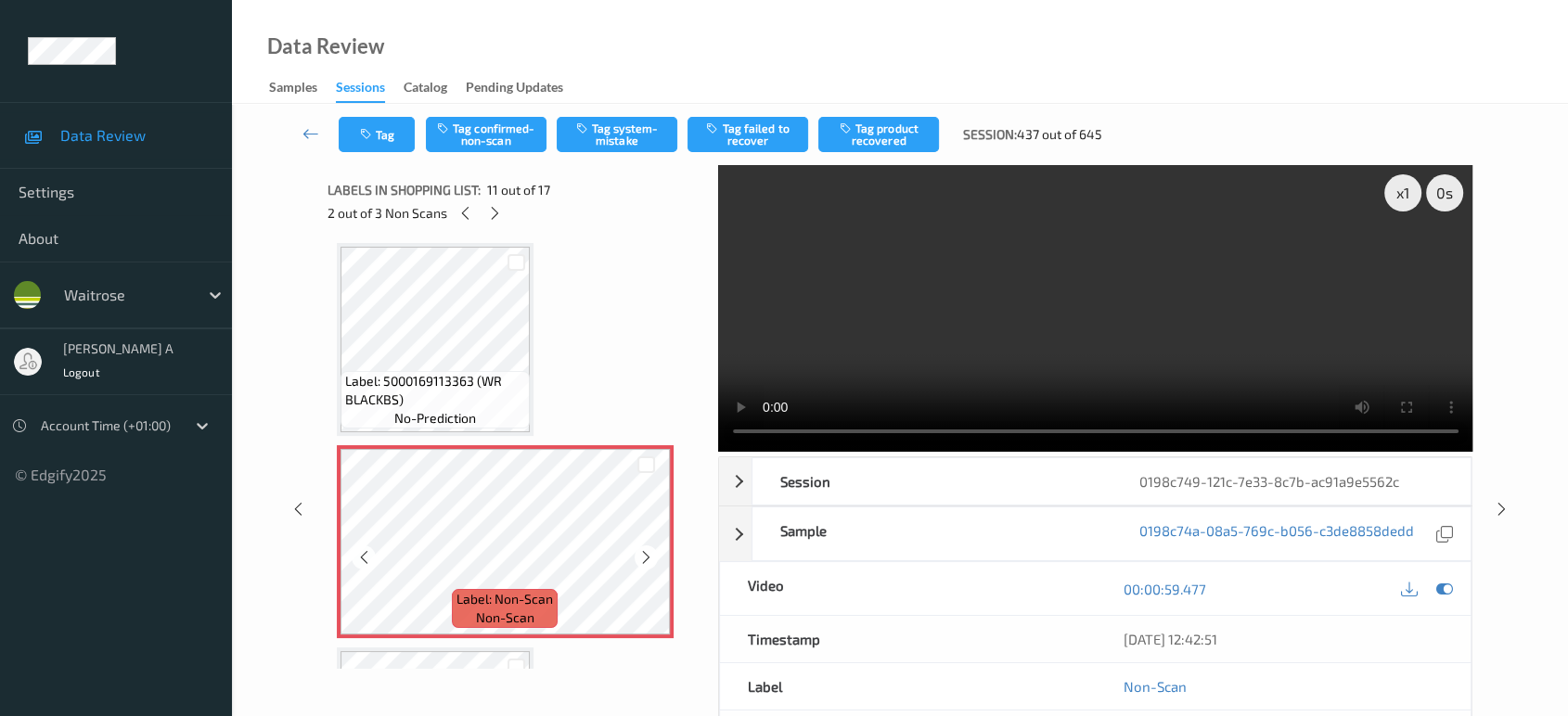
scroll to position [1821, 0]
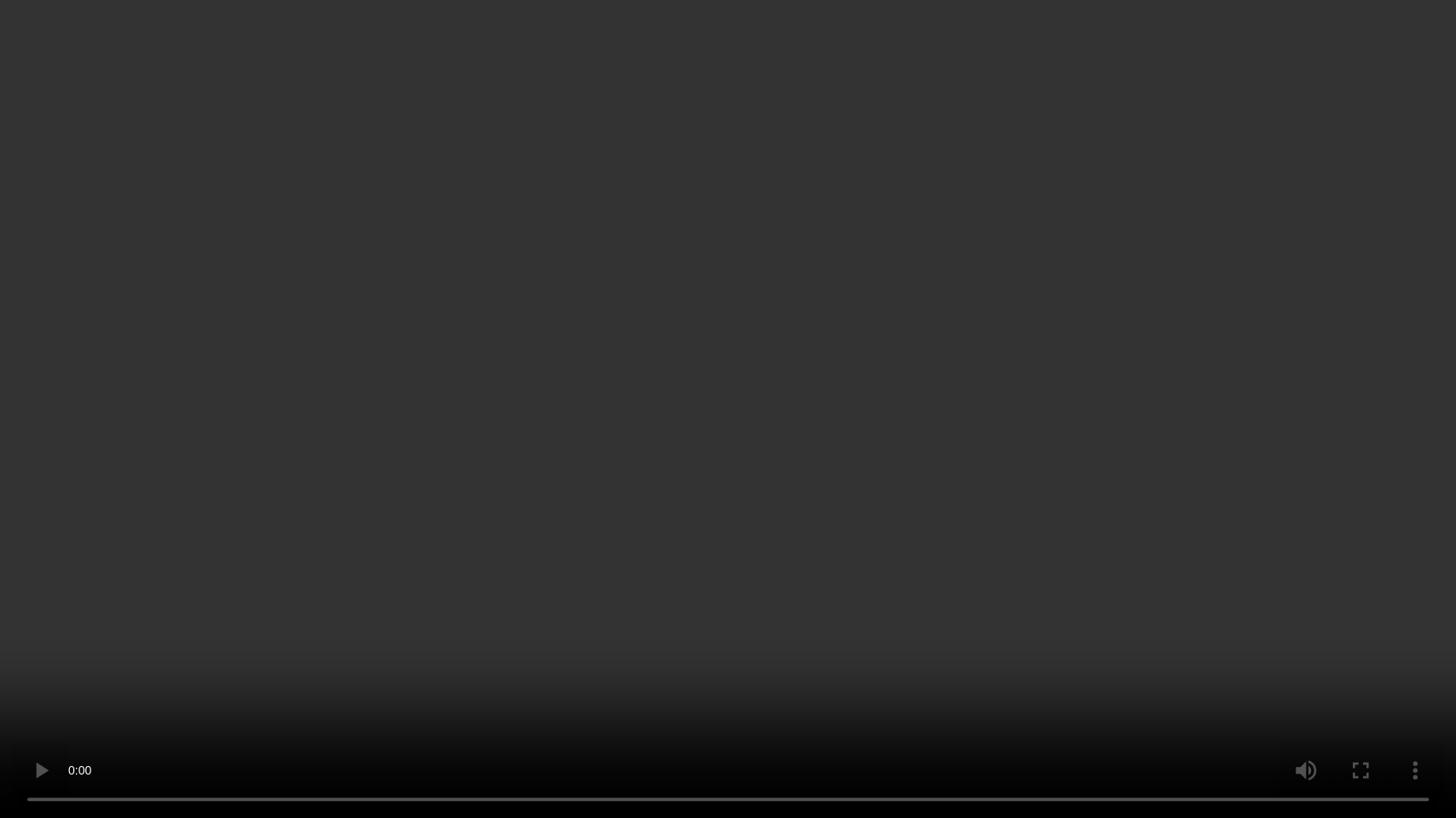
click at [300, 657] on video at bounding box center [728, 409] width 1456 height 818
click at [637, 461] on video at bounding box center [728, 409] width 1456 height 818
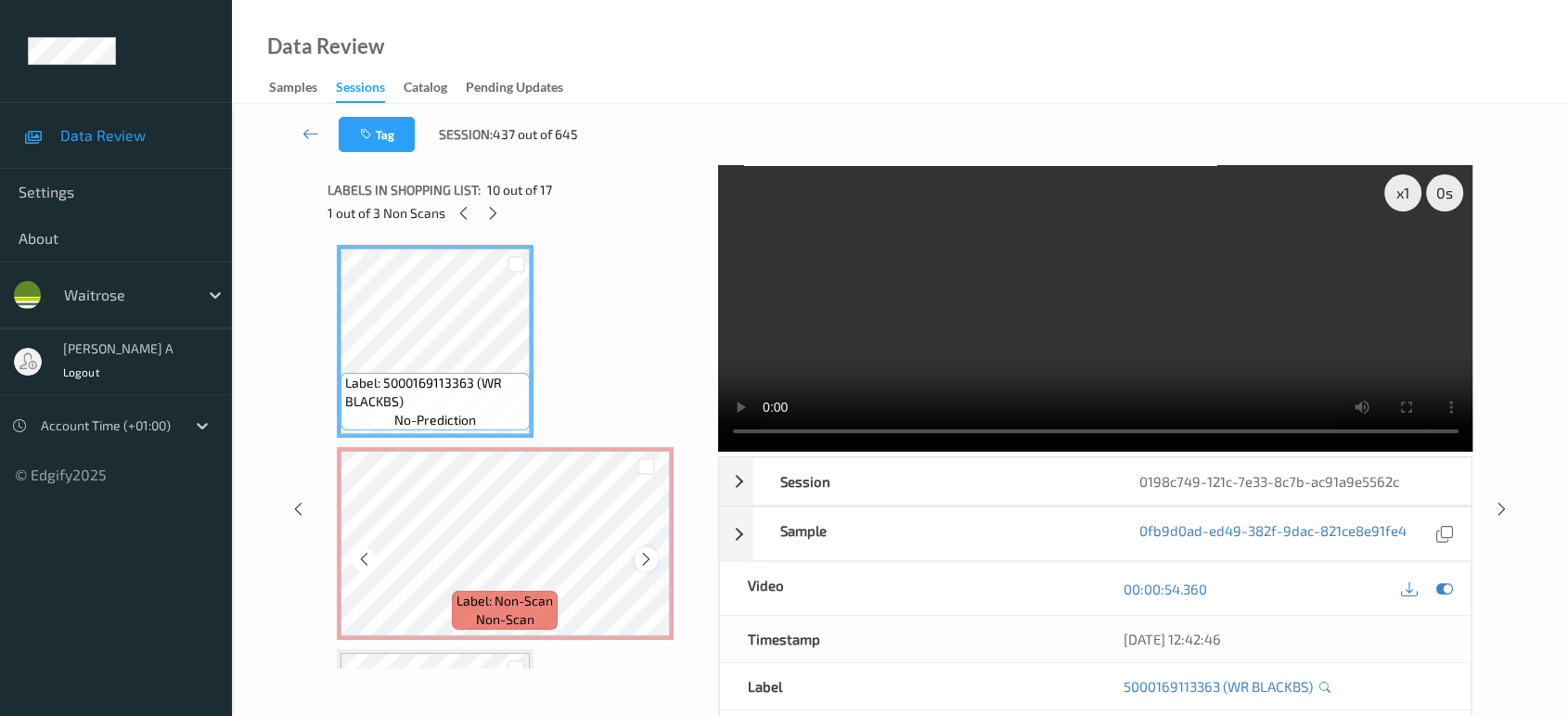
click at [642, 552] on icon at bounding box center [646, 559] width 16 height 17
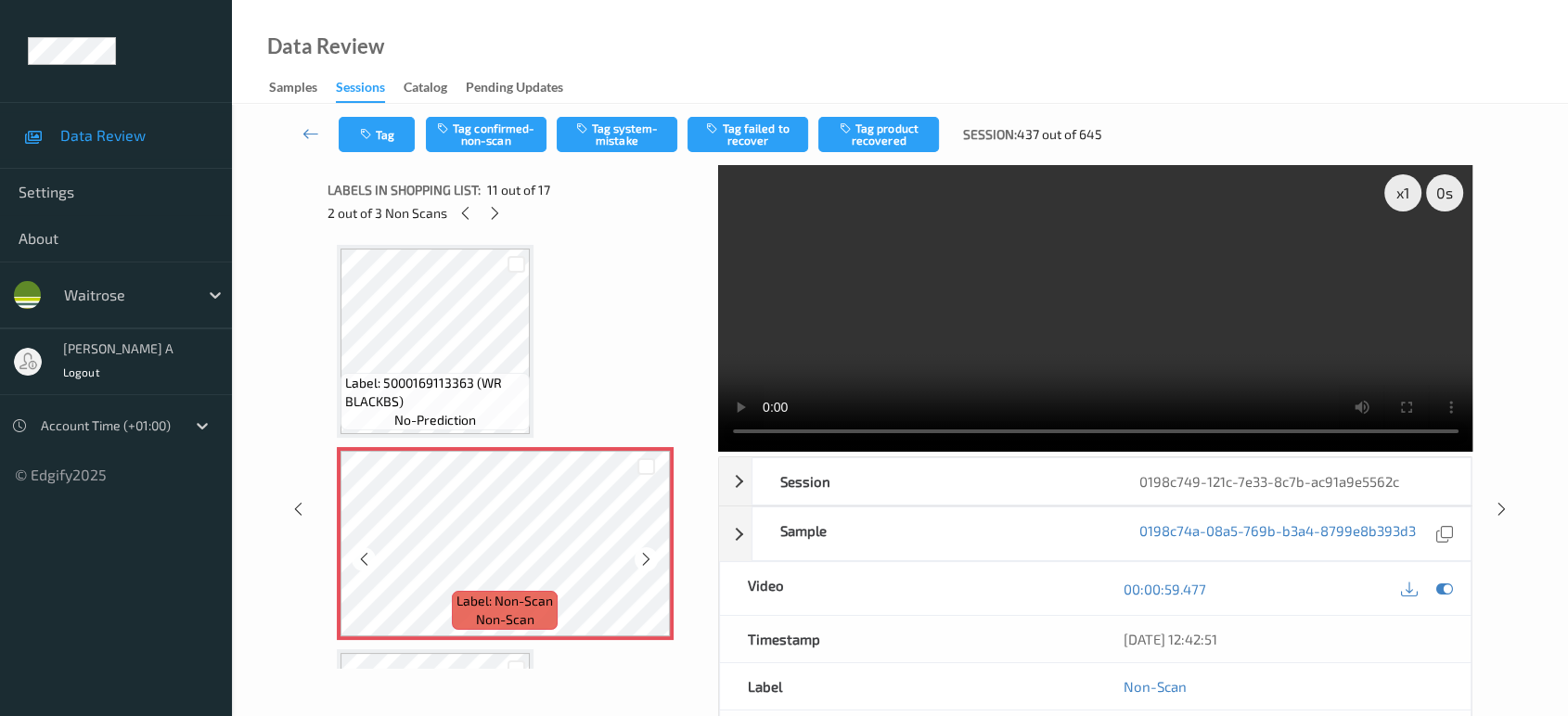
click at [642, 552] on icon at bounding box center [646, 559] width 16 height 17
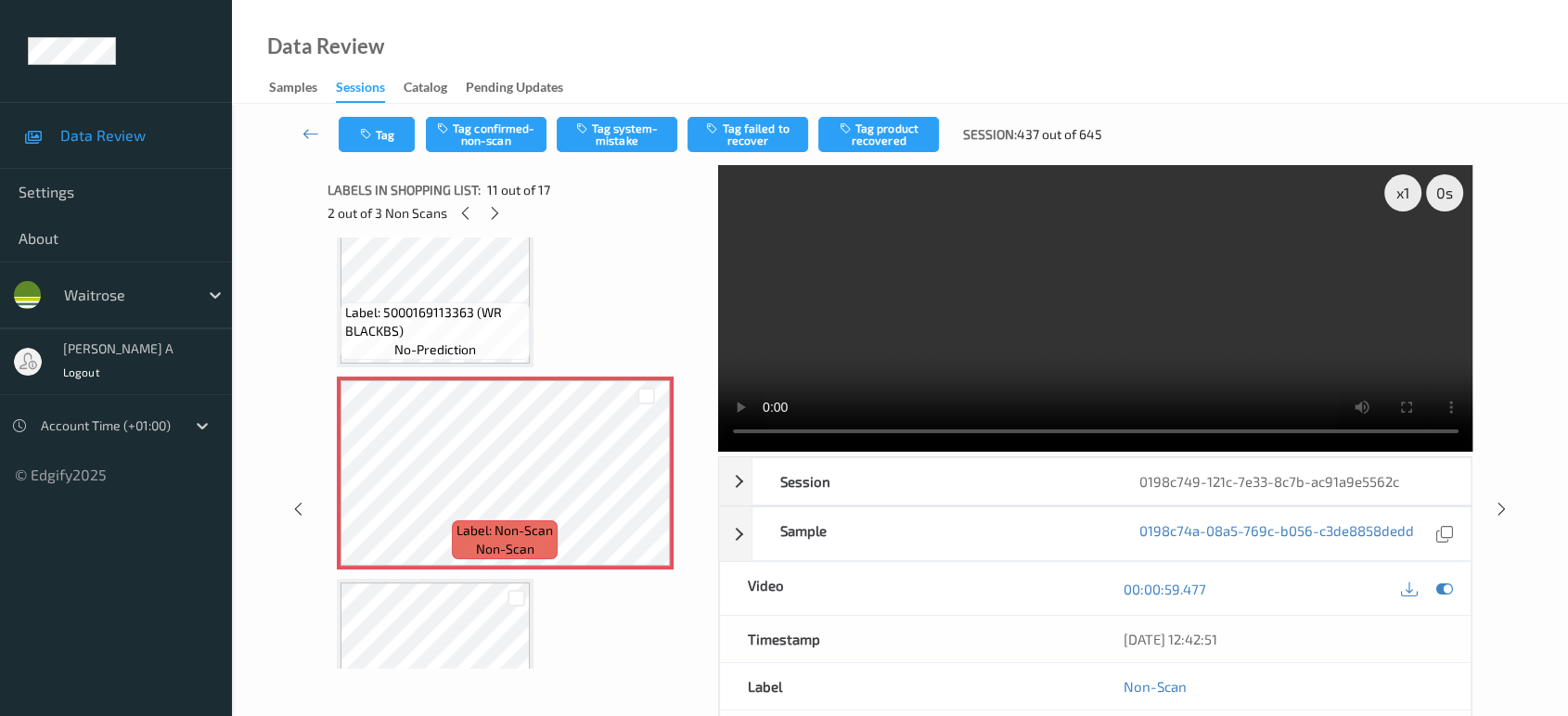
scroll to position [1924, 0]
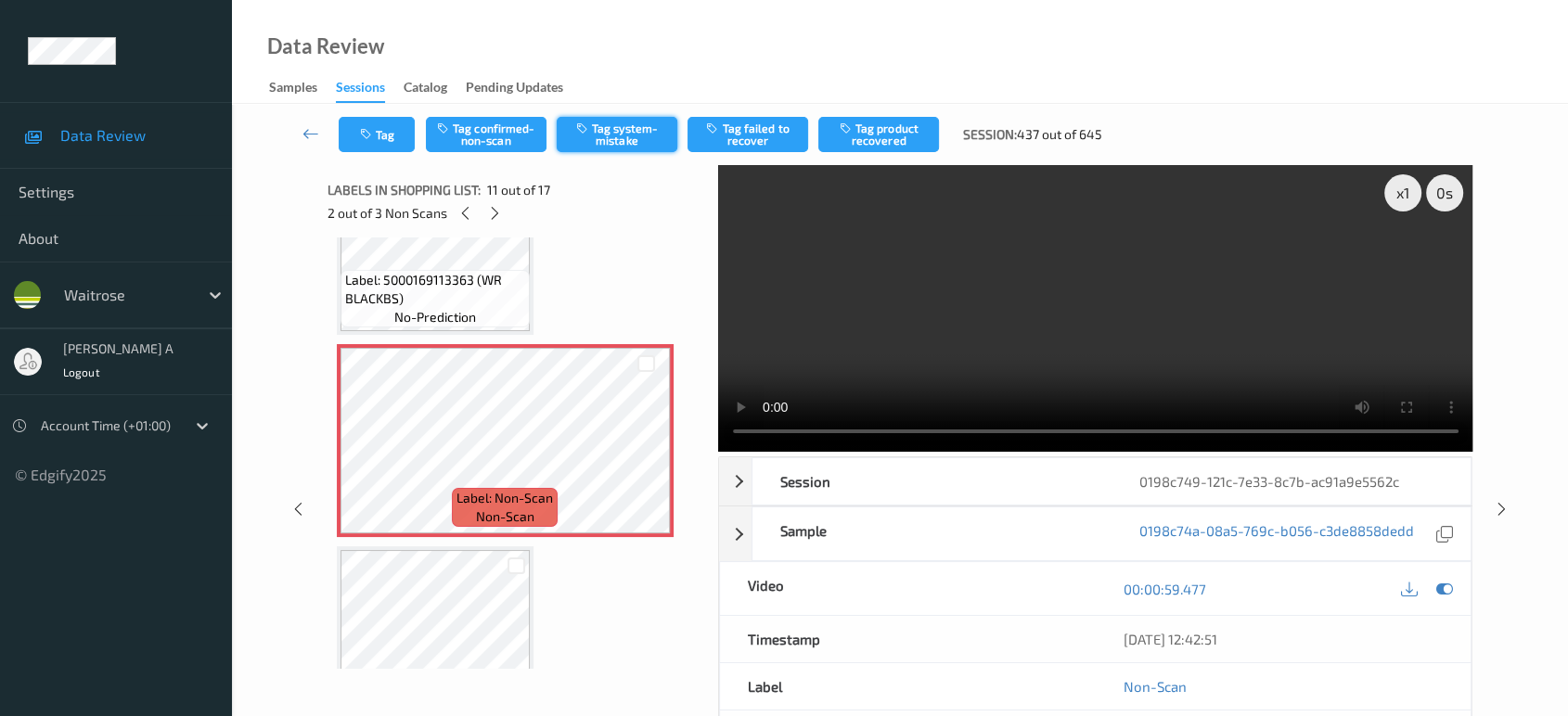
click at [596, 141] on button "Tag system-mistake" at bounding box center [617, 134] width 120 height 35
click at [376, 138] on button "Tag" at bounding box center [377, 134] width 76 height 35
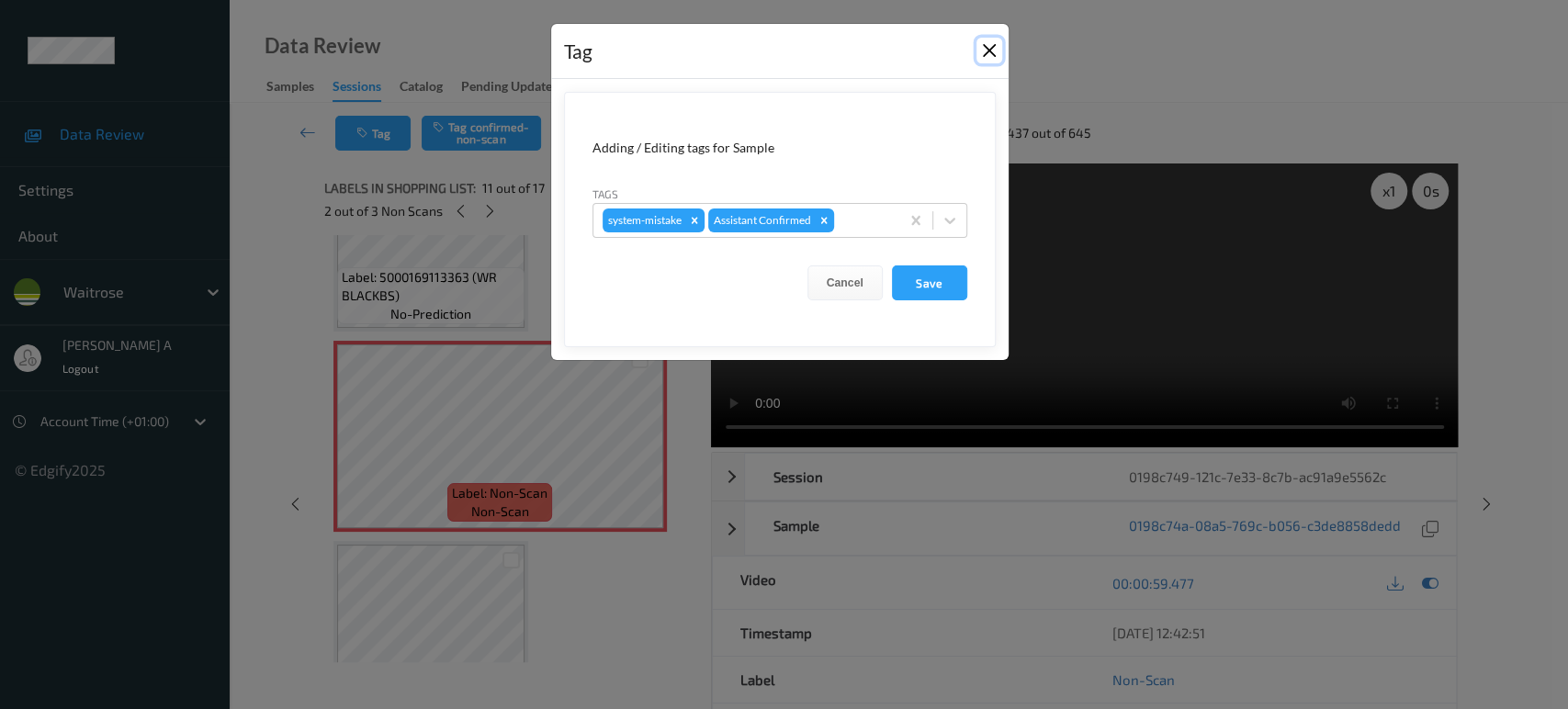
click at [985, 61] on button "Close" at bounding box center [989, 50] width 26 height 26
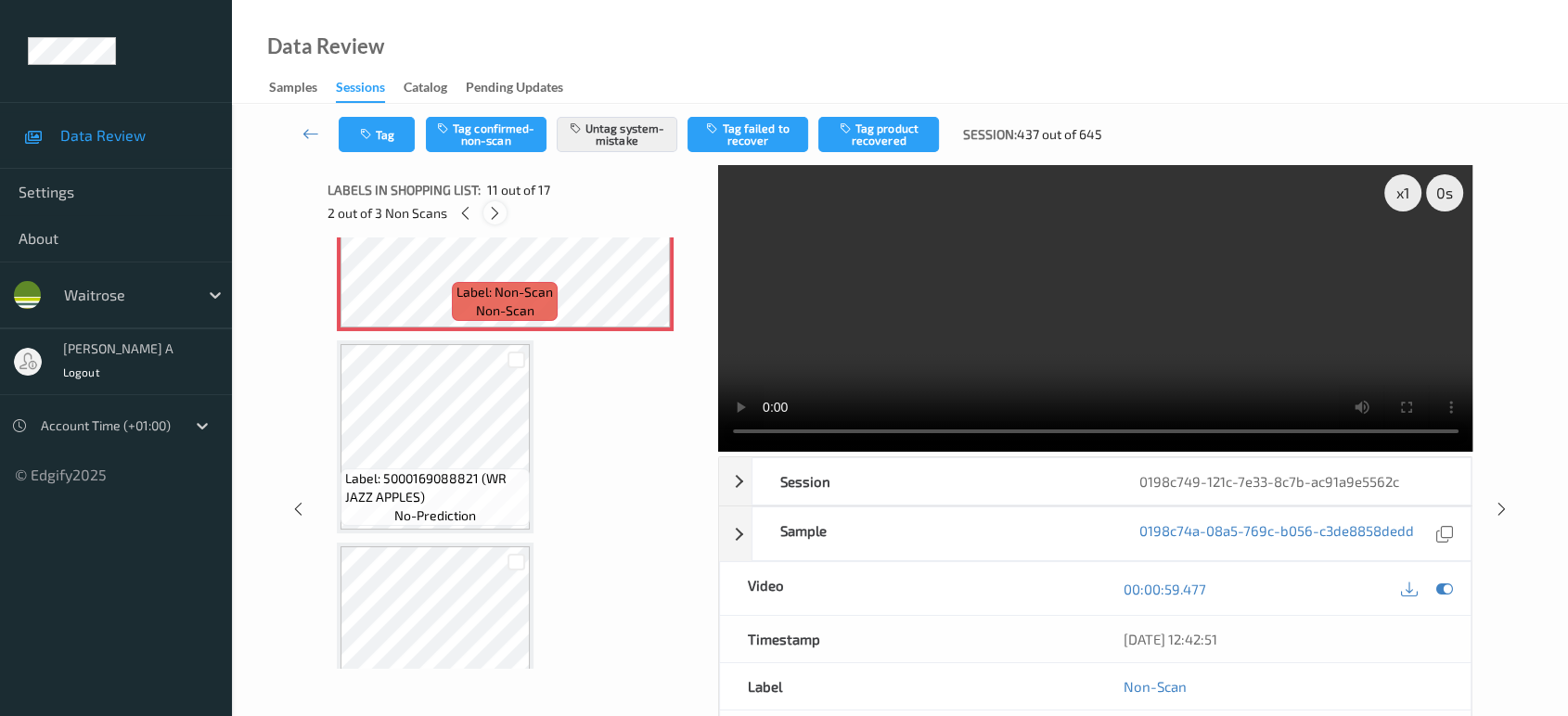
click at [499, 215] on icon at bounding box center [495, 213] width 16 height 17
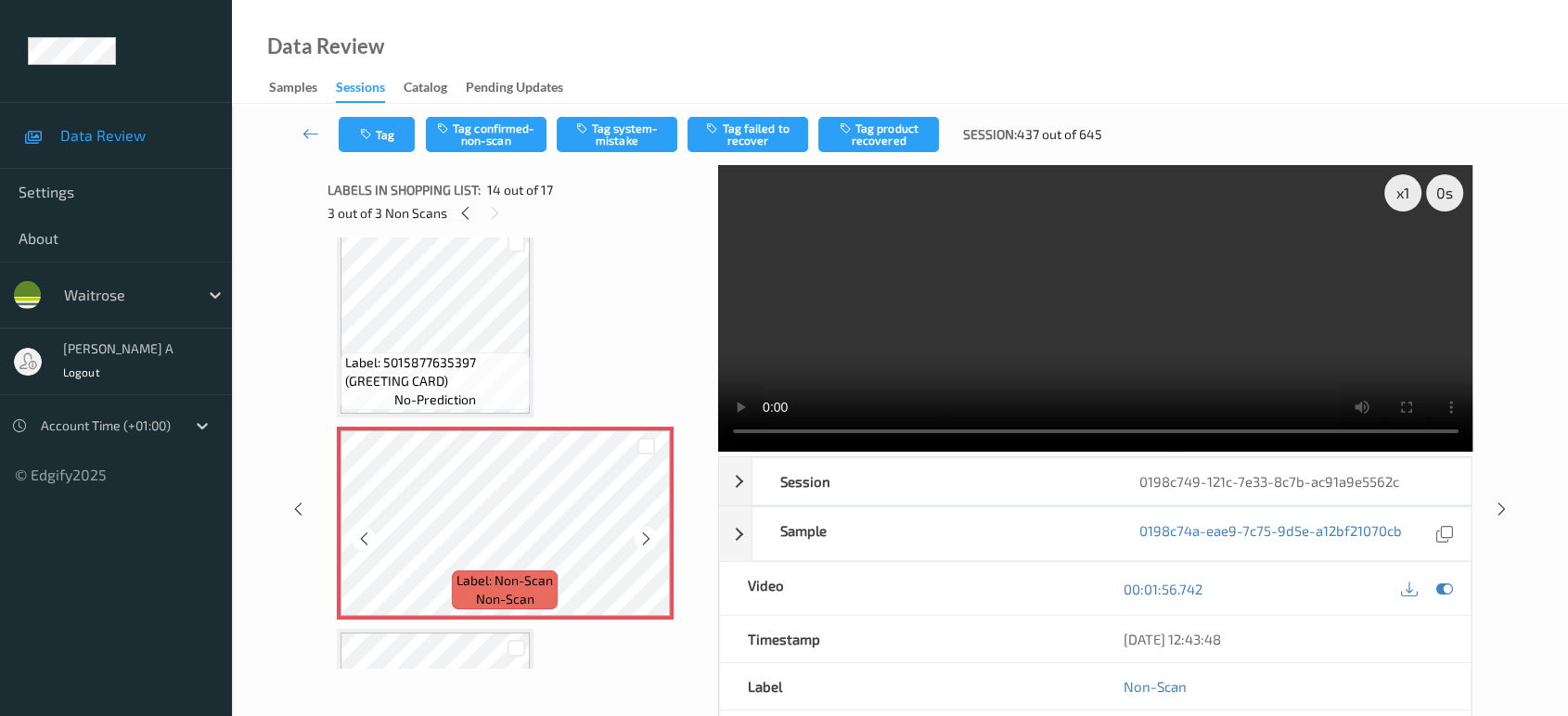
scroll to position [2528, 0]
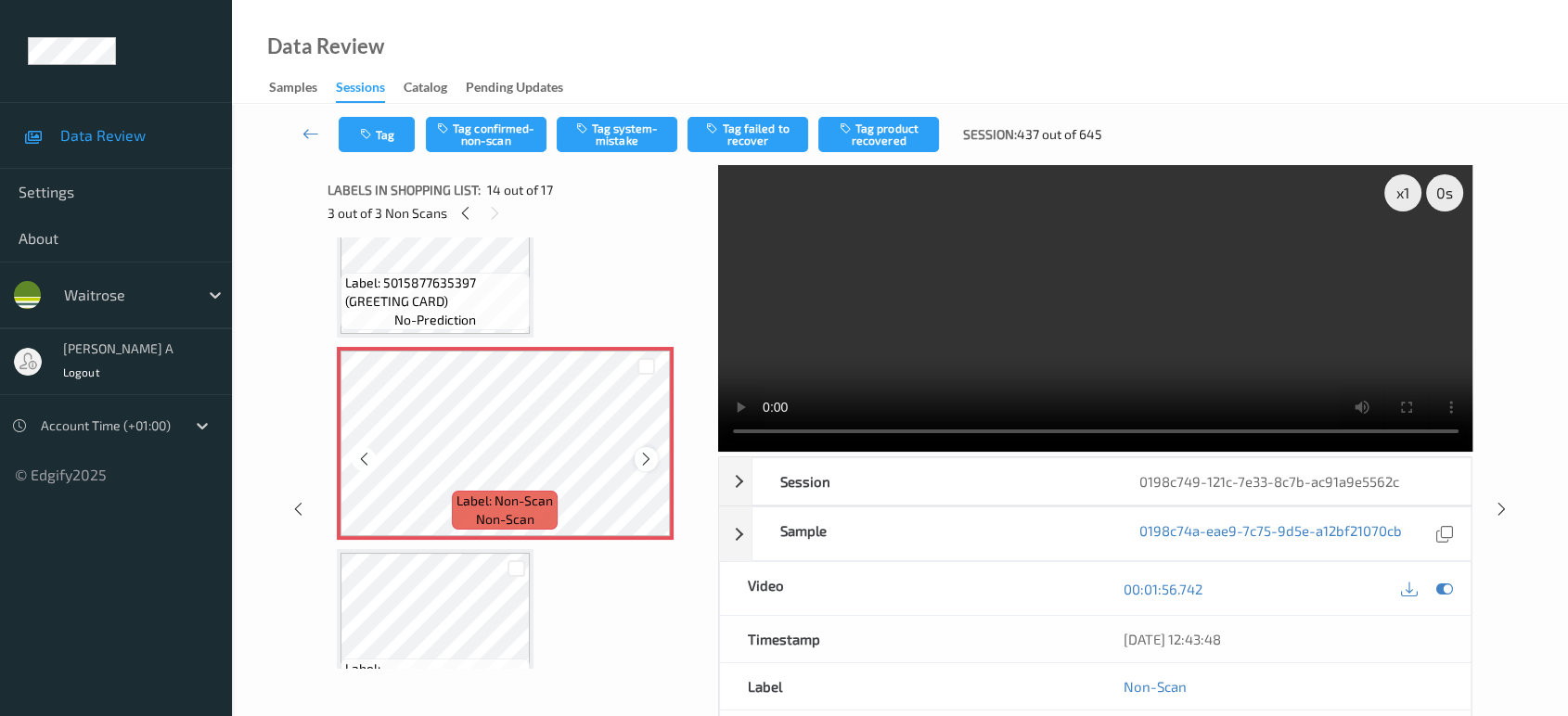
click at [646, 451] on icon at bounding box center [646, 459] width 16 height 17
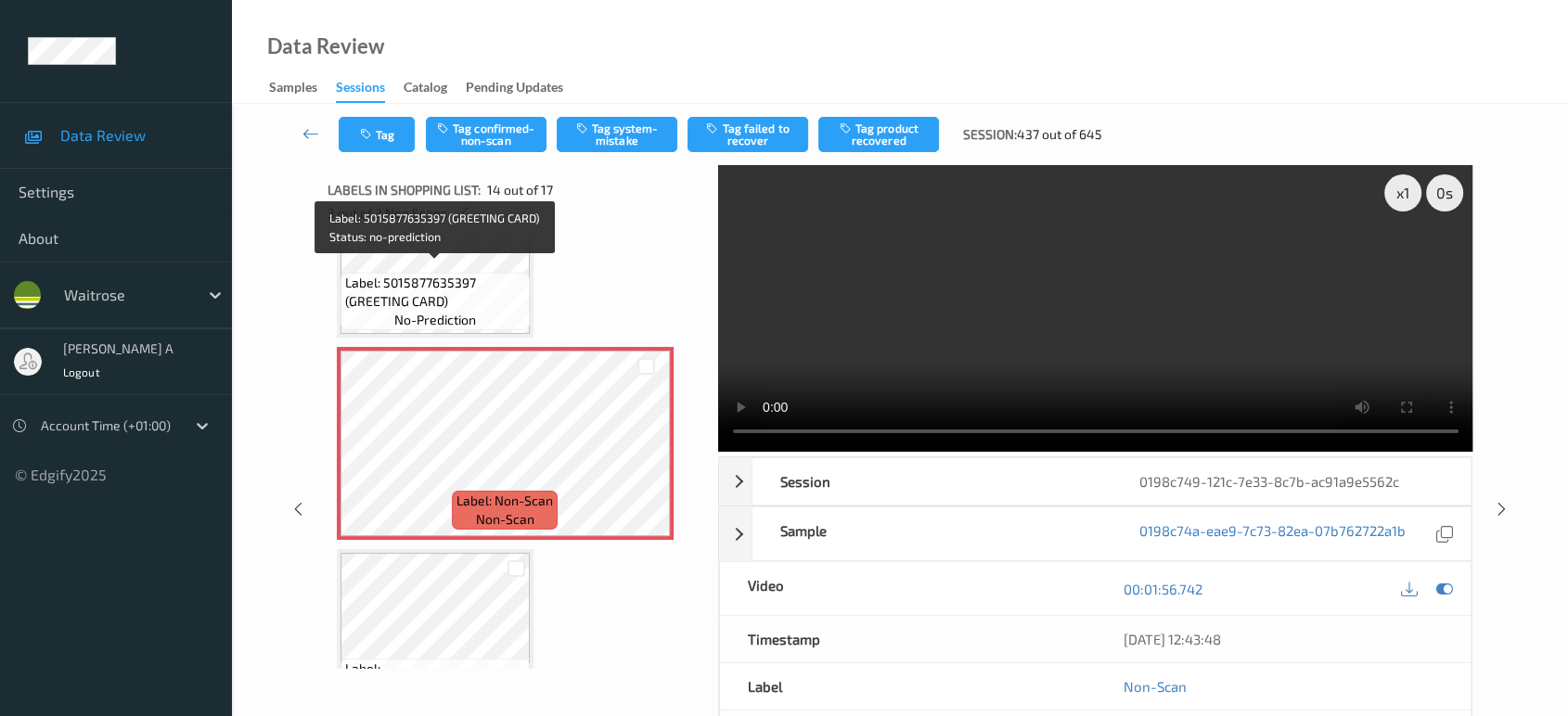
click at [454, 281] on span "Label: 5015877635397 (GREETING CARD)" at bounding box center [436, 292] width 180 height 37
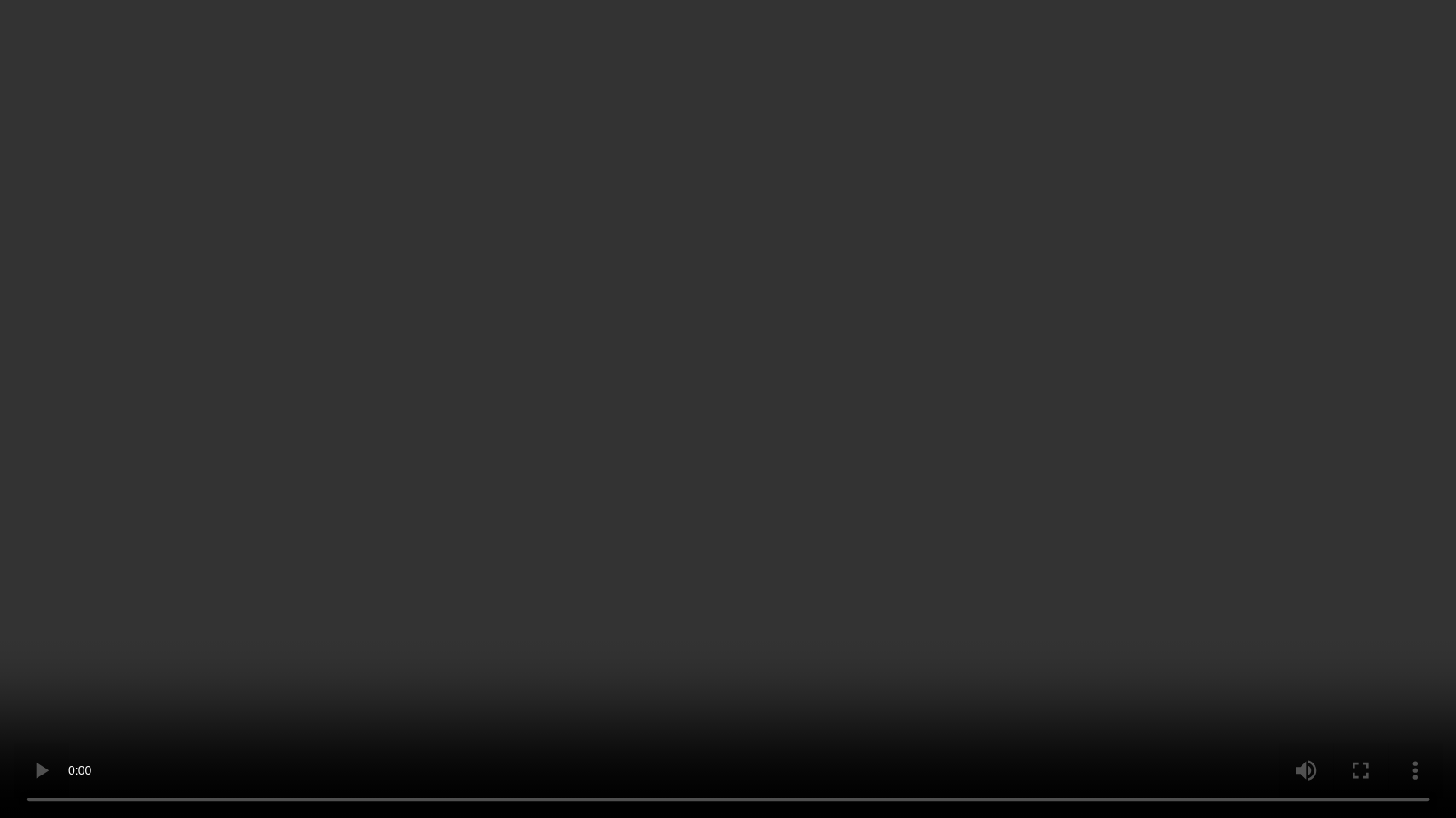
click at [602, 451] on video at bounding box center [728, 409] width 1456 height 818
click at [726, 520] on video at bounding box center [728, 409] width 1456 height 818
click at [696, 351] on video at bounding box center [728, 409] width 1456 height 818
click at [929, 467] on video at bounding box center [728, 409] width 1456 height 818
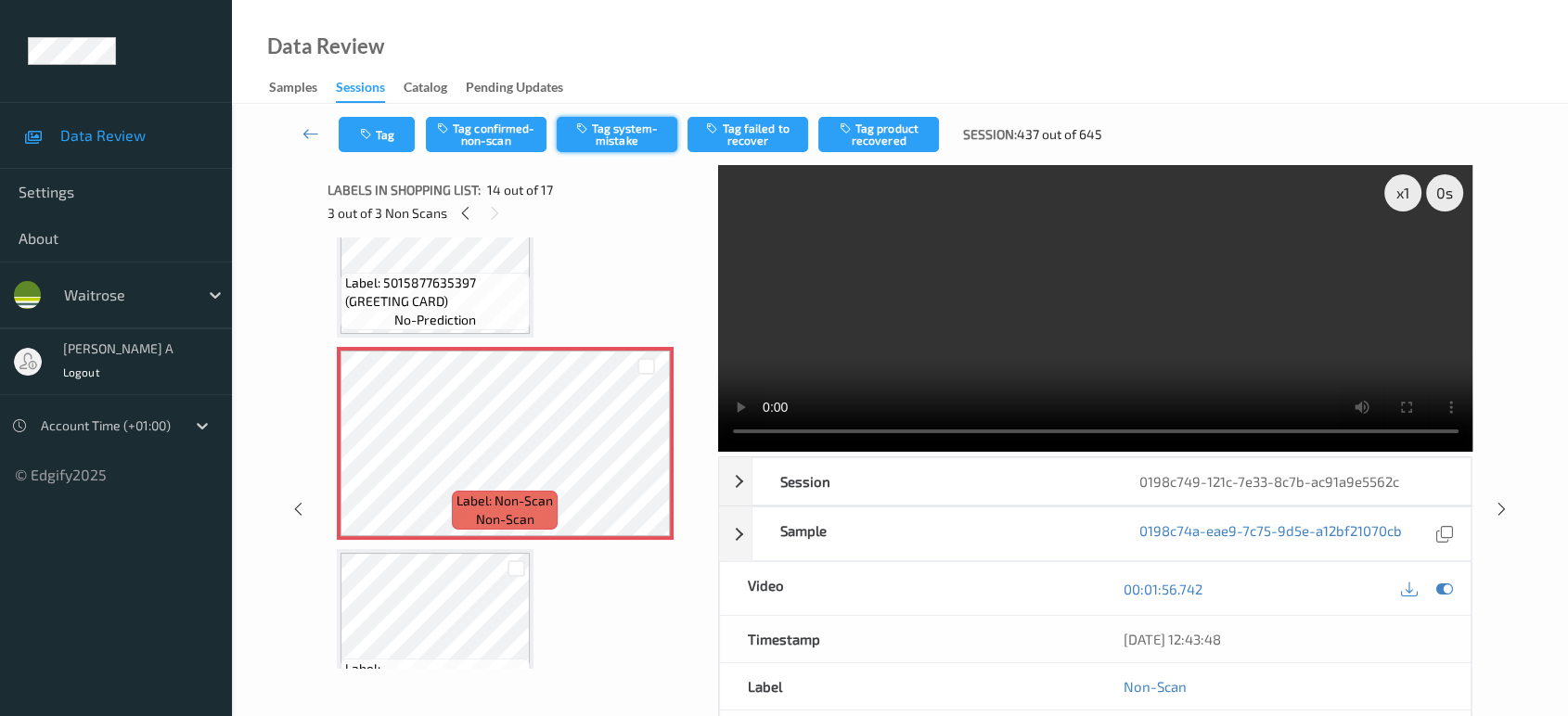
click at [595, 125] on button "Tag system-mistake" at bounding box center [617, 134] width 120 height 35
click at [383, 134] on button "Tag" at bounding box center [377, 134] width 76 height 35
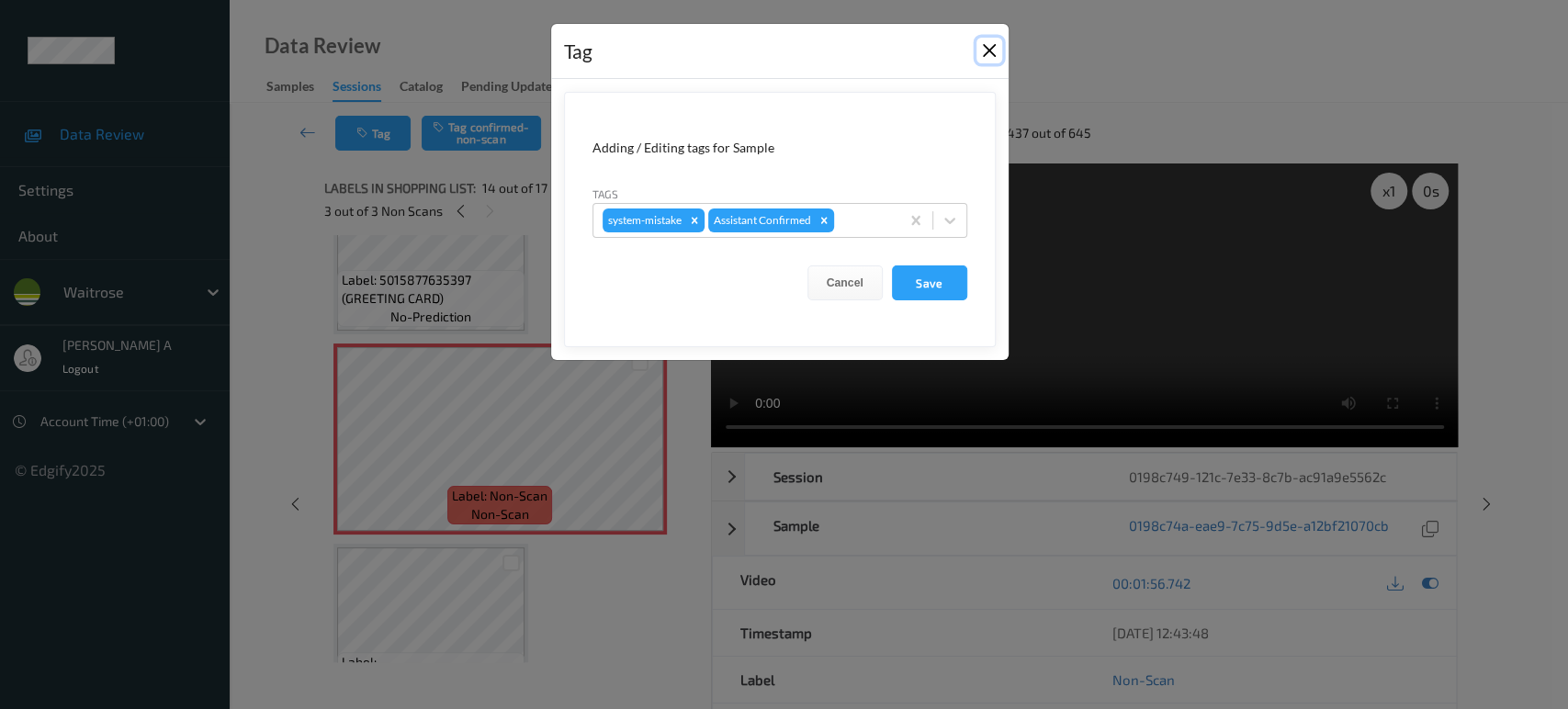
click at [983, 49] on button "Close" at bounding box center [989, 50] width 26 height 26
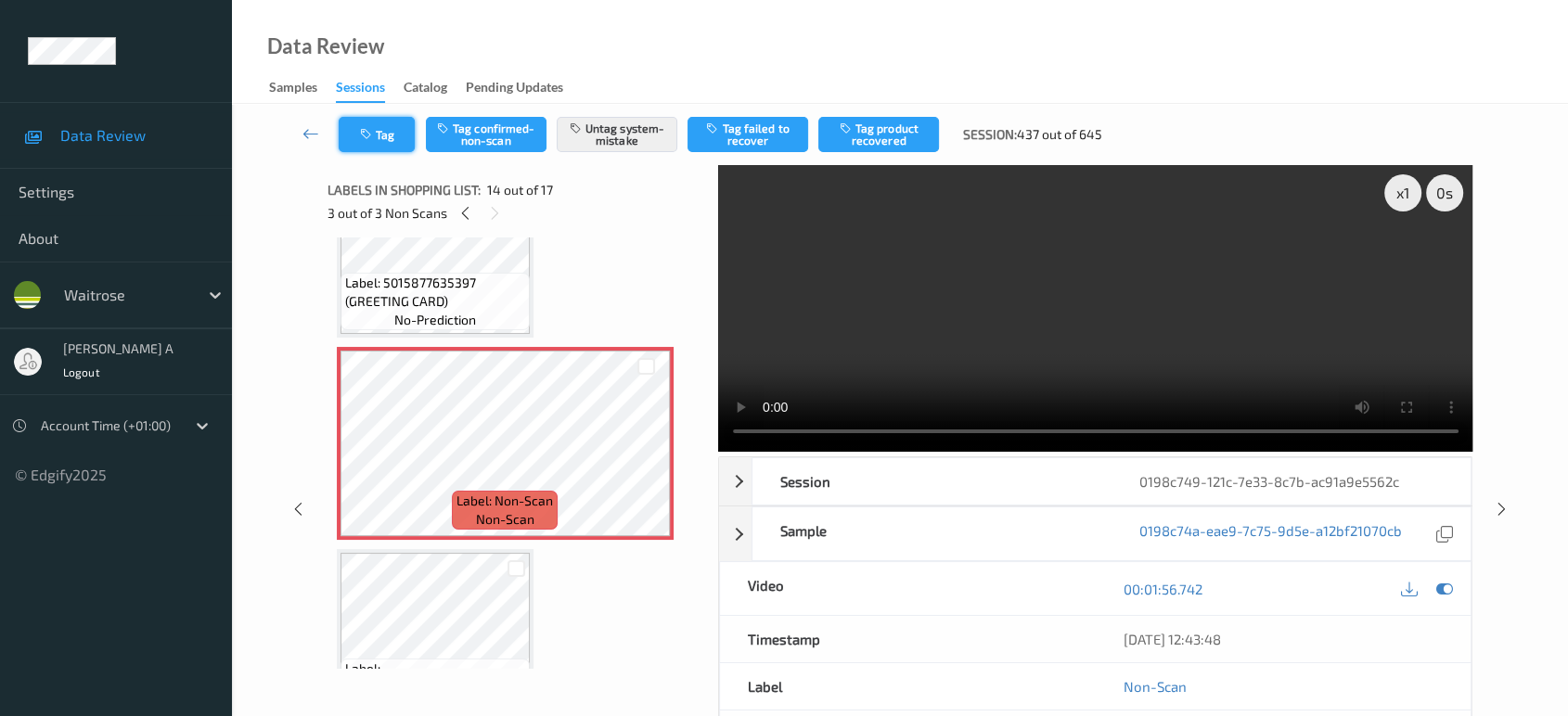
click at [381, 134] on button "Tag" at bounding box center [377, 134] width 76 height 35
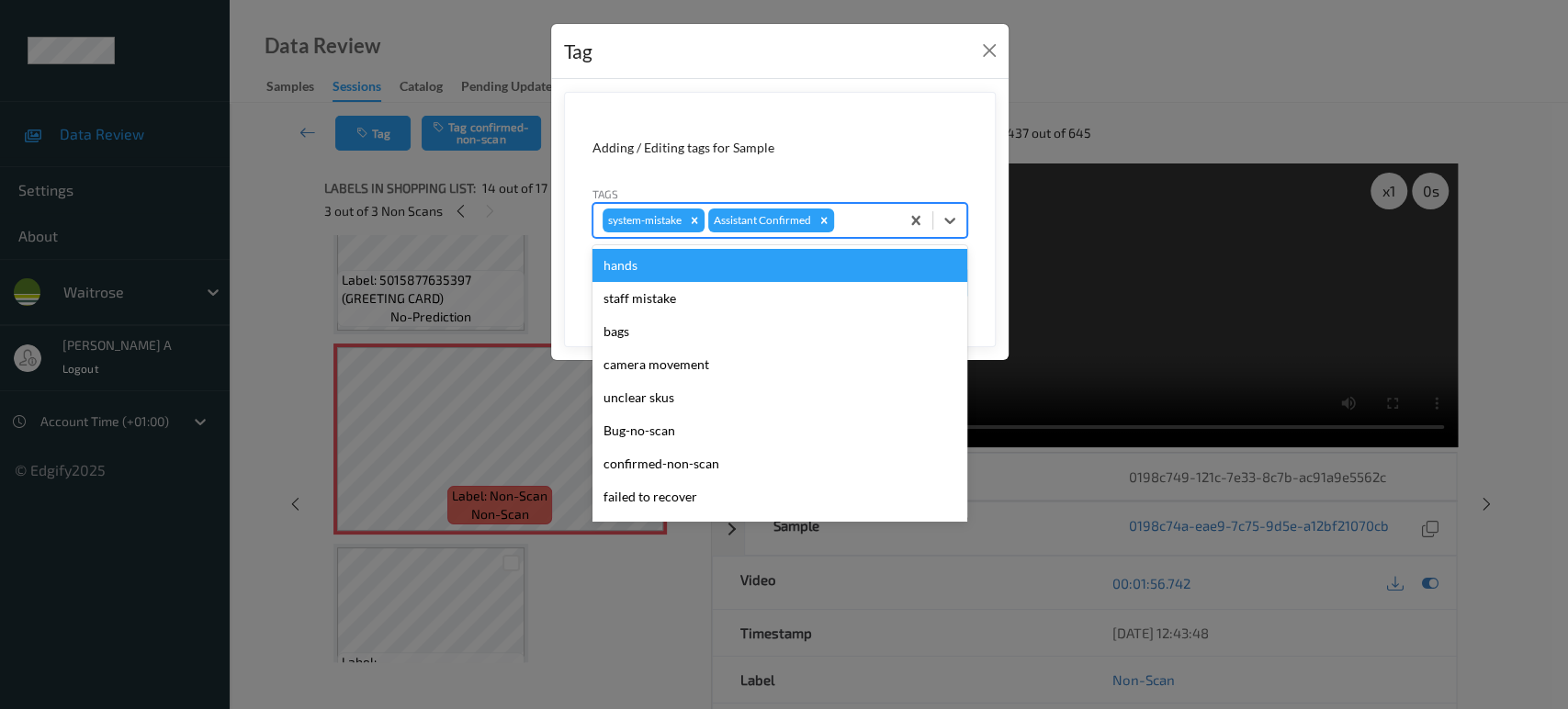
click at [864, 228] on div at bounding box center [864, 220] width 52 height 22
type input "un"
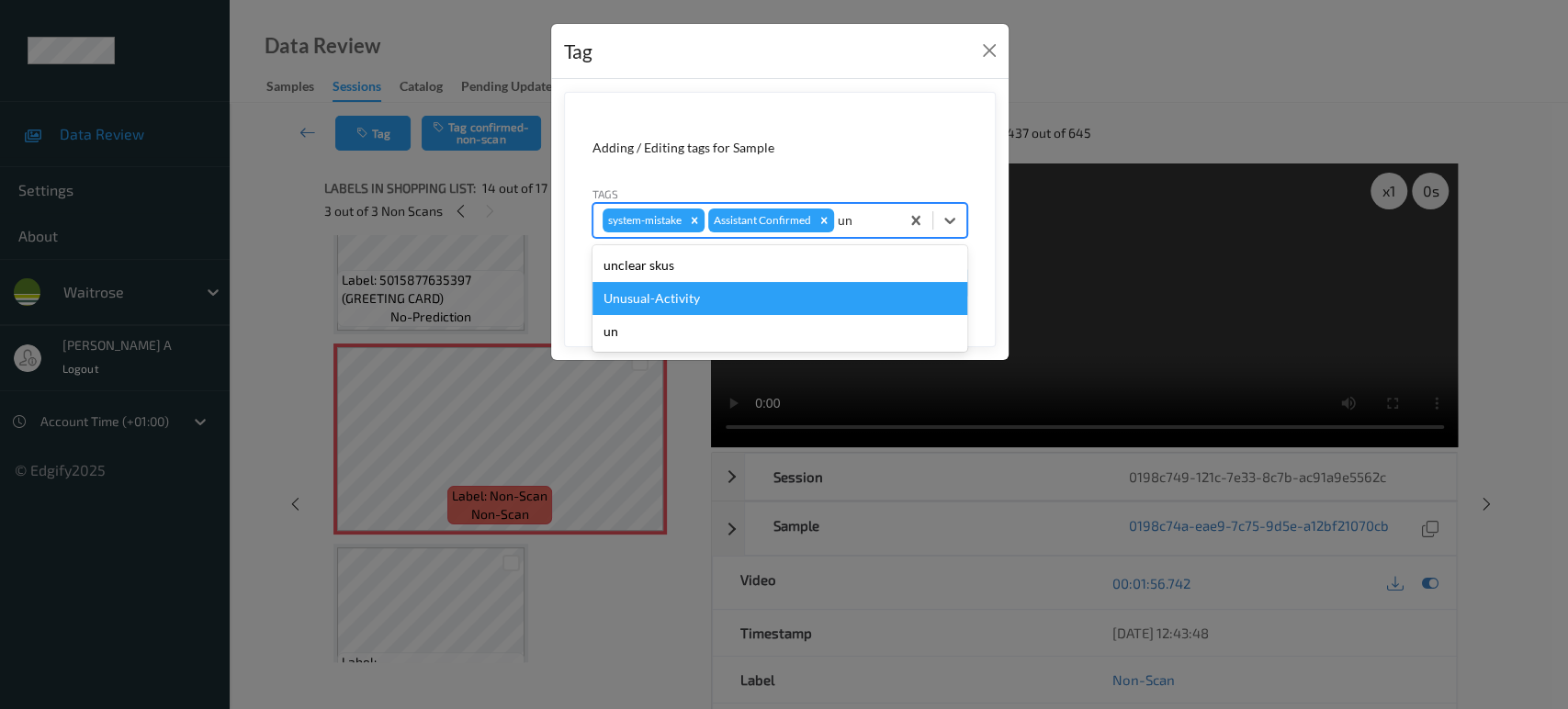
click at [743, 298] on div "Unusual-Activity" at bounding box center [780, 298] width 375 height 33
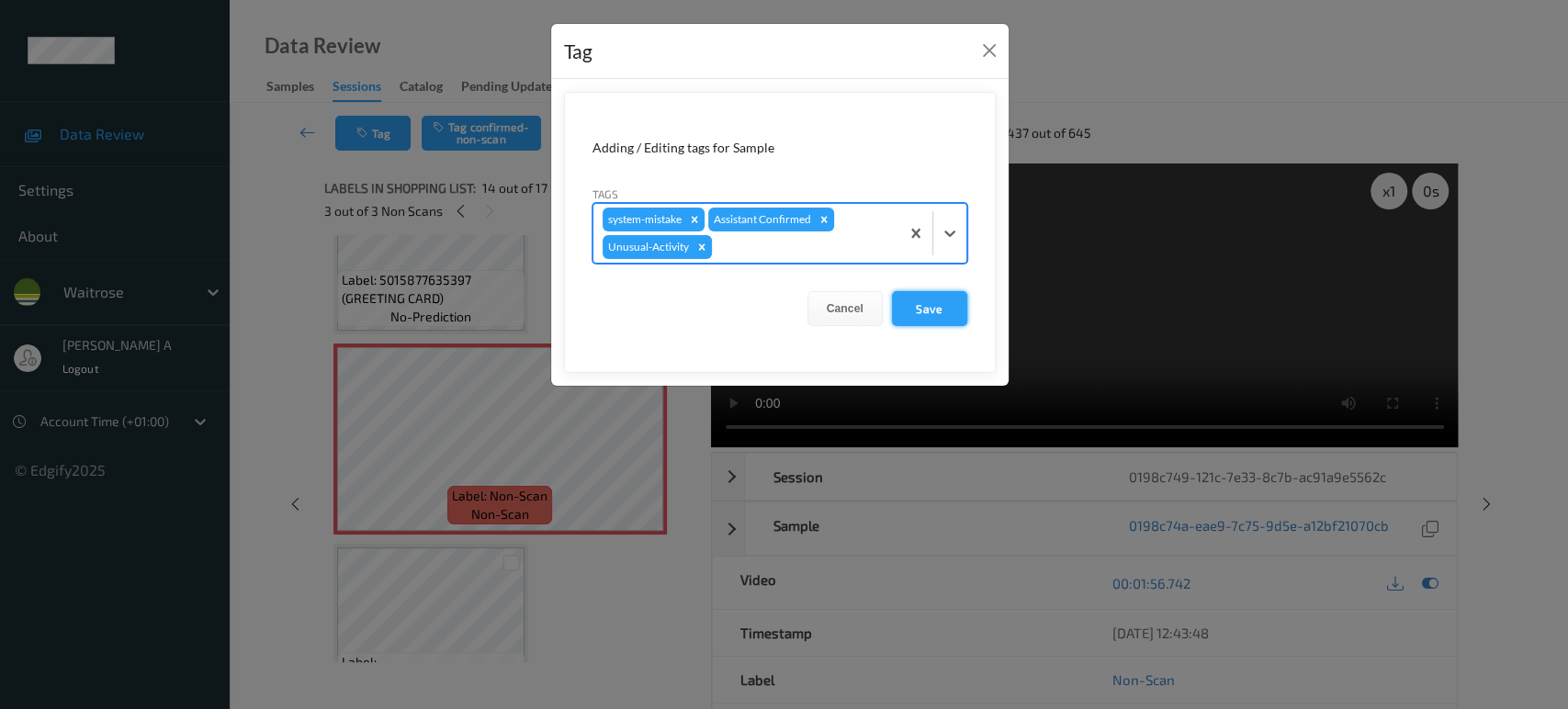
click at [943, 296] on button "Save" at bounding box center [930, 309] width 76 height 35
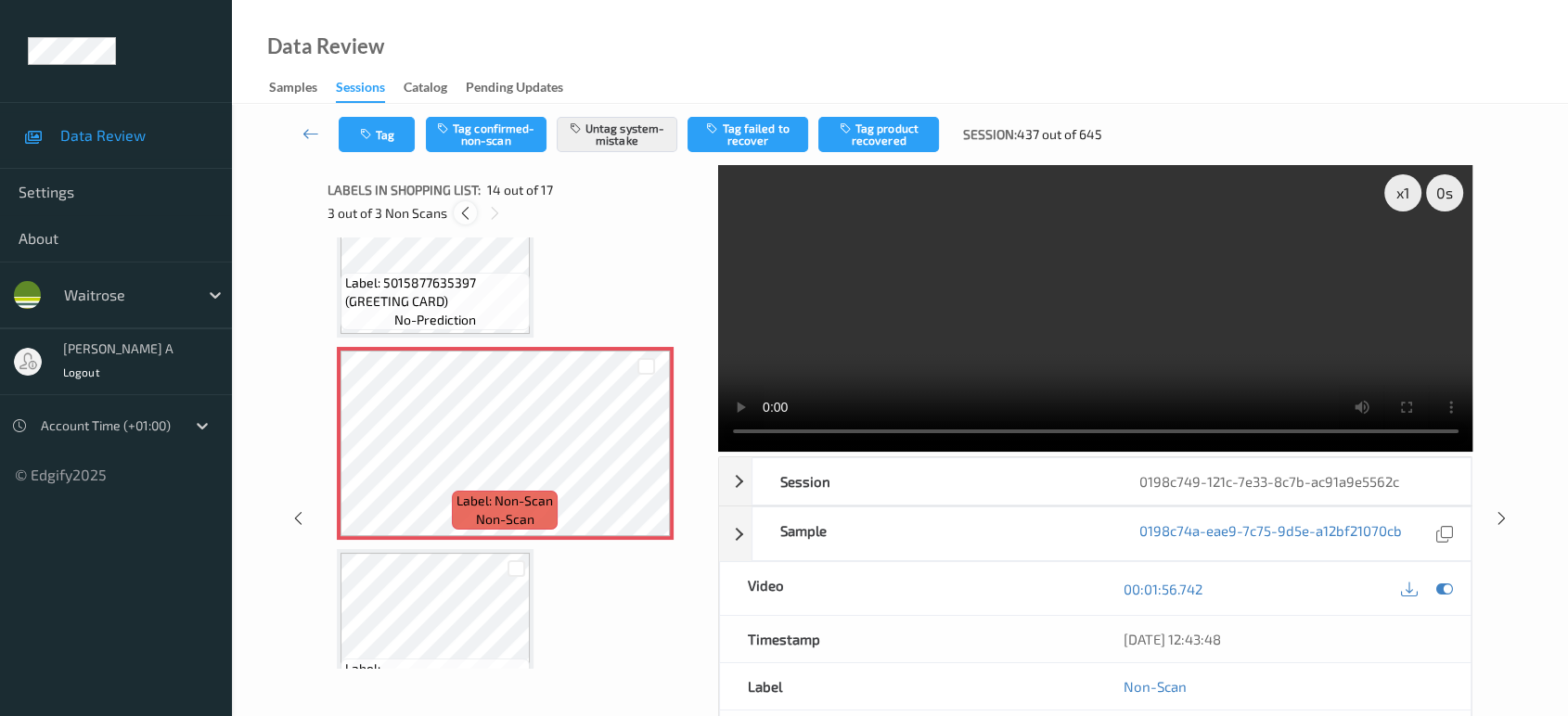
click at [462, 214] on icon at bounding box center [465, 213] width 16 height 17
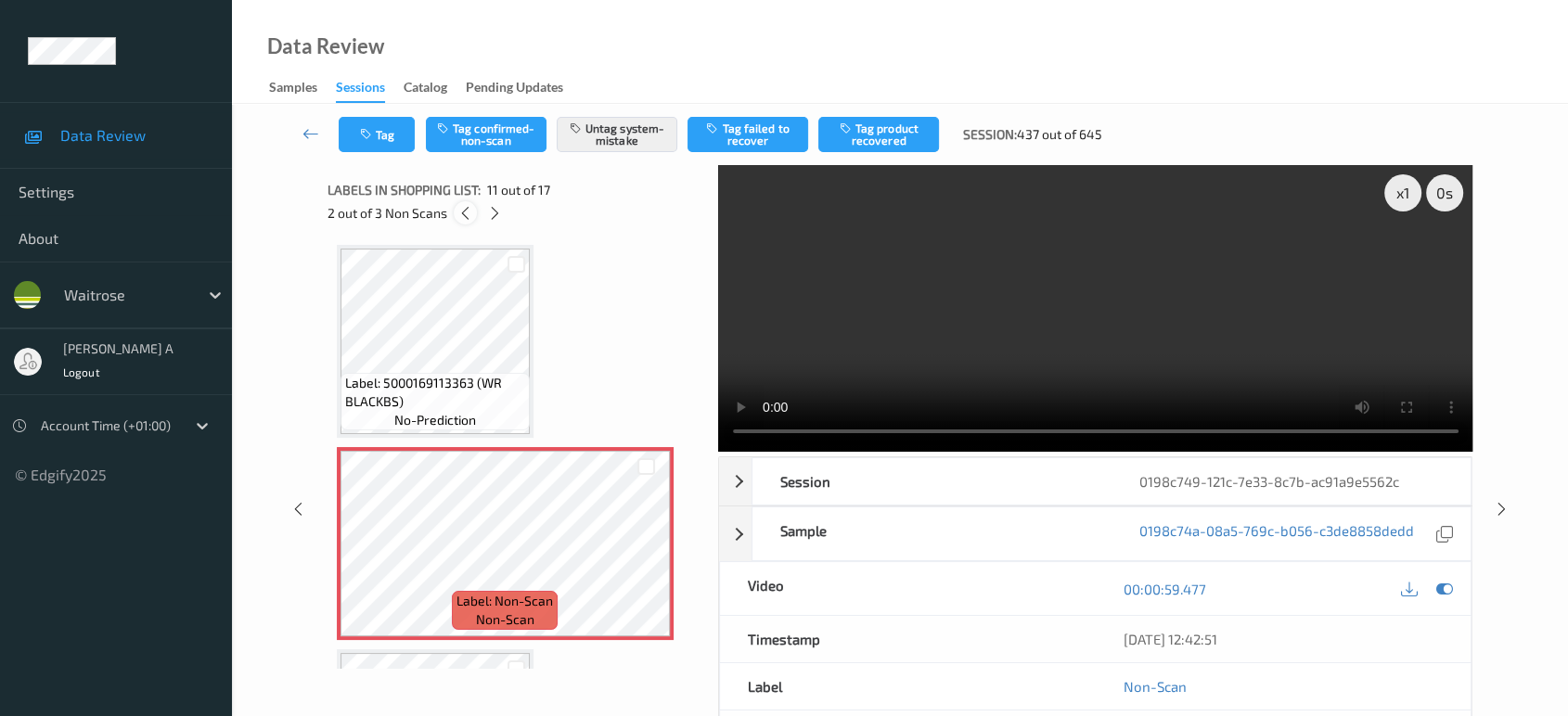
click at [462, 214] on icon at bounding box center [465, 213] width 16 height 17
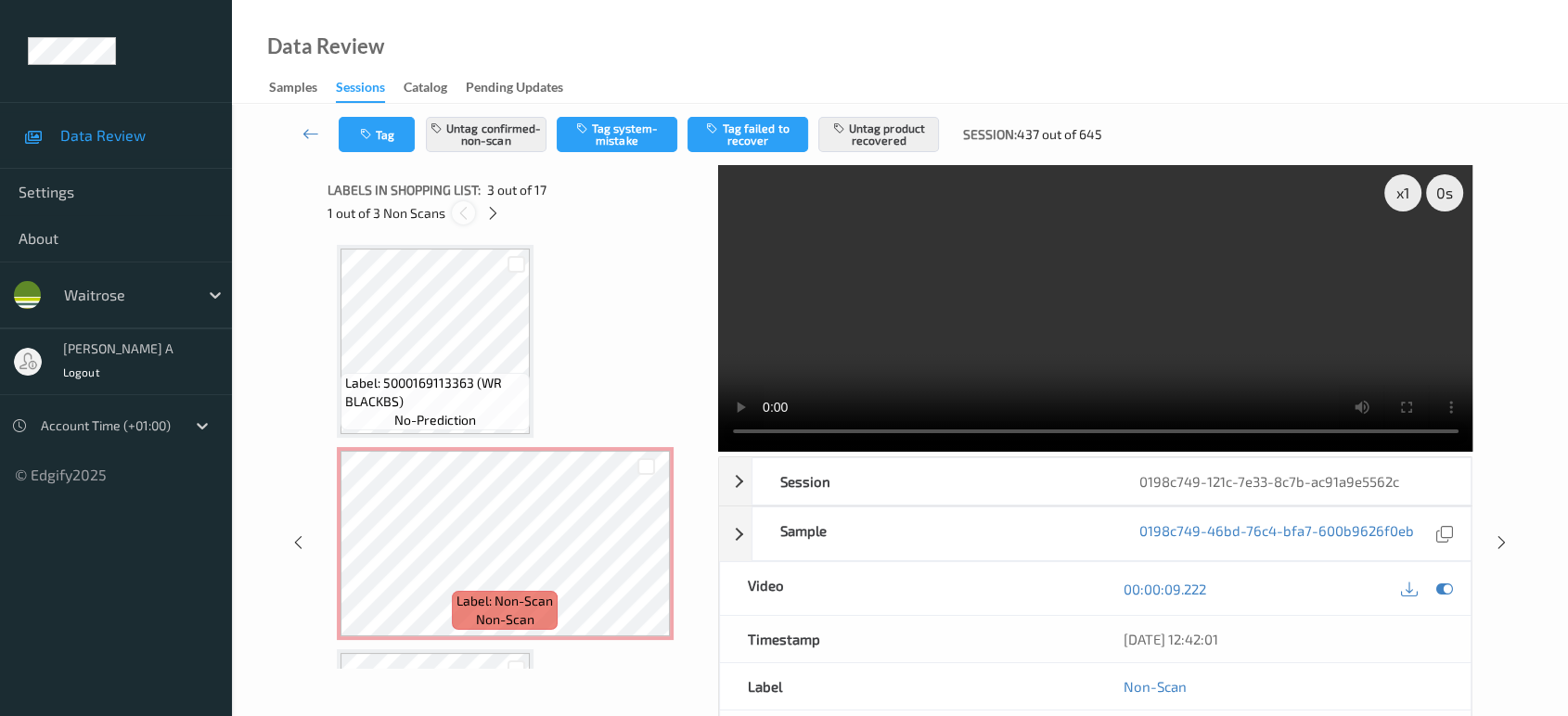
scroll to position [209, 0]
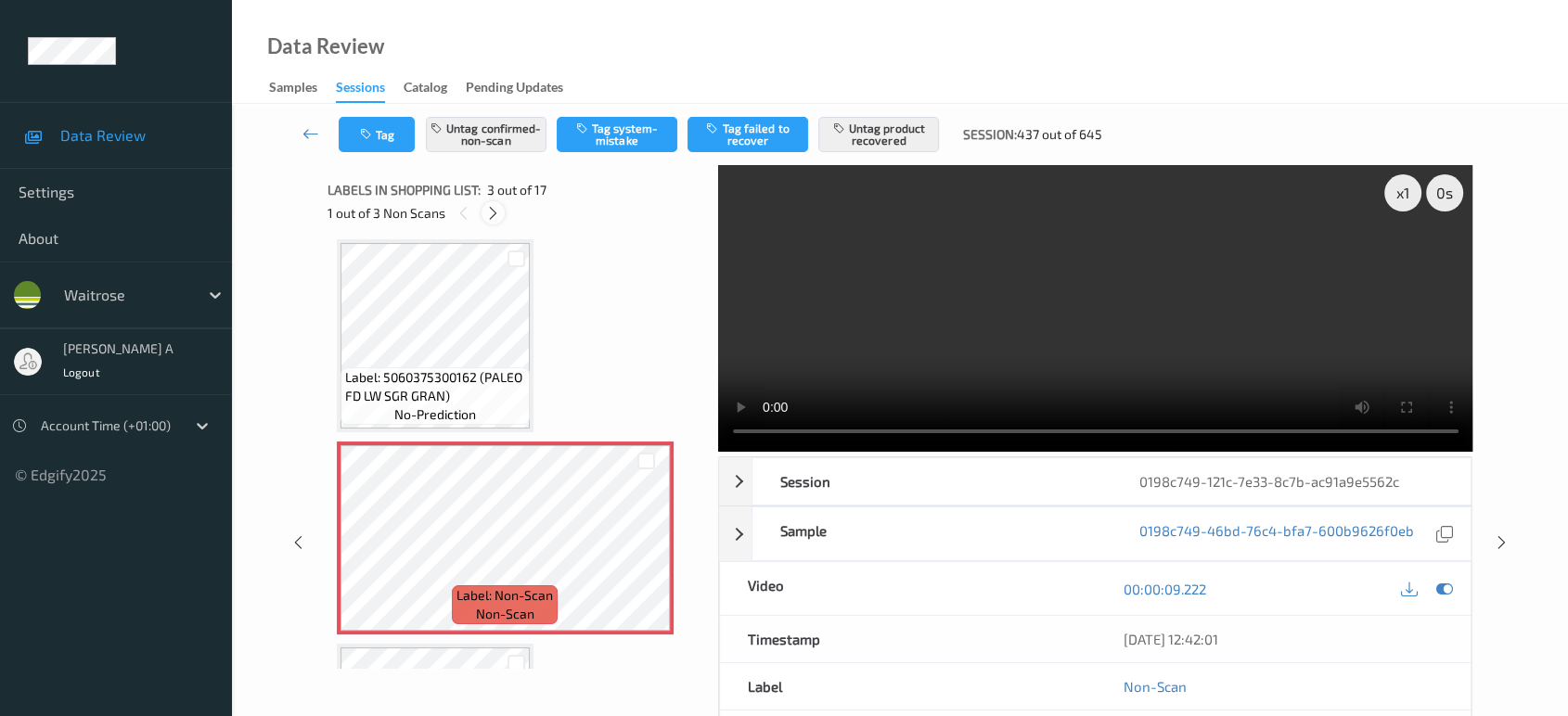
click at [495, 213] on icon at bounding box center [493, 213] width 16 height 17
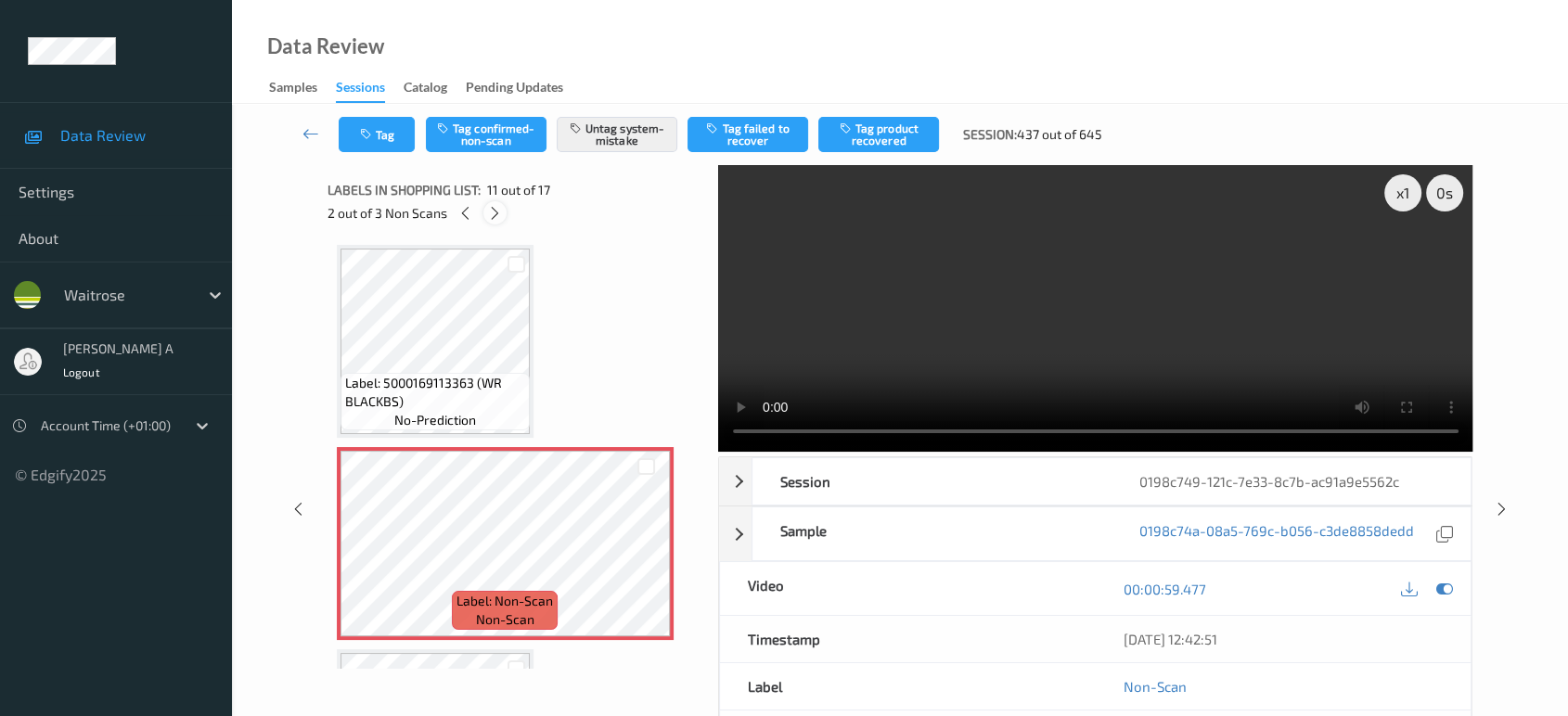
click at [495, 213] on icon at bounding box center [495, 213] width 16 height 17
click at [1508, 520] on icon at bounding box center [1502, 517] width 16 height 17
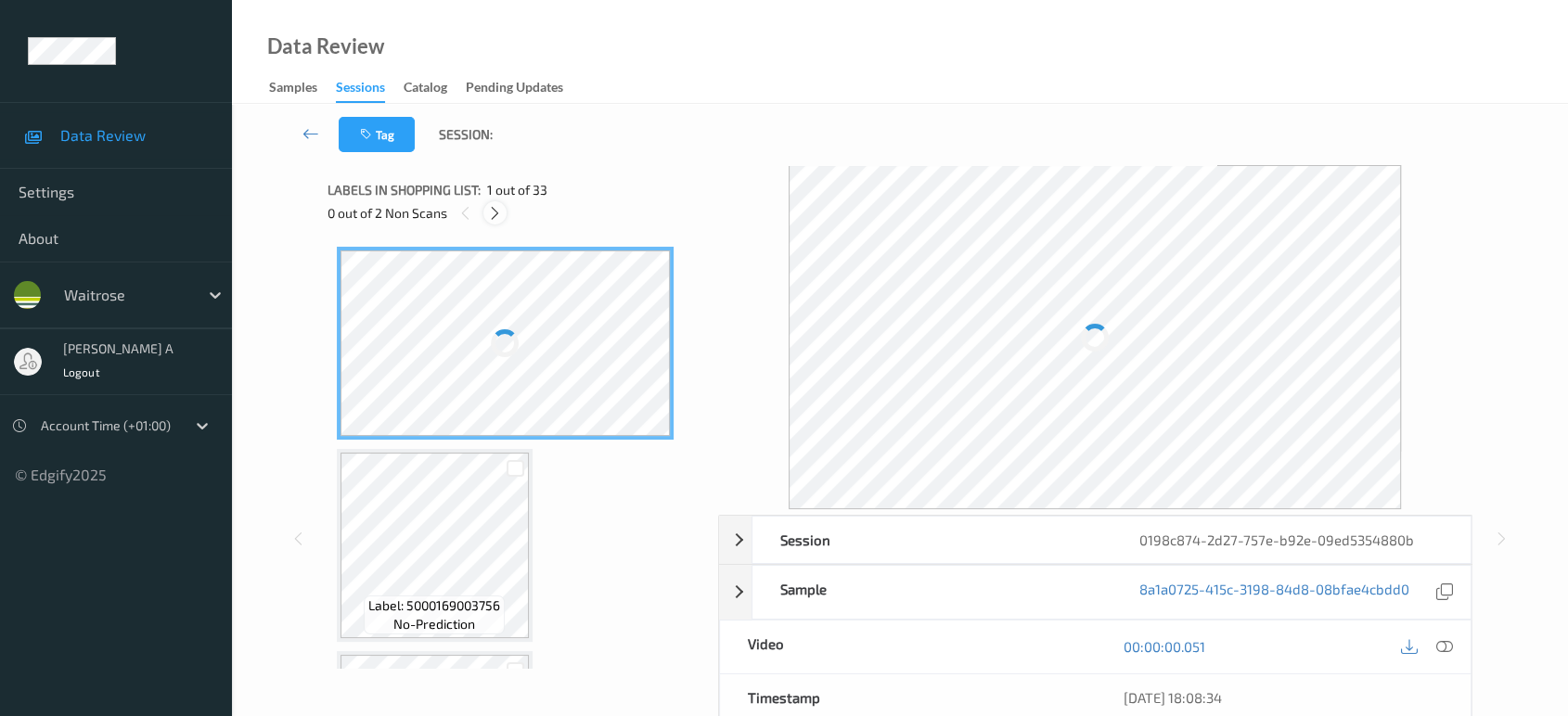
click at [497, 211] on icon at bounding box center [495, 213] width 16 height 17
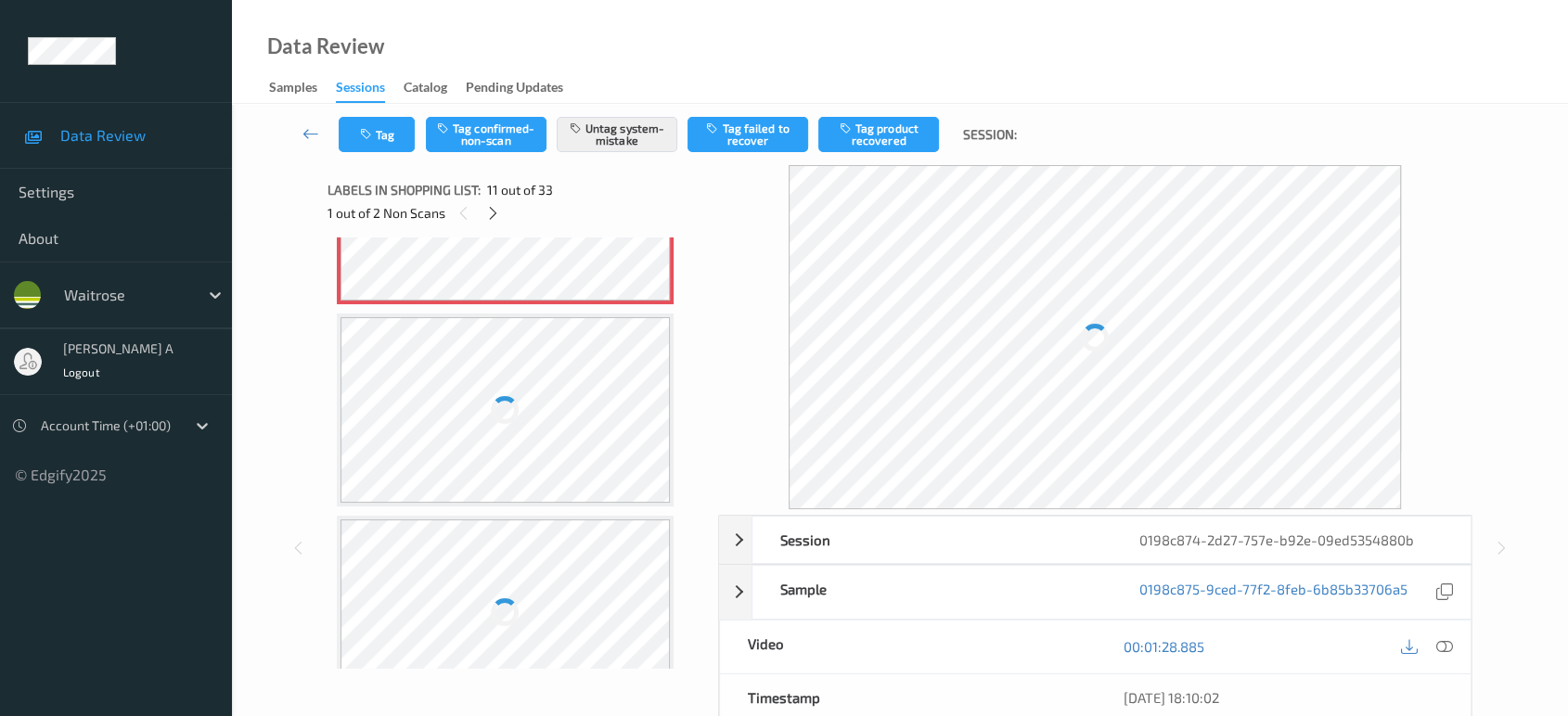
scroll to position [2130, 0]
click at [491, 213] on icon at bounding box center [493, 213] width 16 height 17
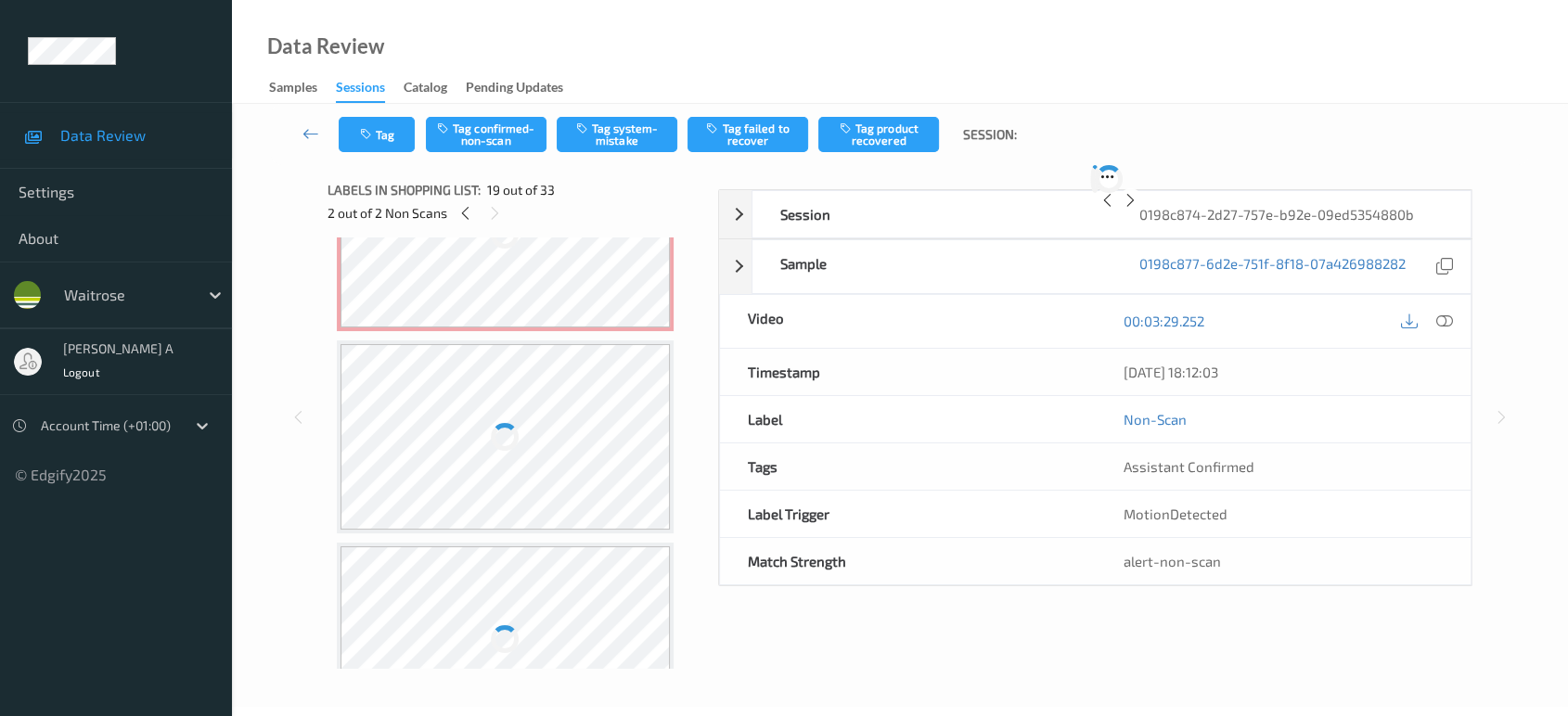
scroll to position [3432, 0]
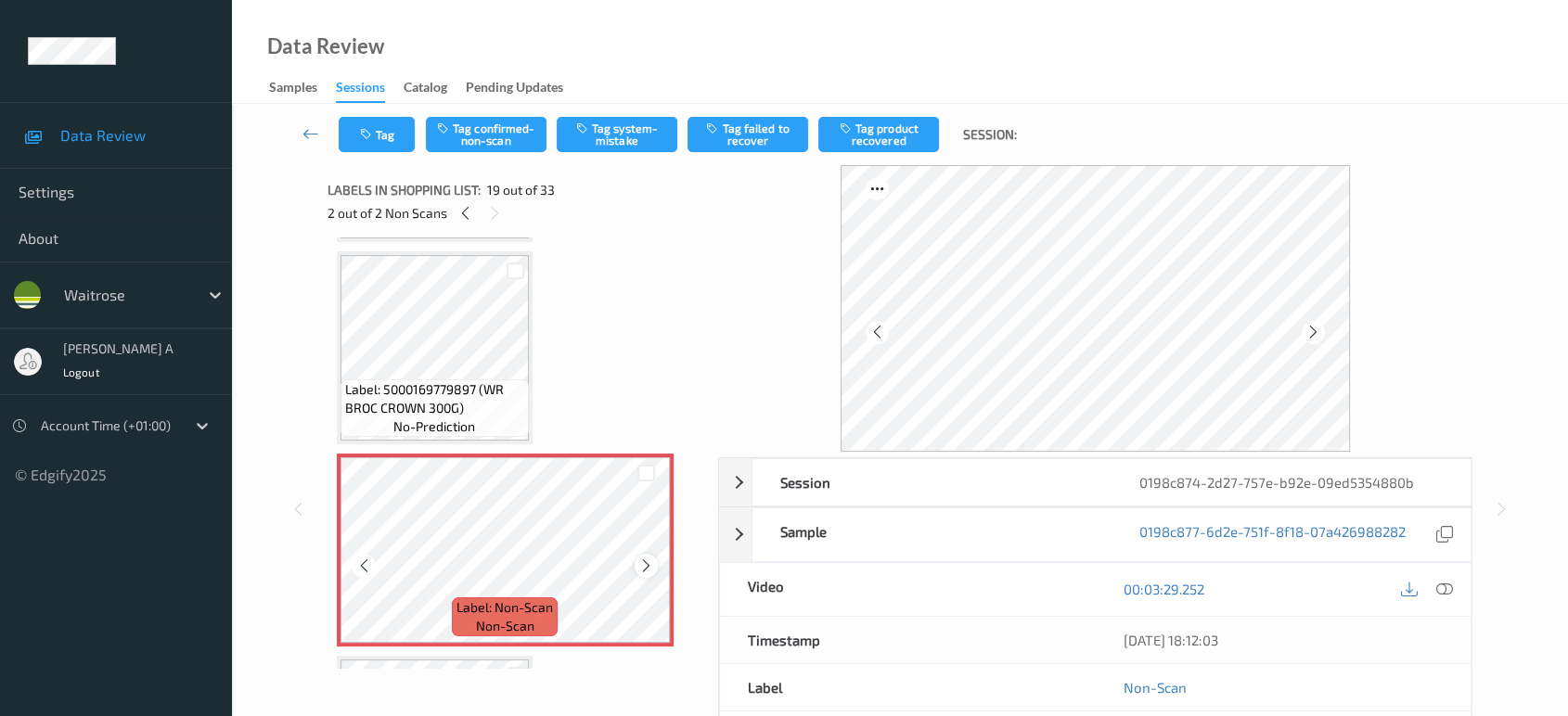
click at [647, 558] on icon at bounding box center [646, 565] width 16 height 17
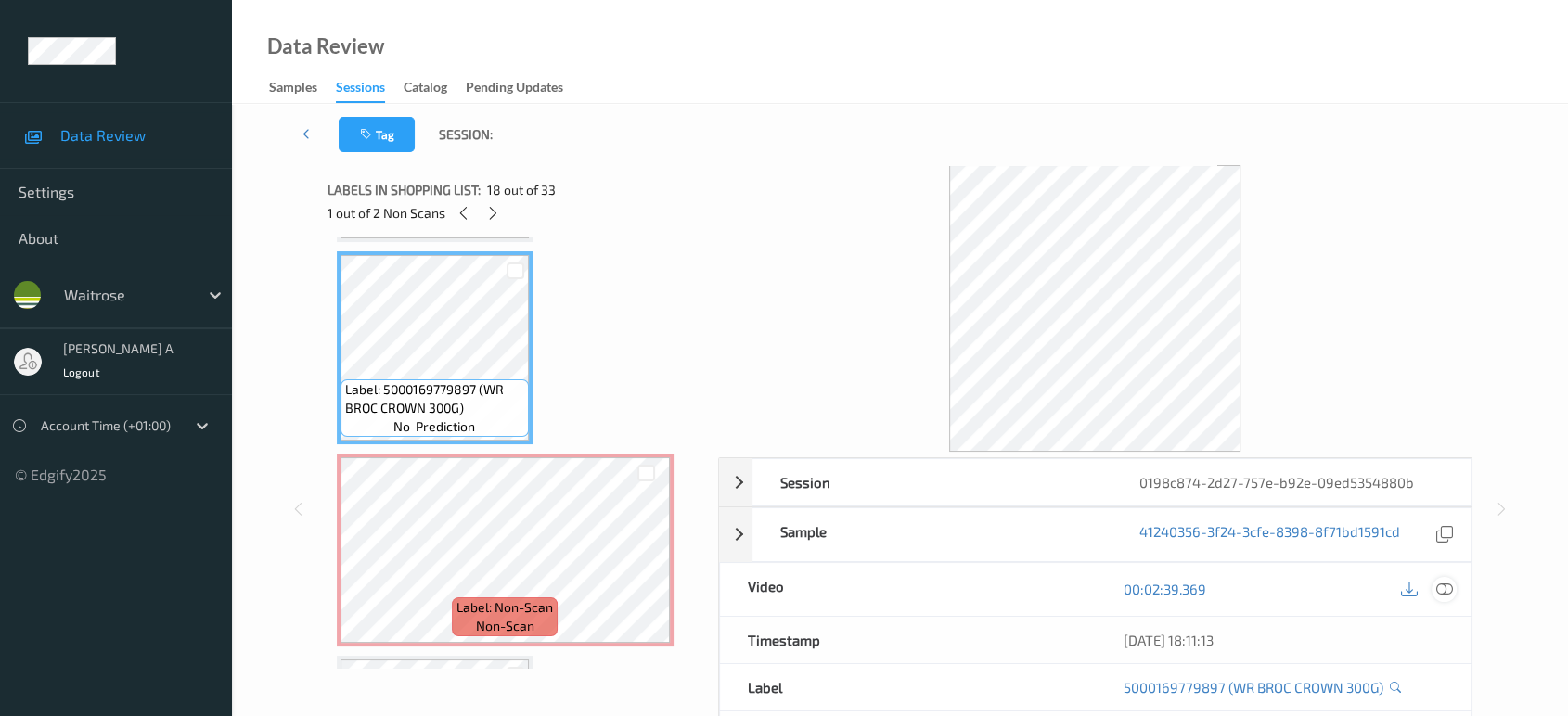
click at [1439, 589] on icon at bounding box center [1445, 589] width 17 height 17
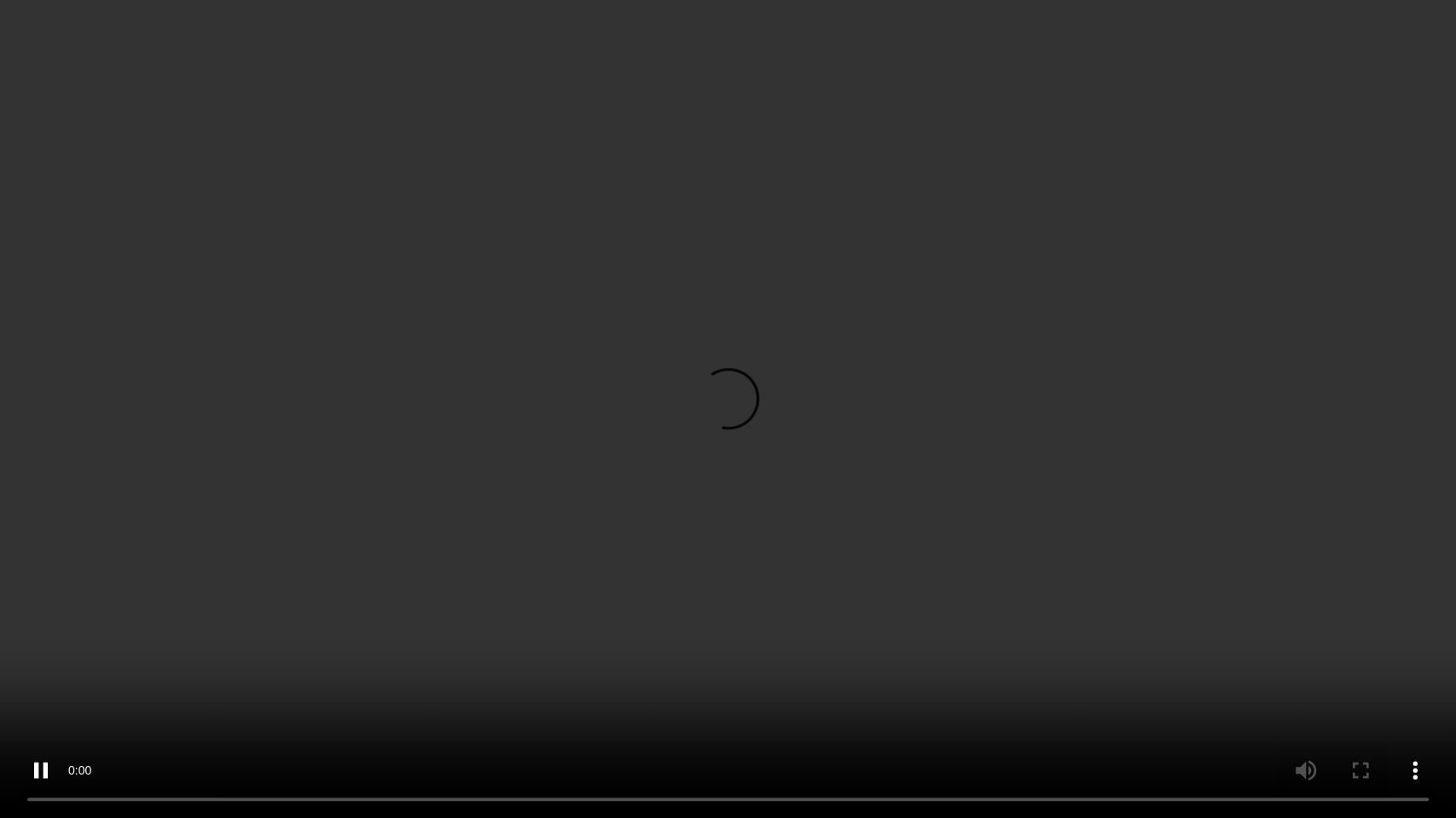
click at [835, 419] on video at bounding box center [728, 409] width 1456 height 818
click at [1115, 536] on video at bounding box center [728, 409] width 1456 height 818
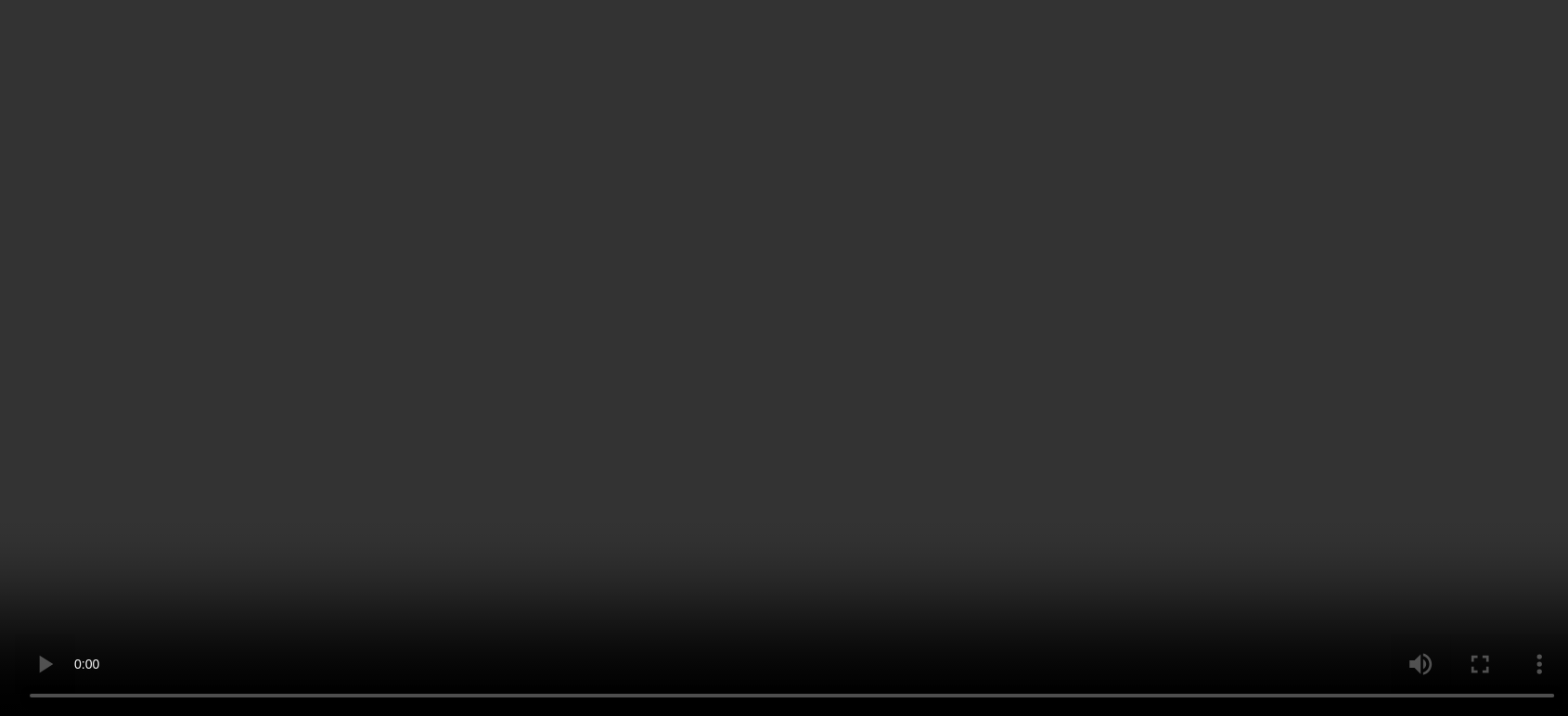
scroll to position [3535, 0]
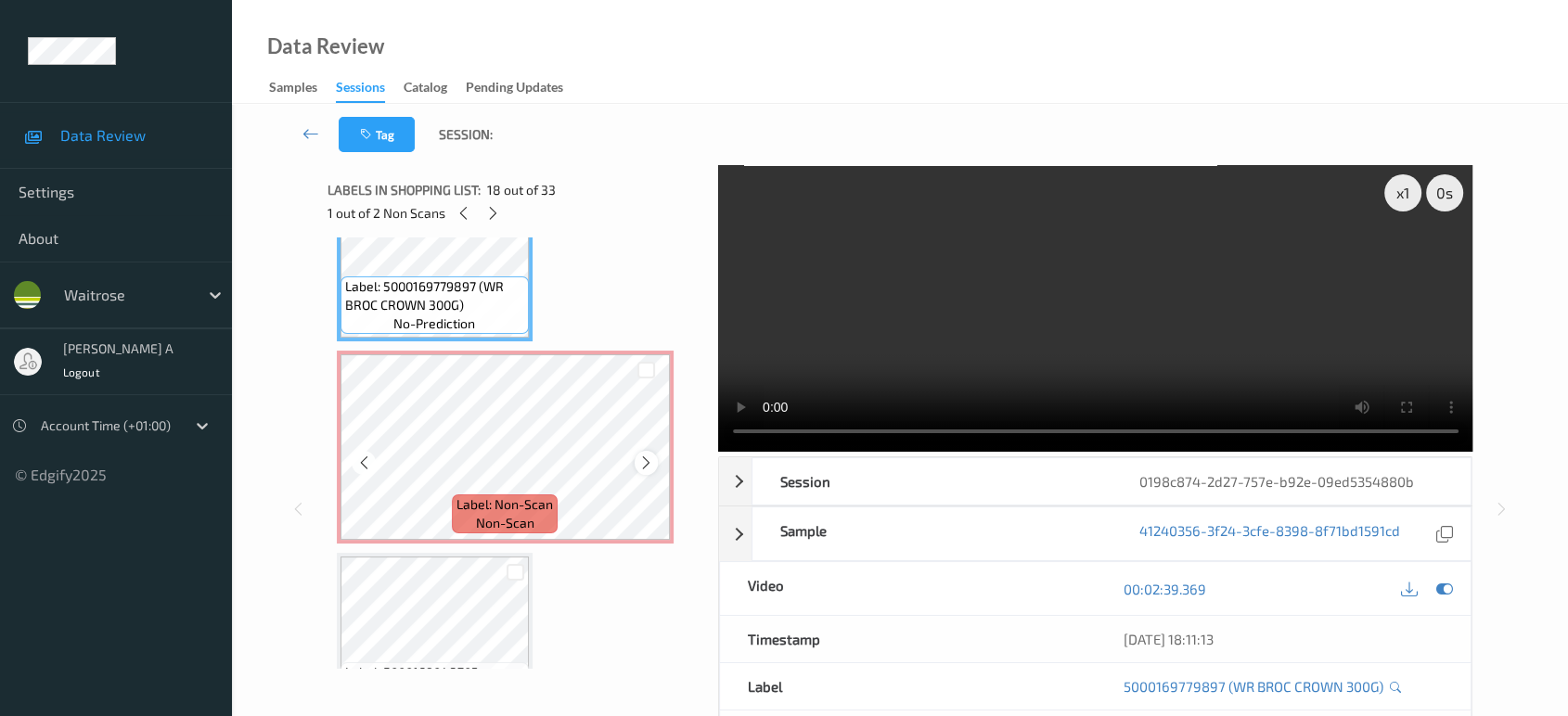
click at [646, 455] on icon at bounding box center [646, 463] width 16 height 17
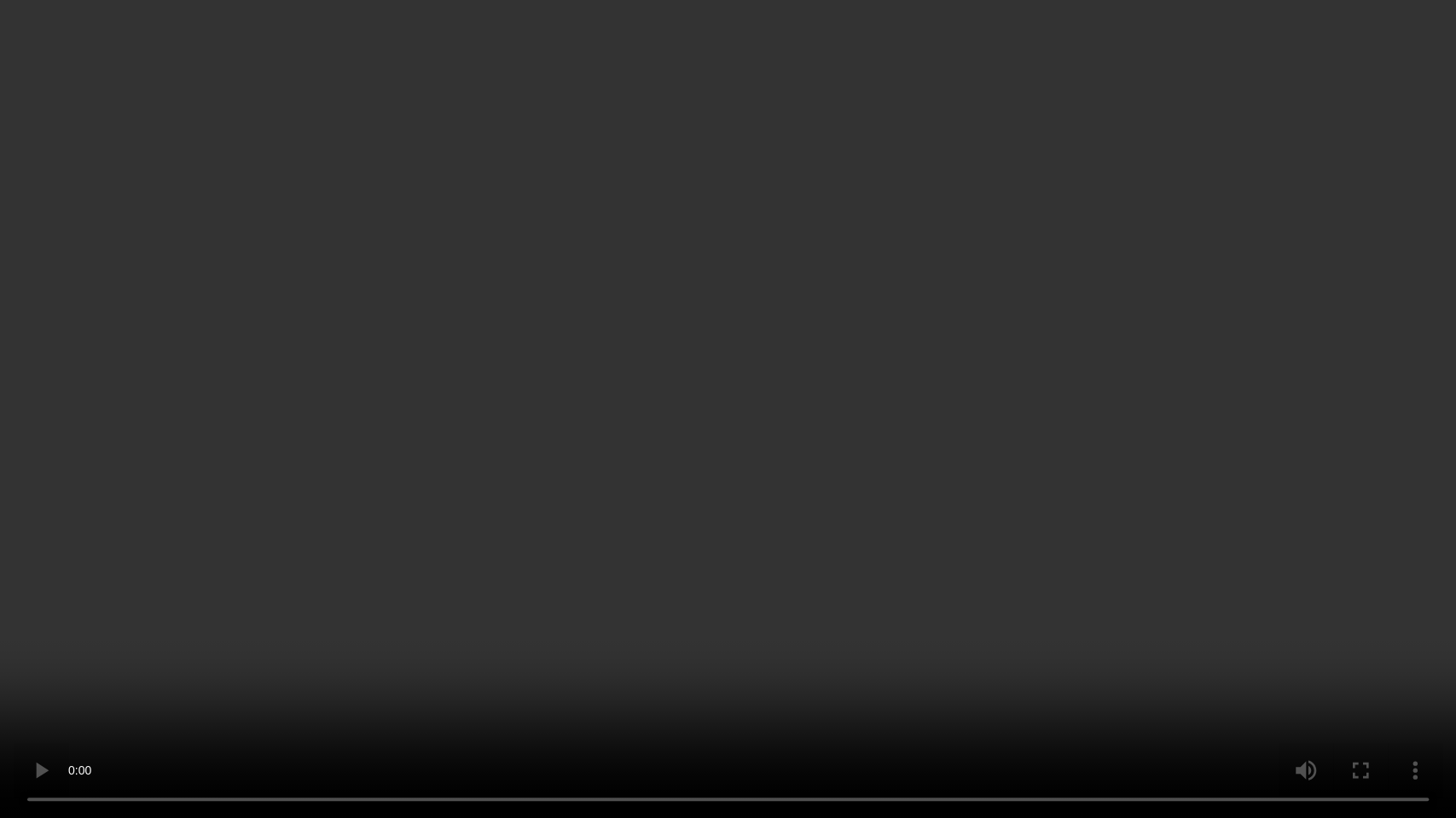
click at [713, 447] on video at bounding box center [728, 409] width 1456 height 818
click at [973, 513] on video at bounding box center [728, 409] width 1456 height 818
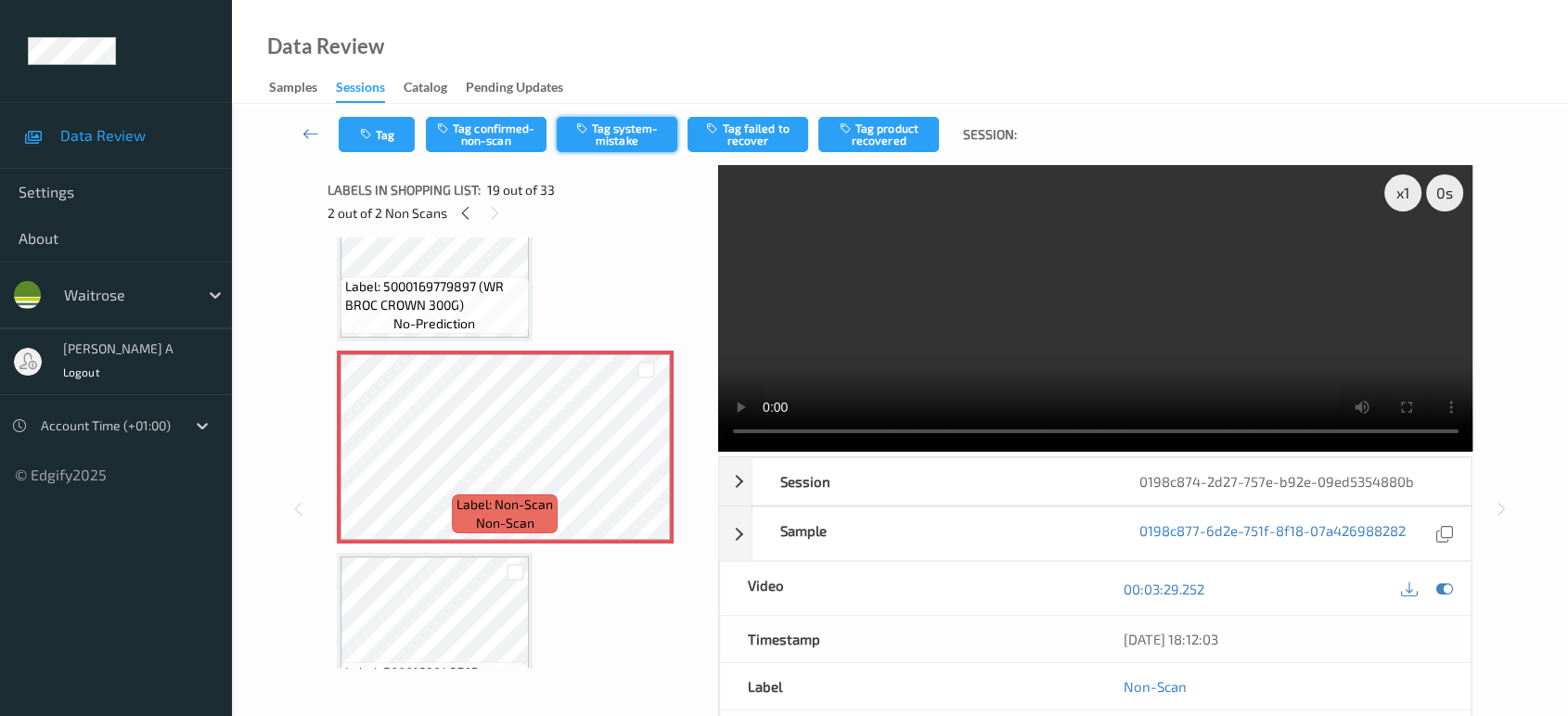
click at [623, 144] on button "Tag system-mistake" at bounding box center [617, 134] width 120 height 35
click at [392, 149] on button "Tag" at bounding box center [377, 134] width 76 height 35
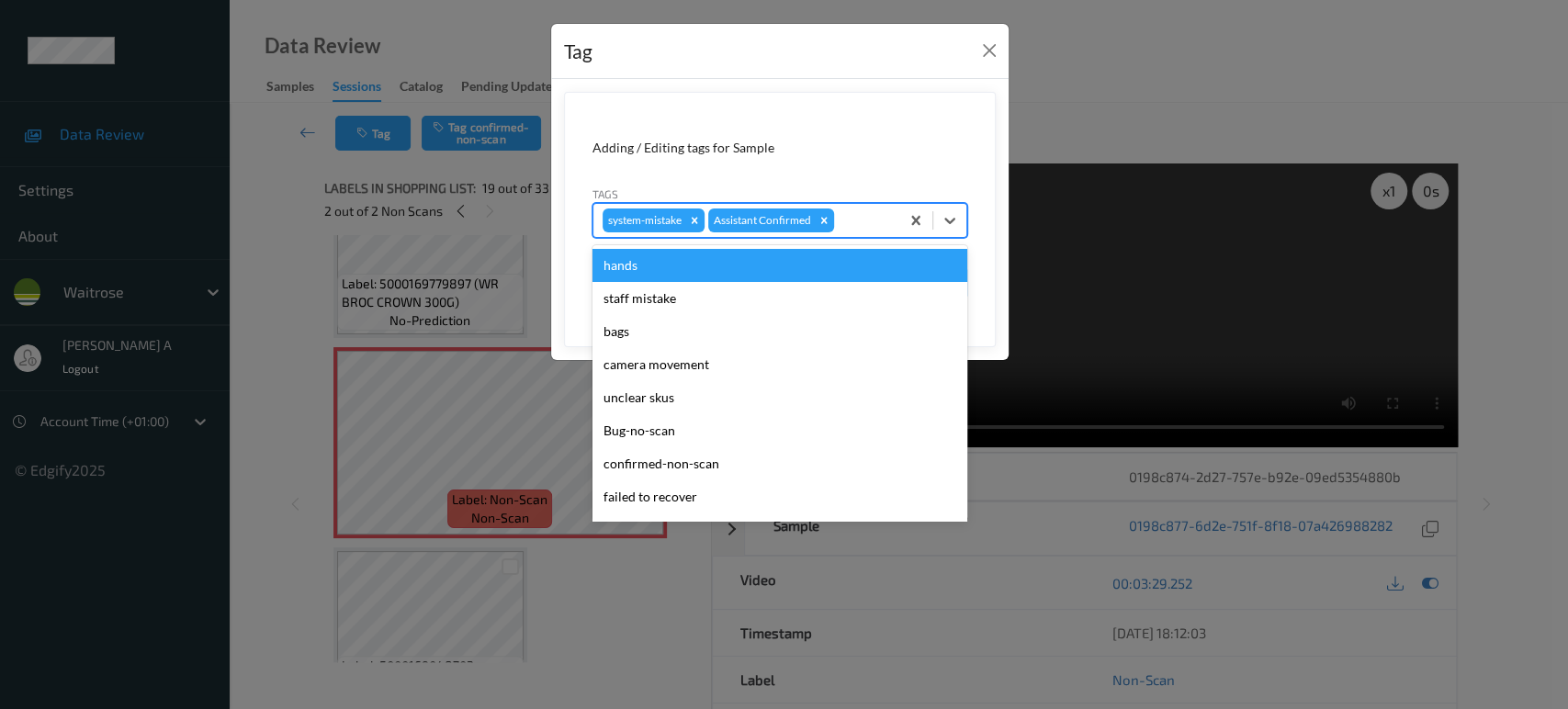
click at [849, 217] on div at bounding box center [864, 220] width 52 height 22
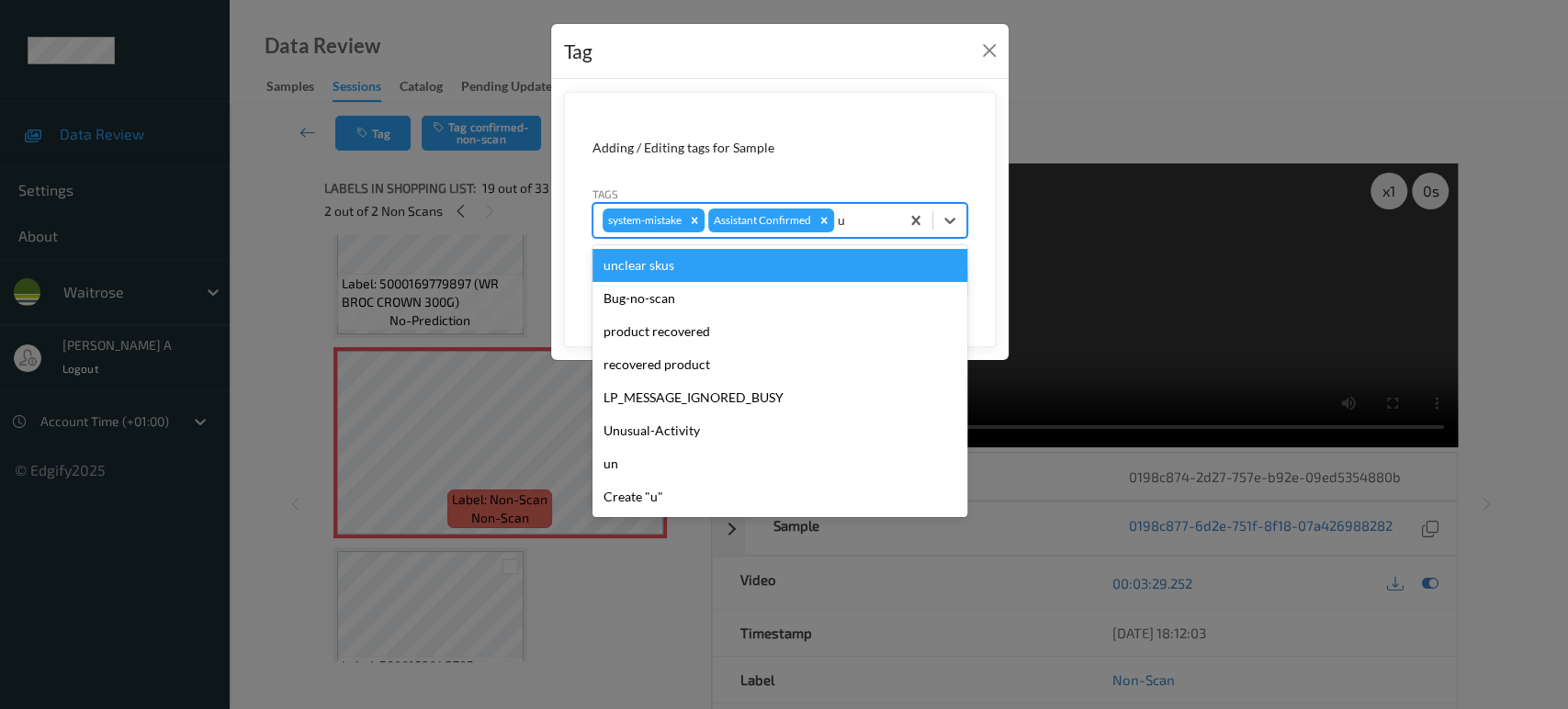
type input "un"
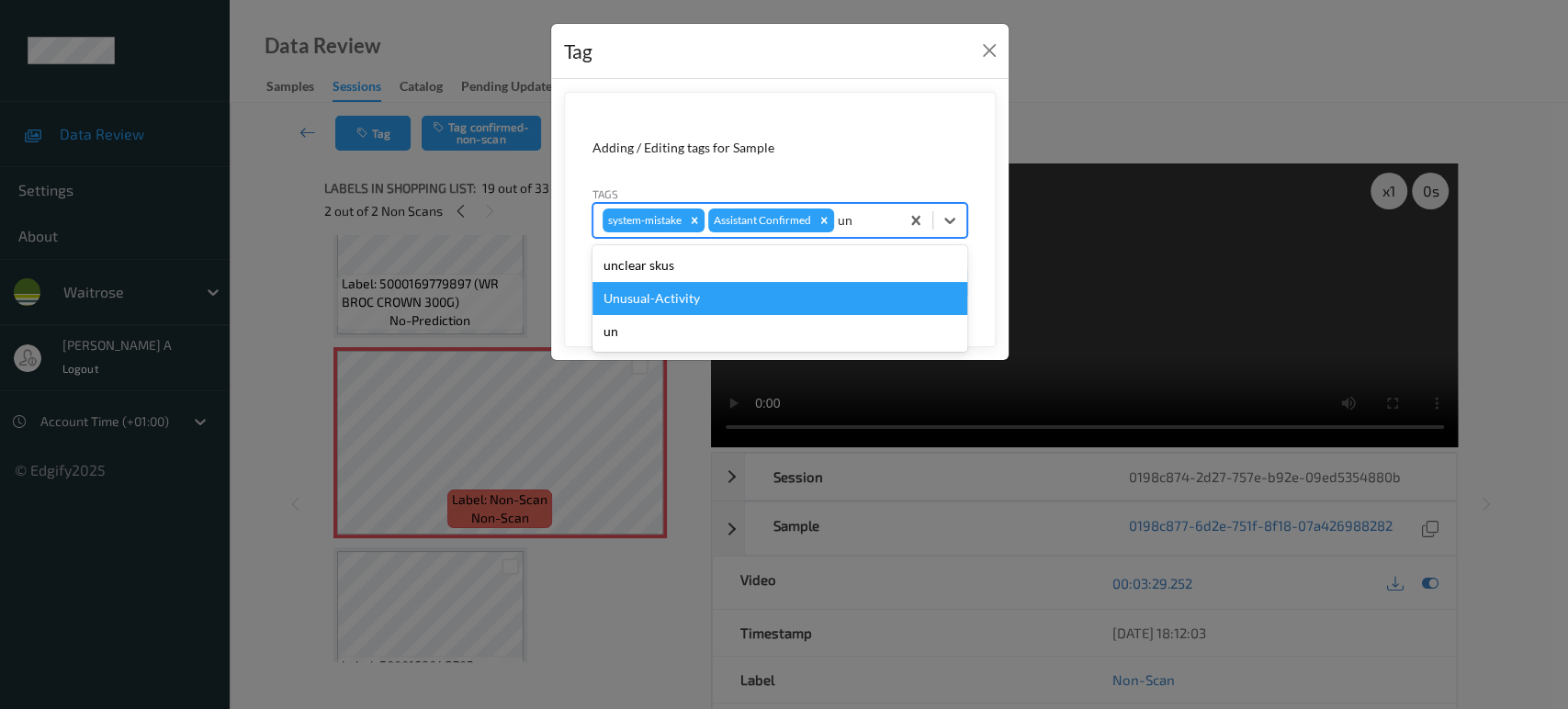
click at [711, 287] on div "Unusual-Activity" at bounding box center [780, 298] width 375 height 33
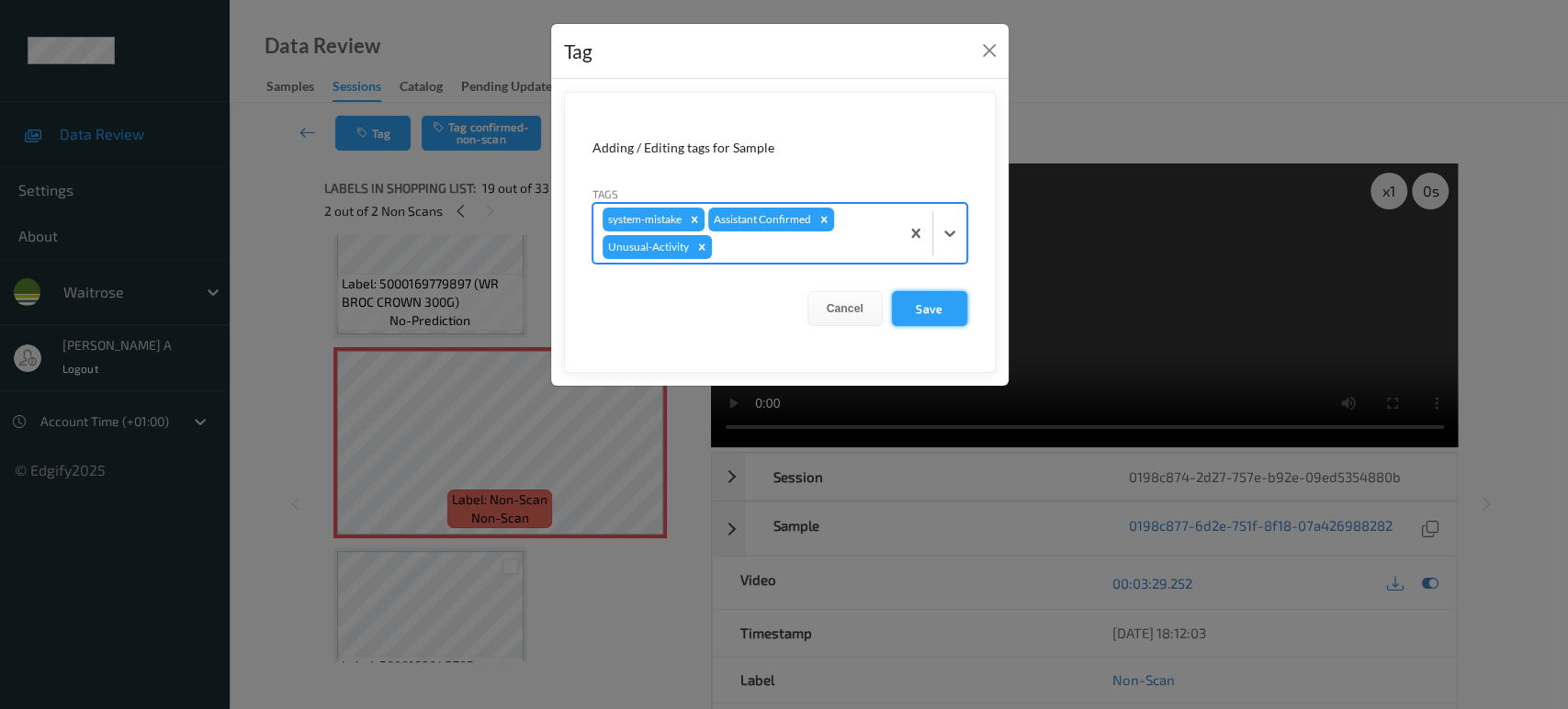
click at [939, 317] on button "Save" at bounding box center [930, 309] width 76 height 35
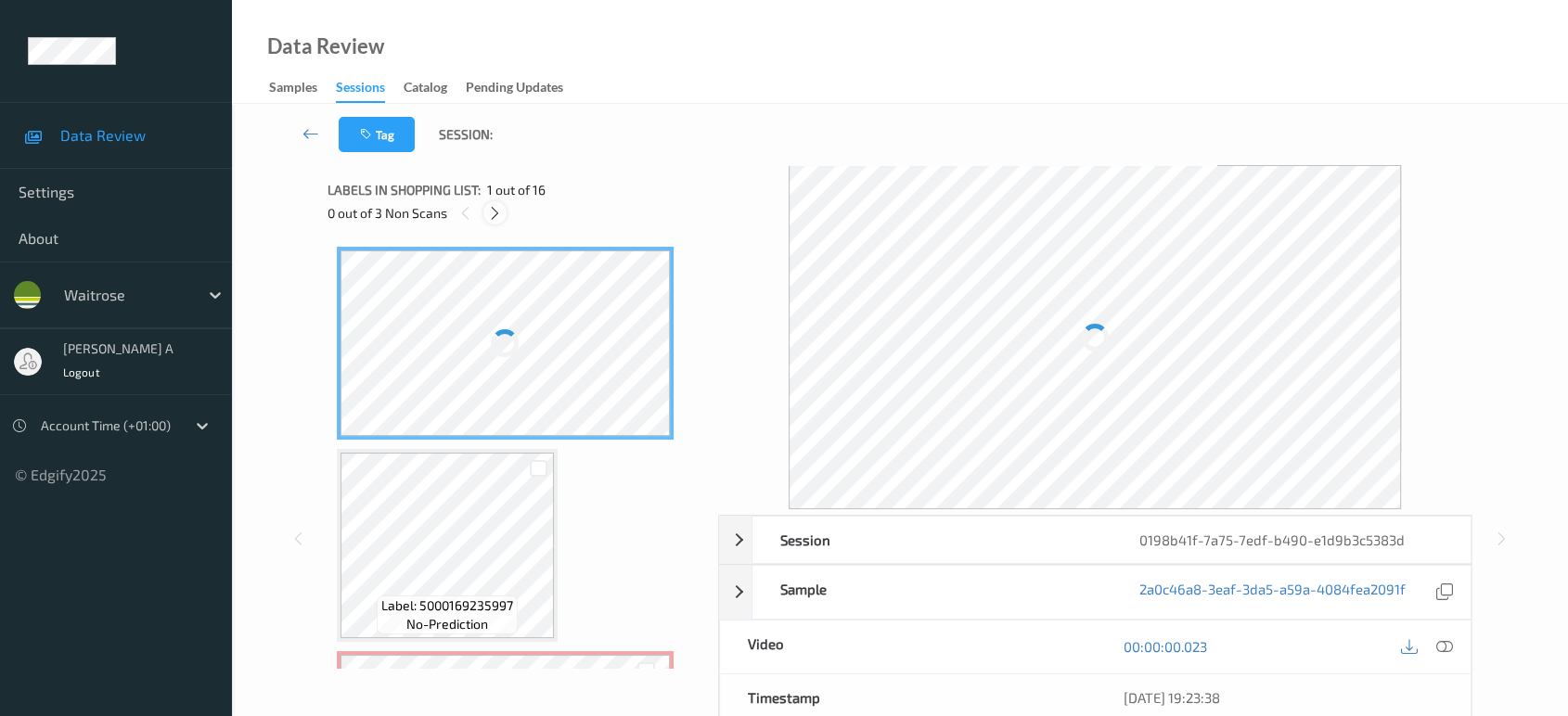
click at [497, 214] on icon at bounding box center [495, 213] width 16 height 17
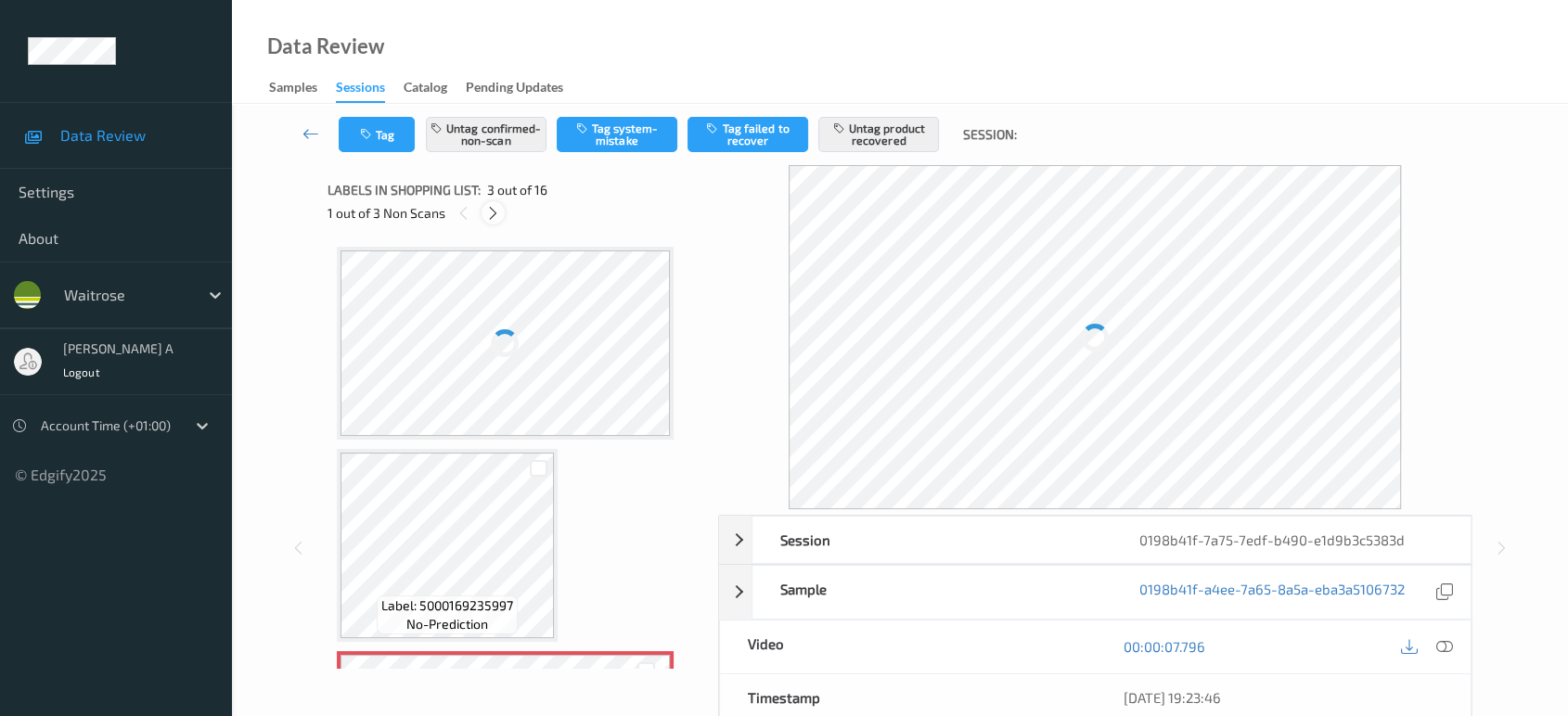
scroll to position [209, 0]
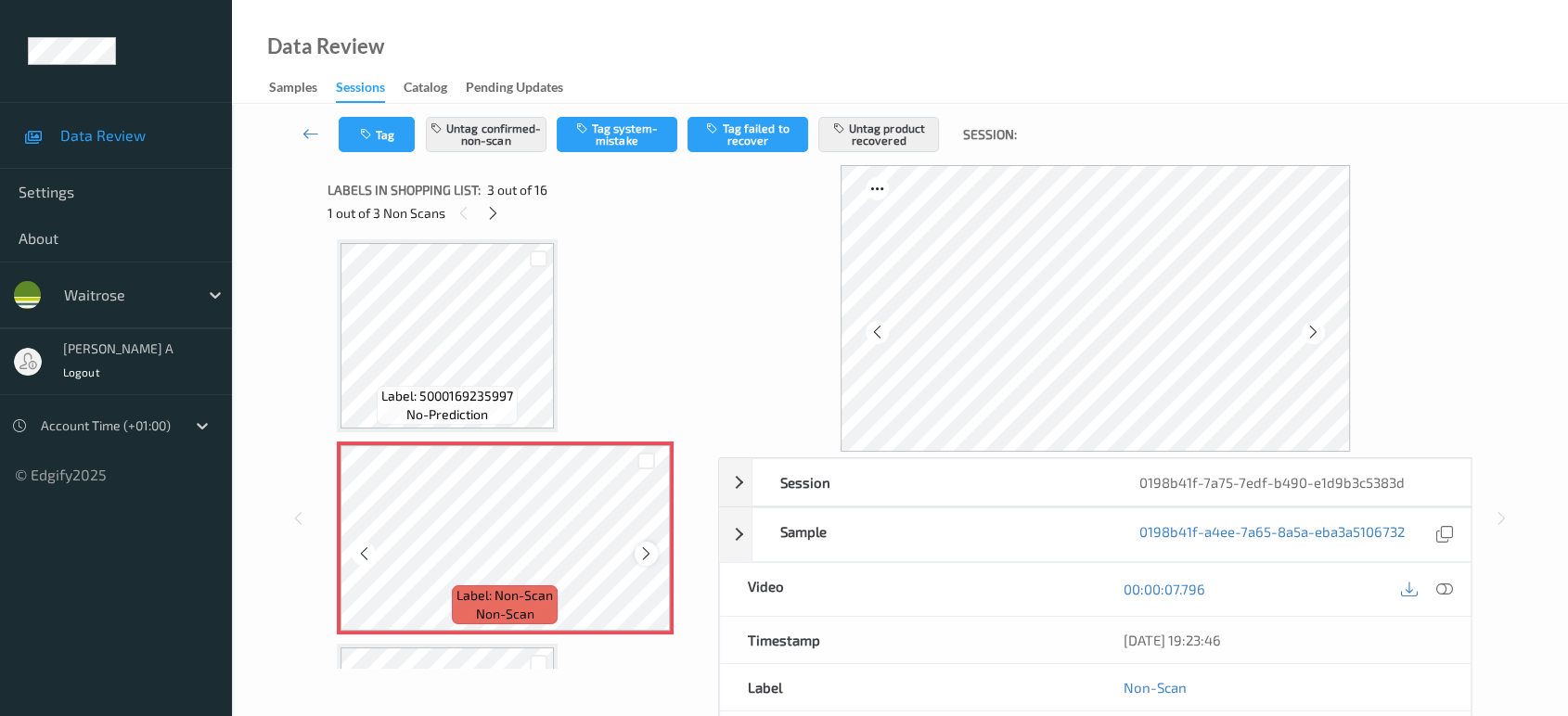
click at [647, 553] on icon at bounding box center [646, 554] width 16 height 17
drag, startPoint x: 1442, startPoint y: 588, endPoint x: 1338, endPoint y: 495, distance: 139.5
click at [1442, 588] on icon at bounding box center [1445, 589] width 17 height 17
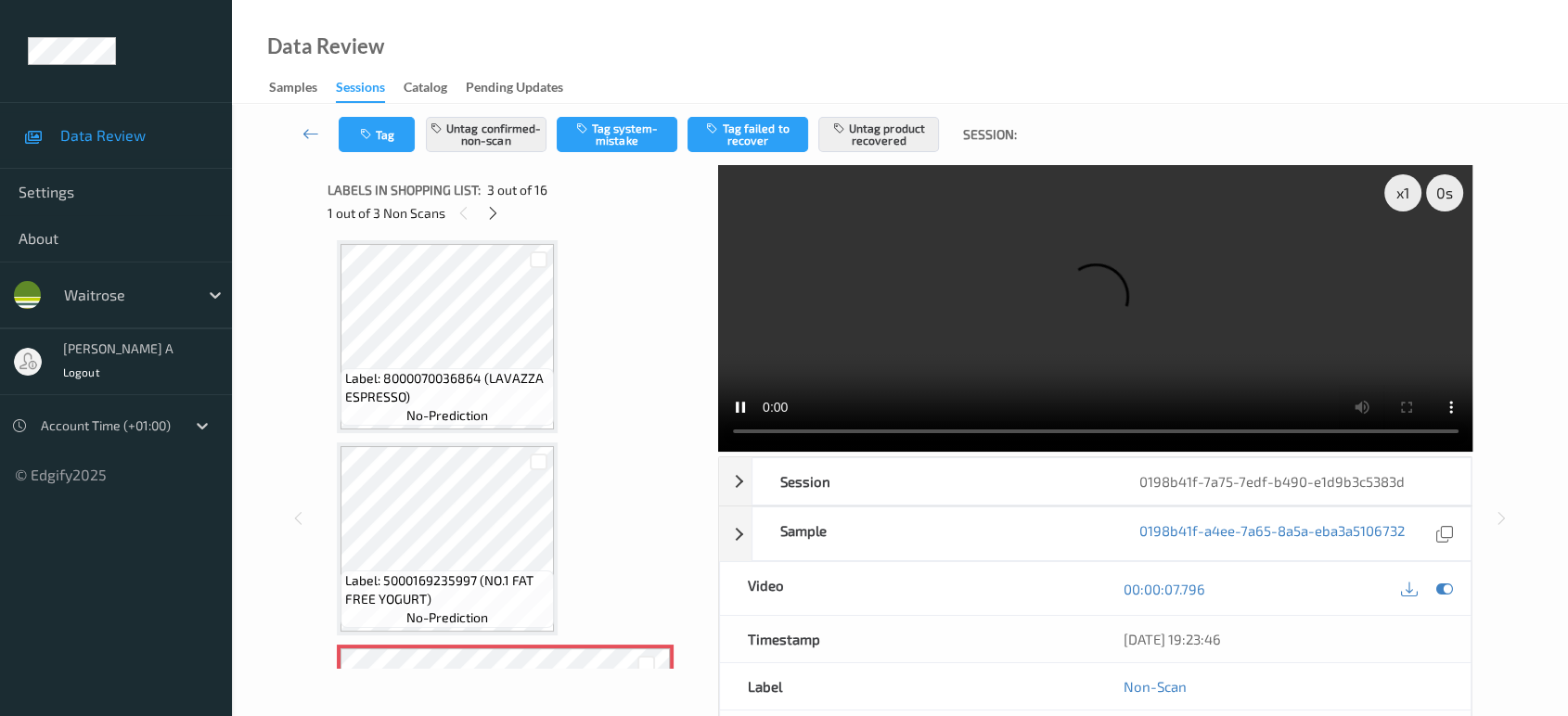
scroll to position [0, 0]
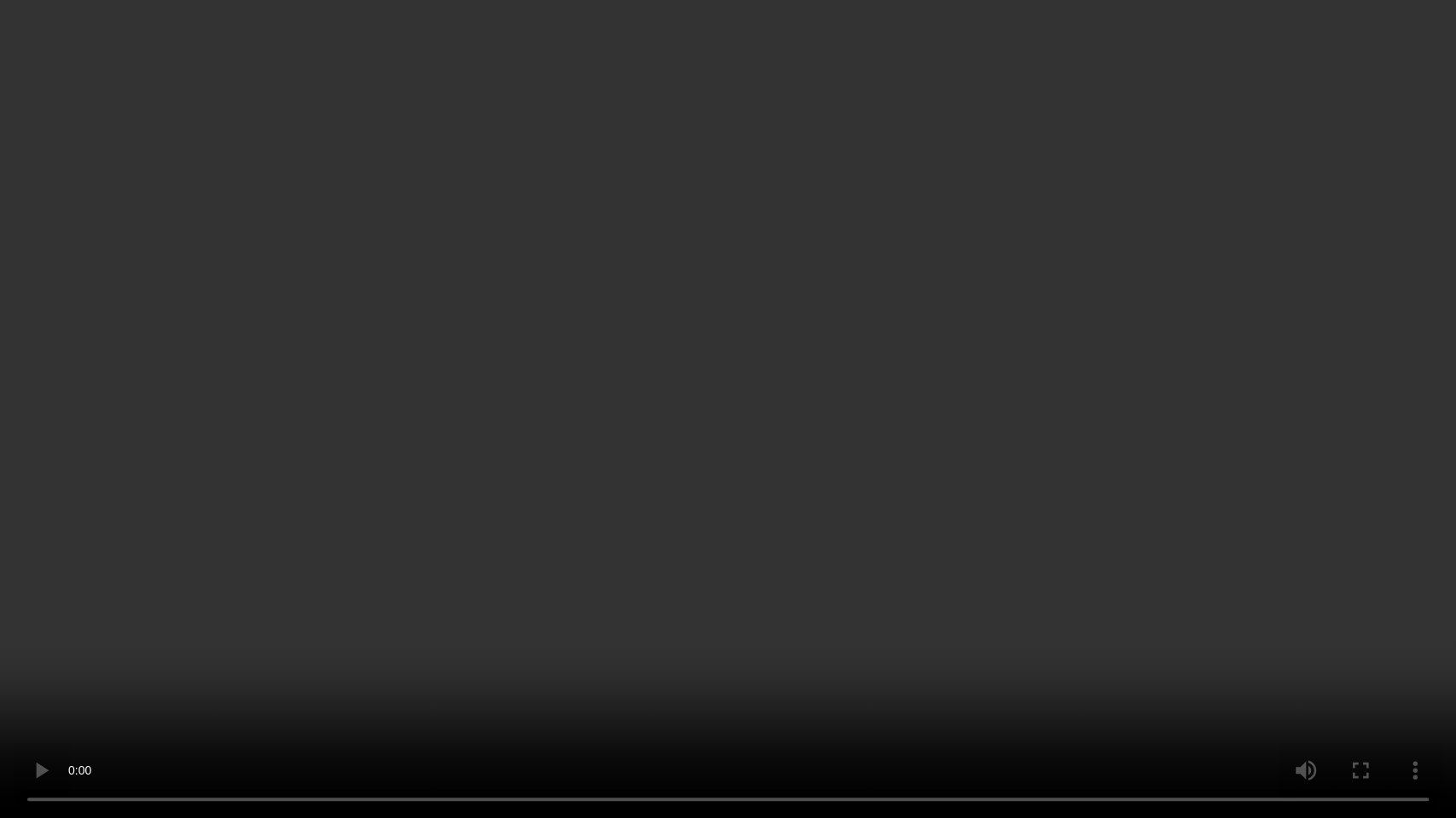
click at [469, 465] on video at bounding box center [728, 409] width 1456 height 818
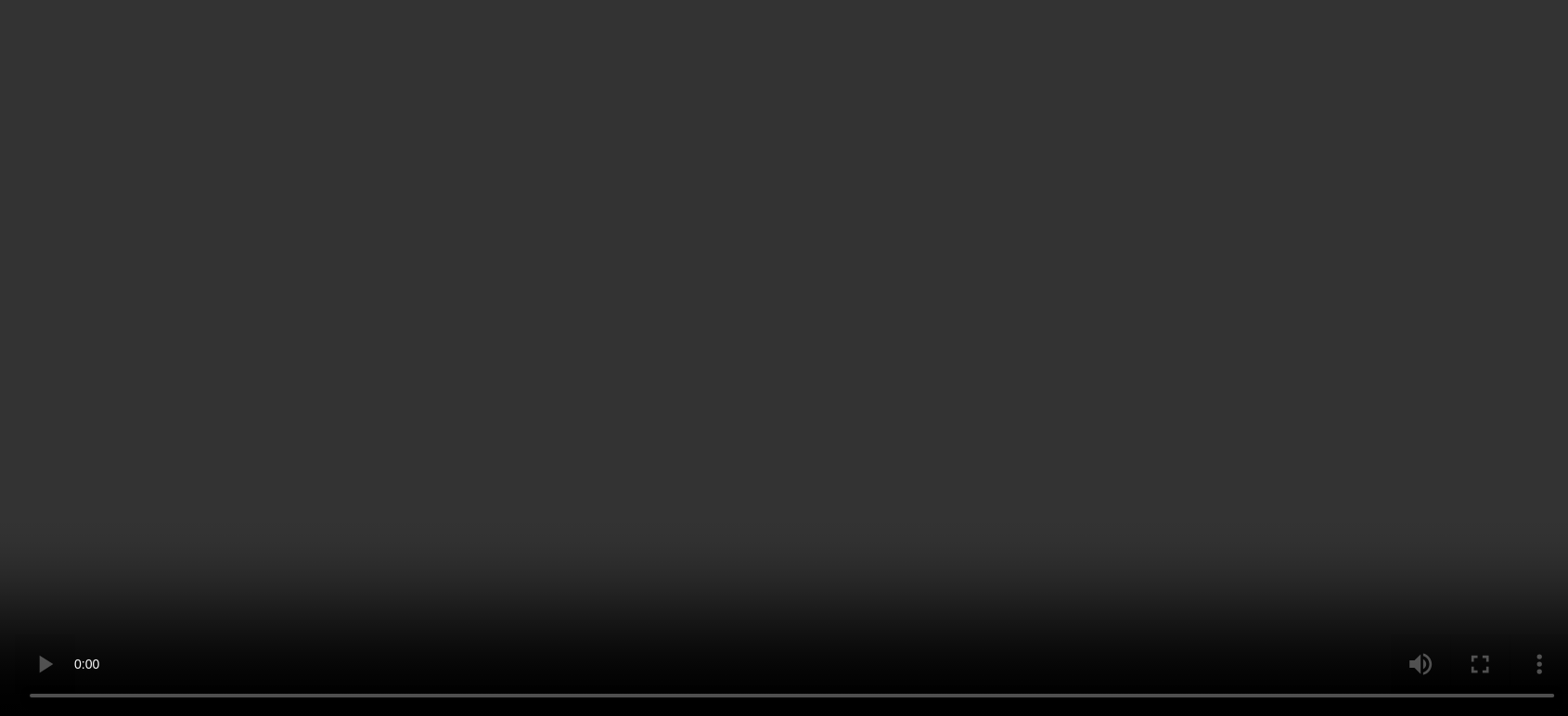
scroll to position [309, 0]
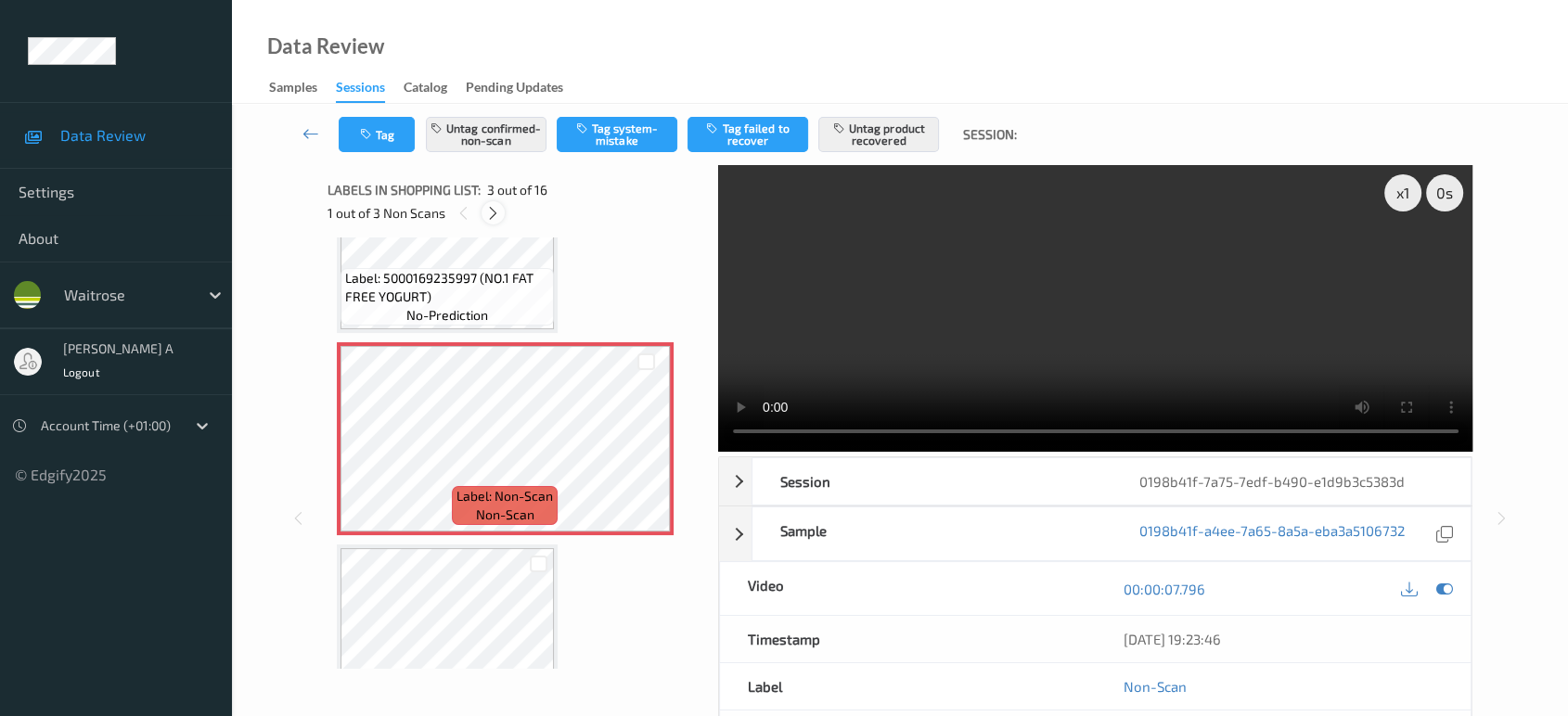
click at [493, 216] on icon at bounding box center [493, 213] width 16 height 17
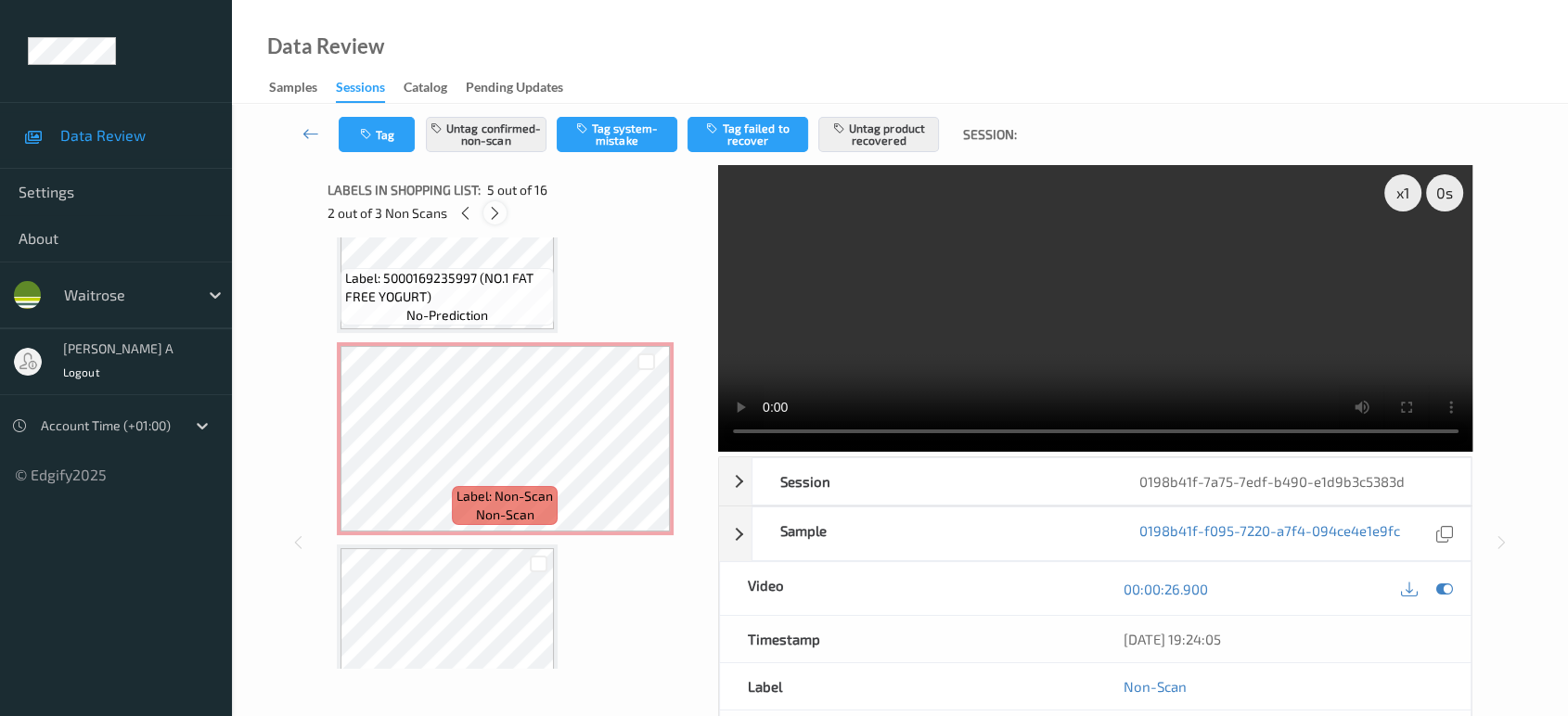
scroll to position [613, 0]
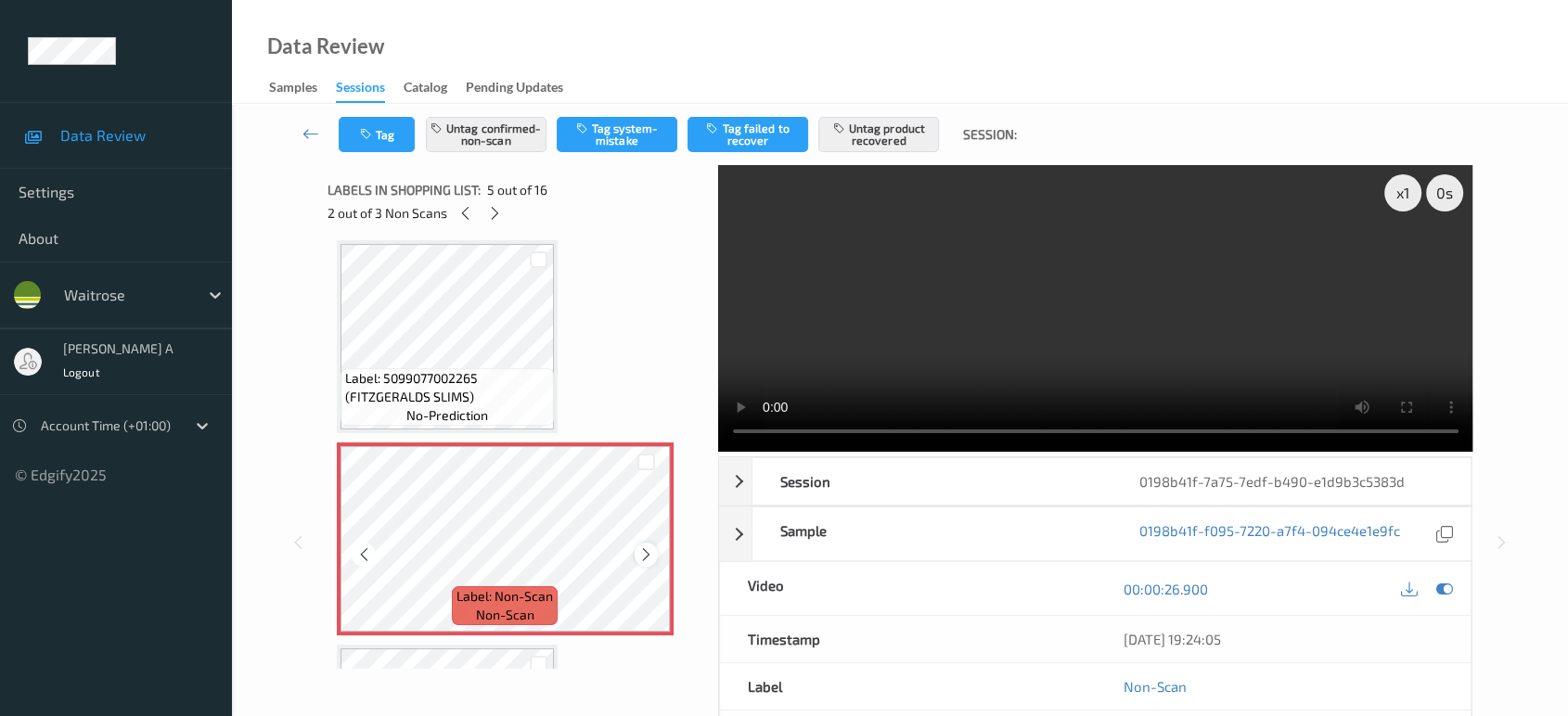
click at [642, 548] on icon at bounding box center [646, 554] width 16 height 17
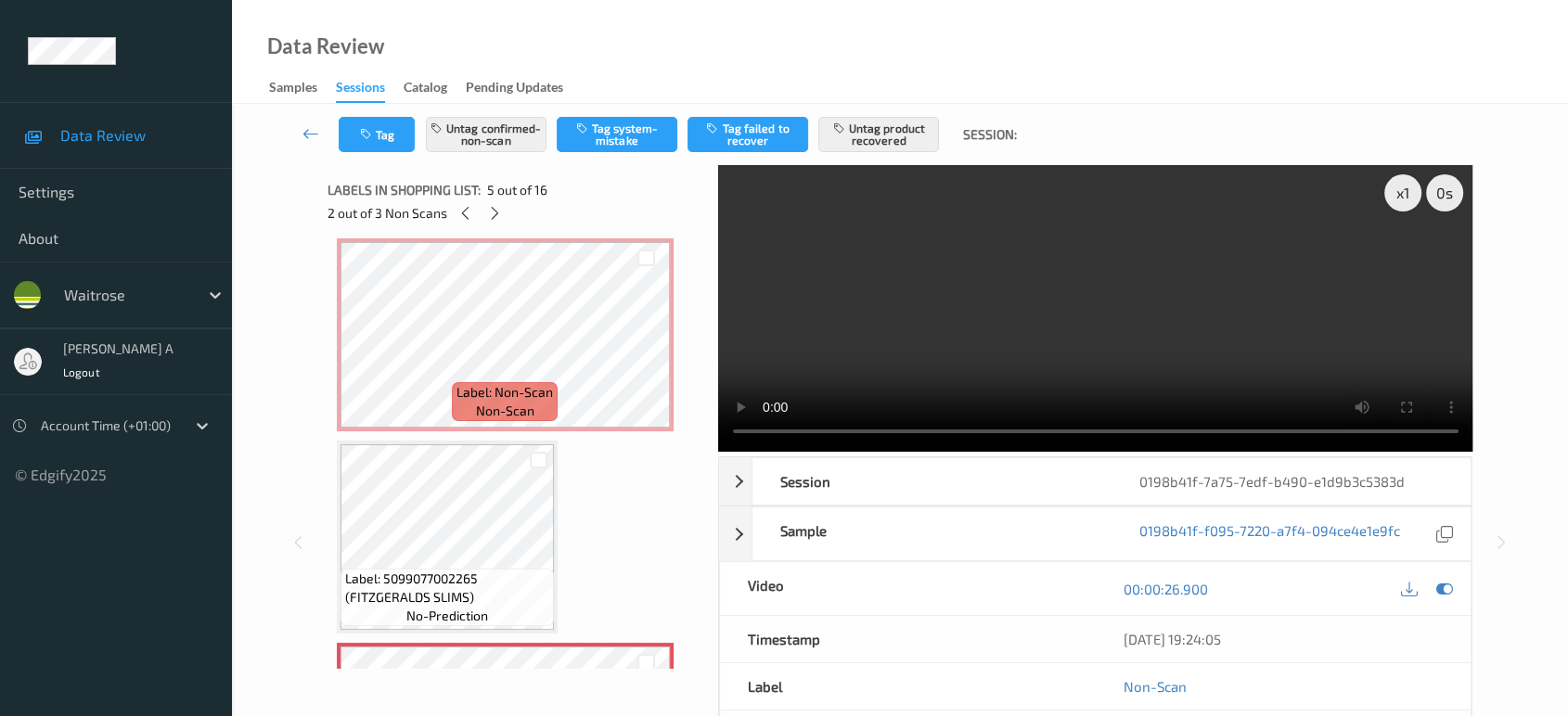
scroll to position [407, 0]
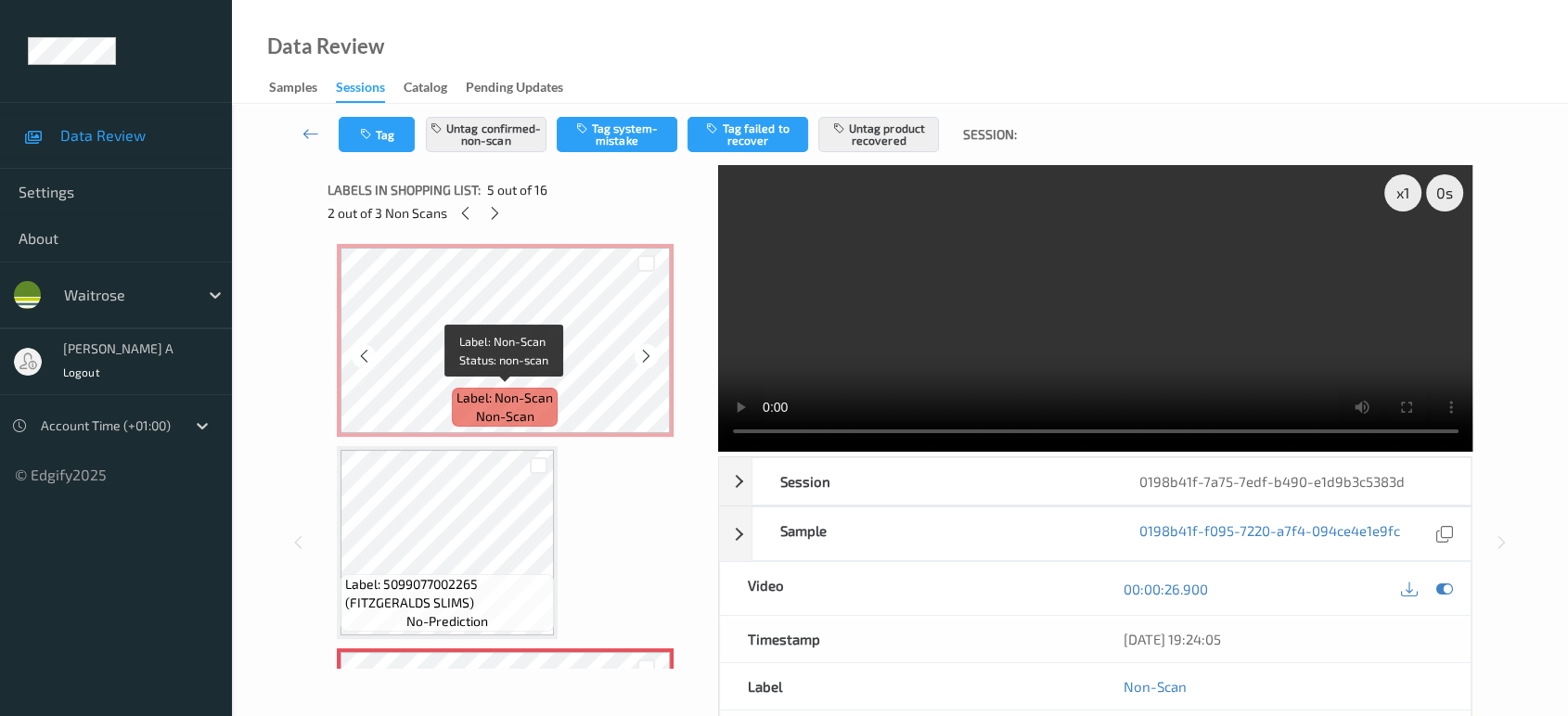
click at [497, 388] on span "Label: Non-Scan" at bounding box center [504, 397] width 97 height 19
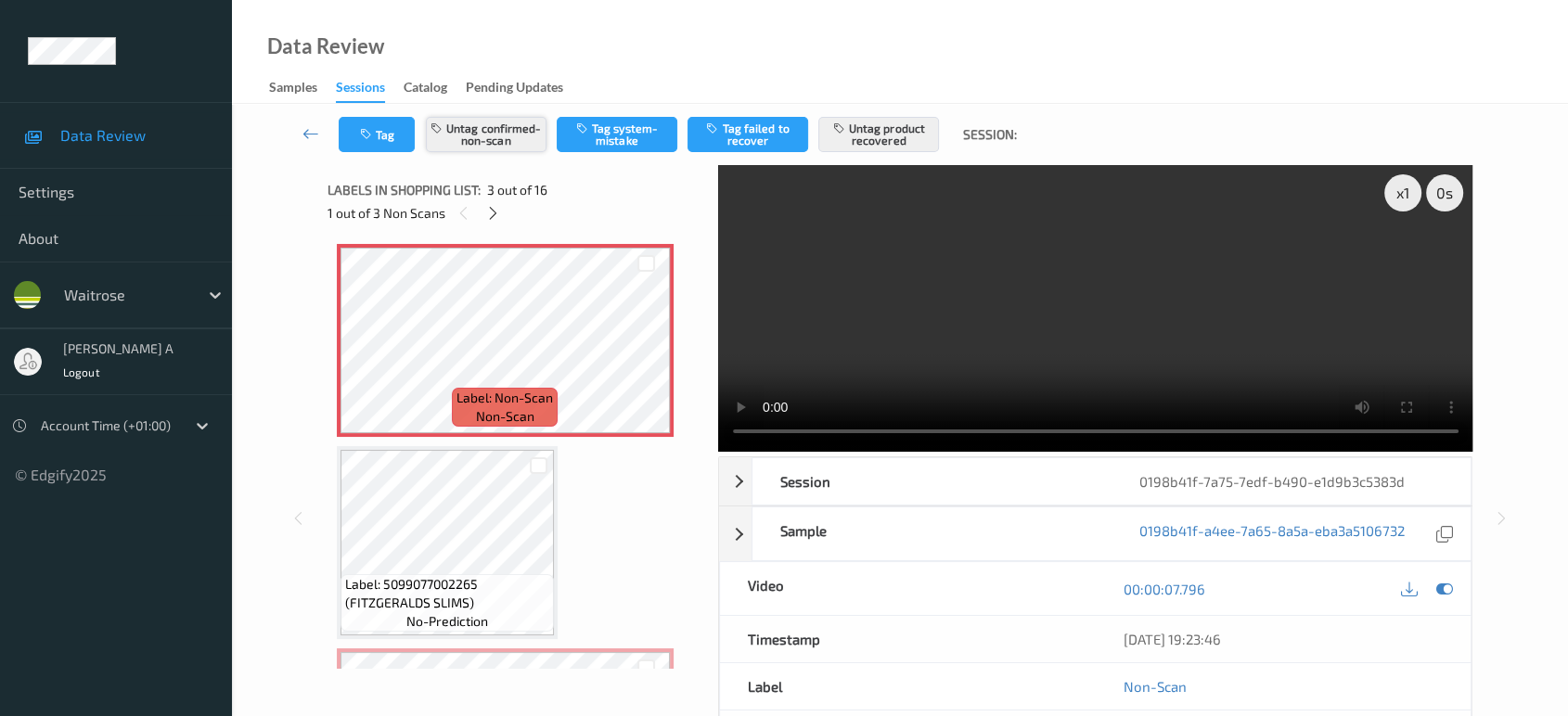
click at [489, 133] on button "Untag confirmed-non-scan" at bounding box center [485, 134] width 120 height 35
click at [893, 140] on button "Untag product recovered" at bounding box center [878, 134] width 120 height 35
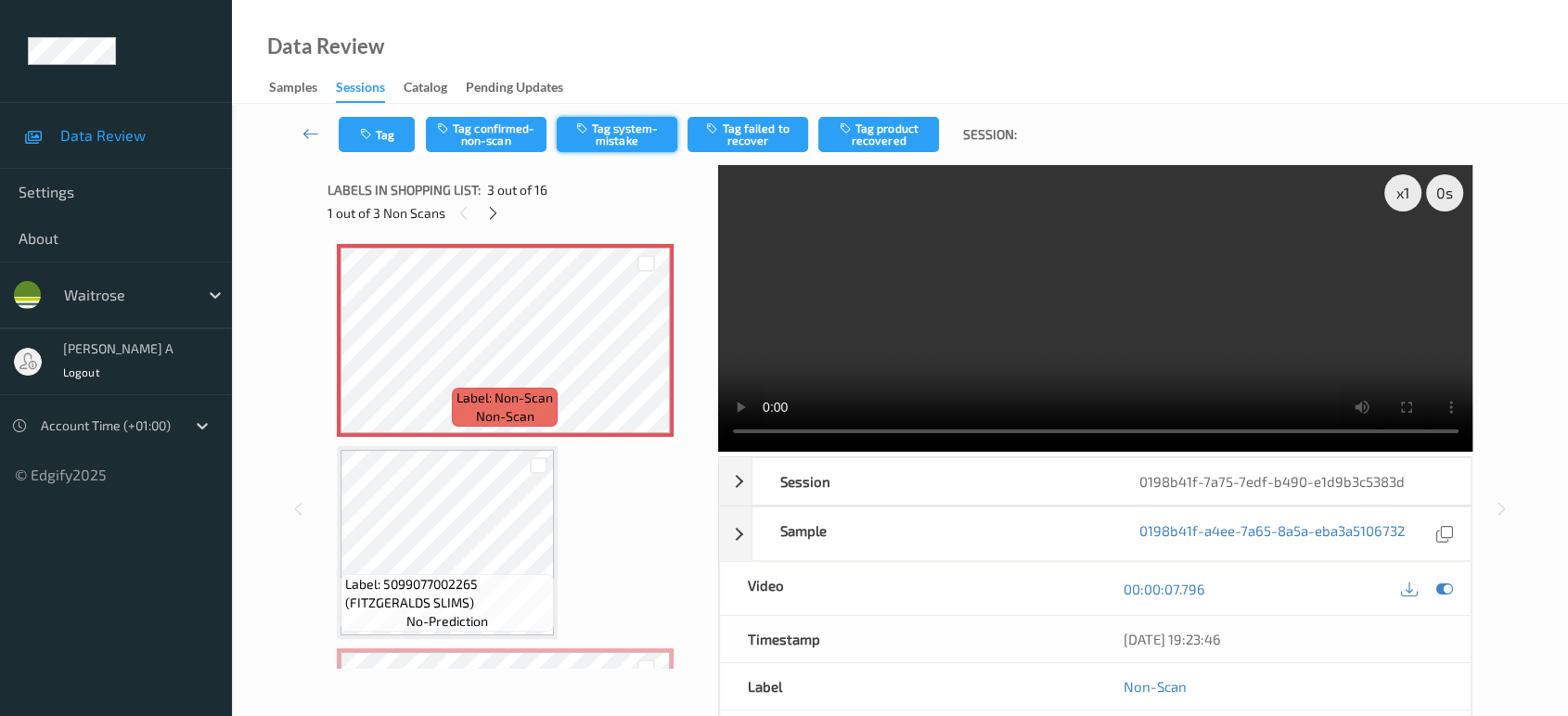
click at [623, 136] on button "Tag system-mistake" at bounding box center [617, 134] width 120 height 35
click at [399, 132] on button "Tag" at bounding box center [377, 134] width 76 height 35
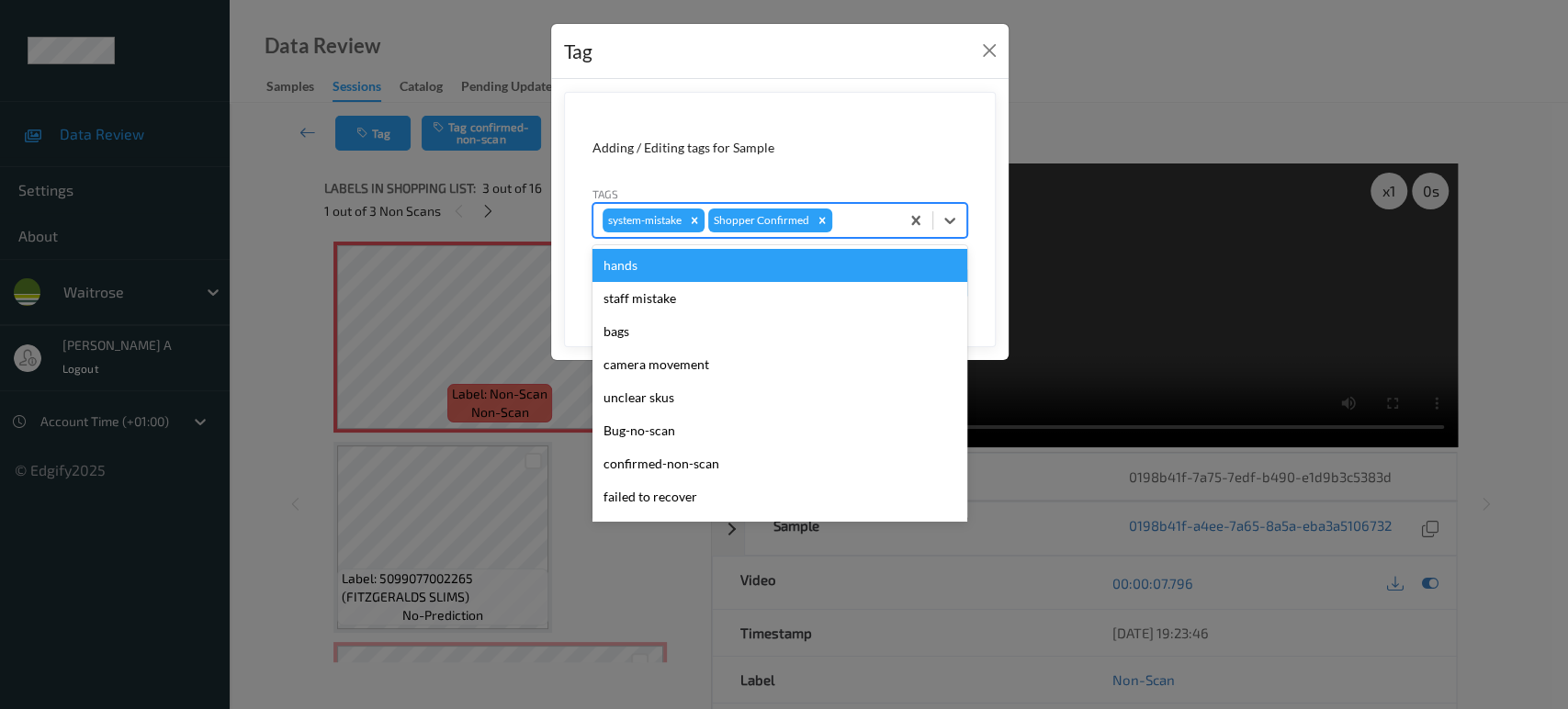
click at [853, 225] on div at bounding box center [863, 220] width 54 height 22
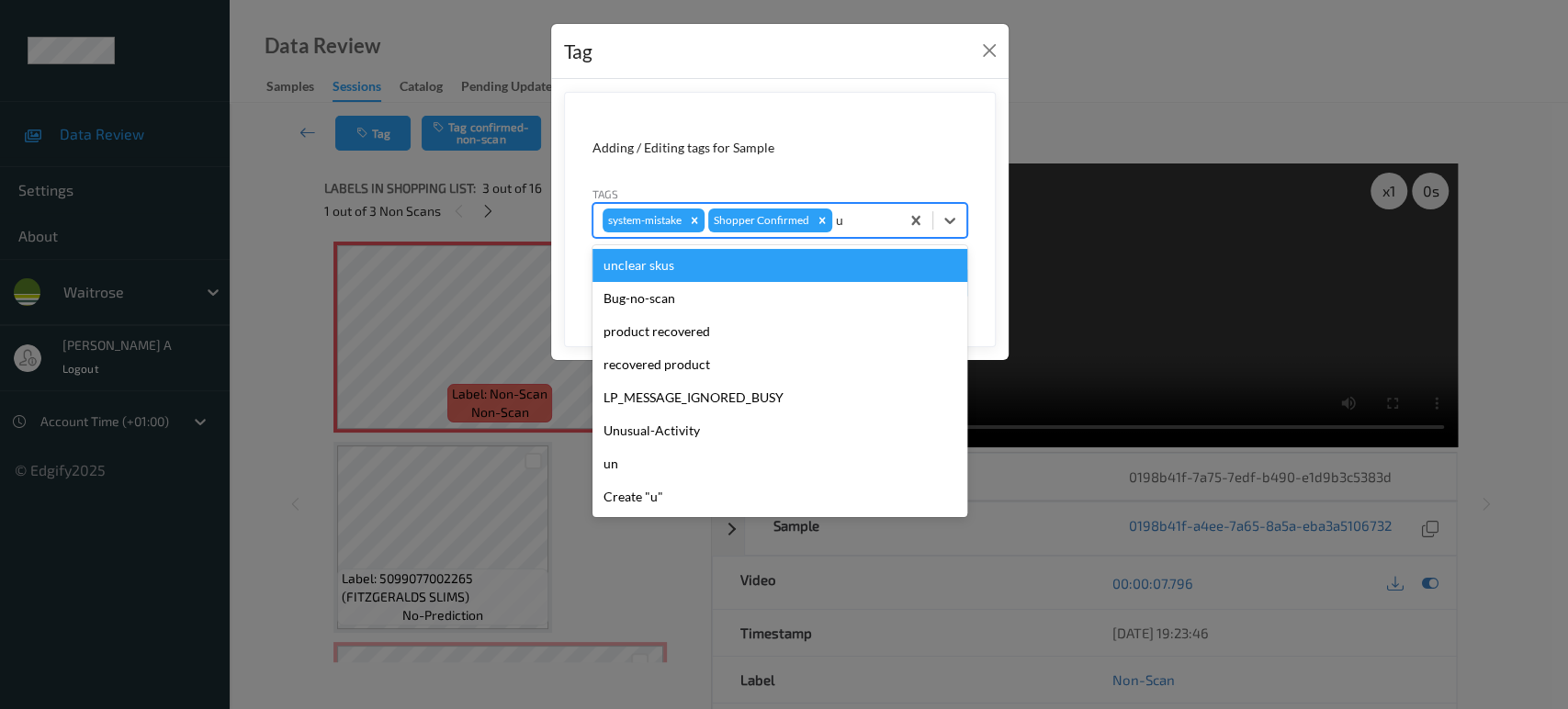
type input "un"
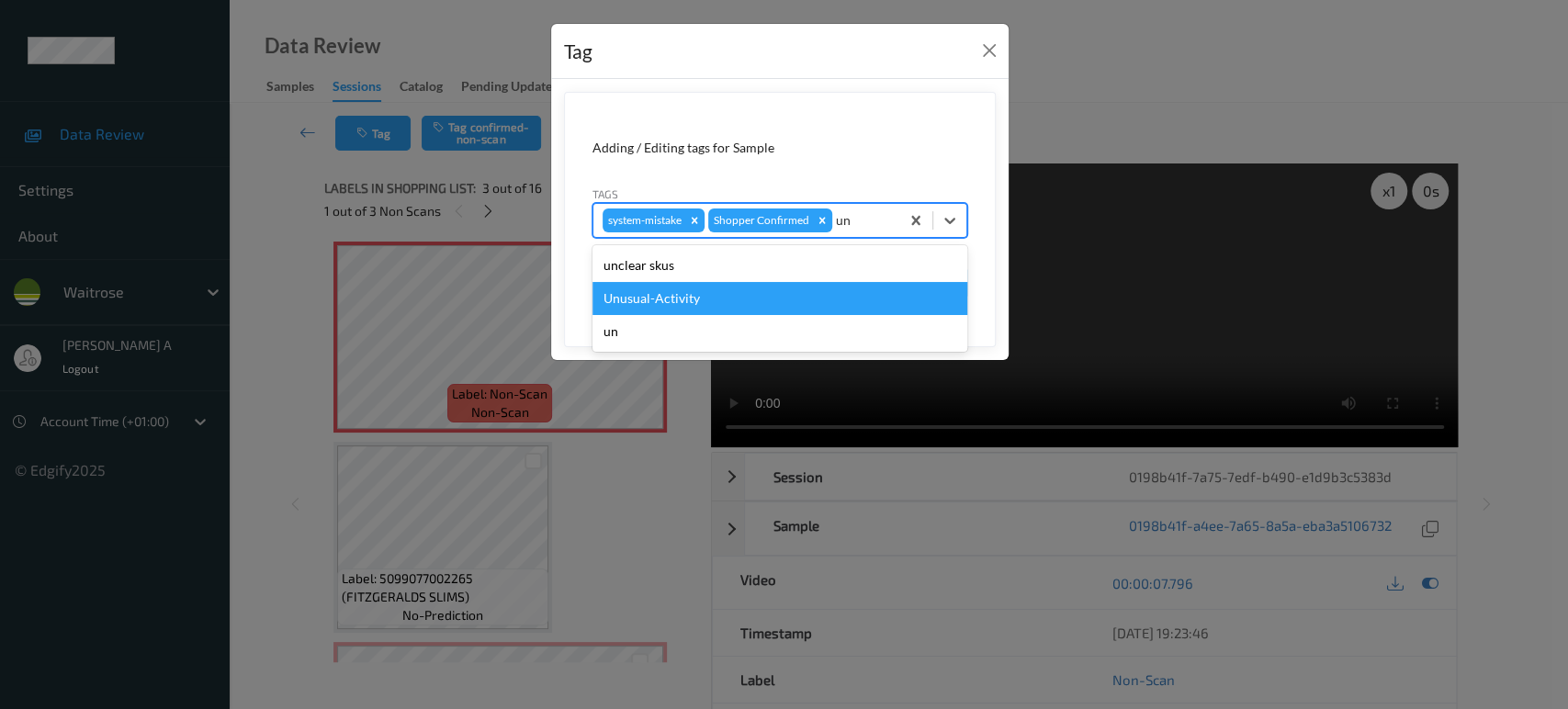
click at [772, 294] on div "Unusual-Activity" at bounding box center [780, 298] width 375 height 33
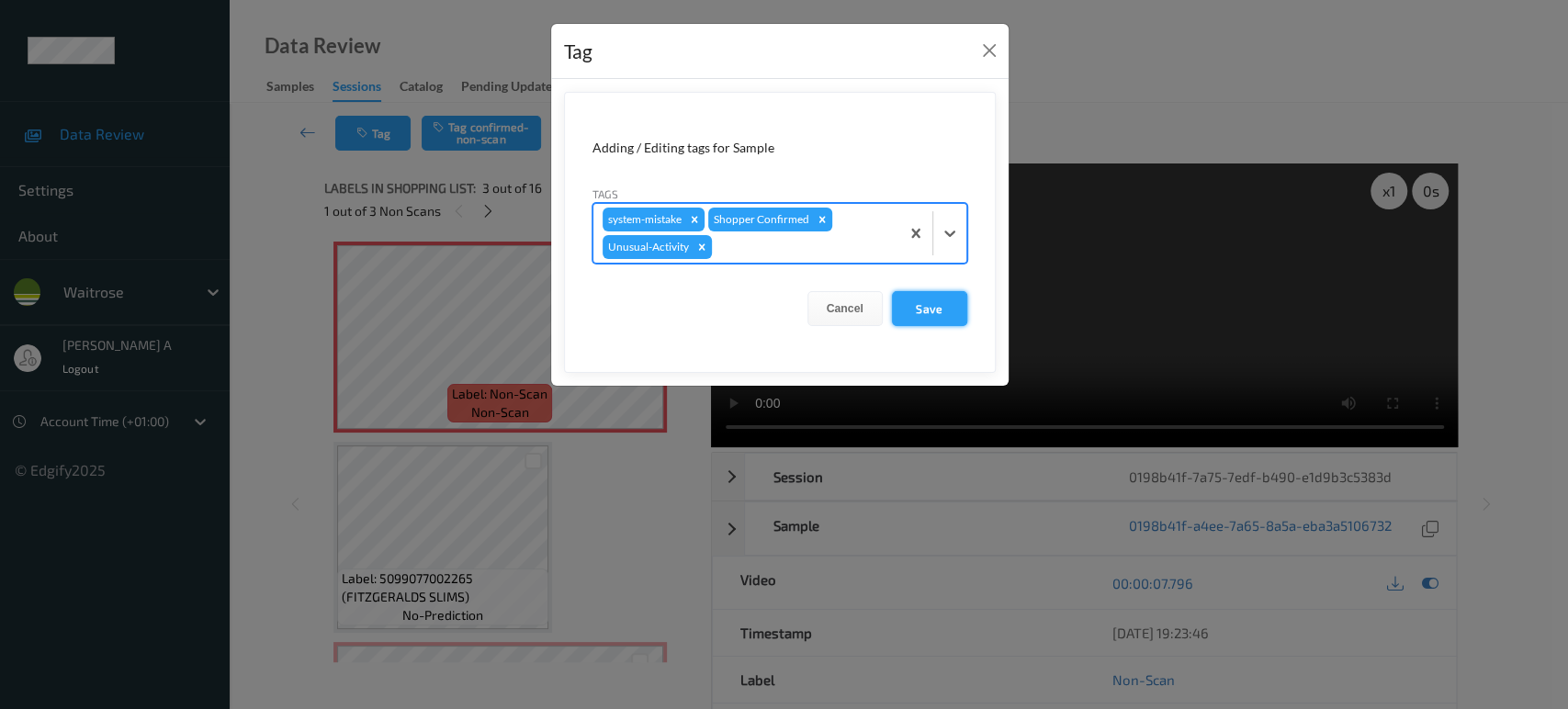
click at [926, 316] on button "Save" at bounding box center [930, 309] width 76 height 35
